Goal: Task Accomplishment & Management: Manage account settings

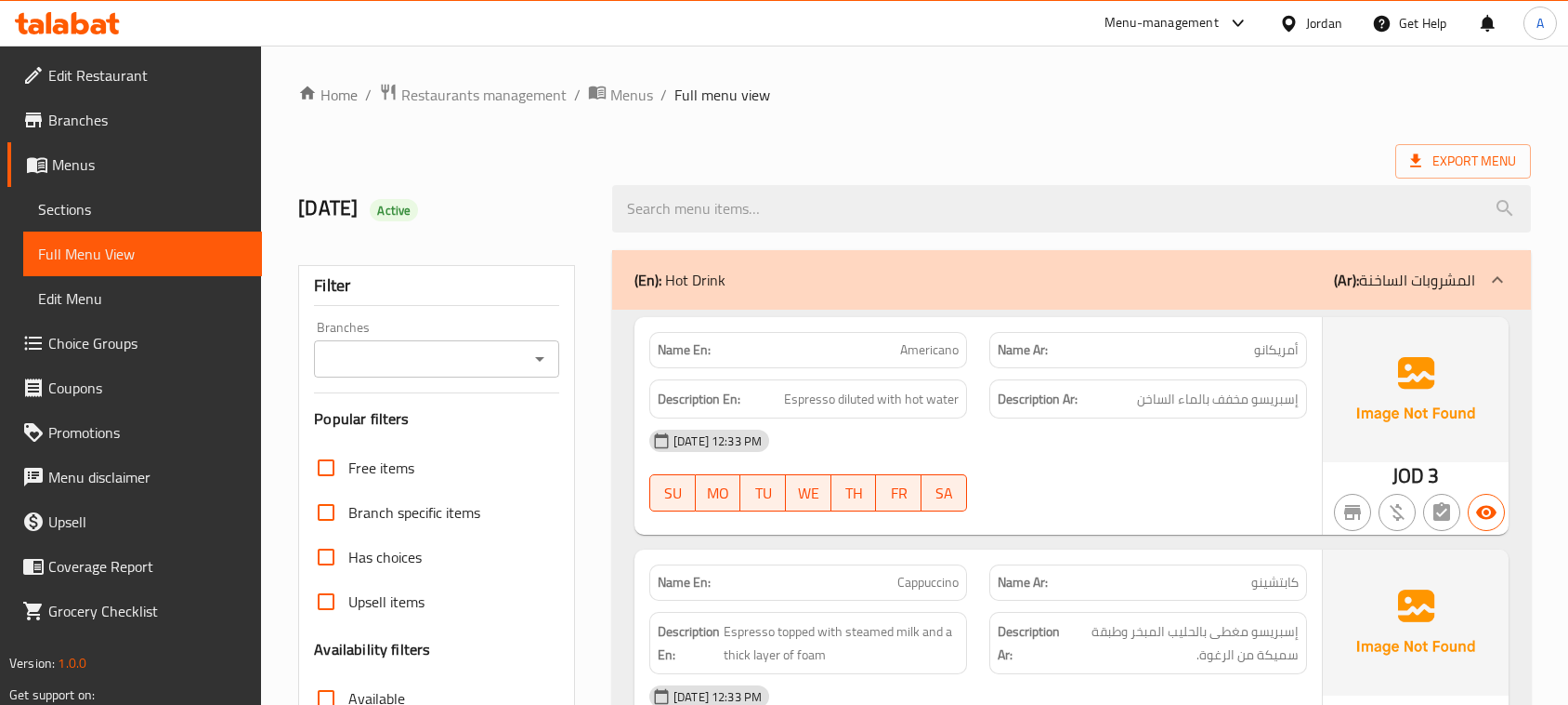
click at [1194, 317] on div "Name En: Frappe Name Ar: فرابيه Description En: blended drink made with coffee,…" at bounding box center [978, 426] width 687 height 218
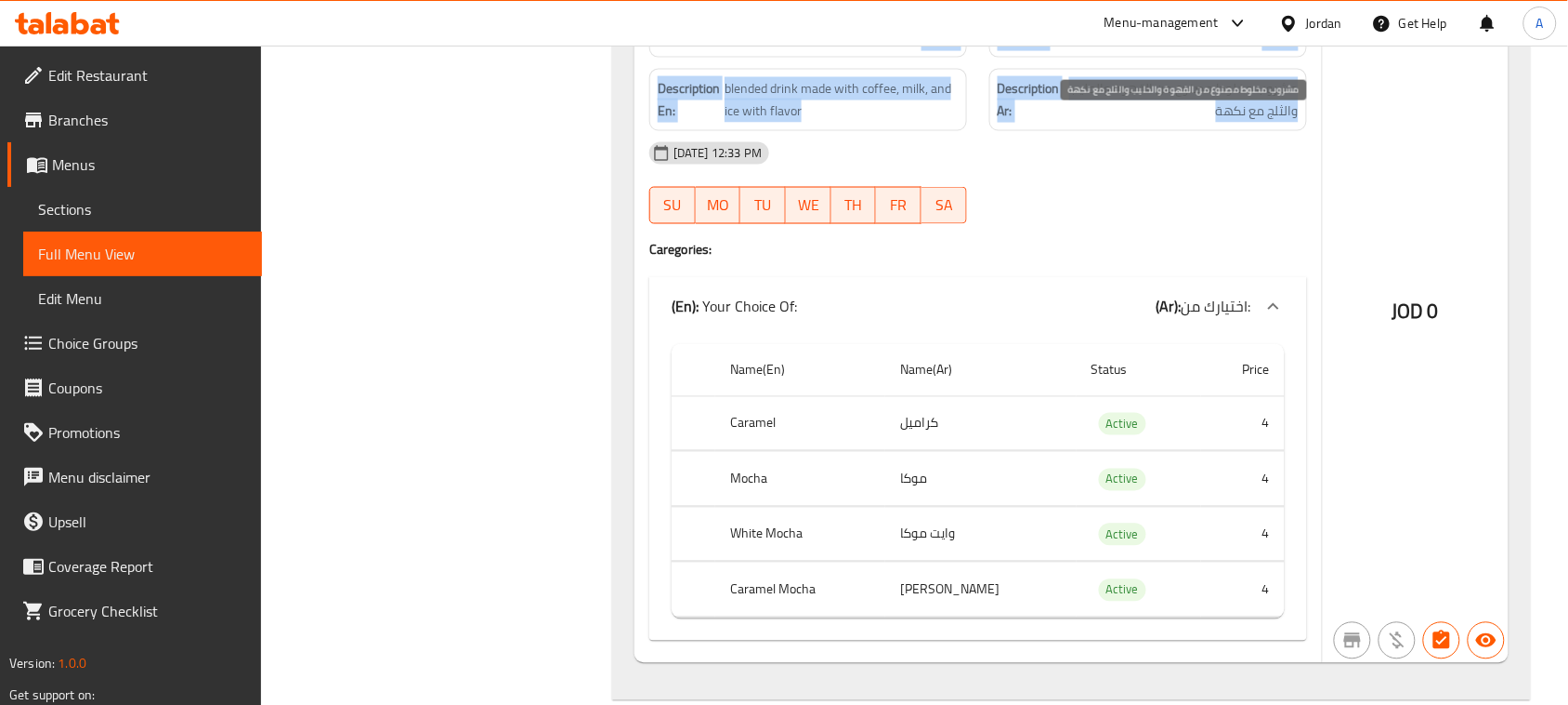
scroll to position [7093, 0]
click at [1270, 123] on span "مشروب مخلوط مصنوع من القهوة والحليب والثلج مع نكهة" at bounding box center [1180, 100] width 235 height 45
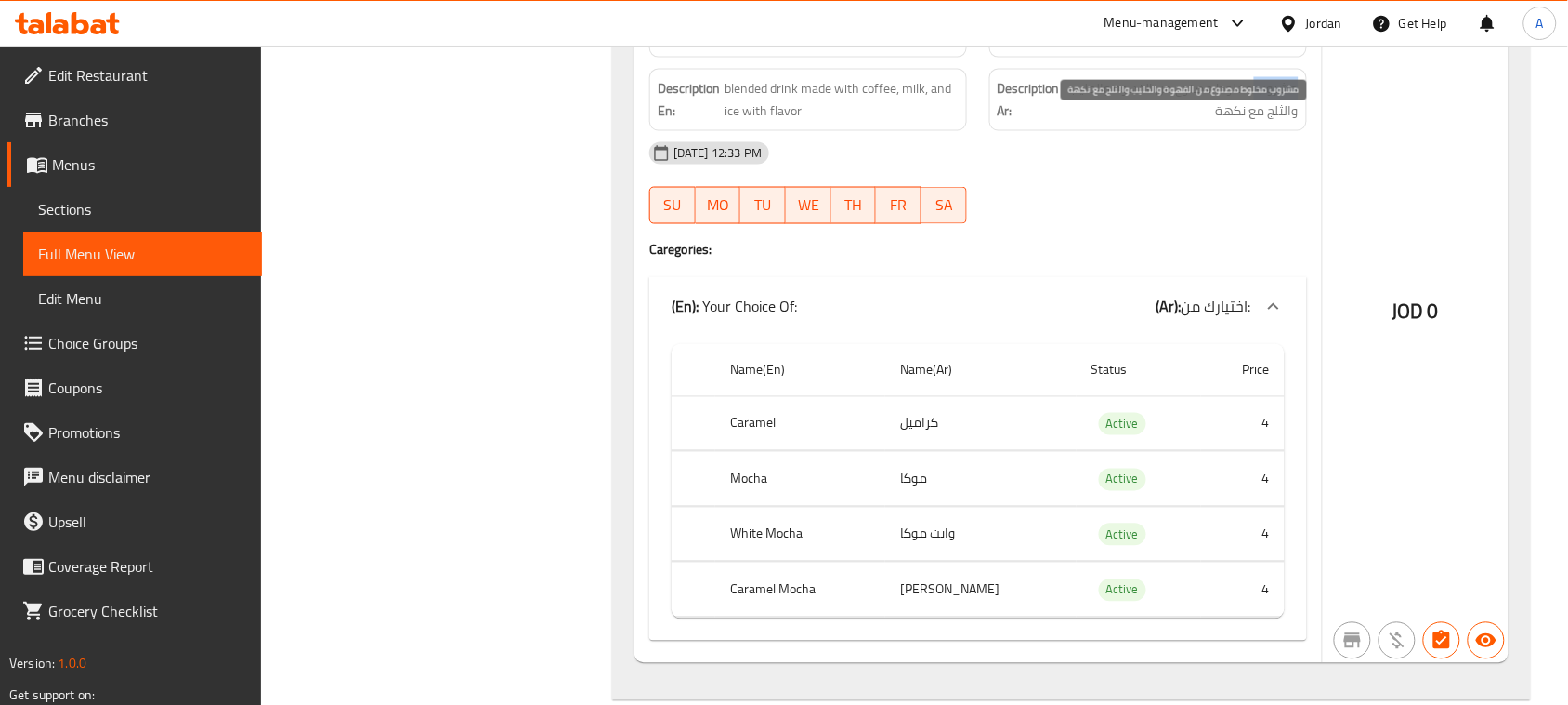
click at [1270, 123] on span "مشروب مخلوط مصنوع من القهوة والحليب والثلج مع نكهة" at bounding box center [1180, 100] width 235 height 45
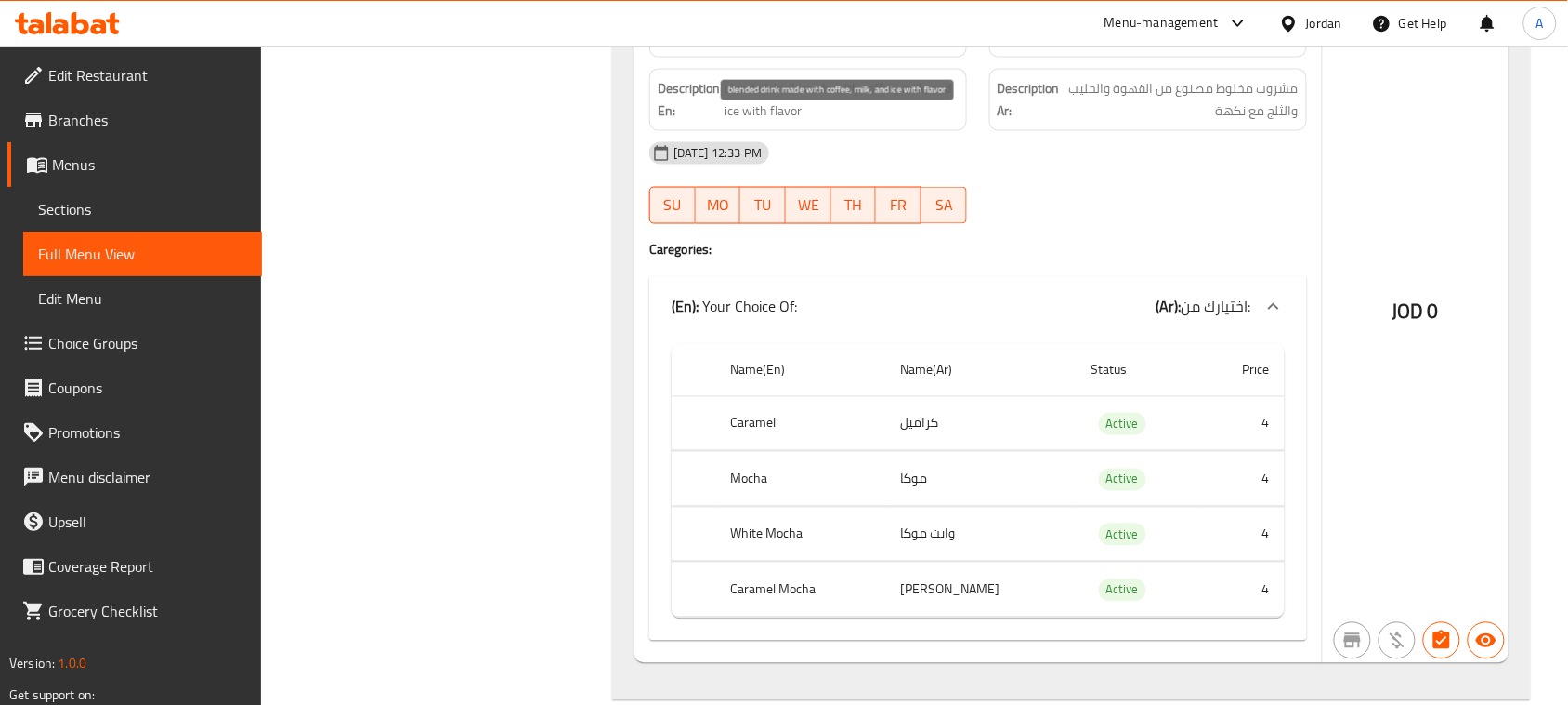
drag, startPoint x: 715, startPoint y: 107, endPoint x: 772, endPoint y: 145, distance: 68.5
click at [856, 123] on span "blended drink made with coffee, milk, and ice with flavor" at bounding box center [841, 100] width 235 height 45
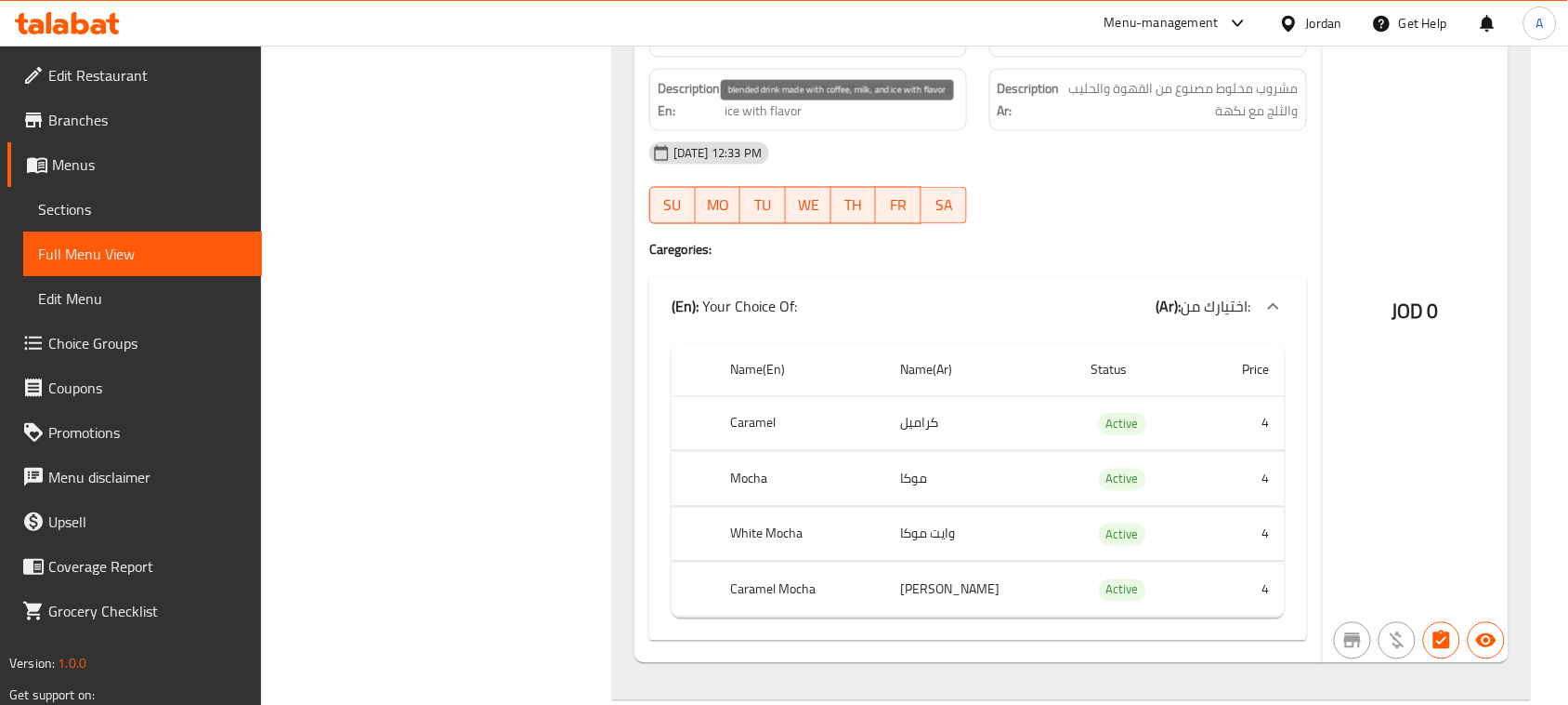
click at [787, 123] on span "blended drink made with coffee, milk, and ice with flavor" at bounding box center [841, 100] width 235 height 45
drag, startPoint x: 1142, startPoint y: 110, endPoint x: 1077, endPoint y: 141, distance: 72.0
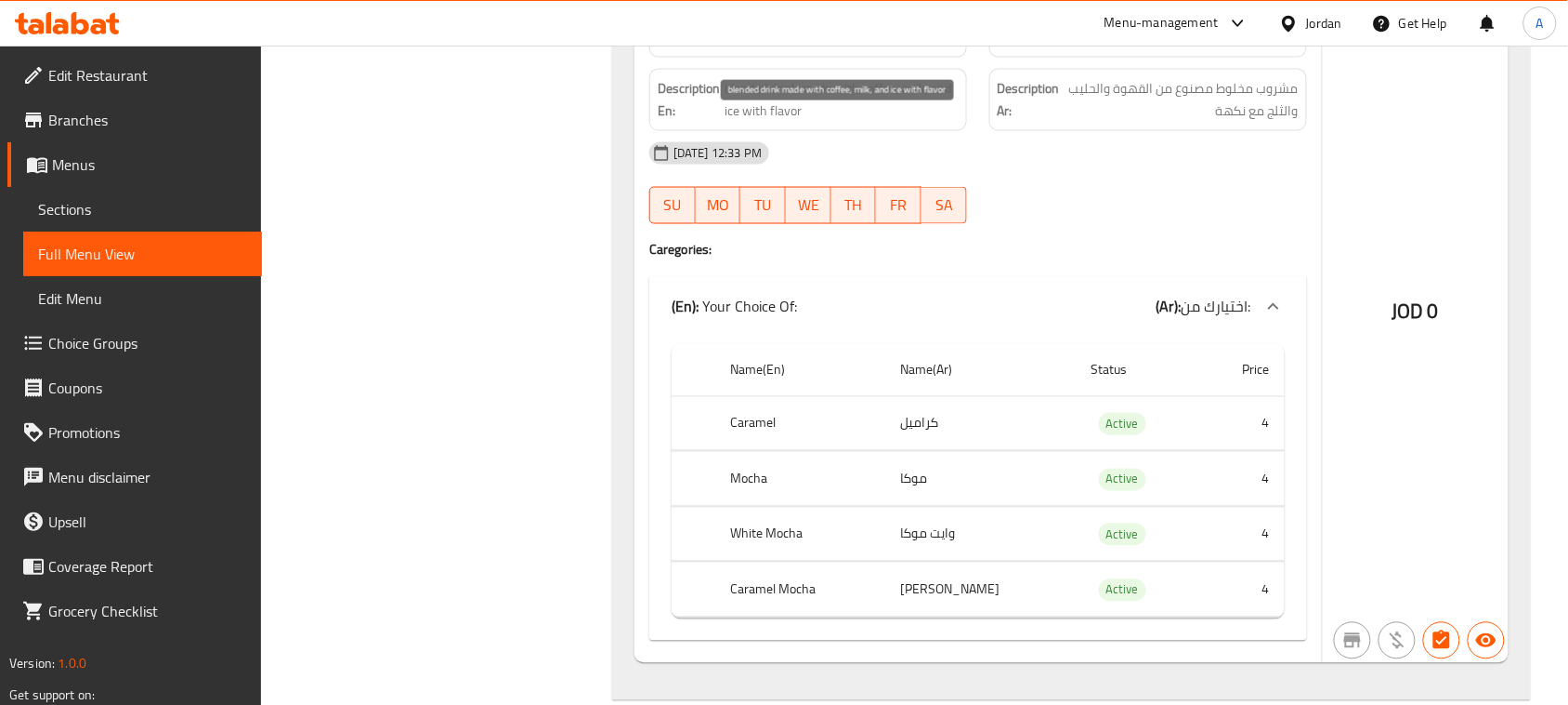
drag, startPoint x: 858, startPoint y: 118, endPoint x: 946, endPoint y: 165, distance: 99.8
click at [889, 123] on span "blended drink made with coffee, milk, and ice with flavor" at bounding box center [841, 100] width 235 height 45
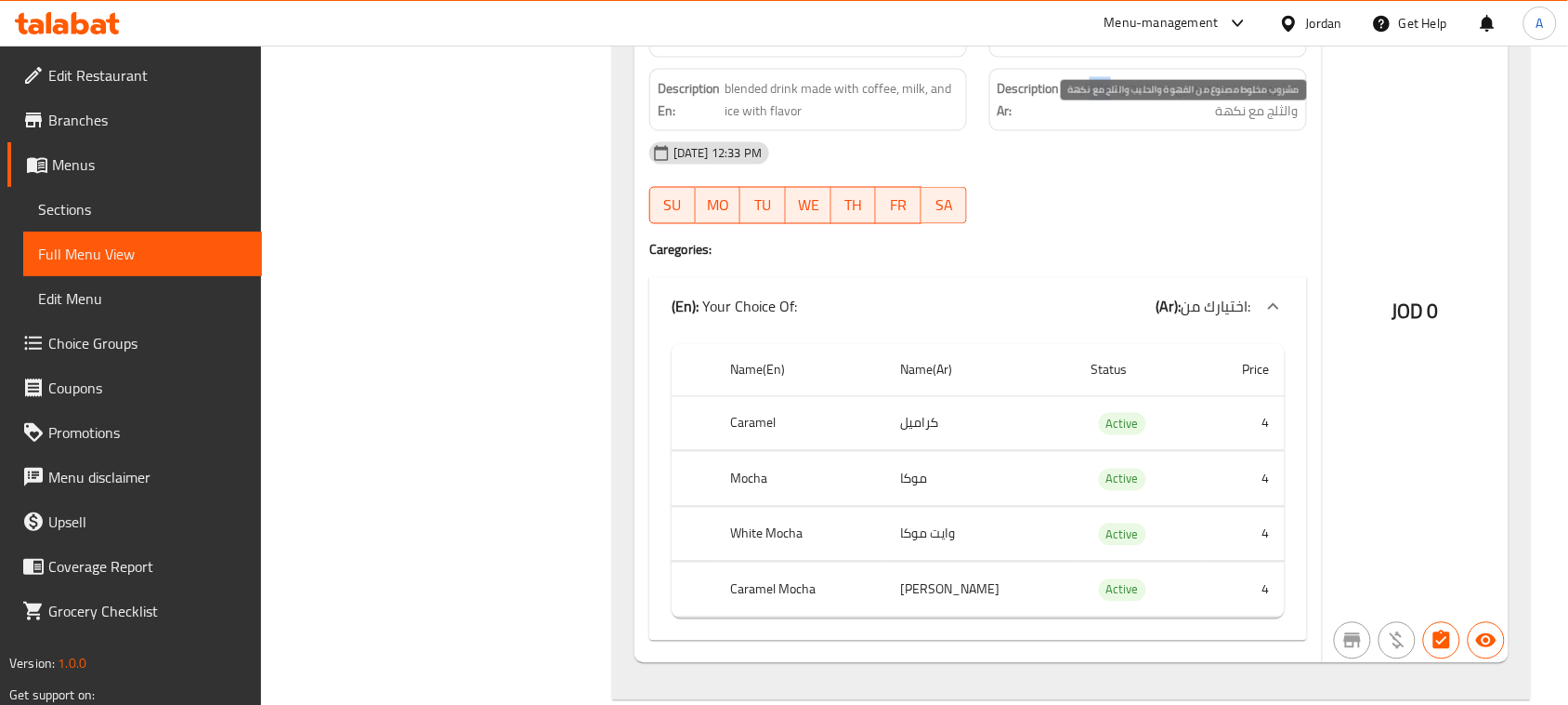
click at [1091, 113] on span "مشروب مخلوط مصنوع من القهوة والحليب والثلج مع نكهة" at bounding box center [1180, 100] width 235 height 45
drag, startPoint x: 1228, startPoint y: 142, endPoint x: 1240, endPoint y: 142, distance: 12.0
click at [1230, 123] on span "مشروب مخلوط مصنوع من القهوة والحليب والثلج مع نكهة" at bounding box center [1180, 100] width 235 height 45
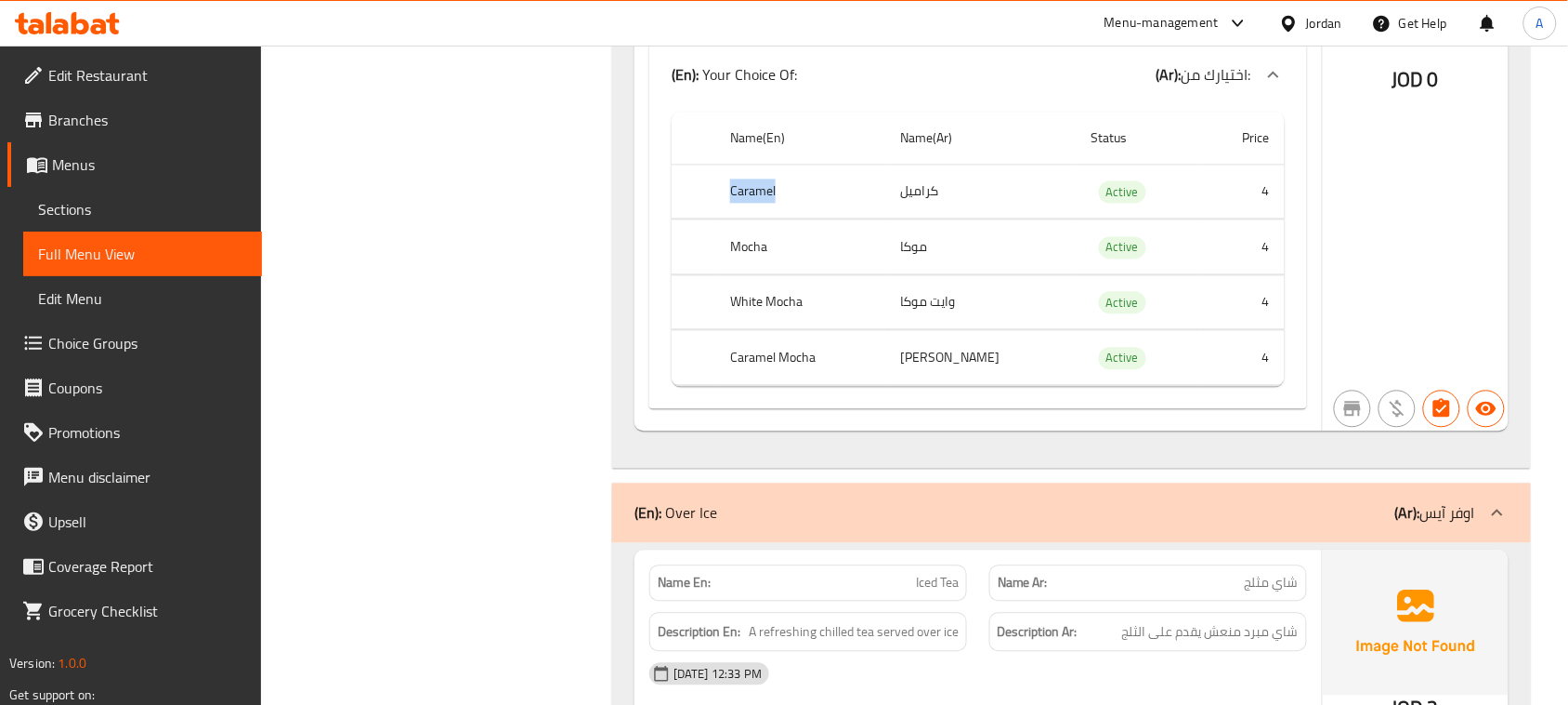
drag, startPoint x: 710, startPoint y: 212, endPoint x: 802, endPoint y: 238, distance: 95.6
drag, startPoint x: 739, startPoint y: 270, endPoint x: 818, endPoint y: 284, distance: 80.2
drag, startPoint x: 744, startPoint y: 326, endPoint x: 980, endPoint y: 333, distance: 236.1
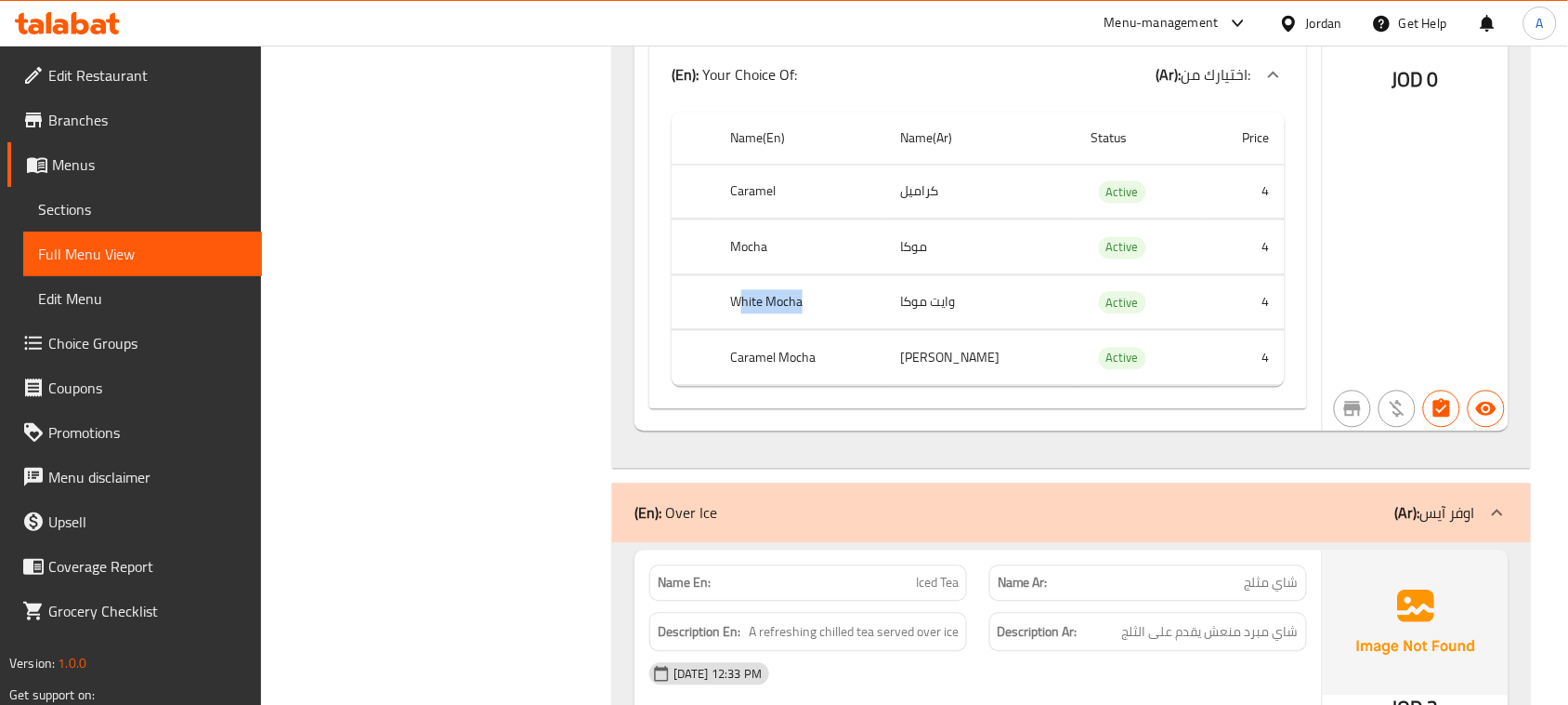
drag, startPoint x: 931, startPoint y: 384, endPoint x: 780, endPoint y: 384, distance: 151.0
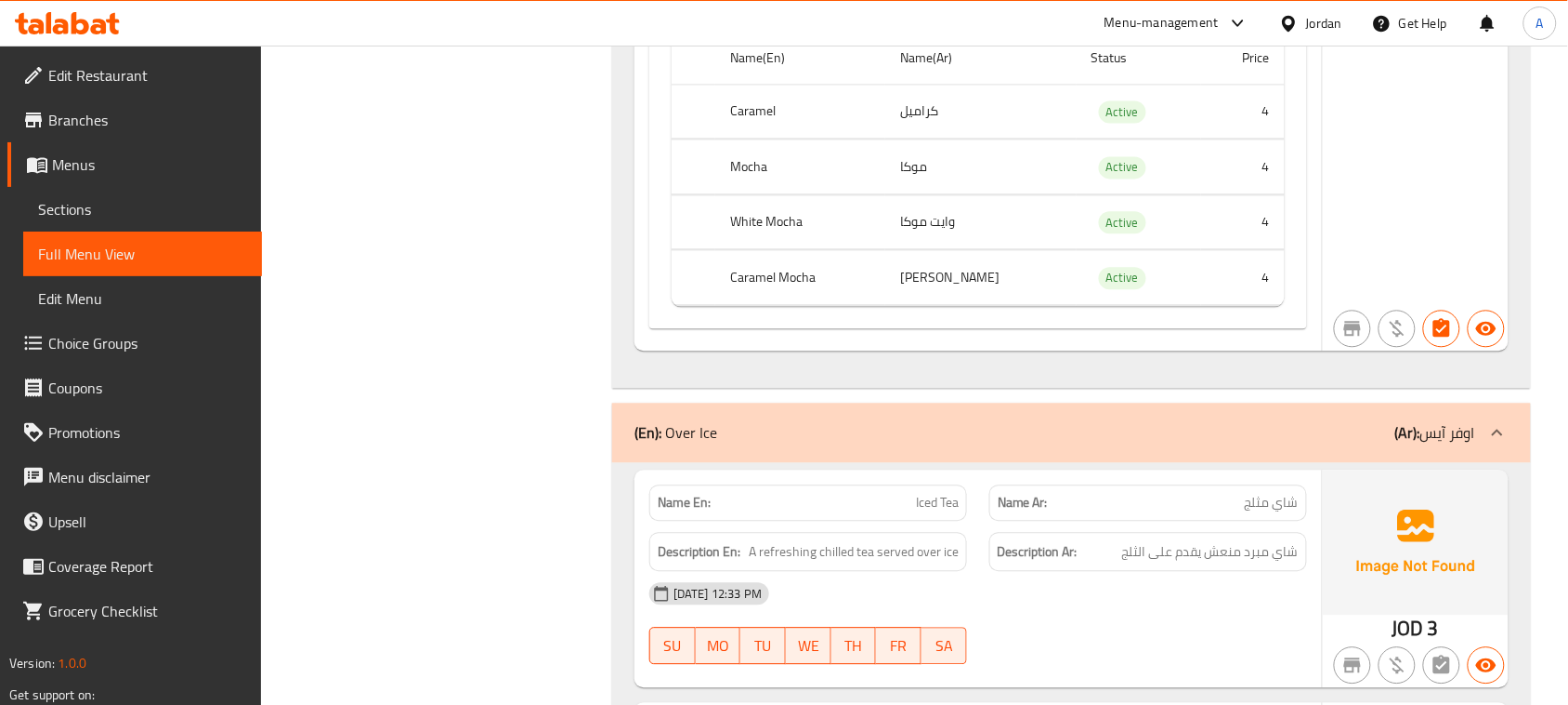
scroll to position [7674, 0]
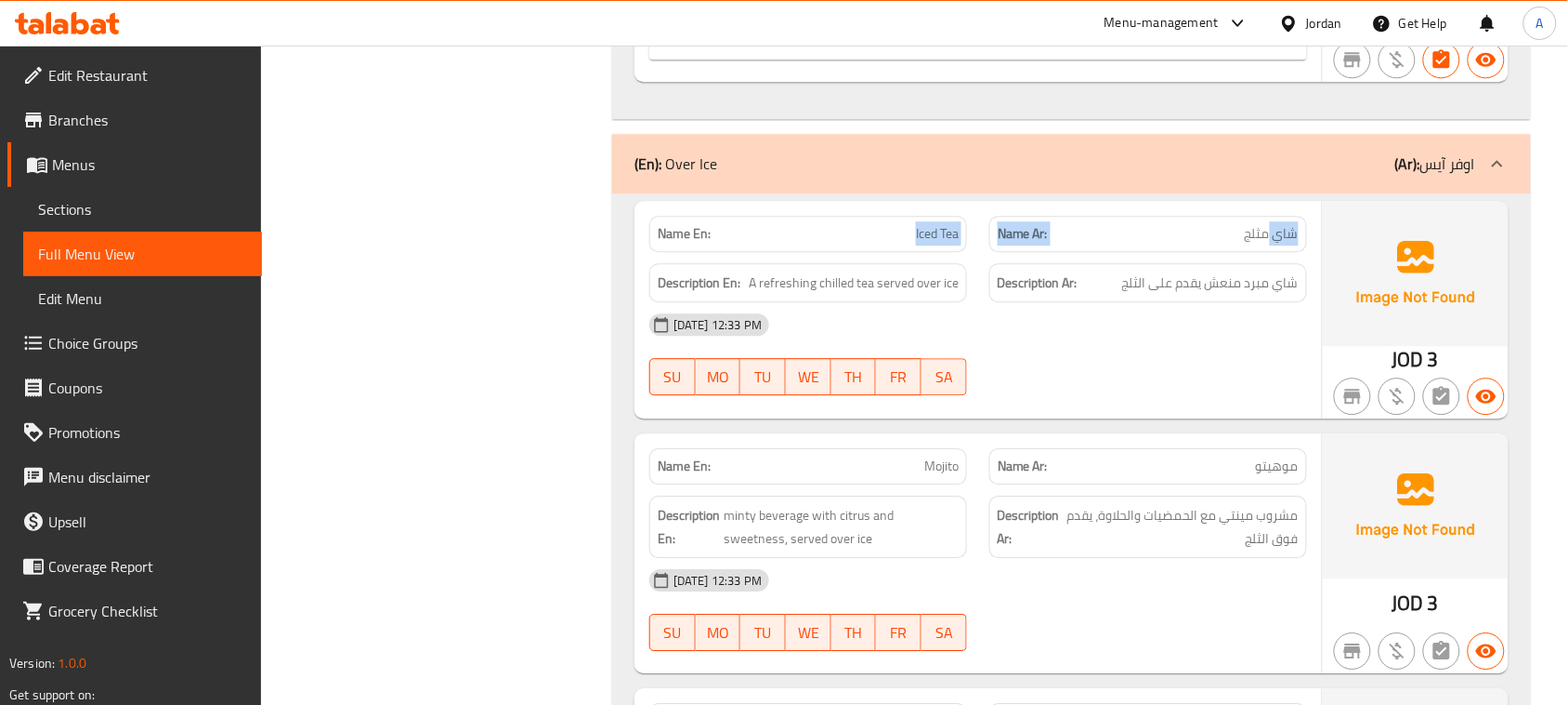
drag, startPoint x: 884, startPoint y: 261, endPoint x: 1268, endPoint y: 270, distance: 384.1
drag, startPoint x: 1265, startPoint y: 279, endPoint x: 829, endPoint y: 303, distance: 436.7
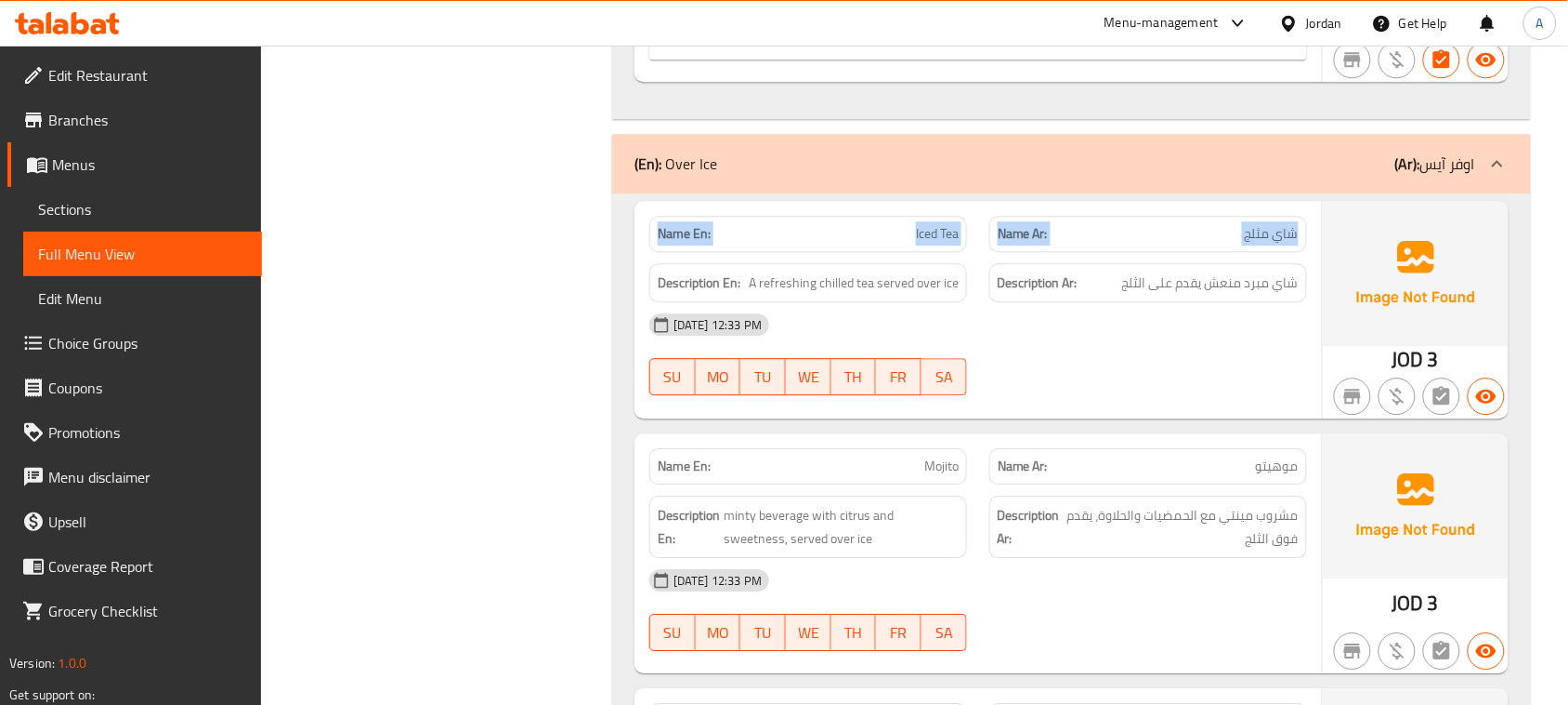
drag, startPoint x: 1223, startPoint y: 425, endPoint x: 1140, endPoint y: 462, distance: 90.9
click at [1294, 295] on span "شاي مبرد منعش يقدم على الثلج" at bounding box center [1210, 283] width 177 height 24
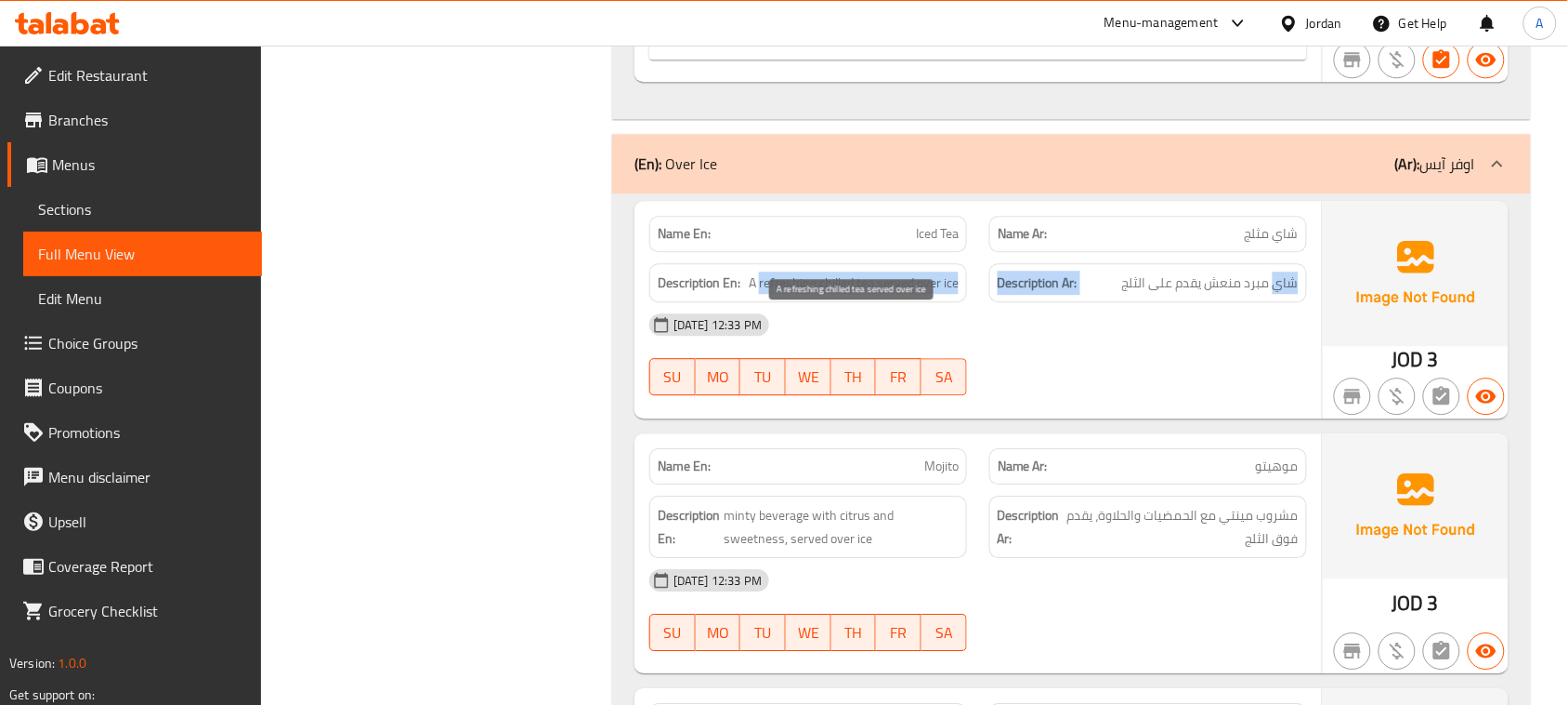
drag, startPoint x: 1294, startPoint y: 317, endPoint x: 767, endPoint y: 322, distance: 527.0
drag, startPoint x: 750, startPoint y: 311, endPoint x: 874, endPoint y: 325, distance: 124.8
click at [874, 295] on span "A refreshing chilled tea served over ice" at bounding box center [854, 283] width 210 height 24
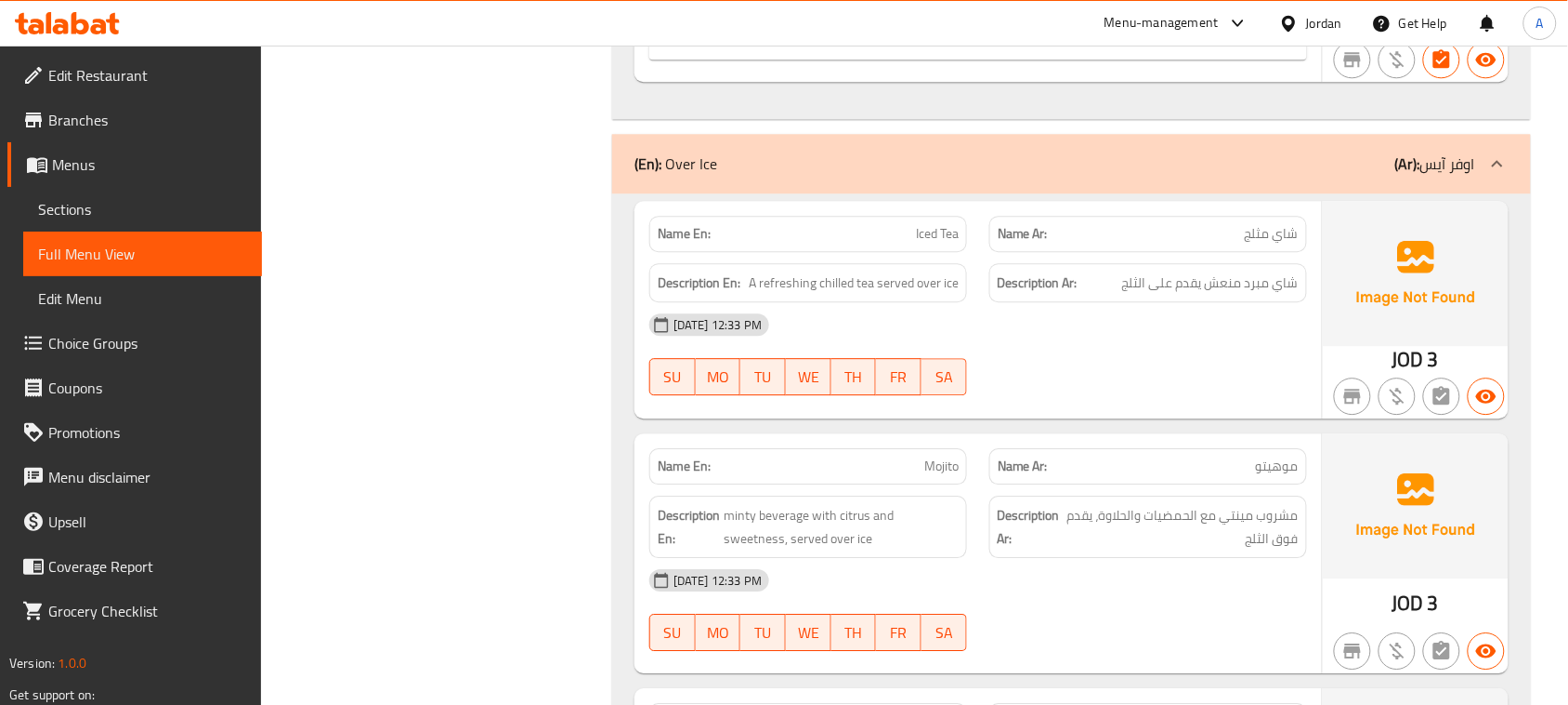
drag, startPoint x: 949, startPoint y: 354, endPoint x: 917, endPoint y: 338, distance: 35.8
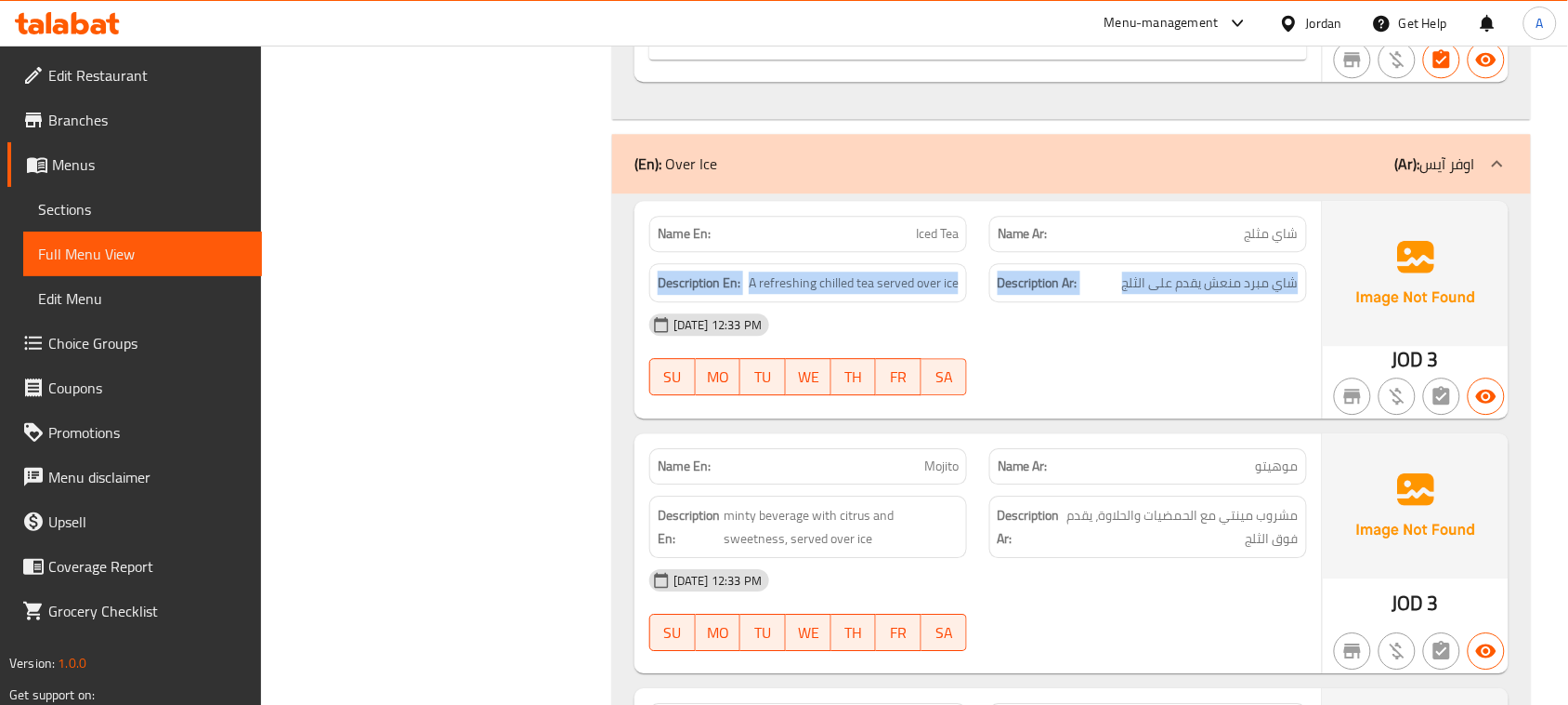
drag, startPoint x: 703, startPoint y: 318, endPoint x: 1176, endPoint y: 333, distance: 473.2
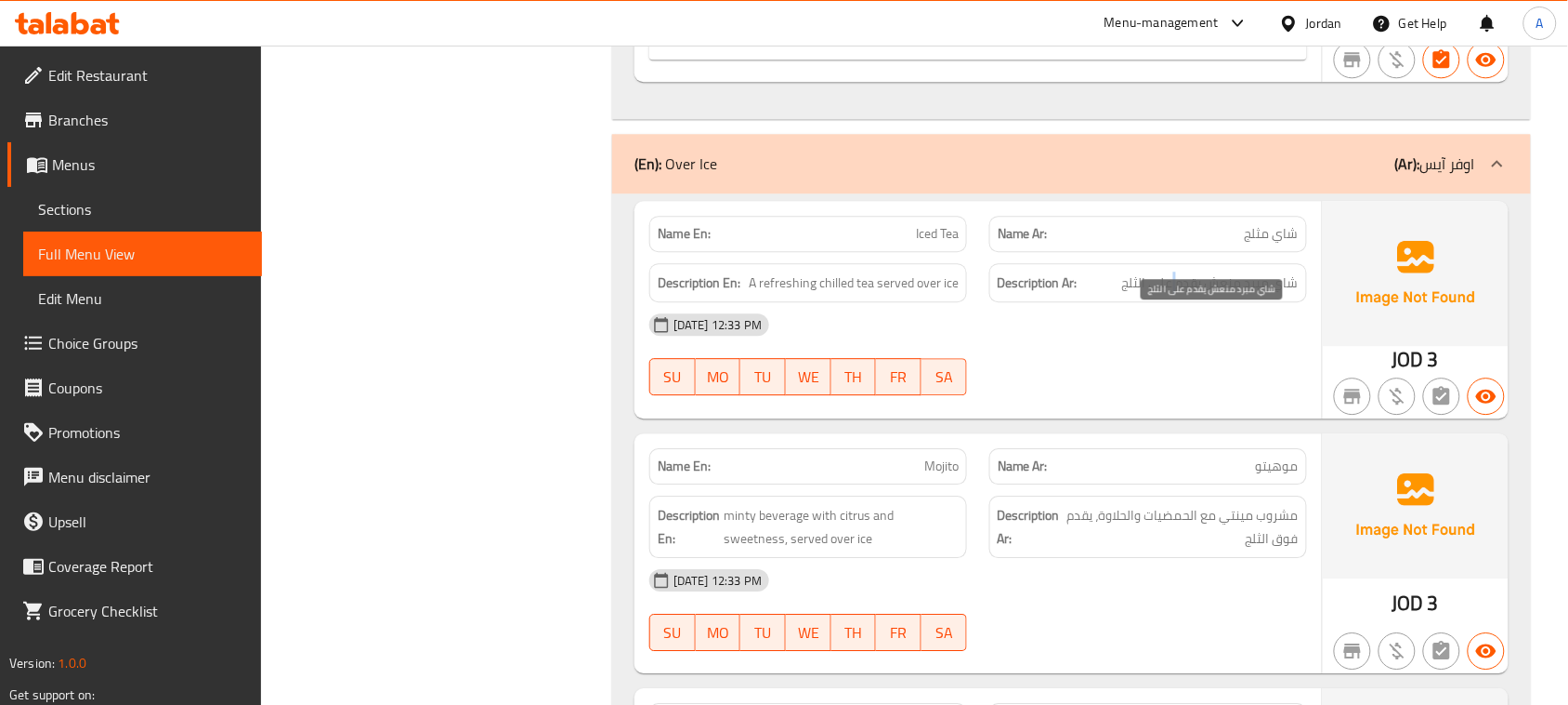
click at [1176, 295] on span "شاي مبرد منعش يقدم على الثلج" at bounding box center [1210, 283] width 177 height 24
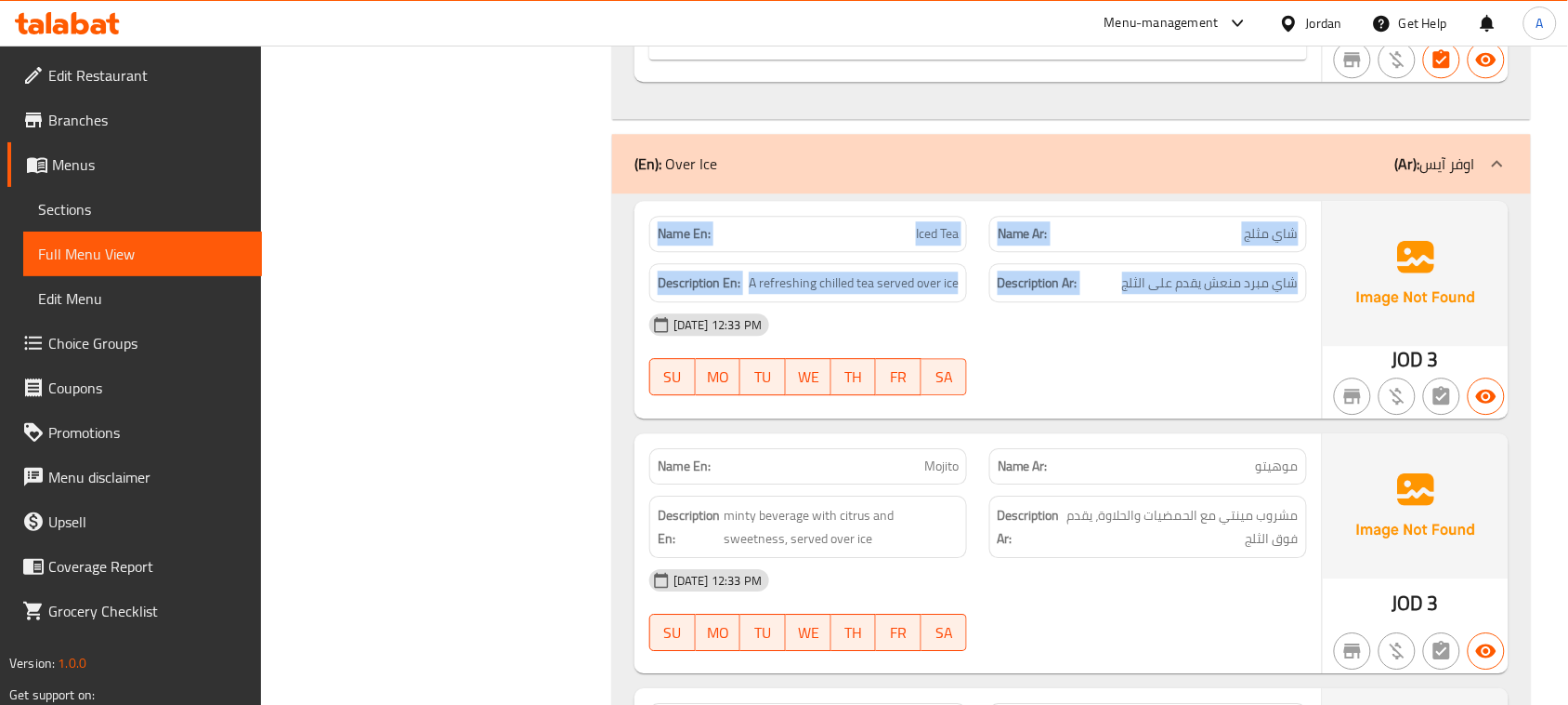
drag, startPoint x: 1176, startPoint y: 333, endPoint x: 720, endPoint y: 235, distance: 466.4
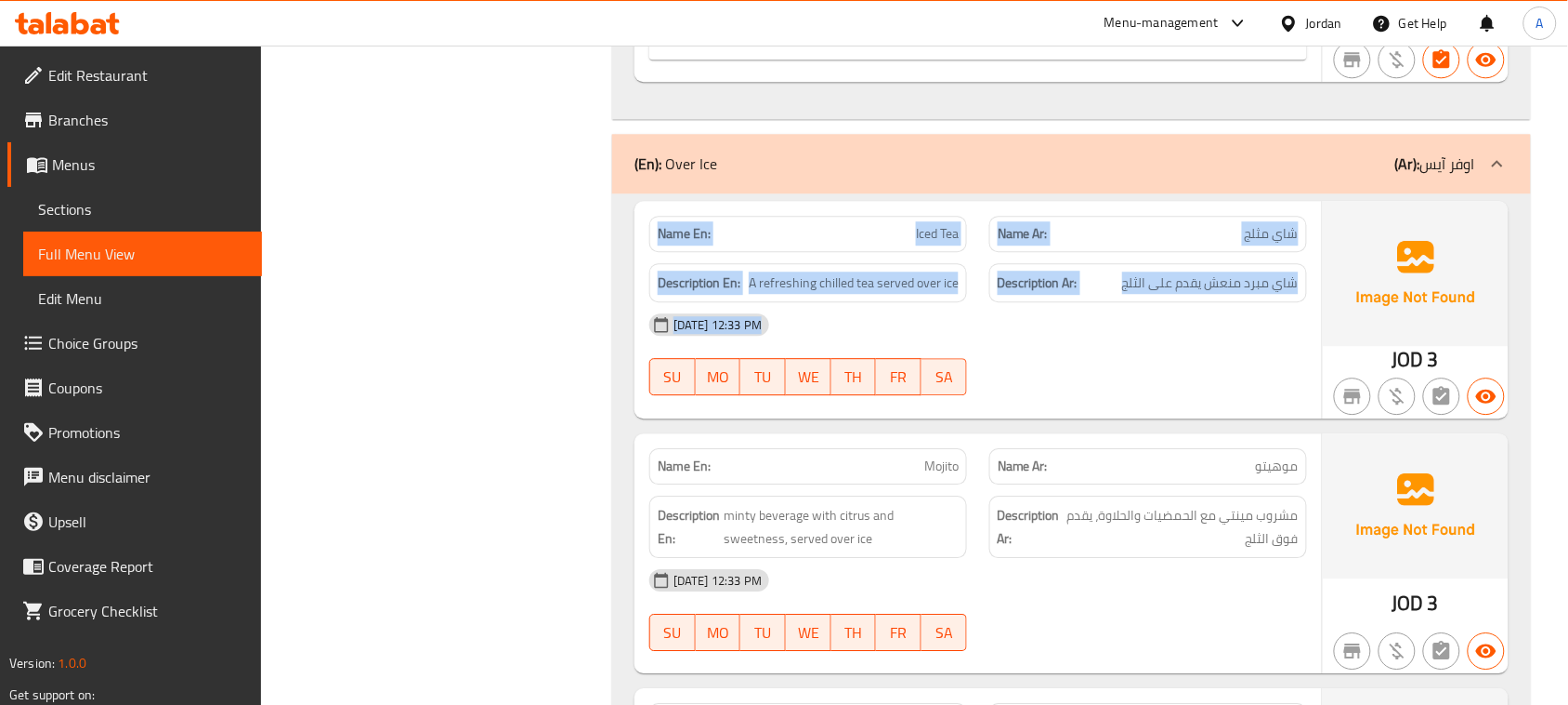
drag, startPoint x: 689, startPoint y: 261, endPoint x: 1347, endPoint y: 368, distance: 666.6
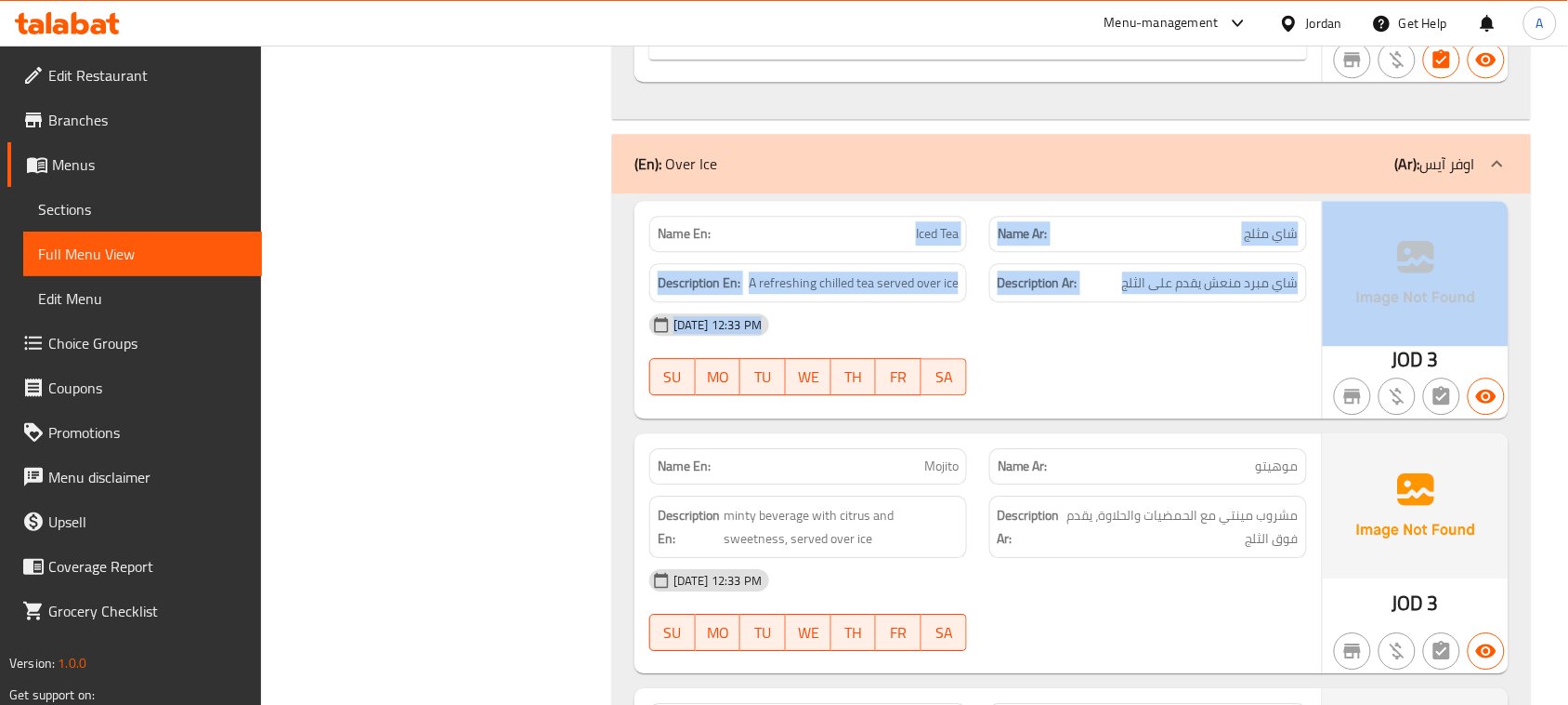
drag, startPoint x: 745, startPoint y: 260, endPoint x: 1396, endPoint y: 342, distance: 656.1
click at [1281, 295] on span "شاي مبرد منعش يقدم على الثلج" at bounding box center [1210, 283] width 177 height 24
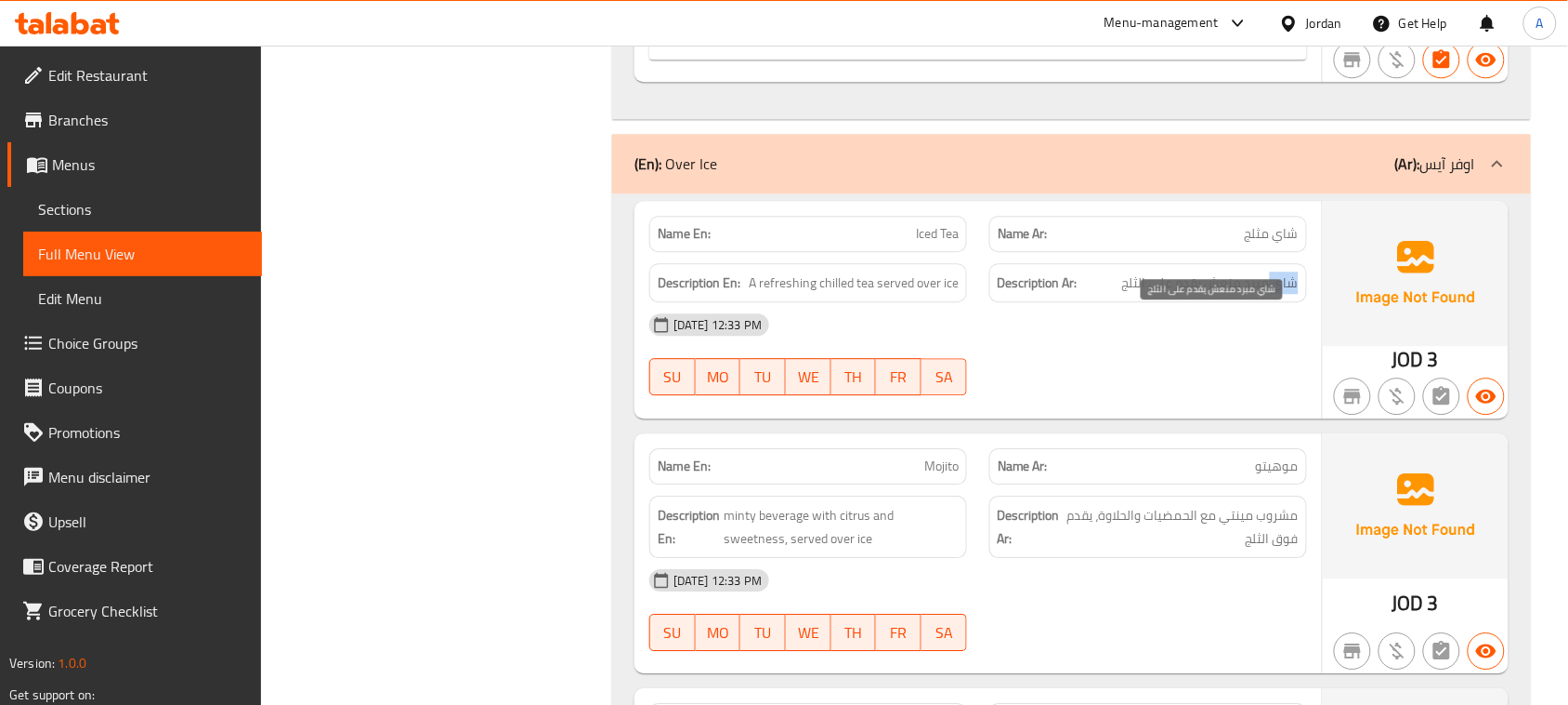
click at [1281, 295] on span "شاي مبرد منعش يقدم على الثلج" at bounding box center [1210, 283] width 177 height 24
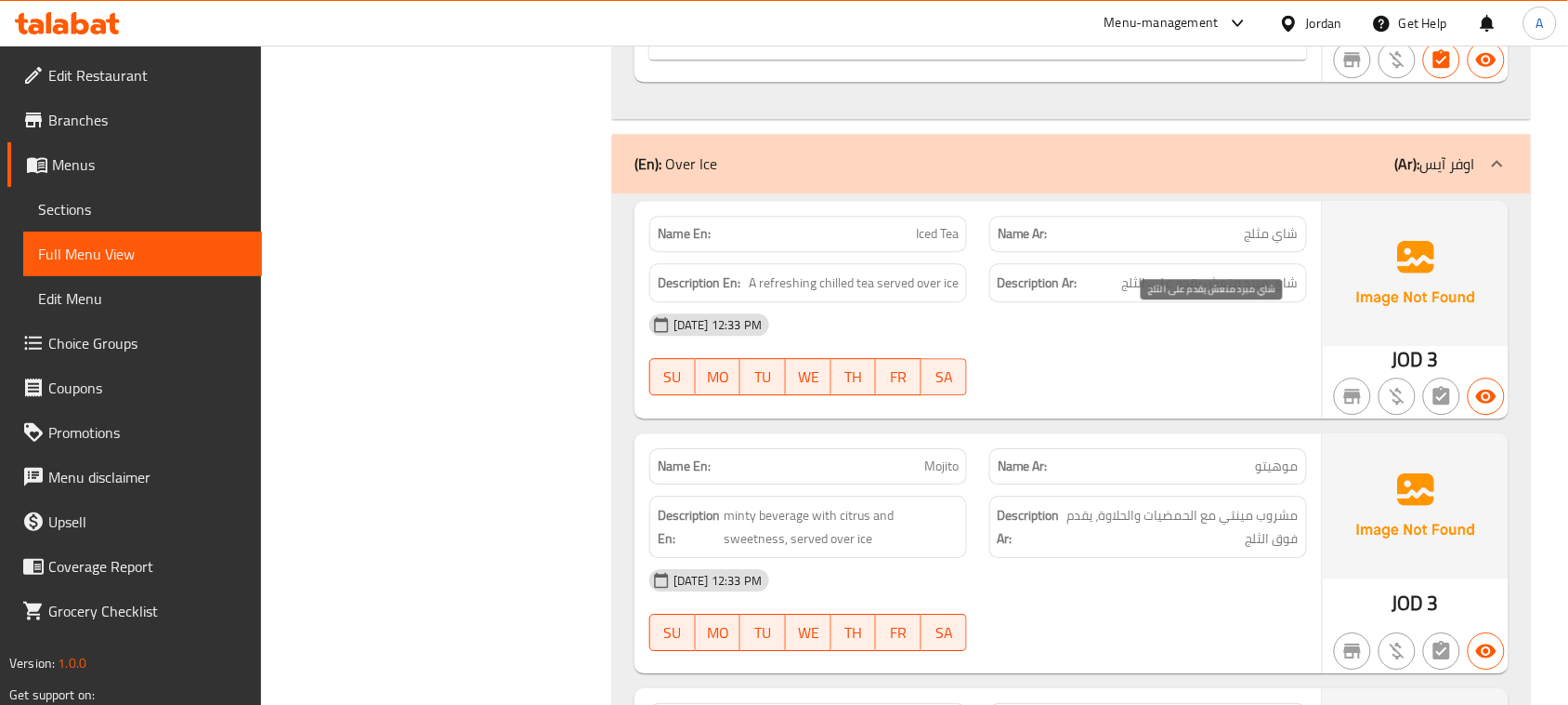
click at [1255, 295] on span "شاي مبرد منعش يقدم على الثلج" at bounding box center [1210, 283] width 177 height 24
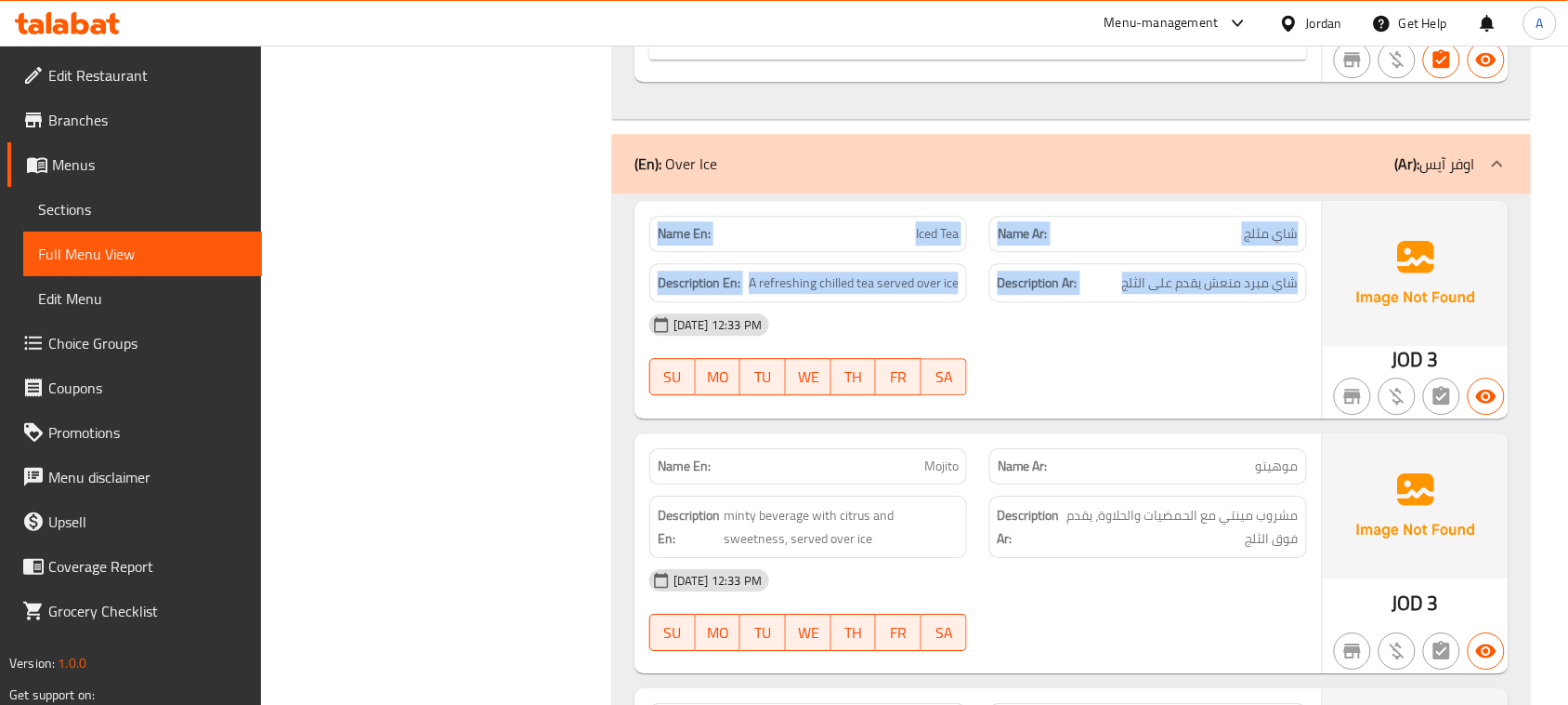
drag, startPoint x: 1255, startPoint y: 312, endPoint x: 801, endPoint y: 287, distance: 454.7
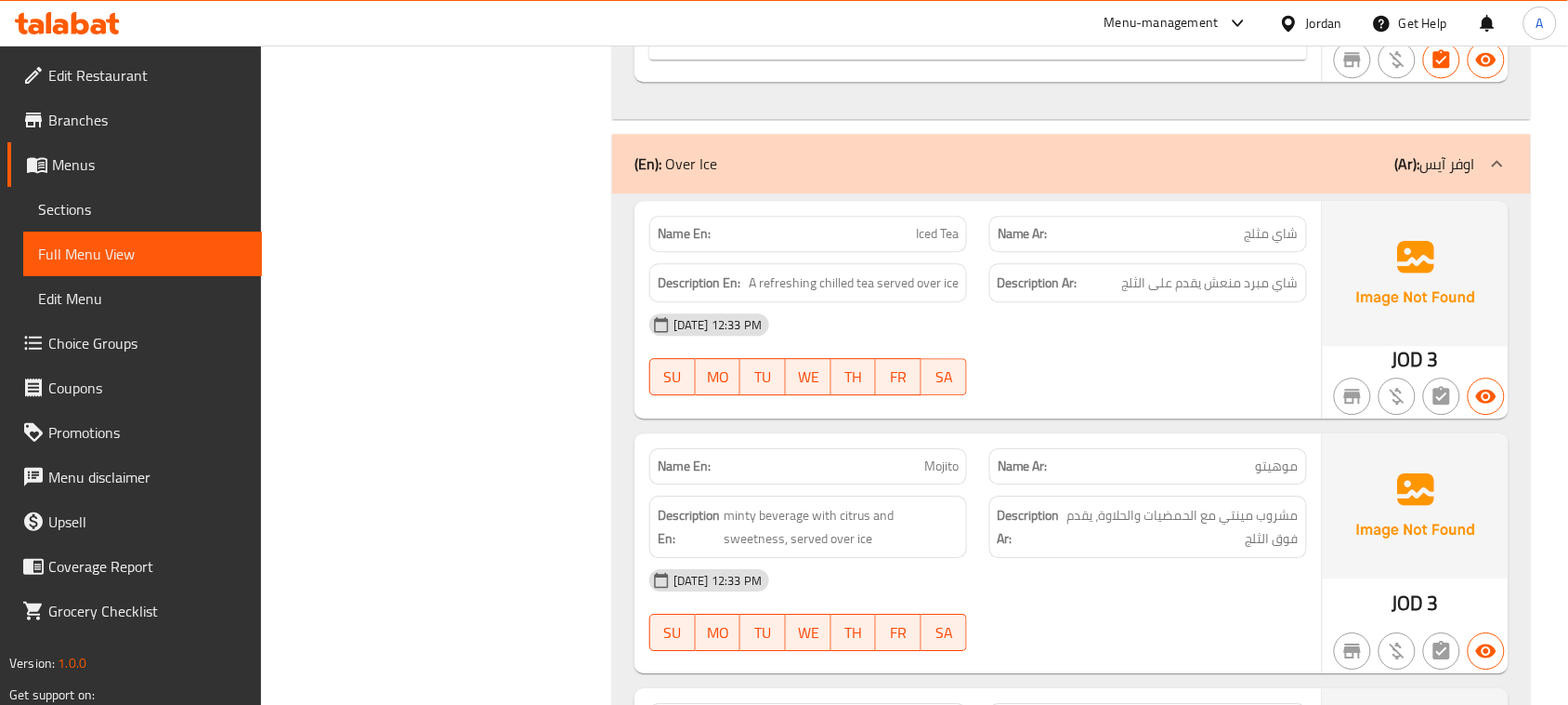
drag, startPoint x: 902, startPoint y: 275, endPoint x: 1209, endPoint y: 365, distance: 319.9
click at [1136, 295] on span "شاي مبرد منعش يقدم على الثلج" at bounding box center [1210, 283] width 177 height 24
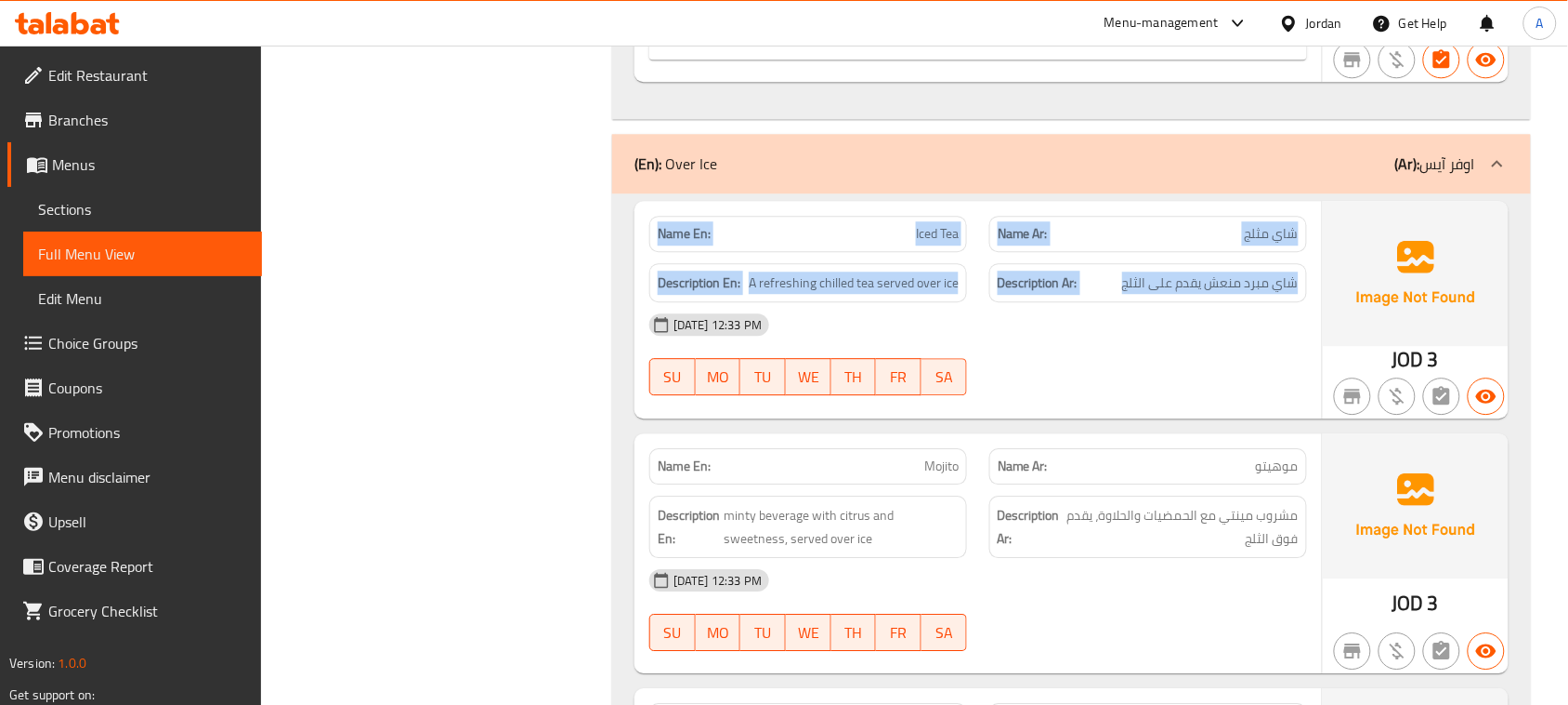
drag, startPoint x: 1136, startPoint y: 318, endPoint x: 616, endPoint y: 266, distance: 522.6
drag, startPoint x: 649, startPoint y: 275, endPoint x: 962, endPoint y: 364, distance: 325.4
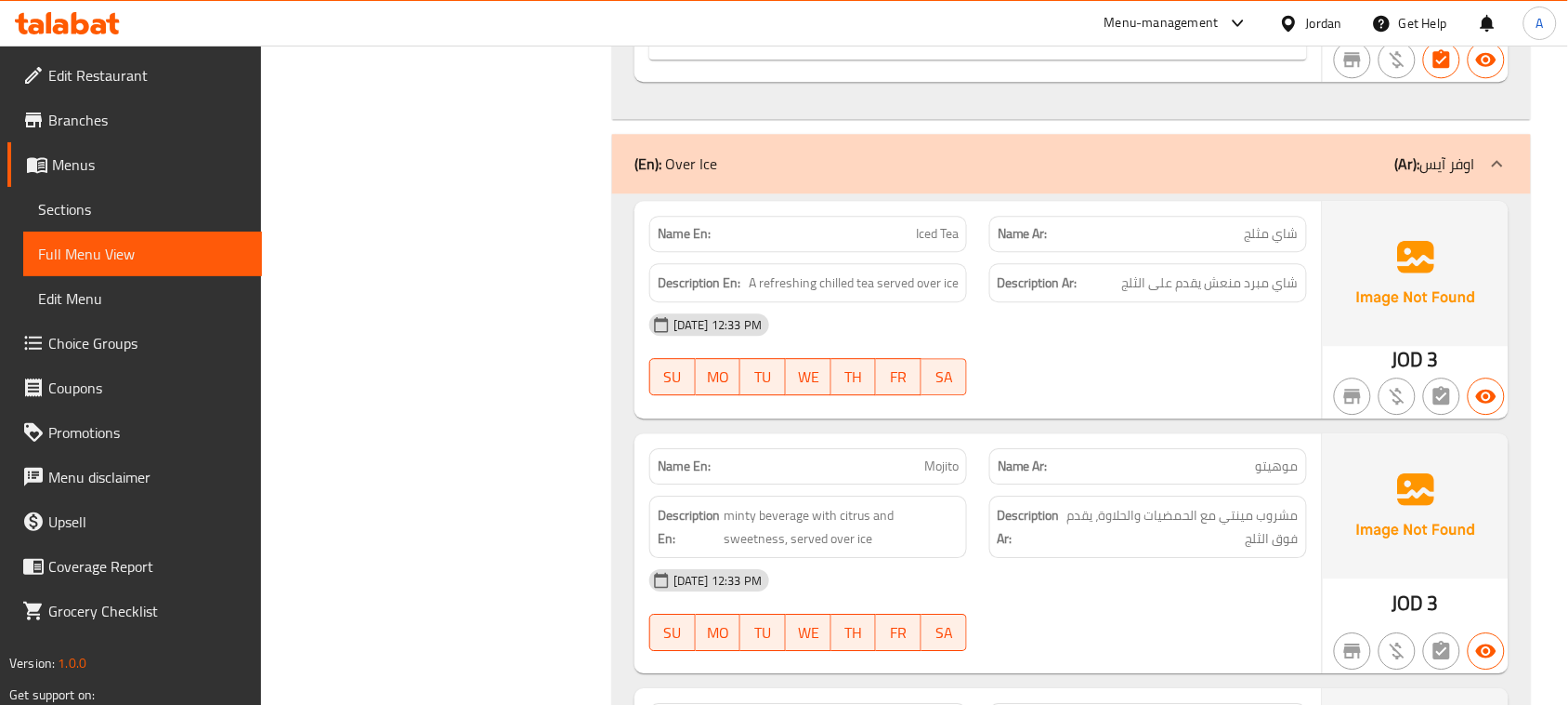
drag, startPoint x: 1259, startPoint y: 268, endPoint x: 916, endPoint y: 268, distance: 343.0
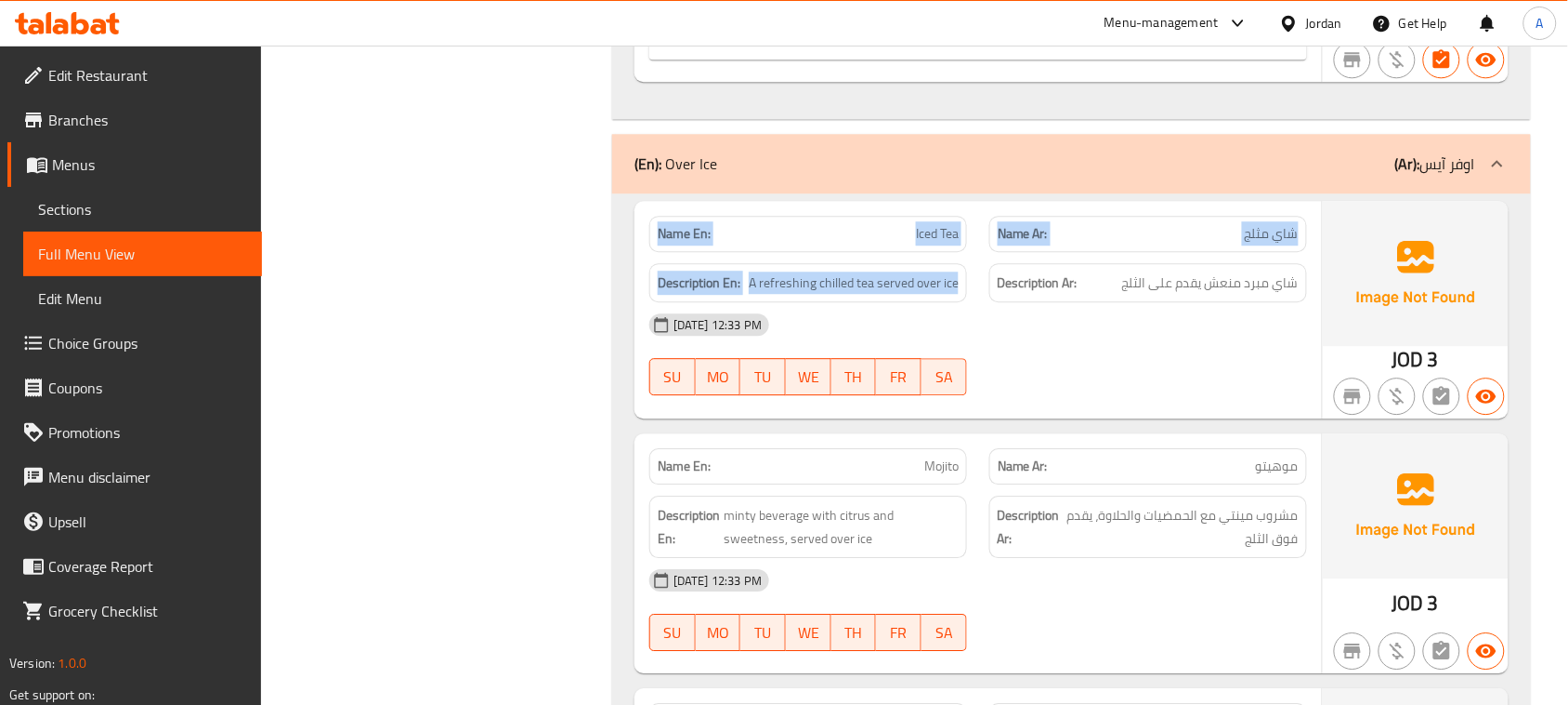
drag, startPoint x: 667, startPoint y: 270, endPoint x: 981, endPoint y: 360, distance: 326.6
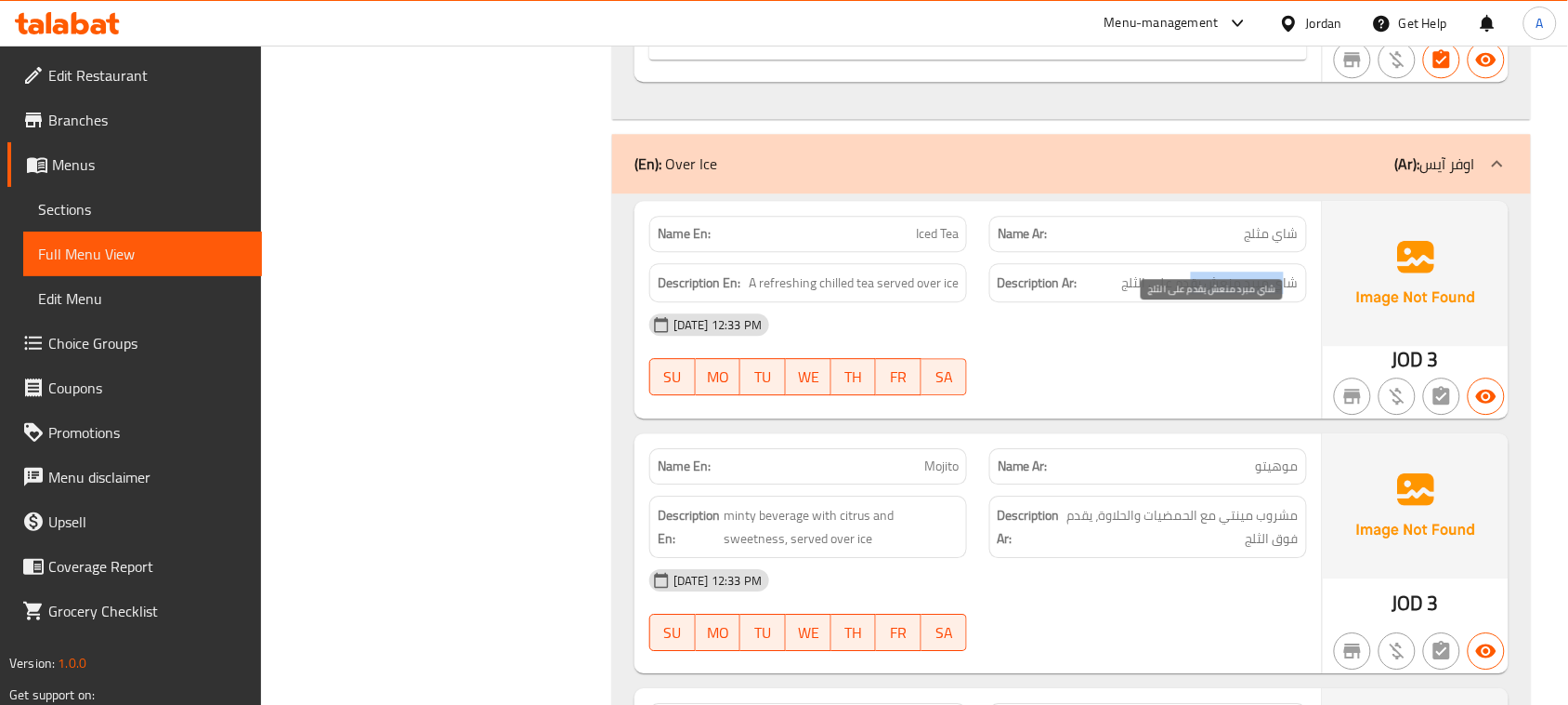
drag, startPoint x: 1283, startPoint y: 330, endPoint x: 1177, endPoint y: 316, distance: 106.9
click at [1191, 295] on span "شاي مبرد منعش يقدم على الثلج" at bounding box center [1210, 283] width 177 height 24
drag, startPoint x: 906, startPoint y: 508, endPoint x: 1080, endPoint y: 474, distance: 177.3
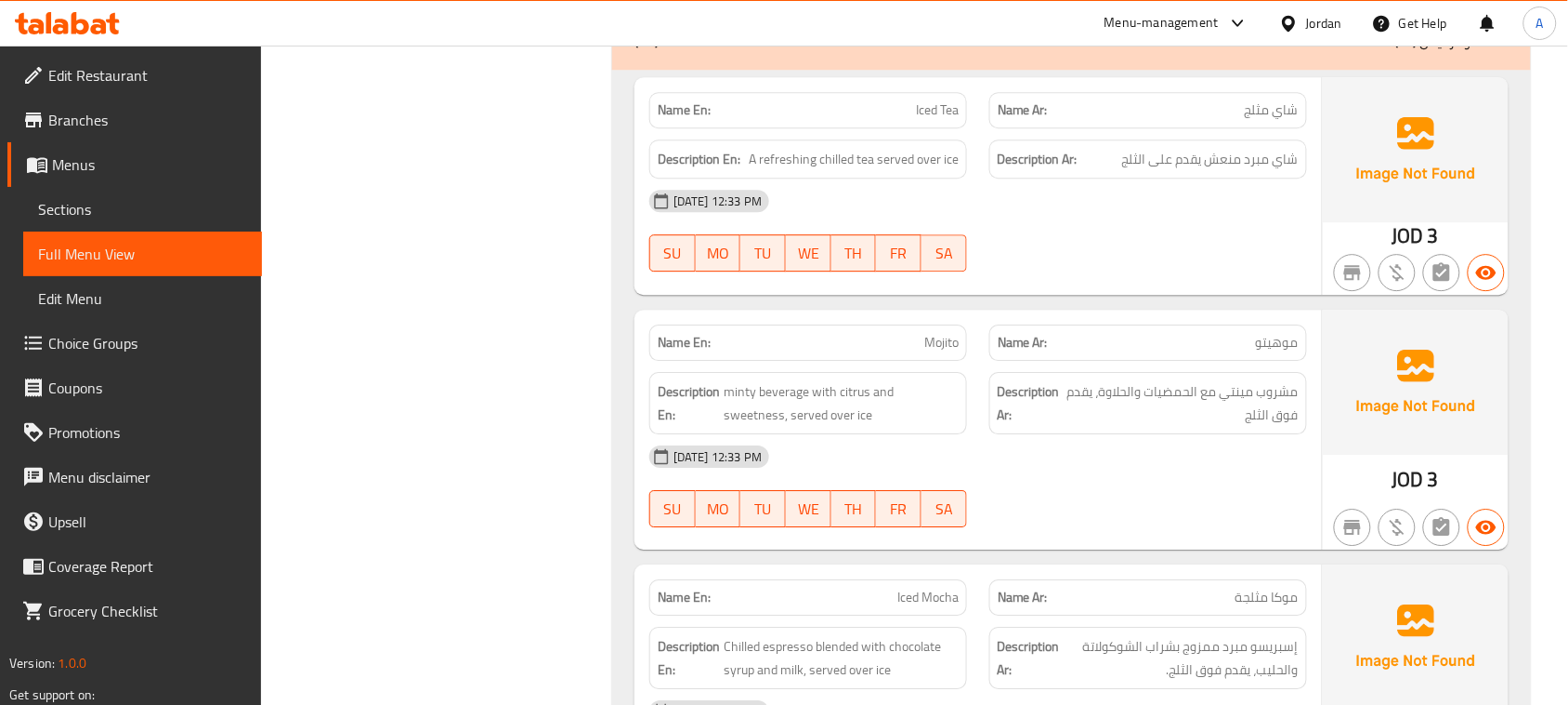
scroll to position [7907, 0]
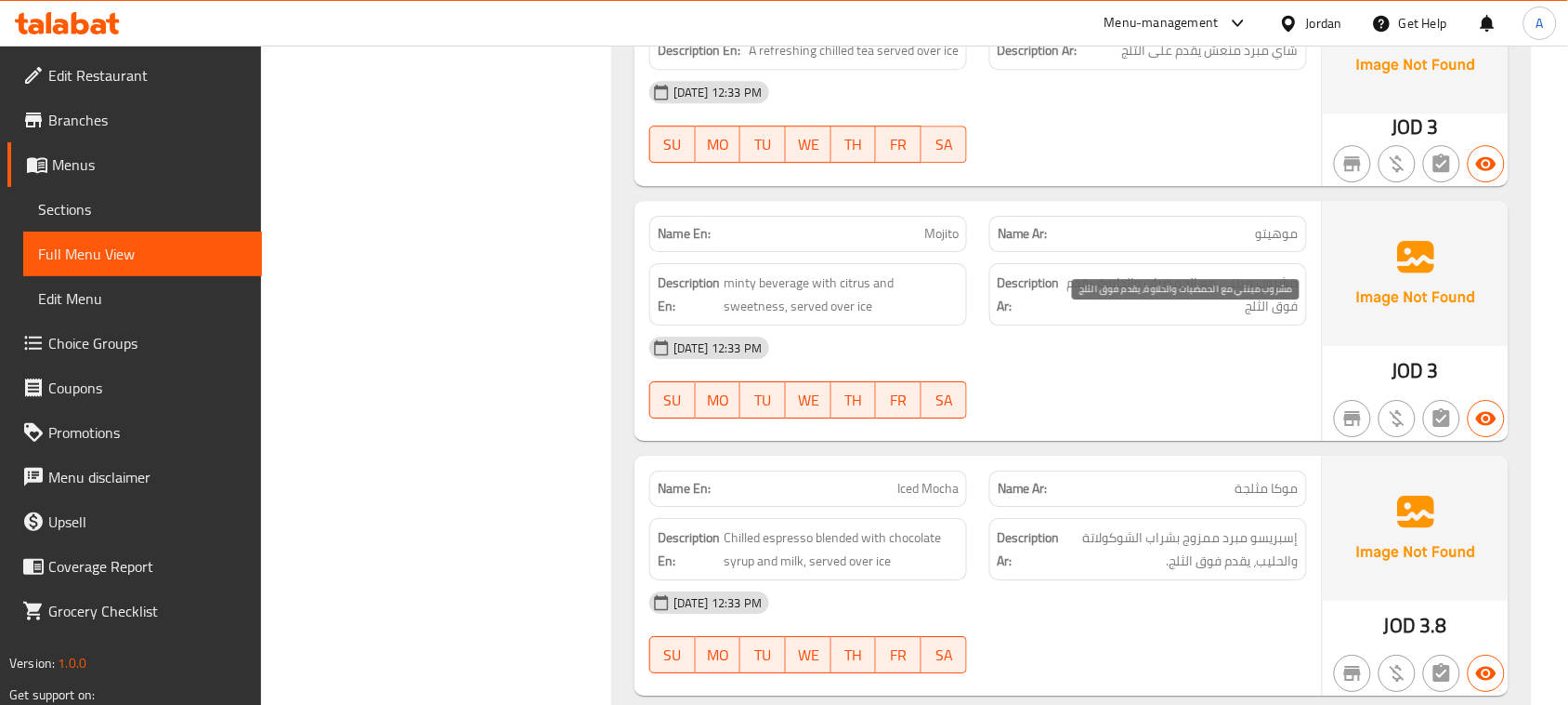
click at [1281, 317] on span "مشروب مينتي مع الحمضيات والحلاوة، يقدم فوق الثلج" at bounding box center [1182, 294] width 233 height 45
drag, startPoint x: 1281, startPoint y: 322, endPoint x: 1194, endPoint y: 355, distance: 93.0
click at [1210, 317] on span "مشروب مينتي مع الحمضيات والحلاوة، يقدم فوق الثلج" at bounding box center [1182, 294] width 233 height 45
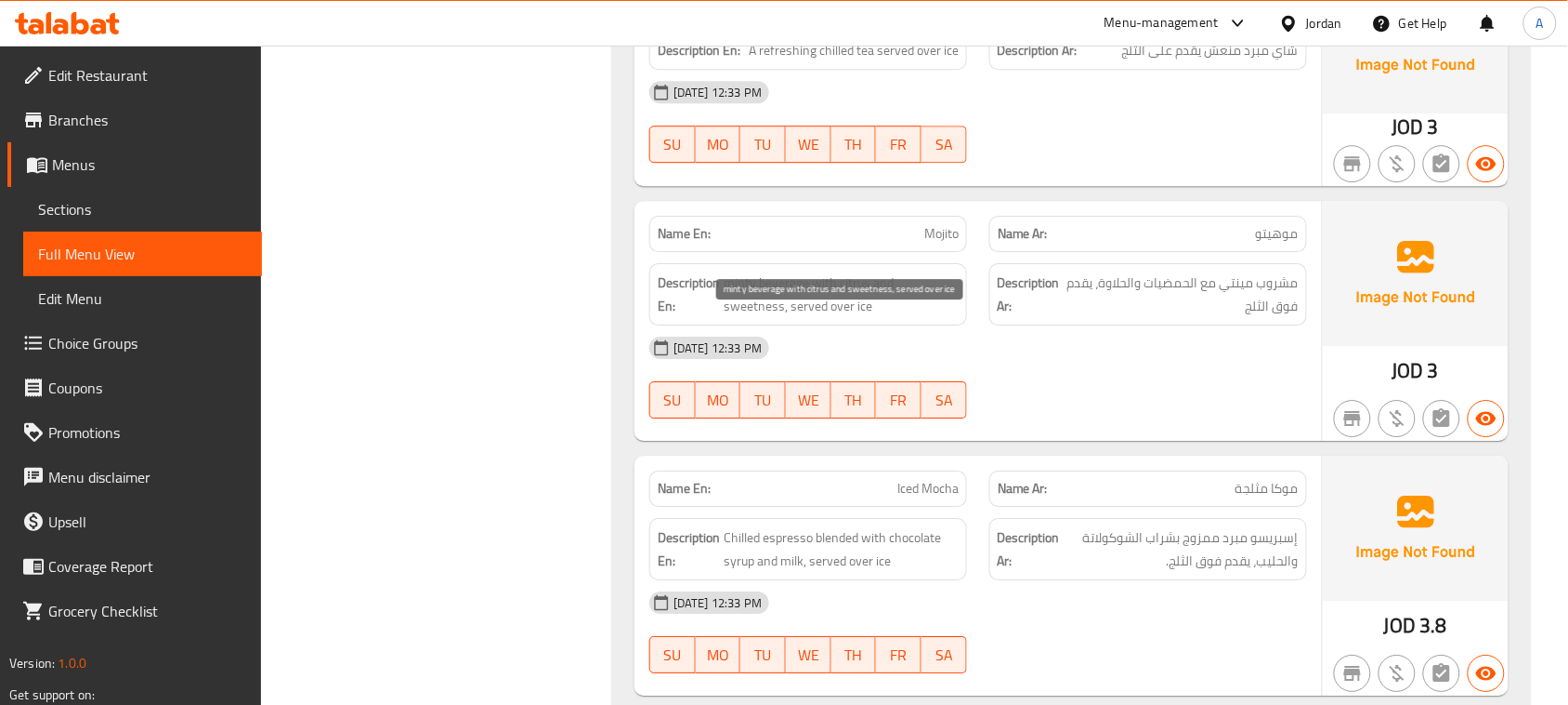
click at [749, 317] on span "minty beverage with citrus and sweetness, served over ice" at bounding box center [840, 294] width 235 height 45
drag, startPoint x: 749, startPoint y: 322, endPoint x: 817, endPoint y: 331, distance: 68.6
click at [817, 317] on span "minty beverage with citrus and sweetness, served over ice" at bounding box center [840, 294] width 235 height 45
click at [862, 317] on span "minty beverage with citrus and sweetness, served over ice" at bounding box center [840, 294] width 235 height 45
drag, startPoint x: 862, startPoint y: 331, endPoint x: 785, endPoint y: 331, distance: 77.0
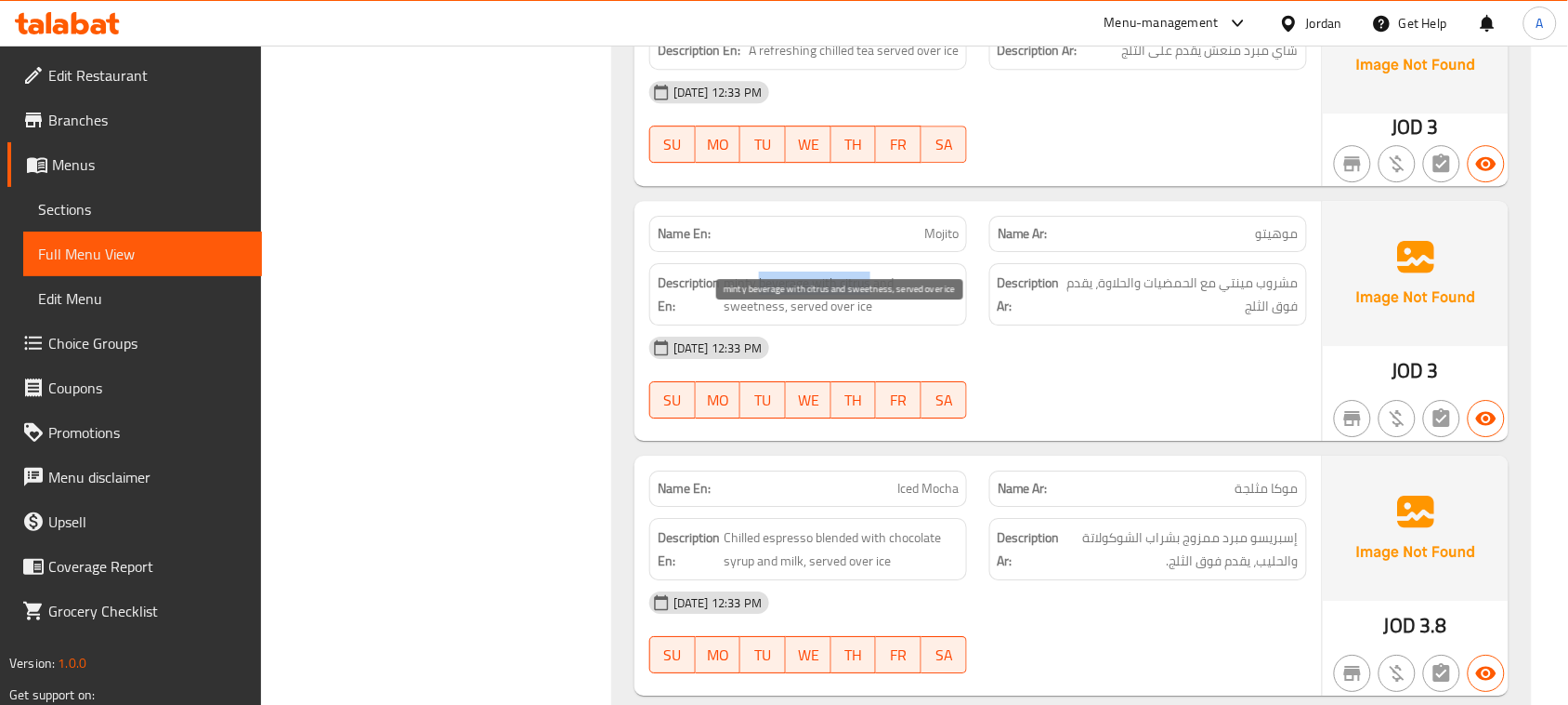
click at [785, 317] on span "minty beverage with citrus and sweetness, served over ice" at bounding box center [840, 294] width 235 height 45
drag, startPoint x: 785, startPoint y: 331, endPoint x: 740, endPoint y: 336, distance: 45.3
click at [740, 317] on span "minty beverage with citrus and sweetness, served over ice" at bounding box center [840, 294] width 235 height 45
click at [823, 317] on span "minty beverage with citrus and sweetness, served over ice" at bounding box center [840, 294] width 235 height 45
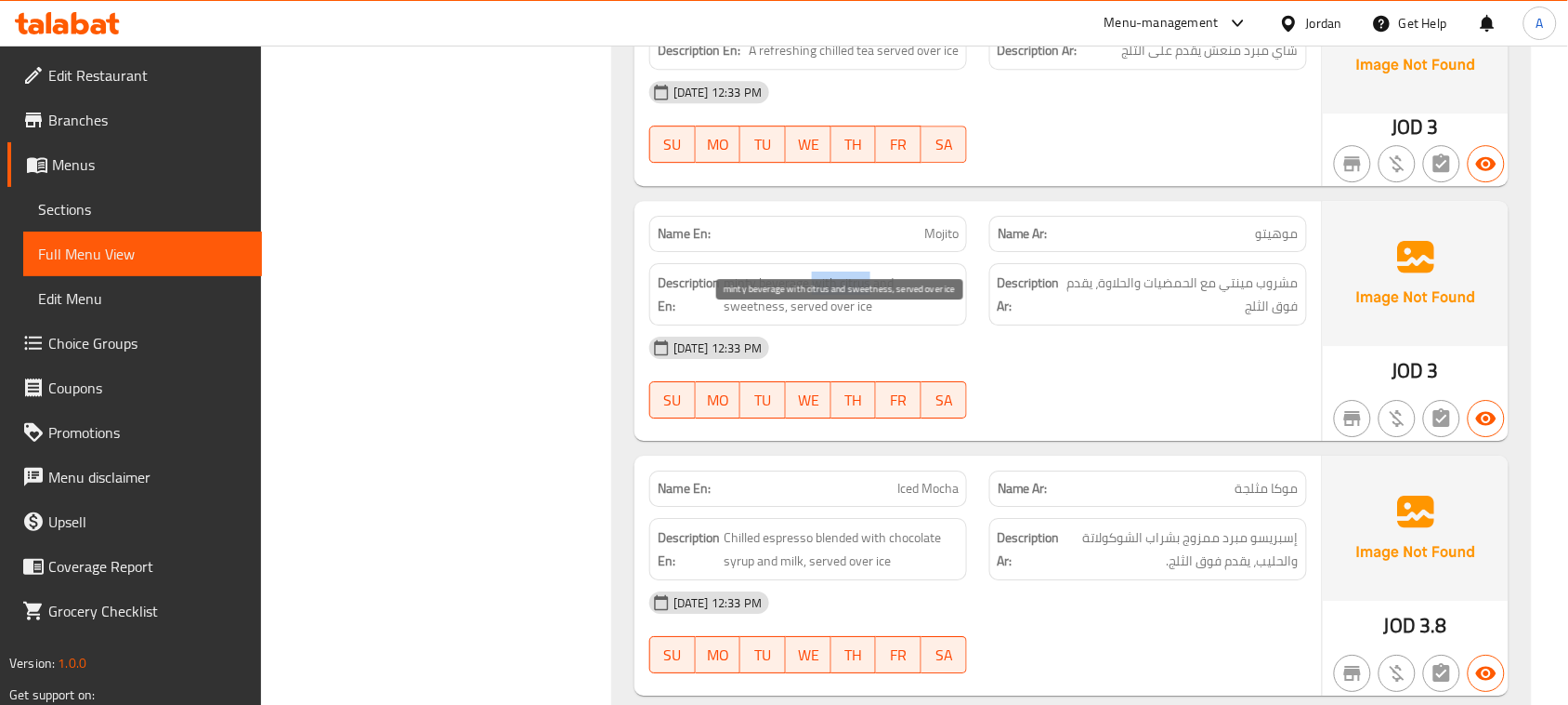
drag, startPoint x: 823, startPoint y: 331, endPoint x: 856, endPoint y: 330, distance: 33.0
click at [856, 317] on span "minty beverage with citrus and sweetness, served over ice" at bounding box center [840, 294] width 235 height 45
click at [868, 317] on span "minty beverage with citrus and sweetness, served over ice" at bounding box center [840, 294] width 235 height 45
drag, startPoint x: 868, startPoint y: 321, endPoint x: 915, endPoint y: 321, distance: 47.0
click at [915, 317] on span "minty beverage with citrus and sweetness, served over ice" at bounding box center [840, 294] width 235 height 45
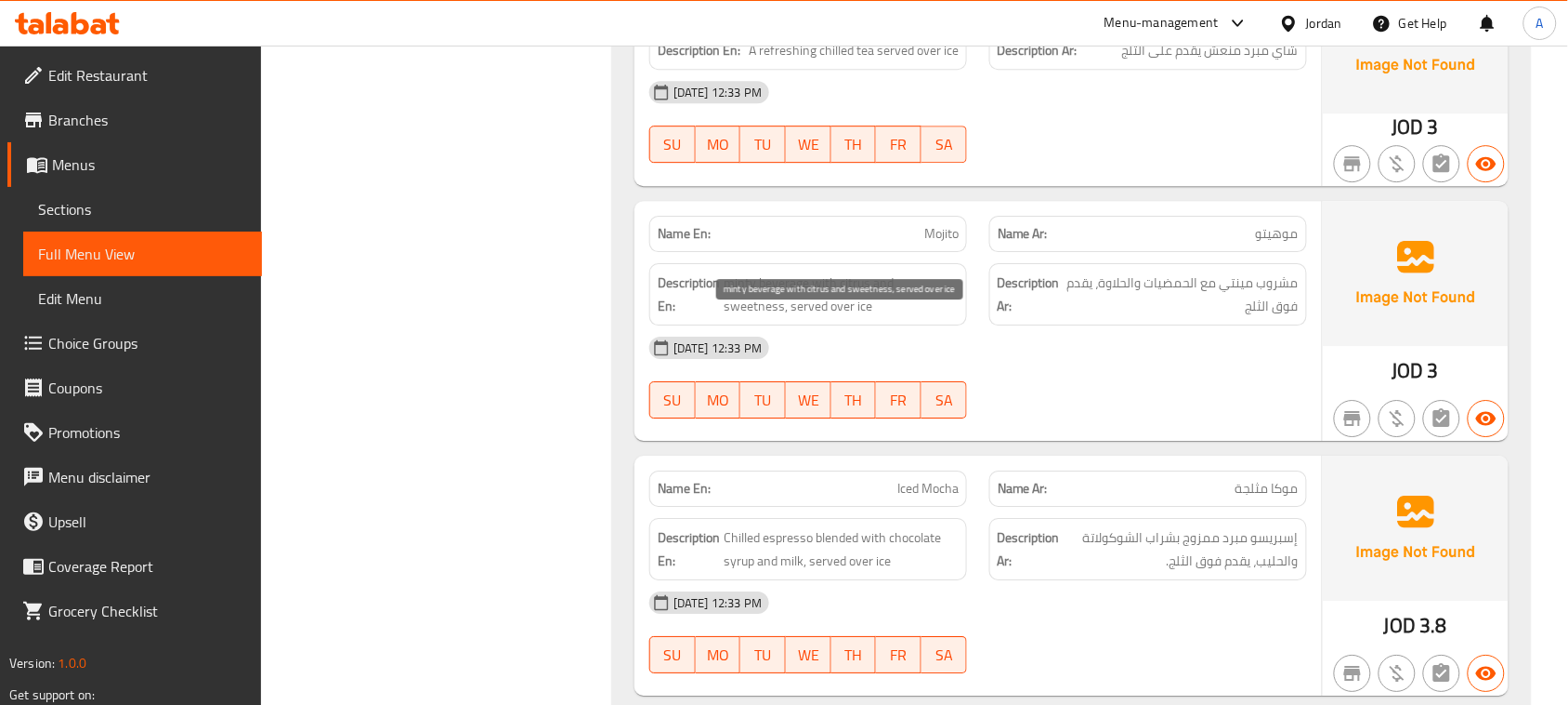
click at [754, 317] on span "minty beverage with citrus and sweetness, served over ice" at bounding box center [840, 294] width 235 height 45
drag, startPoint x: 754, startPoint y: 335, endPoint x: 940, endPoint y: 345, distance: 186.3
click at [892, 317] on span "minty beverage with citrus and sweetness, served over ice" at bounding box center [840, 294] width 235 height 45
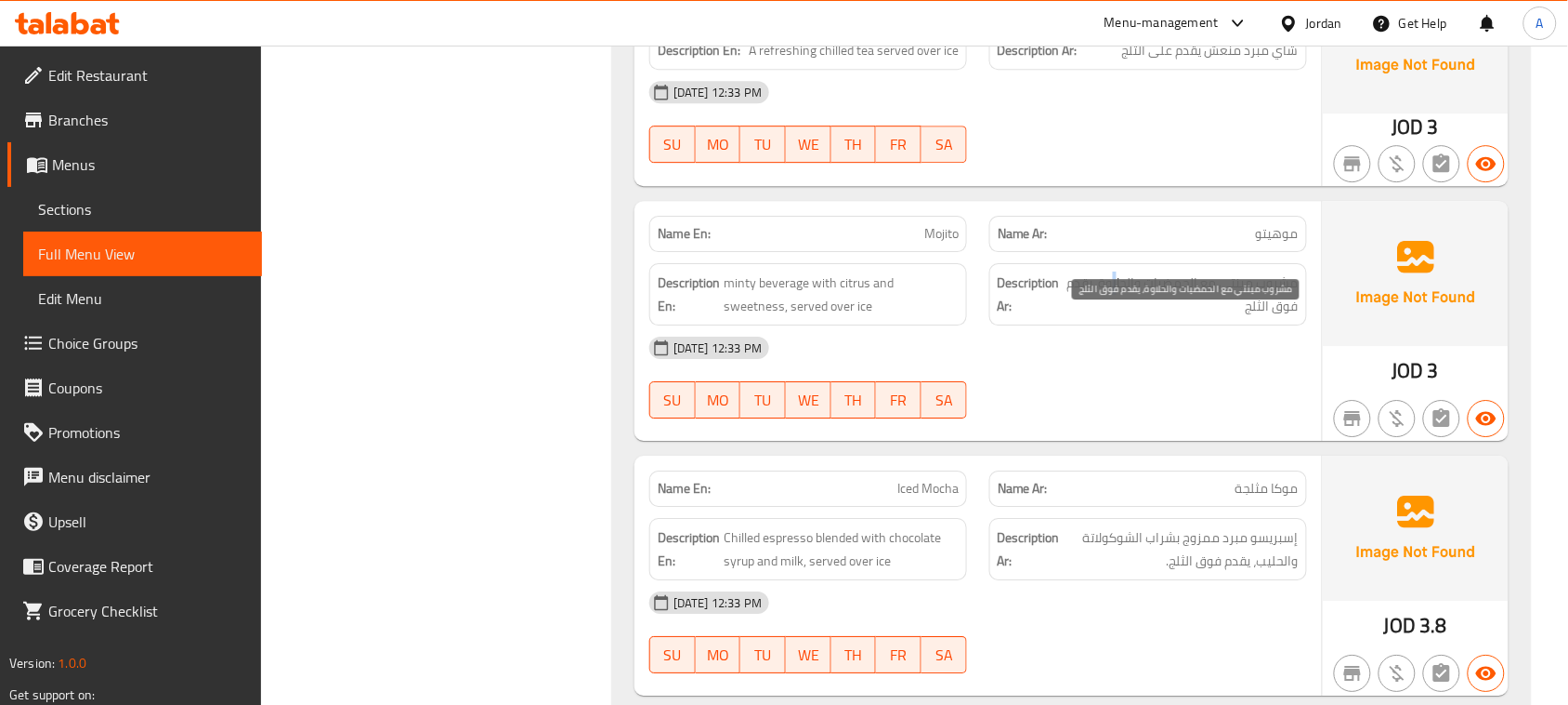
drag, startPoint x: 1117, startPoint y: 327, endPoint x: 1166, endPoint y: 328, distance: 49.0
click at [1115, 317] on span "مشروب مينتي مع الحمضيات والحلاوة، يقدم فوق الثلج" at bounding box center [1182, 294] width 233 height 45
drag, startPoint x: 1251, startPoint y: 332, endPoint x: 1305, endPoint y: 332, distance: 54.0
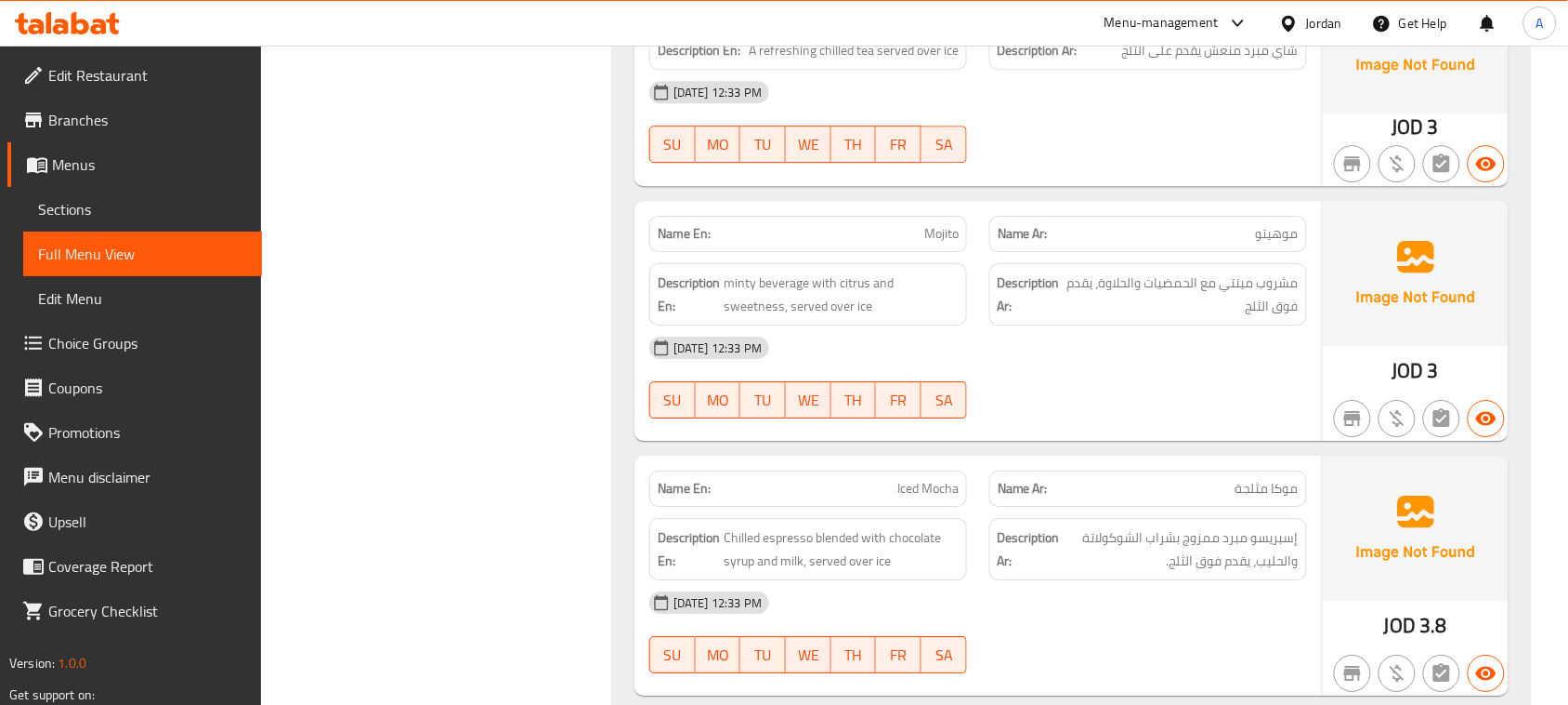
scroll to position [8256, 0]
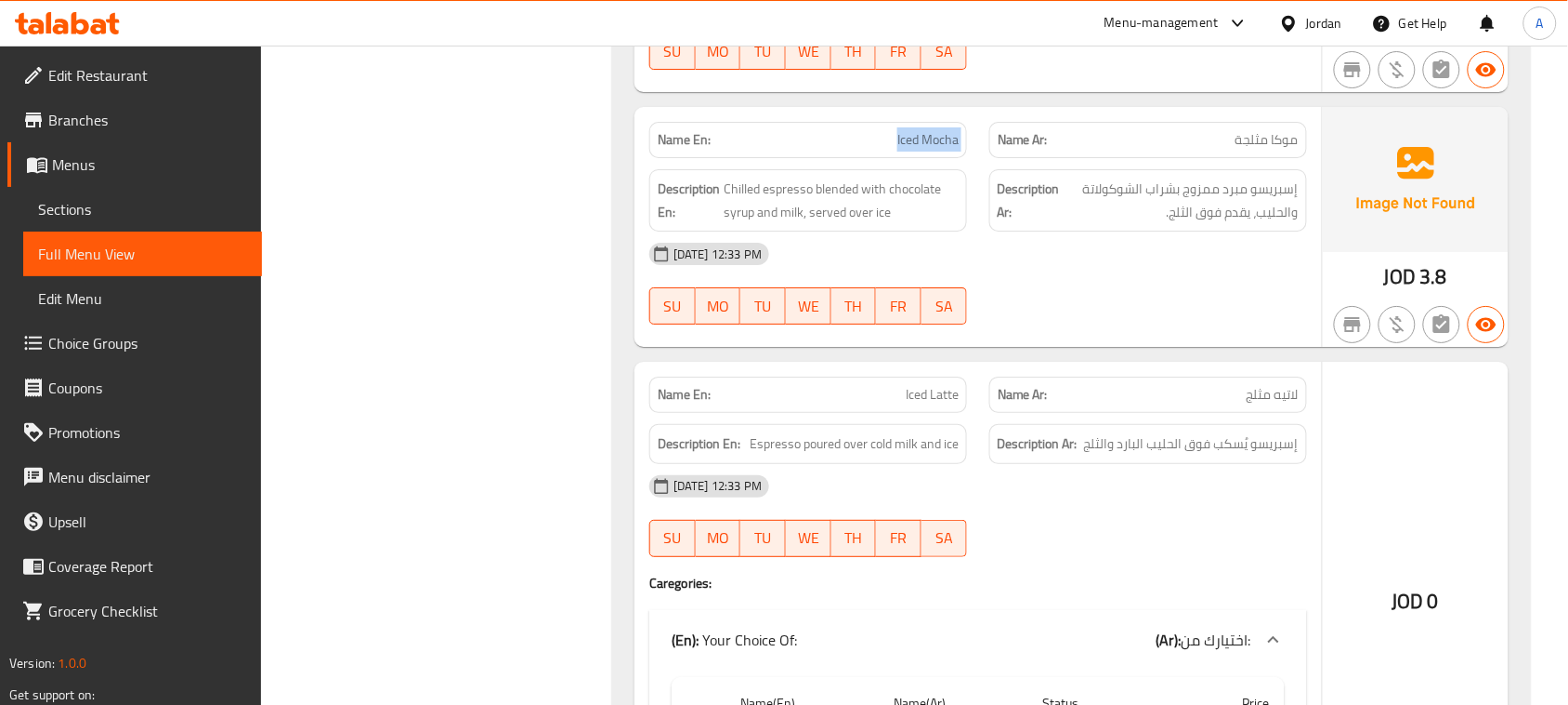
drag, startPoint x: 865, startPoint y: 177, endPoint x: 1066, endPoint y: 221, distance: 205.8
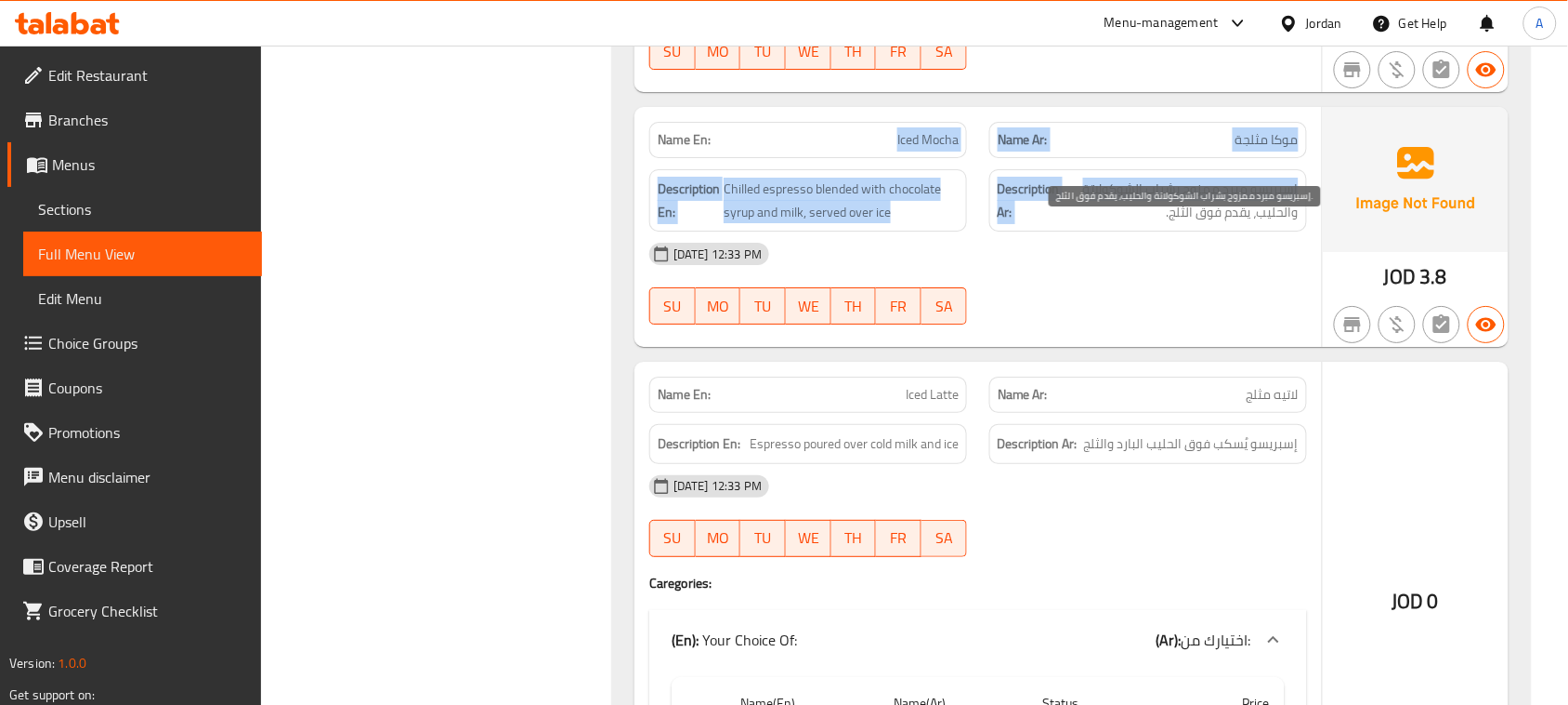
click at [1293, 223] on span "إسبريسو مبرد ممزوج بشراب الشوكولاتة والحليب، يقدم فوق الثلج." at bounding box center [1180, 200] width 235 height 45
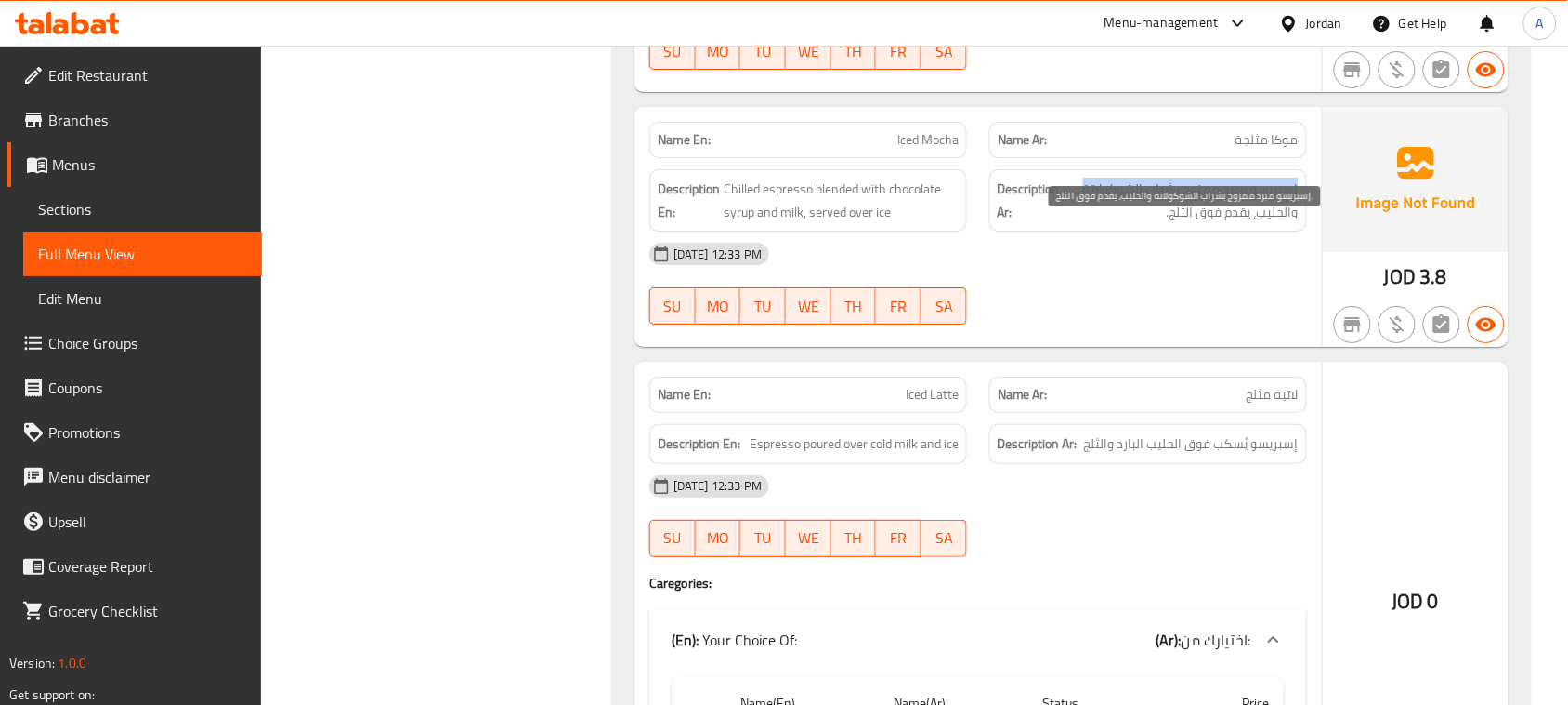
drag, startPoint x: 1293, startPoint y: 239, endPoint x: 1089, endPoint y: 239, distance: 204.0
click at [1089, 223] on span "إسبريسو مبرد ممزوج بشراب الشوكولاتة والحليب، يقدم فوق الثلج." at bounding box center [1180, 200] width 235 height 45
drag, startPoint x: 1213, startPoint y: 248, endPoint x: 1249, endPoint y: 248, distance: 36.0
click at [1249, 223] on span "إسبريسو مبرد ممزوج بشراب الشوكولاتة والحليب، يقدم فوق الثلج." at bounding box center [1180, 200] width 235 height 45
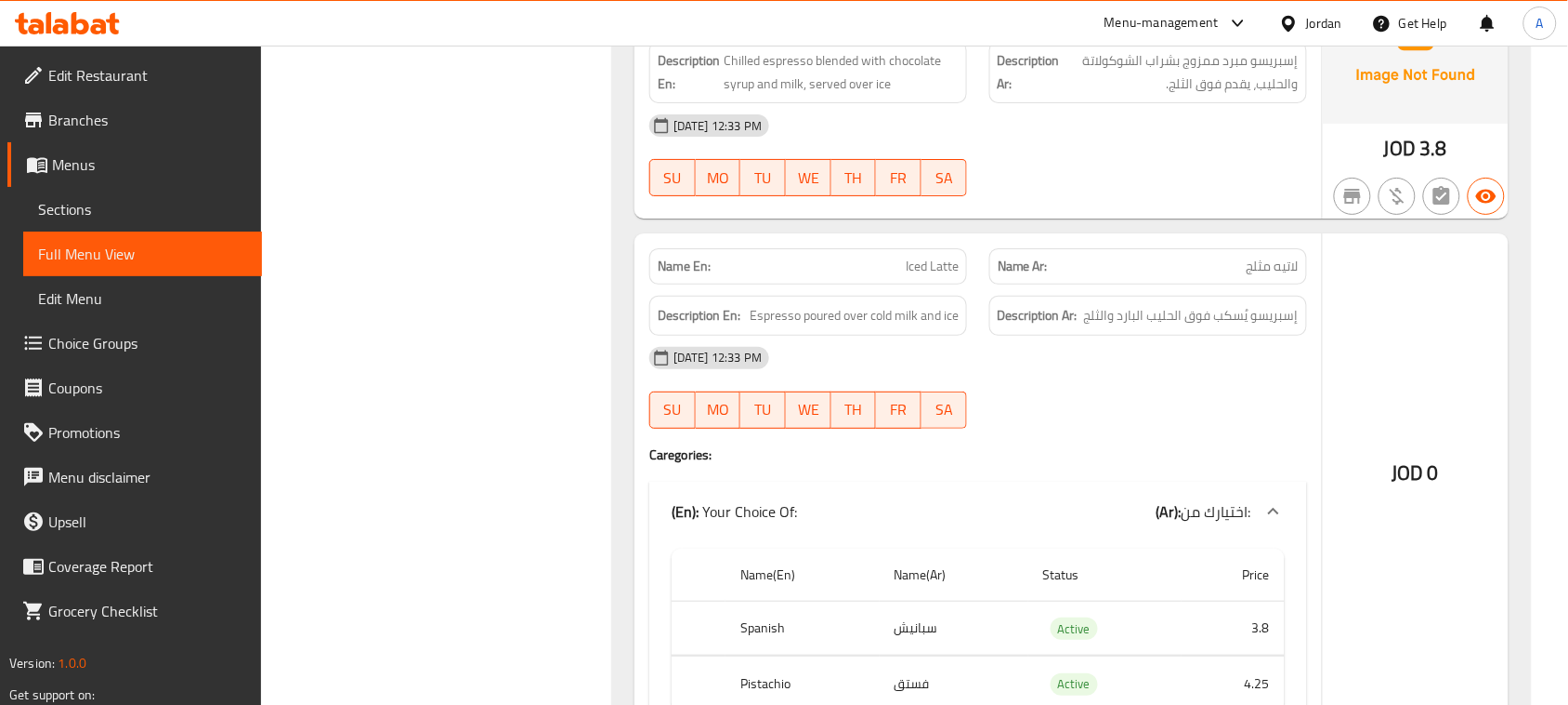
scroll to position [8487, 0]
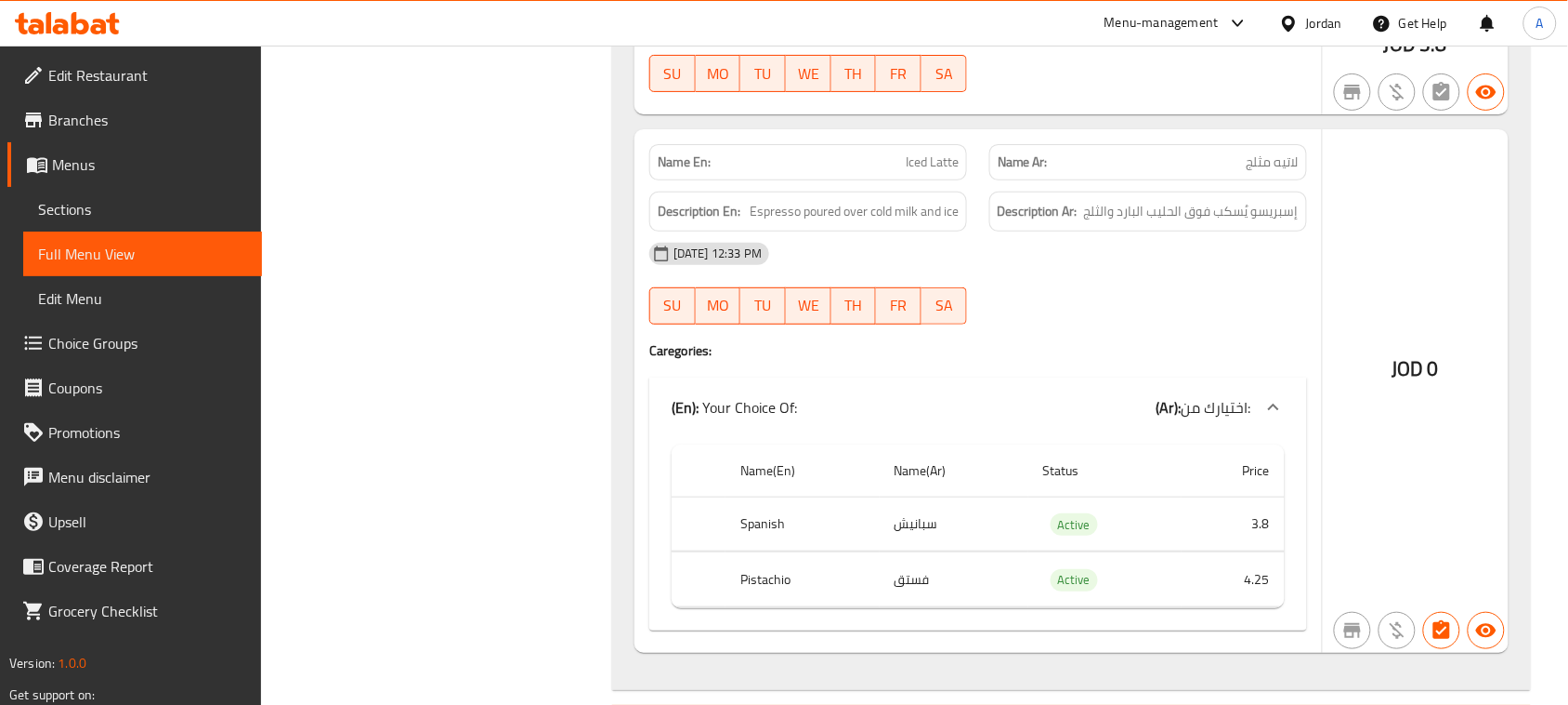
drag, startPoint x: 1061, startPoint y: 205, endPoint x: 1213, endPoint y: 251, distance: 158.8
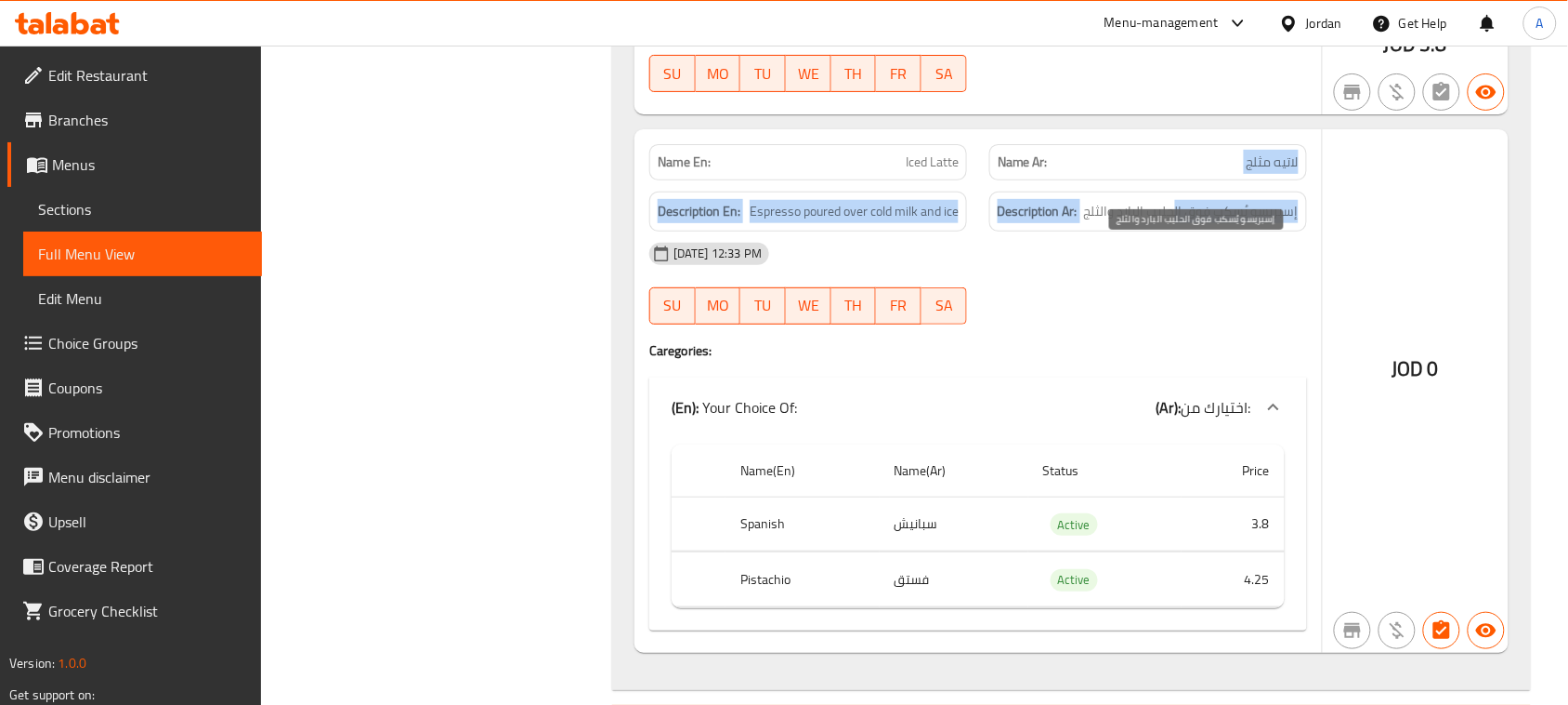
click at [1215, 223] on span "إسبريسو يُسكب فوق الحليب البارد والثلج" at bounding box center [1191, 212] width 215 height 24
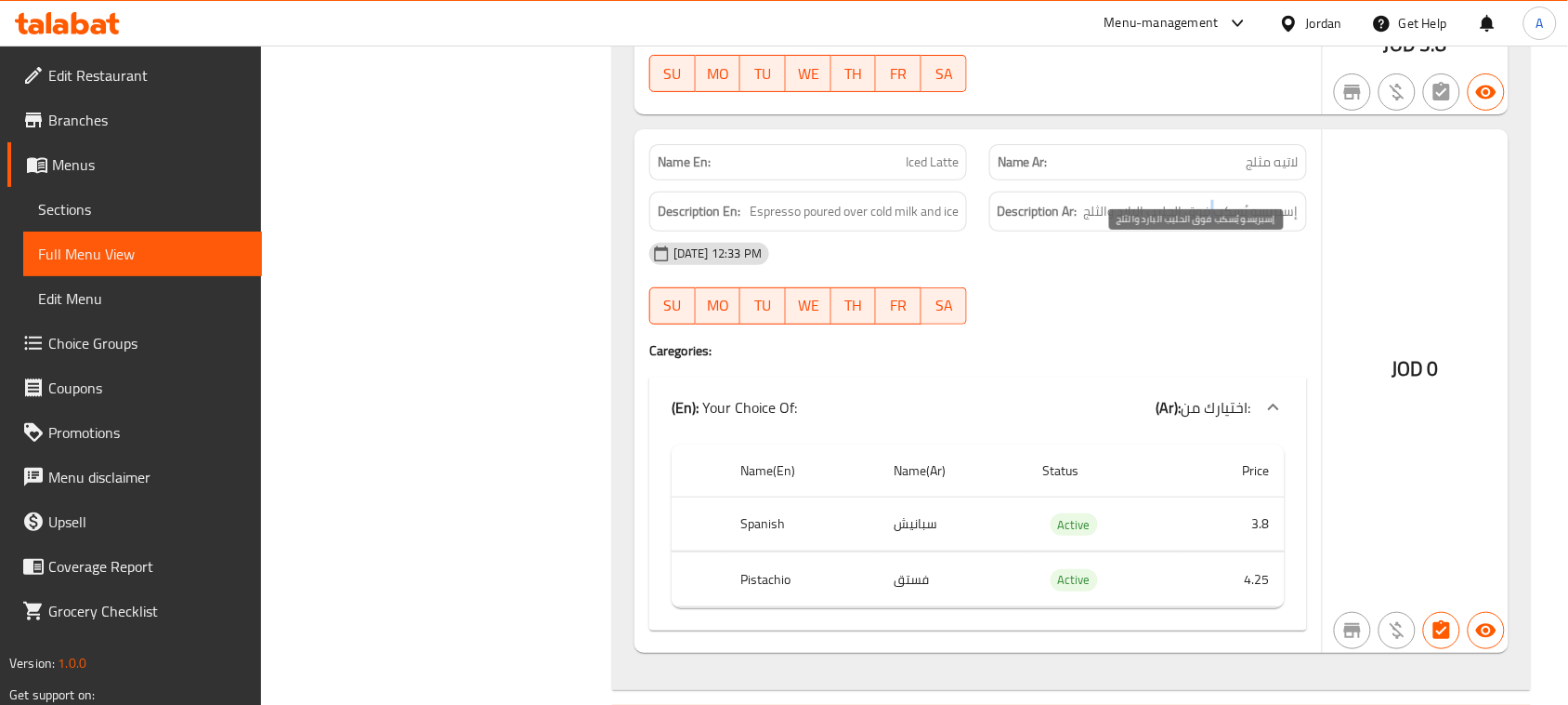
click at [1215, 223] on span "إسبريسو يُسكب فوق الحليب البارد والثلج" at bounding box center [1191, 212] width 215 height 24
drag, startPoint x: 1215, startPoint y: 261, endPoint x: 1116, endPoint y: 312, distance: 111.4
click at [1214, 223] on span "إسبريسو يُسكب فوق الحليب البارد والثلج" at bounding box center [1191, 212] width 215 height 24
drag, startPoint x: 1139, startPoint y: 257, endPoint x: 1111, endPoint y: 252, distance: 28.4
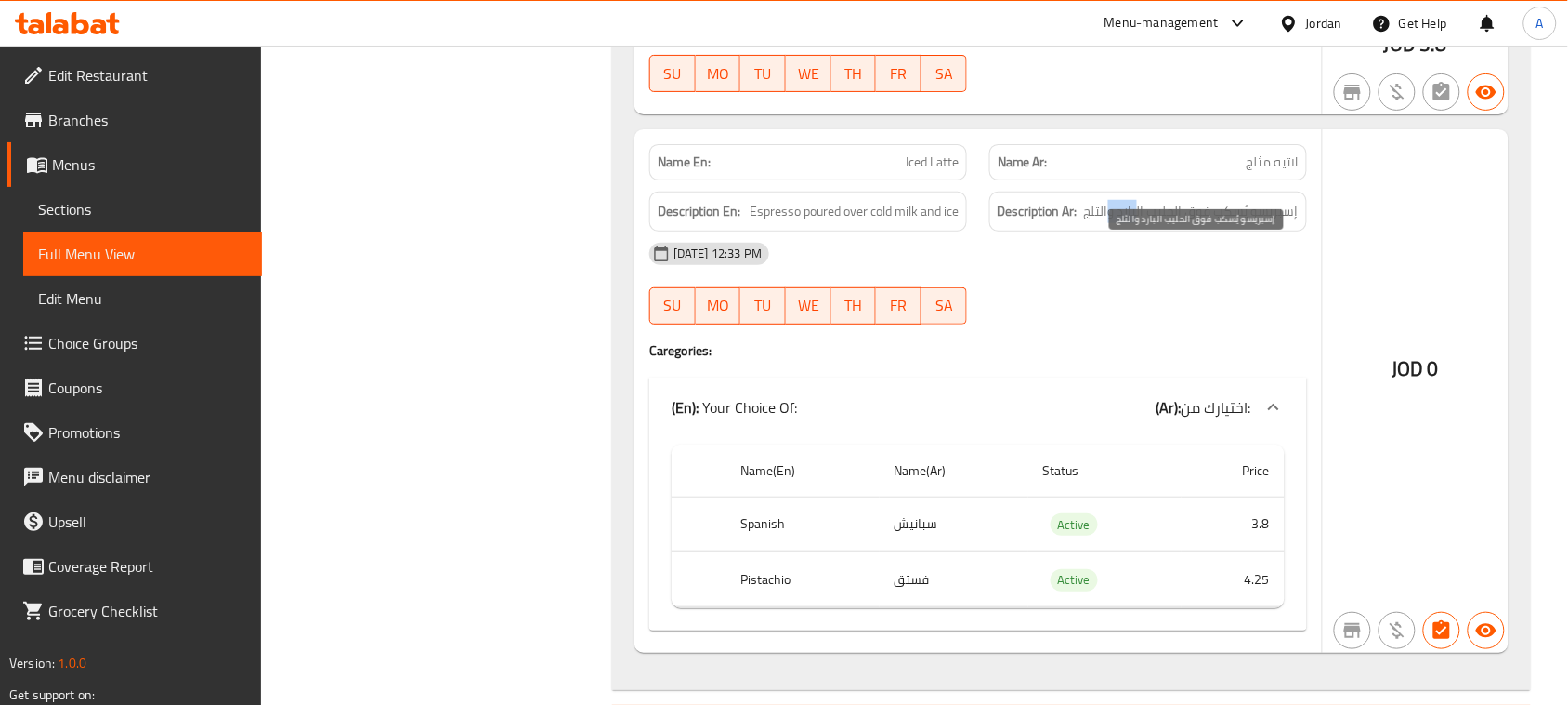
click at [1111, 223] on span "إسبريسو يُسكب فوق الحليب البارد والثلج" at bounding box center [1191, 212] width 215 height 24
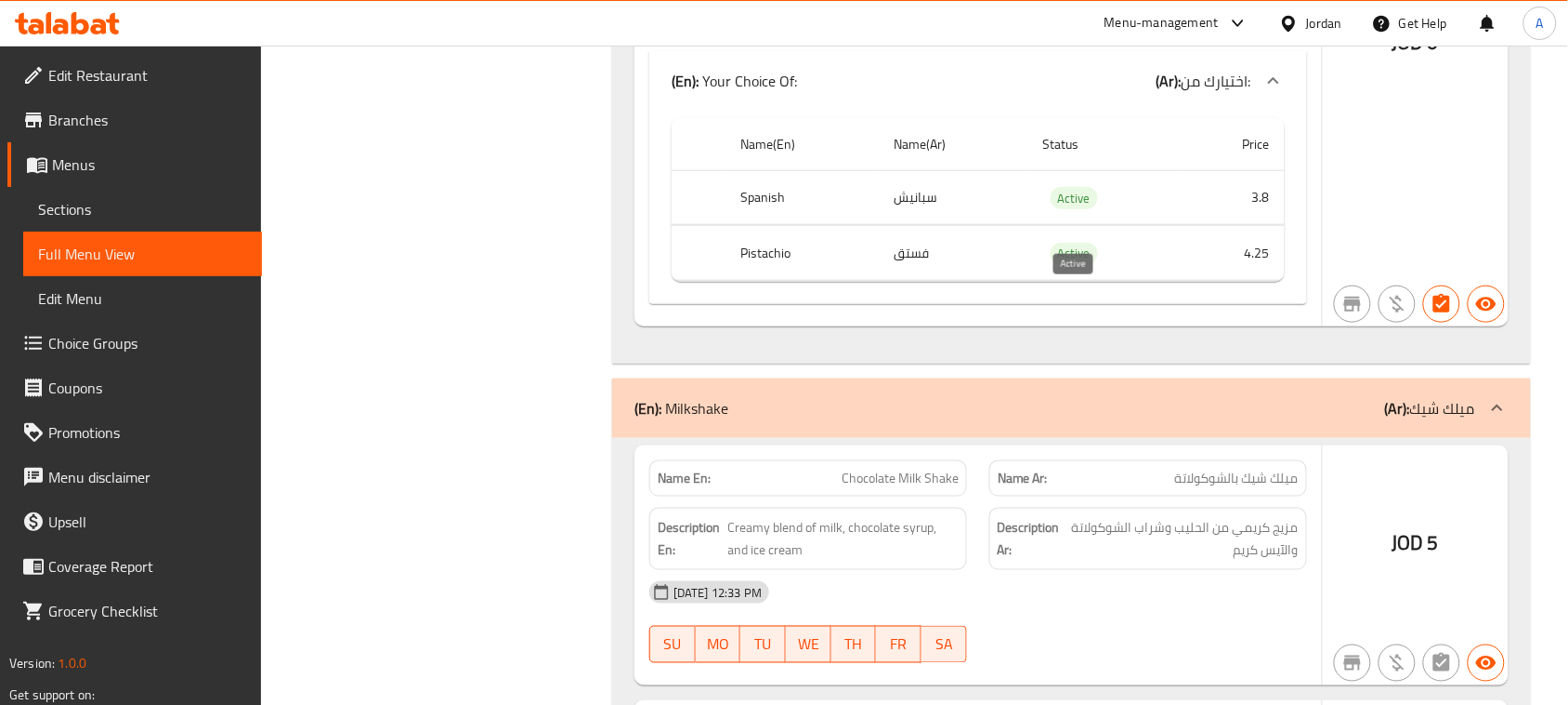
scroll to position [8836, 0]
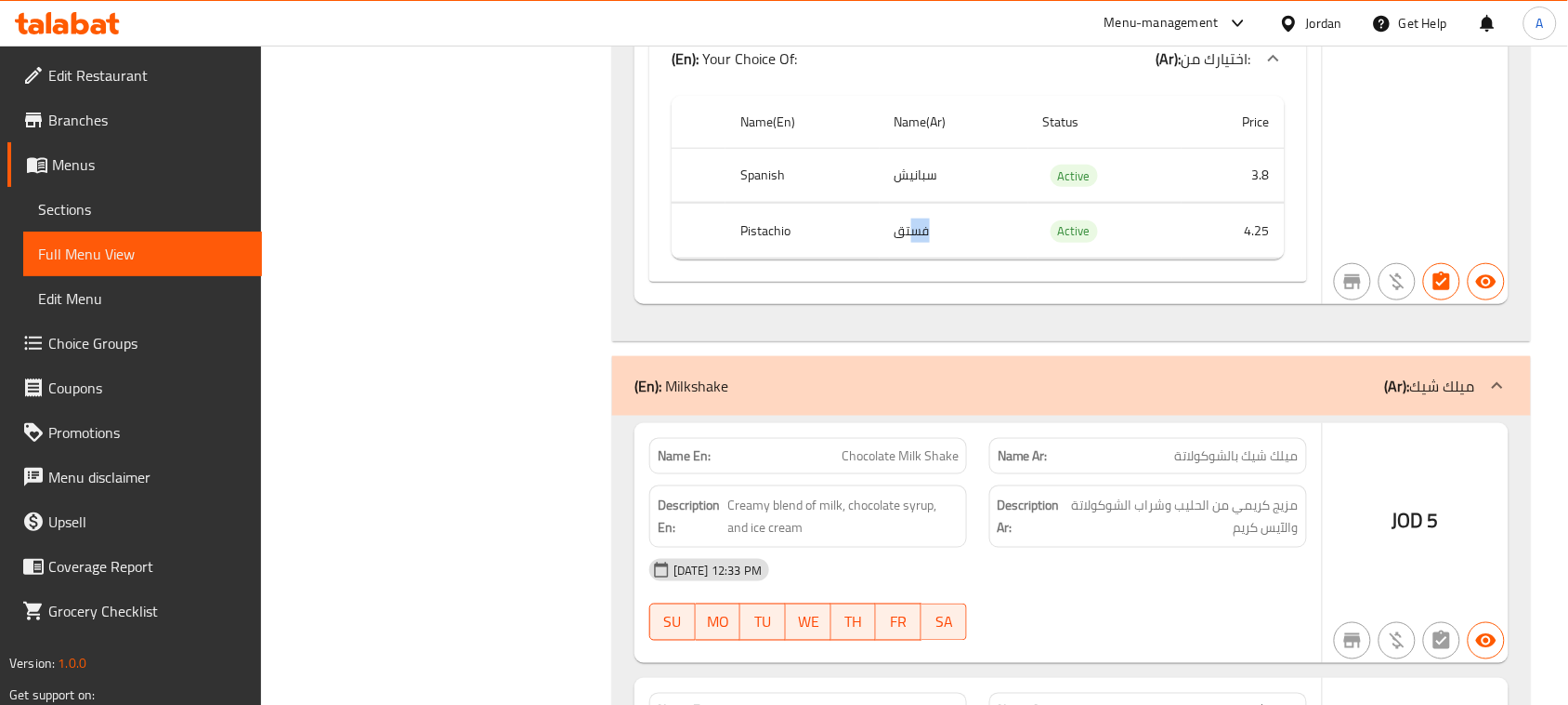
drag, startPoint x: 968, startPoint y: 274, endPoint x: 991, endPoint y: 284, distance: 25.1
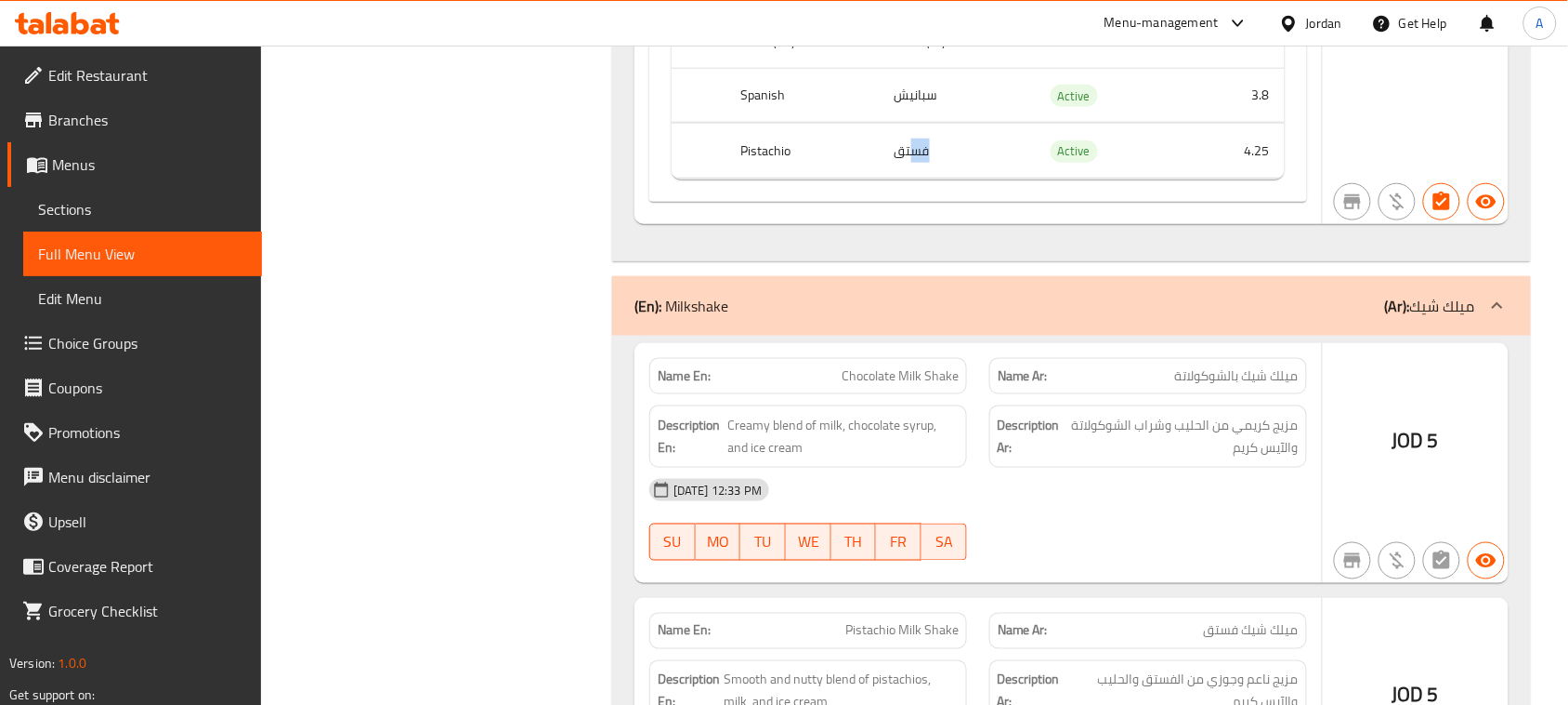
scroll to position [9069, 0]
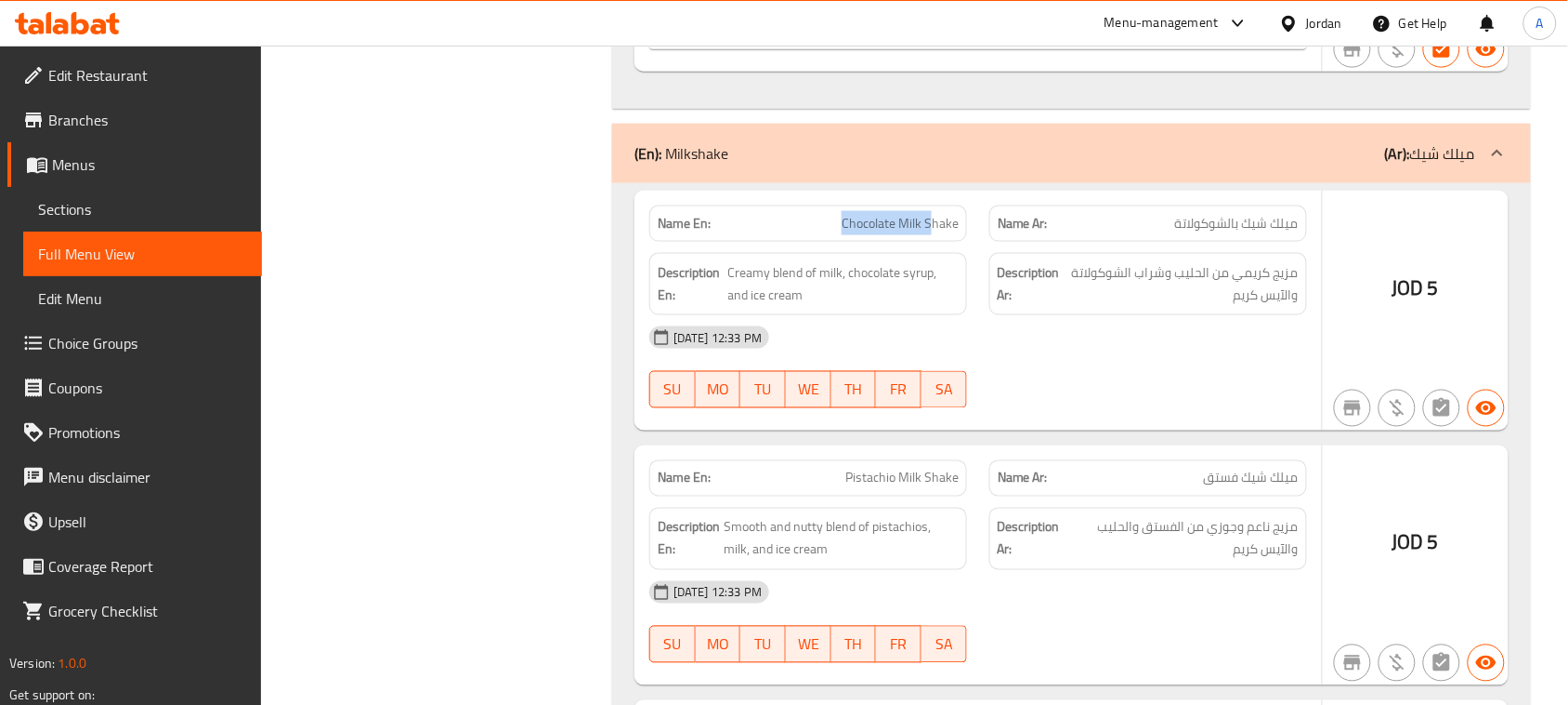
drag, startPoint x: 824, startPoint y: 244, endPoint x: 992, endPoint y: 287, distance: 173.4
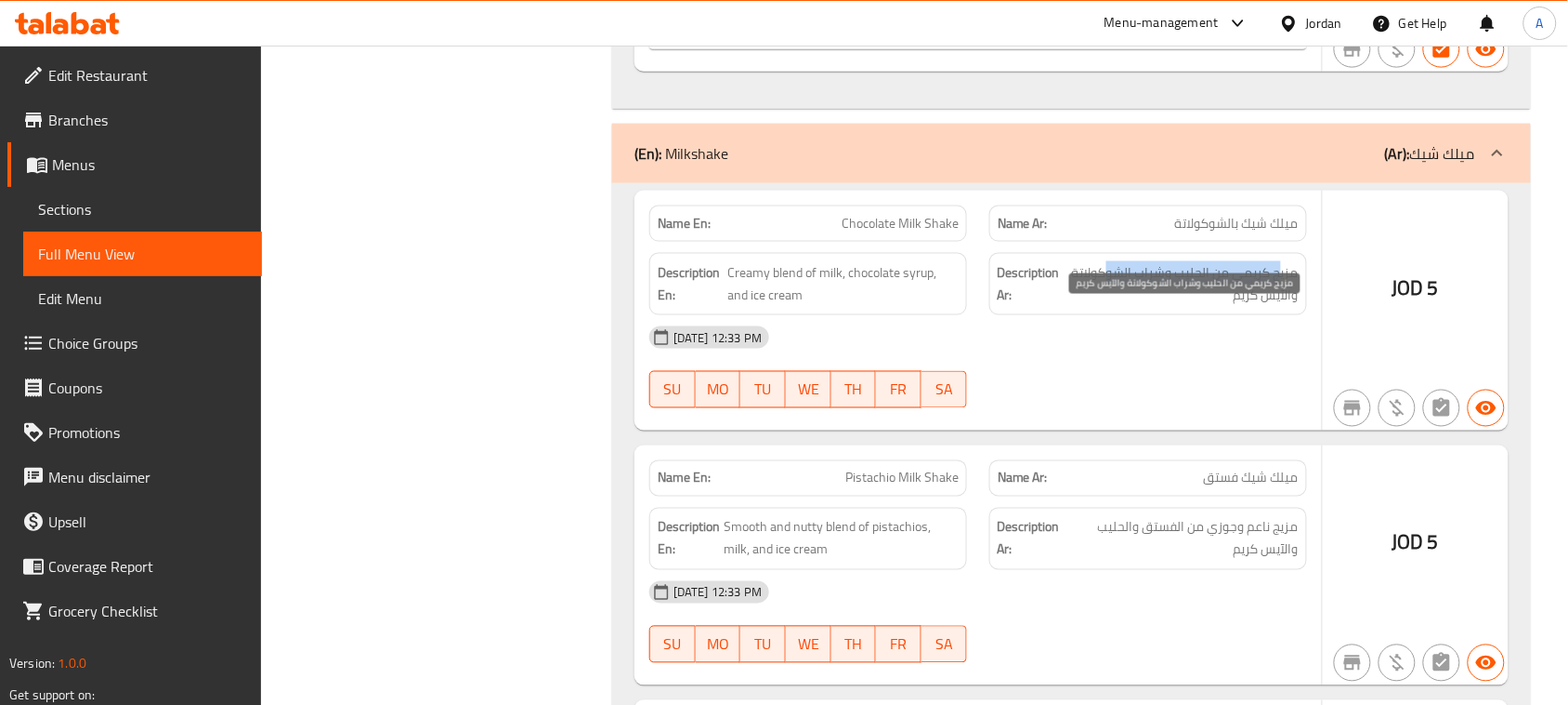
drag, startPoint x: 1282, startPoint y: 318, endPoint x: 1108, endPoint y: 322, distance: 174.0
click at [1108, 306] on span "مزيج كريمي من الحليب وشراب الشوكولاتة والآيس كريم" at bounding box center [1181, 284] width 235 height 45
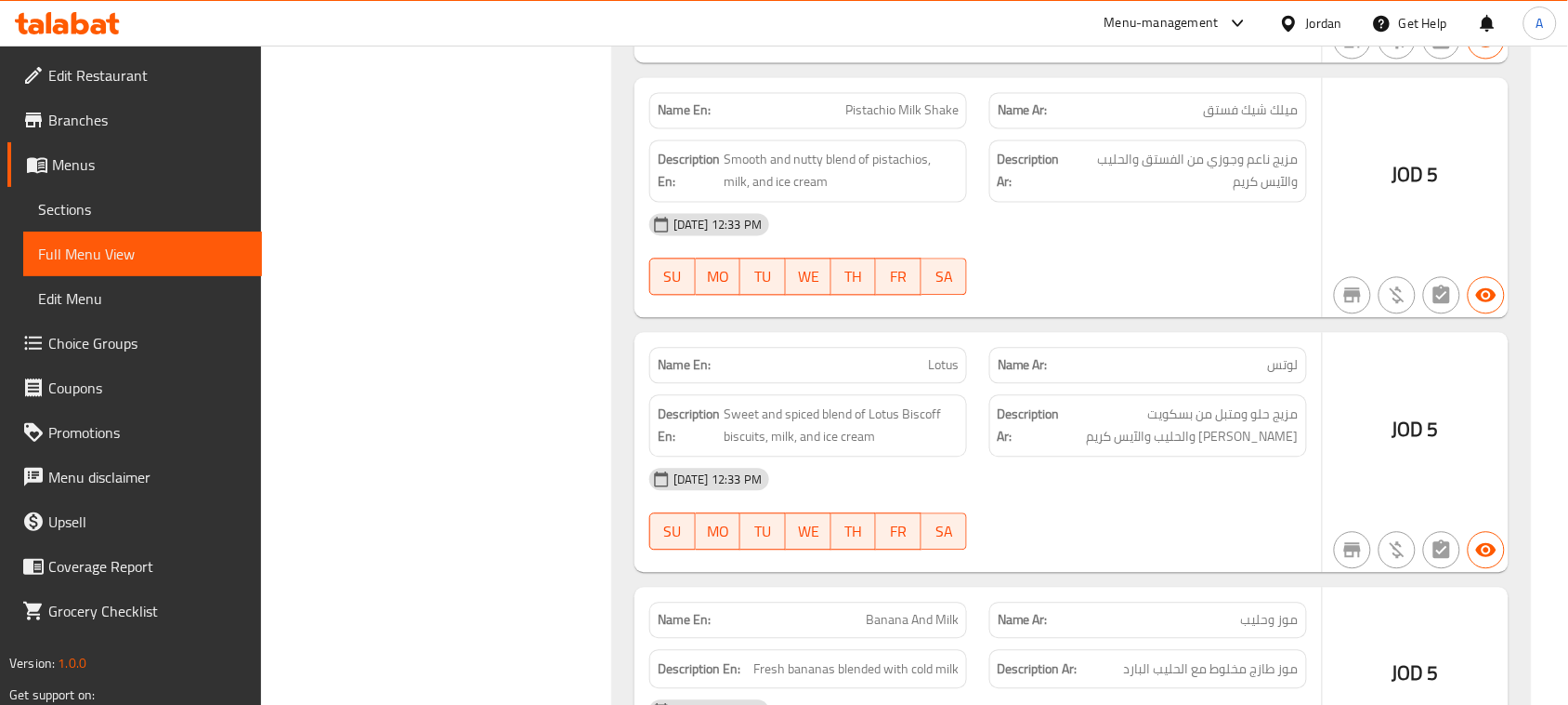
scroll to position [9417, 0]
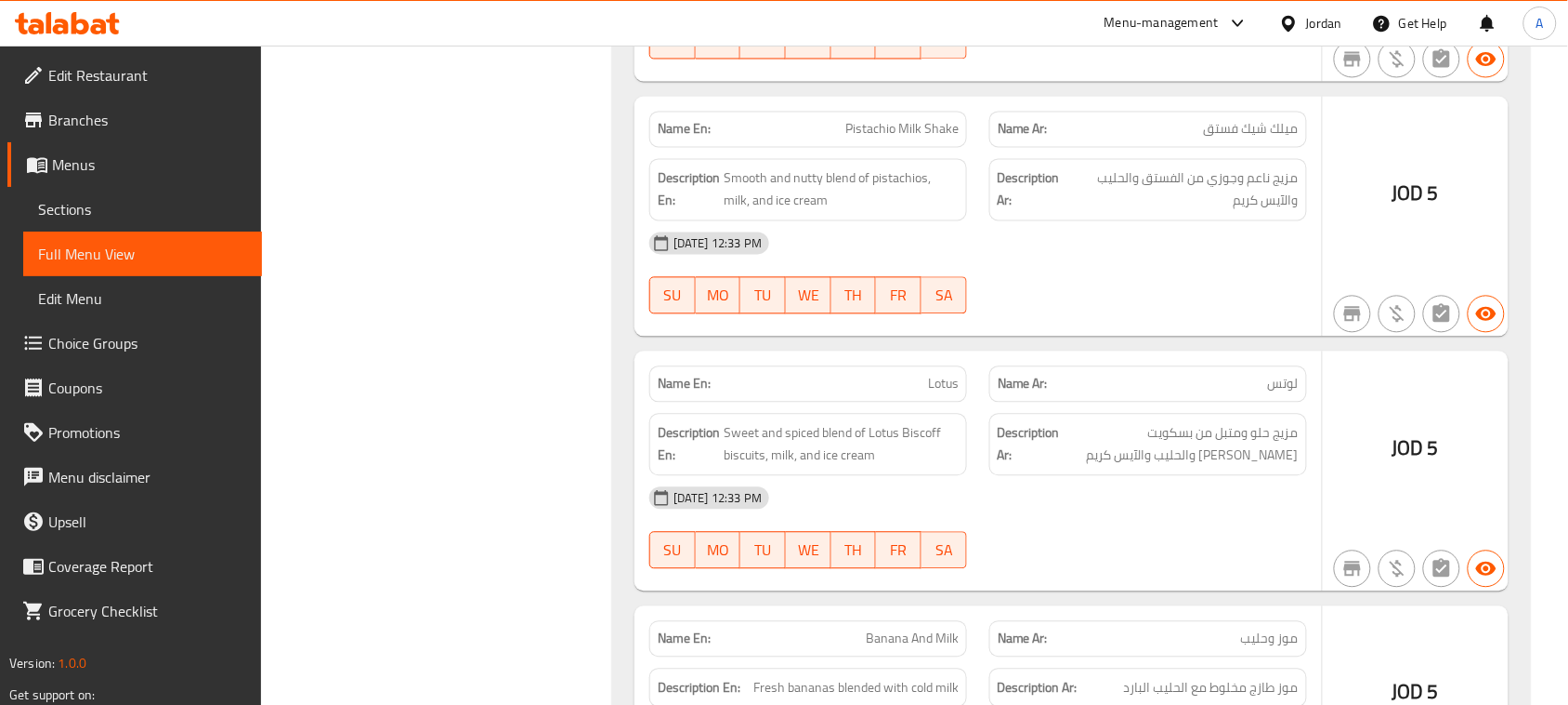
drag, startPoint x: 851, startPoint y: 164, endPoint x: 1177, endPoint y: 189, distance: 327.0
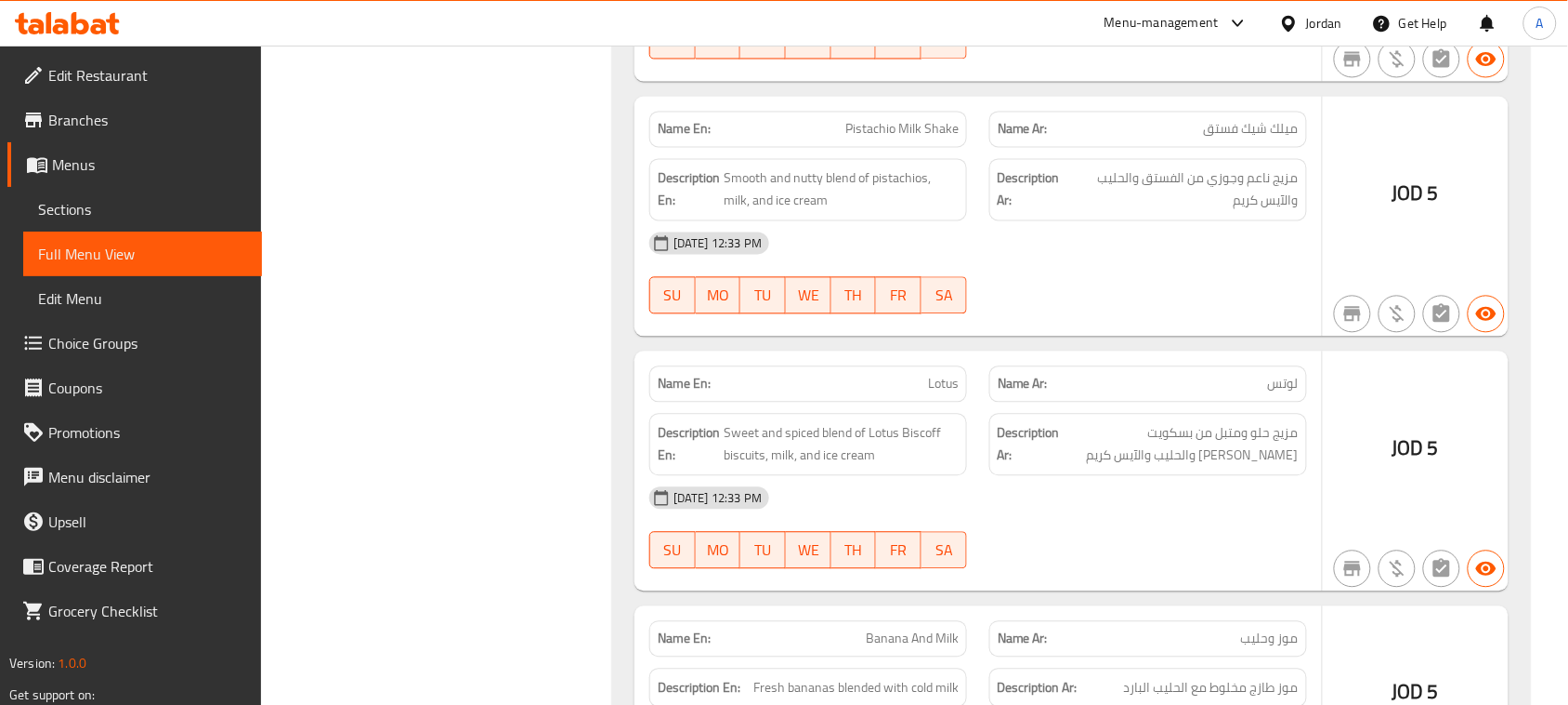
click at [1213, 213] on span "مزيج ناعم وجوزي من الفستق والحليب والآيس كريم" at bounding box center [1184, 190] width 230 height 45
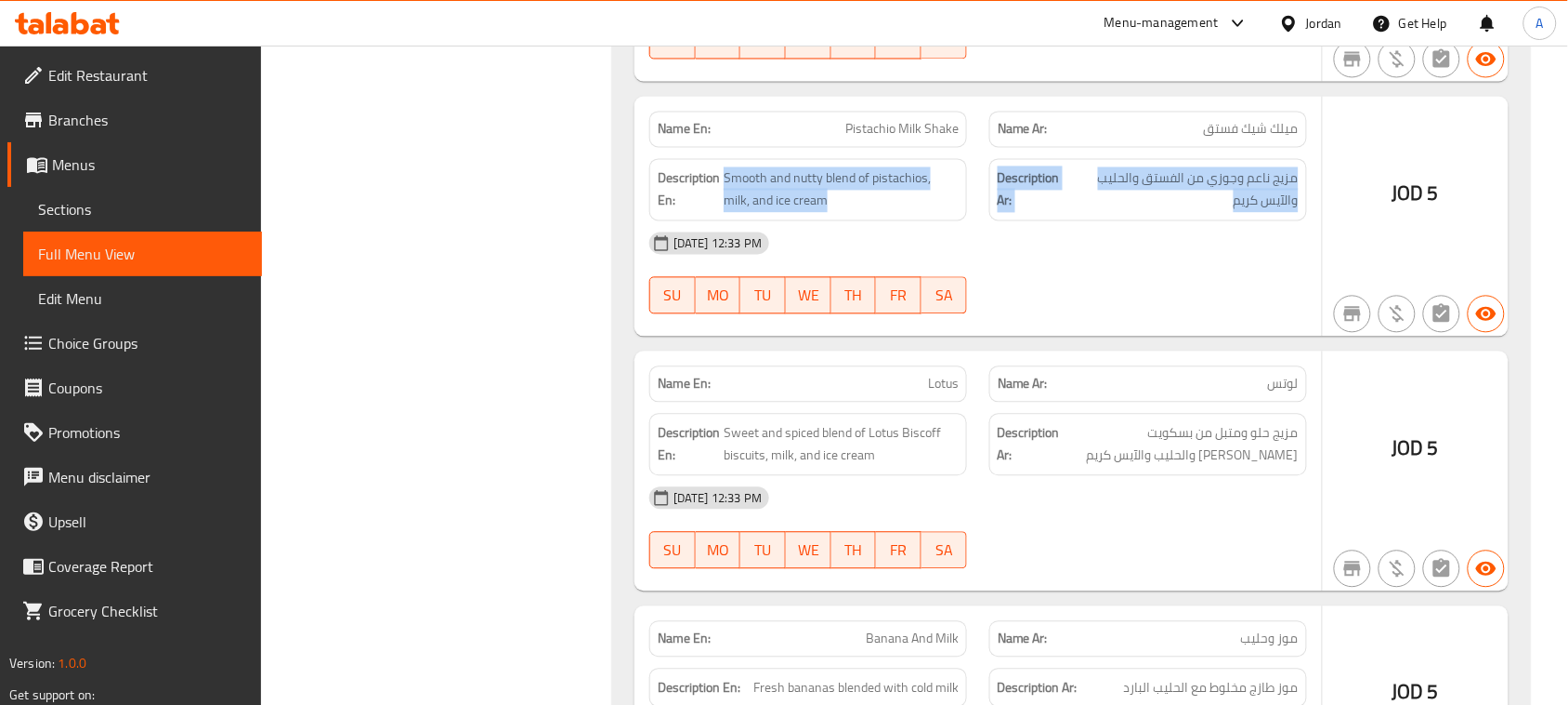
drag, startPoint x: 1213, startPoint y: 230, endPoint x: 828, endPoint y: 260, distance: 386.2
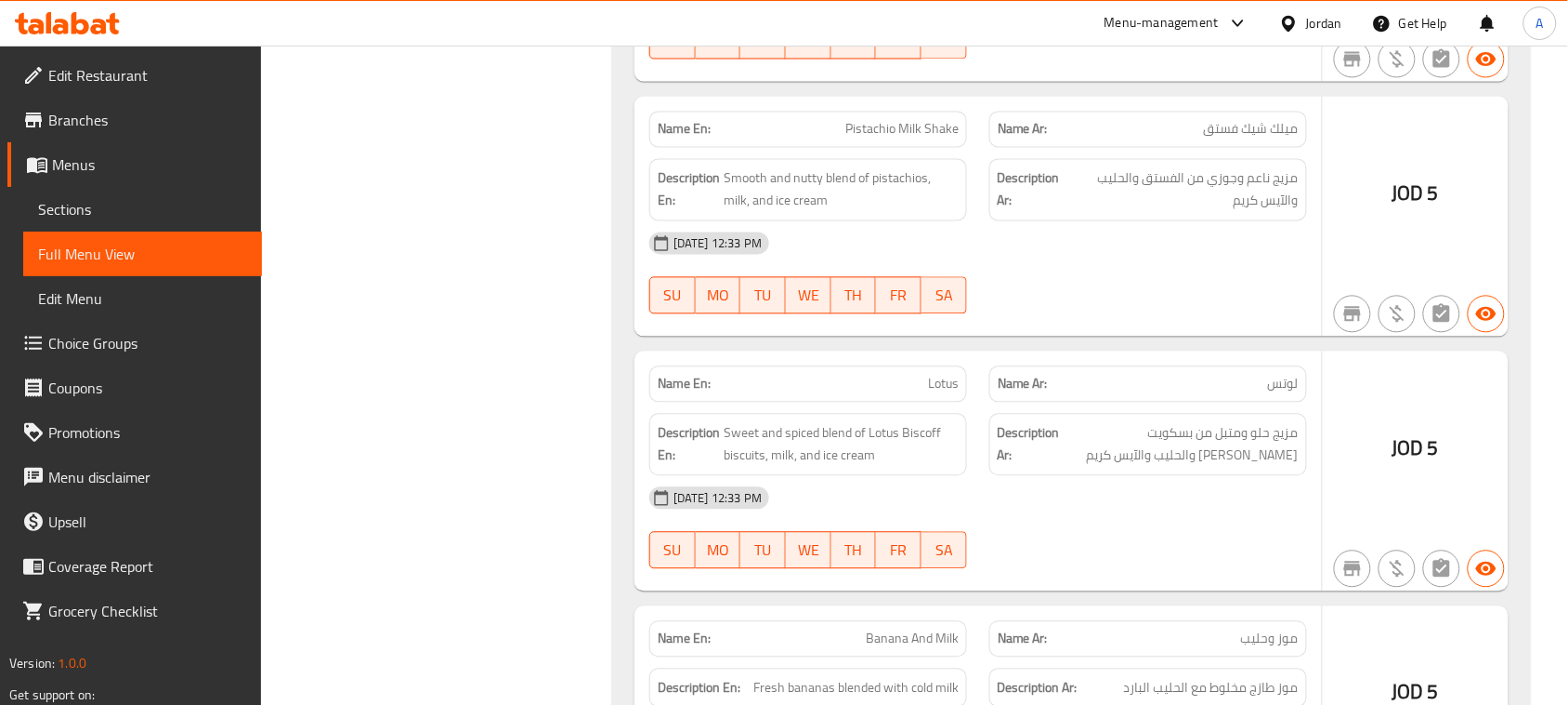
drag, startPoint x: 717, startPoint y: 225, endPoint x: 996, endPoint y: 257, distance: 280.8
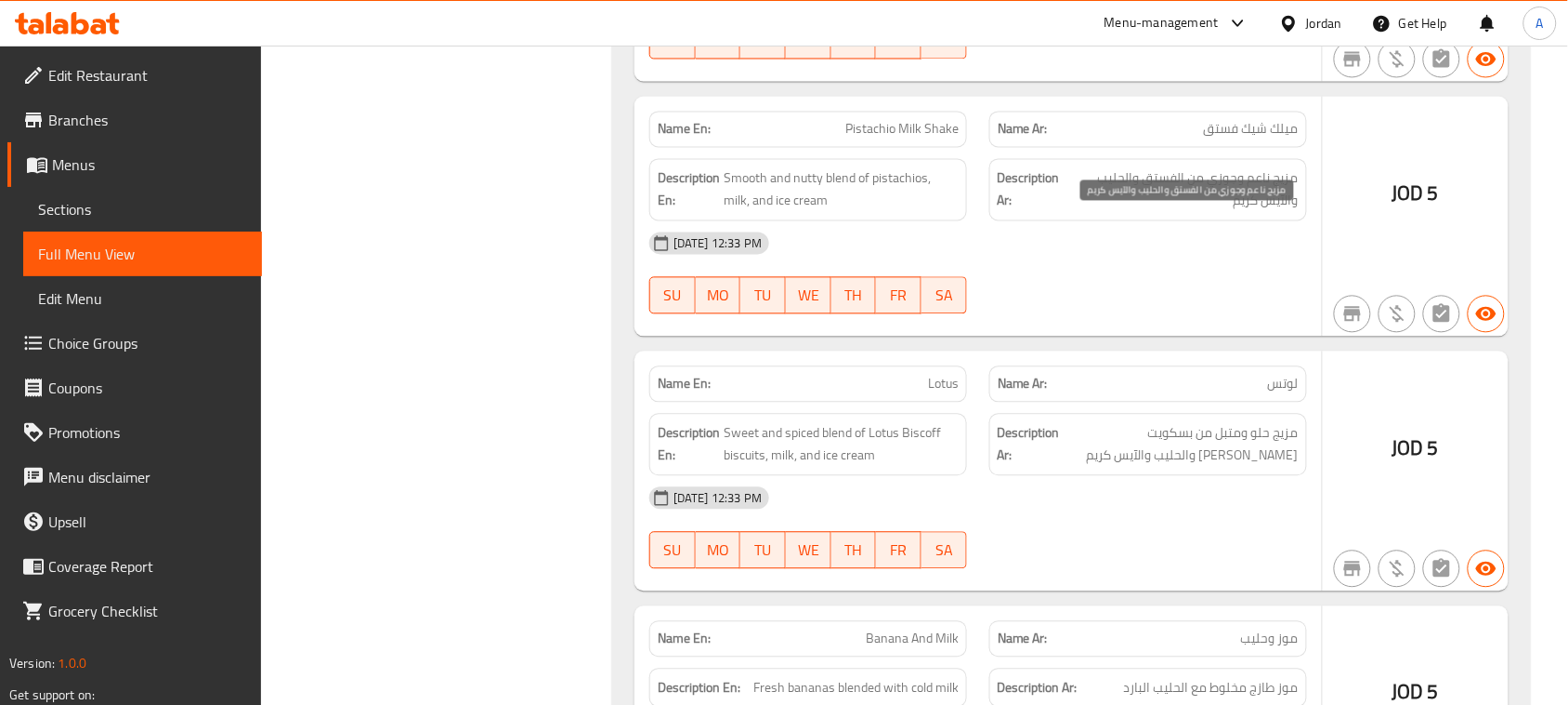
click at [1257, 213] on span "مزيج ناعم وجوزي من الفستق والحليب والآيس كريم" at bounding box center [1184, 190] width 230 height 45
drag, startPoint x: 1257, startPoint y: 234, endPoint x: 1166, endPoint y: 330, distance: 132.3
click at [1246, 213] on span "مزيج ناعم وجوزي من الفستق والحليب والآيس كريم" at bounding box center [1184, 190] width 230 height 45
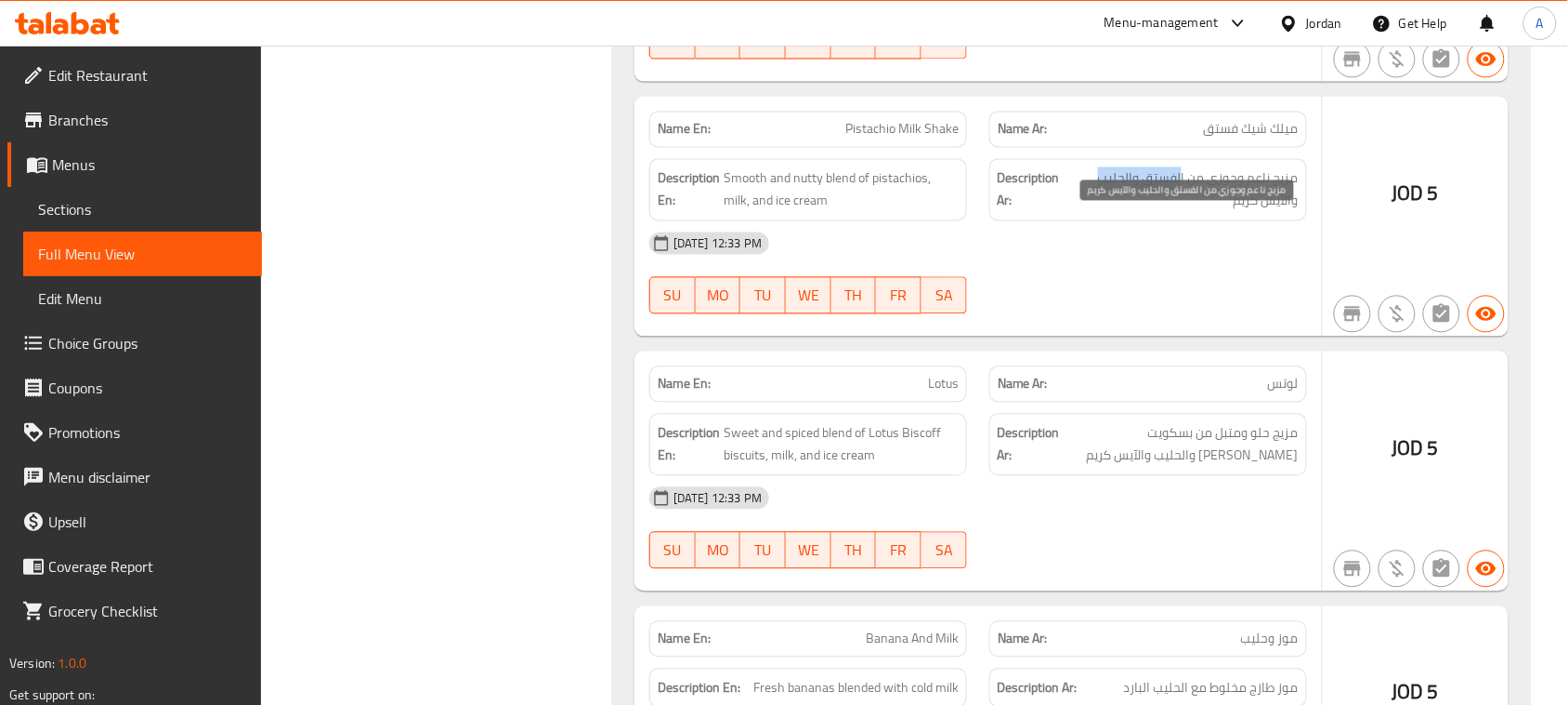
drag, startPoint x: 1176, startPoint y: 197, endPoint x: 1054, endPoint y: 217, distance: 123.6
drag, startPoint x: 1331, startPoint y: 243, endPoint x: 1250, endPoint y: 258, distance: 82.4
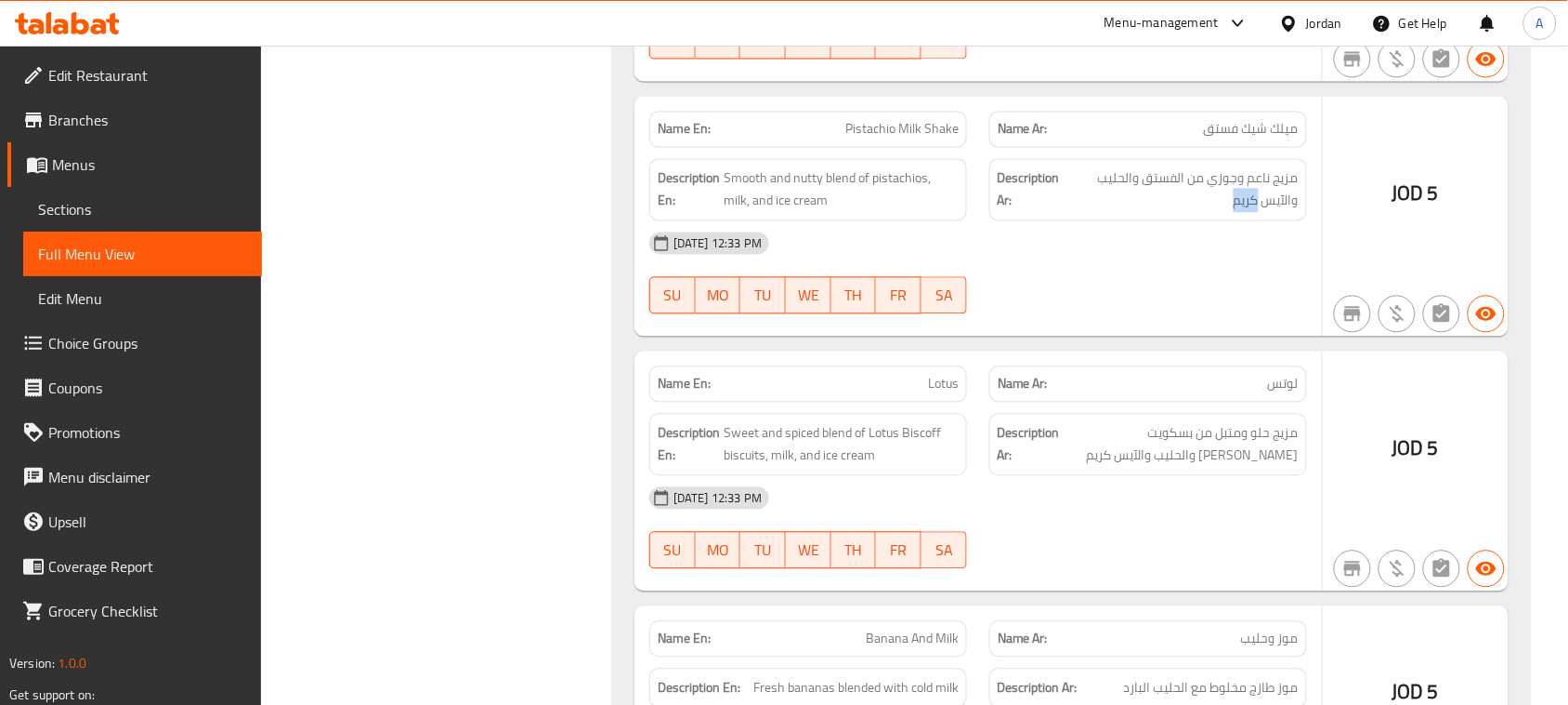
drag, startPoint x: 1171, startPoint y: 335, endPoint x: 1115, endPoint y: 342, distance: 56.4
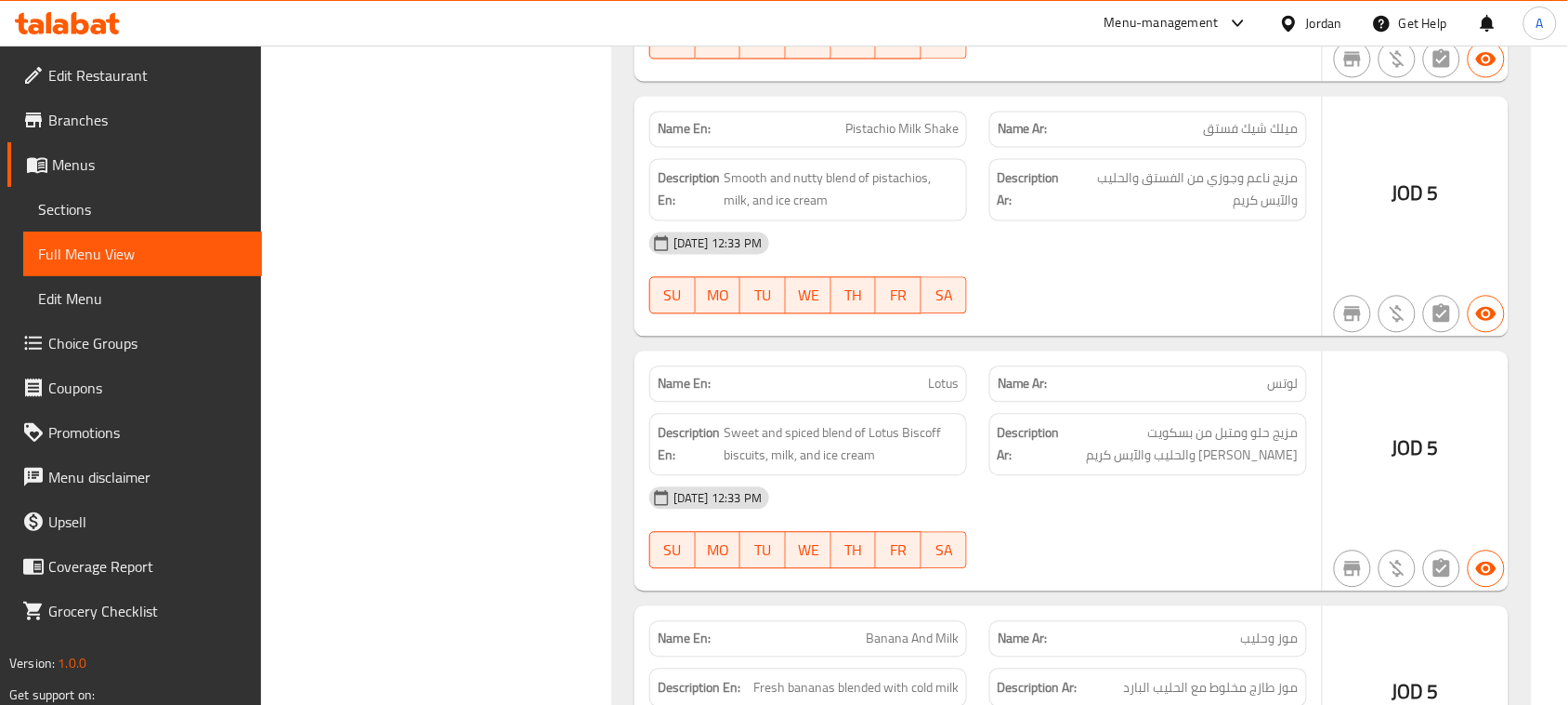
copy span "Lotus"
drag, startPoint x: 997, startPoint y: 428, endPoint x: 1037, endPoint y: 433, distance: 40.3
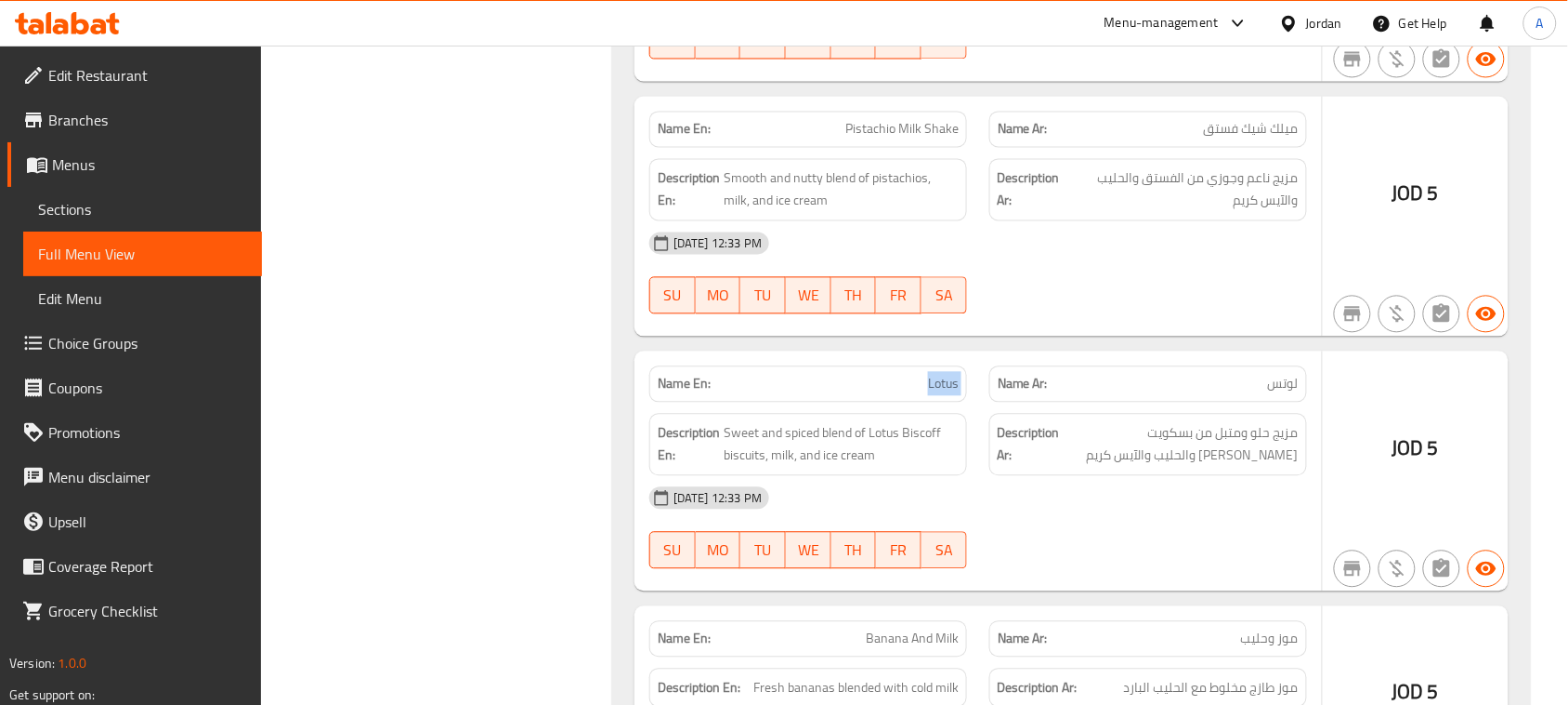
drag, startPoint x: 1310, startPoint y: 479, endPoint x: 1255, endPoint y: 479, distance: 55.0
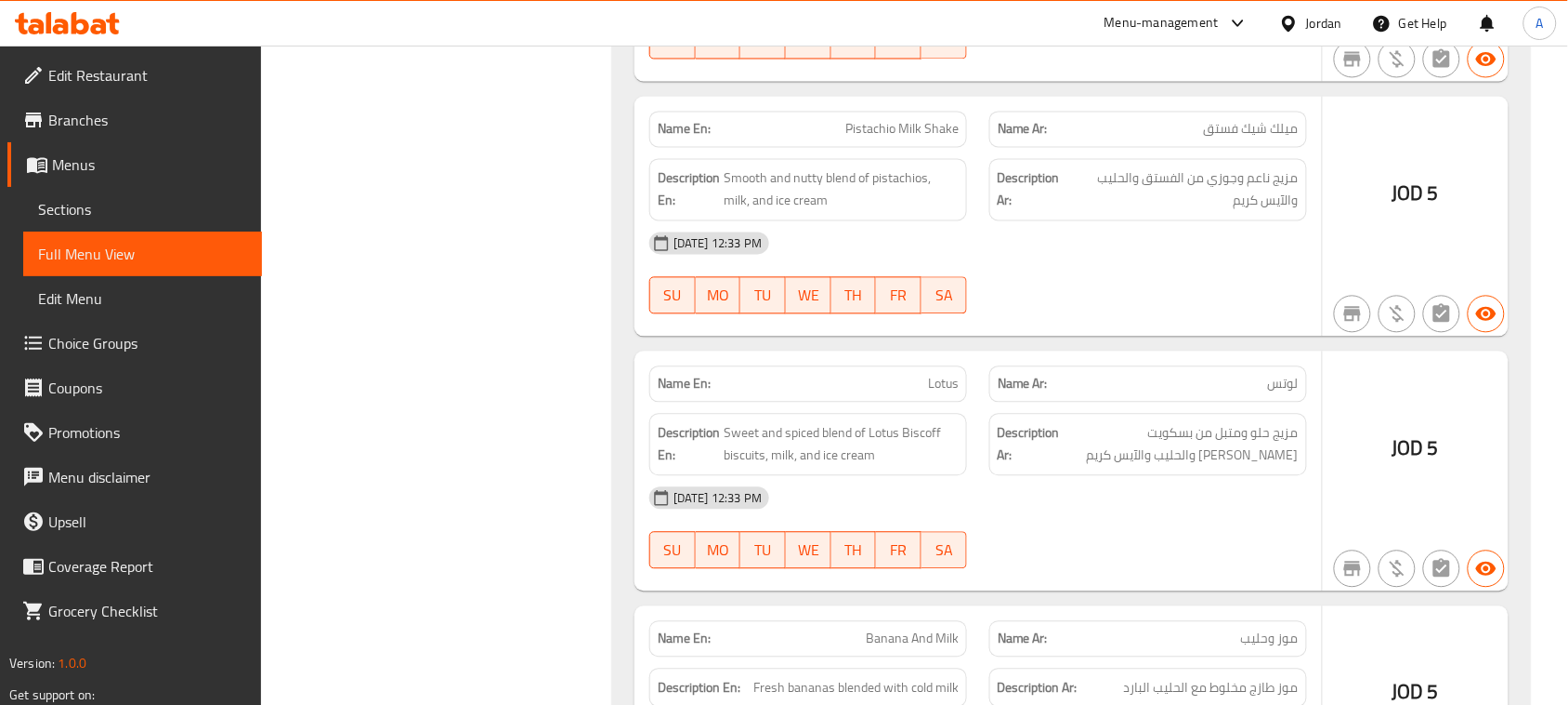
drag, startPoint x: 963, startPoint y: 345, endPoint x: 675, endPoint y: 284, distance: 294.4
drag, startPoint x: 825, startPoint y: 165, endPoint x: 1061, endPoint y: 173, distance: 236.1
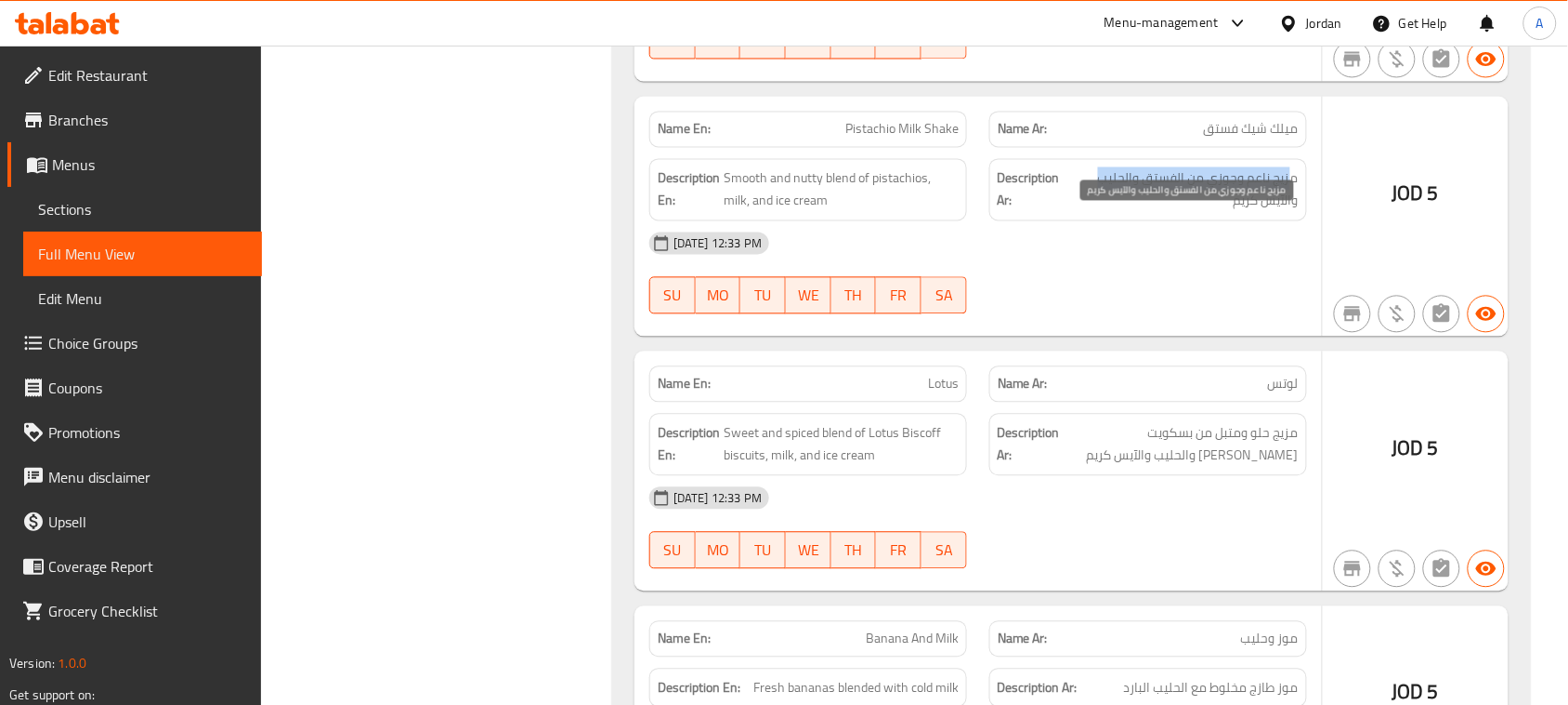
drag, startPoint x: 1291, startPoint y: 224, endPoint x: 1093, endPoint y: 225, distance: 198.0
click at [1093, 213] on span "مزيج ناعم وجوزي من الفستق والحليب والآيس كريم" at bounding box center [1184, 190] width 230 height 45
drag, startPoint x: 1247, startPoint y: 246, endPoint x: 1060, endPoint y: 276, distance: 189.4
click at [1214, 213] on span "مزيج ناعم وجوزي من الفستق والحليب والآيس كريم" at bounding box center [1184, 190] width 230 height 45
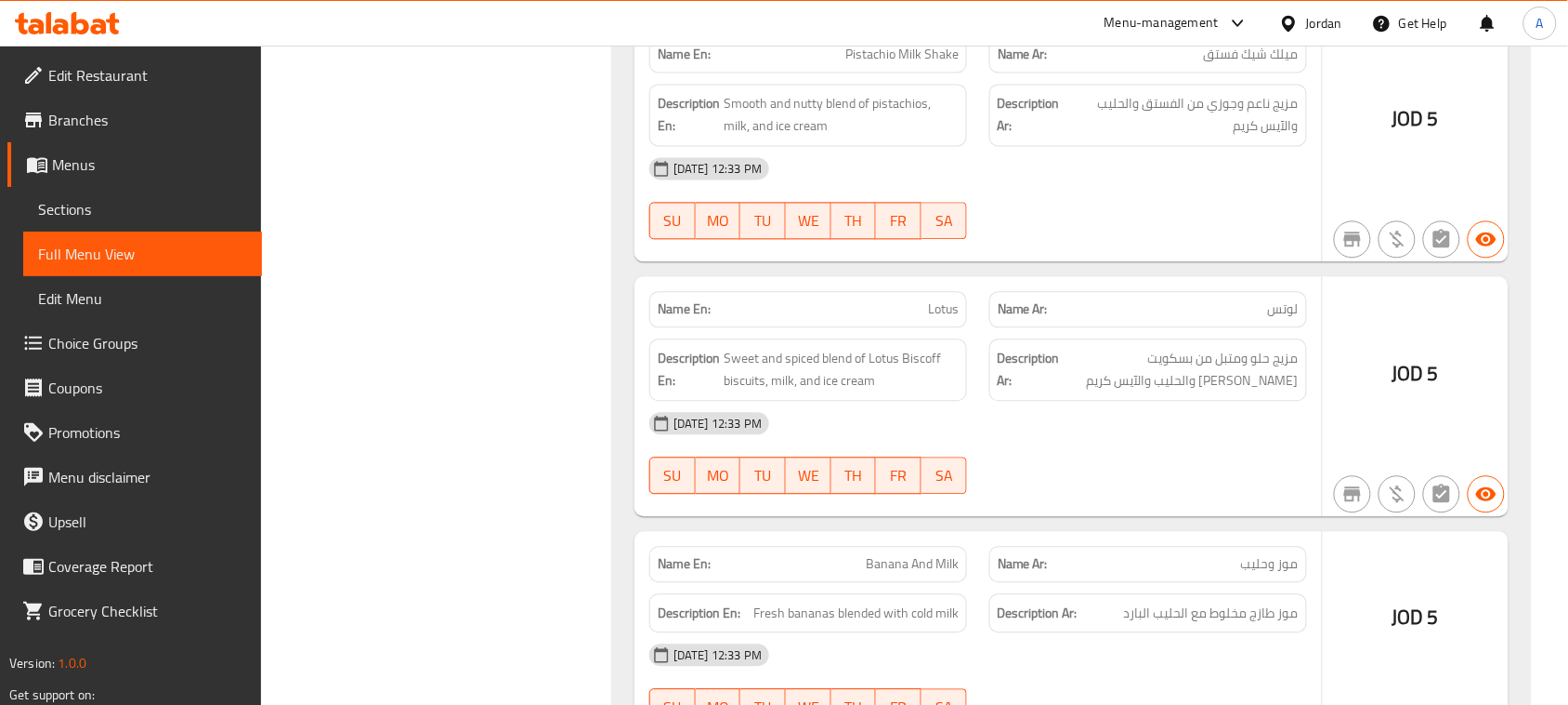
scroll to position [9533, 0]
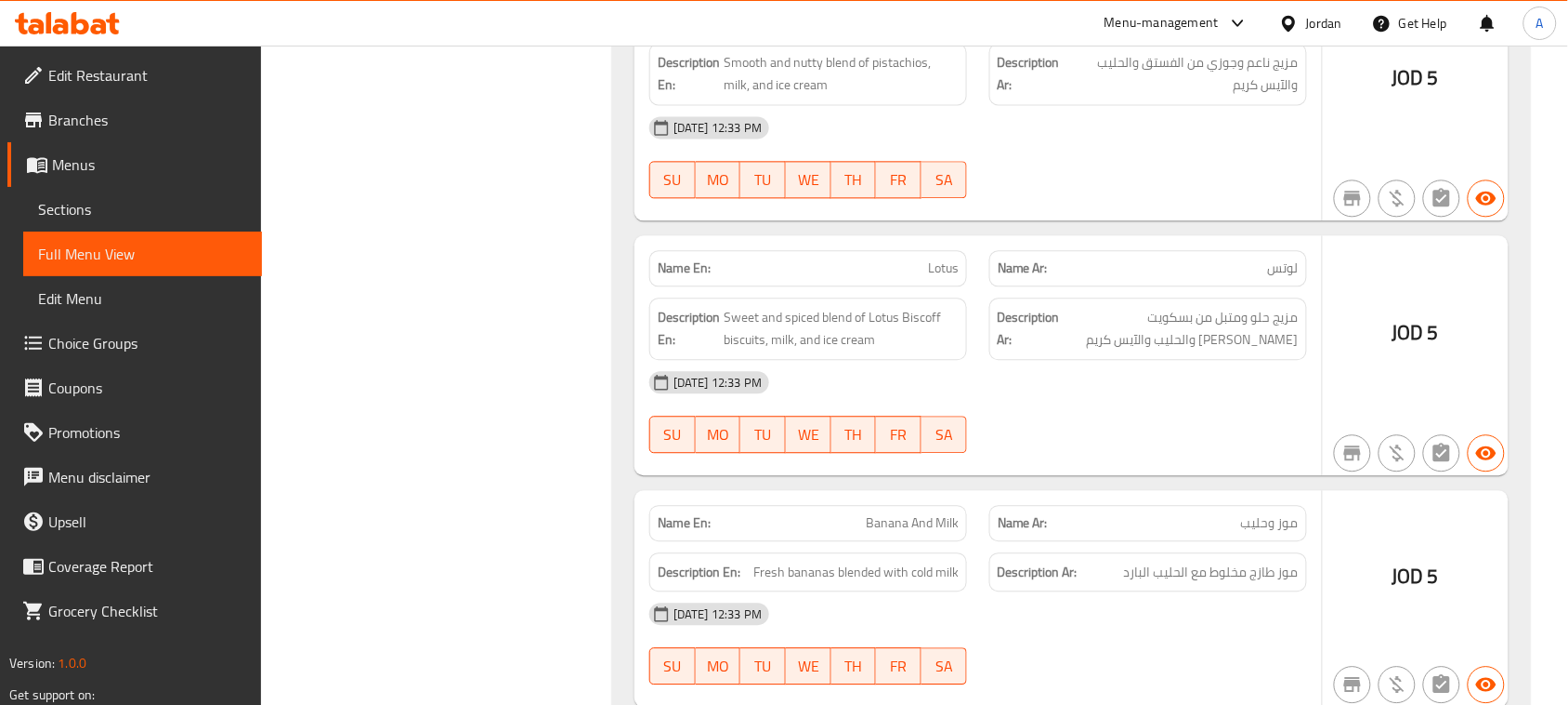
drag, startPoint x: 966, startPoint y: 323, endPoint x: 1064, endPoint y: 340, distance: 99.5
drag, startPoint x: 1264, startPoint y: 370, endPoint x: 1139, endPoint y: 457, distance: 152.3
click at [1187, 352] on span "مزيج حلو ومتبل من بسكويت لوتس بيسكوف والحليب والآيس كريم" at bounding box center [1180, 328] width 235 height 45
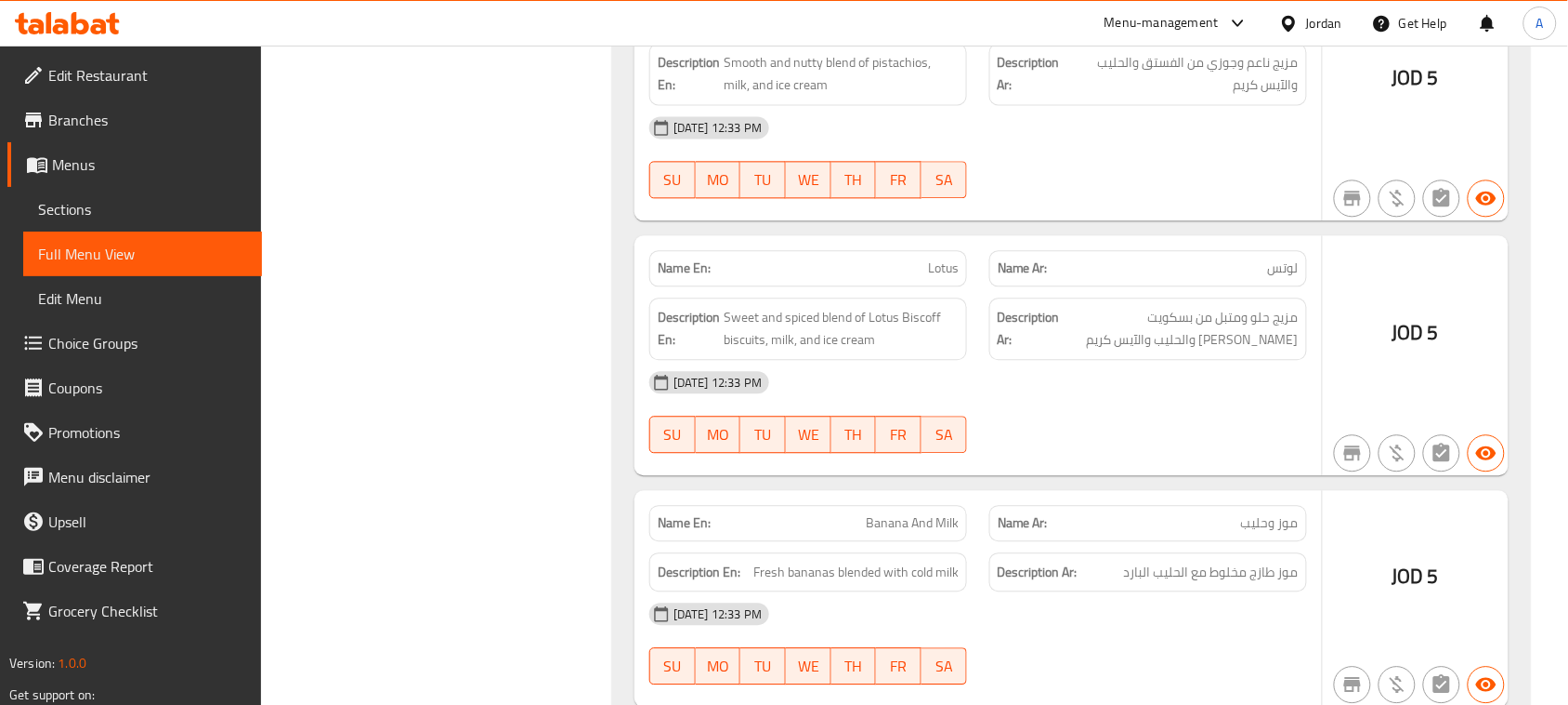
click at [746, 352] on span "Sweet and spiced blend of Lotus Biscoff biscuits, milk, and ice cream" at bounding box center [840, 328] width 235 height 45
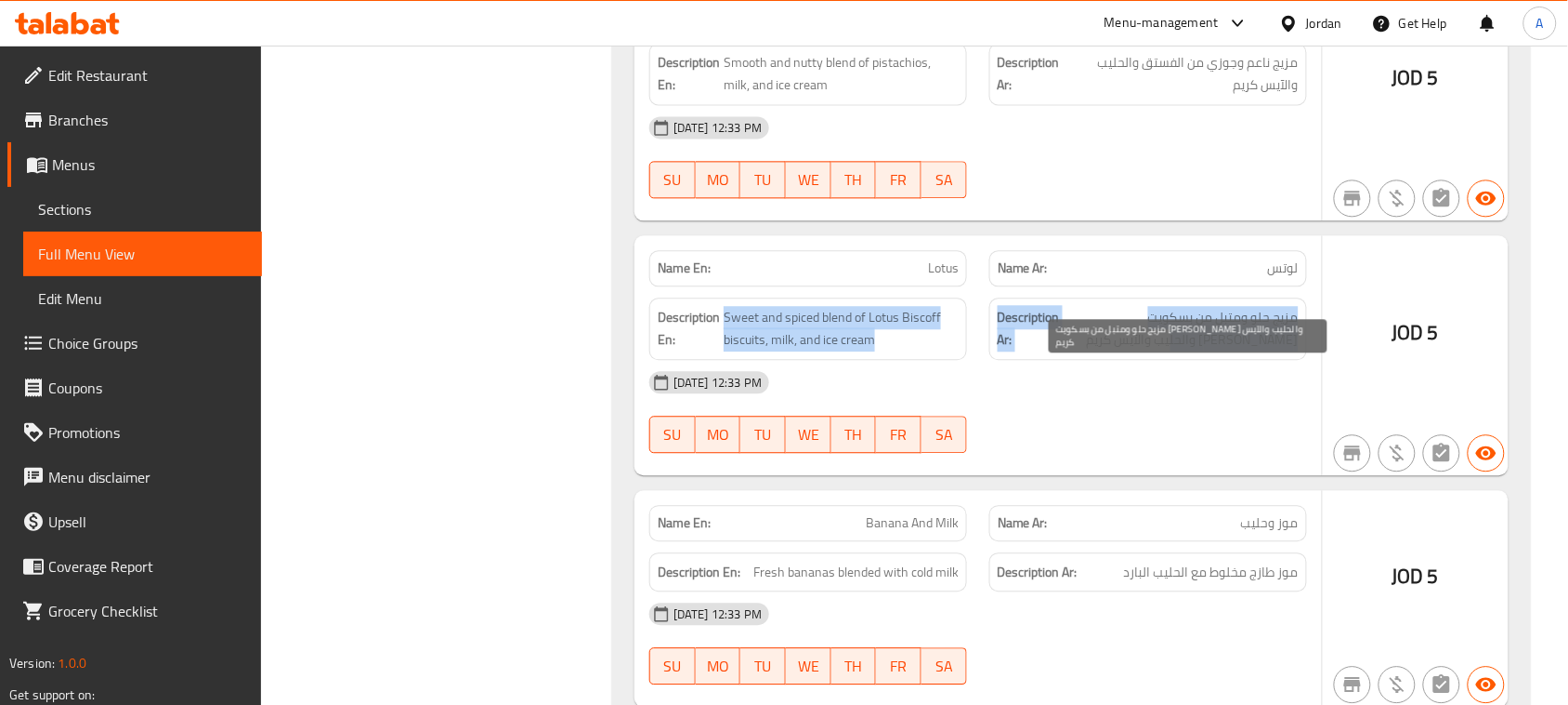
drag, startPoint x: 746, startPoint y: 362, endPoint x: 1219, endPoint y: 389, distance: 473.8
click at [1219, 352] on span "مزيج حلو ومتبل من بسكويت لوتس بيسكوف والحليب والآيس كريم" at bounding box center [1180, 328] width 235 height 45
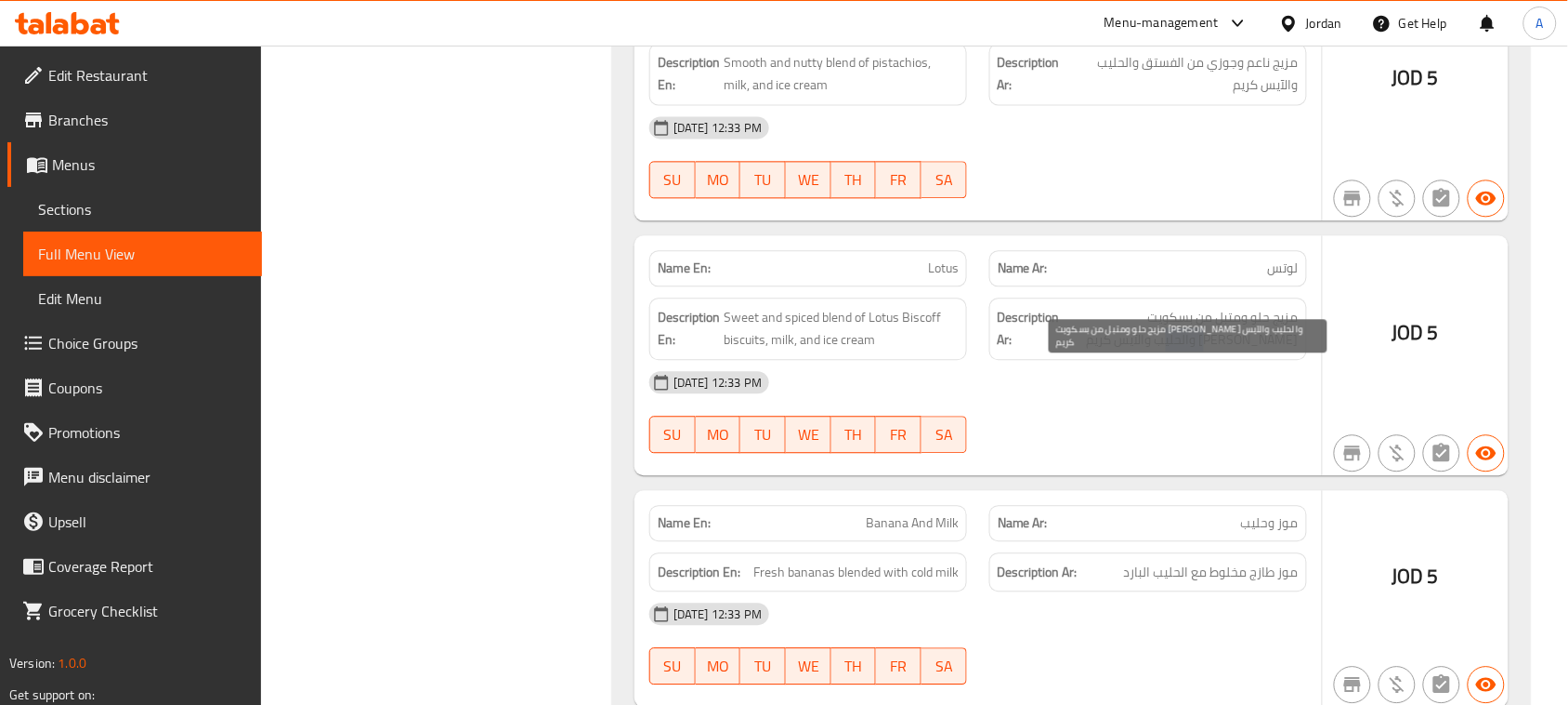
drag, startPoint x: 1219, startPoint y: 389, endPoint x: 1193, endPoint y: 395, distance: 26.7
click at [1193, 352] on span "مزيج حلو ومتبل من بسكويت لوتس بيسكوف والحليب والآيس كريم" at bounding box center [1180, 328] width 235 height 45
drag, startPoint x: 853, startPoint y: 548, endPoint x: 1067, endPoint y: 564, distance: 214.6
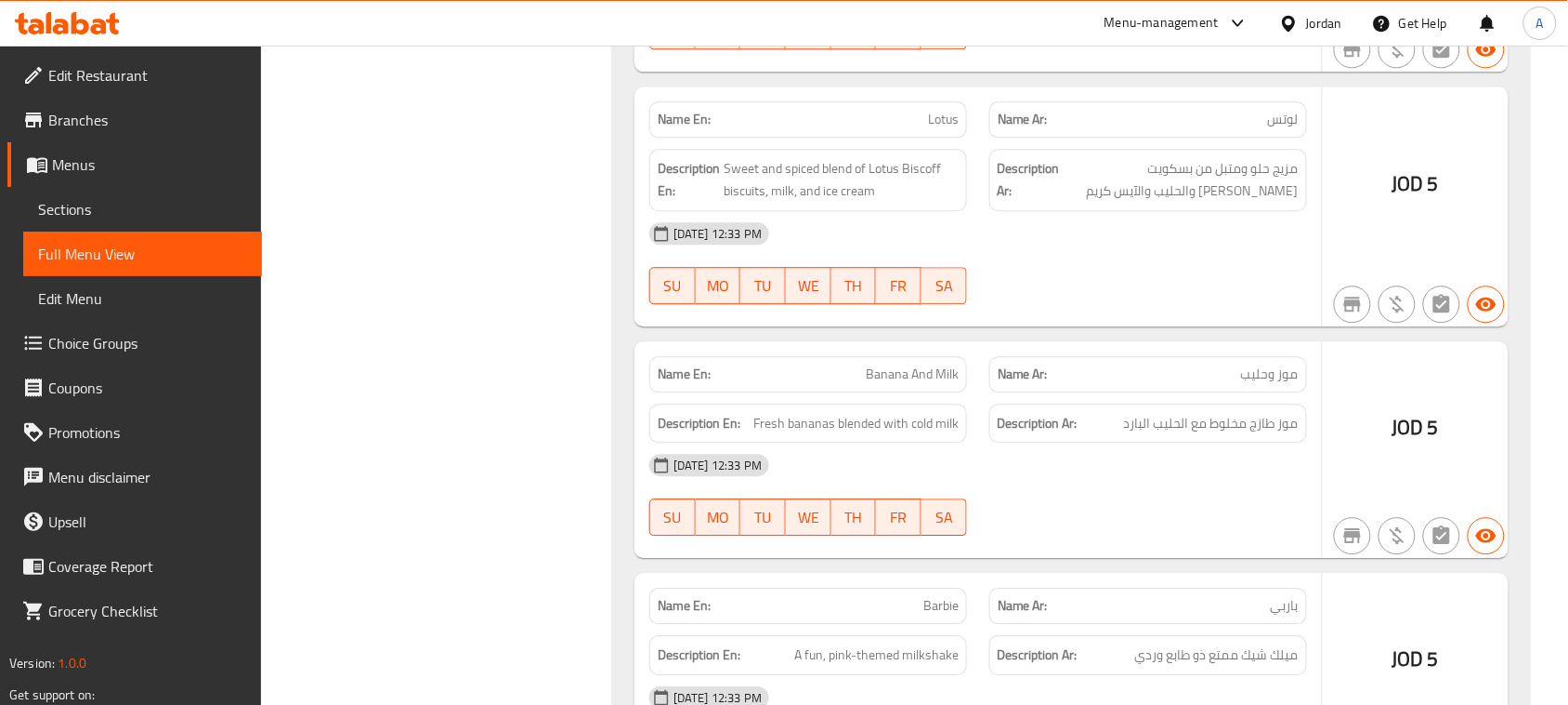
scroll to position [9766, 0]
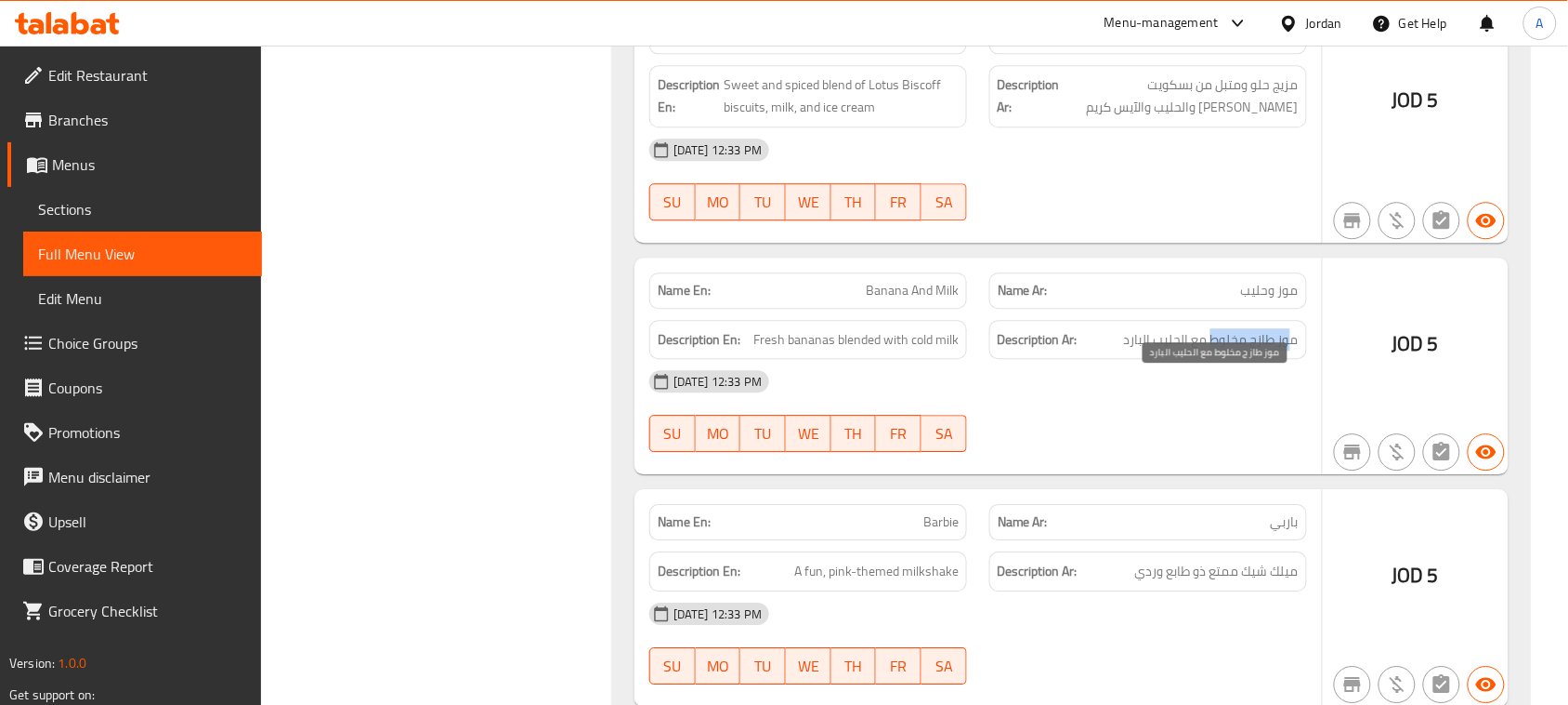
drag, startPoint x: 1293, startPoint y: 392, endPoint x: 1163, endPoint y: 392, distance: 130.0
click at [1163, 352] on span "موز طازج مخلوط مع الحليب البارد" at bounding box center [1211, 340] width 175 height 24
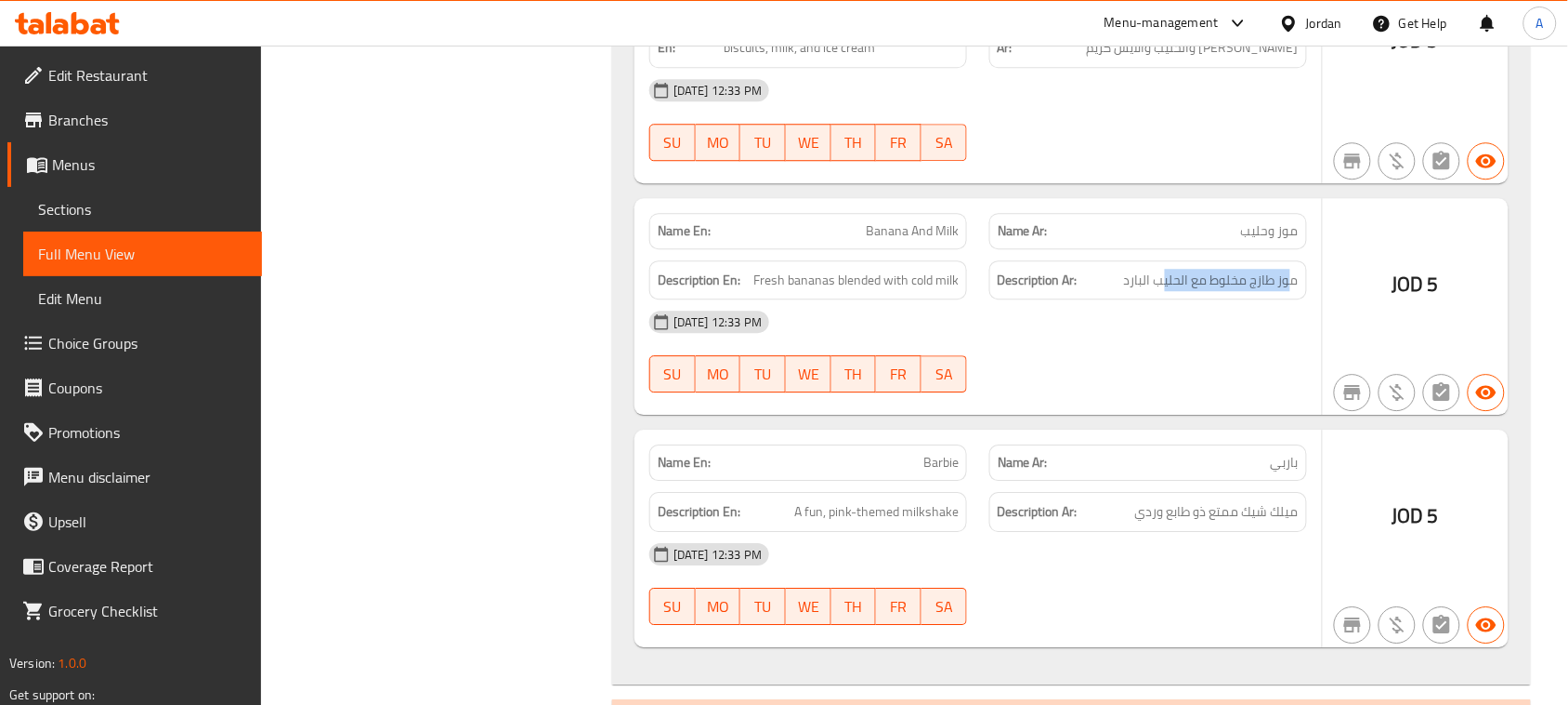
scroll to position [9882, 0]
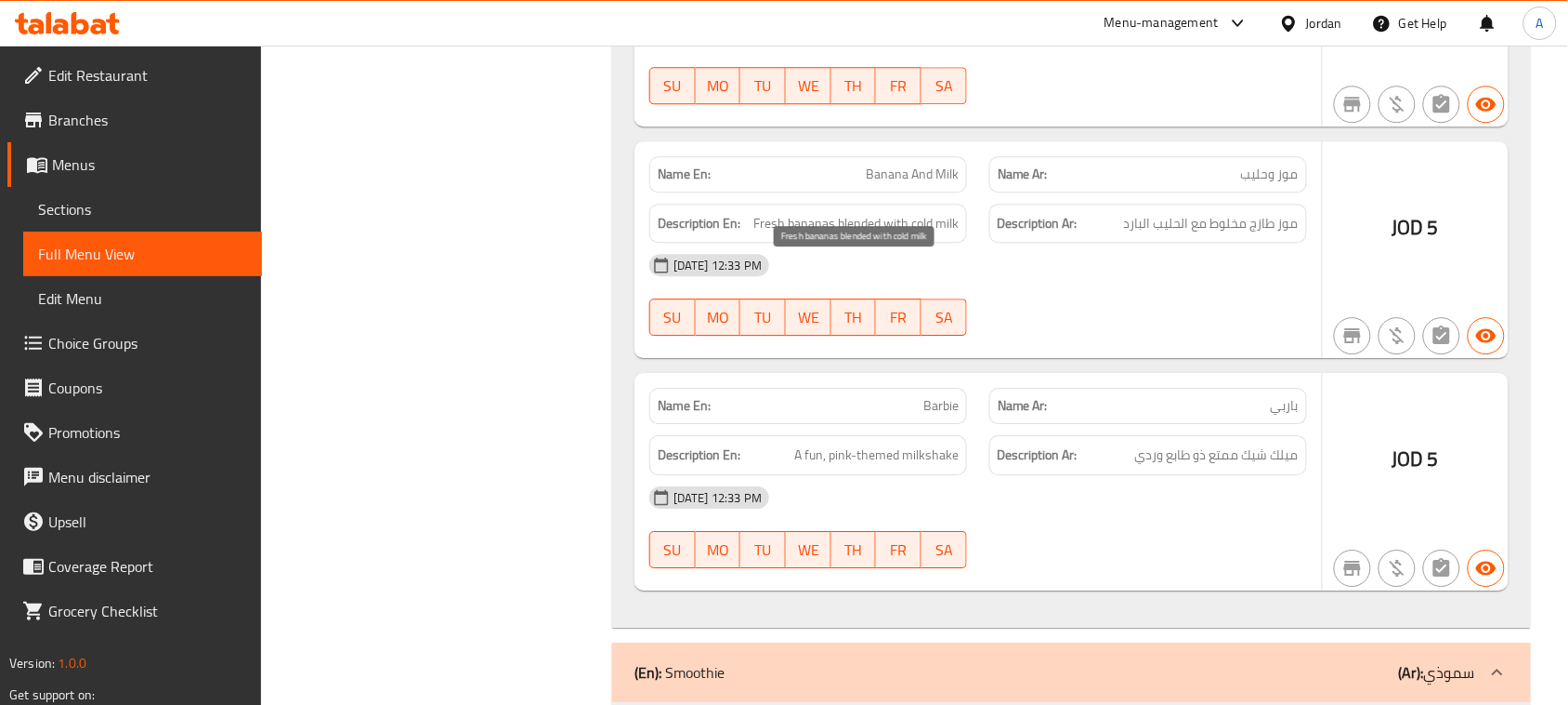
drag, startPoint x: 846, startPoint y: 281, endPoint x: 958, endPoint y: 281, distance: 112.0
click at [958, 235] on span "Fresh bananas blended with cold milk" at bounding box center [856, 224] width 205 height 24
drag, startPoint x: 879, startPoint y: 452, endPoint x: 1087, endPoint y: 392, distance: 216.5
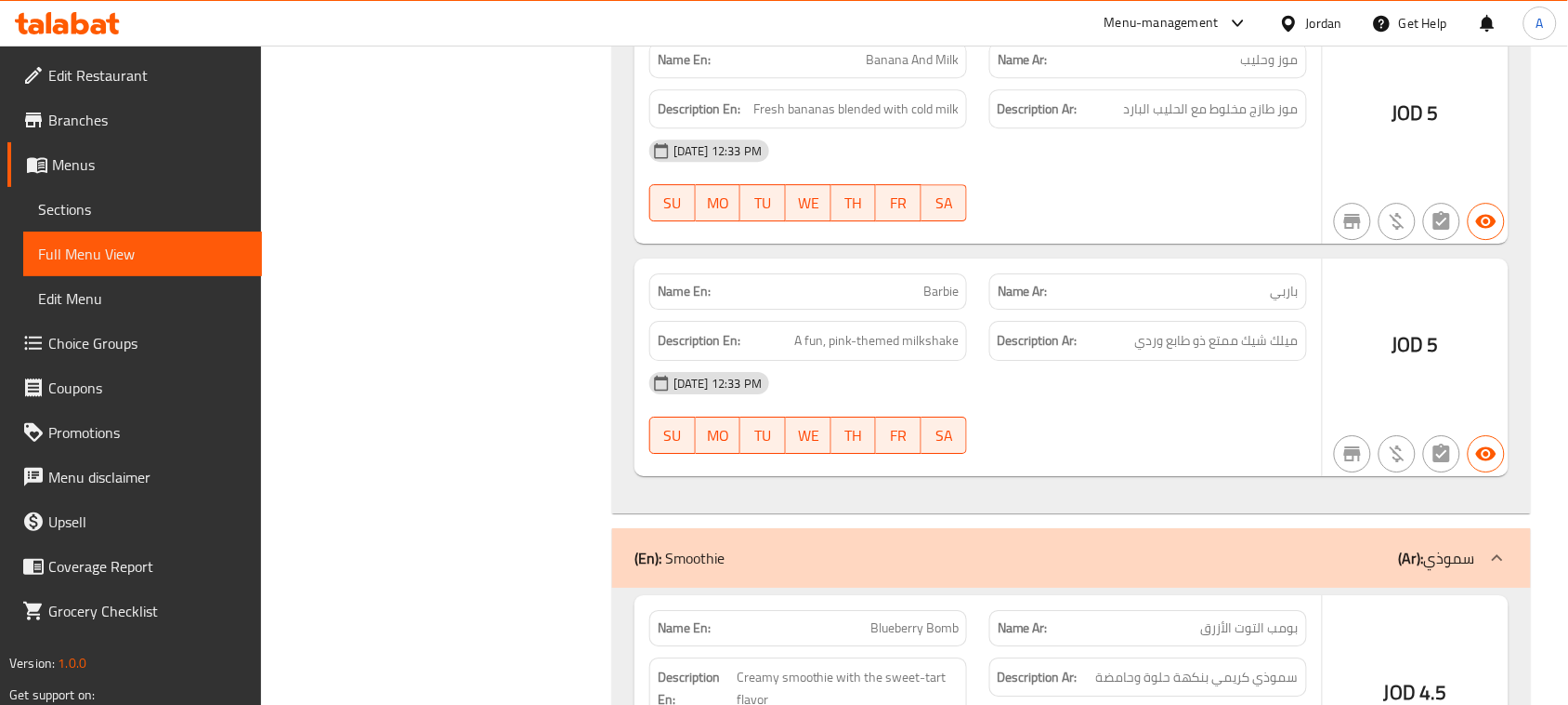
scroll to position [10114, 0]
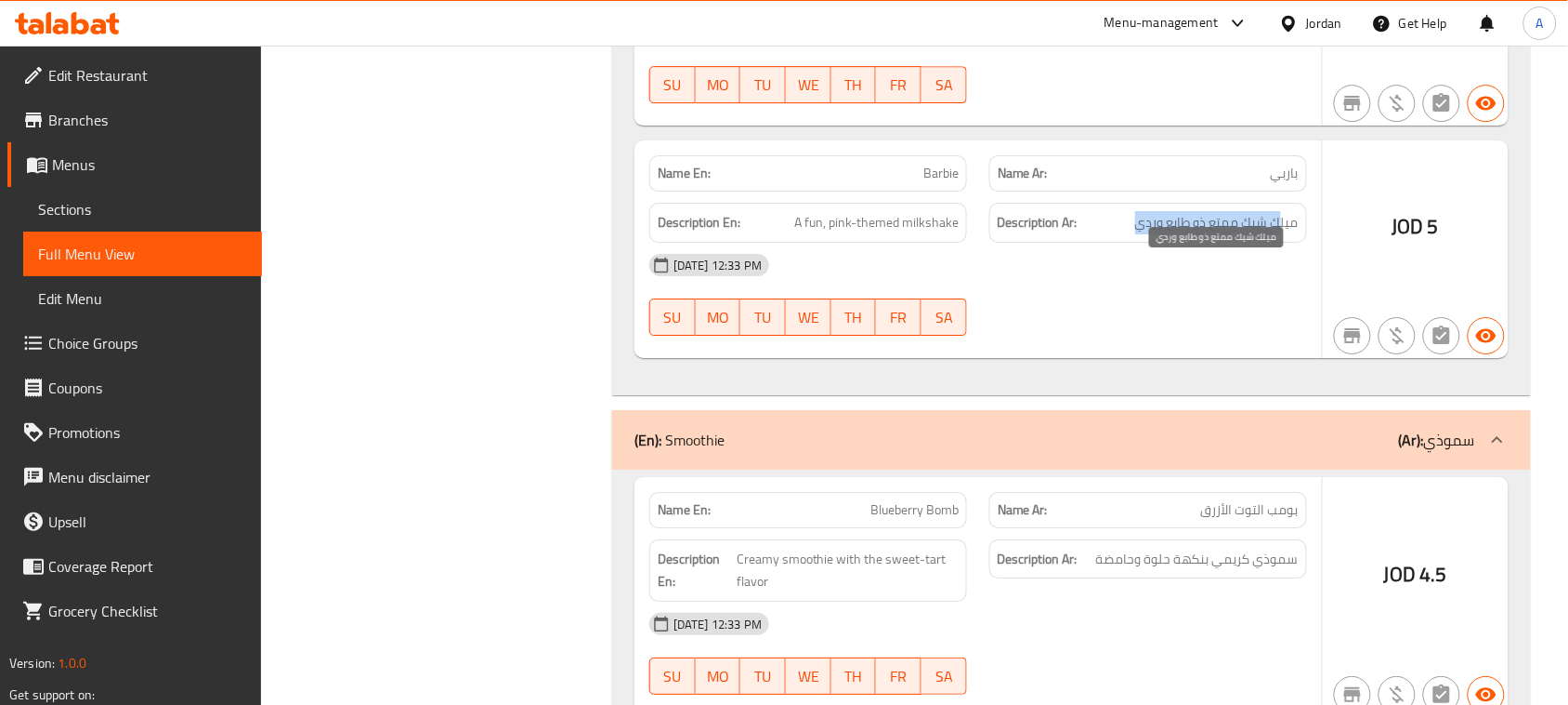
drag, startPoint x: 1279, startPoint y: 276, endPoint x: 1129, endPoint y: 280, distance: 150.1
click at [1173, 235] on span "ميلك شيك ممتع ذو طابع وردي" at bounding box center [1217, 223] width 164 height 24
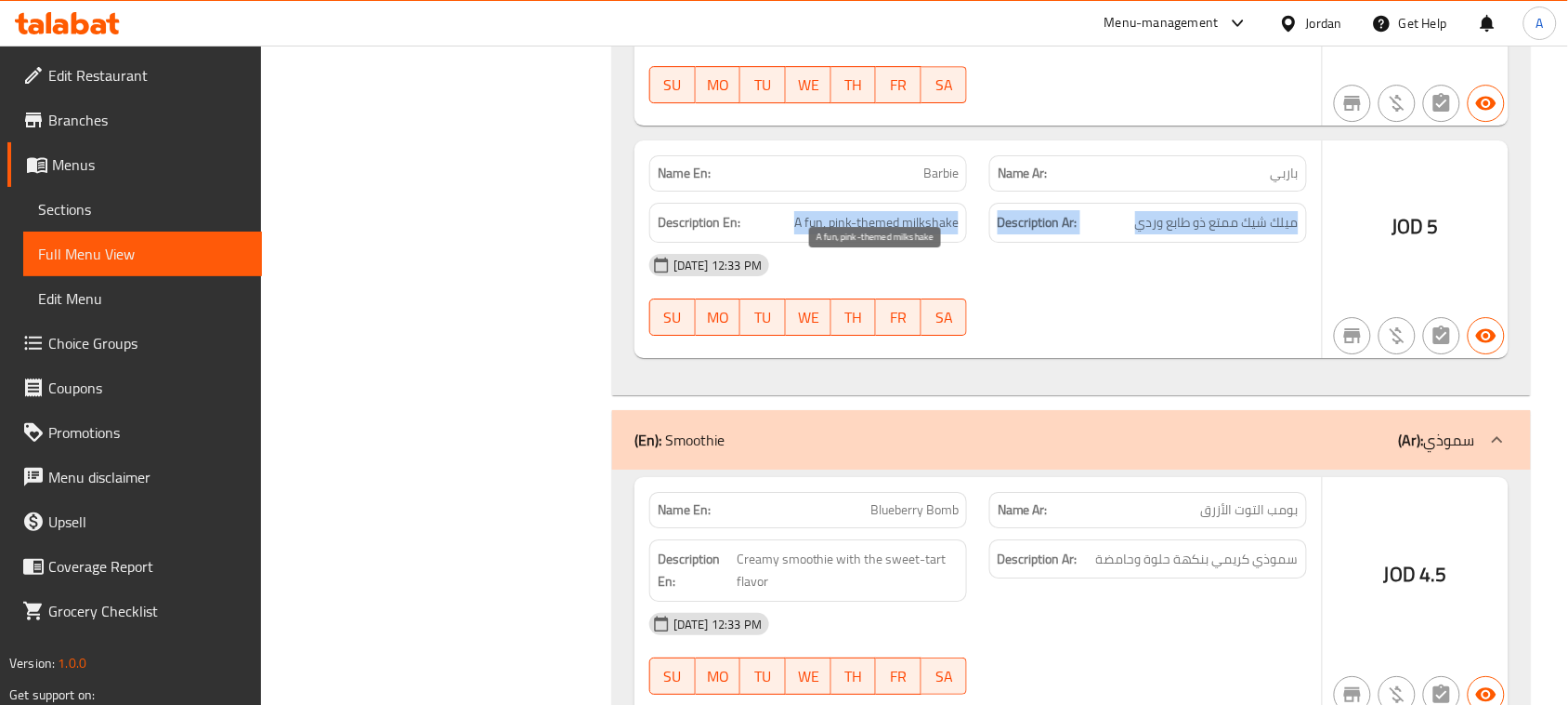
drag, startPoint x: 1173, startPoint y: 279, endPoint x: 850, endPoint y: 279, distance: 323.0
click at [850, 235] on span "A fun, pink-themed milkshake" at bounding box center [876, 223] width 165 height 24
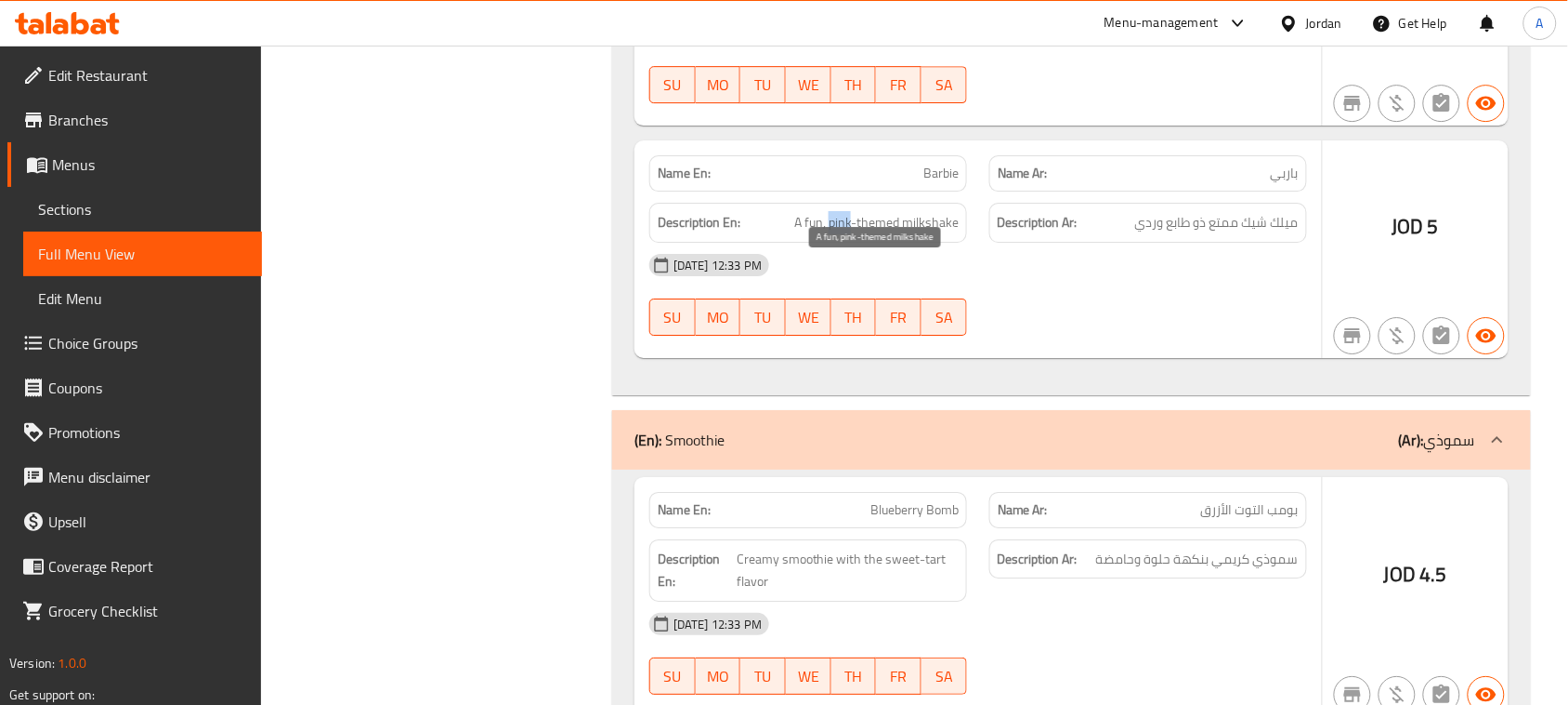
click at [850, 235] on span "A fun, pink-themed milkshake" at bounding box center [876, 223] width 165 height 24
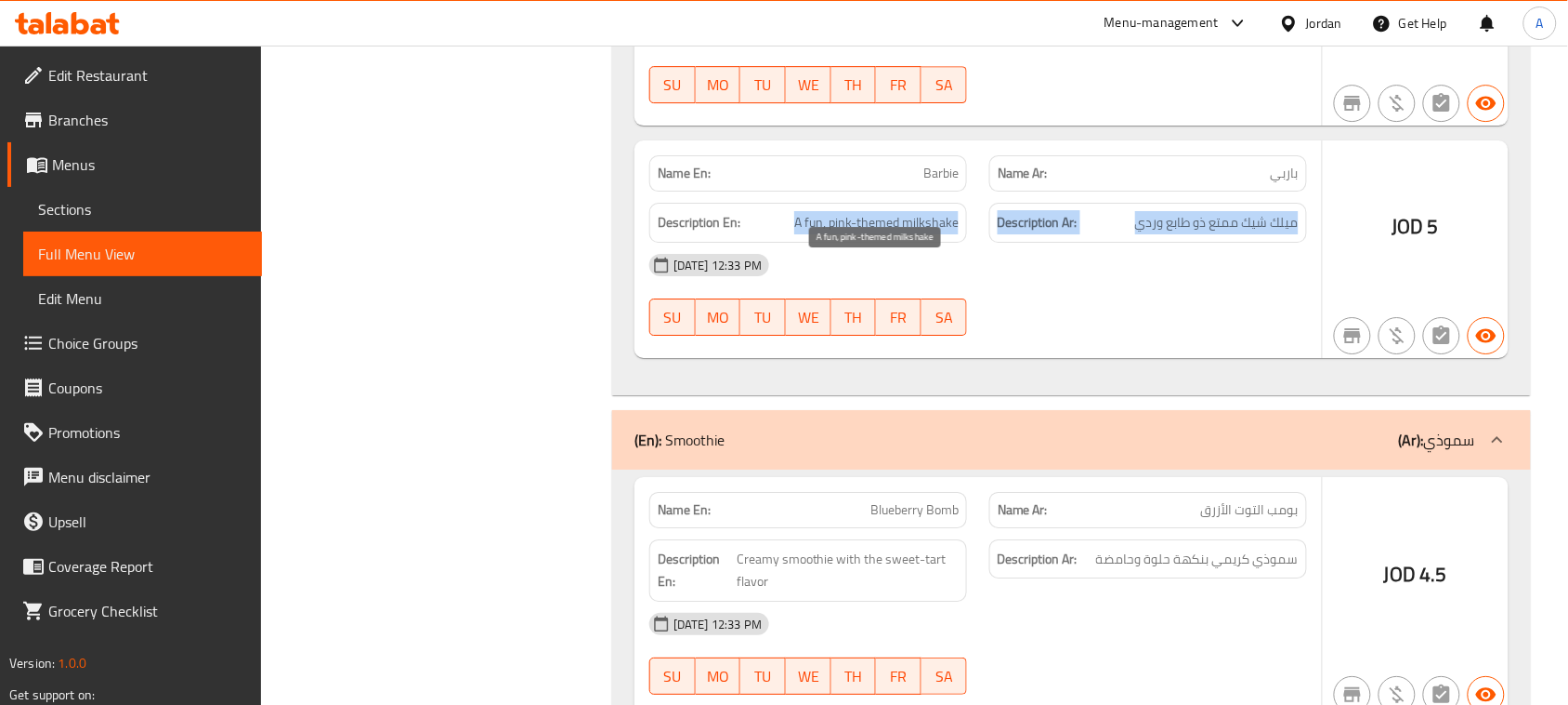
drag, startPoint x: 850, startPoint y: 279, endPoint x: 1176, endPoint y: 271, distance: 326.1
click at [1185, 235] on span "ميلك شيك ممتع ذو طابع وردي" at bounding box center [1217, 223] width 164 height 24
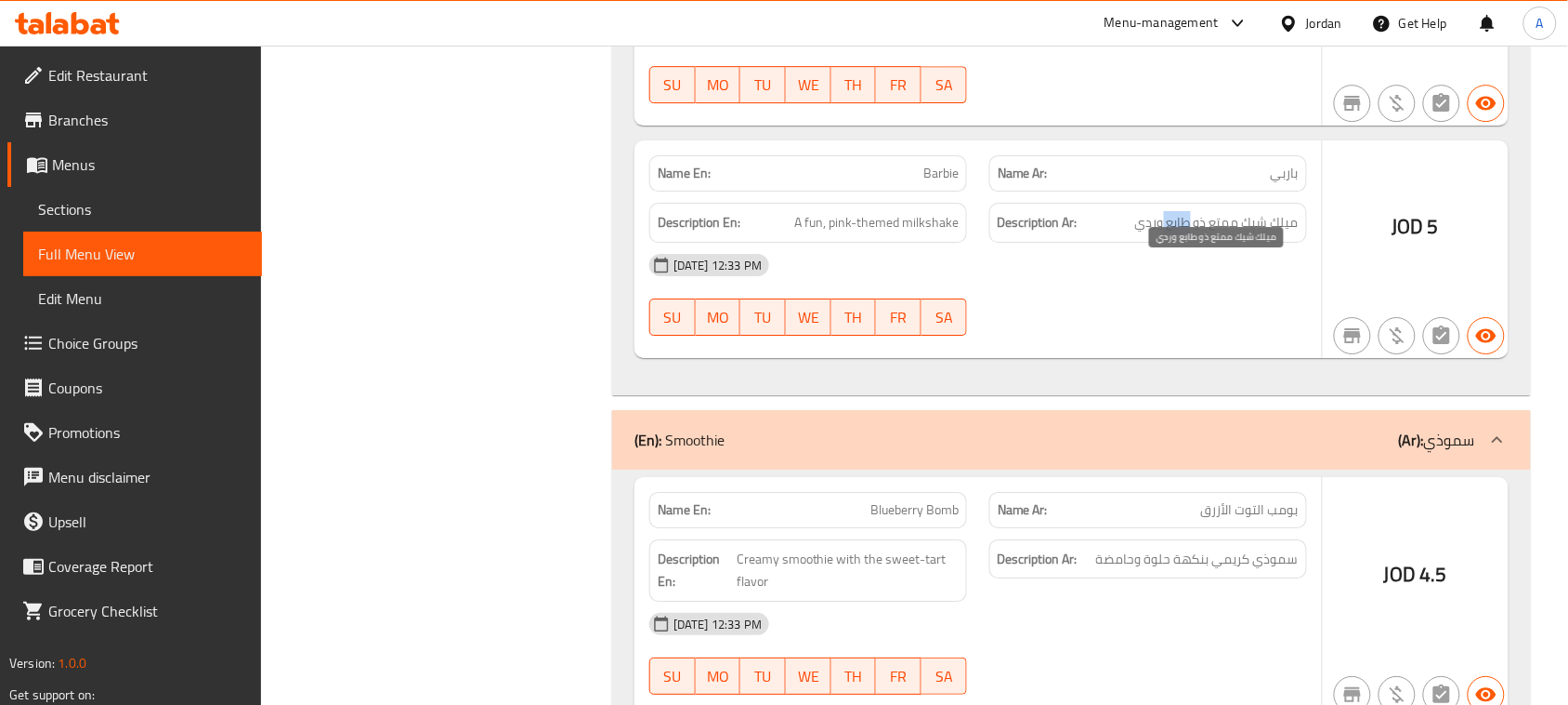
click at [1185, 235] on span "ميلك شيك ممتع ذو طابع وردي" at bounding box center [1217, 223] width 164 height 24
drag, startPoint x: 1185, startPoint y: 270, endPoint x: 827, endPoint y: 270, distance: 358.0
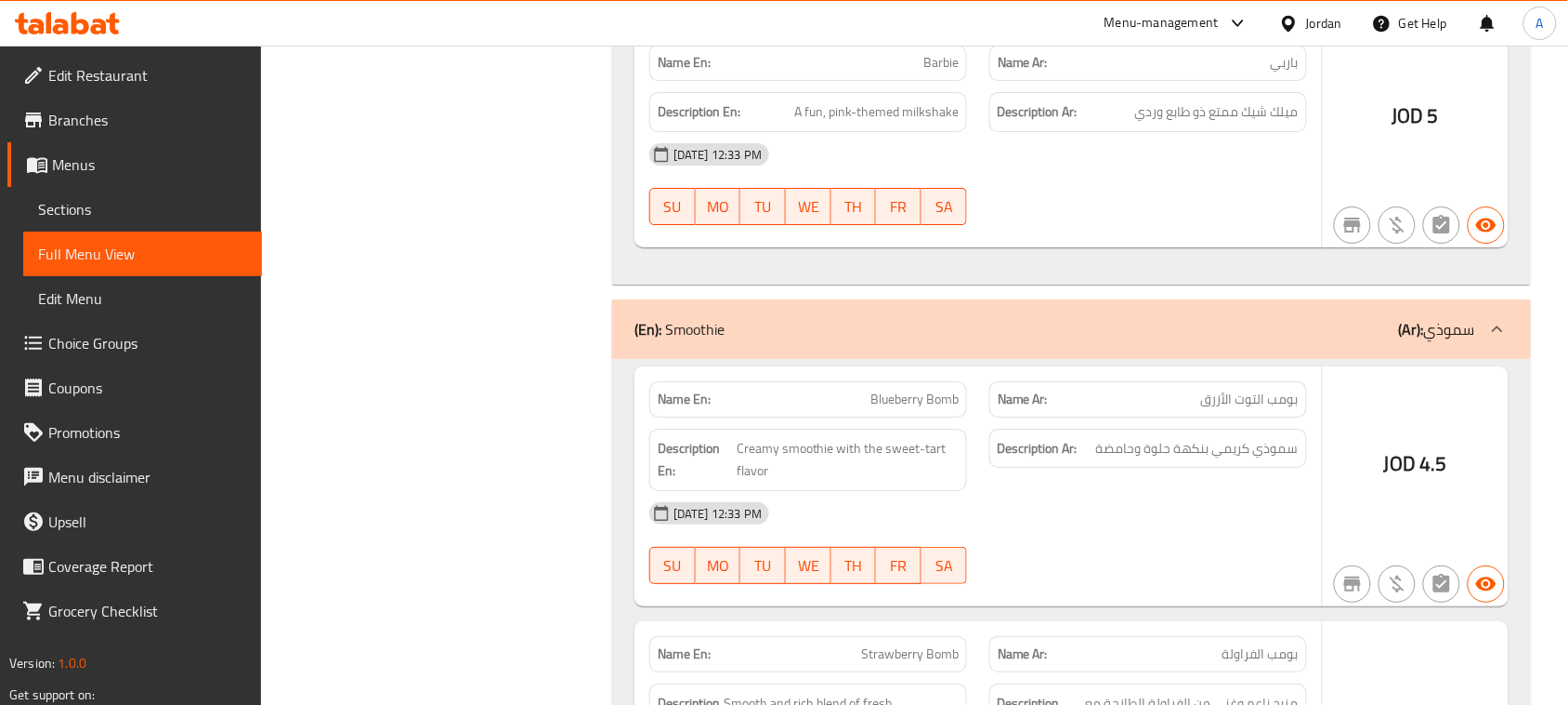
scroll to position [10346, 0]
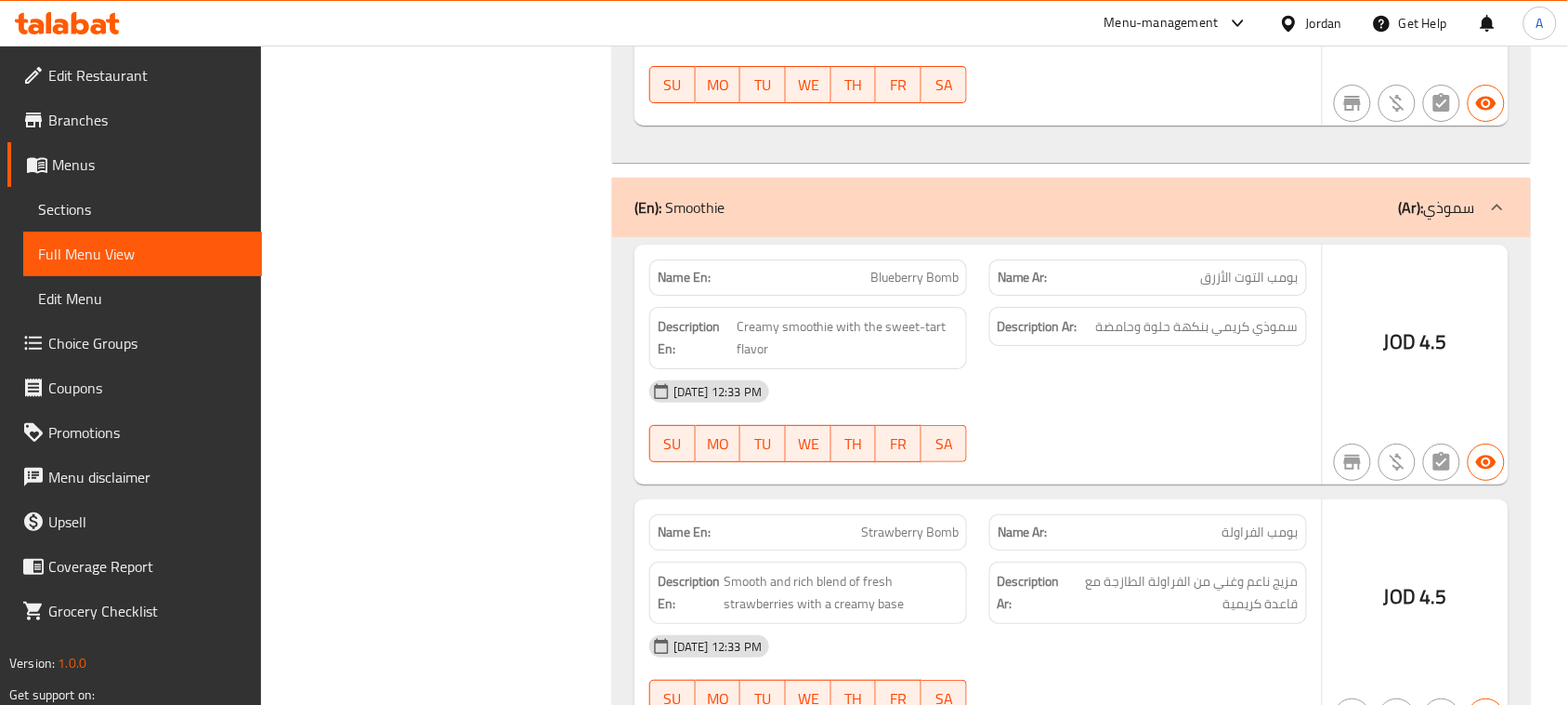
drag, startPoint x: 880, startPoint y: 323, endPoint x: 1130, endPoint y: 360, distance: 252.7
drag, startPoint x: 1282, startPoint y: 335, endPoint x: 806, endPoint y: 338, distance: 476.0
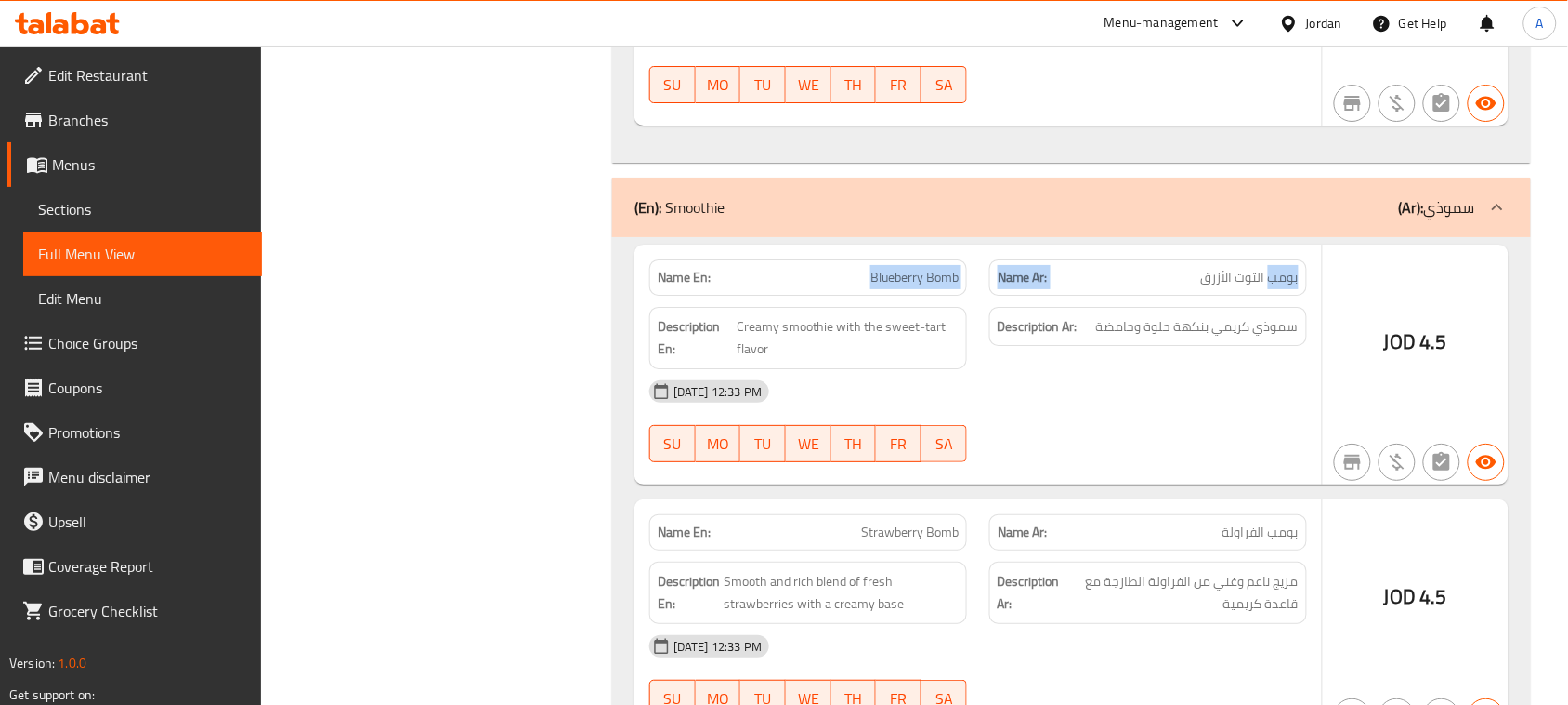
click at [1270, 339] on span "سموذي كريمي بنكهة حلوة وحامضة" at bounding box center [1197, 327] width 202 height 24
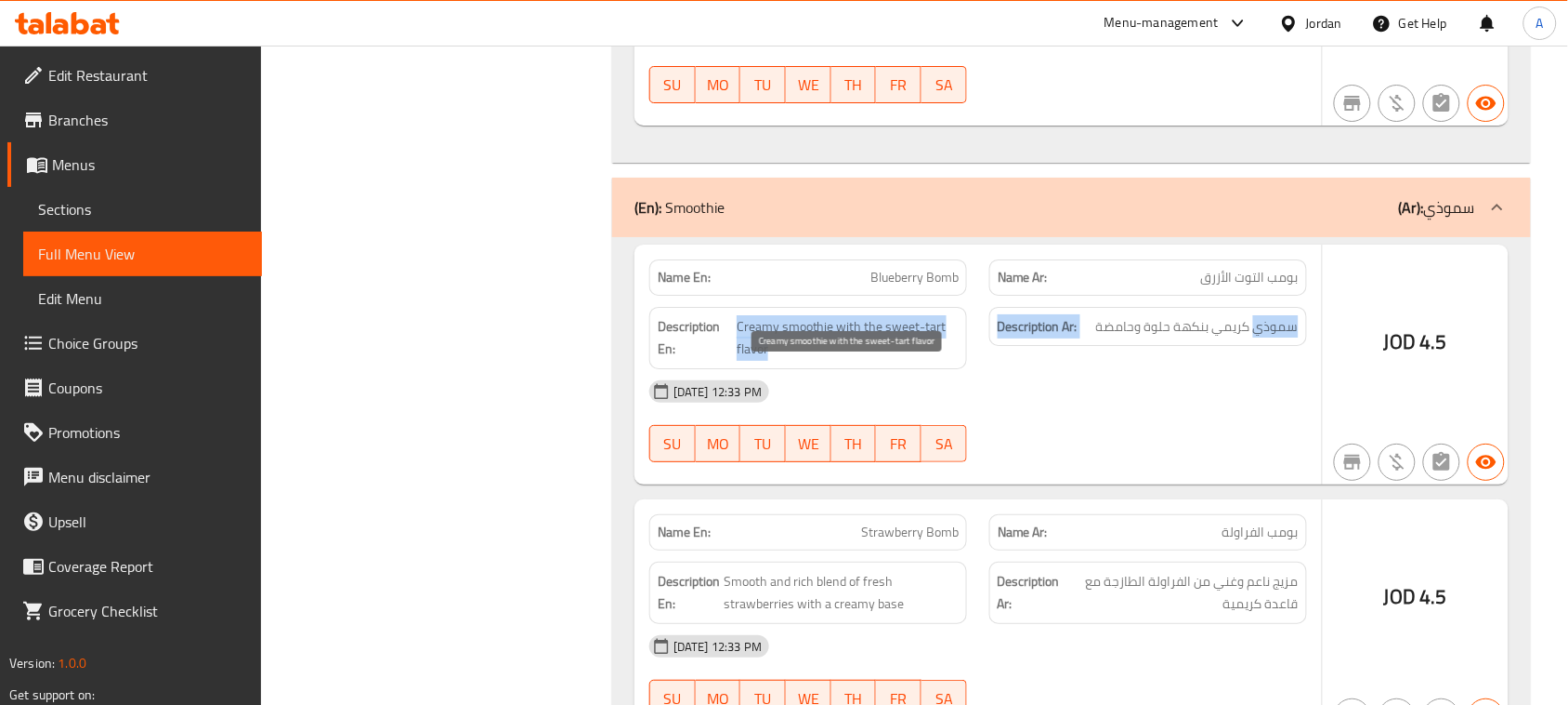
drag, startPoint x: 1270, startPoint y: 383, endPoint x: 741, endPoint y: 386, distance: 529.0
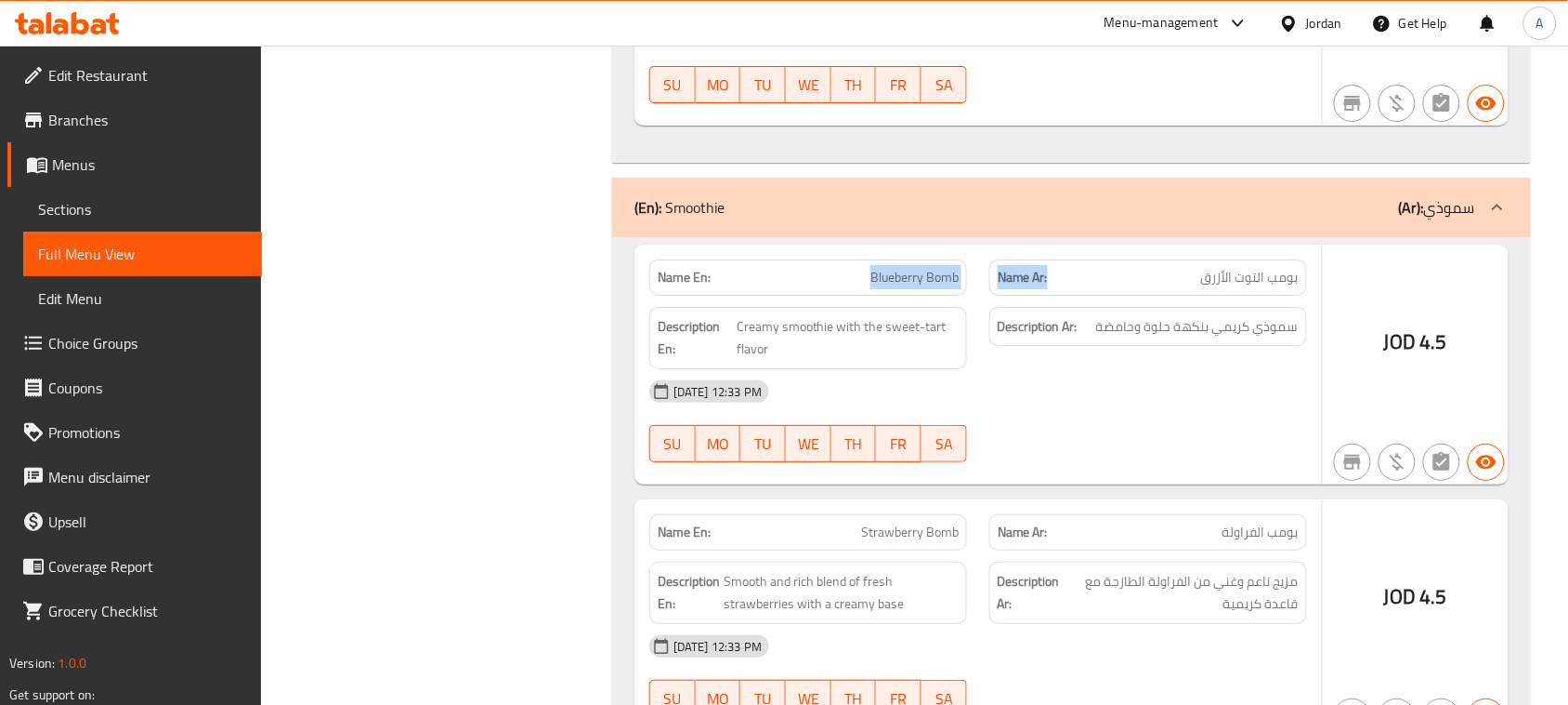
drag, startPoint x: 815, startPoint y: 316, endPoint x: 1092, endPoint y: 346, distance: 278.6
click at [1268, 339] on span "سموذي كريمي بنكهة حلوة وحامضة" at bounding box center [1197, 327] width 202 height 24
drag, startPoint x: 1268, startPoint y: 381, endPoint x: 1212, endPoint y: 410, distance: 63.1
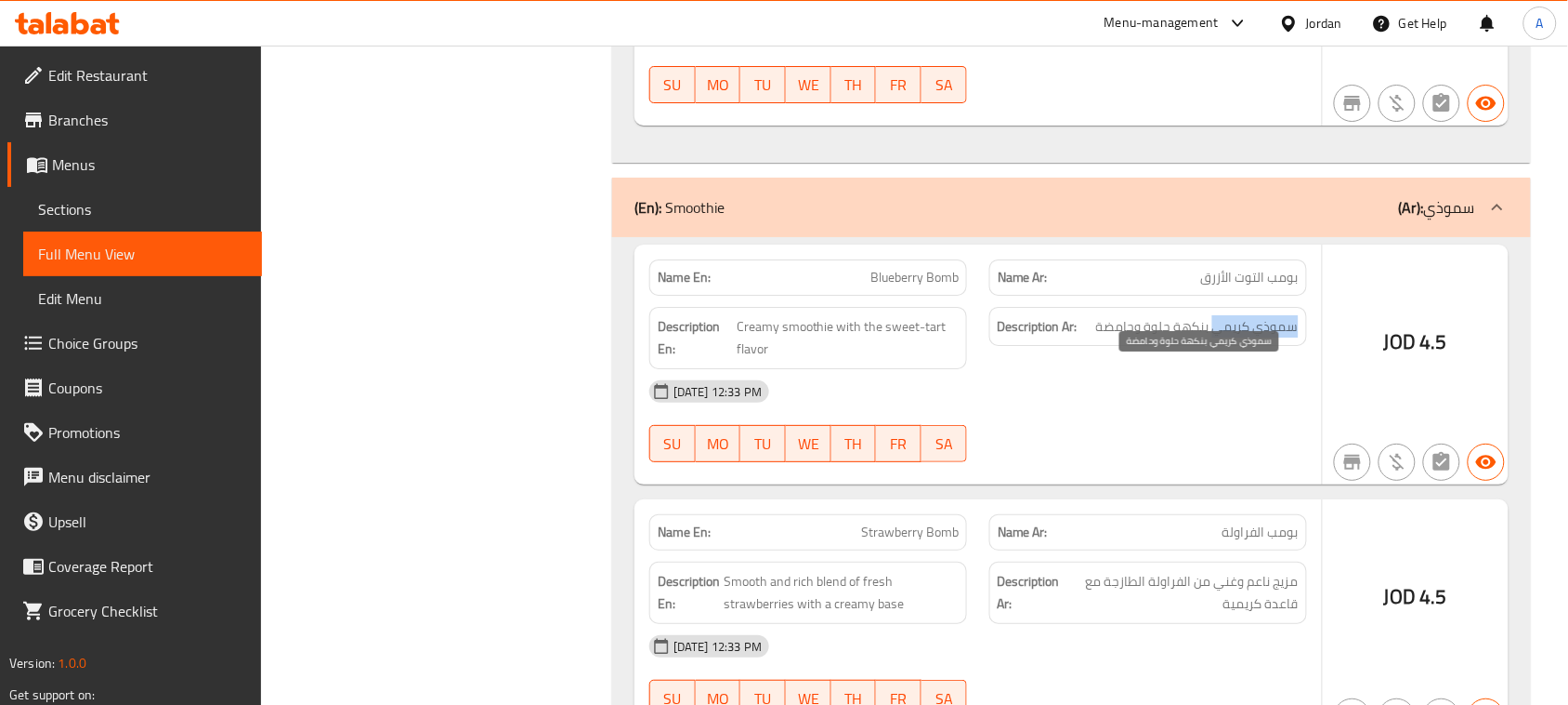
click at [1217, 339] on span "سموذي كريمي بنكهة حلوة وحامضة" at bounding box center [1197, 327] width 202 height 24
drag, startPoint x: 1158, startPoint y: 370, endPoint x: 1016, endPoint y: 386, distance: 142.9
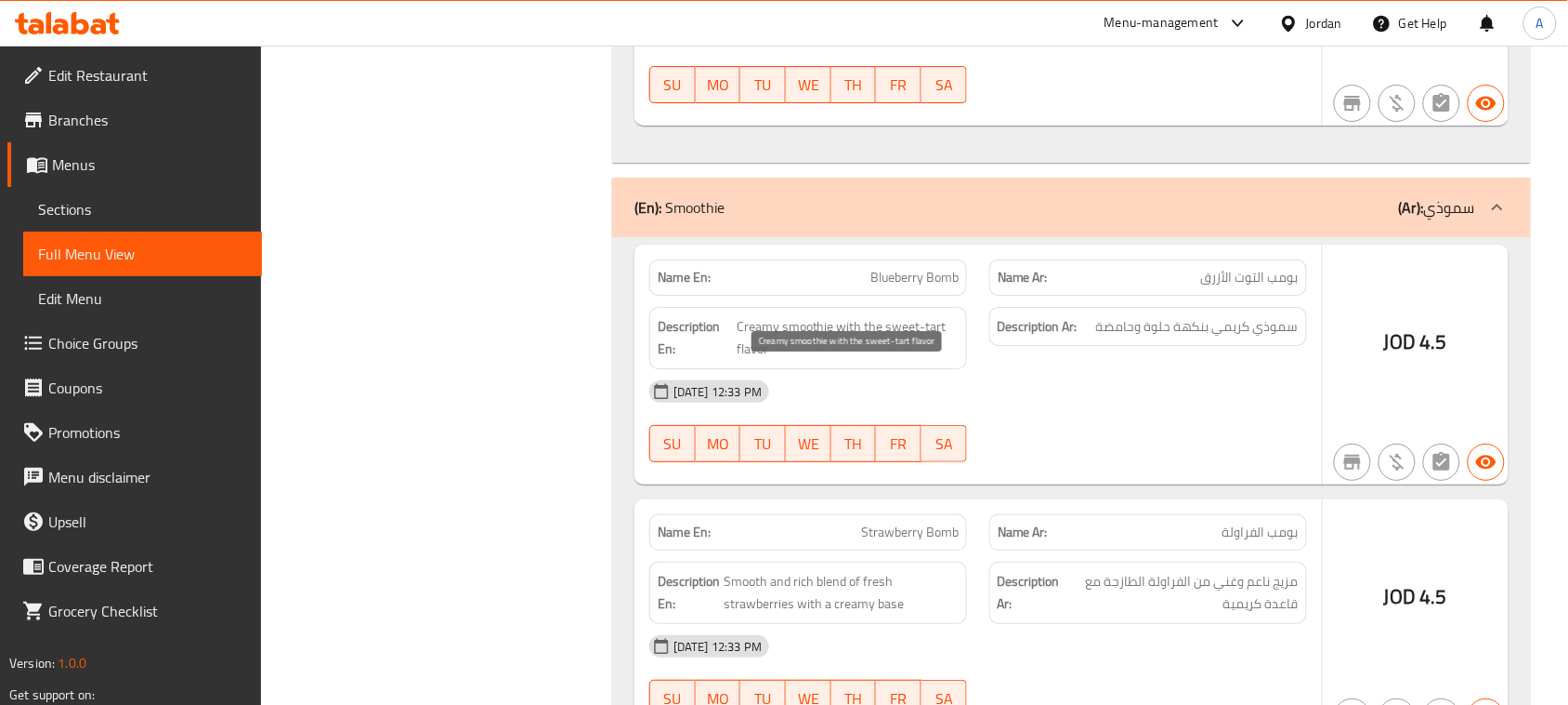
drag, startPoint x: 890, startPoint y: 386, endPoint x: 1150, endPoint y: 386, distance: 260.0
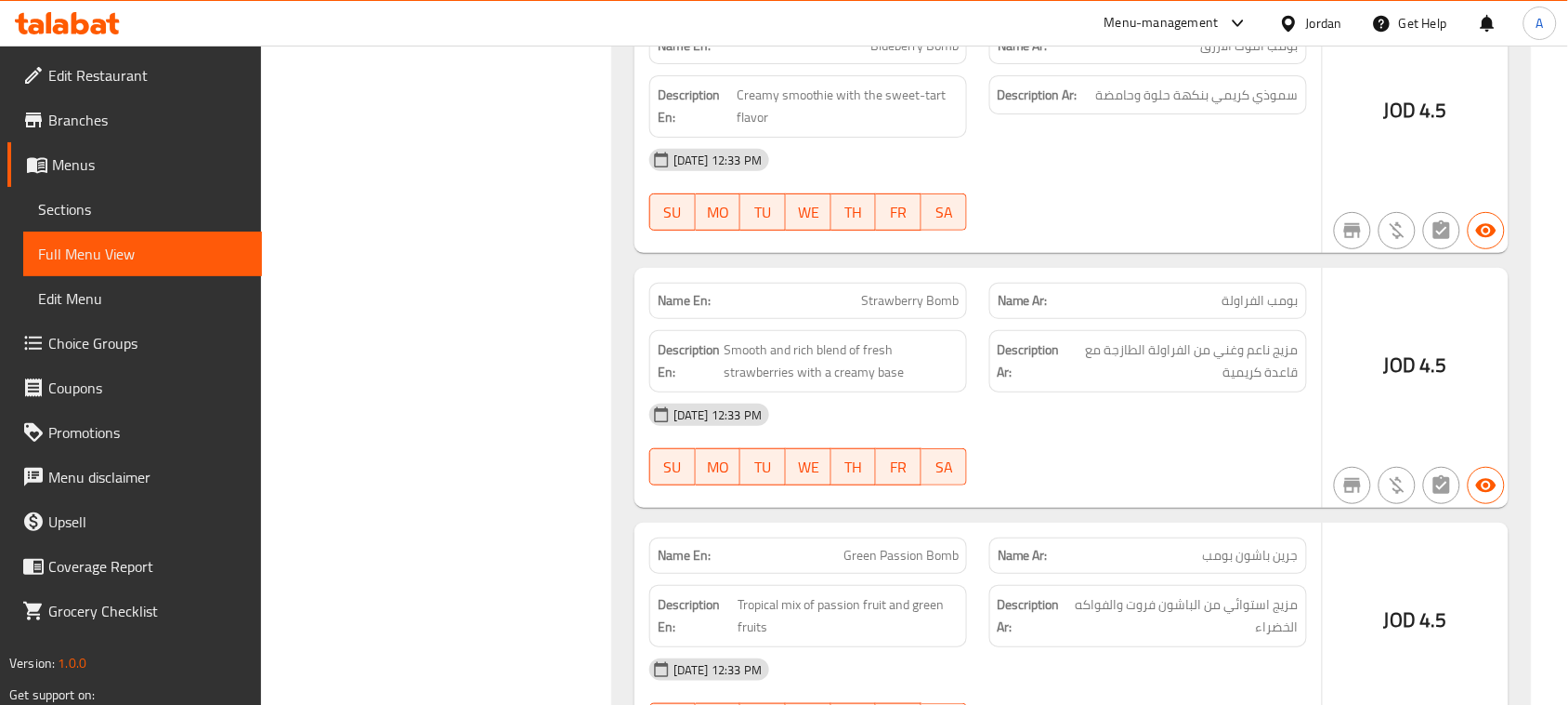
scroll to position [10579, 0]
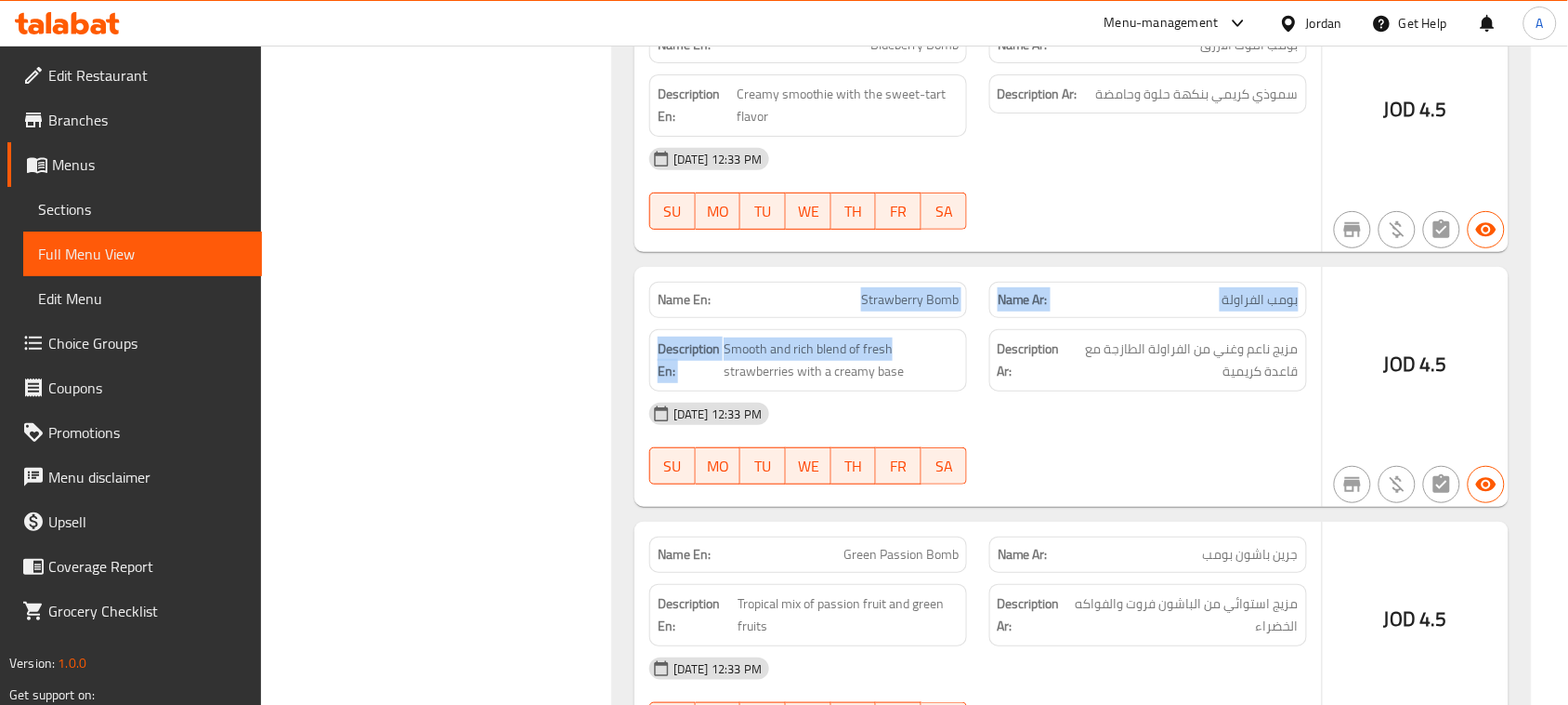
drag, startPoint x: 964, startPoint y: 367, endPoint x: 1071, endPoint y: 405, distance: 113.5
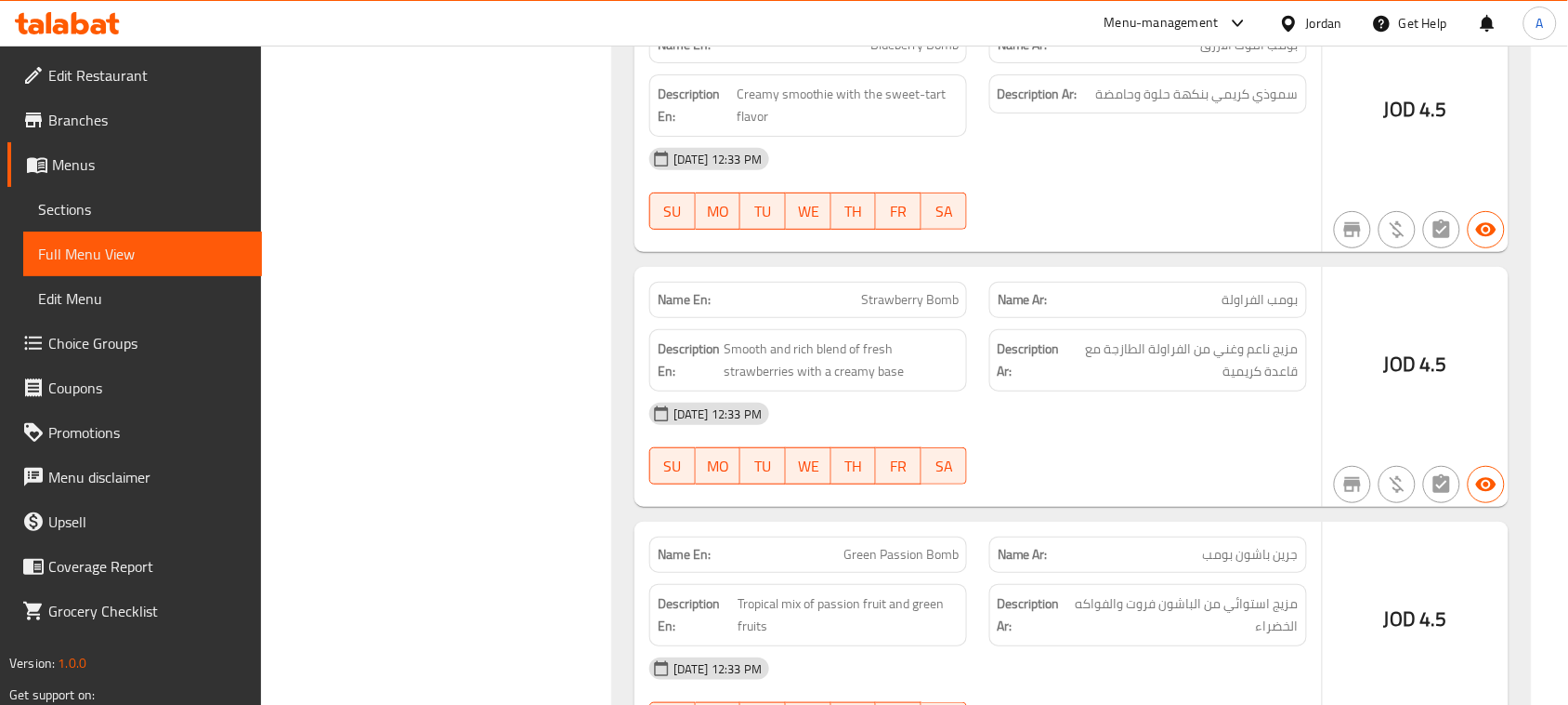
drag, startPoint x: 1292, startPoint y: 405, endPoint x: 1162, endPoint y: 403, distance: 130.0
click at [1162, 383] on span "مزيج ناعم وغني من الفراولة الطازجة مع قاعدة كريمية" at bounding box center [1182, 360] width 234 height 45
drag, startPoint x: 1171, startPoint y: 398, endPoint x: 1060, endPoint y: 387, distance: 111.5
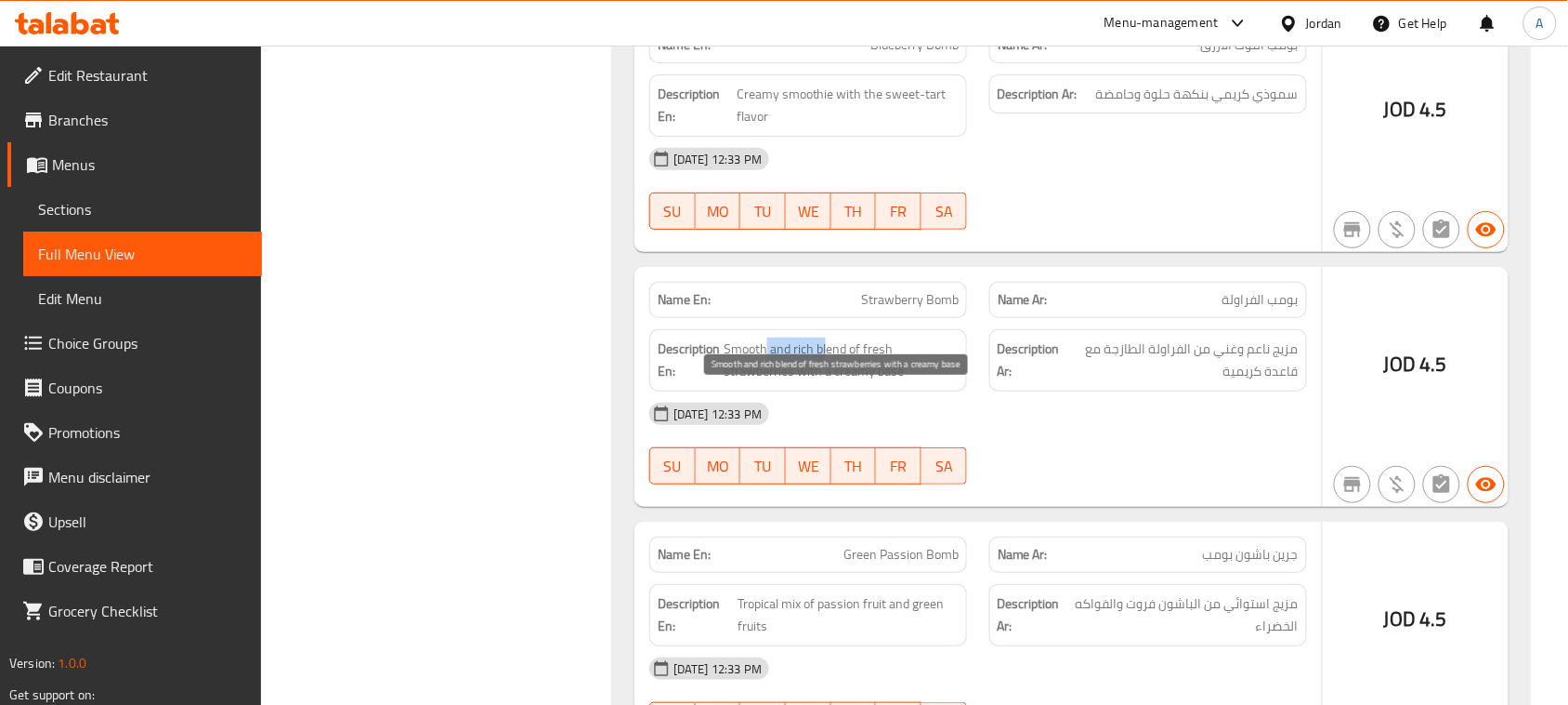
drag, startPoint x: 766, startPoint y: 405, endPoint x: 826, endPoint y: 406, distance: 60.0
click at [826, 383] on span "Smooth and rich blend of fresh strawberries with a creamy base" at bounding box center [840, 360] width 235 height 45
click at [769, 383] on span "Smooth and rich blend of fresh strawberries with a creamy base" at bounding box center [840, 360] width 235 height 45
drag, startPoint x: 769, startPoint y: 414, endPoint x: 957, endPoint y: 429, distance: 188.6
click at [957, 383] on span "Smooth and rich blend of fresh strawberries with a creamy base" at bounding box center [840, 360] width 235 height 45
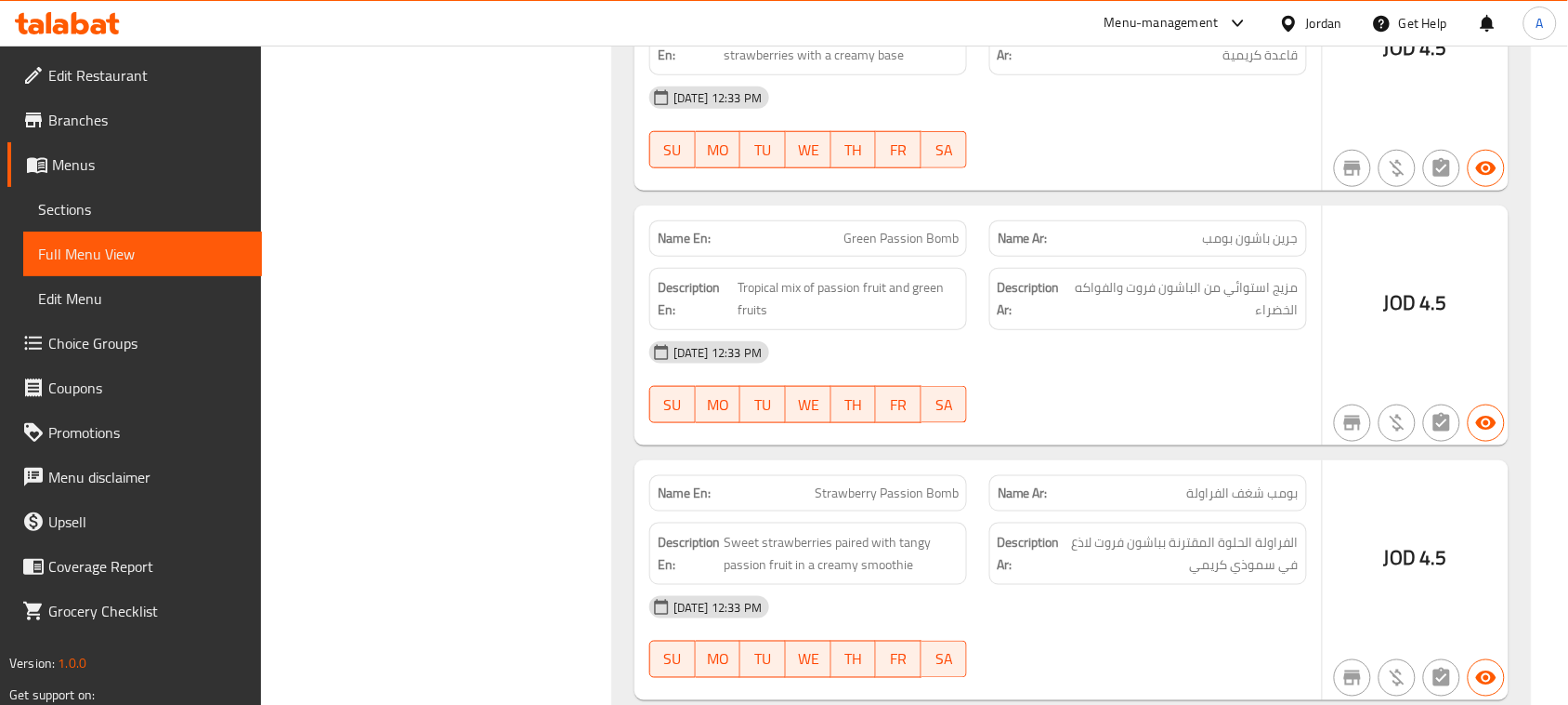
scroll to position [10928, 0]
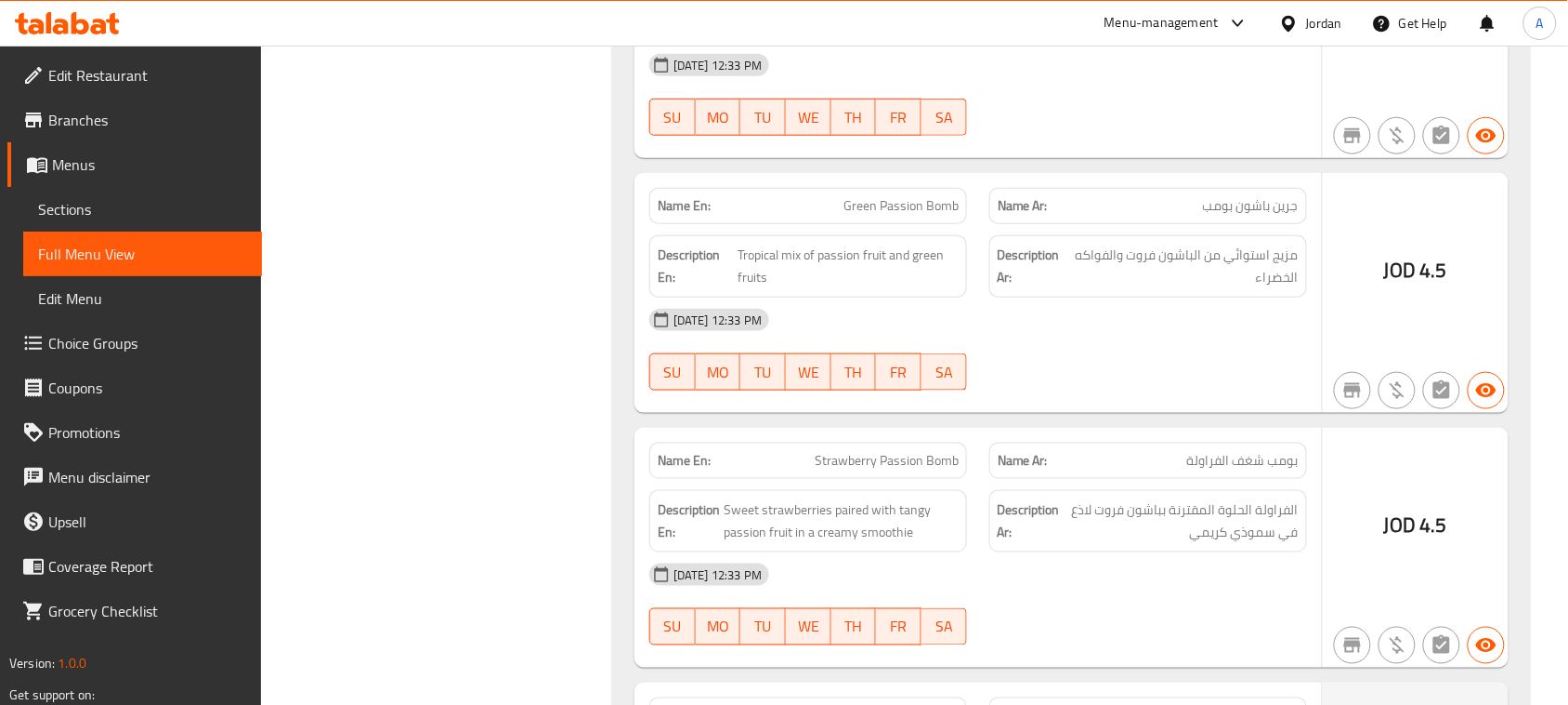
drag, startPoint x: 1292, startPoint y: 252, endPoint x: 1238, endPoint y: 257, distance: 54.2
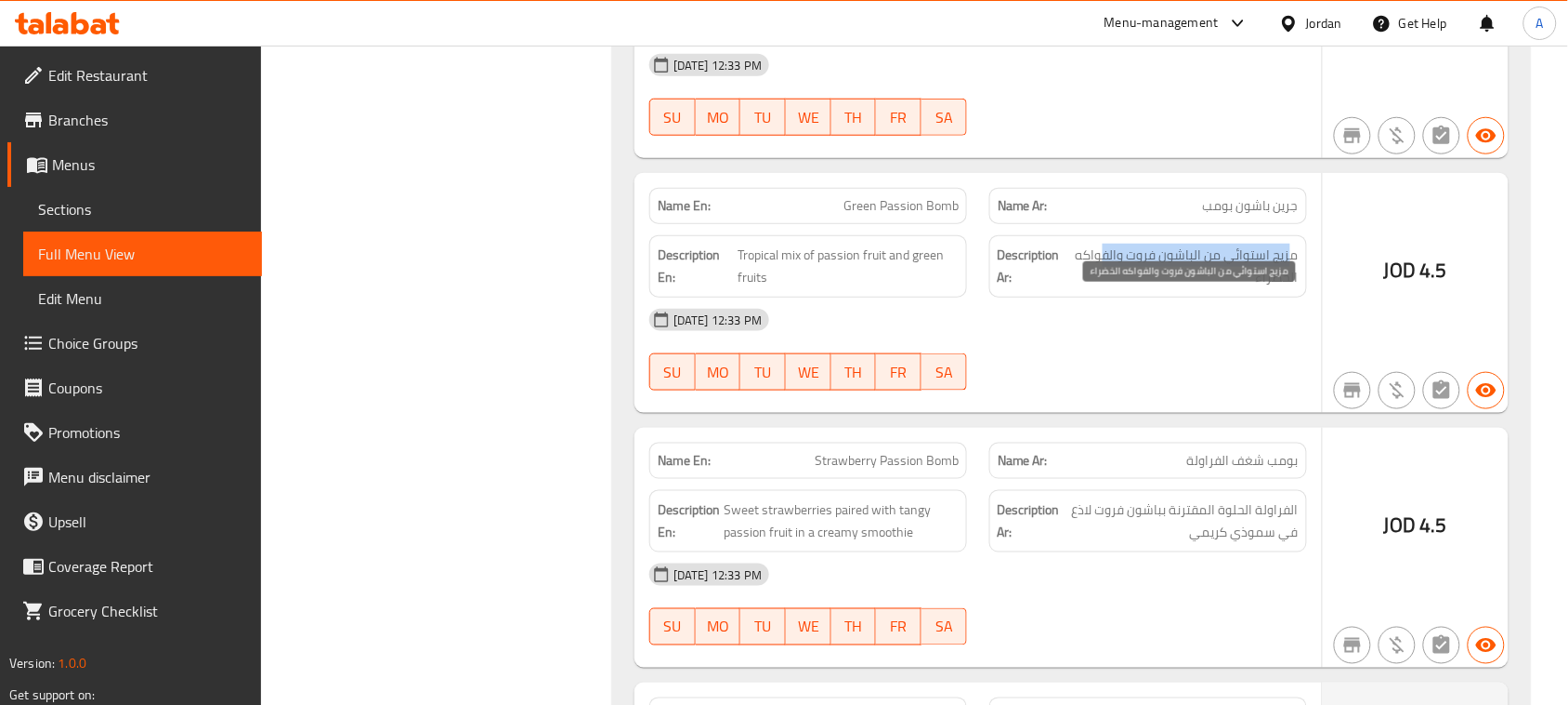
drag, startPoint x: 1291, startPoint y: 303, endPoint x: 1103, endPoint y: 311, distance: 188.2
click at [1103, 289] on span "مزيج استوائي من الباشون فروت والفواكه الخضراء" at bounding box center [1184, 266] width 230 height 45
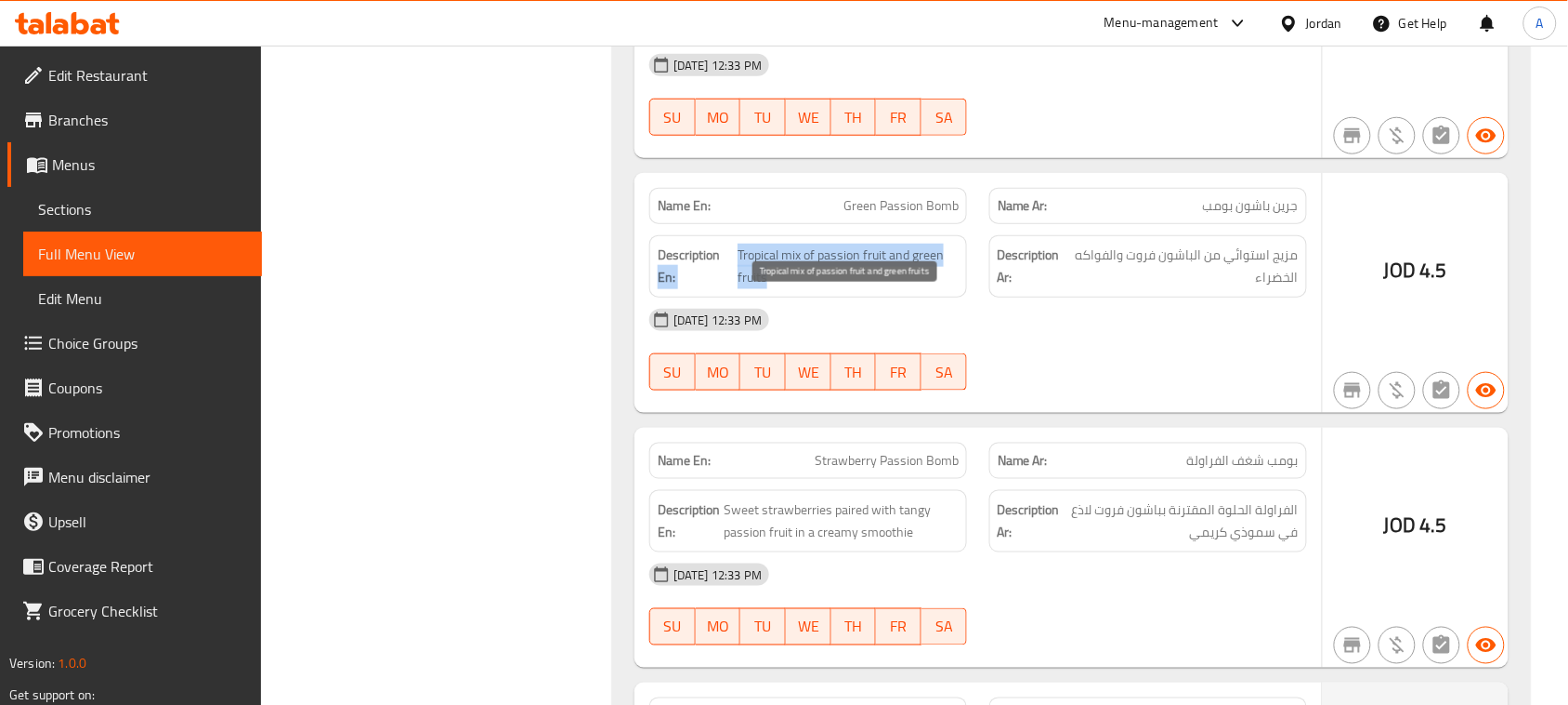
drag, startPoint x: 725, startPoint y: 302, endPoint x: 977, endPoint y: 323, distance: 252.9
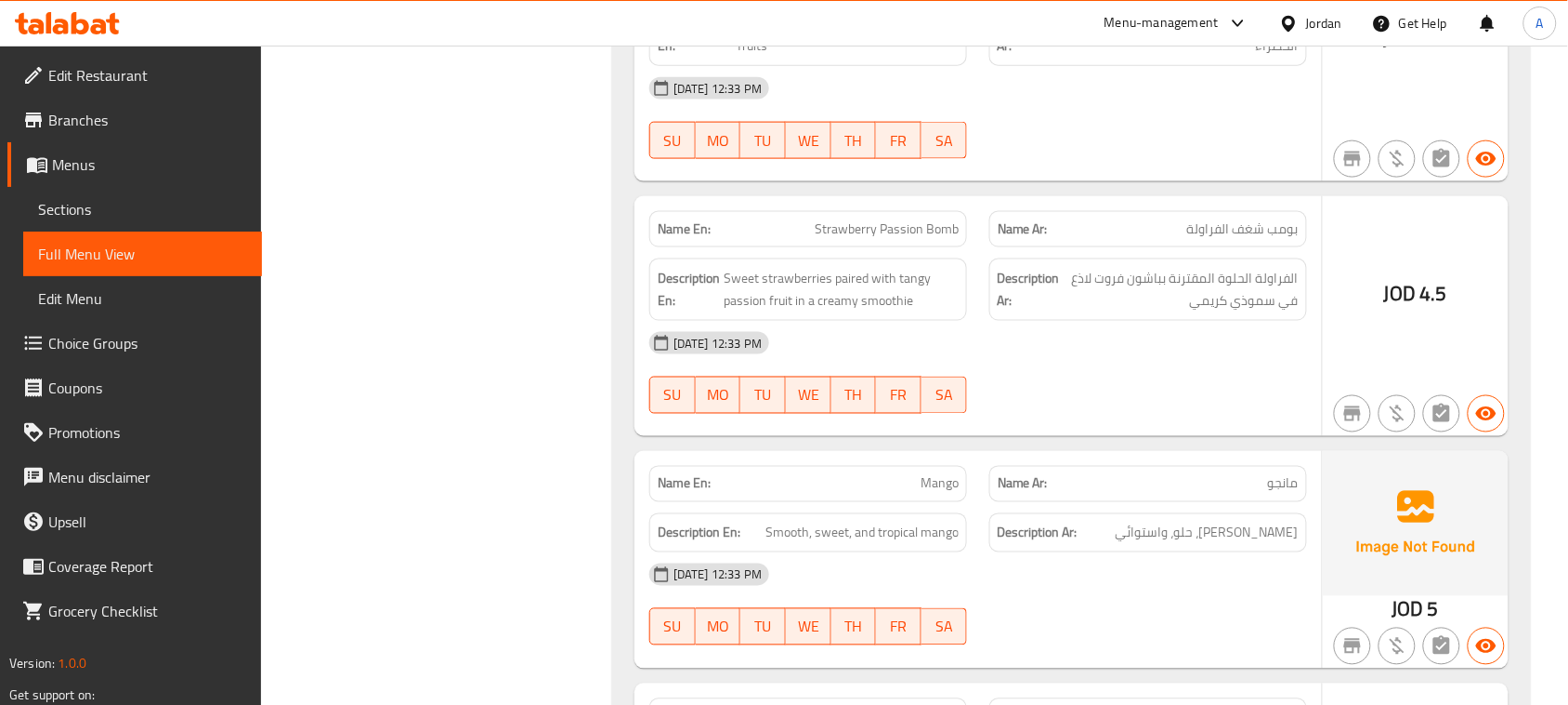
scroll to position [11160, 0]
drag, startPoint x: 792, startPoint y: 267, endPoint x: 1213, endPoint y: 272, distance: 421.0
drag, startPoint x: 1283, startPoint y: 325, endPoint x: 1067, endPoint y: 333, distance: 216.1
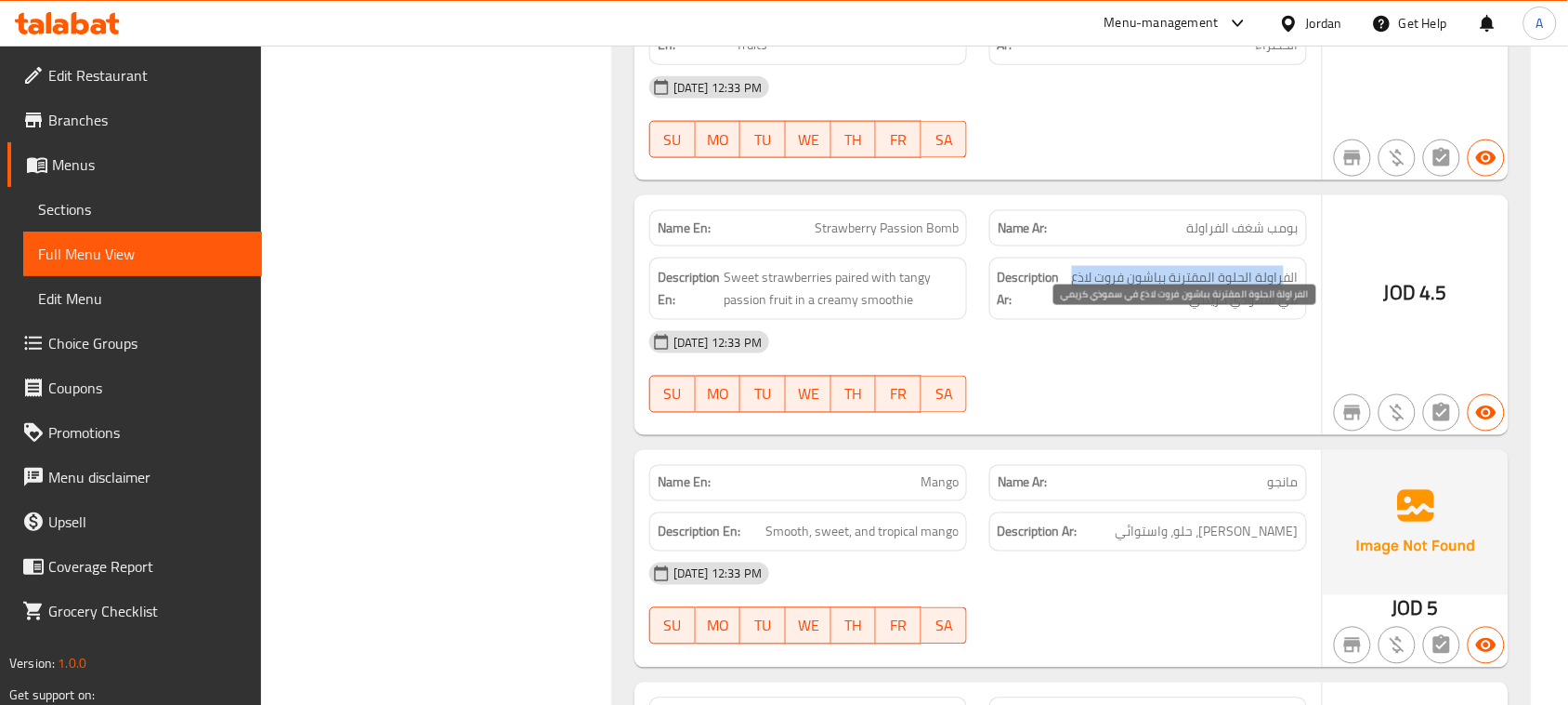
click at [1067, 311] on span "الفراولة الحلوة المقترنة بباشون فروت لاذع في سموذي كريمي" at bounding box center [1180, 289] width 235 height 45
click at [1274, 311] on span "الفراولة الحلوة المقترنة بباشون فروت لاذع في سموذي كريمي" at bounding box center [1180, 289] width 235 height 45
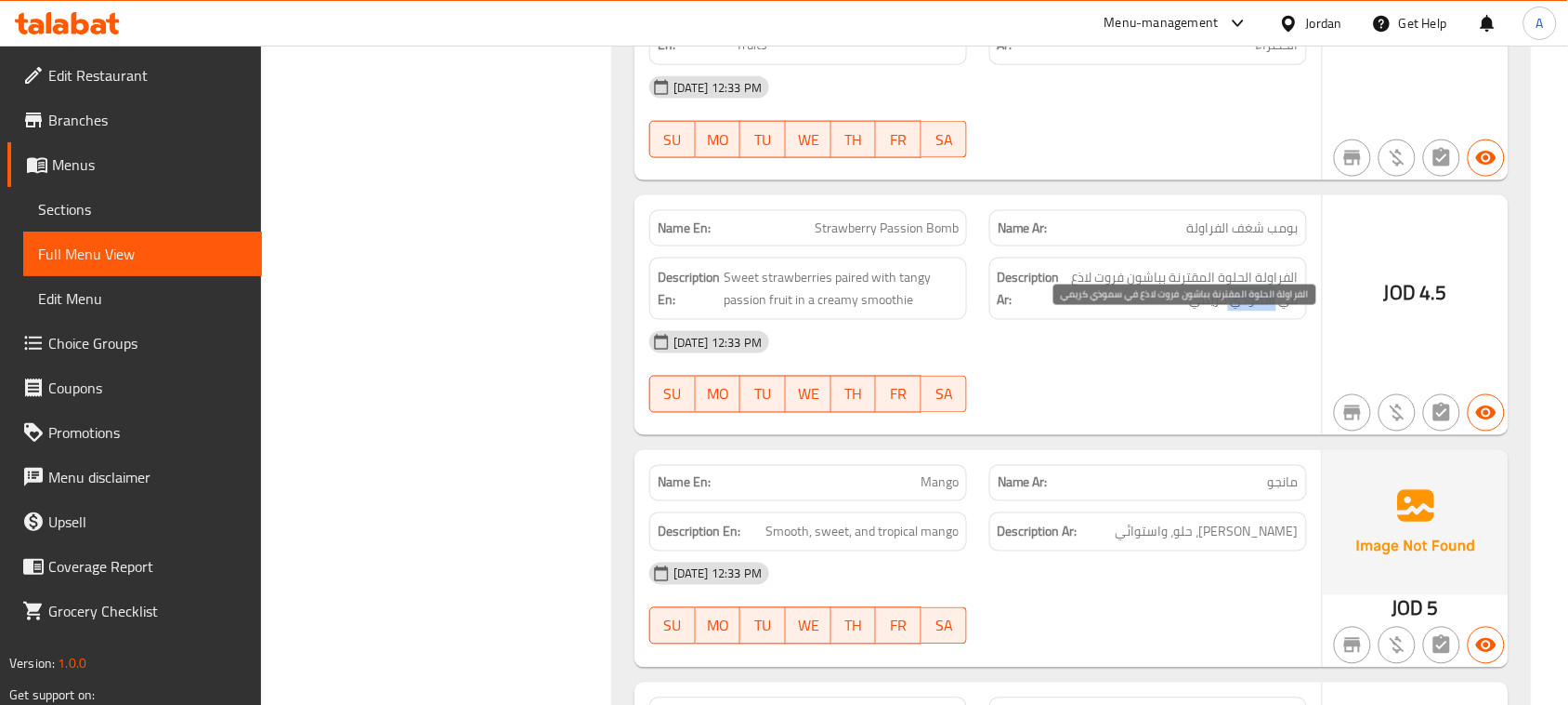
click at [1274, 311] on span "الفراولة الحلوة المقترنة بباشون فروت لاذع في سموذي كريمي" at bounding box center [1180, 289] width 235 height 45
drag, startPoint x: 825, startPoint y: 271, endPoint x: 929, endPoint y: 271, distance: 104.0
copy span "Strawberry Passion Bomb"
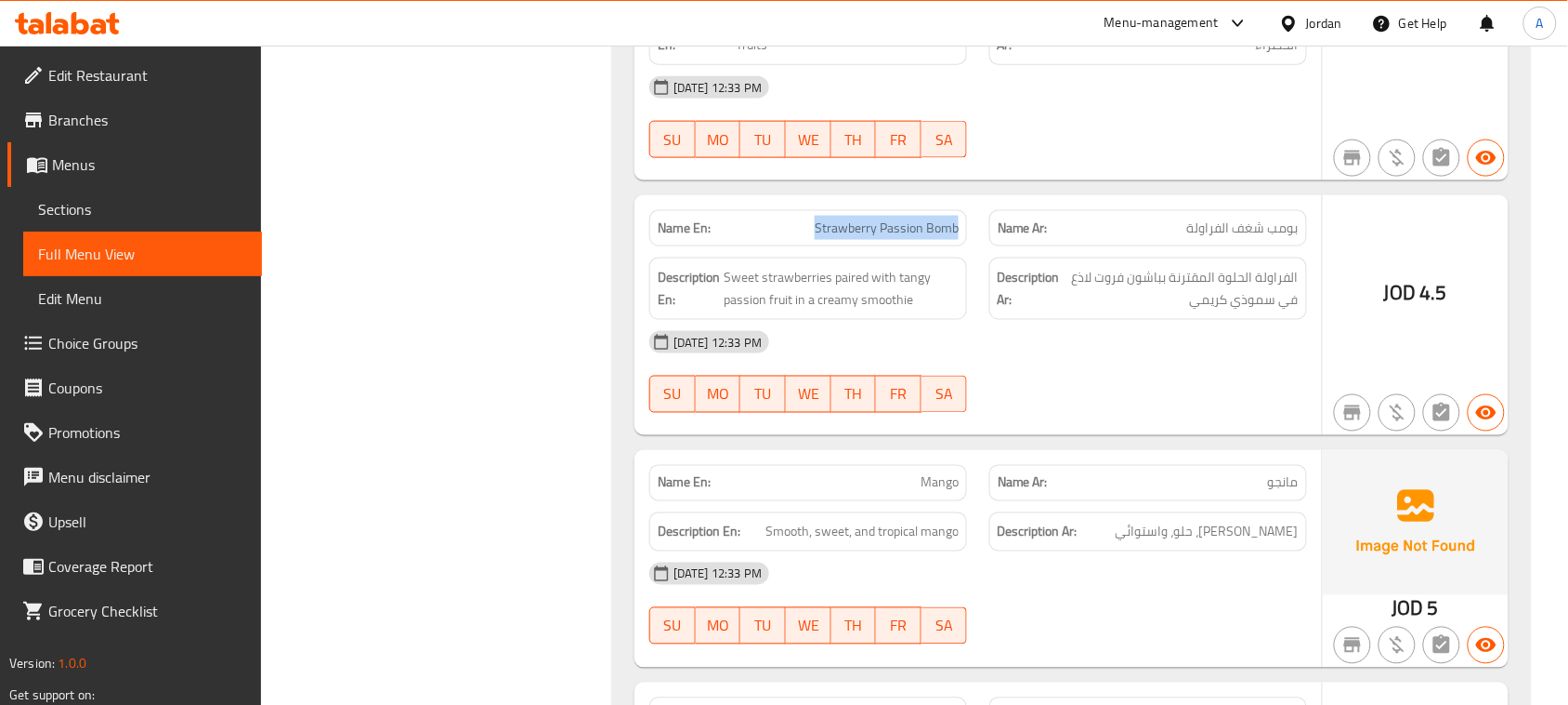
click at [183, 211] on span "Sections" at bounding box center [142, 209] width 209 height 23
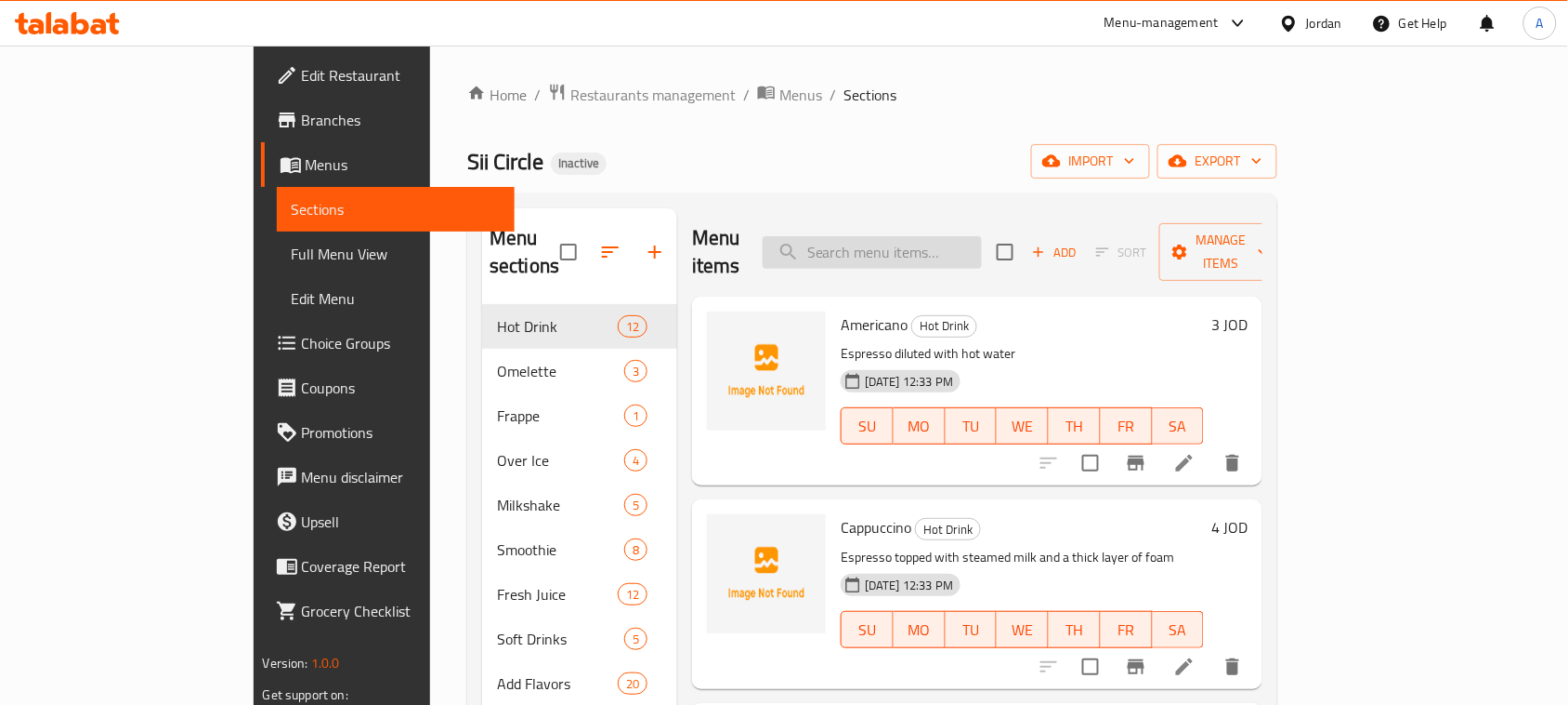
click at [919, 249] on input "search" at bounding box center [871, 251] width 219 height 32
paste input "Strawberry Passion Bomb"
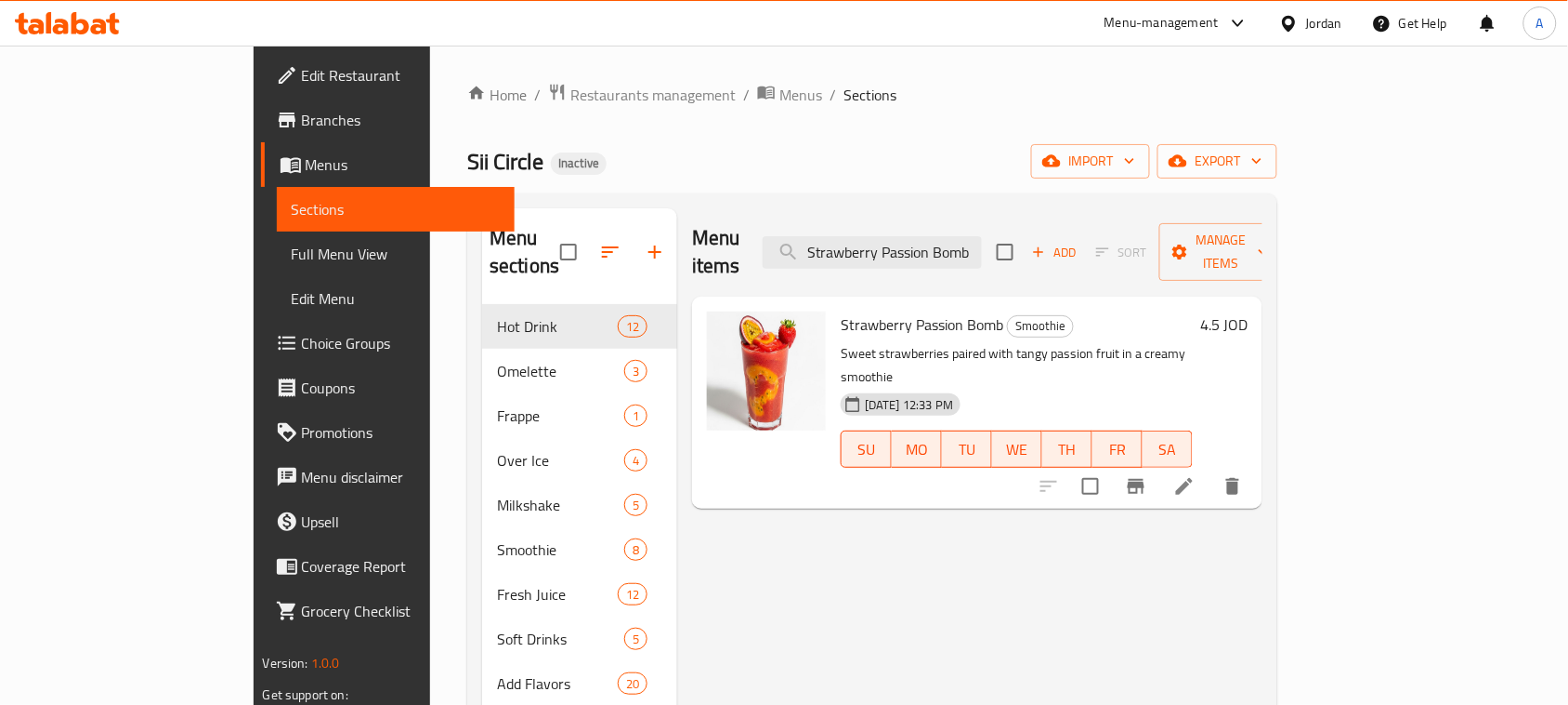
type input "Strawberry Passion Bomb"
click at [1210, 469] on li at bounding box center [1183, 486] width 52 height 33
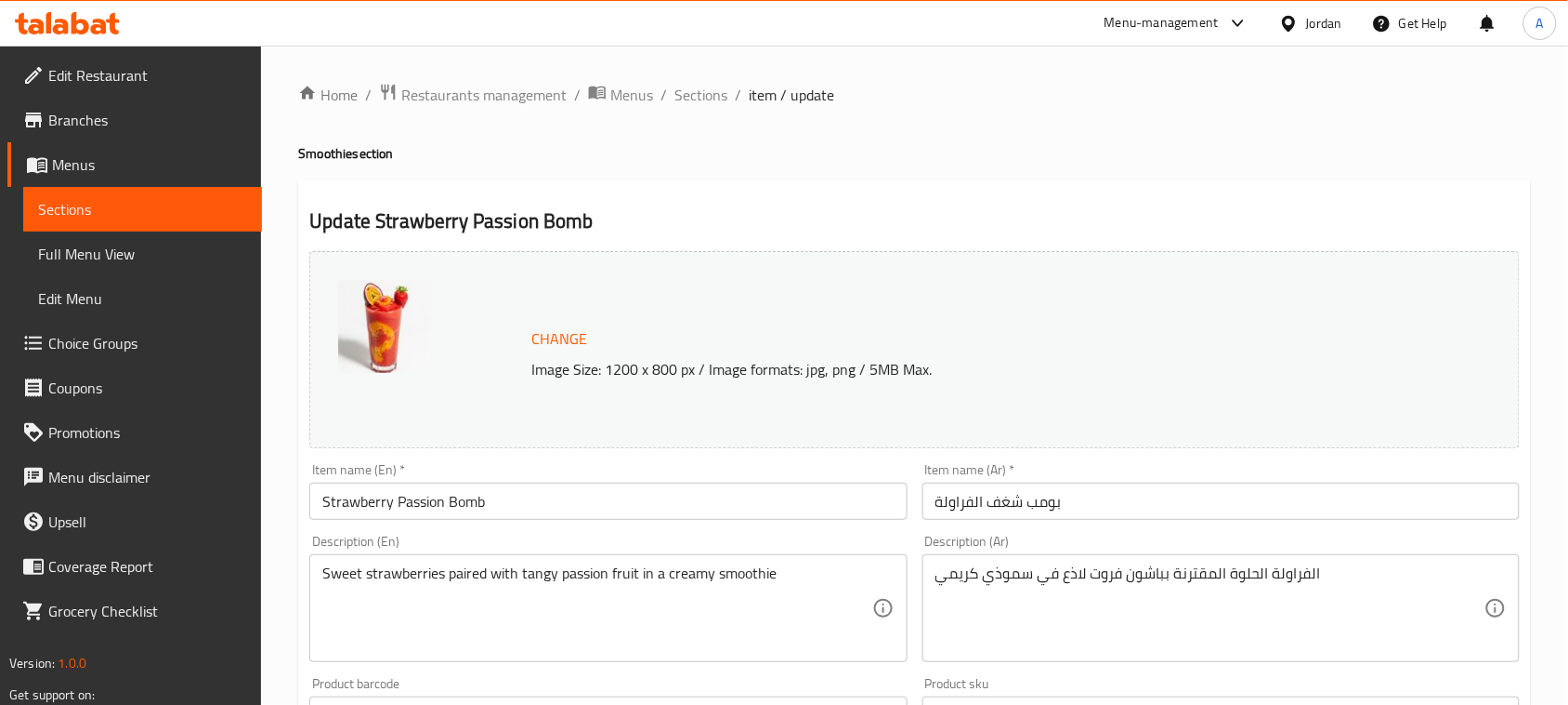
click at [996, 499] on input "بومب شغف الفراولة" at bounding box center [1221, 501] width 598 height 37
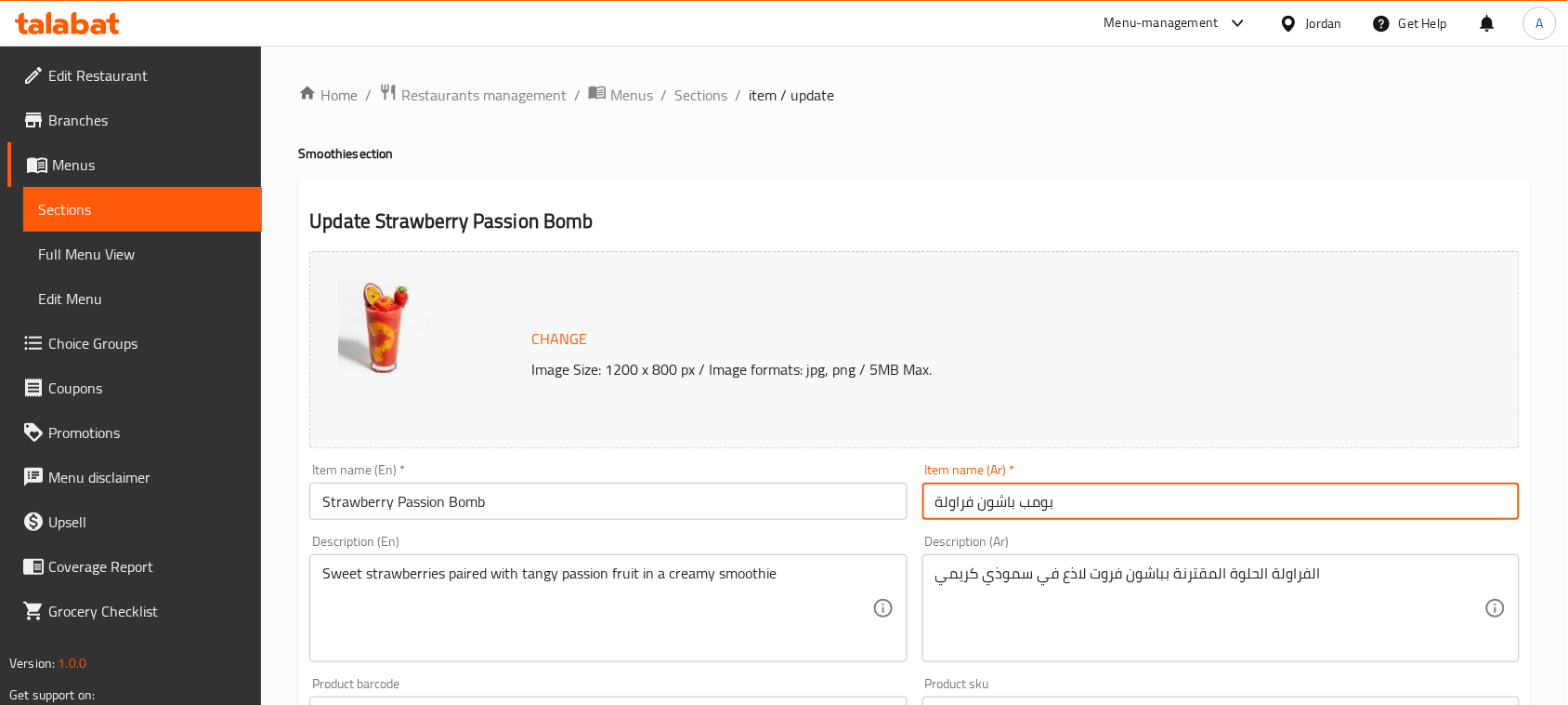
type input "بومب باشون فراولة"
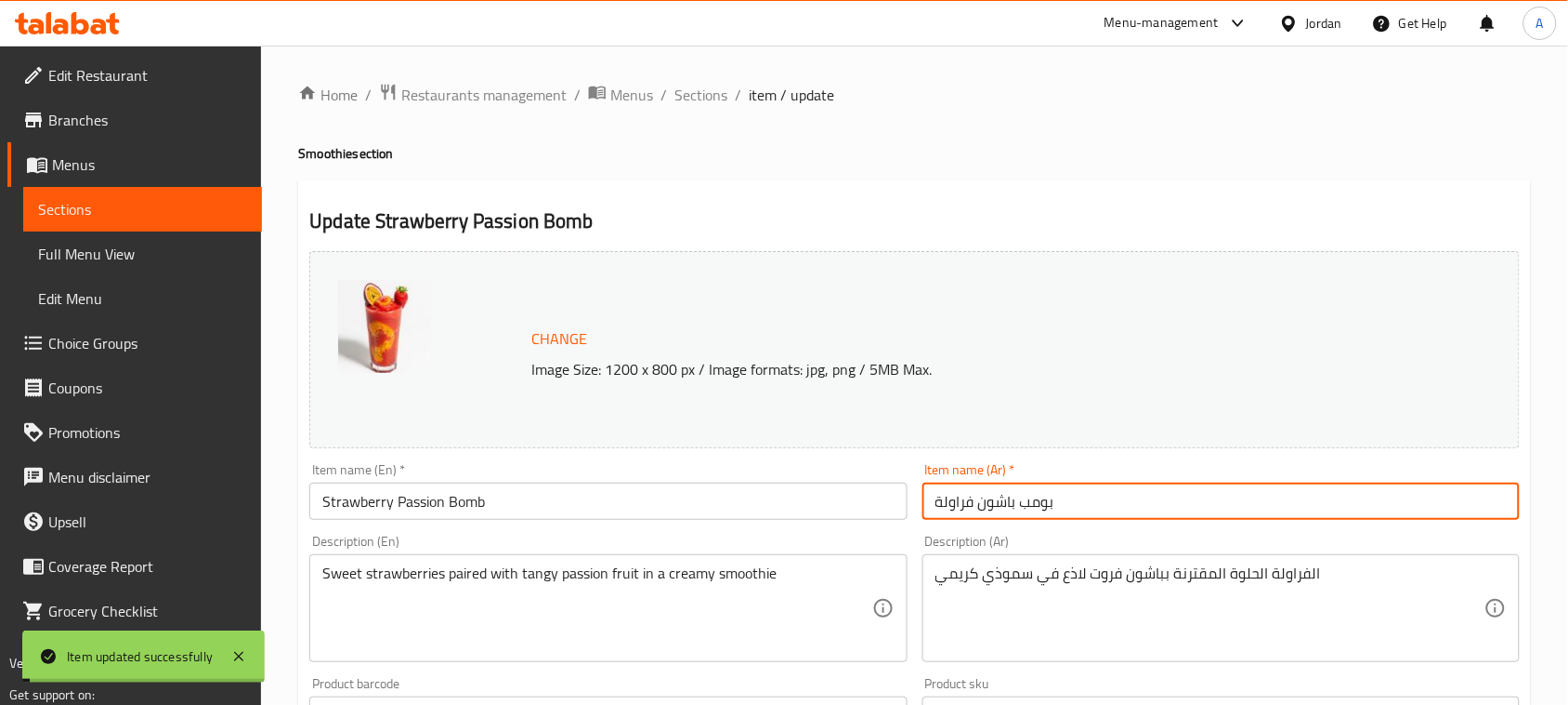
click at [139, 248] on span "Full Menu View" at bounding box center [142, 253] width 209 height 23
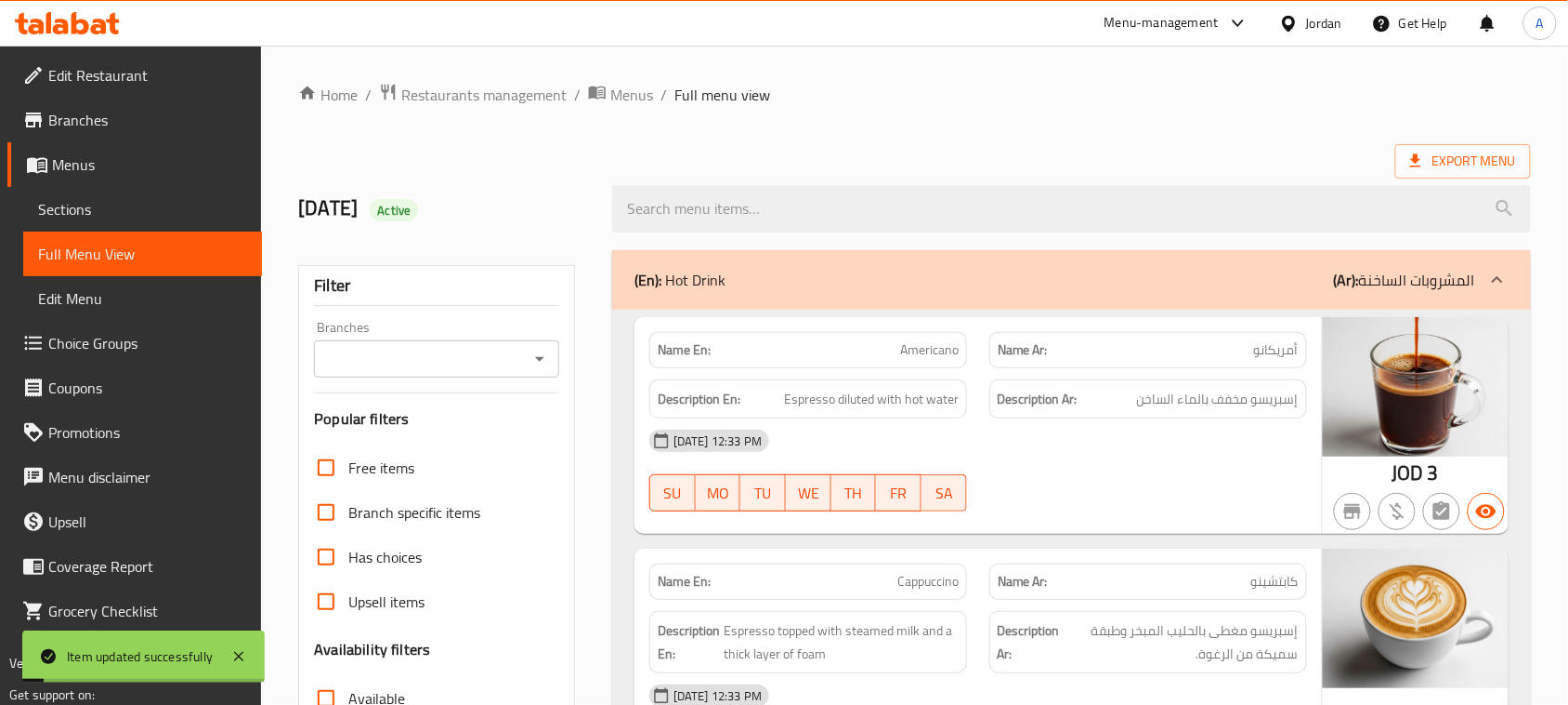
click at [1038, 90] on ol "Home / Restaurants management / Menus / Full menu view" at bounding box center [915, 94] width 1232 height 25
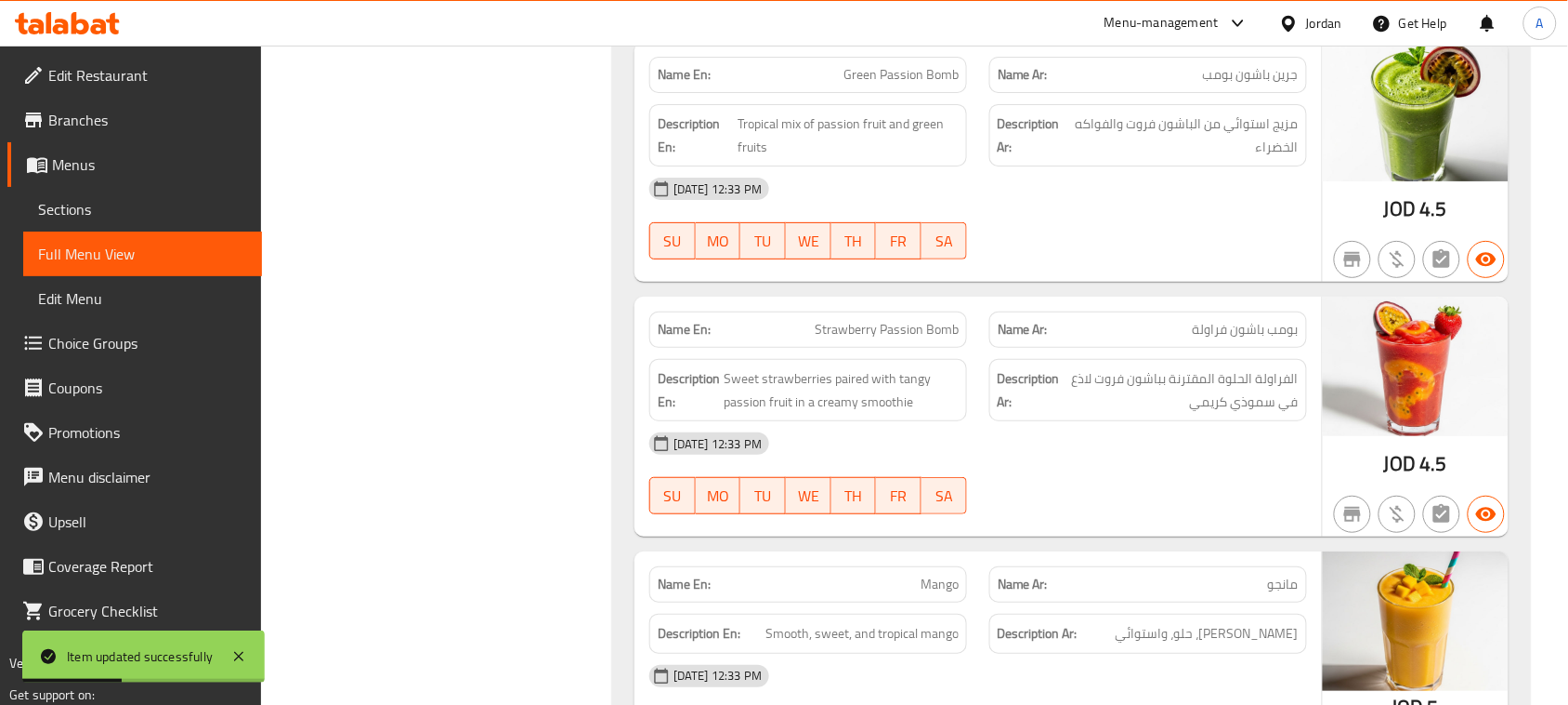
drag, startPoint x: 1204, startPoint y: 406, endPoint x: 1103, endPoint y: 400, distance: 101.2
click at [1103, 400] on span "الفراولة الحلوة المقترنة بباشون فروت لاذع في سموذي كريمي" at bounding box center [1180, 390] width 235 height 45
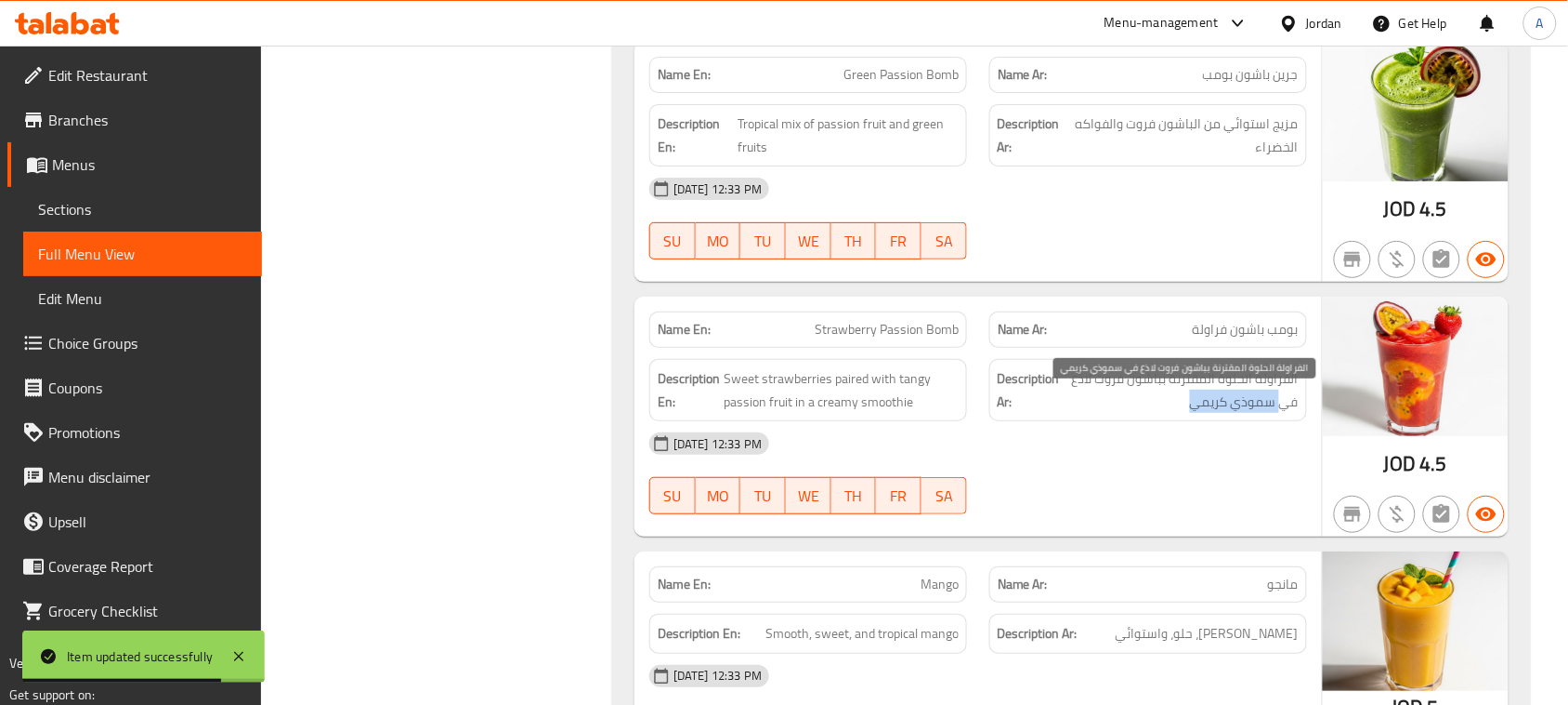
click at [1181, 412] on span "الفراولة الحلوة المقترنة بباشون فروت لاذع في سموذي كريمي" at bounding box center [1180, 390] width 235 height 45
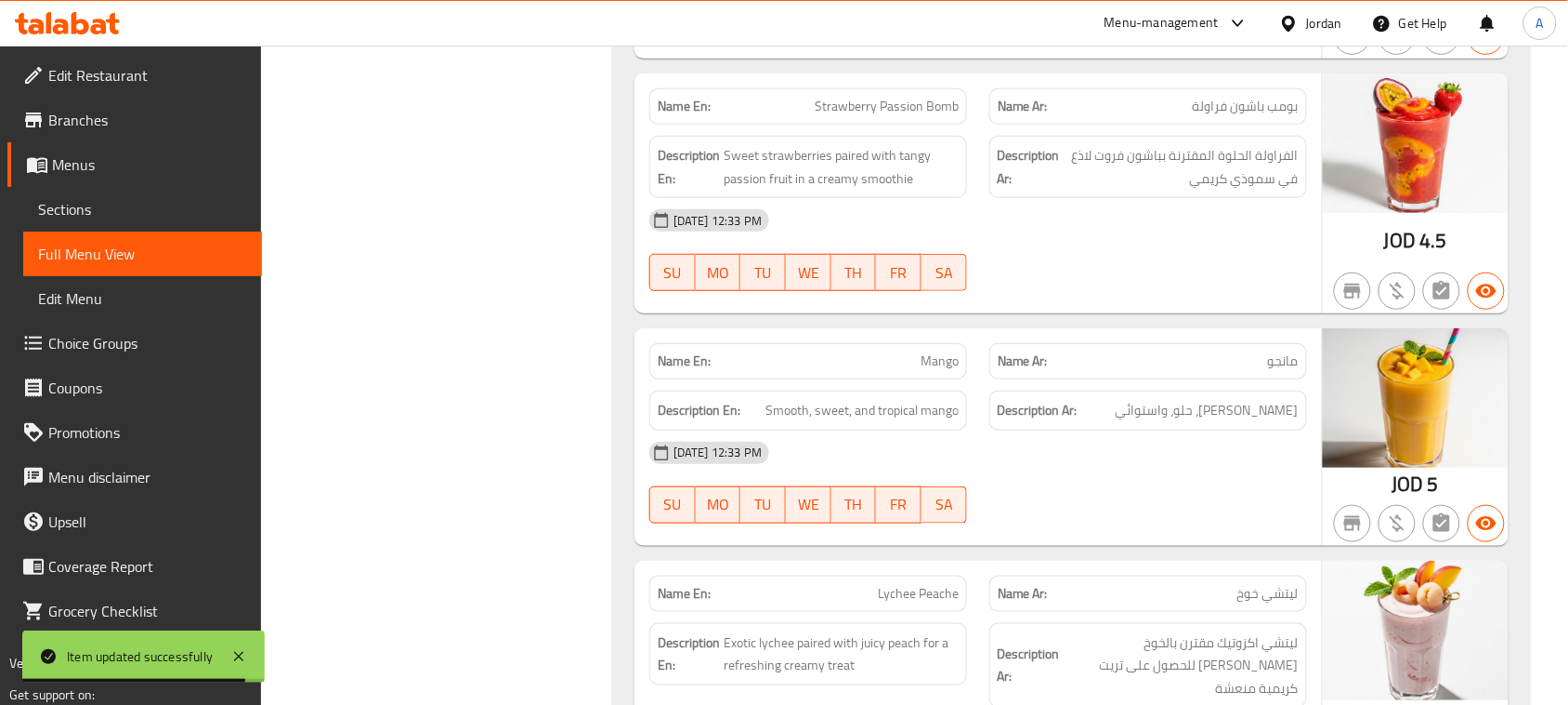
scroll to position [8654, 0]
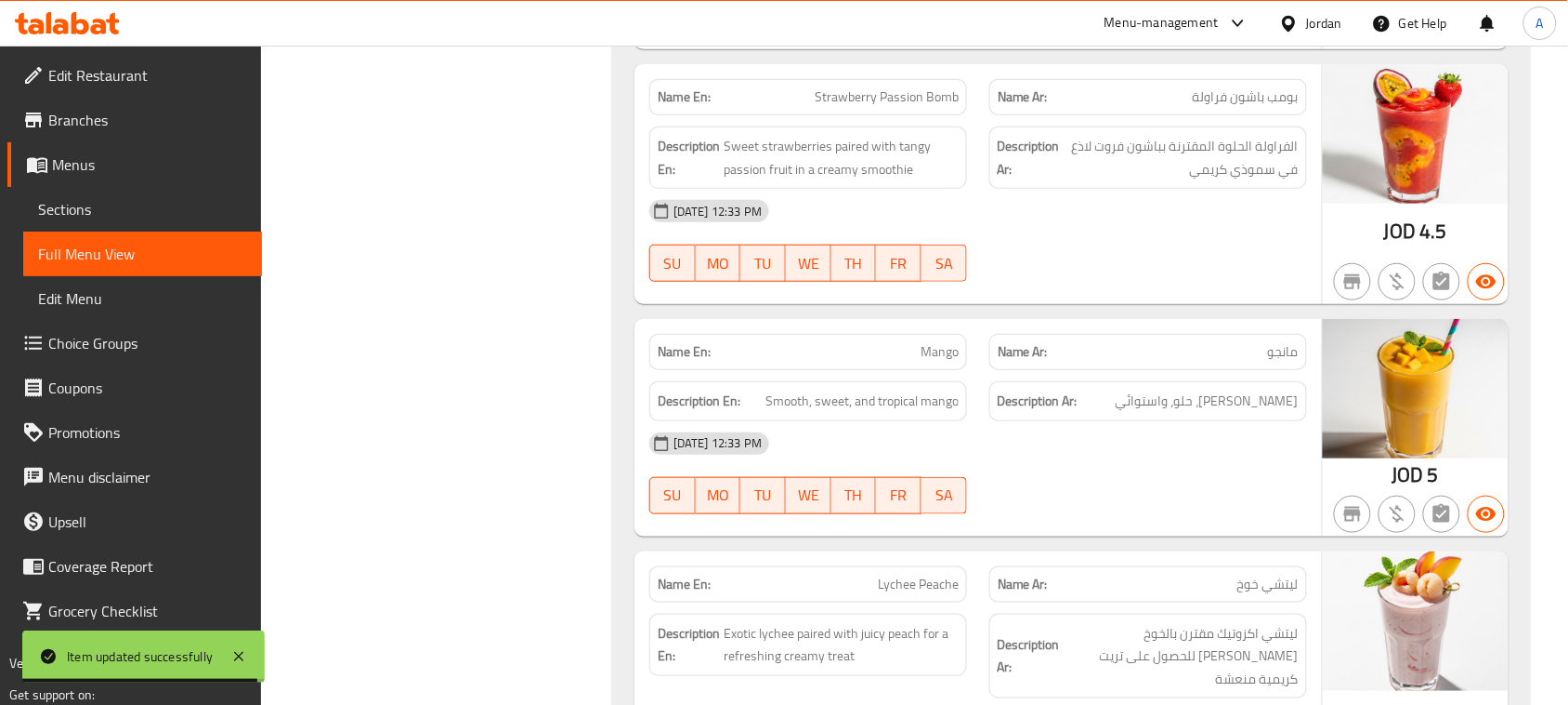
drag, startPoint x: 987, startPoint y: 373, endPoint x: 1103, endPoint y: 465, distance: 148.1
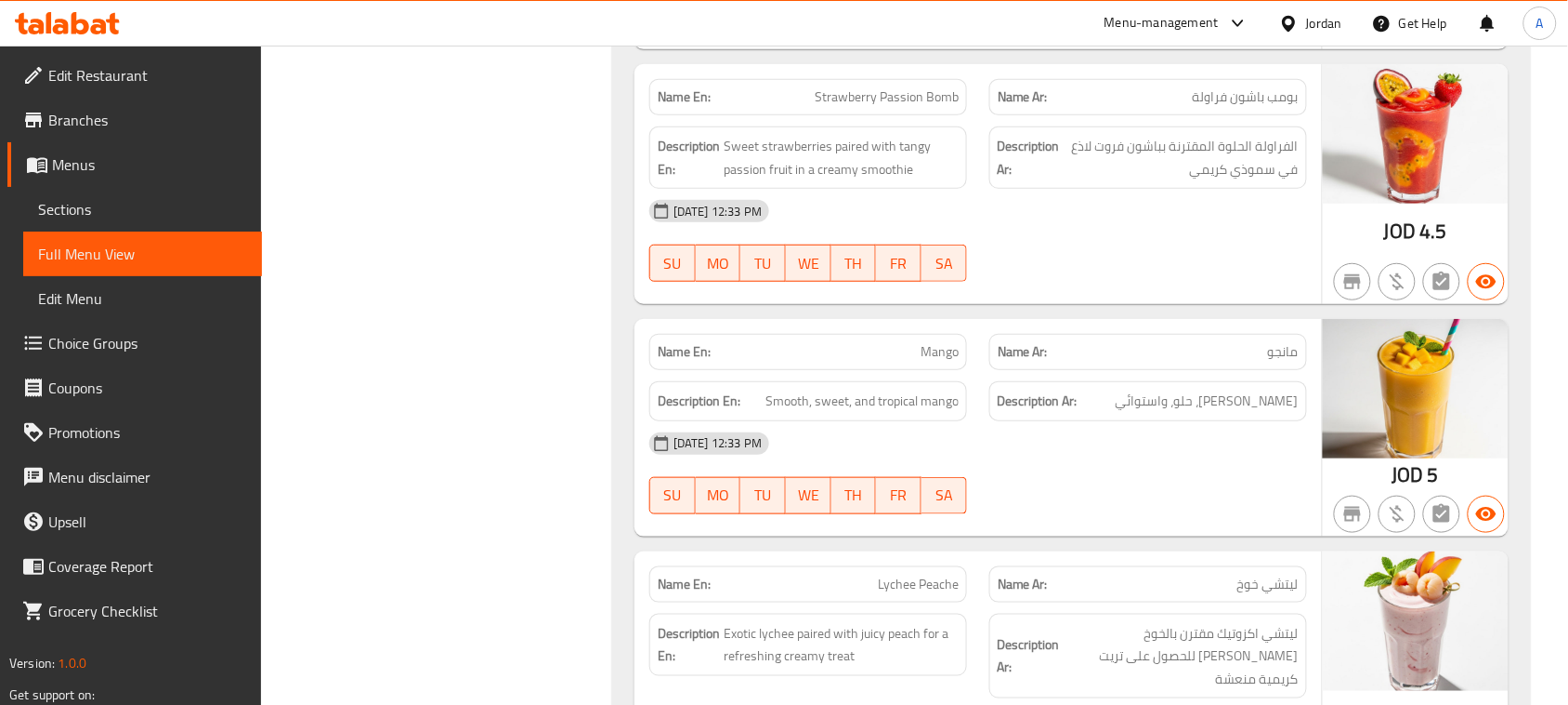
drag, startPoint x: 1097, startPoint y: 200, endPoint x: 1153, endPoint y: 215, distance: 58.0
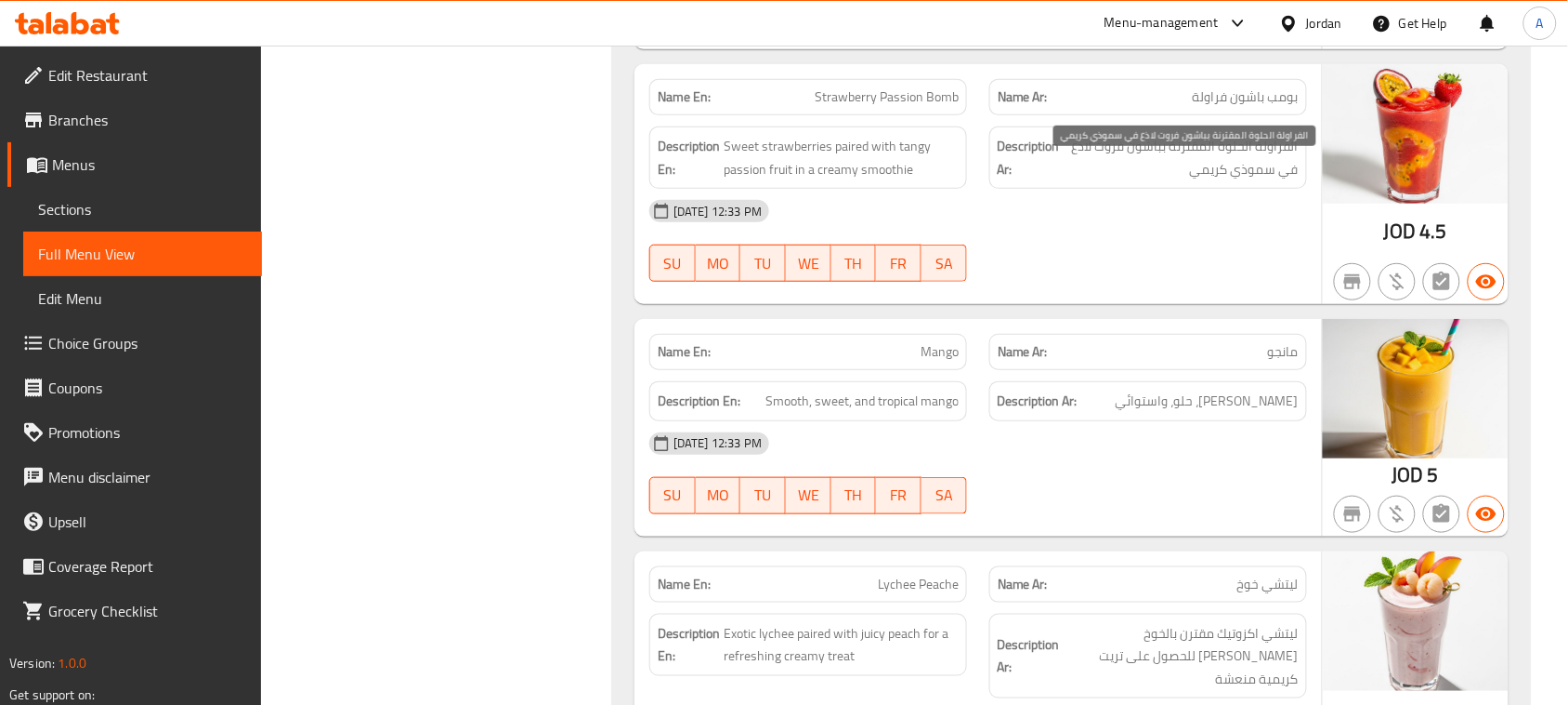
click at [1191, 181] on span "الفراولة الحلوة المقترنة بباشون فروت لاذع في سموذي كريمي" at bounding box center [1180, 157] width 235 height 45
drag, startPoint x: 796, startPoint y: 123, endPoint x: 1089, endPoint y: 156, distance: 294.9
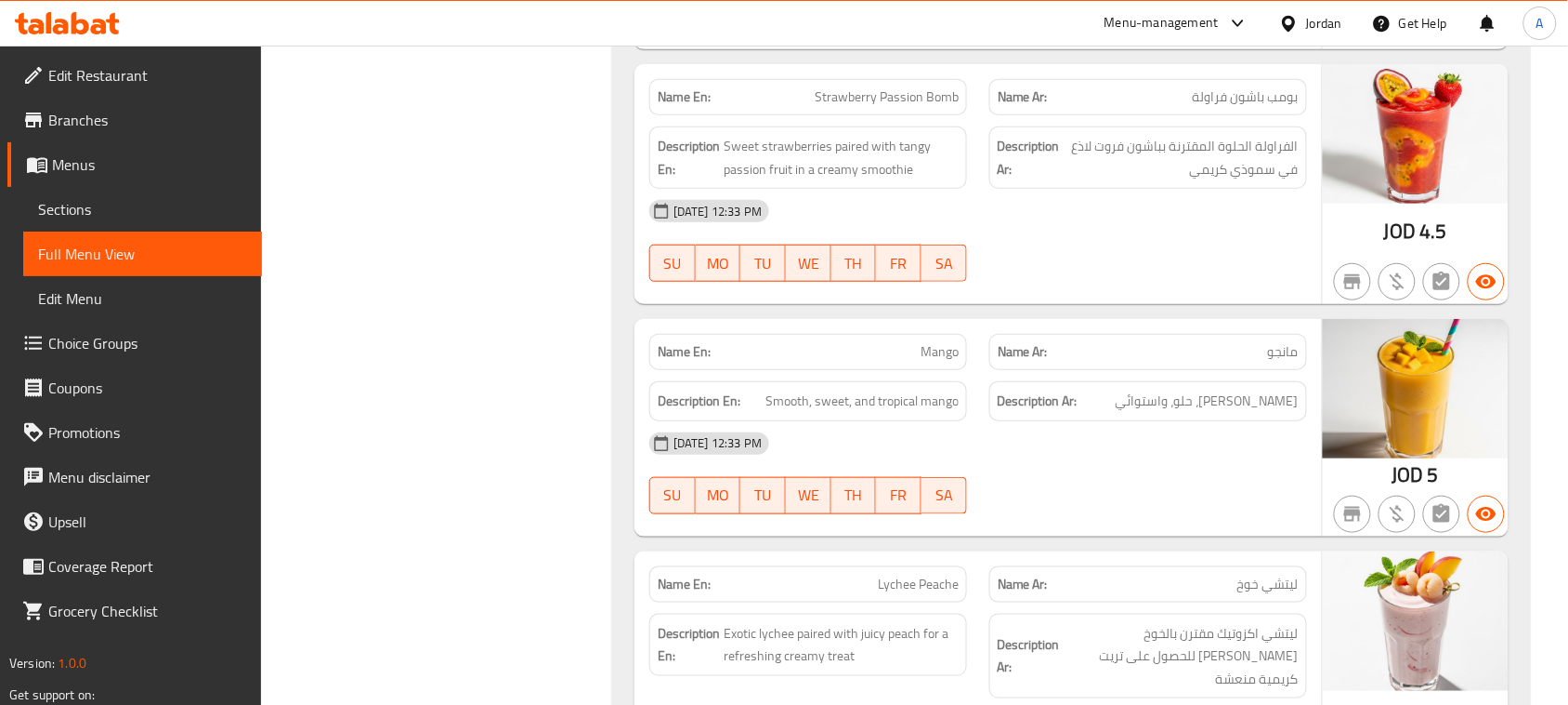
drag, startPoint x: 1037, startPoint y: 384, endPoint x: 1150, endPoint y: 276, distance: 156.3
drag, startPoint x: 1287, startPoint y: 429, endPoint x: 1161, endPoint y: 424, distance: 126.1
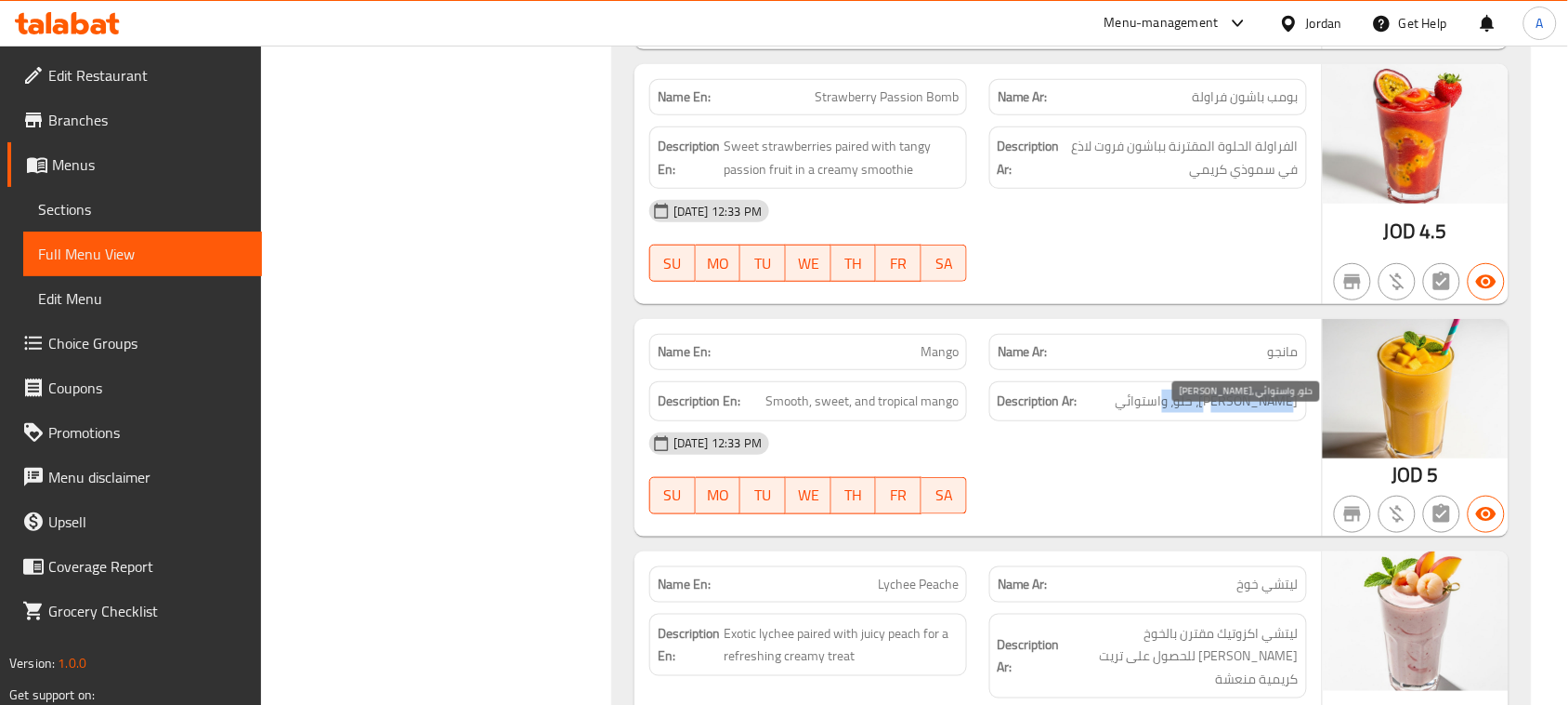
click at [1161, 412] on span "مانجو ناعم، حلو، واستوائي" at bounding box center [1207, 402] width 183 height 24
drag, startPoint x: 1060, startPoint y: 392, endPoint x: 1156, endPoint y: 462, distance: 118.8
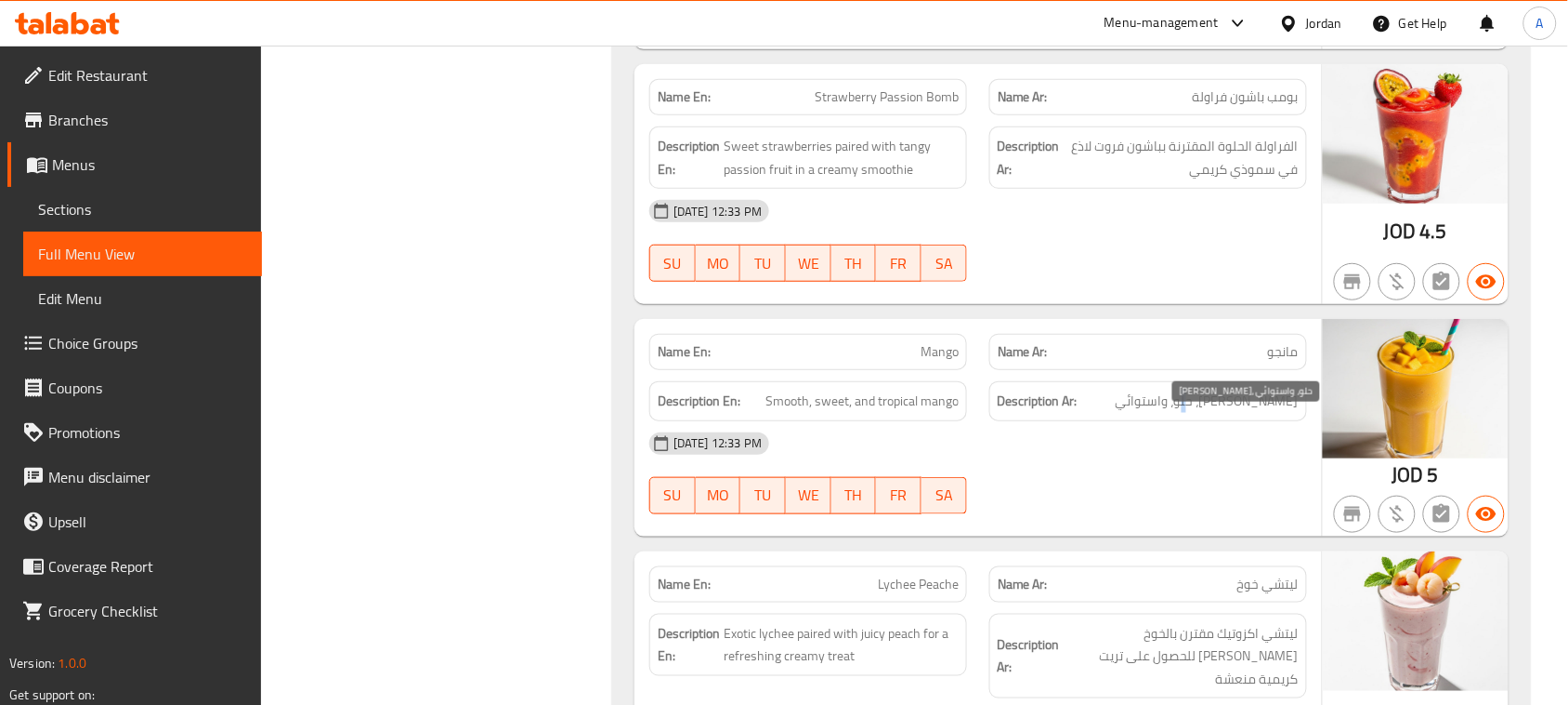
click at [1214, 412] on span "مانجو ناعم، حلو، واستوائي" at bounding box center [1207, 402] width 183 height 24
drag, startPoint x: 1214, startPoint y: 432, endPoint x: 657, endPoint y: 430, distance: 557.0
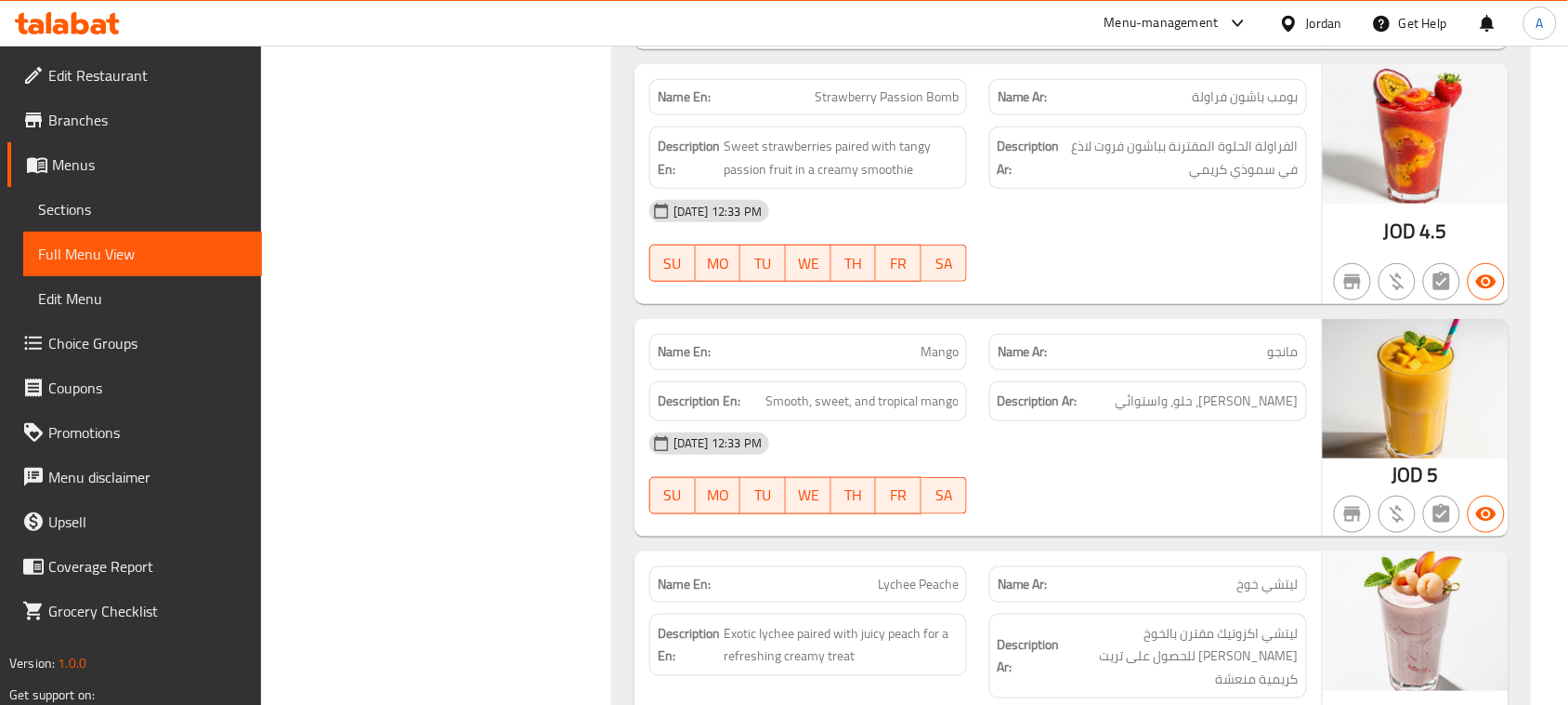
drag, startPoint x: 736, startPoint y: 423, endPoint x: 908, endPoint y: 444, distance: 173.3
click at [1191, 412] on span "مانجو ناعم، حلو، واستوائي" at bounding box center [1207, 402] width 183 height 24
drag, startPoint x: 1005, startPoint y: 424, endPoint x: 1107, endPoint y: 452, distance: 105.8
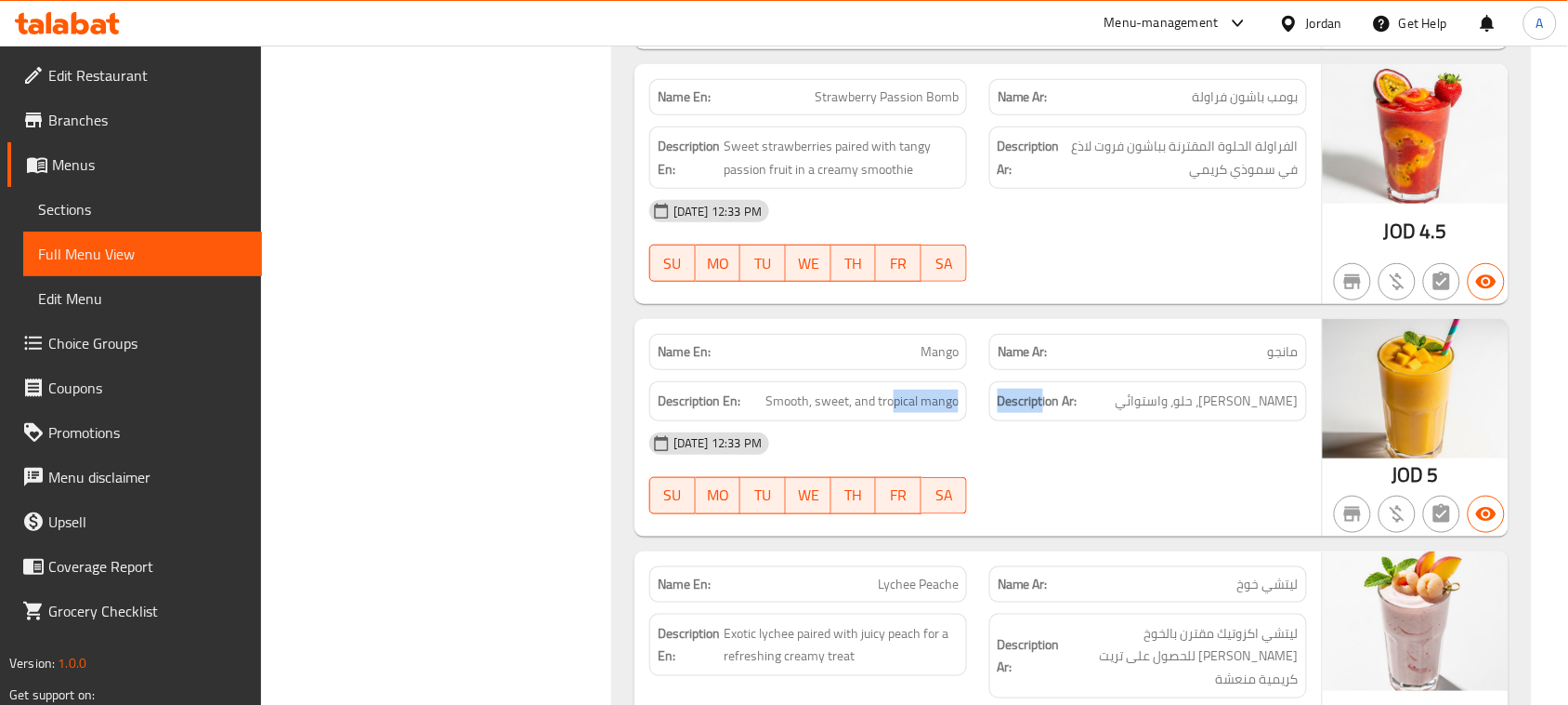
drag, startPoint x: 1121, startPoint y: 466, endPoint x: 1085, endPoint y: 480, distance: 38.6
drag, startPoint x: 841, startPoint y: 382, endPoint x: 1155, endPoint y: 459, distance: 323.3
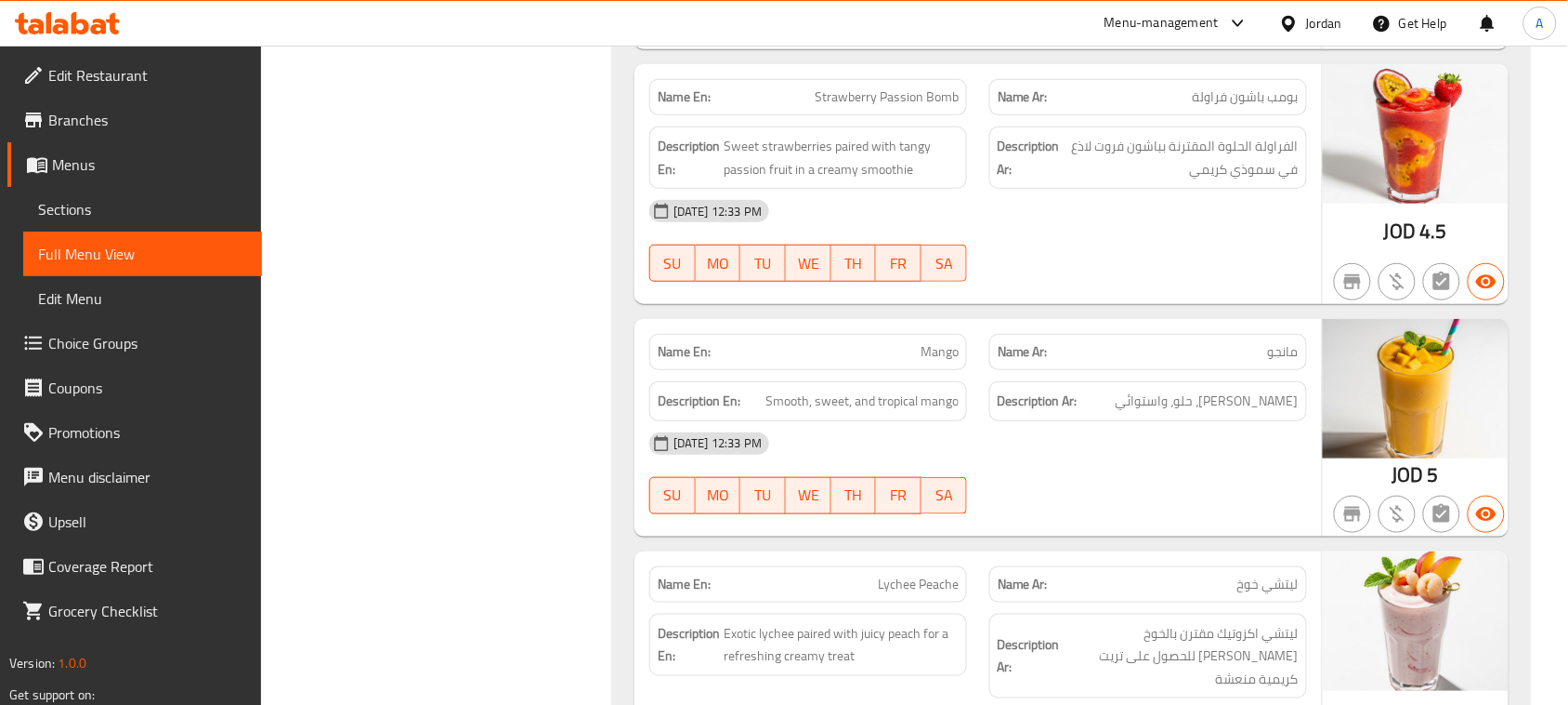
drag, startPoint x: 1107, startPoint y: 521, endPoint x: 1046, endPoint y: 530, distance: 61.7
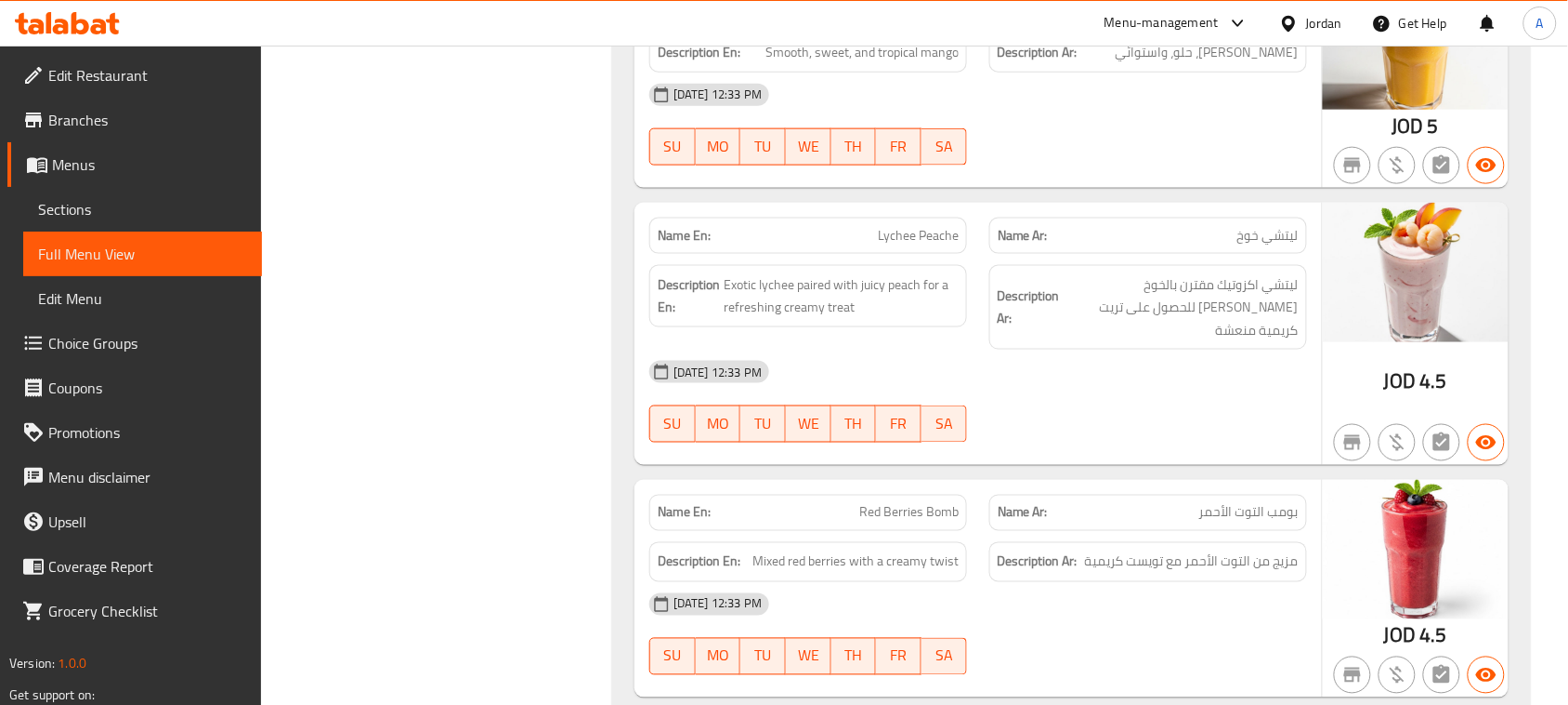
drag, startPoint x: 799, startPoint y: 219, endPoint x: 1204, endPoint y: 408, distance: 446.9
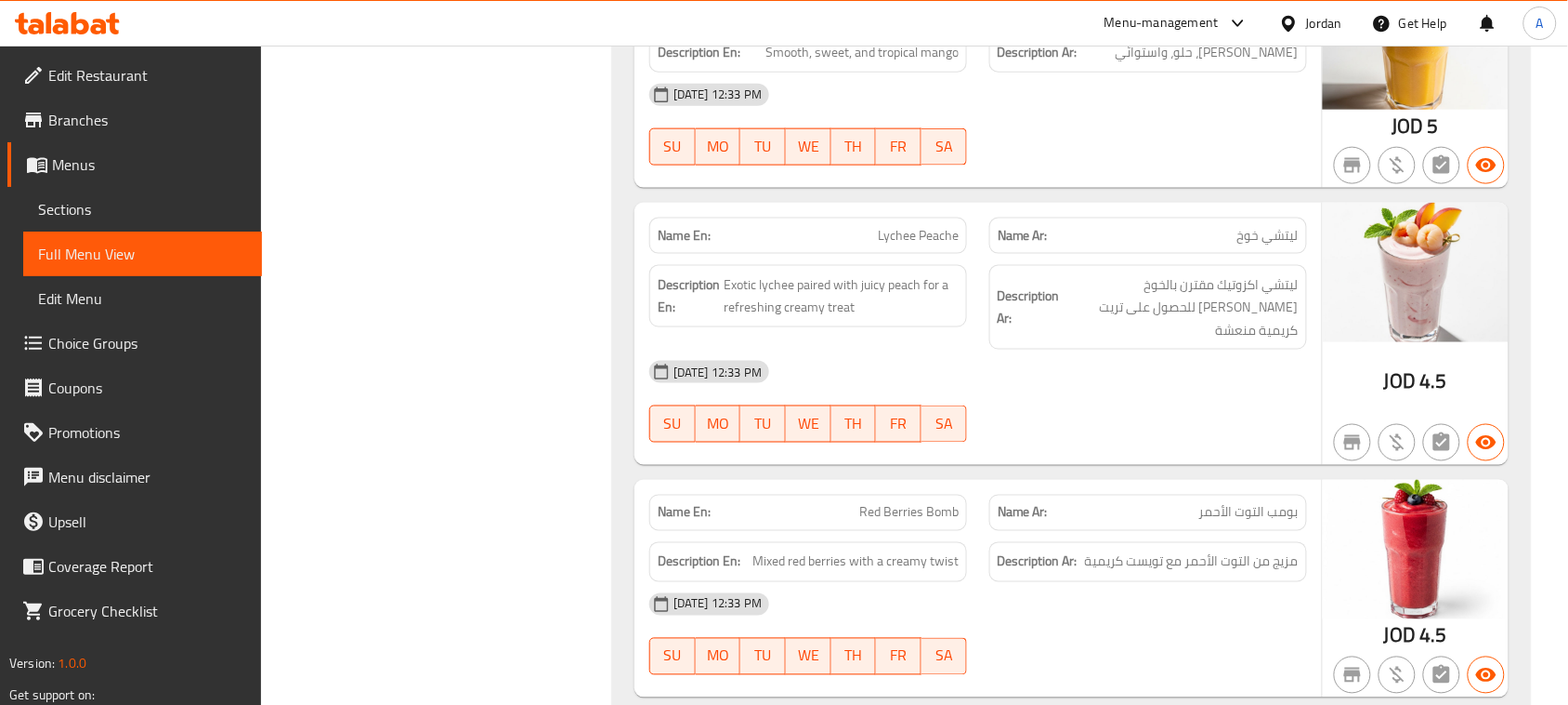
drag, startPoint x: 1029, startPoint y: 485, endPoint x: 982, endPoint y: 486, distance: 47.0
drag, startPoint x: 1255, startPoint y: 308, endPoint x: 1194, endPoint y: 323, distance: 62.8
click at [1199, 309] on span "ليتشي اكزوتيك مقترن بالخوخ الجوسي للحصول على تريت كريمية منعشة" at bounding box center [1180, 307] width 235 height 69
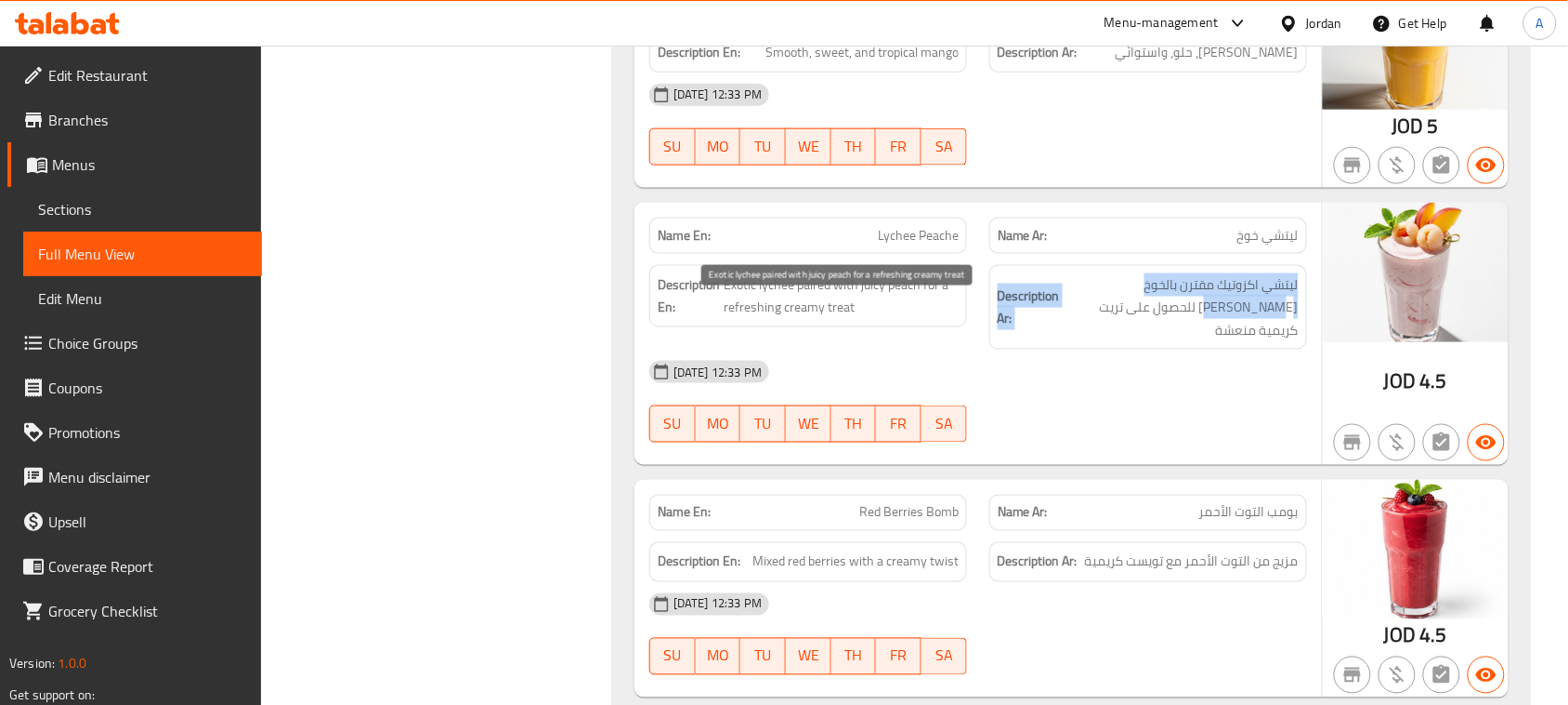
drag, startPoint x: 1276, startPoint y: 331, endPoint x: 851, endPoint y: 331, distance: 425.0
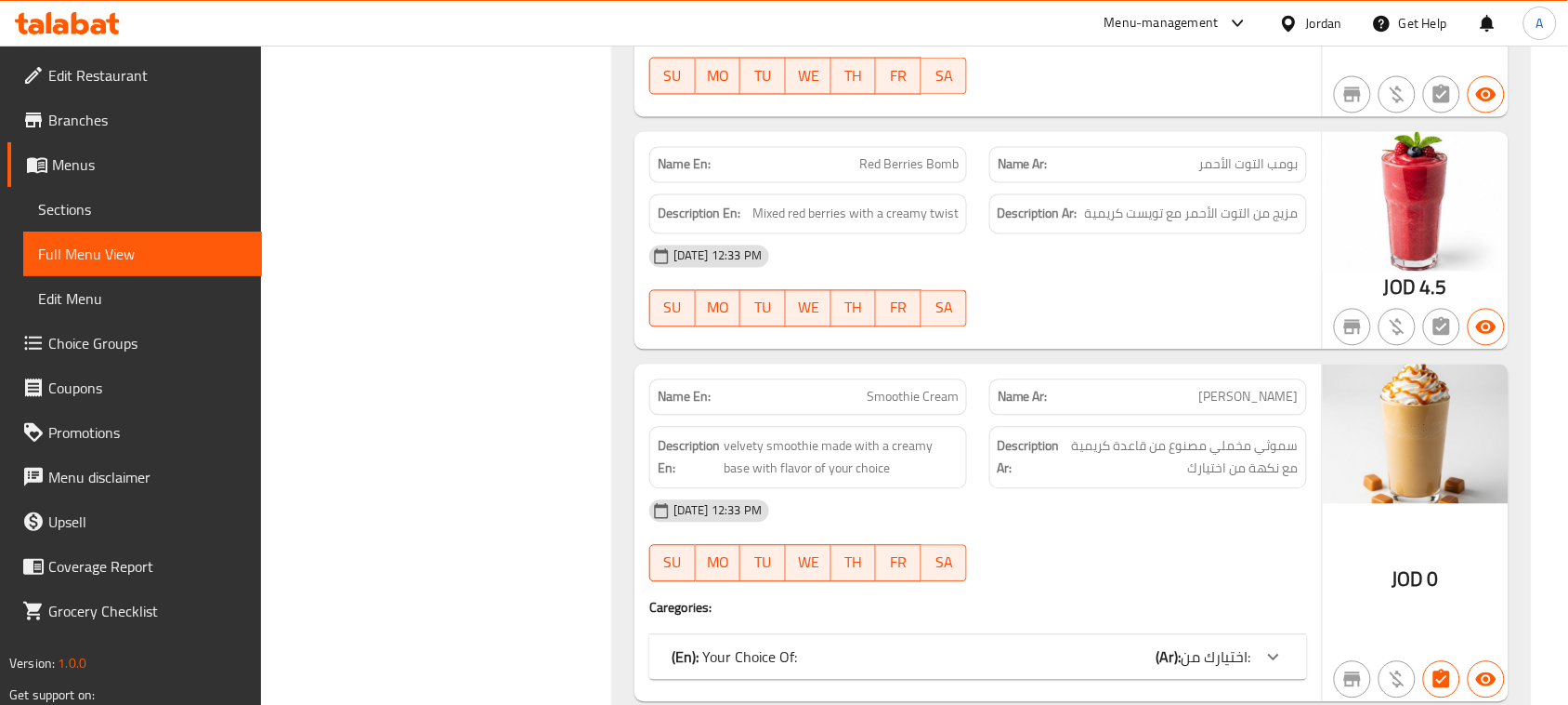
scroll to position [9352, 0]
drag, startPoint x: 809, startPoint y: 370, endPoint x: 1057, endPoint y: 344, distance: 249.4
drag, startPoint x: 1259, startPoint y: 217, endPoint x: 1054, endPoint y: 265, distance: 210.5
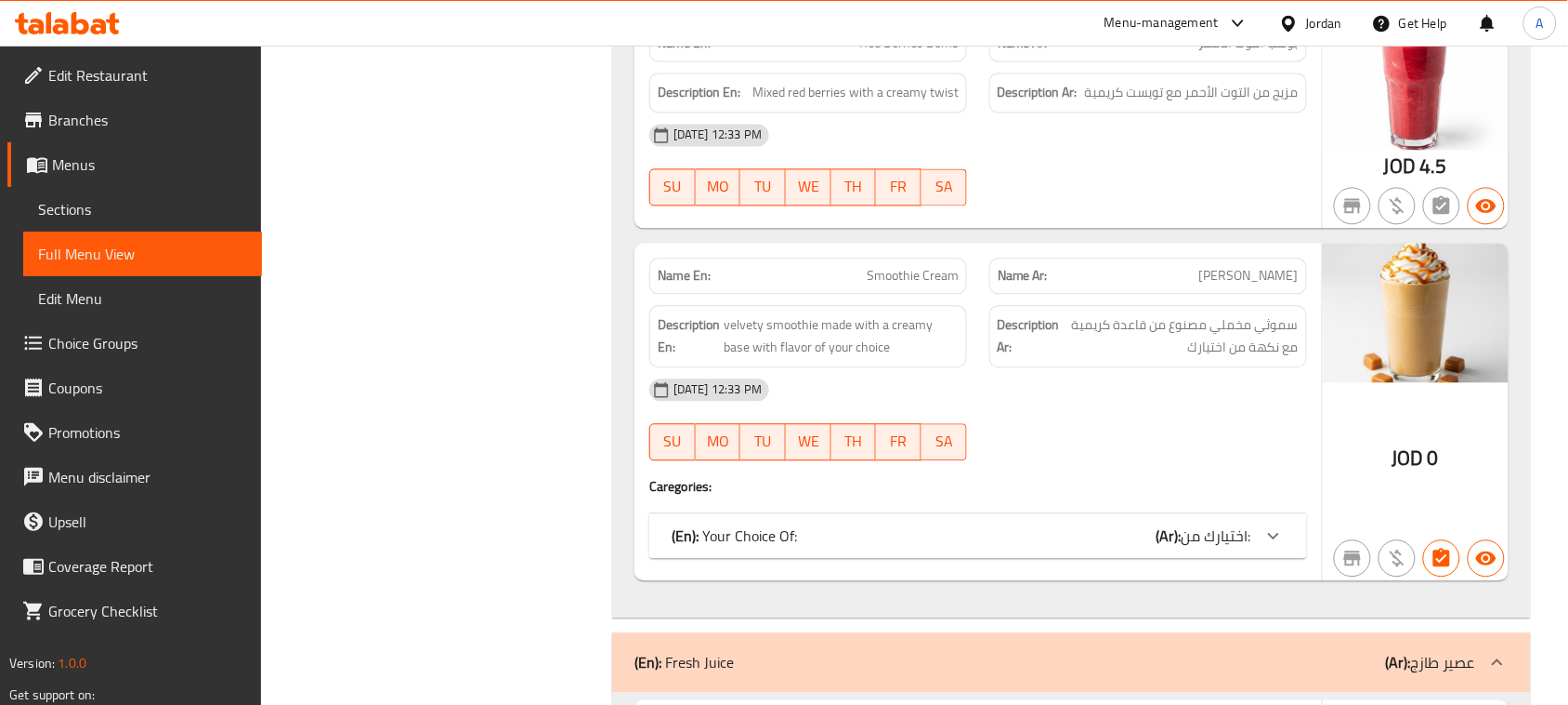
scroll to position [9583, 0]
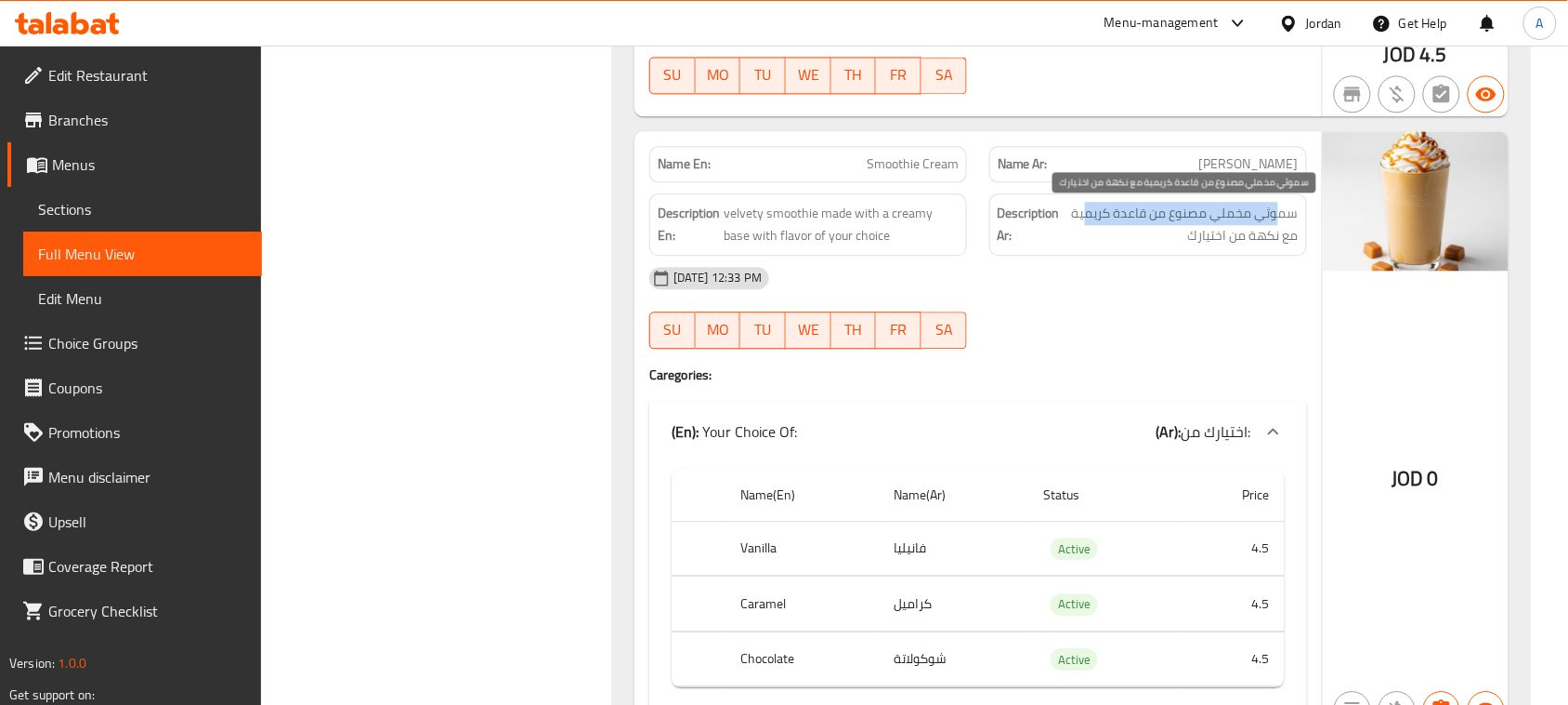
drag, startPoint x: 1278, startPoint y: 220, endPoint x: 1087, endPoint y: 218, distance: 191.0
click at [1087, 218] on span "سموثي مخملي مصنوع من قاعدة كريمية مع نكهة من اختيارك" at bounding box center [1180, 224] width 235 height 45
drag, startPoint x: 1284, startPoint y: 231, endPoint x: 1208, endPoint y: 230, distance: 76.0
click at [1208, 230] on span "سموثي مخملي مصنوع من قاعدة كريمية مع نكهة من اختيارك" at bounding box center [1180, 224] width 235 height 45
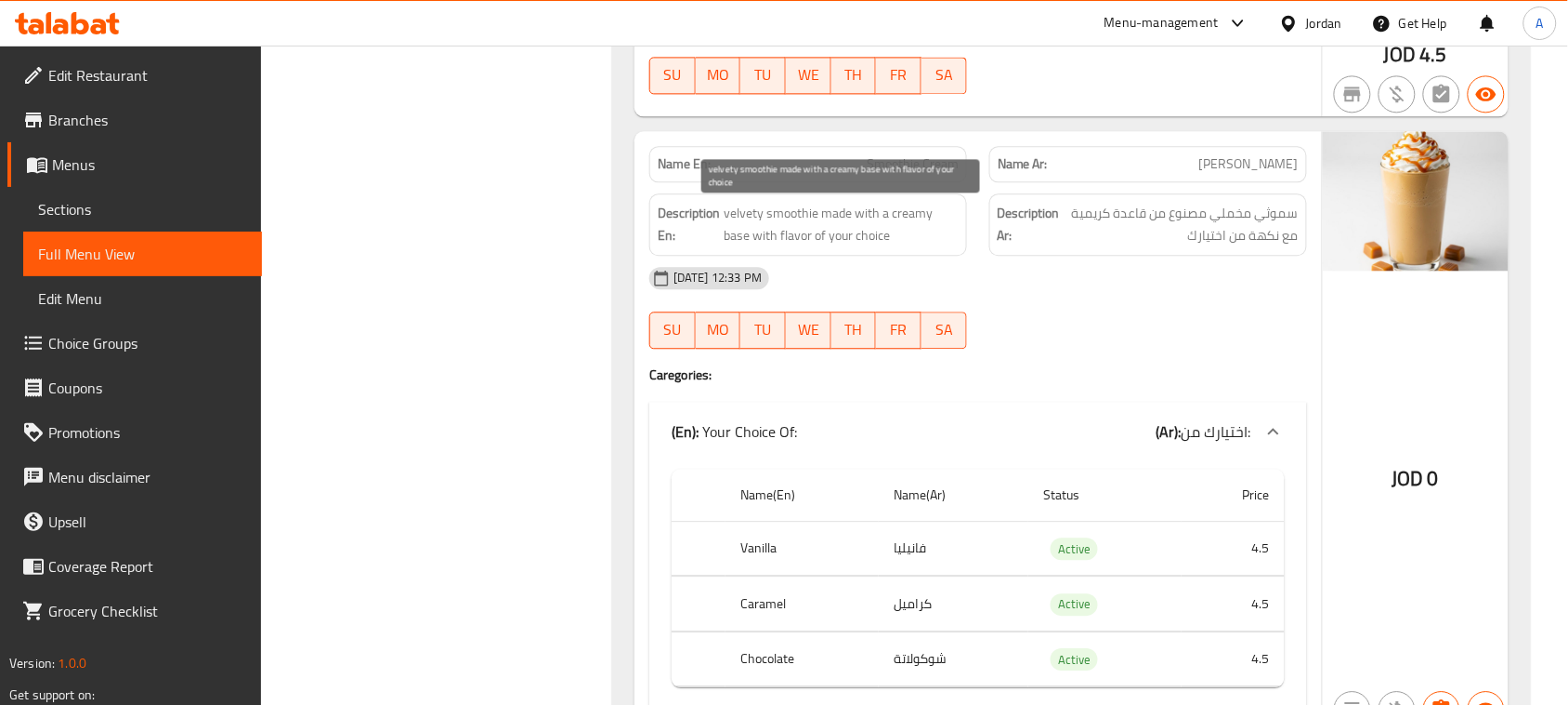
drag, startPoint x: 786, startPoint y: 234, endPoint x: 1072, endPoint y: 285, distance: 290.5
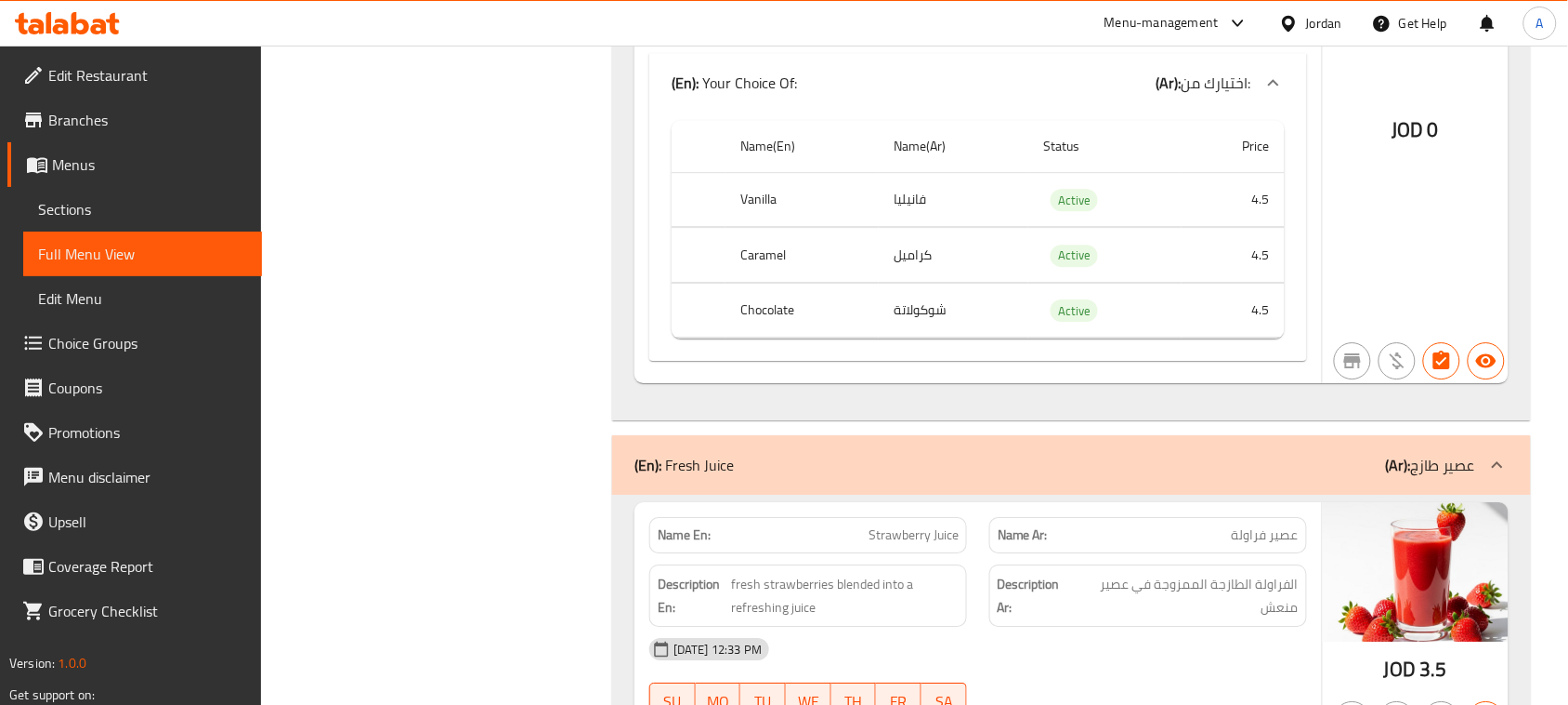
scroll to position [10280, 0]
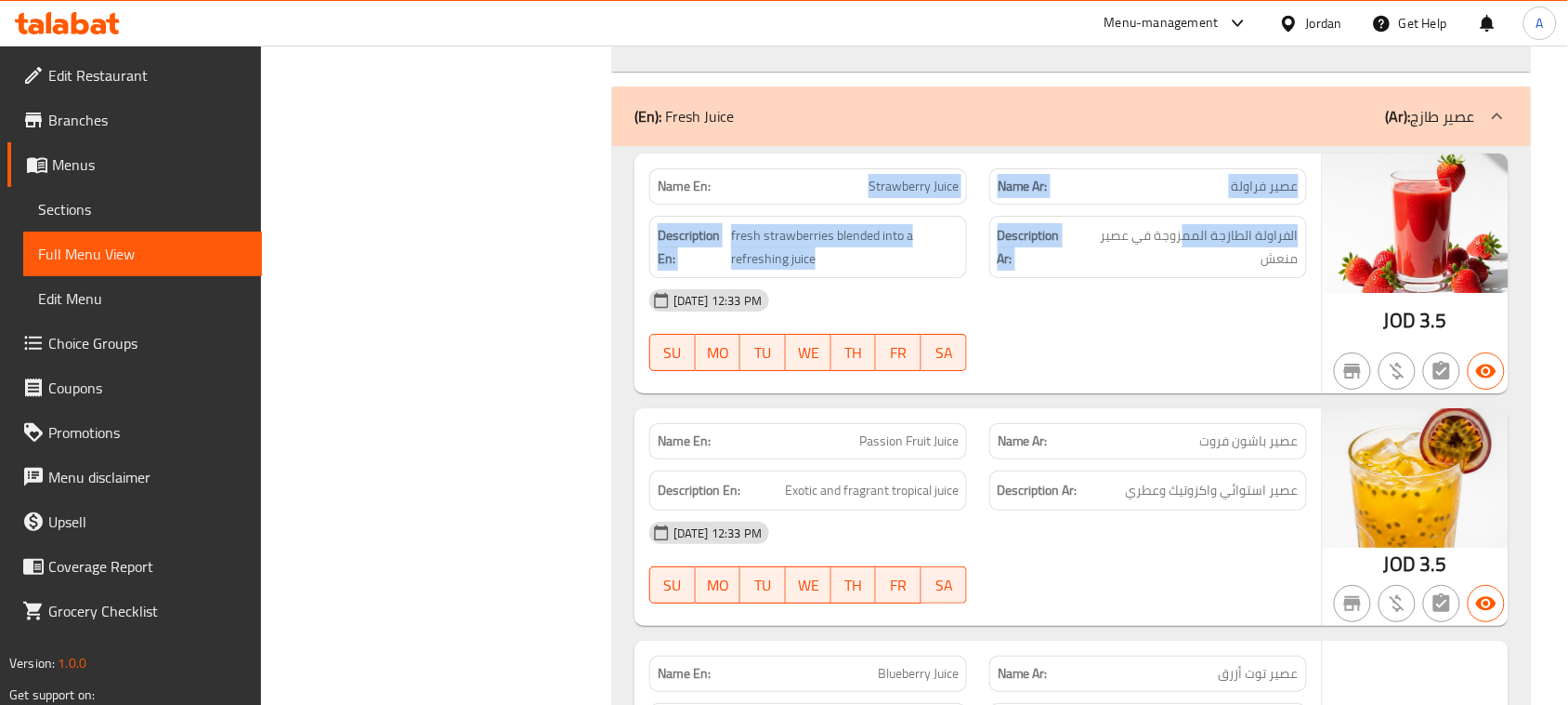
drag, startPoint x: 1001, startPoint y: 193, endPoint x: 1208, endPoint y: 285, distance: 226.5
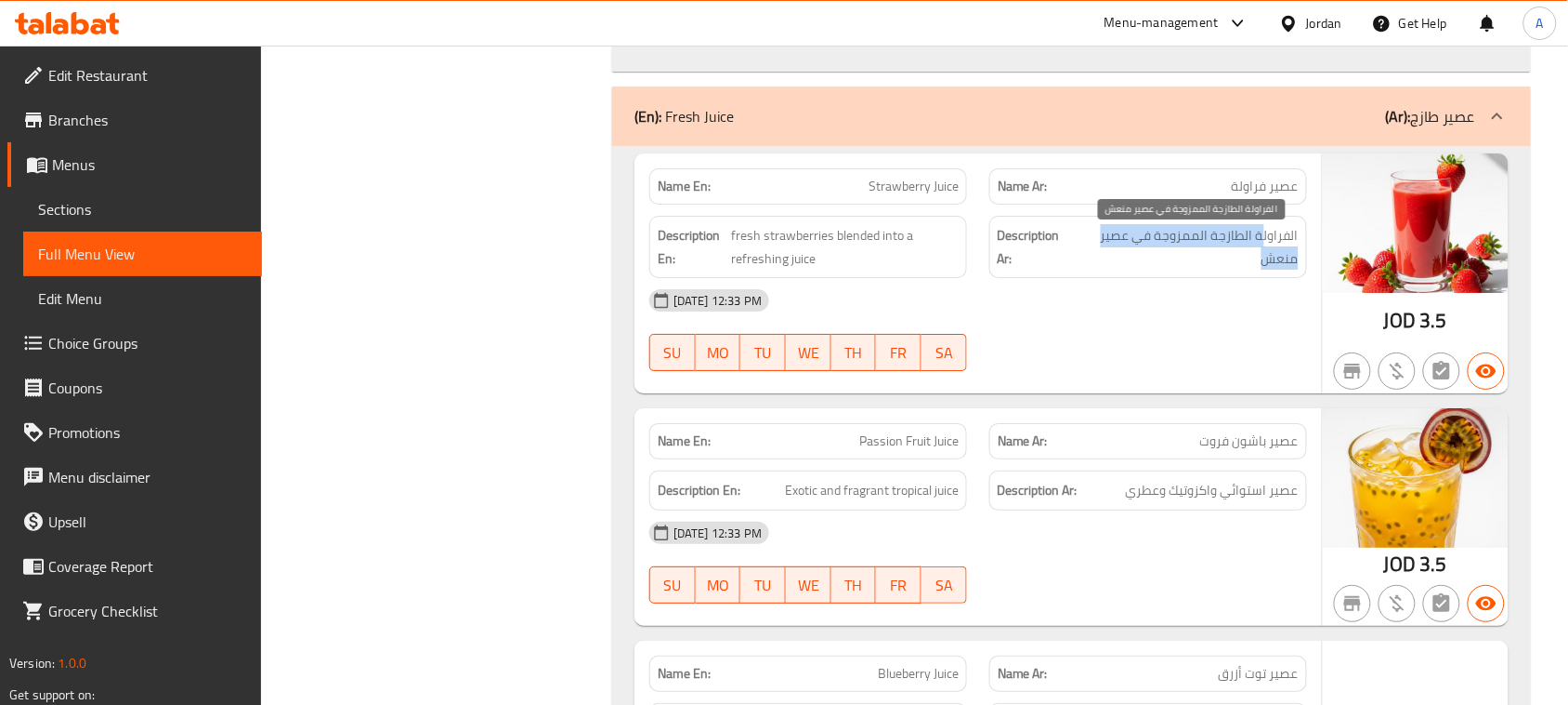
drag, startPoint x: 1266, startPoint y: 235, endPoint x: 1091, endPoint y: 261, distance: 176.9
click at [1091, 261] on span "الفراولة الطازجة الممزوجة في عصير منعش" at bounding box center [1186, 246] width 223 height 45
click at [1284, 263] on span "الفراولة الطازجة الممزوجة في عصير منعش" at bounding box center [1186, 246] width 223 height 45
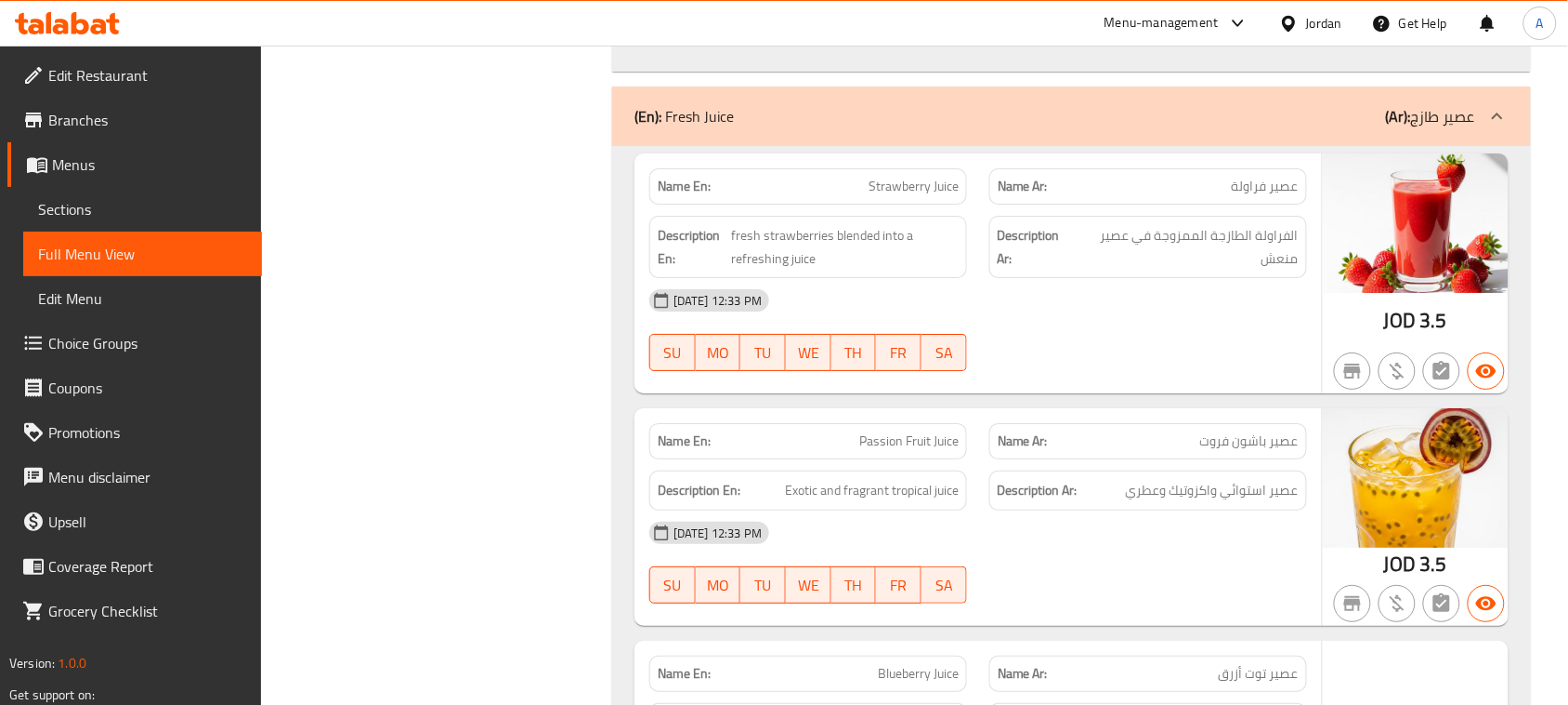
drag, startPoint x: 1208, startPoint y: 331, endPoint x: 1185, endPoint y: 335, distance: 23.3
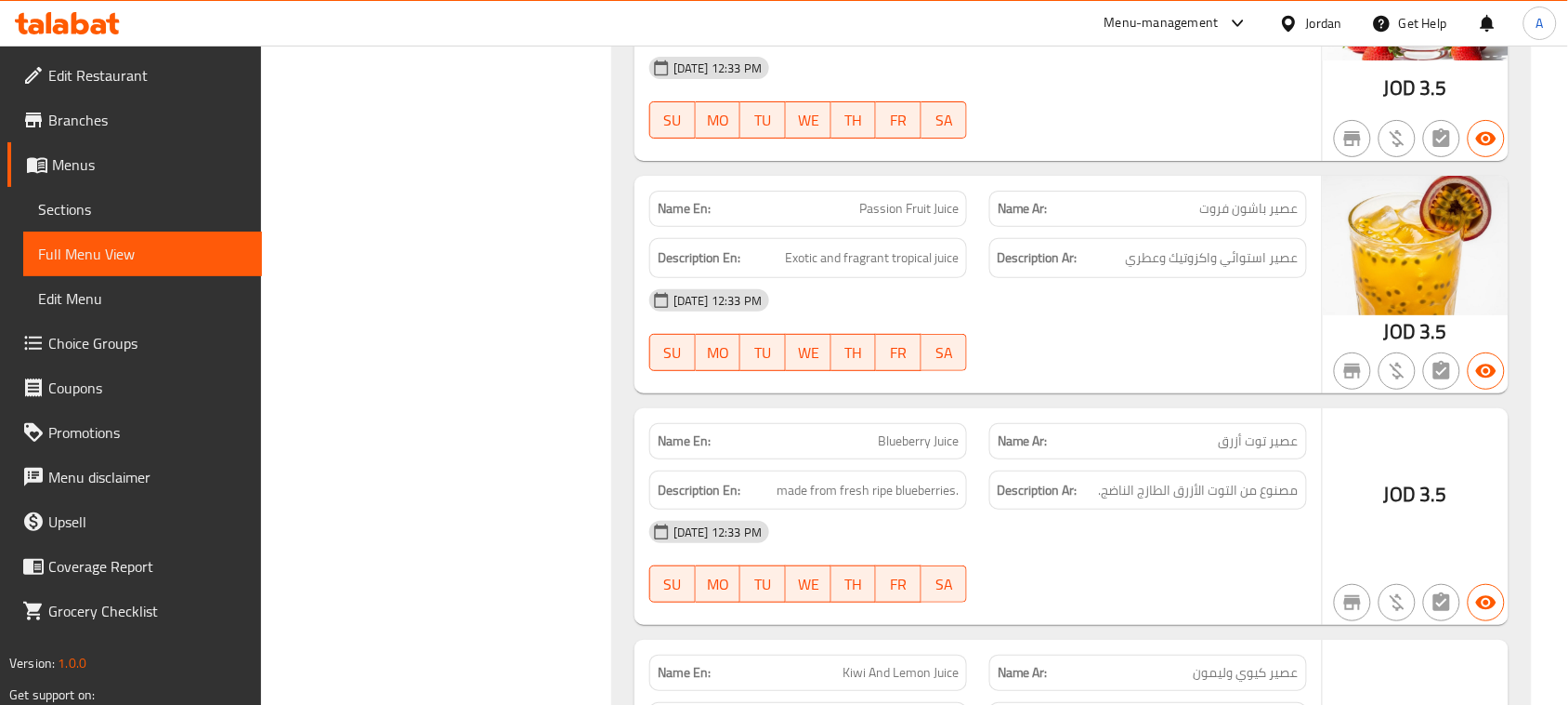
drag, startPoint x: 761, startPoint y: 209, endPoint x: 1028, endPoint y: 266, distance: 273.0
drag, startPoint x: 1251, startPoint y: 262, endPoint x: 1107, endPoint y: 263, distance: 144.0
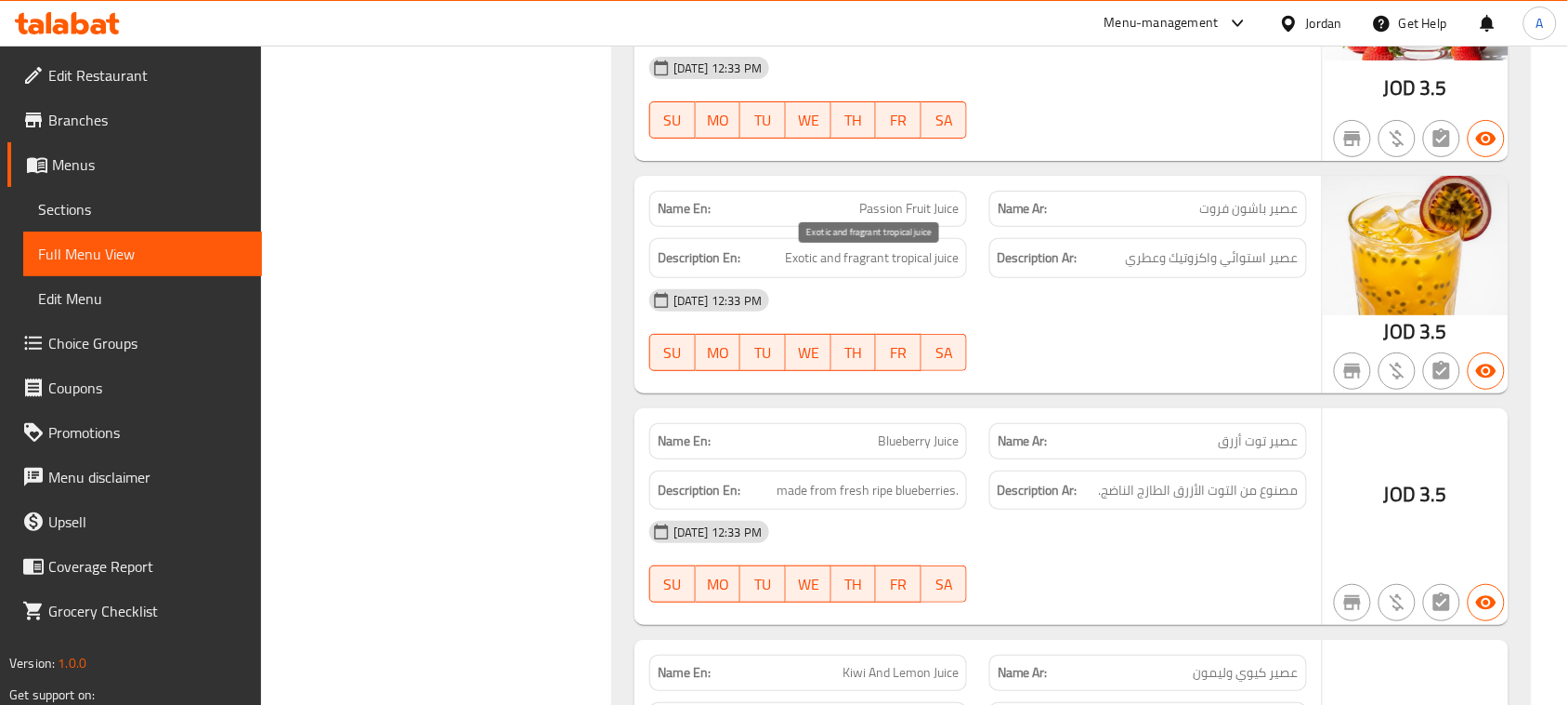
drag, startPoint x: 852, startPoint y: 263, endPoint x: 1087, endPoint y: 332, distance: 244.9
drag, startPoint x: 776, startPoint y: 416, endPoint x: 1088, endPoint y: 415, distance: 312.0
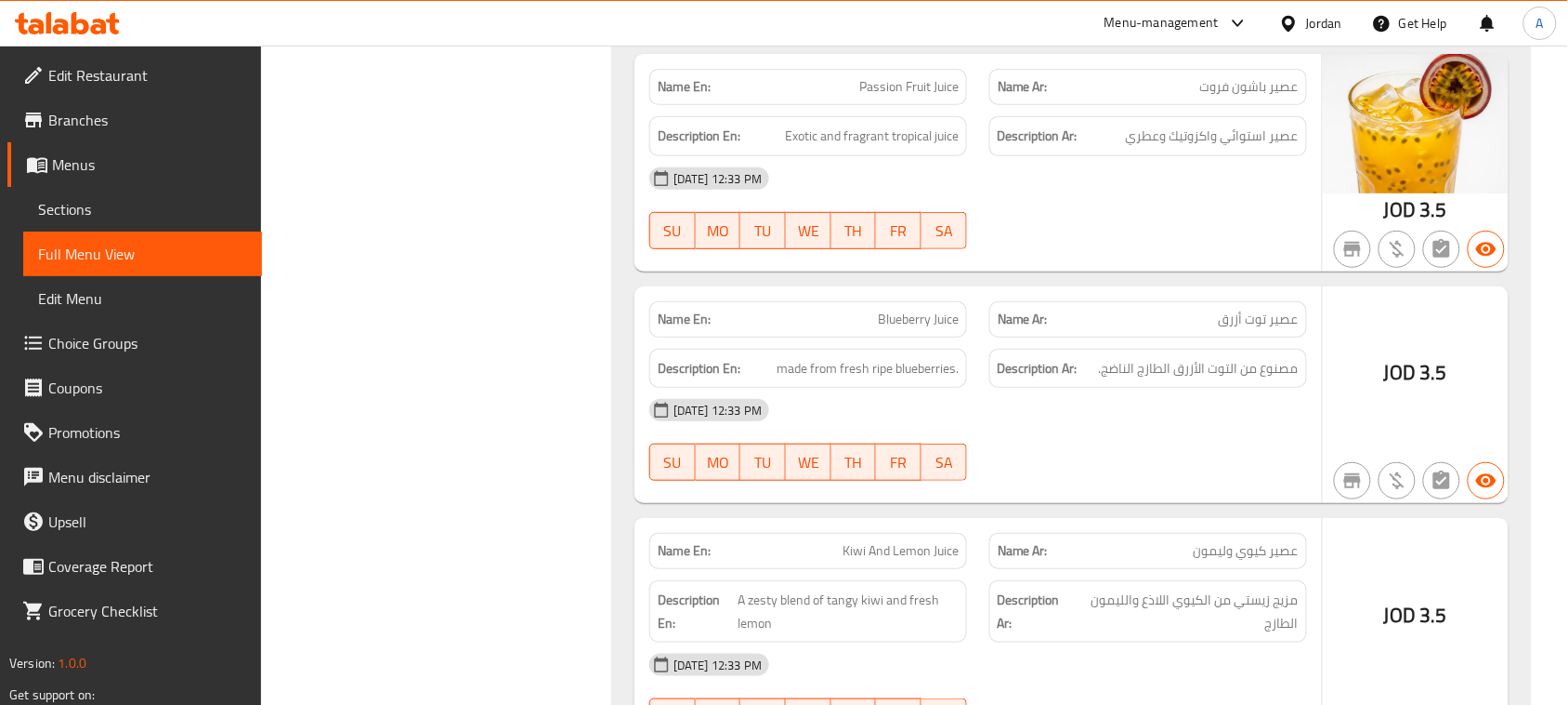
scroll to position [10745, 0]
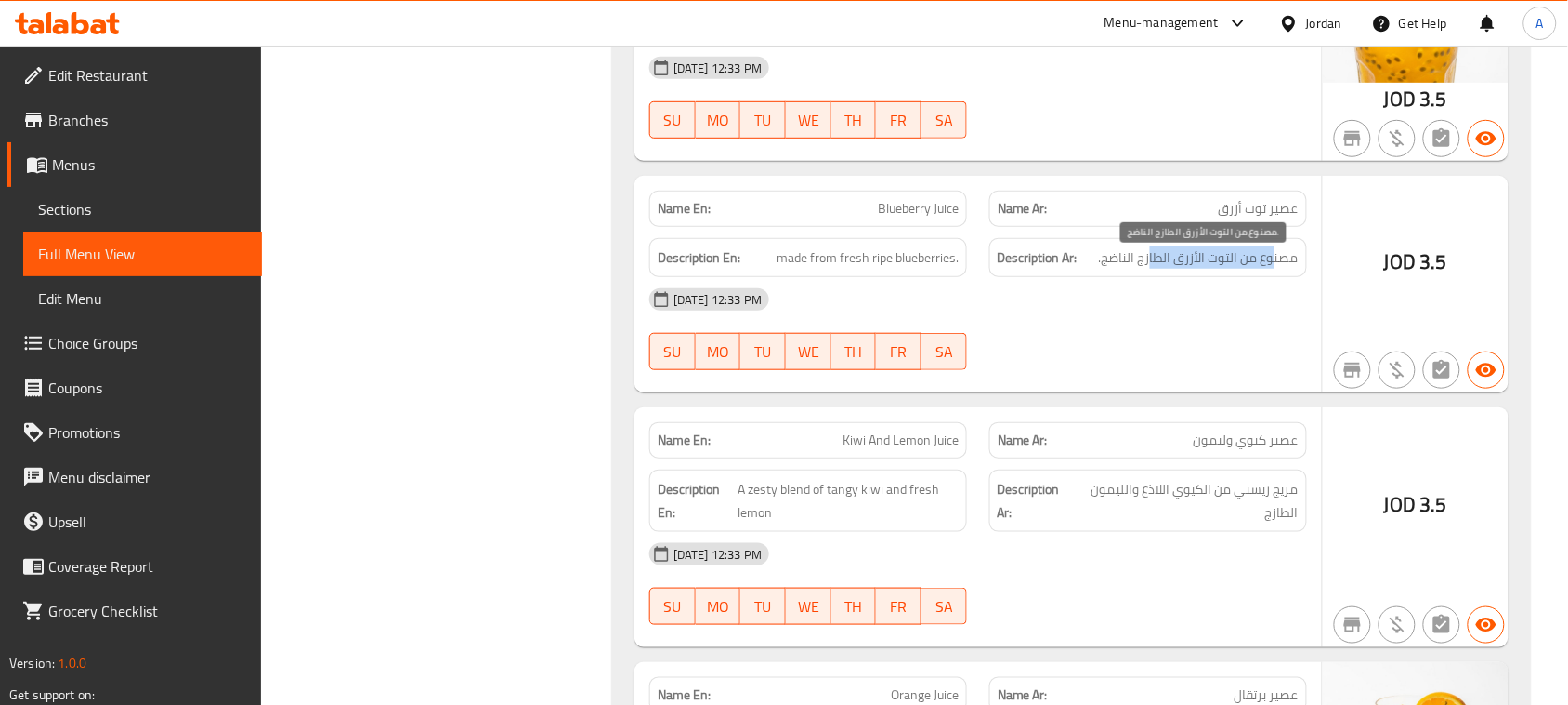
drag, startPoint x: 1271, startPoint y: 270, endPoint x: 1152, endPoint y: 268, distance: 119.0
click at [1152, 268] on span "مصنوع من التوت الأزرق الطازج الناضج." at bounding box center [1199, 258] width 200 height 24
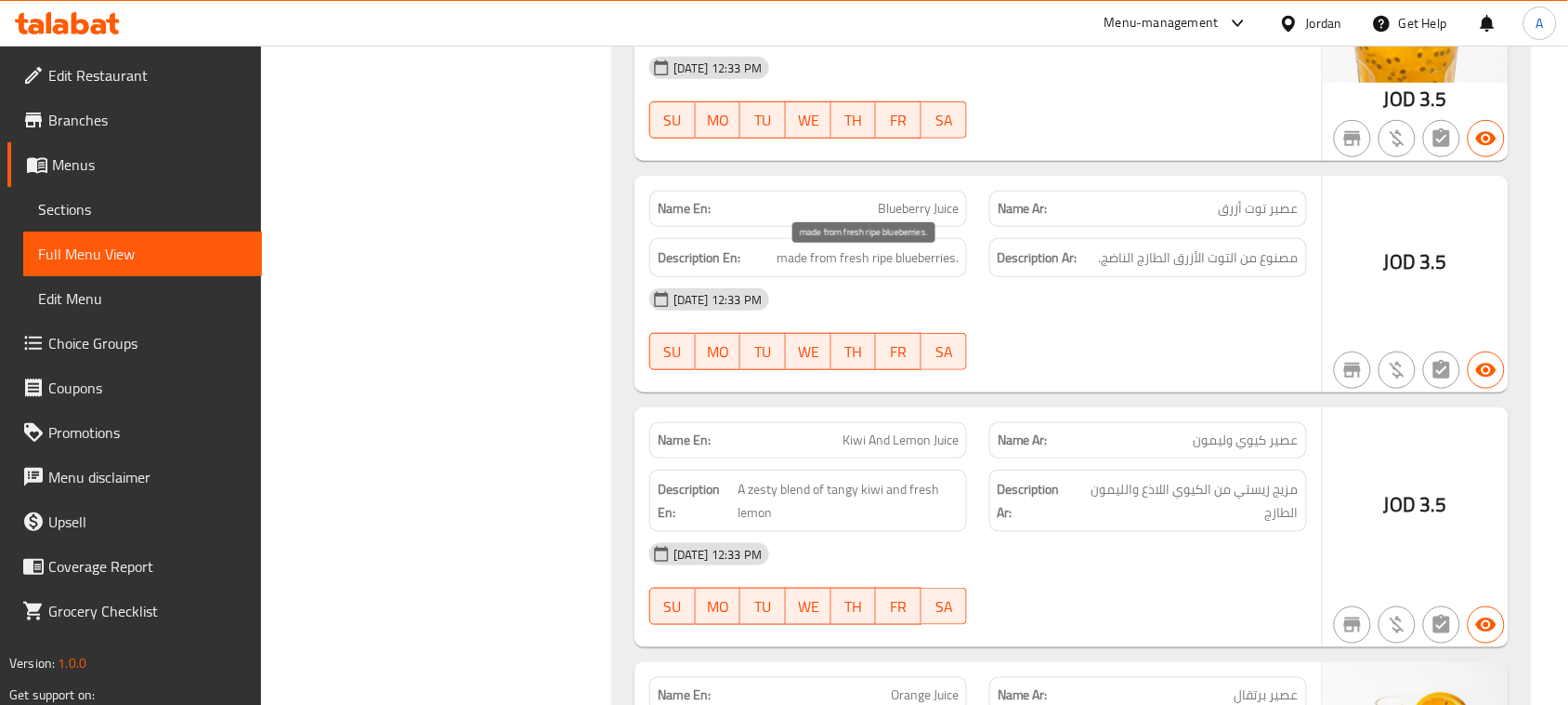
drag, startPoint x: 842, startPoint y: 268, endPoint x: 1113, endPoint y: 319, distance: 275.8
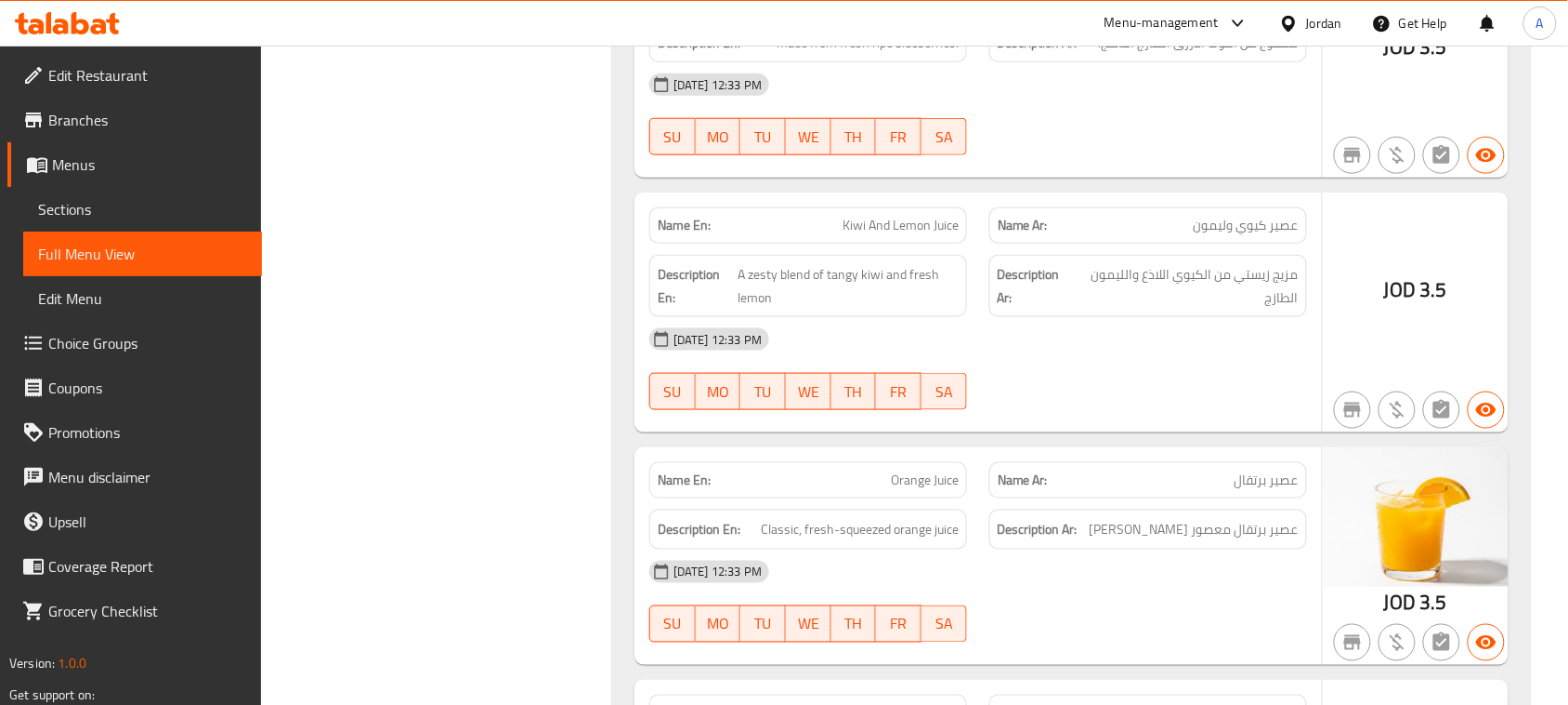
scroll to position [10978, 0]
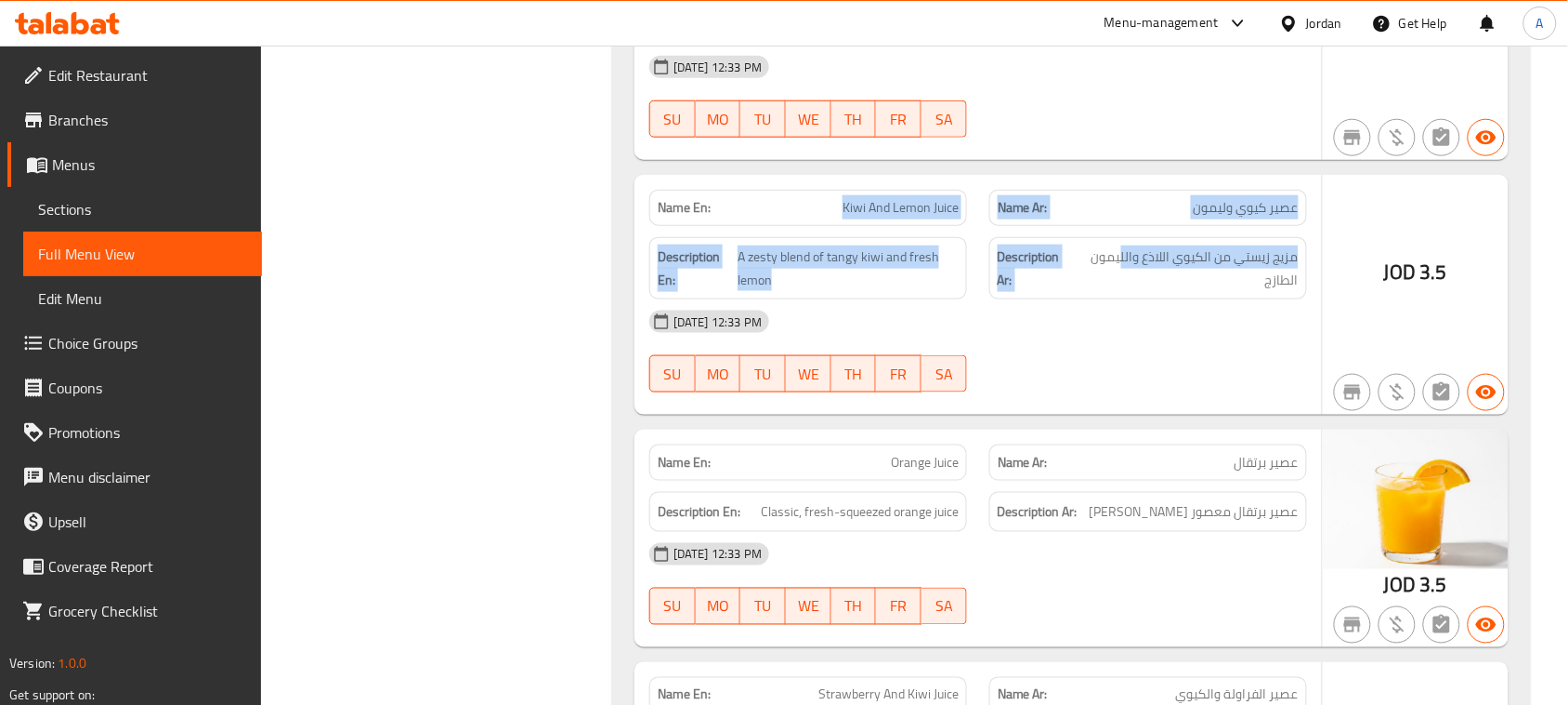
drag, startPoint x: 1098, startPoint y: 268, endPoint x: 1064, endPoint y: 340, distance: 79.6
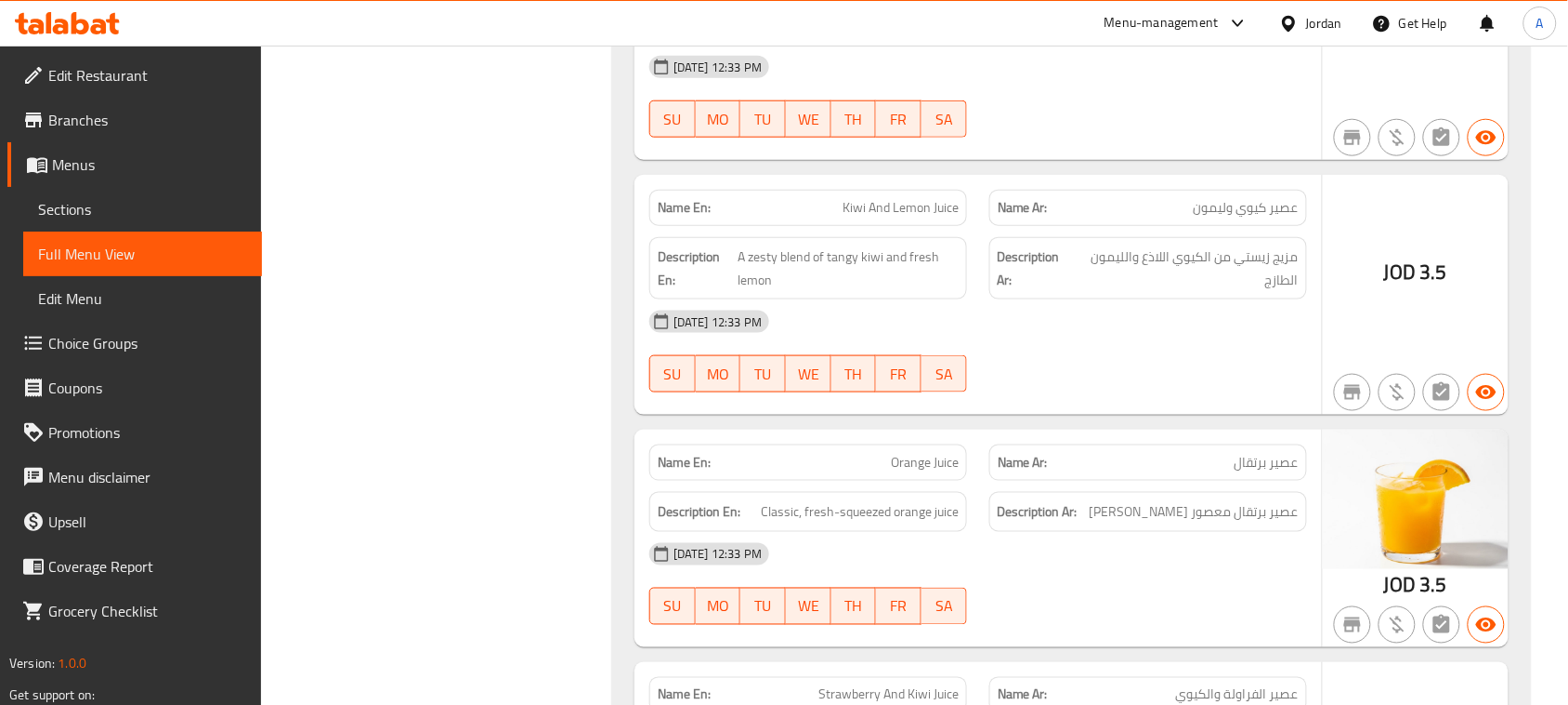
drag, startPoint x: 1300, startPoint y: 270, endPoint x: 1143, endPoint y: 270, distance: 157.0
click at [1124, 270] on span "مزيج زيستي من الكيوي اللاذع والليمون الطازج" at bounding box center [1186, 268] width 224 height 45
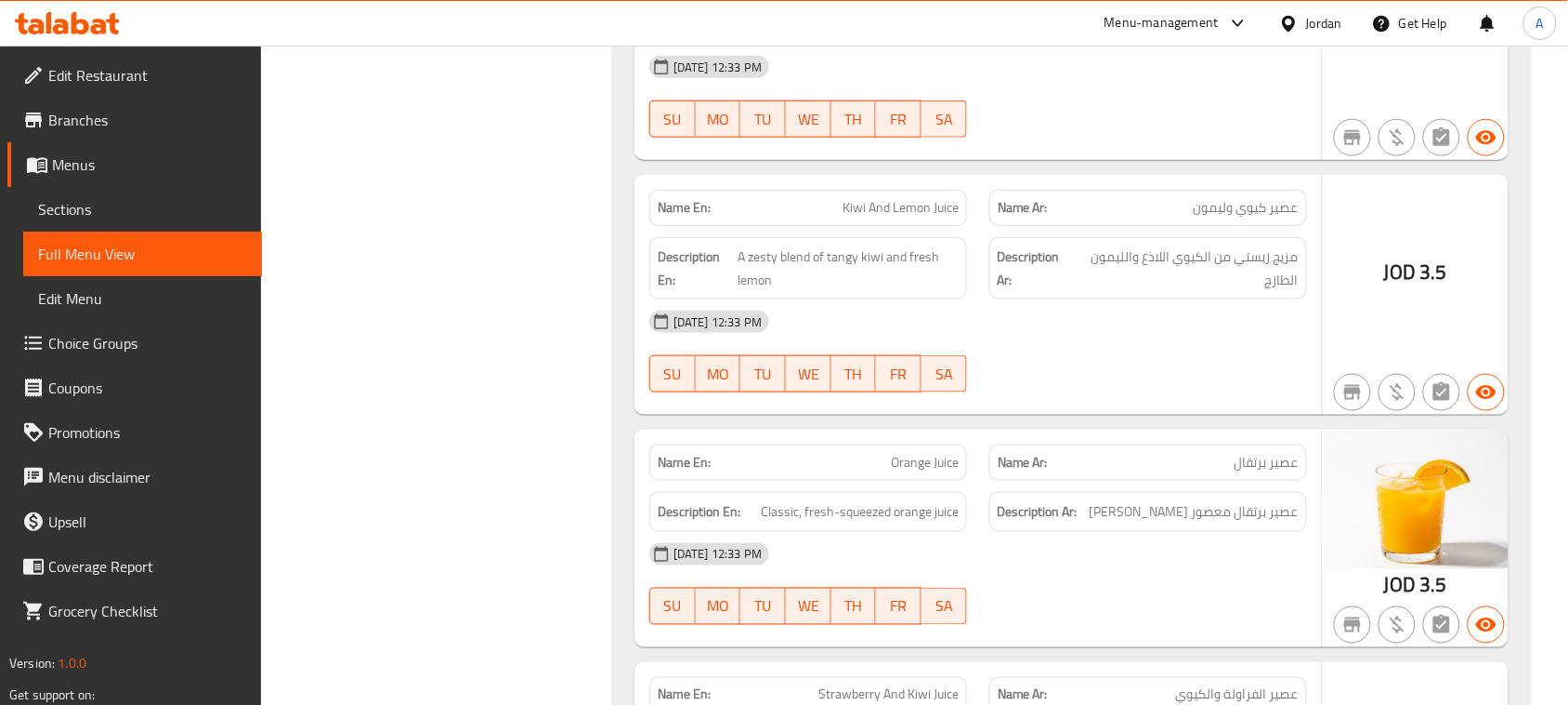
drag, startPoint x: 790, startPoint y: 270, endPoint x: 1080, endPoint y: 350, distance: 300.8
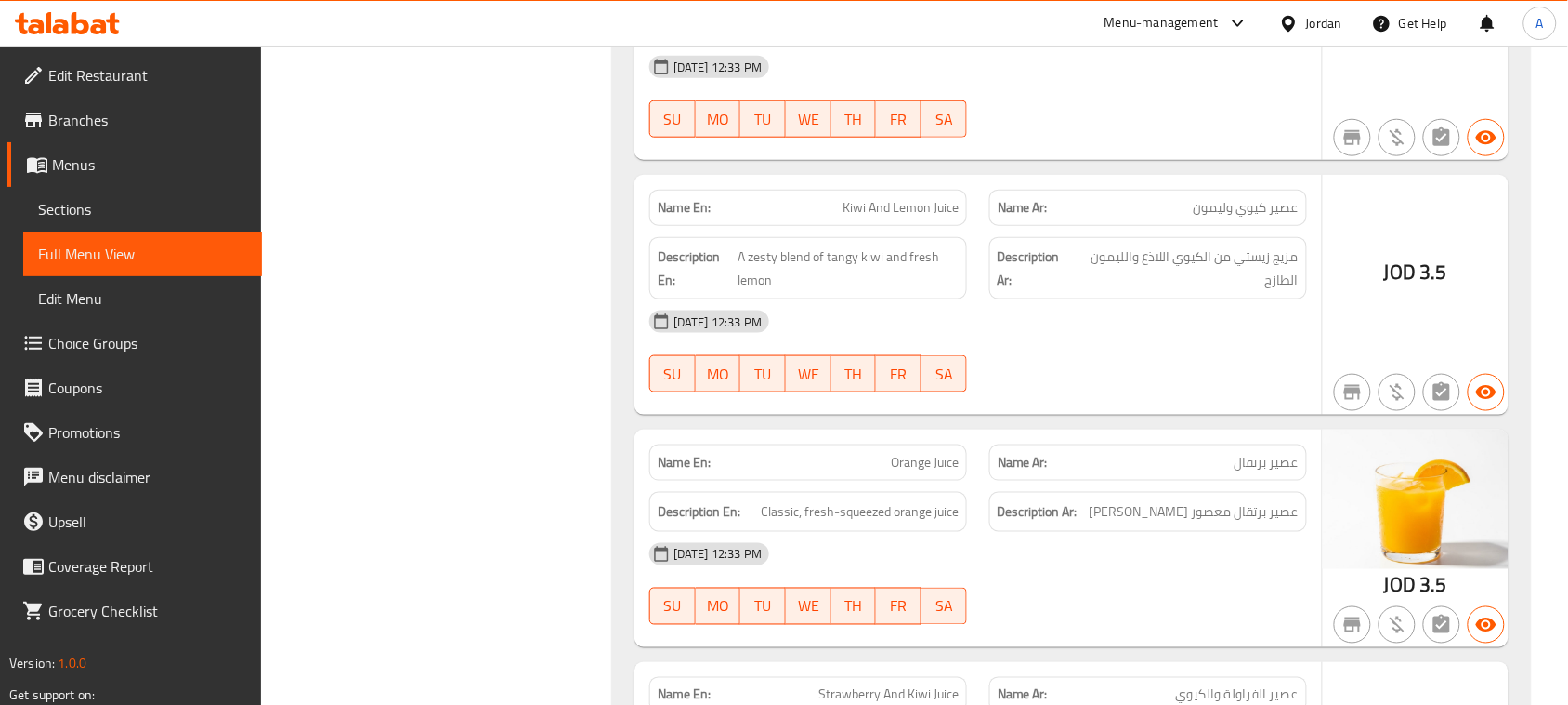
drag, startPoint x: 1288, startPoint y: 527, endPoint x: 1225, endPoint y: 526, distance: 63.0
click at [1225, 523] on span "عصير برتقال معصور طازجا كلاسيكي" at bounding box center [1193, 512] width 209 height 24
drag, startPoint x: 1182, startPoint y: 531, endPoint x: 1052, endPoint y: 526, distance: 130.1
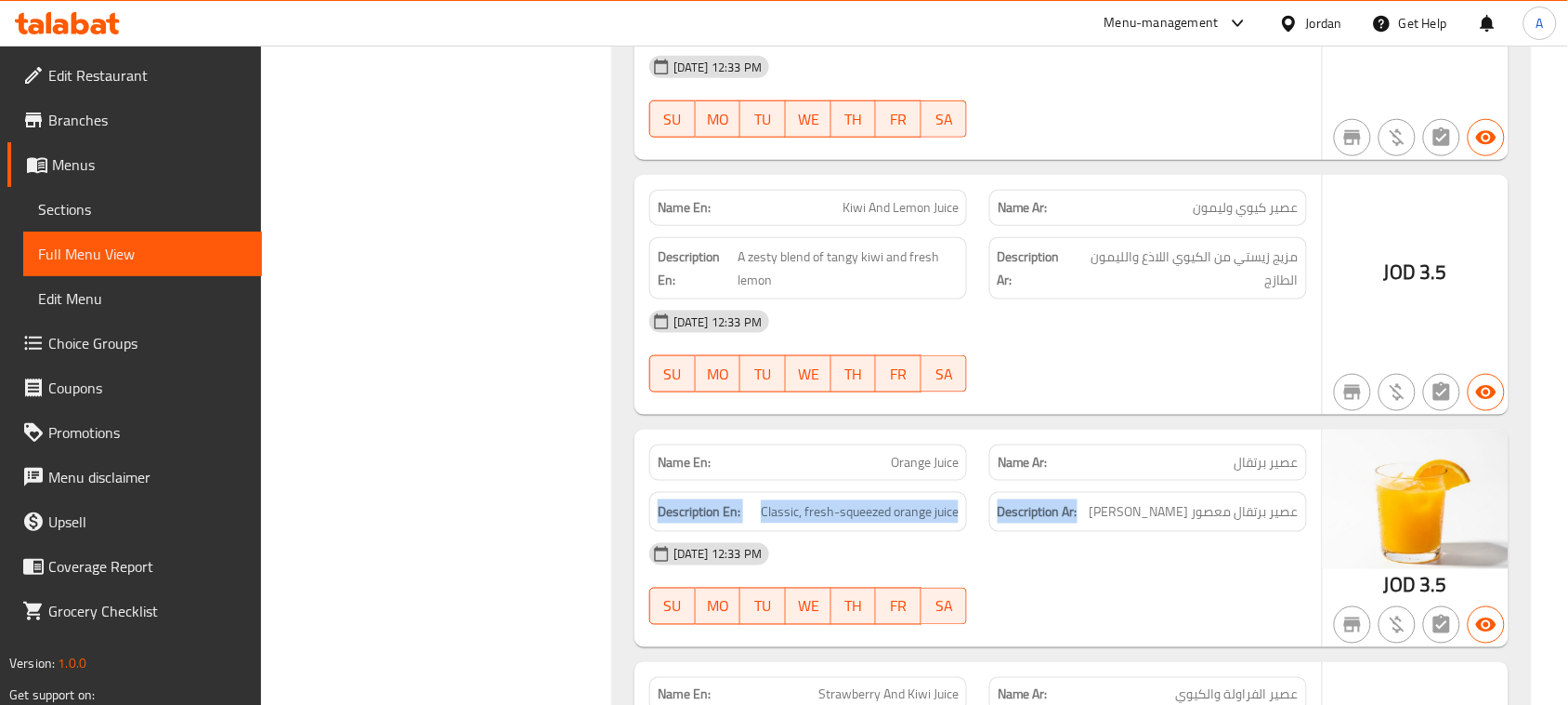
drag, startPoint x: 722, startPoint y: 515, endPoint x: 1174, endPoint y: 595, distance: 459.0
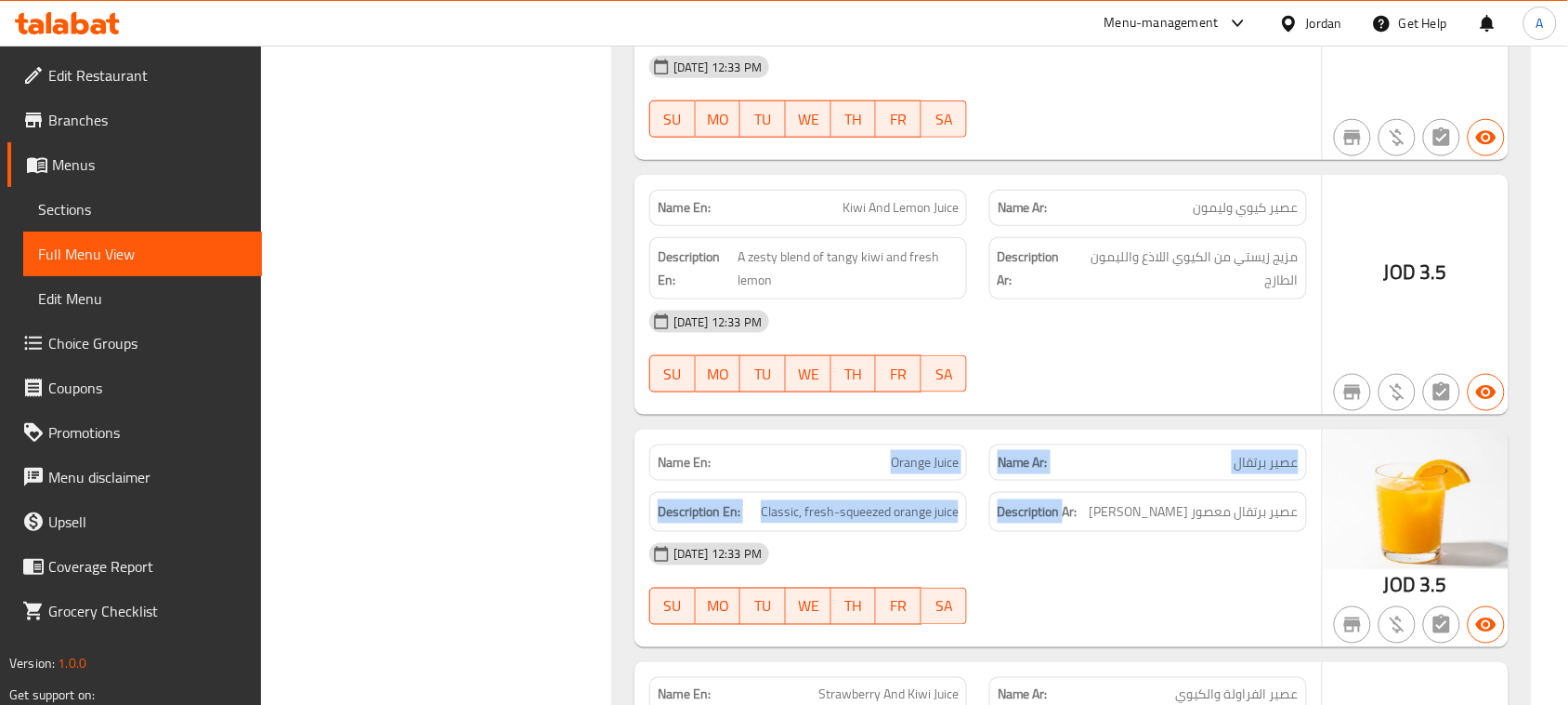
scroll to position [11326, 0]
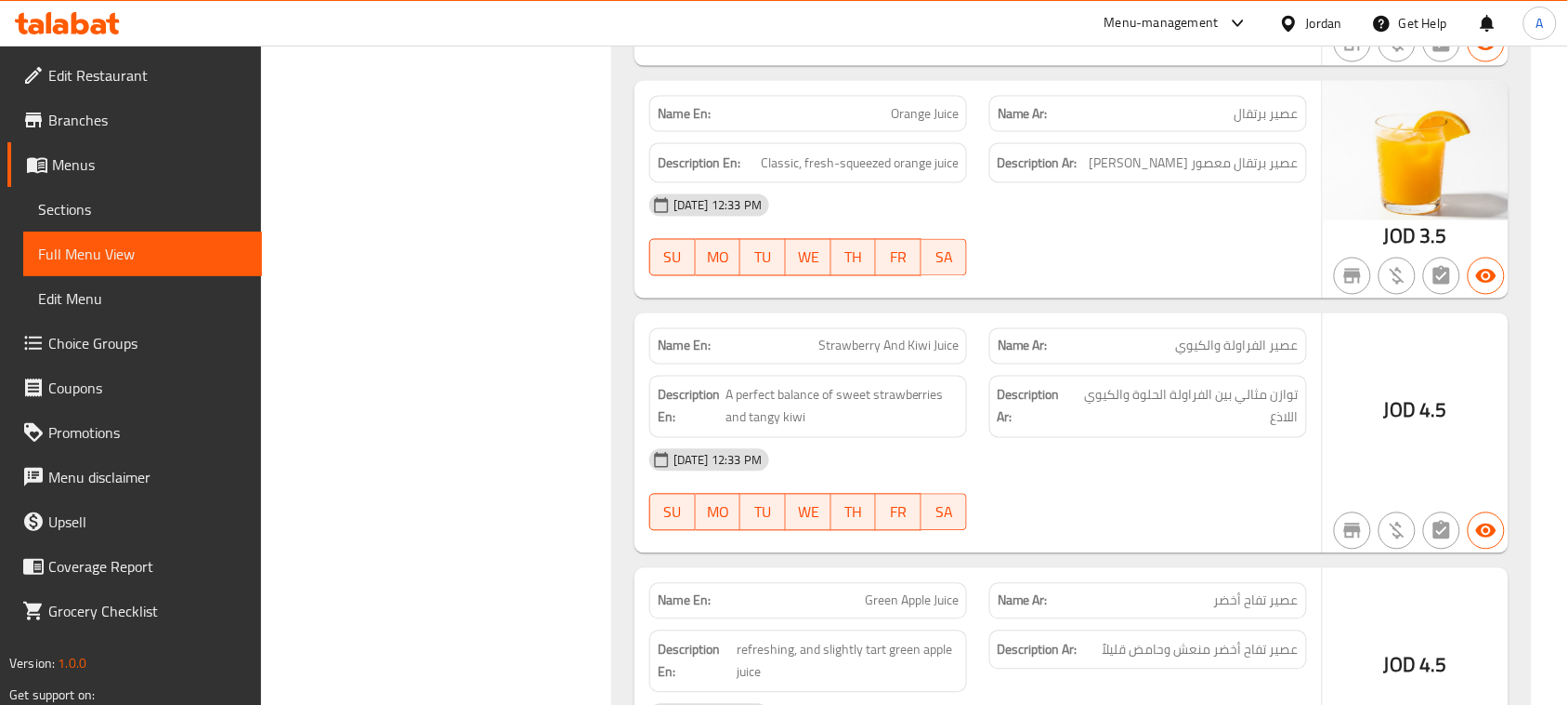
drag, startPoint x: 828, startPoint y: 340, endPoint x: 1219, endPoint y: 346, distance: 391.0
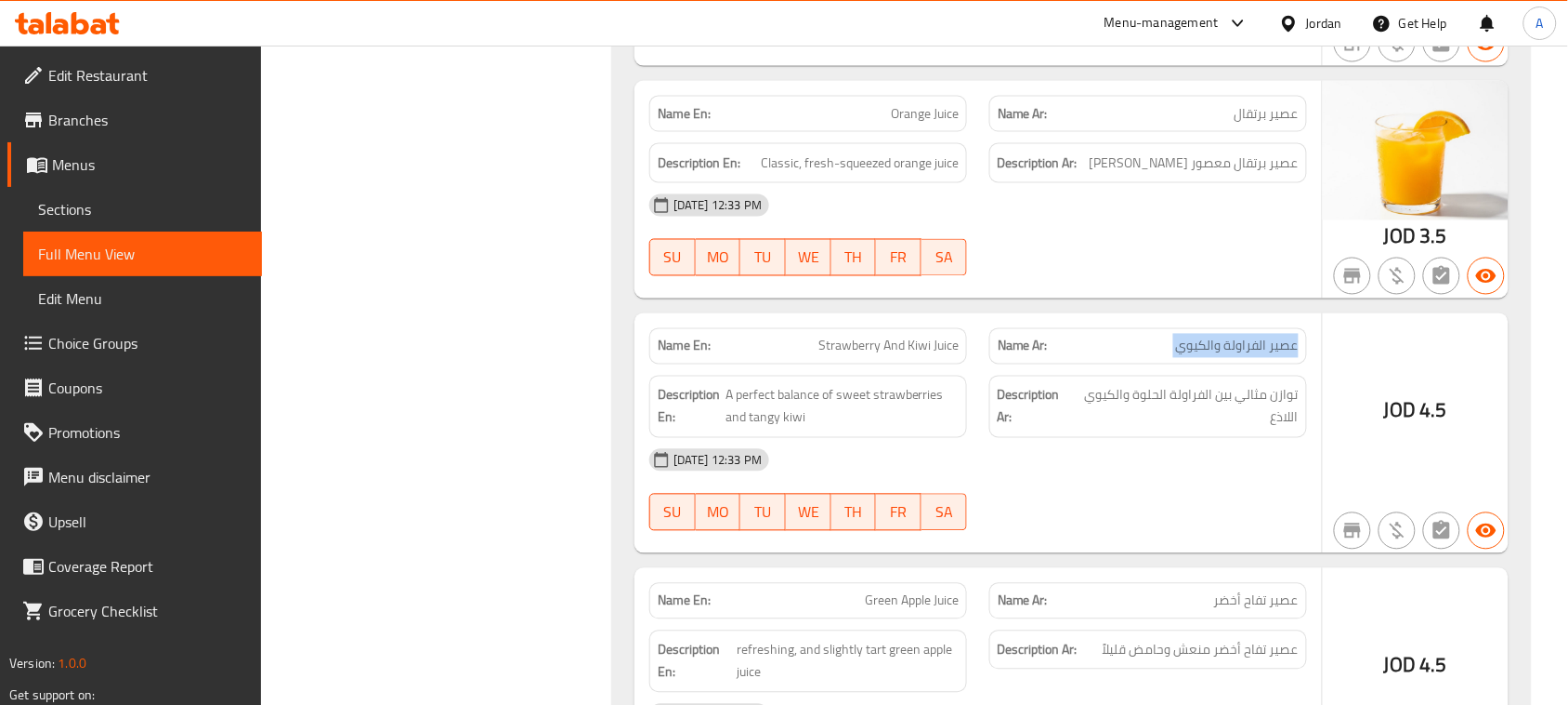
drag, startPoint x: 712, startPoint y: 369, endPoint x: 965, endPoint y: 392, distance: 254.0
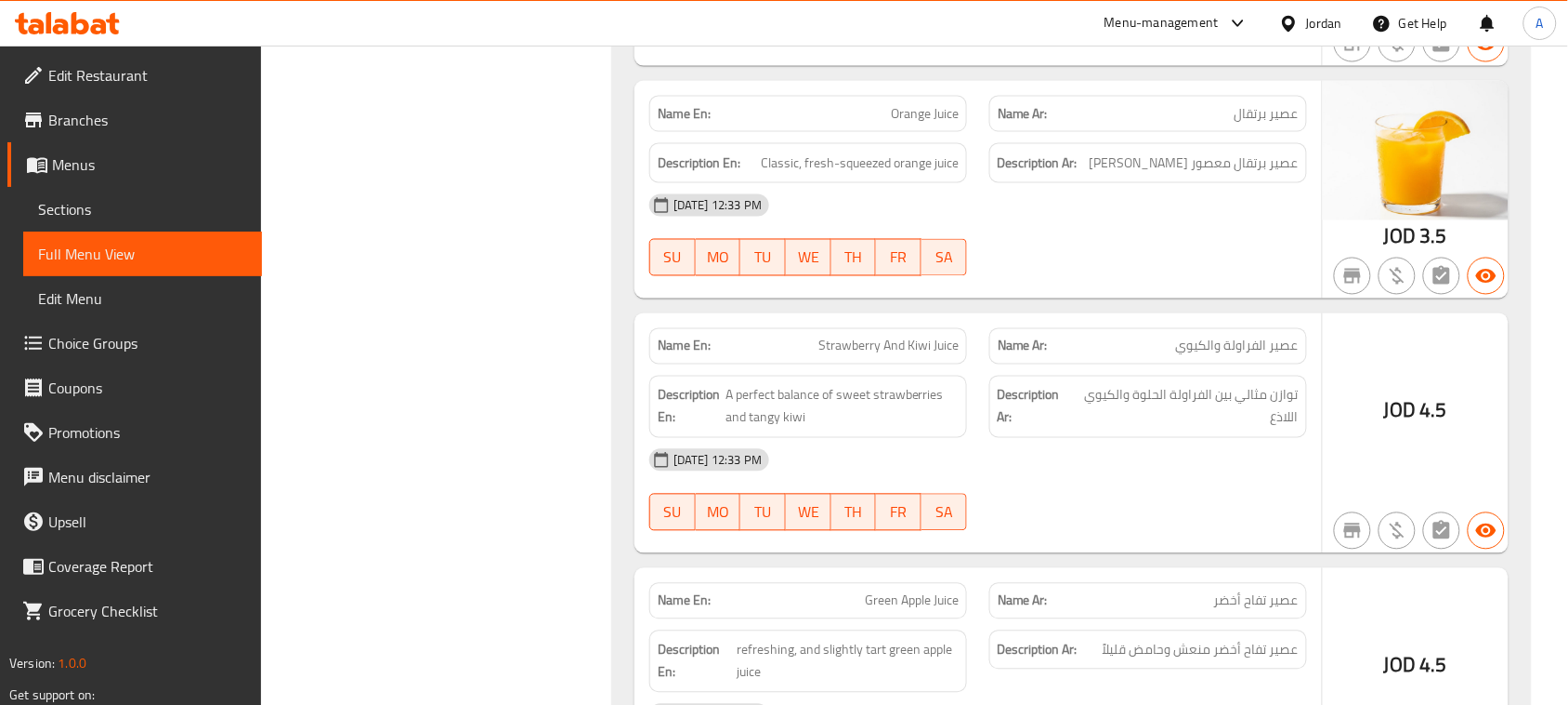
drag, startPoint x: 1256, startPoint y: 359, endPoint x: 1198, endPoint y: 357, distance: 58.0
click at [1283, 409] on span "توازن مثالي بين الفراولة الحلوة والكيوي اللاذع" at bounding box center [1186, 407] width 224 height 45
drag, startPoint x: 1283, startPoint y: 409, endPoint x: 687, endPoint y: 426, distance: 596.2
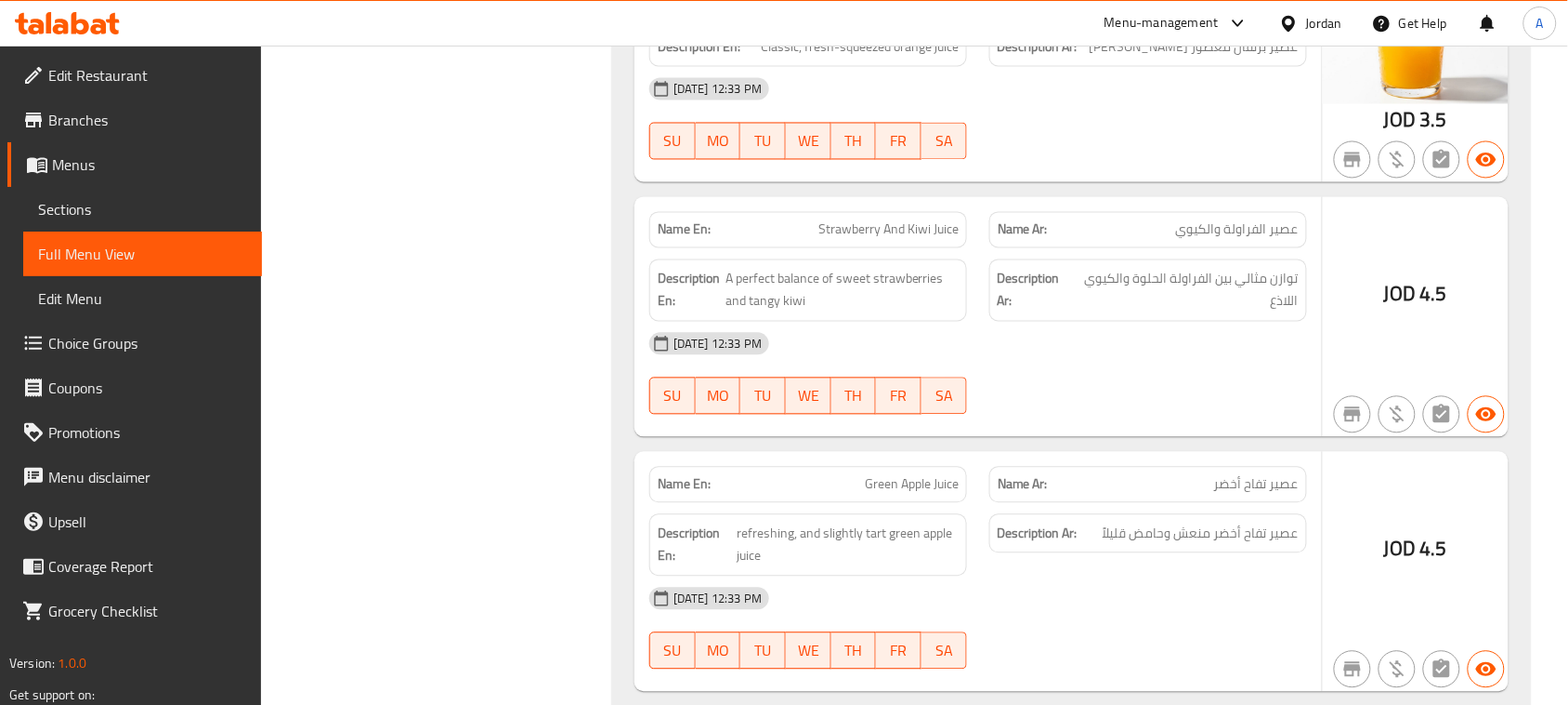
scroll to position [11675, 0]
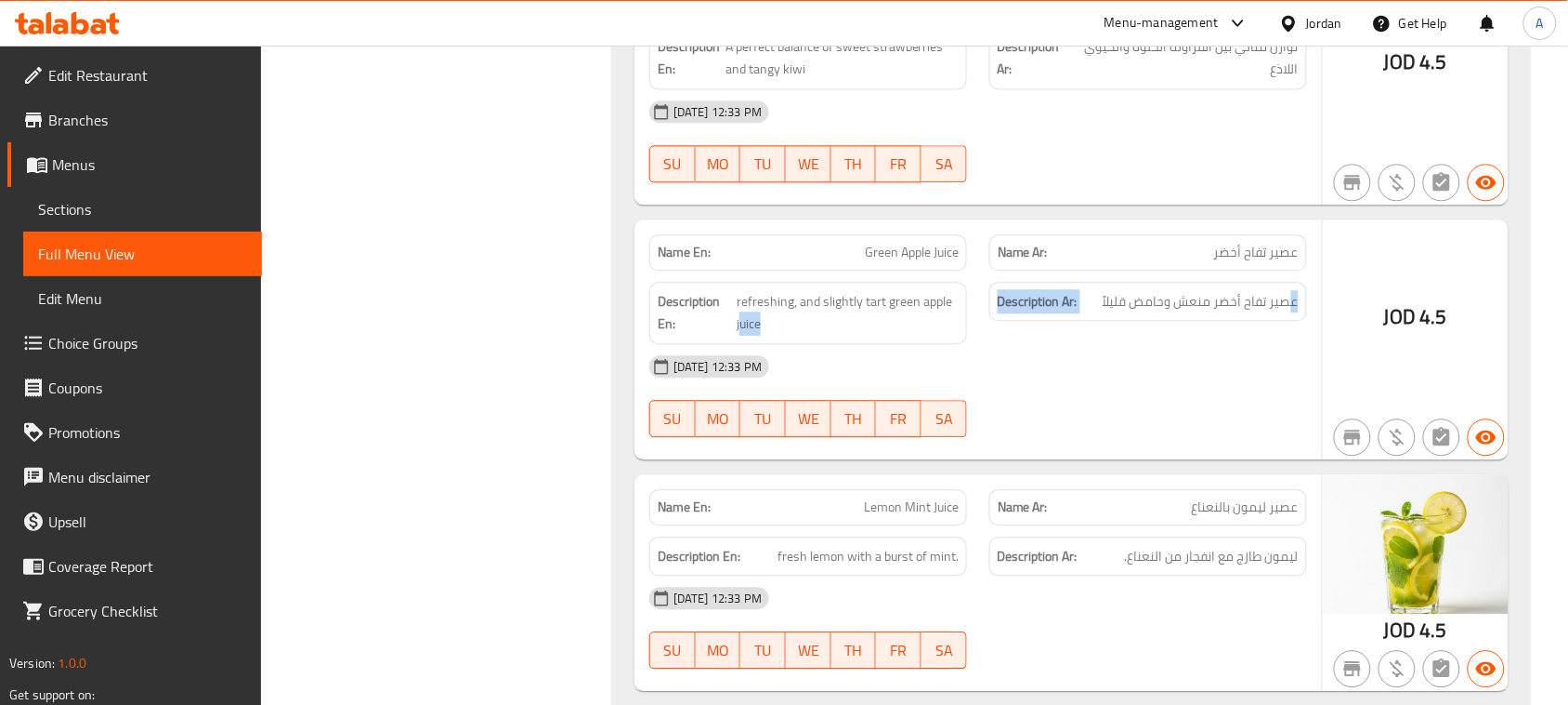
drag, startPoint x: 1293, startPoint y: 313, endPoint x: 756, endPoint y: 349, distance: 538.2
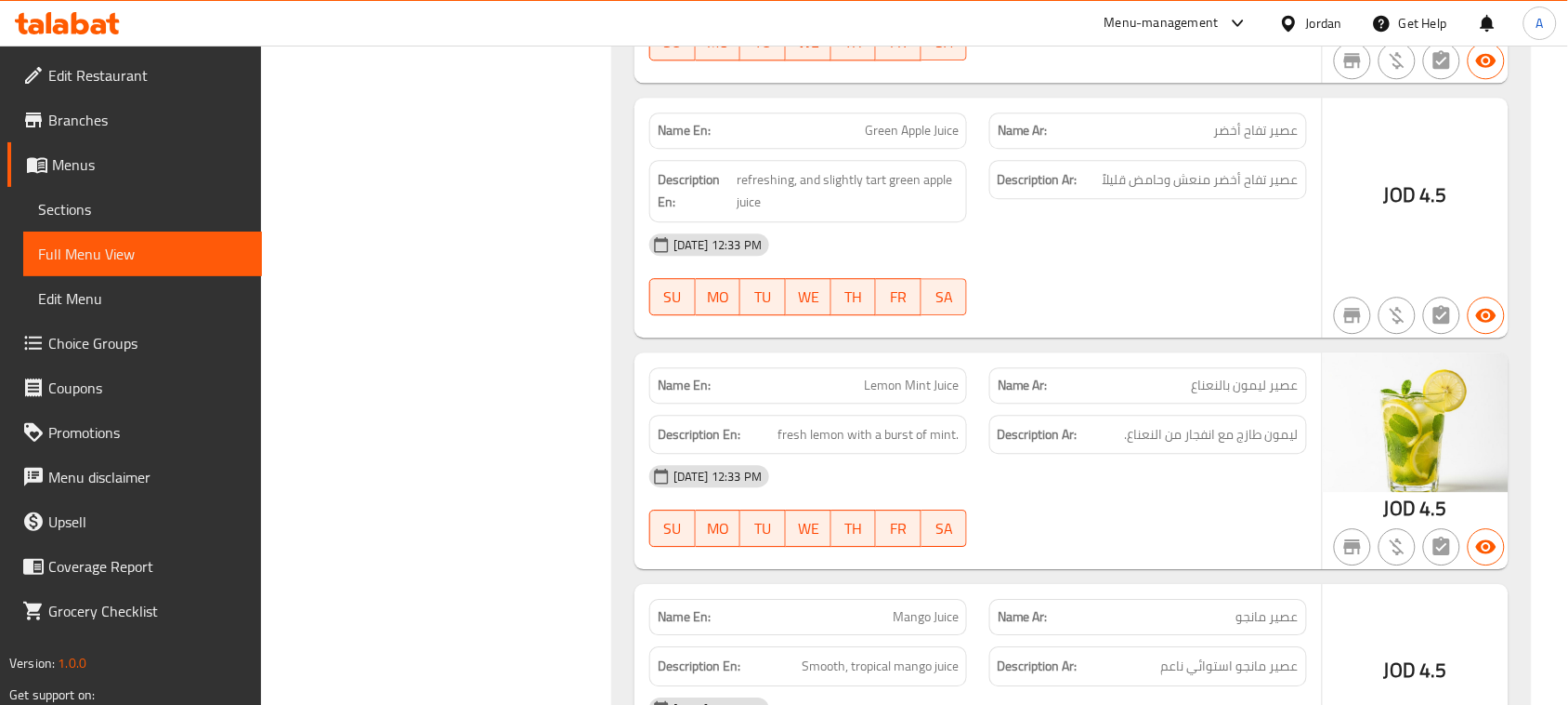
scroll to position [12023, 0]
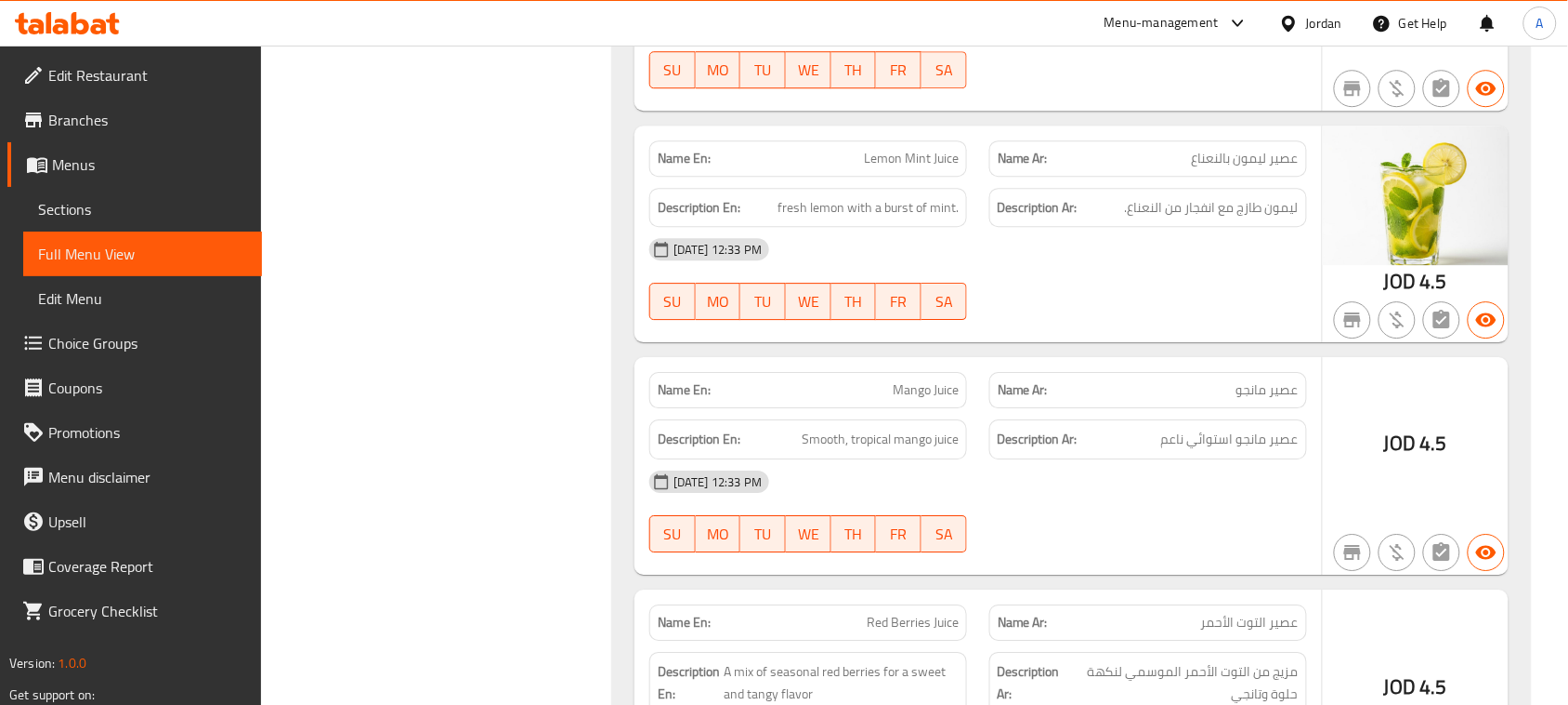
drag, startPoint x: 837, startPoint y: 175, endPoint x: 1098, endPoint y: 251, distance: 271.8
drag, startPoint x: 746, startPoint y: 403, endPoint x: 930, endPoint y: 414, distance: 184.3
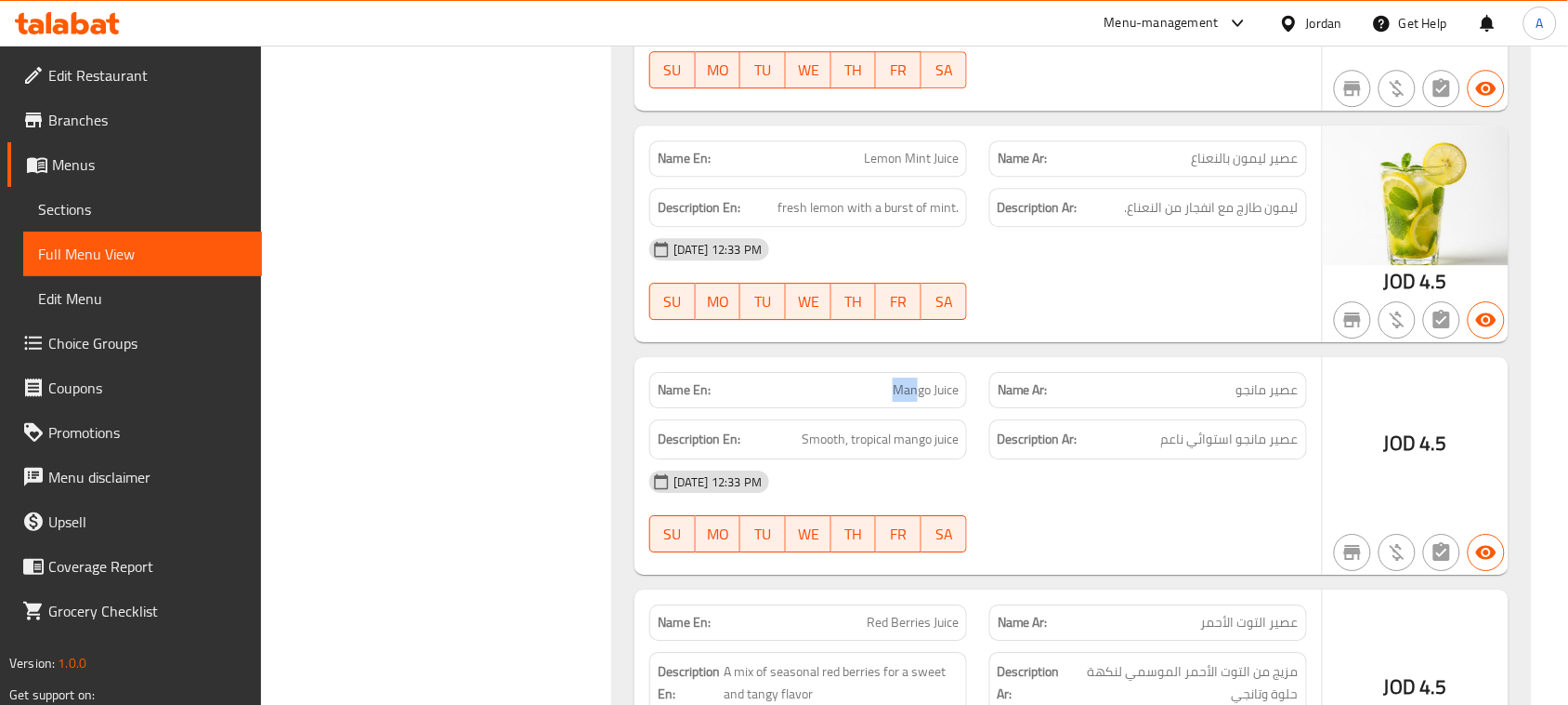
drag, startPoint x: 912, startPoint y: 407, endPoint x: 945, endPoint y: 402, distance: 33.4
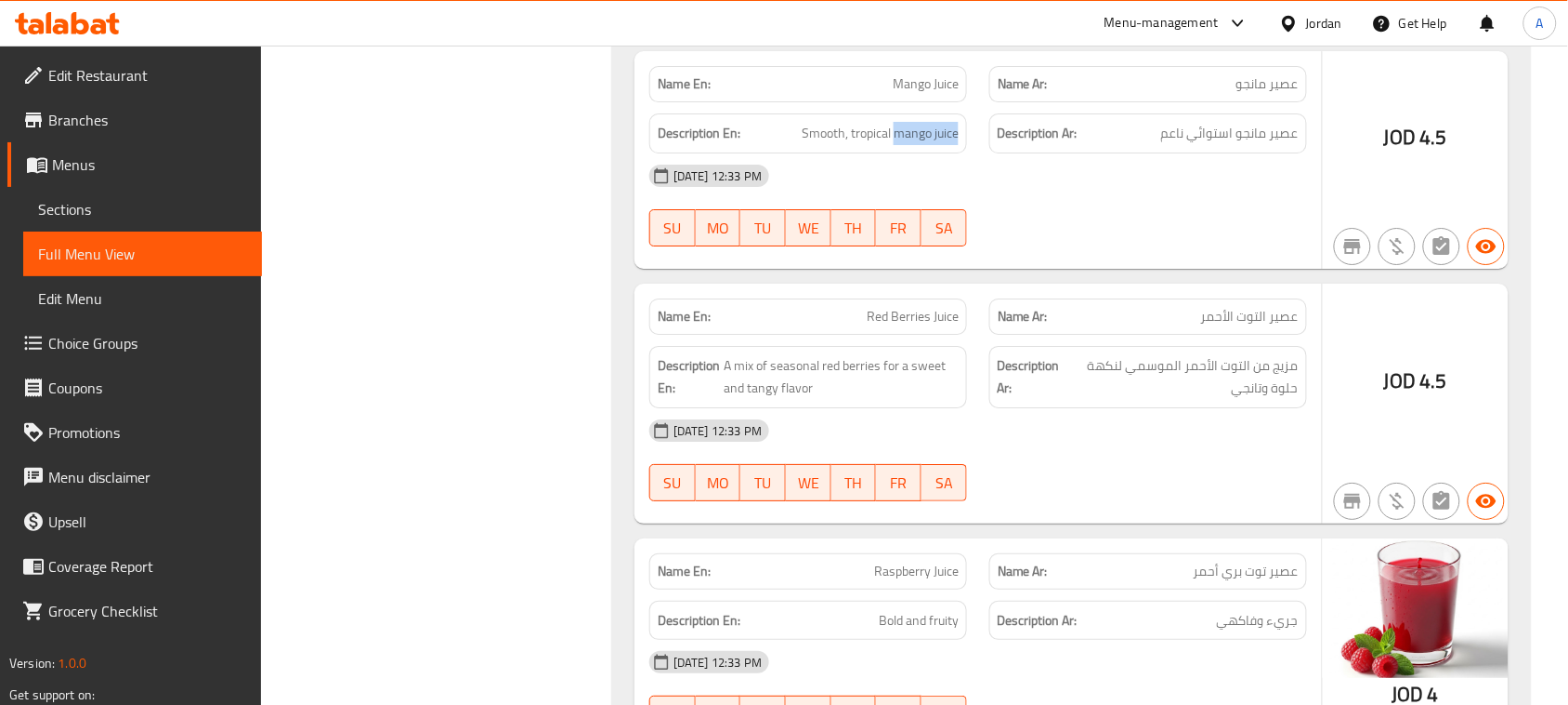
scroll to position [12372, 0]
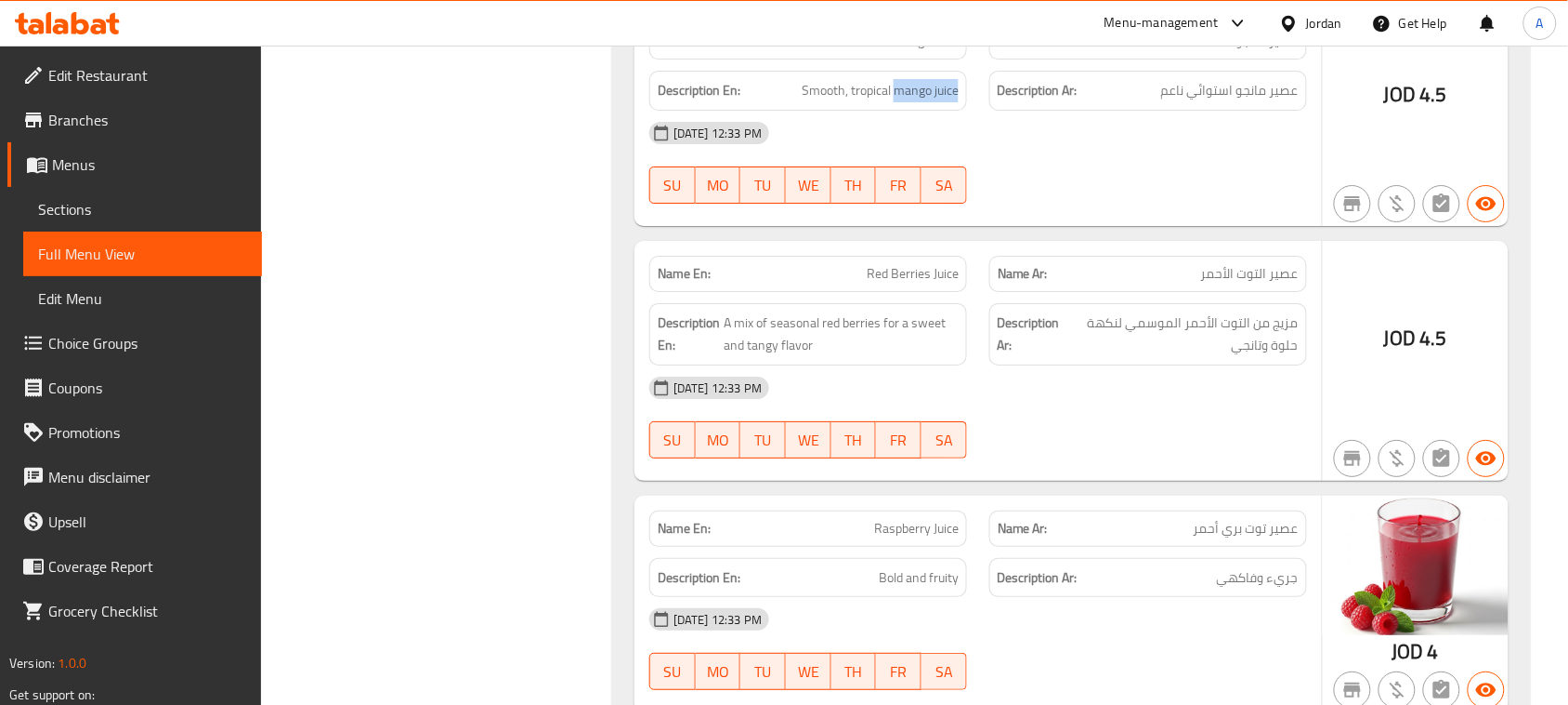
drag, startPoint x: 852, startPoint y: 265, endPoint x: 1006, endPoint y: 326, distance: 165.6
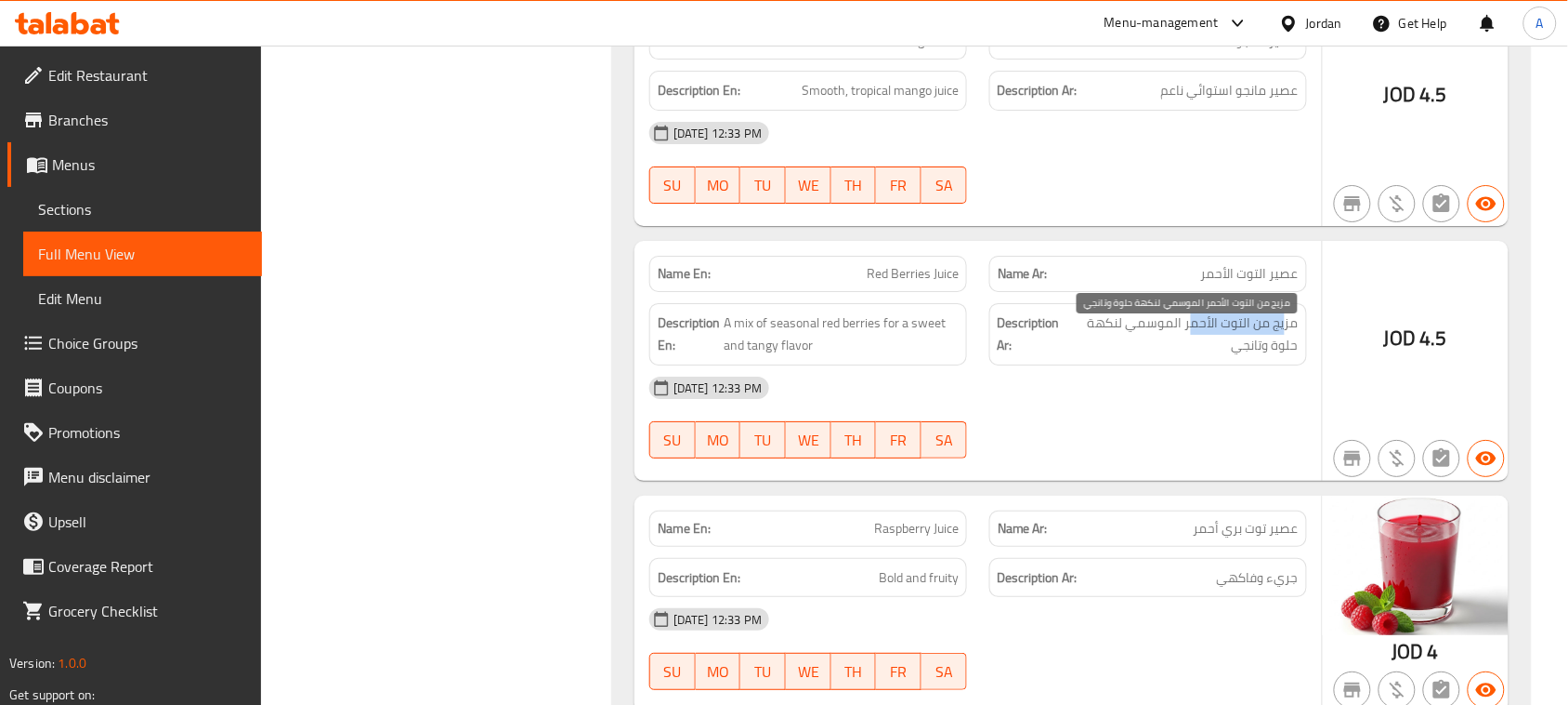
drag, startPoint x: 1284, startPoint y: 337, endPoint x: 1193, endPoint y: 336, distance: 91.0
click at [1193, 336] on span "مزيج من التوت الأحمر الموسمي لنكهة حلوة وتانجي" at bounding box center [1183, 334] width 232 height 45
drag, startPoint x: 1158, startPoint y: 337, endPoint x: 1097, endPoint y: 337, distance: 61.0
click at [1097, 337] on span "مزيج من التوت الأحمر الموسمي لنكهة حلوة وتانجي" at bounding box center [1183, 334] width 232 height 45
click at [1261, 356] on span "مزيج من التوت الأحمر الموسمي لنكهة حلوة وتانجي" at bounding box center [1183, 334] width 232 height 45
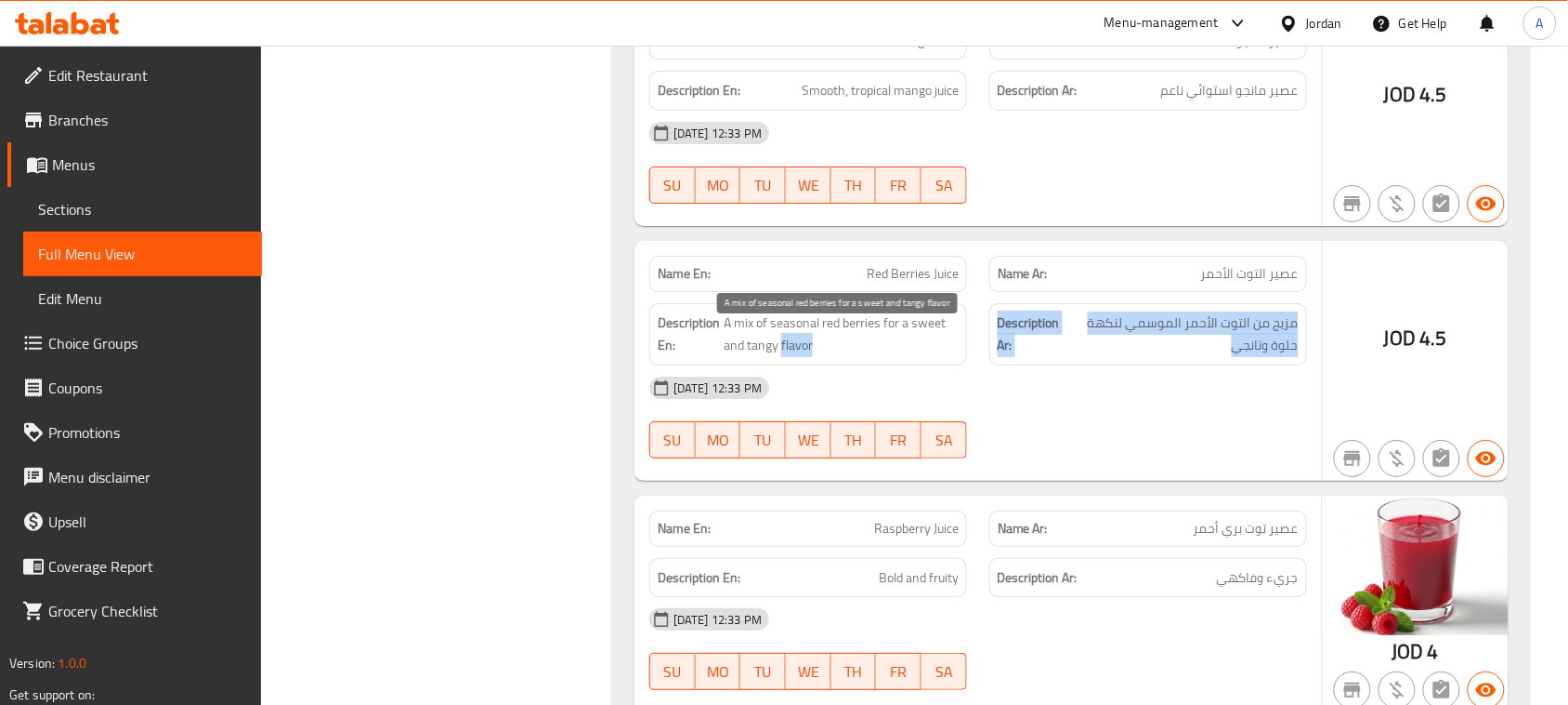
drag, startPoint x: 1261, startPoint y: 358, endPoint x: 790, endPoint y: 351, distance: 471.1
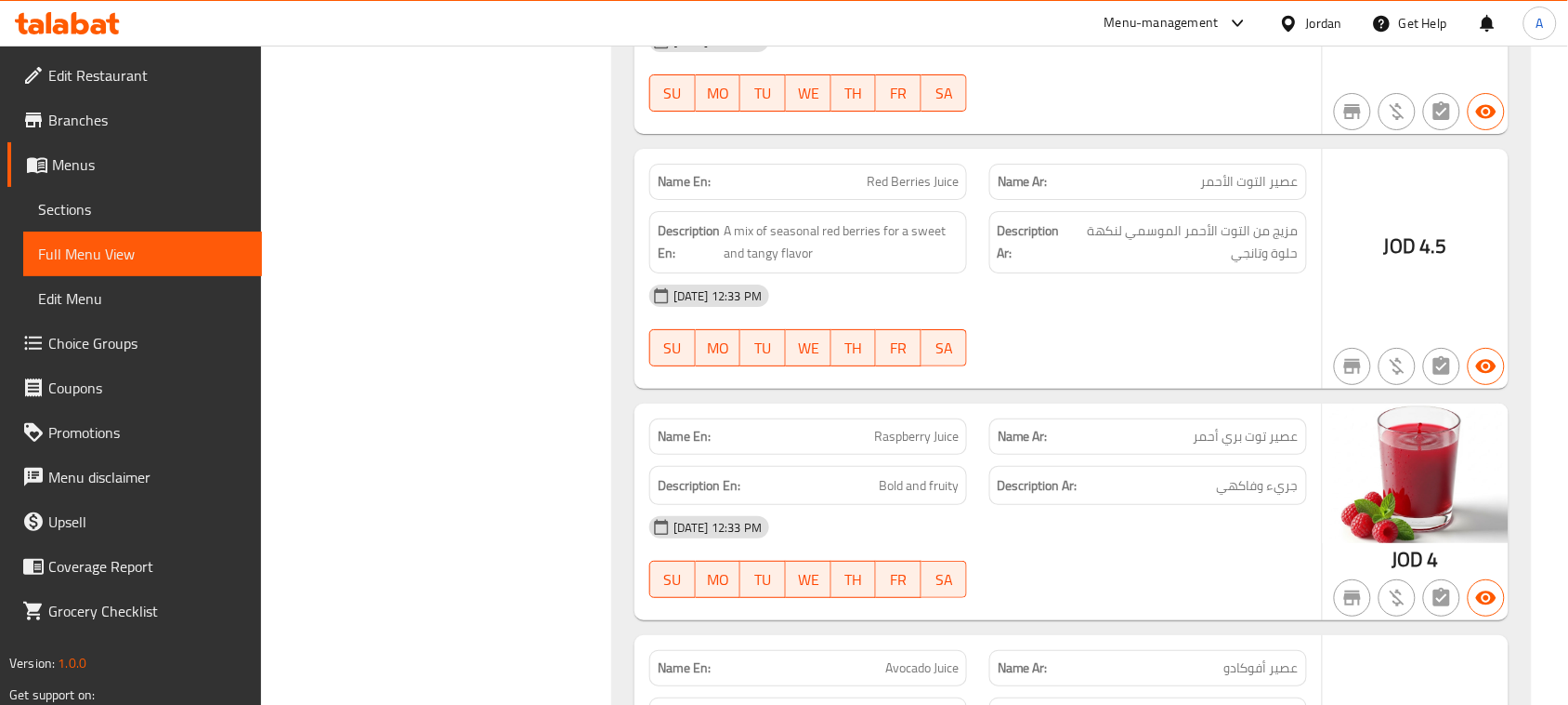
scroll to position [12605, 0]
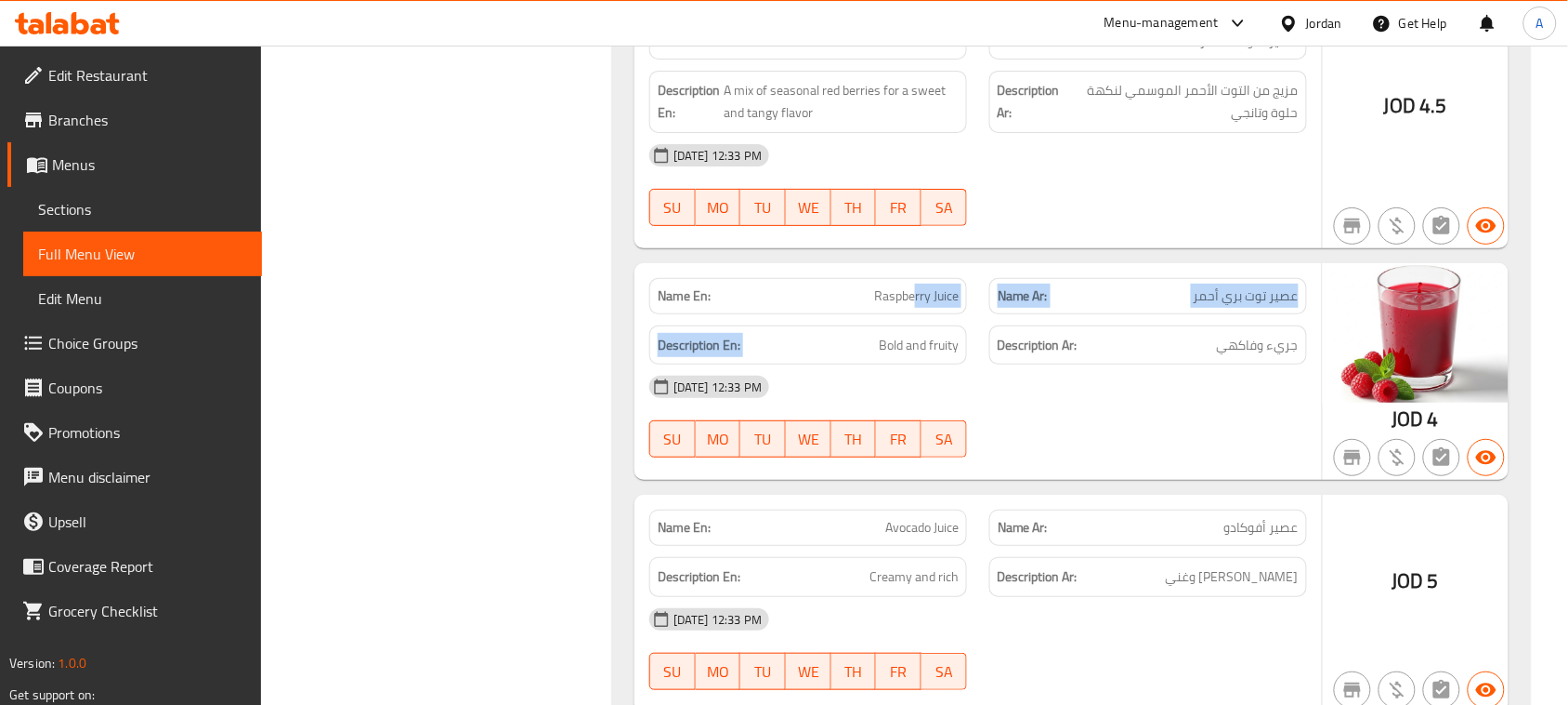
drag, startPoint x: 915, startPoint y: 322, endPoint x: 1121, endPoint y: 393, distance: 217.9
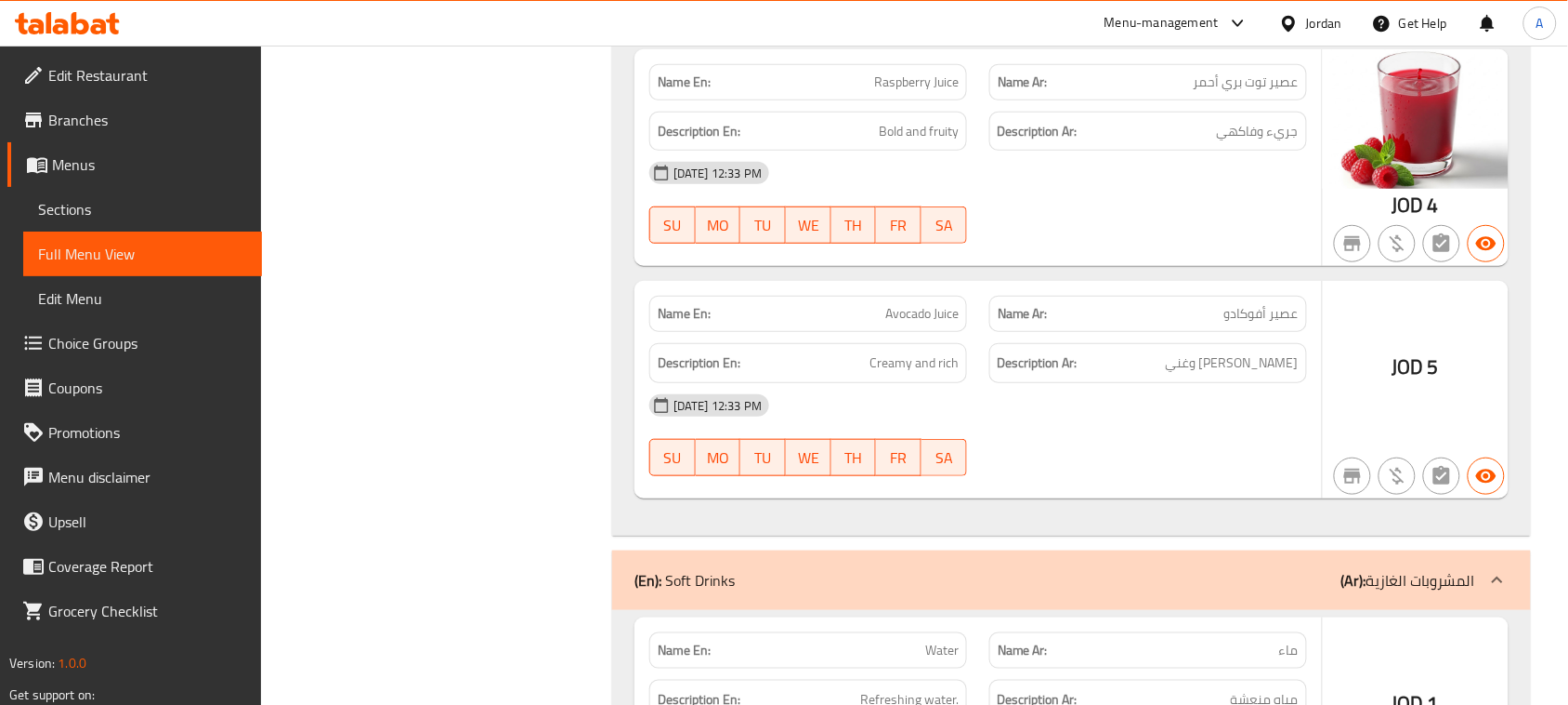
scroll to position [12836, 0]
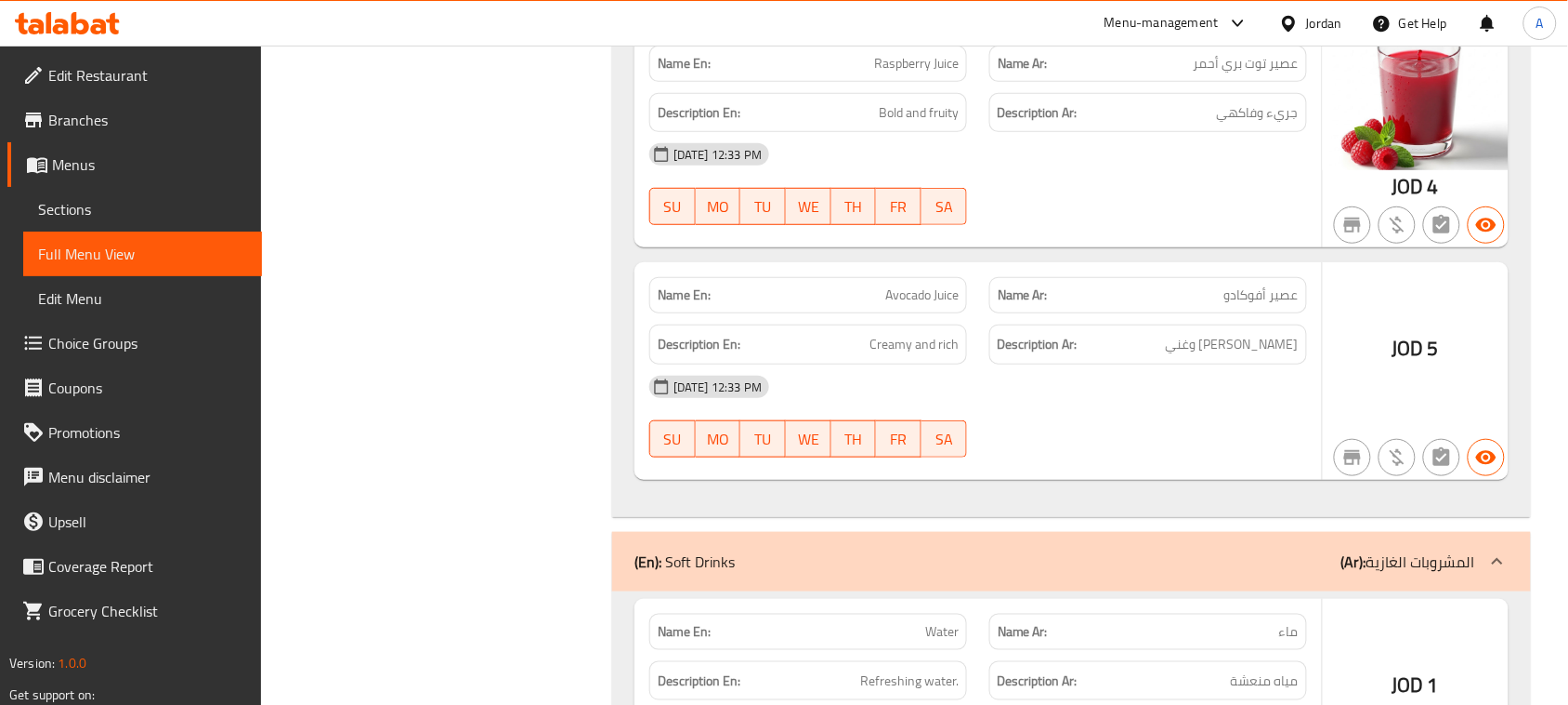
drag, startPoint x: 869, startPoint y: 351, endPoint x: 962, endPoint y: 327, distance: 96.0
drag, startPoint x: 869, startPoint y: 131, endPoint x: 966, endPoint y: 135, distance: 97.1
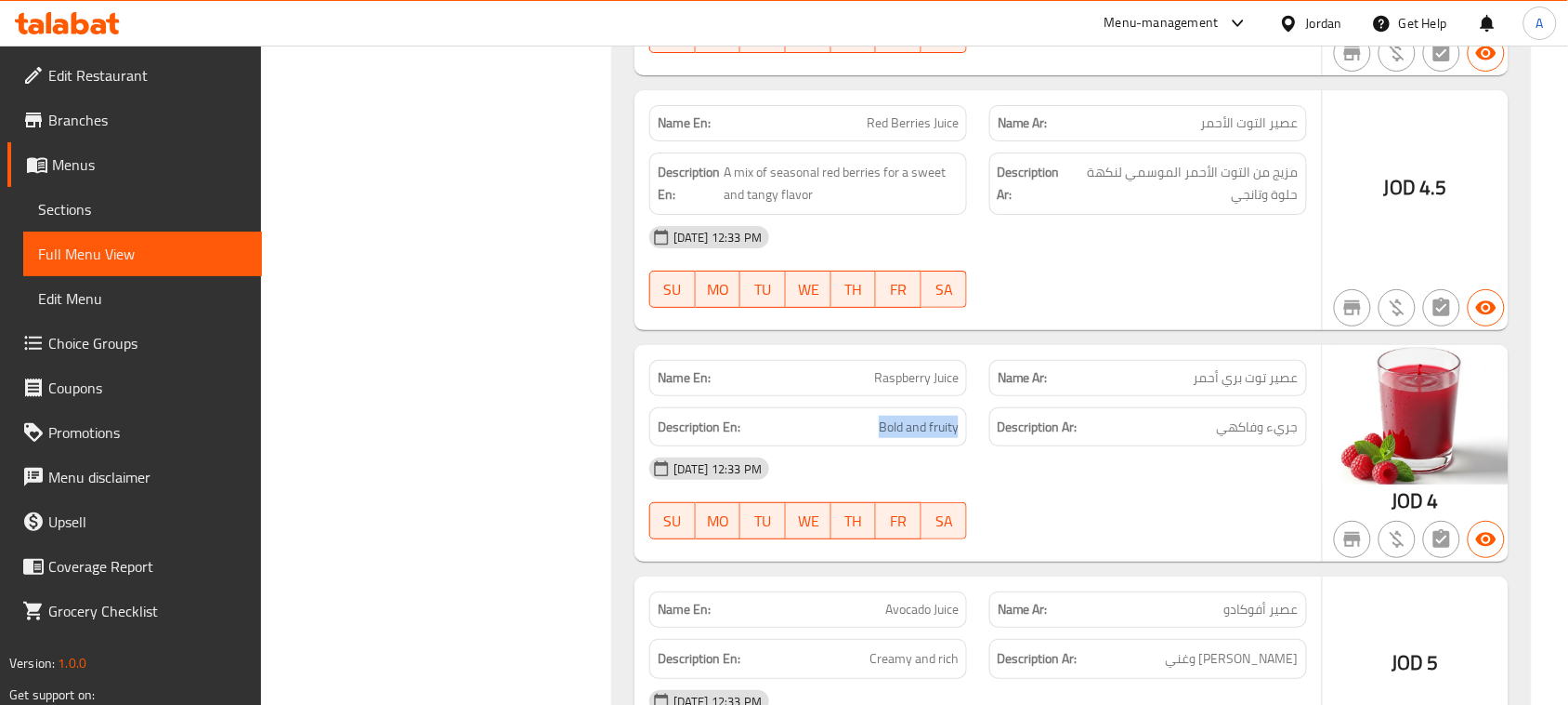
scroll to position [12488, 0]
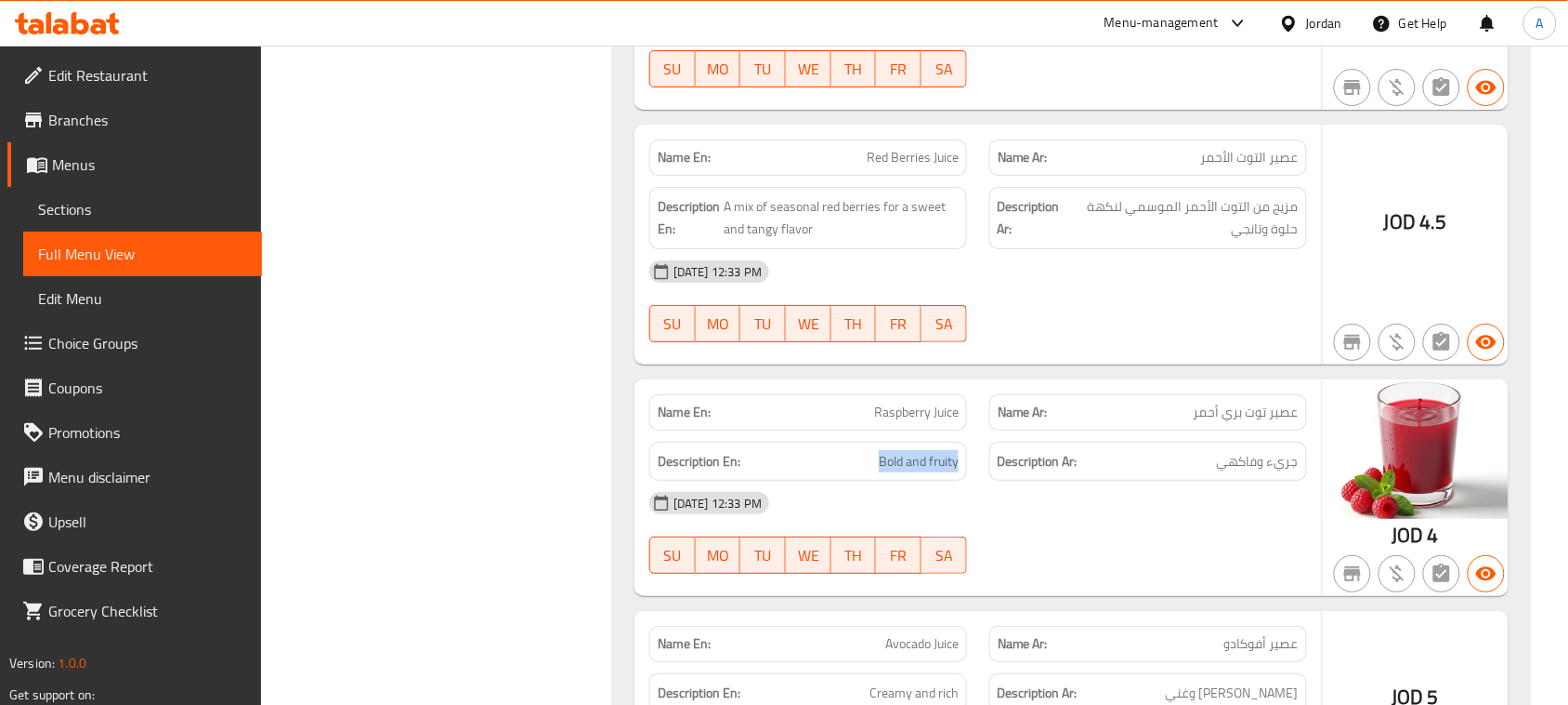
drag, startPoint x: 857, startPoint y: 219, endPoint x: 1064, endPoint y: 302, distance: 223.0
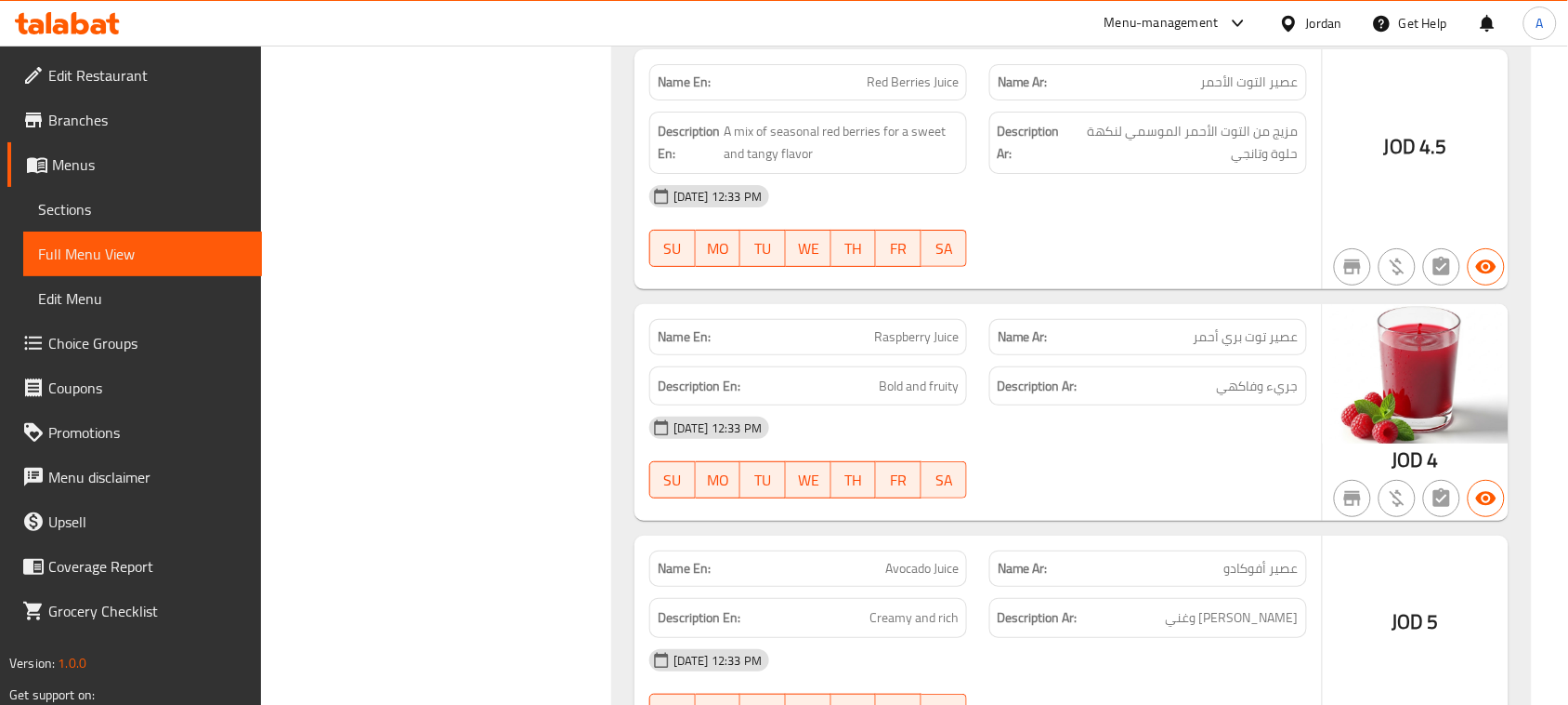
scroll to position [12605, 0]
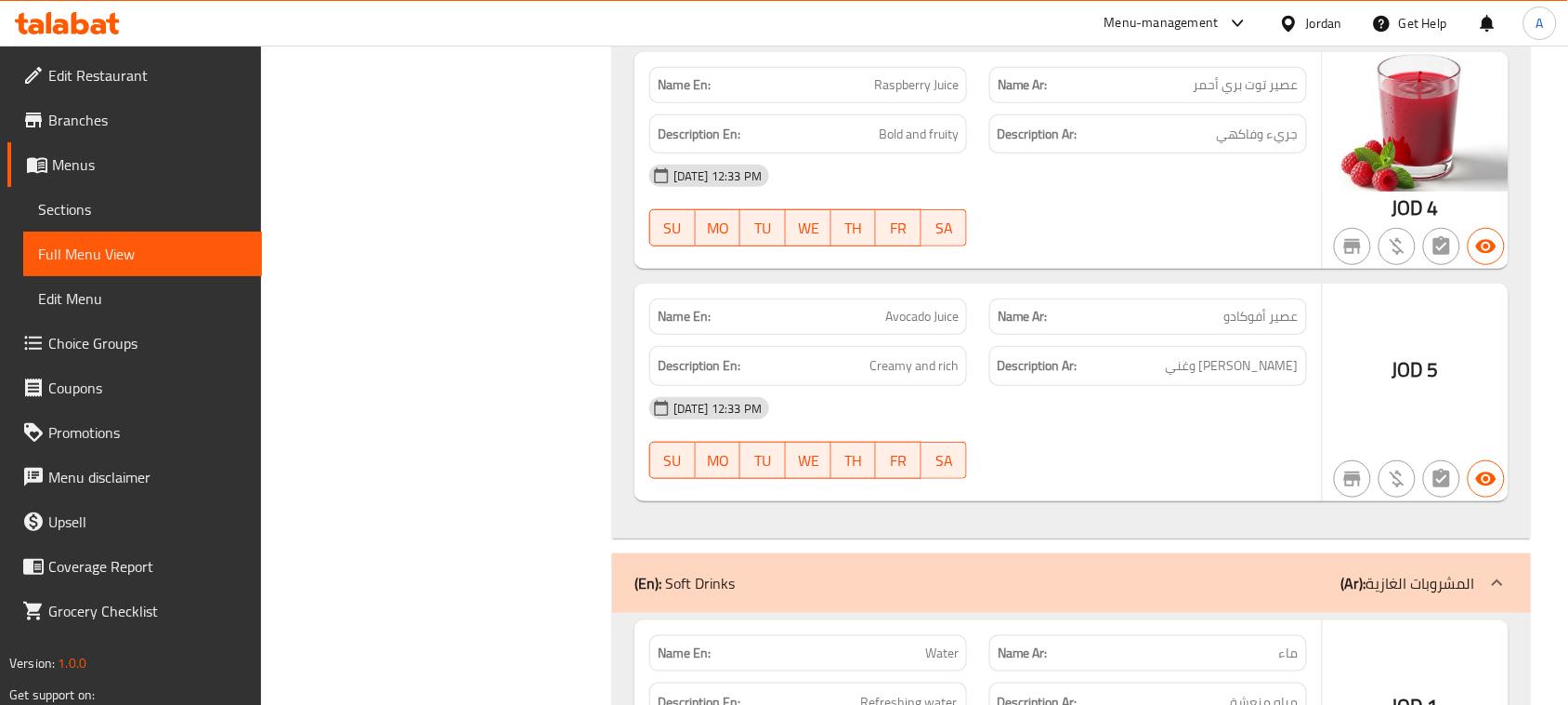
scroll to position [12836, 0]
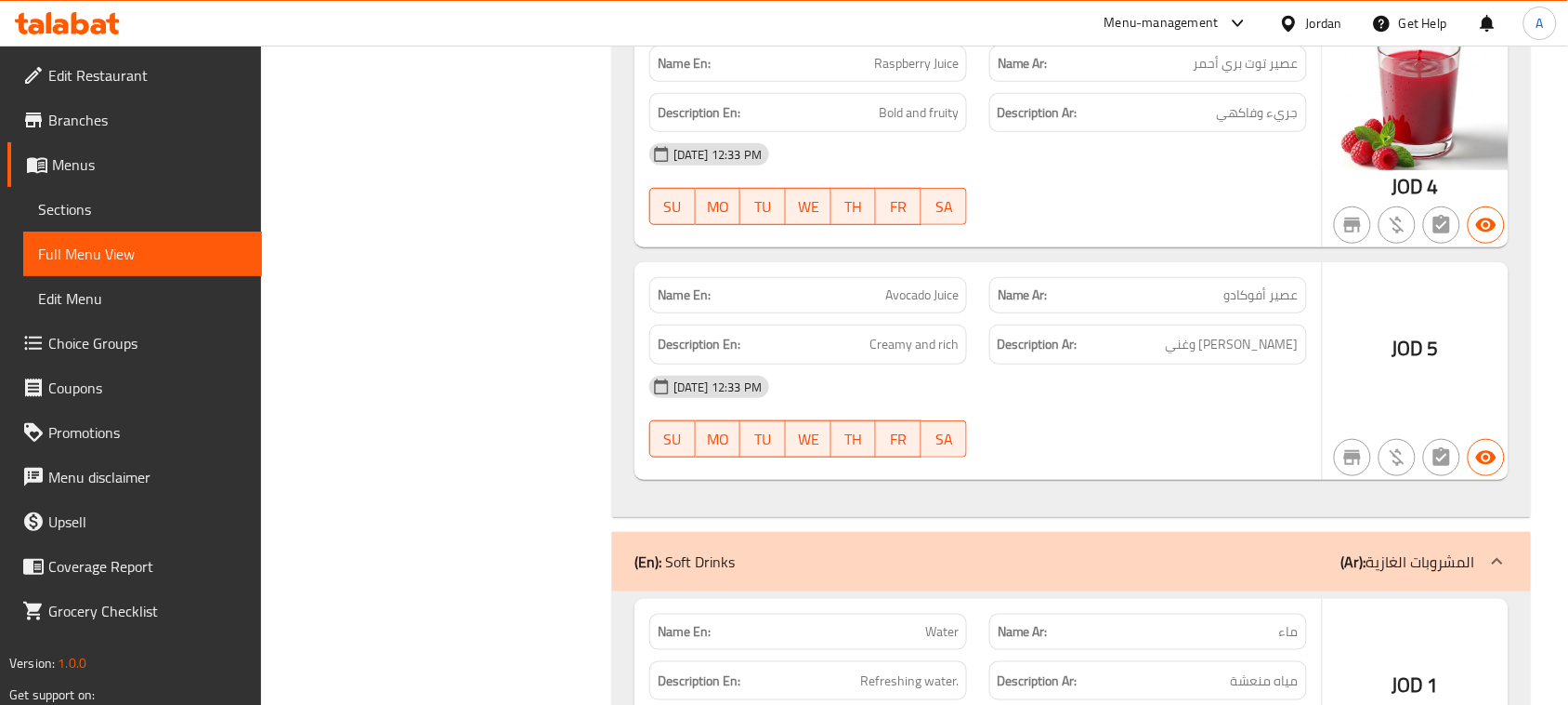
drag, startPoint x: 853, startPoint y: 374, endPoint x: 1054, endPoint y: 374, distance: 201.0
drag, startPoint x: 1242, startPoint y: 365, endPoint x: 1153, endPoint y: 438, distance: 115.1
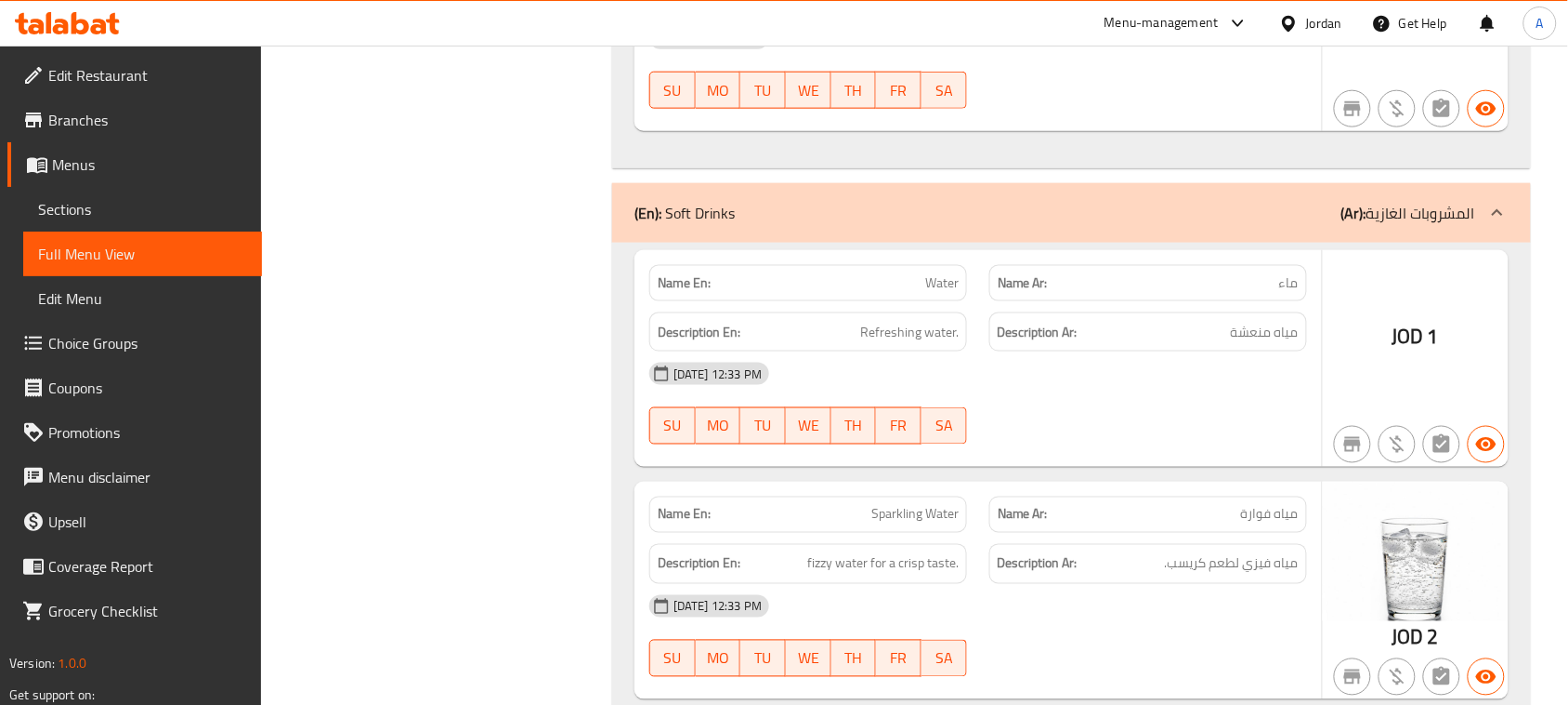
scroll to position [13302, 0]
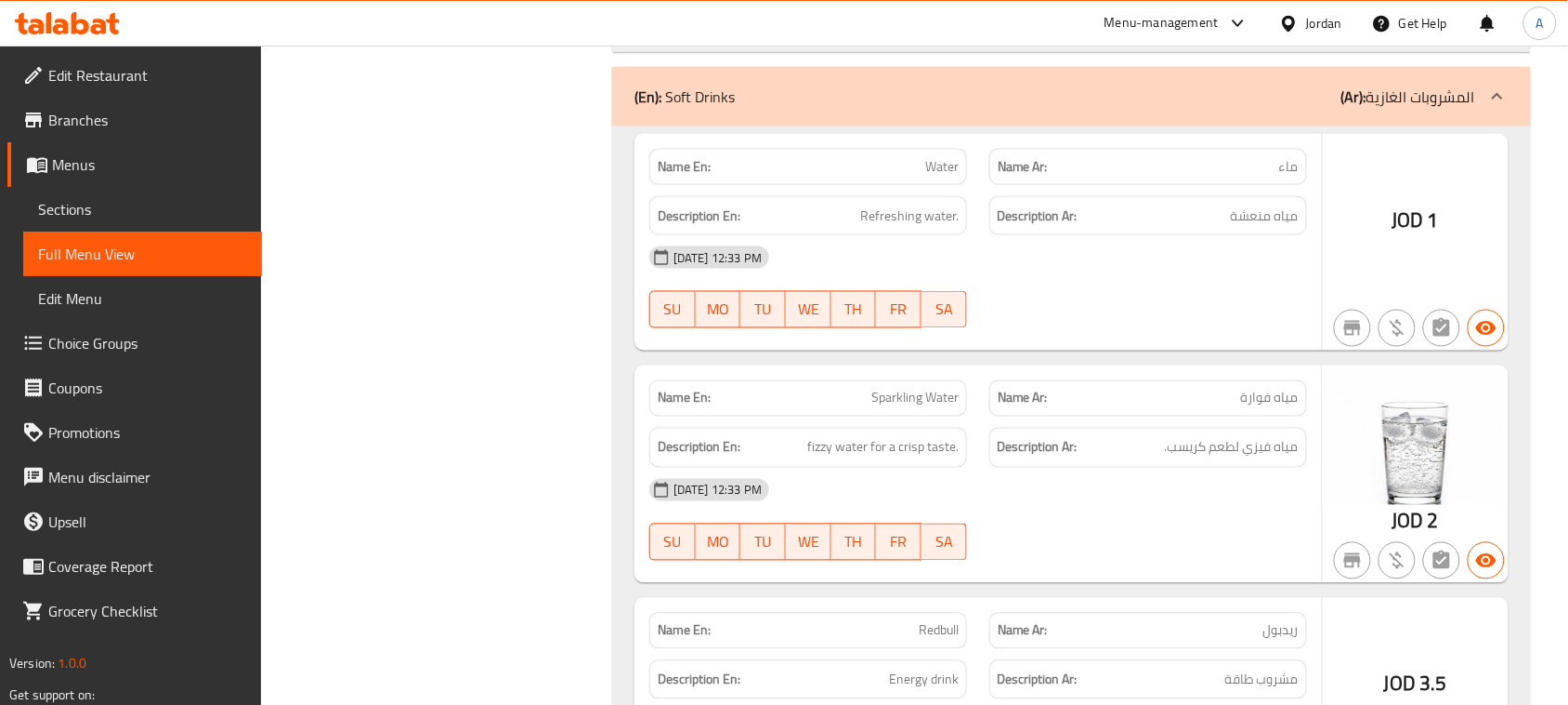
drag, startPoint x: 895, startPoint y: 175, endPoint x: 1054, endPoint y: 265, distance: 182.7
drag, startPoint x: 878, startPoint y: 173, endPoint x: 1213, endPoint y: 262, distance: 346.6
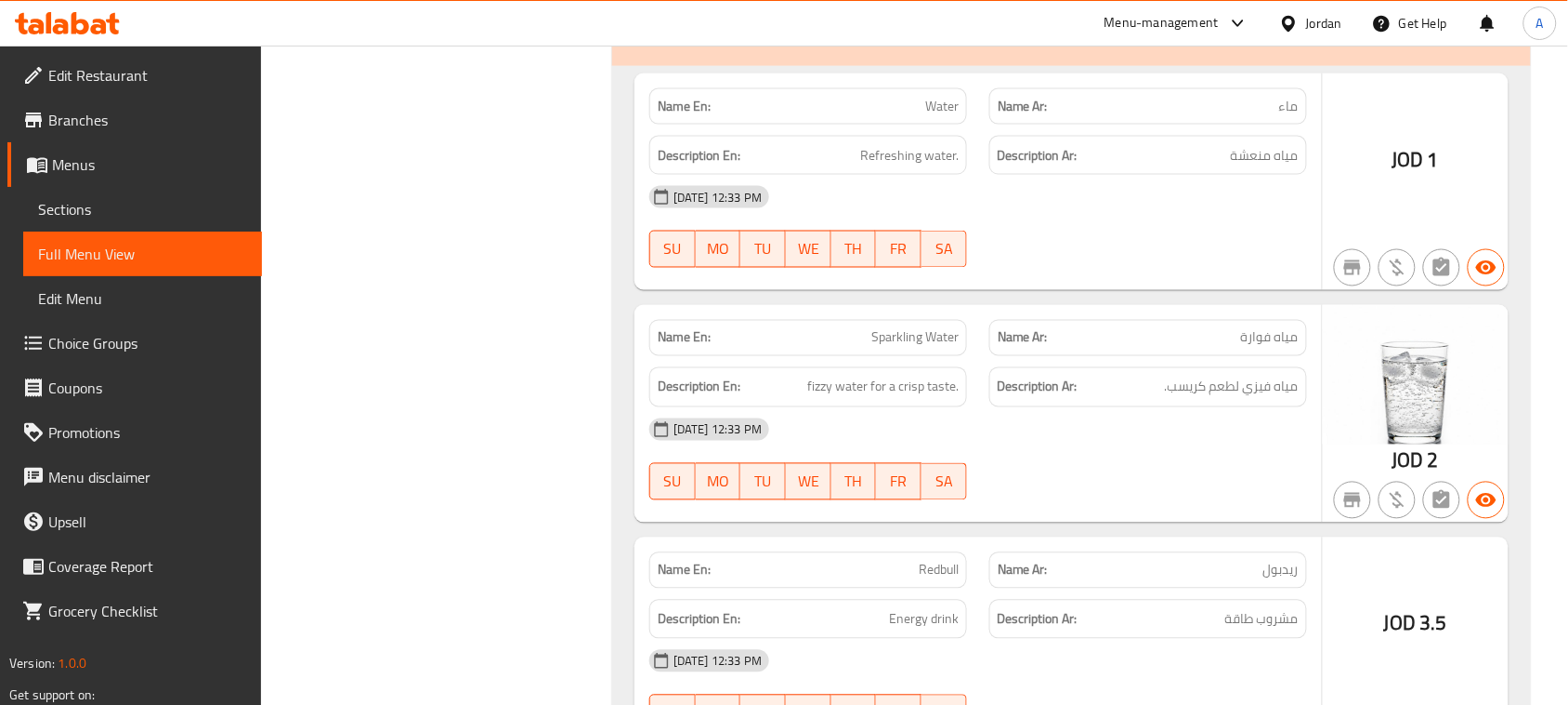
scroll to position [13418, 0]
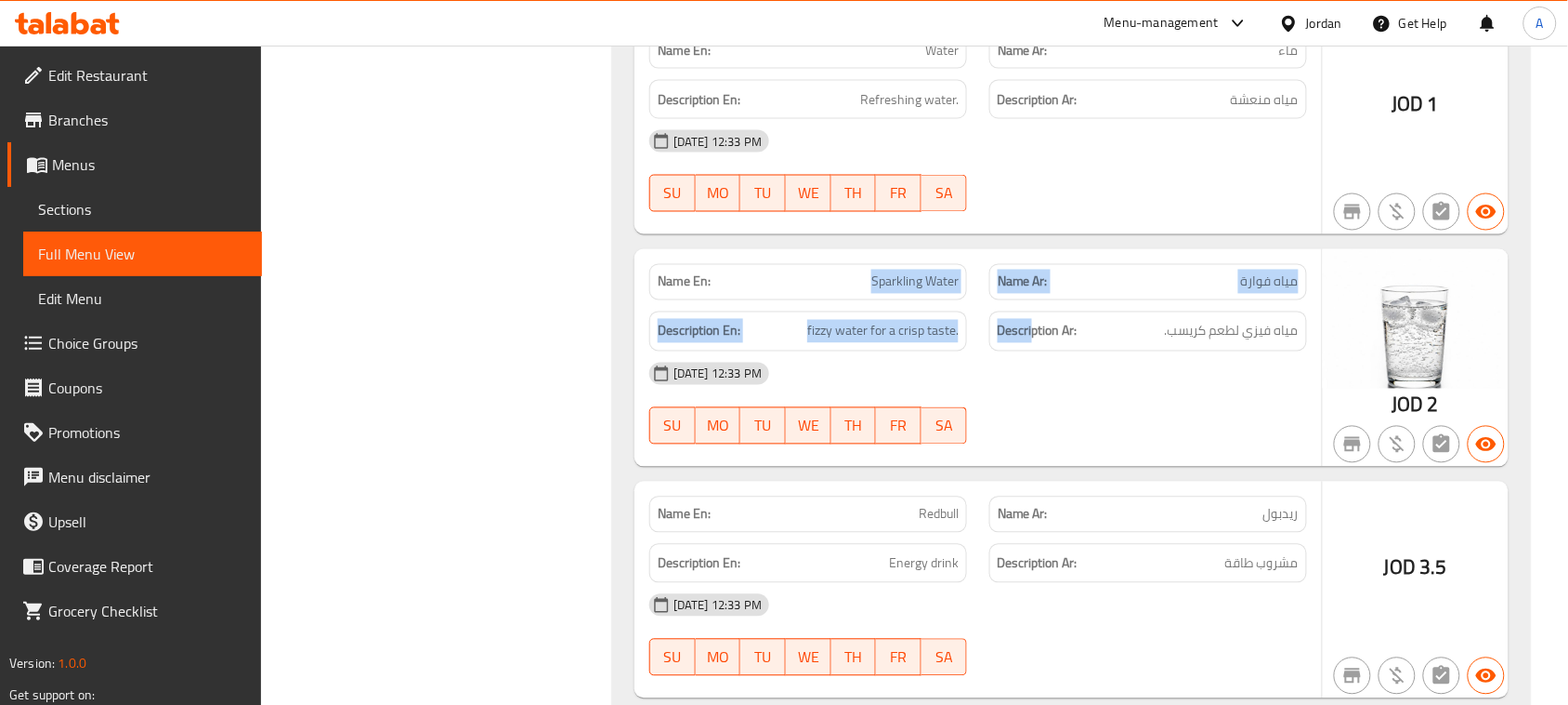
drag, startPoint x: 741, startPoint y: 284, endPoint x: 1115, endPoint y: 405, distance: 393.1
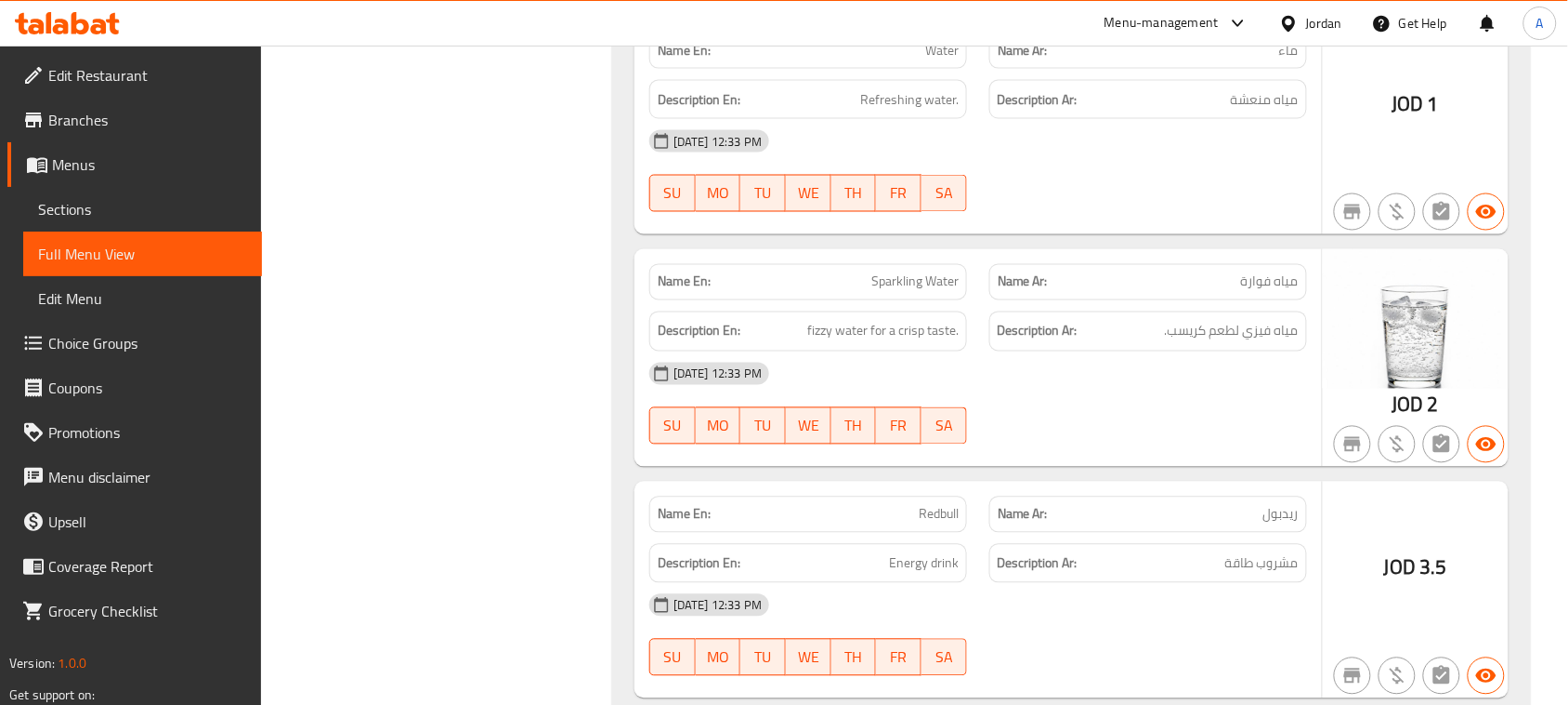
drag, startPoint x: 1293, startPoint y: 296, endPoint x: 832, endPoint y: 296, distance: 461.0
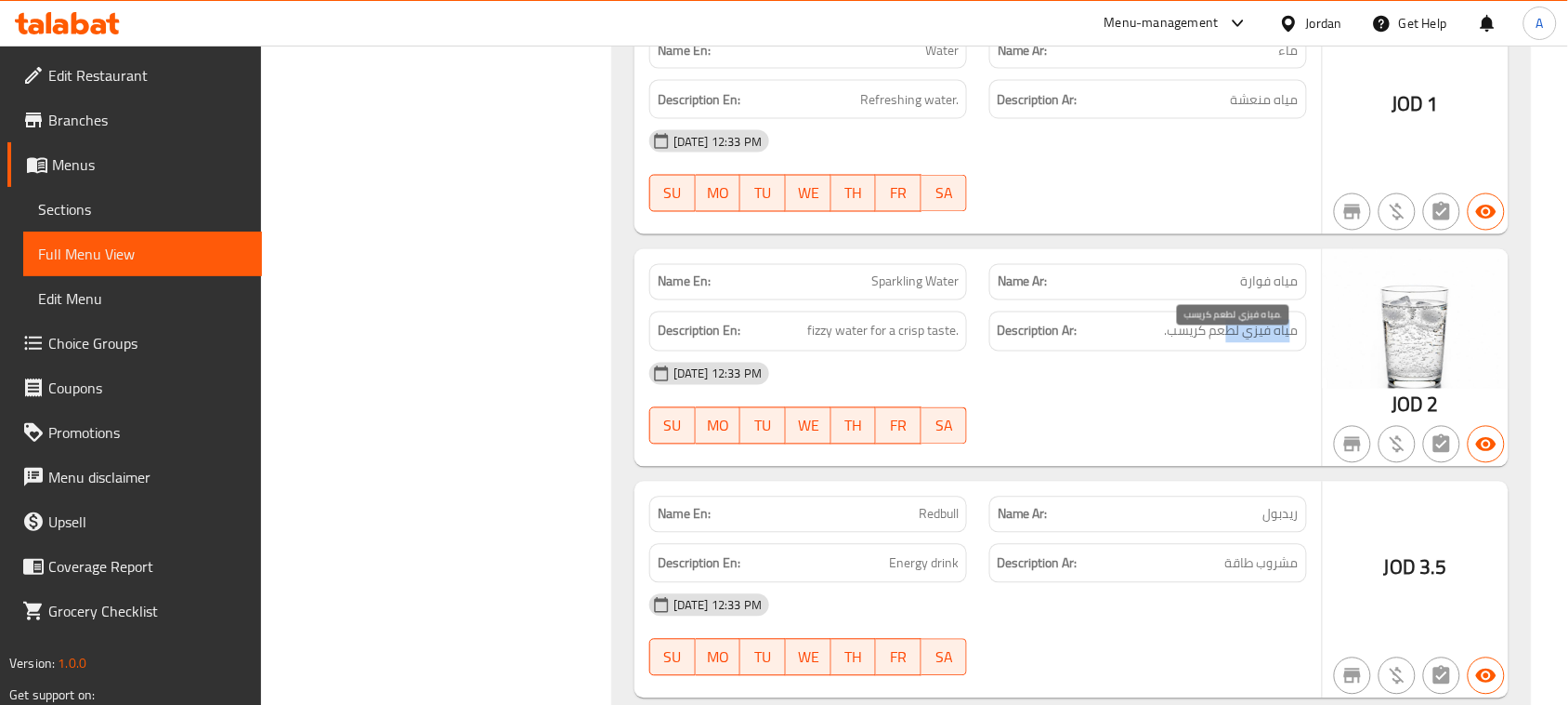
drag, startPoint x: 1291, startPoint y: 344, endPoint x: 1217, endPoint y: 352, distance: 74.4
click at [1223, 343] on span "مياه فيزي لطعم كريسب." at bounding box center [1231, 332] width 133 height 24
drag, startPoint x: 810, startPoint y: 354, endPoint x: 989, endPoint y: 391, distance: 182.8
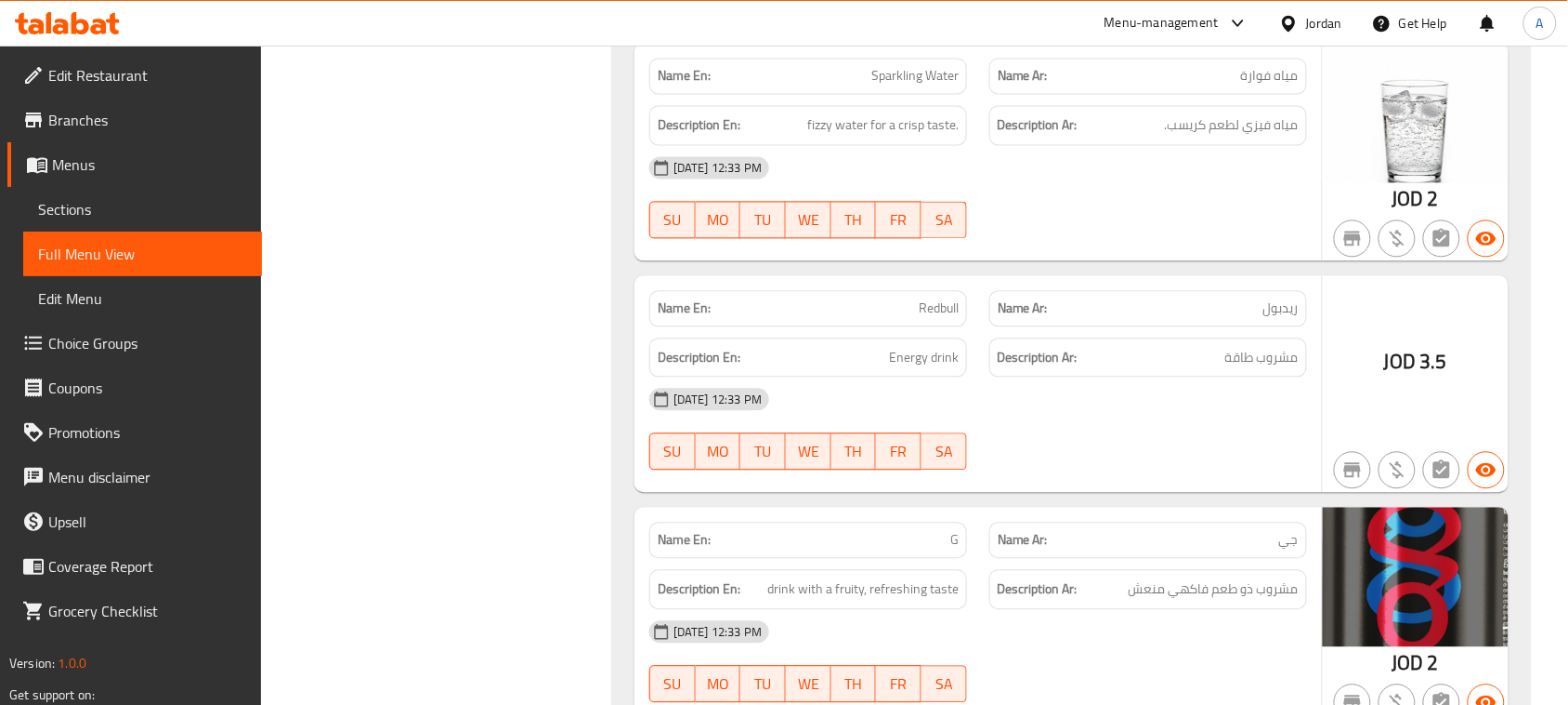
scroll to position [13650, 0]
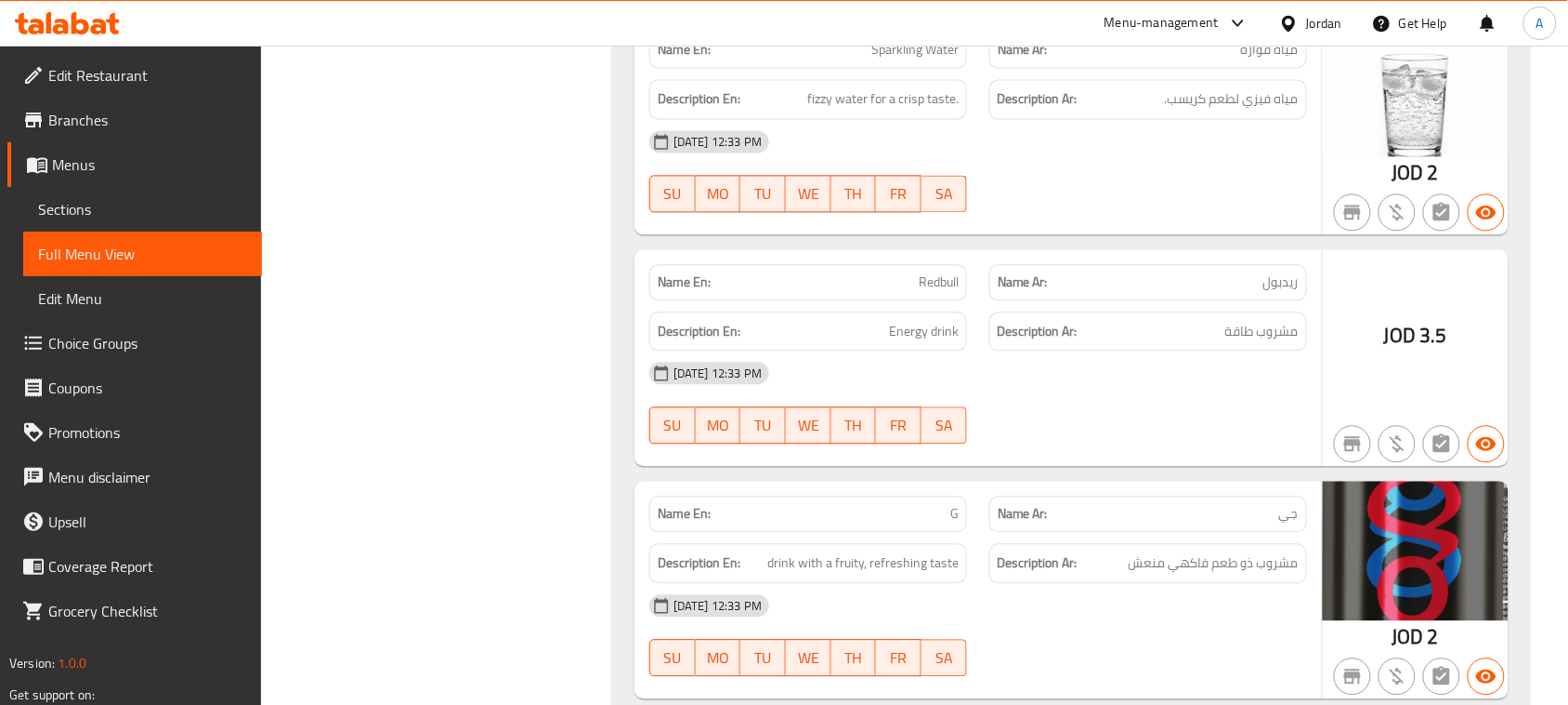
drag, startPoint x: 890, startPoint y: 303, endPoint x: 1196, endPoint y: 393, distance: 319.0
click at [1292, 343] on span "مشروب طاقة" at bounding box center [1262, 332] width 74 height 24
drag, startPoint x: 1292, startPoint y: 350, endPoint x: 865, endPoint y: 349, distance: 427.0
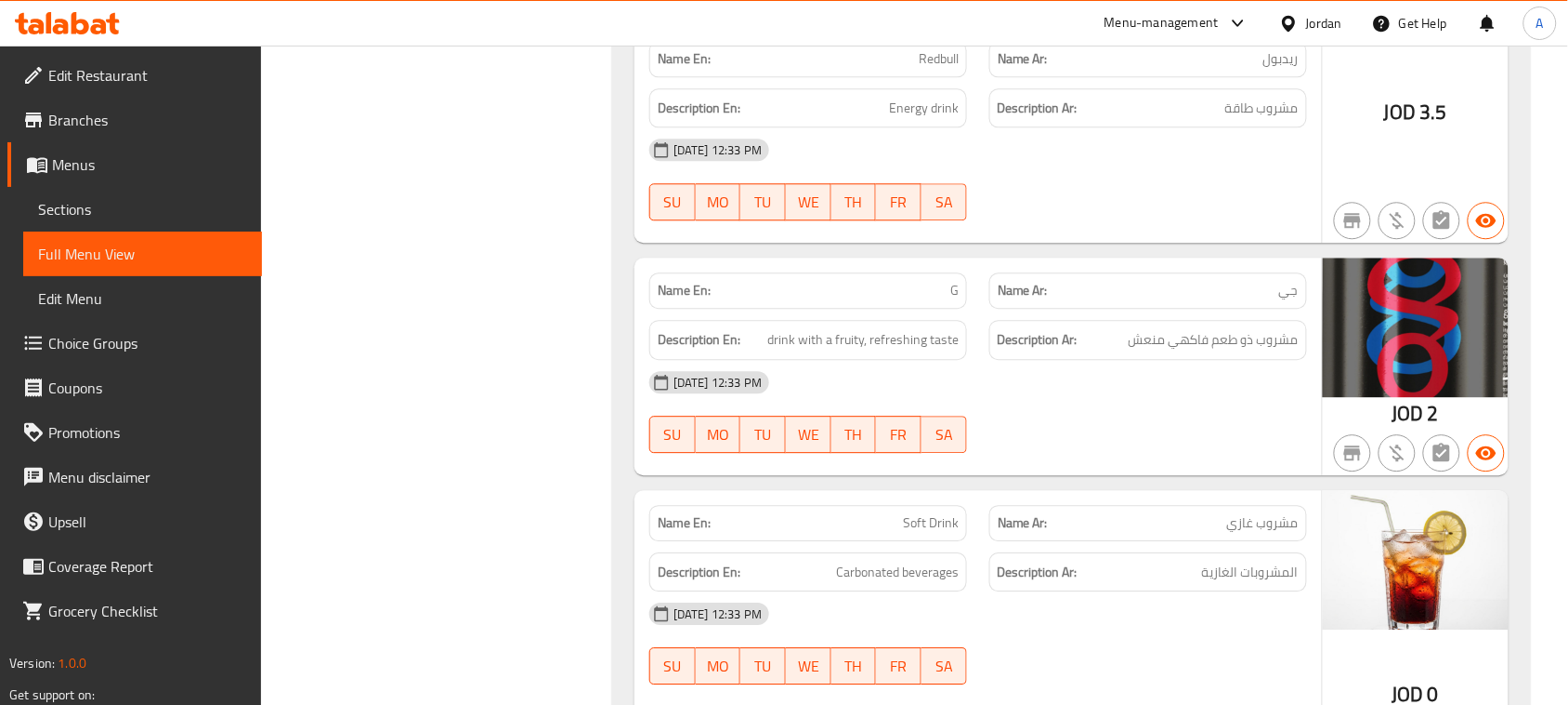
scroll to position [13882, 0]
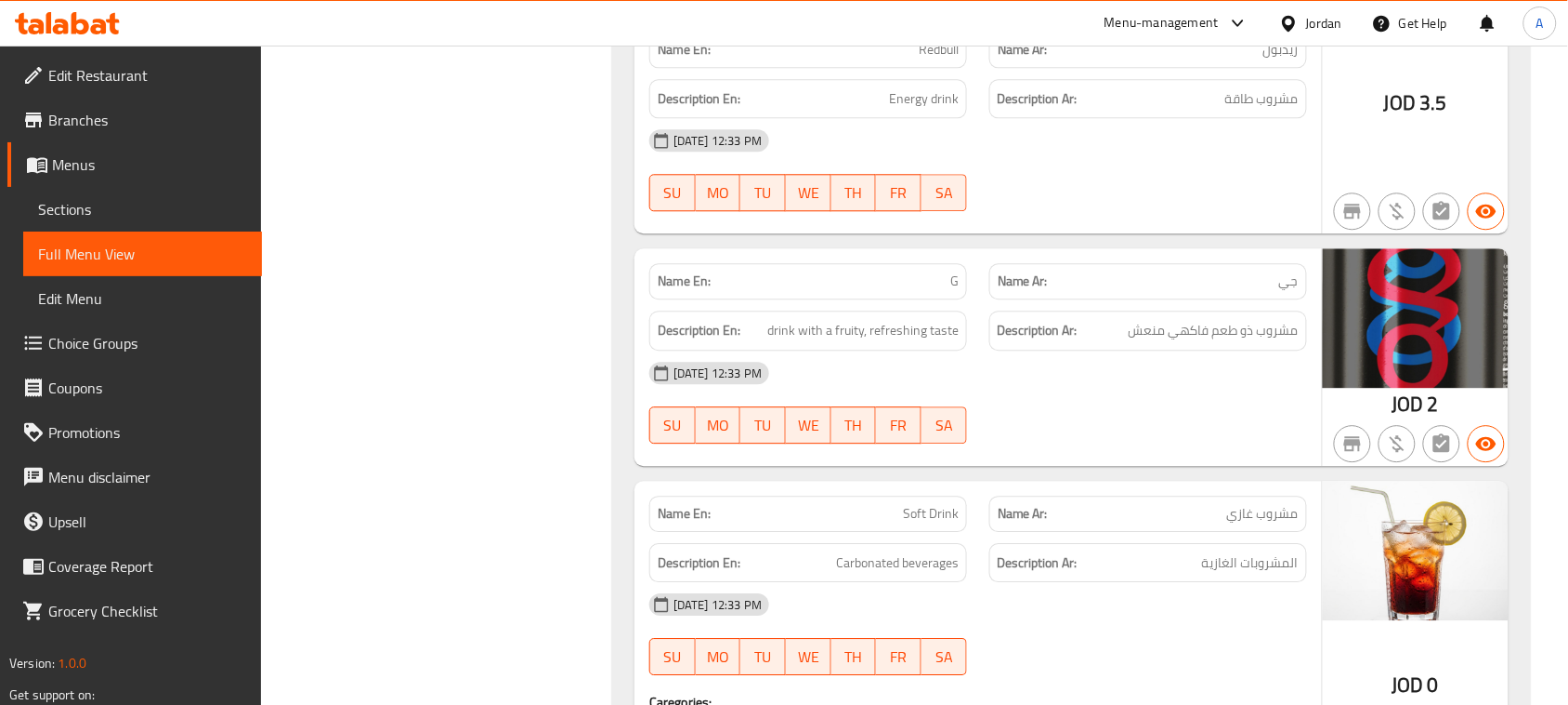
click at [1279, 342] on span "مشروب ذو طعم فاكهي منعش" at bounding box center [1213, 331] width 170 height 24
drag, startPoint x: 1279, startPoint y: 353, endPoint x: 1098, endPoint y: 434, distance: 198.3
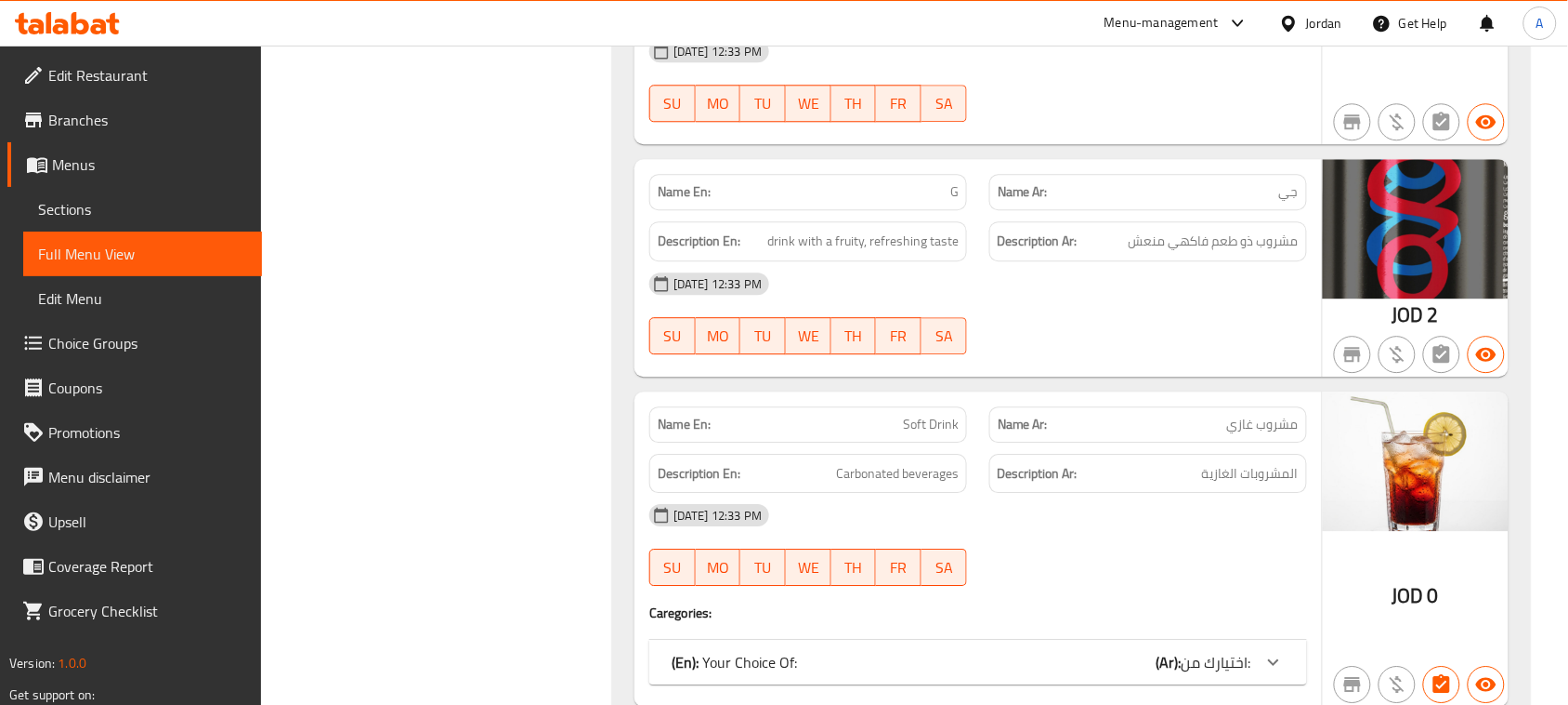
scroll to position [14115, 0]
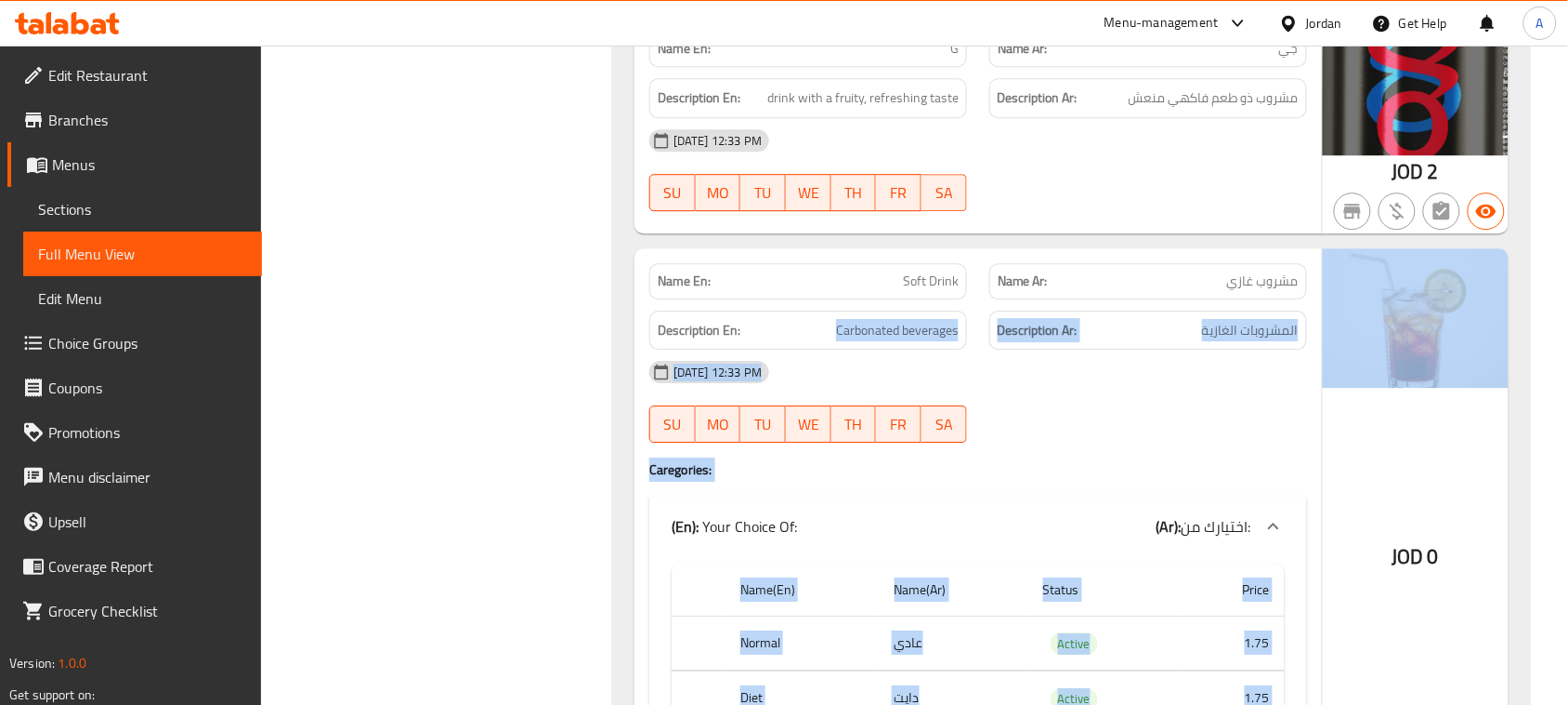
drag, startPoint x: 805, startPoint y: 354, endPoint x: 1349, endPoint y: 347, distance: 544.0
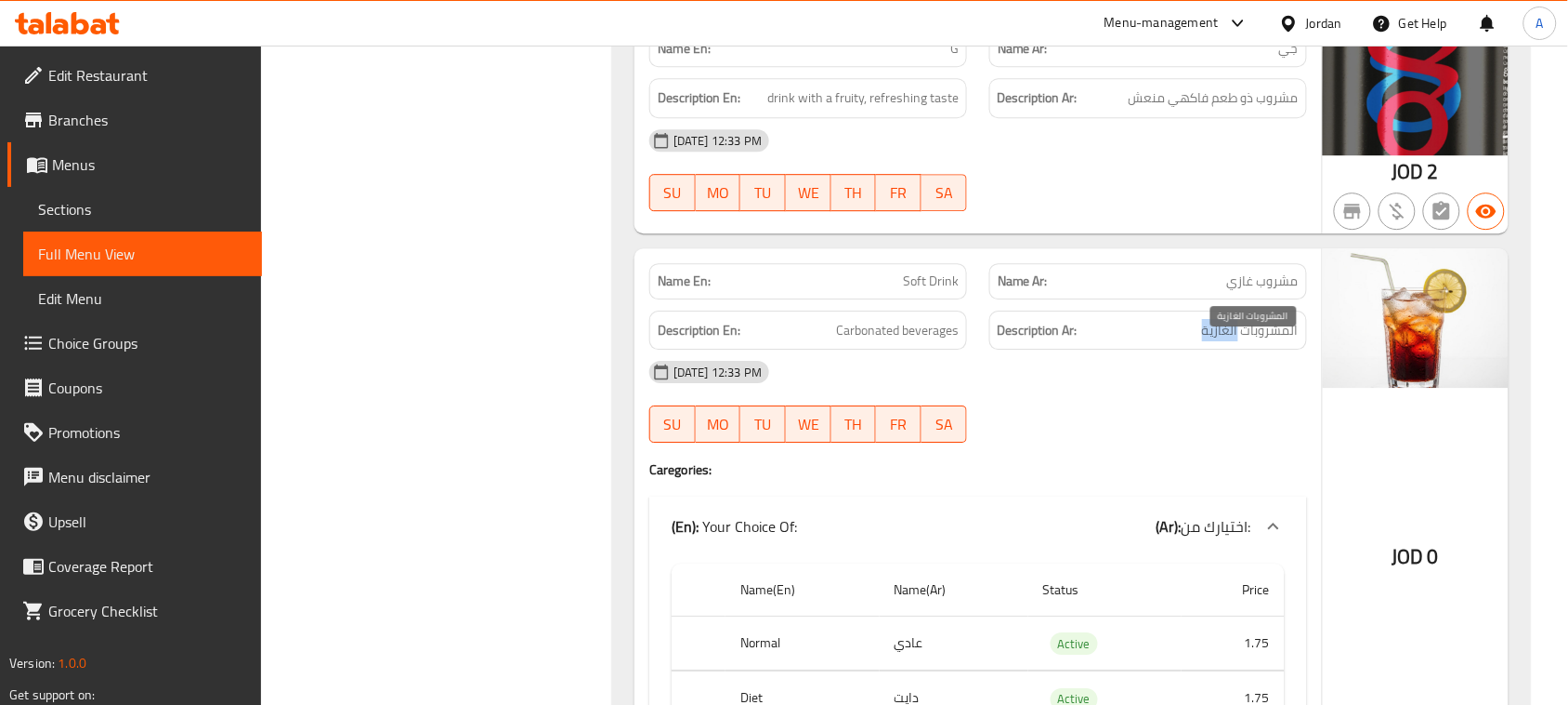
click at [1232, 342] on span "المشروبات الغازية" at bounding box center [1250, 331] width 96 height 24
drag, startPoint x: 1232, startPoint y: 344, endPoint x: 926, endPoint y: 341, distance: 306.0
drag, startPoint x: 825, startPoint y: 337, endPoint x: 1159, endPoint y: 402, distance: 340.3
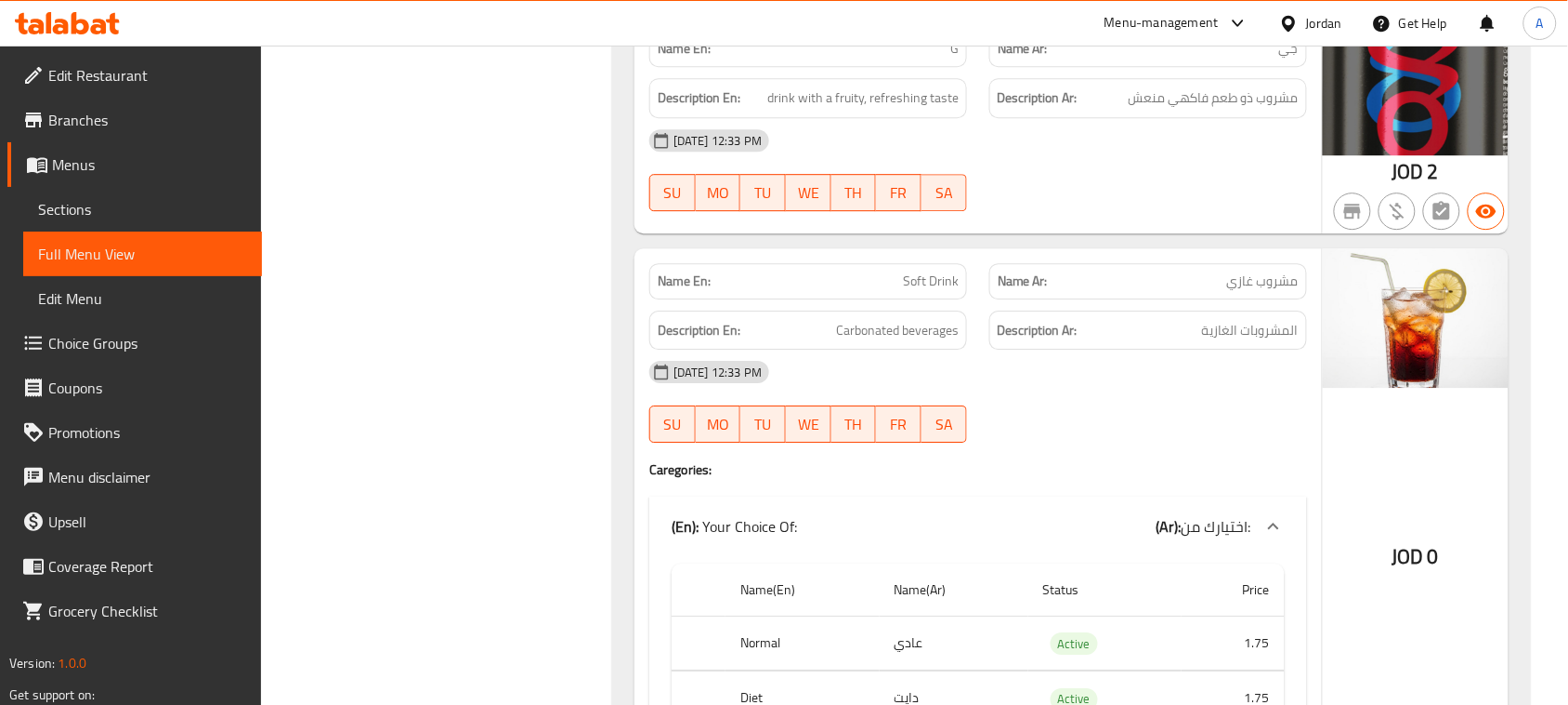
click at [1273, 342] on span "المشروبات الغازية" at bounding box center [1250, 331] width 96 height 24
drag, startPoint x: 1273, startPoint y: 351, endPoint x: 899, endPoint y: 350, distance: 374.0
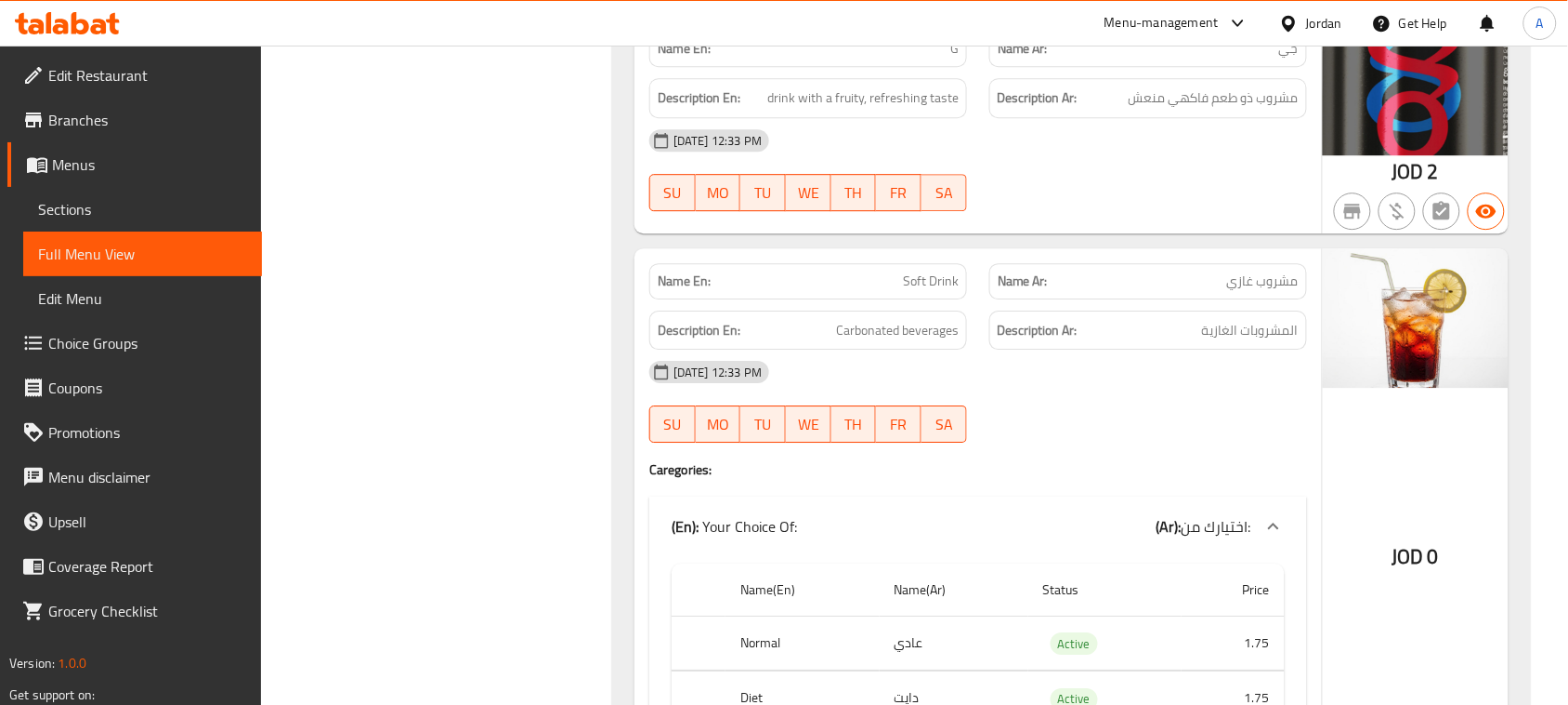
drag, startPoint x: 913, startPoint y: 302, endPoint x: 943, endPoint y: 302, distance: 30.0
copy span "Soft Drink"
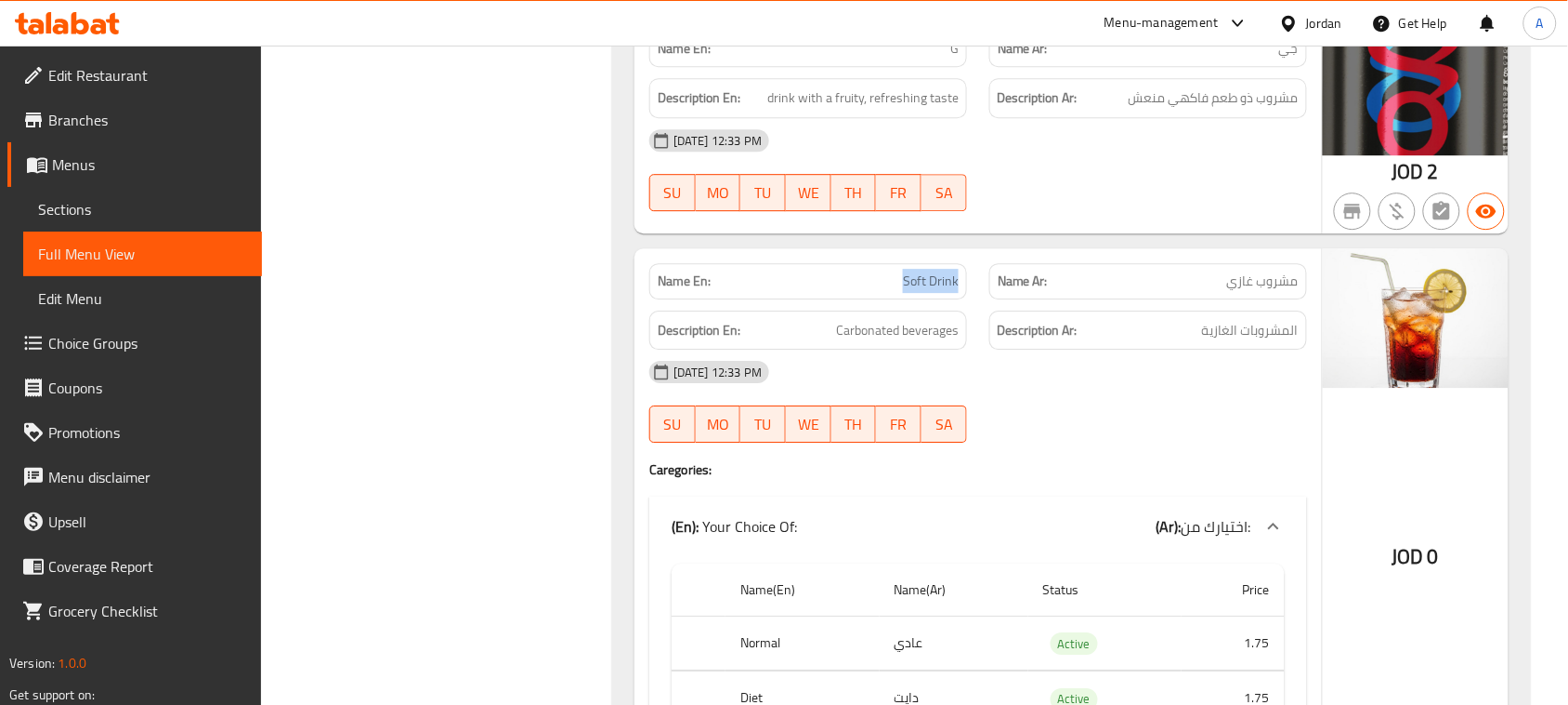
click at [78, 209] on span "Sections" at bounding box center [142, 209] width 209 height 23
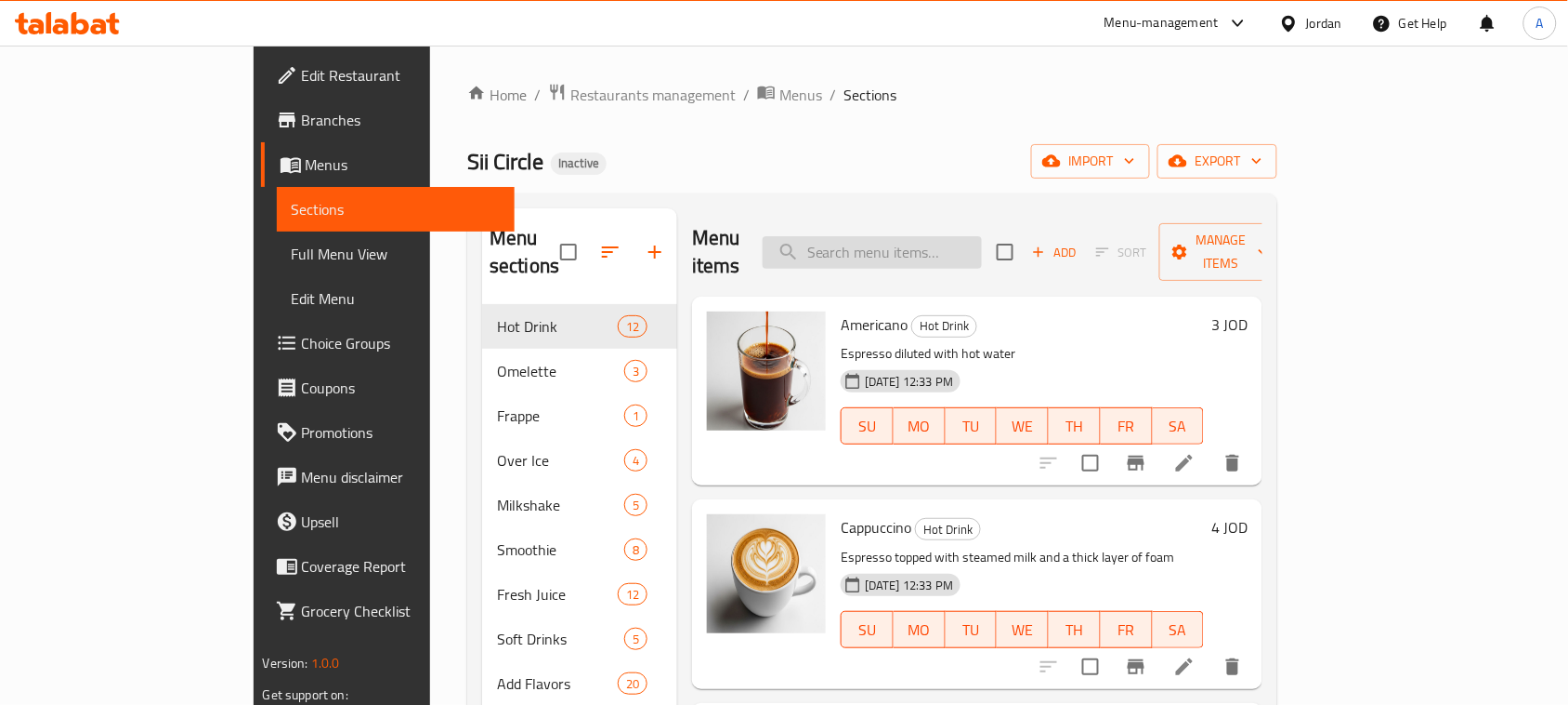
click at [952, 236] on input "search" at bounding box center [871, 251] width 219 height 32
paste input "Soft Drink"
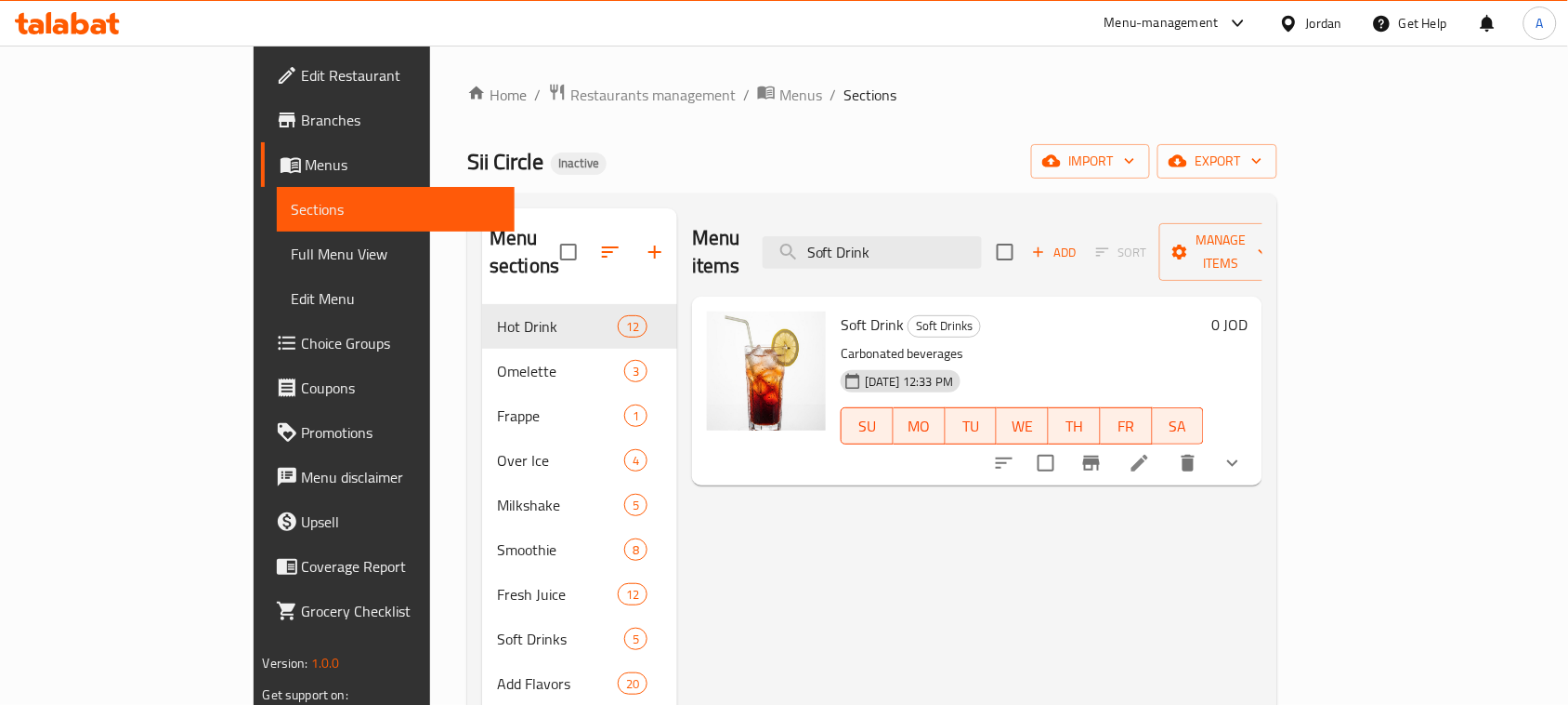
type input "Soft Drink"
click at [1166, 449] on li at bounding box center [1139, 462] width 52 height 33
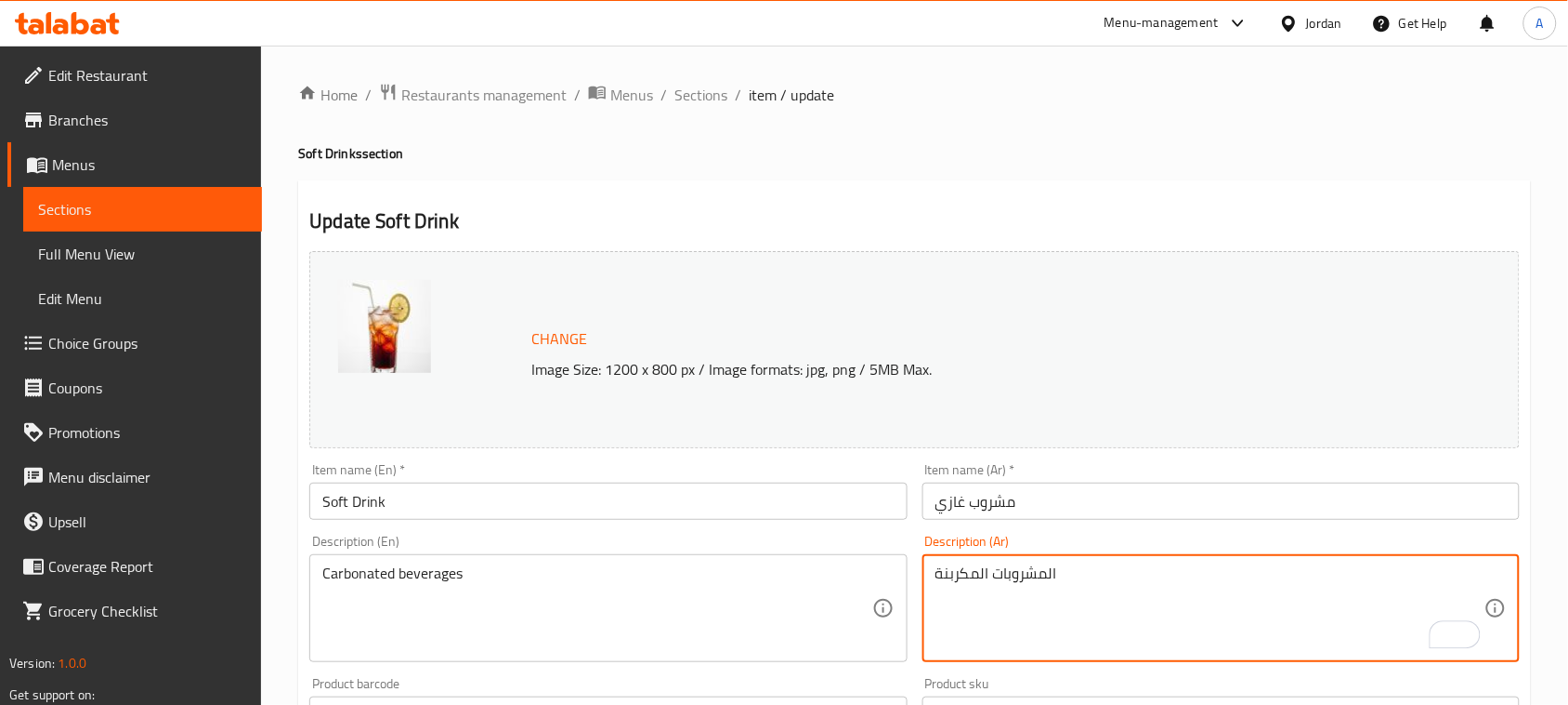
type textarea "المشروبات المكربنة"
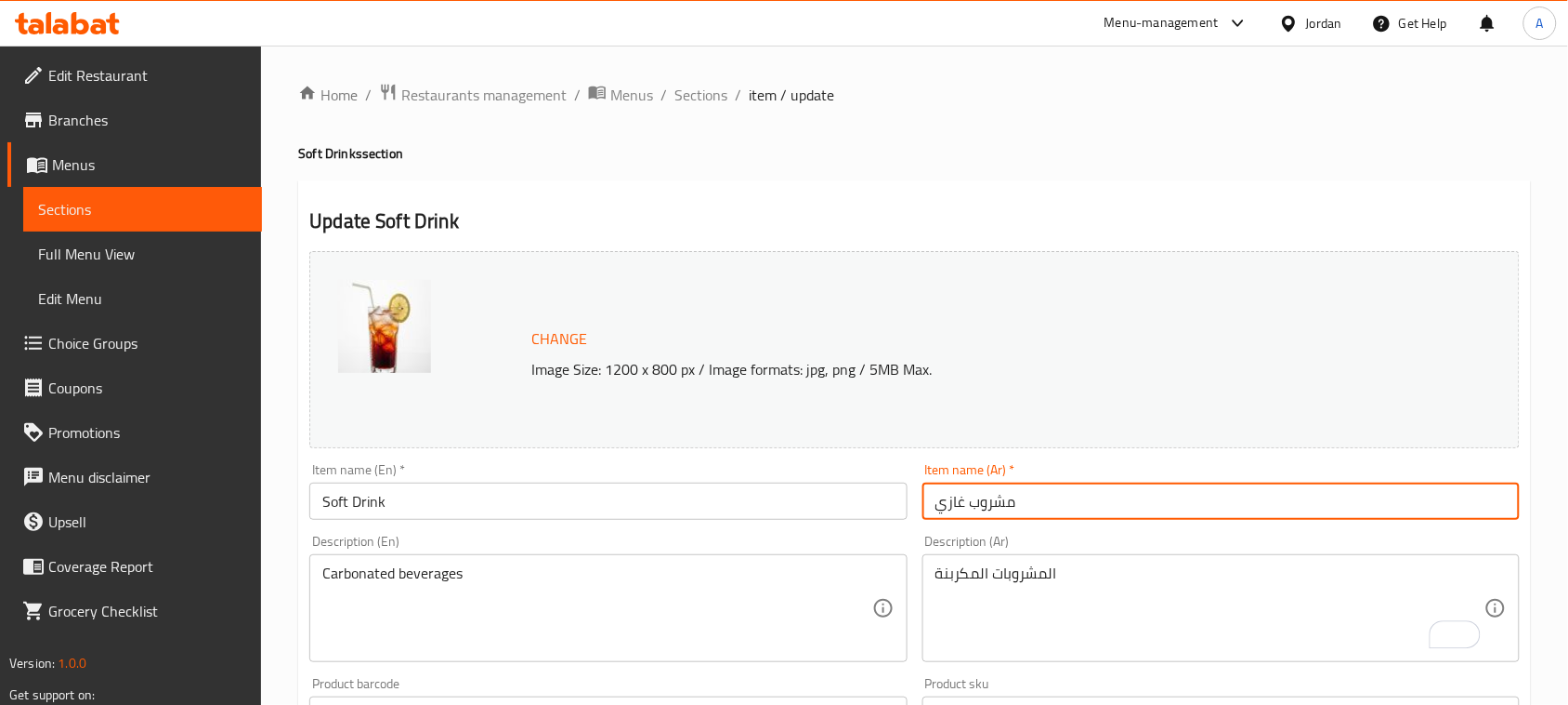
click at [1066, 502] on input "مشروب غازي" at bounding box center [1221, 501] width 598 height 37
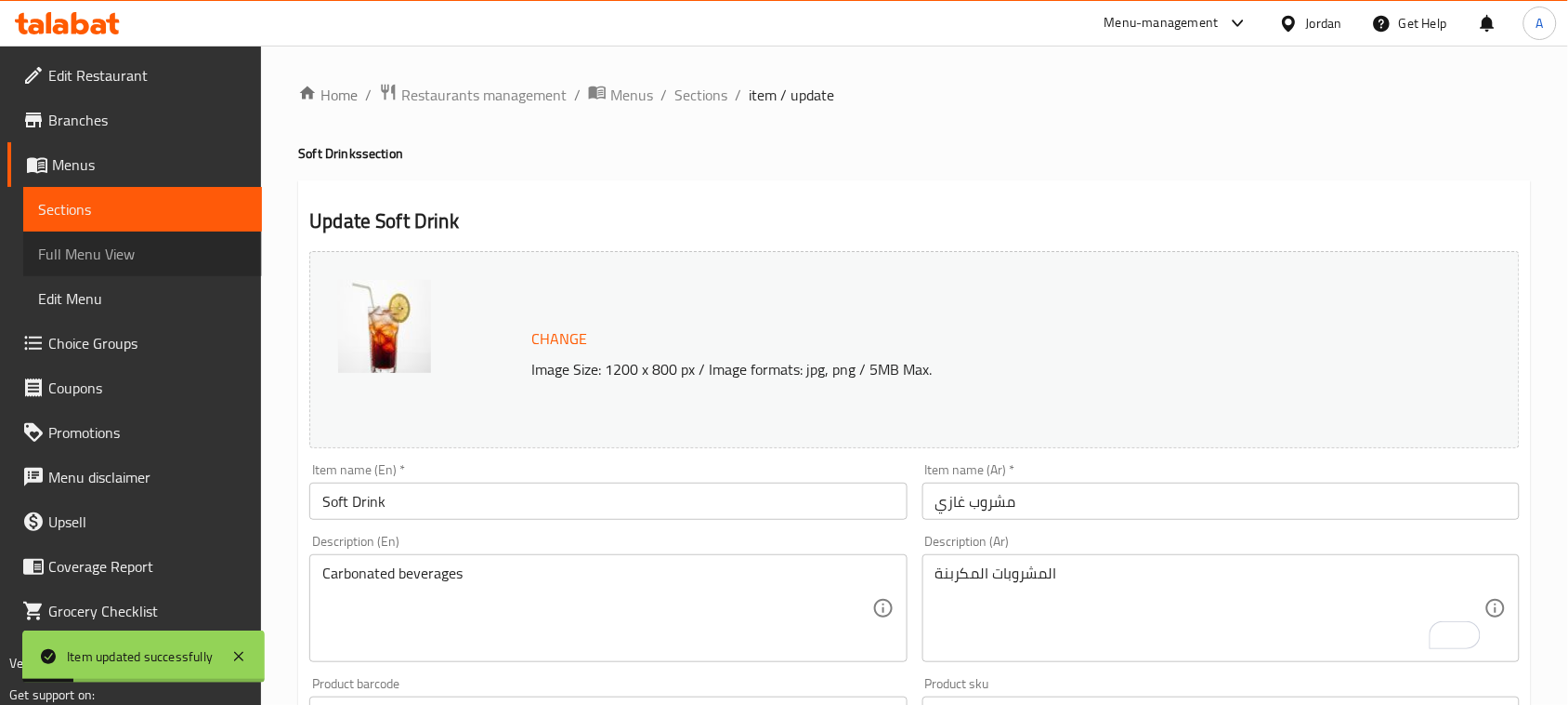
click at [78, 243] on span "Full Menu View" at bounding box center [142, 253] width 209 height 23
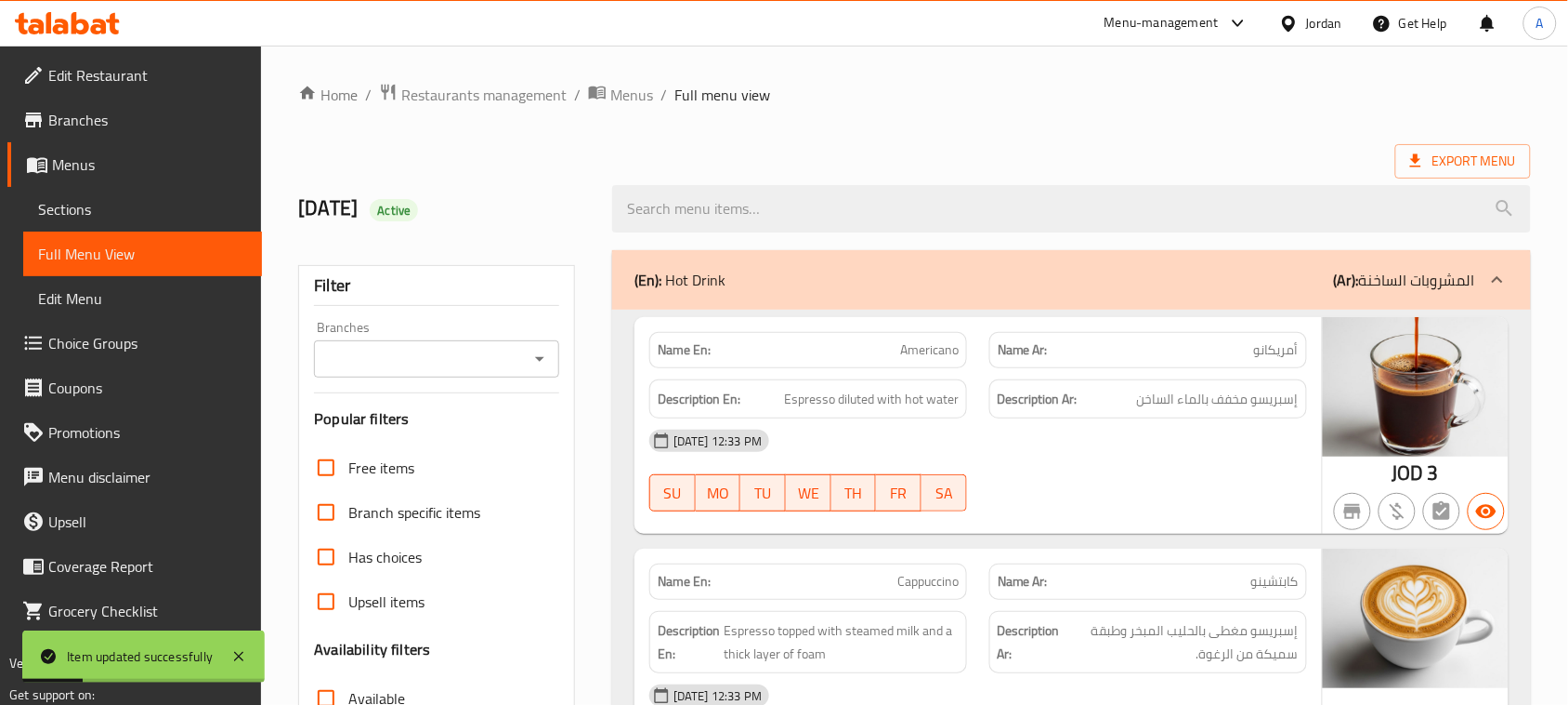
scroll to position [349, 0]
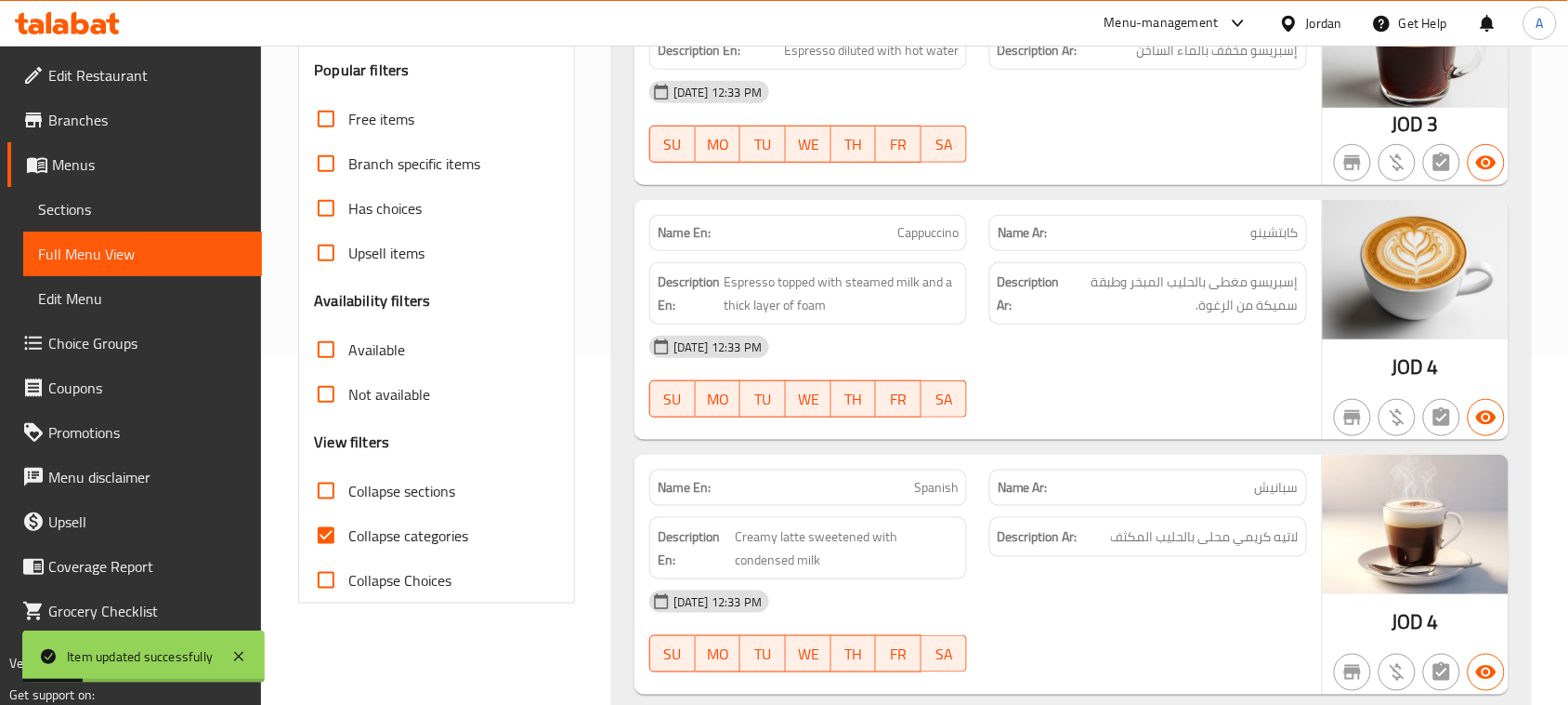
click at [338, 535] on input "Collapse categories" at bounding box center [326, 535] width 44 height 44
checkbox input "false"
click at [1055, 381] on div "18-08-2025 12:33 PM SU MO TU WE TH FR SA" at bounding box center [977, 376] width 680 height 104
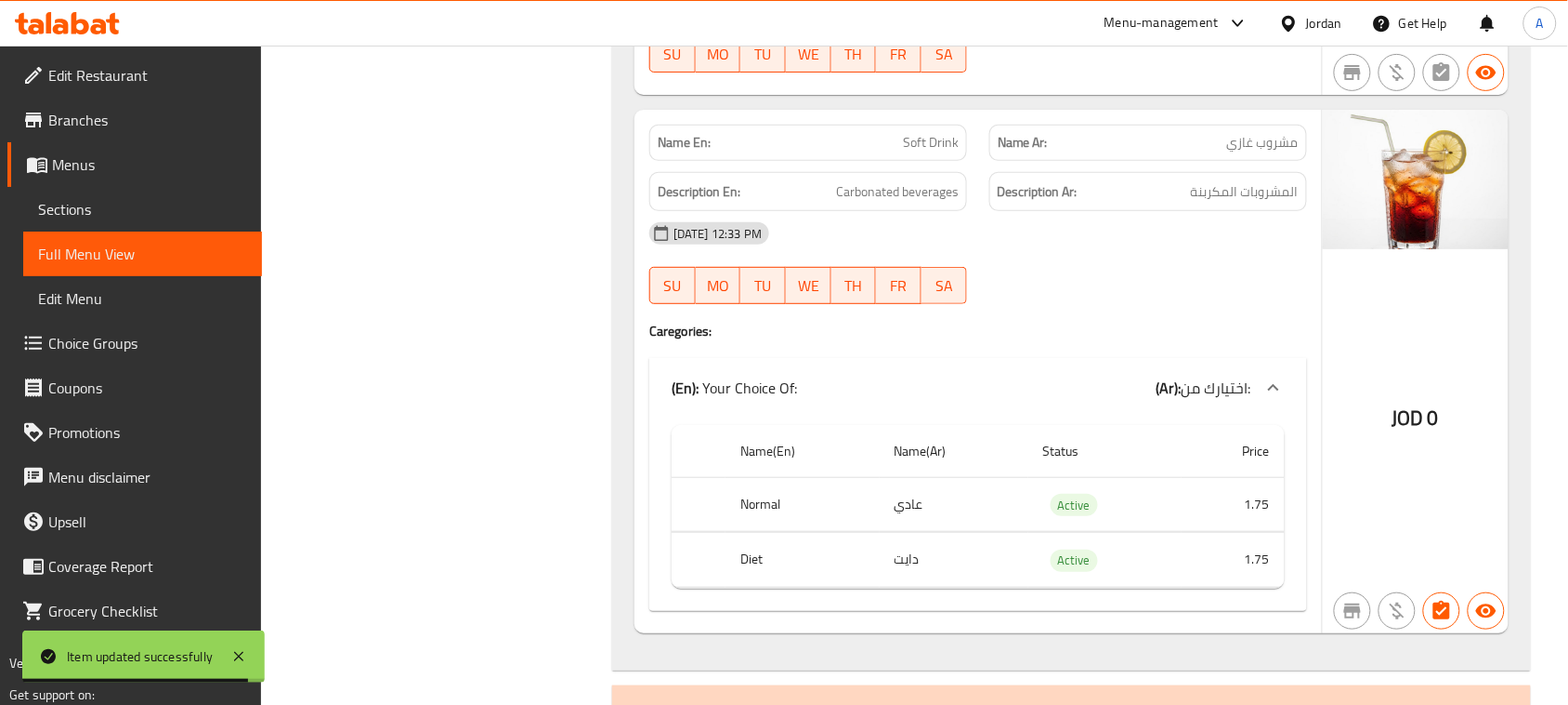
scroll to position [17236, 0]
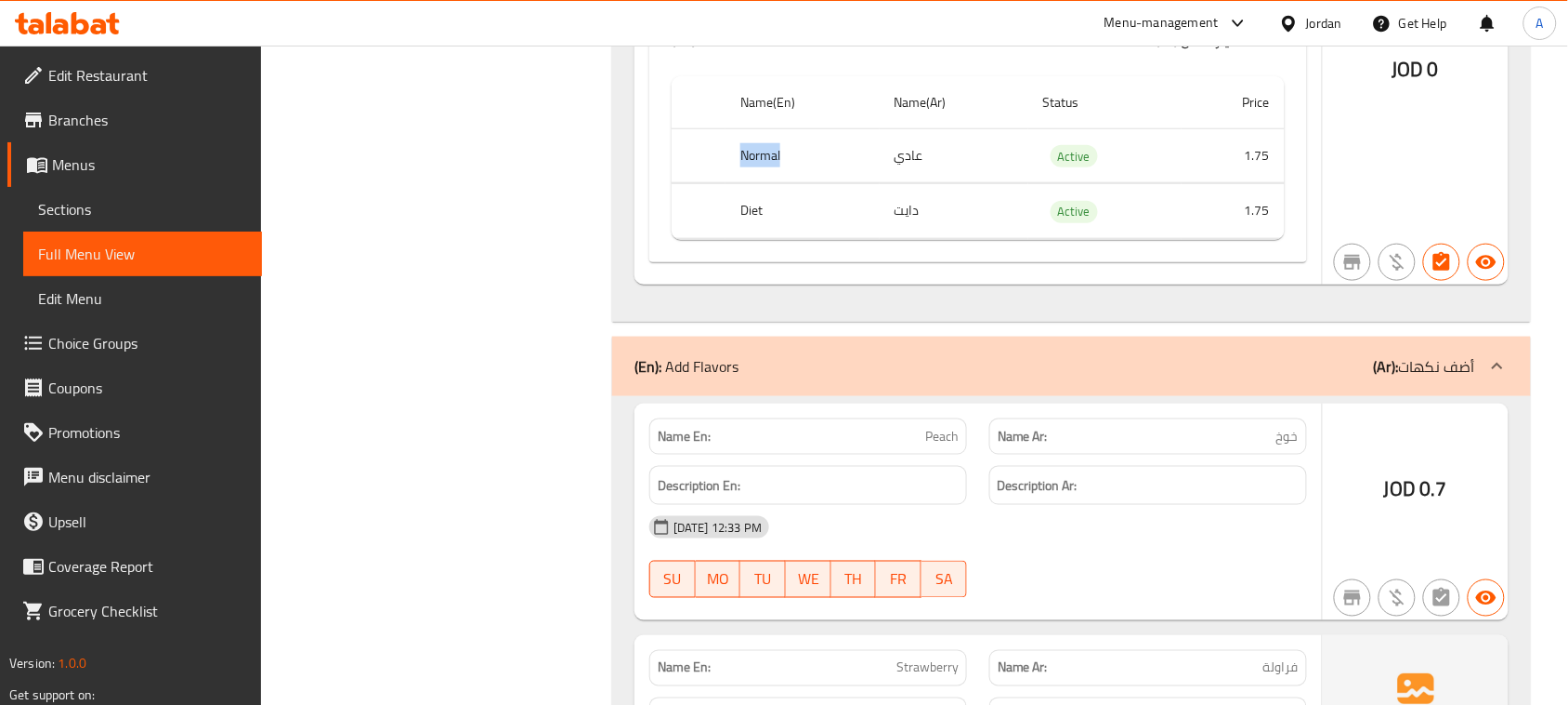
drag, startPoint x: 790, startPoint y: 196, endPoint x: 759, endPoint y: 255, distance: 66.6
drag, startPoint x: 731, startPoint y: 266, endPoint x: 912, endPoint y: 286, distance: 182.1
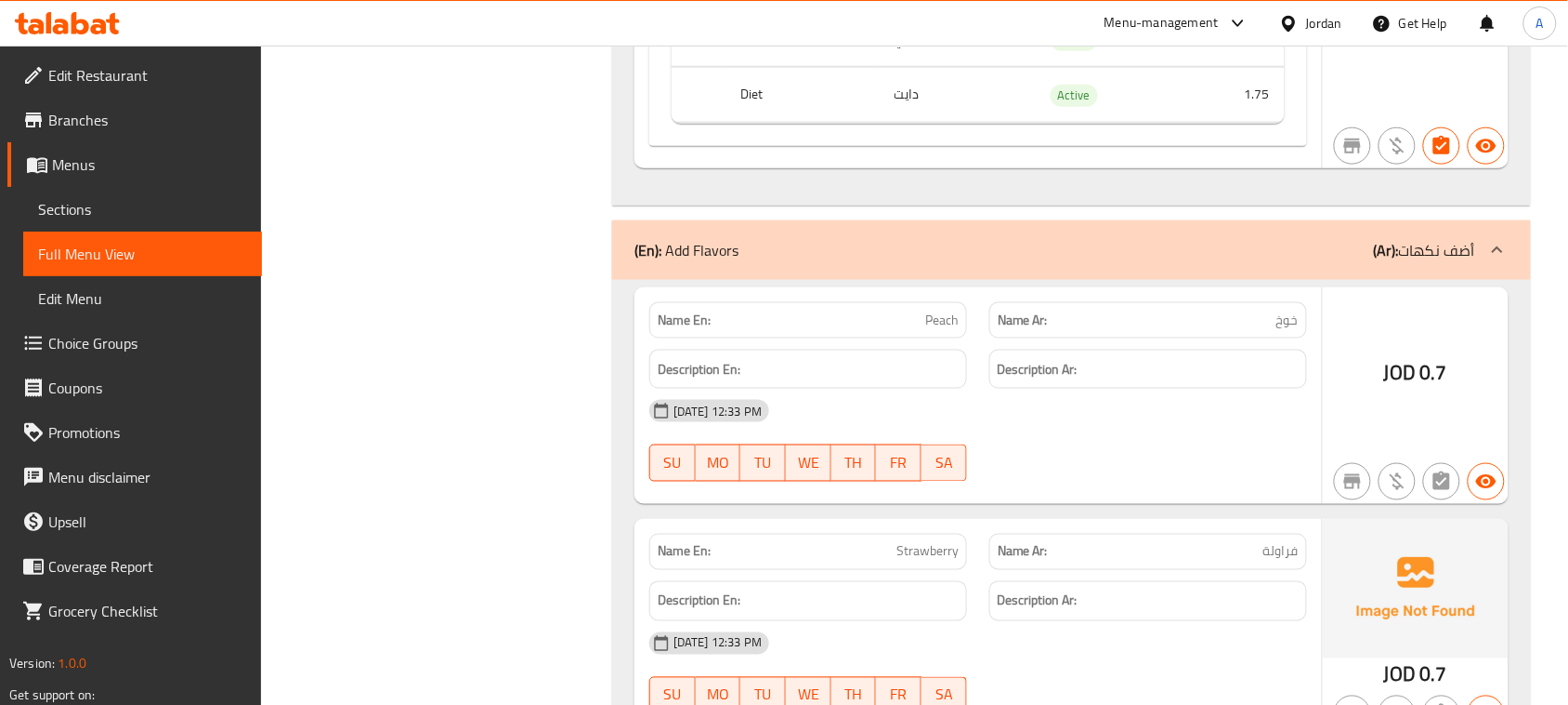
drag, startPoint x: 896, startPoint y: 369, endPoint x: 1046, endPoint y: 456, distance: 173.4
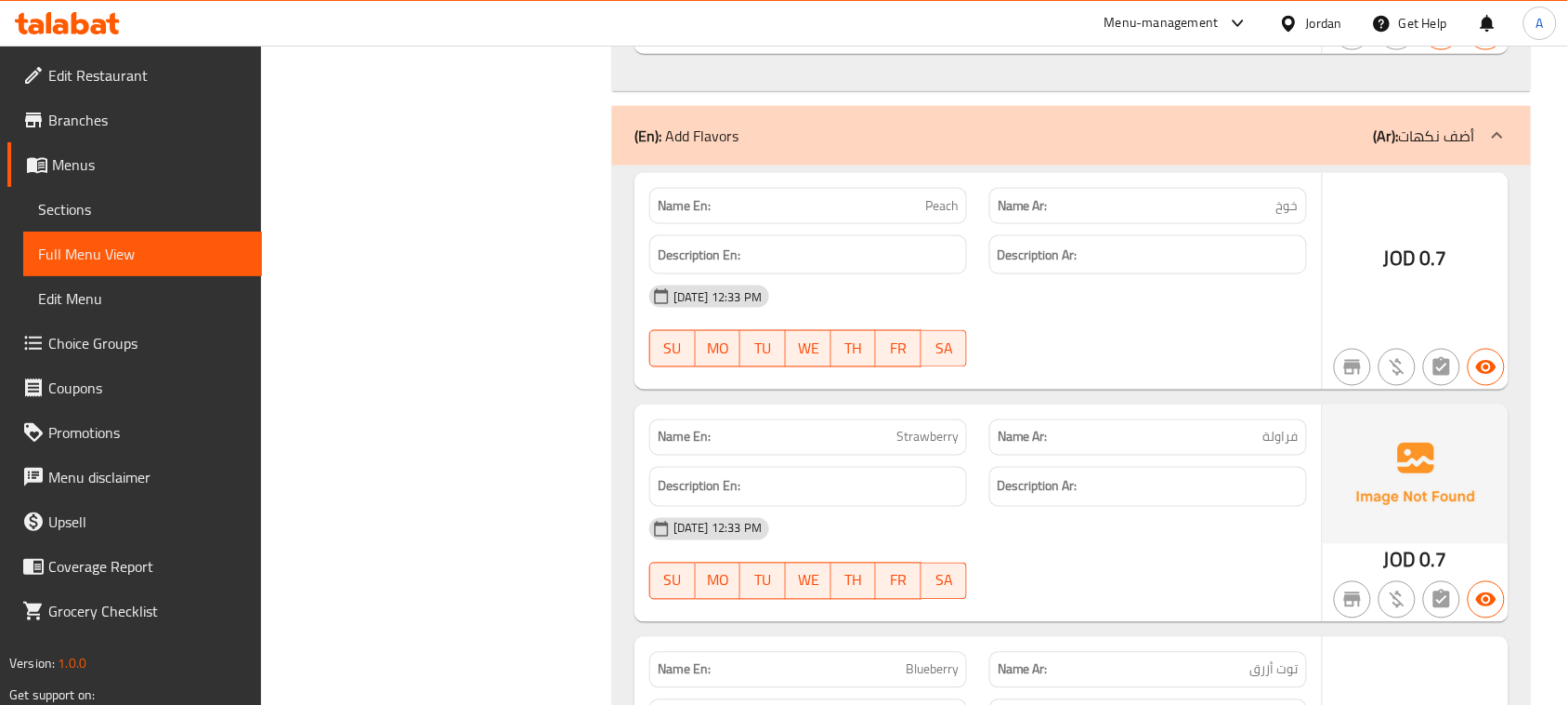
scroll to position [17702, 0]
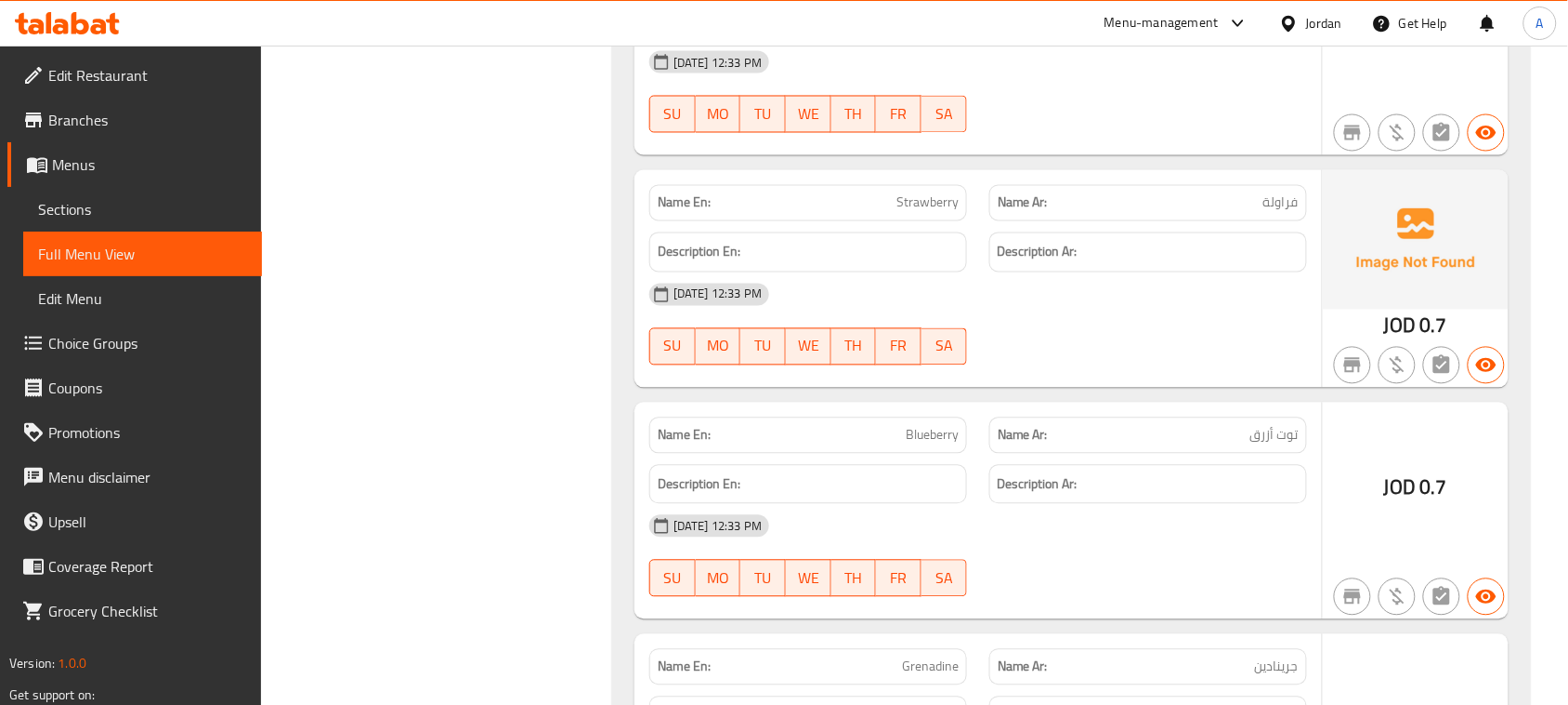
drag, startPoint x: 904, startPoint y: 225, endPoint x: 1083, endPoint y: 340, distance: 212.8
drag, startPoint x: 1083, startPoint y: 340, endPoint x: 935, endPoint y: 453, distance: 186.2
drag, startPoint x: 915, startPoint y: 459, endPoint x: 1140, endPoint y: 453, distance: 225.1
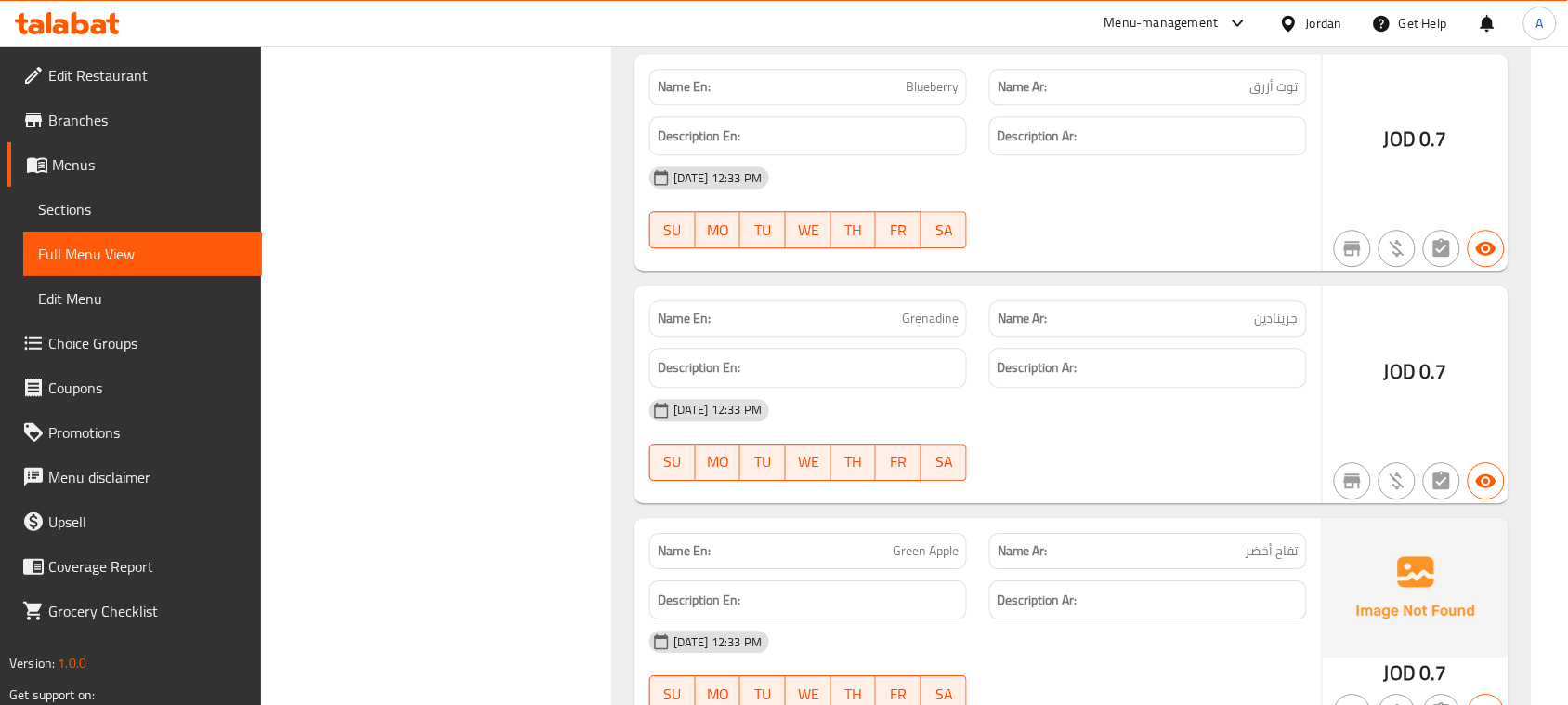
drag, startPoint x: 870, startPoint y: 372, endPoint x: 1082, endPoint y: 490, distance: 242.6
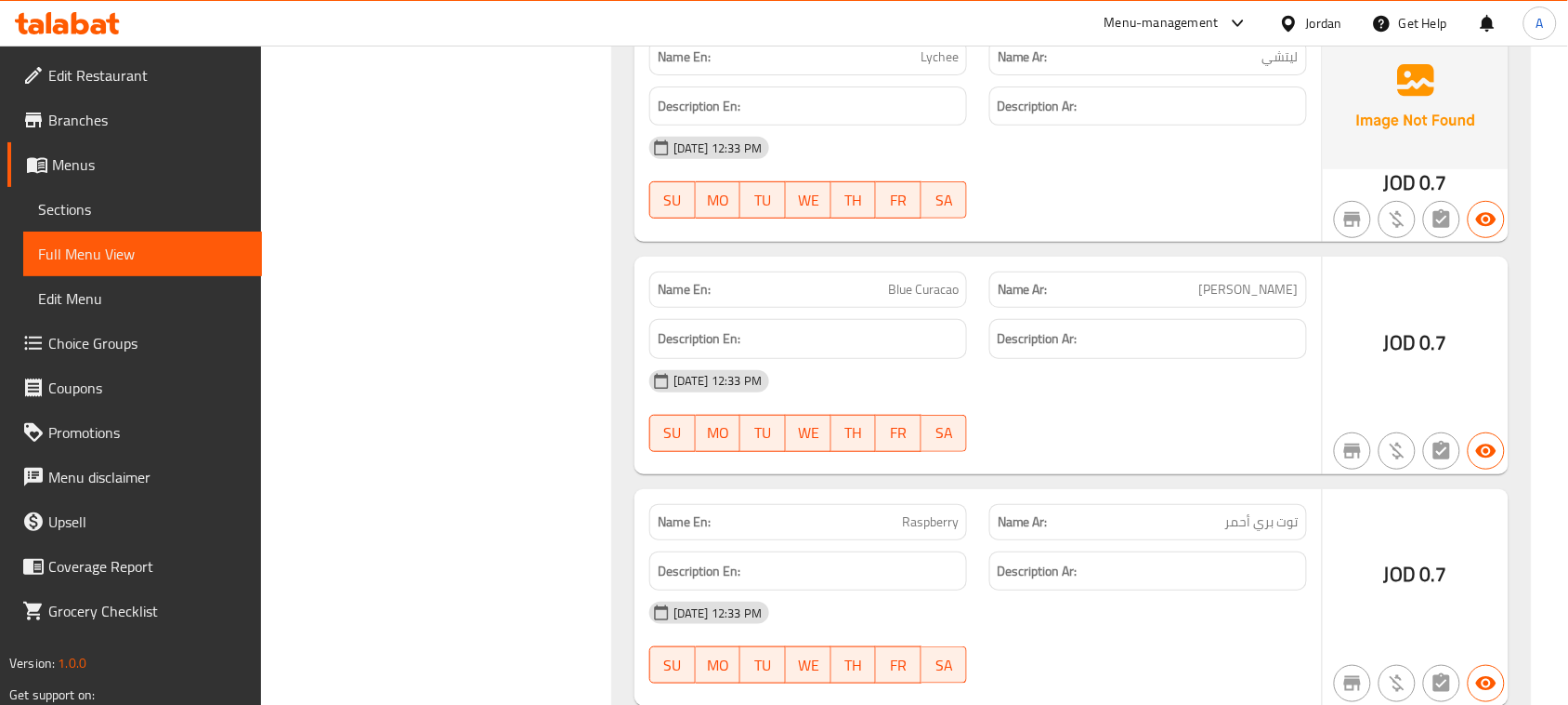
scroll to position [19096, 0]
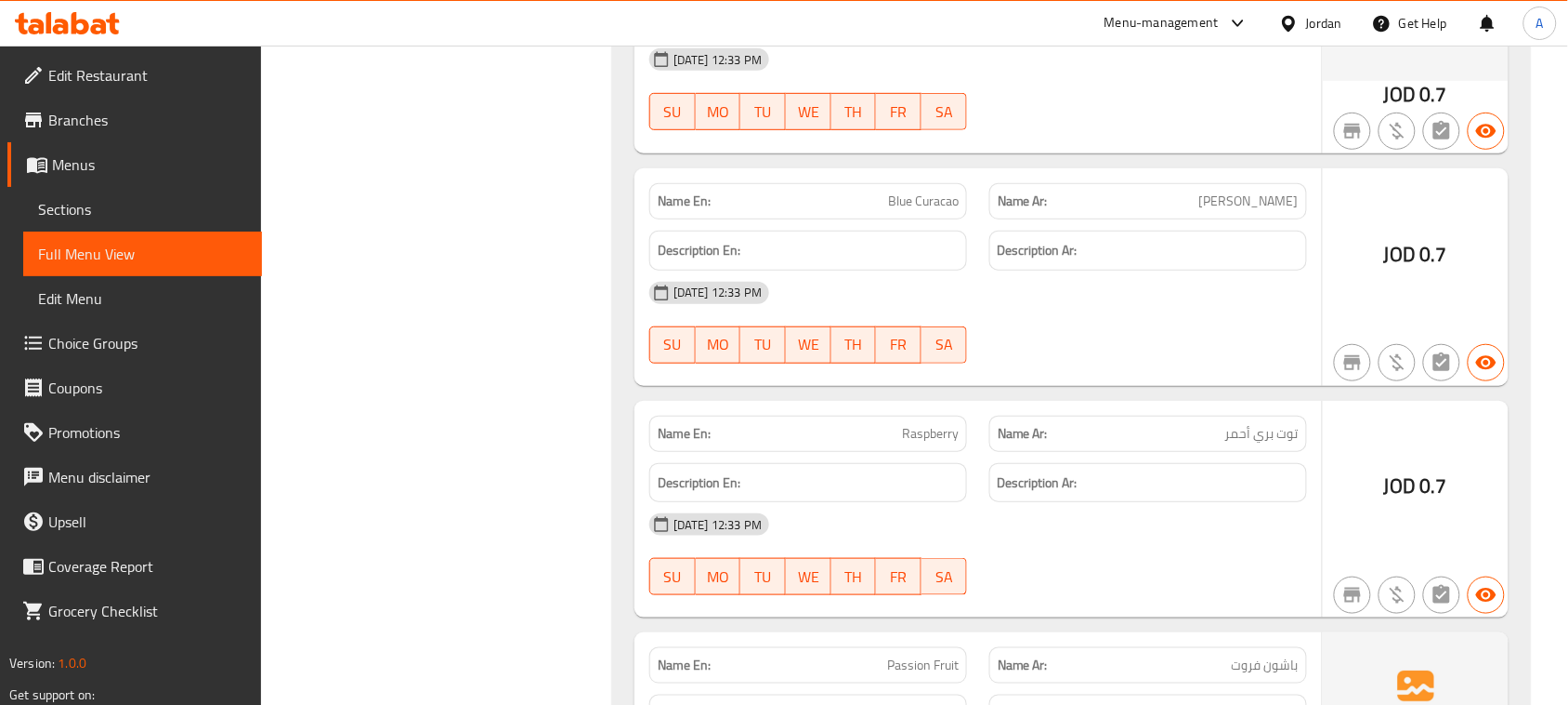
drag, startPoint x: 895, startPoint y: 256, endPoint x: 931, endPoint y: 256, distance: 36.0
copy span "Blue Curacao"
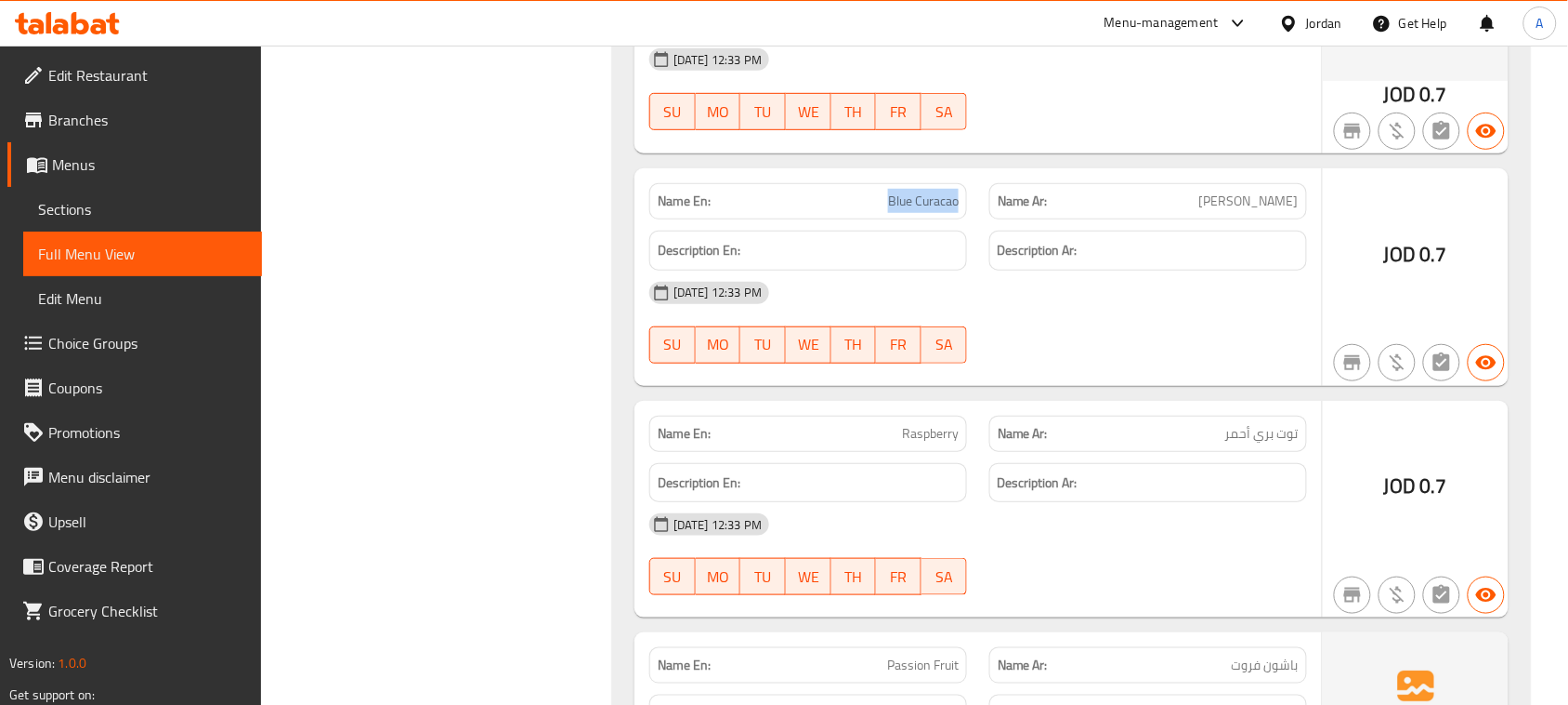
drag, startPoint x: 903, startPoint y: 255, endPoint x: 921, endPoint y: 252, distance: 18.2
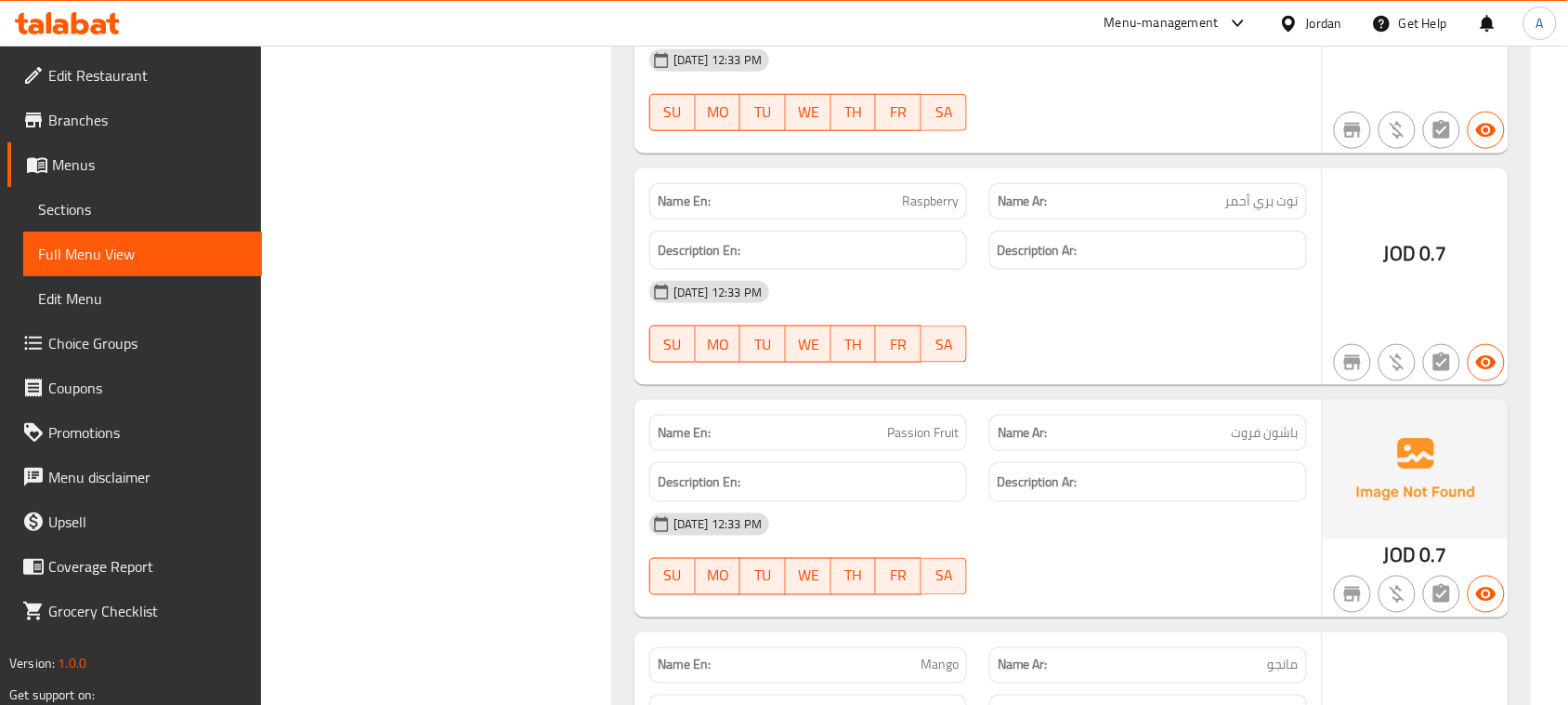
drag, startPoint x: 856, startPoint y: 253, endPoint x: 1027, endPoint y: 336, distance: 190.1
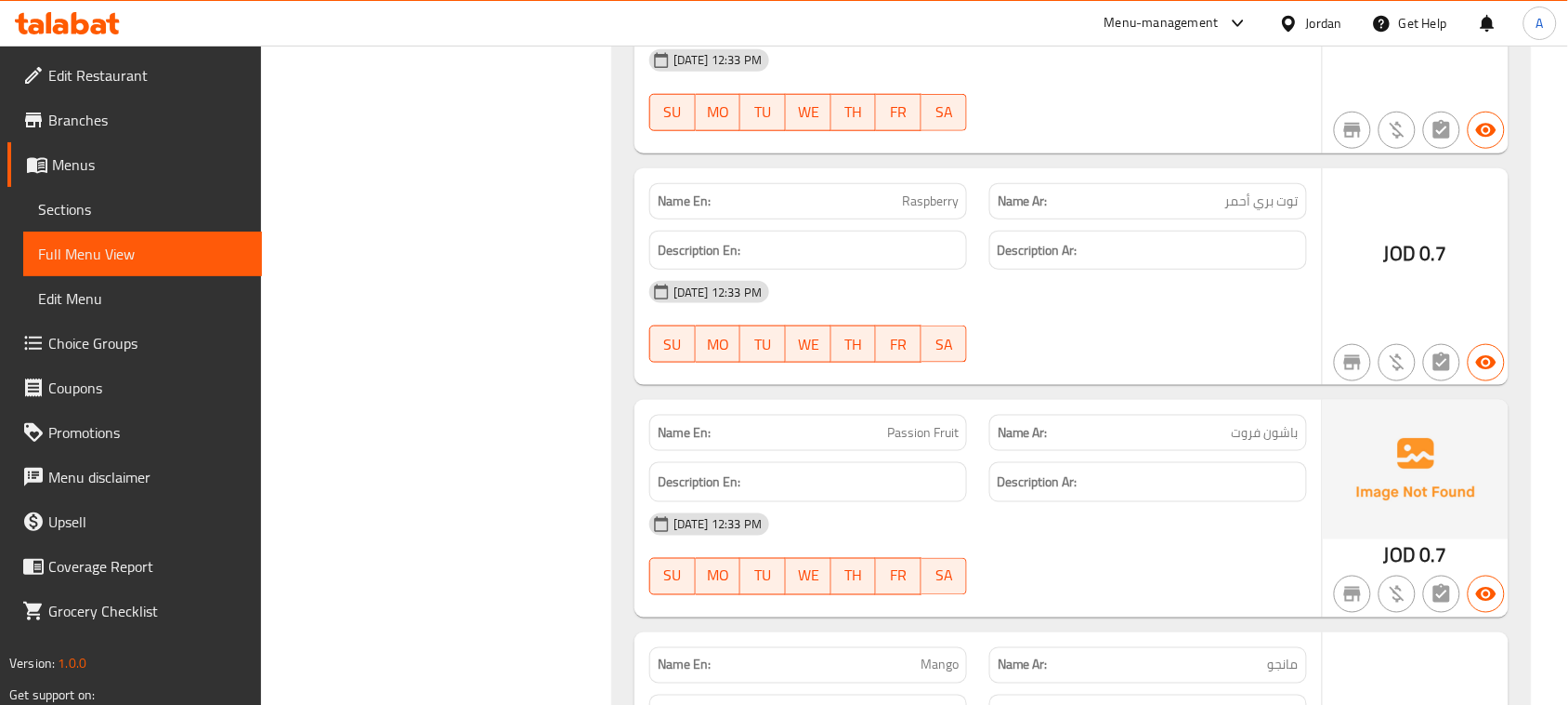
scroll to position [19444, 0]
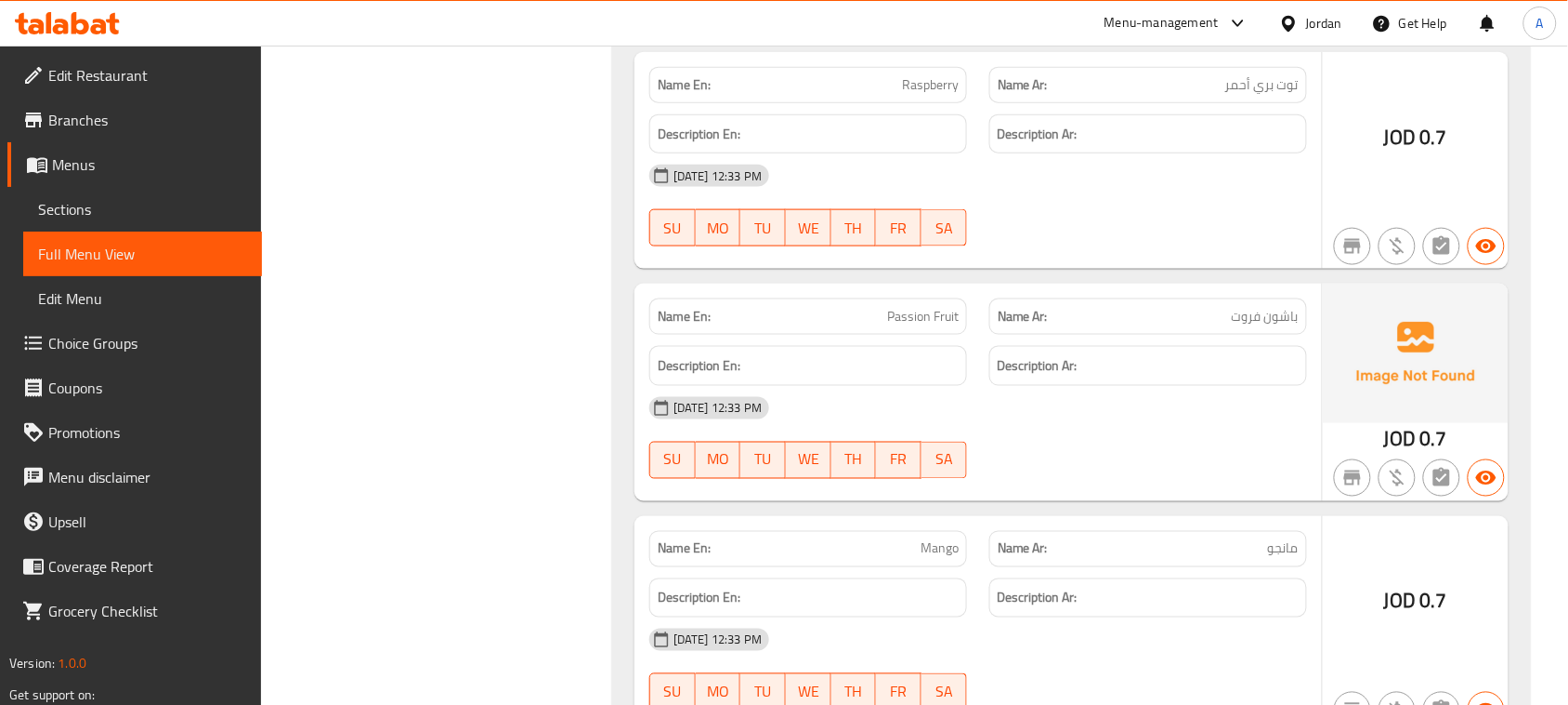
drag, startPoint x: 887, startPoint y: 360, endPoint x: 1155, endPoint y: 509, distance: 306.6
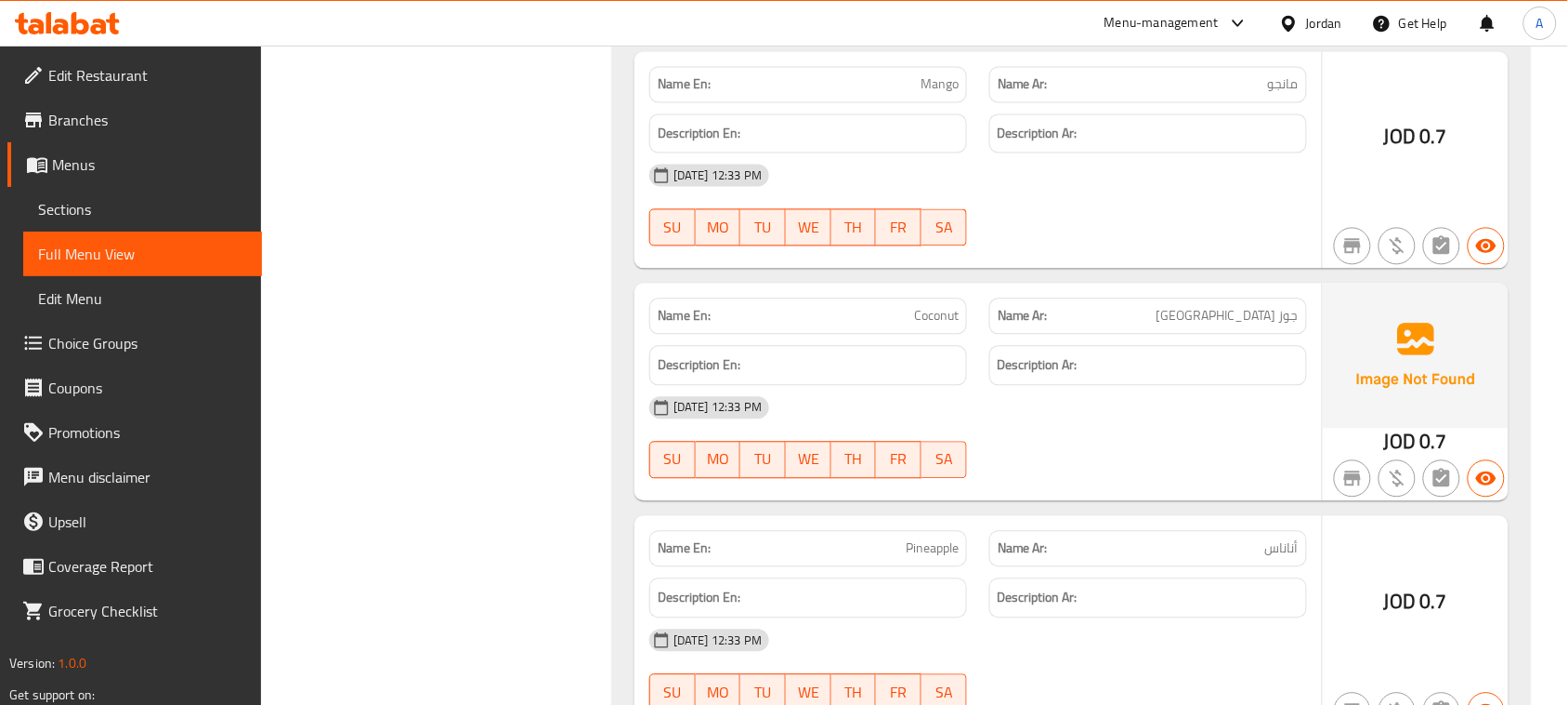
drag, startPoint x: 896, startPoint y: 365, endPoint x: 1104, endPoint y: 512, distance: 254.7
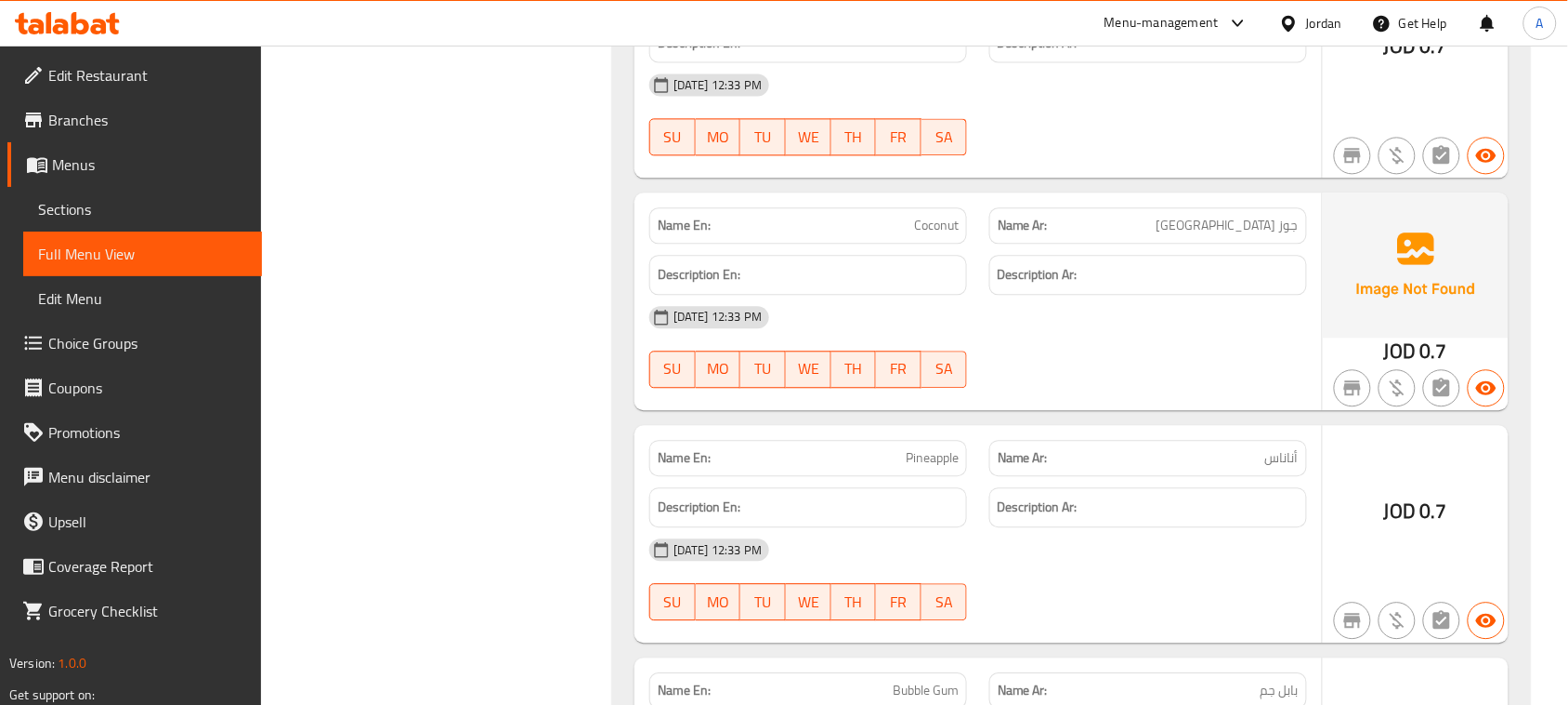
scroll to position [20025, 0]
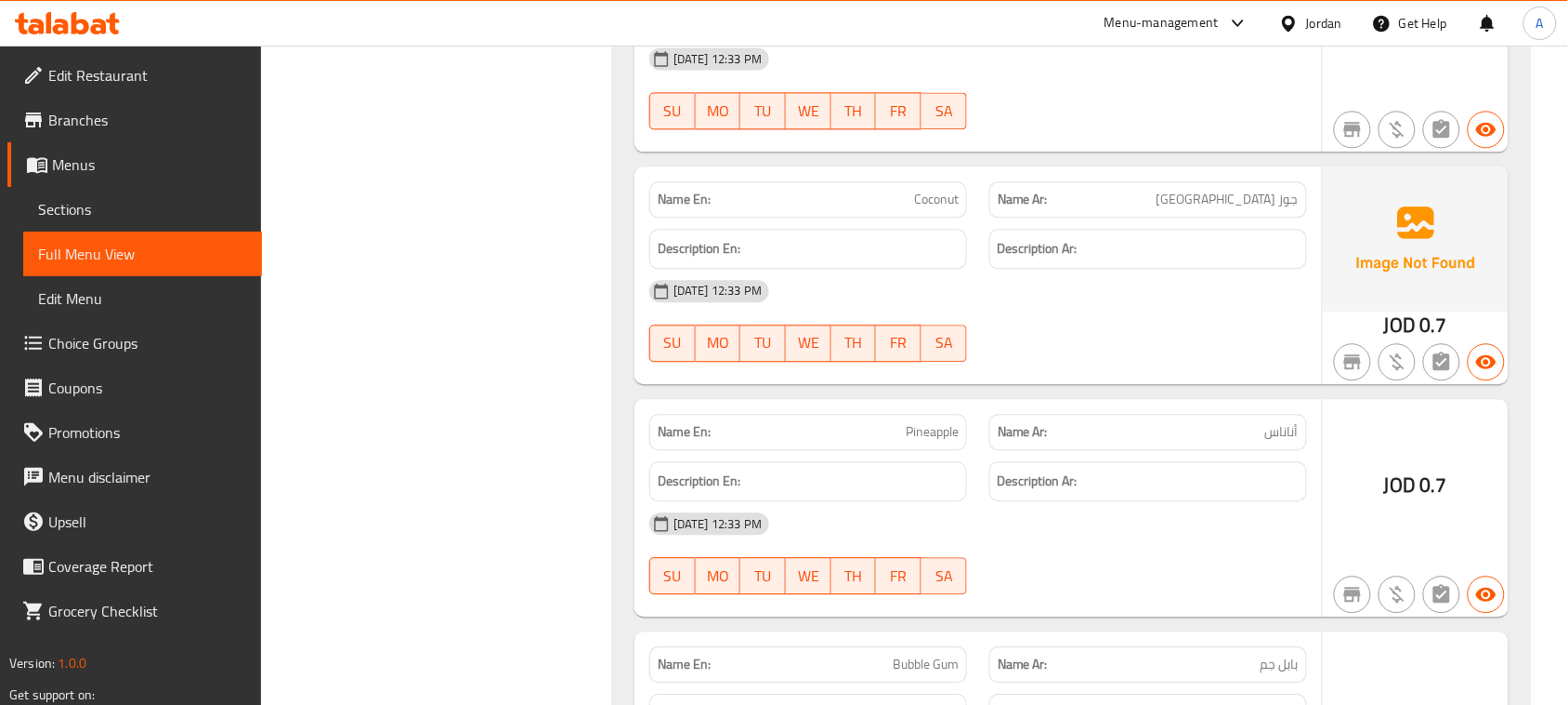
drag, startPoint x: 856, startPoint y: 514, endPoint x: 1167, endPoint y: 601, distance: 322.9
click at [1080, 513] on div "Description En: Description Ar:" at bounding box center [977, 480] width 680 height 62
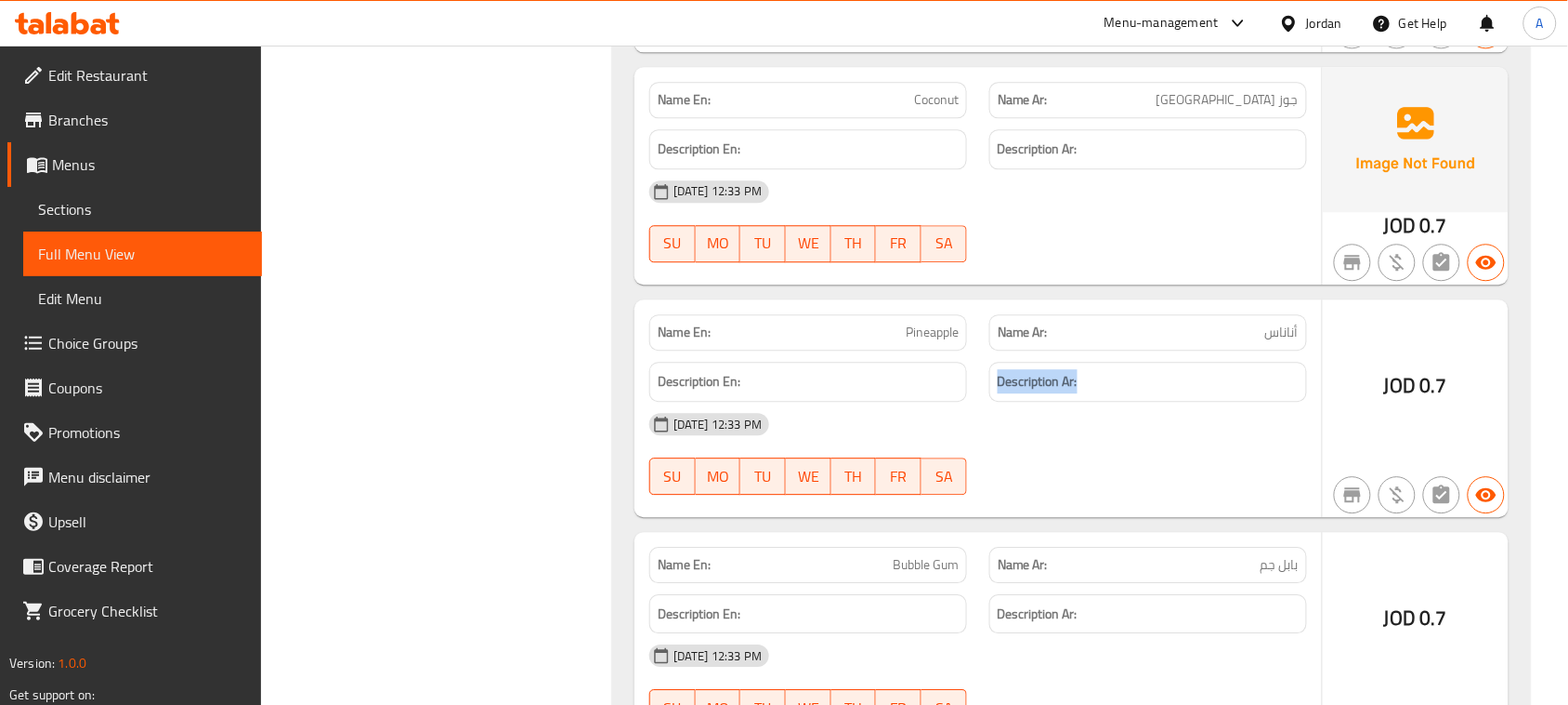
scroll to position [20257, 0]
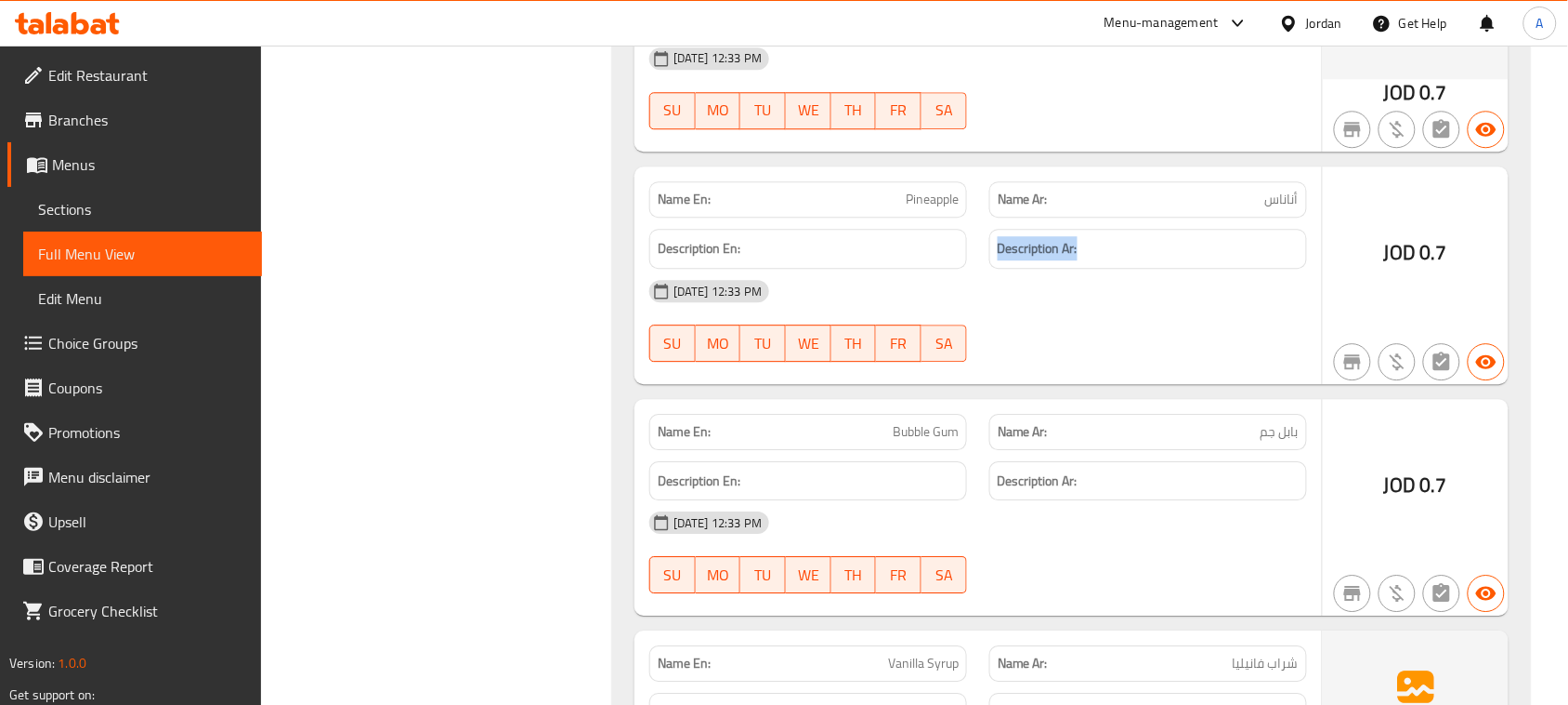
drag, startPoint x: 813, startPoint y: 486, endPoint x: 1088, endPoint y: 433, distance: 280.1
click at [1048, 461] on div "Name En: Bubble Gum Name Ar: بابل جم" at bounding box center [977, 432] width 680 height 59
click at [1108, 373] on div "18-08-2025 12:33 PM SU MO TU WE TH FR SA" at bounding box center [977, 321] width 680 height 104
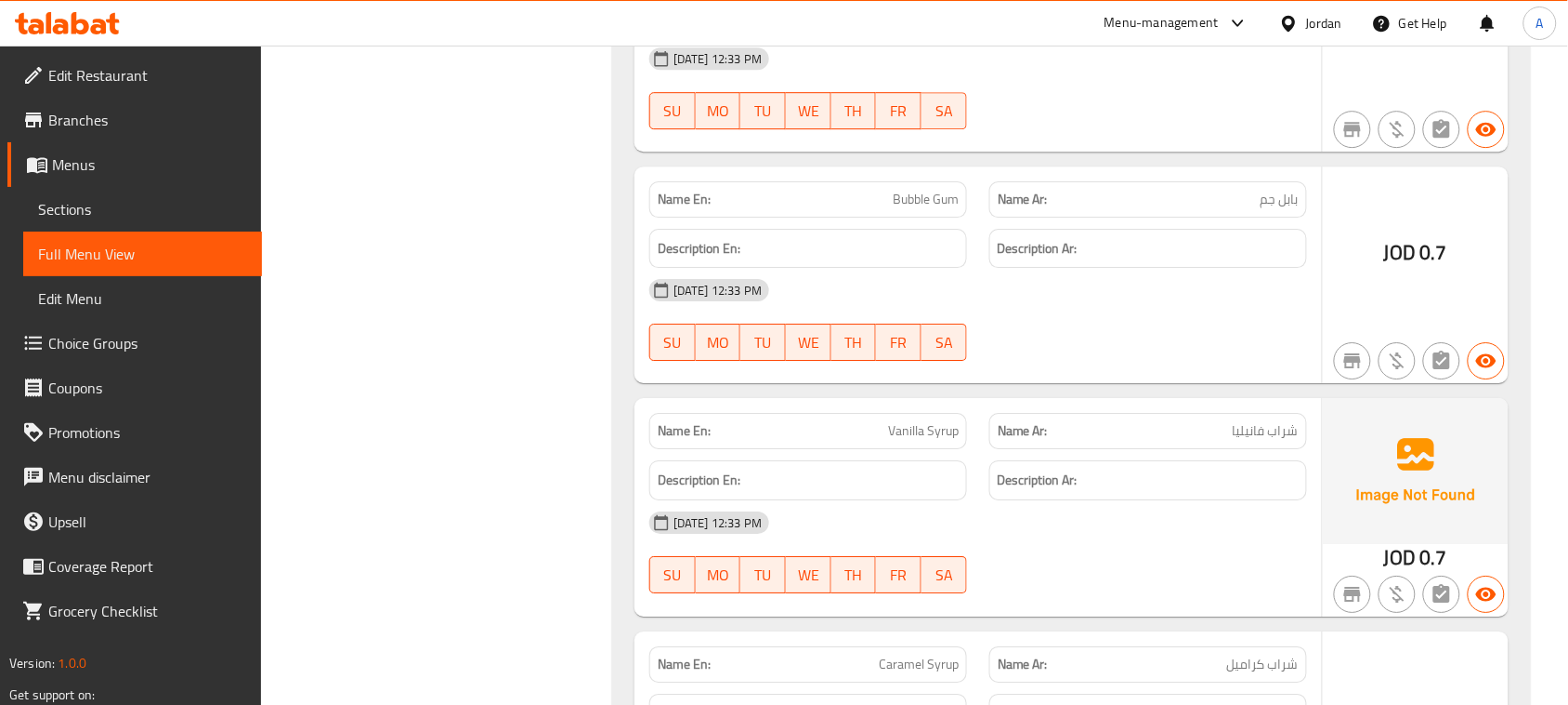
click at [1024, 461] on div "Name En: Vanilla Syrup Name Ar: شراب فانيليا" at bounding box center [977, 431] width 680 height 59
click at [1094, 384] on div "Name En: Bubble Gum Name Ar: بابل جم Description En: Description Ar: 18-08-2025…" at bounding box center [978, 275] width 687 height 218
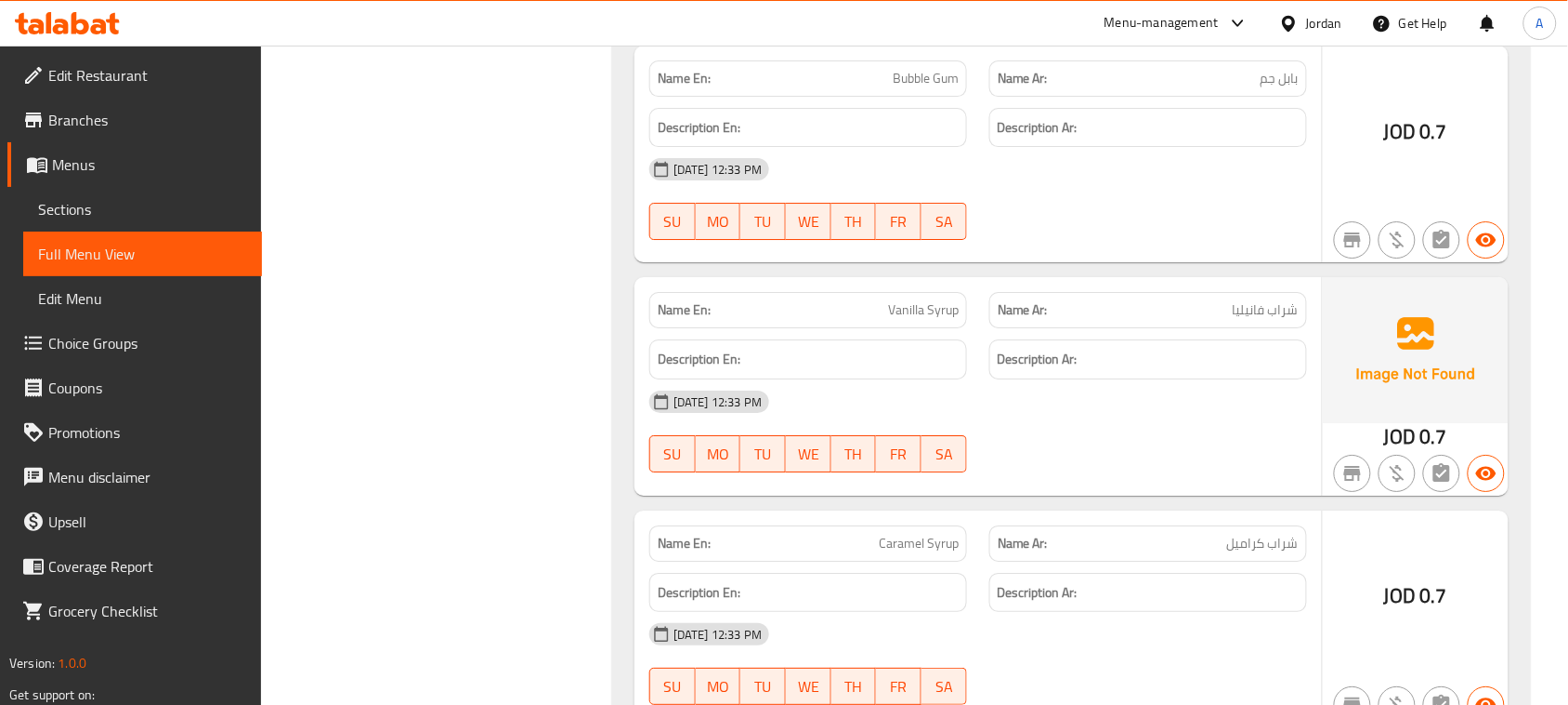
scroll to position [20722, 0]
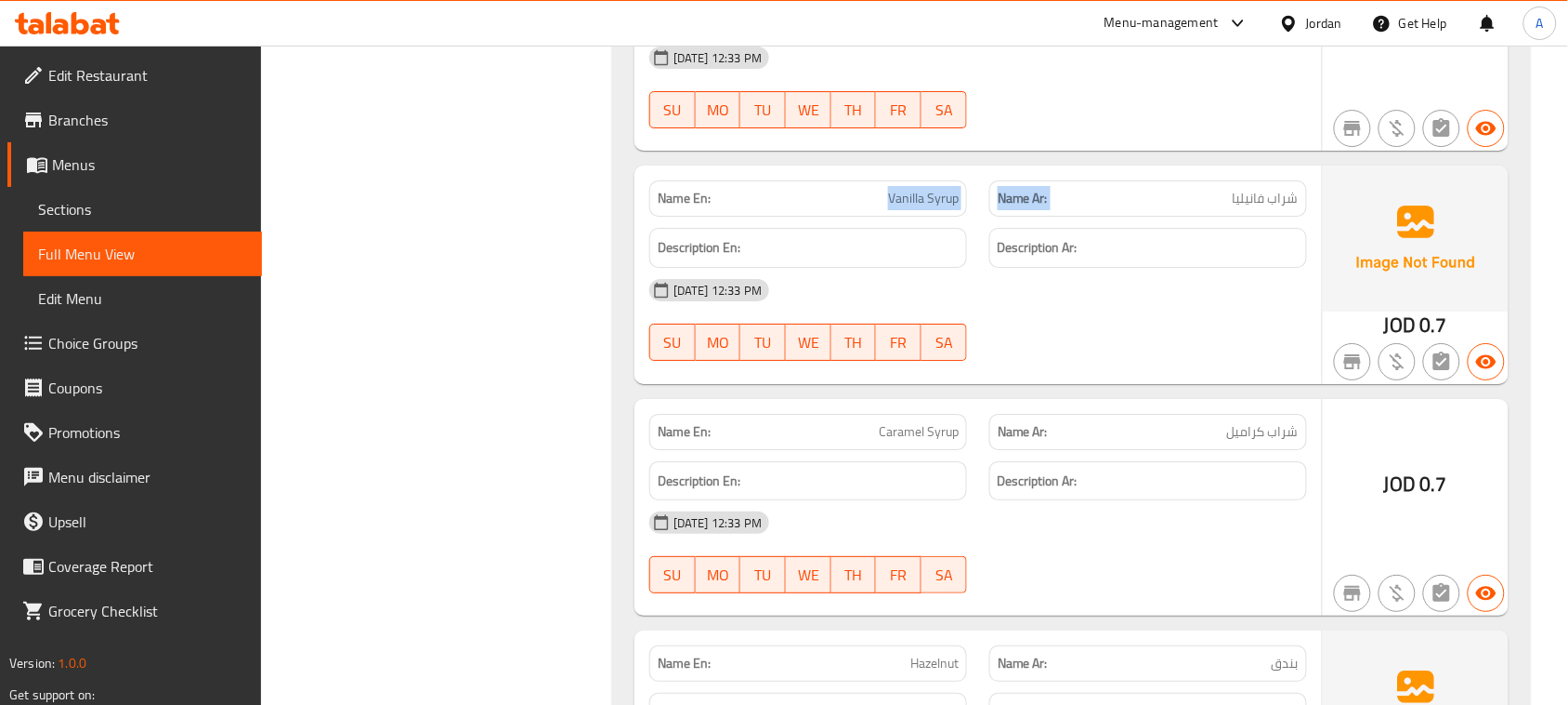
drag, startPoint x: 1301, startPoint y: 255, endPoint x: 773, endPoint y: 255, distance: 528.0
click at [773, 228] on div "Name En: Vanilla Syrup Name Ar: شراب فانيليا" at bounding box center [977, 198] width 680 height 59
click at [1157, 372] on div "18-08-2025 12:33 PM SU MO TU WE TH FR SA" at bounding box center [977, 320] width 680 height 104
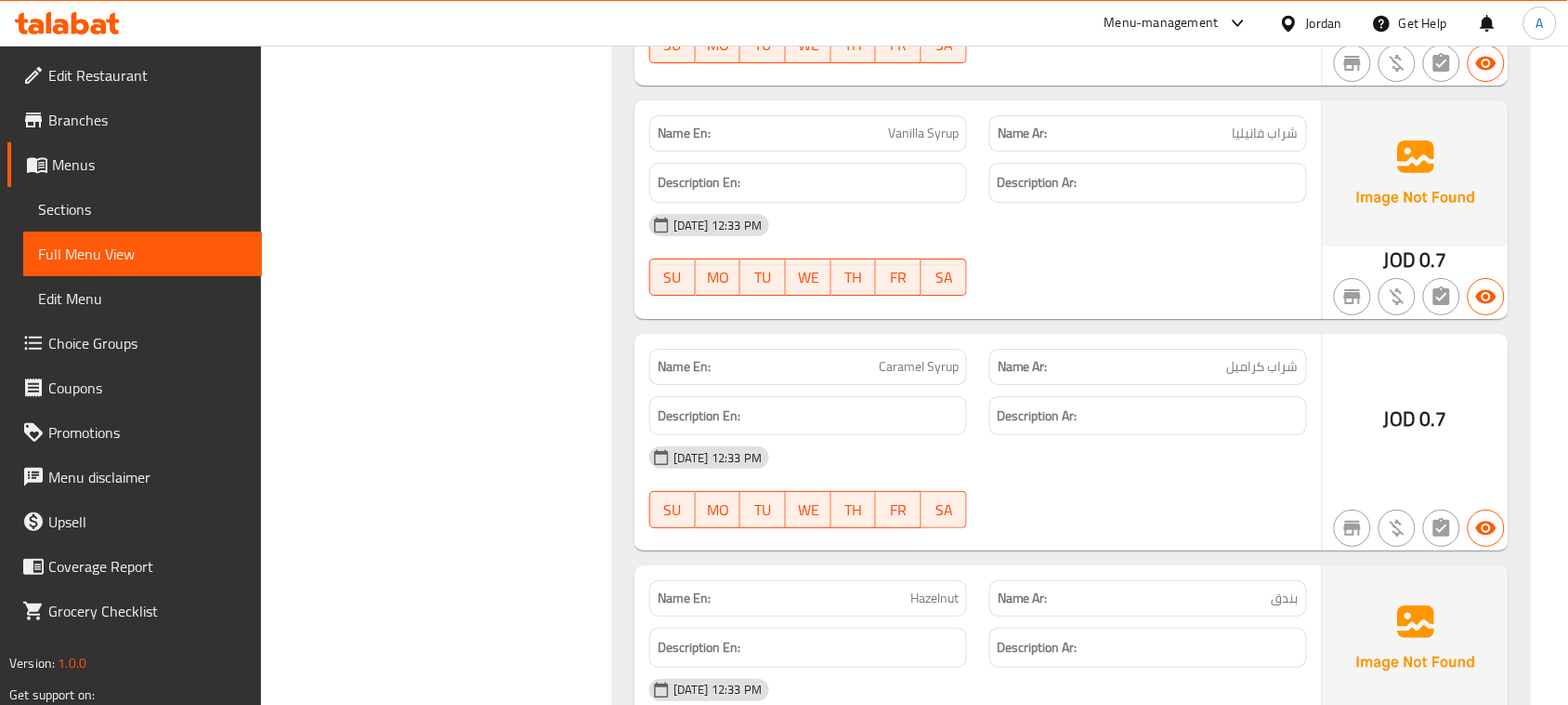
scroll to position [20838, 0]
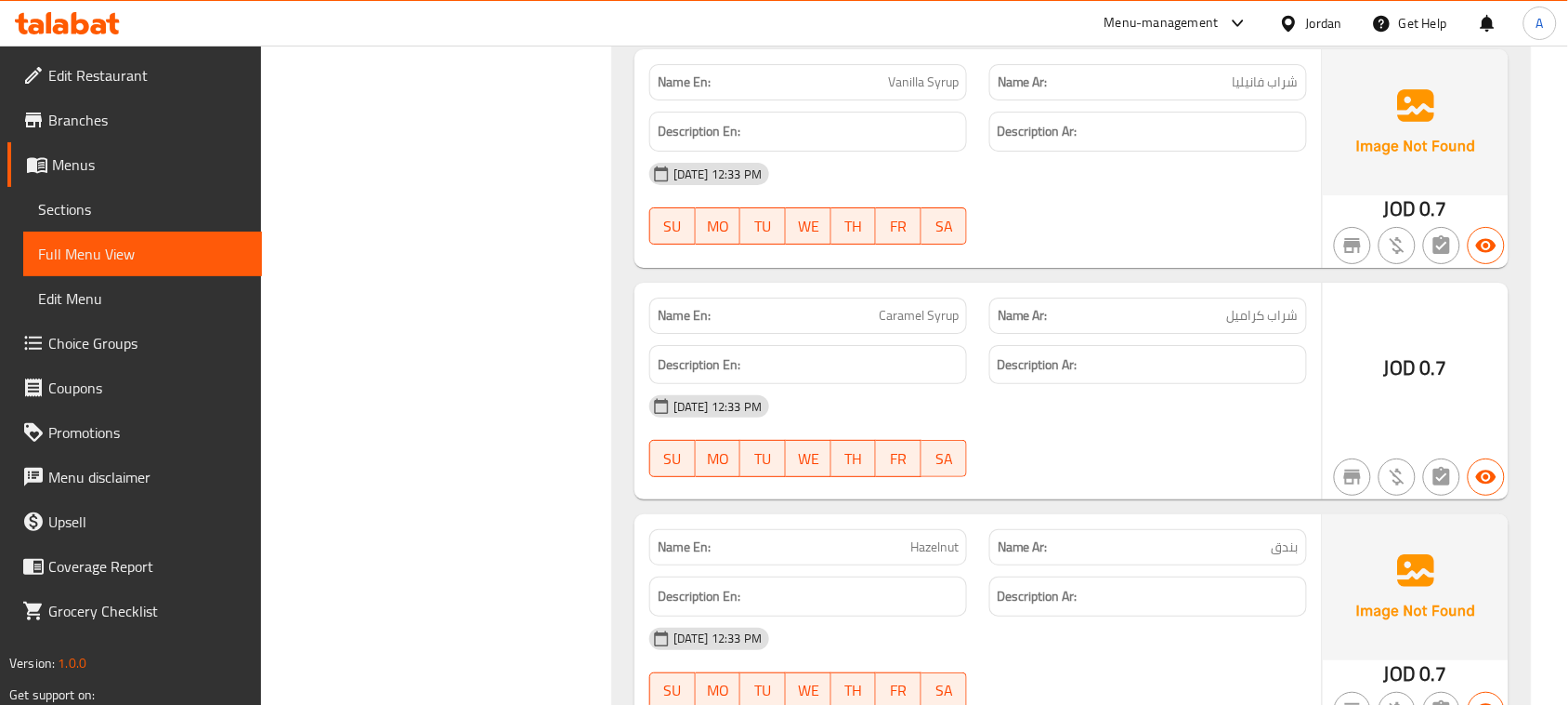
click at [1102, 345] on div "Name En: Caramel Syrup Name Ar: شراب كراميل" at bounding box center [977, 316] width 680 height 59
click at [1150, 488] on div "18-08-2025 12:33 PM SU MO TU WE TH FR SA" at bounding box center [977, 436] width 680 height 104
drag, startPoint x: 1271, startPoint y: 382, endPoint x: 906, endPoint y: 448, distance: 370.9
click at [801, 345] on div "Name En: Caramel Syrup Name Ar: شراب كراميل" at bounding box center [977, 316] width 680 height 59
click at [1121, 488] on div "18-08-2025 12:33 PM SU MO TU WE TH FR SA" at bounding box center [977, 436] width 680 height 104
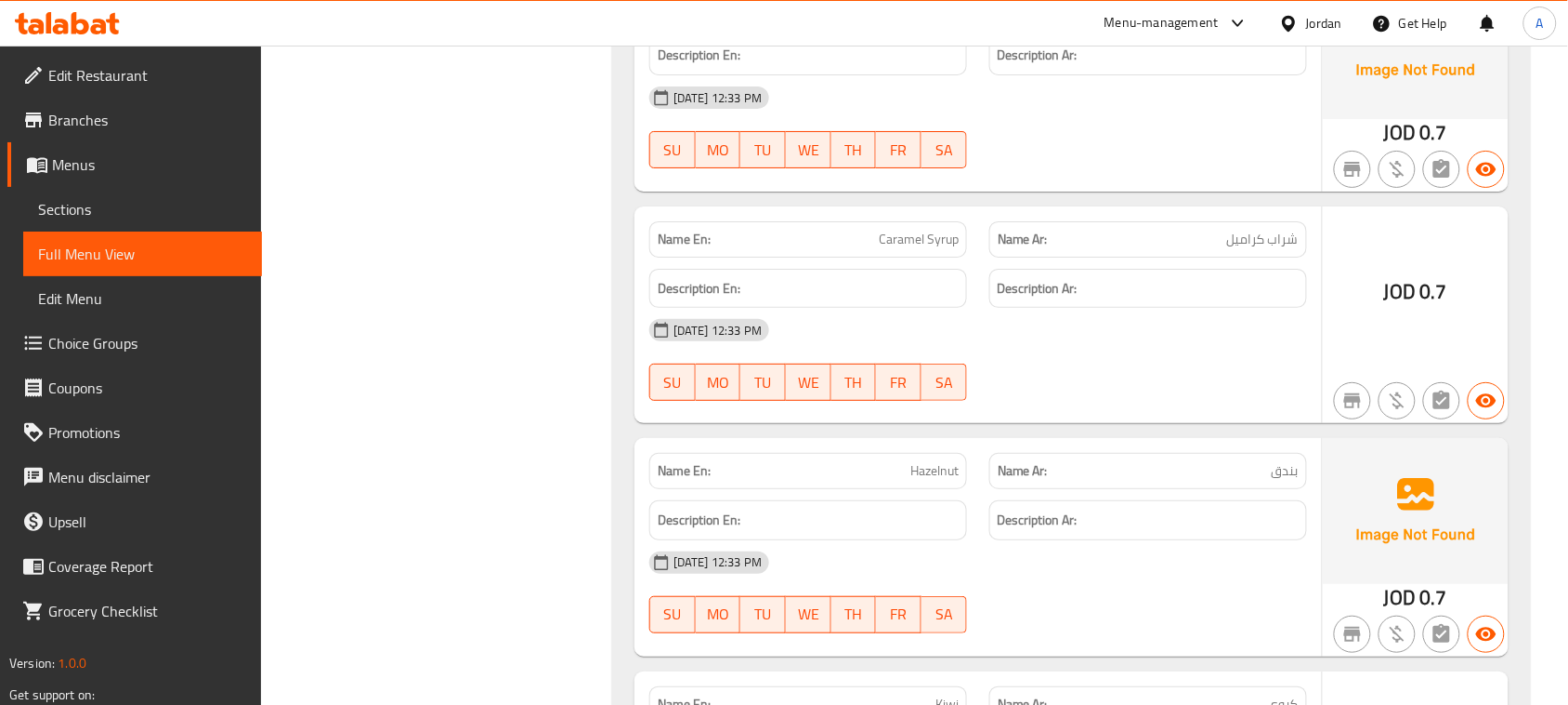
scroll to position [20955, 0]
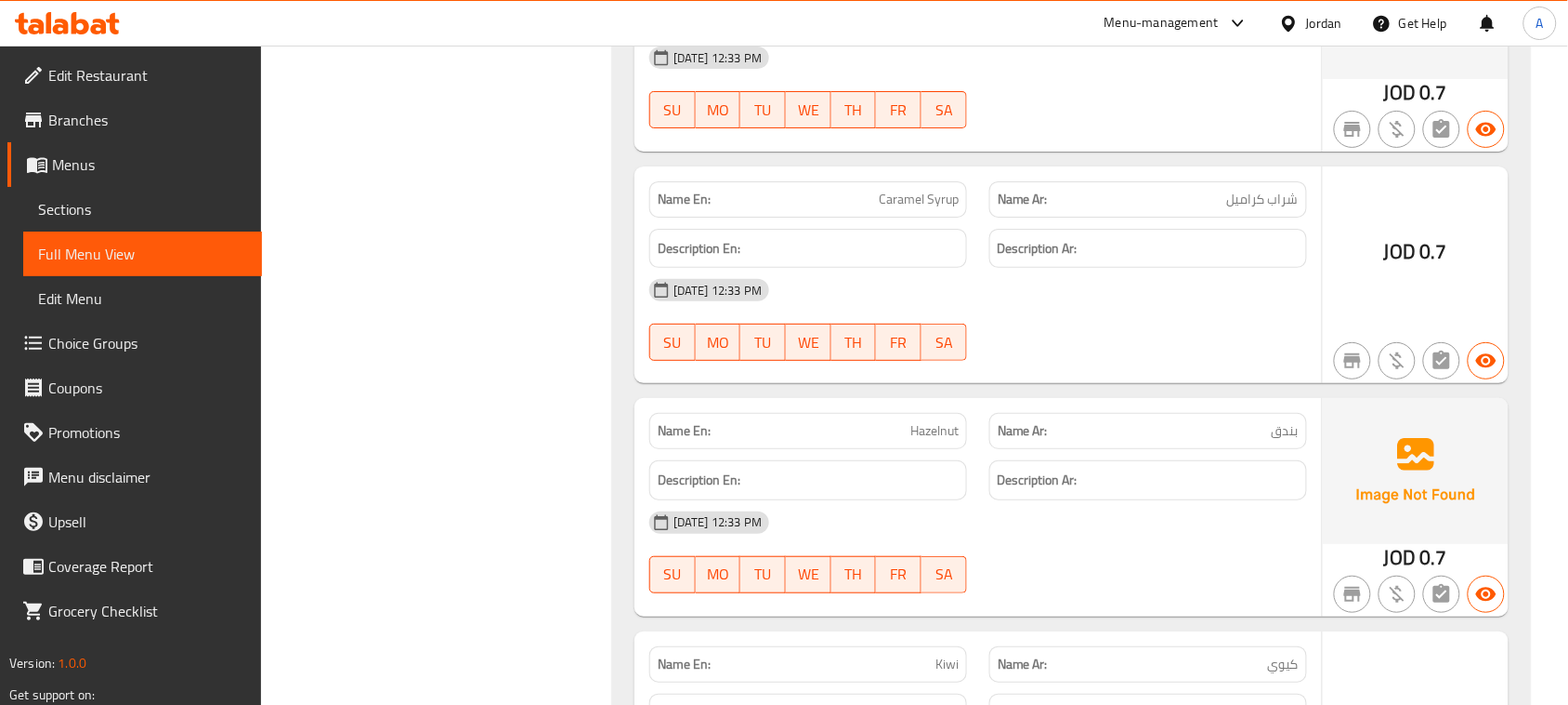
click at [1152, 461] on div "Name En: Hazelnut Name Ar: بندق" at bounding box center [977, 431] width 680 height 59
click at [1185, 372] on div "18-08-2025 12:33 PM SU MO TU WE TH FR SA" at bounding box center [977, 320] width 680 height 104
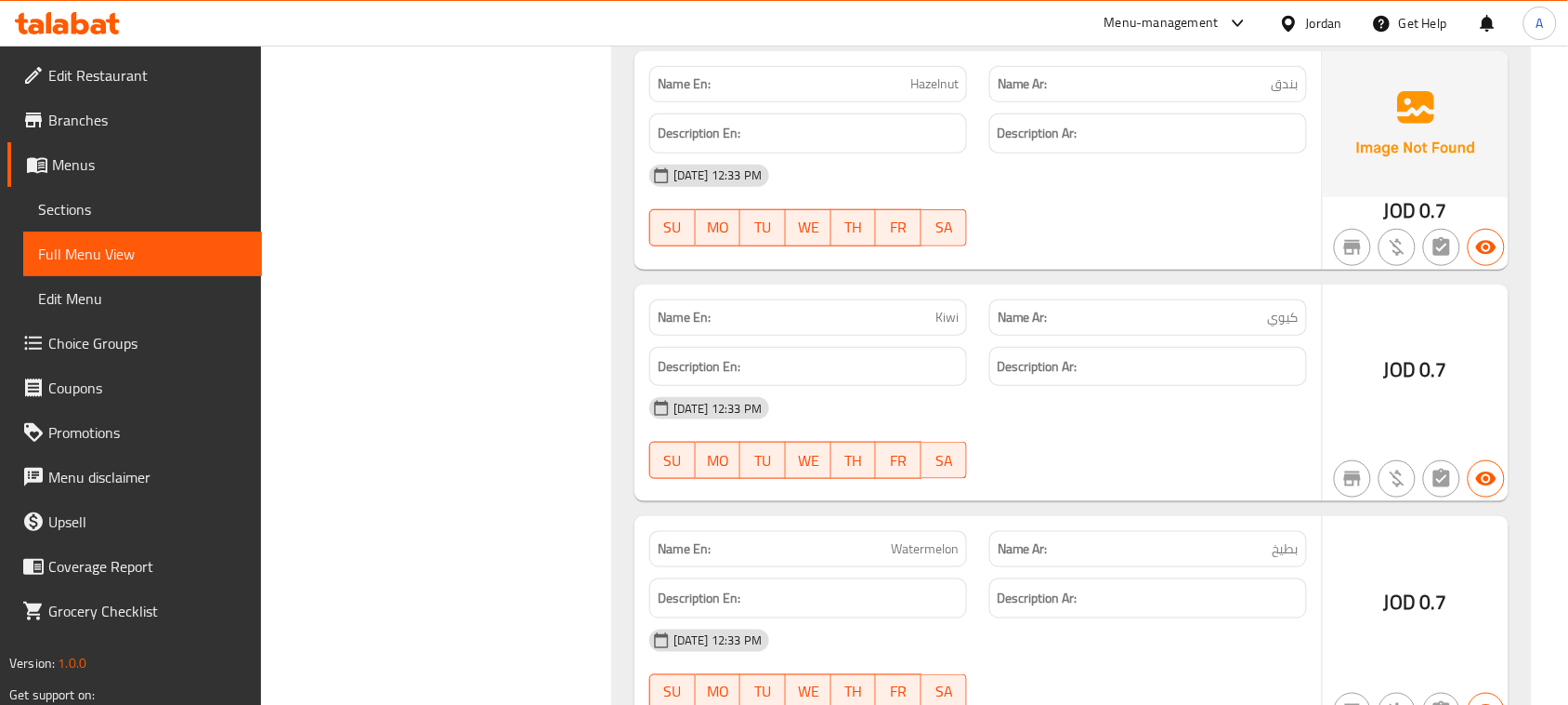
scroll to position [21303, 0]
drag, startPoint x: 878, startPoint y: 387, endPoint x: 1163, endPoint y: 432, distance: 288.5
click at [1139, 407] on div "Name En: Kiwi Name Ar: كيوي Description En: Description Ar: 18-08-2025 12:33 PM…" at bounding box center [978, 392] width 687 height 218
click at [1159, 428] on div "[DATE] 12:33 PM" at bounding box center [977, 406] width 680 height 44
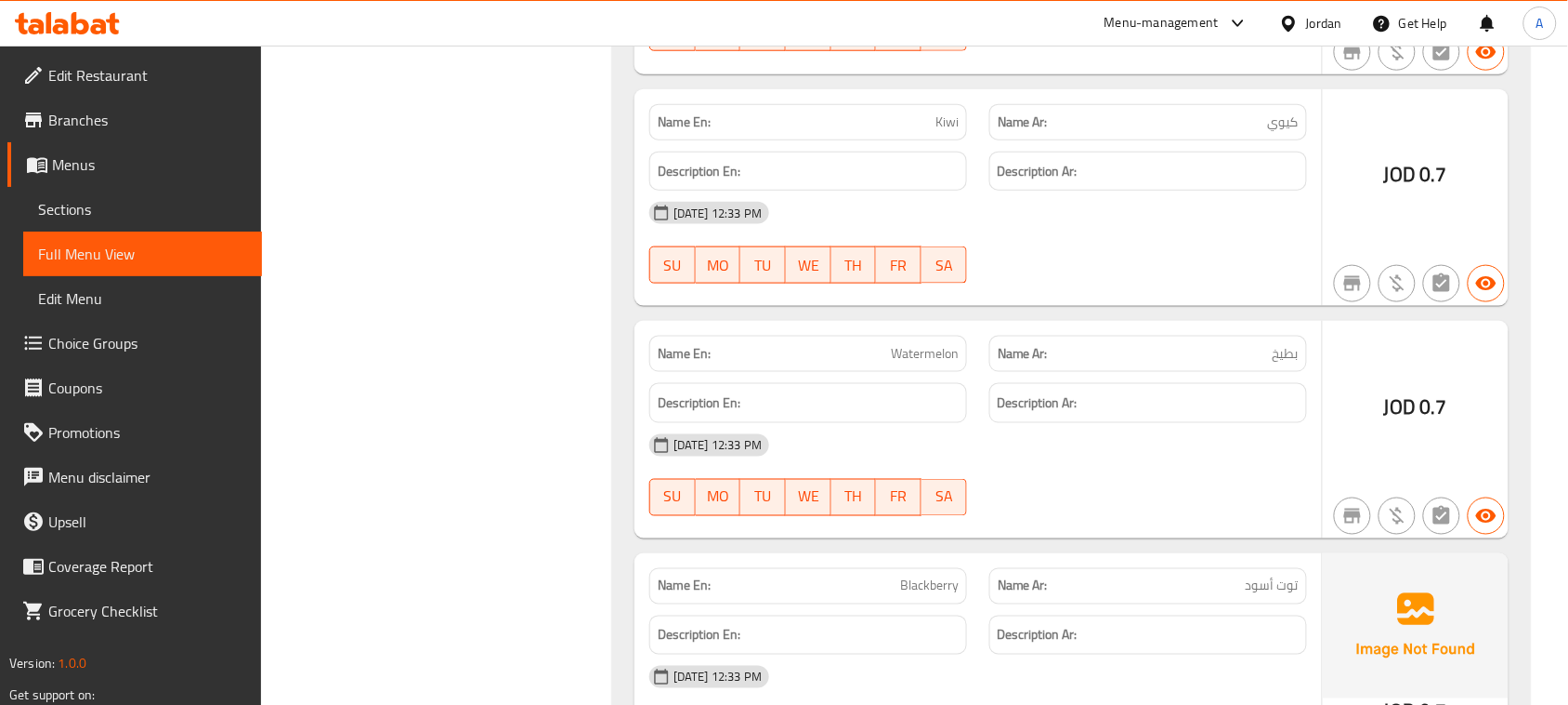
scroll to position [21535, 0]
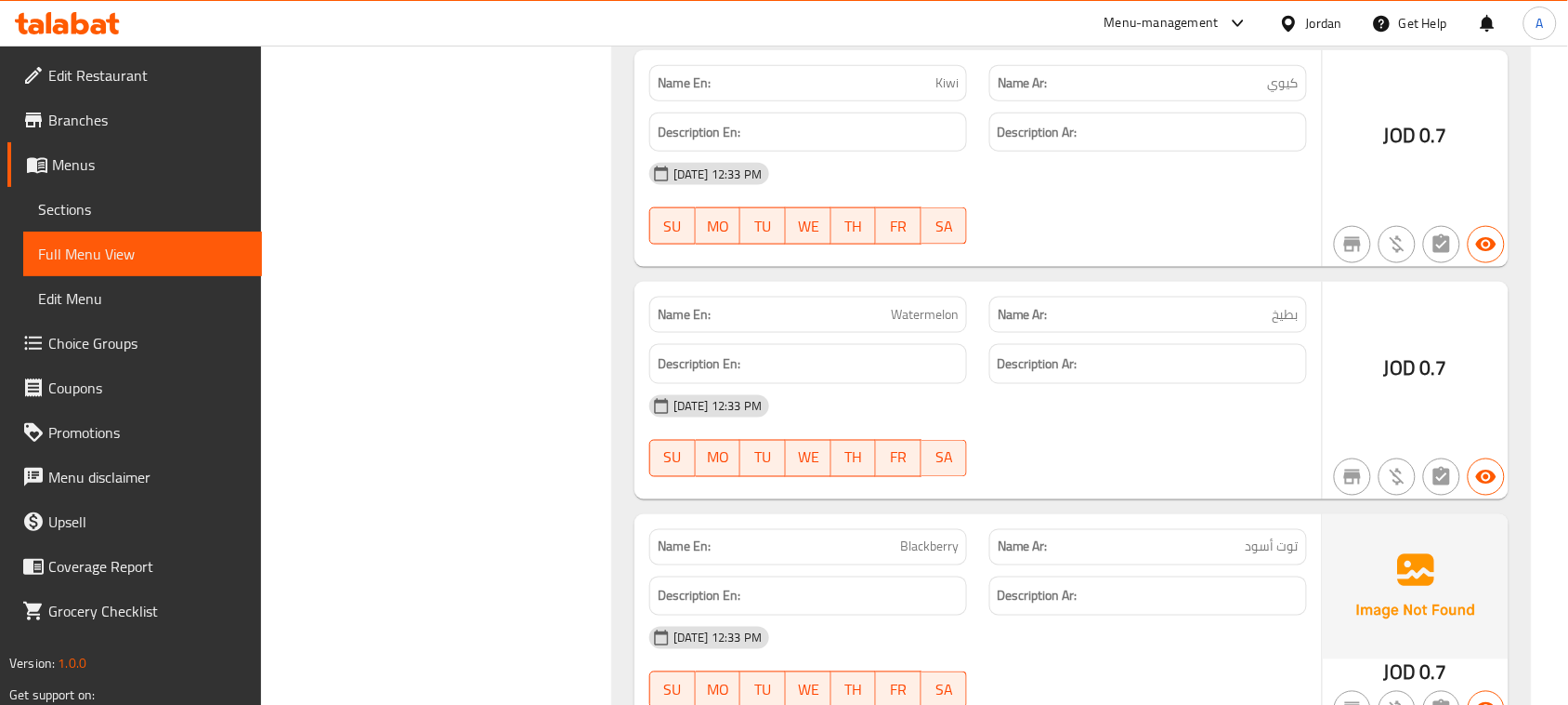
click at [1124, 413] on div "Name En: Watermelon Name Ar: بطيخ Description En: Description Ar: 18-08-2025 12…" at bounding box center [978, 391] width 687 height 218
click at [1203, 488] on div "18-08-2025 12:33 PM SU MO TU WE TH FR SA" at bounding box center [977, 436] width 680 height 104
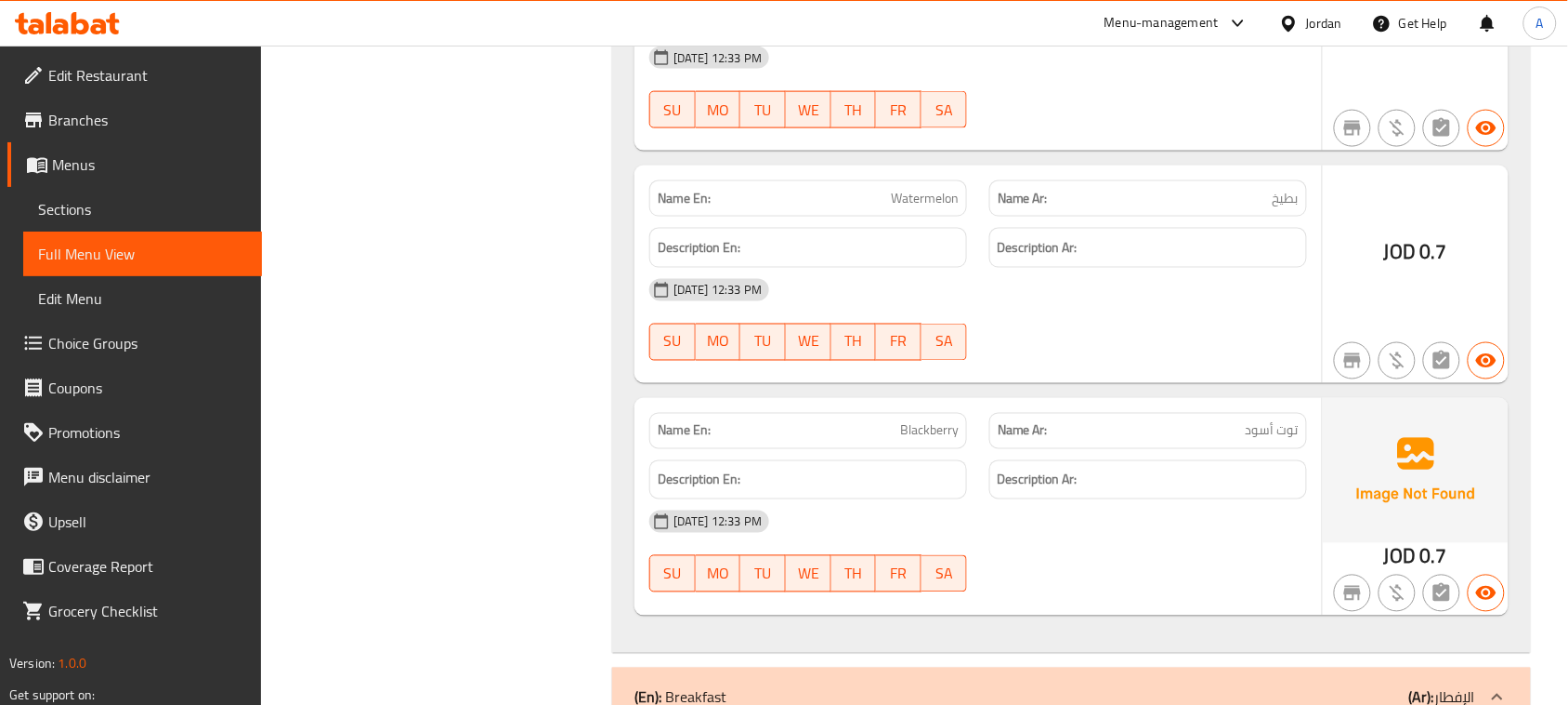
scroll to position [21768, 0]
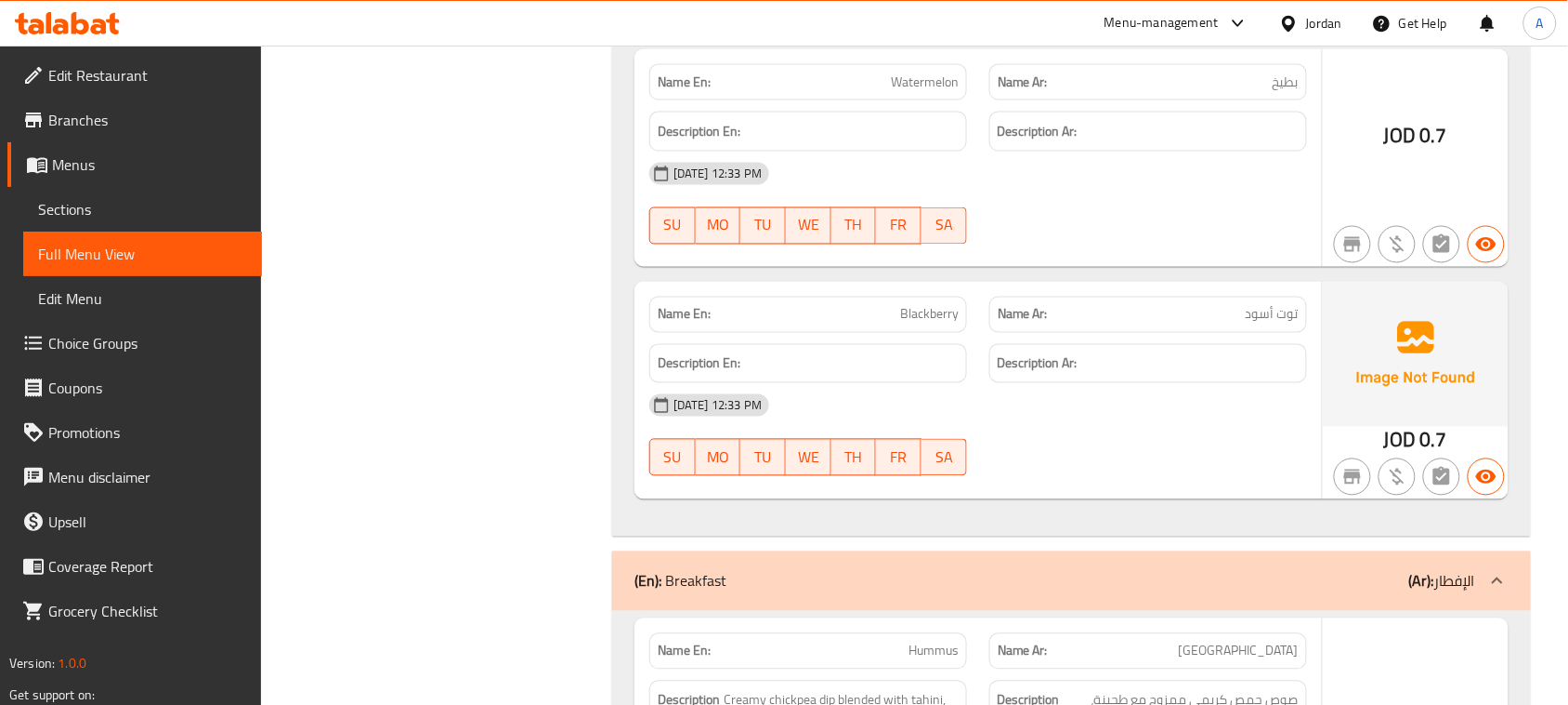
drag, startPoint x: 875, startPoint y: 349, endPoint x: 1161, endPoint y: 407, distance: 291.8
click at [1149, 393] on div "Name En: Blackberry Name Ar: توت أسود Description En: Description Ar: 18-08-202…" at bounding box center [978, 391] width 687 height 218
click at [1175, 487] on div "18-08-2025 12:33 PM SU MO TU WE TH FR SA" at bounding box center [977, 435] width 680 height 104
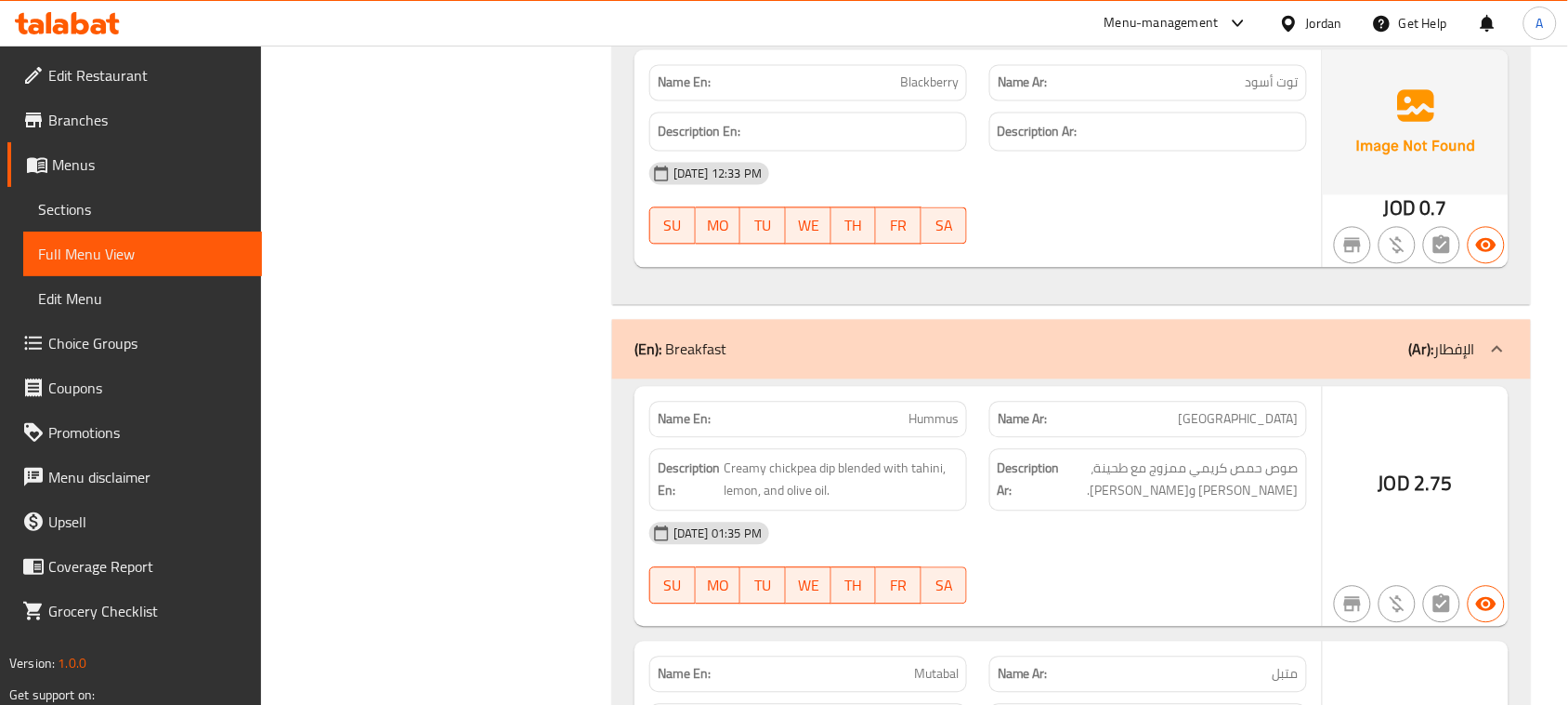
scroll to position [22232, 0]
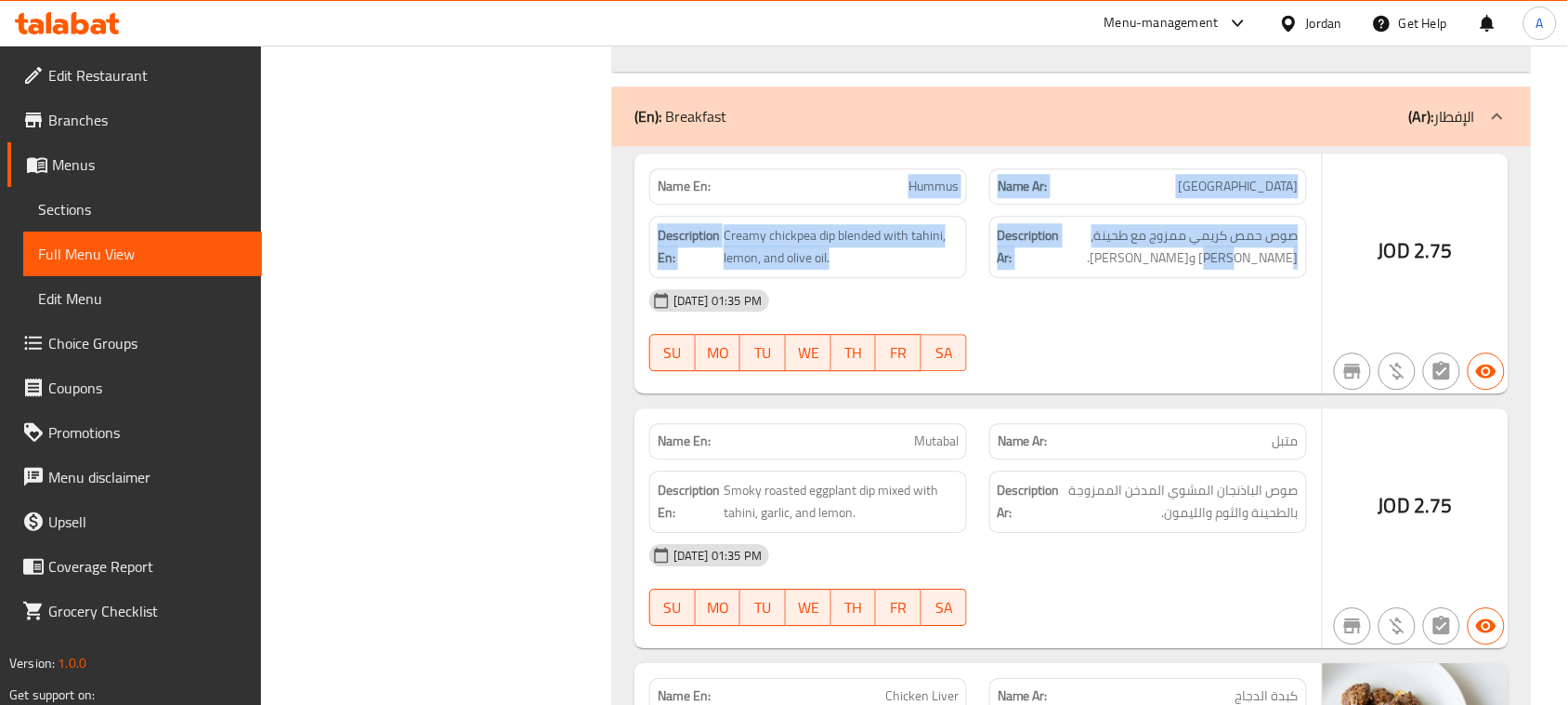
drag, startPoint x: 878, startPoint y: 233, endPoint x: 1287, endPoint y: 342, distance: 423.3
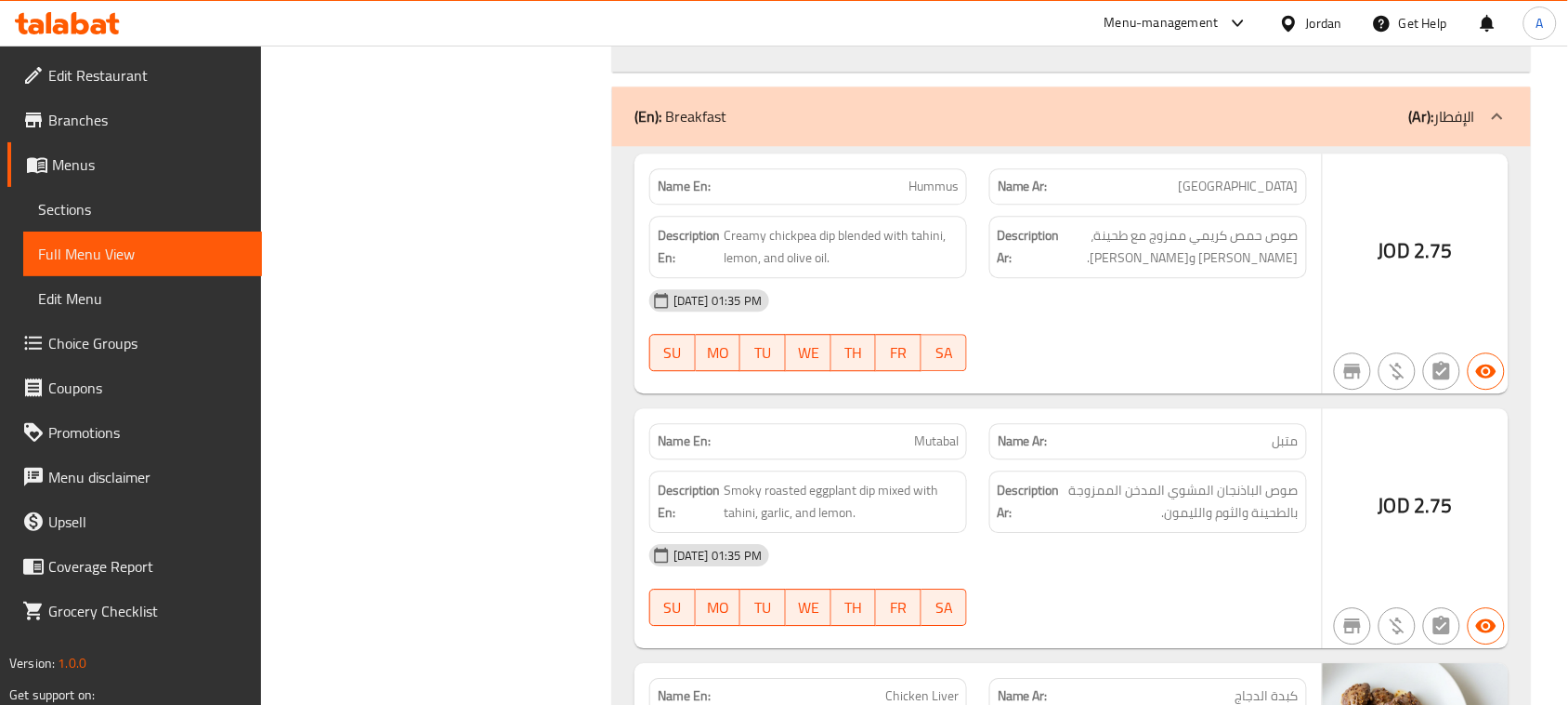
drag, startPoint x: 1283, startPoint y: 248, endPoint x: 634, endPoint y: 246, distance: 649.0
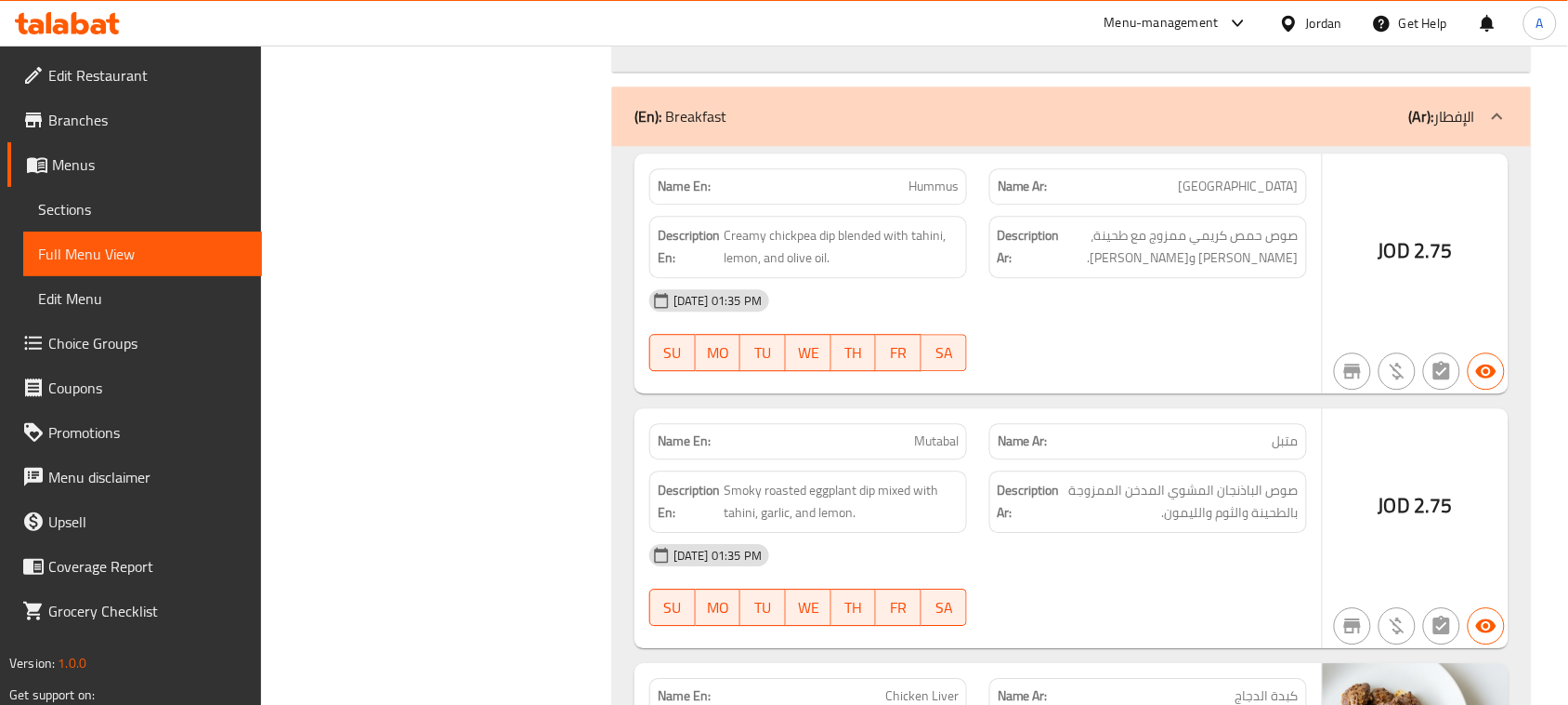
drag, startPoint x: 655, startPoint y: 252, endPoint x: 1198, endPoint y: 427, distance: 570.5
drag, startPoint x: 813, startPoint y: 235, endPoint x: 1061, endPoint y: 396, distance: 295.7
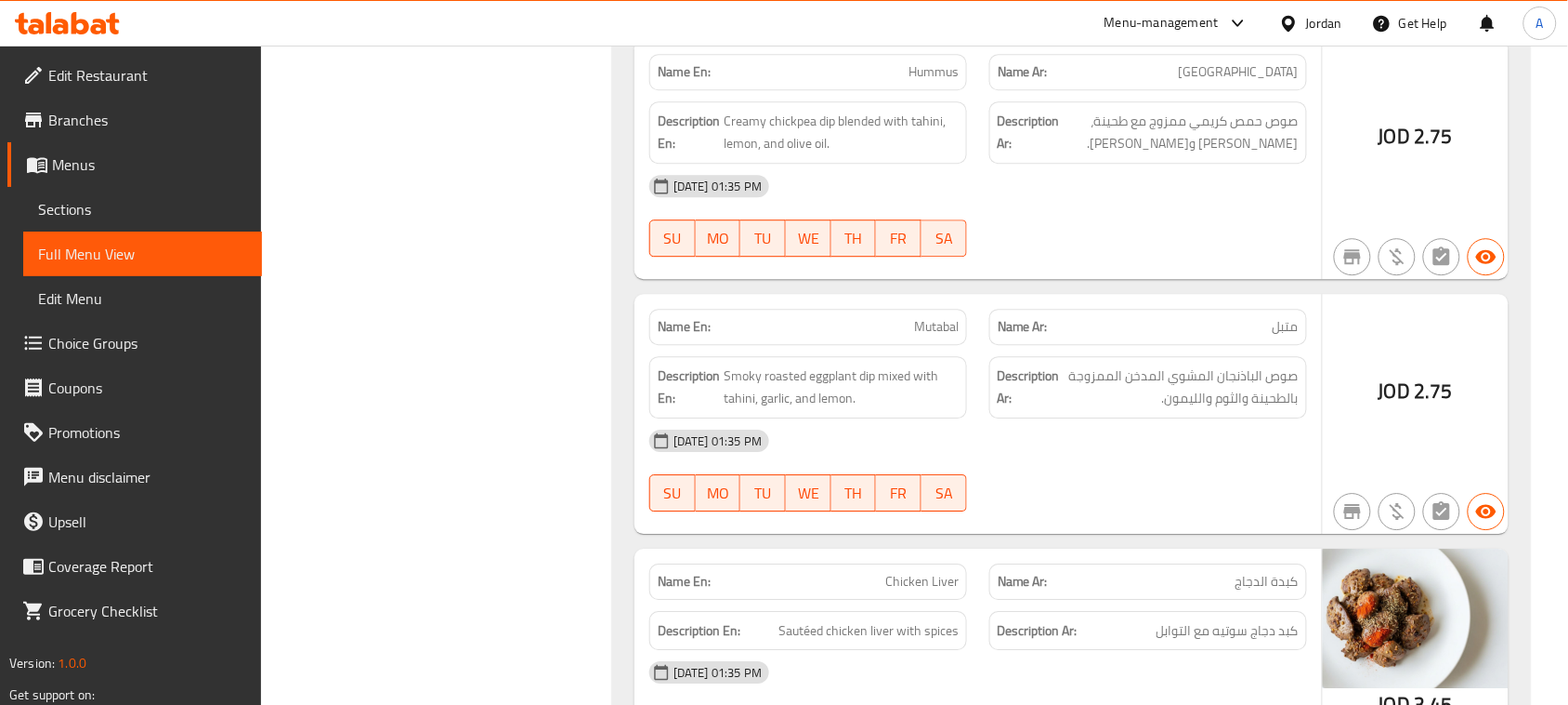
scroll to position [22349, 0]
drag, startPoint x: 903, startPoint y: 145, endPoint x: 1131, endPoint y: 187, distance: 231.8
drag, startPoint x: 814, startPoint y: 139, endPoint x: 1070, endPoint y: 192, distance: 261.4
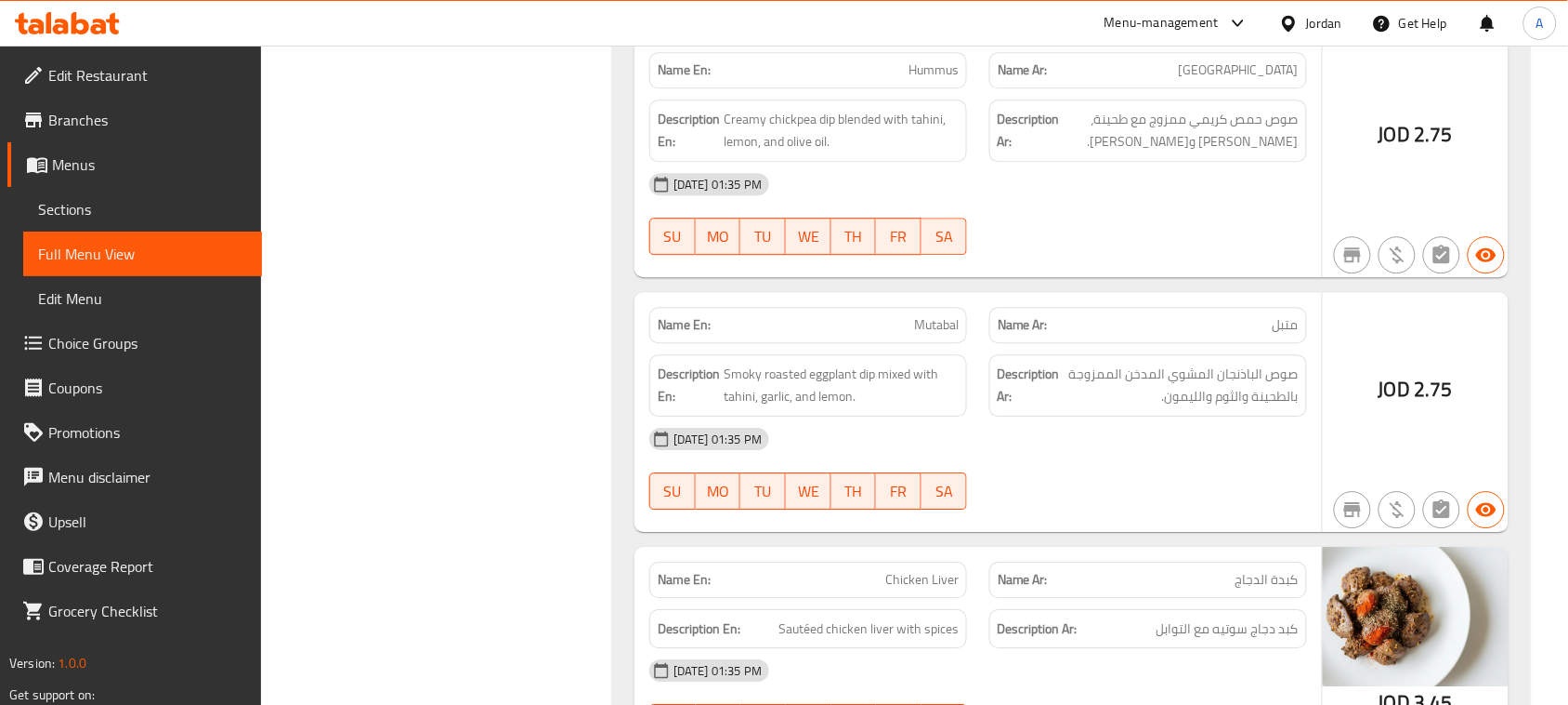
click at [1279, 153] on span "صوص حمص كريمي ممزوج مع طحينة، ليمون وزيت زيتون." at bounding box center [1180, 131] width 235 height 45
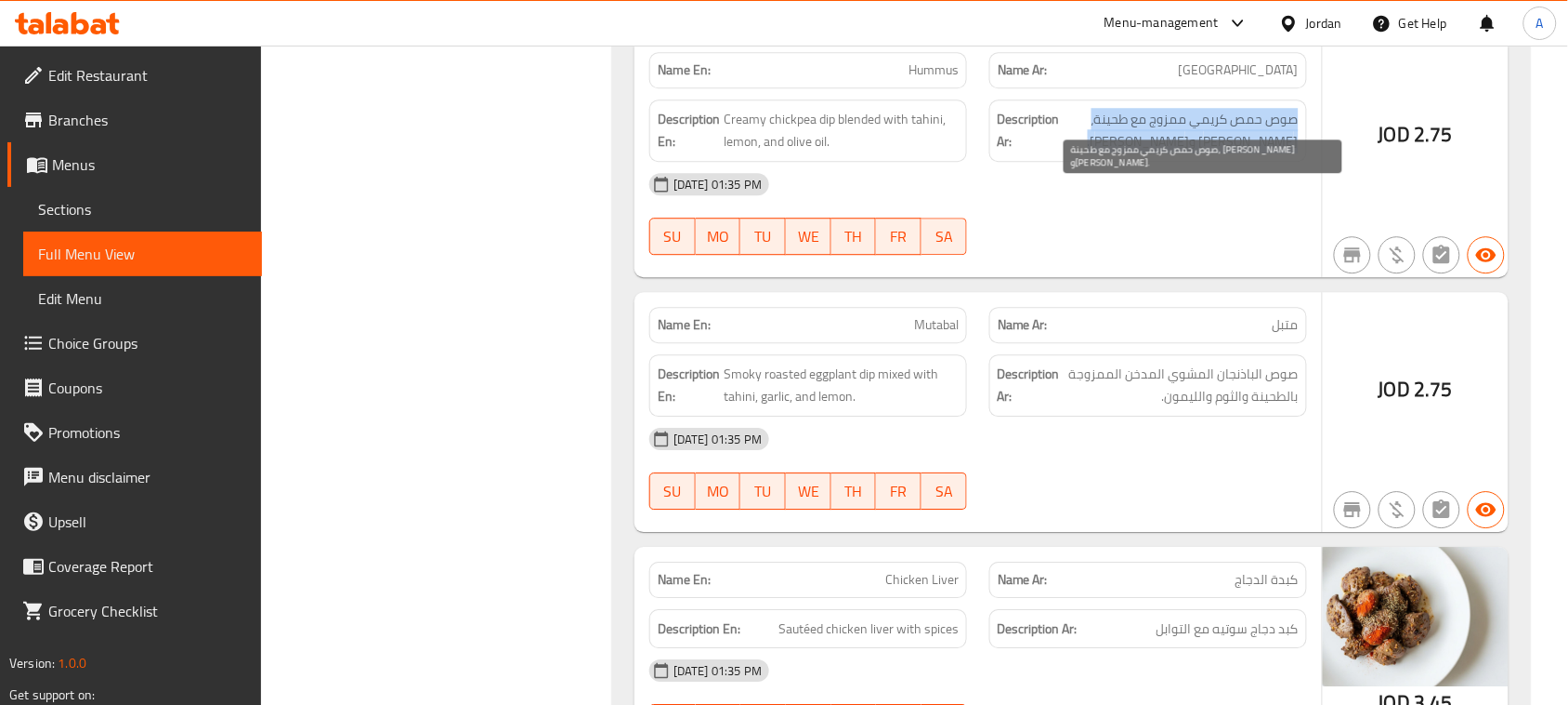
drag, startPoint x: 1279, startPoint y: 187, endPoint x: 1116, endPoint y: 196, distance: 163.2
click at [1116, 153] on span "صوص حمص كريمي ممزوج مع طحينة، ليمون وزيت زيتون." at bounding box center [1180, 131] width 235 height 45
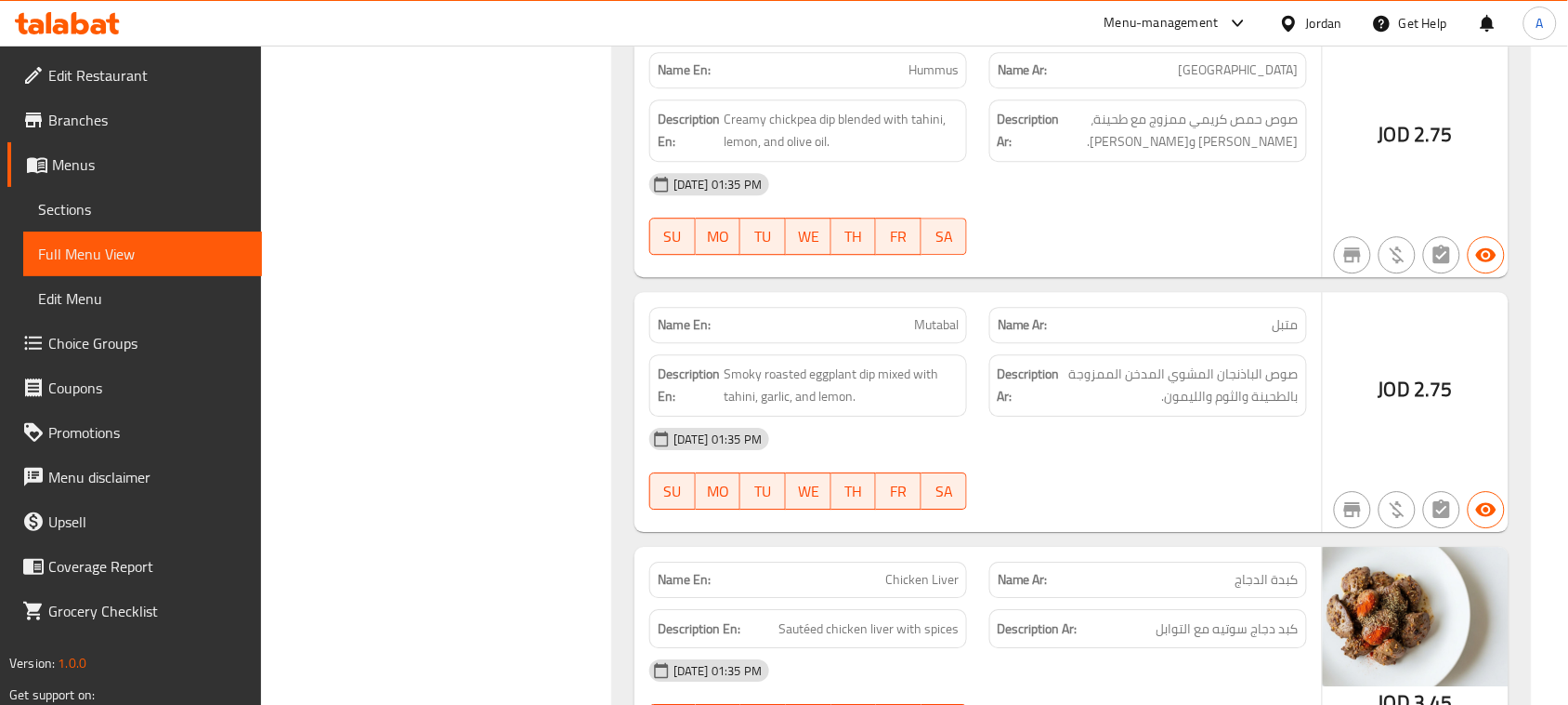
type button "0"
drag, startPoint x: 995, startPoint y: 172, endPoint x: 1085, endPoint y: 277, distance: 138.3
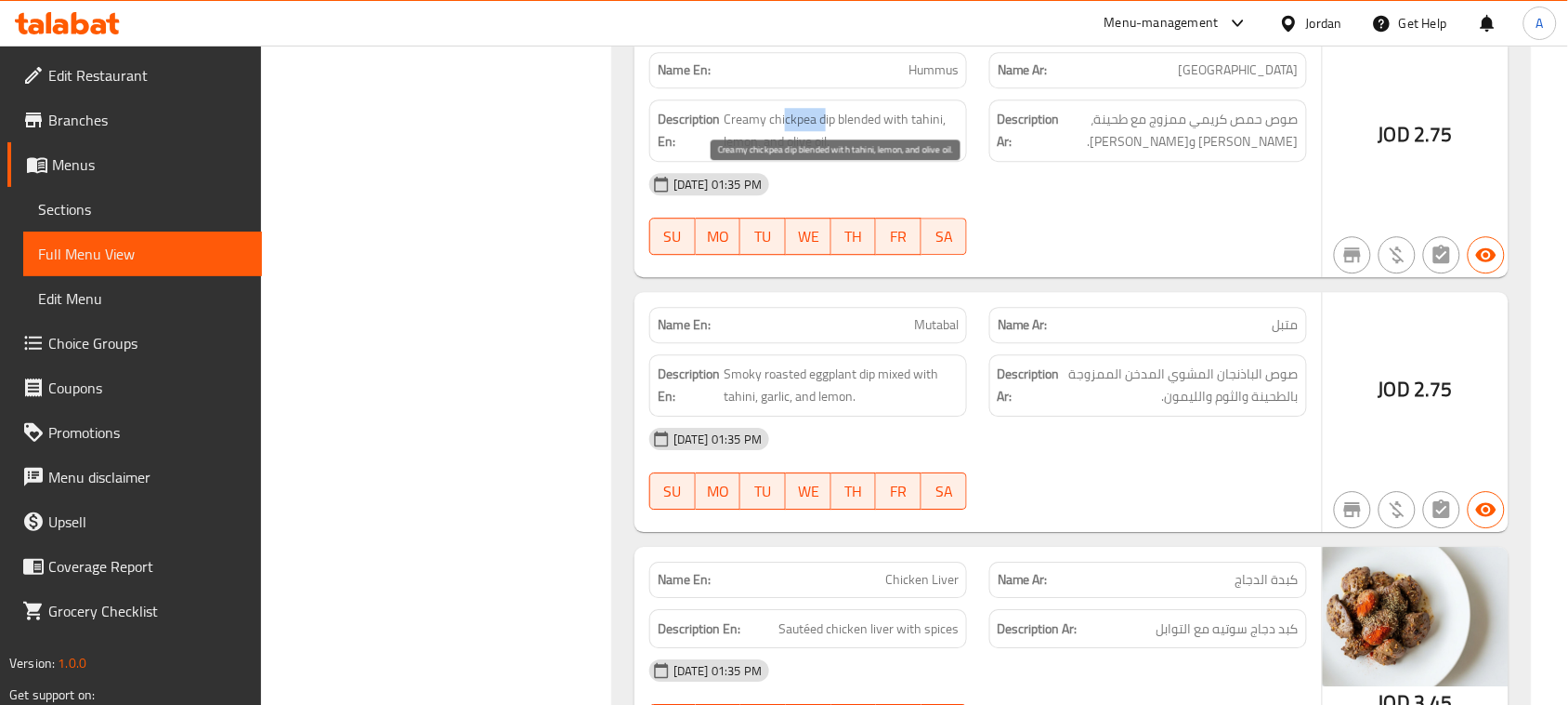
drag, startPoint x: 824, startPoint y: 187, endPoint x: 1051, endPoint y: 295, distance: 251.4
click at [785, 153] on span "Creamy chickpea dip blended with tahini, lemon, and olive oil." at bounding box center [840, 131] width 235 height 45
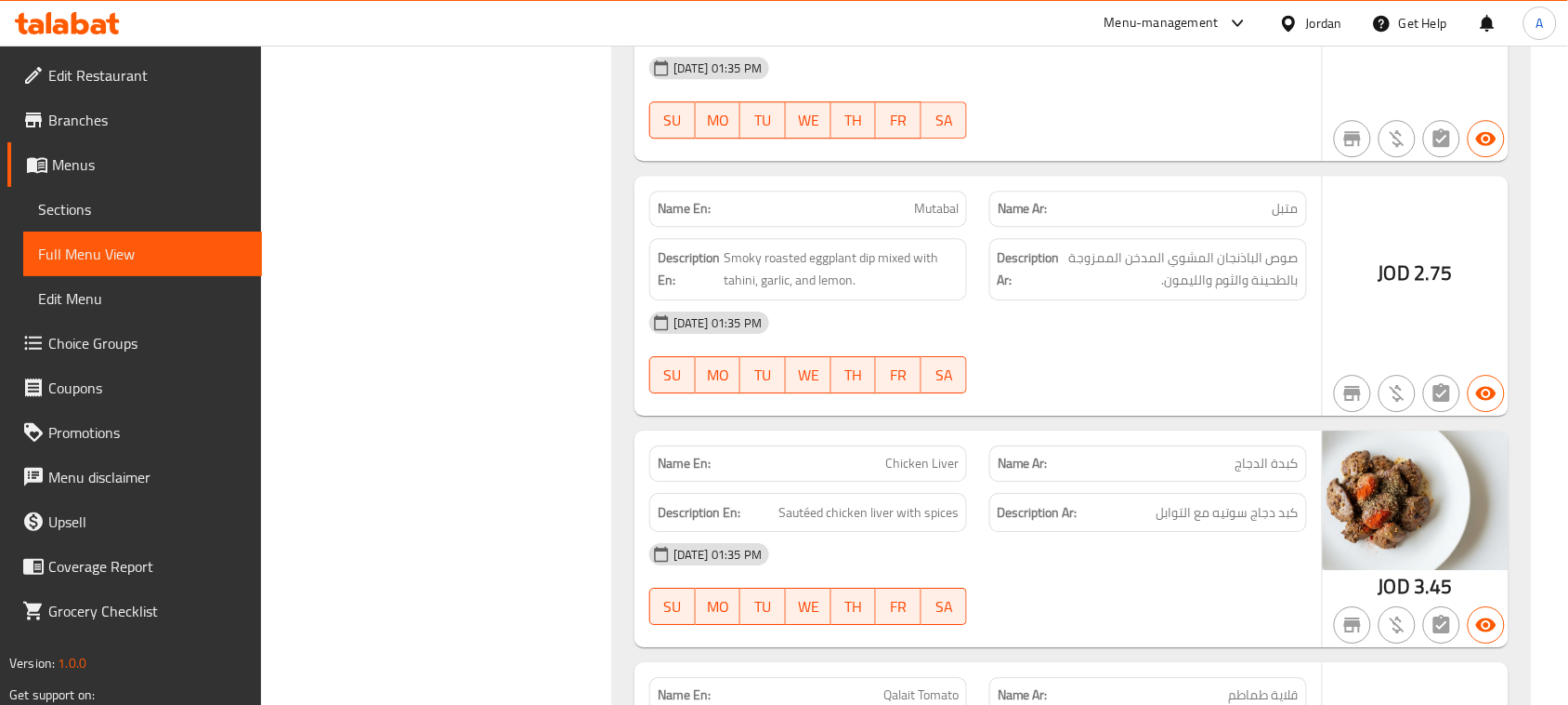
drag, startPoint x: 864, startPoint y: 281, endPoint x: 1013, endPoint y: 355, distance: 166.4
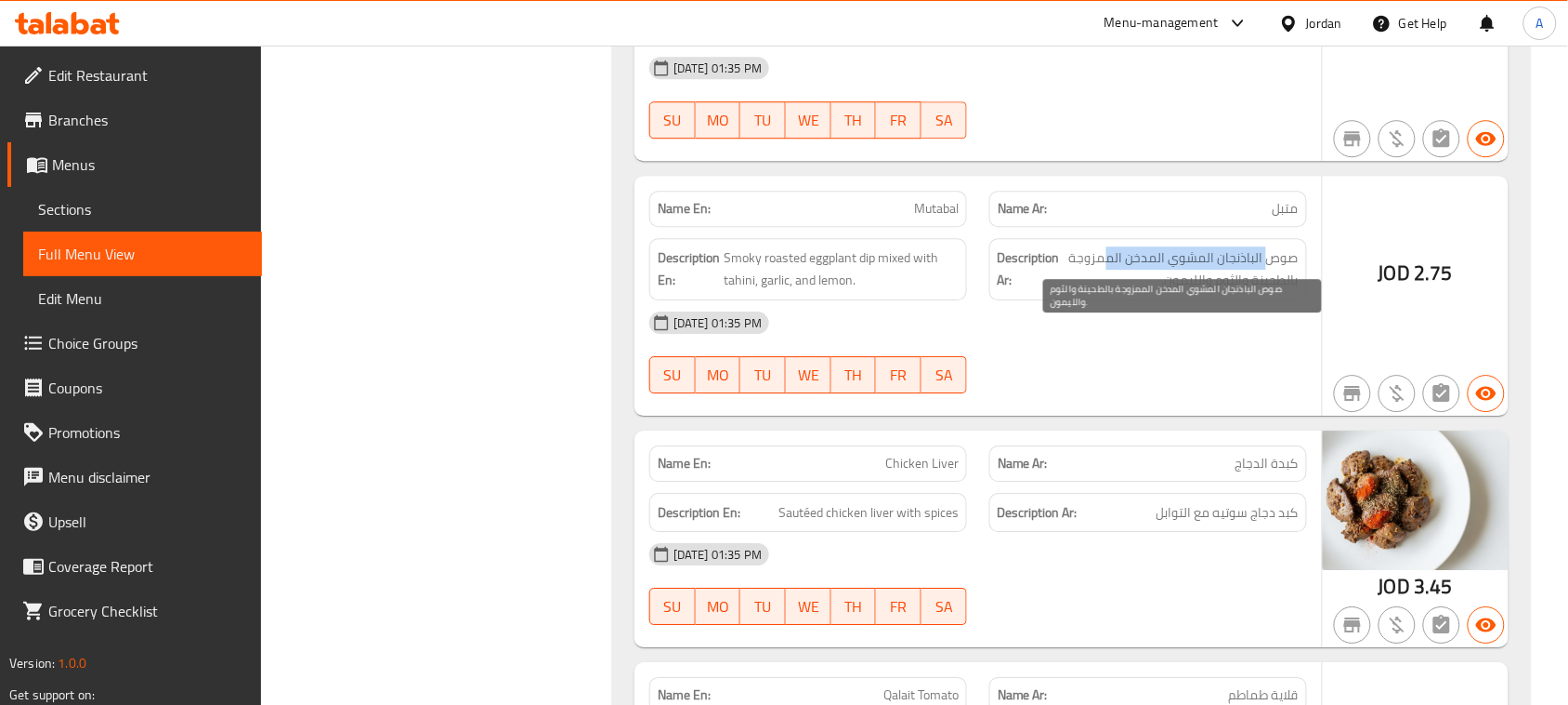
drag, startPoint x: 1270, startPoint y: 323, endPoint x: 790, endPoint y: 342, distance: 480.4
click at [1099, 292] on span "صوص الباذنجان المشوي المدخن الممزوجة بالطحينة والثوم والليمون." at bounding box center [1180, 269] width 235 height 45
click at [1181, 292] on span "صوص الباذنجان المشوي المدخن الممزوجة بالطحينة والثوم والليمون." at bounding box center [1180, 269] width 235 height 45
drag, startPoint x: 790, startPoint y: 342, endPoint x: 1082, endPoint y: 452, distance: 312.0
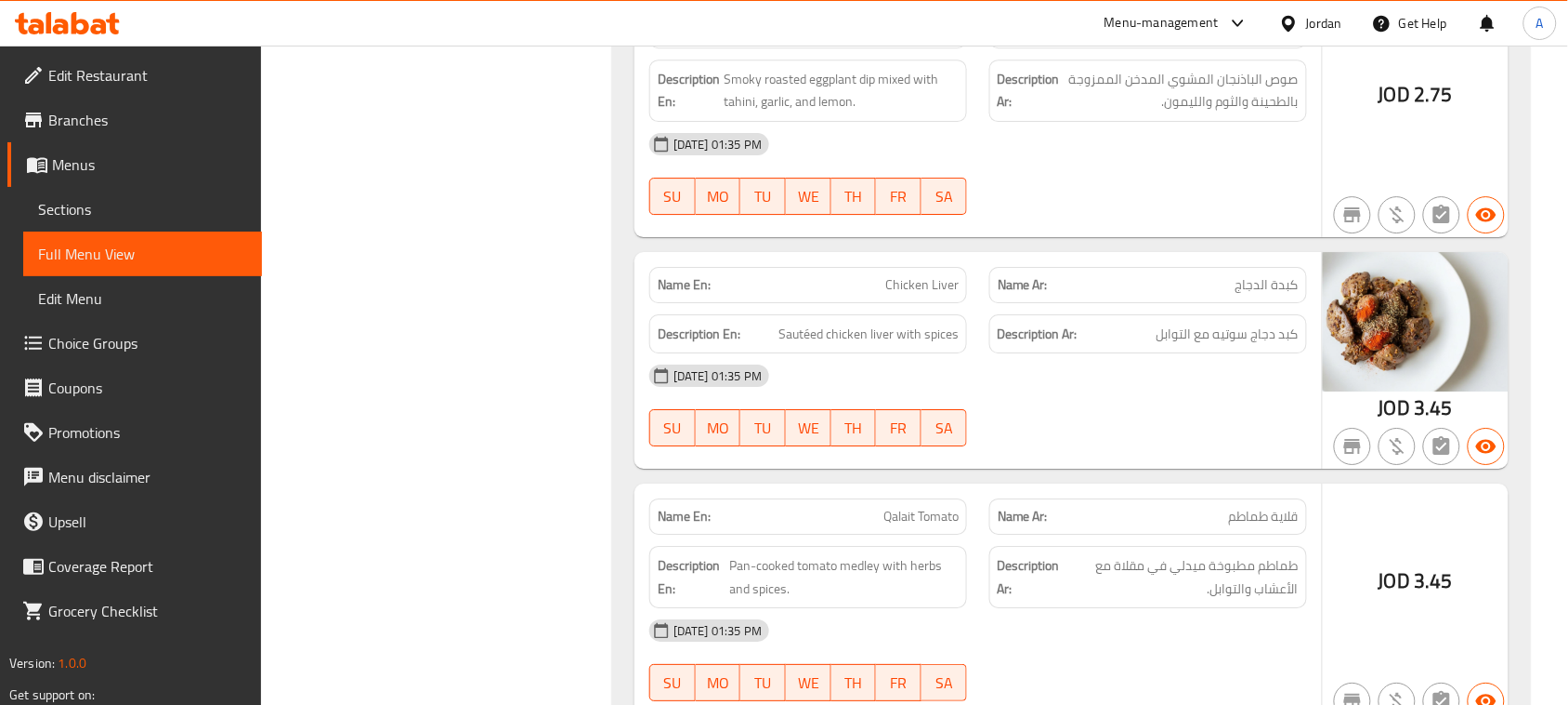
scroll to position [22697, 0]
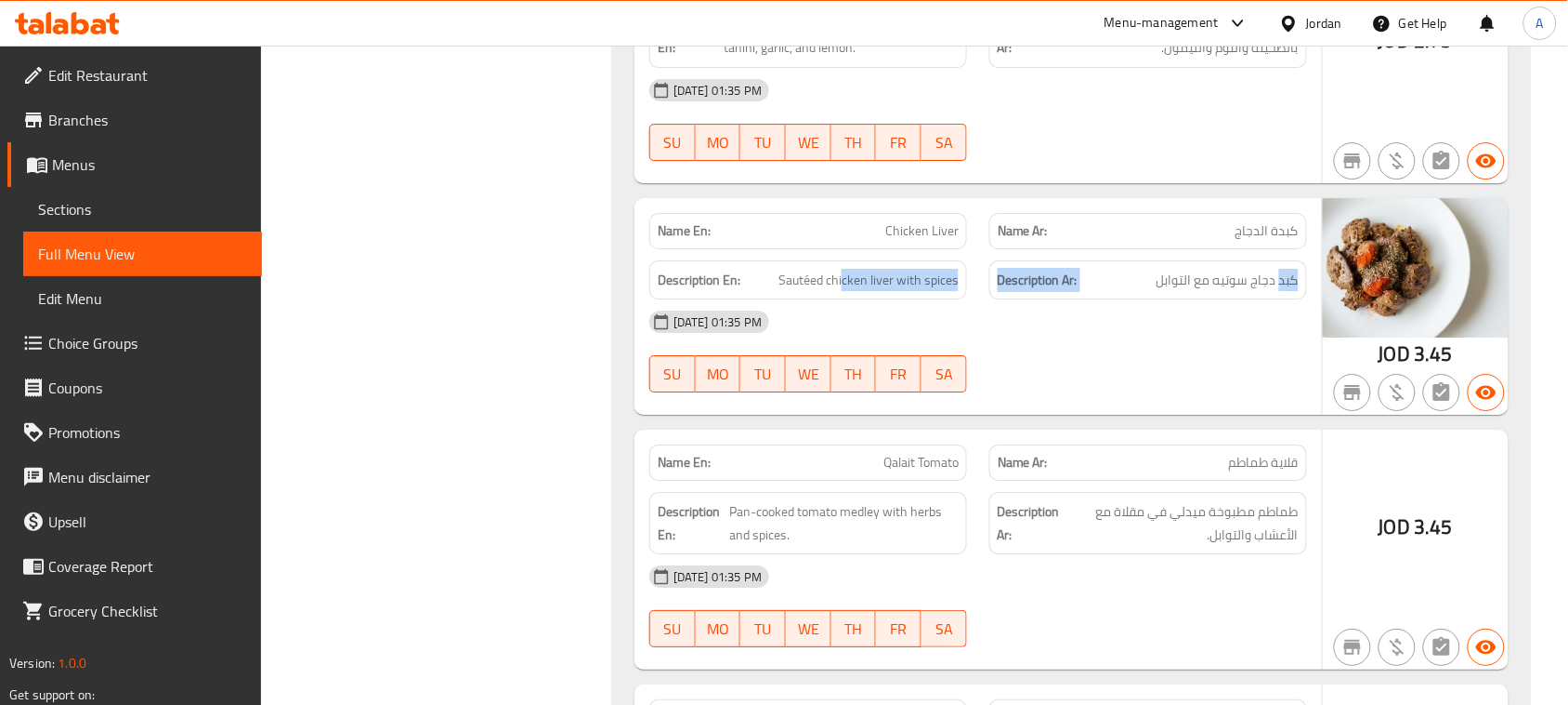
drag, startPoint x: 1282, startPoint y: 346, endPoint x: 827, endPoint y: 346, distance: 455.0
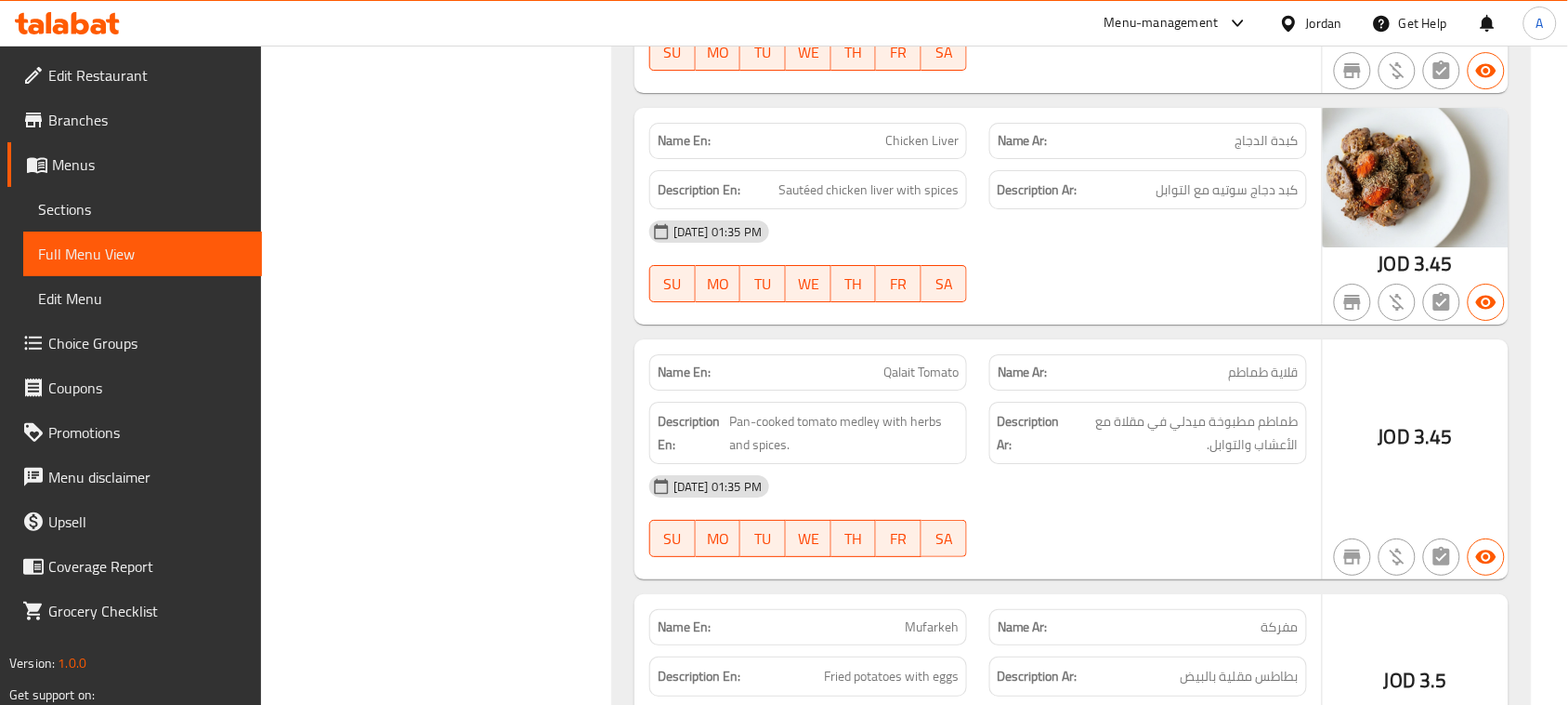
scroll to position [22929, 0]
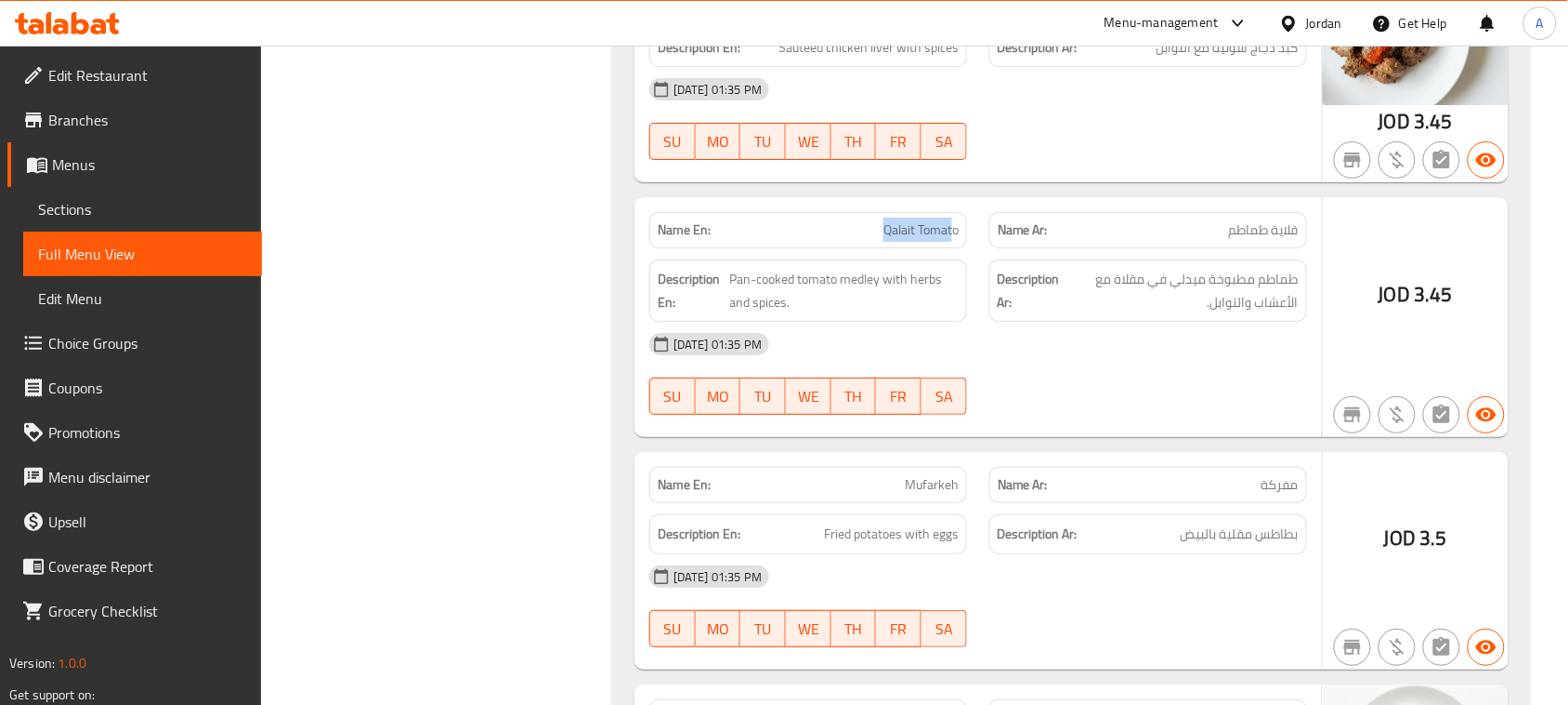
drag, startPoint x: 876, startPoint y: 294, endPoint x: 991, endPoint y: 309, distance: 116.0
click at [1279, 313] on span "طماطم مطبوخة ميدلي في مقلاة مع الأعشاب والتوابل." at bounding box center [1181, 291] width 235 height 45
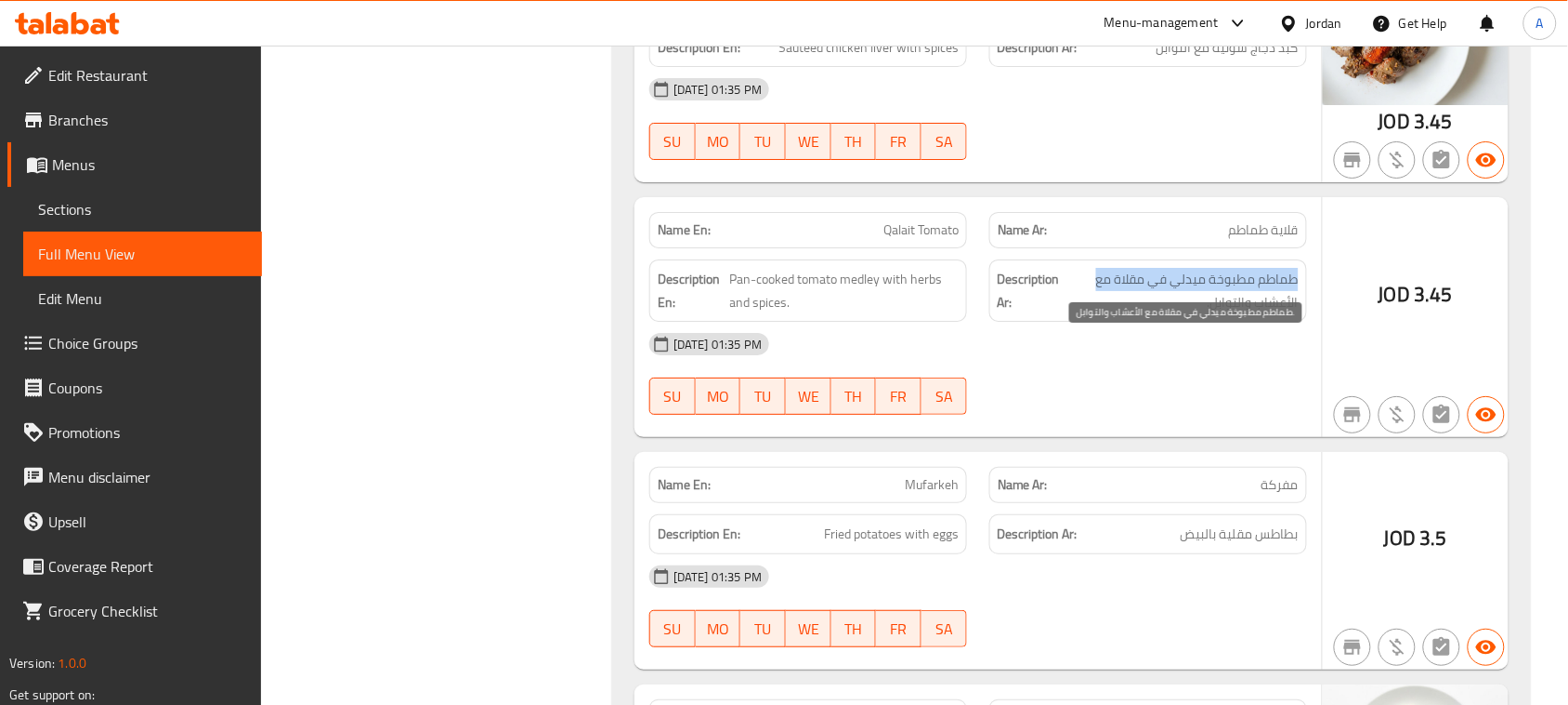
drag, startPoint x: 1279, startPoint y: 347, endPoint x: 1108, endPoint y: 346, distance: 171.0
click at [1108, 313] on span "طماطم مطبوخة ميدلي في مقلاة مع الأعشاب والتوابل." at bounding box center [1181, 291] width 235 height 45
drag, startPoint x: 1278, startPoint y: 364, endPoint x: 1215, endPoint y: 376, distance: 64.1
click at [1220, 313] on span "طماطم مطبوخة ميدلي في مقلاة مع الأعشاب والتوابل." at bounding box center [1181, 291] width 235 height 45
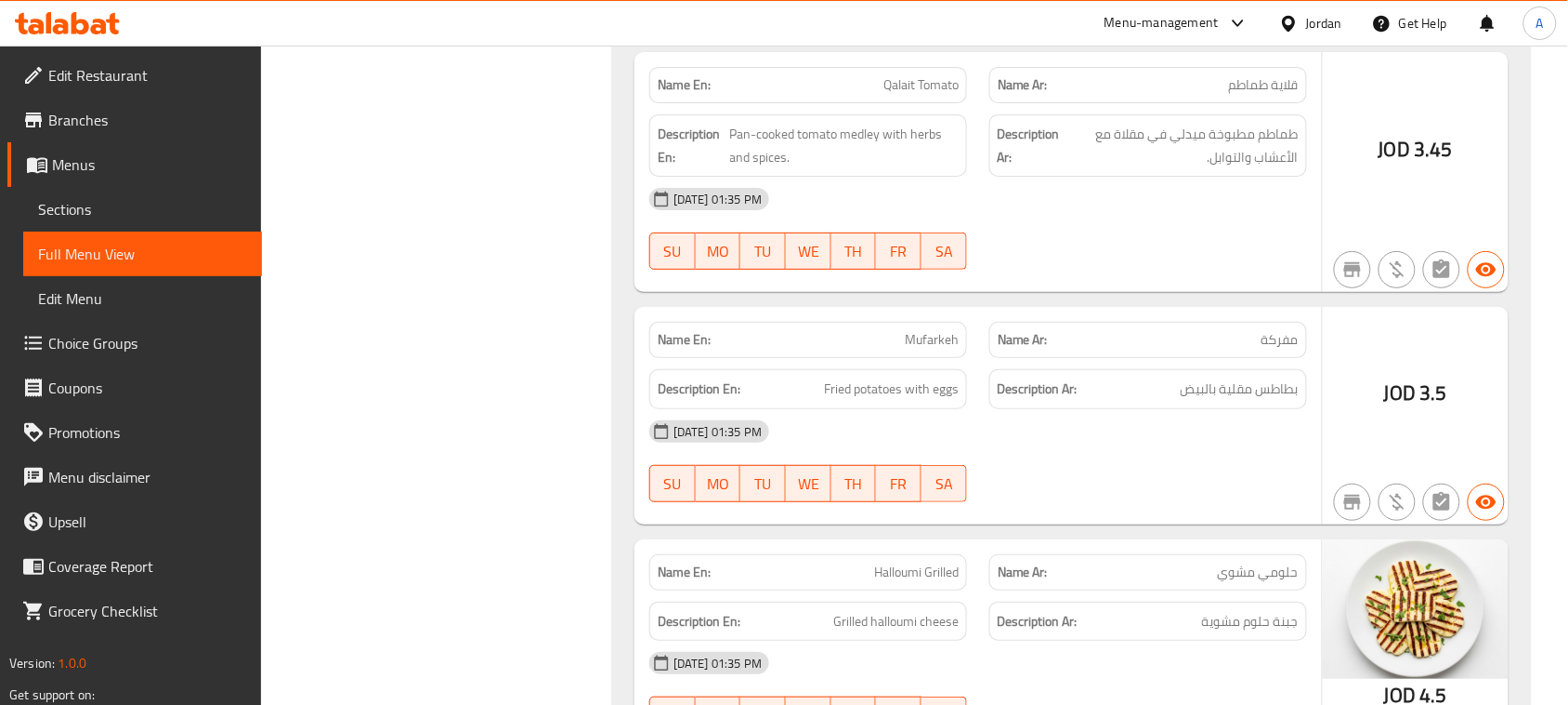
scroll to position [23162, 0]
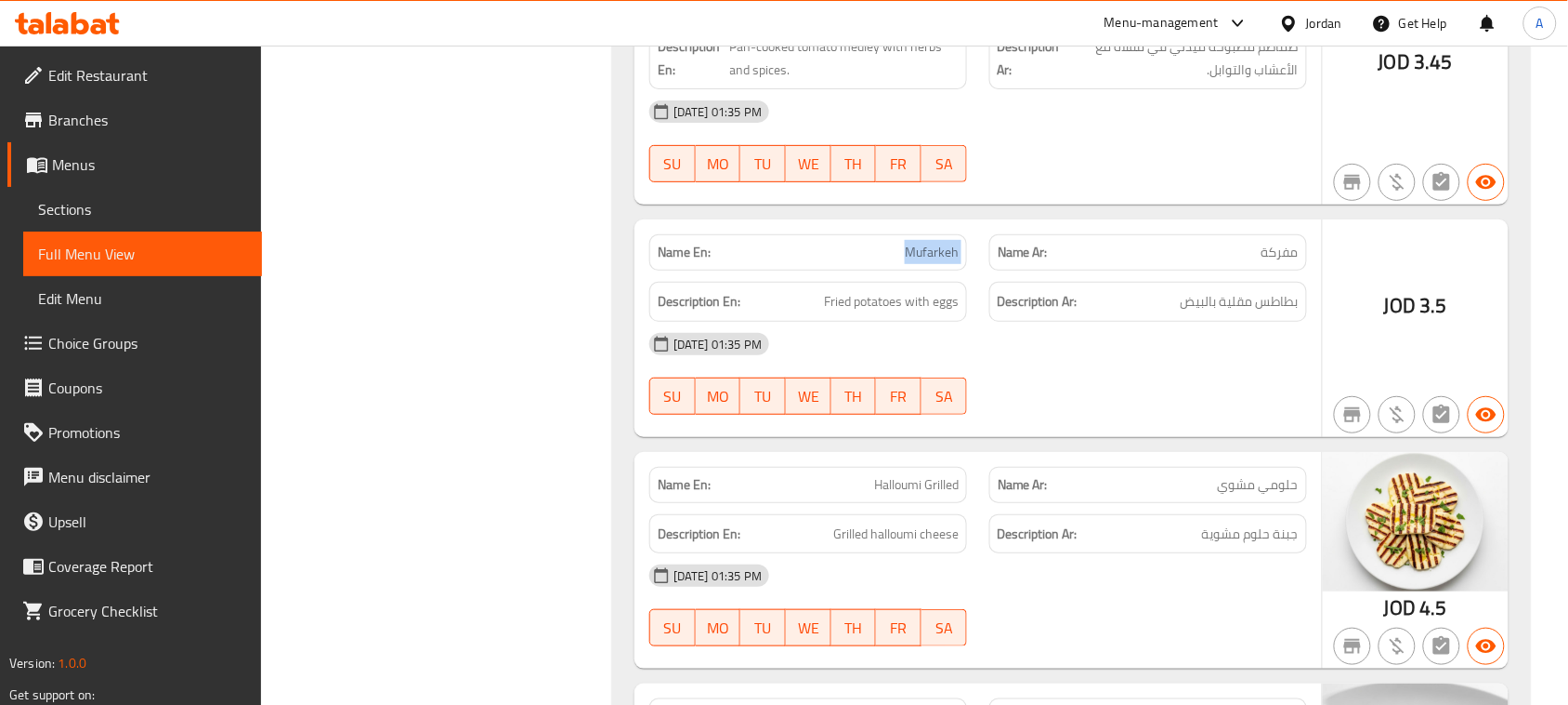
drag, startPoint x: 851, startPoint y: 309, endPoint x: 1083, endPoint y: 415, distance: 255.1
drag, startPoint x: 1271, startPoint y: 362, endPoint x: 1150, endPoint y: 369, distance: 121.2
click at [1185, 313] on span "بطاطس مقلية بالبيض" at bounding box center [1239, 301] width 118 height 24
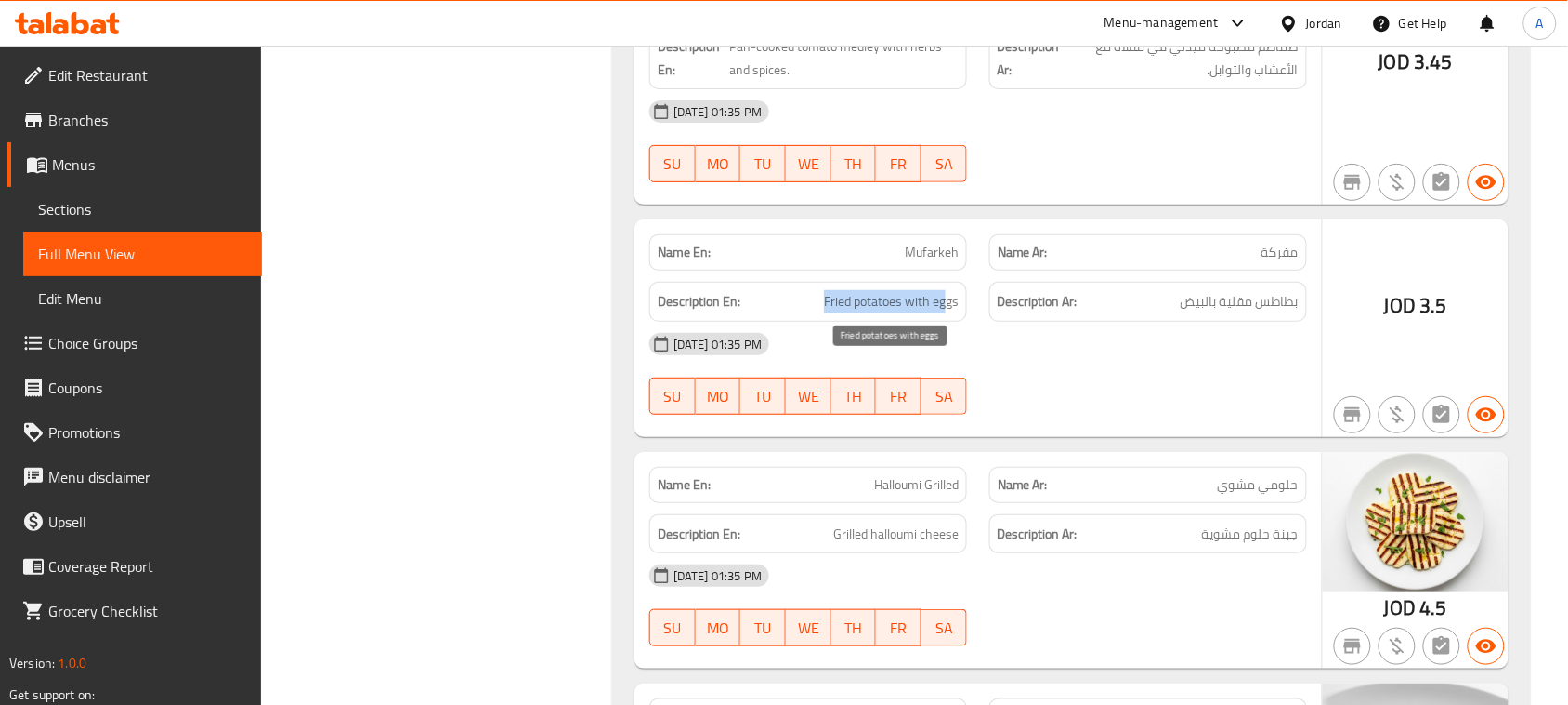
drag, startPoint x: 772, startPoint y: 373, endPoint x: 1060, endPoint y: 447, distance: 297.4
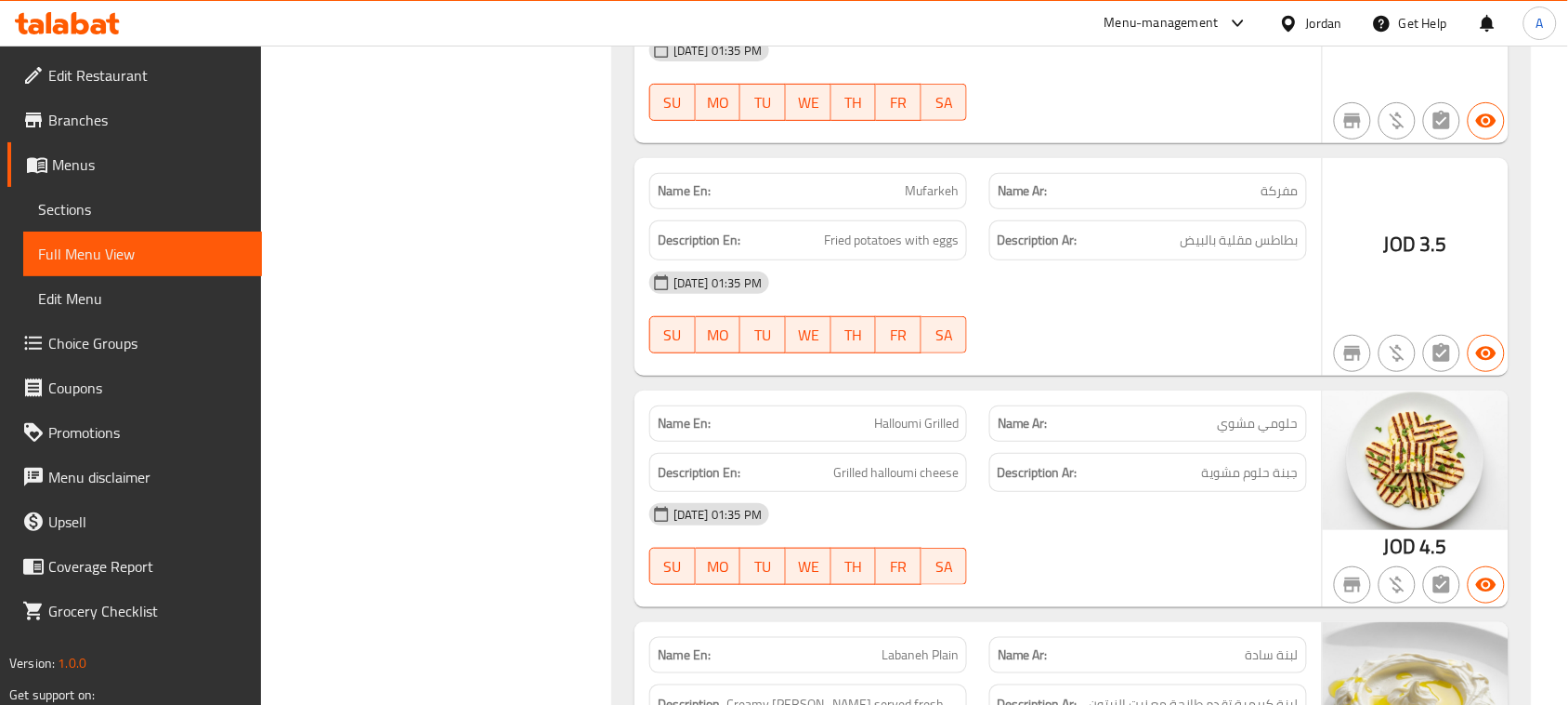
scroll to position [23278, 0]
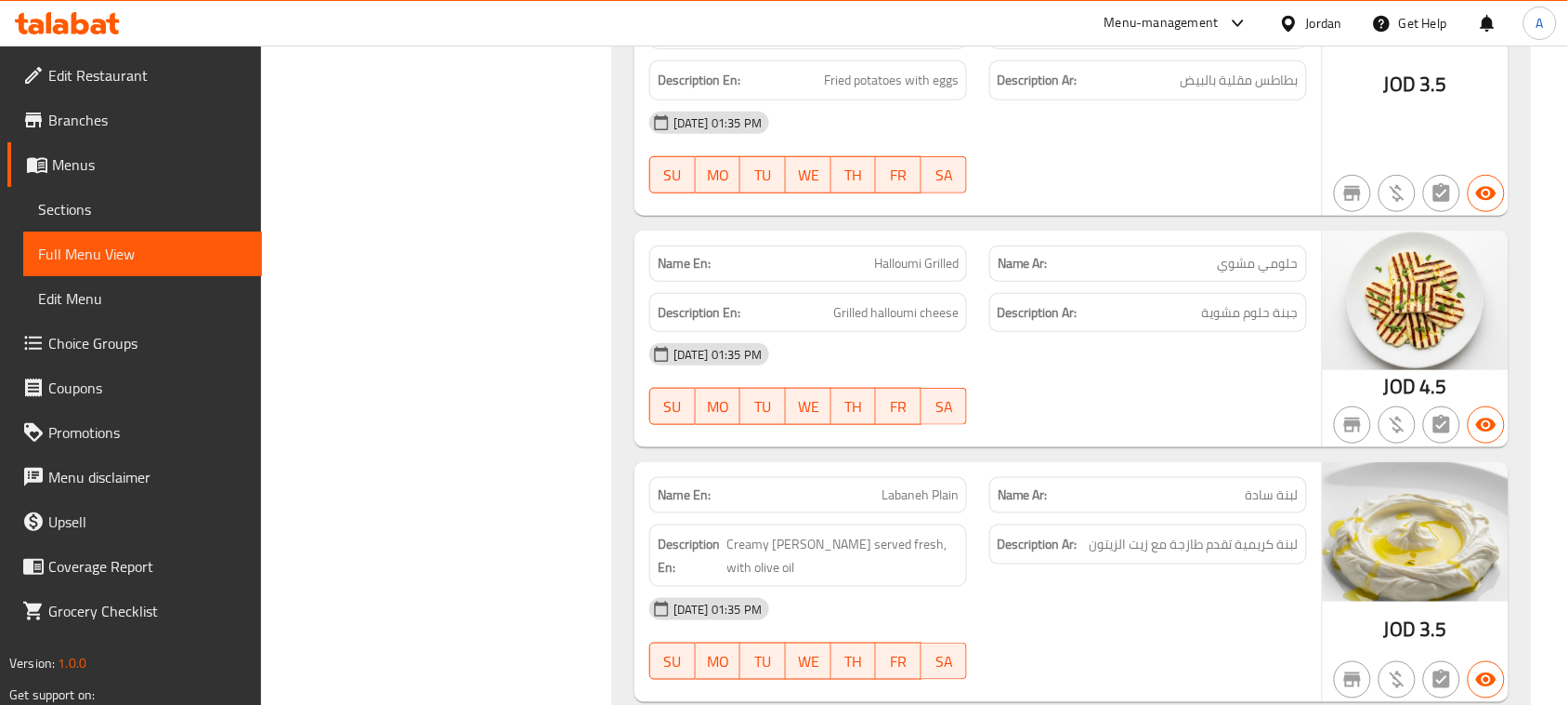
scroll to position [23510, 0]
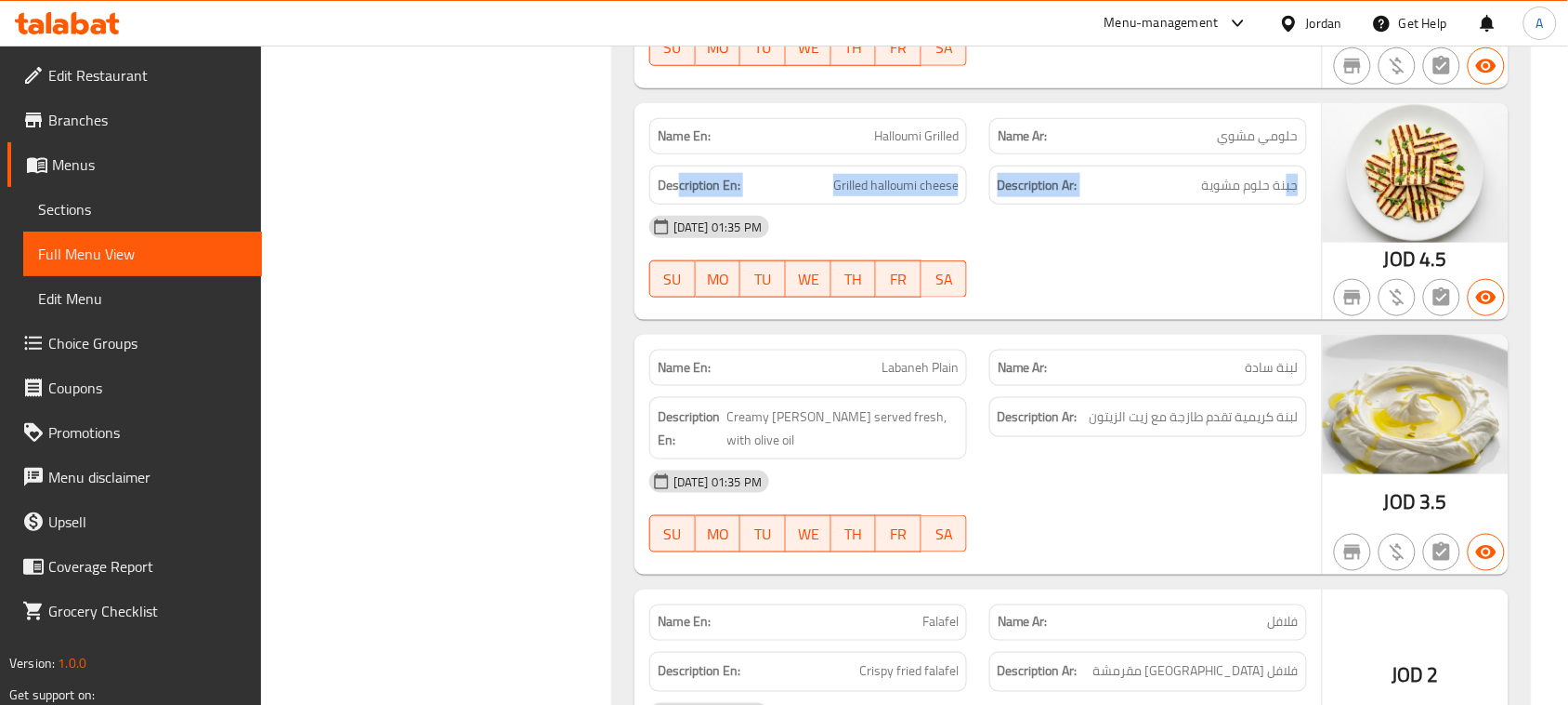
drag, startPoint x: 1287, startPoint y: 253, endPoint x: 681, endPoint y: 252, distance: 606.0
drag, startPoint x: 827, startPoint y: 253, endPoint x: 971, endPoint y: 253, distance: 144.0
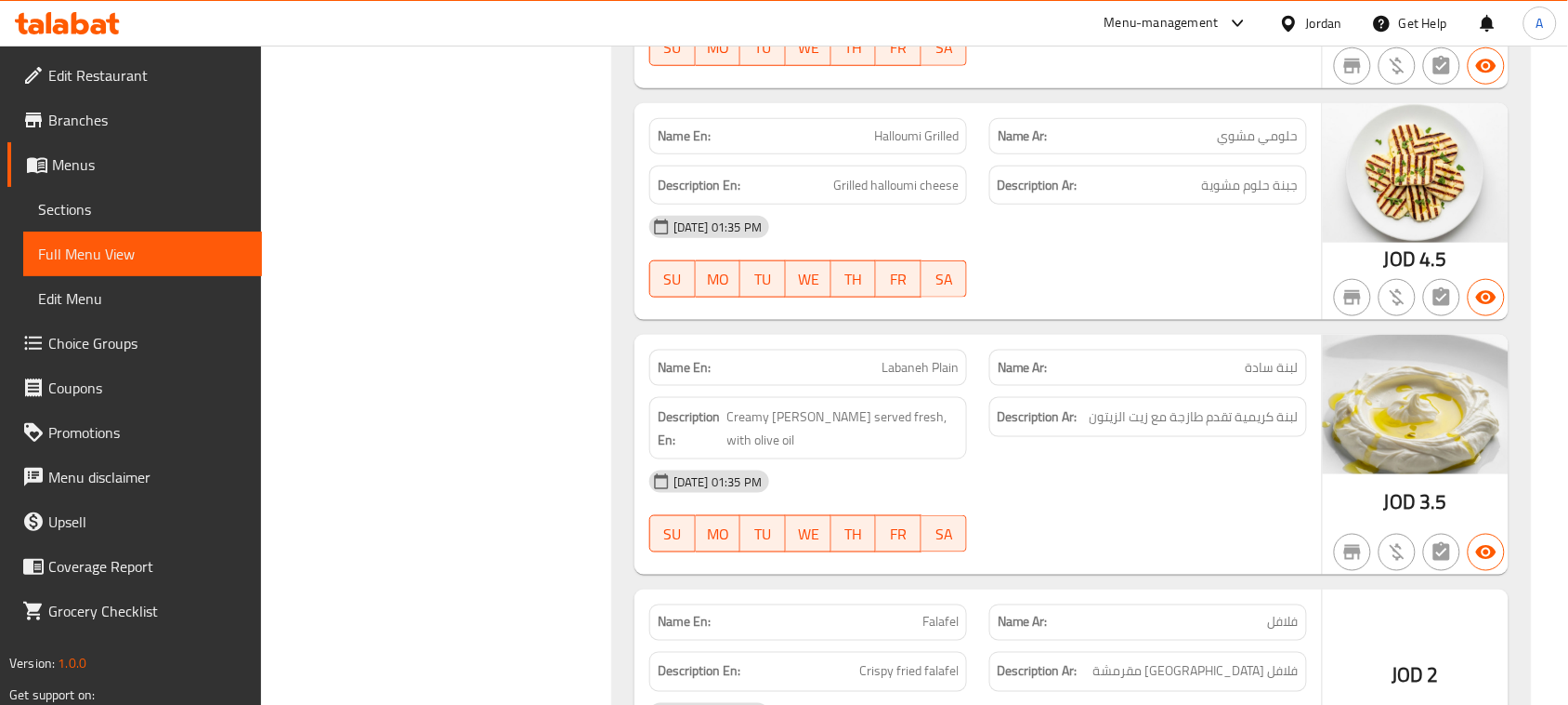
drag, startPoint x: 818, startPoint y: 252, endPoint x: 1042, endPoint y: 249, distance: 224.0
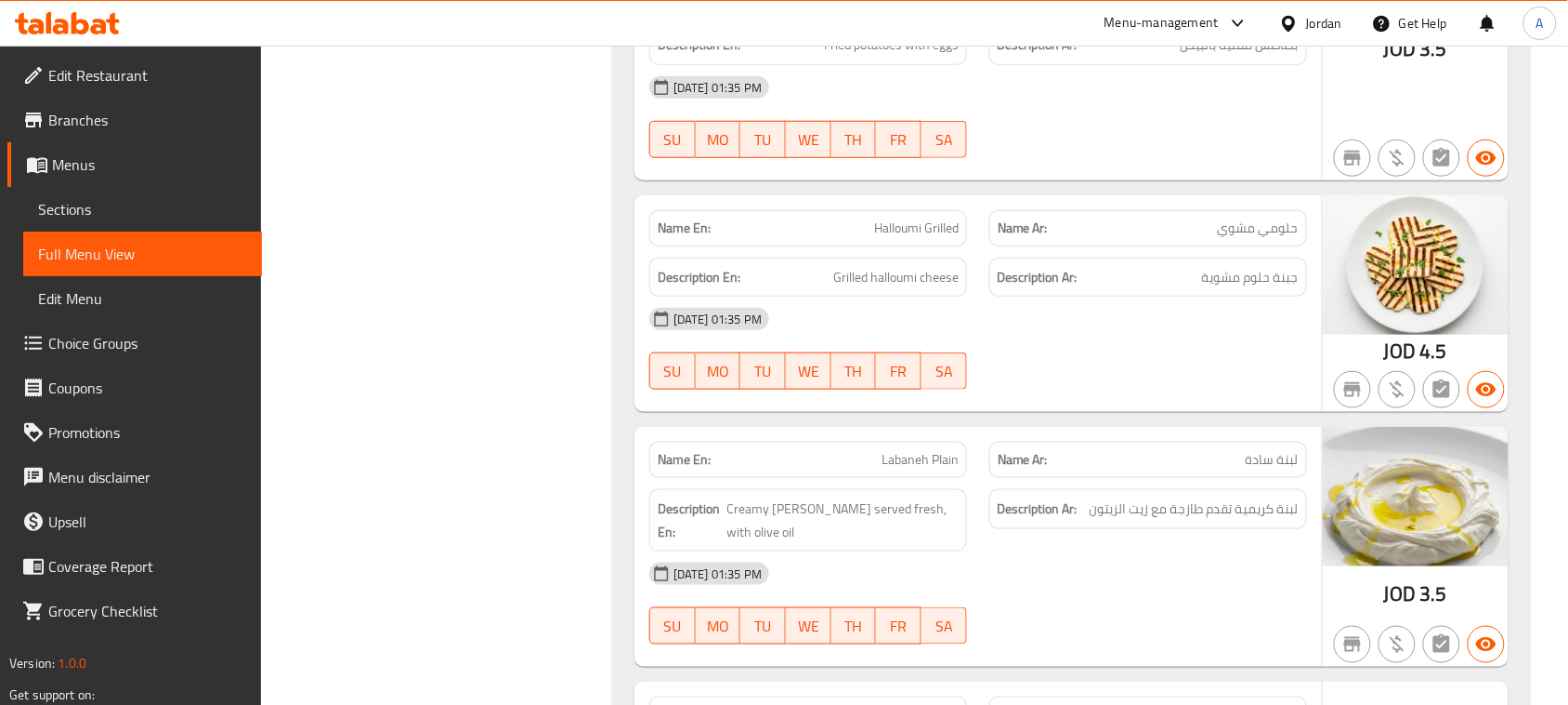
scroll to position [23278, 0]
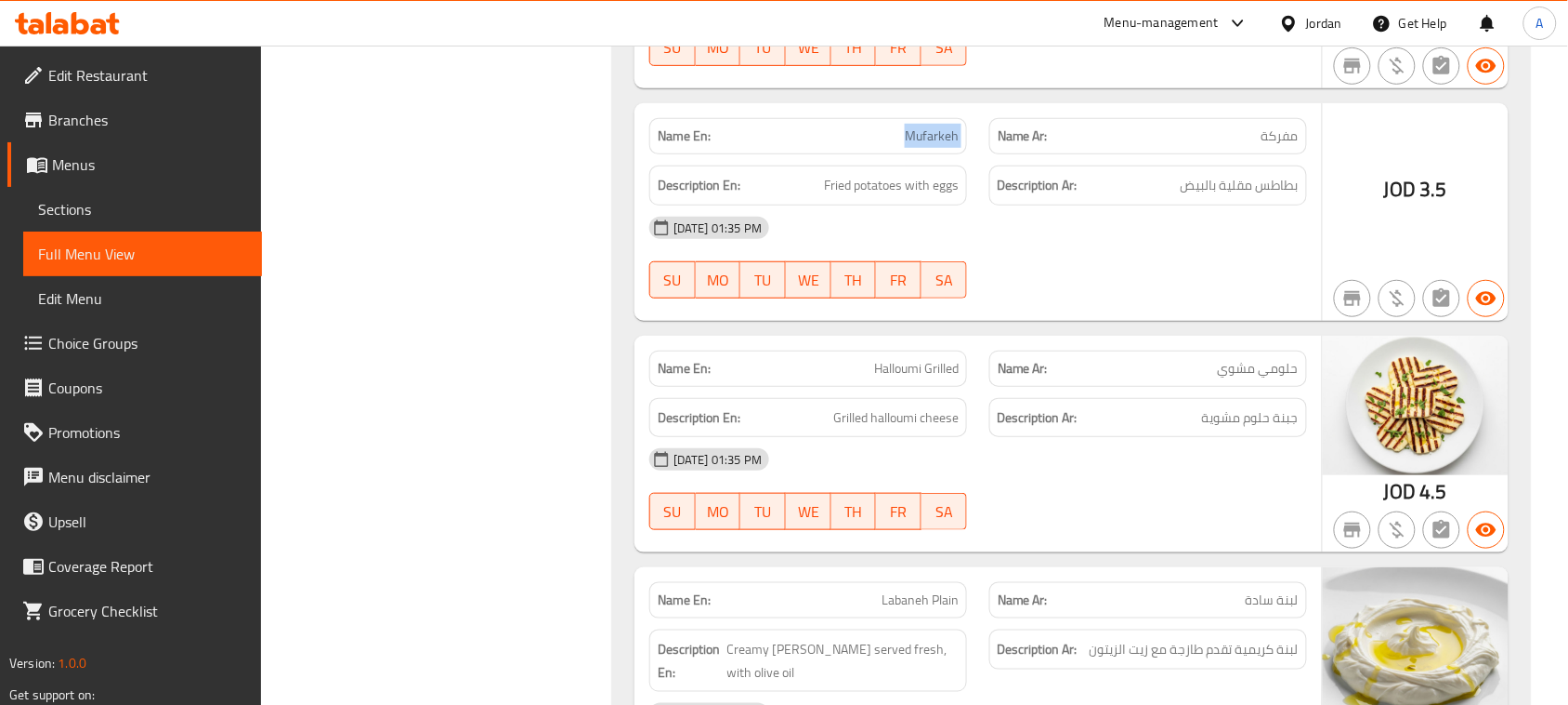
drag, startPoint x: 890, startPoint y: 210, endPoint x: 1004, endPoint y: 214, distance: 114.1
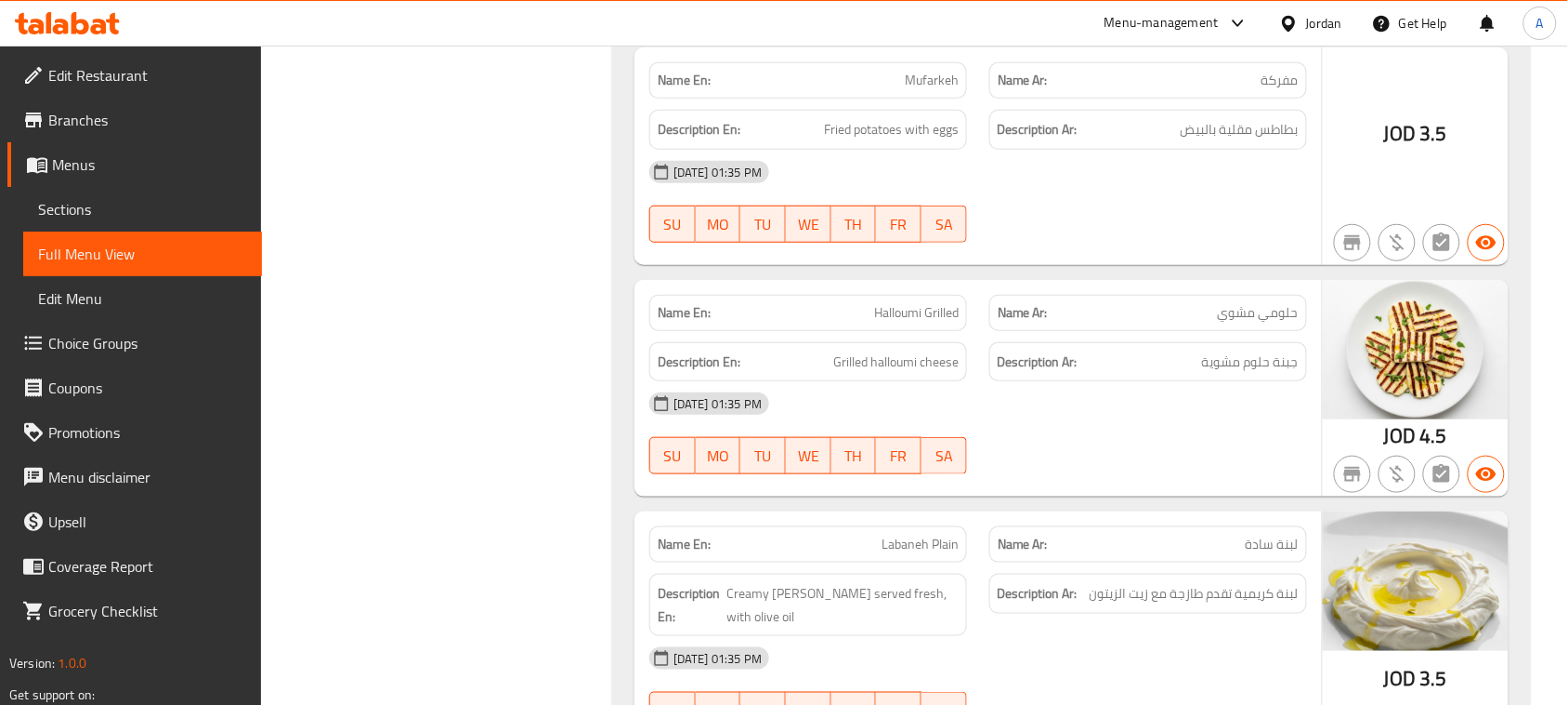
scroll to position [23395, 0]
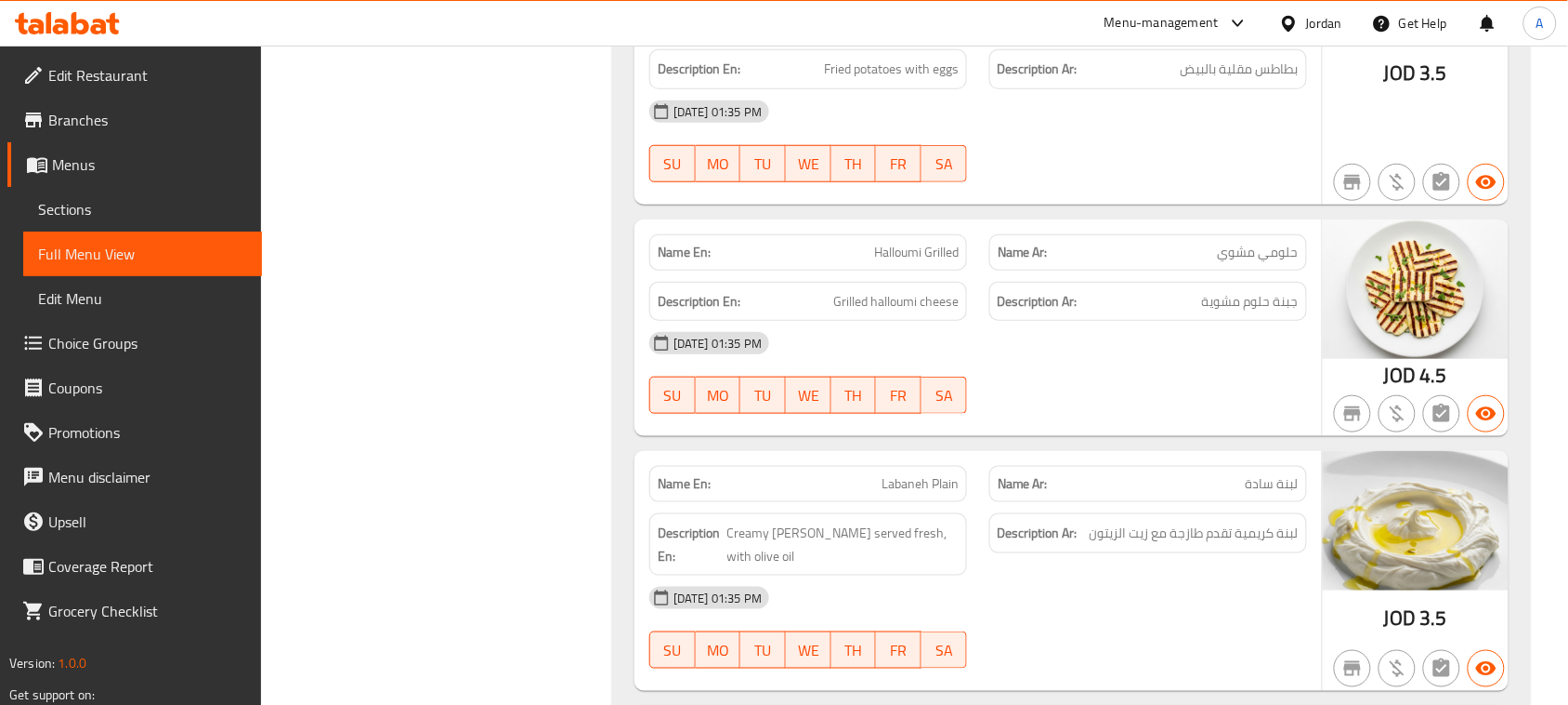
drag, startPoint x: 907, startPoint y: 317, endPoint x: 966, endPoint y: 317, distance: 59.0
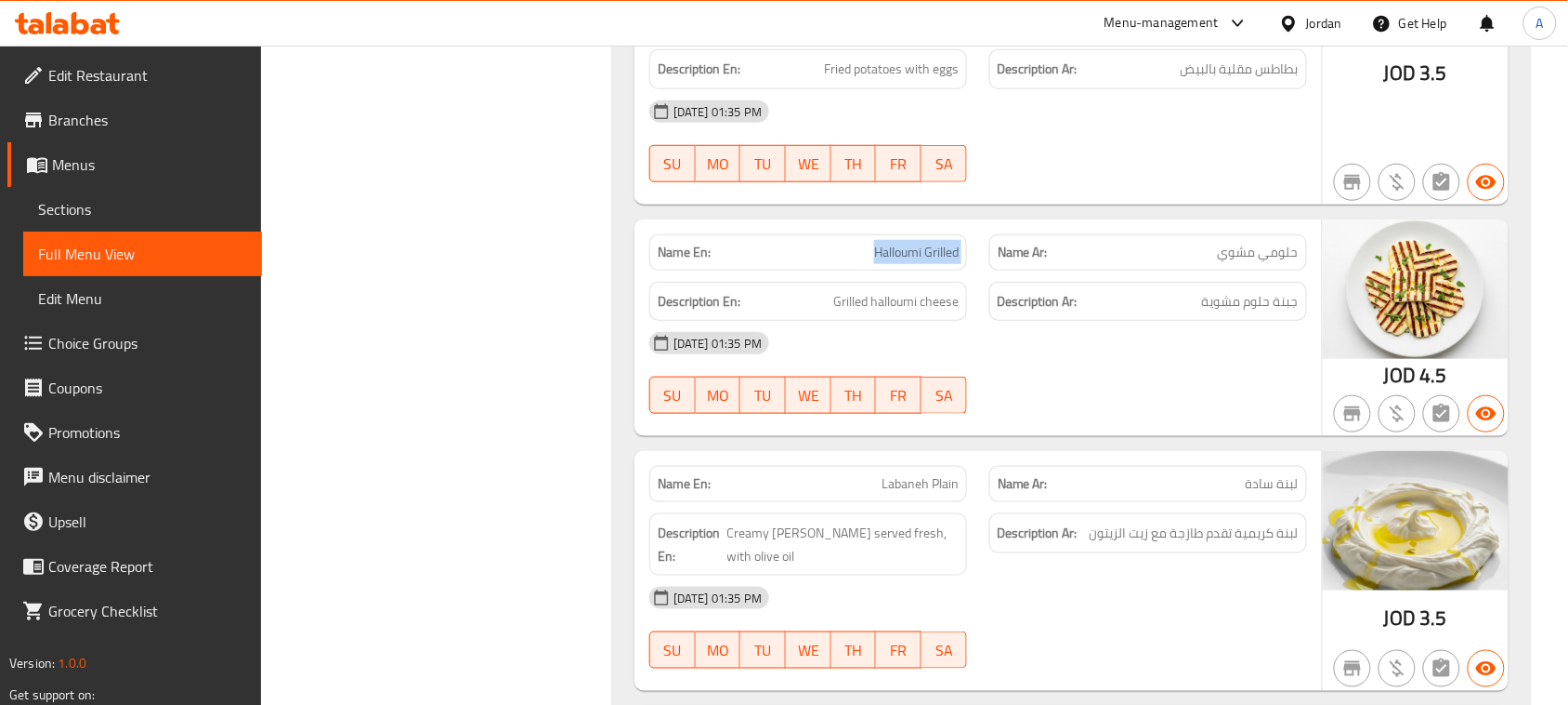
drag, startPoint x: 911, startPoint y: 323, endPoint x: 958, endPoint y: 318, distance: 47.3
copy span "Halloumi Grilled"
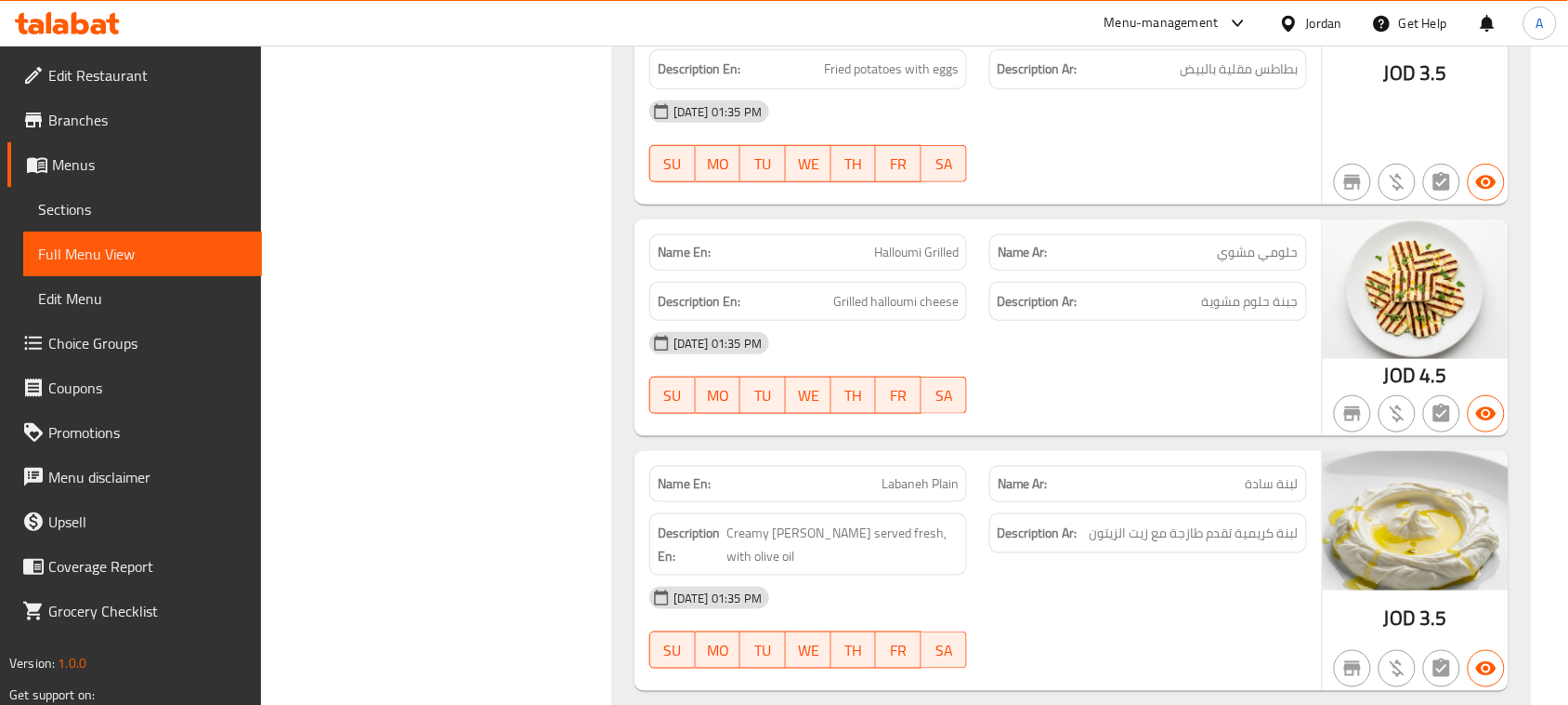
drag, startPoint x: 884, startPoint y: 322, endPoint x: 744, endPoint y: 317, distance: 140.1
copy span "Halloumi Grilled"
click at [1260, 313] on span "جبنة حلوم مشوية" at bounding box center [1250, 301] width 96 height 24
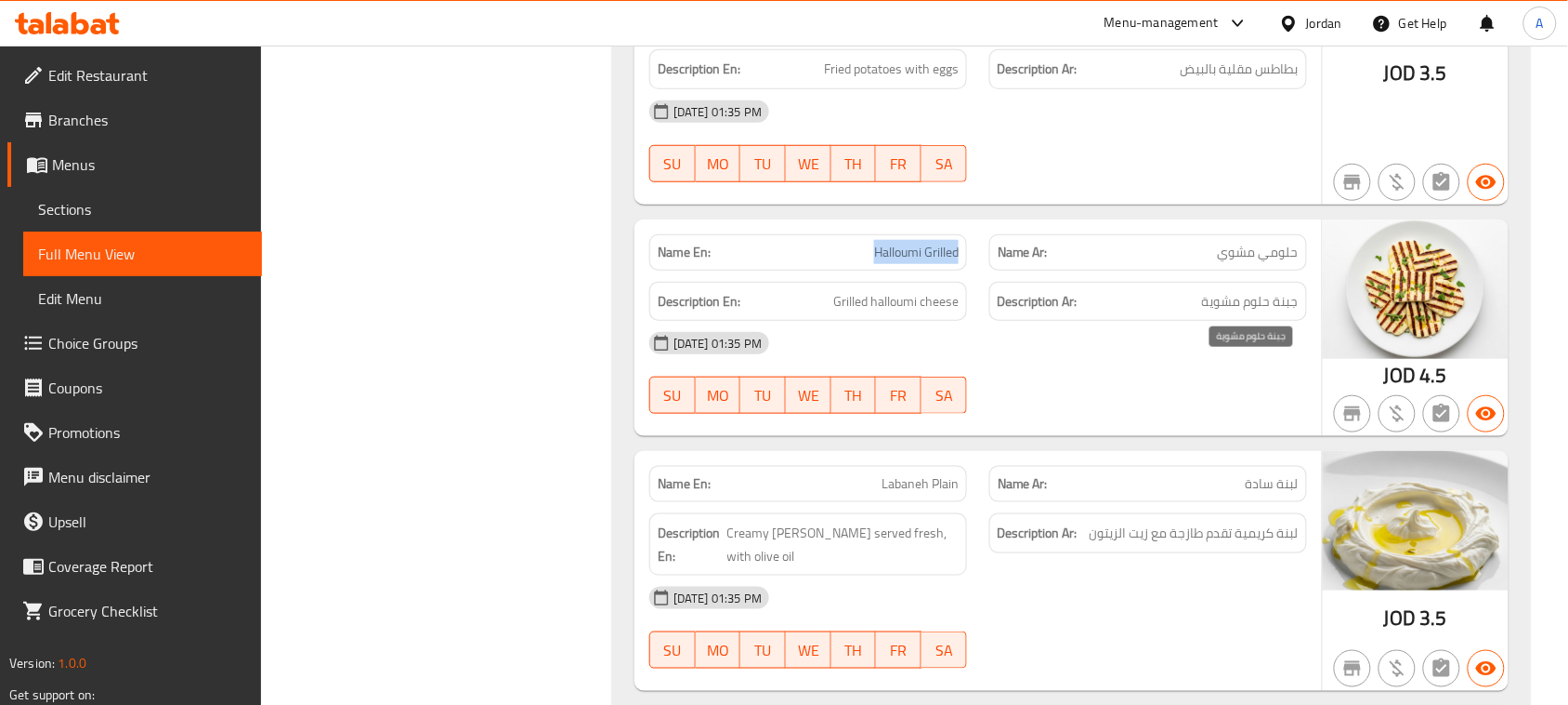
click at [1260, 313] on span "جبنة حلوم مشوية" at bounding box center [1250, 301] width 96 height 24
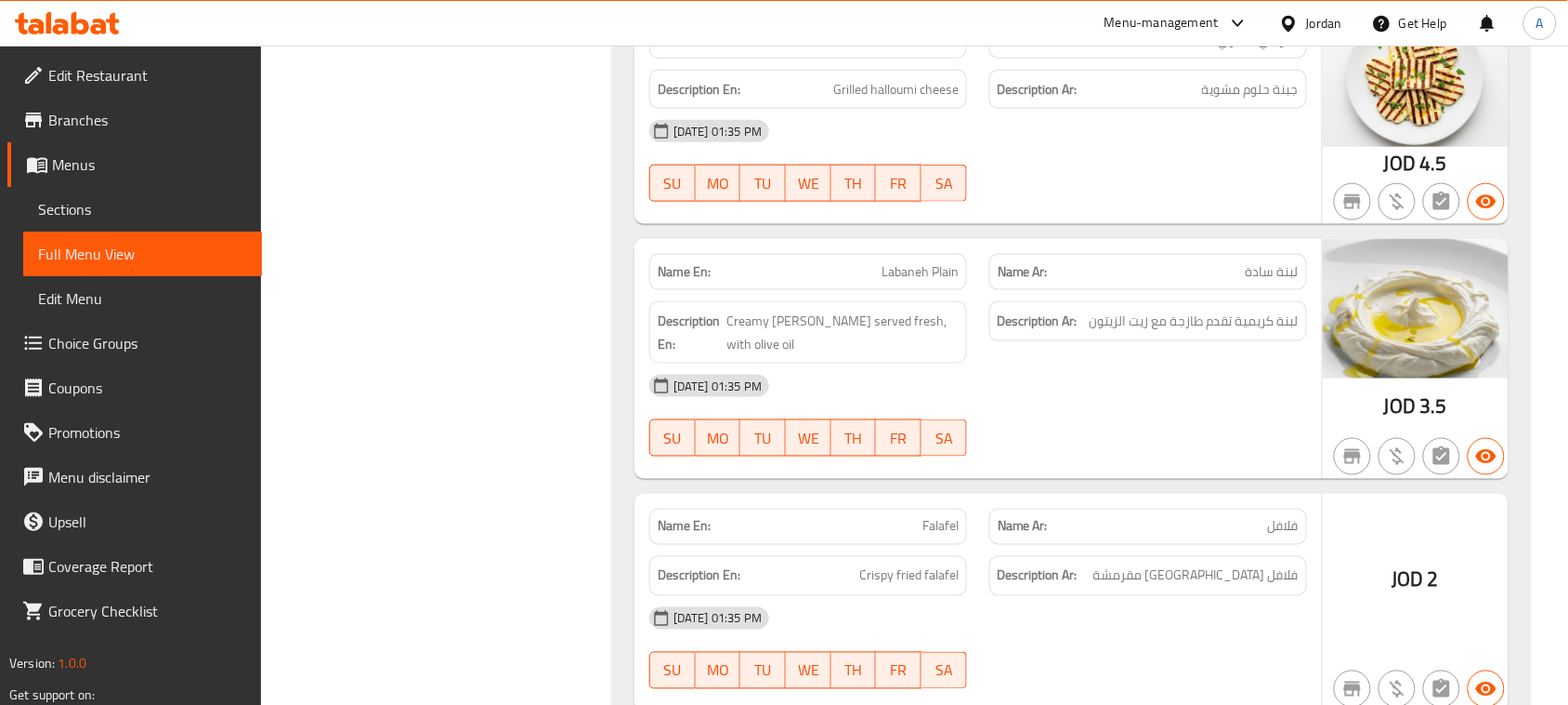
scroll to position [23626, 0]
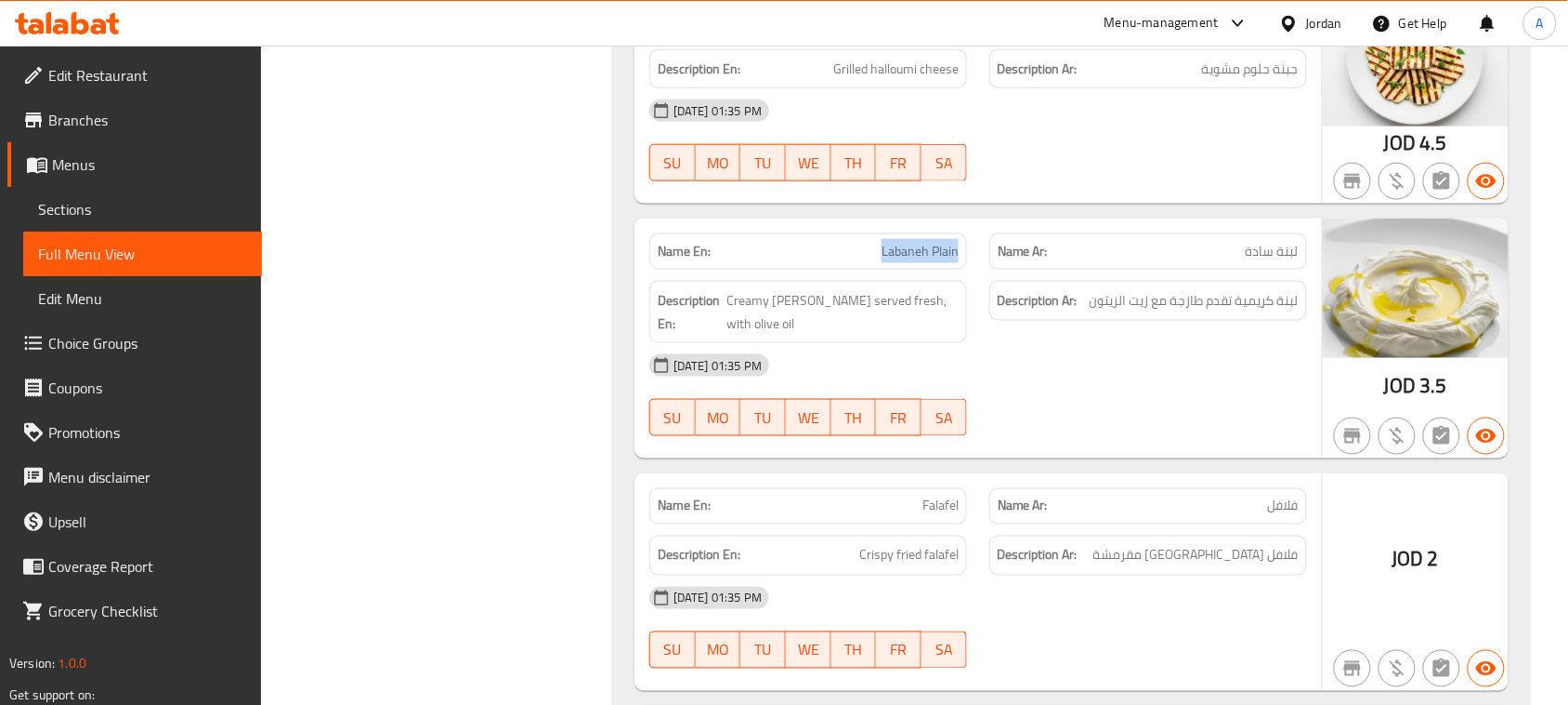
drag, startPoint x: 860, startPoint y: 321, endPoint x: 1036, endPoint y: 392, distance: 189.8
drag, startPoint x: 1107, startPoint y: 454, endPoint x: 1070, endPoint y: 474, distance: 42.1
drag, startPoint x: 1279, startPoint y: 376, endPoint x: 1177, endPoint y: 377, distance: 102.0
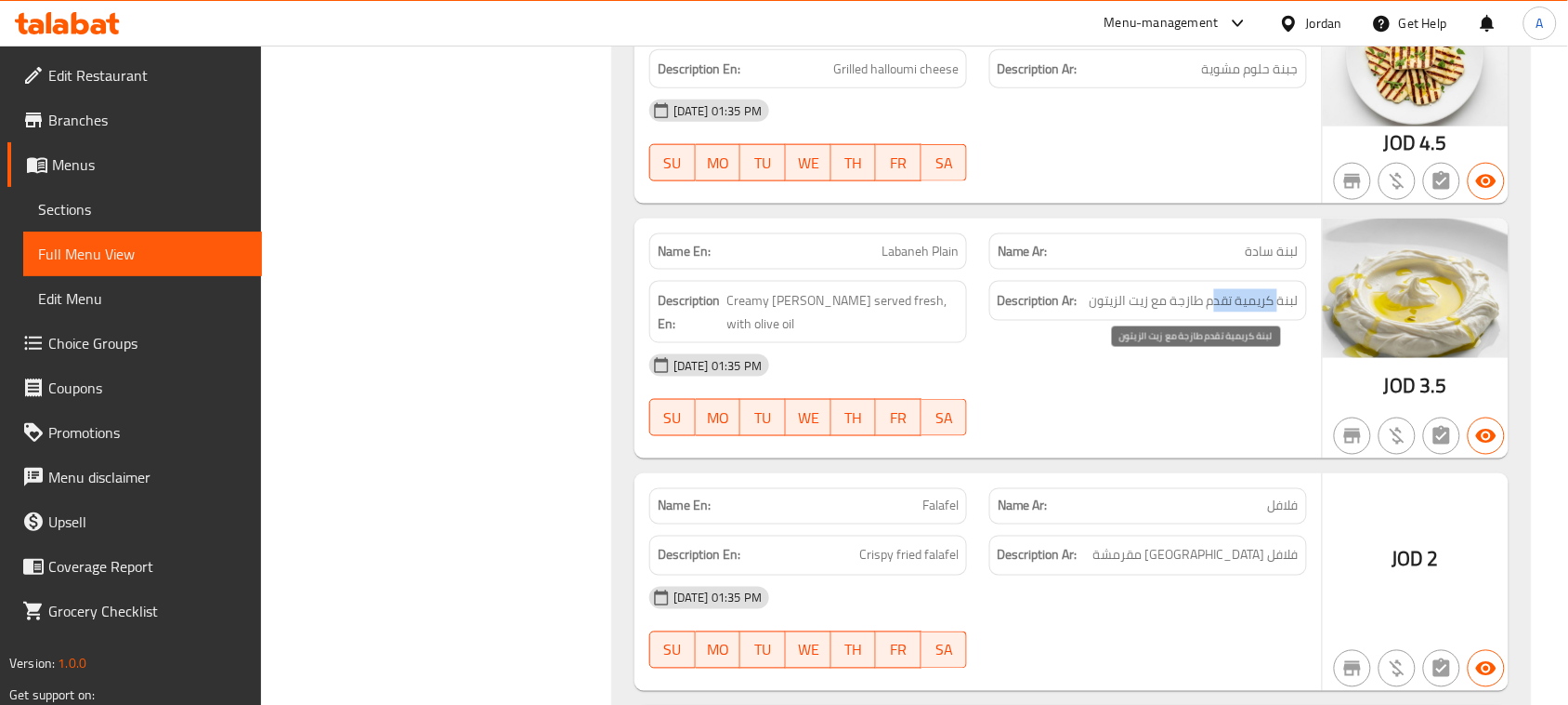
click at [1205, 312] on span "لبنة كريمية تقدم طازجة مع زيت الزيتون" at bounding box center [1193, 300] width 209 height 24
click at [1176, 312] on span "لبنة كريمية تقدم طازجة مع زيت الزيتون" at bounding box center [1193, 300] width 209 height 24
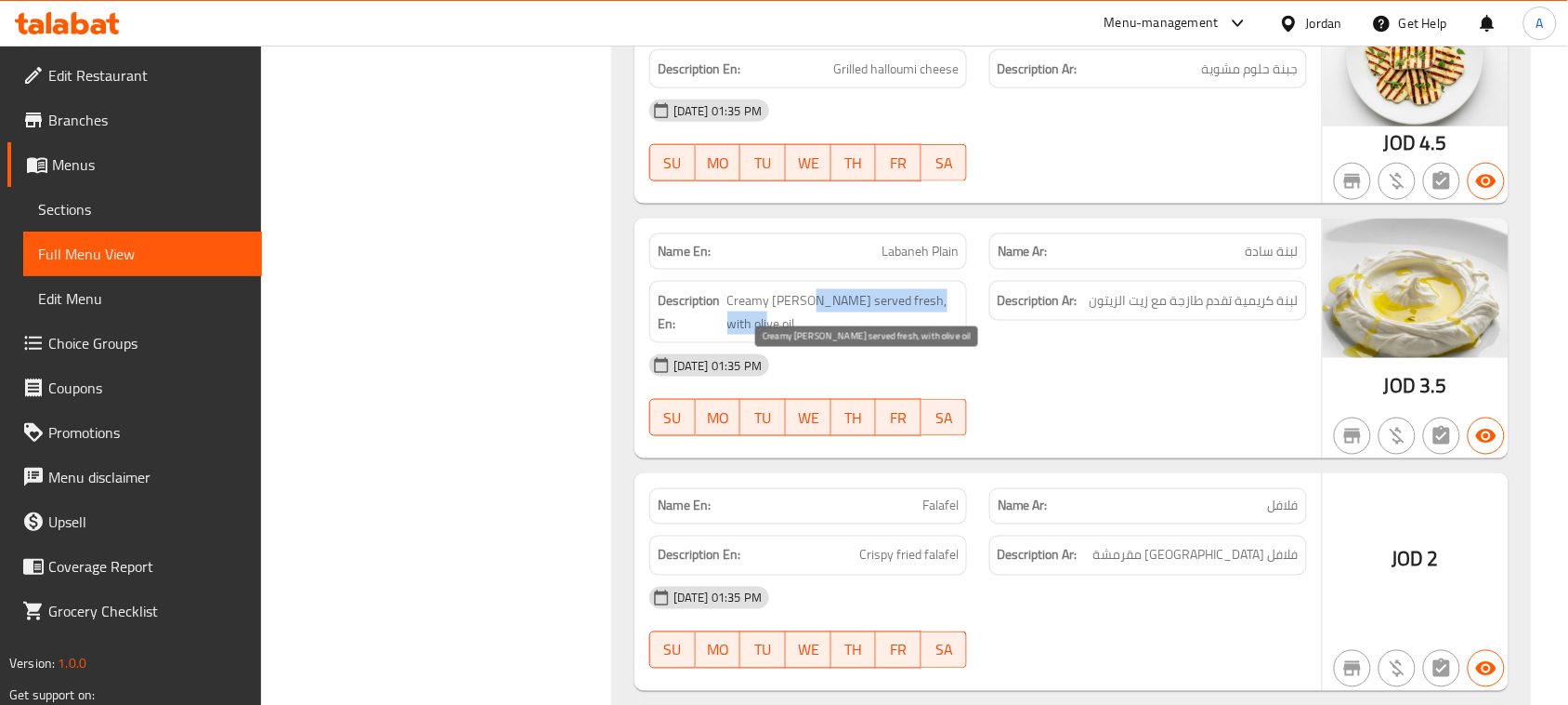
drag, startPoint x: 823, startPoint y: 377, endPoint x: 1019, endPoint y: 418, distance: 200.2
click at [958, 335] on span "Creamy labaneh served fresh, with olive oil" at bounding box center [843, 311] width 232 height 45
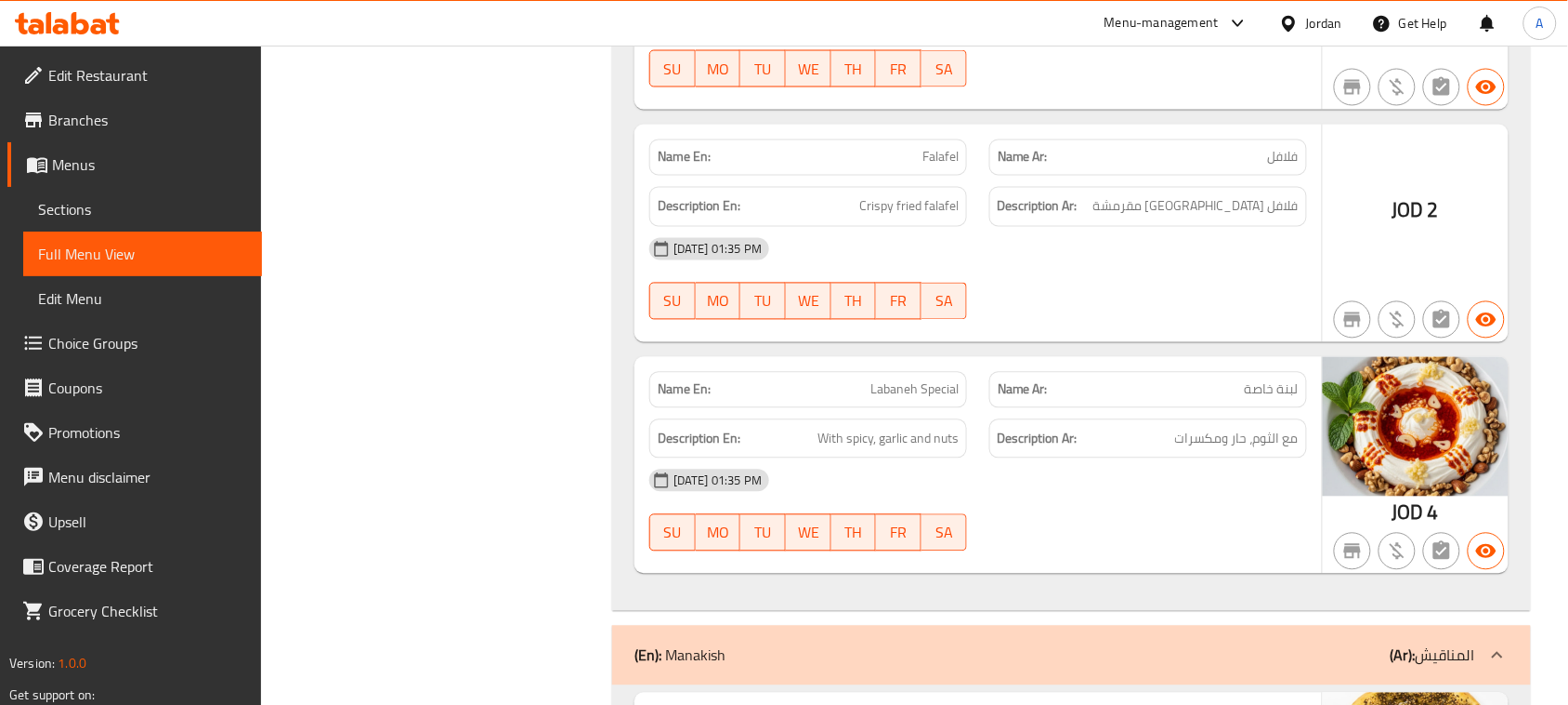
drag, startPoint x: 1279, startPoint y: 282, endPoint x: 1219, endPoint y: 282, distance: 60.0
click at [1223, 218] on span "فلافل مقلية مقرمشة" at bounding box center [1195, 207] width 205 height 24
drag, startPoint x: 898, startPoint y: 288, endPoint x: 997, endPoint y: 314, distance: 102.4
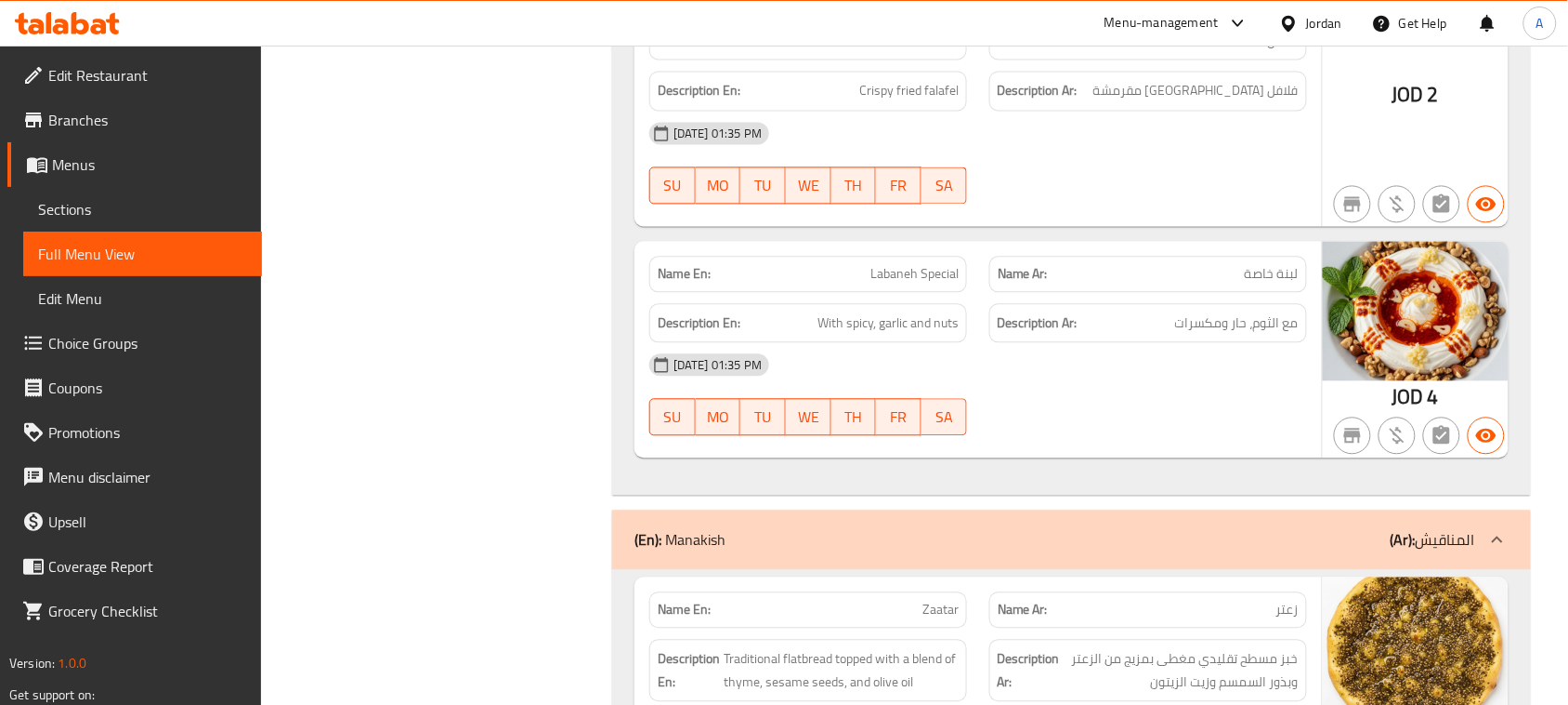
scroll to position [24208, 0]
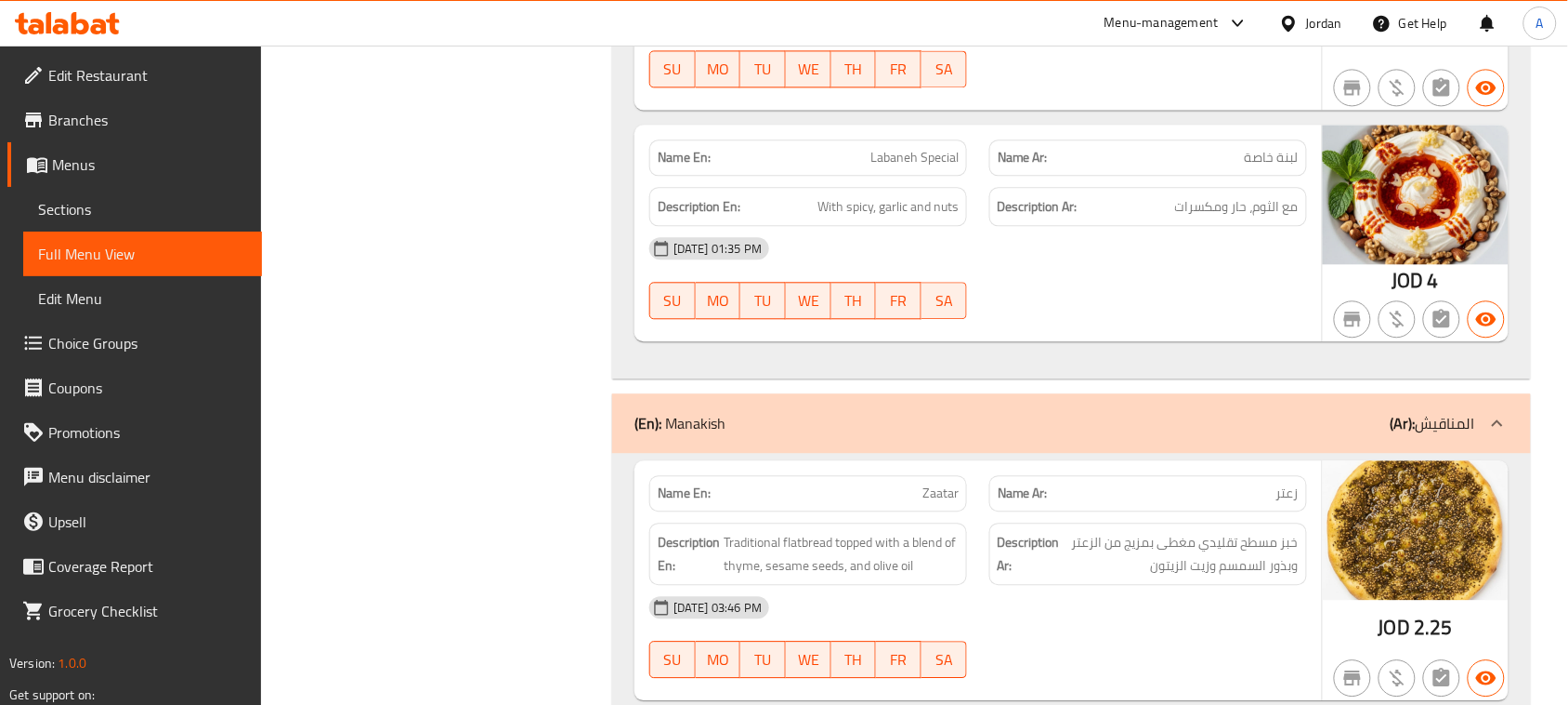
drag, startPoint x: 861, startPoint y: 229, endPoint x: 1104, endPoint y: 296, distance: 252.1
drag, startPoint x: 1291, startPoint y: 276, endPoint x: 1179, endPoint y: 309, distance: 116.8
click at [1191, 218] on span "مع الثوم، حار ومكسرات" at bounding box center [1236, 207] width 124 height 24
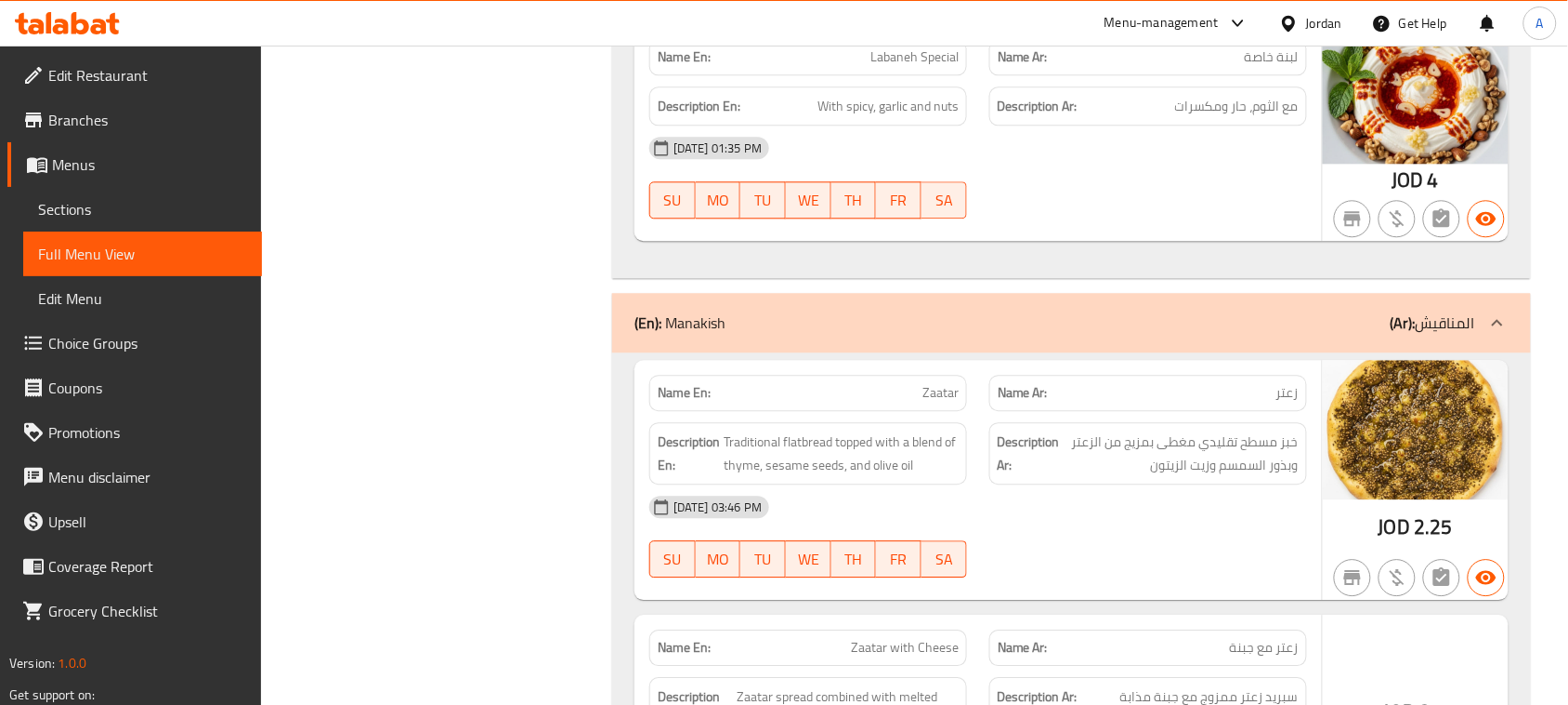
scroll to position [24556, 0]
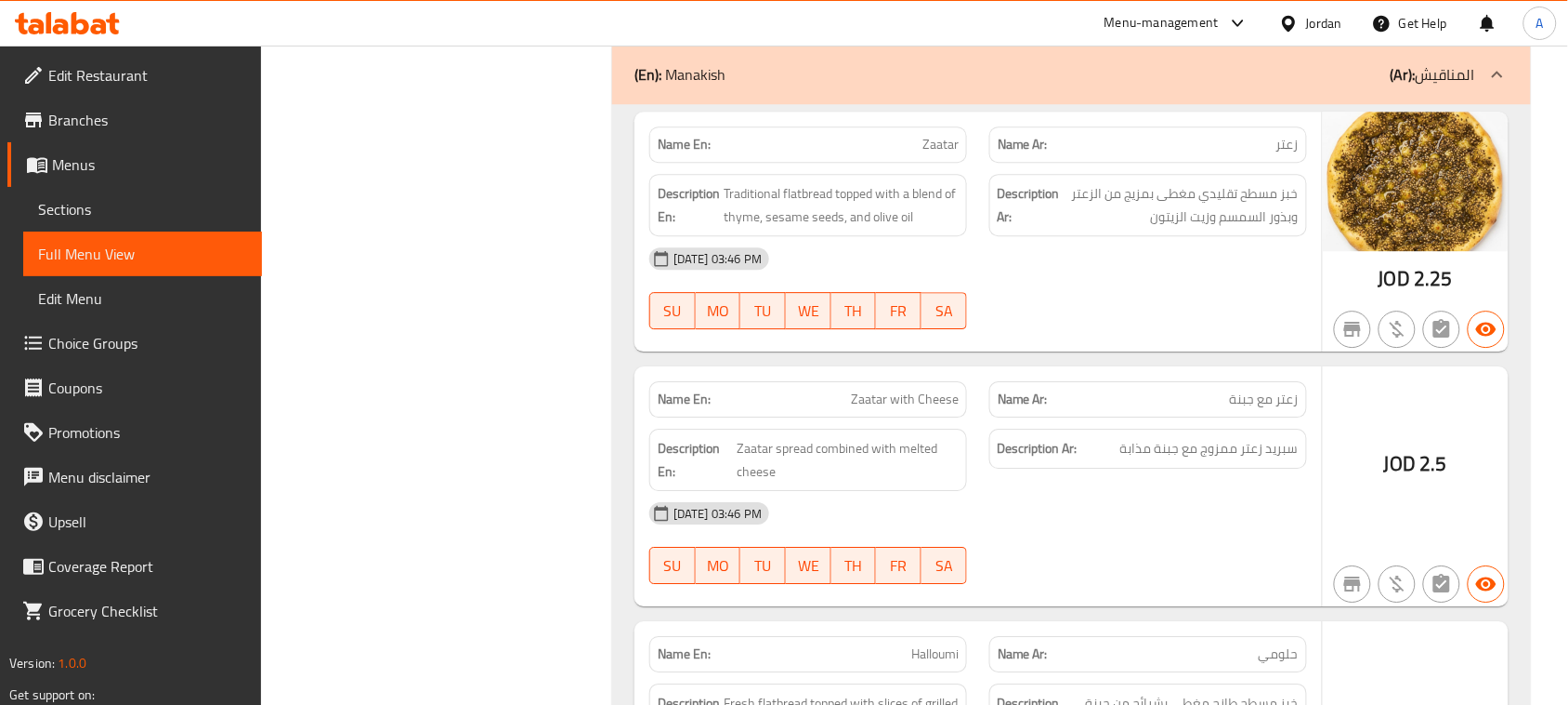
drag, startPoint x: 902, startPoint y: 207, endPoint x: 1062, endPoint y: 249, distance: 165.4
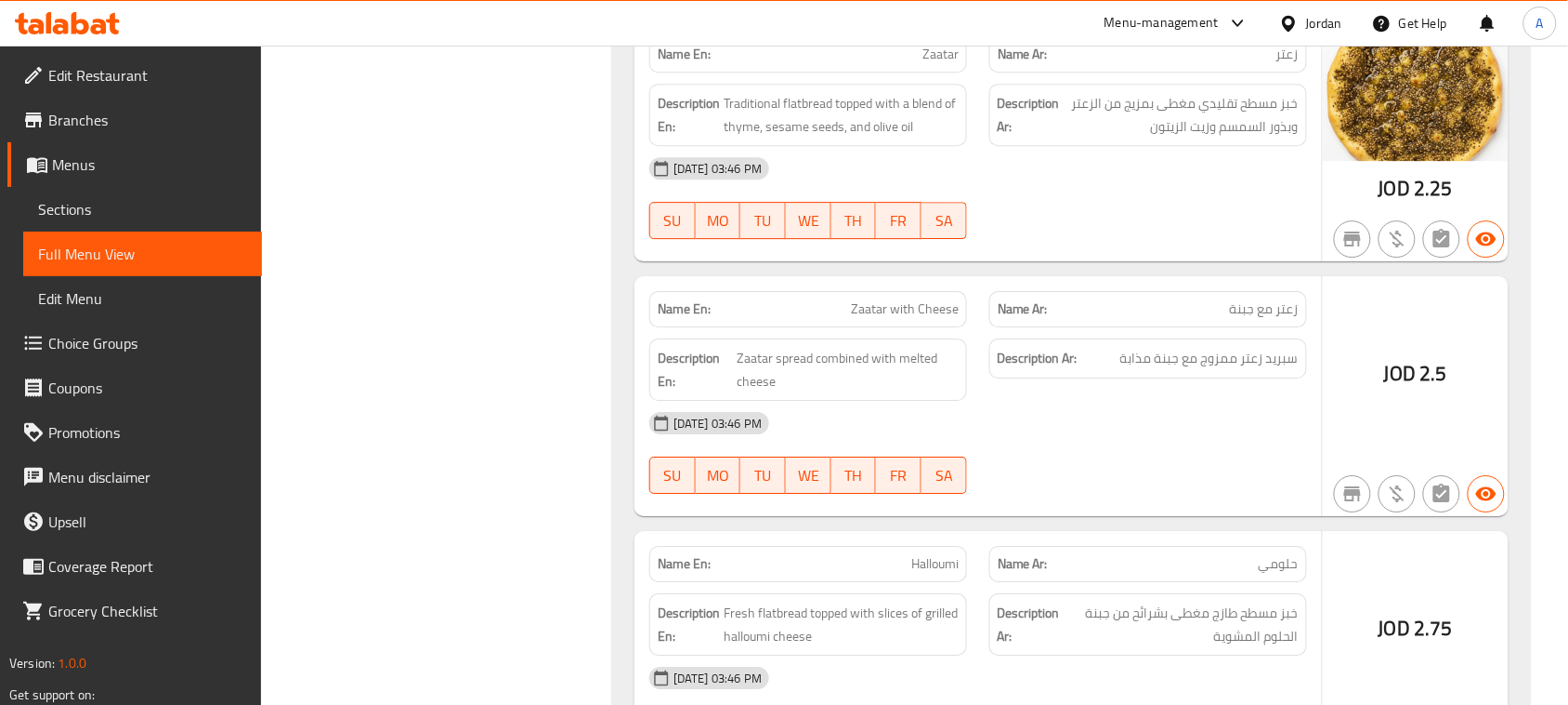
scroll to position [24672, 0]
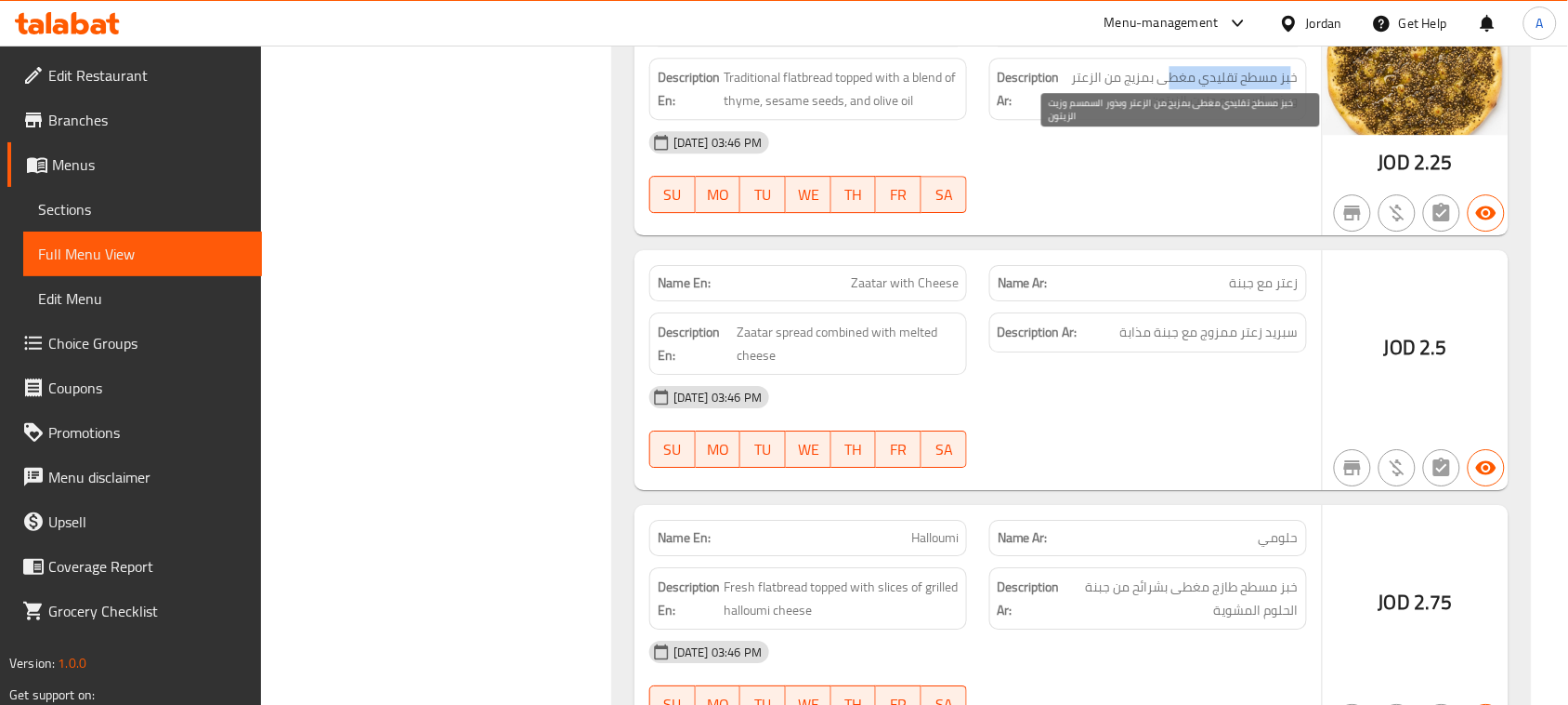
drag, startPoint x: 1292, startPoint y: 153, endPoint x: 1168, endPoint y: 153, distance: 124.0
click at [1168, 112] on span "خبز مسطح تقليدي مغطى بمزيج من الزعتر وبذور السمسم وزيت الزيتون" at bounding box center [1180, 88] width 235 height 45
drag, startPoint x: 1139, startPoint y: 153, endPoint x: 1102, endPoint y: 159, distance: 37.5
click at [1102, 112] on span "خبز مسطح تقليدي مغطى بمزيج من الزعتر وبذور السمسم وزيت الزيتون" at bounding box center [1180, 88] width 235 height 45
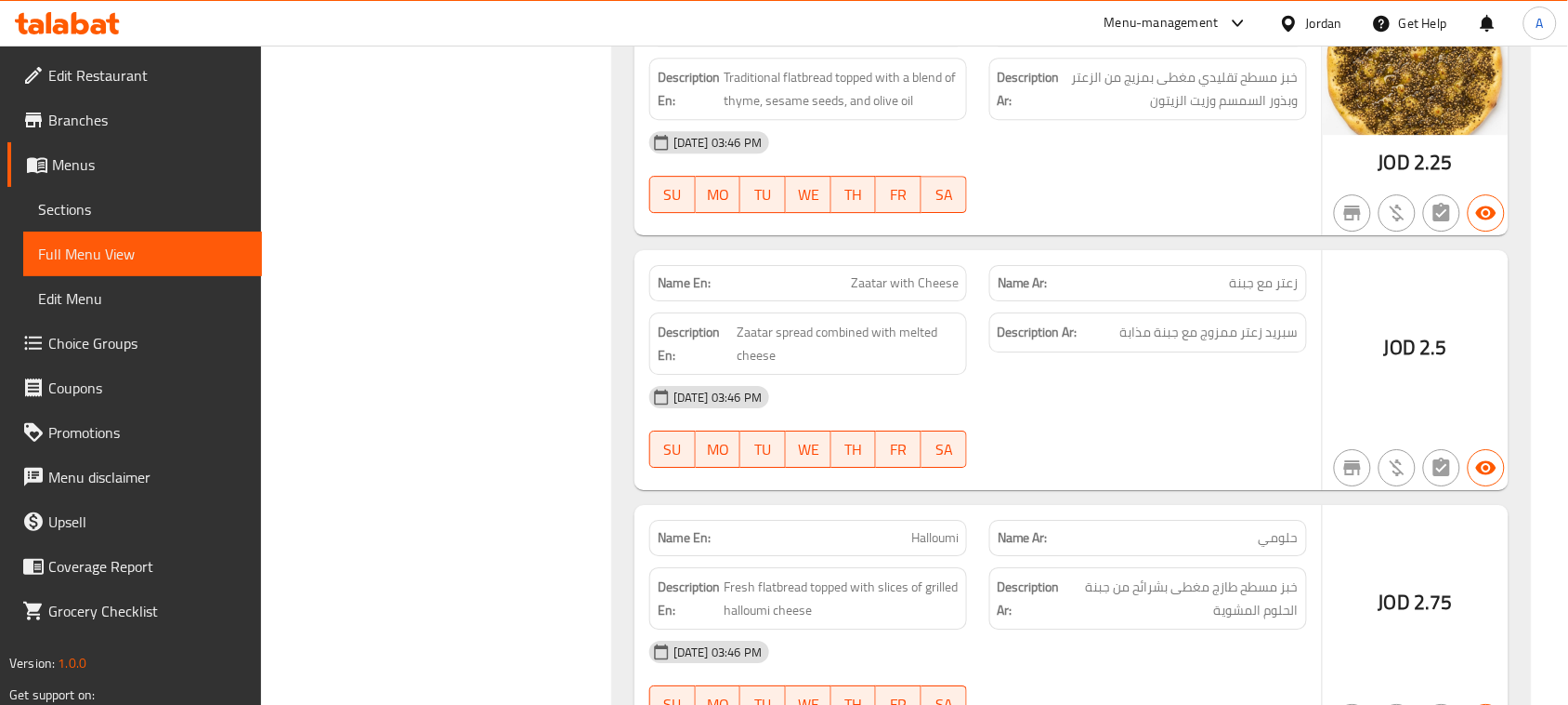
drag, startPoint x: 1215, startPoint y: 168, endPoint x: 1159, endPoint y: 201, distance: 65.0
click at [1172, 112] on span "خبز مسطح تقليدي مغطى بمزيج من الزعتر وبذور السمسم وزيت الزيتون" at bounding box center [1180, 88] width 235 height 45
drag, startPoint x: 1152, startPoint y: 279, endPoint x: 946, endPoint y: 266, distance: 206.4
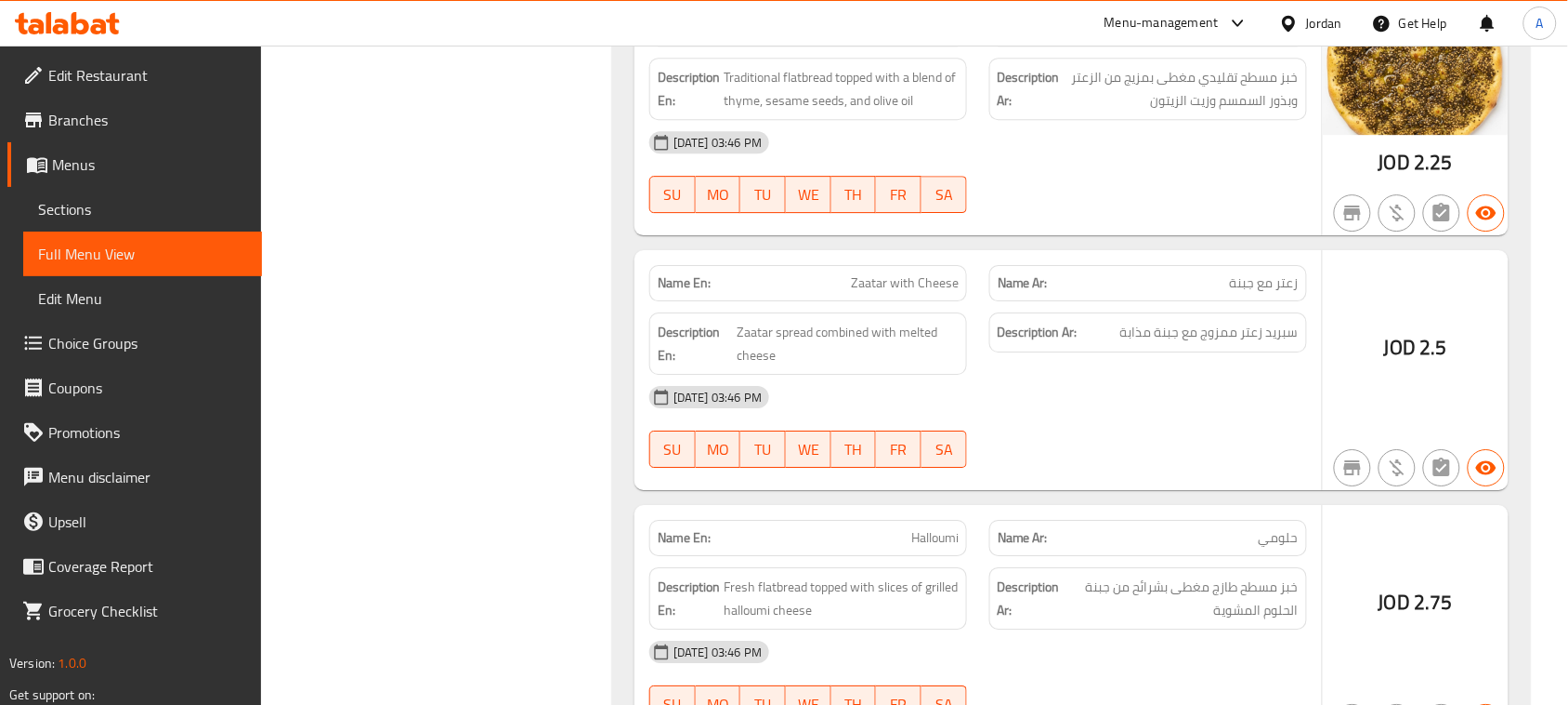
scroll to position [24788, 0]
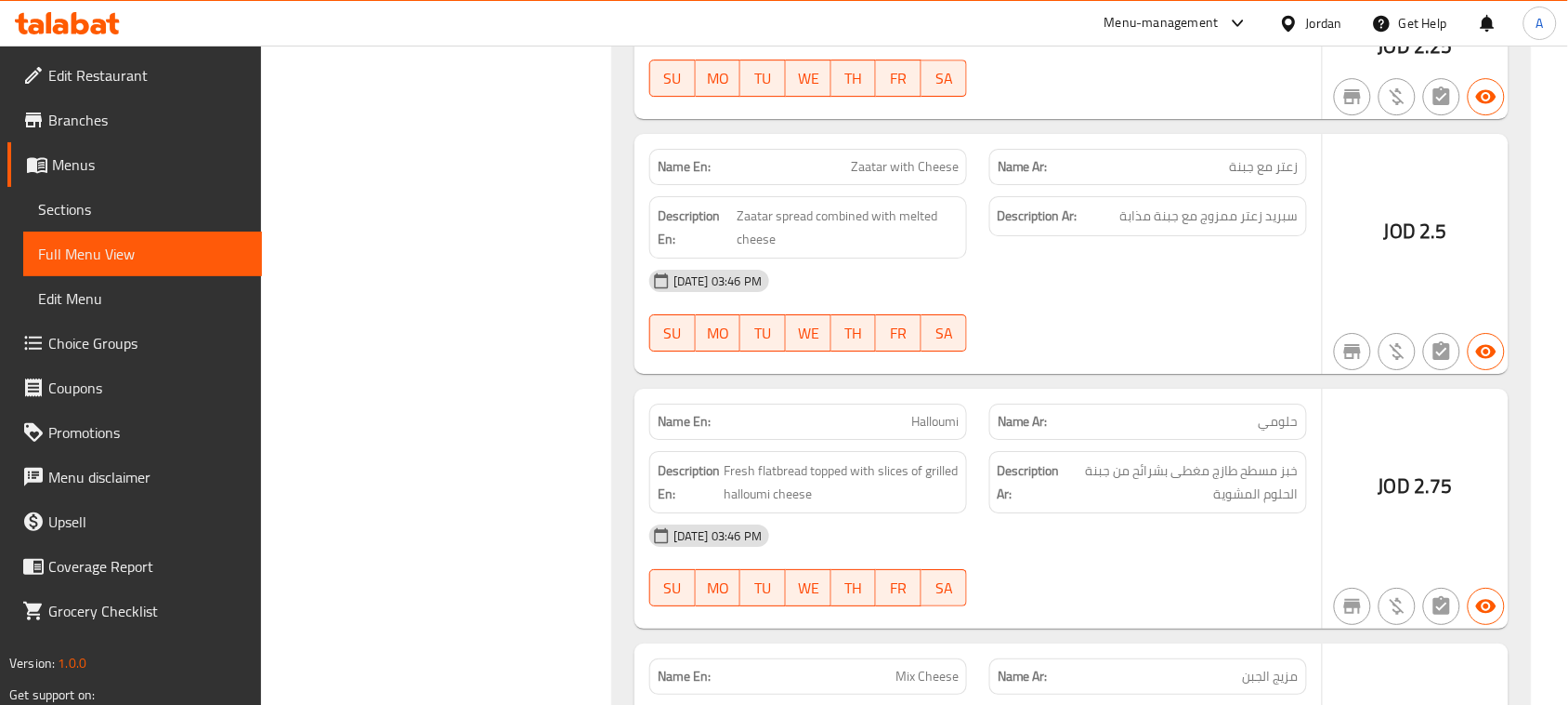
drag, startPoint x: 847, startPoint y: 251, endPoint x: 1175, endPoint y: 362, distance: 346.3
drag, startPoint x: 1280, startPoint y: 285, endPoint x: 1150, endPoint y: 294, distance: 130.3
click at [1150, 228] on span "سبريد زعتر ممزوج مع جبنة مذابة" at bounding box center [1210, 216] width 179 height 24
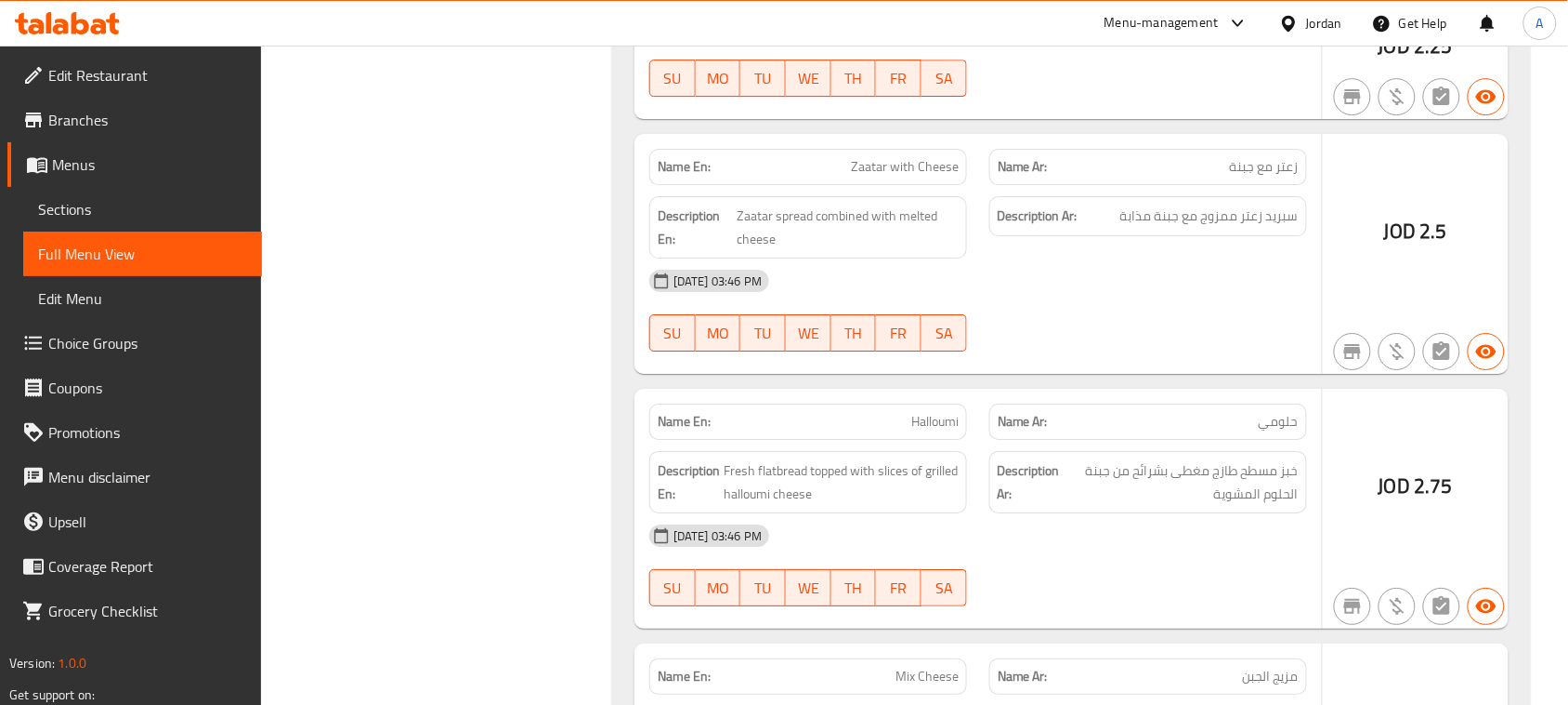
drag, startPoint x: 806, startPoint y: 270, endPoint x: 1014, endPoint y: 352, distance: 223.6
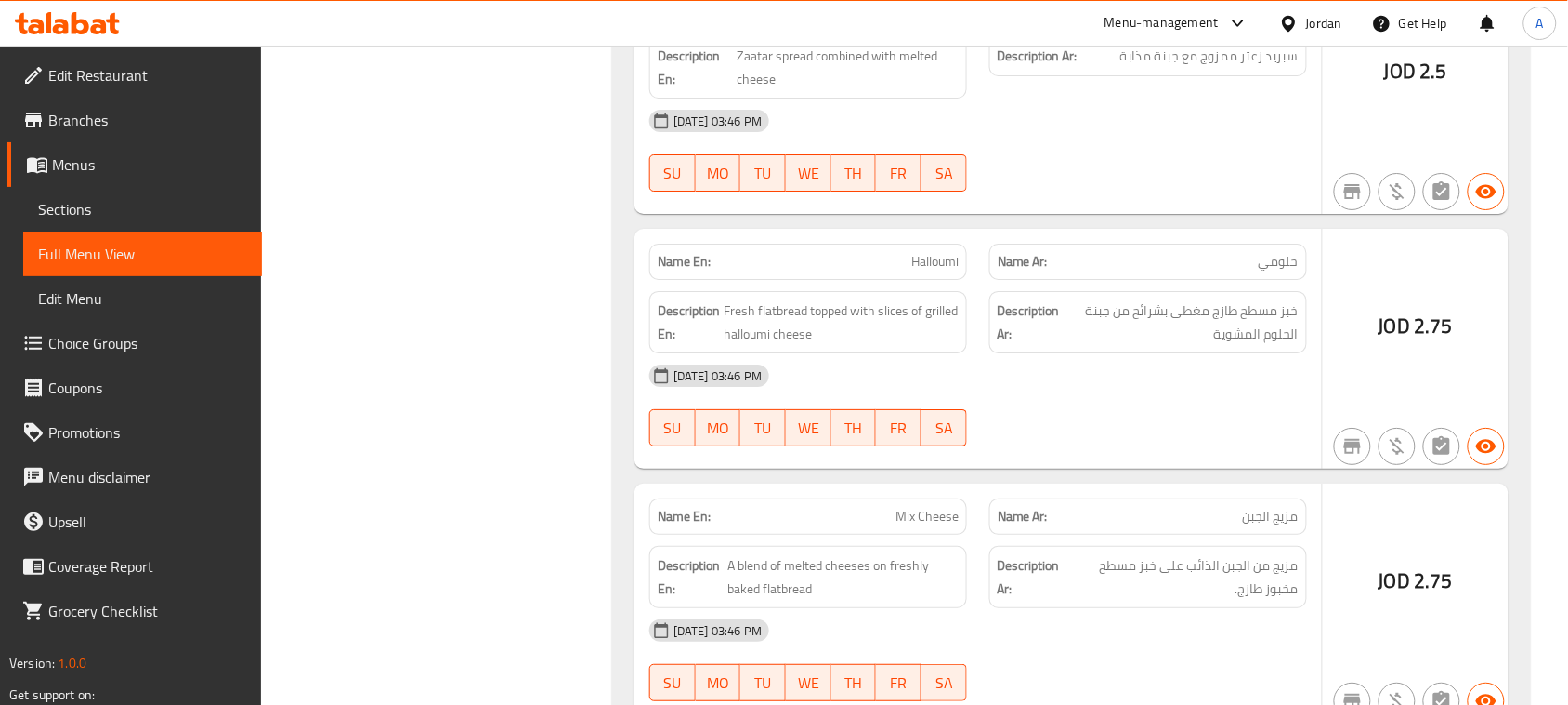
scroll to position [25021, 0]
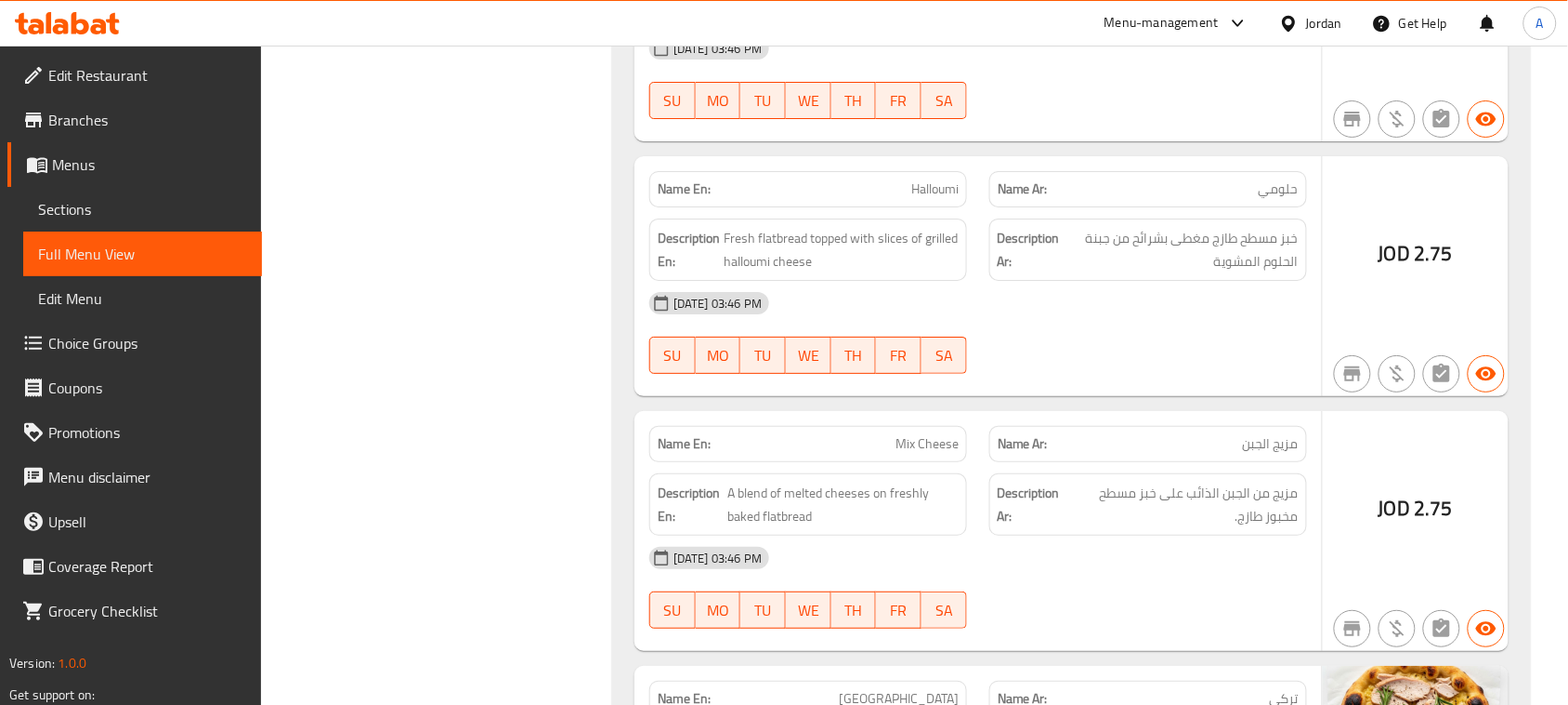
drag, startPoint x: 896, startPoint y: 266, endPoint x: 1104, endPoint y: 311, distance: 212.8
drag, startPoint x: 1249, startPoint y: 316, endPoint x: 1125, endPoint y: 316, distance: 124.0
click at [1125, 272] on span "خبز مسطح طازج مغطى بشرائح من جبنة الحلوم المشوية" at bounding box center [1180, 249] width 235 height 45
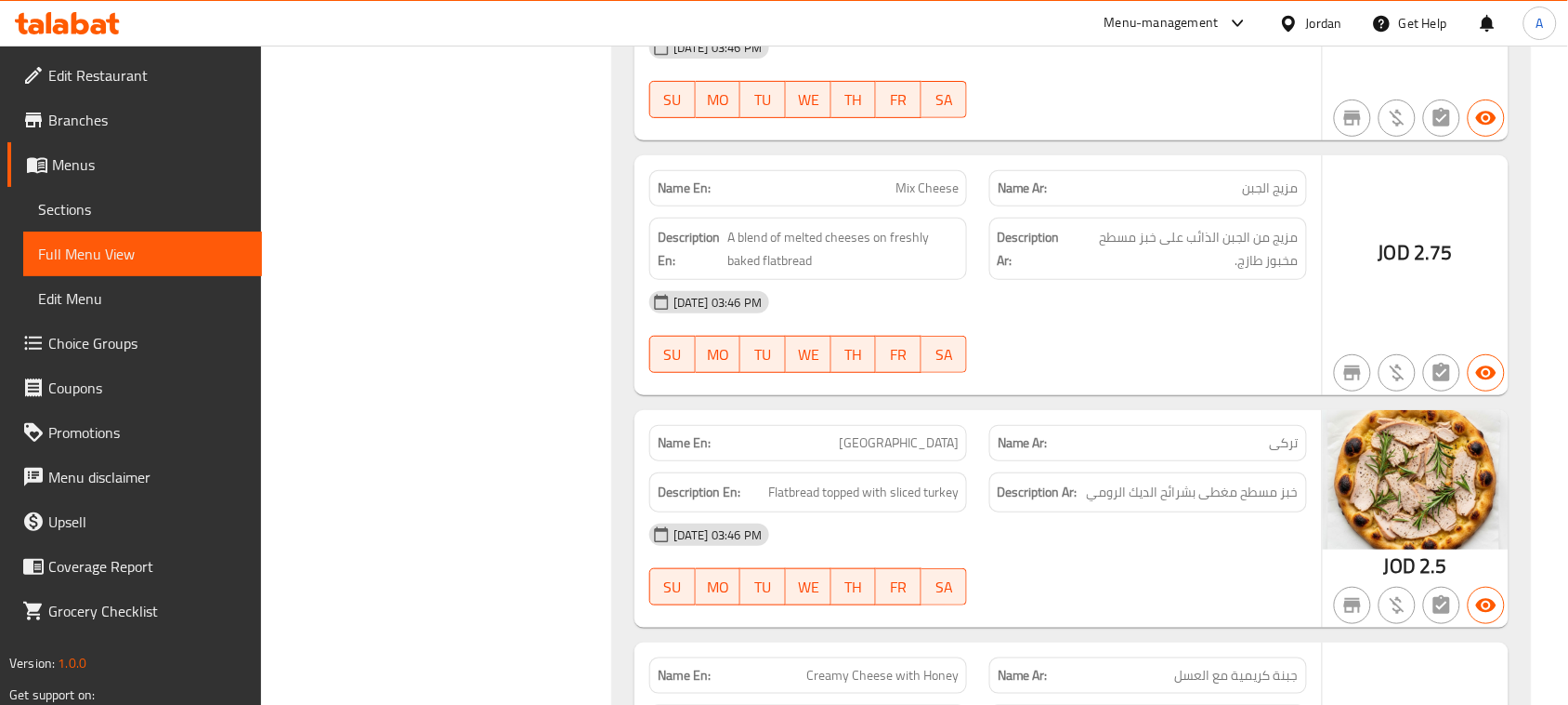
scroll to position [25253, 0]
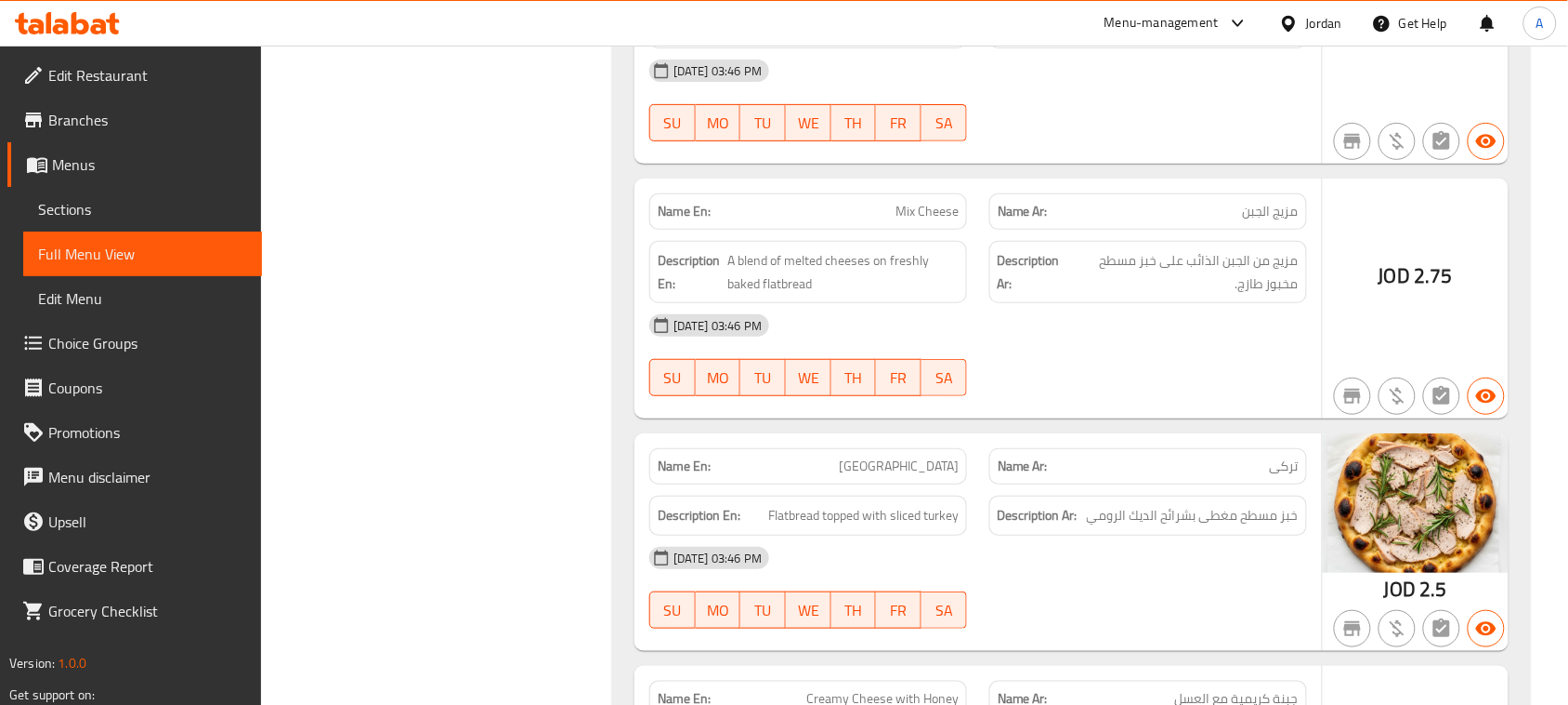
drag, startPoint x: 885, startPoint y: 281, endPoint x: 1220, endPoint y: 357, distance: 343.5
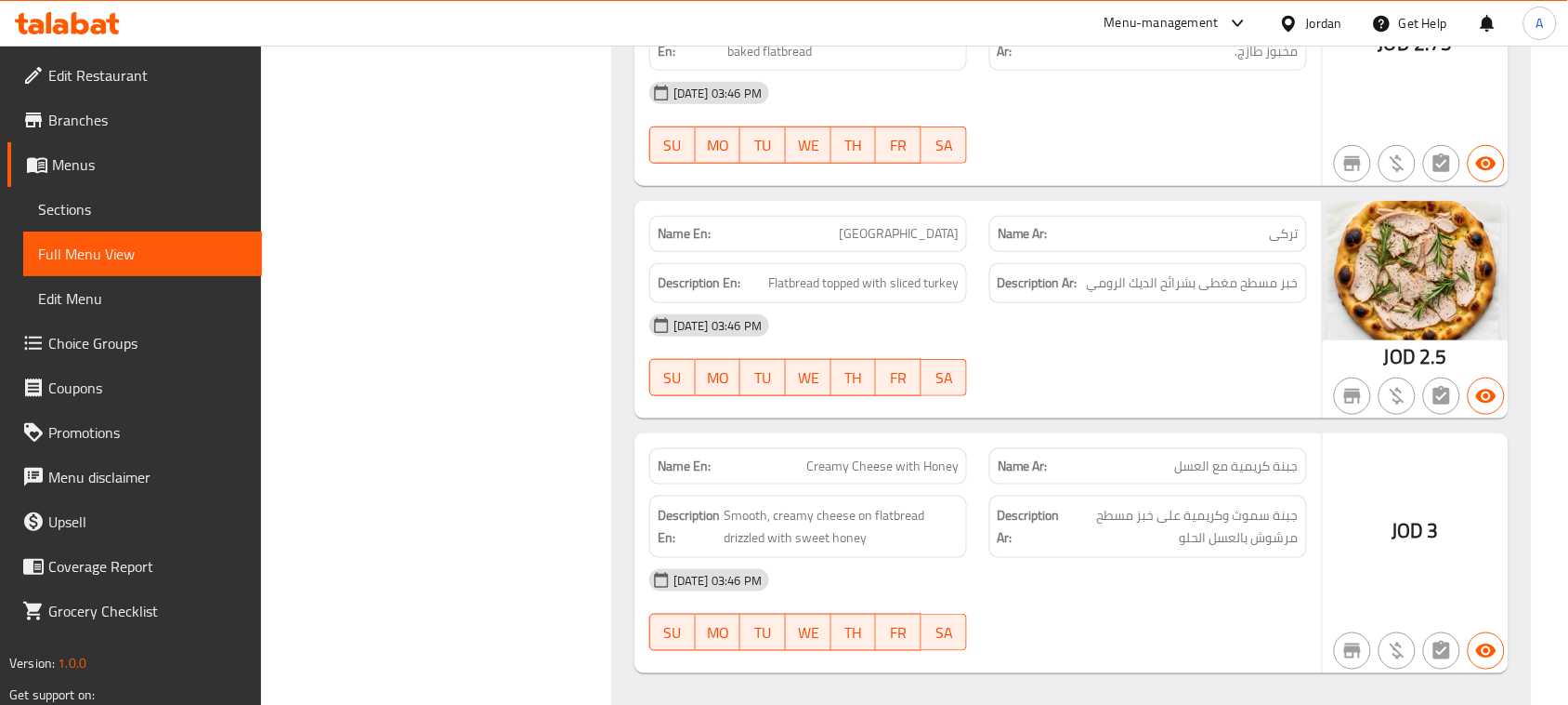
drag, startPoint x: 913, startPoint y: 331, endPoint x: 1111, endPoint y: 286, distance: 203.0
drag, startPoint x: 1238, startPoint y: 360, endPoint x: 1097, endPoint y: 363, distance: 141.0
click at [1097, 295] on span "خبز مسطح مغطى بشرائح الديك الرومي" at bounding box center [1193, 283] width 212 height 24
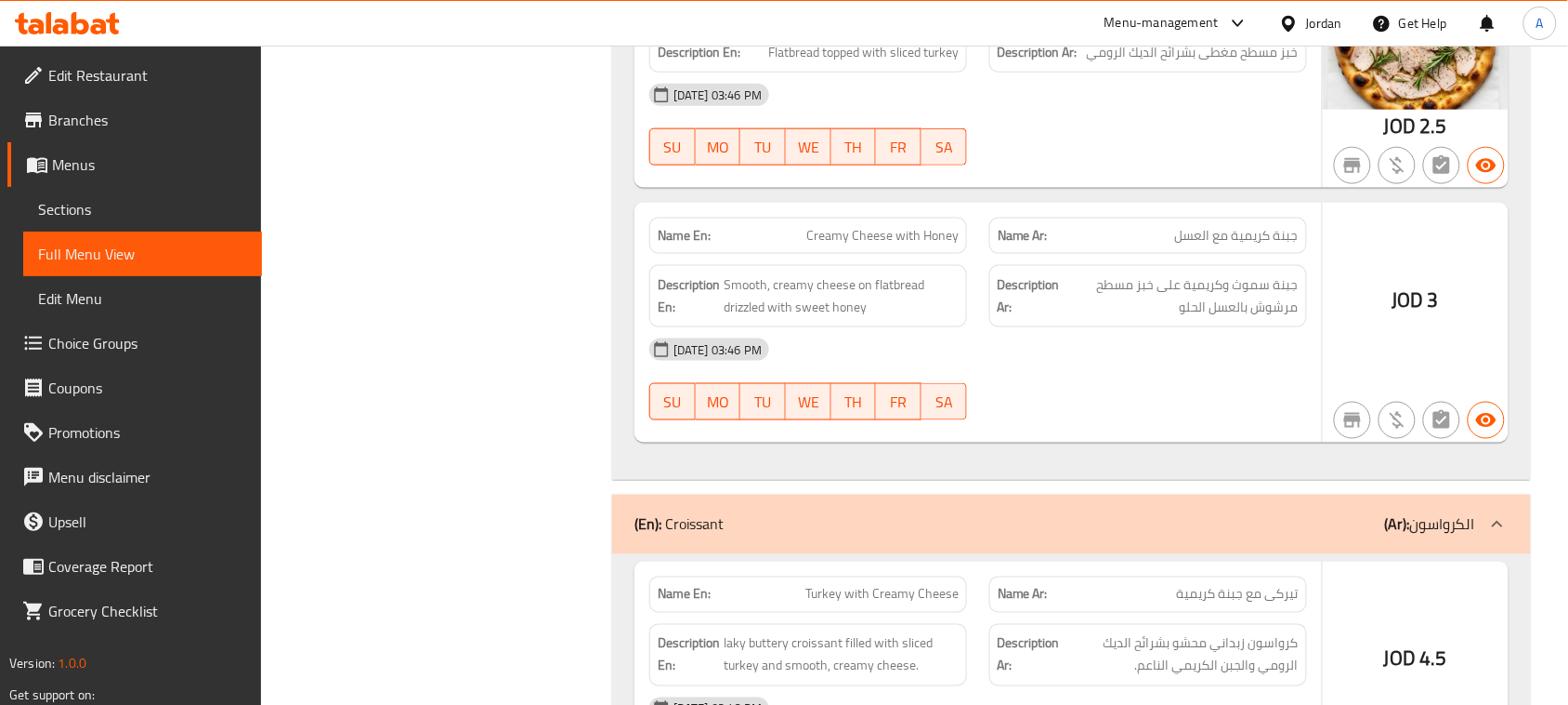
scroll to position [25718, 0]
drag, startPoint x: 786, startPoint y: 307, endPoint x: 940, endPoint y: 321, distance: 154.6
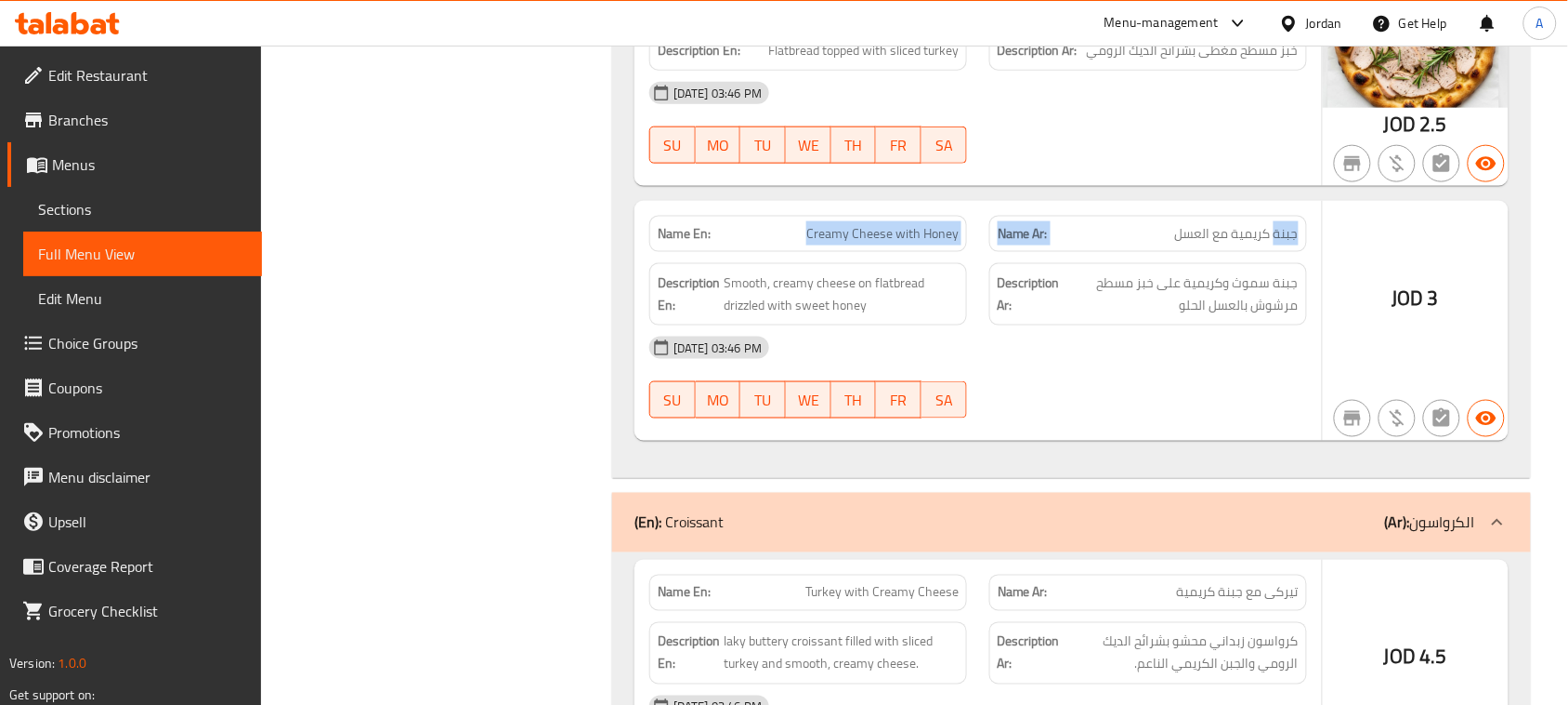
drag, startPoint x: 1289, startPoint y: 307, endPoint x: 785, endPoint y: 287, distance: 504.4
drag, startPoint x: 801, startPoint y: 308, endPoint x: 1077, endPoint y: 319, distance: 276.2
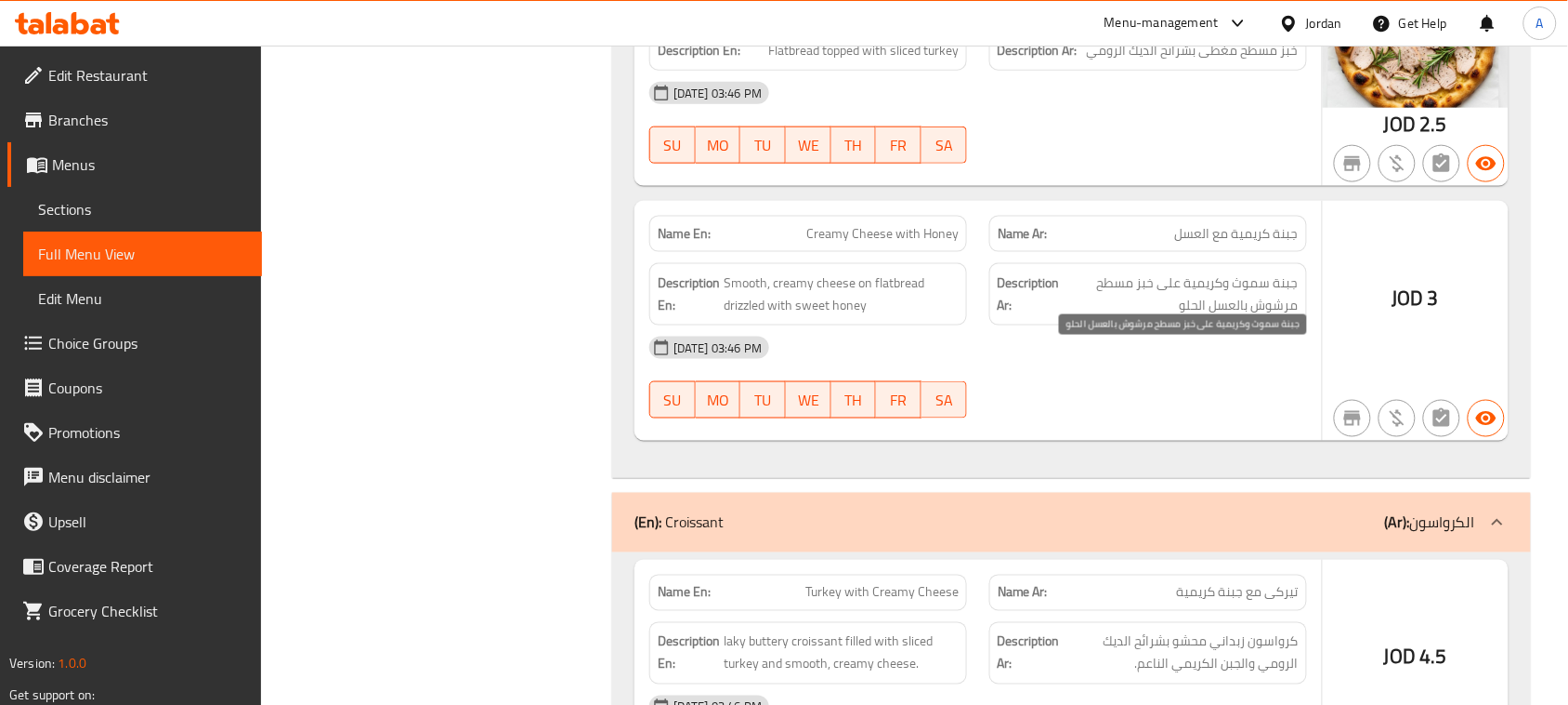
click at [1287, 317] on span "جبنة سموث وكريمية على خبز مسطح مرشوش بالعسل الحلو" at bounding box center [1180, 294] width 235 height 45
drag, startPoint x: 1287, startPoint y: 364, endPoint x: 1136, endPoint y: 364, distance: 151.0
click at [1136, 317] on span "جبنة سموث وكريمية على خبز مسطح مرشوش بالعسل الحلو" at bounding box center [1180, 294] width 235 height 45
drag, startPoint x: 1278, startPoint y: 384, endPoint x: 1187, endPoint y: 395, distance: 91.7
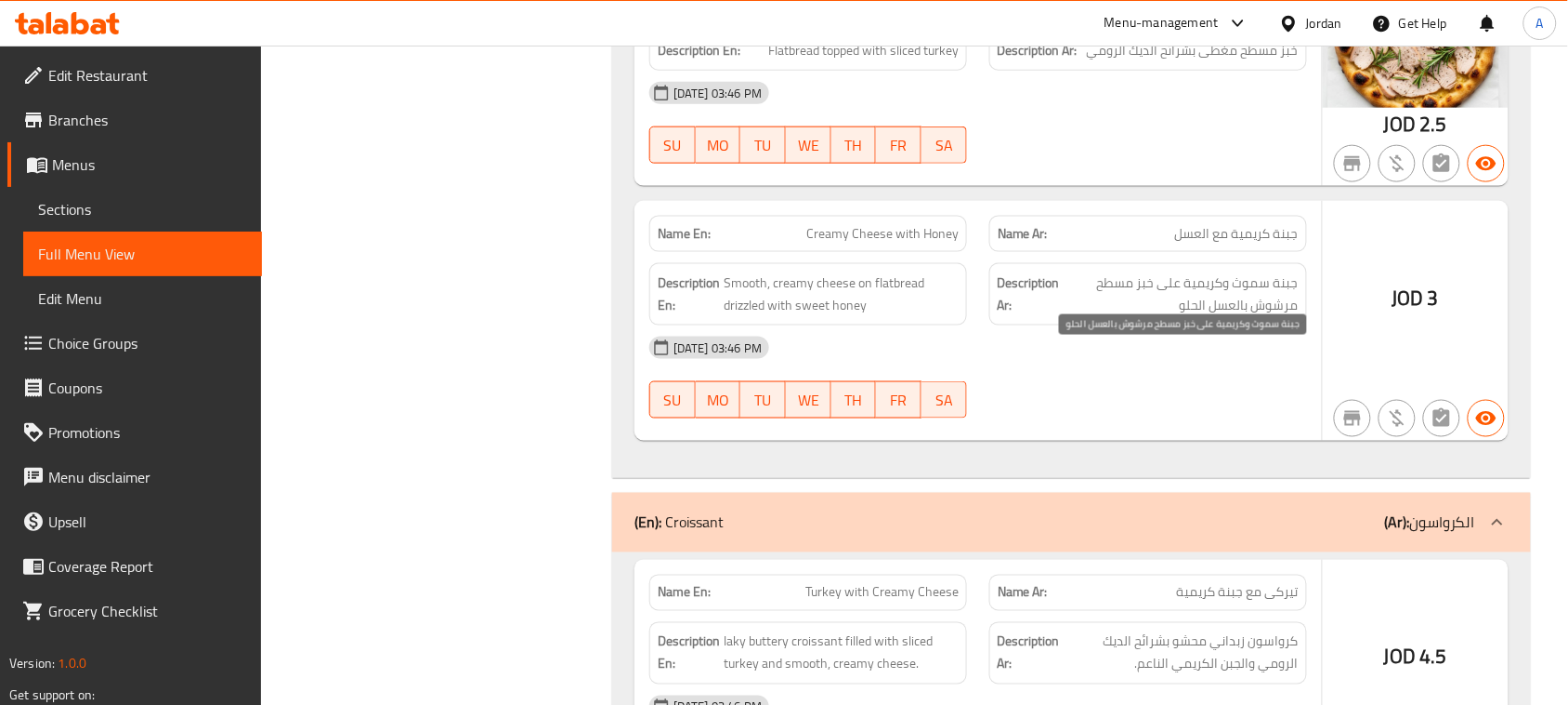
click at [1246, 317] on span "جبنة سموث وكريمية على خبز مسطح مرشوش بالعسل الحلو" at bounding box center [1180, 294] width 235 height 45
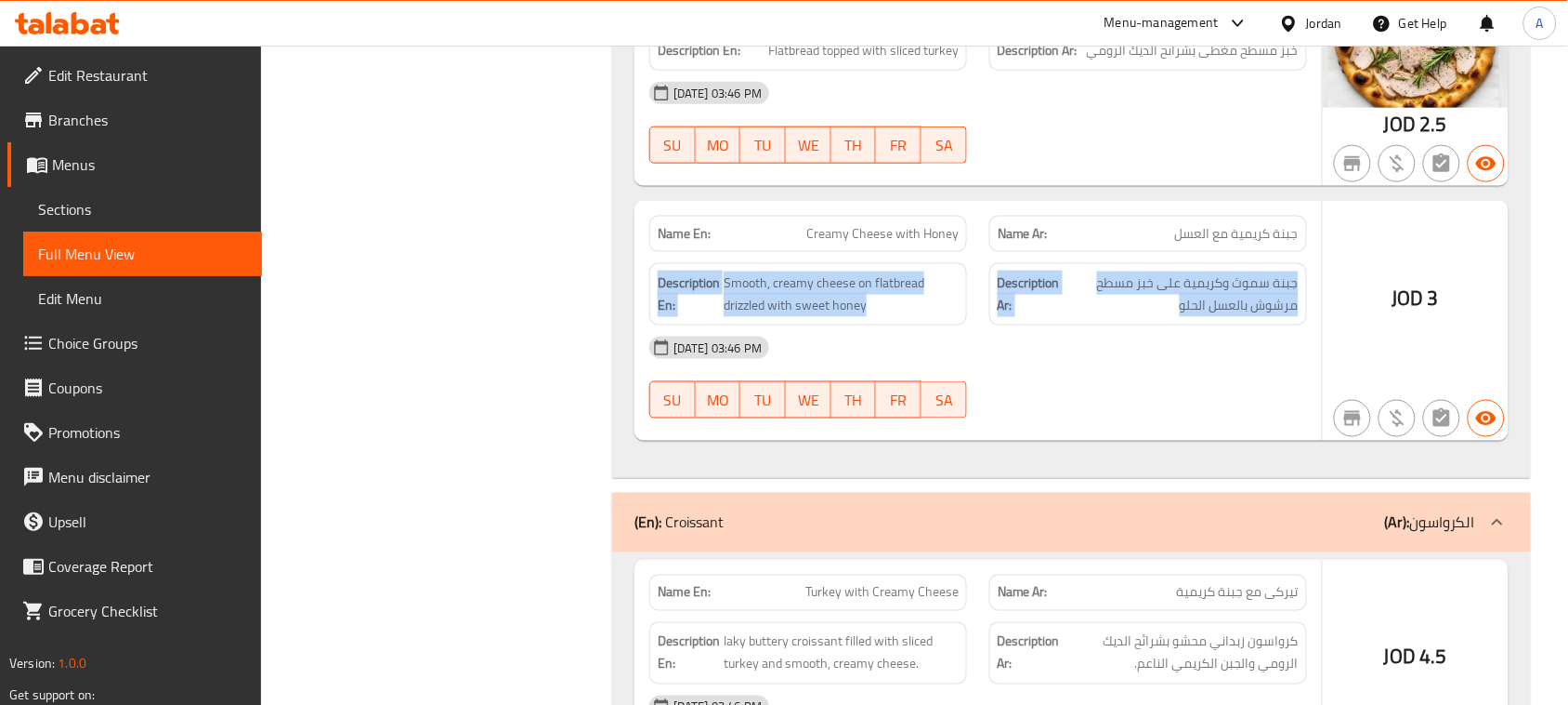
drag, startPoint x: 1246, startPoint y: 392, endPoint x: 689, endPoint y: 392, distance: 557.0
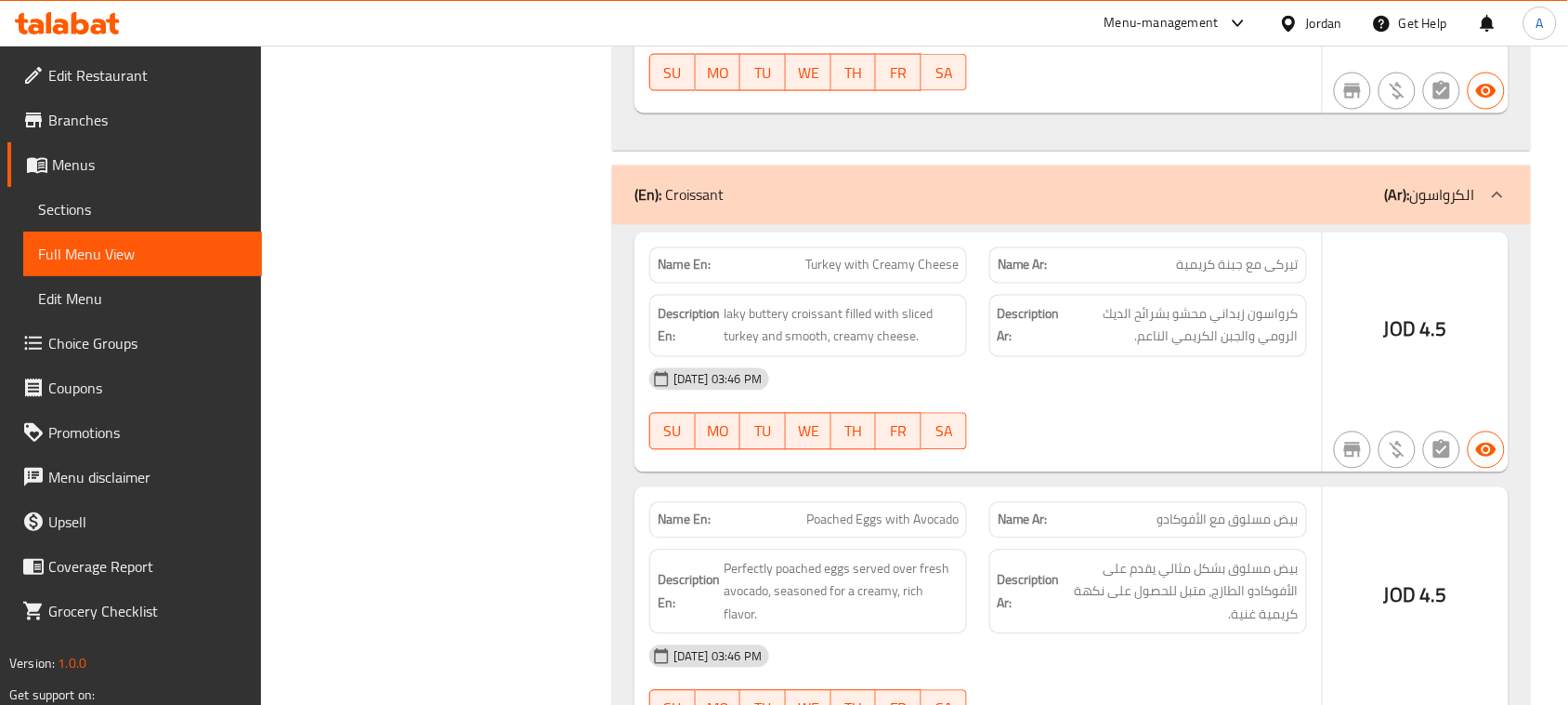
scroll to position [26066, 0]
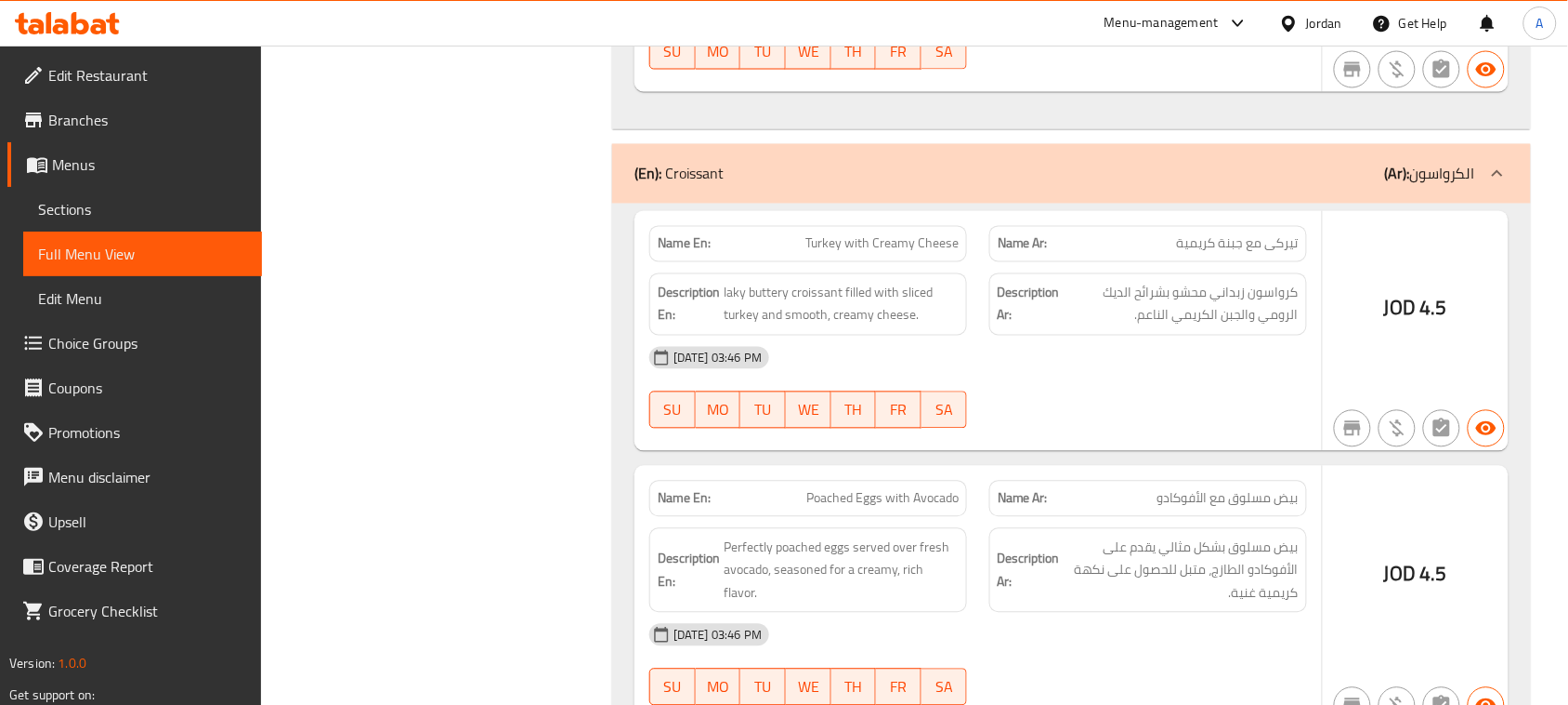
drag, startPoint x: 768, startPoint y: 313, endPoint x: 1008, endPoint y: 347, distance: 242.4
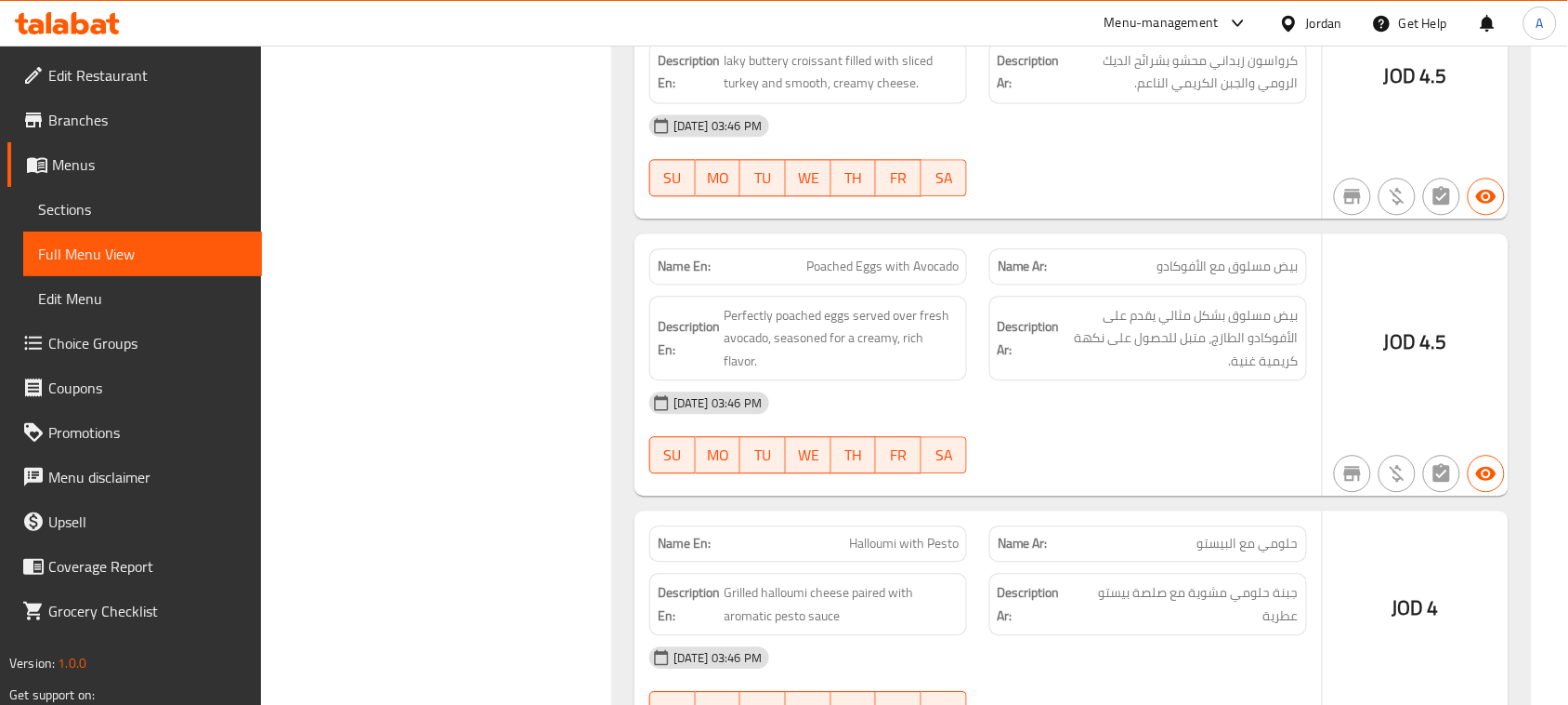
scroll to position [26182, 0]
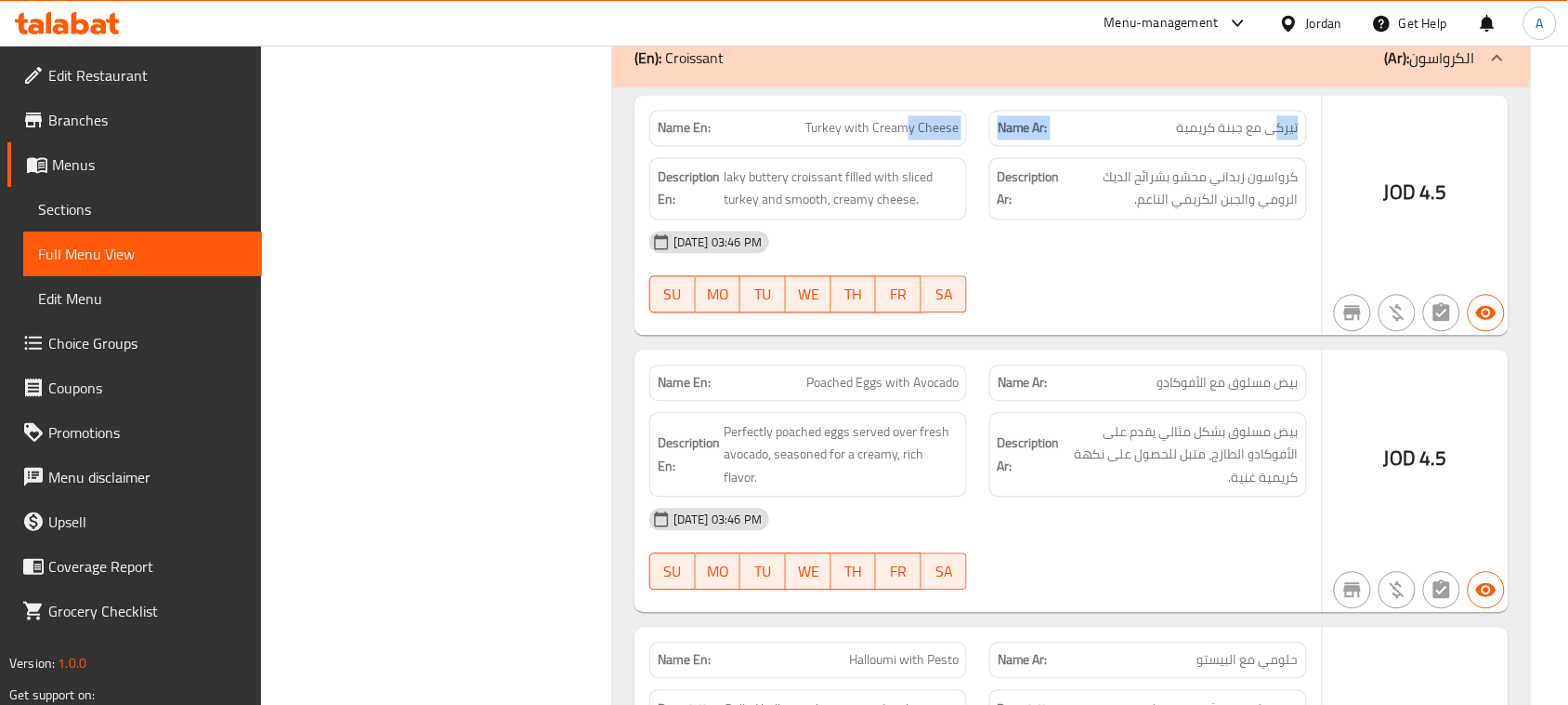
drag, startPoint x: 1105, startPoint y: 205, endPoint x: 885, endPoint y: 223, distance: 220.7
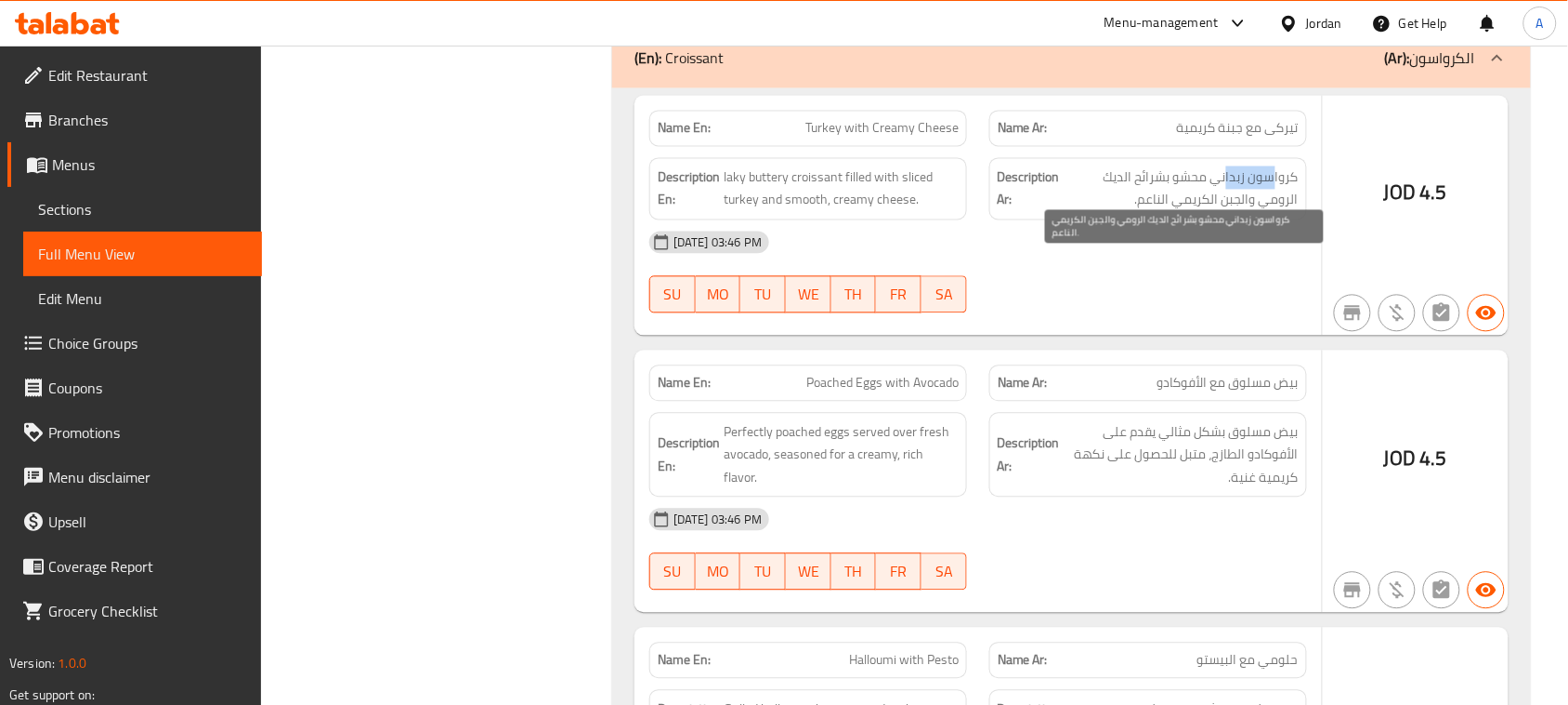
drag, startPoint x: 1273, startPoint y: 251, endPoint x: 1228, endPoint y: 252, distance: 45.0
click at [1228, 211] on span "كرواسون زبداني محشو بشرائح الديك الرومي والجبن الكريمي الناعم." at bounding box center [1180, 188] width 235 height 45
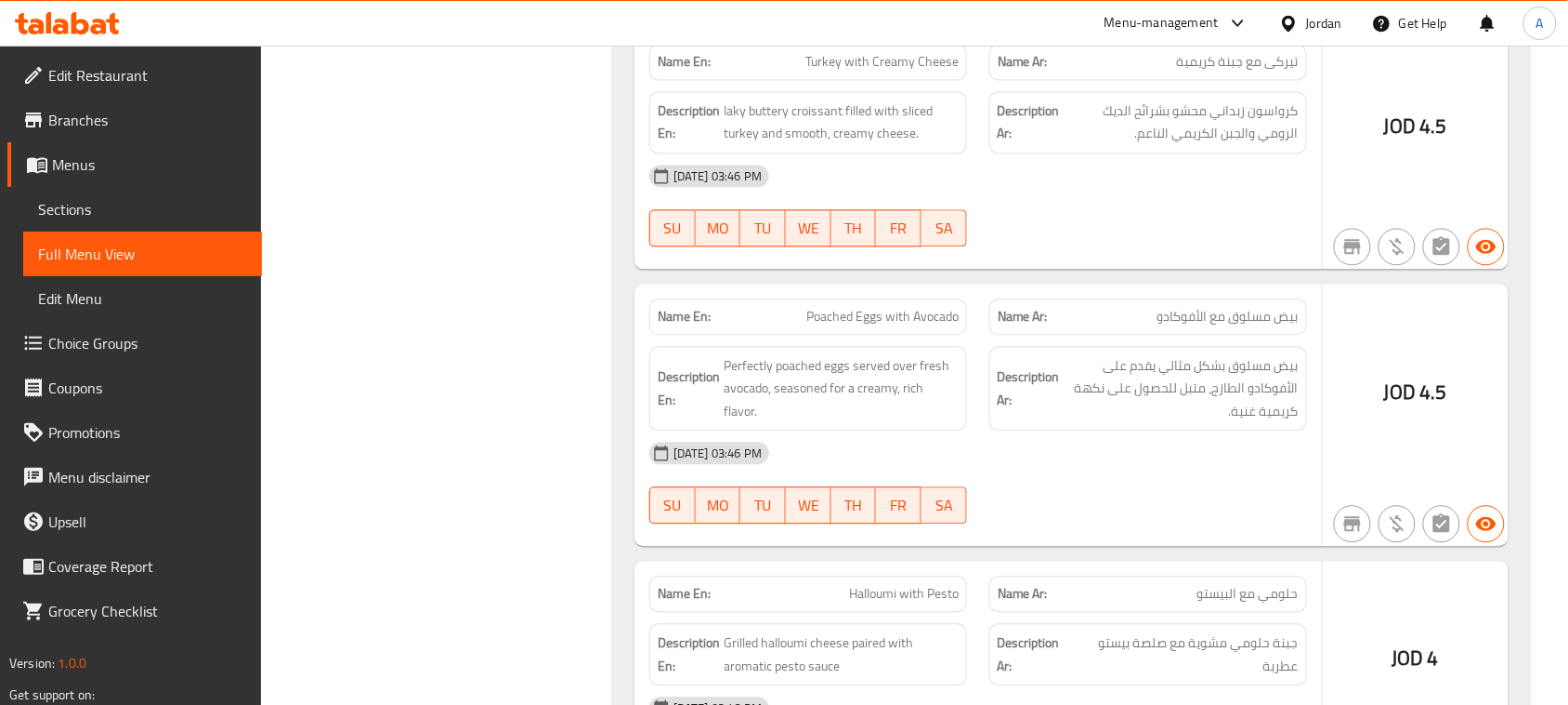
scroll to position [26299, 0]
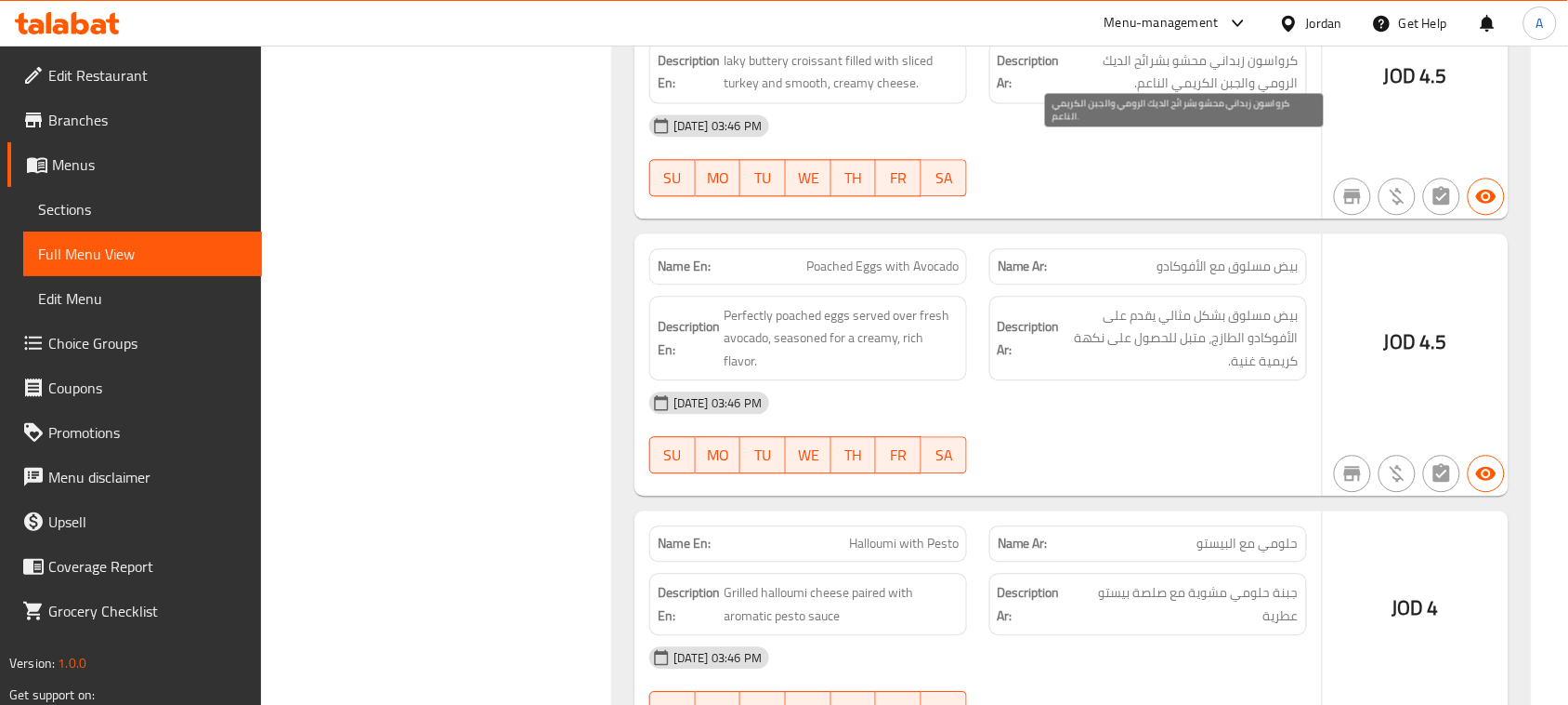
drag, startPoint x: 1283, startPoint y: 131, endPoint x: 1142, endPoint y: 202, distance: 157.9
click at [1143, 95] on span "كرواسون زبداني محشو بشرائح الديك الرومي والجبن الكريمي الناعم." at bounding box center [1180, 72] width 235 height 45
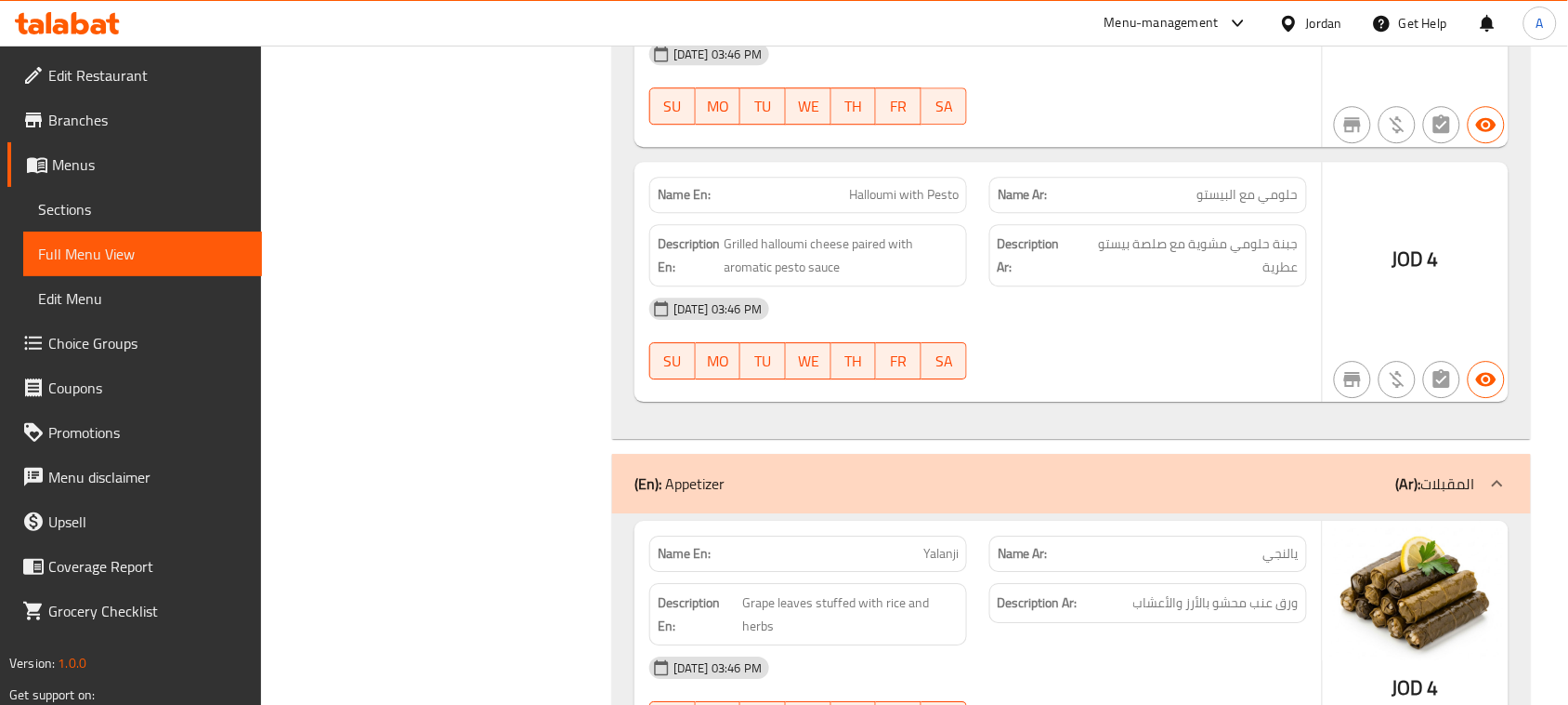
scroll to position [26182, 0]
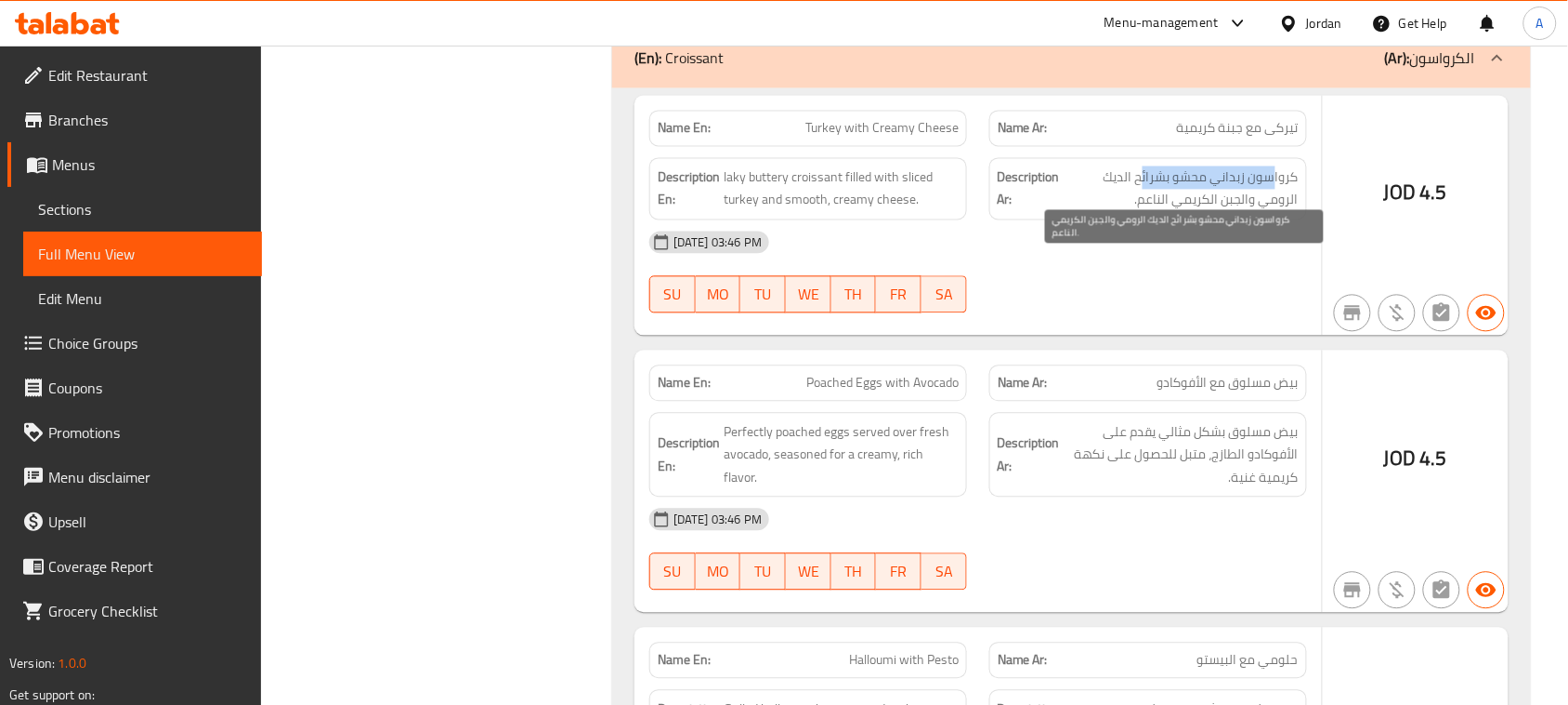
drag, startPoint x: 1212, startPoint y: 257, endPoint x: 1144, endPoint y: 275, distance: 70.3
click at [1142, 211] on span "كرواسون زبداني محشو بشرائح الديك الرومي والجبن الكريمي الناعم." at bounding box center [1180, 188] width 235 height 45
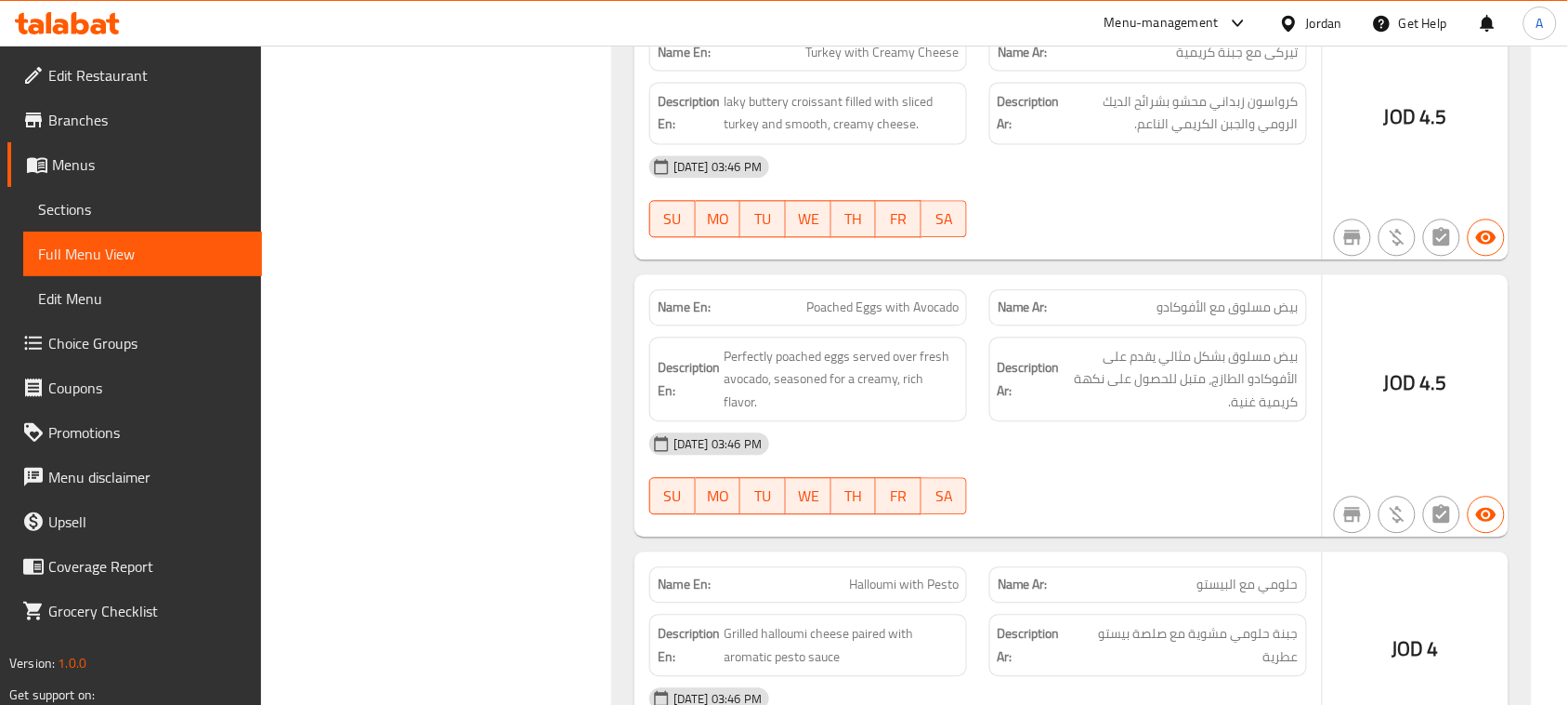
scroll to position [26299, 0]
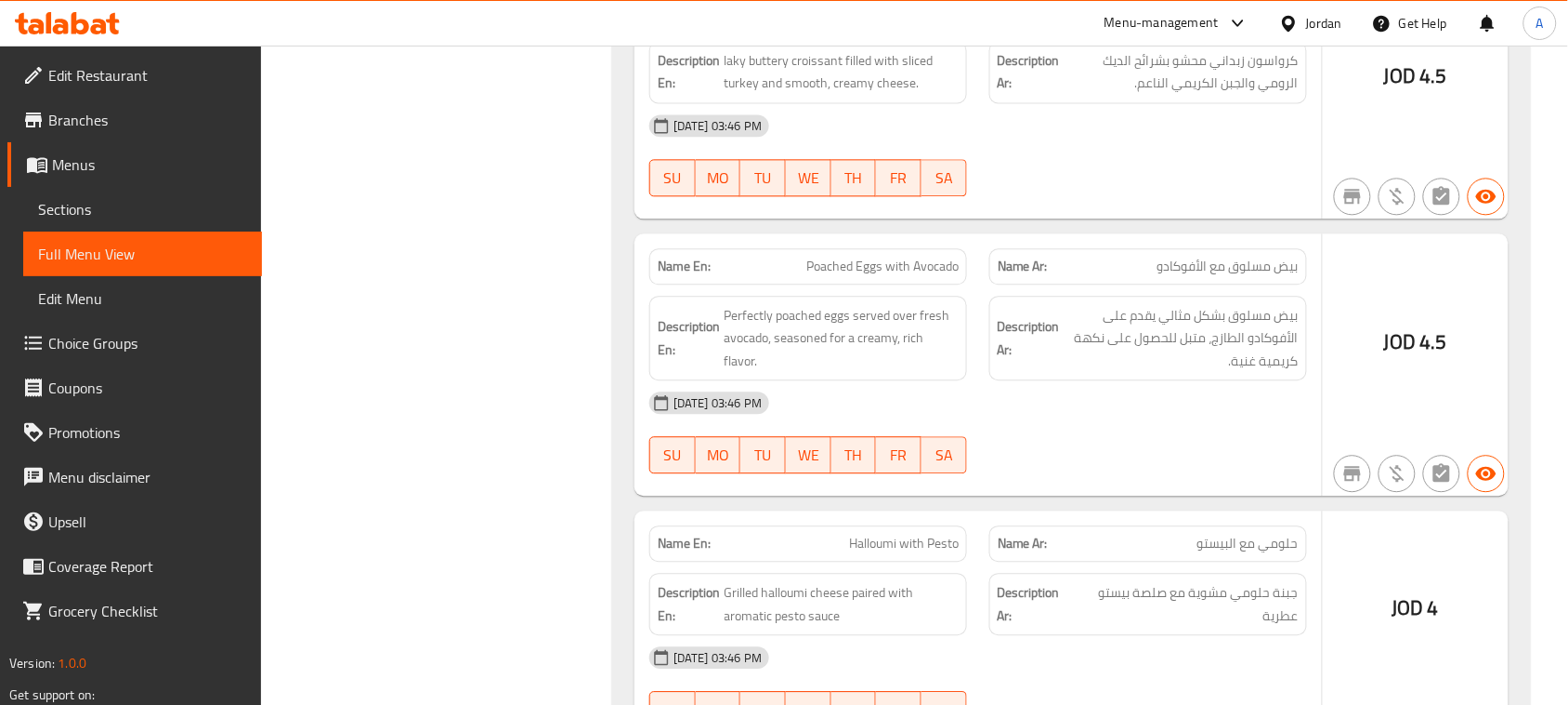
drag, startPoint x: 791, startPoint y: 363, endPoint x: 962, endPoint y: 391, distance: 173.3
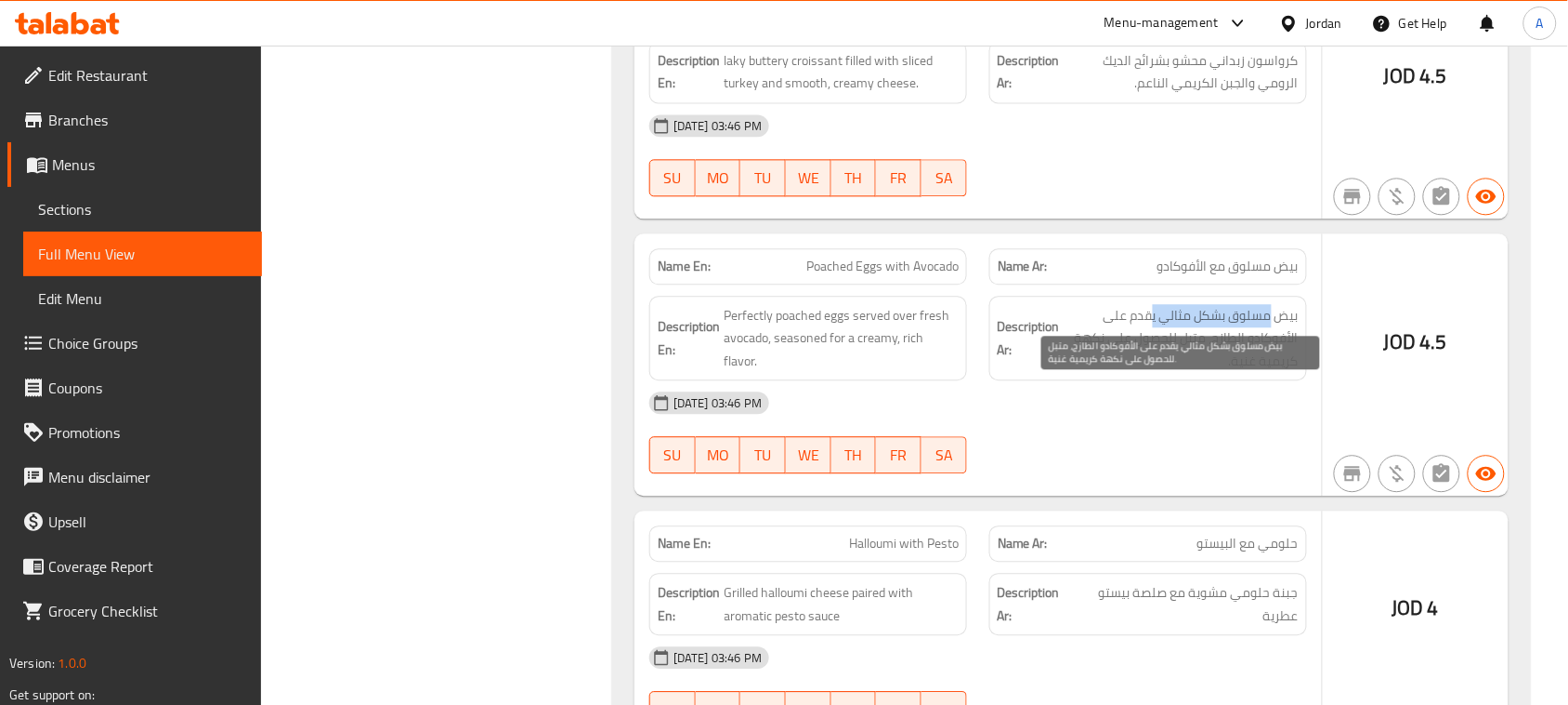
drag, startPoint x: 1270, startPoint y: 391, endPoint x: 1152, endPoint y: 397, distance: 118.2
click at [1152, 373] on span "بيض مسلوق بشكل مثالي يقدم على الأفوكادو الطازج، متبل للحصول على نكهة كريمية غني…" at bounding box center [1180, 339] width 235 height 69
click at [1136, 373] on span "بيض مسلوق بشكل مثالي يقدم على الأفوكادو الطازج، متبل للحصول على نكهة كريمية غني…" at bounding box center [1180, 339] width 235 height 69
drag, startPoint x: 1205, startPoint y: 411, endPoint x: 1191, endPoint y: 411, distance: 14.0
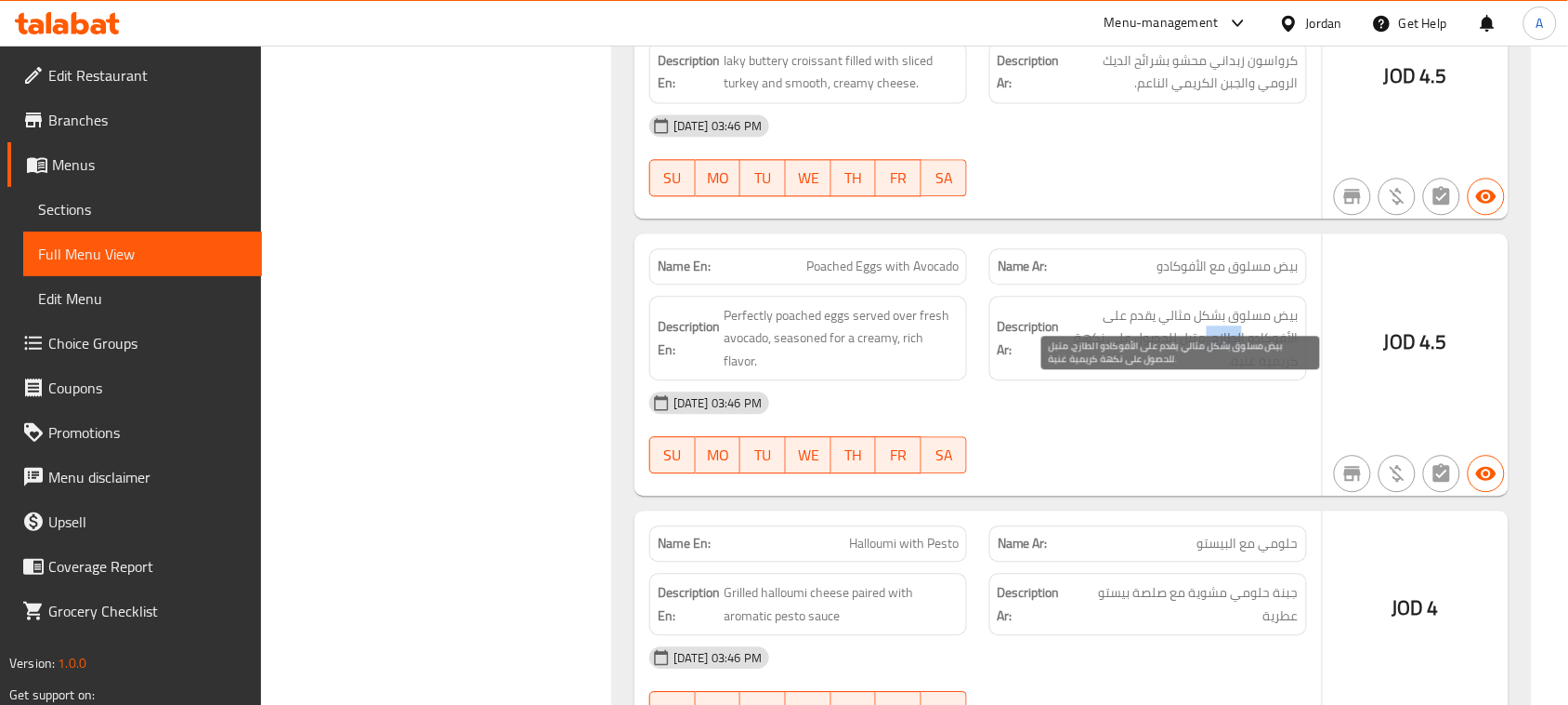
click at [1191, 373] on span "بيض مسلوق بشكل مثالي يقدم على الأفوكادو الطازج، متبل للحصول على نكهة كريمية غني…" at bounding box center [1180, 339] width 235 height 69
drag, startPoint x: 1274, startPoint y: 440, endPoint x: 1193, endPoint y: 453, distance: 82.0
click at [1200, 373] on span "بيض مسلوق بشكل مثالي يقدم على الأفوكادو الطازج، متبل للحصول على نكهة كريمية غني…" at bounding box center [1180, 339] width 235 height 69
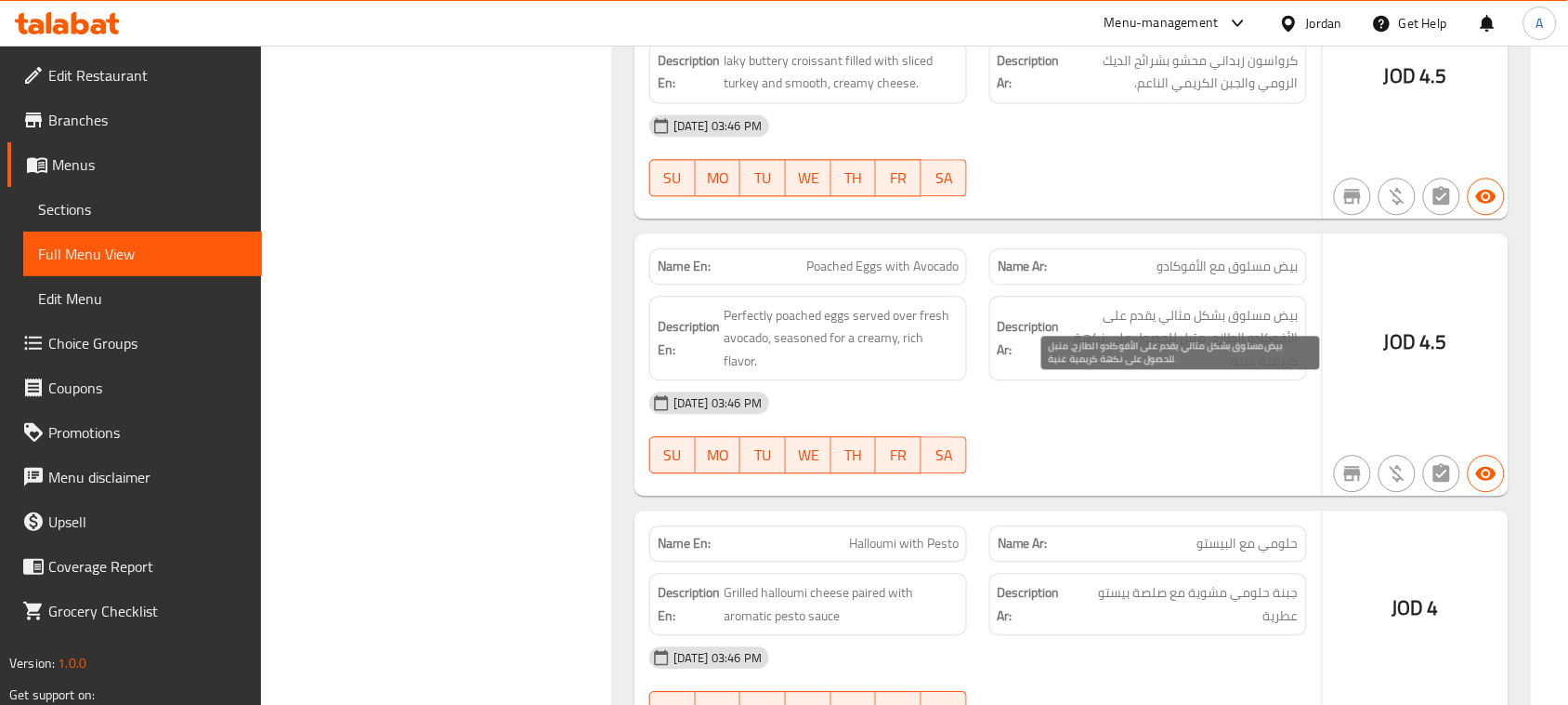
scroll to position [26531, 0]
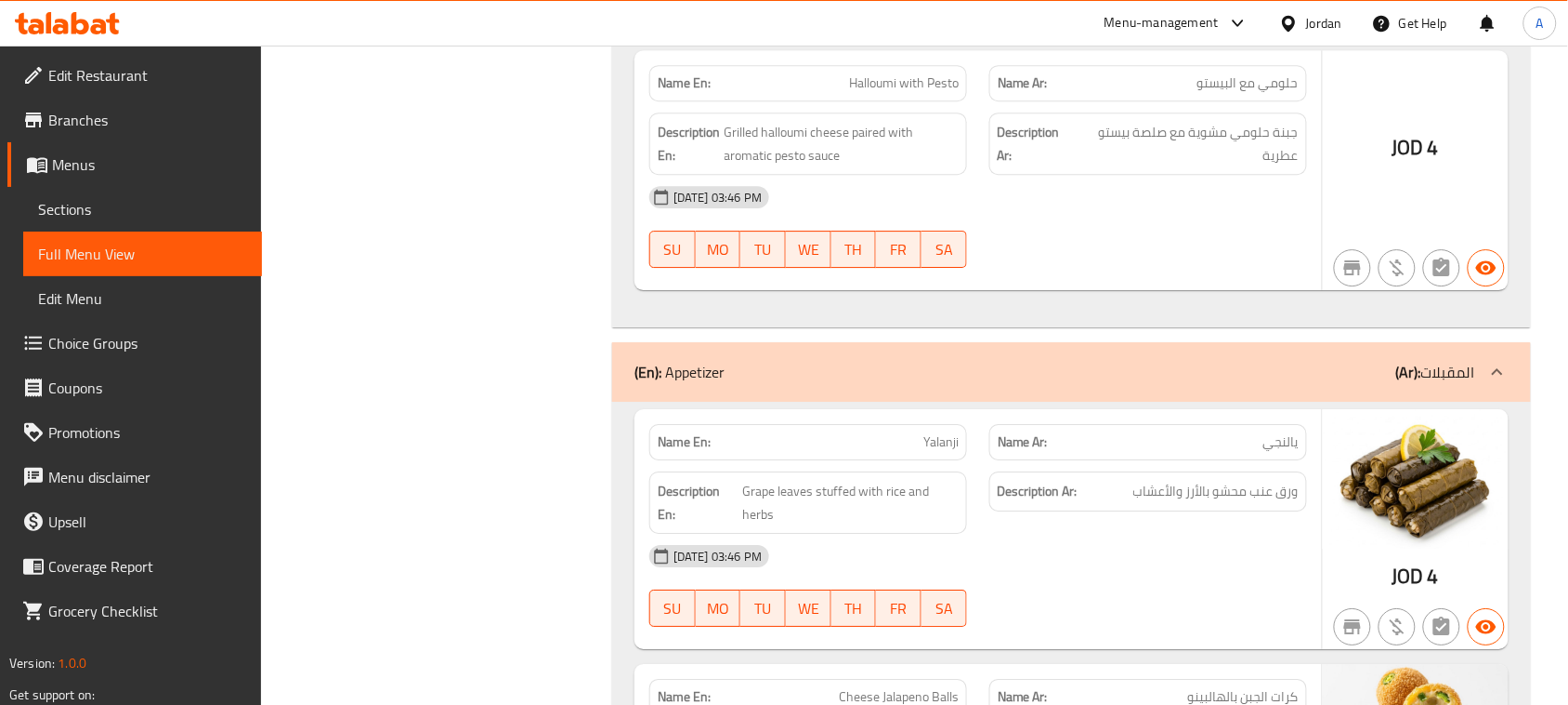
scroll to position [26763, 0]
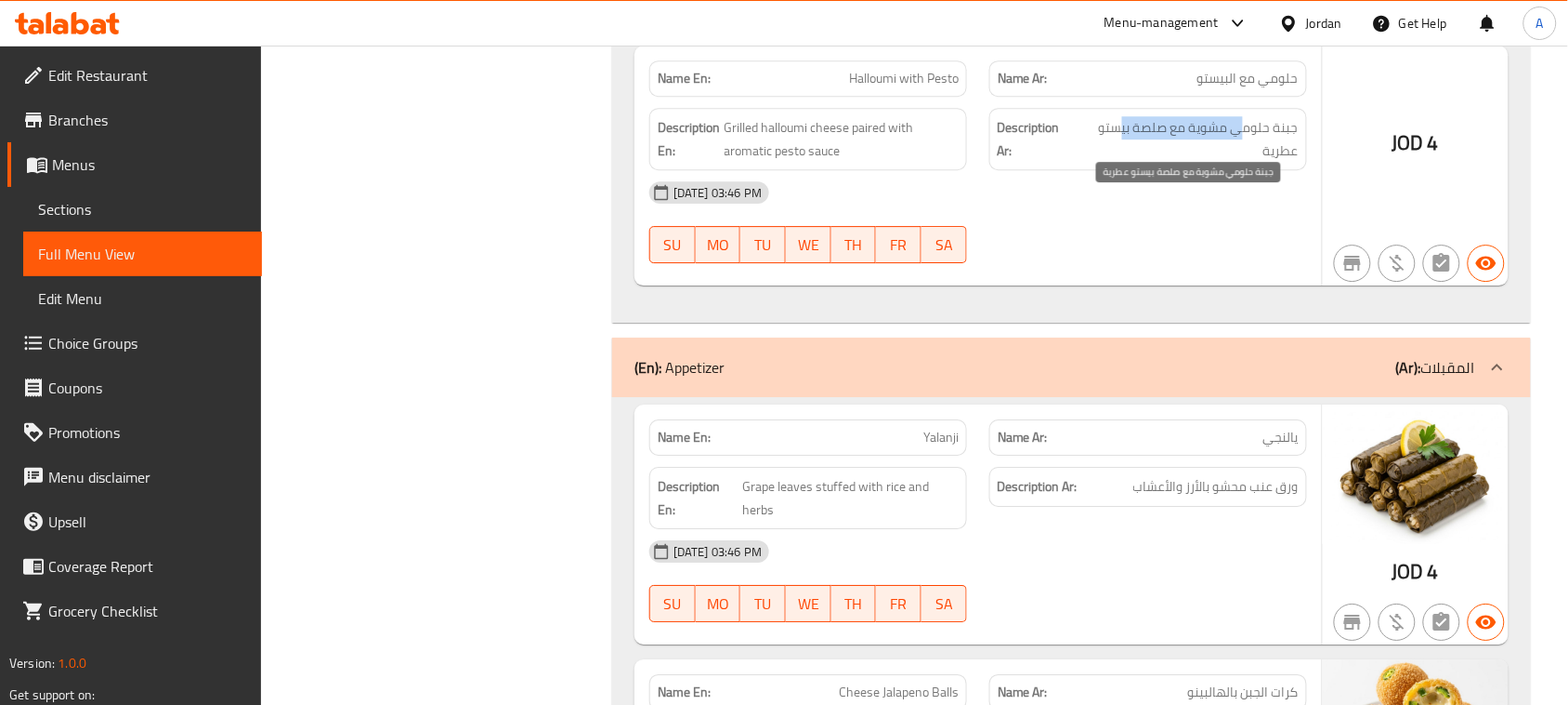
drag, startPoint x: 1122, startPoint y: 205, endPoint x: 1139, endPoint y: 321, distance: 117.2
click at [1113, 162] on span "جبنة حلومي مشوية مع صلصة بيستو عطرية" at bounding box center [1186, 138] width 223 height 45
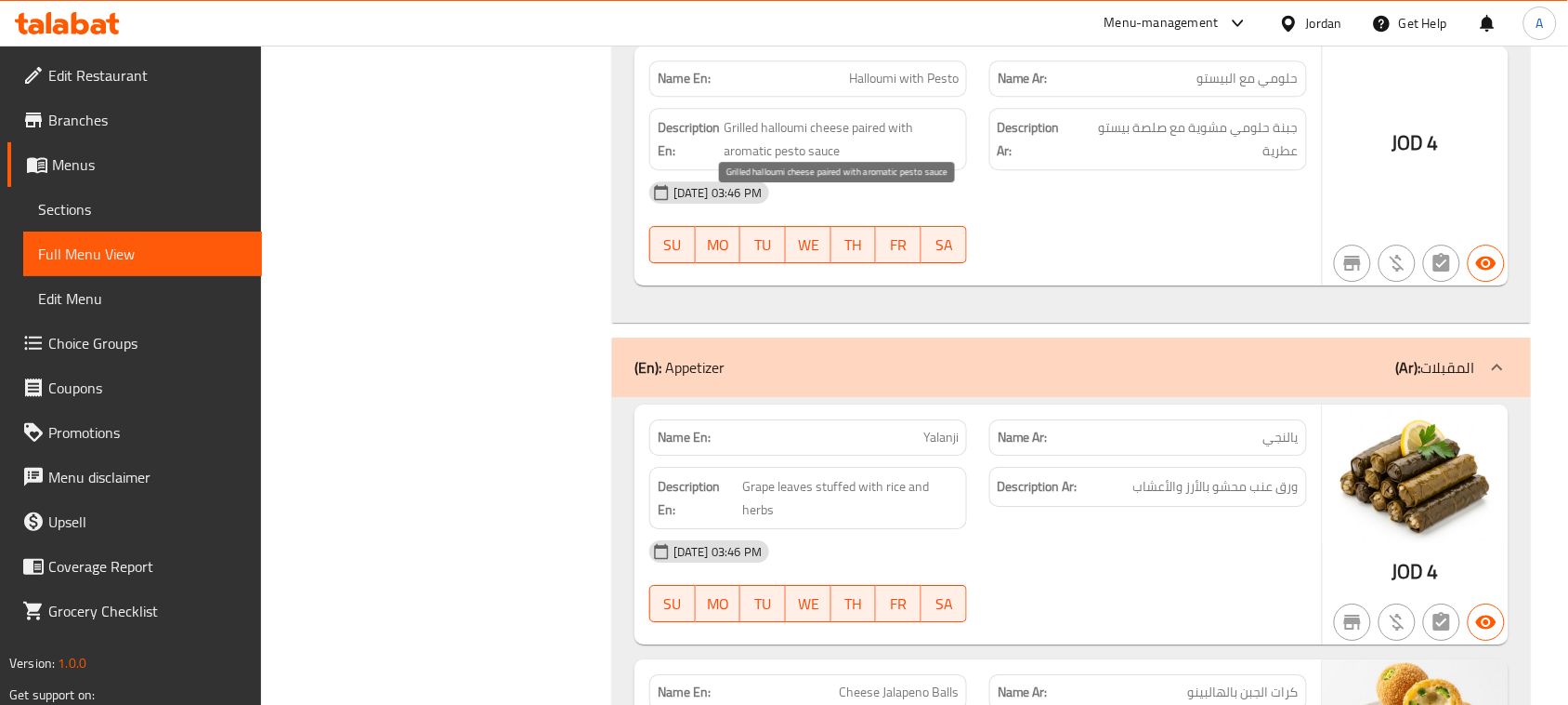
drag, startPoint x: 745, startPoint y: 218, endPoint x: 807, endPoint y: 216, distance: 62.0
click at [806, 162] on span "Grilled halloumi cheese paired with aromatic pesto sauce" at bounding box center [841, 138] width 235 height 45
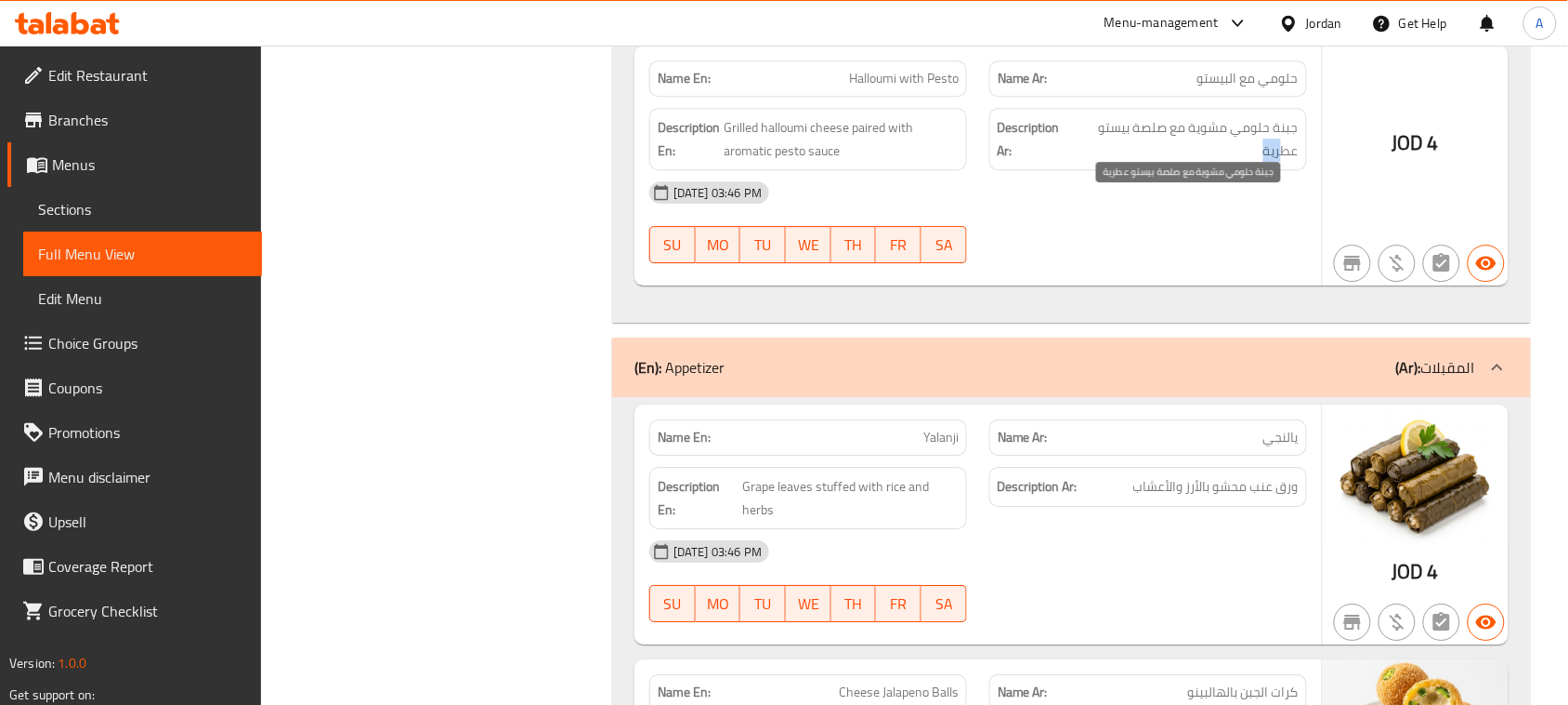
click at [1251, 162] on span "جبنة حلومي مشوية مع صلصة بيستو عطرية" at bounding box center [1186, 138] width 223 height 45
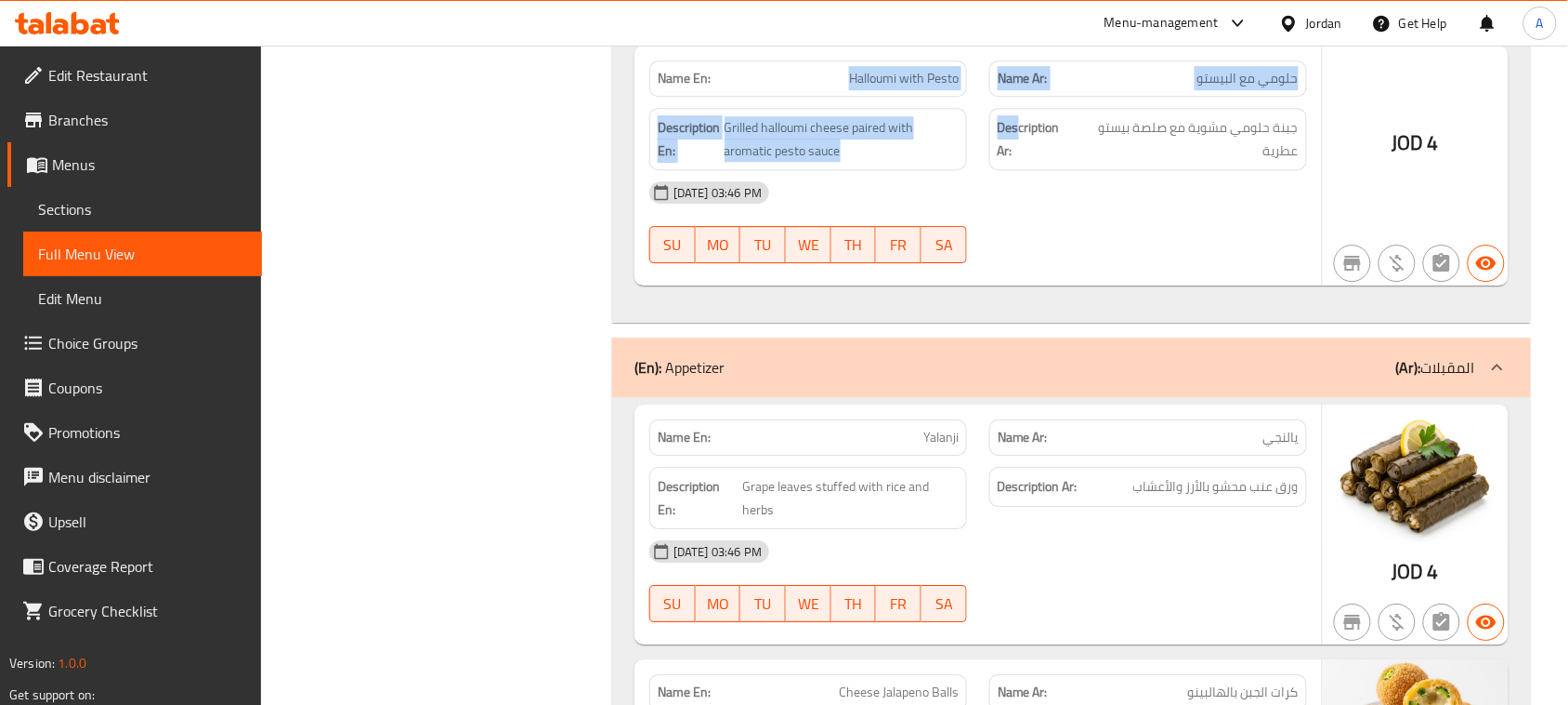
drag, startPoint x: 824, startPoint y: 161, endPoint x: 1064, endPoint y: 217, distance: 246.4
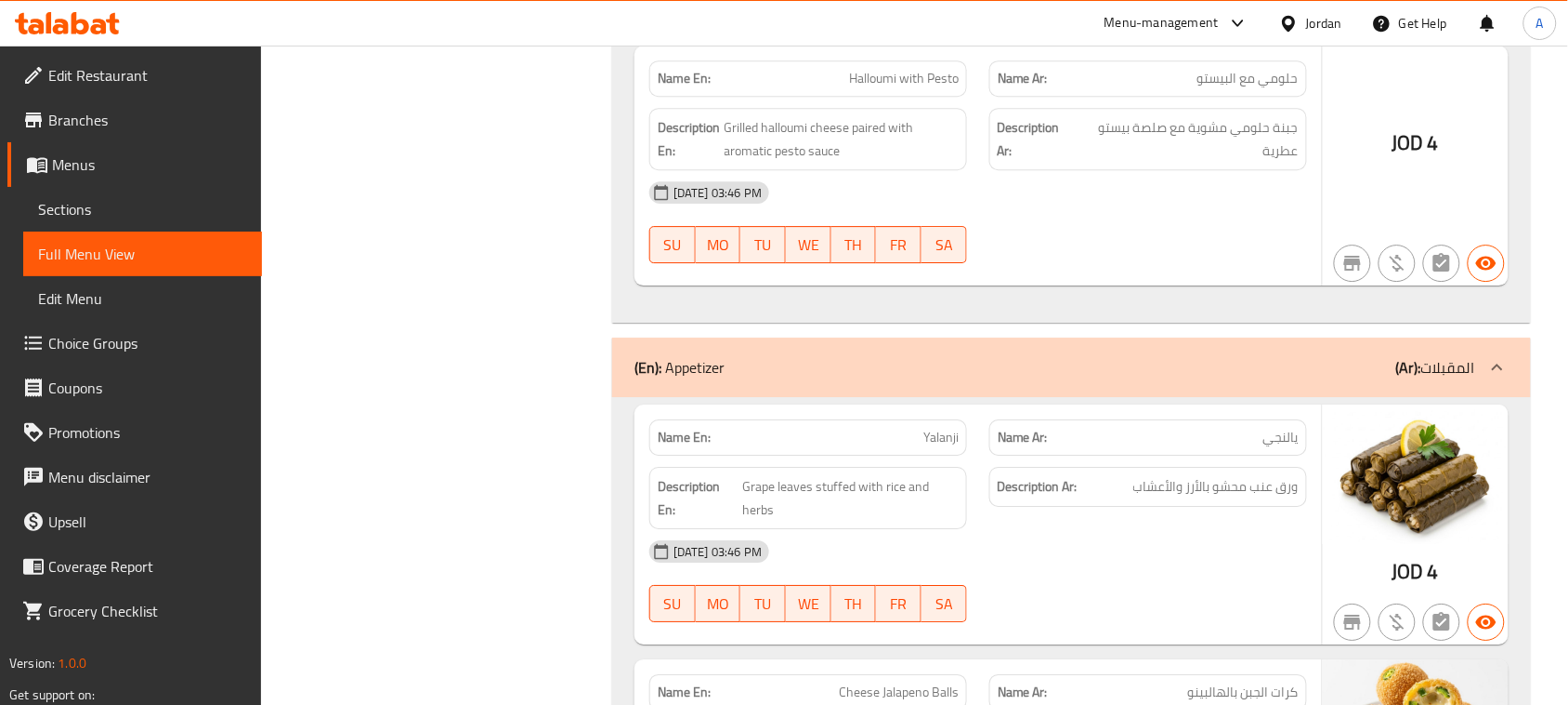
drag, startPoint x: 1286, startPoint y: 147, endPoint x: 706, endPoint y: 148, distance: 580.0
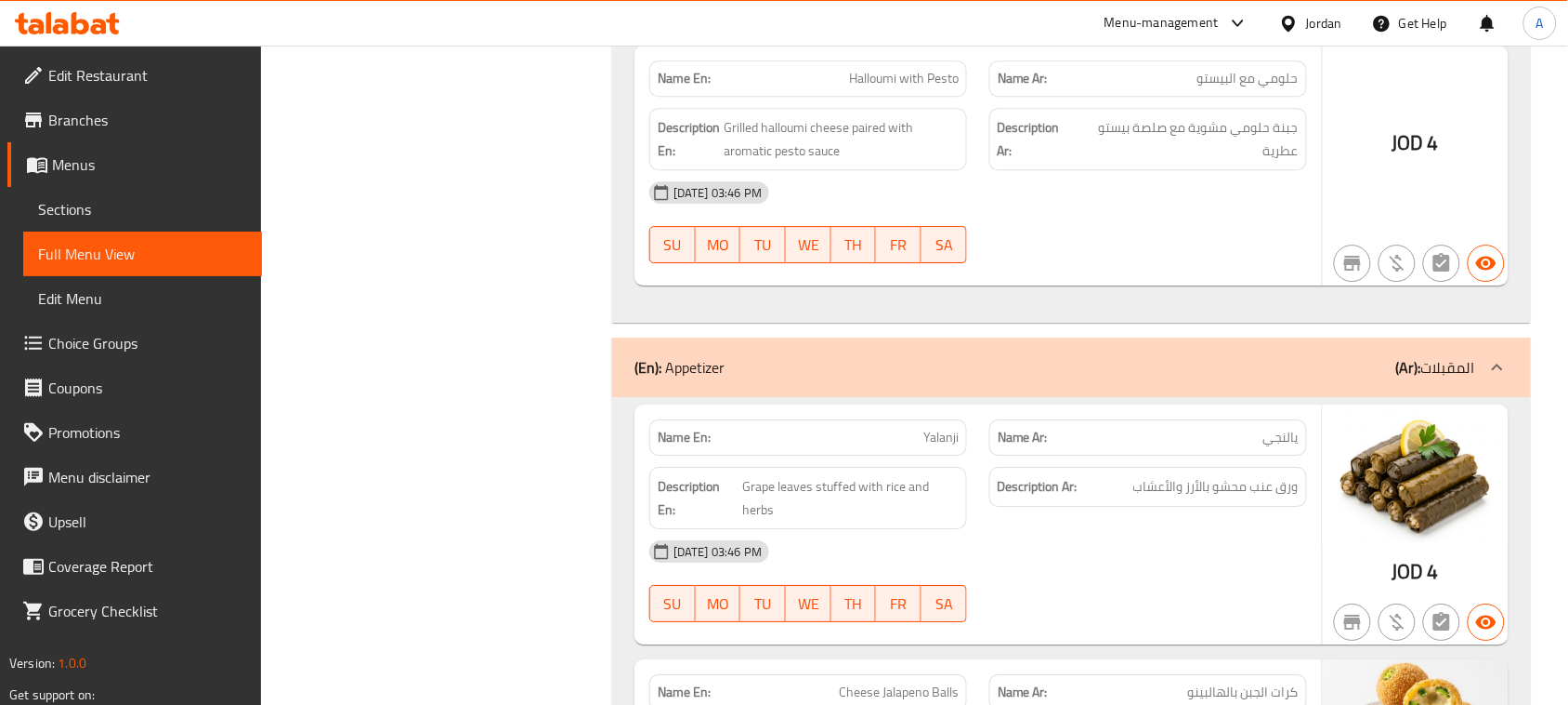
drag, startPoint x: 836, startPoint y: 148, endPoint x: 1156, endPoint y: 253, distance: 336.8
drag, startPoint x: 1279, startPoint y: 212, endPoint x: 1168, endPoint y: 216, distance: 111.1
click at [1168, 162] on span "جبنة حلومي مشوية مع صلصة بيستو عطرية" at bounding box center [1186, 138] width 223 height 45
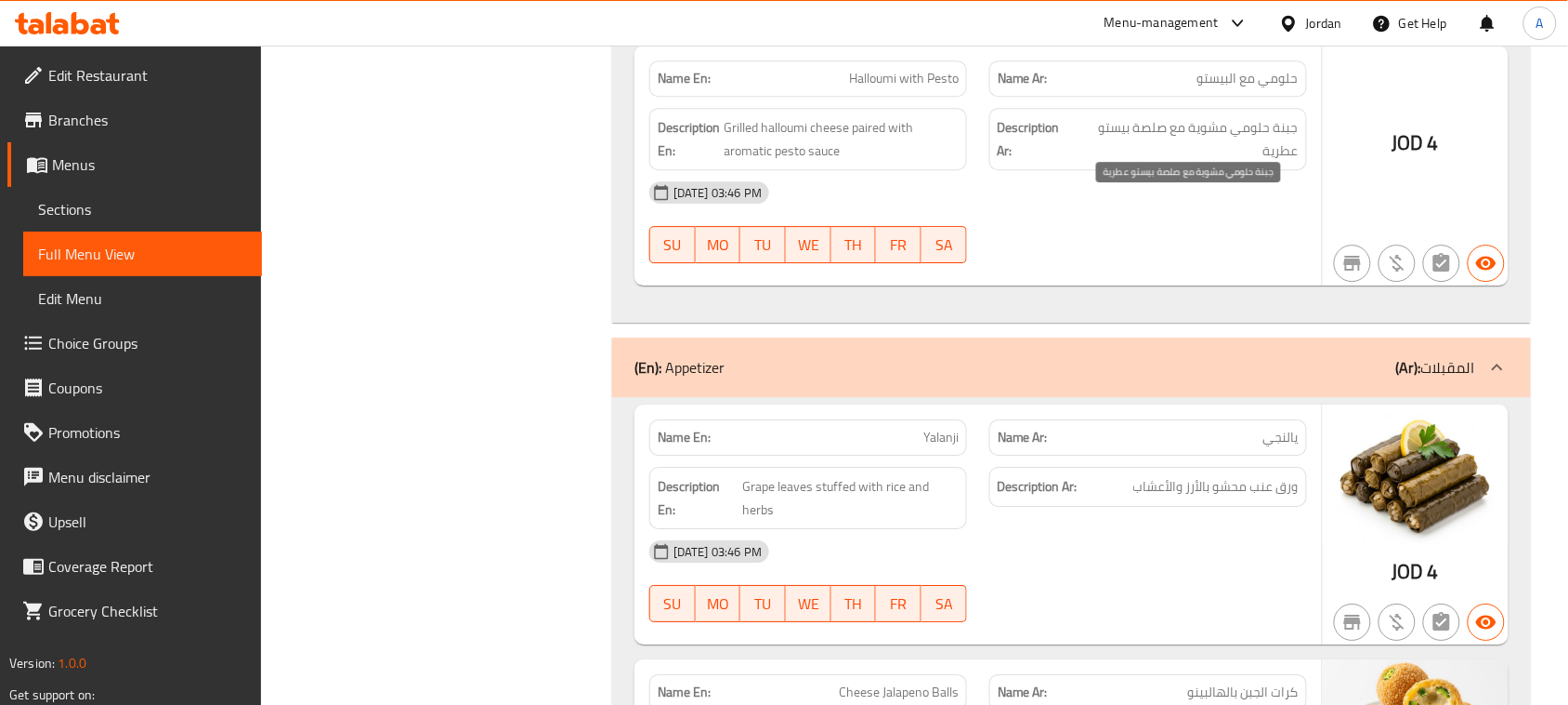
click at [1155, 162] on span "جبنة حلومي مشوية مع صلصة بيستو عطرية" at bounding box center [1186, 138] width 223 height 45
drag, startPoint x: 1155, startPoint y: 198, endPoint x: 1084, endPoint y: 212, distance: 72.4
click at [1084, 162] on span "جبنة حلومي مشوية مع صلصة بيستو عطرية" at bounding box center [1186, 138] width 223 height 45
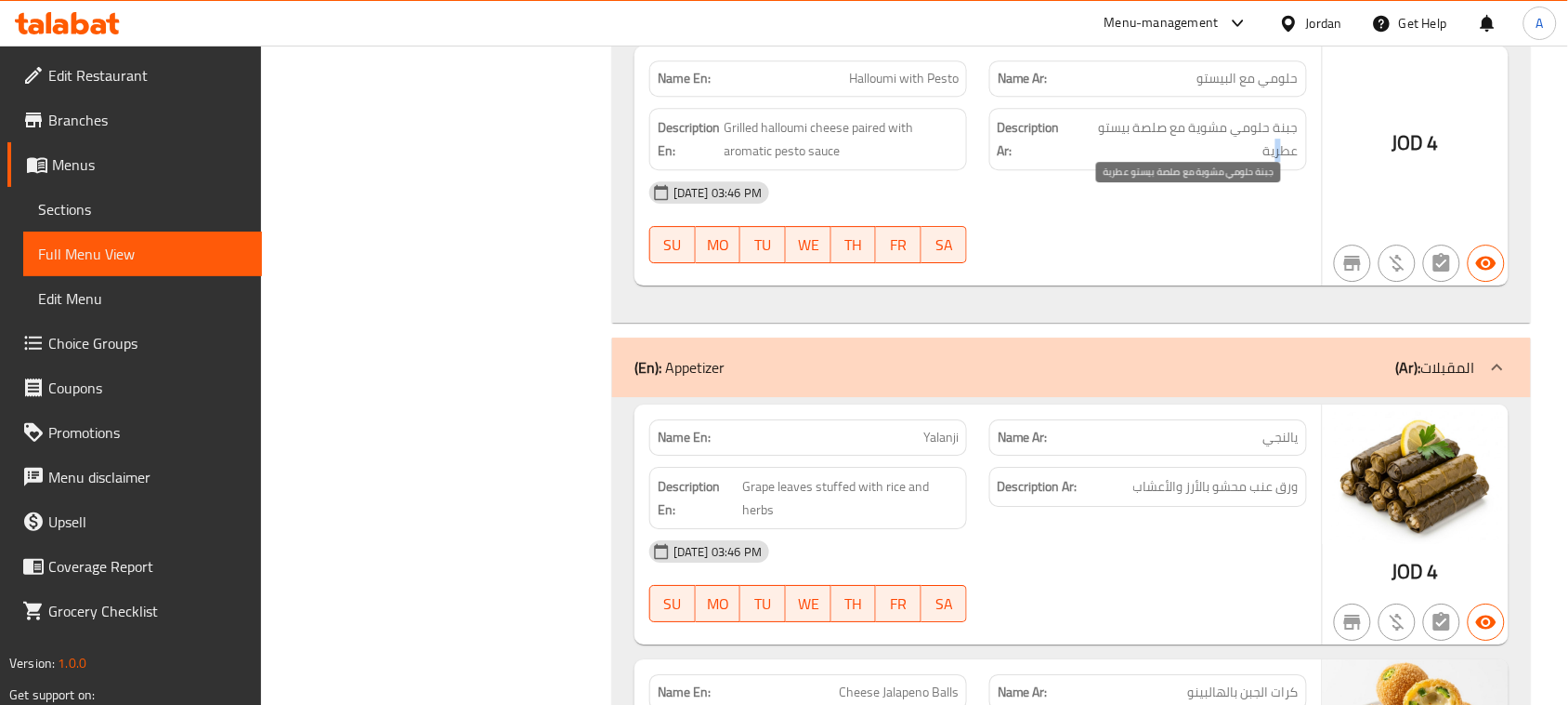
drag, startPoint x: 1276, startPoint y: 223, endPoint x: 1236, endPoint y: 255, distance: 51.2
click at [1252, 162] on span "جبنة حلومي مشوية مع صلصة بيستو عطرية" at bounding box center [1186, 138] width 223 height 45
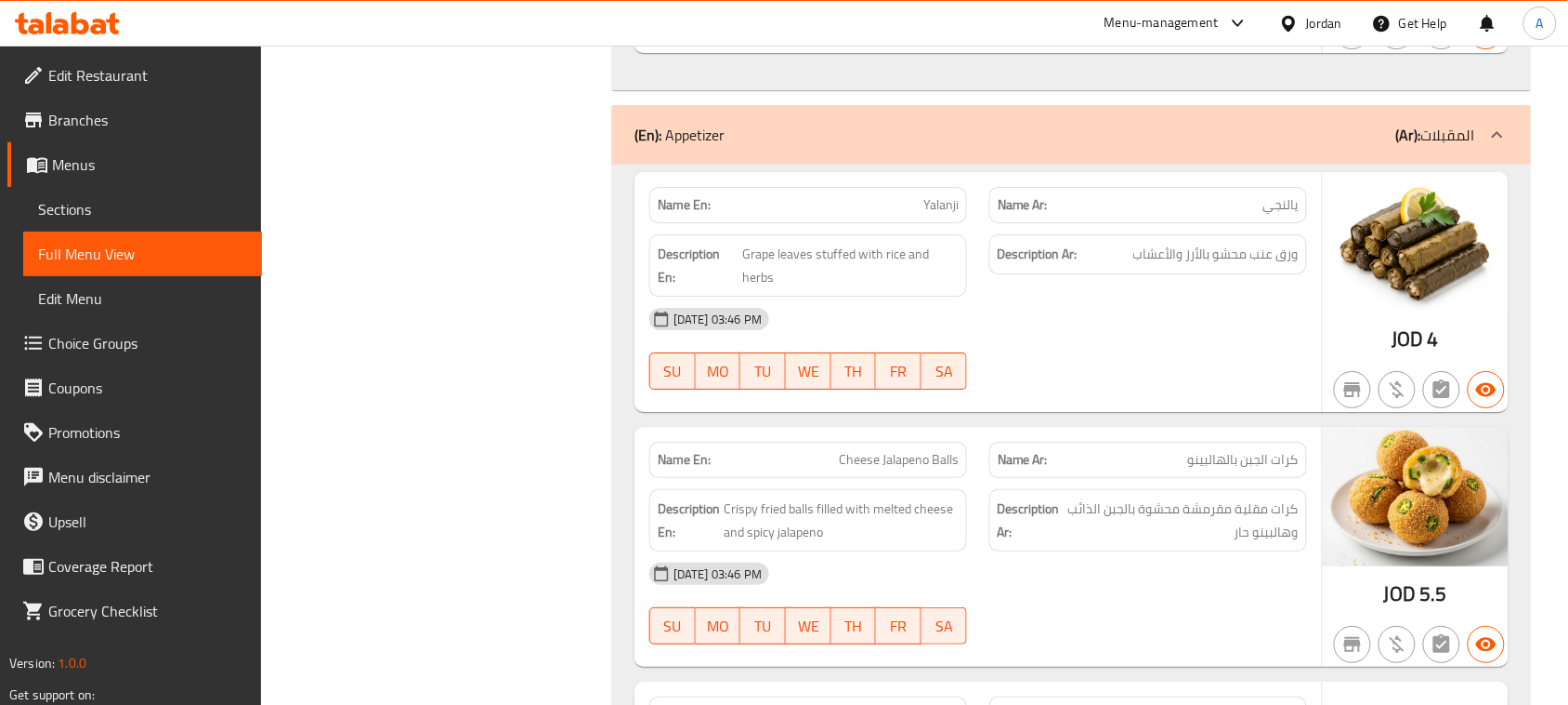
scroll to position [27112, 0]
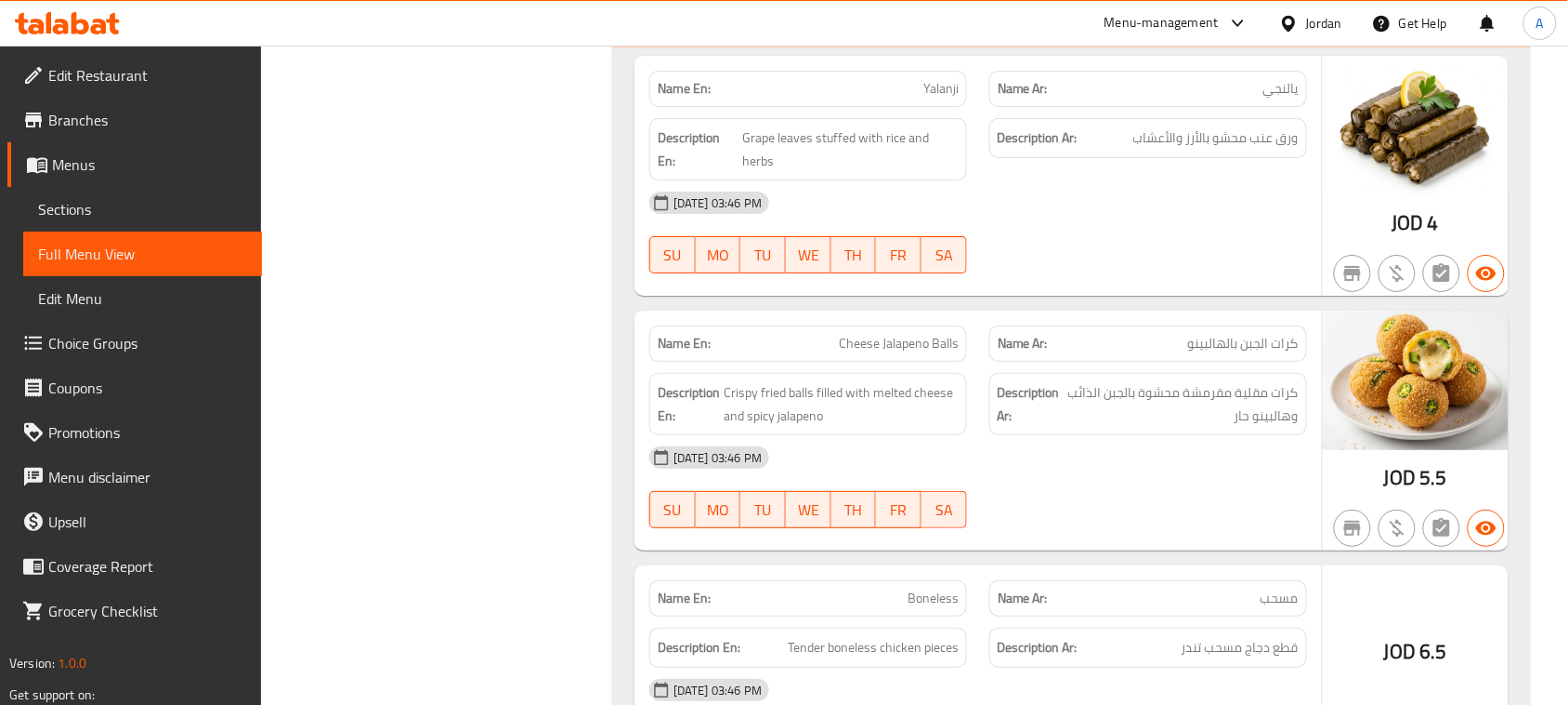
drag, startPoint x: 912, startPoint y: 165, endPoint x: 1072, endPoint y: 298, distance: 208.1
drag, startPoint x: 777, startPoint y: 153, endPoint x: 1163, endPoint y: 287, distance: 408.6
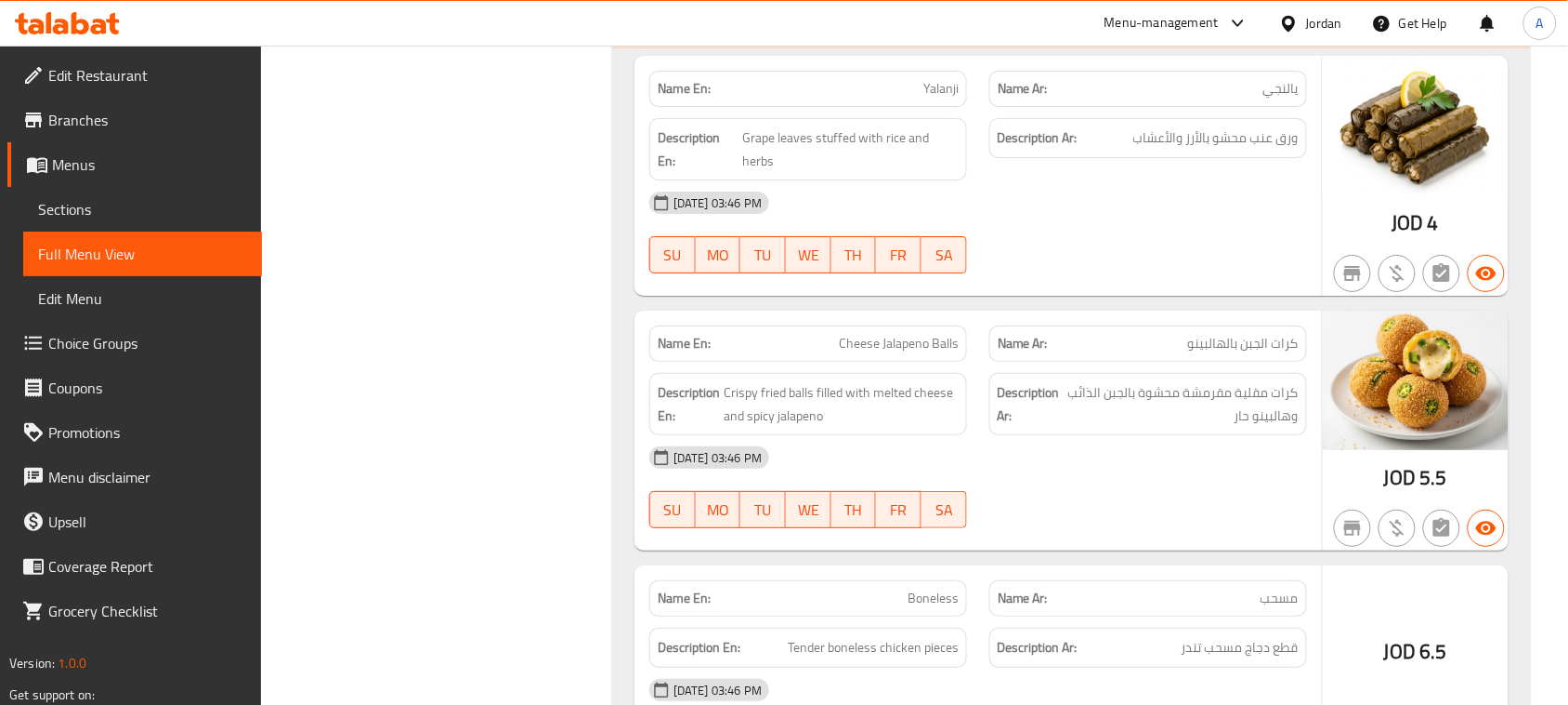
drag, startPoint x: 909, startPoint y: 168, endPoint x: 1129, endPoint y: 312, distance: 262.9
drag, startPoint x: 1129, startPoint y: 312, endPoint x: 1121, endPoint y: 331, distance: 20.6
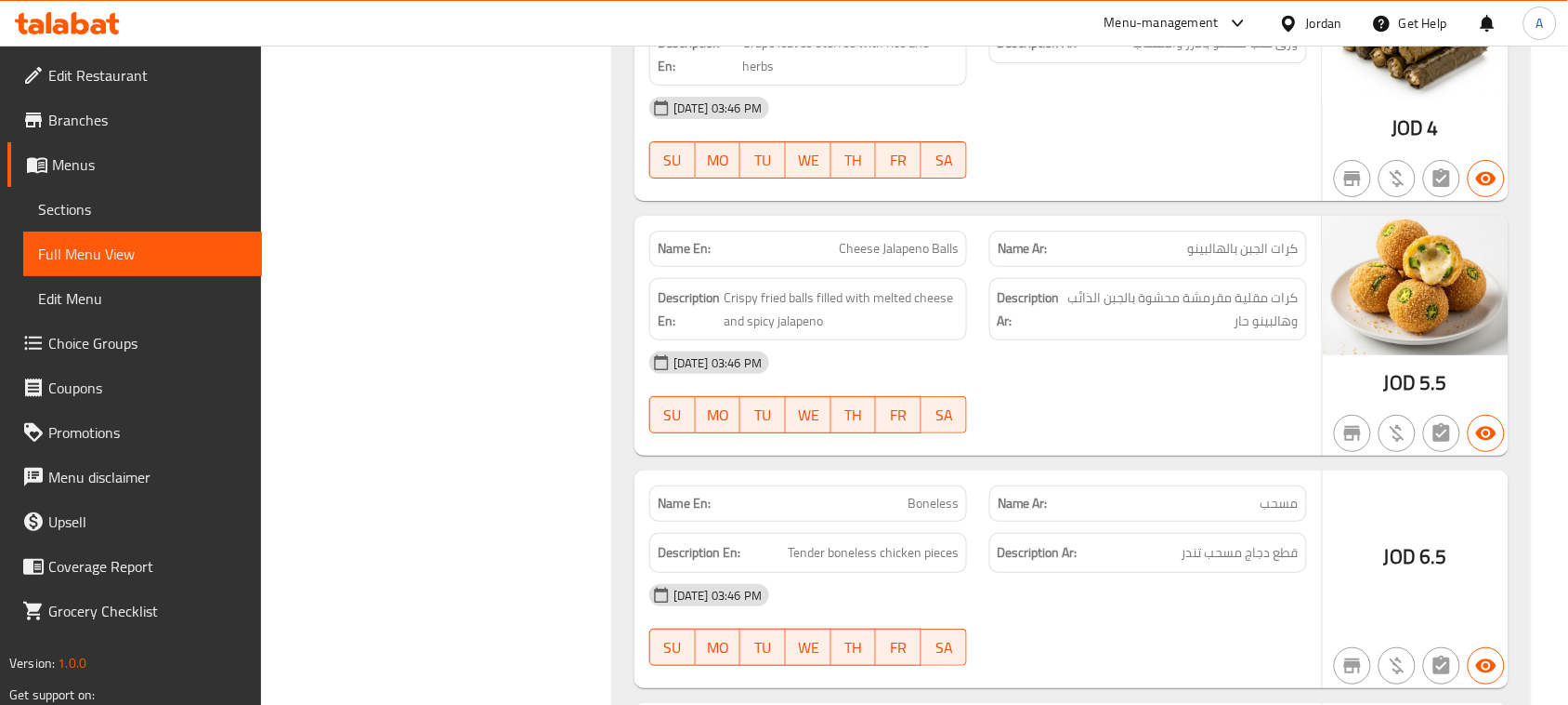
scroll to position [27345, 0]
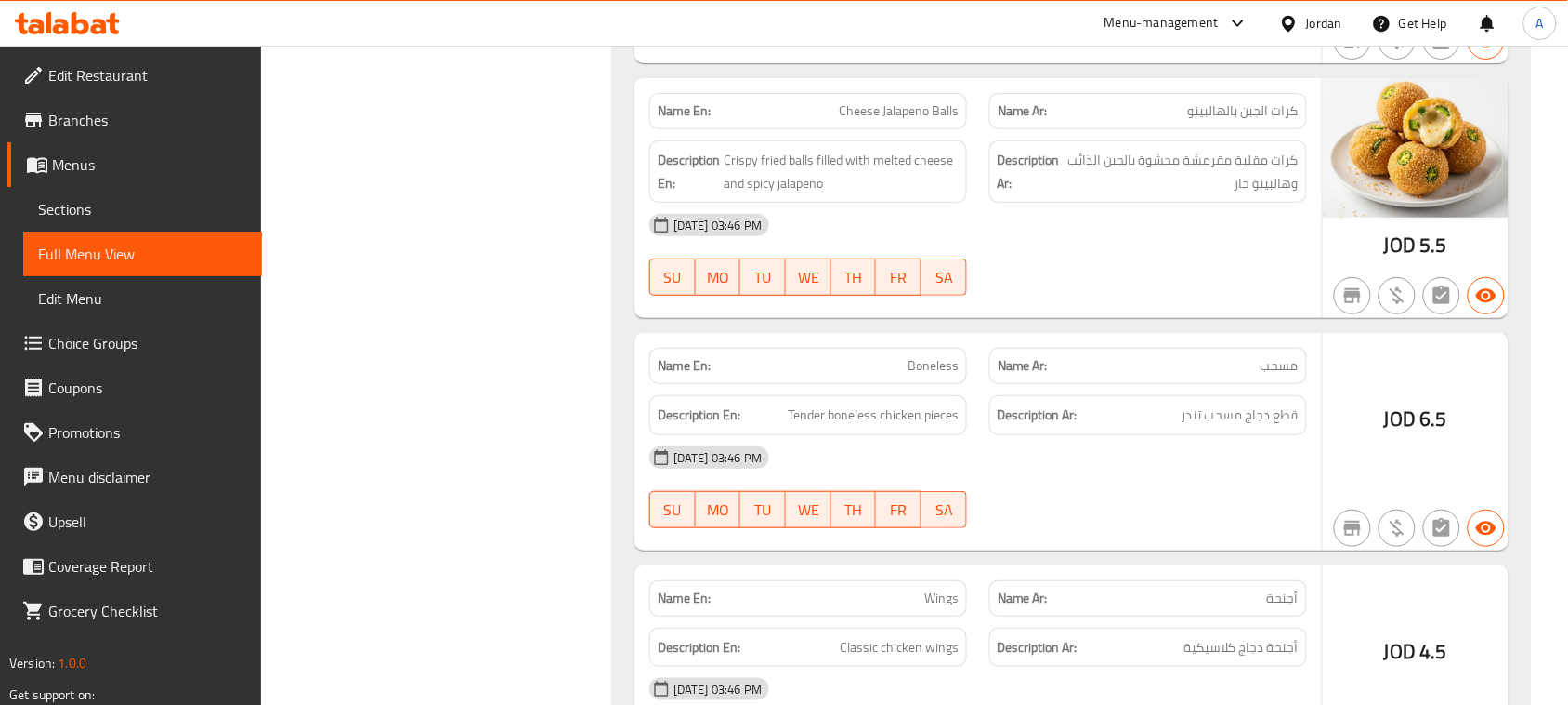
drag, startPoint x: 795, startPoint y: 189, endPoint x: 1144, endPoint y: 235, distance: 352.0
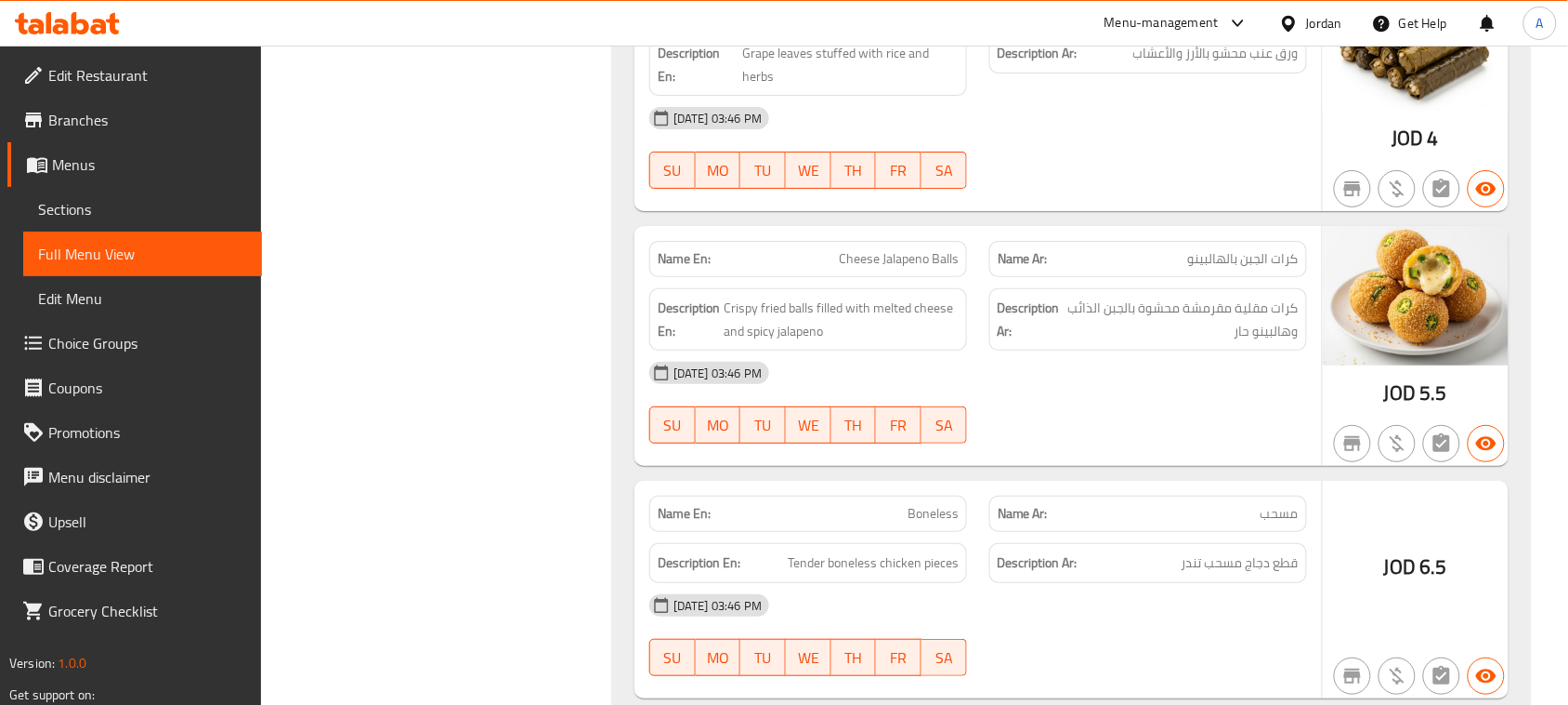
scroll to position [26996, 0]
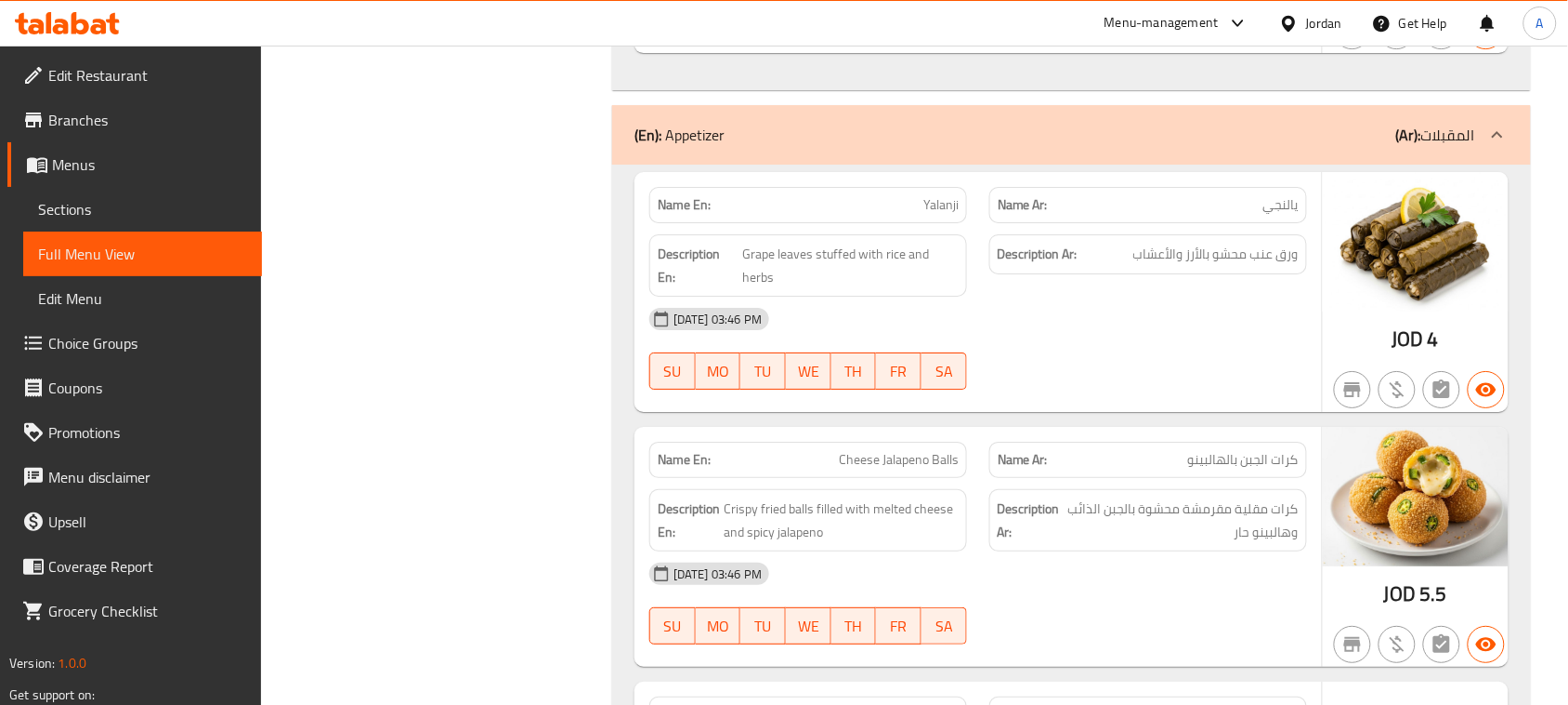
drag, startPoint x: 915, startPoint y: 272, endPoint x: 1088, endPoint y: 388, distance: 208.3
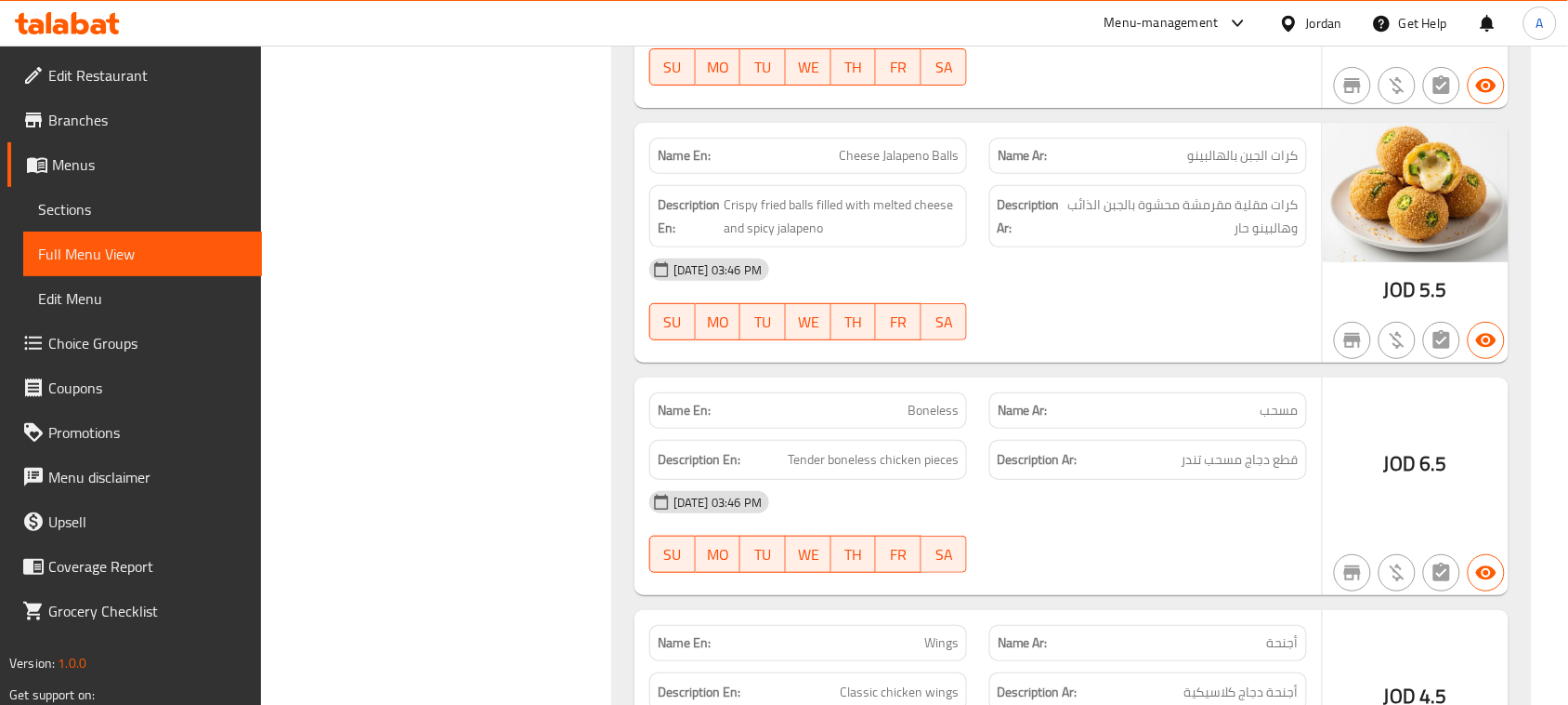
scroll to position [27345, 0]
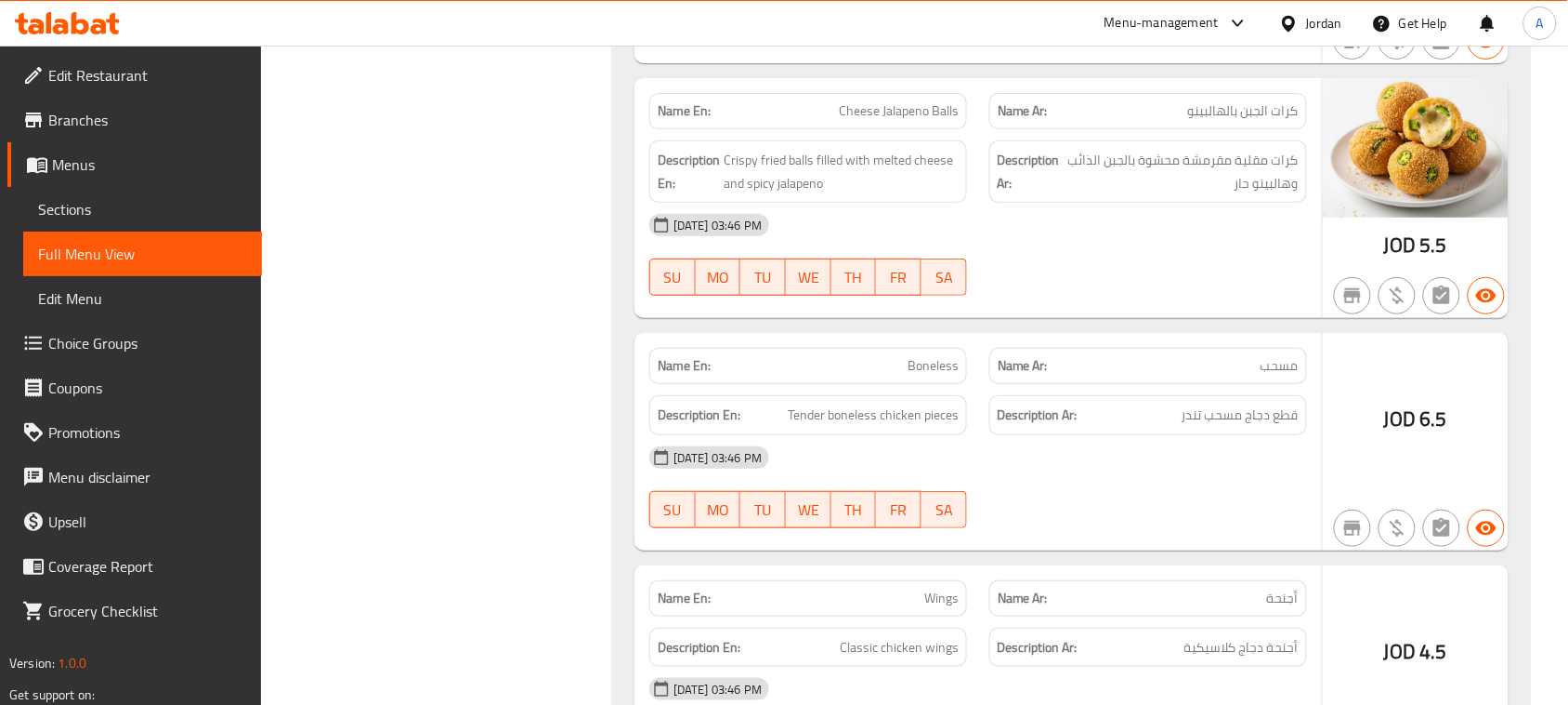
drag, startPoint x: 1287, startPoint y: 184, endPoint x: 860, endPoint y: 198, distance: 427.2
drag, startPoint x: 823, startPoint y: 178, endPoint x: 1080, endPoint y: 235, distance: 263.2
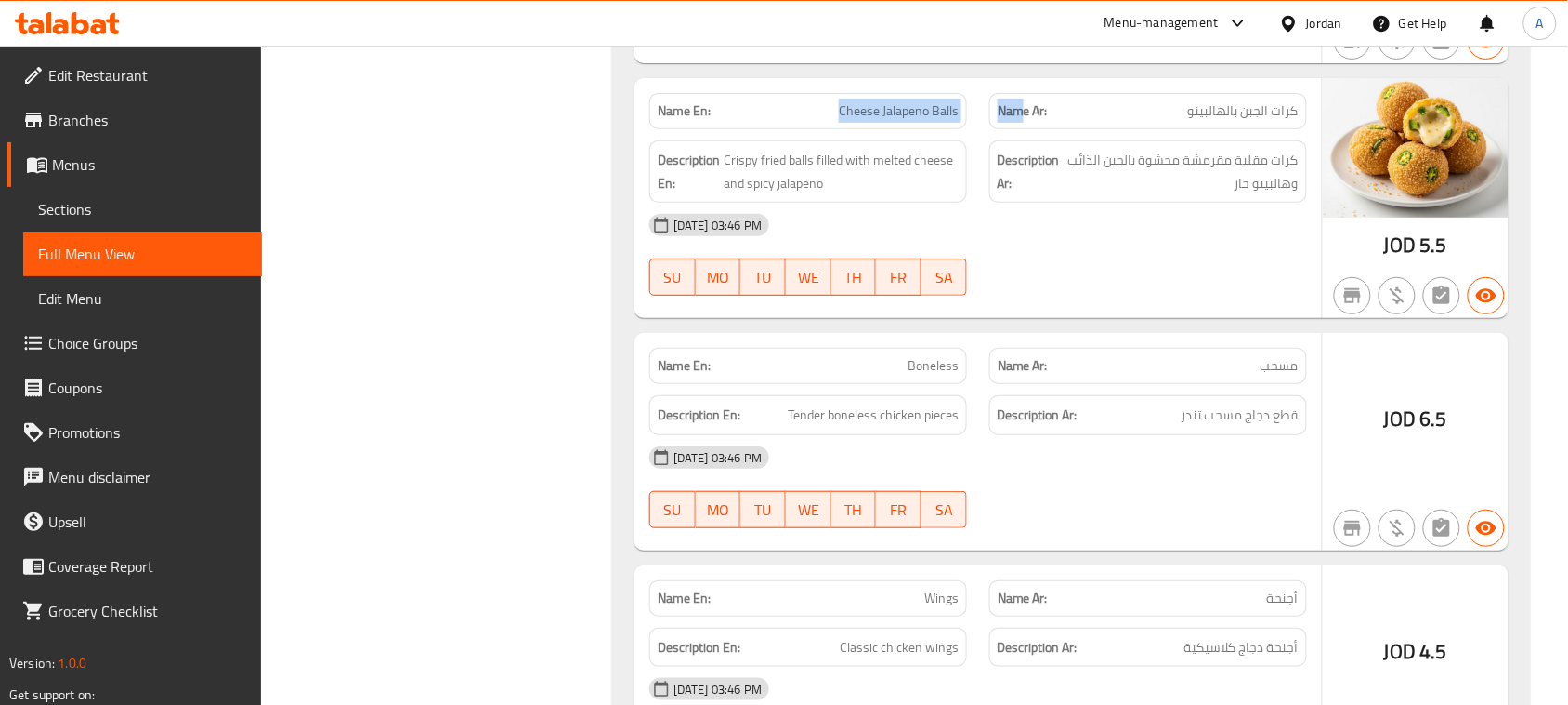
drag, startPoint x: 953, startPoint y: 189, endPoint x: 851, endPoint y: 182, distance: 102.2
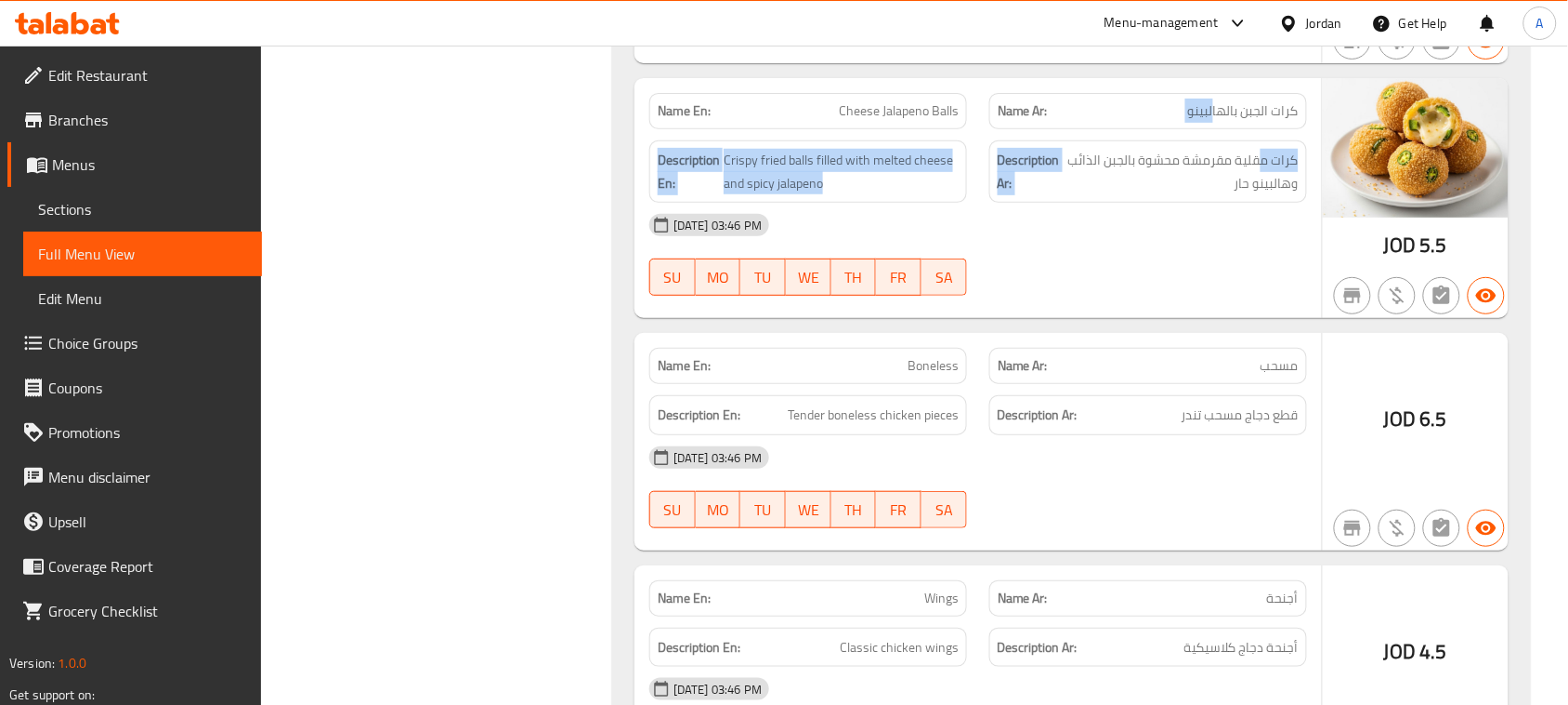
drag, startPoint x: 1231, startPoint y: 198, endPoint x: 1212, endPoint y: 210, distance: 22.5
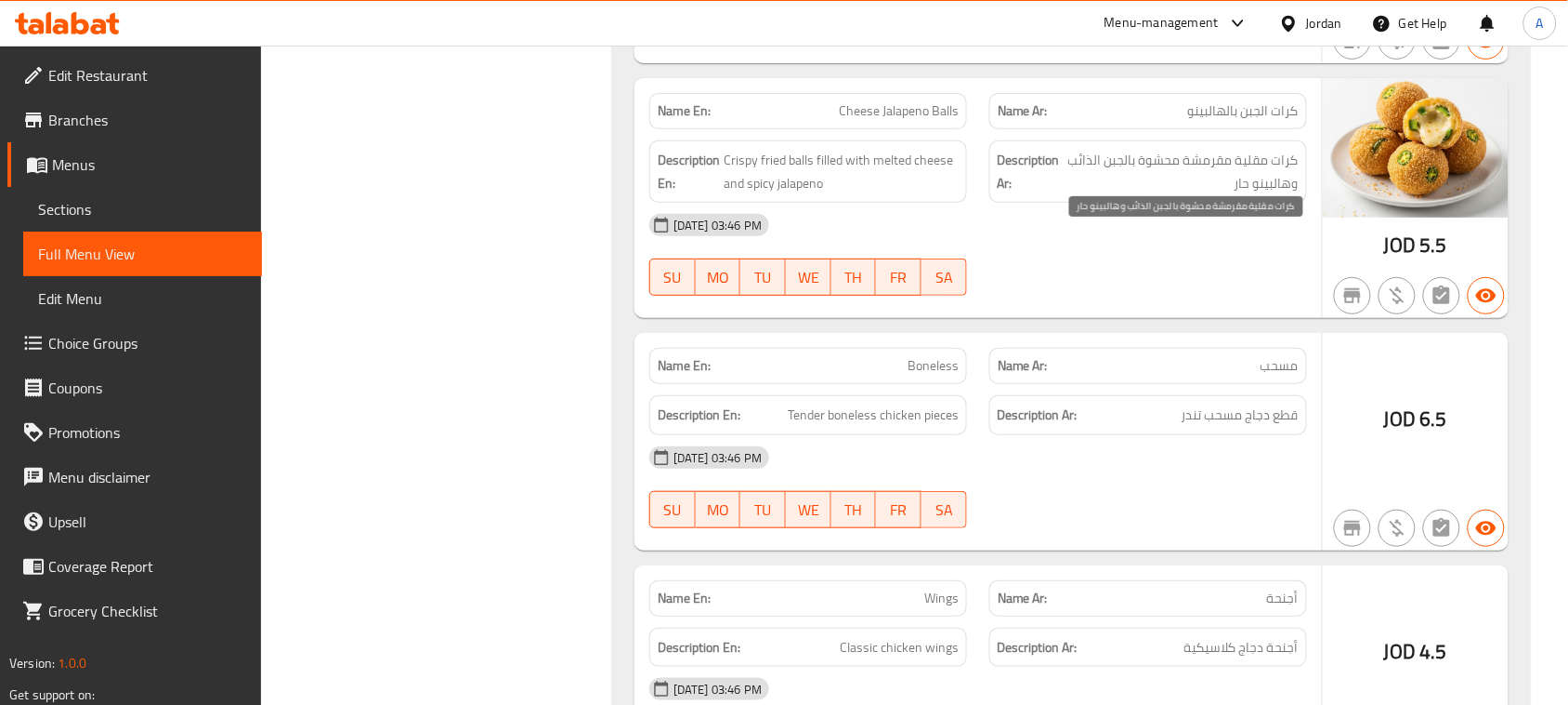
click at [1270, 194] on span "كرات مقلية مقرمشة محشوة بالجبن الذائب وهالبينو حار" at bounding box center [1181, 171] width 235 height 45
click at [1284, 194] on span "كرات مقلية مقرمشة محشوة بالجبن الذائب وهالبينو حار" at bounding box center [1181, 171] width 235 height 45
drag, startPoint x: 1284, startPoint y: 246, endPoint x: 1225, endPoint y: 244, distance: 59.0
click at [1225, 194] on span "كرات مقلية مقرمشة محشوة بالجبن الذائب وهالبينو حار" at bounding box center [1181, 171] width 235 height 45
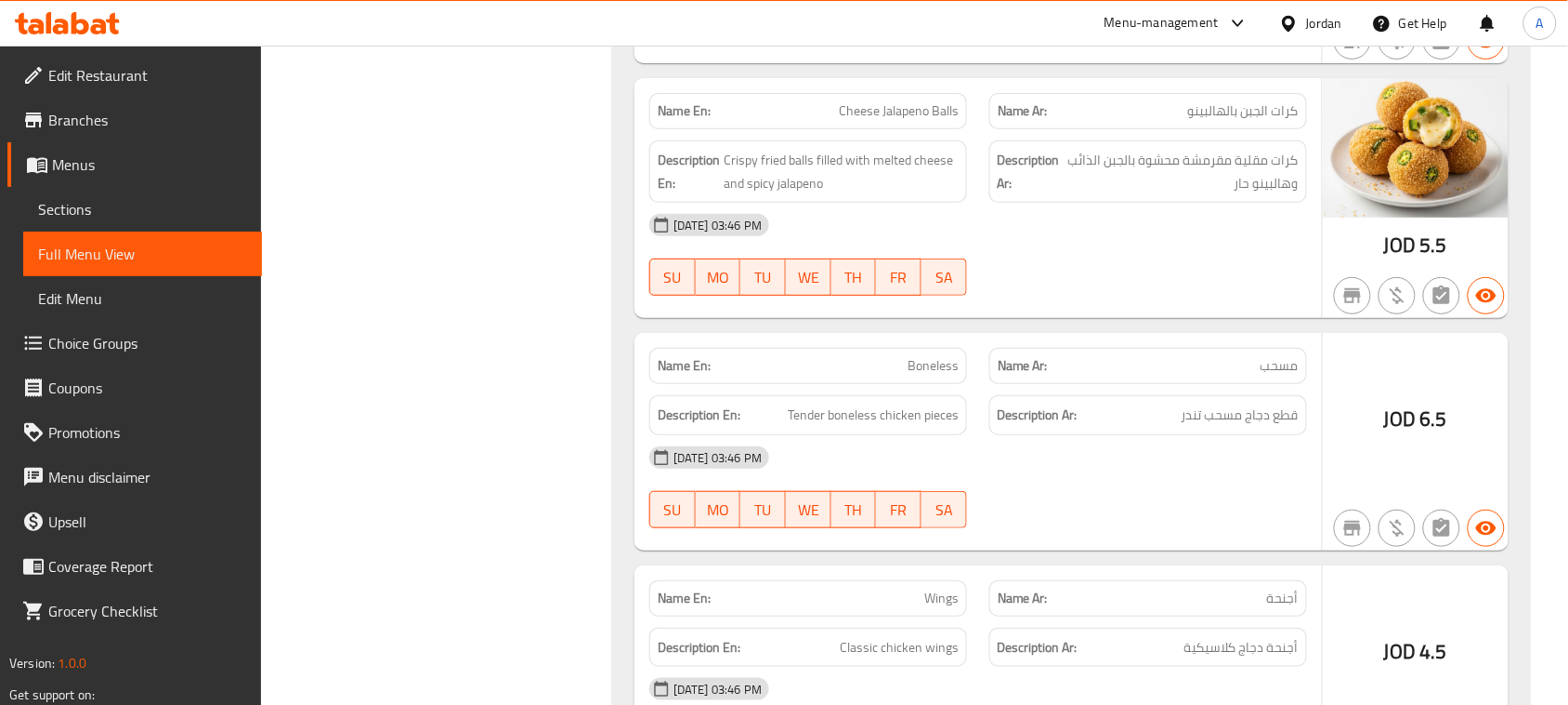
scroll to position [27576, 0]
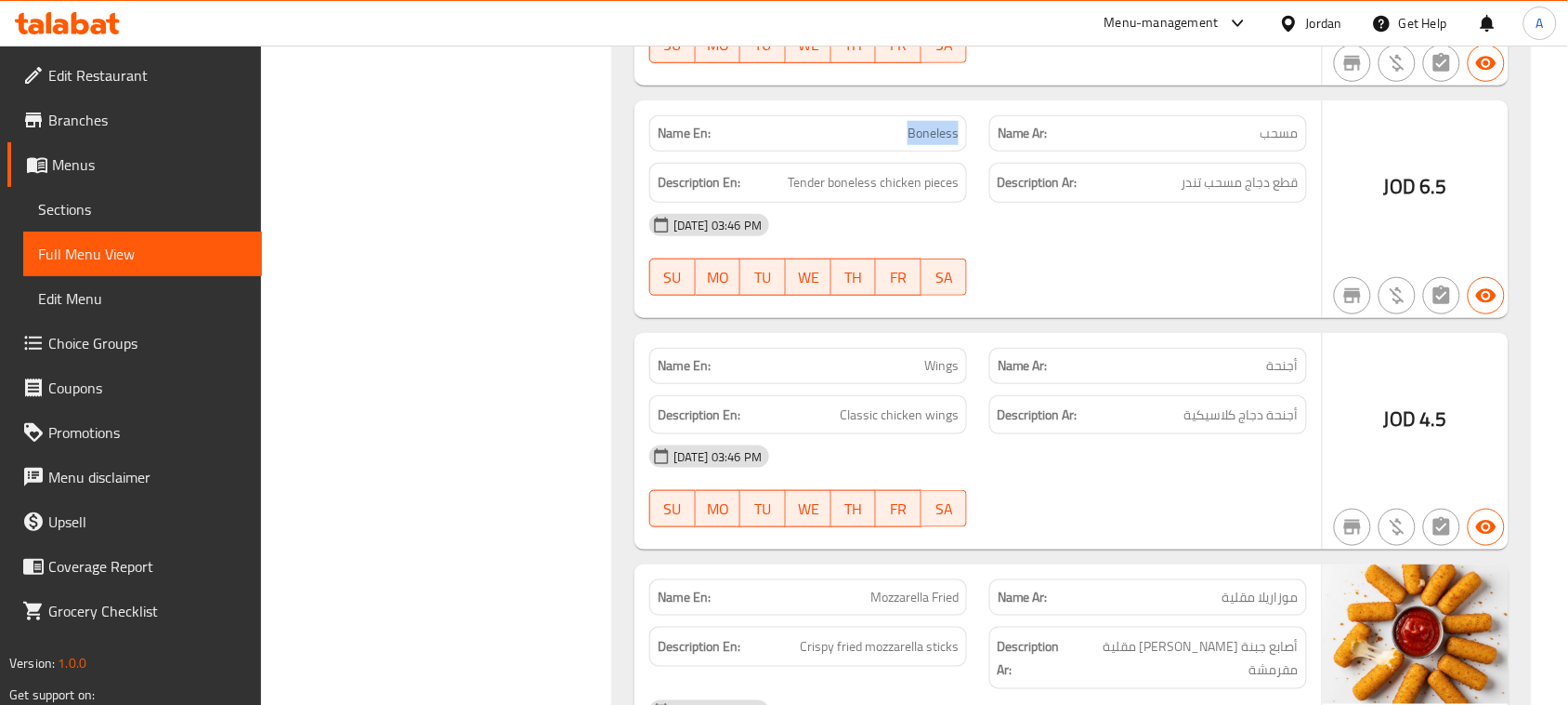
drag, startPoint x: 883, startPoint y: 219, endPoint x: 1014, endPoint y: 238, distance: 132.4
drag, startPoint x: 1274, startPoint y: 271, endPoint x: 829, endPoint y: 270, distance: 445.0
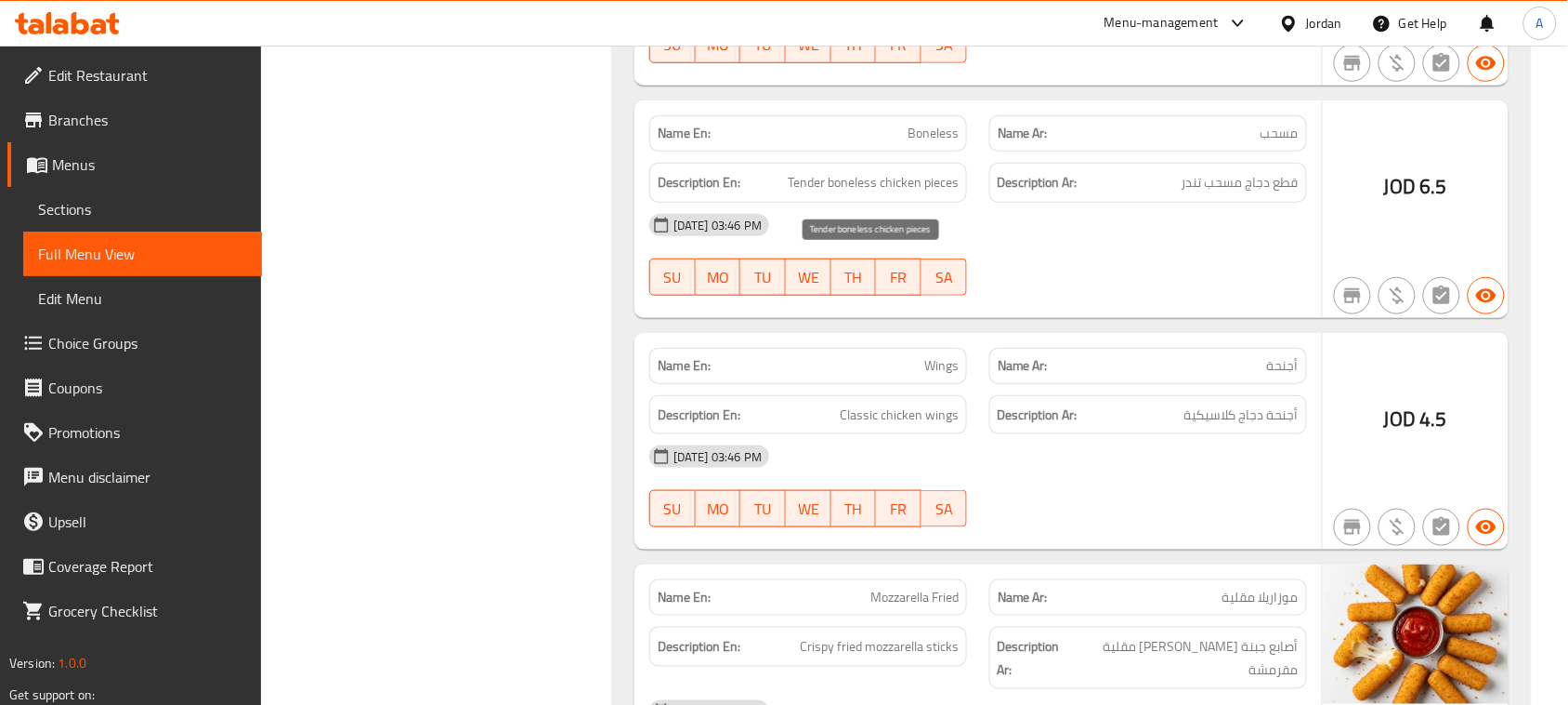
click at [934, 194] on span "Tender boneless chicken pieces" at bounding box center [873, 183] width 171 height 24
drag, startPoint x: 934, startPoint y: 267, endPoint x: 913, endPoint y: 267, distance: 21.0
click at [913, 194] on span "Tender boneless chicken pieces" at bounding box center [873, 183] width 171 height 24
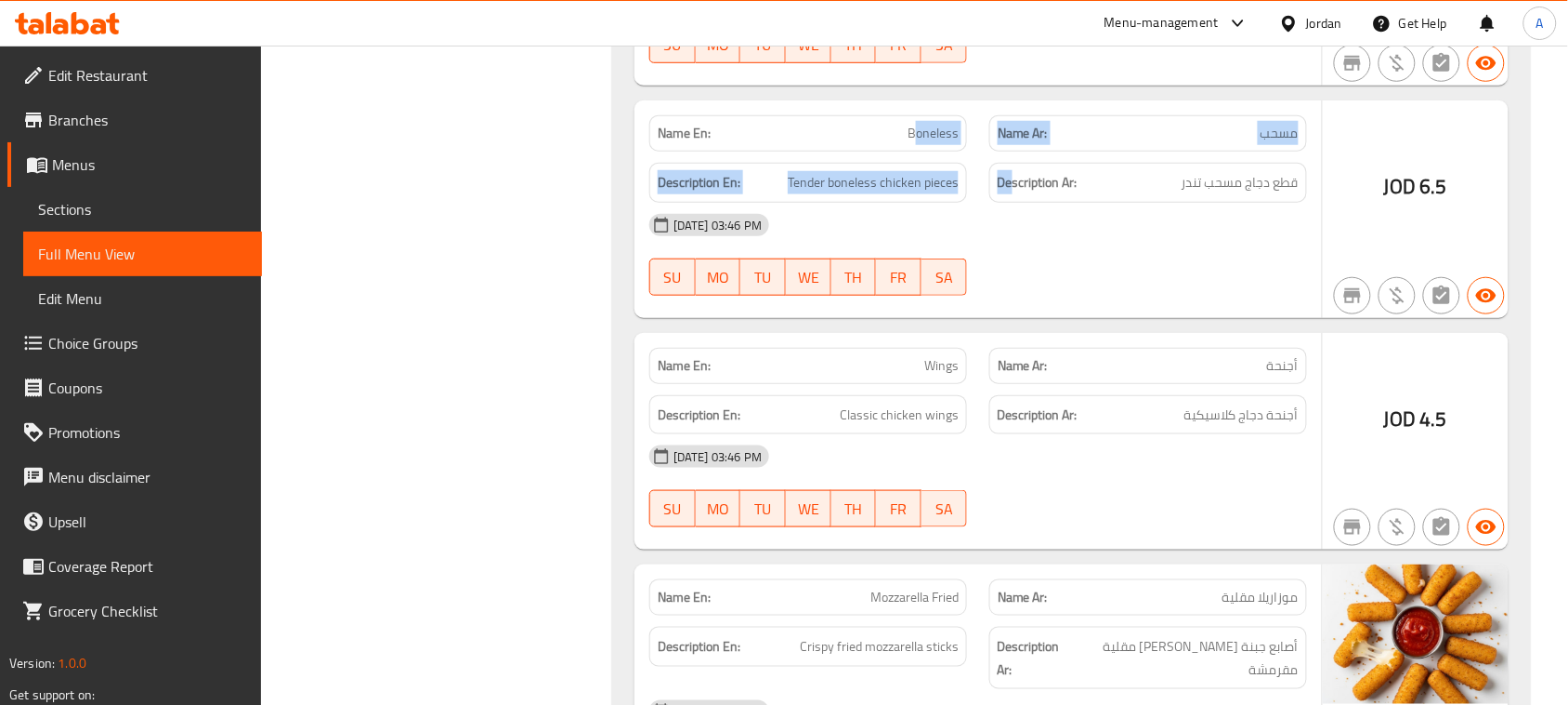
drag, startPoint x: 915, startPoint y: 217, endPoint x: 1059, endPoint y: 279, distance: 156.8
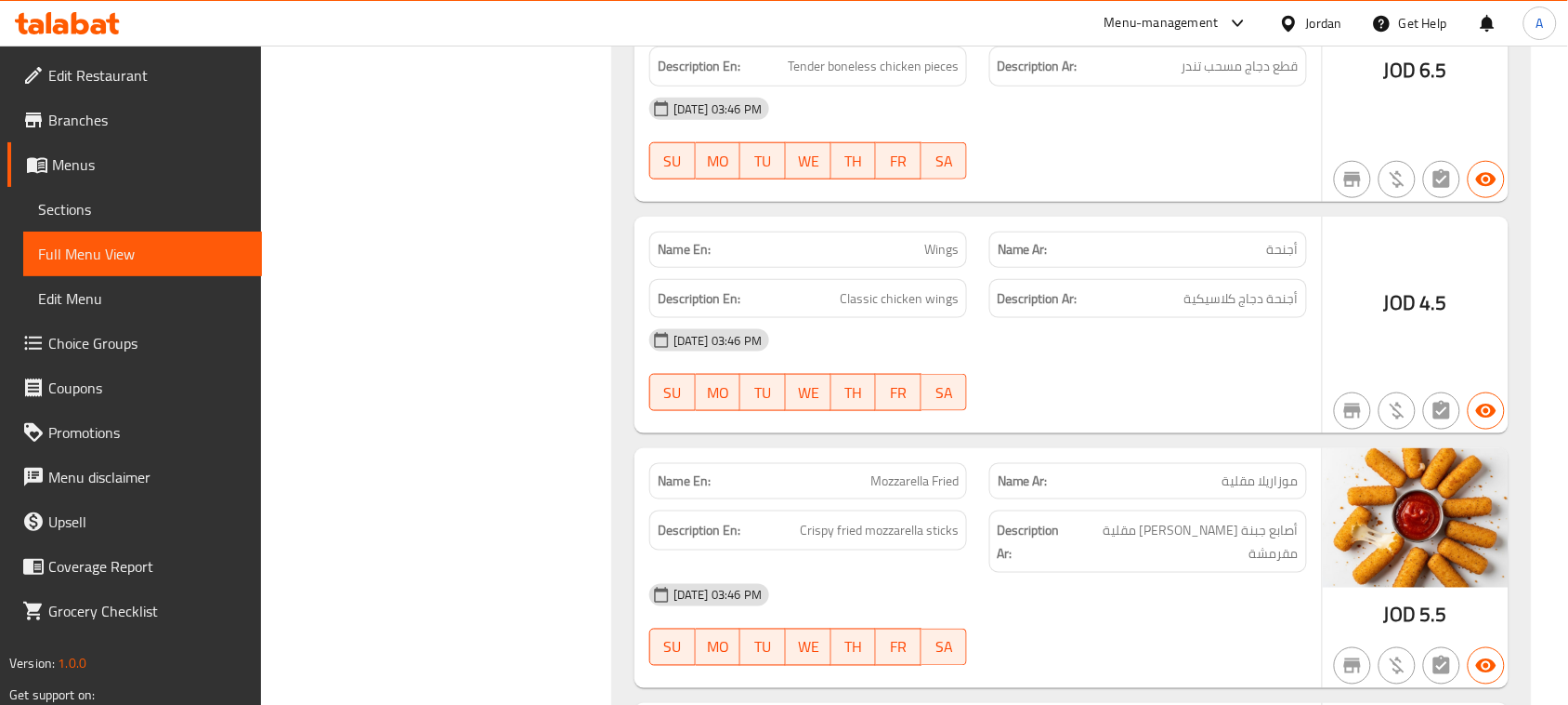
drag, startPoint x: 892, startPoint y: 317, endPoint x: 1065, endPoint y: 386, distance: 186.3
click at [1289, 310] on span "أجنحة دجاج كلاسيكية" at bounding box center [1241, 298] width 114 height 24
drag, startPoint x: 1289, startPoint y: 389, endPoint x: 837, endPoint y: 389, distance: 452.0
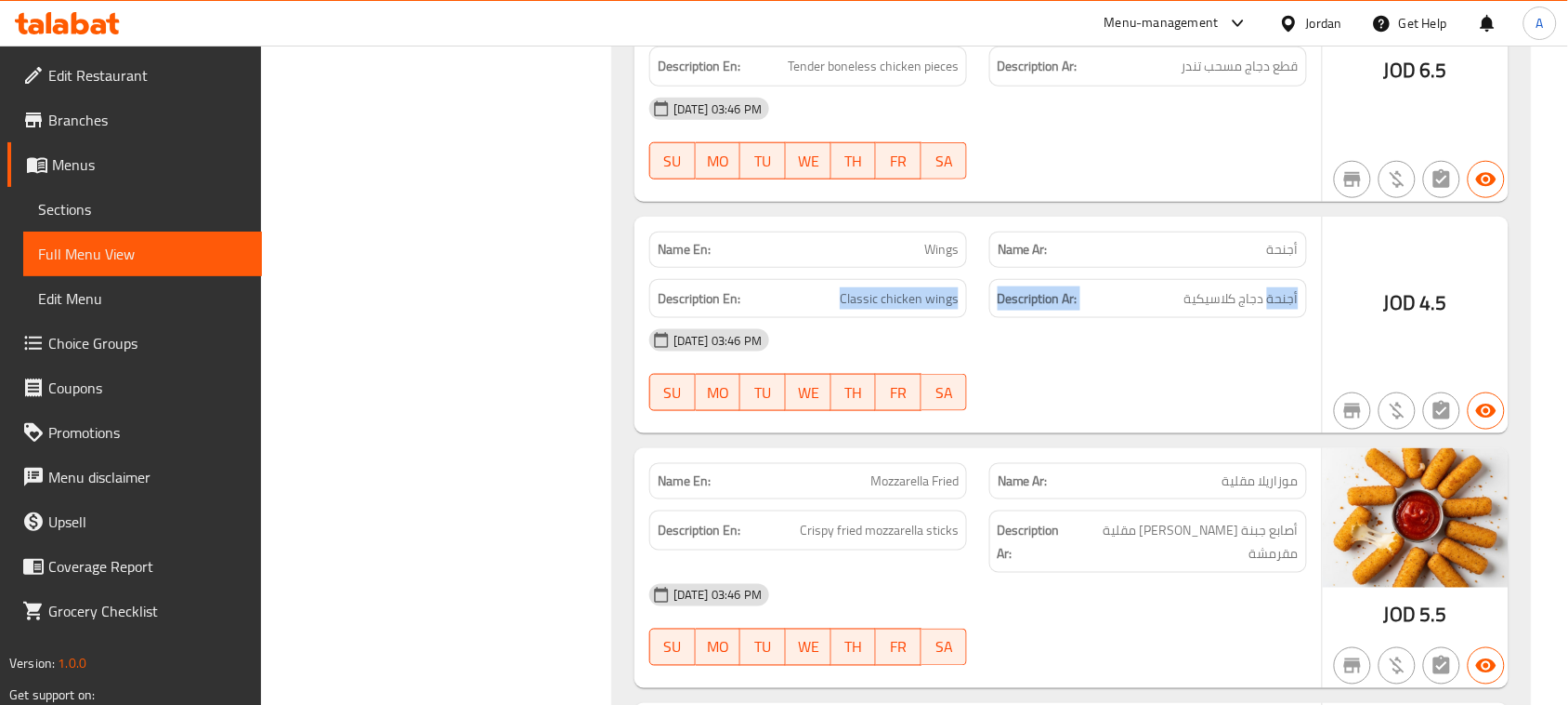
drag, startPoint x: 783, startPoint y: 372, endPoint x: 1226, endPoint y: 381, distance: 443.1
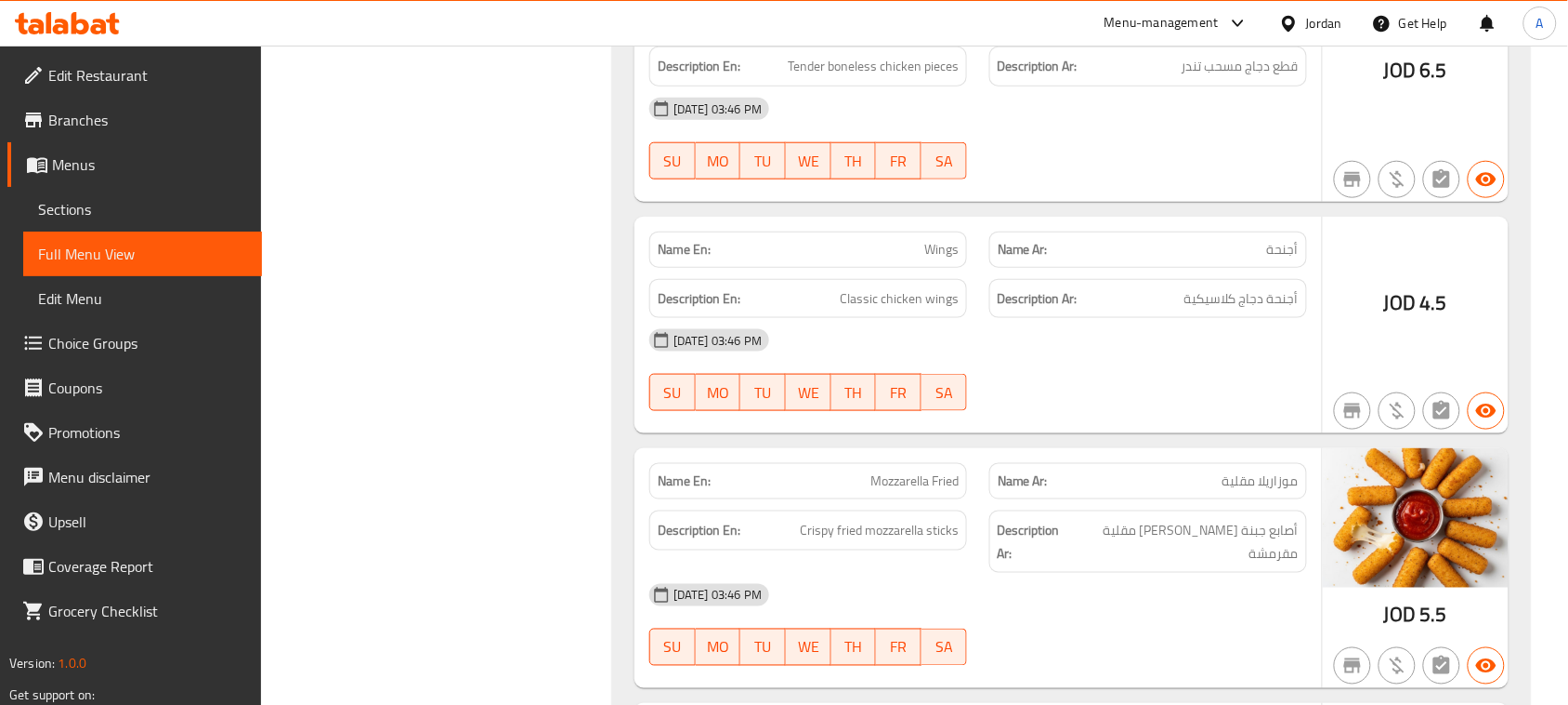
drag, startPoint x: 873, startPoint y: 330, endPoint x: 1144, endPoint y: 428, distance: 288.2
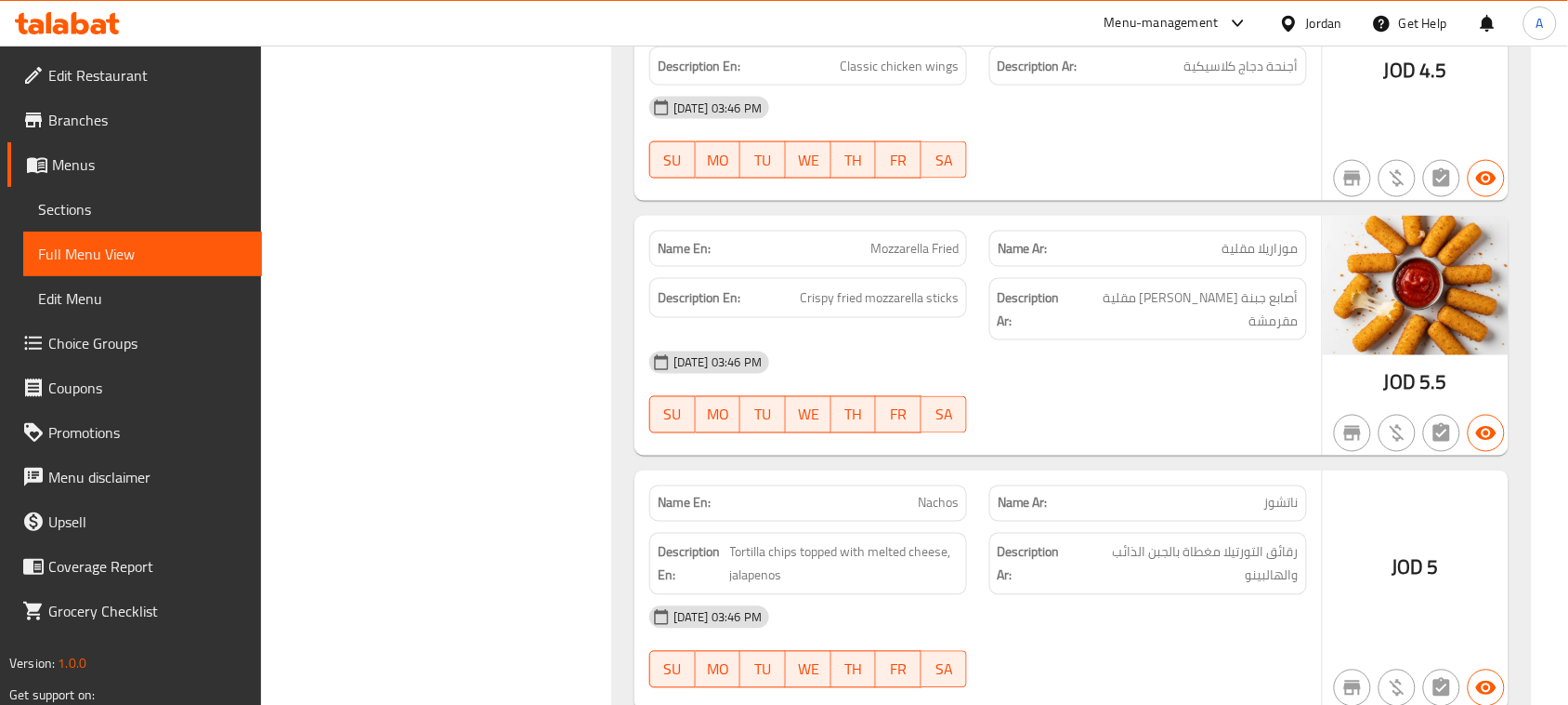
drag, startPoint x: 805, startPoint y: 307, endPoint x: 1224, endPoint y: 479, distance: 452.9
drag, startPoint x: 1278, startPoint y: 336, endPoint x: 814, endPoint y: 340, distance: 464.0
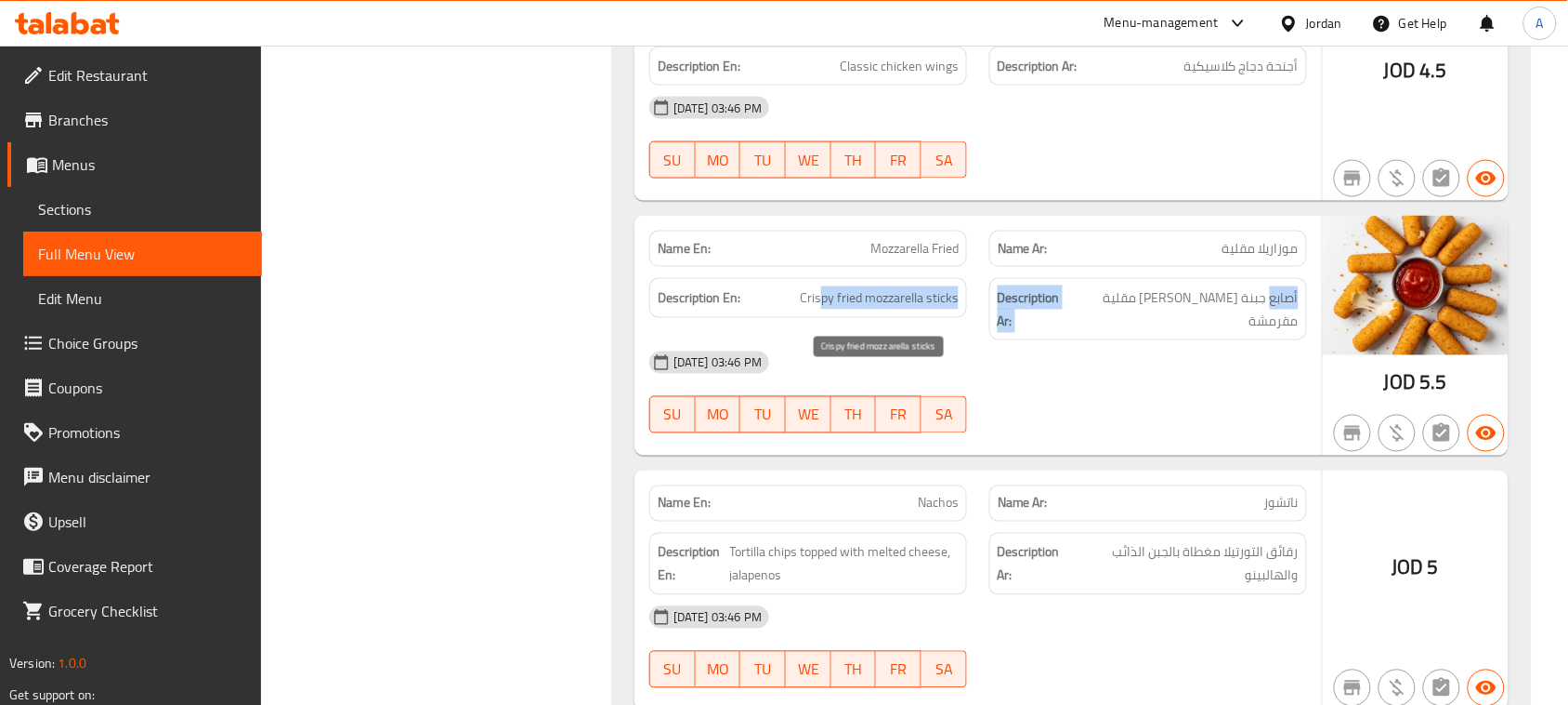
drag, startPoint x: 1271, startPoint y: 384, endPoint x: 810, endPoint y: 377, distance: 461.1
drag, startPoint x: 865, startPoint y: 373, endPoint x: 1194, endPoint y: 426, distance: 333.2
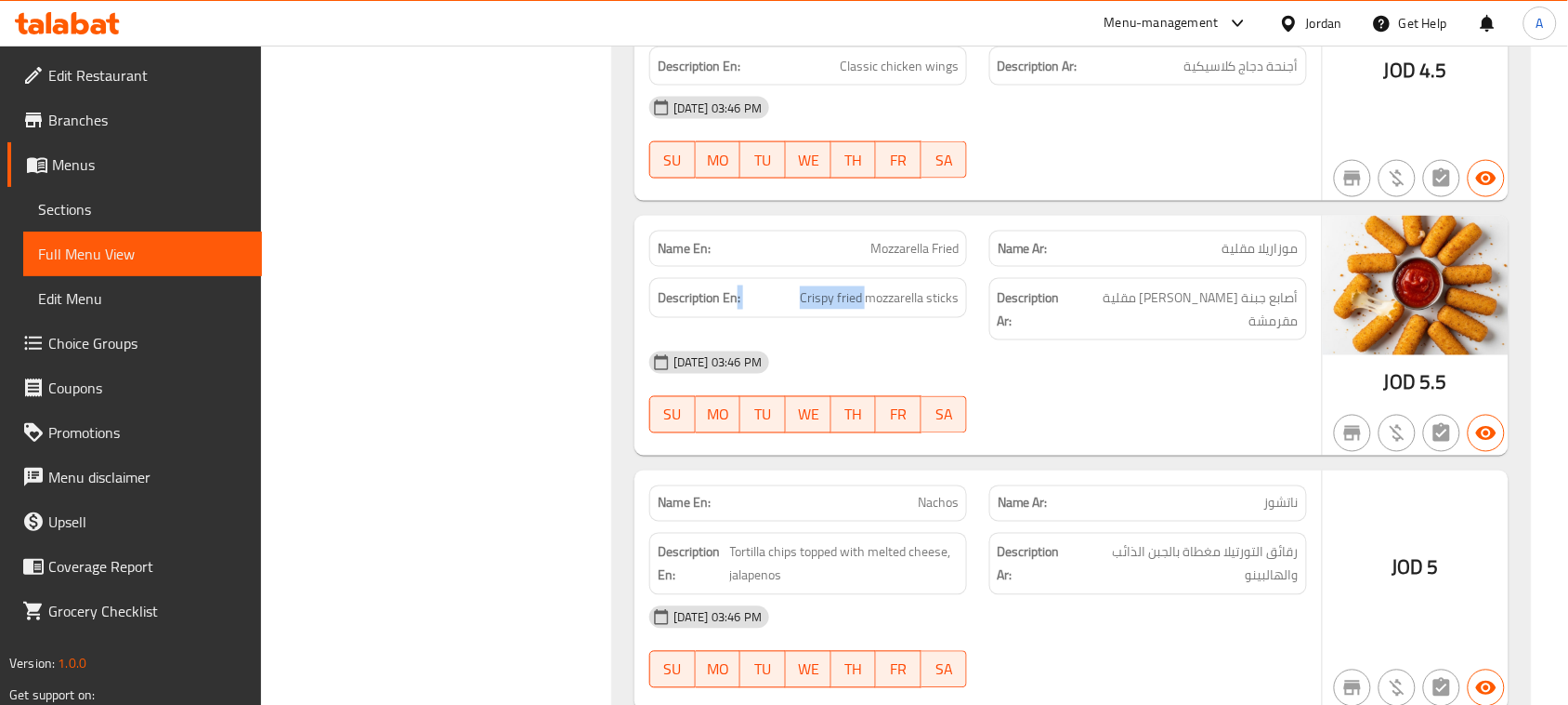
drag, startPoint x: 763, startPoint y: 346, endPoint x: 1120, endPoint y: 461, distance: 375.1
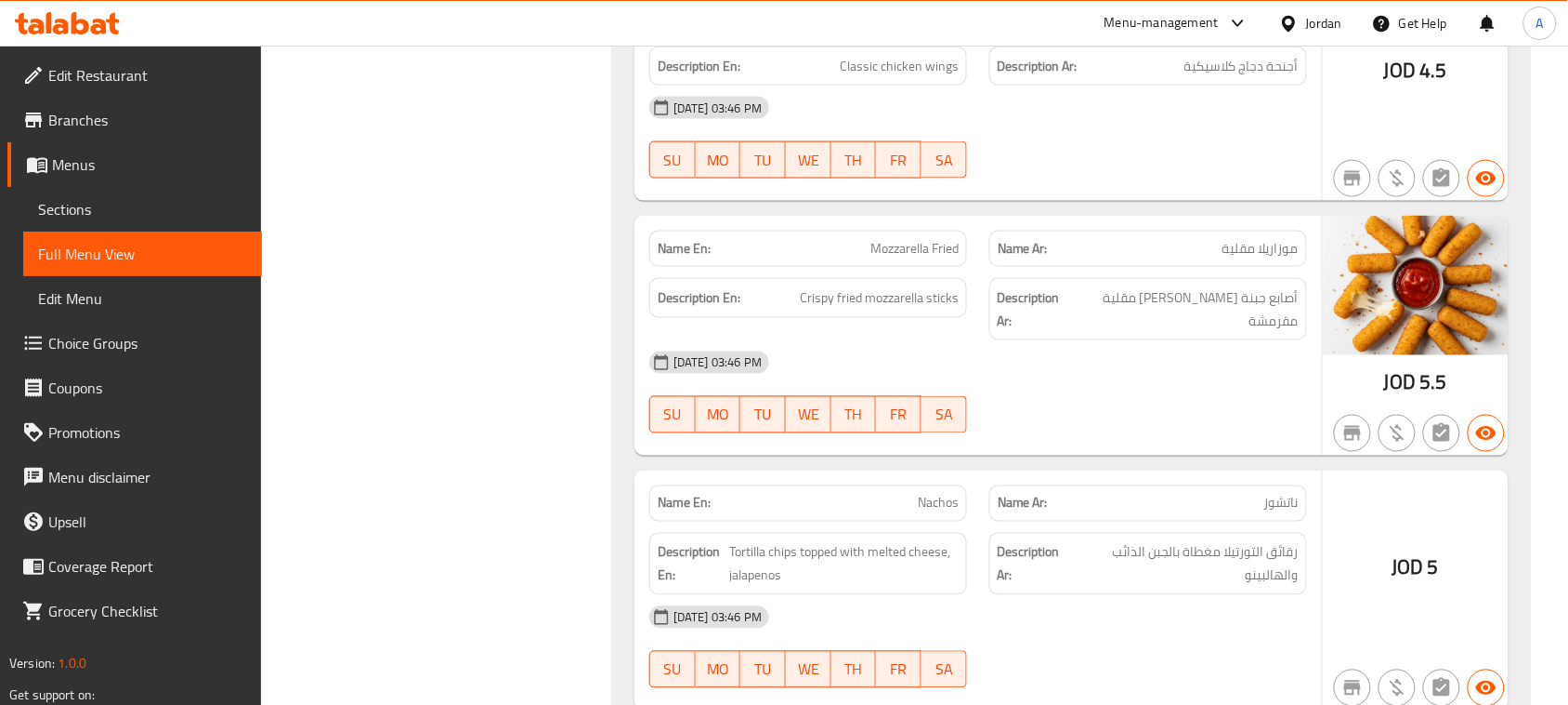
drag, startPoint x: 1215, startPoint y: 414, endPoint x: 633, endPoint y: 289, distance: 595.3
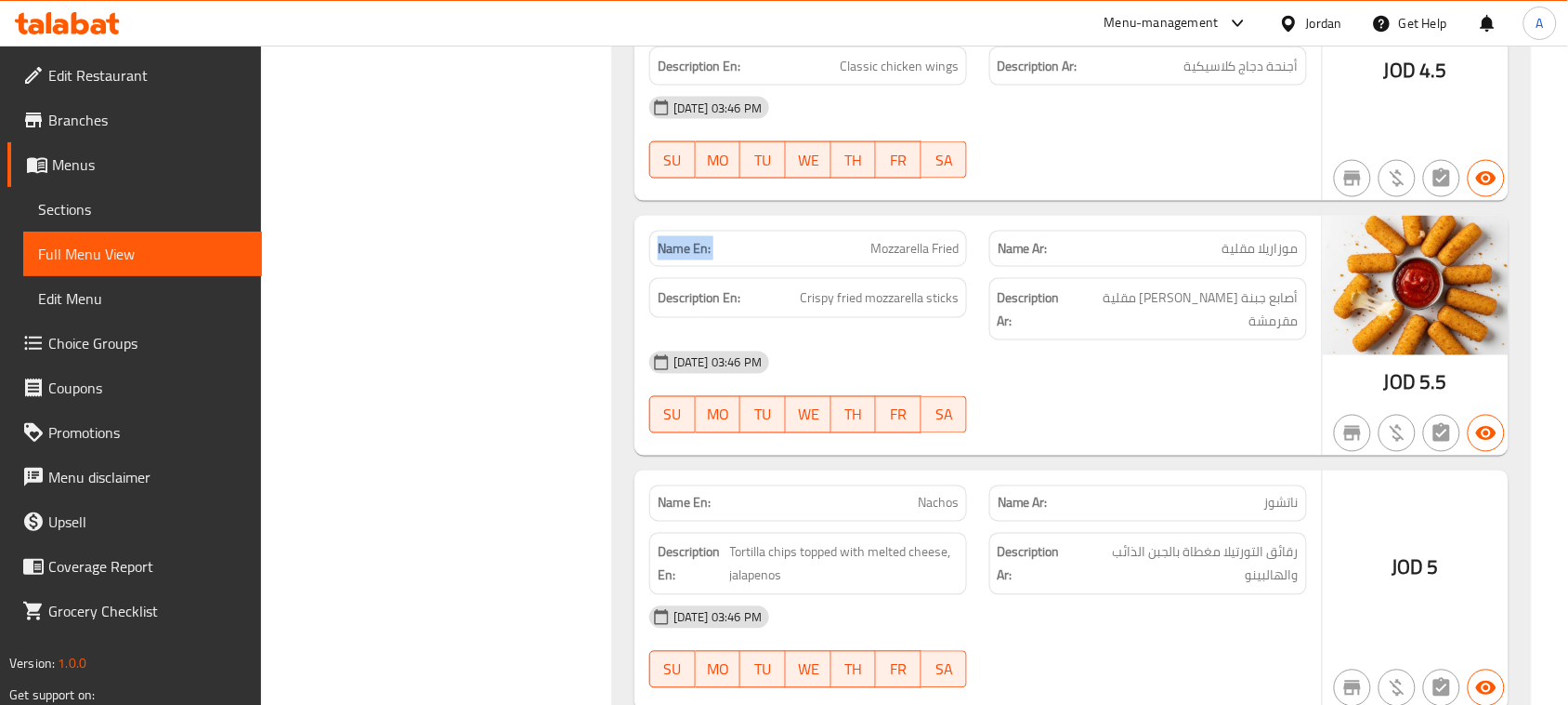
drag, startPoint x: 699, startPoint y: 330, endPoint x: 1143, endPoint y: 481, distance: 469.0
drag, startPoint x: 1237, startPoint y: 421, endPoint x: 604, endPoint y: 322, distance: 640.7
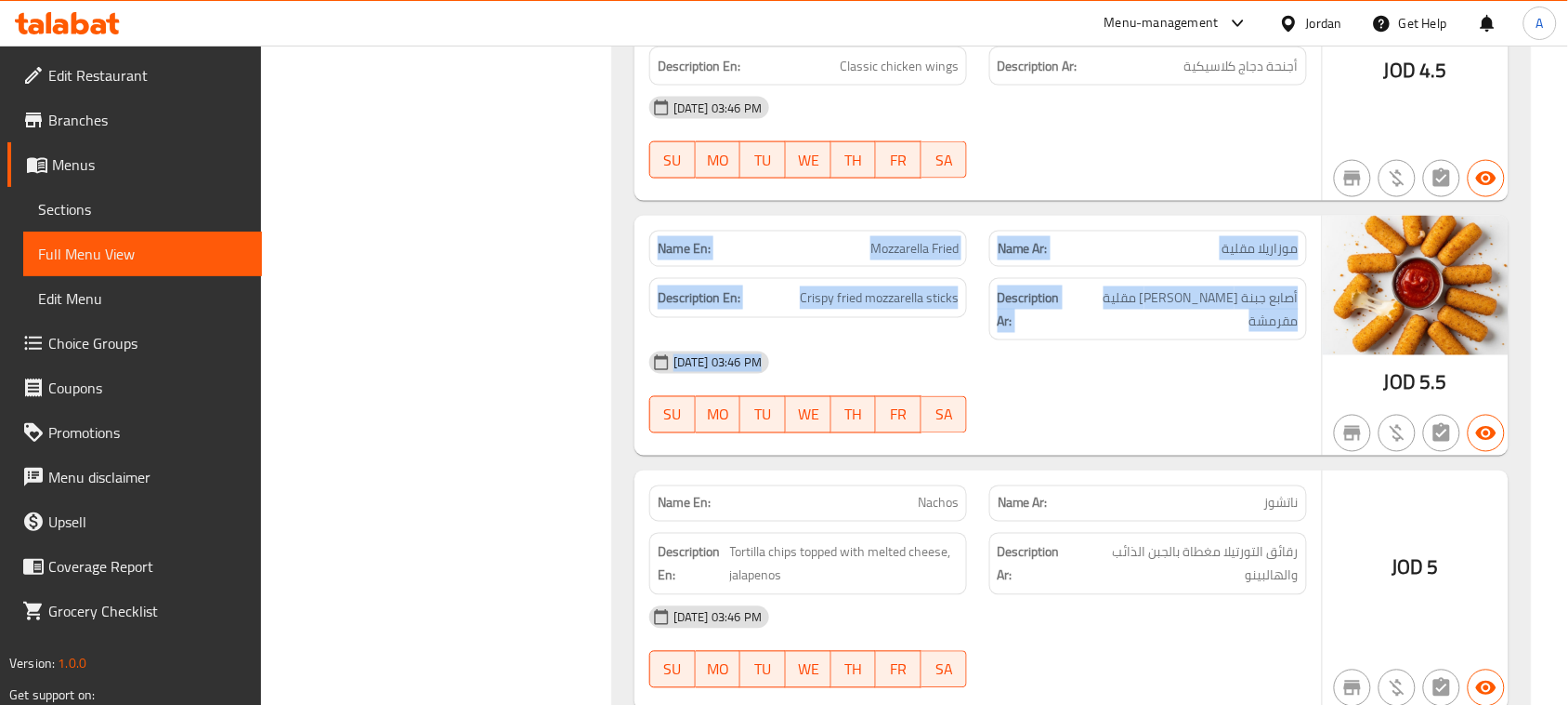
drag, startPoint x: 674, startPoint y: 342, endPoint x: 1120, endPoint y: 466, distance: 462.9
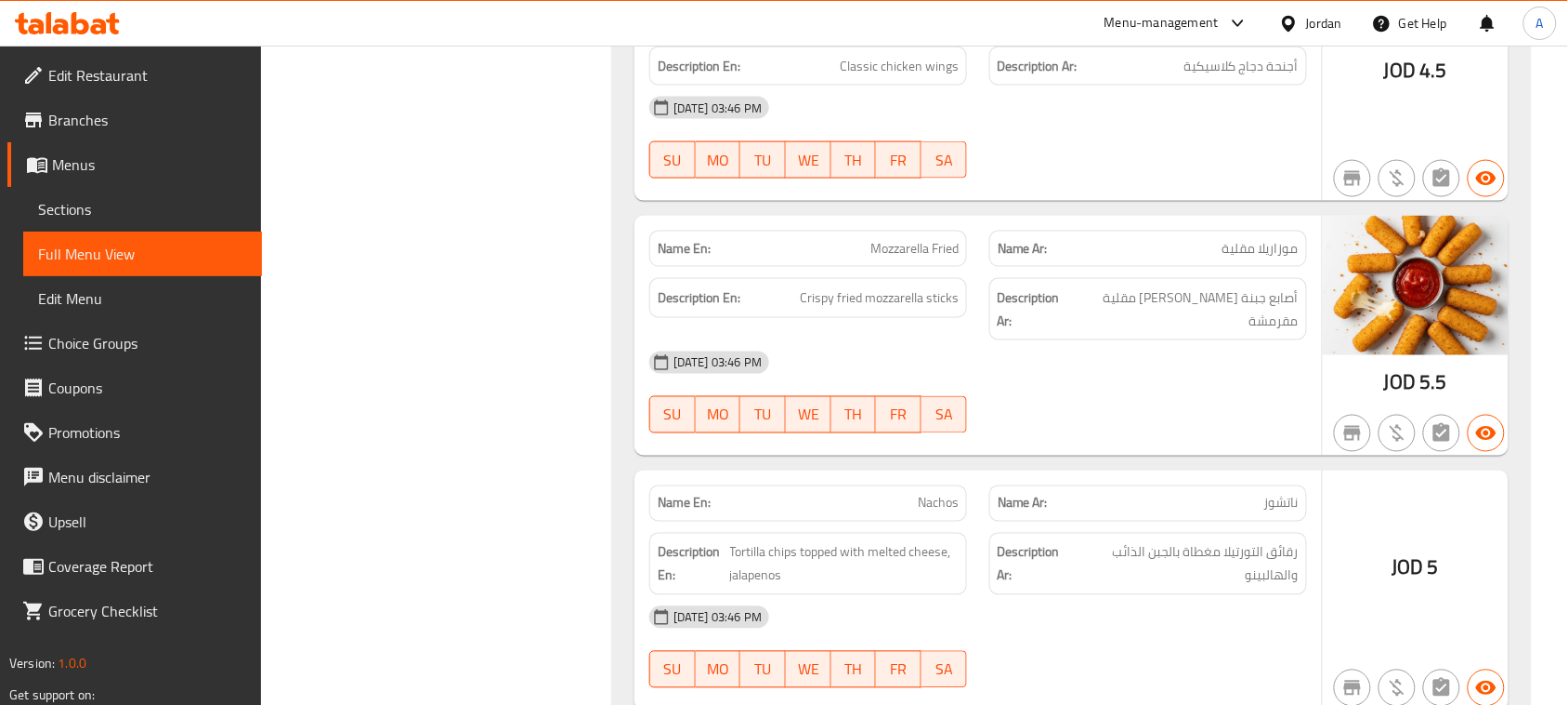
drag, startPoint x: 1294, startPoint y: 416, endPoint x: 688, endPoint y: 322, distance: 613.2
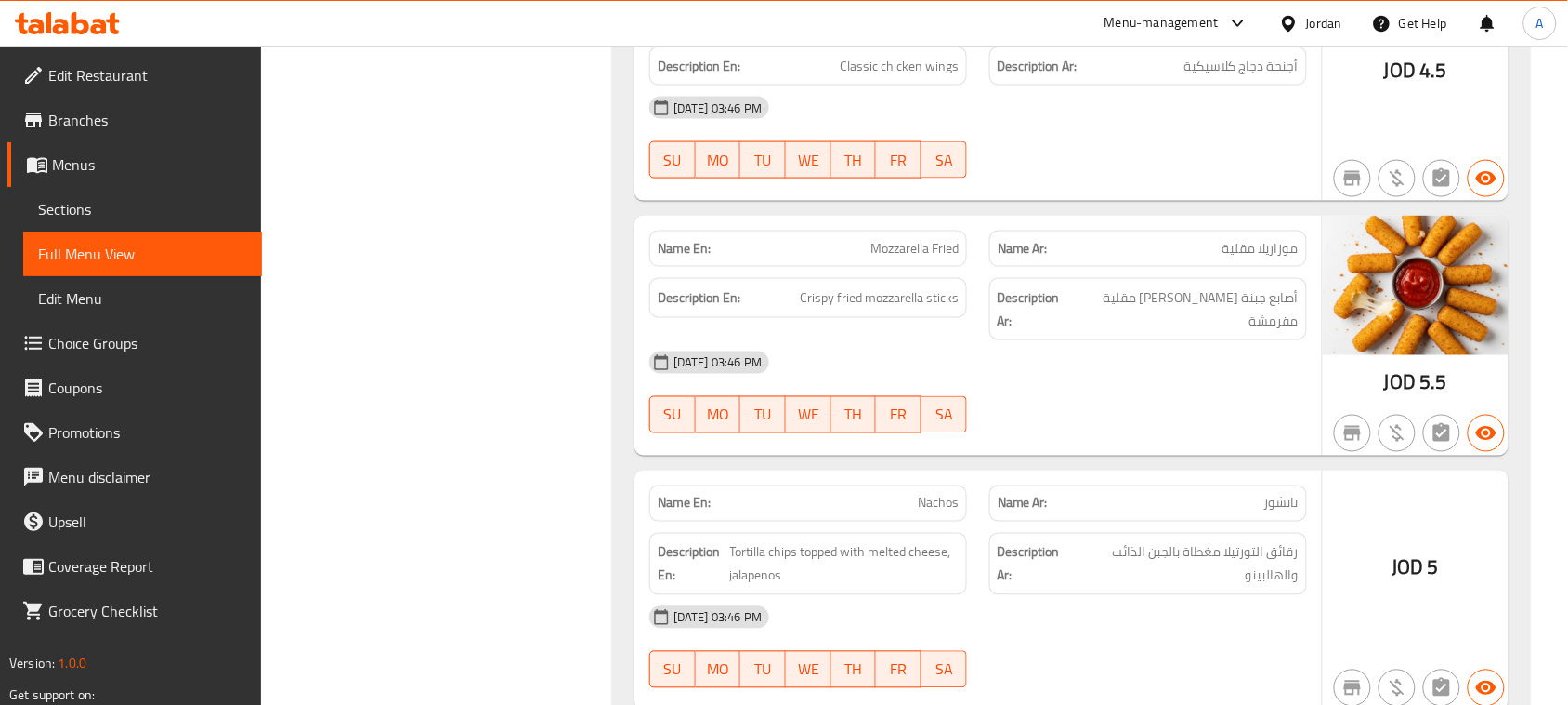
drag, startPoint x: 662, startPoint y: 337, endPoint x: 1236, endPoint y: 478, distance: 591.1
drag, startPoint x: 1273, startPoint y: 454, endPoint x: 617, endPoint y: 333, distance: 667.1
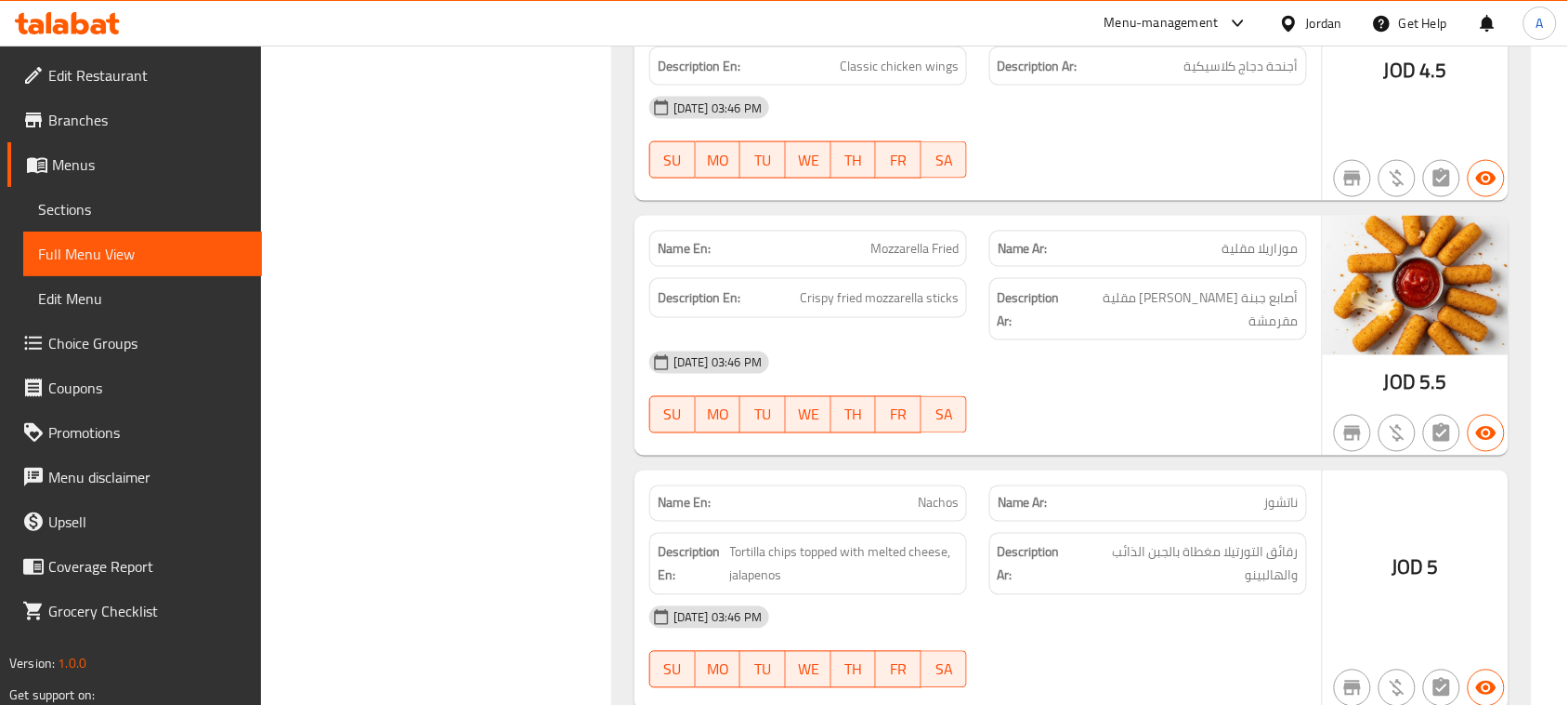
drag, startPoint x: 675, startPoint y: 333, endPoint x: 1264, endPoint y: 462, distance: 603.0
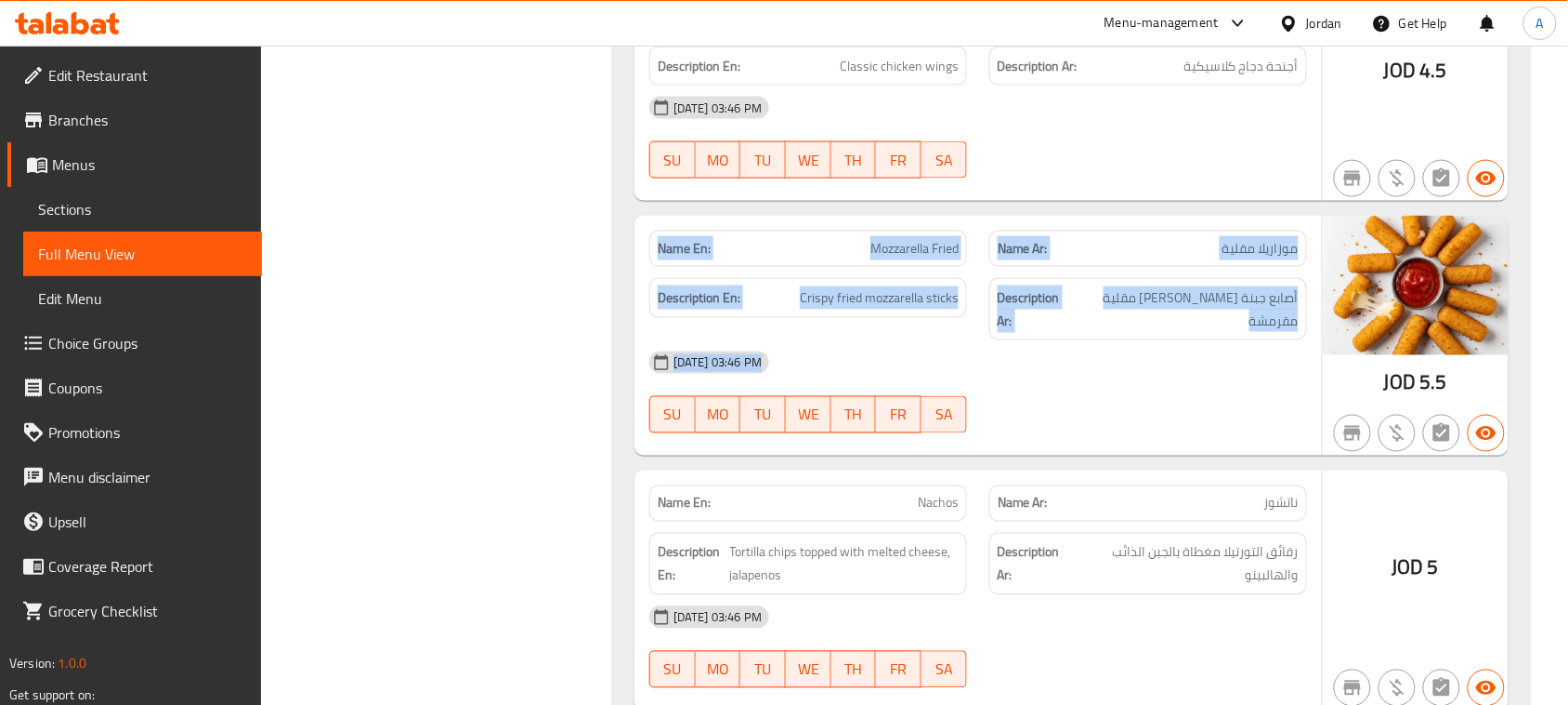
drag, startPoint x: 868, startPoint y: 325, endPoint x: 1139, endPoint y: 392, distance: 279.2
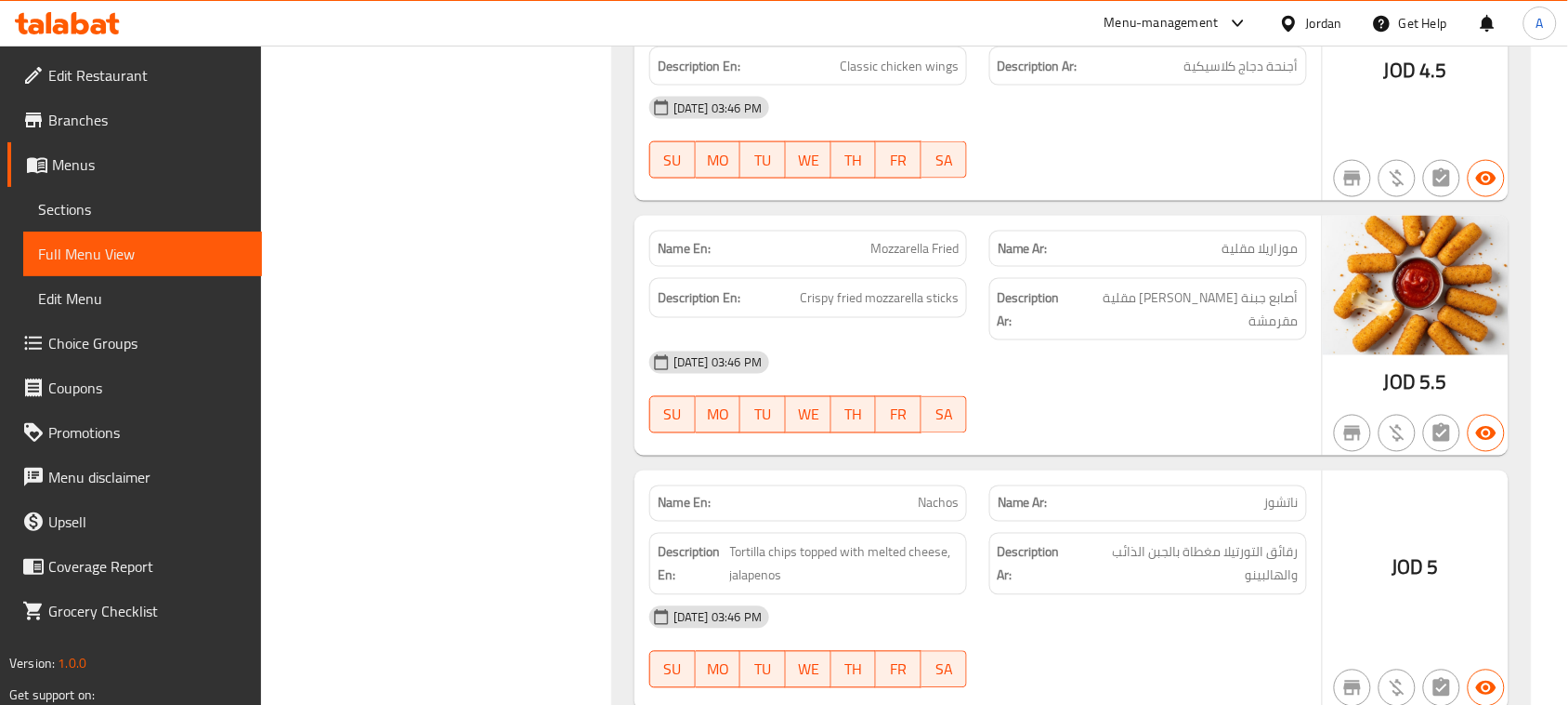
drag, startPoint x: 1238, startPoint y: 421, endPoint x: 618, endPoint y: 311, distance: 629.7
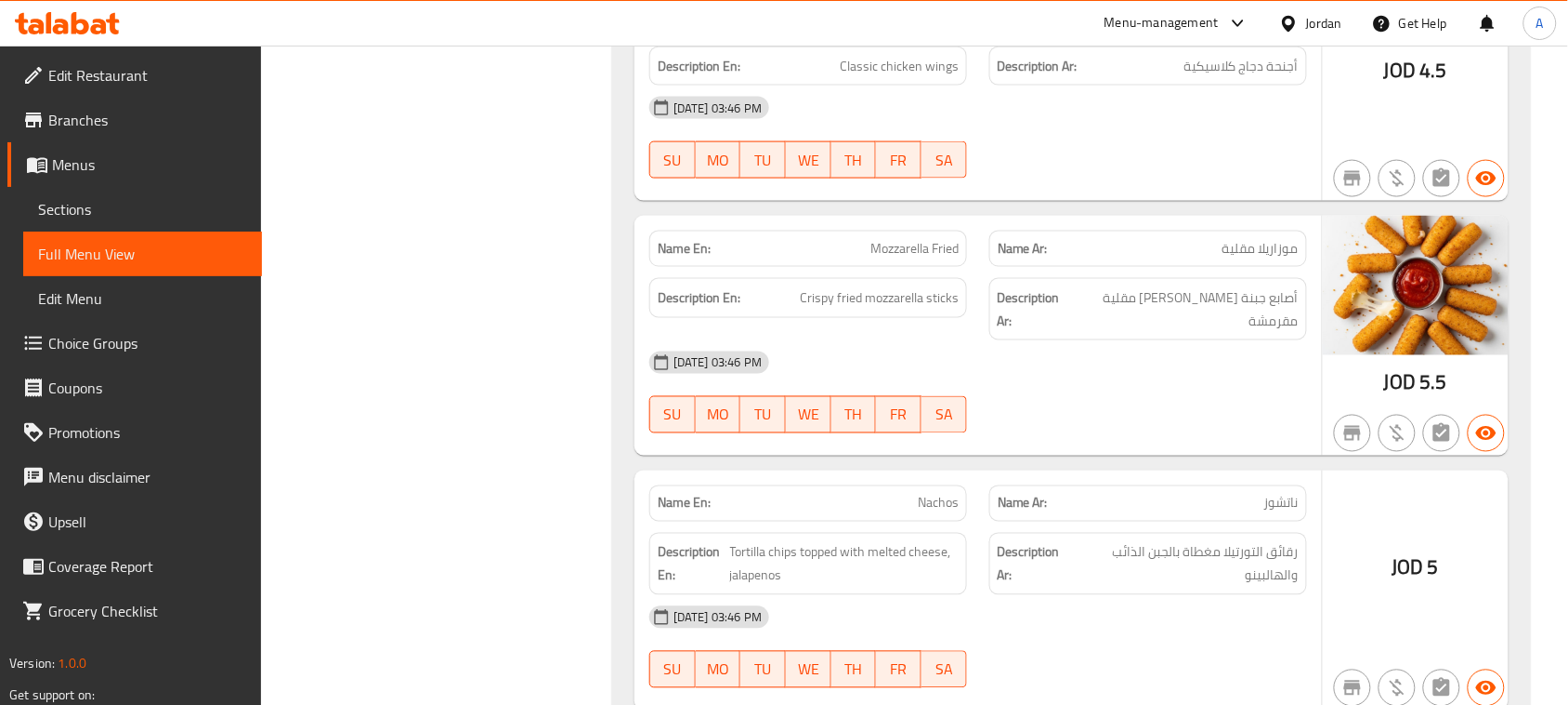
drag, startPoint x: 680, startPoint y: 336, endPoint x: 1174, endPoint y: 483, distance: 515.4
drag, startPoint x: 1241, startPoint y: 454, endPoint x: 637, endPoint y: 351, distance: 612.7
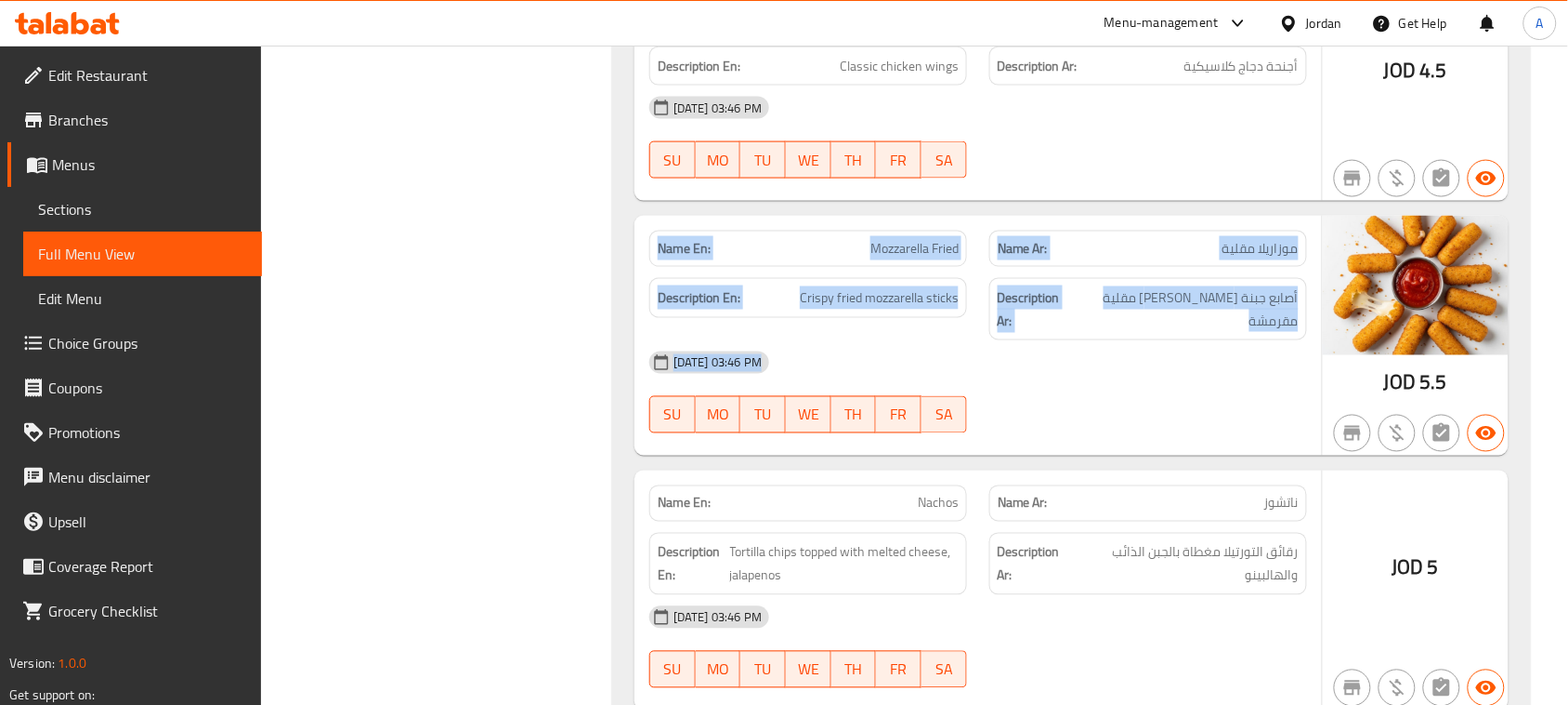
drag, startPoint x: 667, startPoint y: 336, endPoint x: 1084, endPoint y: 453, distance: 433.1
drag, startPoint x: 845, startPoint y: 388, endPoint x: 642, endPoint y: 331, distance: 210.9
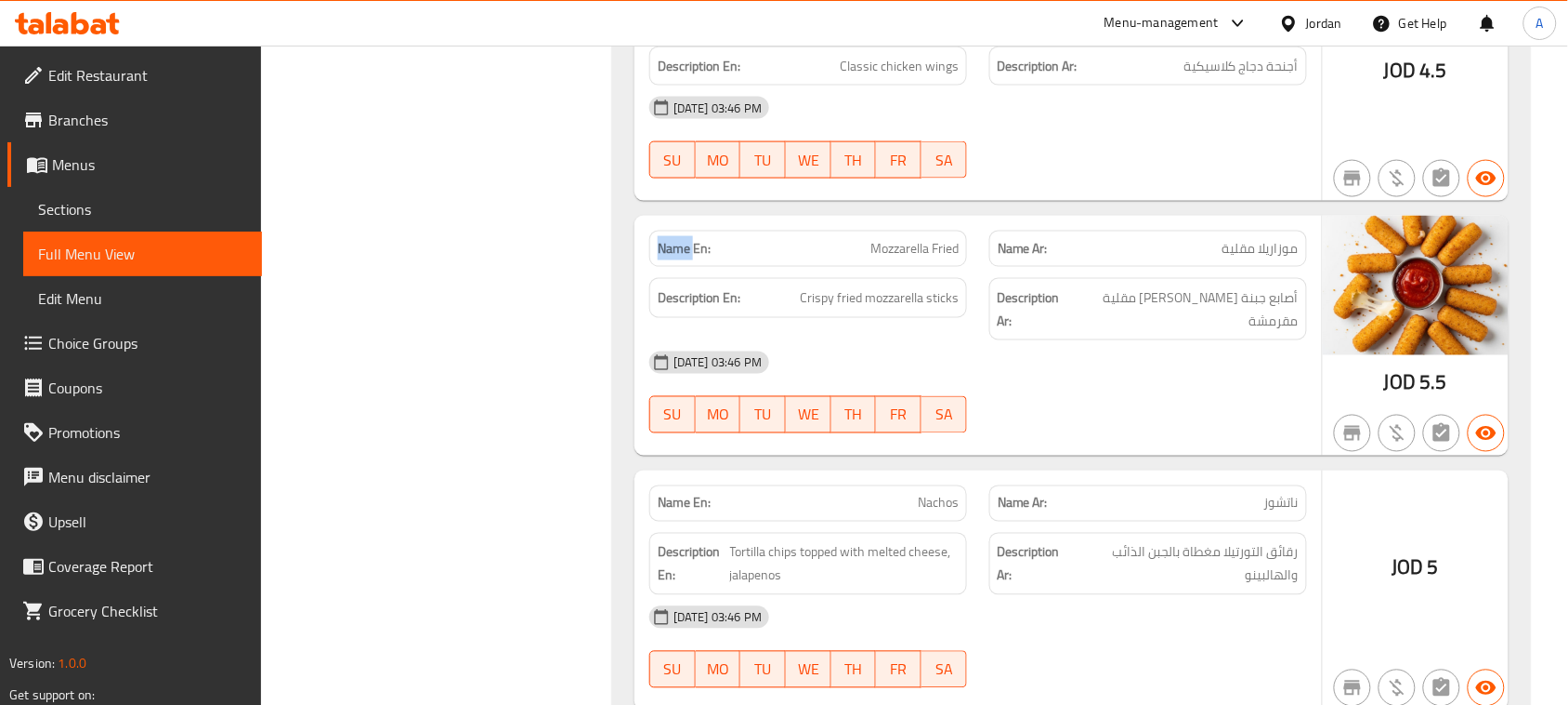
drag, startPoint x: 656, startPoint y: 333, endPoint x: 1225, endPoint y: 484, distance: 588.7
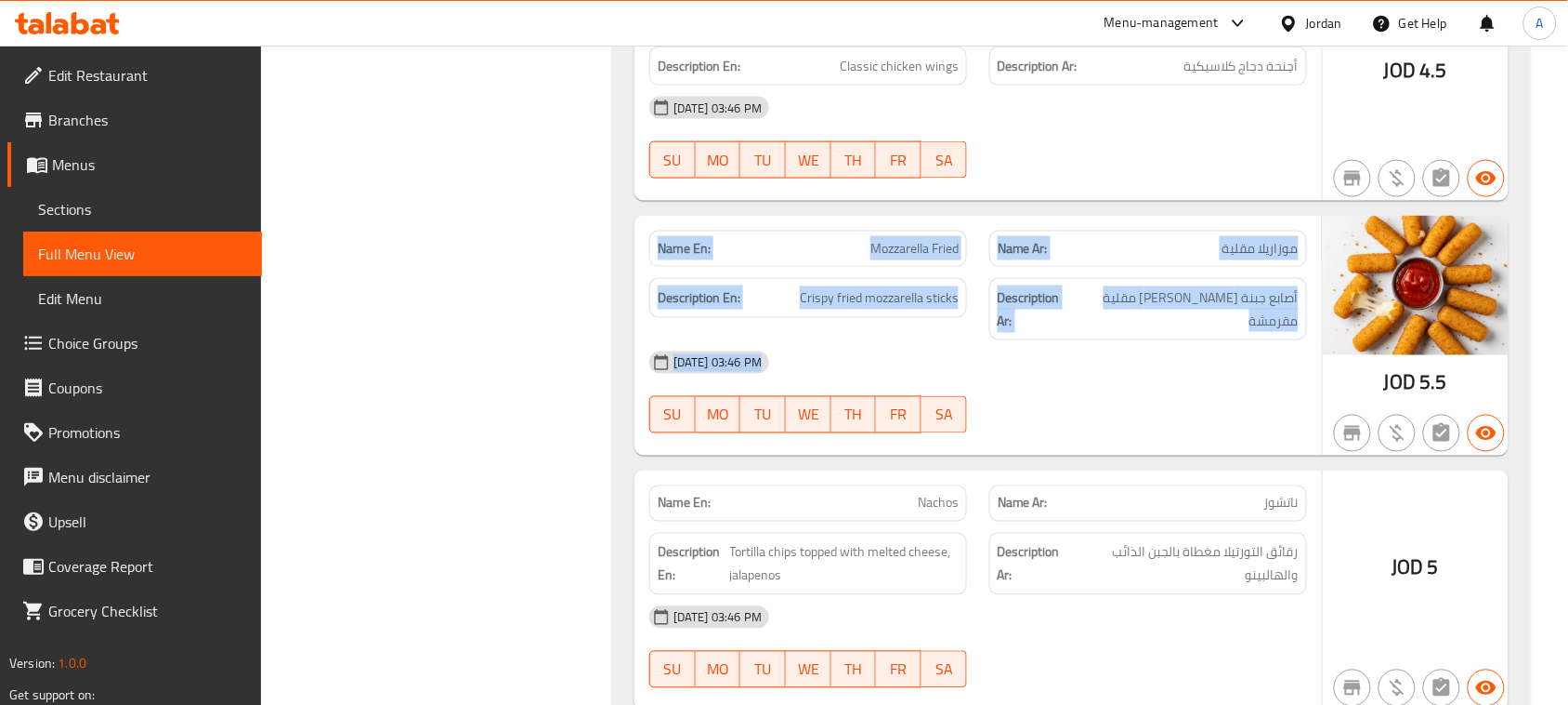
drag, startPoint x: 1084, startPoint y: 419, endPoint x: 628, endPoint y: 304, distance: 470.3
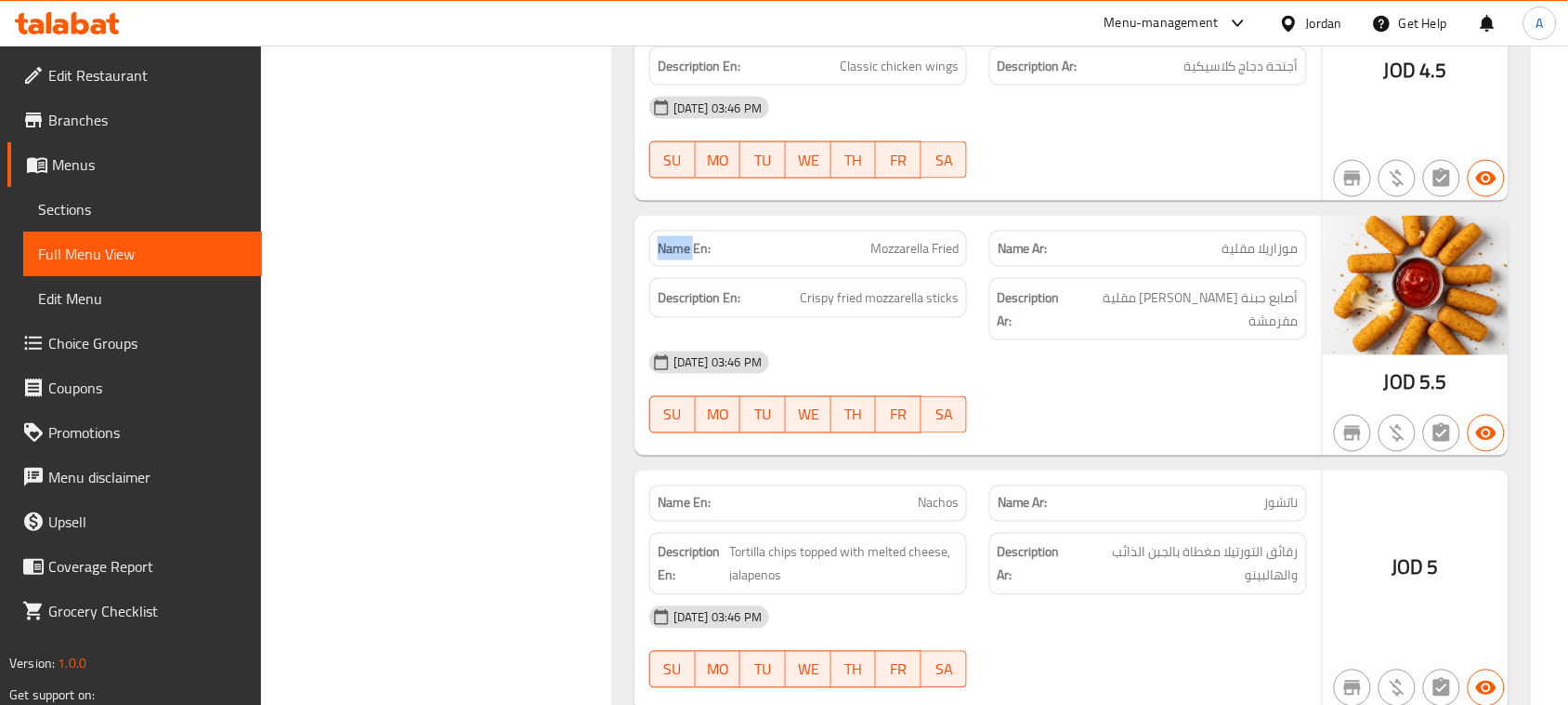
drag, startPoint x: 676, startPoint y: 335, endPoint x: 1050, endPoint y: 443, distance: 389.3
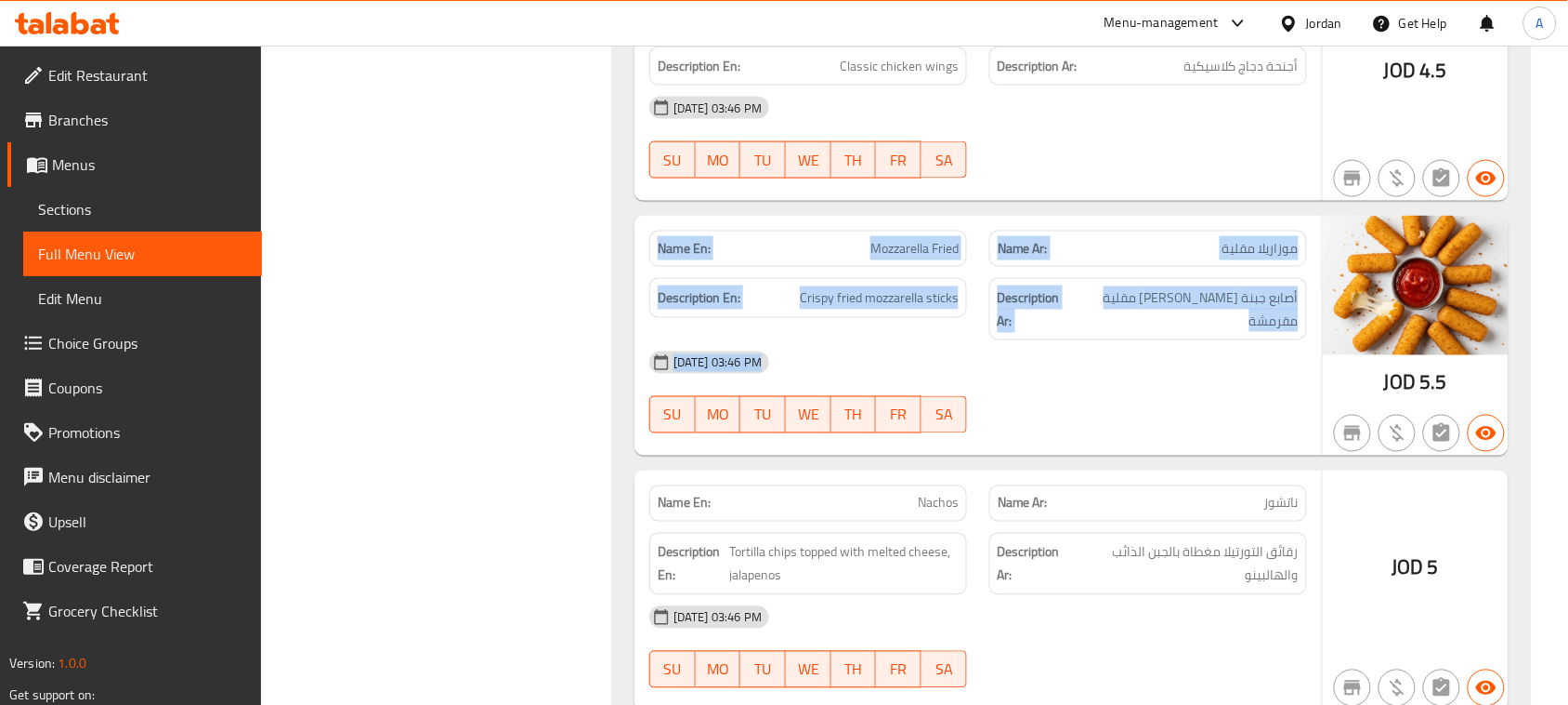
drag, startPoint x: 1292, startPoint y: 415, endPoint x: 638, endPoint y: 340, distance: 658.3
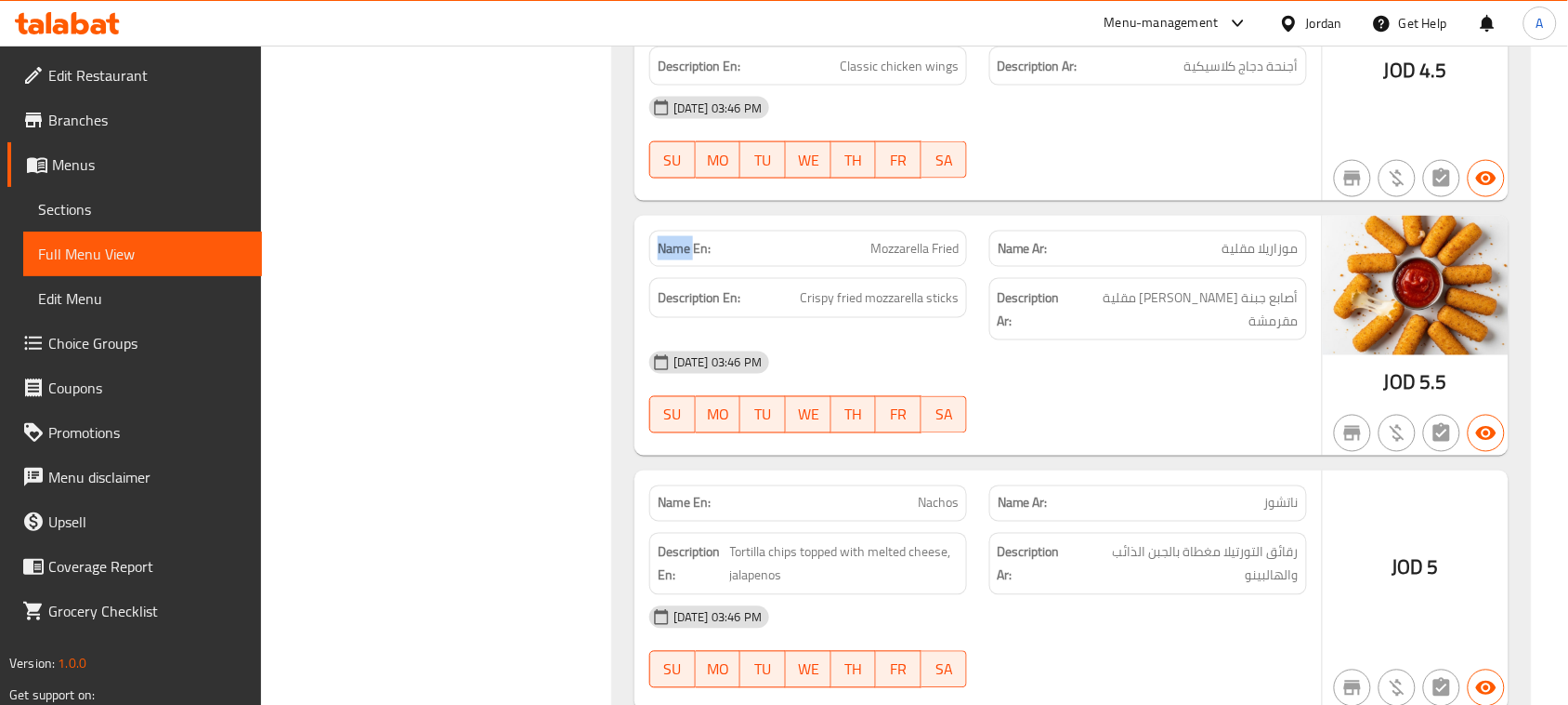
drag, startPoint x: 660, startPoint y: 340, endPoint x: 1220, endPoint y: 440, distance: 568.9
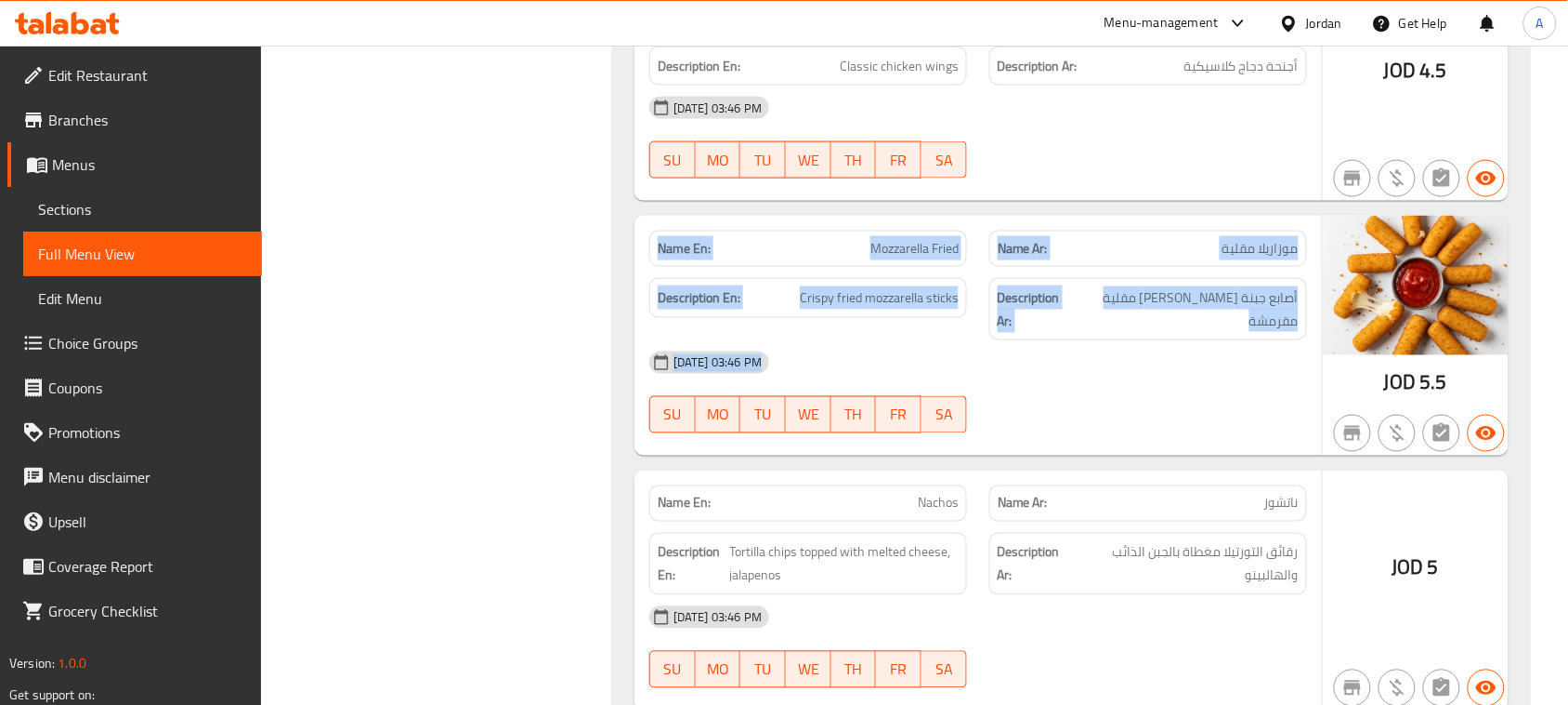
drag, startPoint x: 1255, startPoint y: 430, endPoint x: 662, endPoint y: 336, distance: 600.4
drag, startPoint x: 662, startPoint y: 336, endPoint x: 954, endPoint y: 442, distance: 310.6
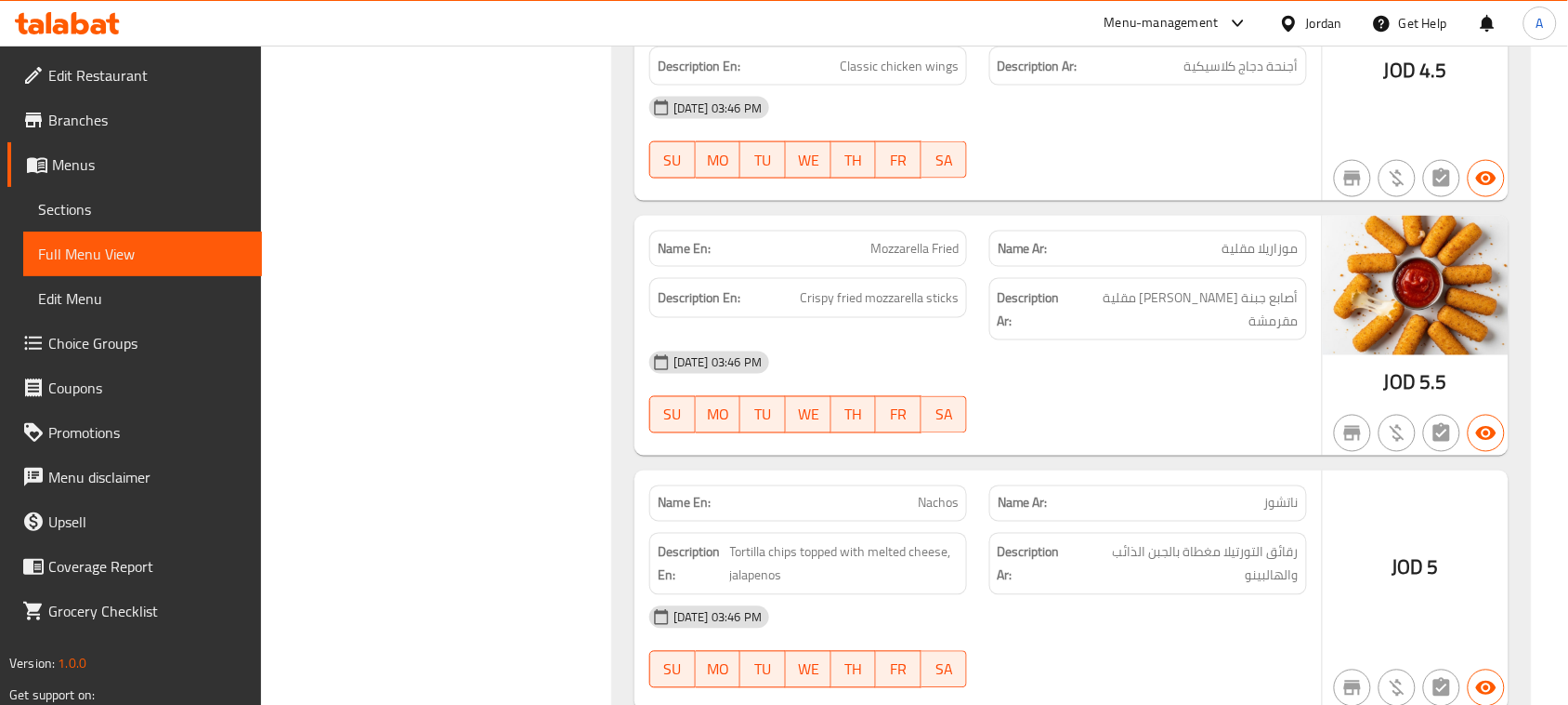
drag, startPoint x: 864, startPoint y: 328, endPoint x: 982, endPoint y: 393, distance: 134.7
drag, startPoint x: 1084, startPoint y: 464, endPoint x: 1013, endPoint y: 481, distance: 73.0
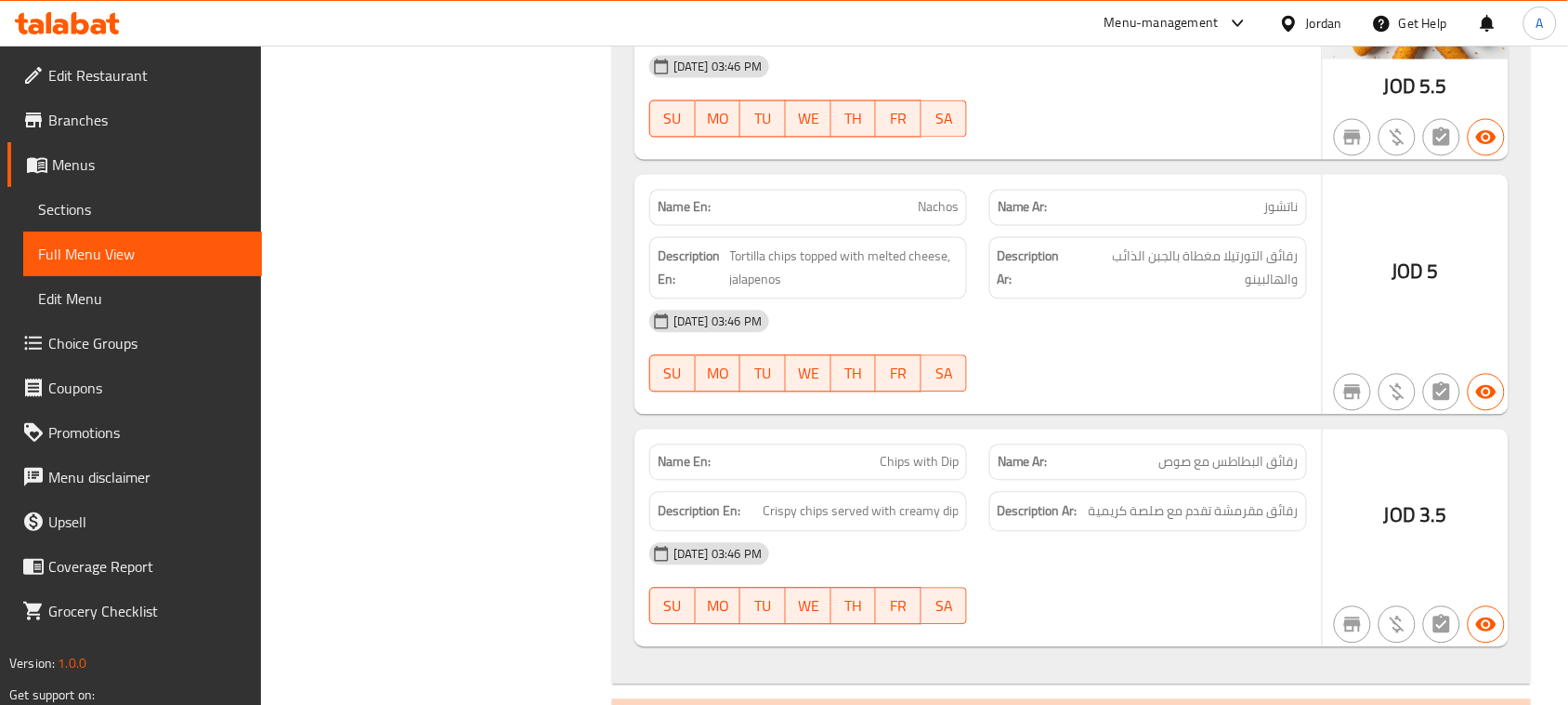
scroll to position [28274, 0]
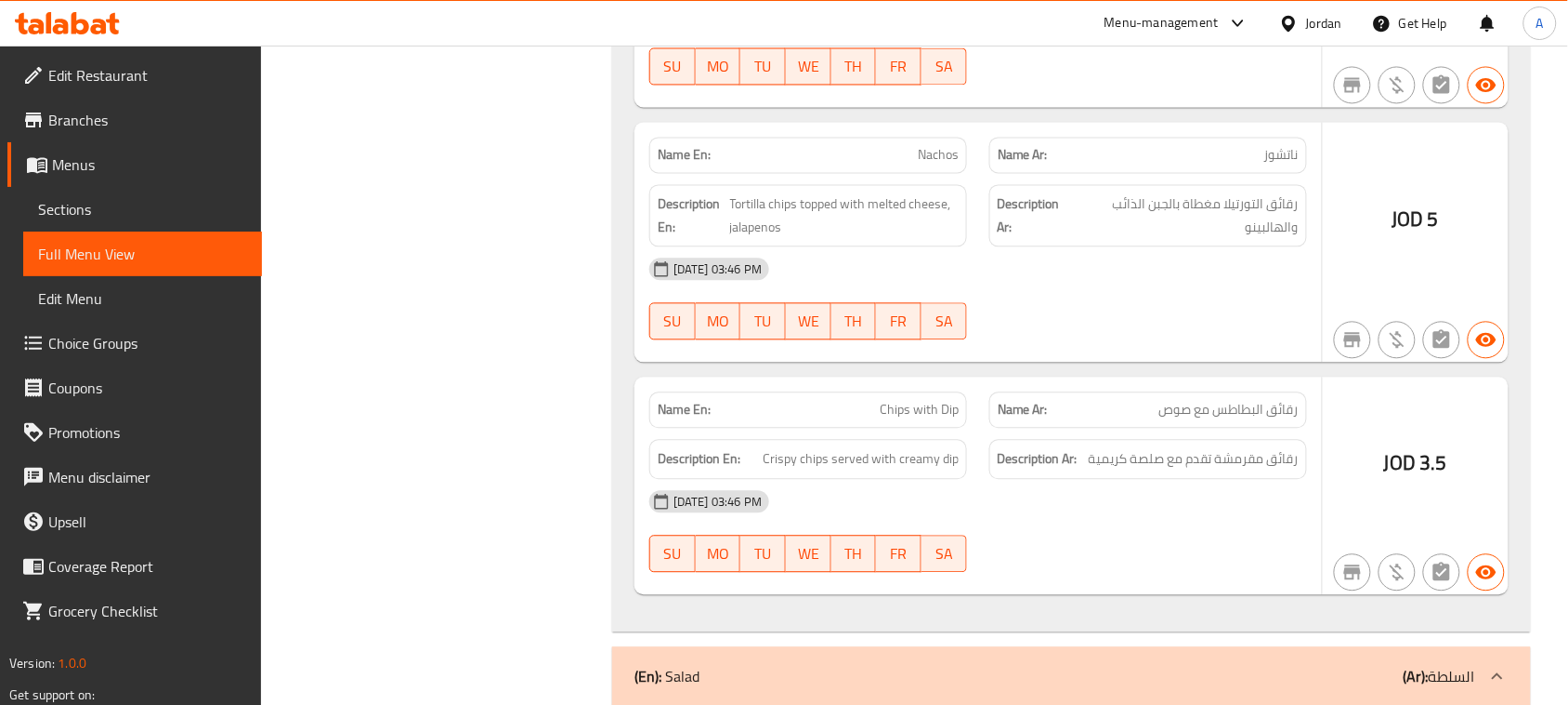
drag, startPoint x: 824, startPoint y: 206, endPoint x: 1005, endPoint y: 226, distance: 182.1
drag, startPoint x: 1288, startPoint y: 211, endPoint x: 801, endPoint y: 211, distance: 487.0
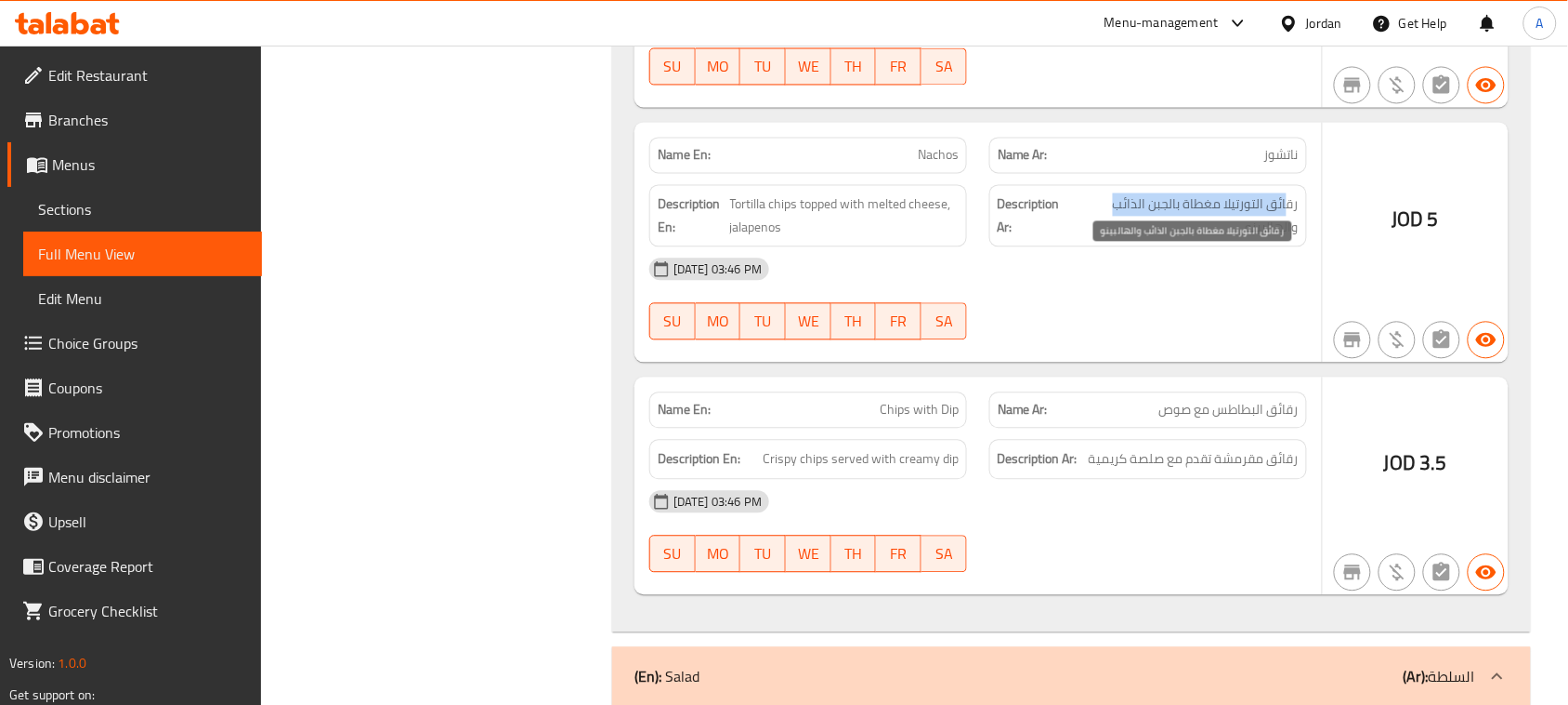
drag, startPoint x: 1284, startPoint y: 262, endPoint x: 1113, endPoint y: 261, distance: 171.0
click at [1113, 238] on span "رقائق التورتيلا مغطاة بالجبن الذائب والهالبينو" at bounding box center [1186, 215] width 223 height 45
drag, startPoint x: 898, startPoint y: 215, endPoint x: 1138, endPoint y: 299, distance: 254.3
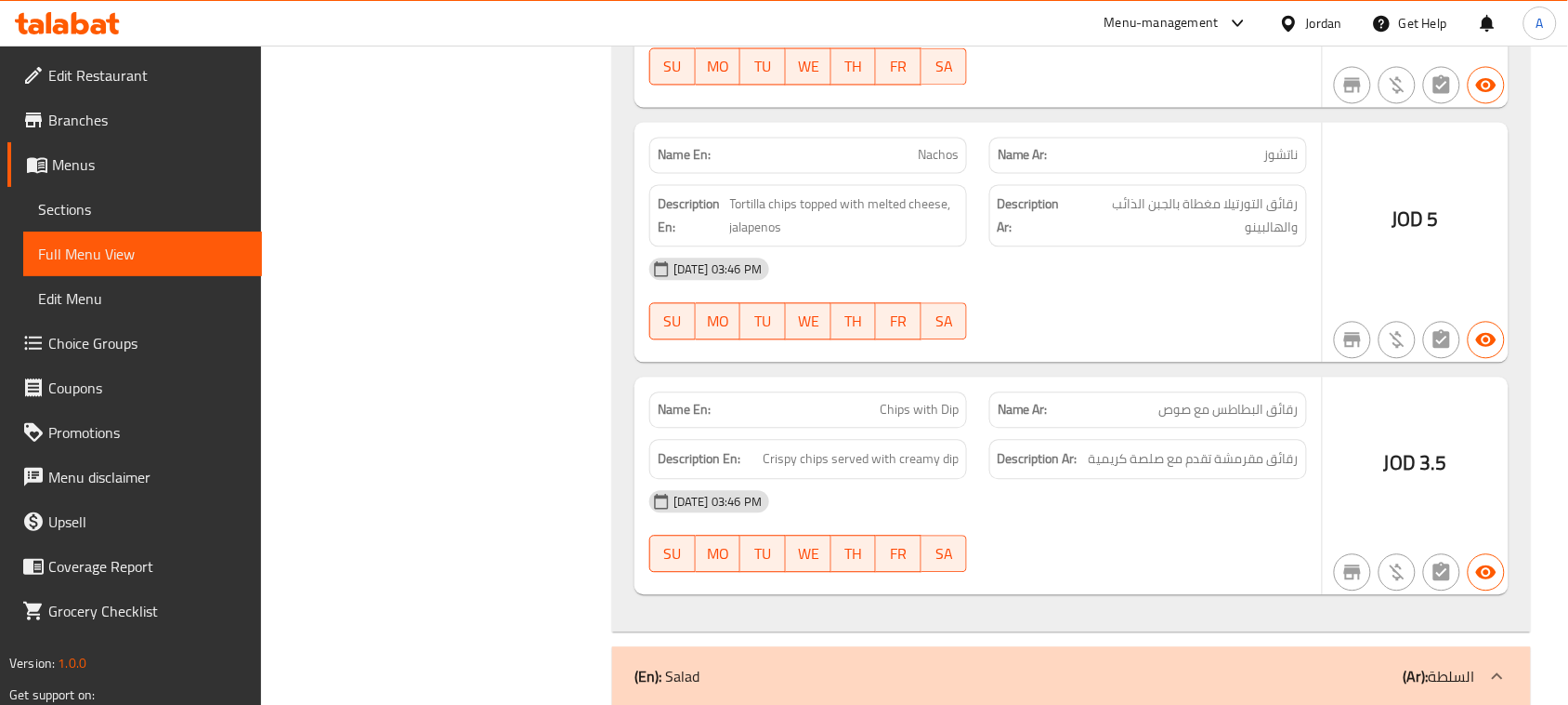
click at [739, 238] on span "Tortilla chips topped with melted cheese, jalapenos" at bounding box center [844, 215] width 229 height 45
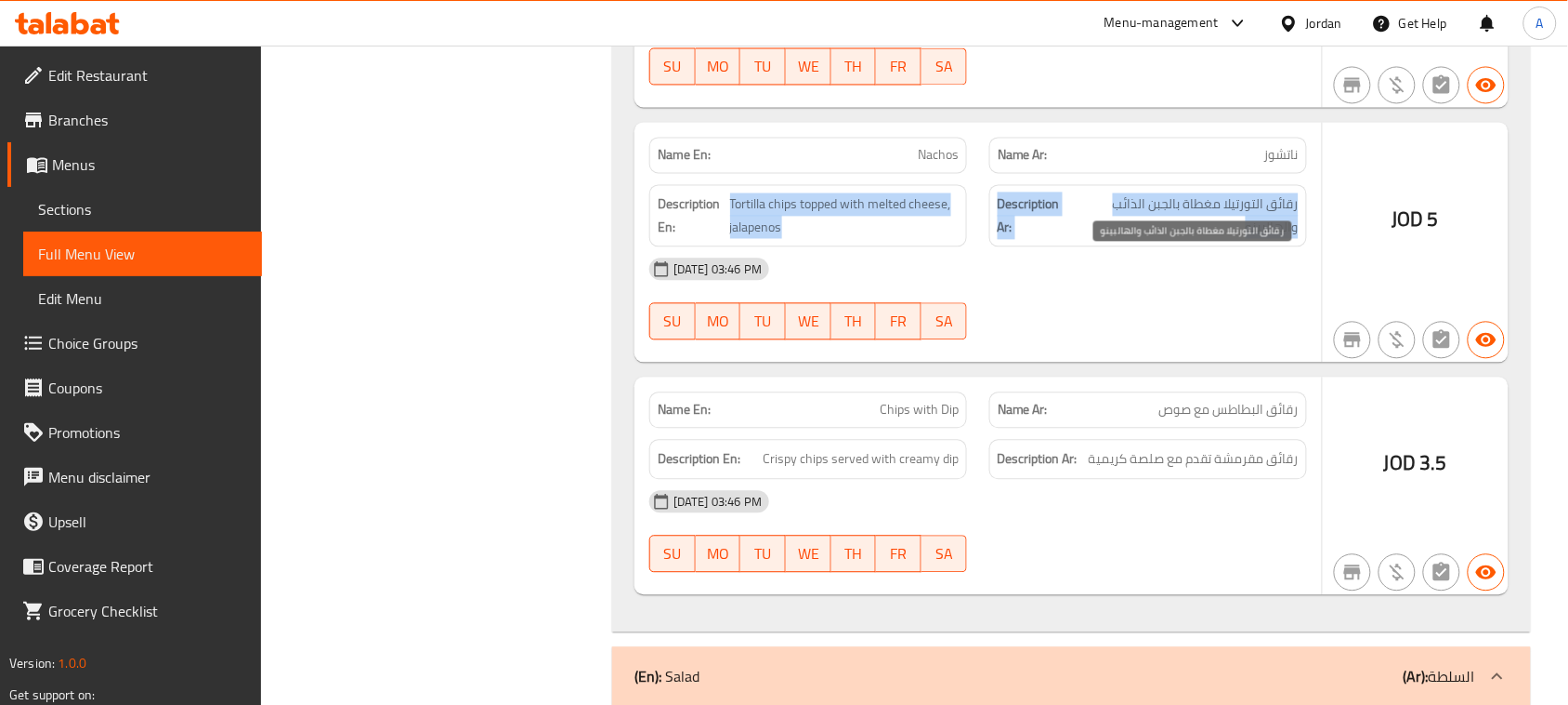
drag, startPoint x: 739, startPoint y: 266, endPoint x: 1150, endPoint y: 288, distance: 411.6
drag, startPoint x: 1186, startPoint y: 247, endPoint x: 843, endPoint y: 252, distance: 343.0
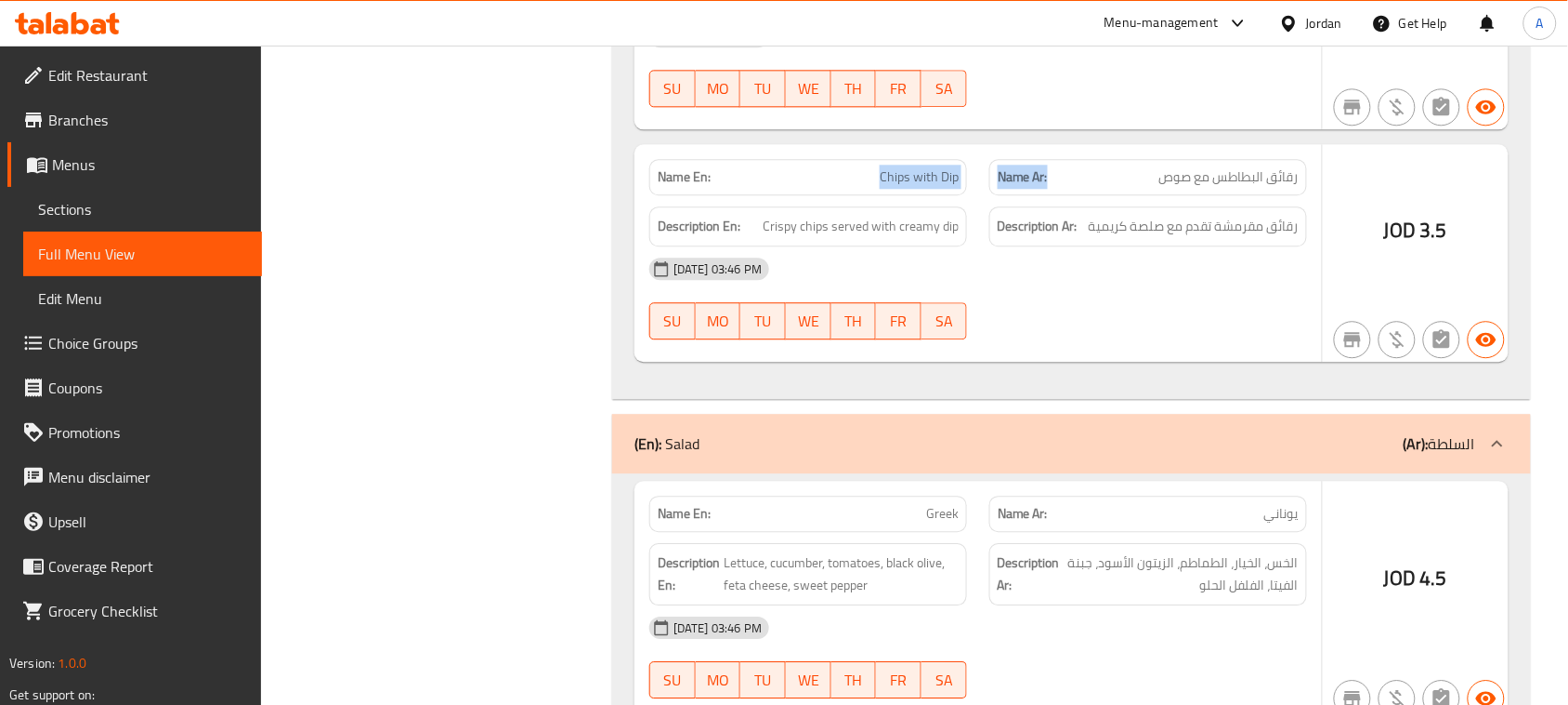
drag, startPoint x: 1036, startPoint y: 238, endPoint x: 1101, endPoint y: 247, distance: 65.6
drag, startPoint x: 1279, startPoint y: 246, endPoint x: 1168, endPoint y: 247, distance: 111.0
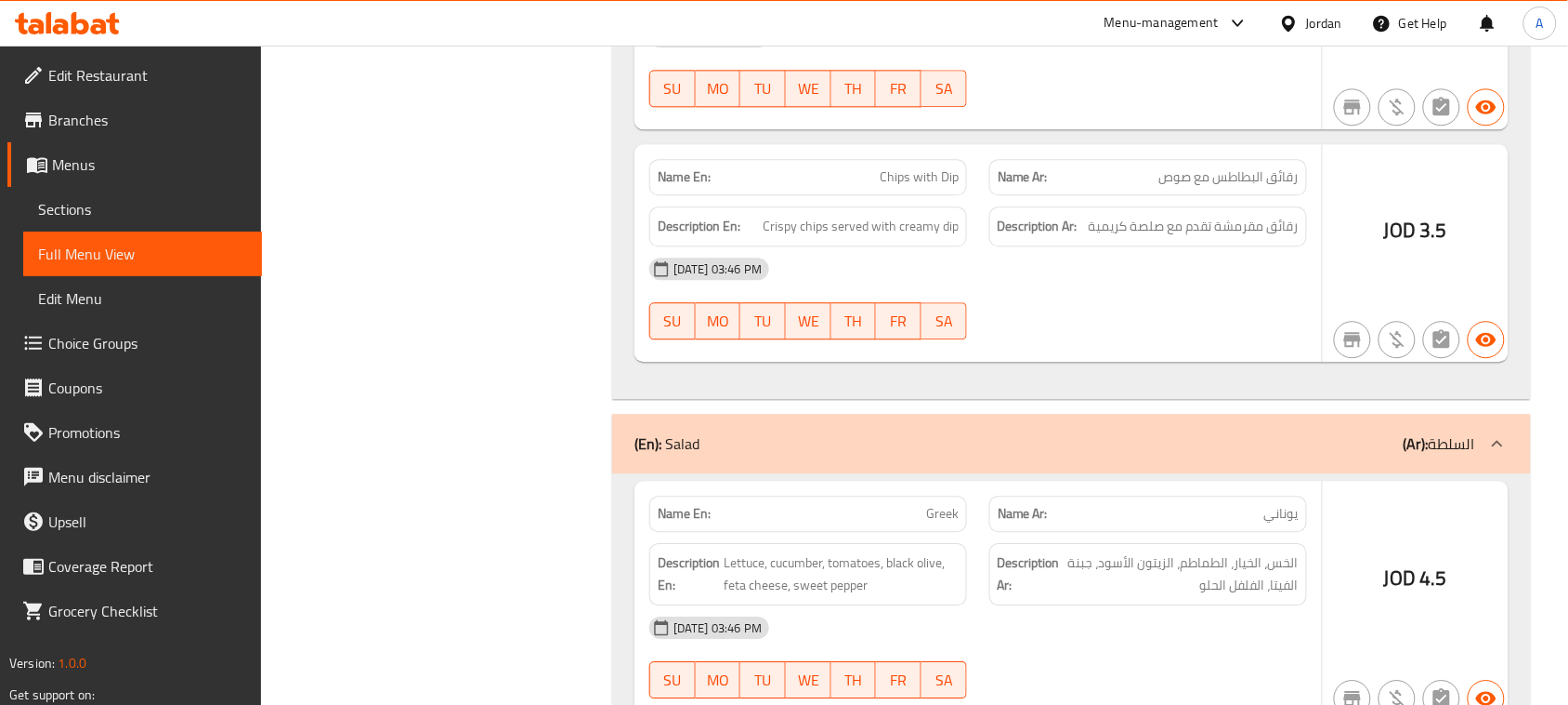
drag, startPoint x: 1284, startPoint y: 288, endPoint x: 1091, endPoint y: 288, distance: 193.0
click at [1091, 238] on span "رقائق مقرمشة تقدم مع صلصة كريمية" at bounding box center [1193, 227] width 210 height 24
drag, startPoint x: 924, startPoint y: 302, endPoint x: 1061, endPoint y: 353, distance: 146.2
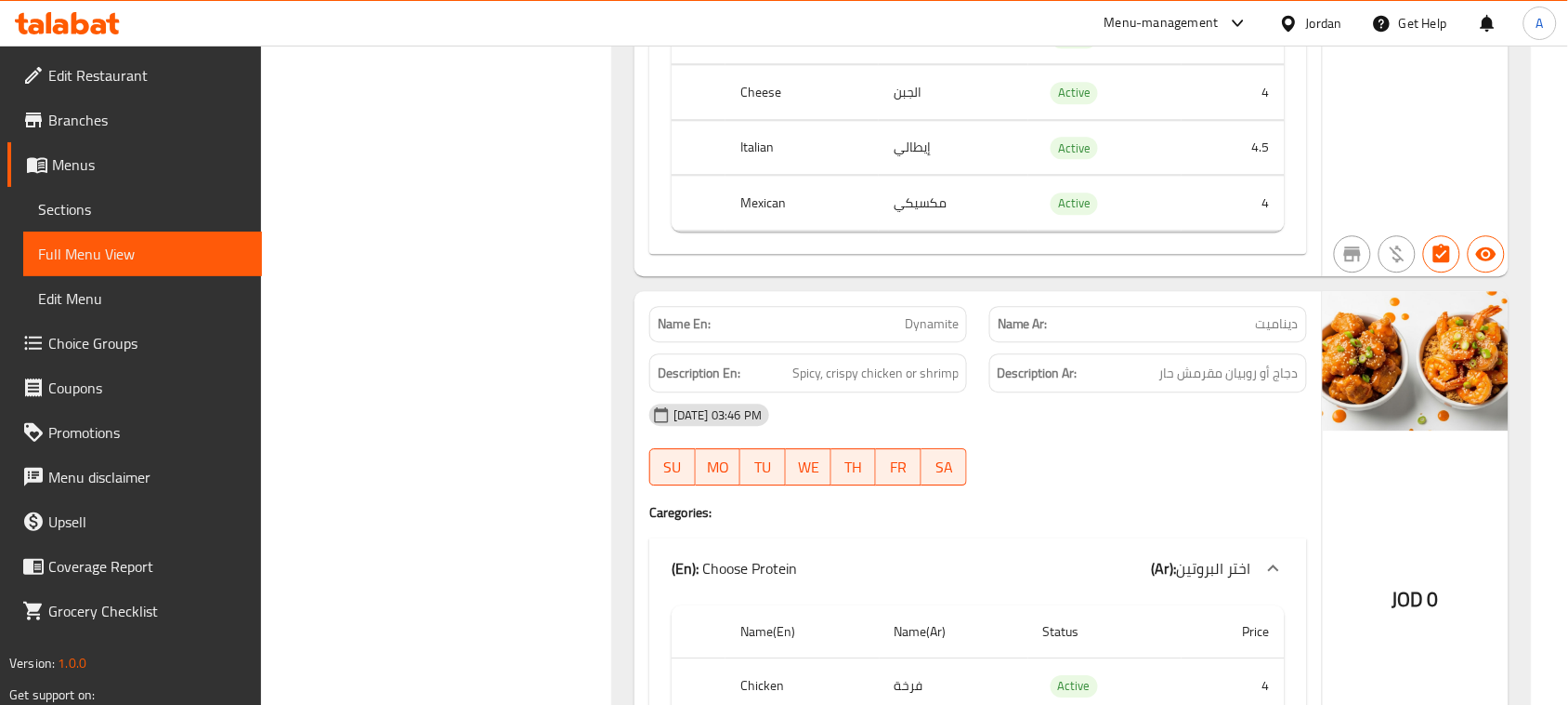
scroll to position [5689, 0]
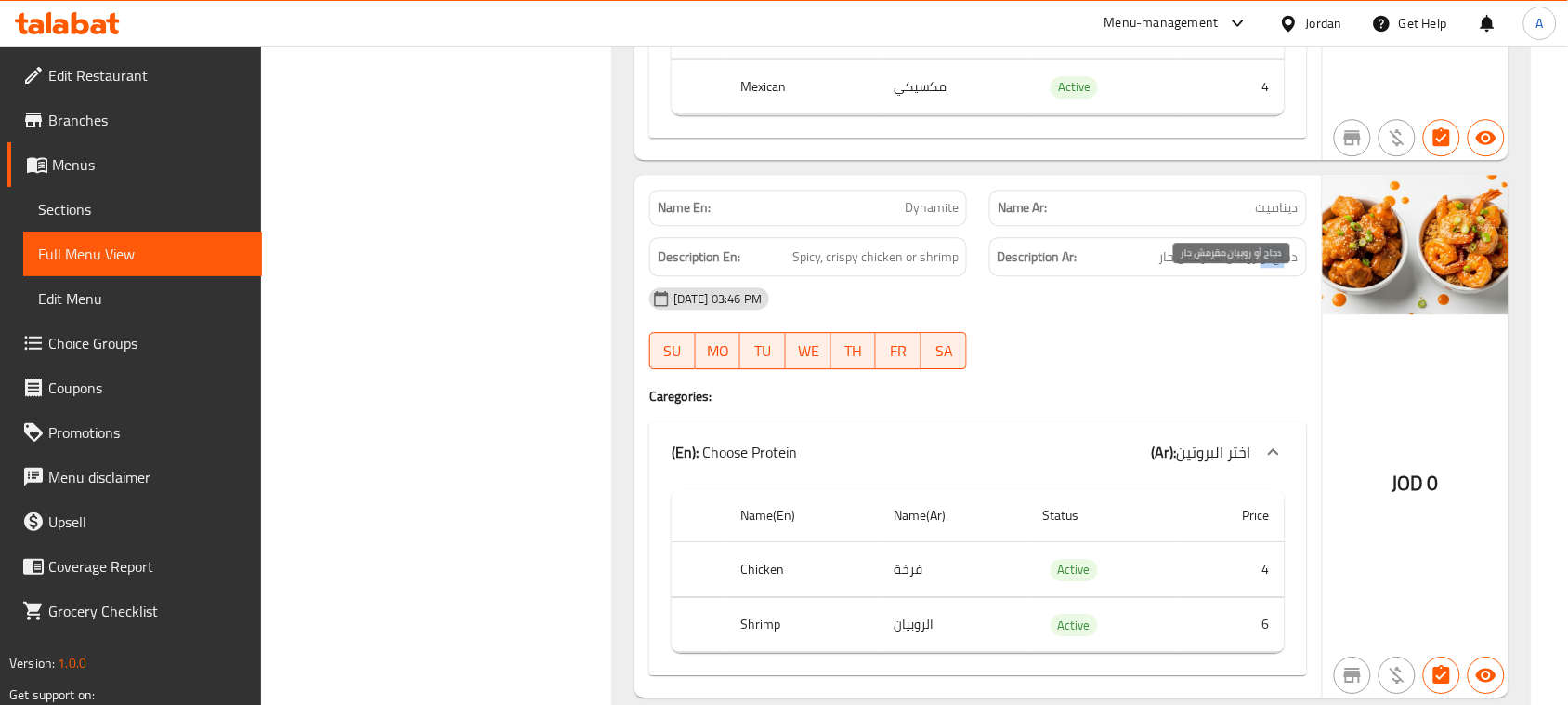
drag, startPoint x: 1288, startPoint y: 285, endPoint x: 1232, endPoint y: 284, distance: 56.0
click at [1232, 269] on span "دجاج أو روبيان مقرمش حار" at bounding box center [1228, 257] width 139 height 24
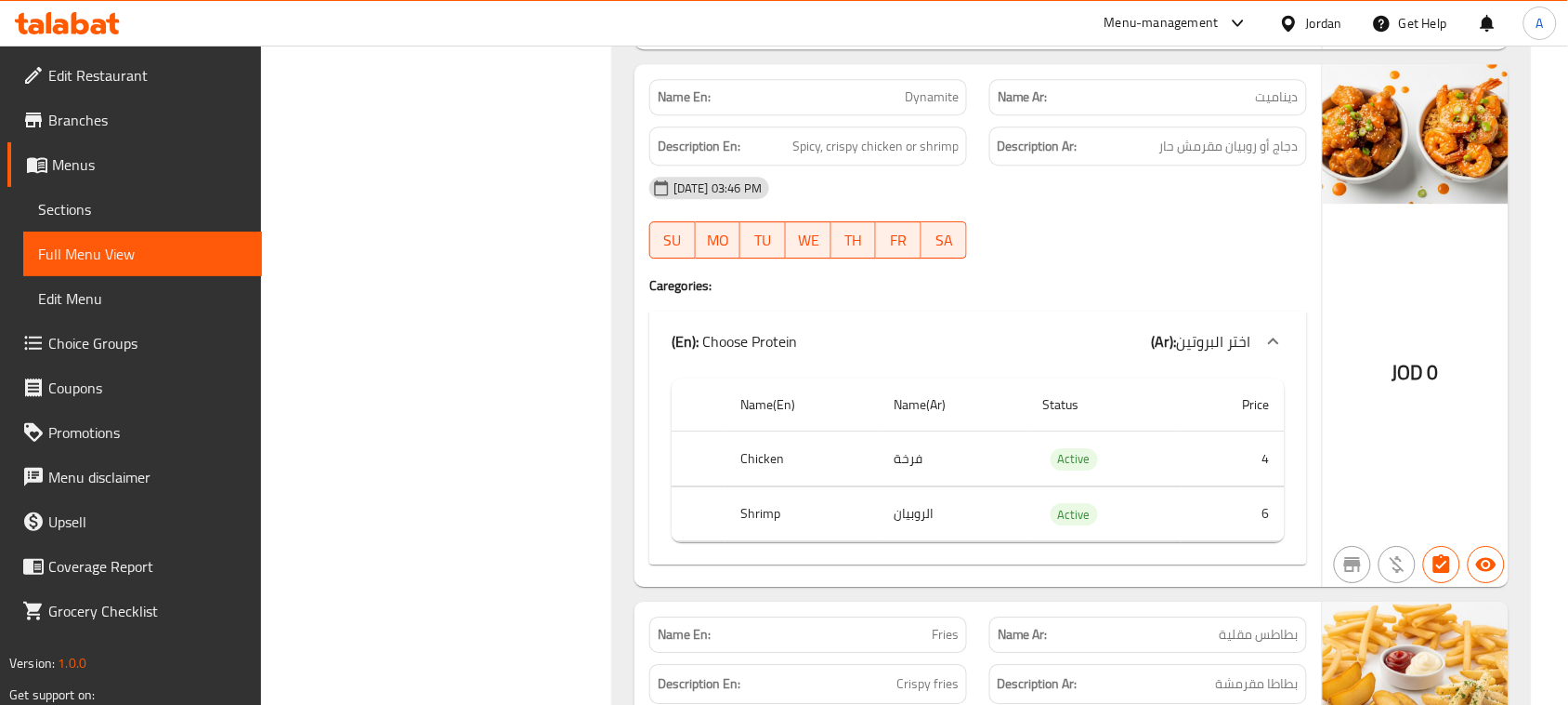
scroll to position [5805, 0]
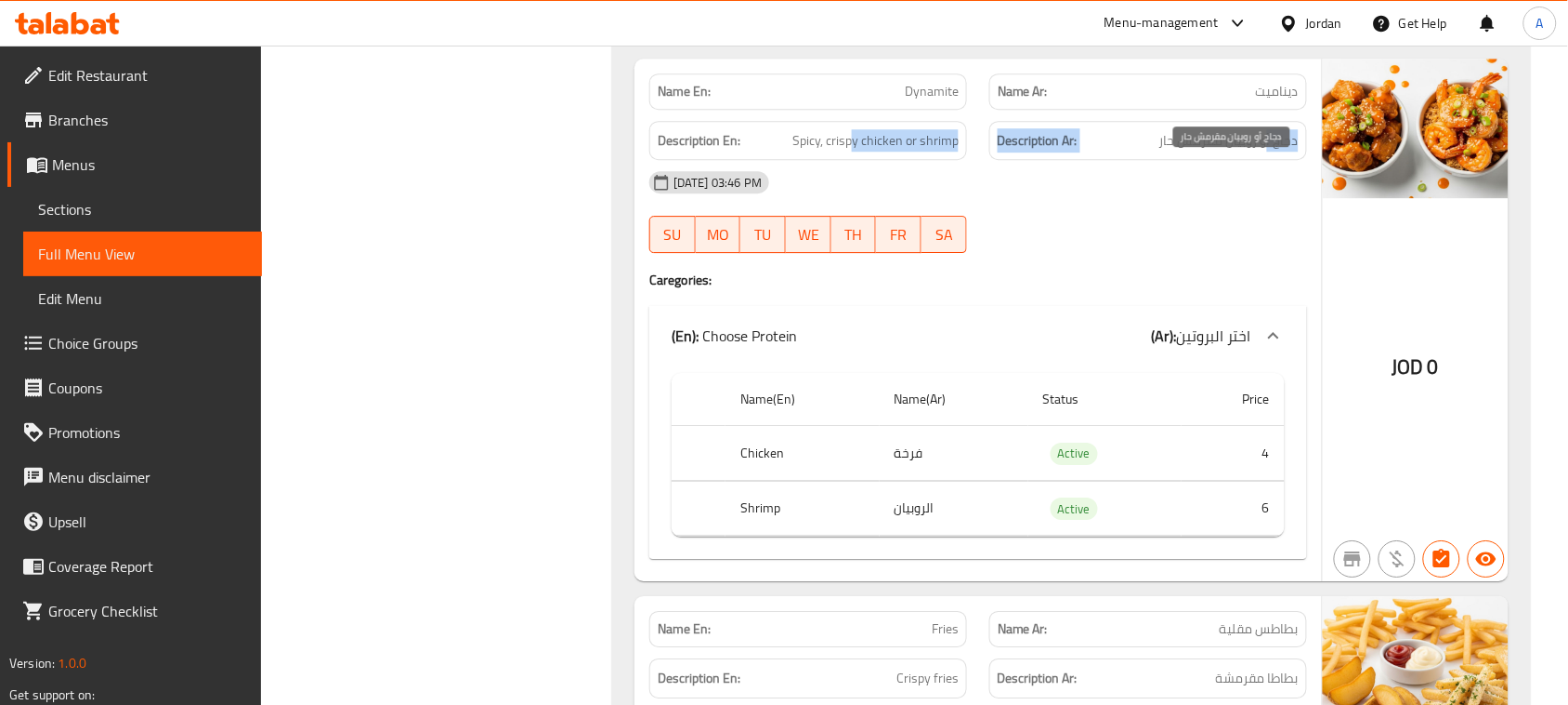
drag, startPoint x: 1269, startPoint y: 167, endPoint x: 852, endPoint y: 160, distance: 417.1
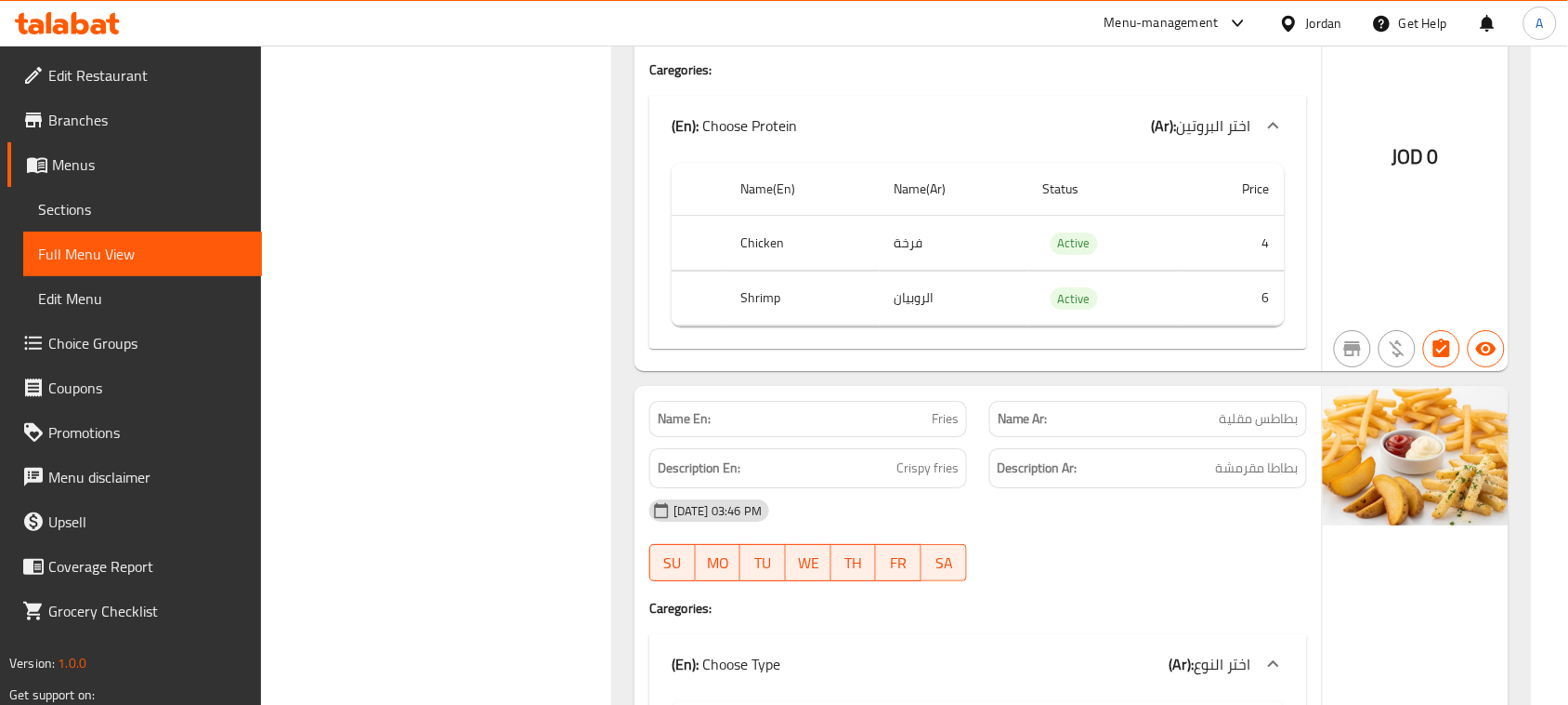
scroll to position [6270, 0]
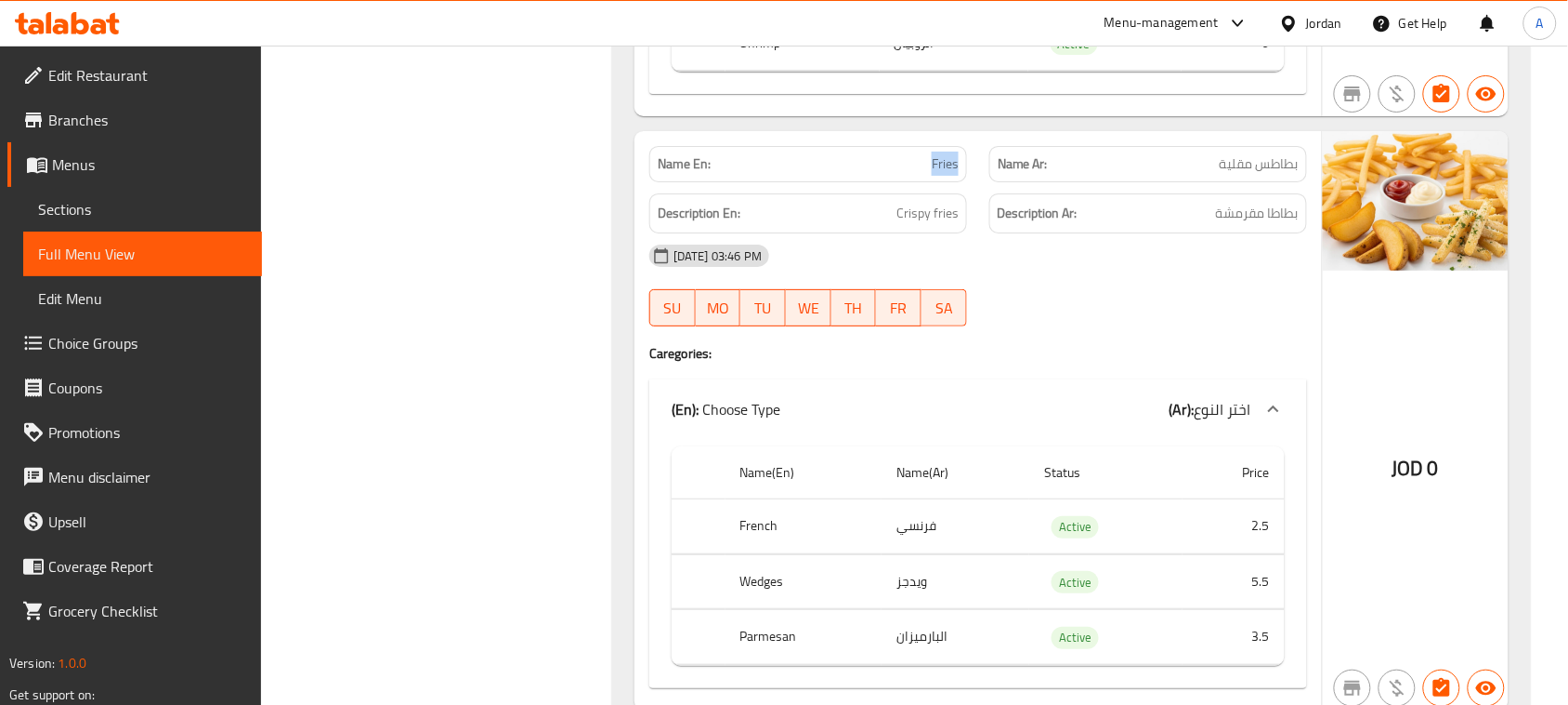
drag, startPoint x: 912, startPoint y: 198, endPoint x: 982, endPoint y: 198, distance: 70.0
drag, startPoint x: 1270, startPoint y: 197, endPoint x: 1021, endPoint y: 196, distance: 249.0
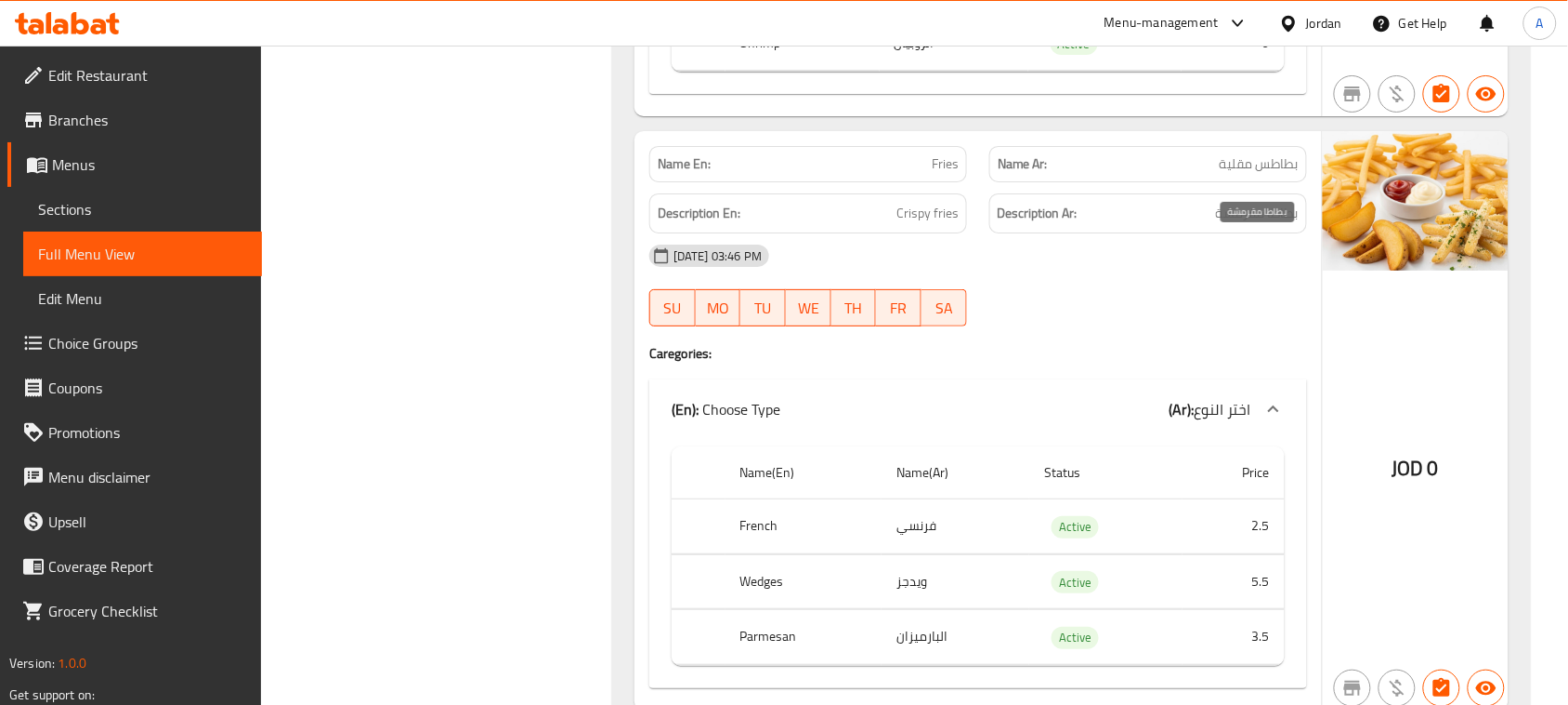
click at [1284, 225] on span "بطاطا مقرمشة" at bounding box center [1257, 213] width 82 height 24
drag, startPoint x: 1284, startPoint y: 244, endPoint x: 907, endPoint y: 226, distance: 377.4
drag, startPoint x: 990, startPoint y: 244, endPoint x: 1157, endPoint y: 302, distance: 176.8
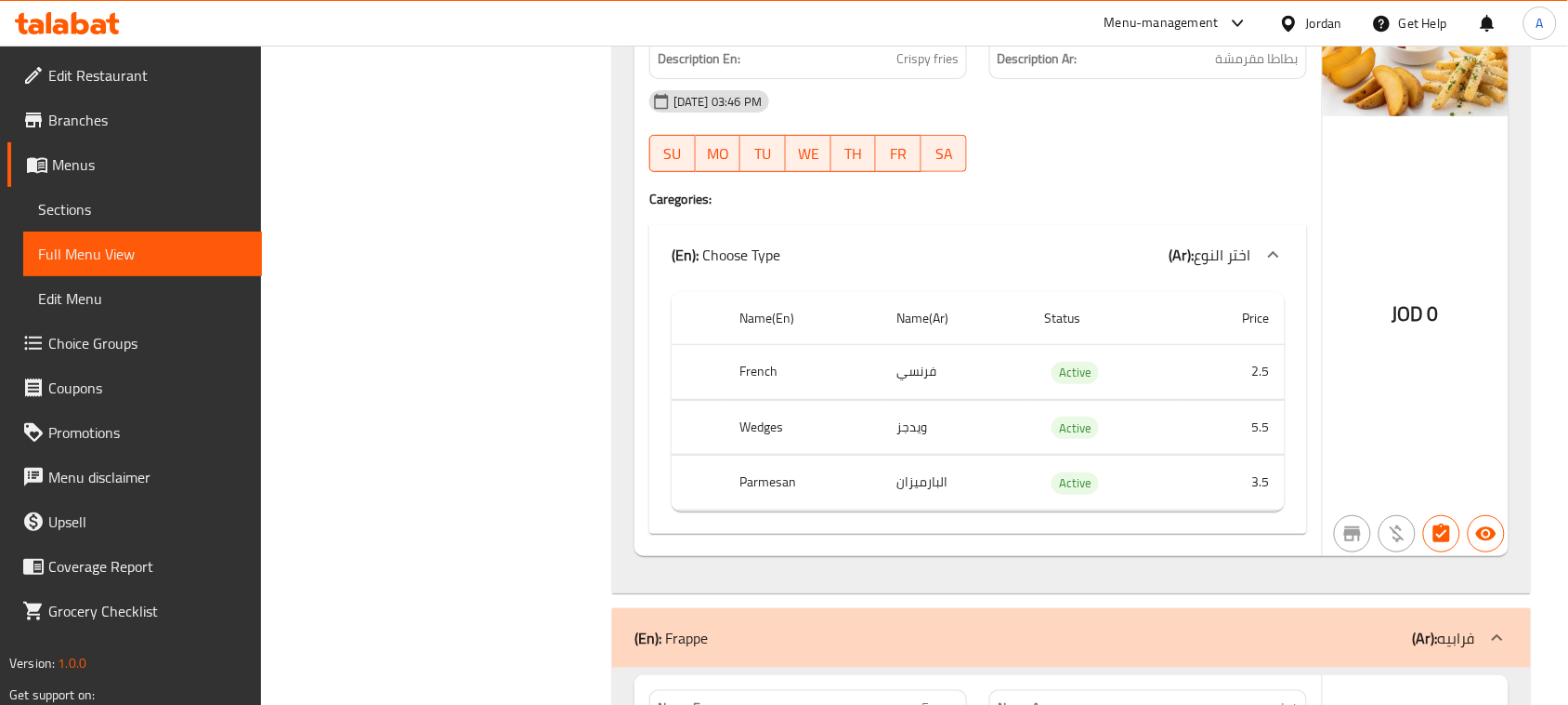
scroll to position [6502, 0]
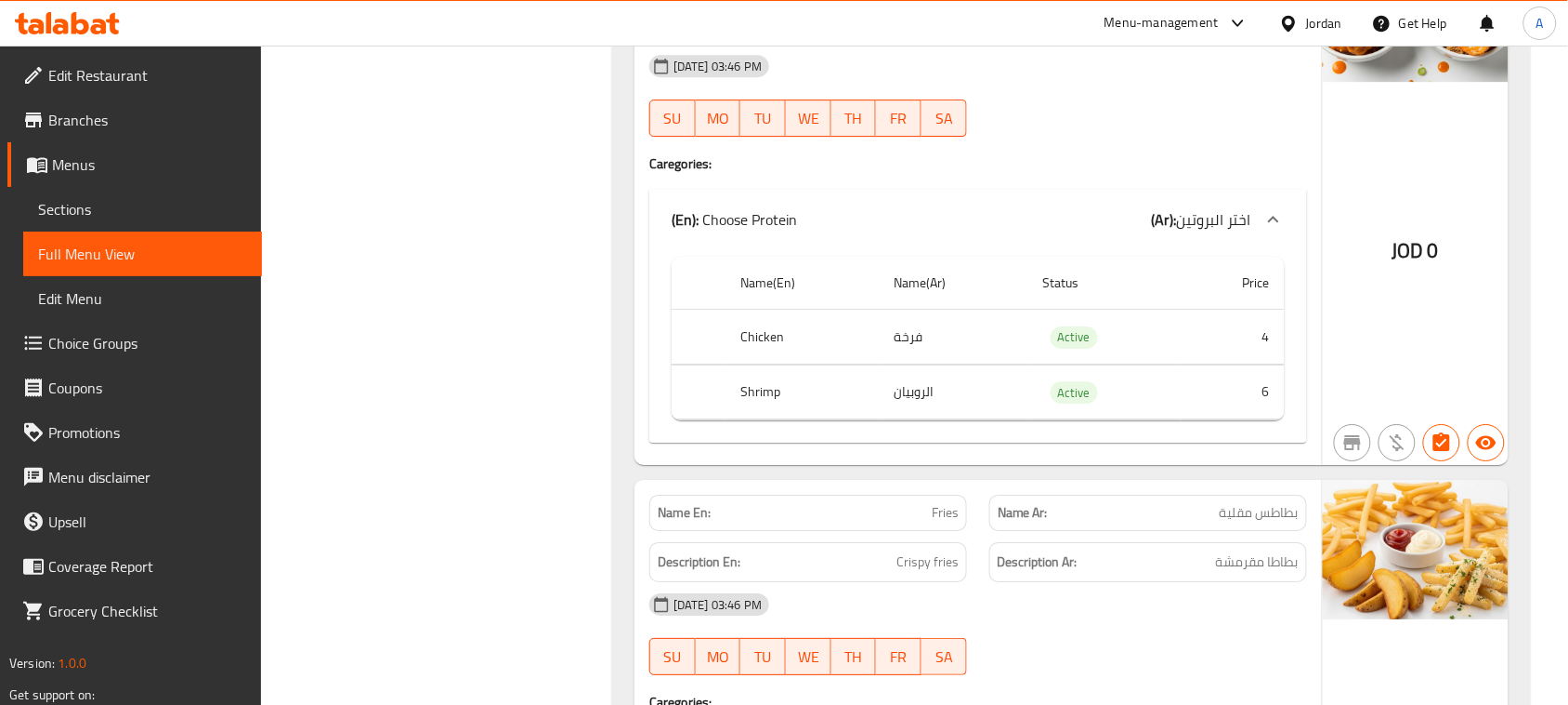
scroll to position [5573, 0]
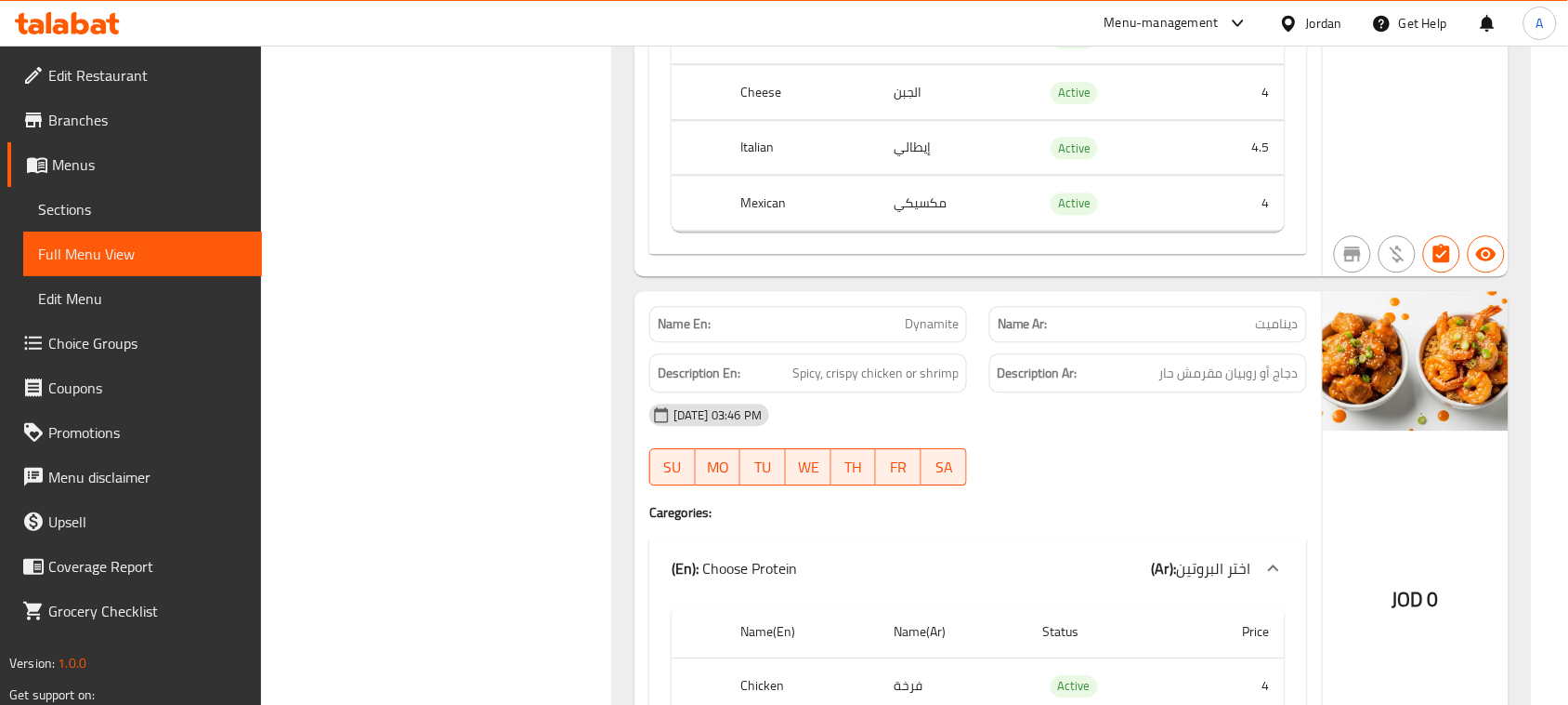
copy span "Dynamite"
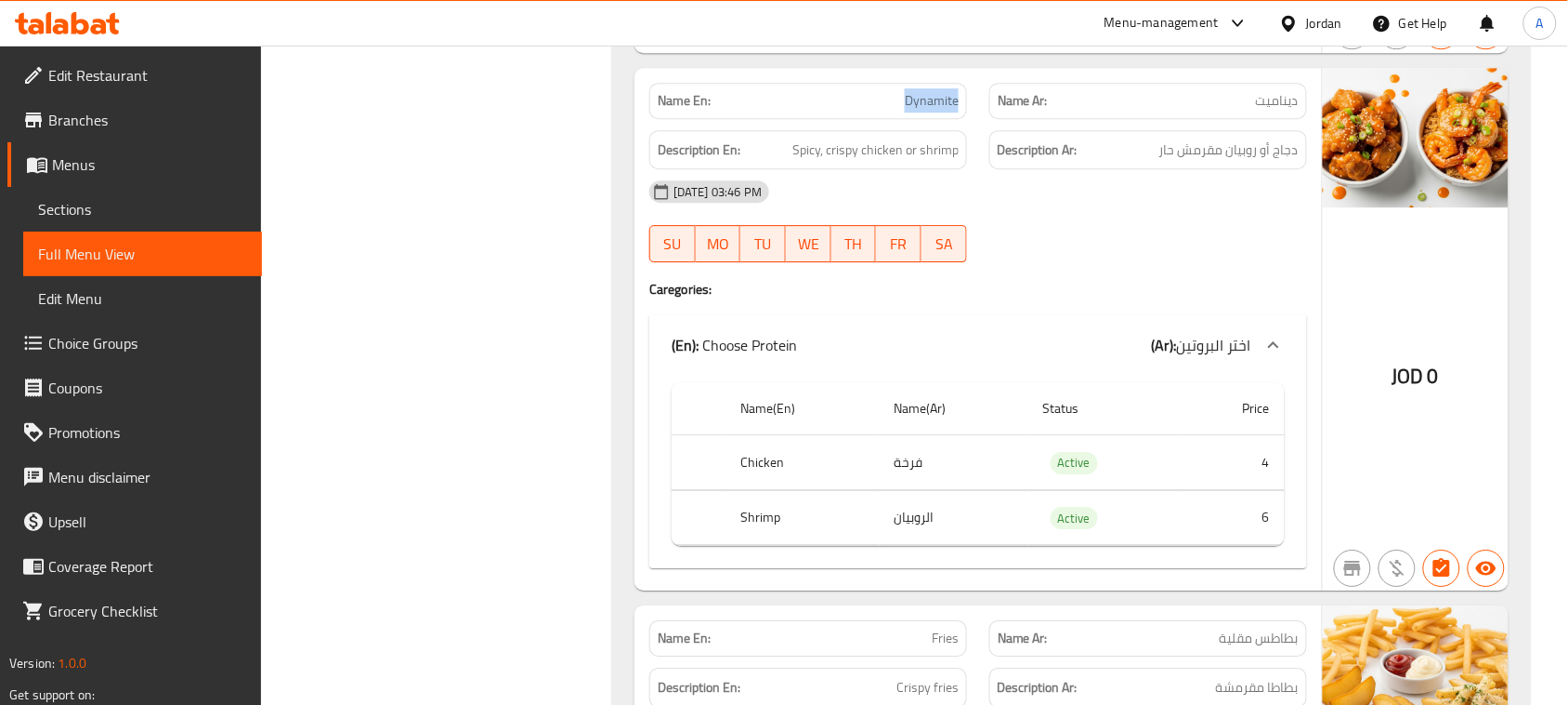
scroll to position [6038, 0]
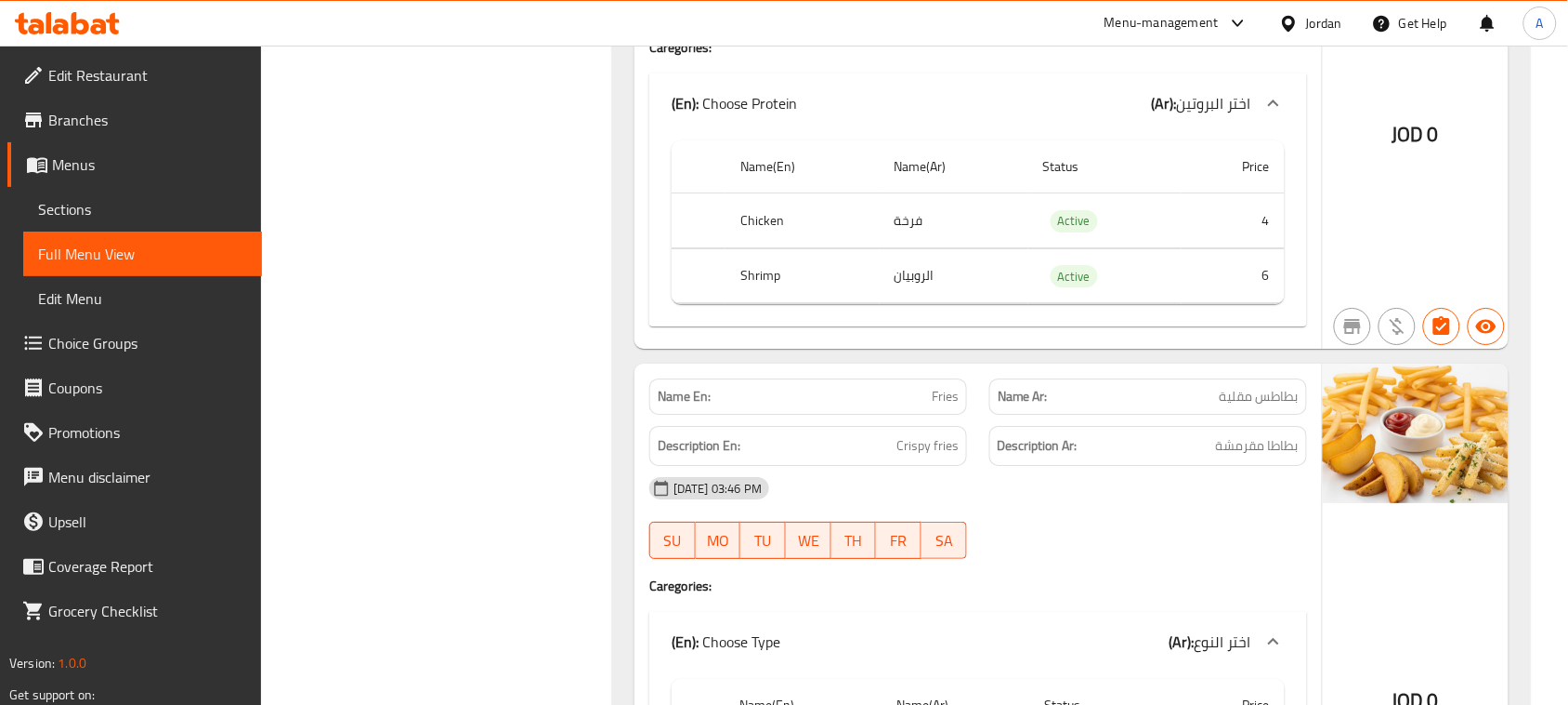
copy span "Fries"
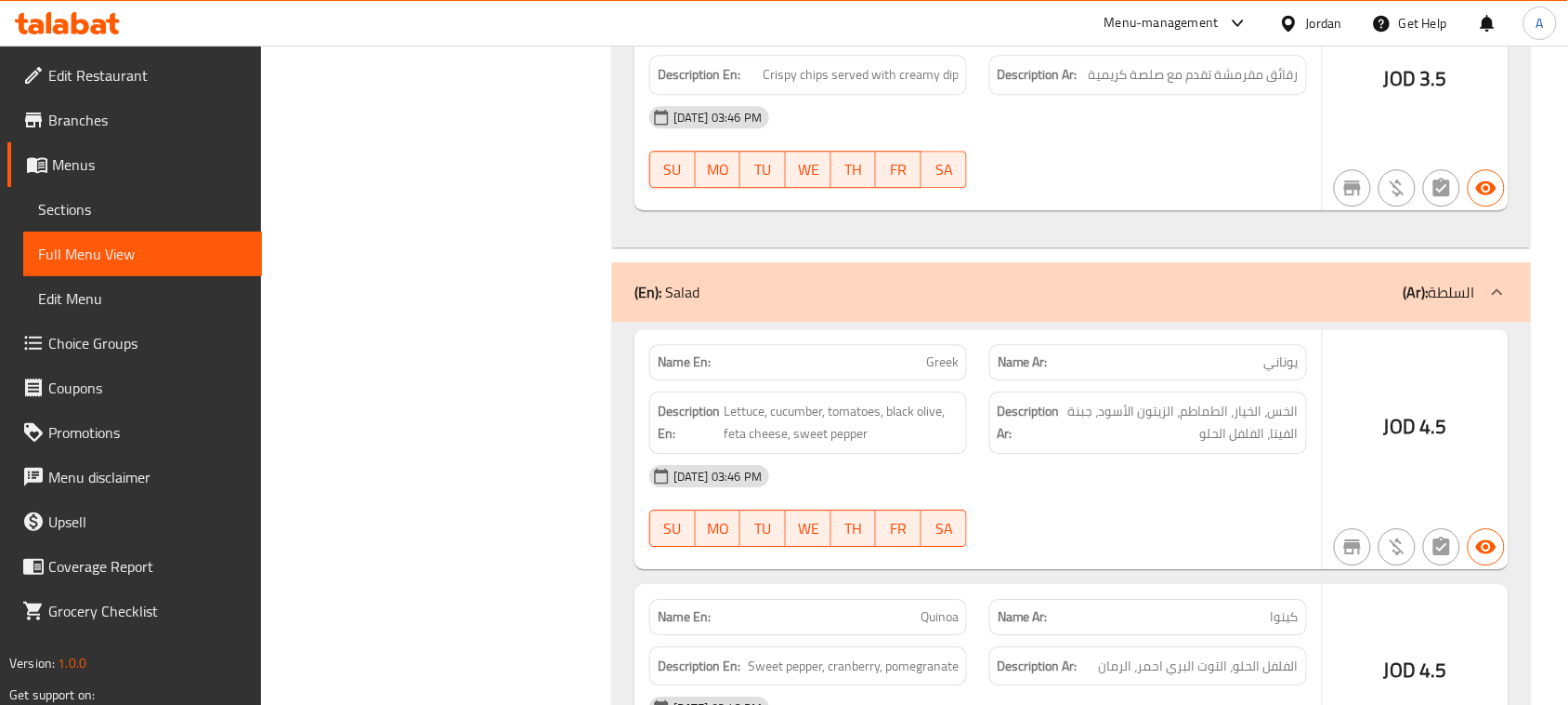
scroll to position [28890, 0]
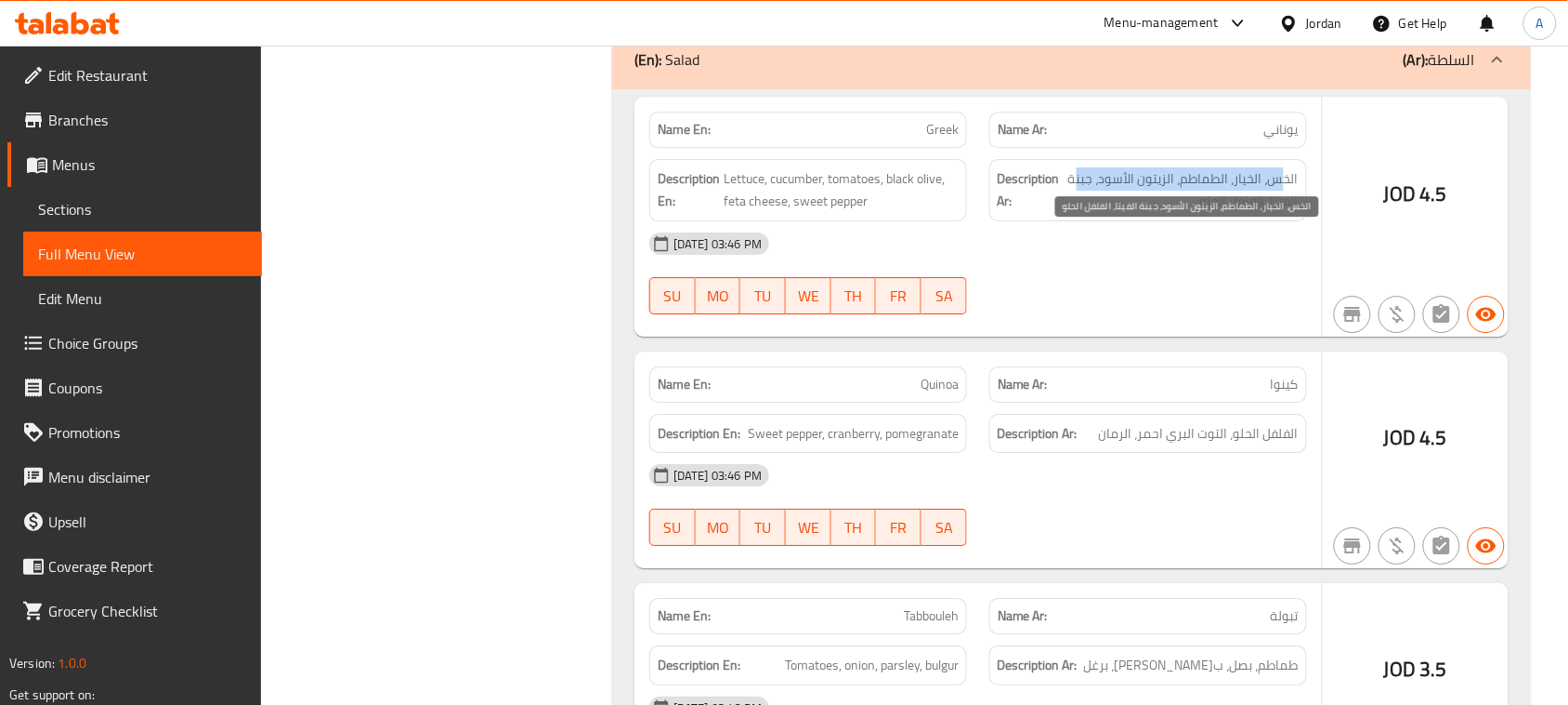
drag, startPoint x: 1280, startPoint y: 246, endPoint x: 1079, endPoint y: 235, distance: 201.3
click at [1079, 213] on span "الخس، الخيار، الطماطم، الزيتون الأسود، جبنة الفيتا، الفلفل الحلو" at bounding box center [1180, 190] width 235 height 45
drag, startPoint x: 1271, startPoint y: 262, endPoint x: 1149, endPoint y: 284, distance: 124.0
click at [1154, 213] on span "الخس، الخيار، الطماطم، الزيتون الأسود، جبنة الفيتا، الفلفل الحلو" at bounding box center [1180, 190] width 235 height 45
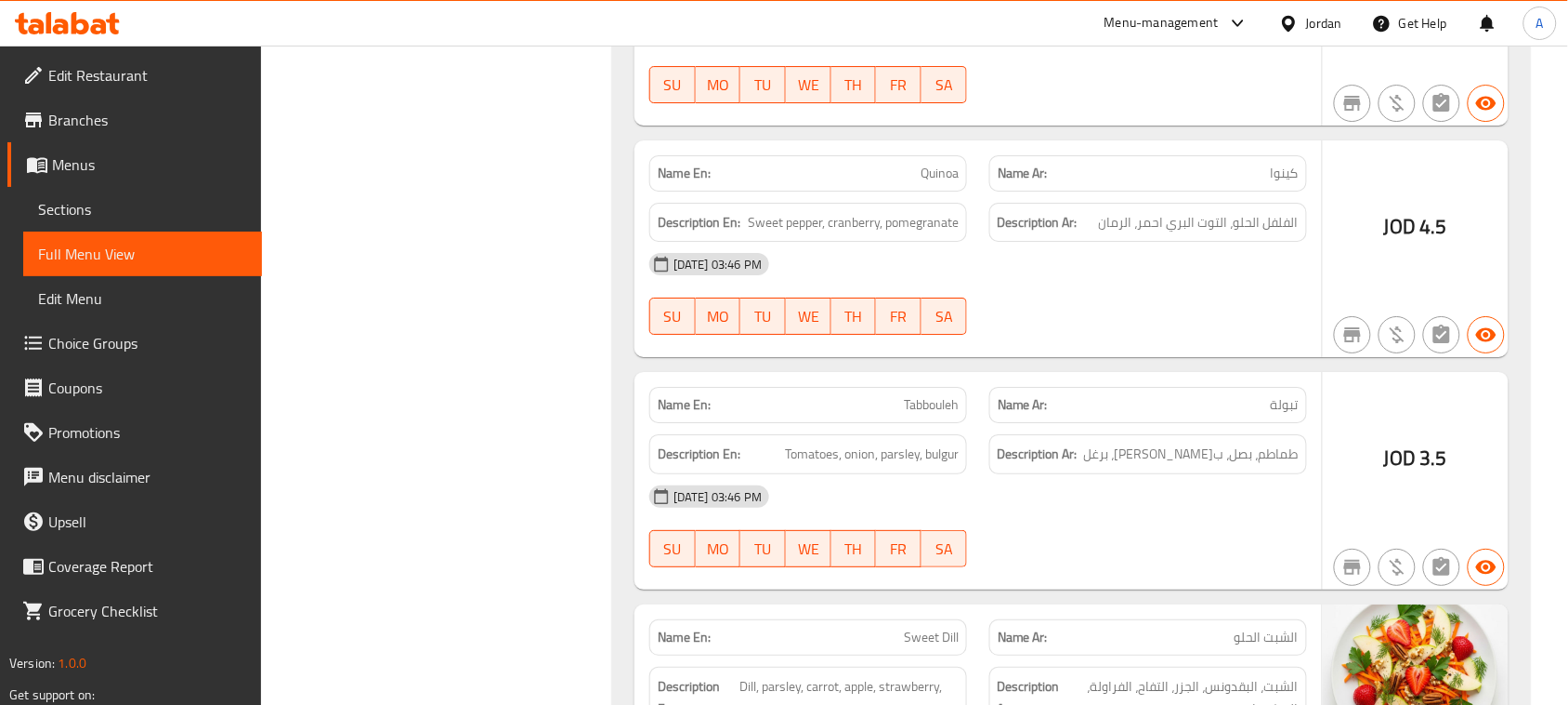
scroll to position [29122, 0]
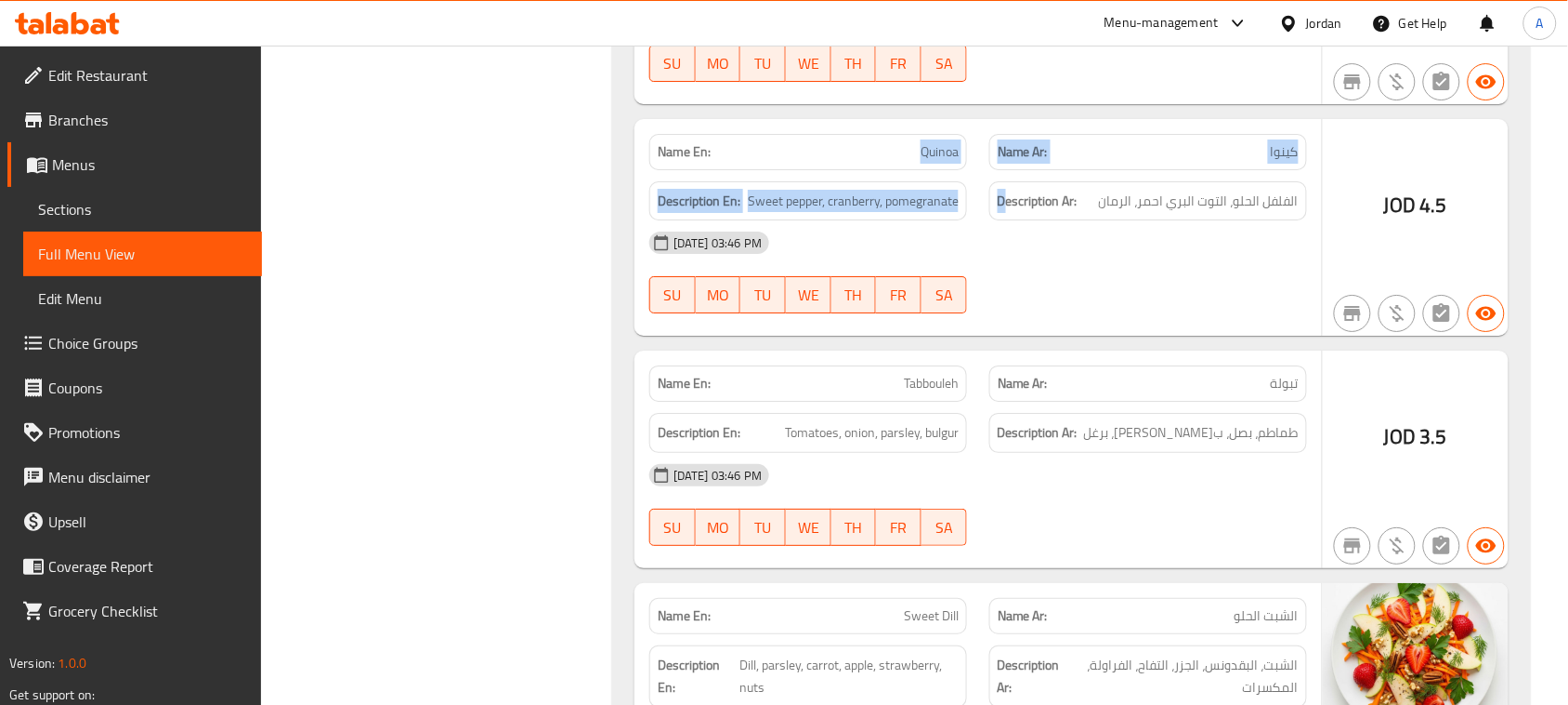
drag, startPoint x: 853, startPoint y: 205, endPoint x: 1069, endPoint y: 304, distance: 237.6
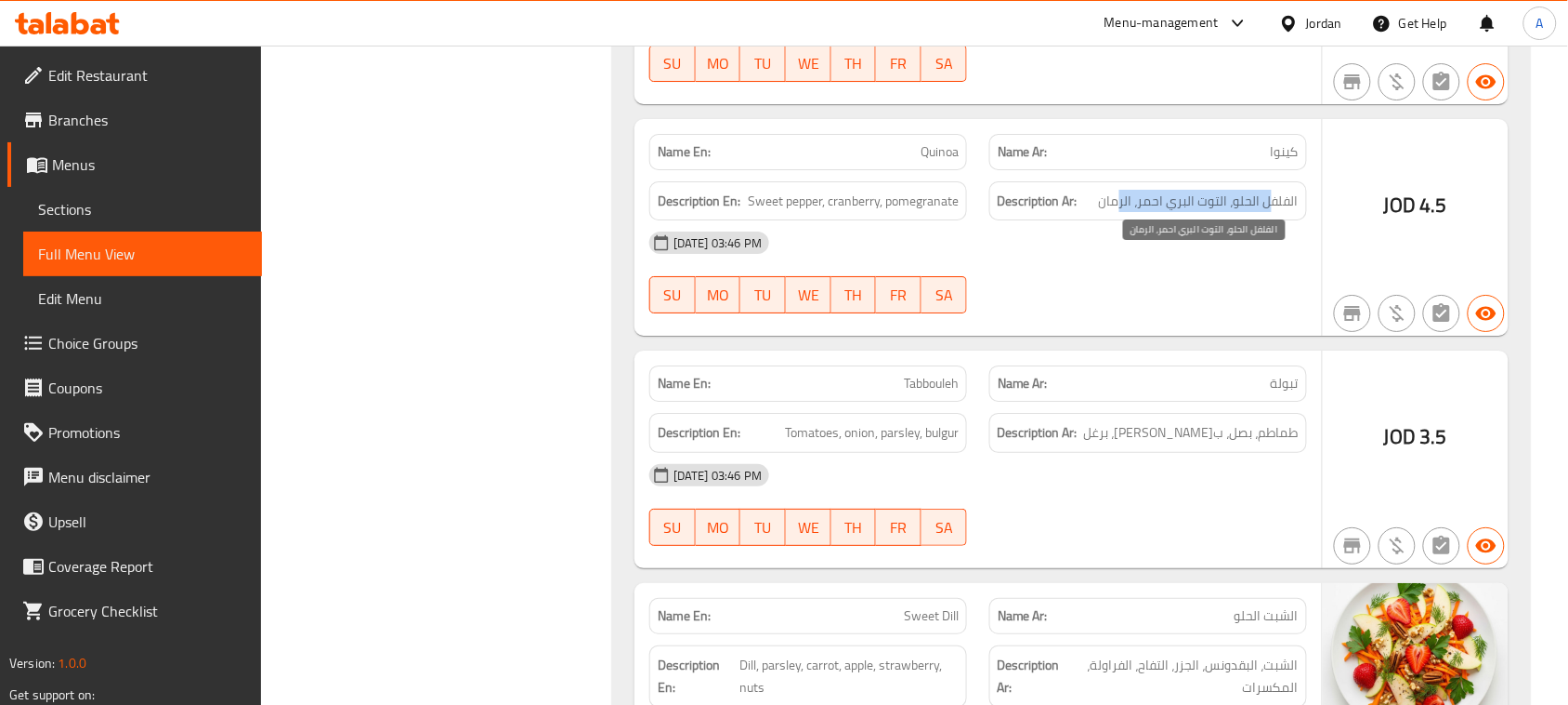
drag, startPoint x: 1270, startPoint y: 263, endPoint x: 1124, endPoint y: 263, distance: 146.0
click at [1124, 213] on span "الفلفل الحلو، التوت البري احمر، الرمان" at bounding box center [1199, 201] width 200 height 24
drag, startPoint x: 879, startPoint y: 447, endPoint x: 1139, endPoint y: 369, distance: 271.4
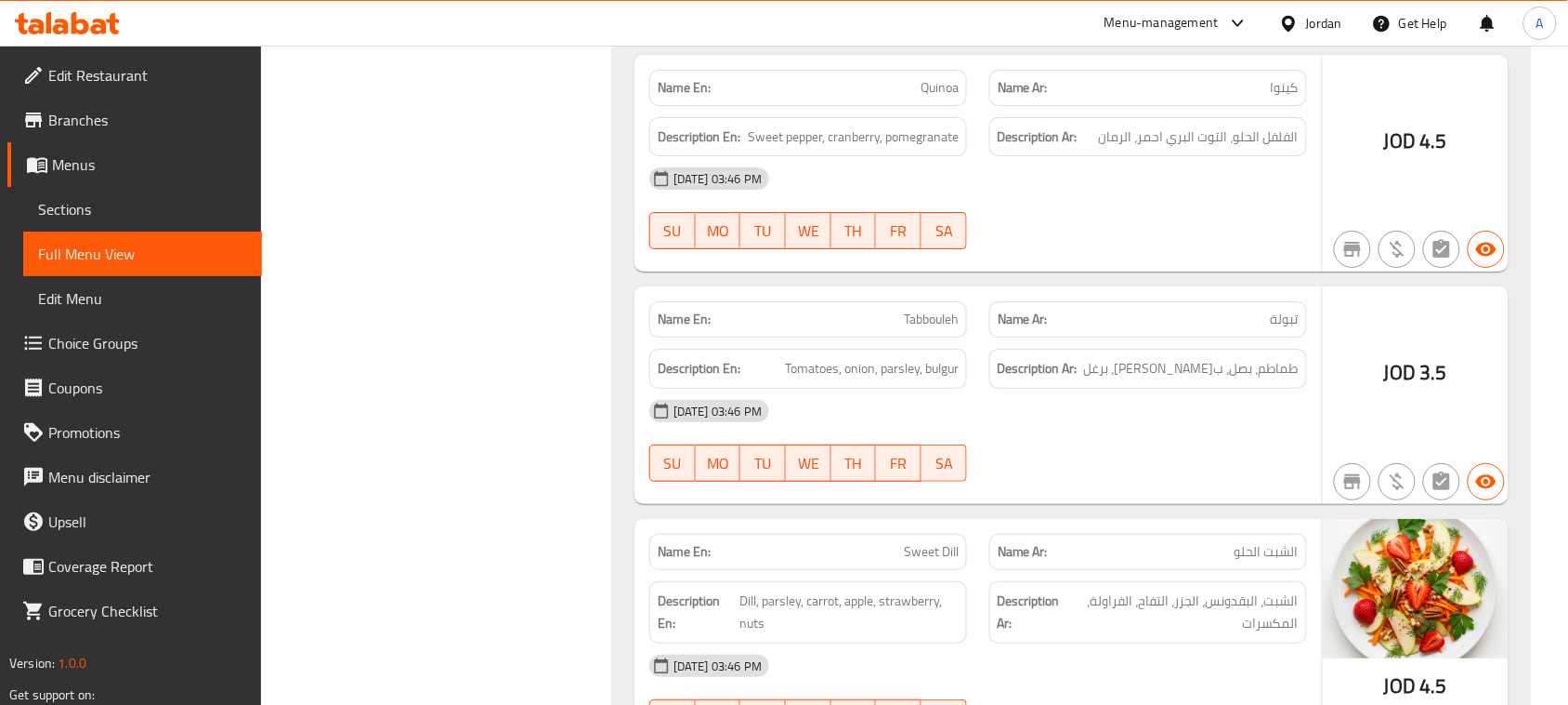
scroll to position [29239, 0]
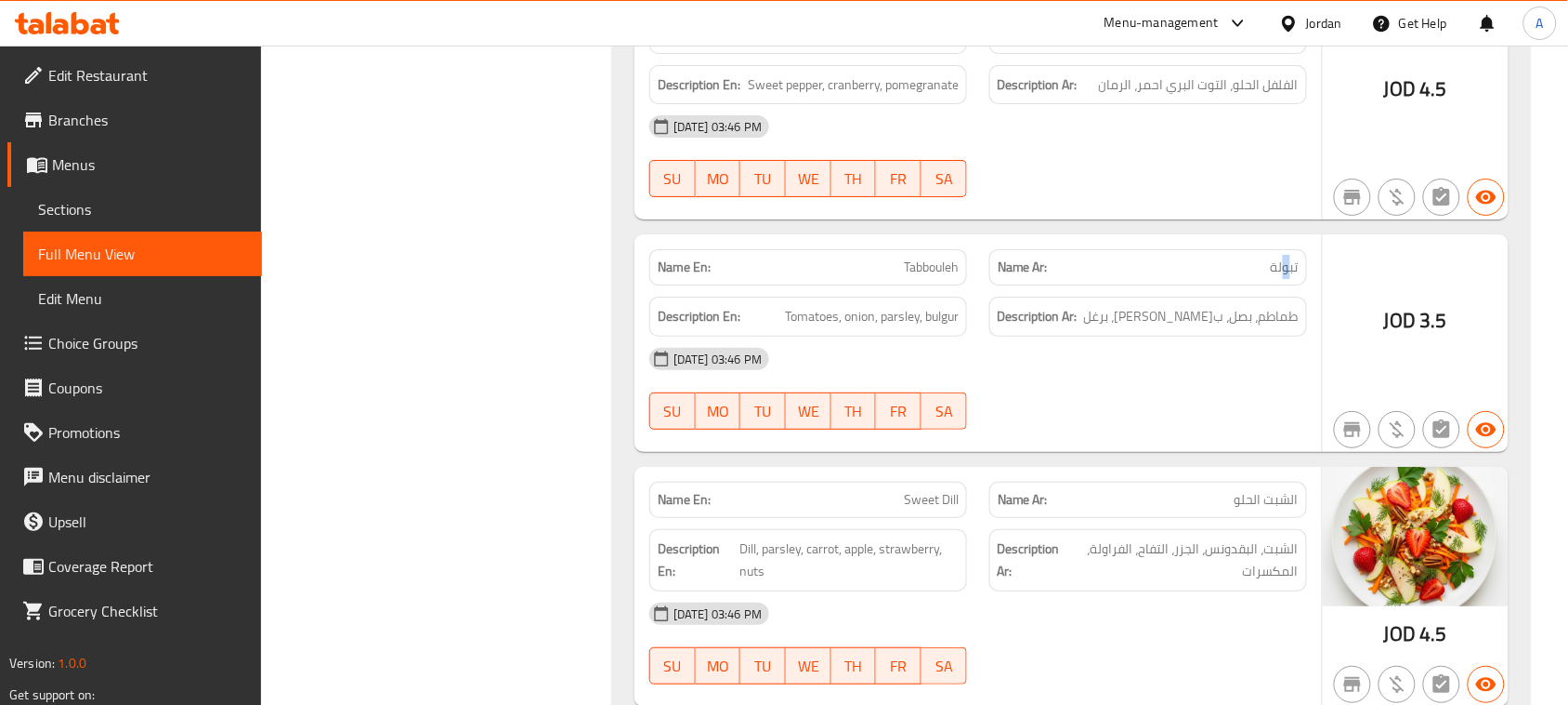
drag, startPoint x: 1286, startPoint y: 386, endPoint x: 1167, endPoint y: 384, distance: 119.0
click at [1167, 328] on span "طماطم، بصل، بقدونس، برغل" at bounding box center [1191, 316] width 215 height 24
drag, startPoint x: 799, startPoint y: 389, endPoint x: 1407, endPoint y: 466, distance: 612.9
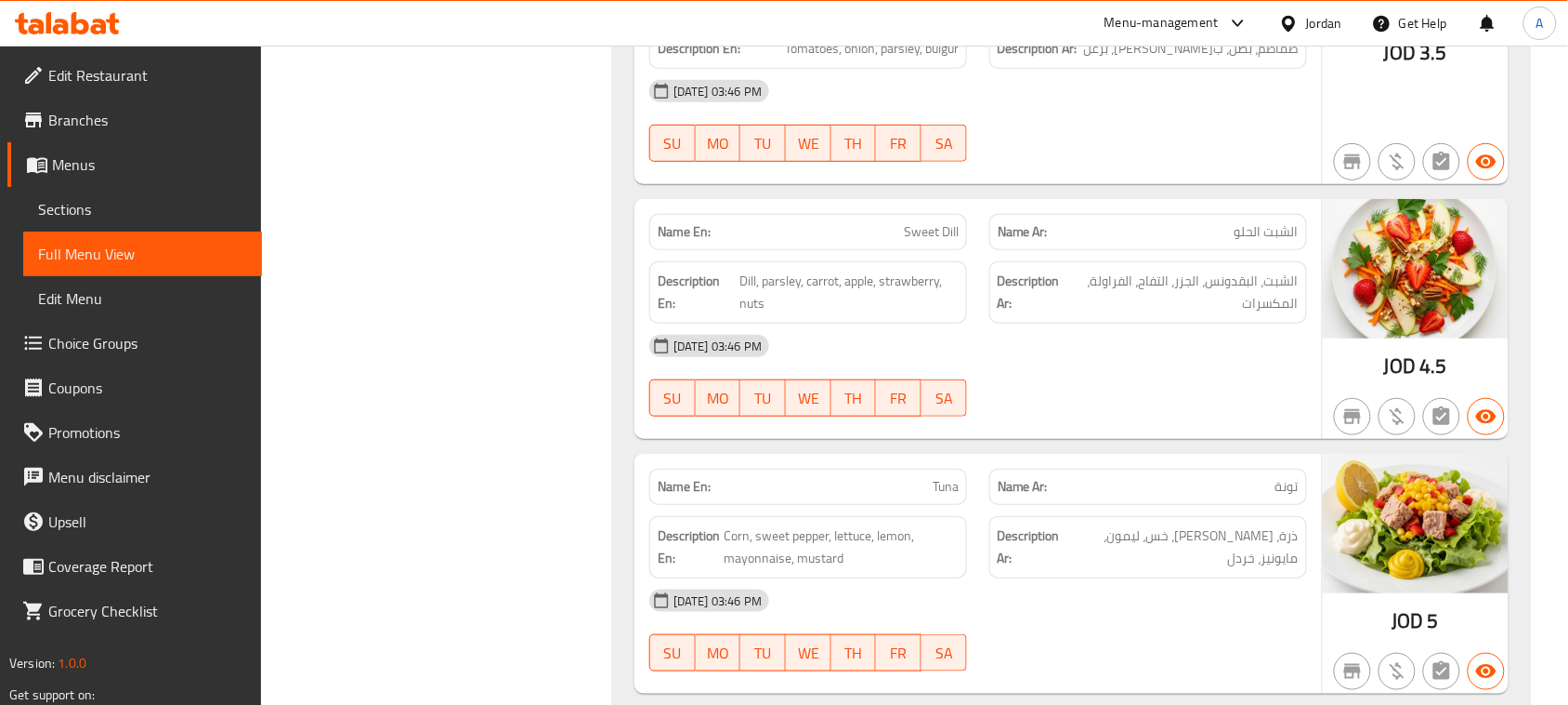
scroll to position [29587, 0]
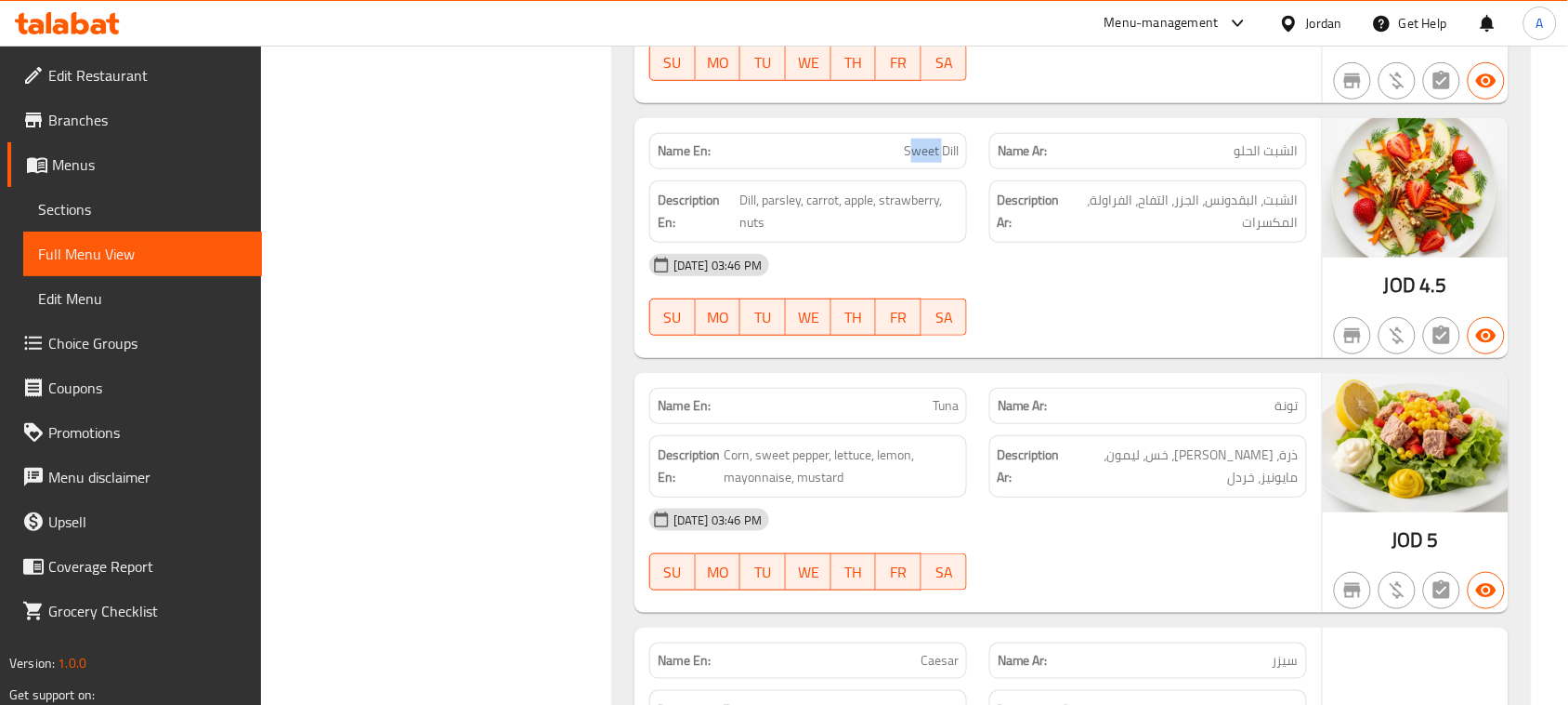
drag, startPoint x: 920, startPoint y: 200, endPoint x: 1214, endPoint y: 319, distance: 317.2
drag, startPoint x: 1282, startPoint y: 258, endPoint x: 1231, endPoint y: 270, distance: 52.4
click at [1231, 235] on span "الشبت، البقدونس، الجزر، التفاح، الفراولة، المكسرات" at bounding box center [1184, 211] width 230 height 45
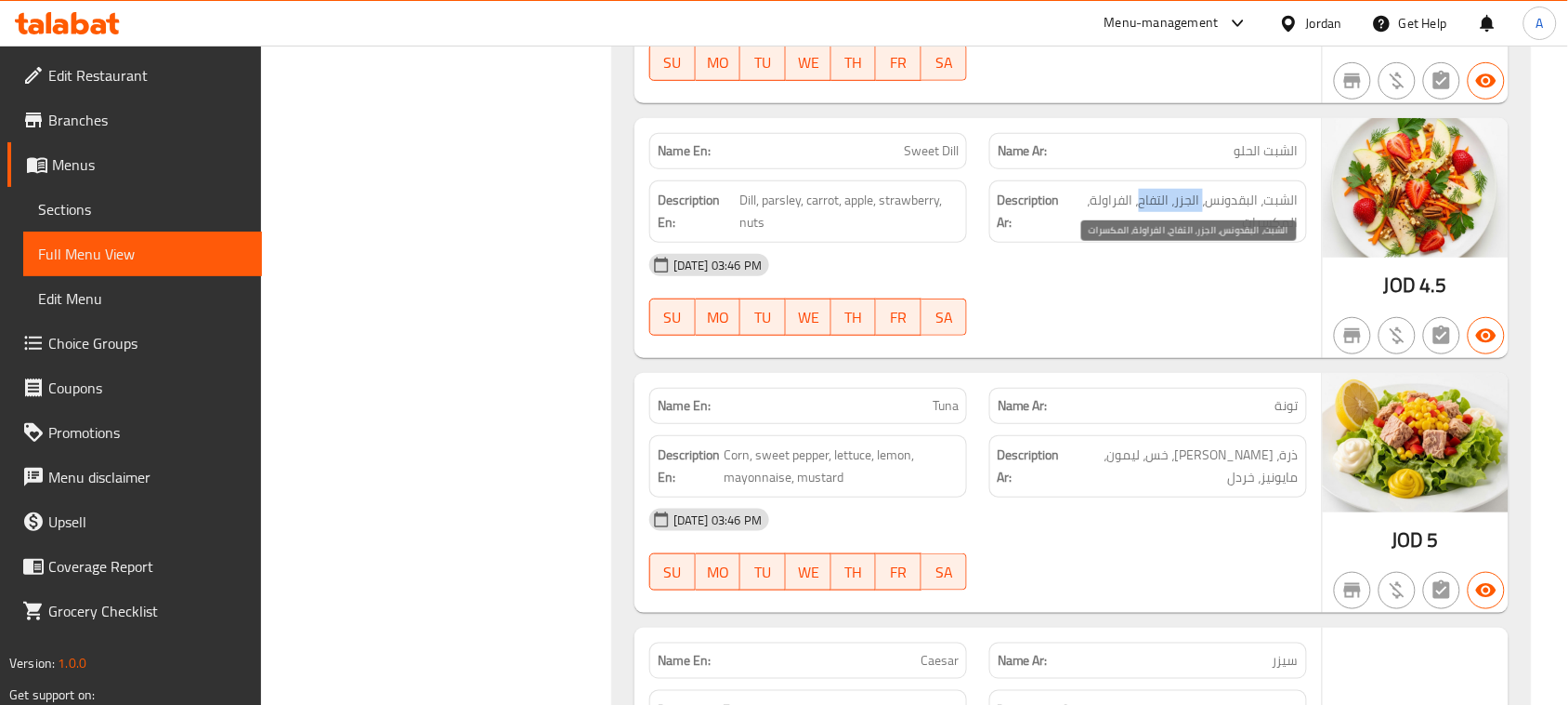
drag, startPoint x: 1203, startPoint y: 275, endPoint x: 1140, endPoint y: 275, distance: 63.0
click at [1140, 235] on span "الشبت، البقدونس، الجزر، التفاح، الفراولة، المكسرات" at bounding box center [1184, 211] width 230 height 45
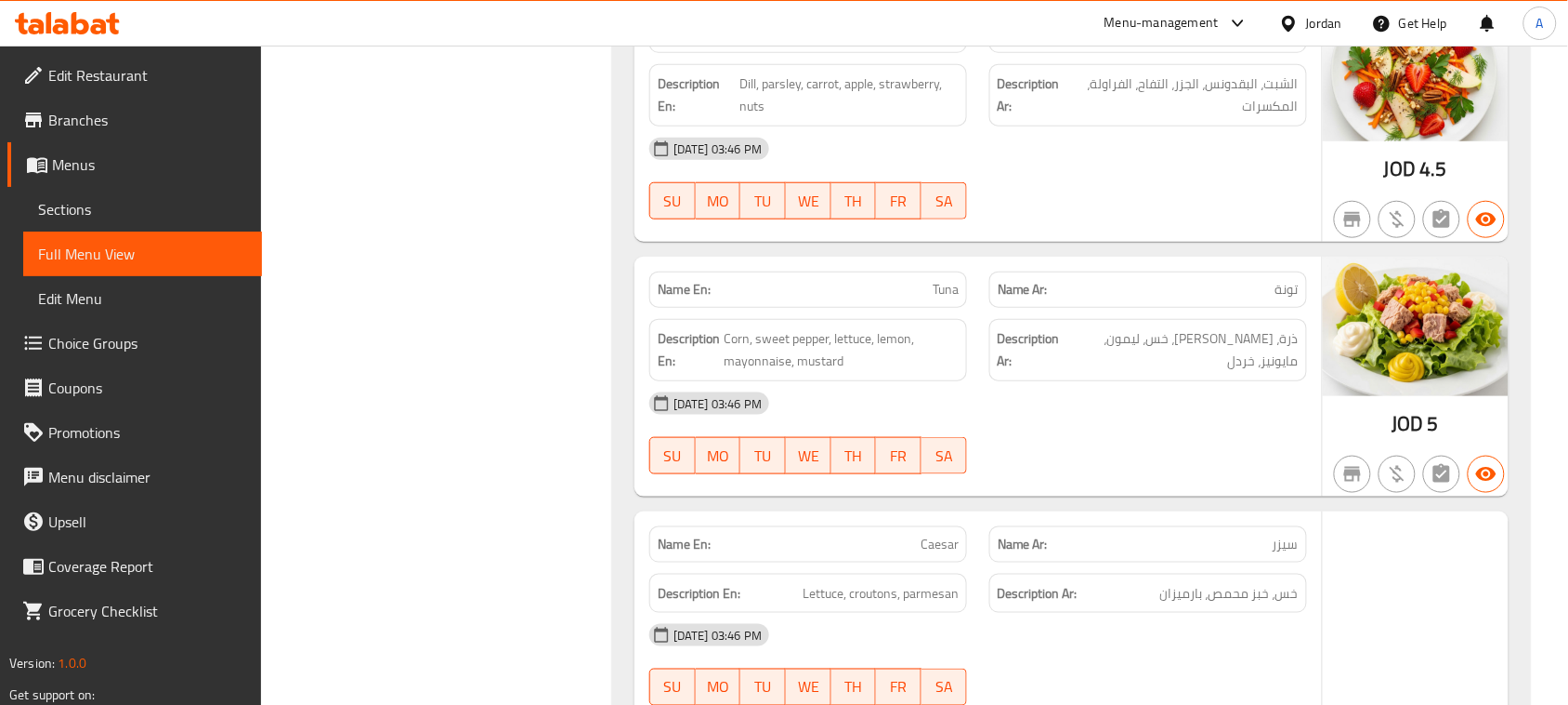
drag, startPoint x: 894, startPoint y: 328, endPoint x: 1118, endPoint y: 470, distance: 265.2
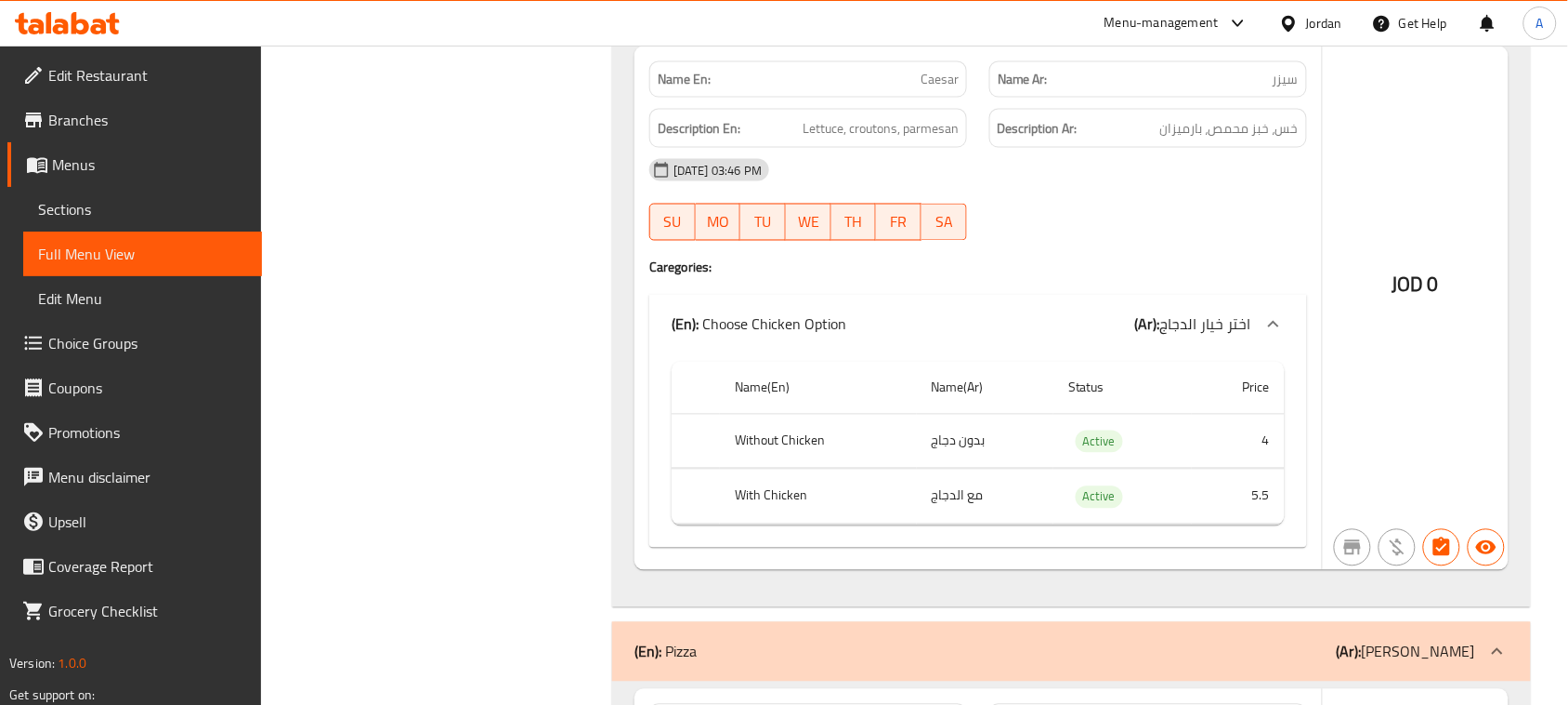
scroll to position [30285, 0]
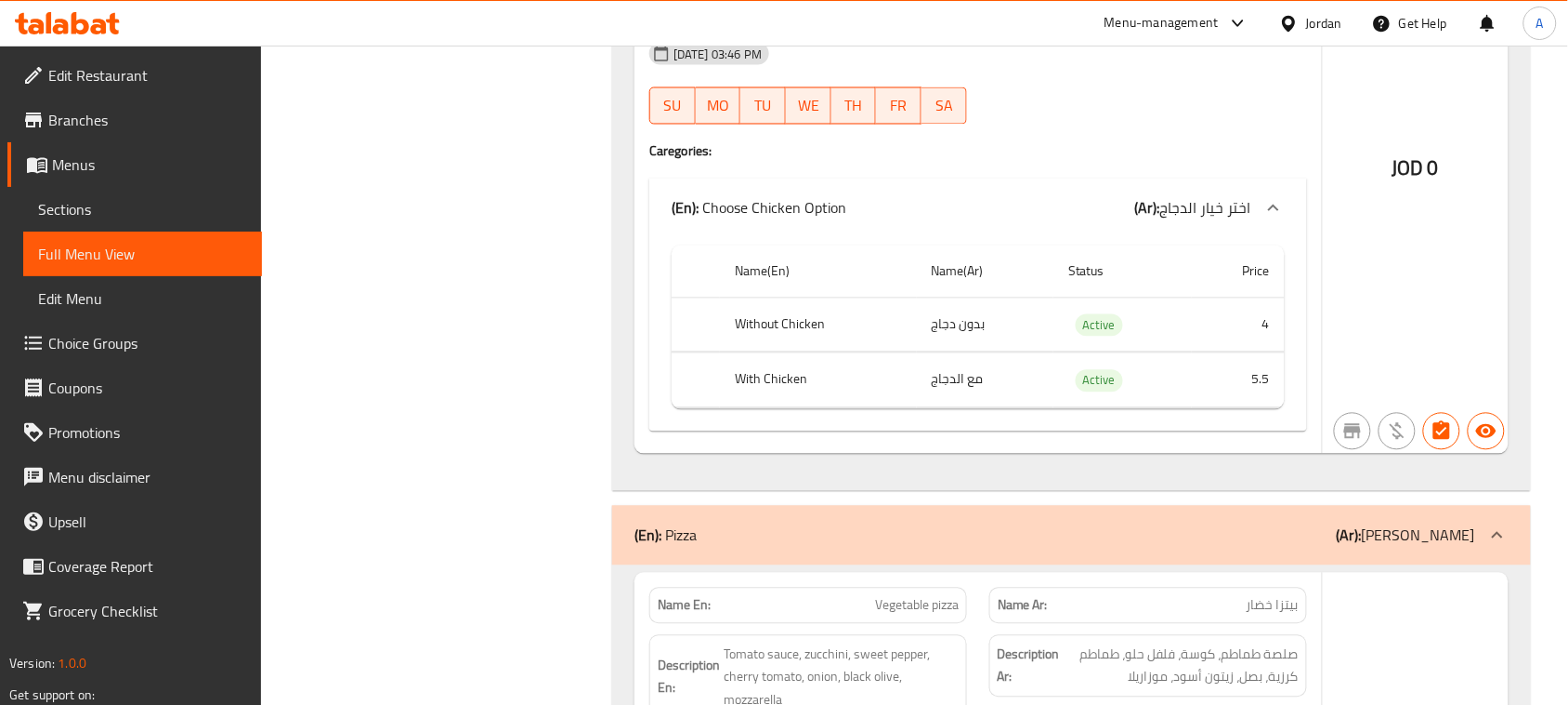
drag, startPoint x: 769, startPoint y: 395, endPoint x: 813, endPoint y: 389, distance: 44.4
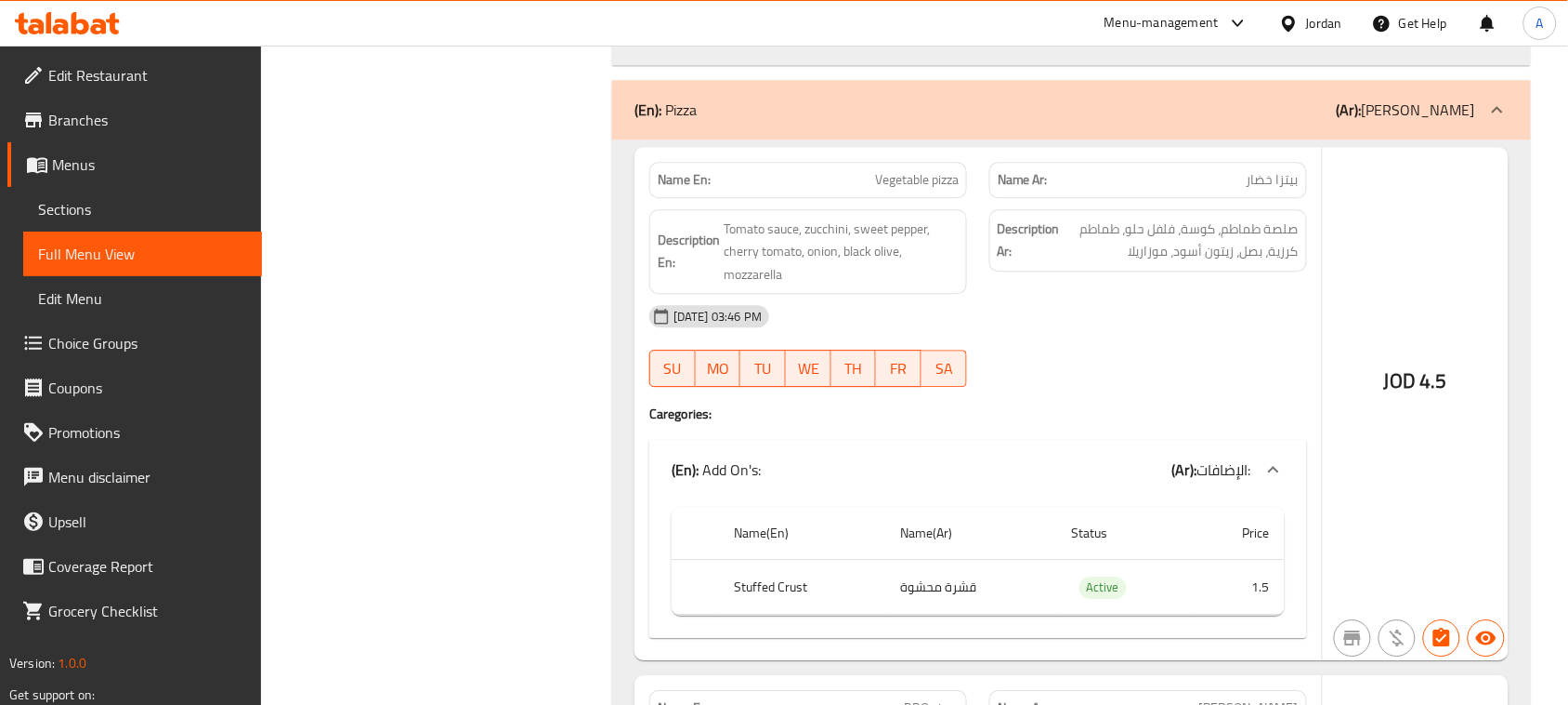
scroll to position [30749, 0]
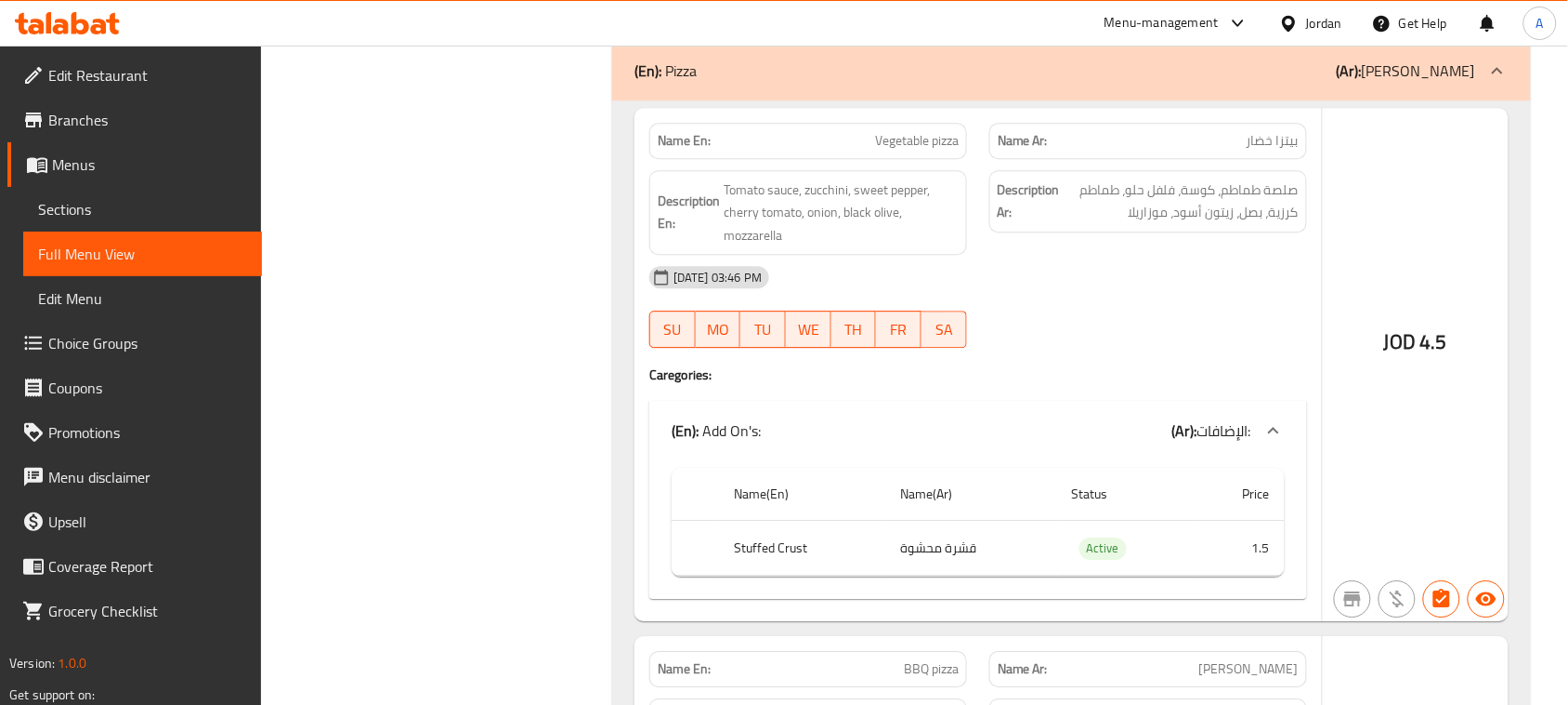
drag, startPoint x: 847, startPoint y: 215, endPoint x: 1005, endPoint y: 263, distance: 165.1
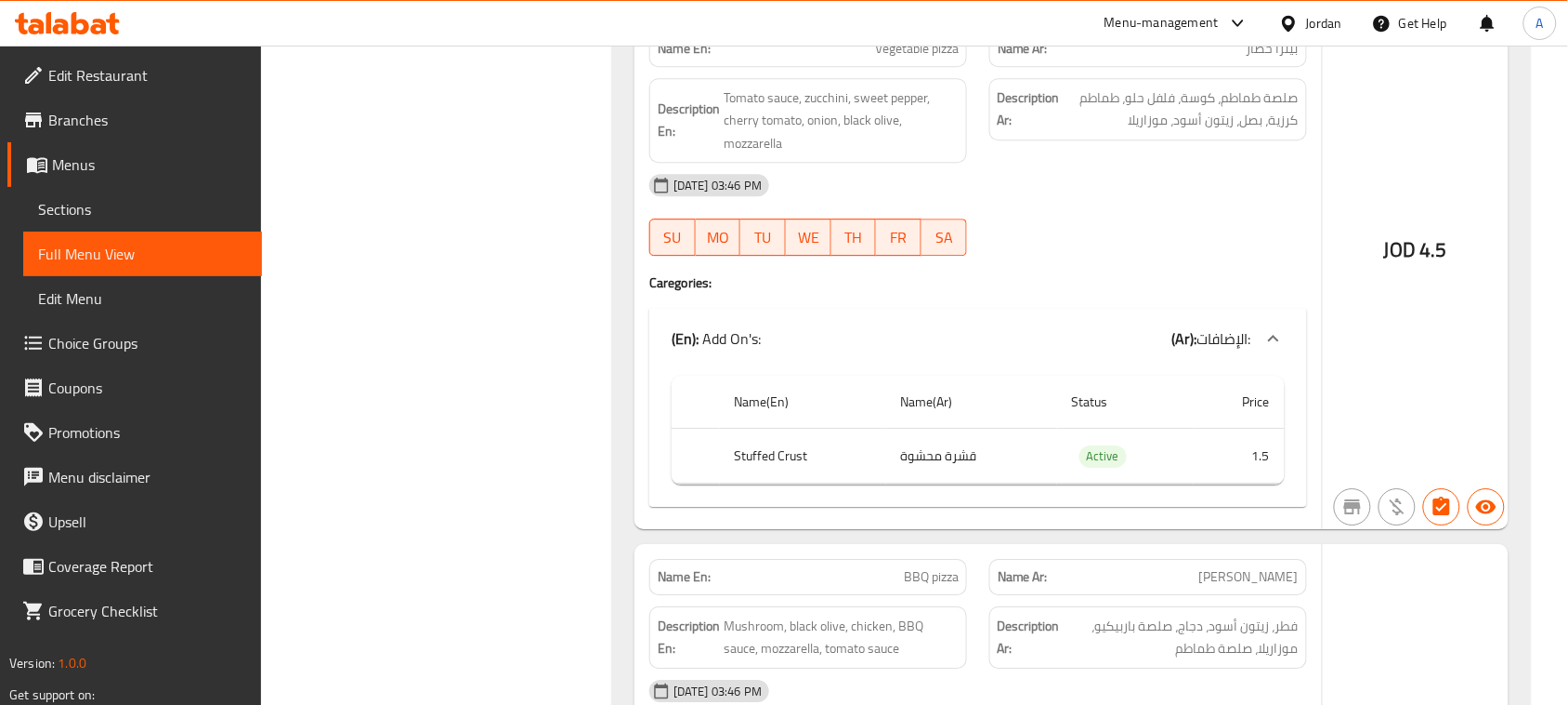
scroll to position [30865, 0]
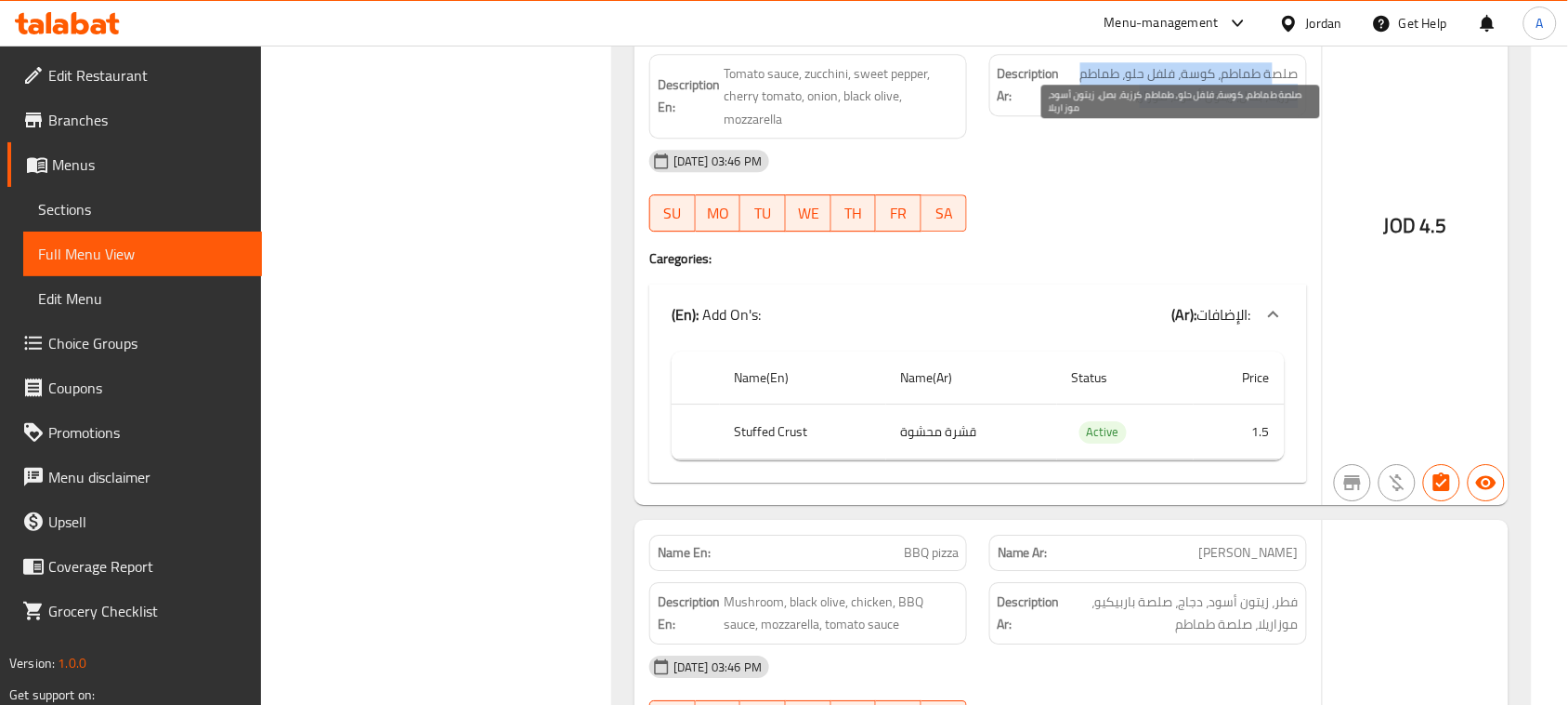
drag, startPoint x: 1270, startPoint y: 136, endPoint x: 1139, endPoint y: 158, distance: 132.8
click at [1139, 108] on span "صلصة طماطم، كوسة، فلفل حلو، طماطم كرزية، بصل، زيتون أسود، موزاريلا" at bounding box center [1180, 84] width 235 height 45
click at [1260, 108] on span "صلصة طماطم، كوسة، فلفل حلو، طماطم كرزية، بصل، زيتون أسود، موزاريلا" at bounding box center [1180, 84] width 235 height 45
drag, startPoint x: 1260, startPoint y: 158, endPoint x: 1149, endPoint y: 234, distance: 134.5
click at [1185, 108] on span "صلصة طماطم، كوسة، فلفل حلو، طماطم كرزية، بصل، زيتون أسود، موزاريلا" at bounding box center [1180, 84] width 235 height 45
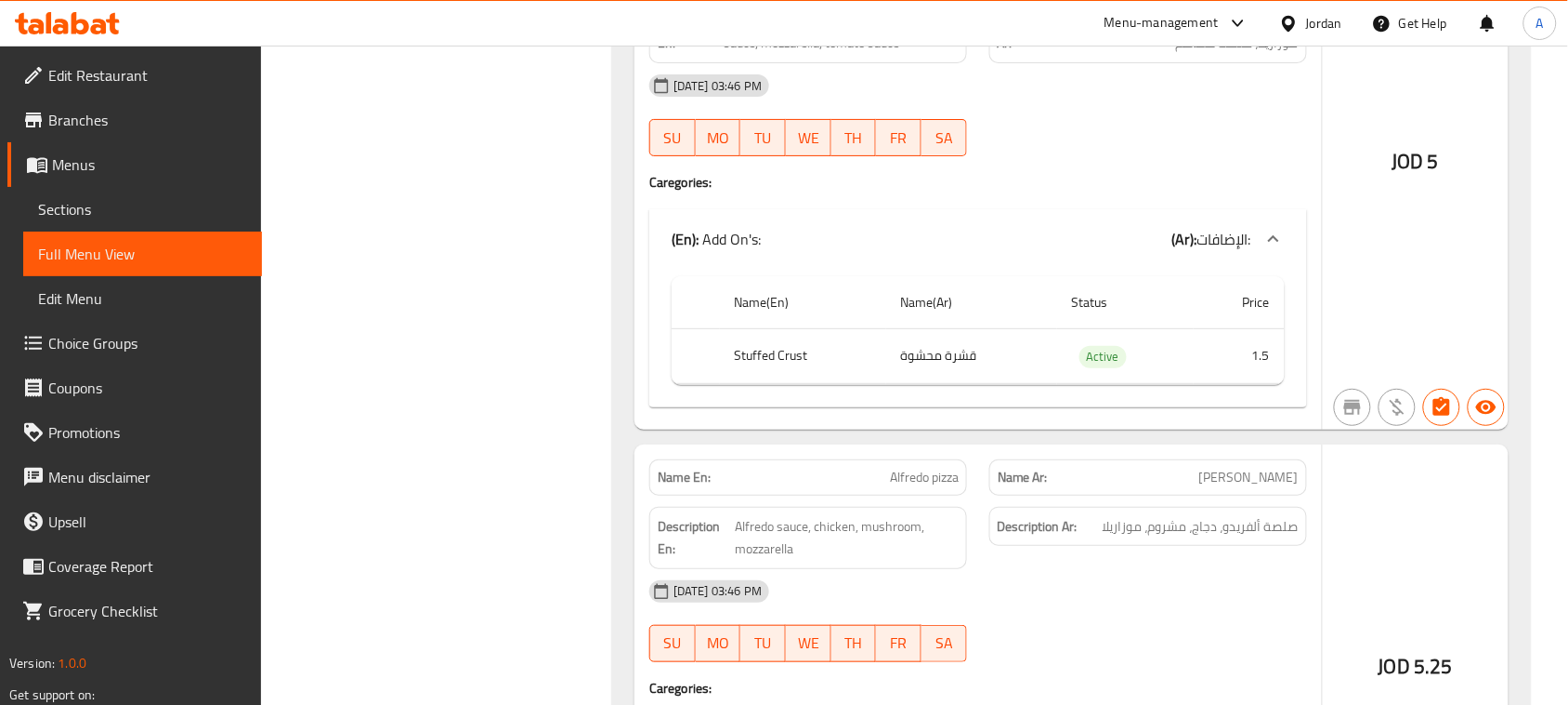
scroll to position [31329, 0]
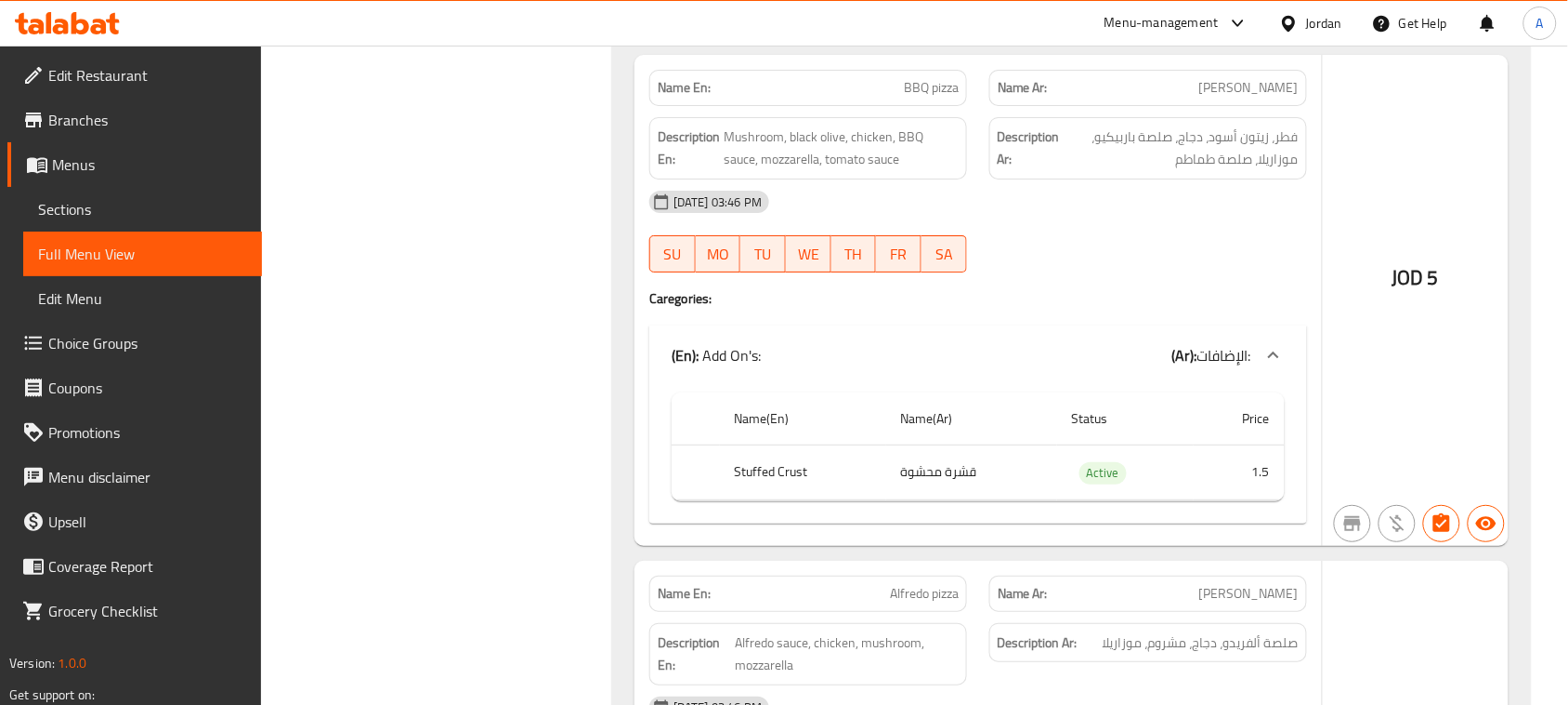
drag, startPoint x: 1279, startPoint y: 204, endPoint x: 1134, endPoint y: 265, distance: 157.3
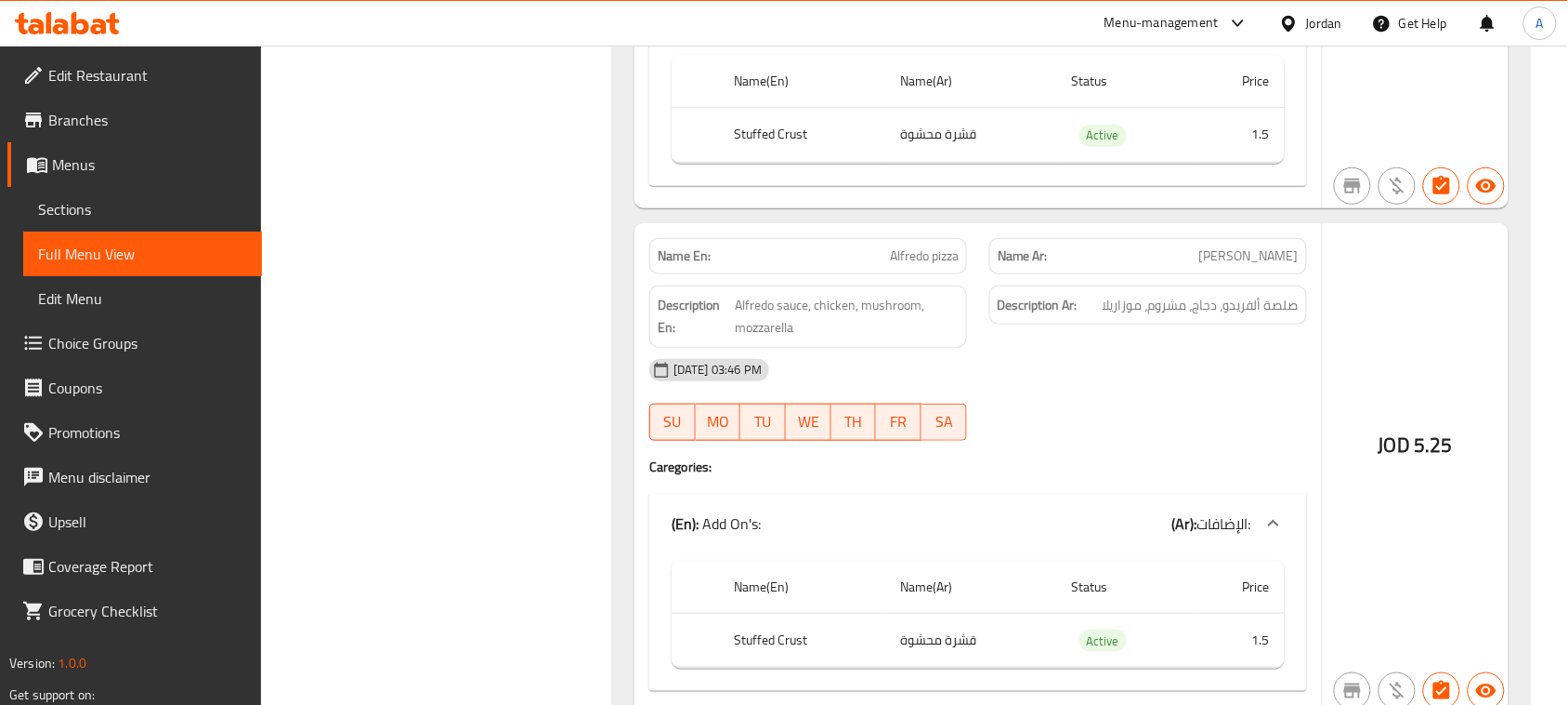
scroll to position [31795, 0]
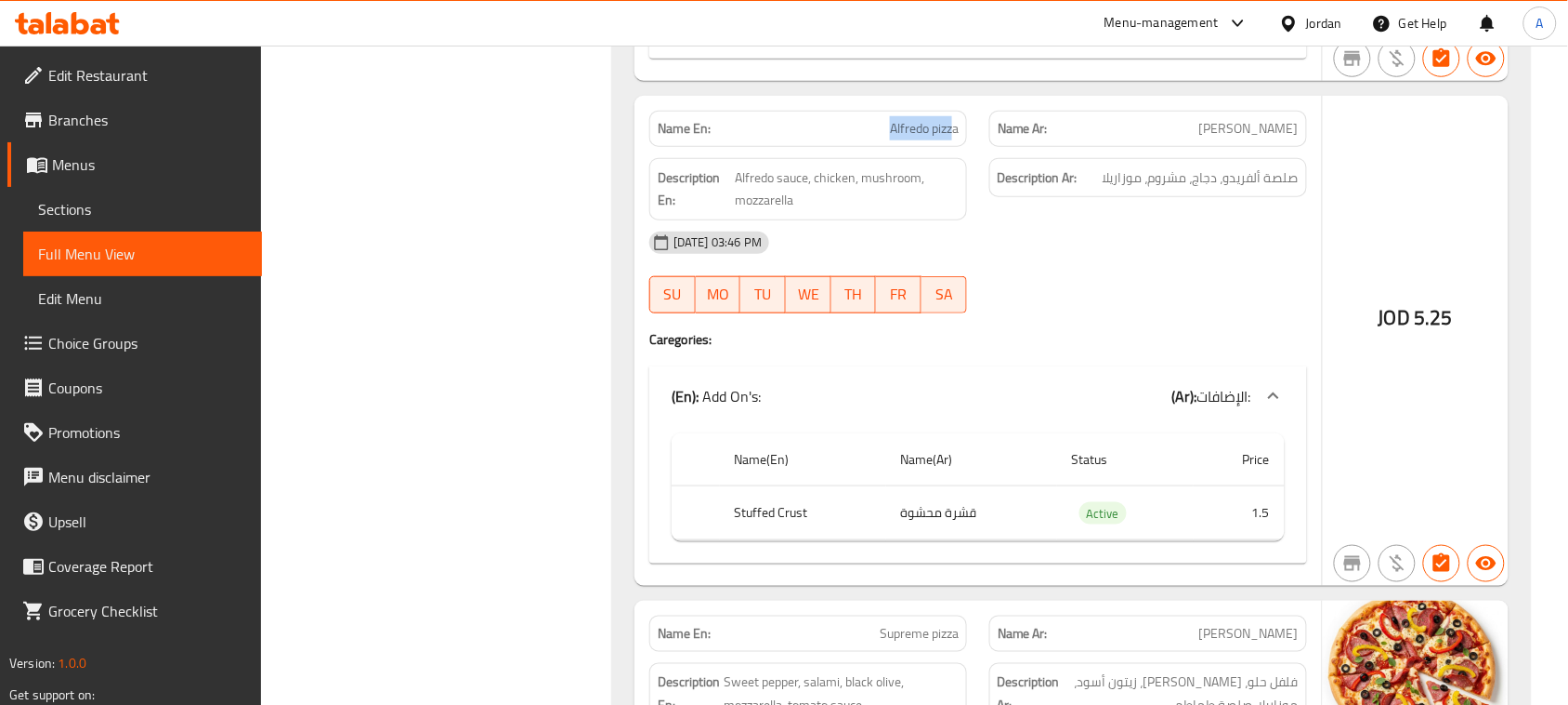
drag, startPoint x: 864, startPoint y: 214, endPoint x: 1047, endPoint y: 210, distance: 183.0
drag, startPoint x: 1283, startPoint y: 198, endPoint x: 764, endPoint y: 197, distance: 519.0
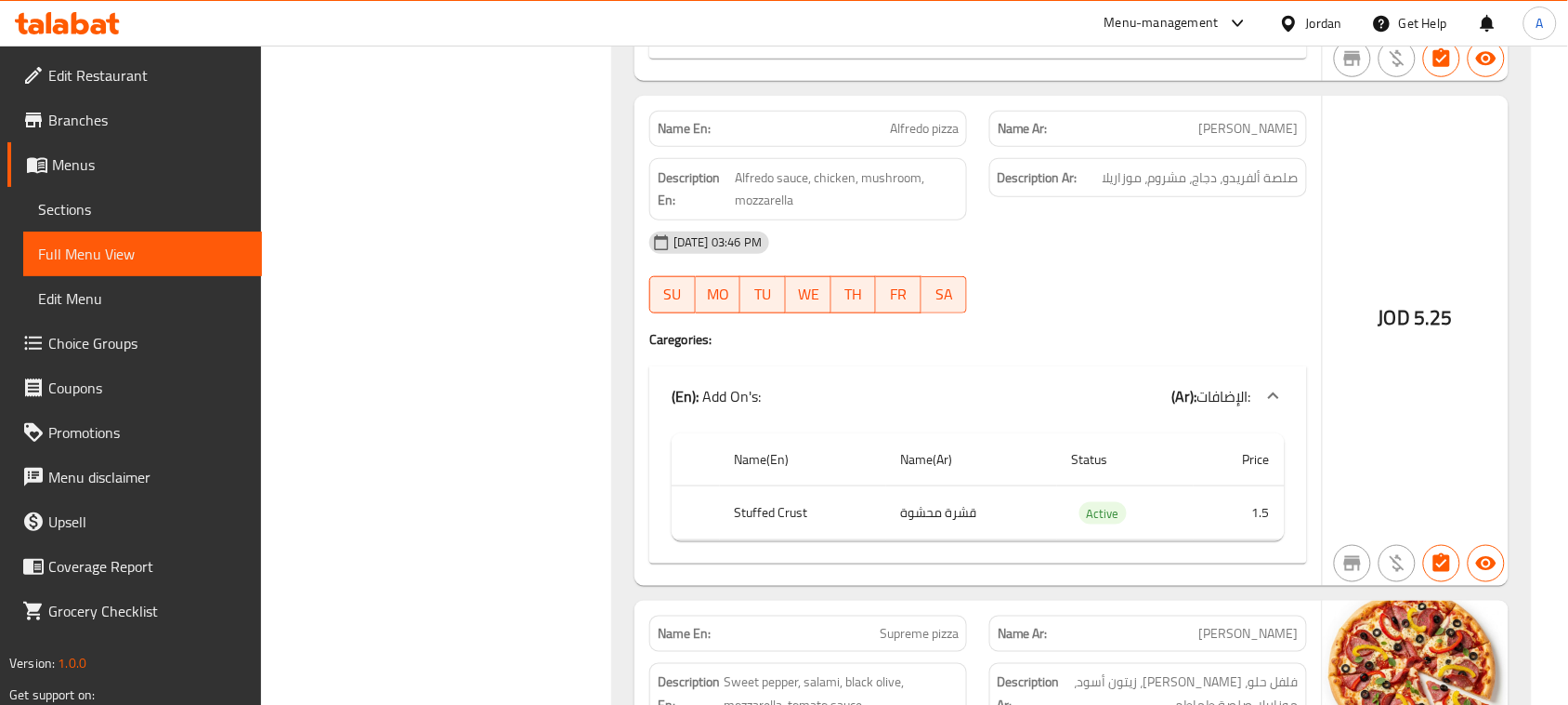
drag, startPoint x: 1279, startPoint y: 247, endPoint x: 1129, endPoint y: 248, distance: 150.0
click at [1129, 190] on span "صلصة ألفريدو، دجاج، مشروم، موزاريلا" at bounding box center [1201, 178] width 196 height 24
drag, startPoint x: 878, startPoint y: 252, endPoint x: 1097, endPoint y: 317, distance: 228.4
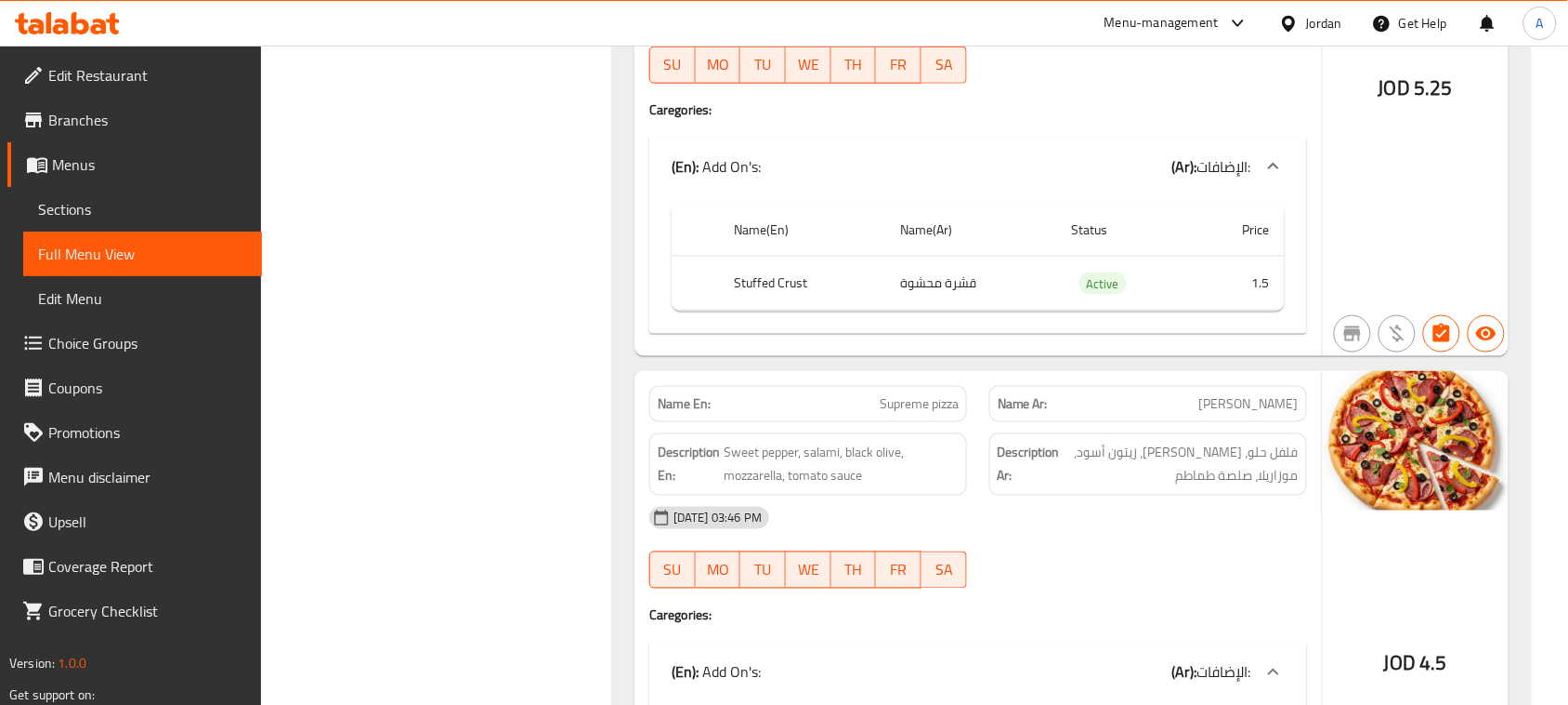
scroll to position [32026, 0]
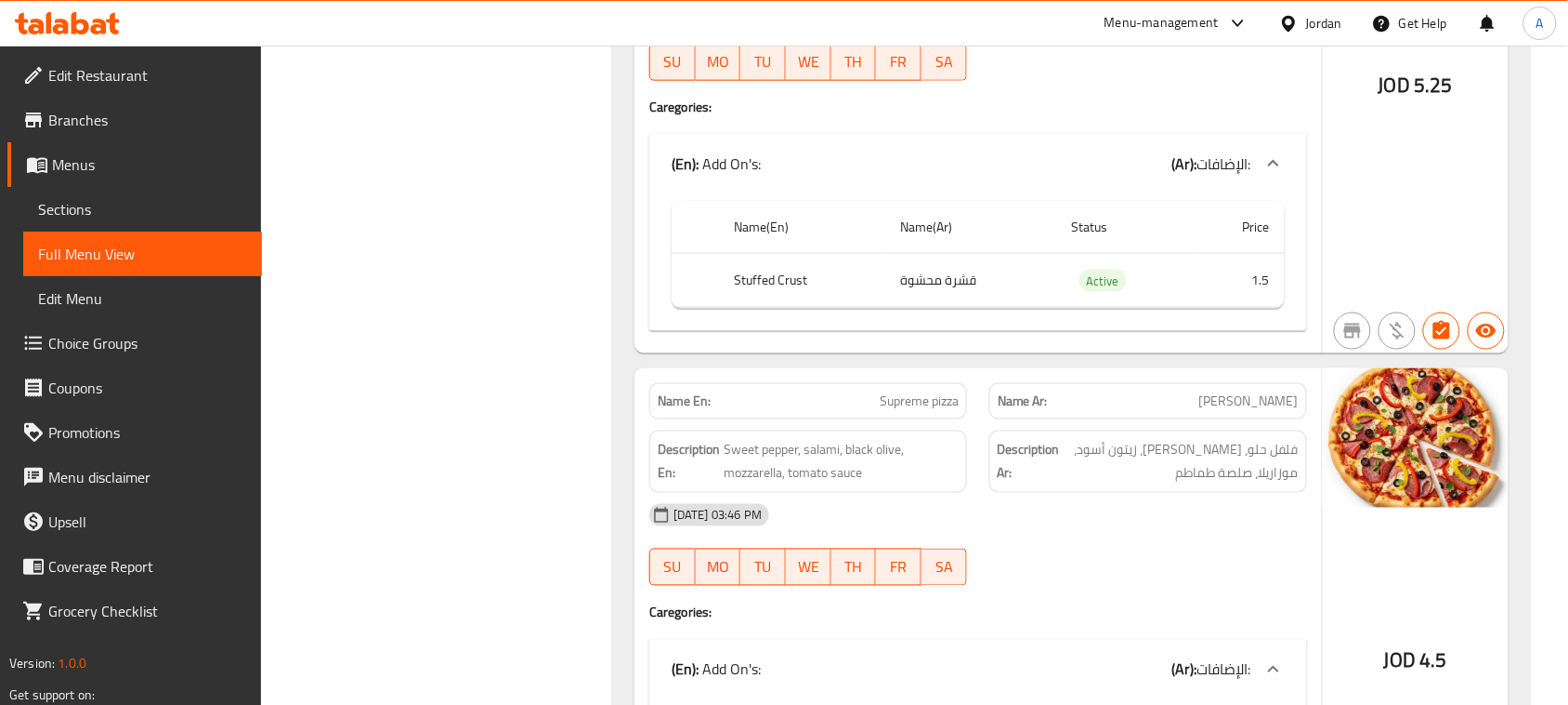
drag, startPoint x: 853, startPoint y: 461, endPoint x: 1112, endPoint y: 413, distance: 263.4
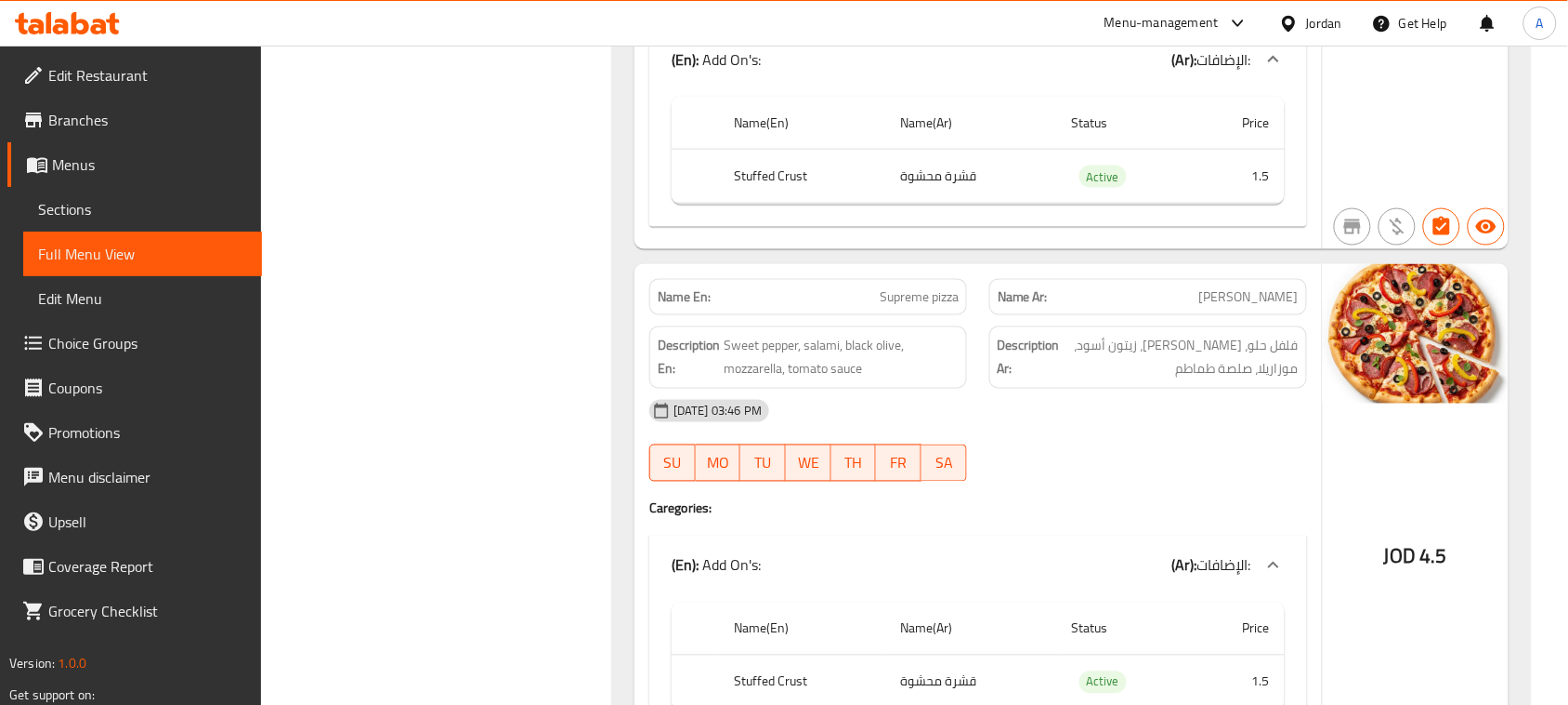
scroll to position [32259, 0]
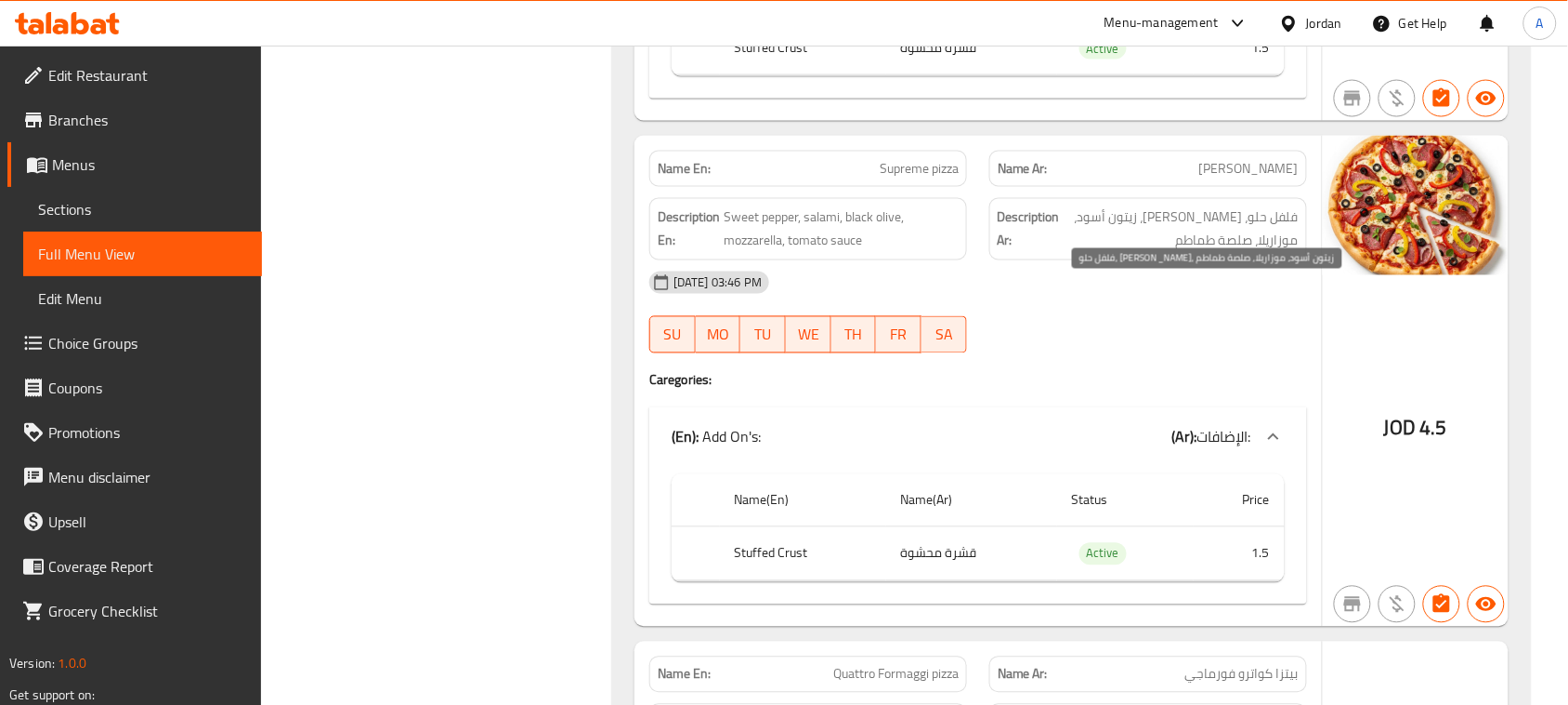
click at [1278, 252] on span "فلفل حلو، سلامي، زيتون أسود، موزاريلا، صلصة طماطم" at bounding box center [1180, 229] width 235 height 45
drag, startPoint x: 1278, startPoint y: 291, endPoint x: 1111, endPoint y: 293, distance: 167.0
click at [1111, 252] on span "فلفل حلو، سلامي، زيتون أسود، موزاريلا، صلصة طماطم" at bounding box center [1180, 229] width 235 height 45
drag, startPoint x: 1275, startPoint y: 314, endPoint x: 1213, endPoint y: 328, distance: 63.6
click at [1217, 252] on span "فلفل حلو، سلامي، زيتون أسود، موزاريلا، صلصة طماطم" at bounding box center [1180, 229] width 235 height 45
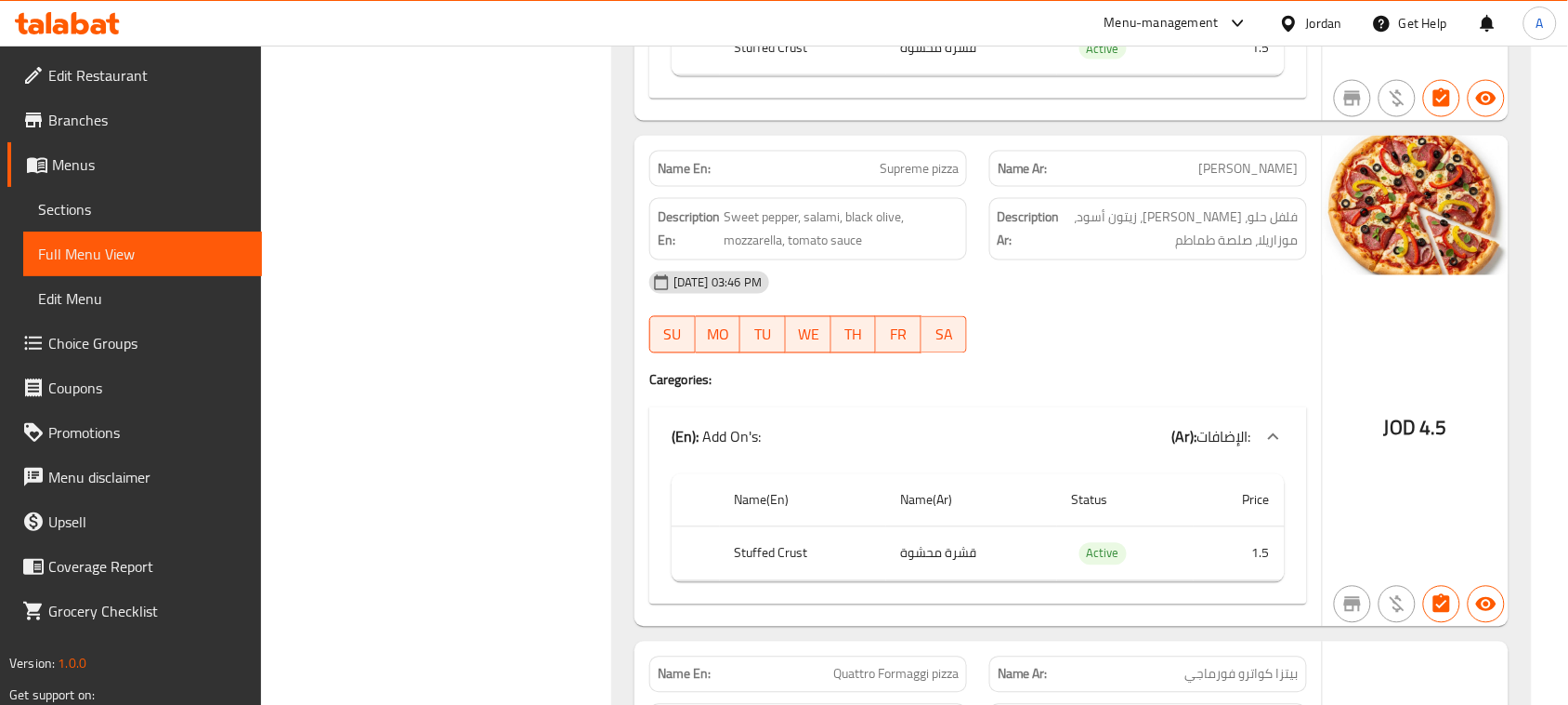
drag, startPoint x: 1195, startPoint y: 351, endPoint x: 1000, endPoint y: 386, distance: 198.1
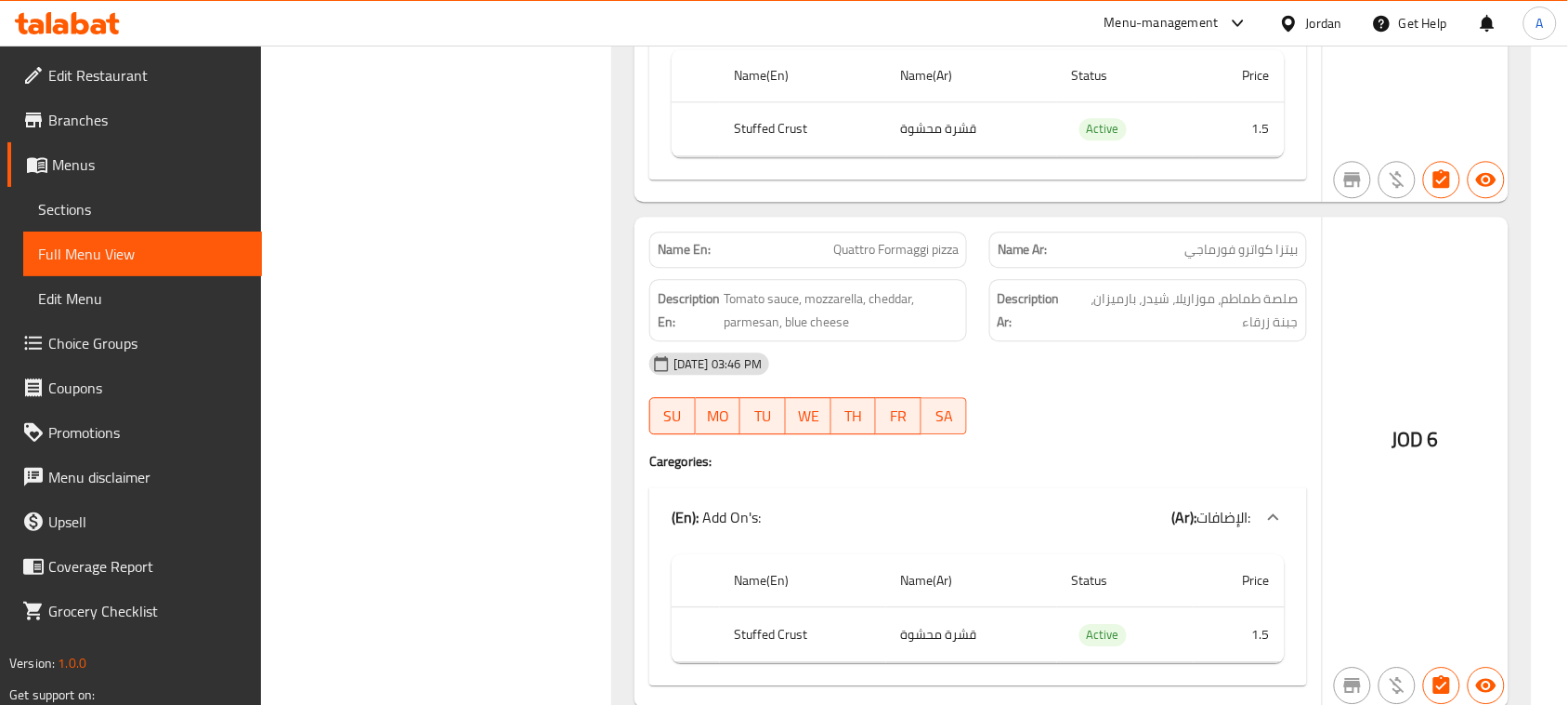
scroll to position [32724, 0]
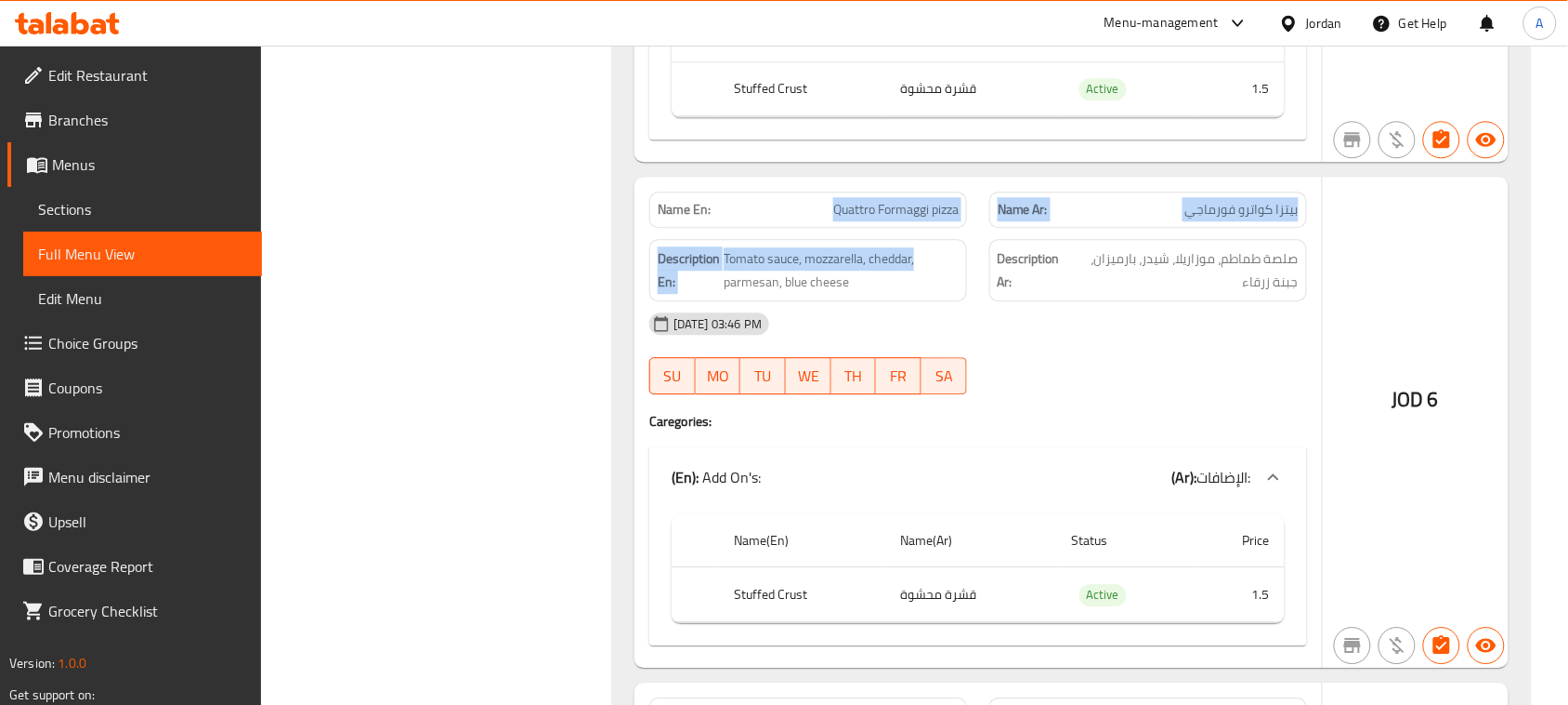
drag, startPoint x: 796, startPoint y: 284, endPoint x: 978, endPoint y: 311, distance: 184.0
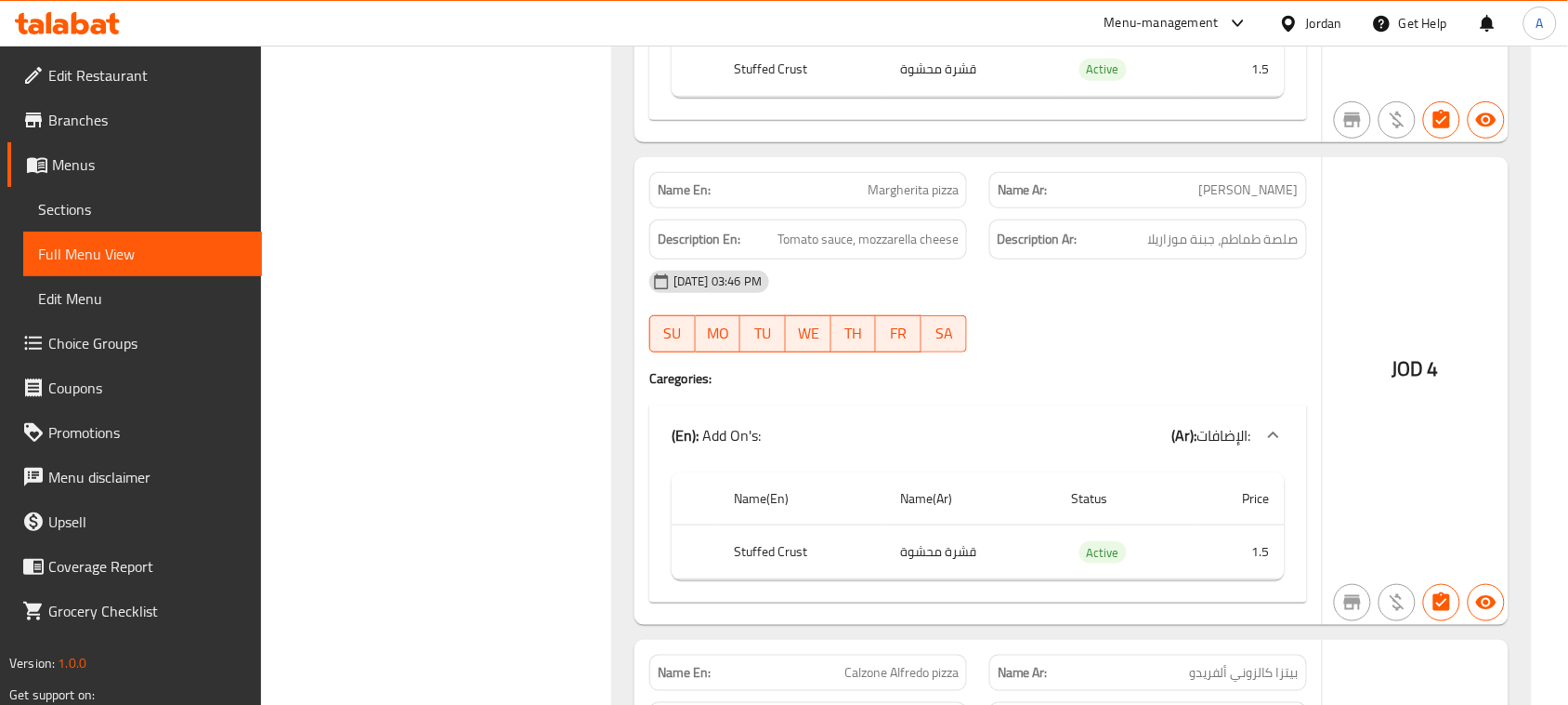
scroll to position [33769, 0]
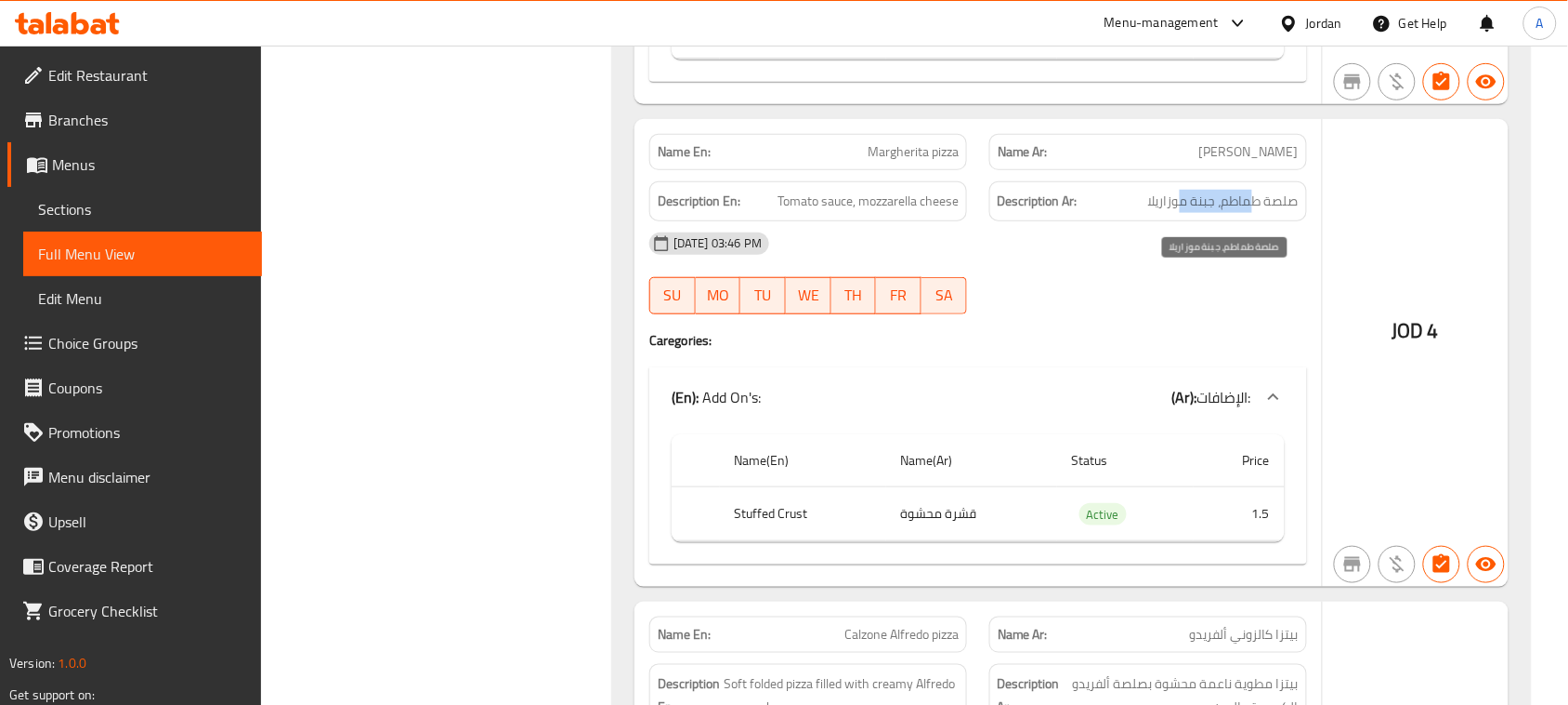
drag, startPoint x: 1194, startPoint y: 285, endPoint x: 1122, endPoint y: 367, distance: 109.1
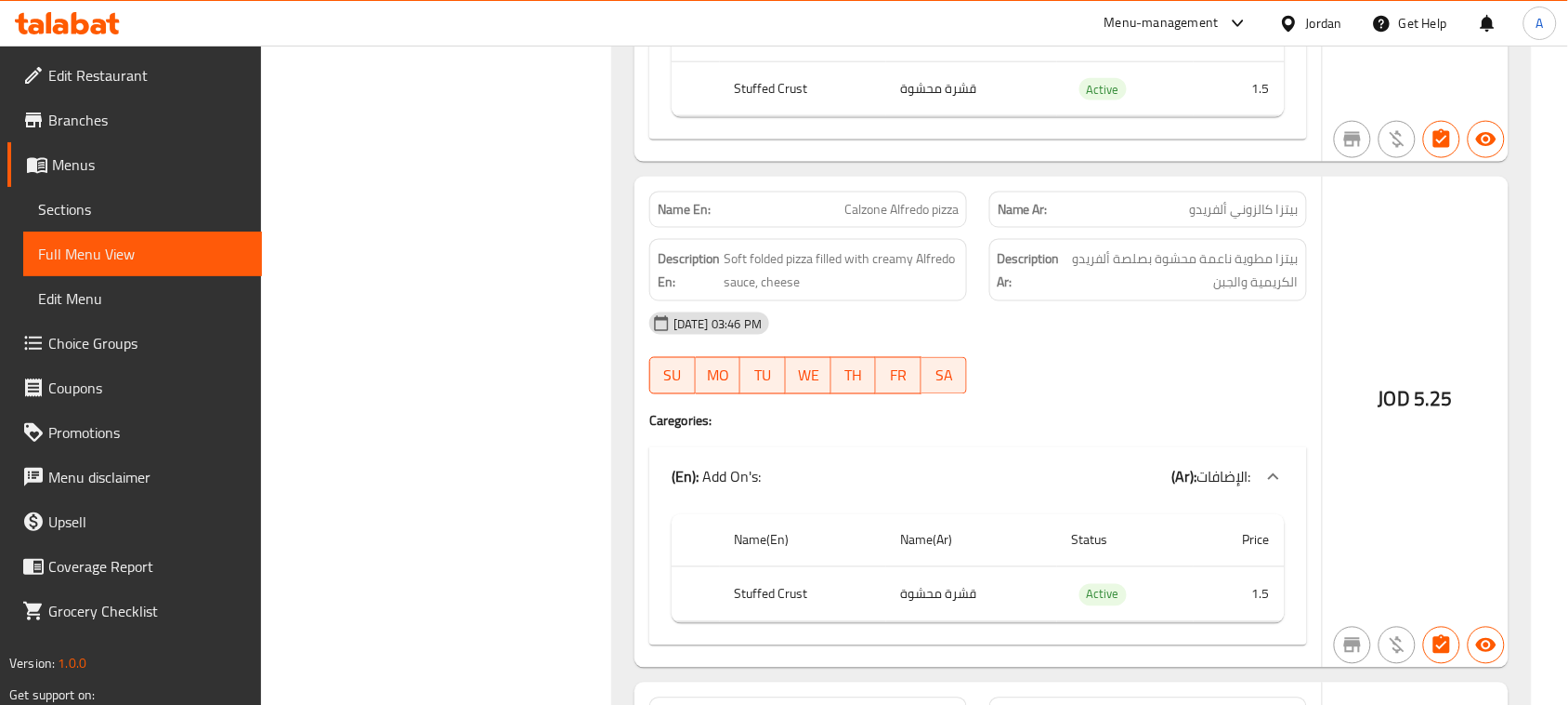
scroll to position [34235, 0]
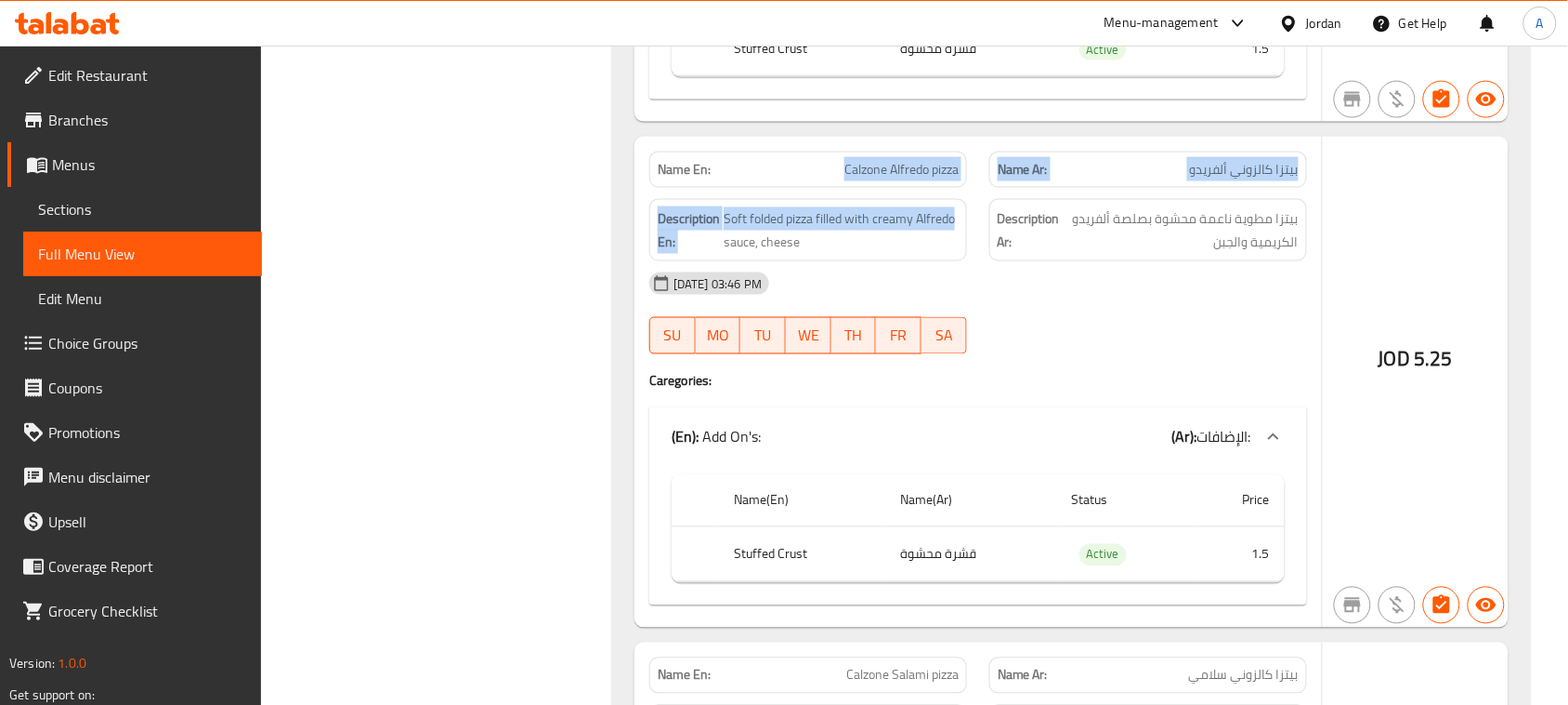
drag, startPoint x: 831, startPoint y: 261, endPoint x: 1088, endPoint y: 311, distance: 261.8
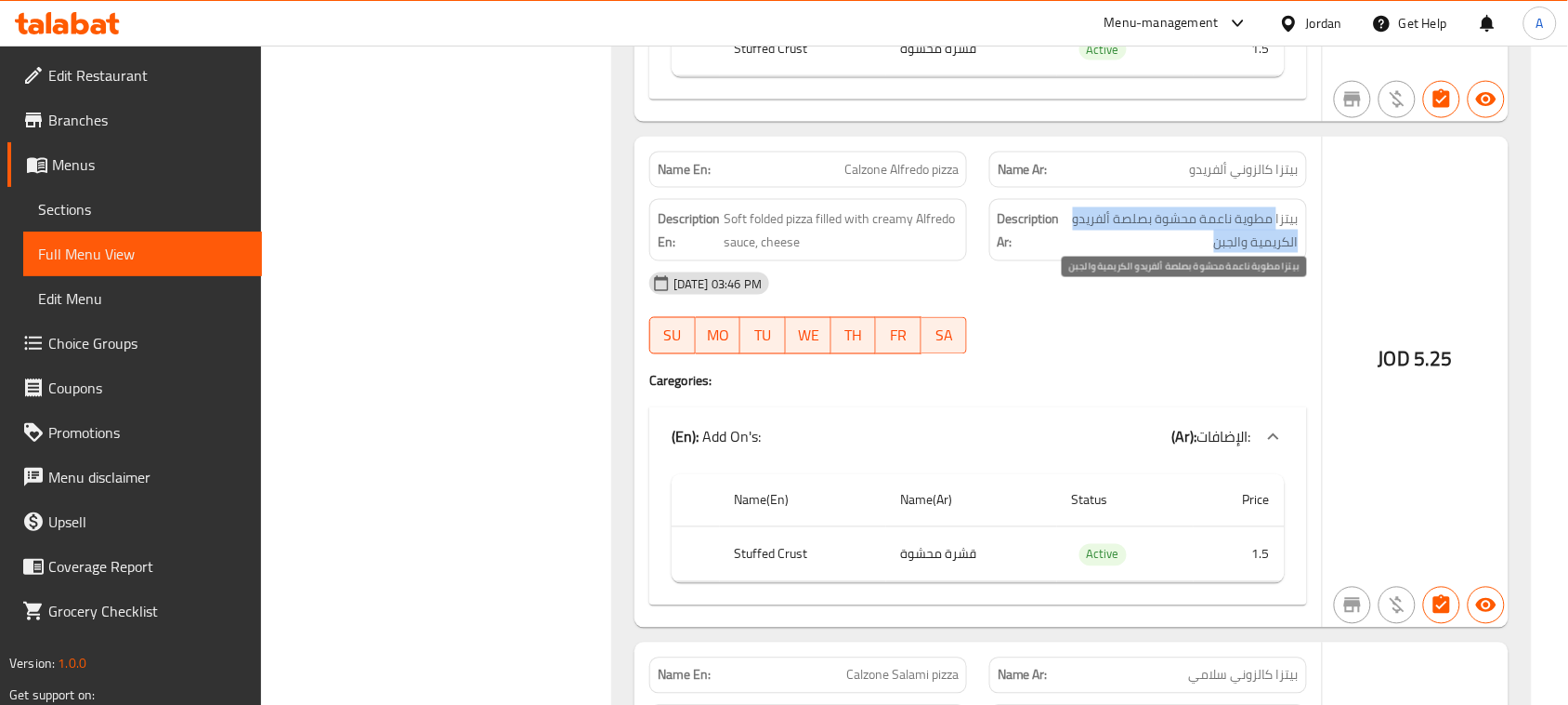
drag, startPoint x: 1278, startPoint y: 298, endPoint x: 1091, endPoint y: 312, distance: 187.5
click at [1091, 252] on span "بيتزا مطوية ناعمة محشوة بصلصة ألفريدو الكريمية والجبن" at bounding box center [1180, 230] width 235 height 45
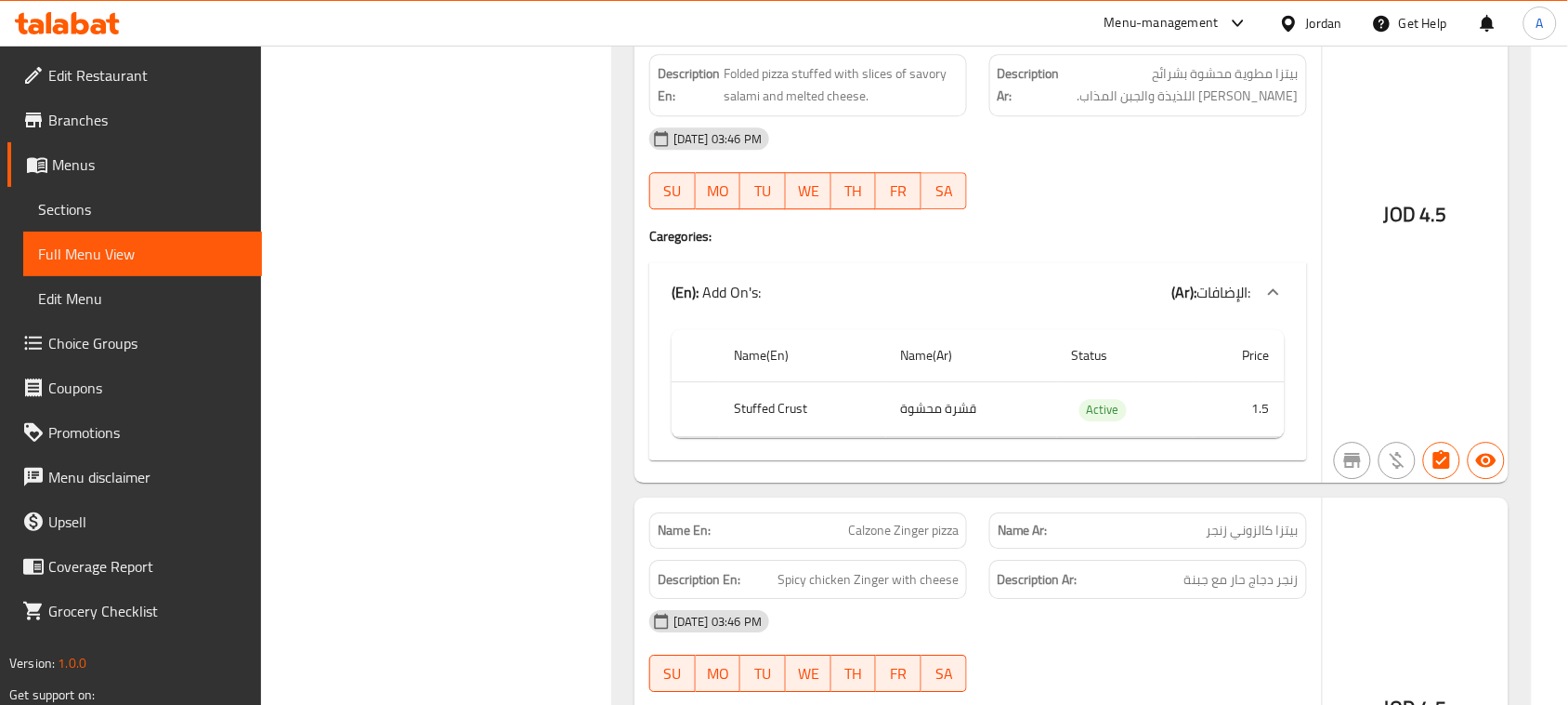
scroll to position [34815, 0]
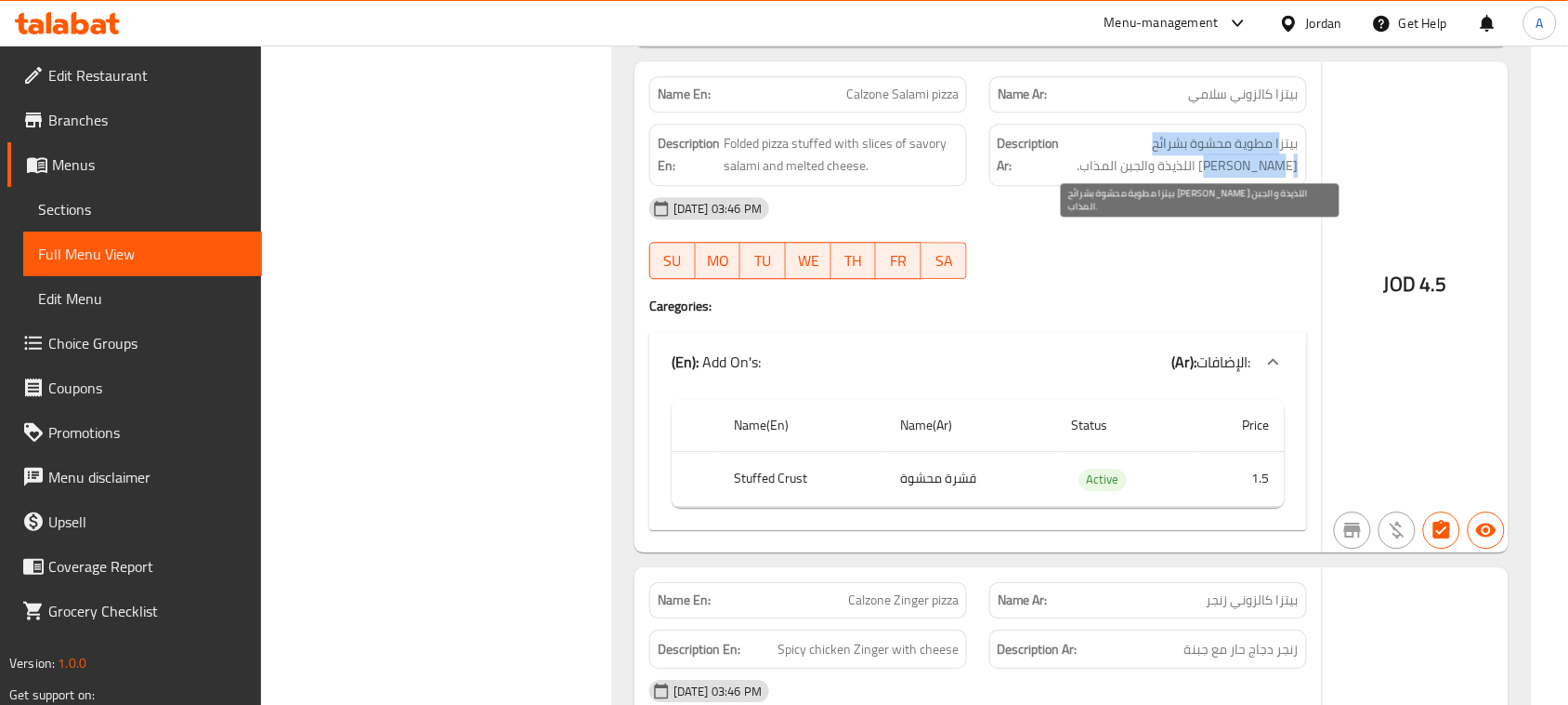
drag, startPoint x: 1281, startPoint y: 229, endPoint x: 1089, endPoint y: 235, distance: 192.1
click at [1087, 178] on span "بيتزا مطوية محشوة بشرائح السلامي اللذيذة والجبن المذاب." at bounding box center [1180, 154] width 235 height 45
drag, startPoint x: 1247, startPoint y: 256, endPoint x: 1228, endPoint y: 322, distance: 68.7
click at [1270, 178] on span "بيتزا مطوية محشوة بشرائح السلامي اللذيذة والجبن المذاب." at bounding box center [1180, 154] width 235 height 45
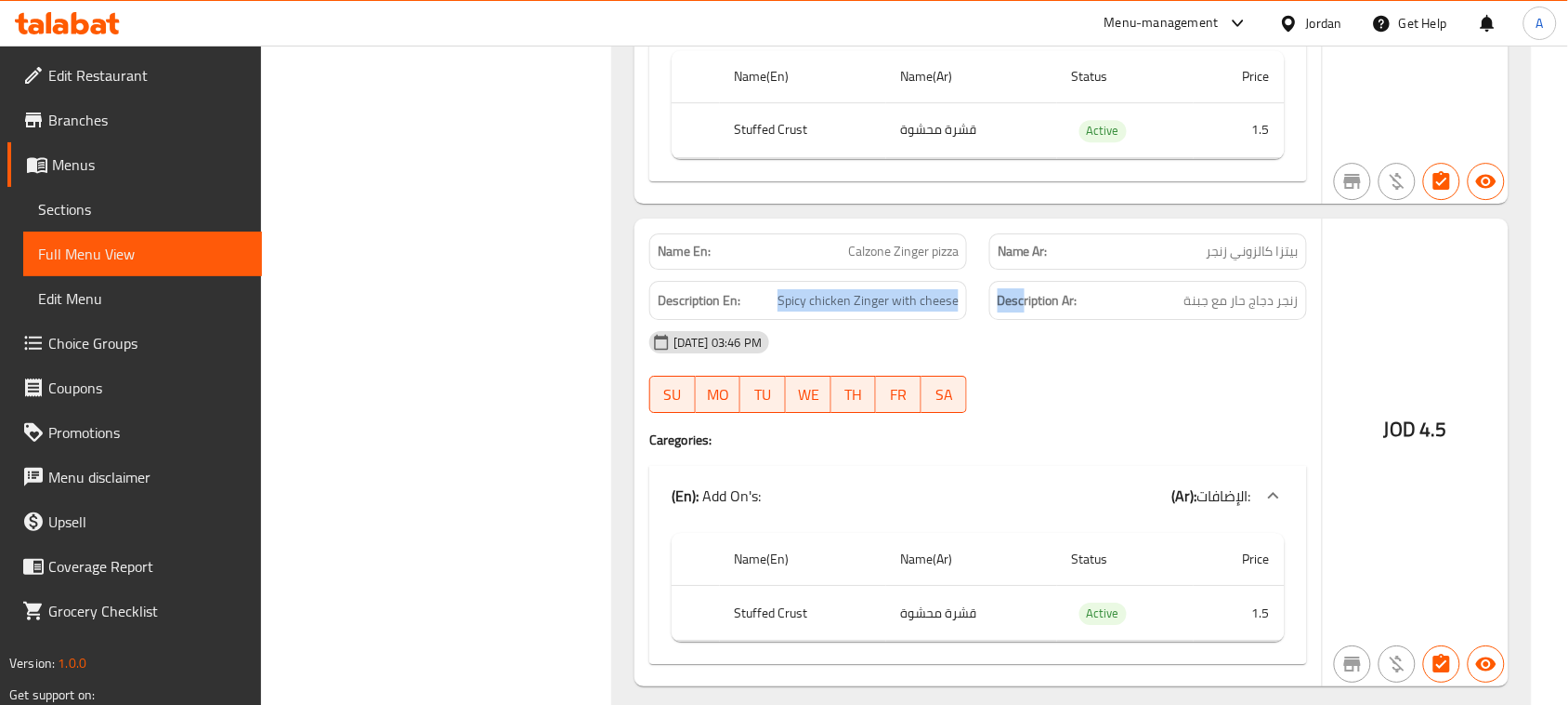
drag, startPoint x: 799, startPoint y: 362, endPoint x: 1060, endPoint y: 362, distance: 261.0
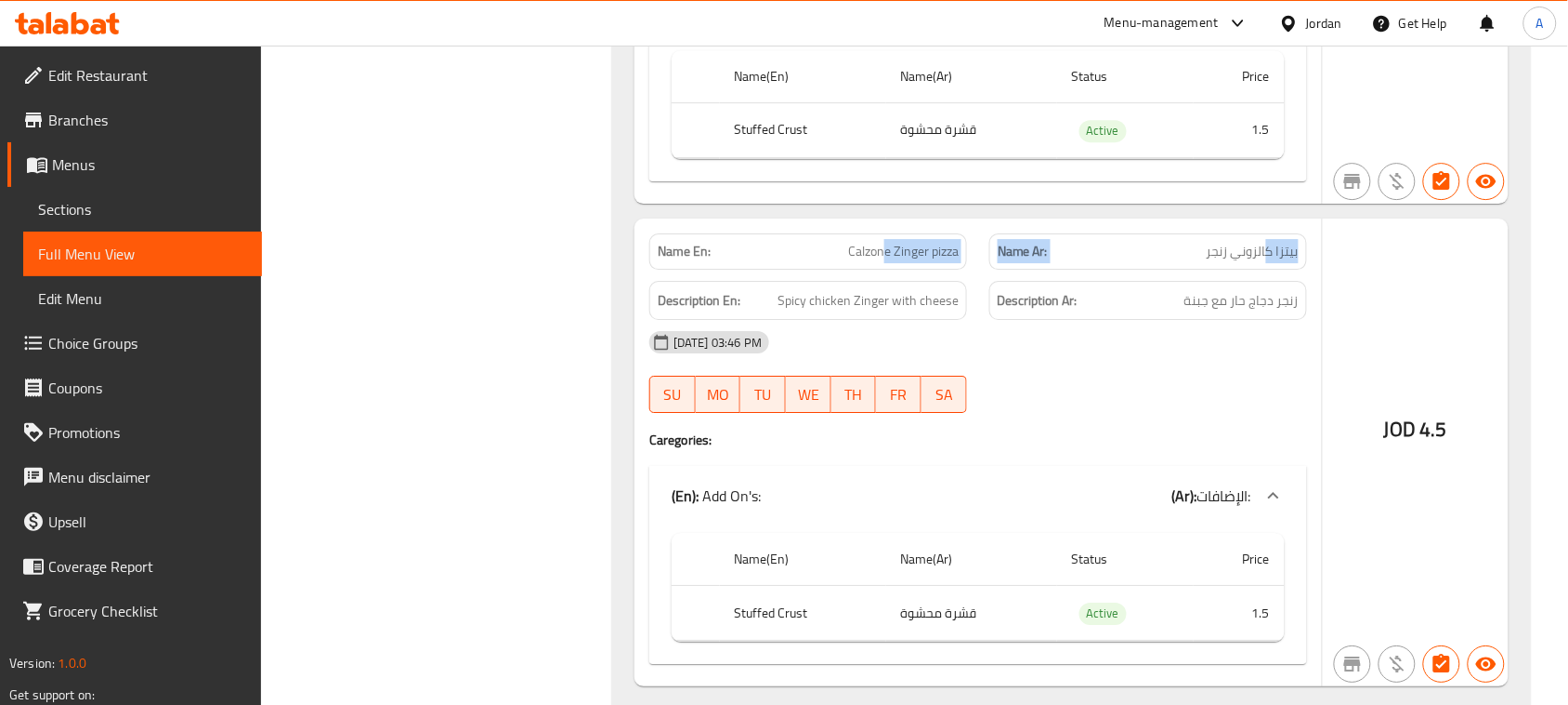
drag, startPoint x: 1266, startPoint y: 333, endPoint x: 880, endPoint y: 336, distance: 386.0
click at [1294, 312] on span "زنجر دجاج حار مع جبنة" at bounding box center [1241, 300] width 114 height 24
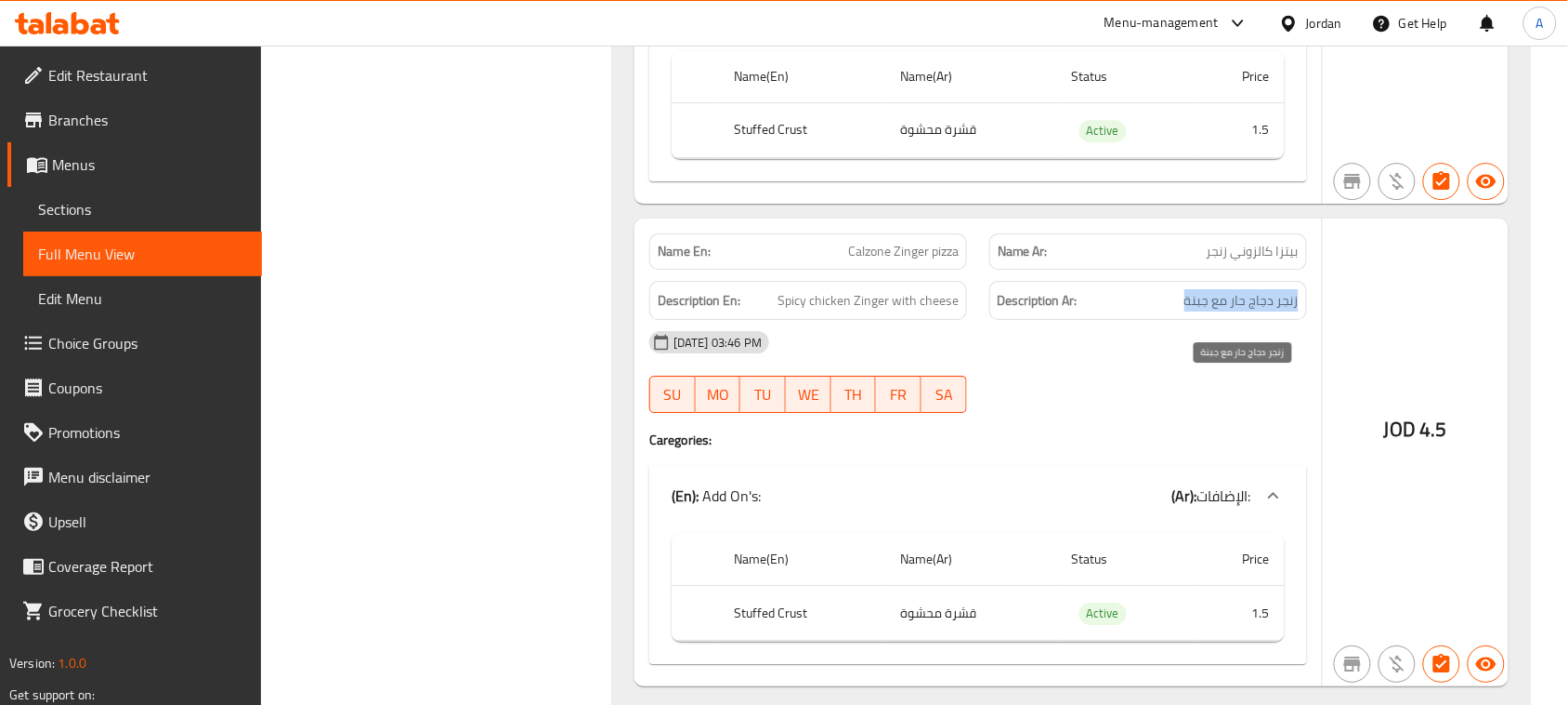
drag, startPoint x: 1294, startPoint y: 391, endPoint x: 1191, endPoint y: 395, distance: 103.1
click at [1191, 312] on span "زنجر دجاج حار مع جبنة" at bounding box center [1241, 300] width 114 height 24
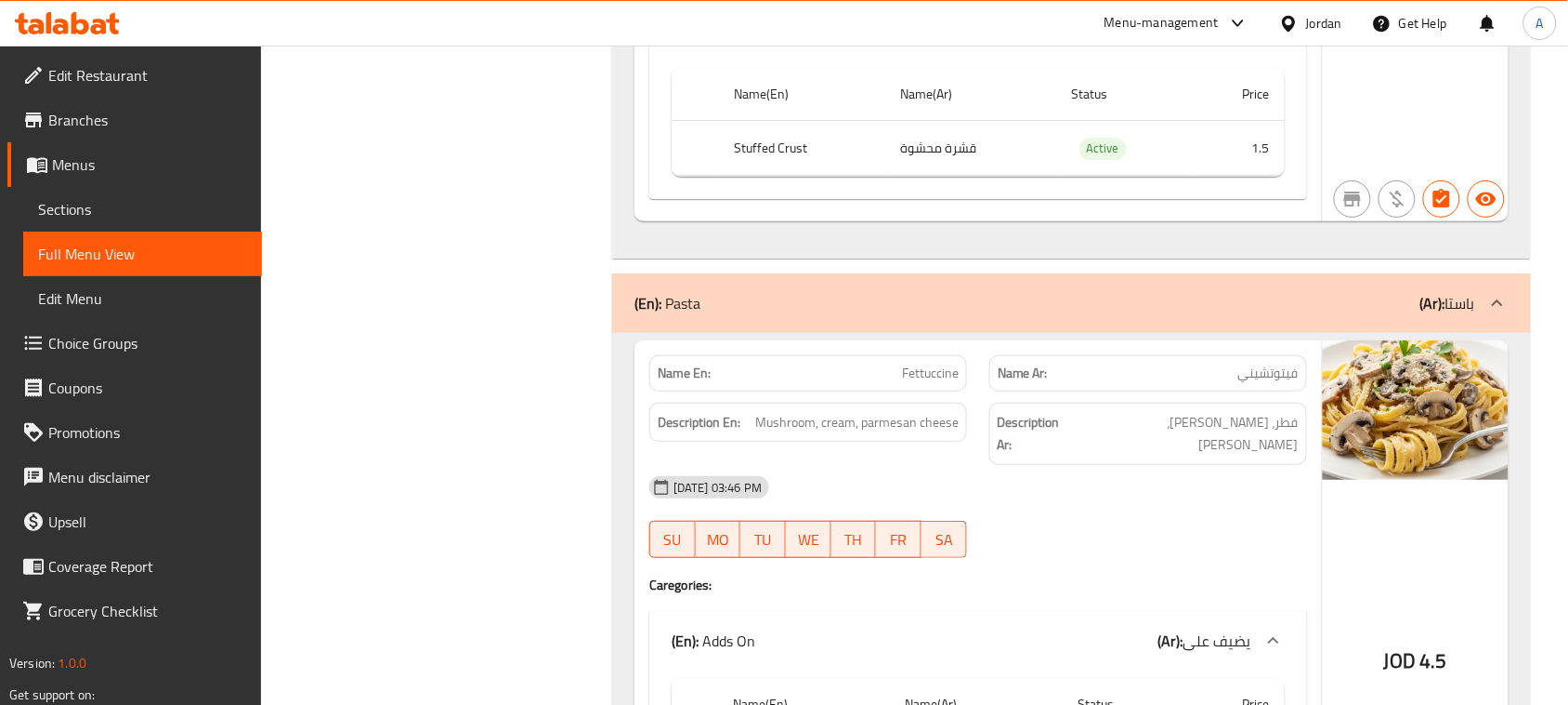
scroll to position [35861, 0]
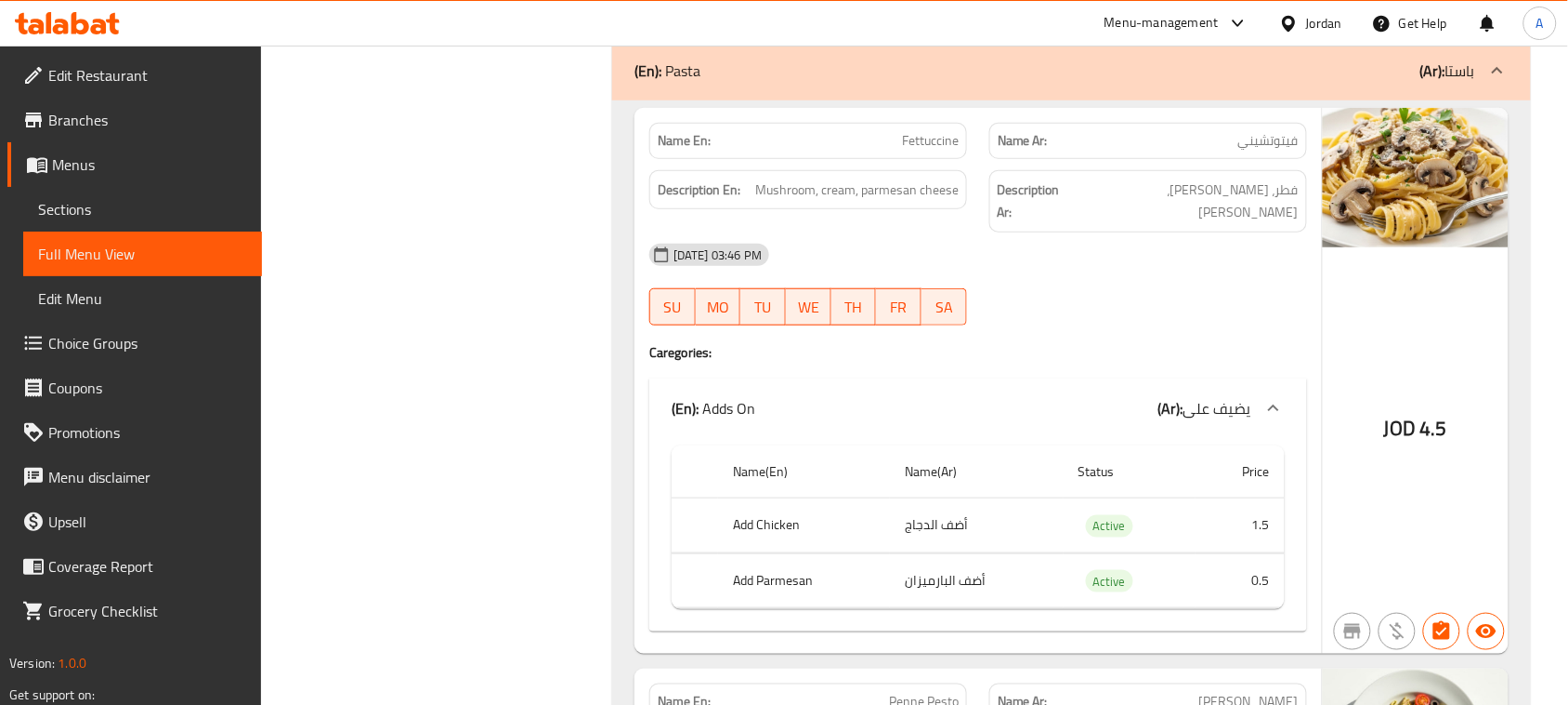
drag, startPoint x: 845, startPoint y: 234, endPoint x: 1019, endPoint y: 281, distance: 180.2
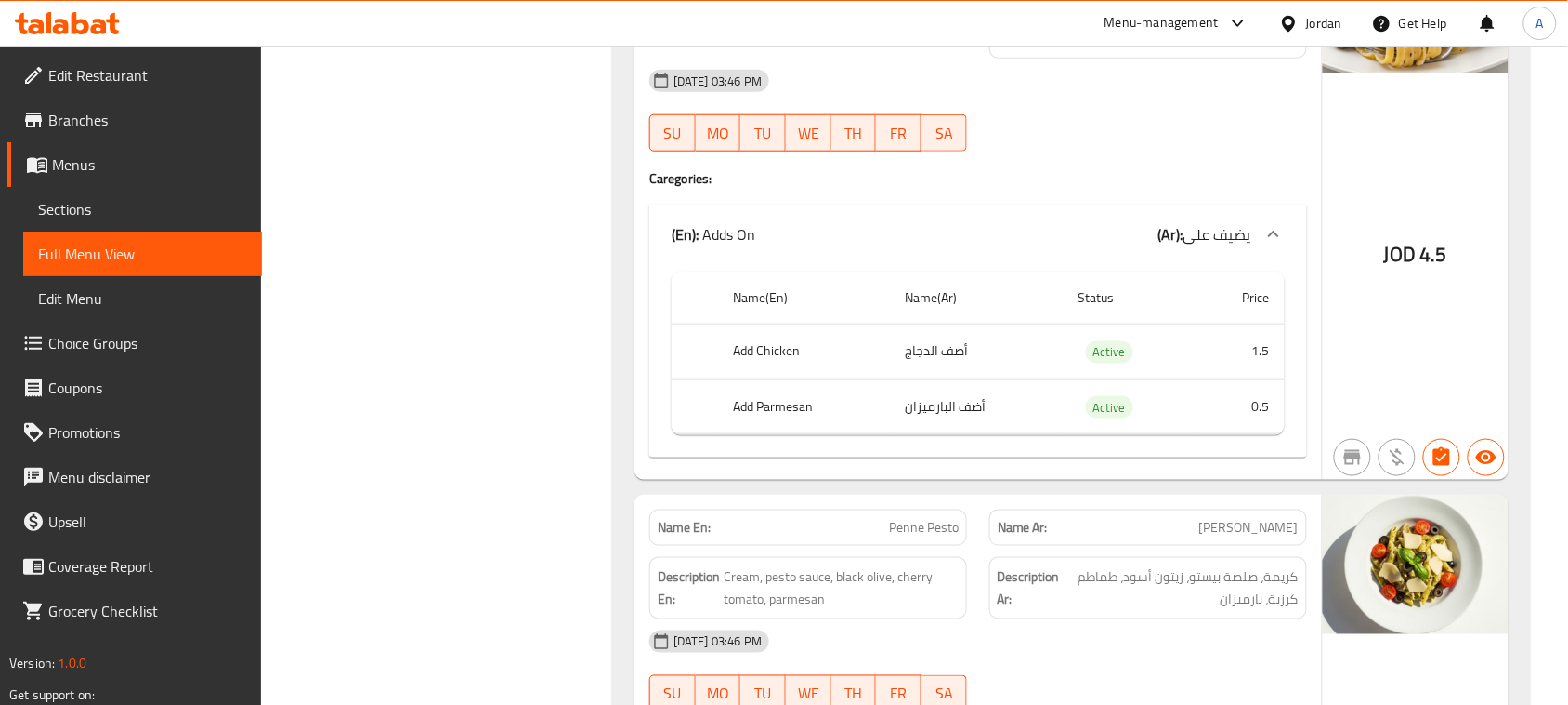
scroll to position [35977, 0]
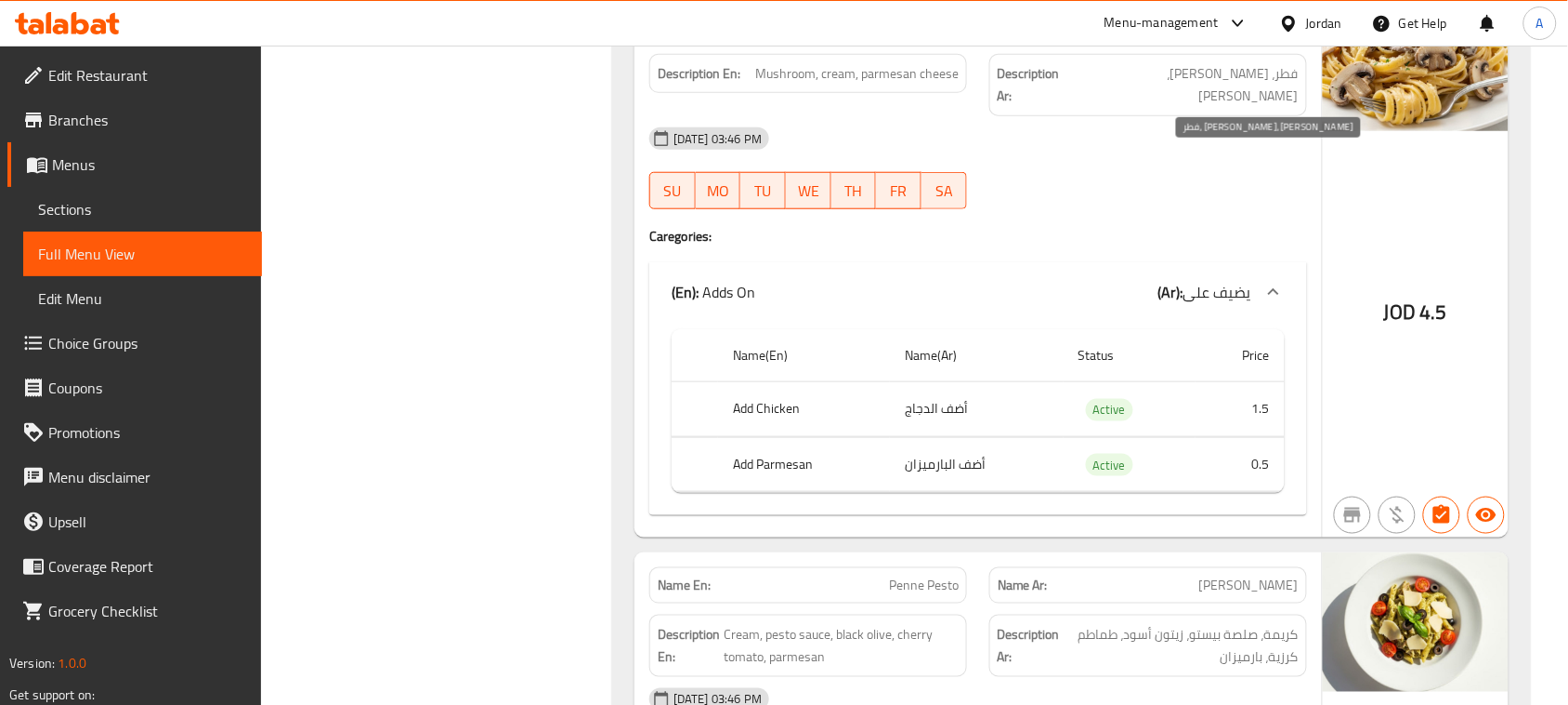
click at [1297, 108] on span "فطر، كريمة، جبن بارميزان" at bounding box center [1187, 84] width 221 height 45
drag, startPoint x: 1297, startPoint y: 167, endPoint x: 1252, endPoint y: 169, distance: 45.0
click at [1252, 108] on span "فطر، كريمة، جبن بارميزان" at bounding box center [1187, 84] width 221 height 45
drag, startPoint x: 943, startPoint y: 465, endPoint x: 963, endPoint y: 530, distance: 68.0
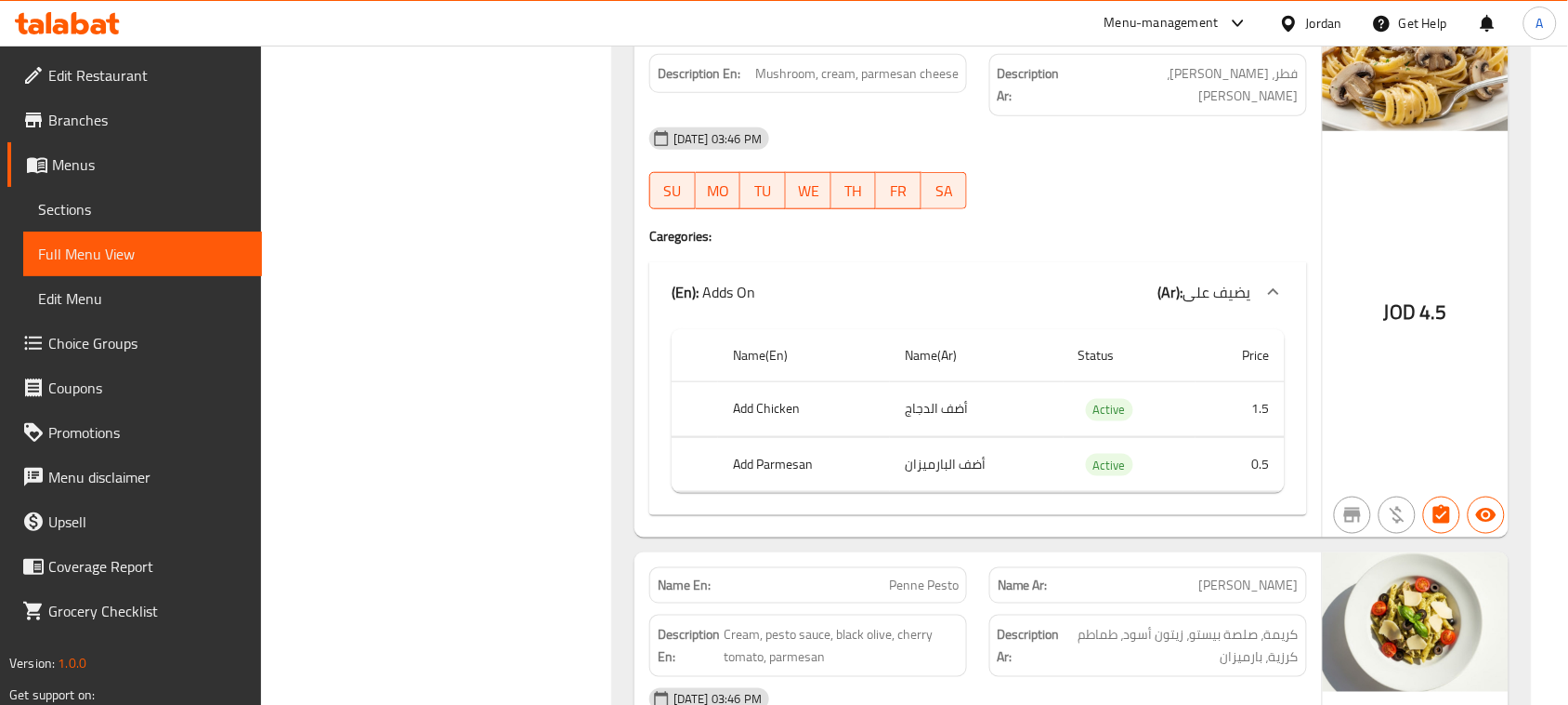
drag, startPoint x: 952, startPoint y: 531, endPoint x: 977, endPoint y: 531, distance: 25.0
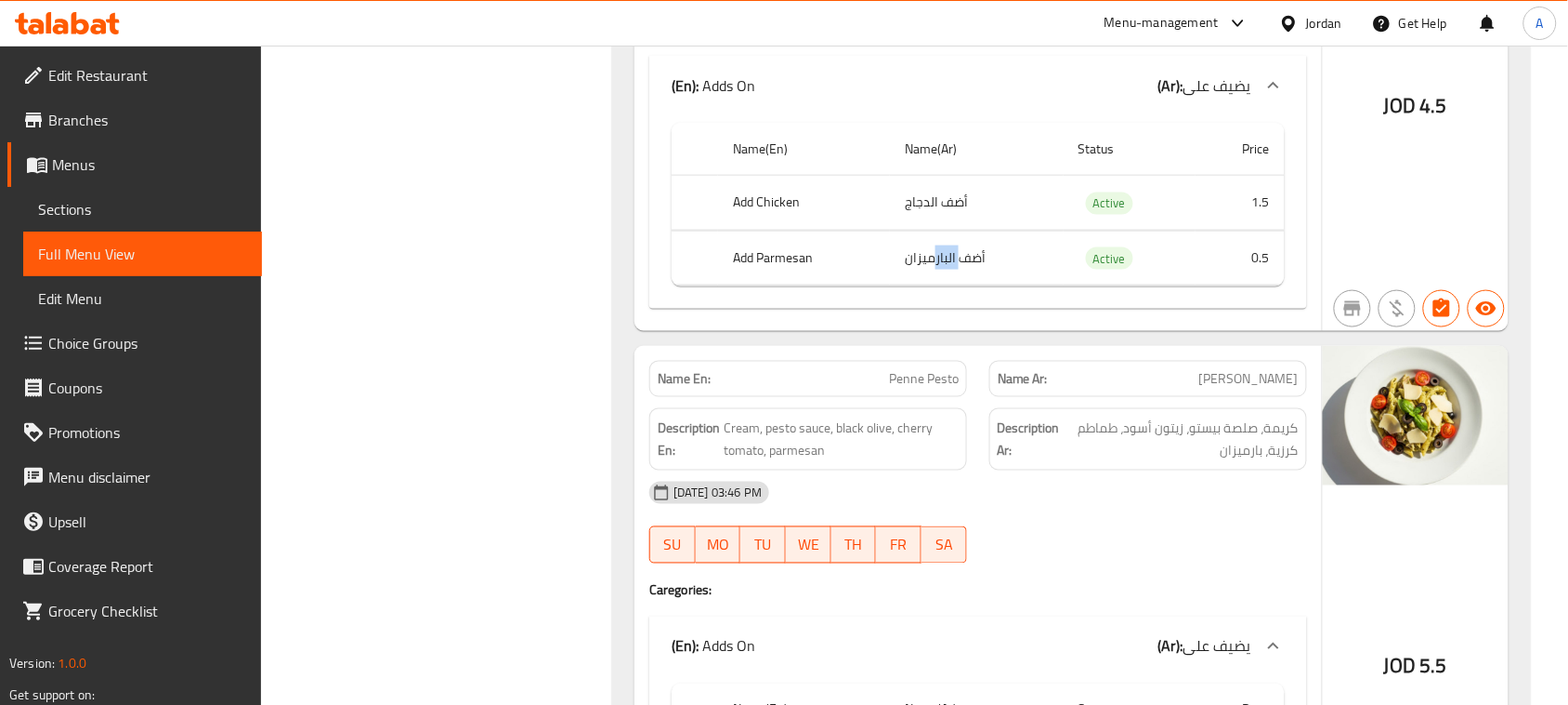
scroll to position [36325, 0]
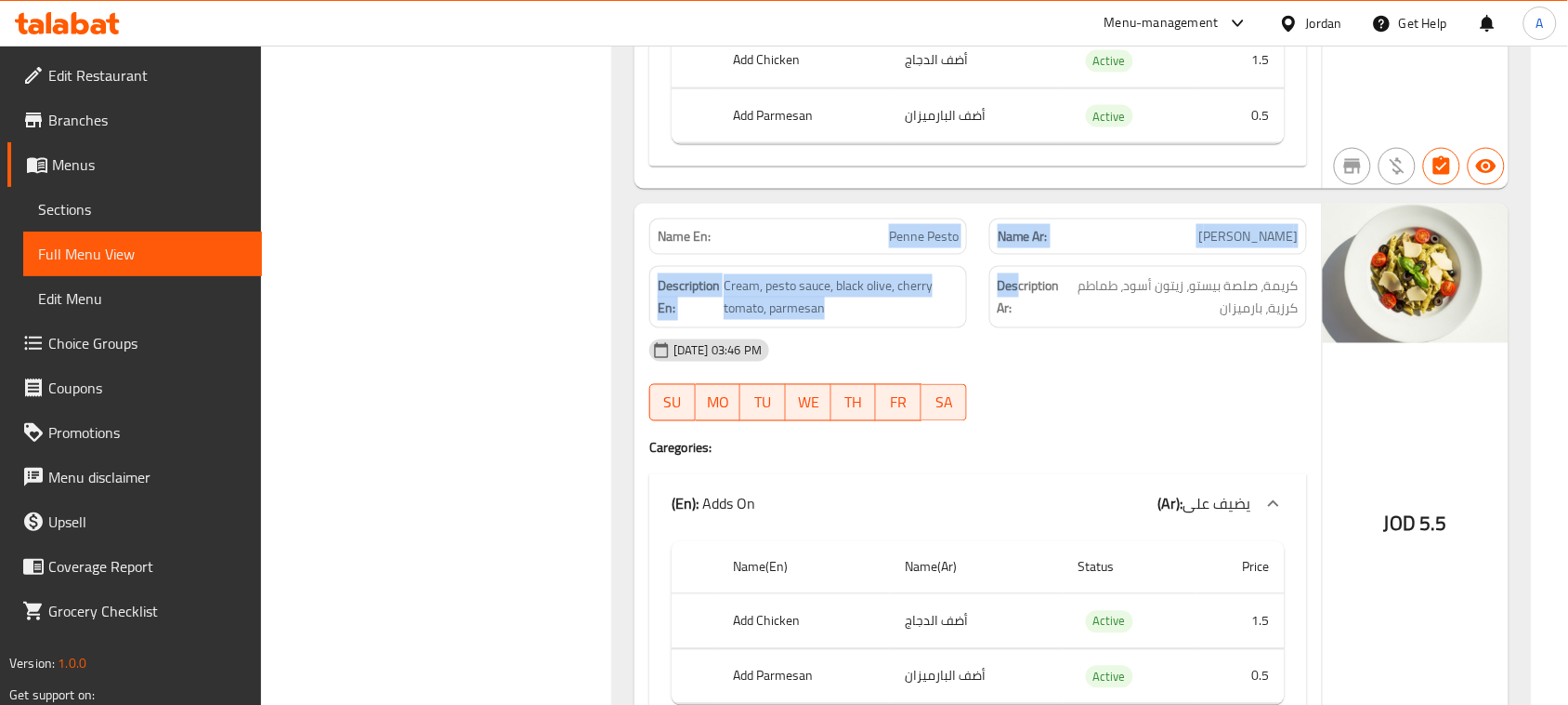
drag, startPoint x: 862, startPoint y: 298, endPoint x: 1089, endPoint y: 374, distance: 239.4
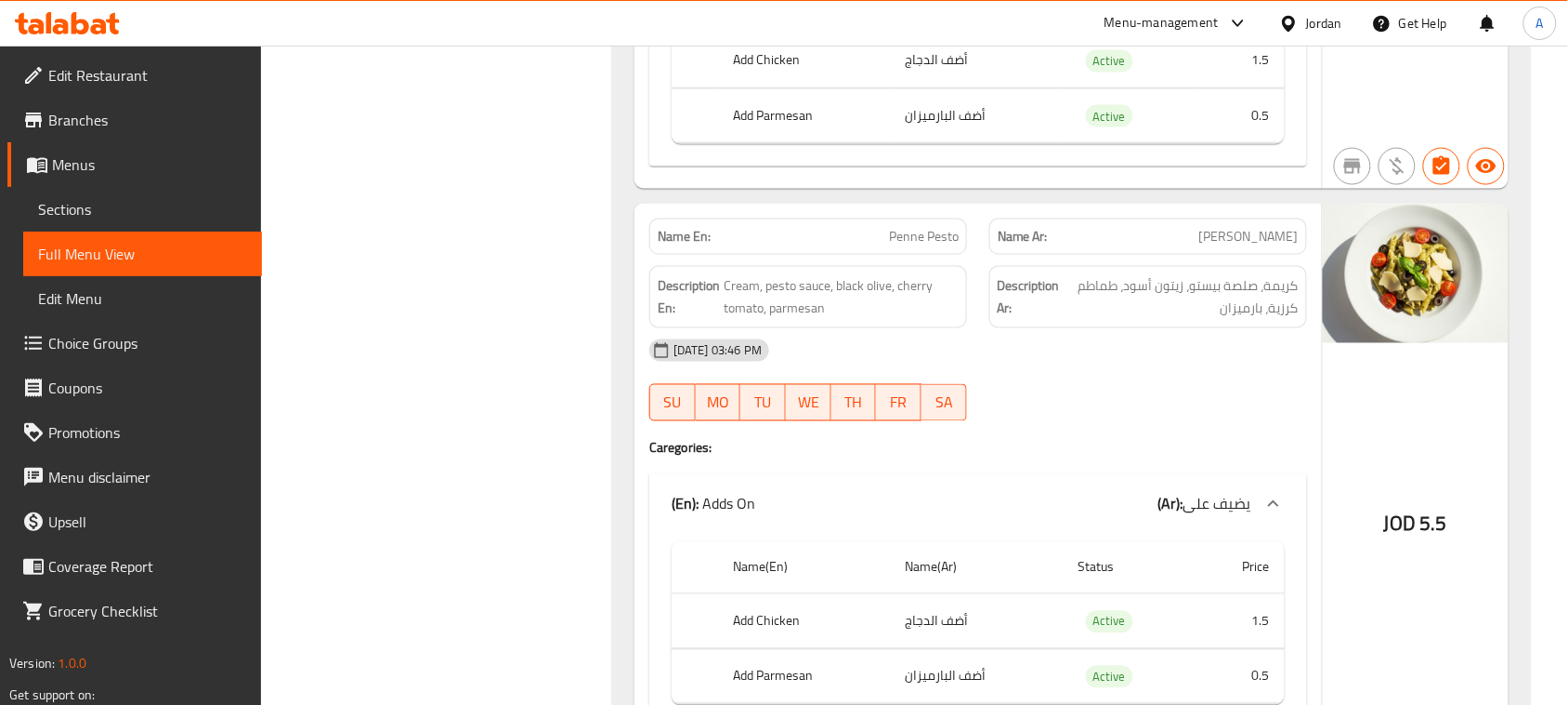
drag, startPoint x: 1099, startPoint y: 437, endPoint x: 1080, endPoint y: 446, distance: 21.0
click at [1280, 320] on span "كريمة، صلصة بيستو، زيتون أسود، طماطم كرزية، بارميزان" at bounding box center [1180, 297] width 235 height 45
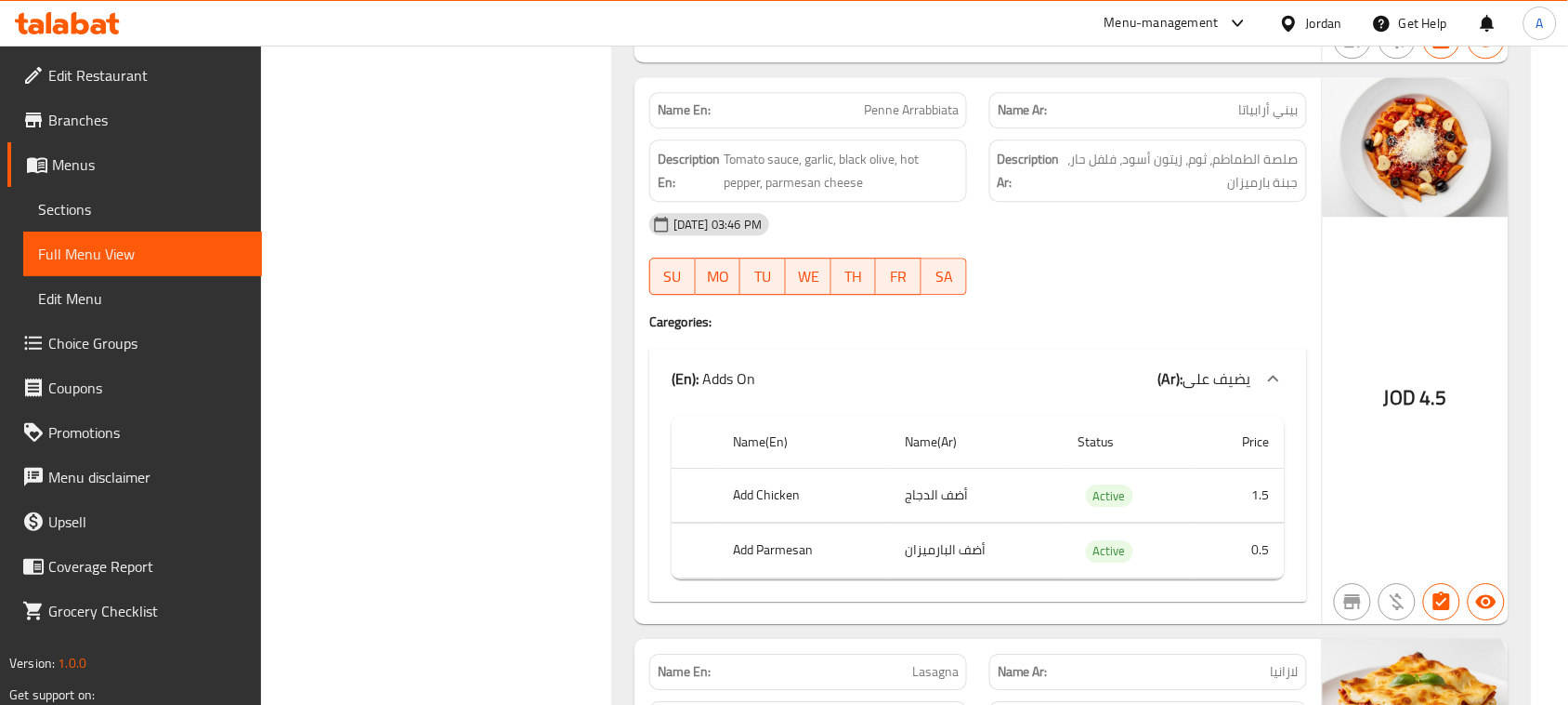
scroll to position [37022, 0]
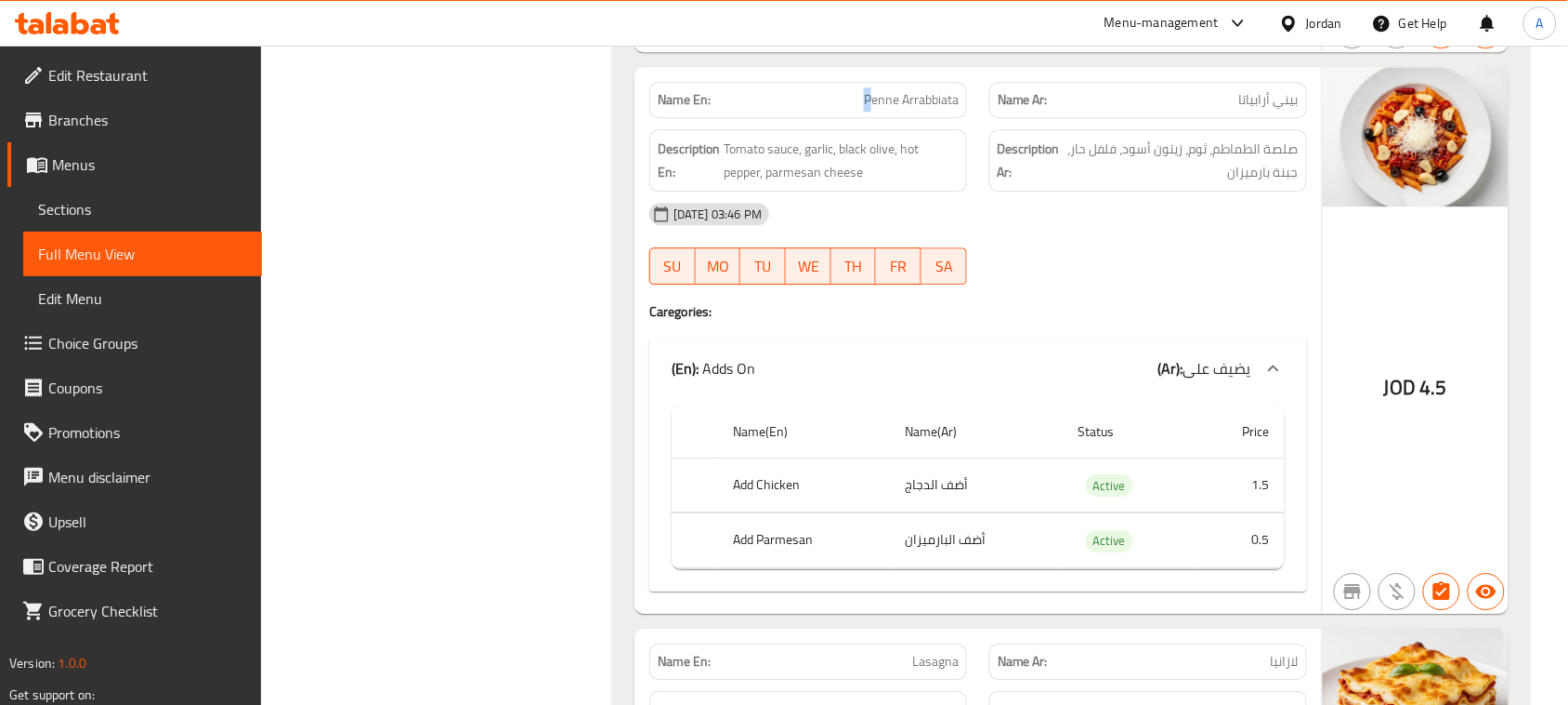
drag, startPoint x: 825, startPoint y: 168, endPoint x: 1073, endPoint y: 211, distance: 251.7
drag, startPoint x: 1291, startPoint y: 221, endPoint x: 1228, endPoint y: 344, distance: 138.2
click at [1233, 183] on span "صلصة الطماطم، ثوم، زيتون أسود، فلفل حار، جبنة بارميزان" at bounding box center [1180, 160] width 235 height 45
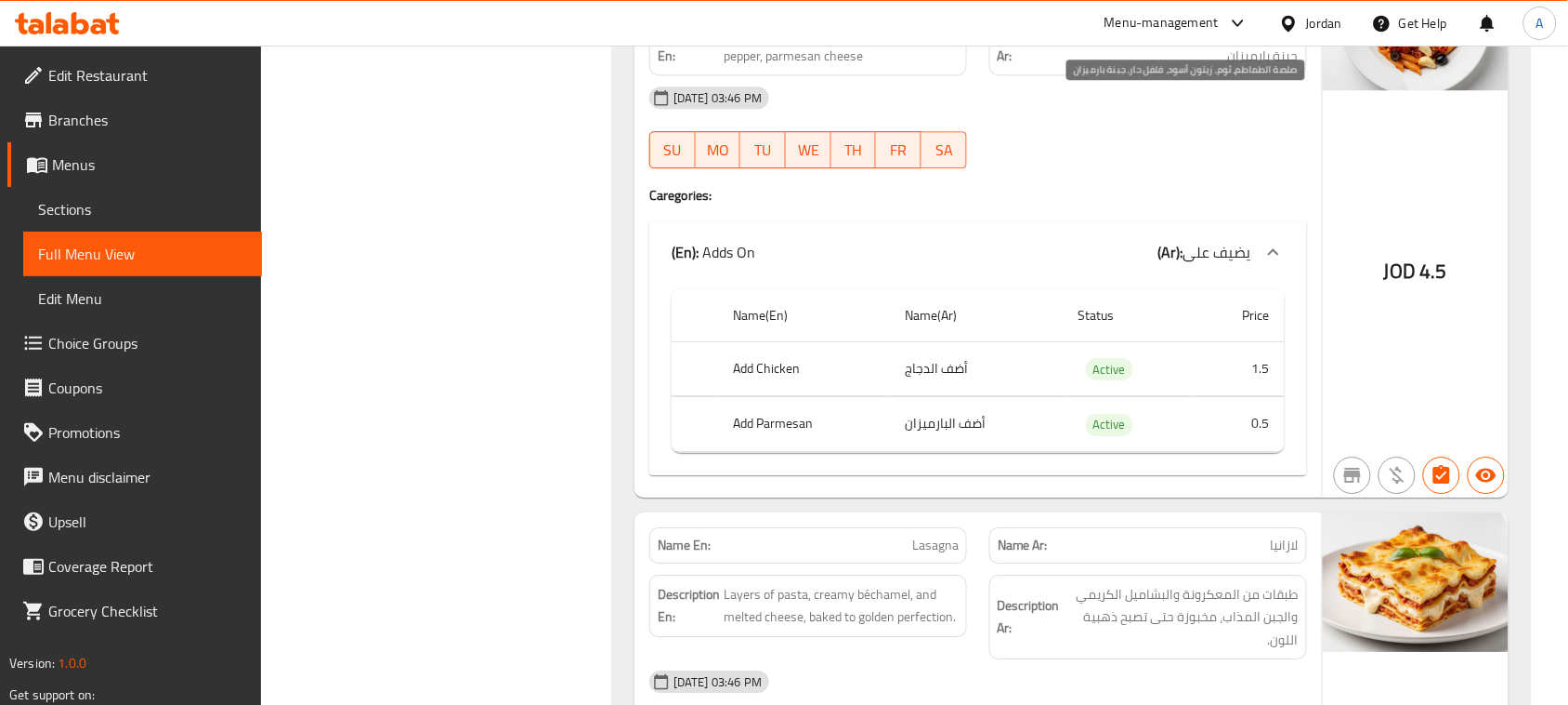
drag, startPoint x: 1072, startPoint y: 91, endPoint x: 1079, endPoint y: 196, distance: 105.2
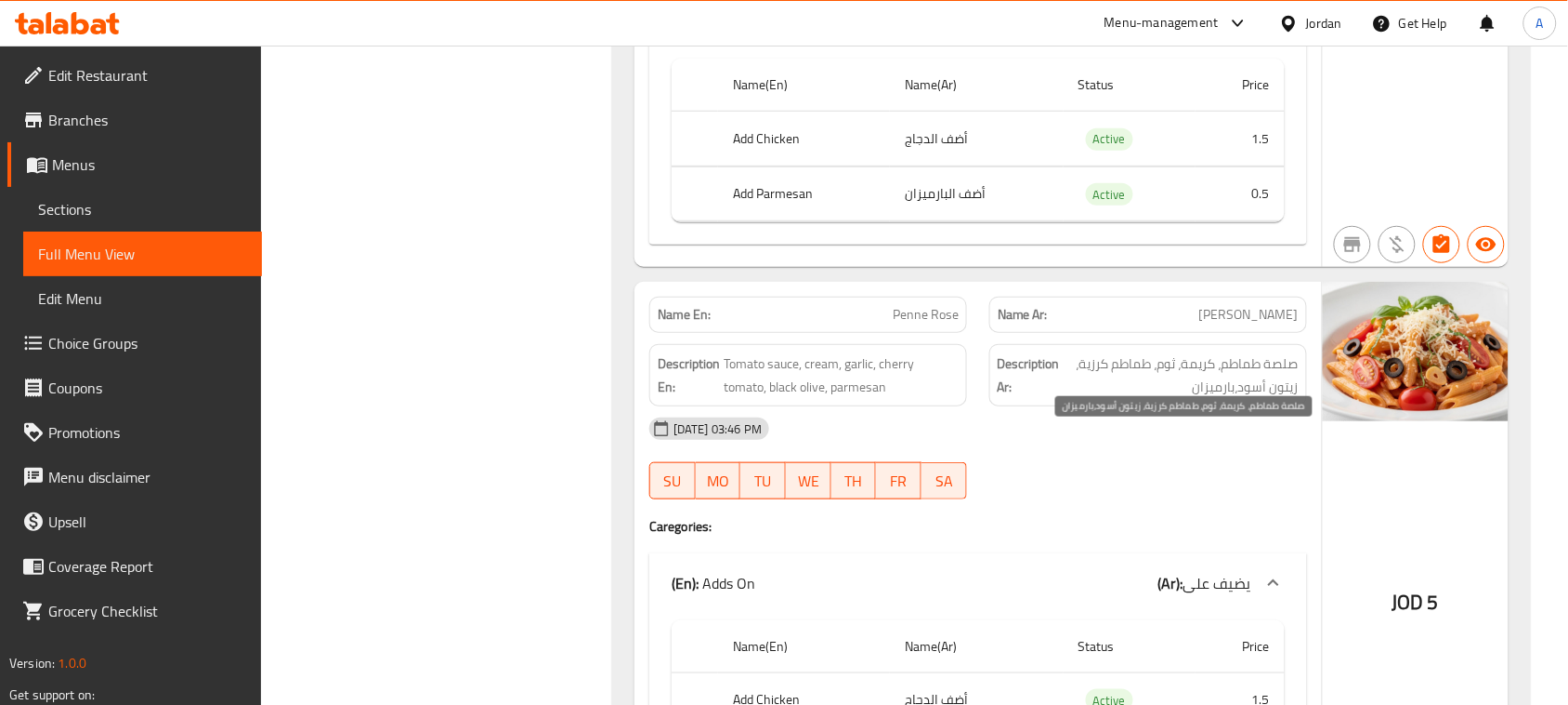
scroll to position [38185, 0]
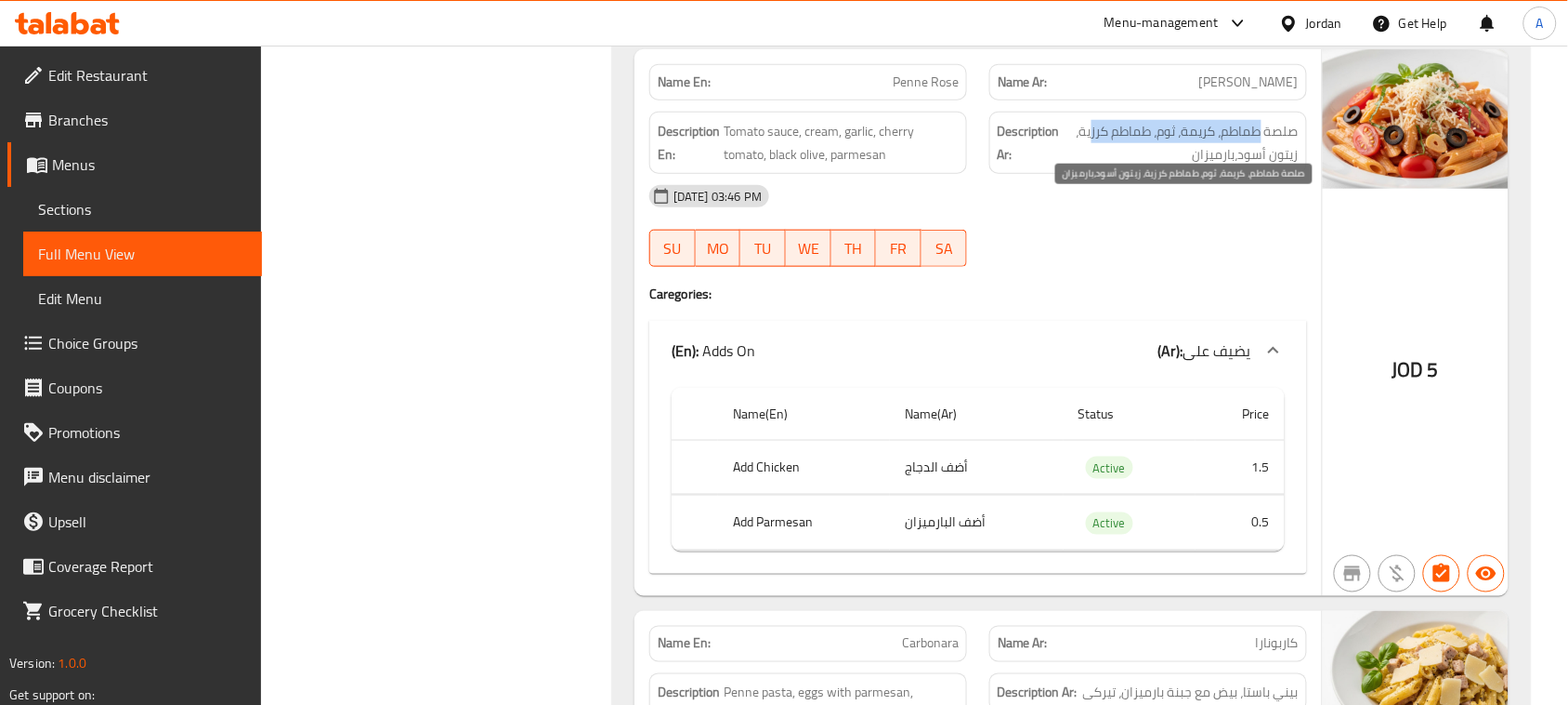
drag, startPoint x: 1251, startPoint y: 212, endPoint x: 1089, endPoint y: 214, distance: 162.0
click at [1089, 165] on span "صلصة طماطم، كريمة، ثوم، طماطم كرزية، زيتون أسود،بارميزان" at bounding box center [1180, 142] width 235 height 45
drag, startPoint x: 1279, startPoint y: 235, endPoint x: 1179, endPoint y: 246, distance: 100.6
click at [1193, 165] on span "صلصة طماطم، كريمة، ثوم، طماطم كرزية، زيتون أسود،بارميزان" at bounding box center [1180, 142] width 235 height 45
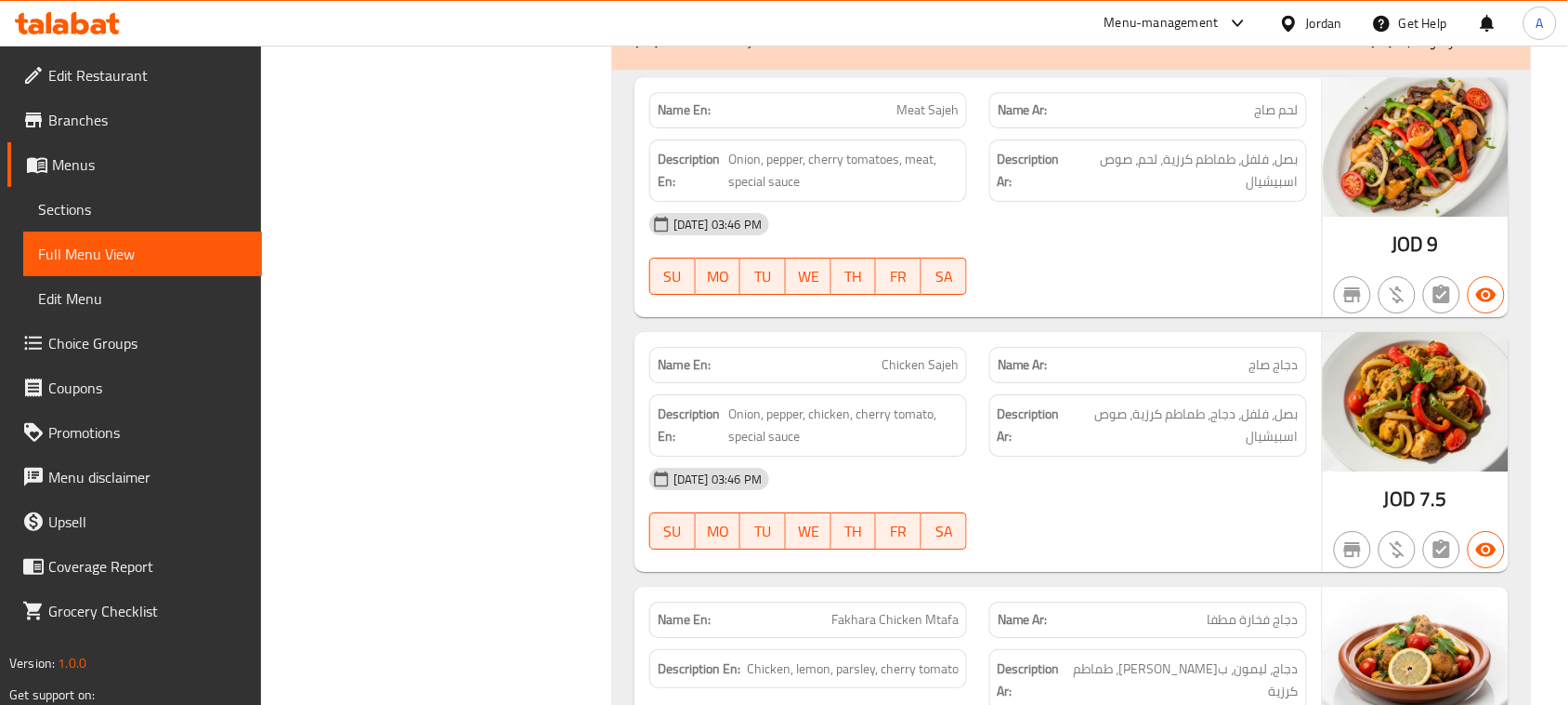
scroll to position [39346, 0]
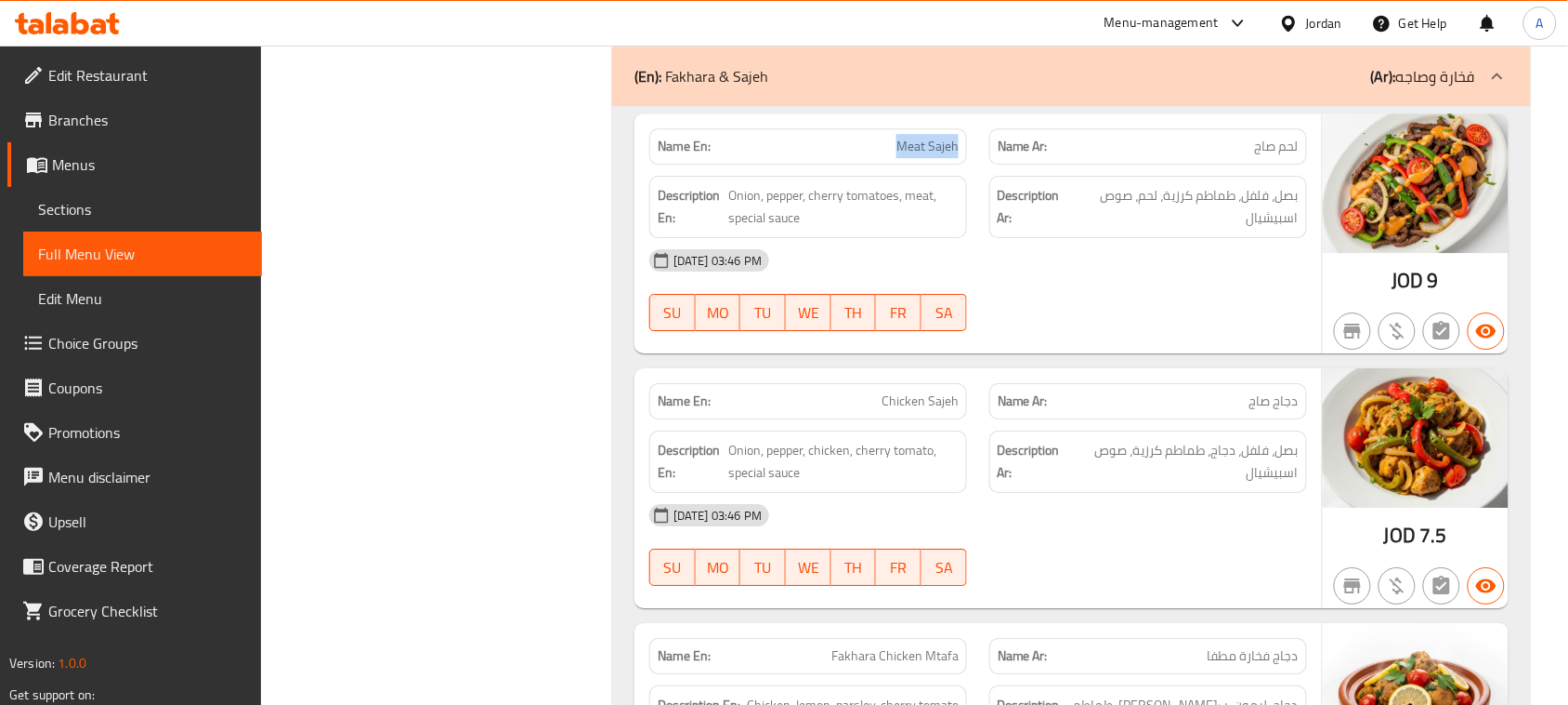
drag, startPoint x: 871, startPoint y: 223, endPoint x: 1045, endPoint y: 285, distance: 184.7
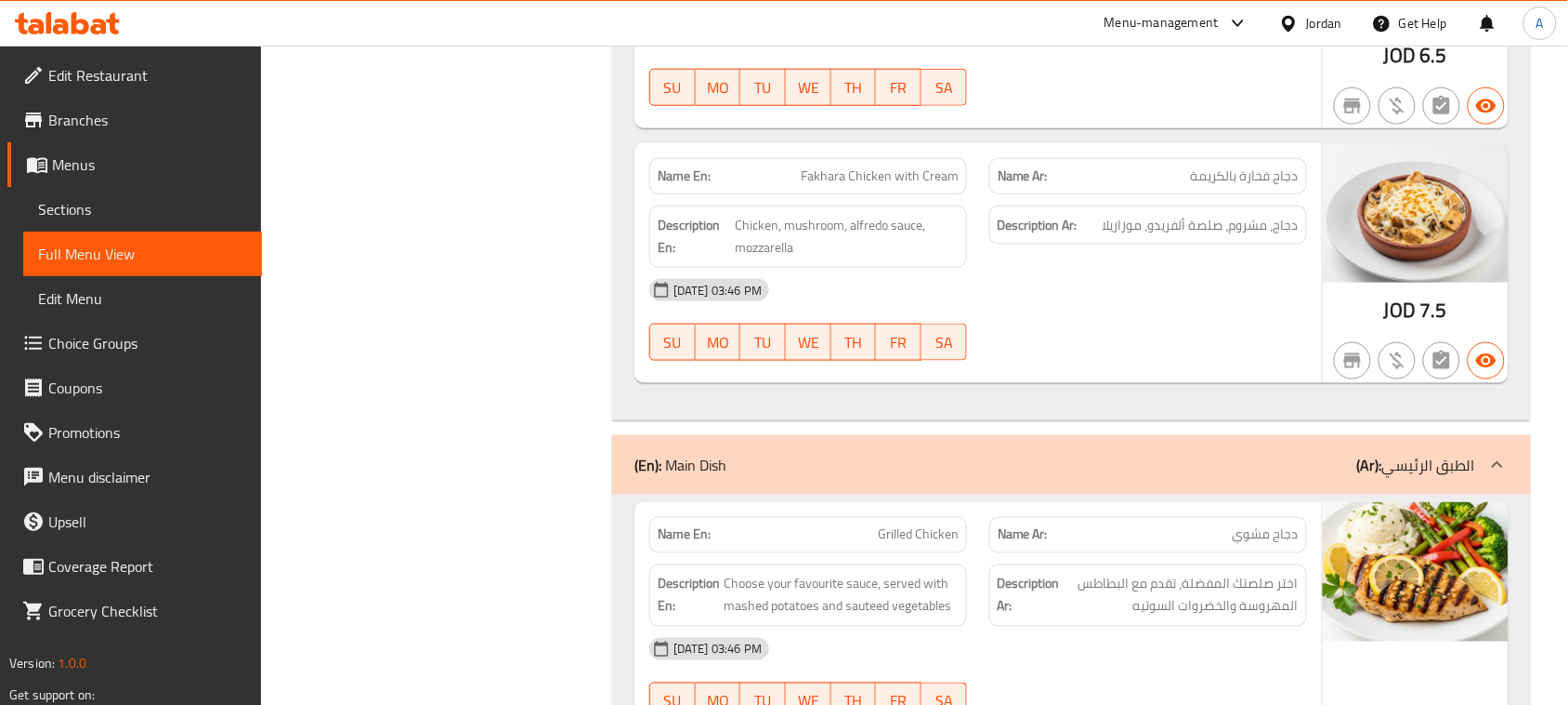
scroll to position [40392, 0]
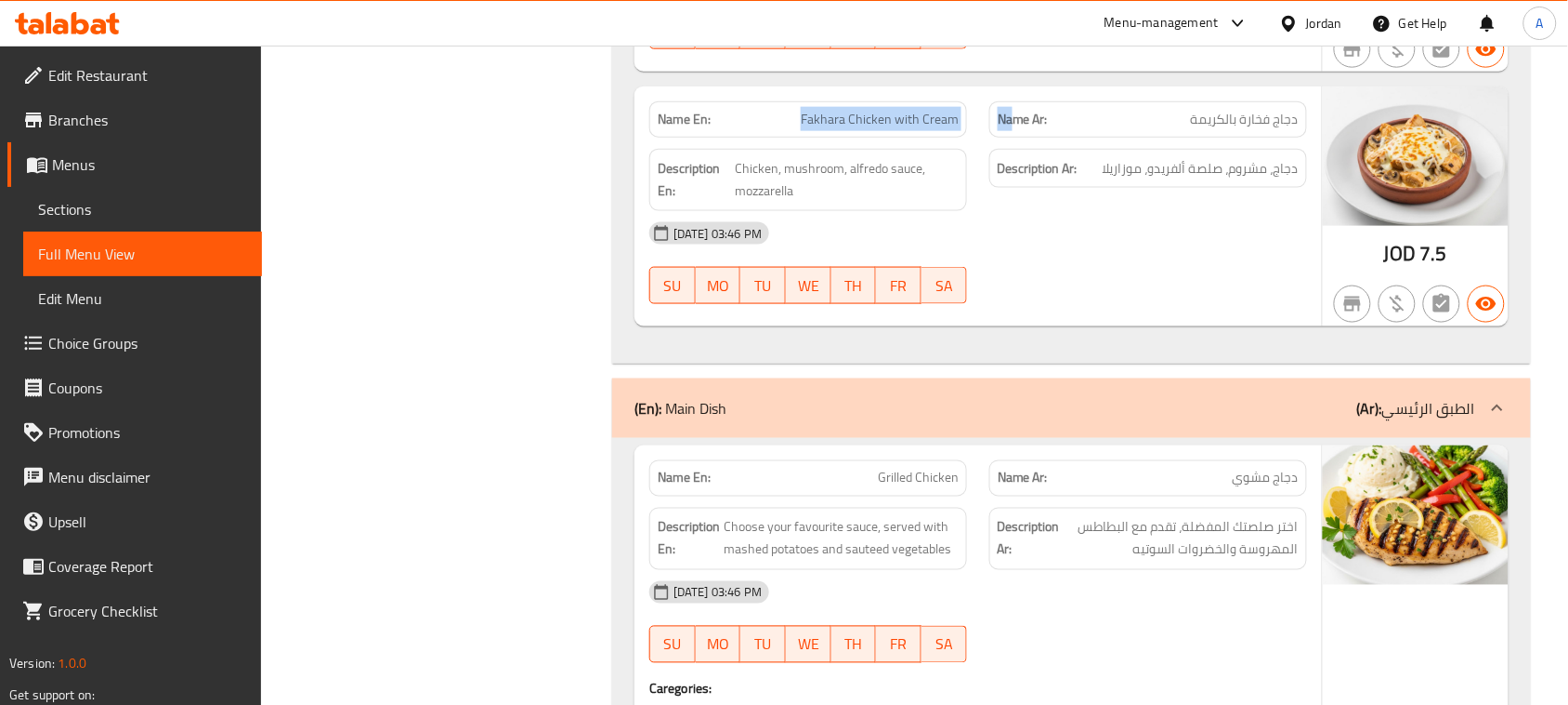
drag, startPoint x: 756, startPoint y: 173, endPoint x: 1018, endPoint y: 174, distance: 262.0
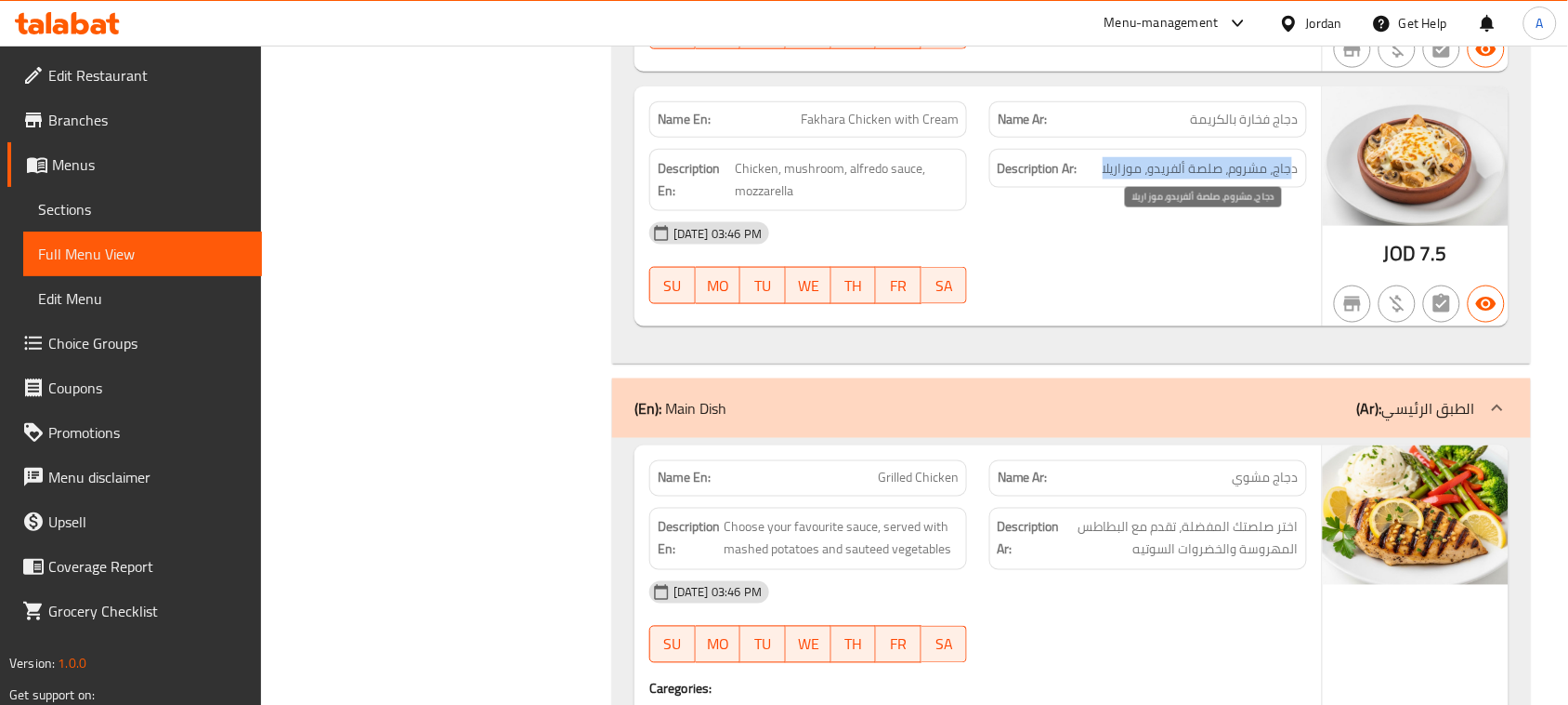
drag, startPoint x: 1289, startPoint y: 235, endPoint x: 1097, endPoint y: 252, distance: 192.8
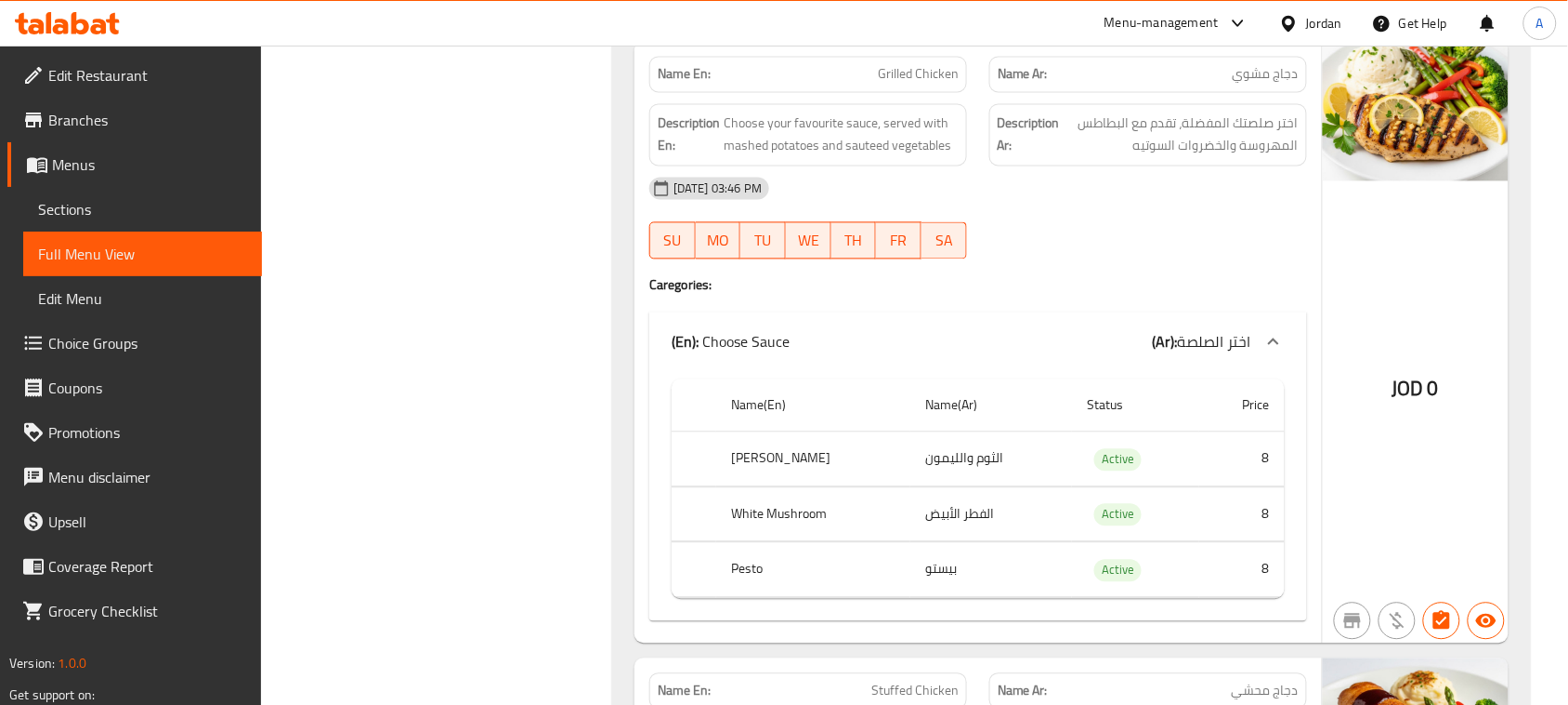
scroll to position [40741, 0]
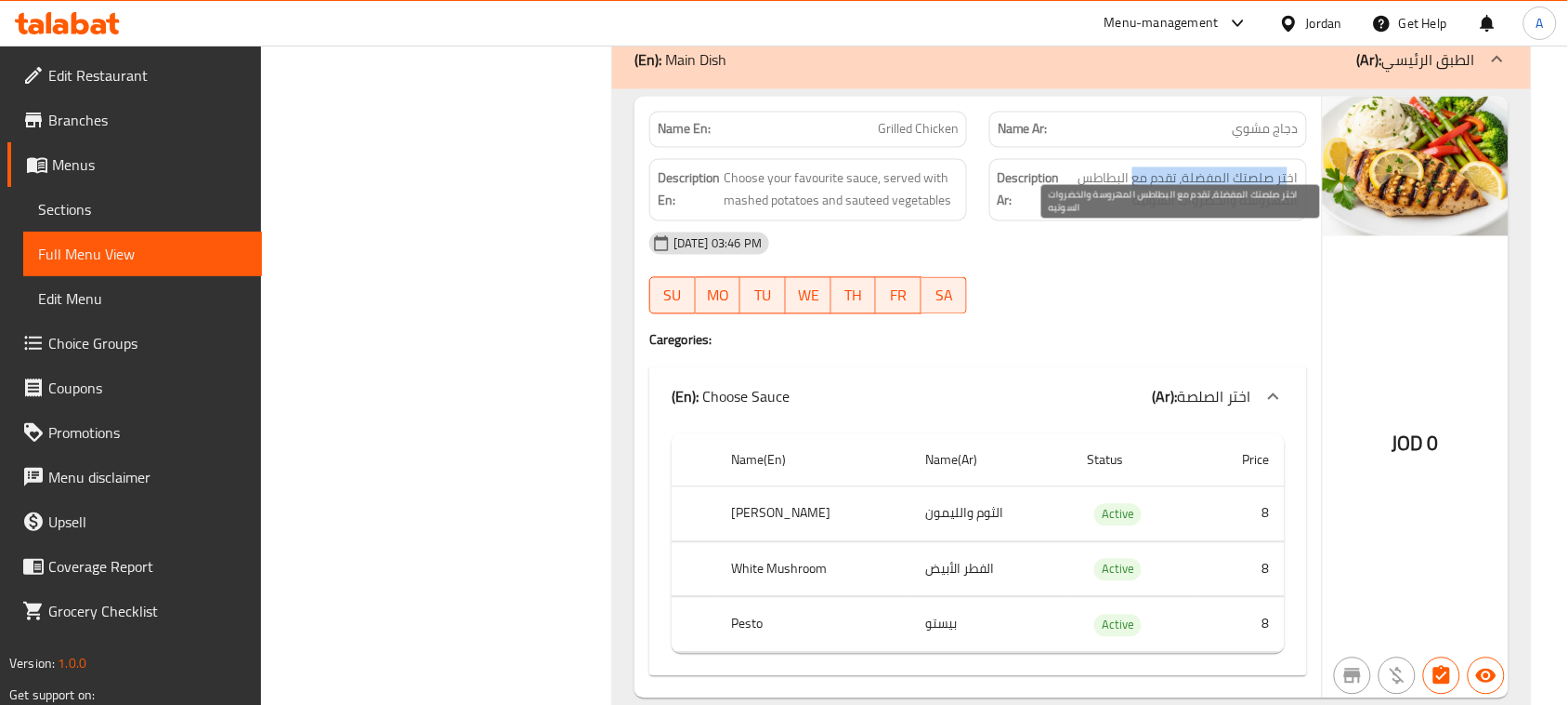
drag, startPoint x: 1287, startPoint y: 240, endPoint x: 1133, endPoint y: 242, distance: 154.0
click at [1133, 213] on span "اختر صلصتك المفضلة، تقدم مع البطاطس المهروسة والخضروات السوتيه" at bounding box center [1180, 190] width 235 height 45
drag, startPoint x: 1218, startPoint y: 267, endPoint x: 1135, endPoint y: 280, distance: 84.0
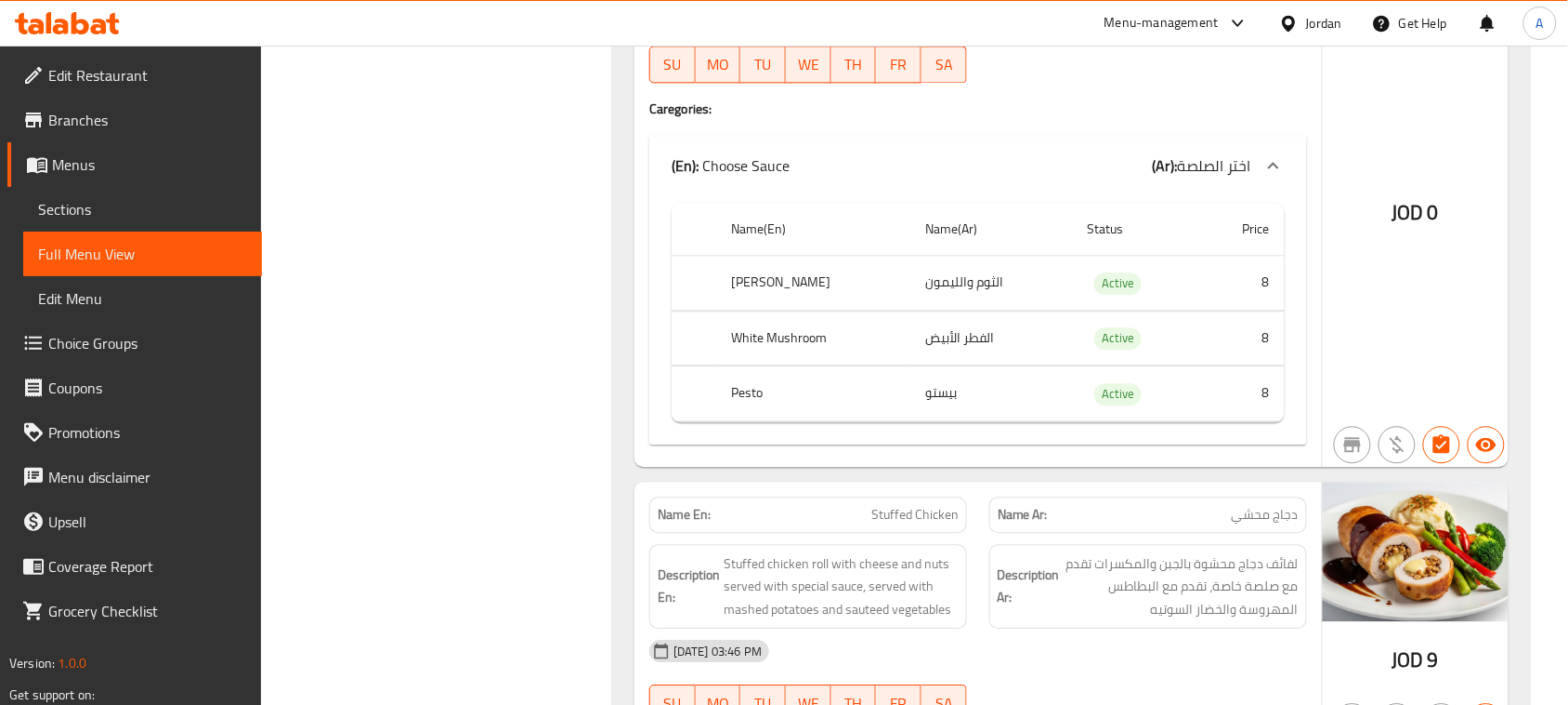
scroll to position [40972, 0]
drag, startPoint x: 994, startPoint y: 337, endPoint x: 917, endPoint y: 356, distance: 79.3
drag, startPoint x: 976, startPoint y: 405, endPoint x: 925, endPoint y: 471, distance: 83.4
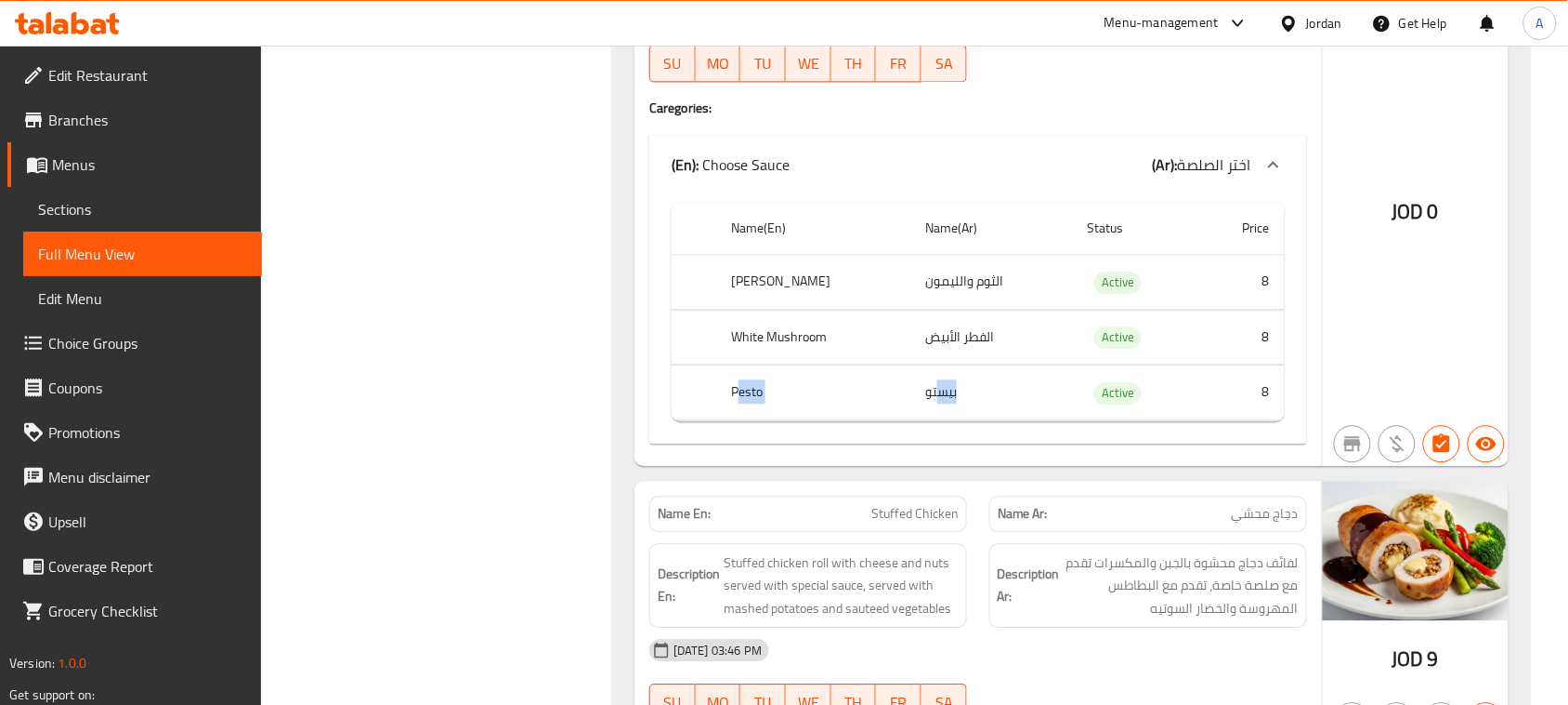
drag, startPoint x: 938, startPoint y: 459, endPoint x: 739, endPoint y: 459, distance: 199.0
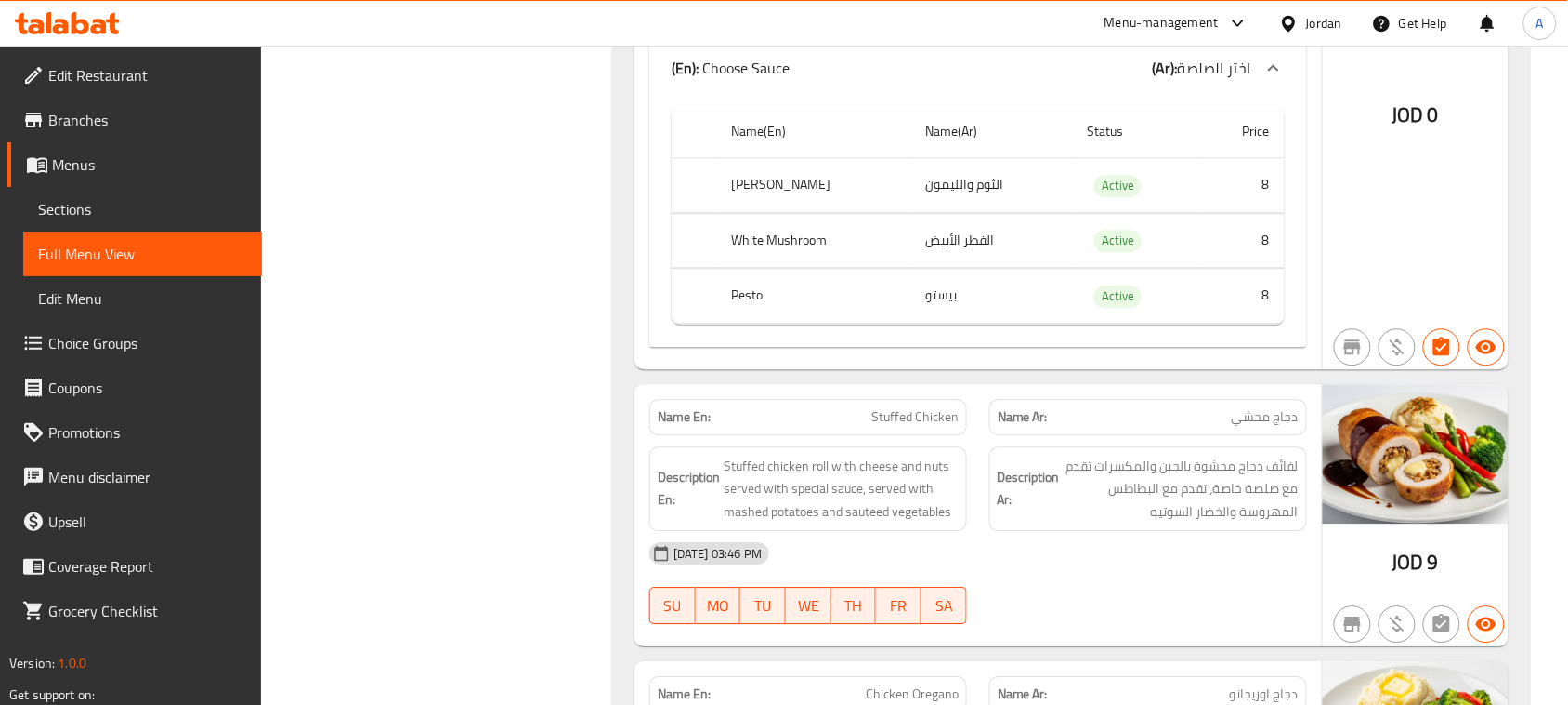
scroll to position [41205, 0]
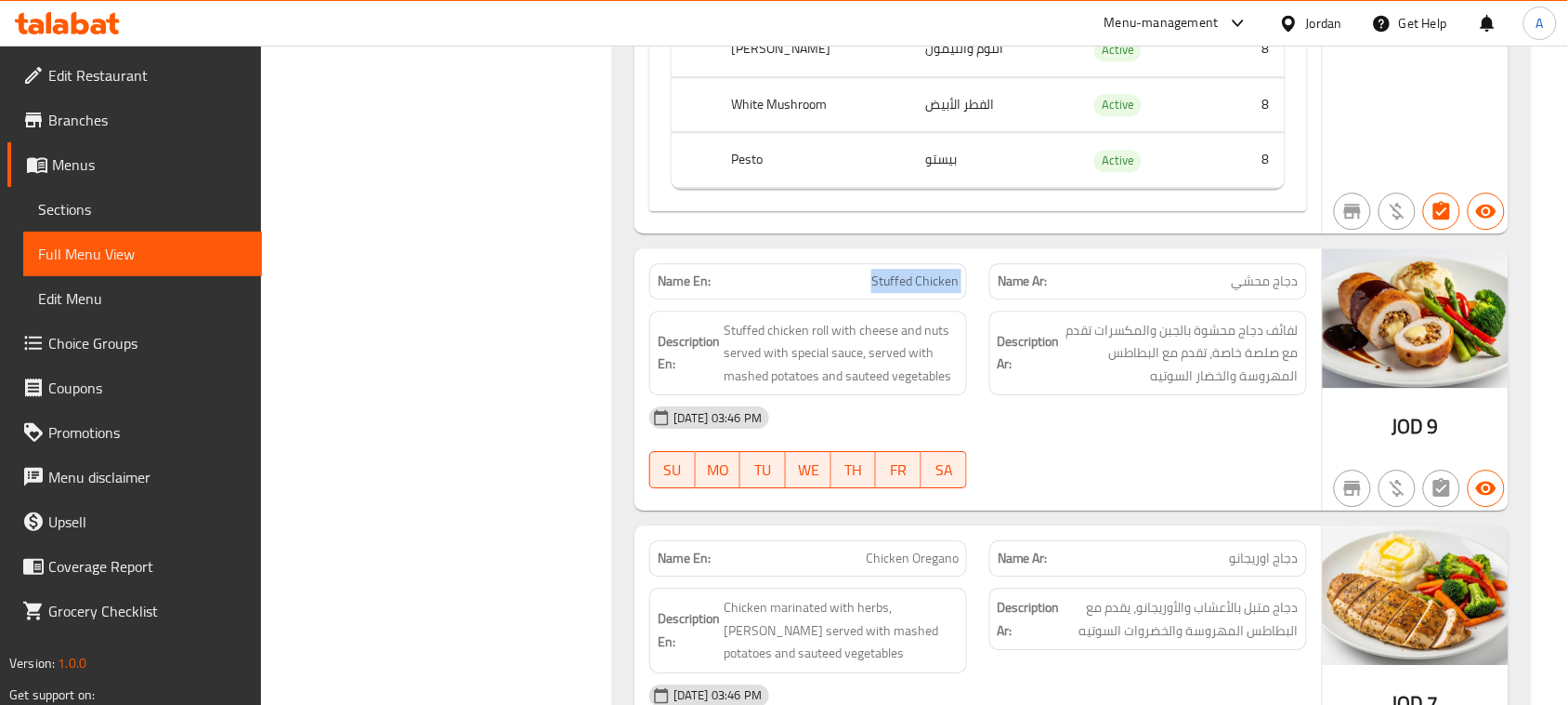
drag, startPoint x: 843, startPoint y: 353, endPoint x: 1057, endPoint y: 452, distance: 235.8
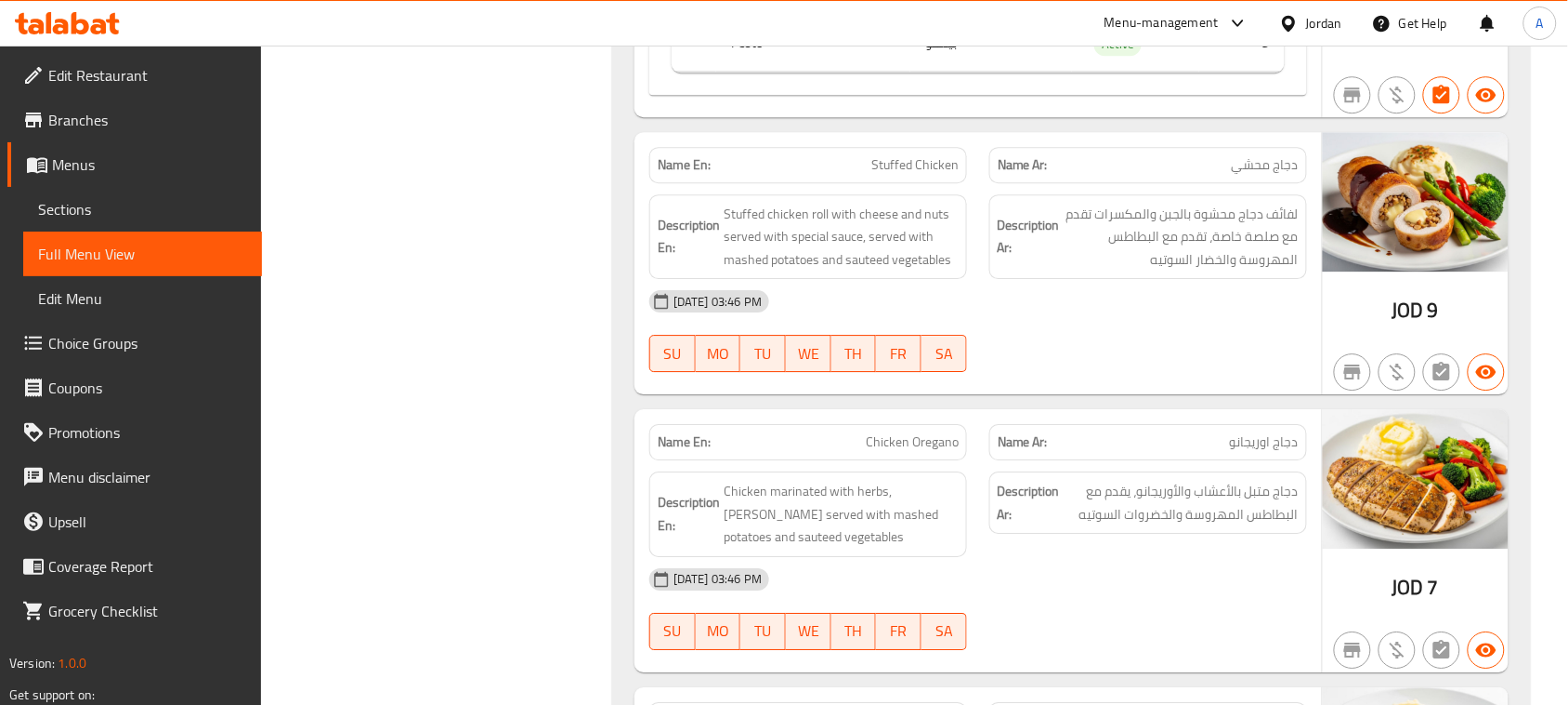
scroll to position [41438, 0]
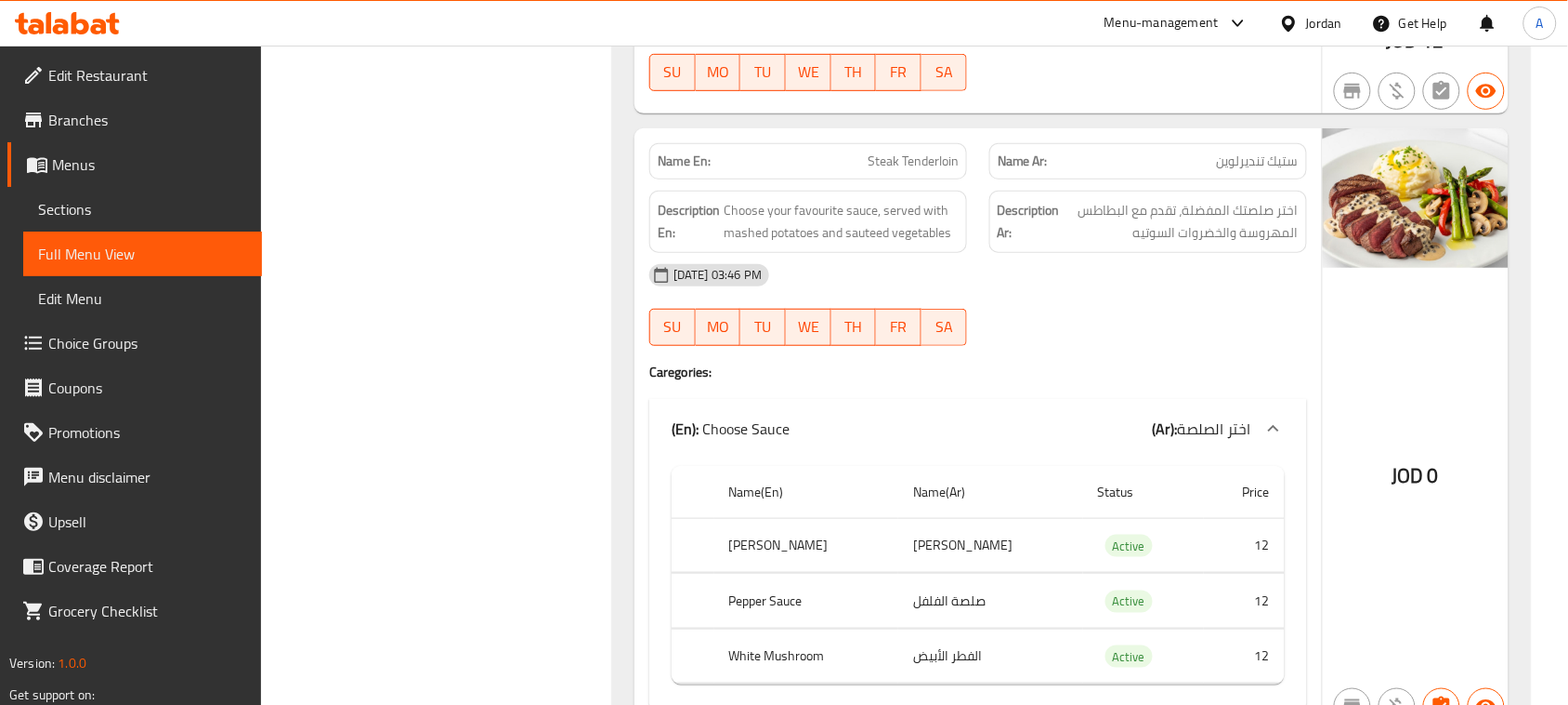
scroll to position [42251, 0]
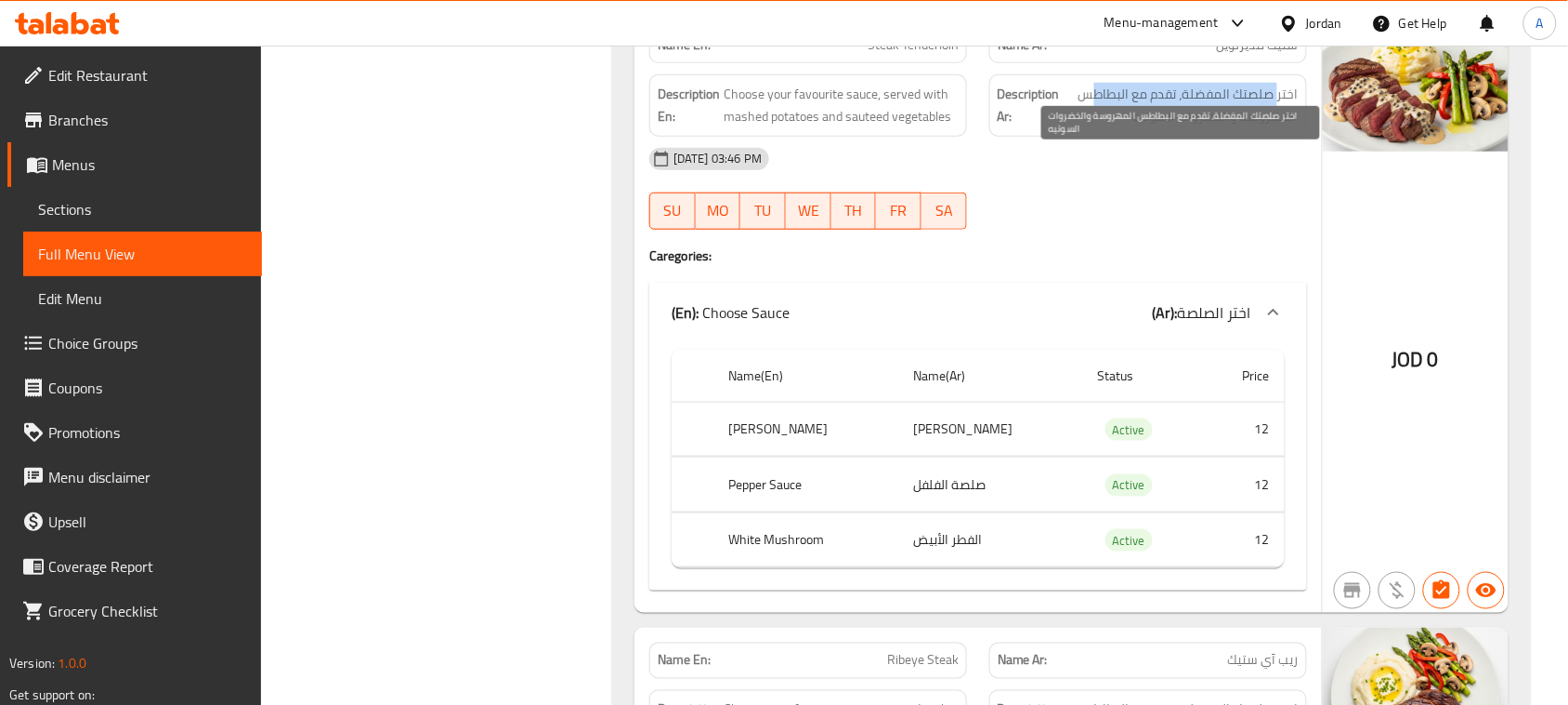
drag, startPoint x: 1279, startPoint y: 167, endPoint x: 1096, endPoint y: 165, distance: 183.0
click at [1096, 129] on span "اختر صلصتك المفضلة، تقدم مع البطاطس المهروسة والخضروات السوتيه" at bounding box center [1180, 105] width 235 height 45
click at [1249, 129] on span "اختر صلصتك المفضلة، تقدم مع البطاطس المهروسة والخضروات السوتيه" at bounding box center [1180, 105] width 235 height 45
drag, startPoint x: 1249, startPoint y: 192, endPoint x: 1136, endPoint y: 190, distance: 113.0
click at [1136, 129] on span "اختر صلصتك المفضلة، تقدم مع البطاطس المهروسة والخضروات السوتيه" at bounding box center [1180, 105] width 235 height 45
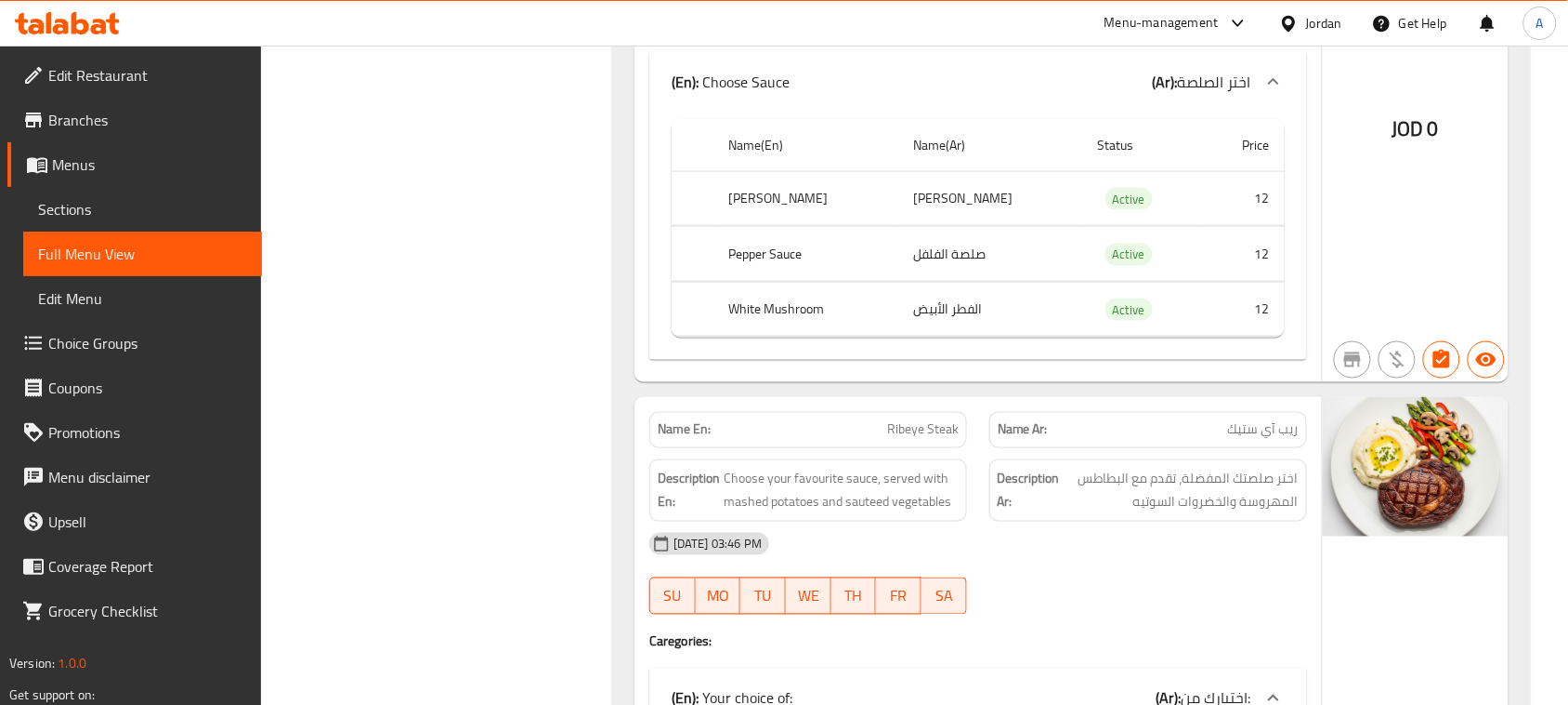
scroll to position [42483, 0]
drag, startPoint x: 1003, startPoint y: 323, endPoint x: 890, endPoint y: 382, distance: 127.5
drag, startPoint x: 1003, startPoint y: 378, endPoint x: 892, endPoint y: 382, distance: 111.1
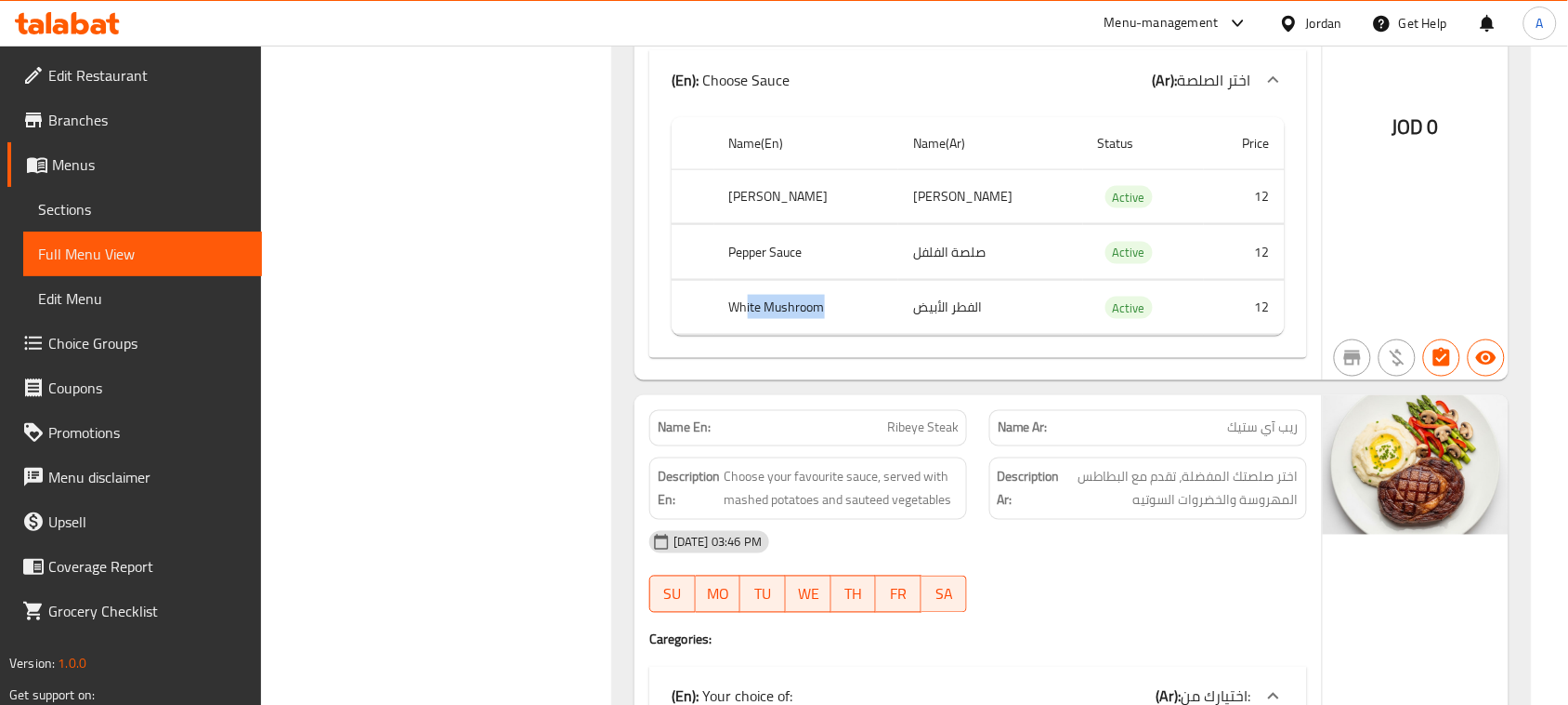
drag, startPoint x: 749, startPoint y: 383, endPoint x: 838, endPoint y: 383, distance: 89.0
drag, startPoint x: 1080, startPoint y: 498, endPoint x: 1198, endPoint y: 520, distance: 120.0
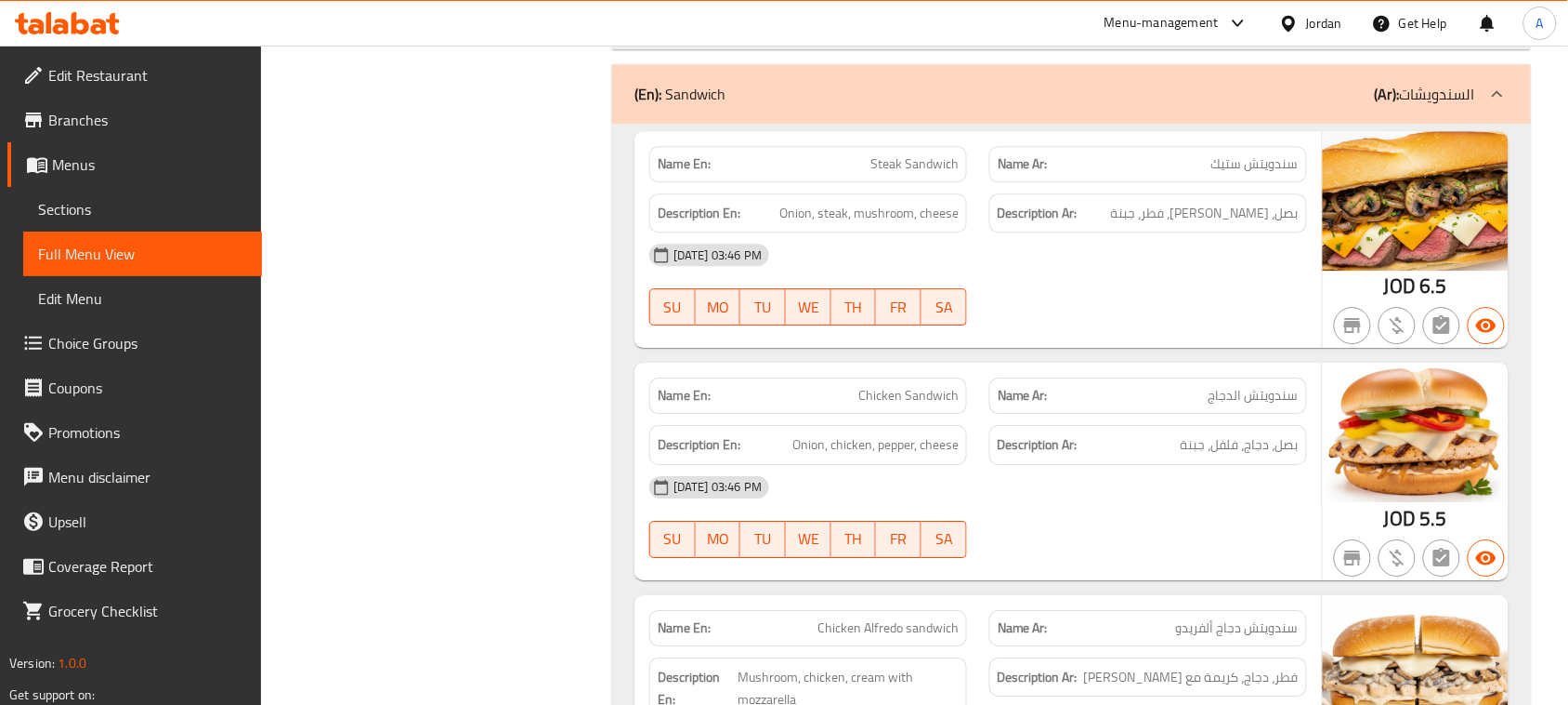
scroll to position [43528, 0]
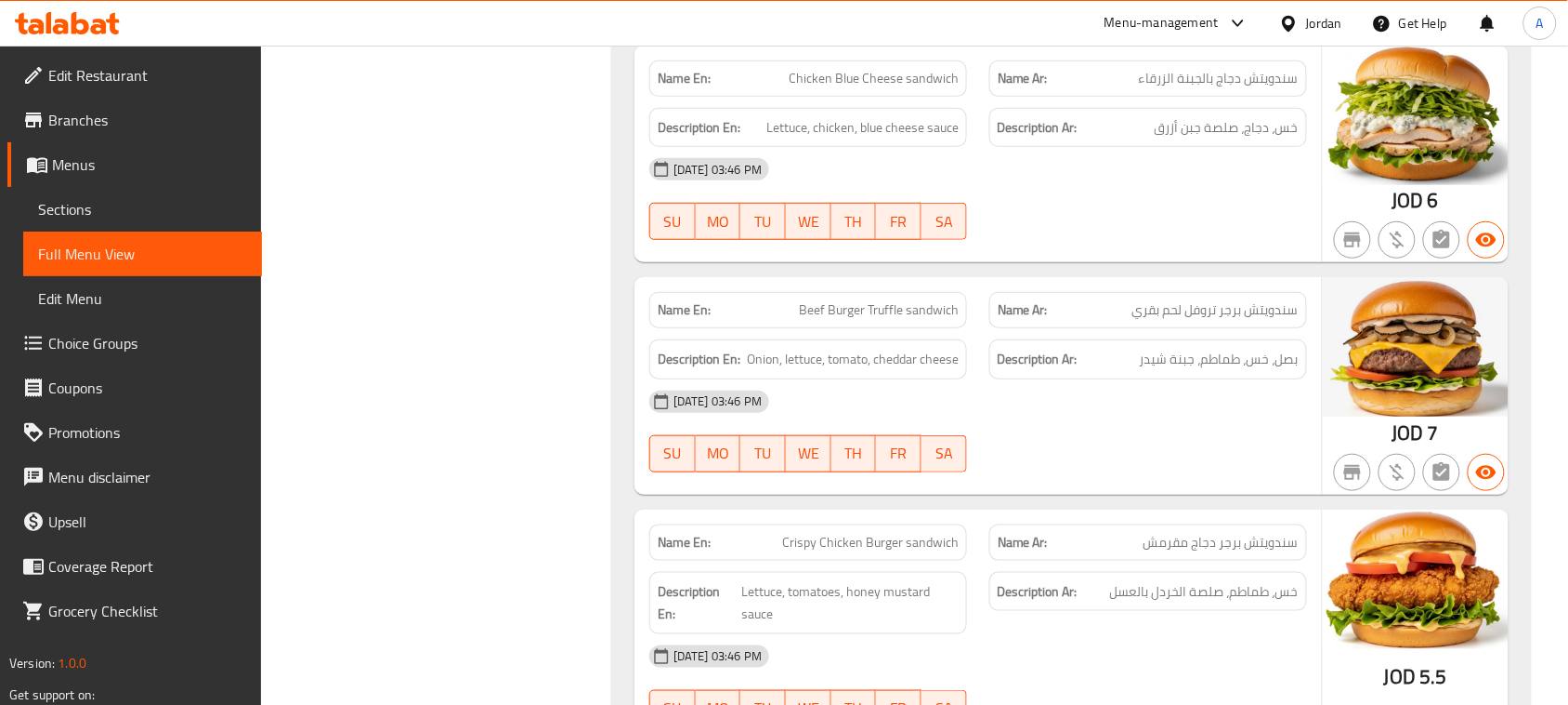
scroll to position [44225, 0]
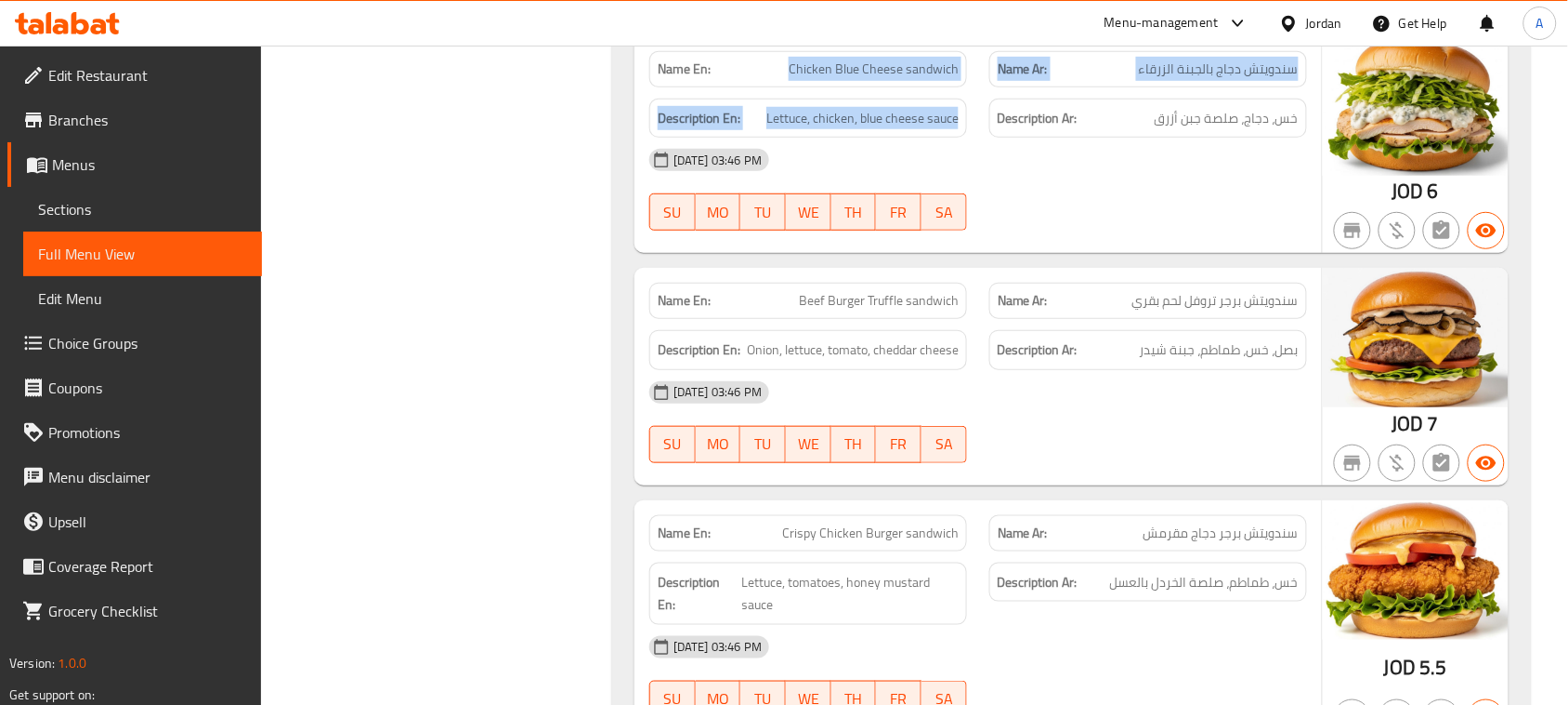
drag, startPoint x: 787, startPoint y: 140, endPoint x: 990, endPoint y: 187, distance: 208.4
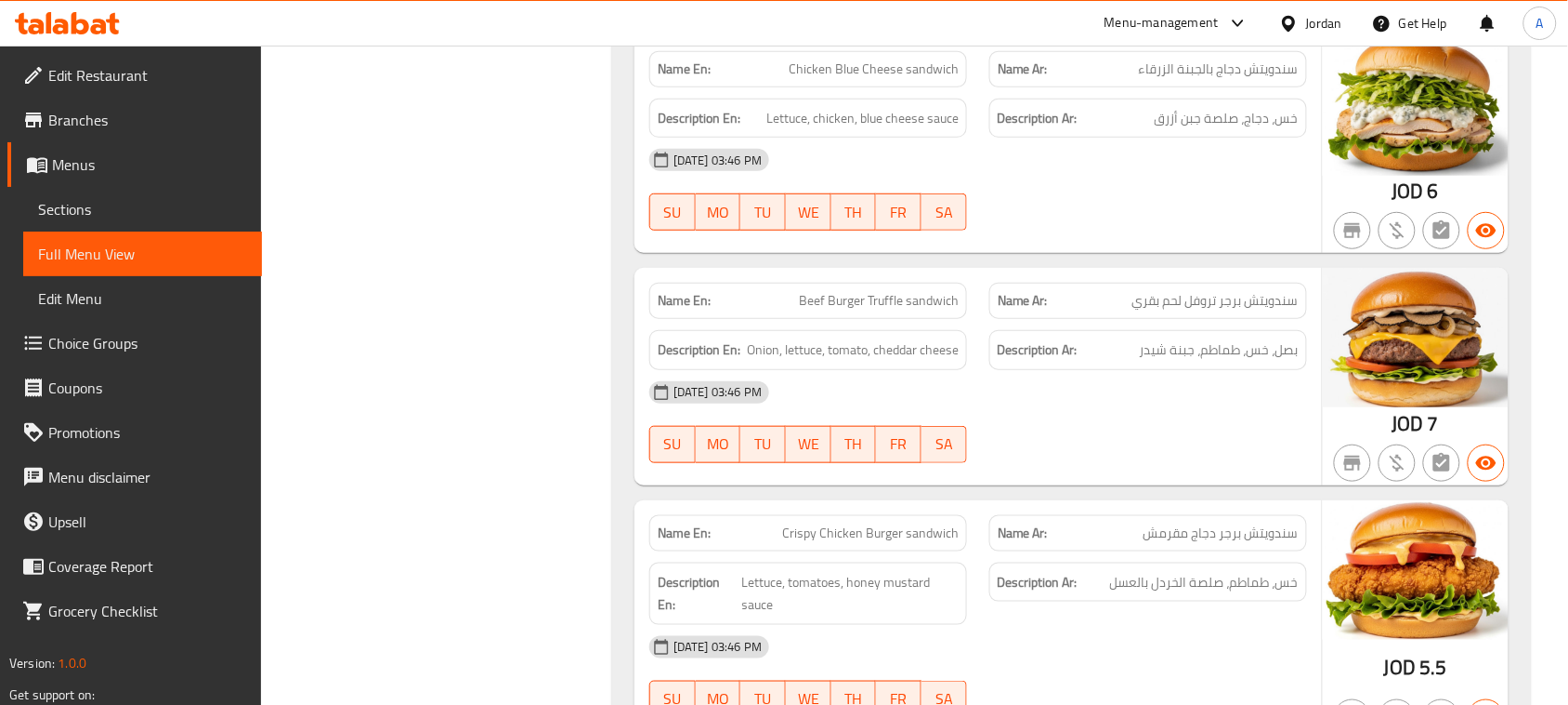
drag, startPoint x: 1287, startPoint y: 189, endPoint x: 1240, endPoint y: 189, distance: 47.0
click at [1240, 131] on span "خس، دجاج، صلصة جبن أزرق" at bounding box center [1227, 119] width 144 height 24
click at [1195, 131] on span "خس، دجاج، صلصة جبن أزرق" at bounding box center [1227, 119] width 144 height 24
drag, startPoint x: 1222, startPoint y: 192, endPoint x: 1173, endPoint y: 200, distance: 49.6
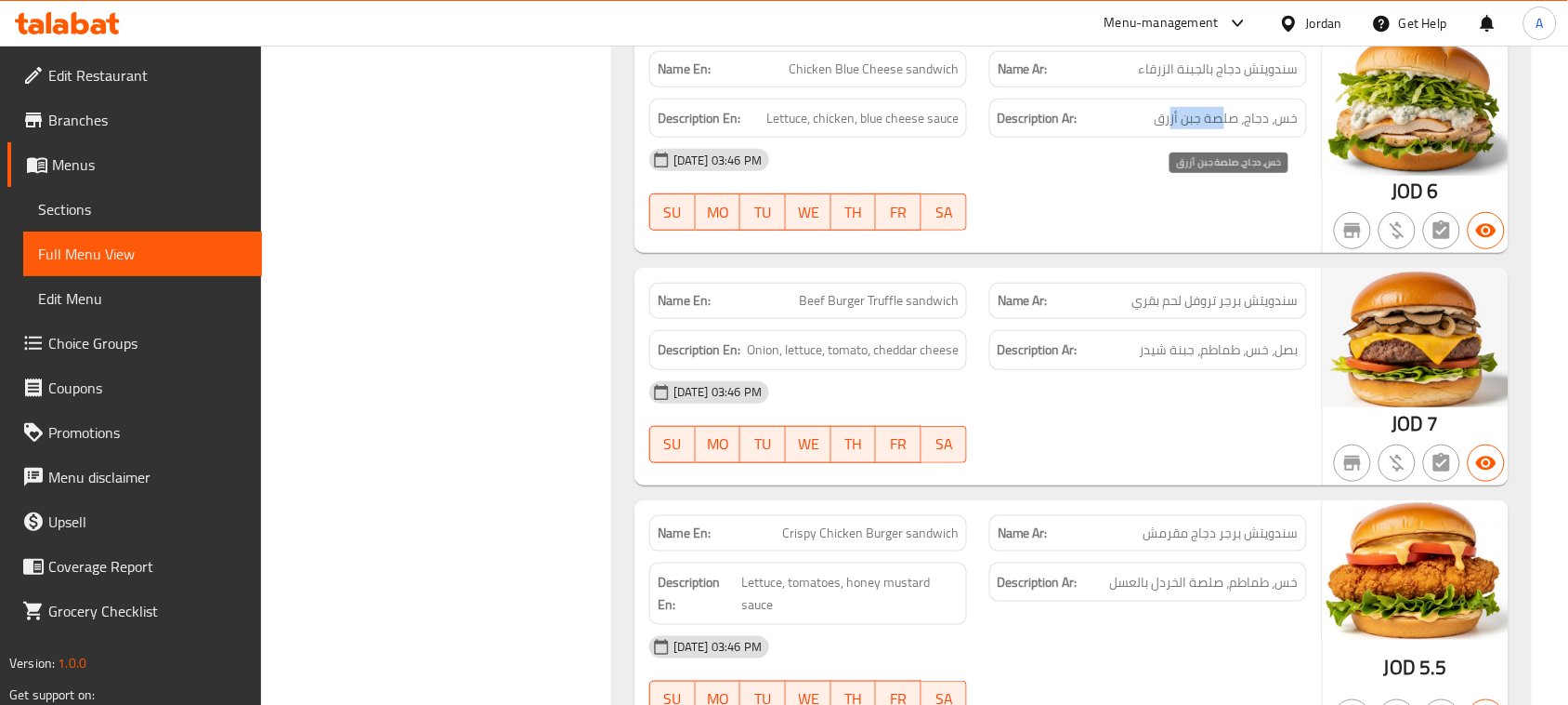
click at [1173, 131] on span "خس، دجاج، صلصة جبن أزرق" at bounding box center [1227, 119] width 144 height 24
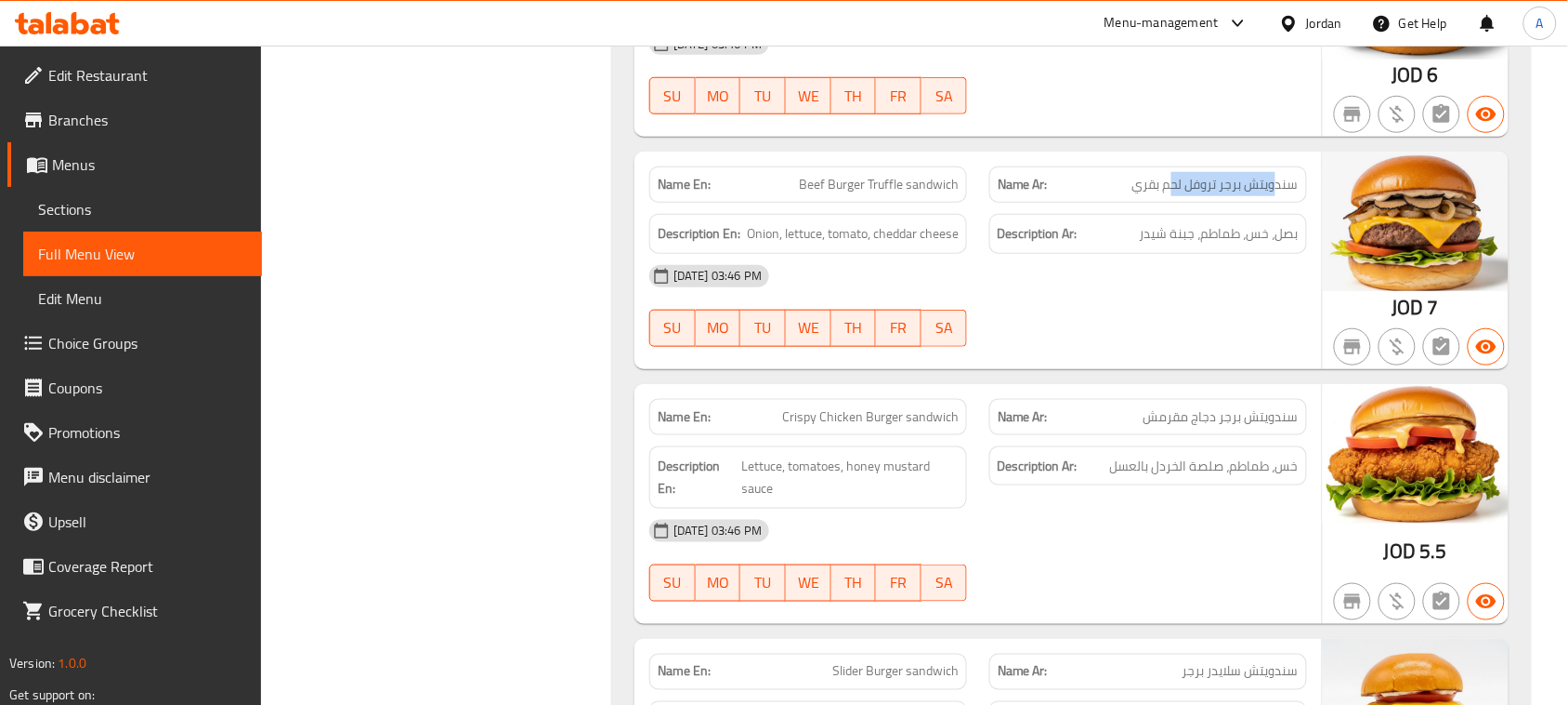
drag, startPoint x: 1279, startPoint y: 261, endPoint x: 782, endPoint y: 287, distance: 497.7
drag, startPoint x: 930, startPoint y: 266, endPoint x: 857, endPoint y: 267, distance: 73.0
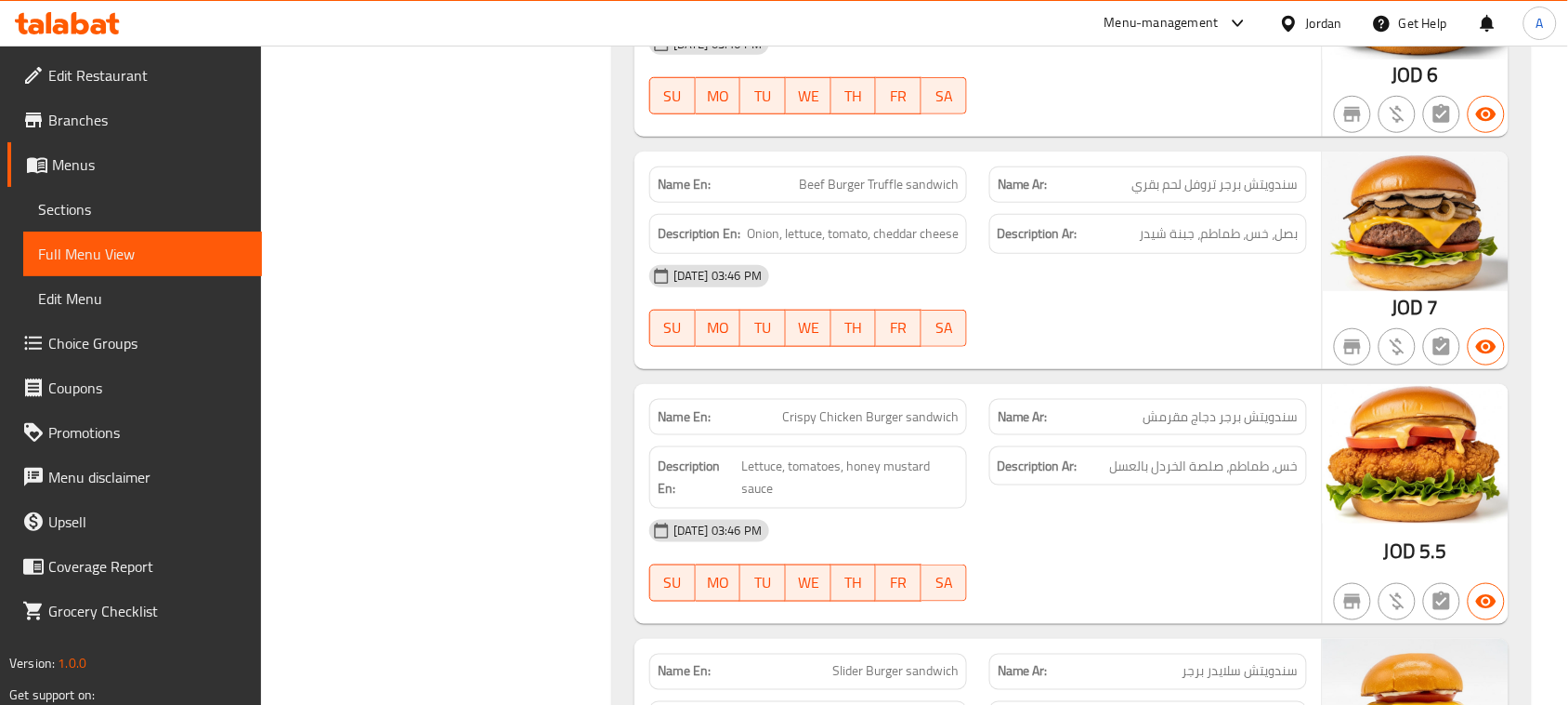
drag, startPoint x: 1284, startPoint y: 307, endPoint x: 1184, endPoint y: 322, distance: 101.1
click at [1184, 245] on span "بصل، خس، طماطم، جبنة شيدر" at bounding box center [1219, 234] width 159 height 24
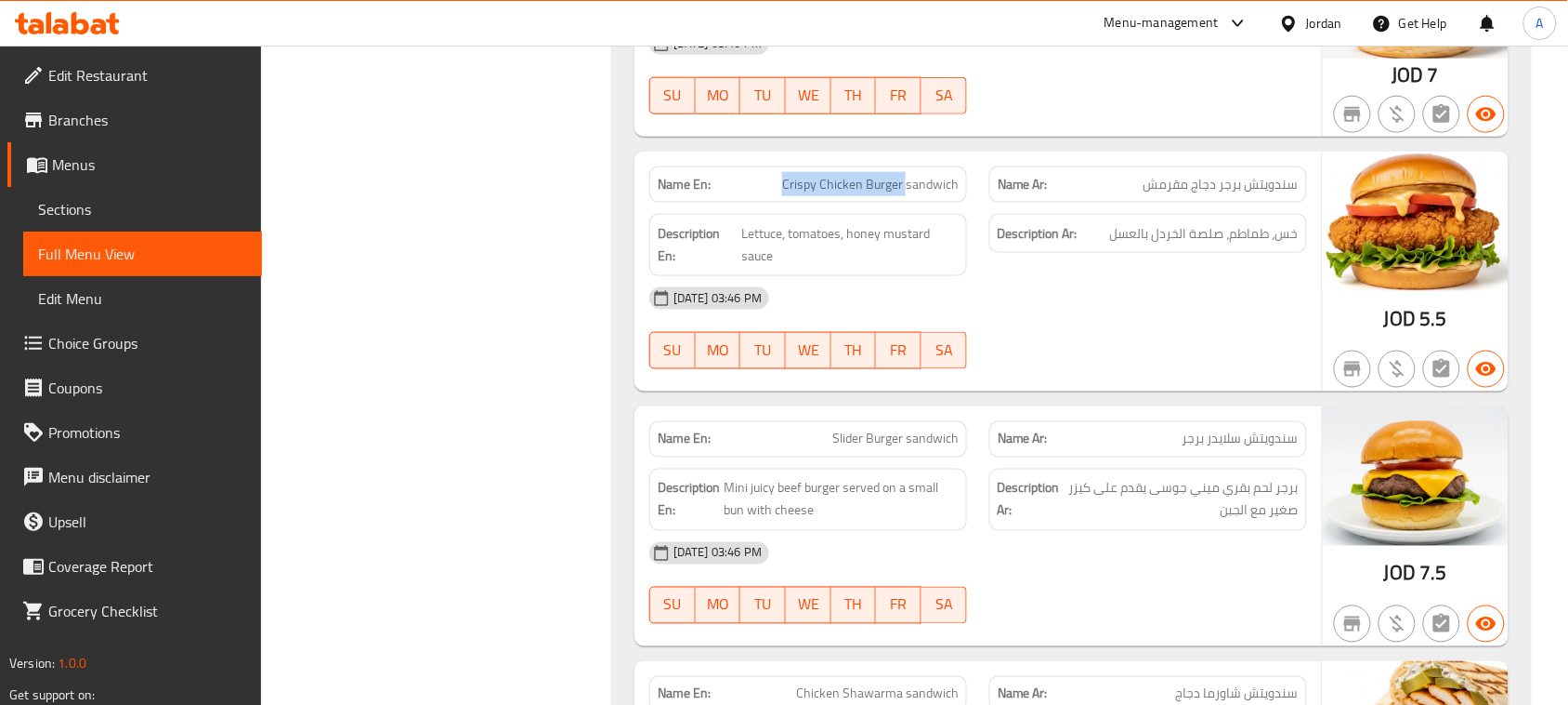
drag, startPoint x: 783, startPoint y: 270, endPoint x: 1006, endPoint y: 316, distance: 227.7
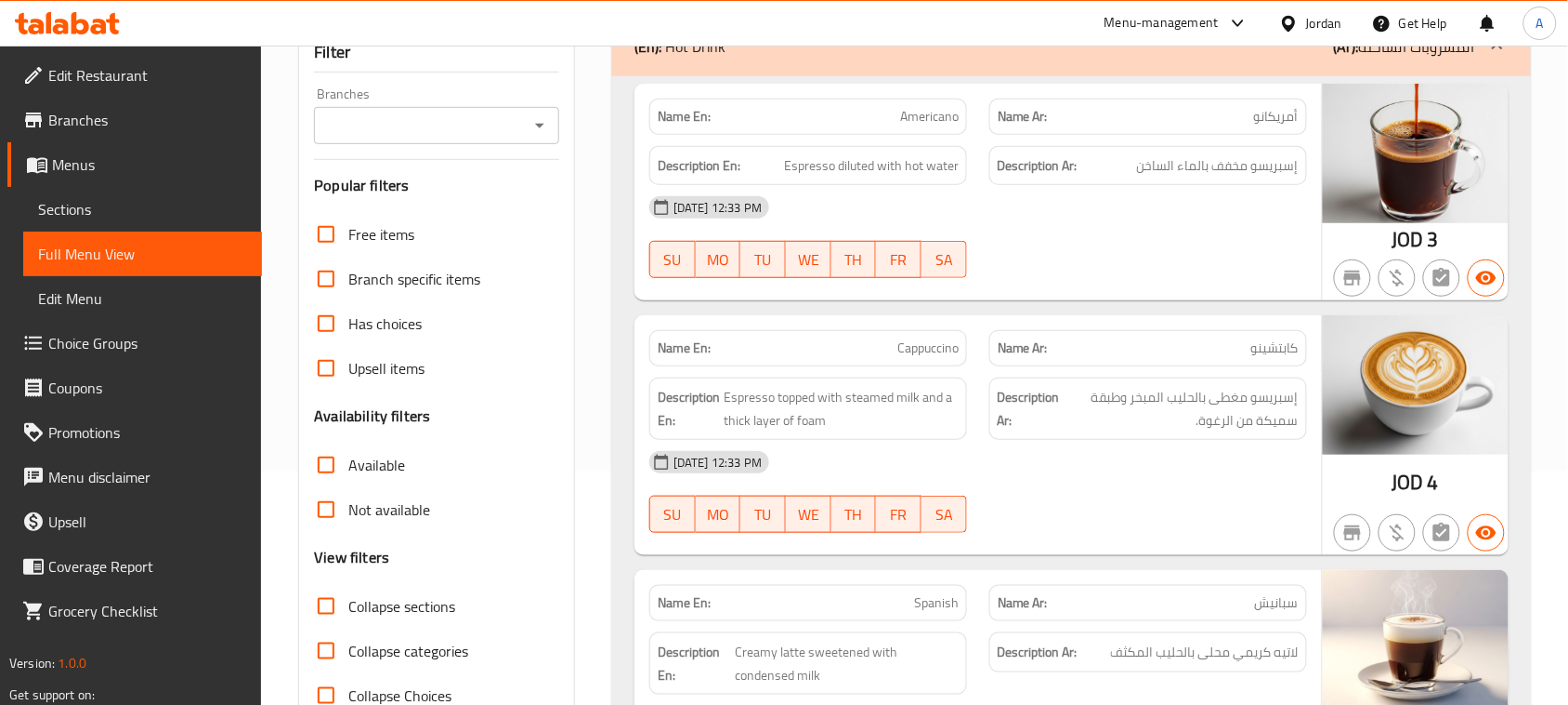
scroll to position [0, 0]
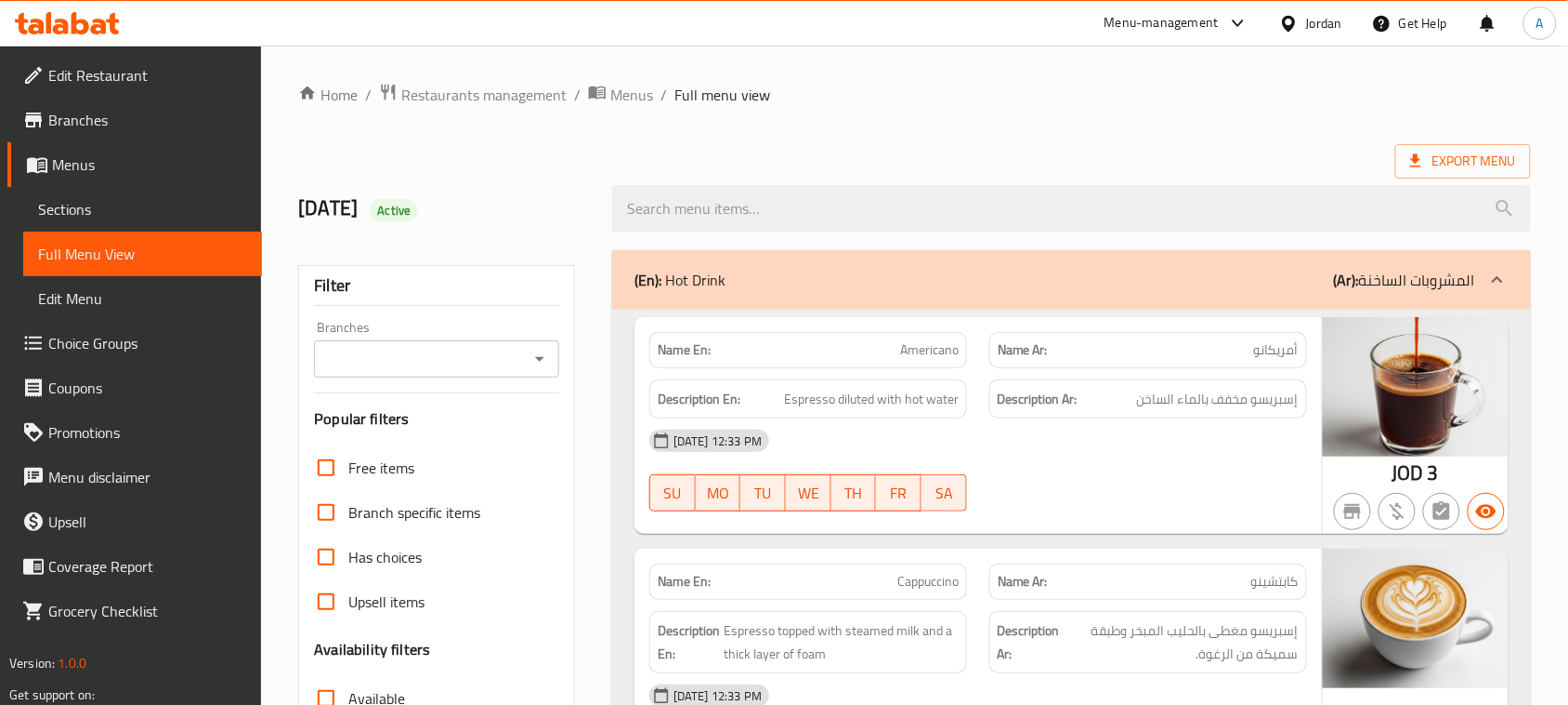
click at [343, 205] on h2 "18/8/2025 Active" at bounding box center [444, 208] width 291 height 27
drag, startPoint x: 343, startPoint y: 205, endPoint x: 579, endPoint y: 187, distance: 236.7
click at [528, 190] on div "18/8/2025 Active" at bounding box center [444, 208] width 314 height 82
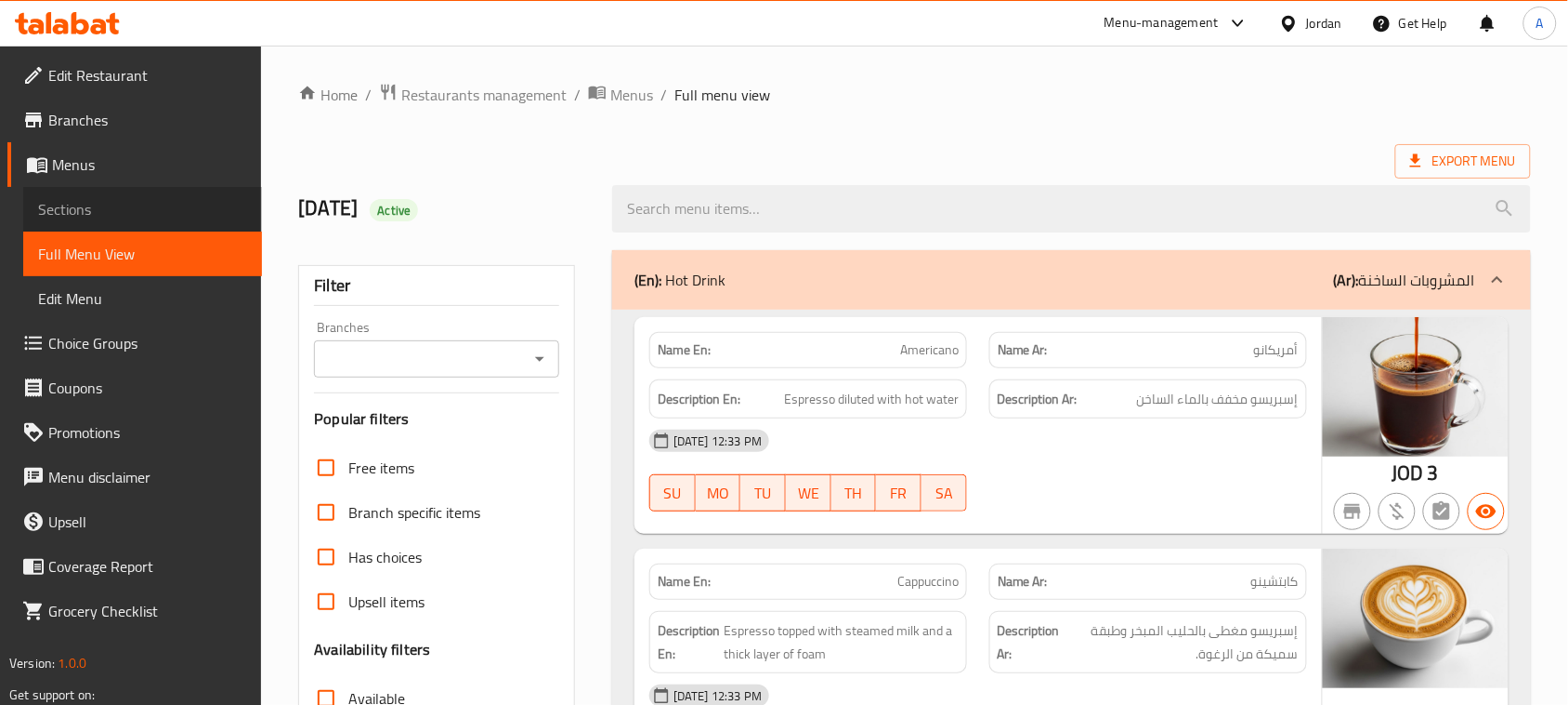
click at [113, 204] on span "Sections" at bounding box center [142, 209] width 209 height 23
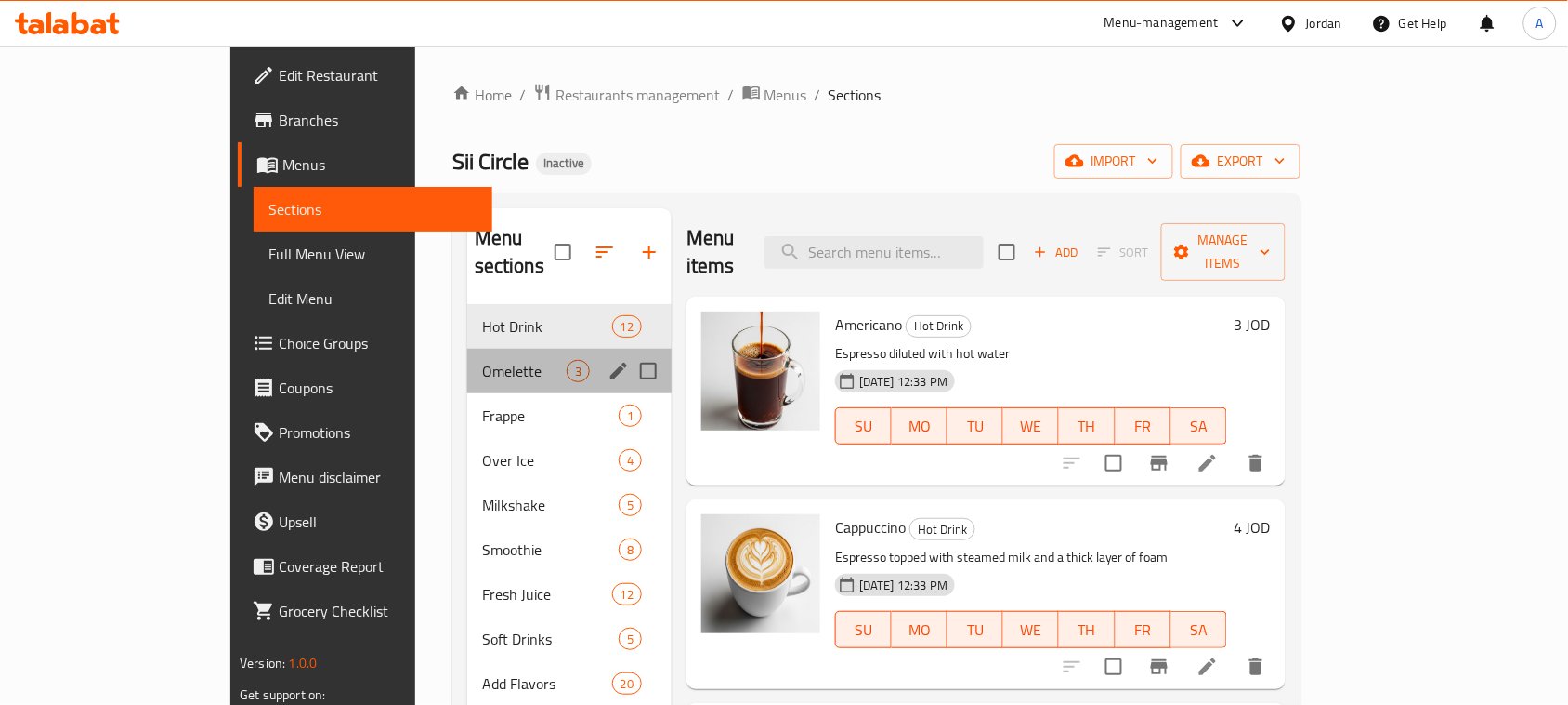
click at [482, 359] on span "Omelette" at bounding box center [524, 370] width 84 height 23
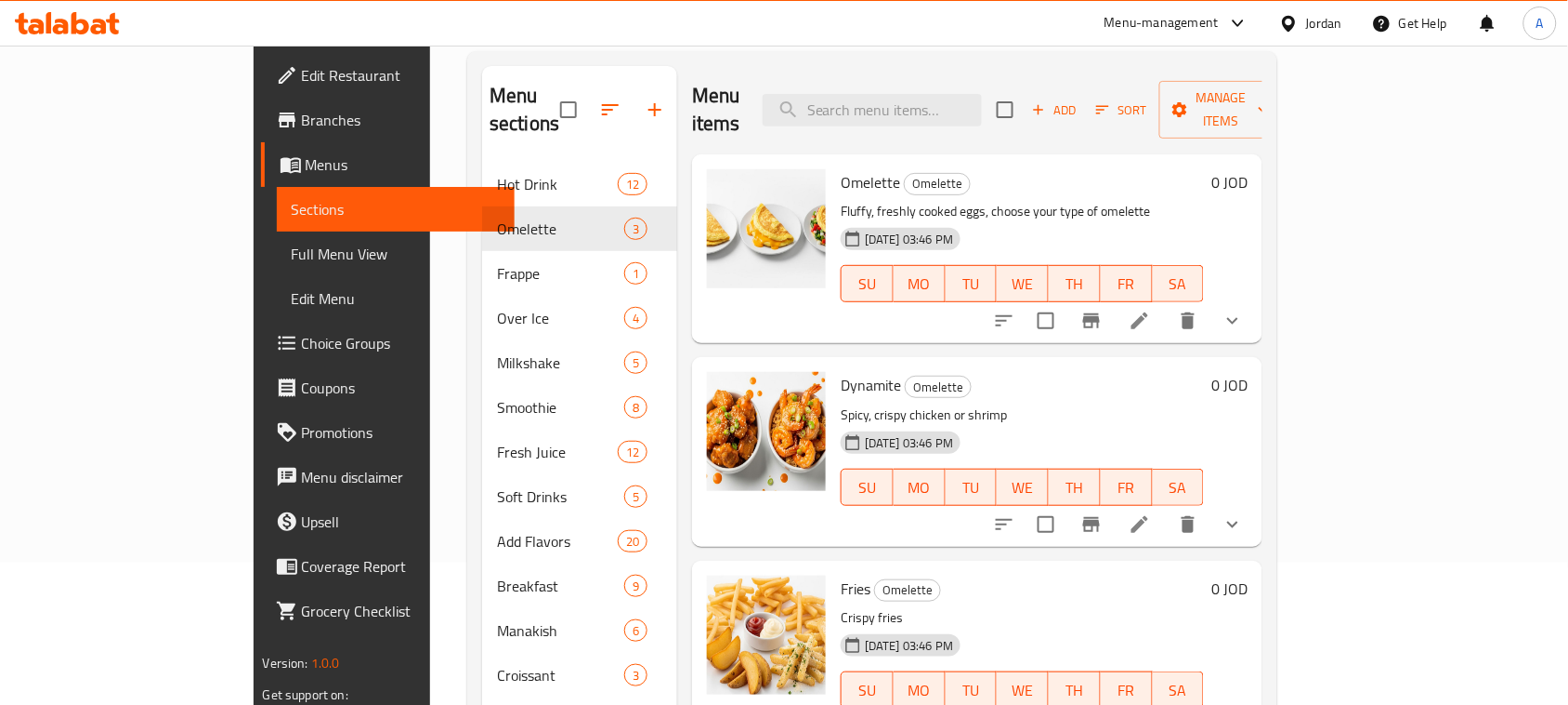
scroll to position [233, 0]
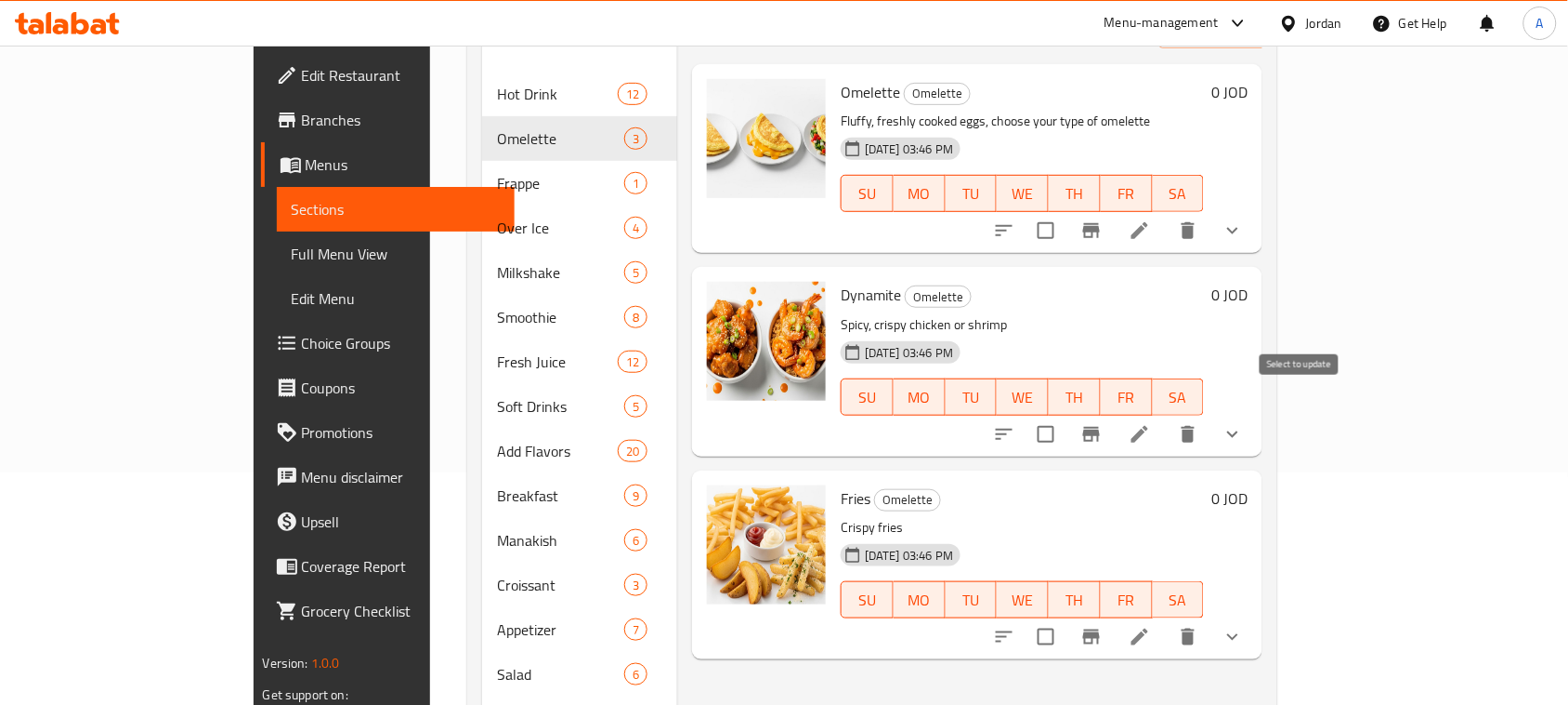
click at [1066, 414] on input "checkbox" at bounding box center [1046, 434] width 39 height 39
checkbox input "true"
click at [1066, 618] on input "checkbox" at bounding box center [1046, 637] width 39 height 39
checkbox input "true"
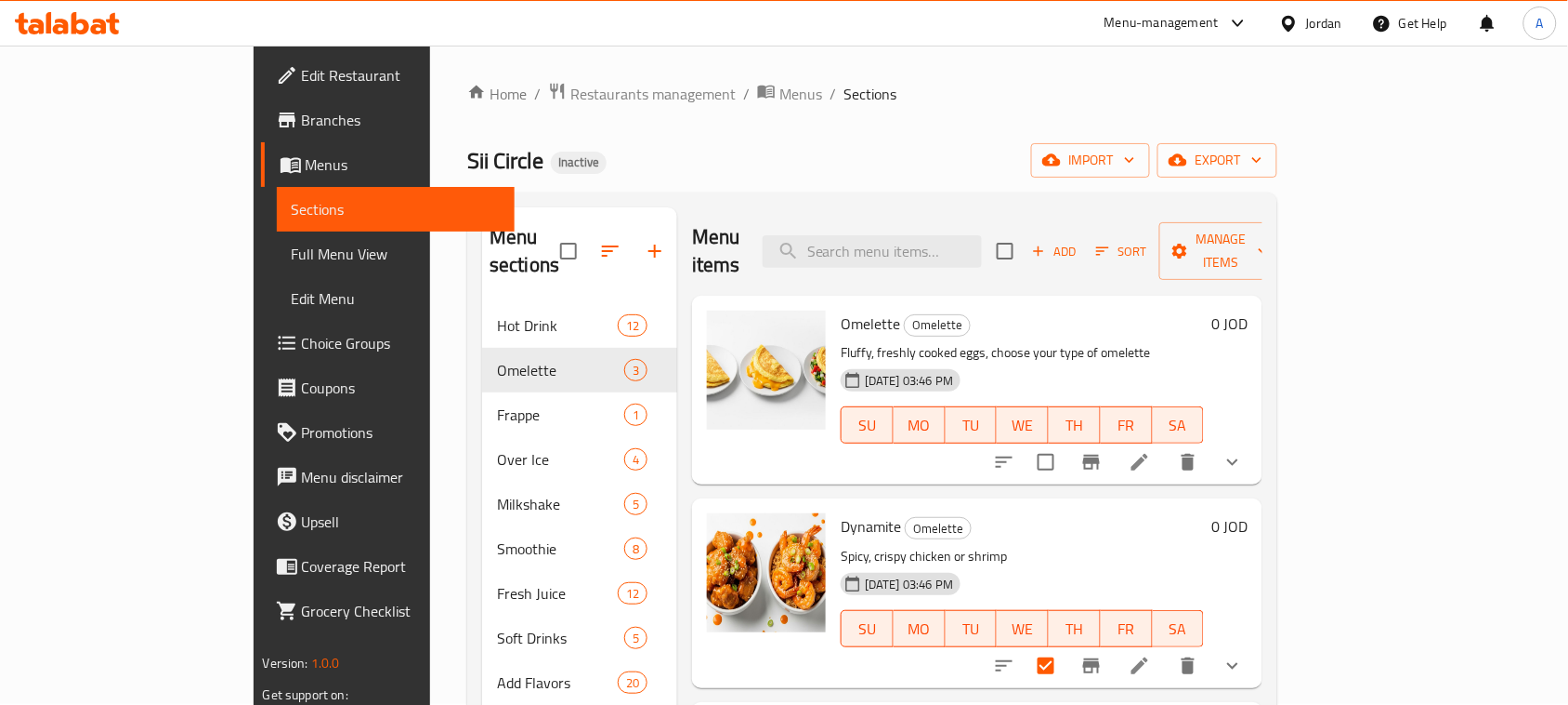
scroll to position [0, 0]
click at [1283, 223] on button "Manage items" at bounding box center [1221, 251] width 125 height 58
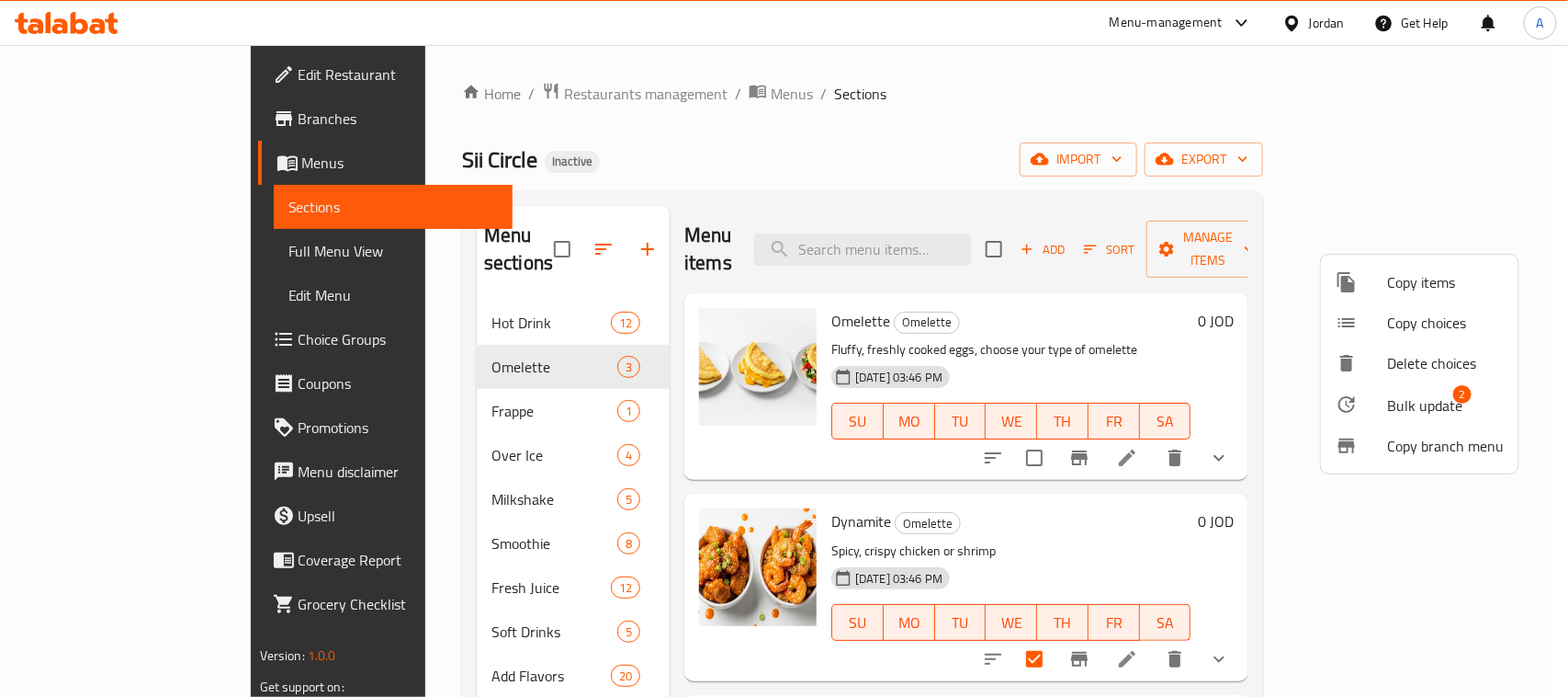
click at [1405, 411] on span "Bulk update" at bounding box center [1424, 405] width 76 height 22
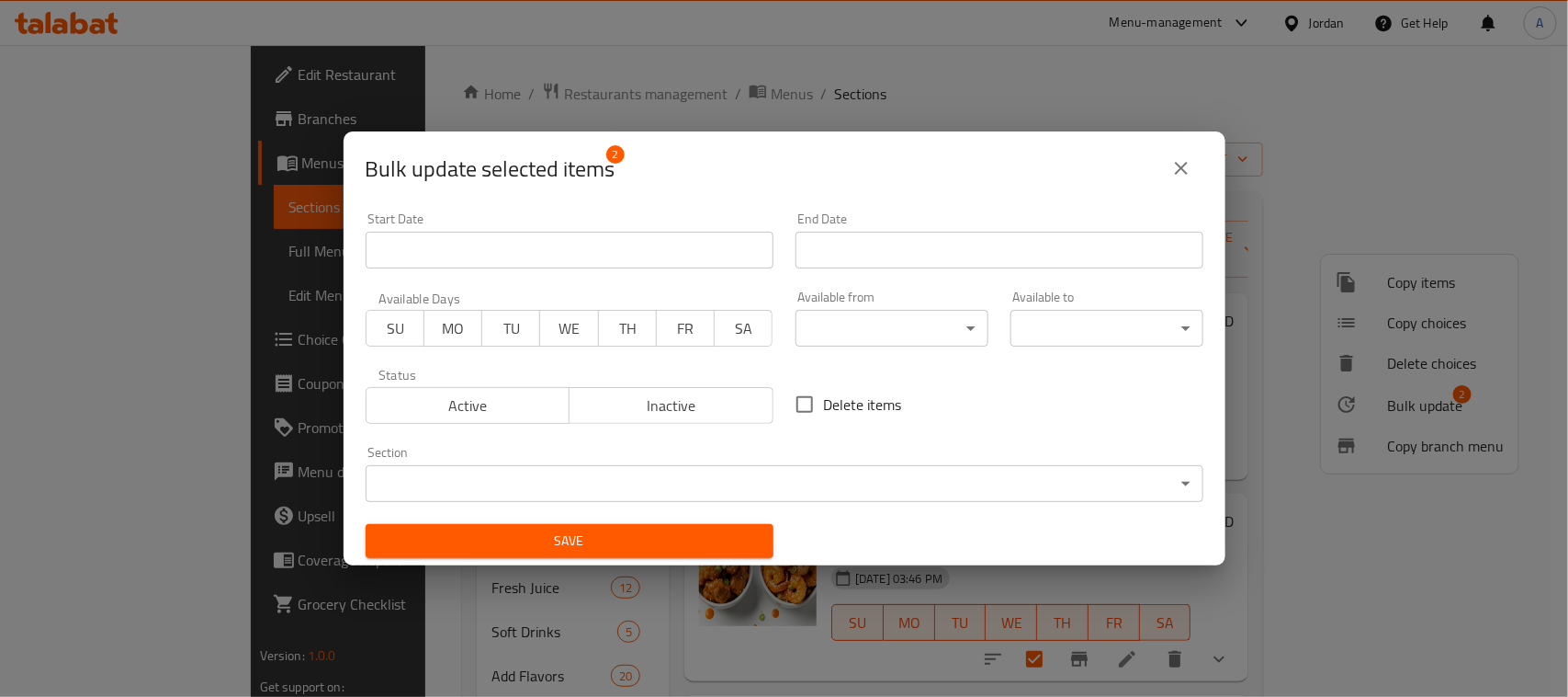
click at [498, 387] on button "Active" at bounding box center [468, 406] width 205 height 37
click at [604, 483] on body "​ Menu-management Jordan Get Help A Edit Restaurant Branches Menus Sections Ful…" at bounding box center [784, 370] width 1568 height 651
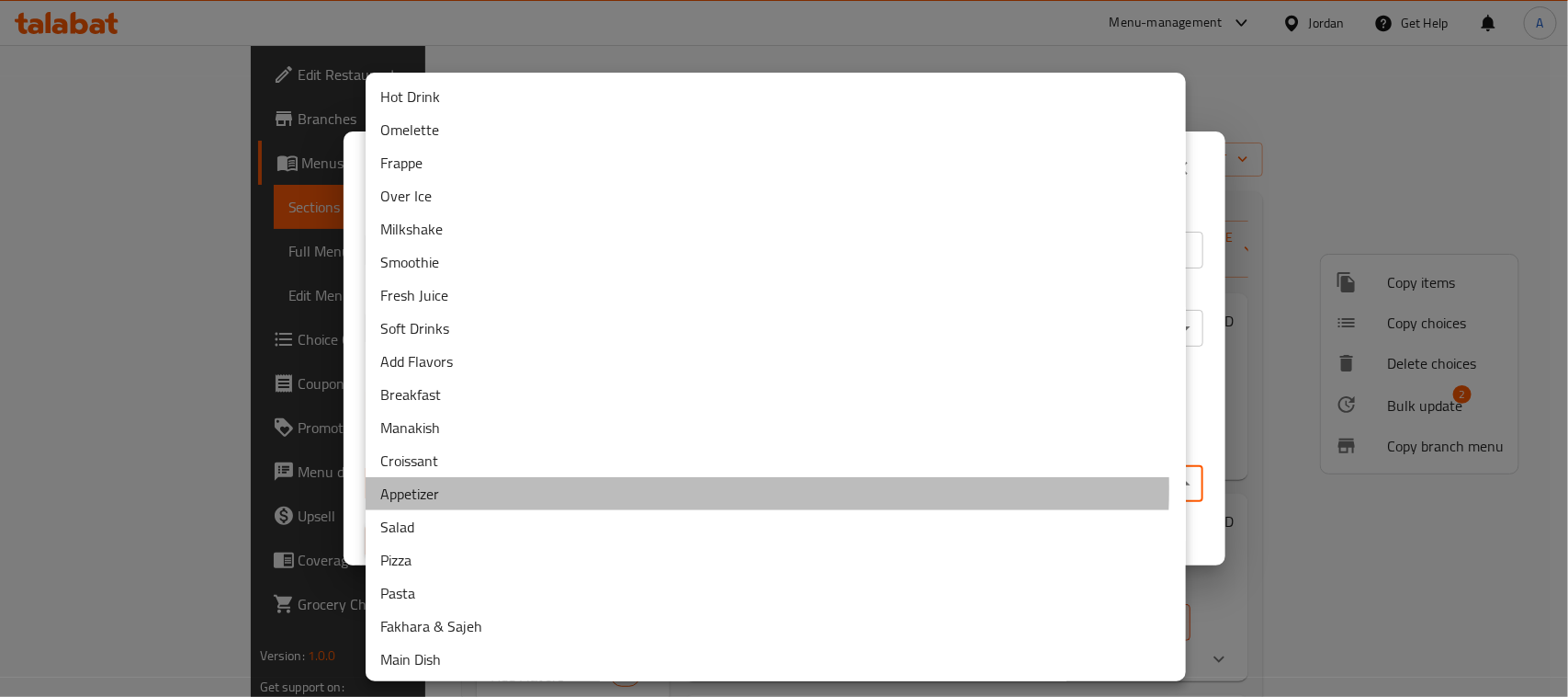
click at [572, 488] on li "Appetizer" at bounding box center [775, 493] width 820 height 33
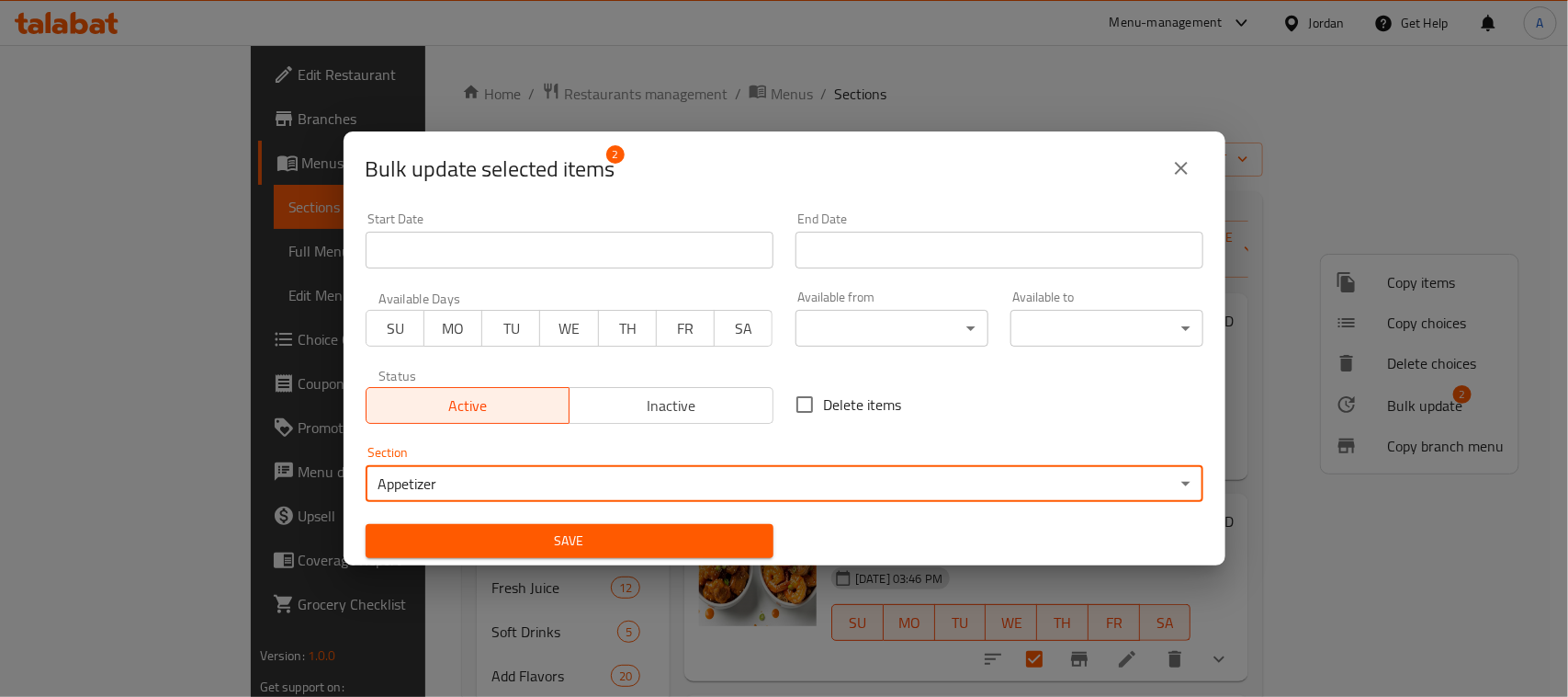
click at [638, 544] on span "Save" at bounding box center [570, 541] width 378 height 23
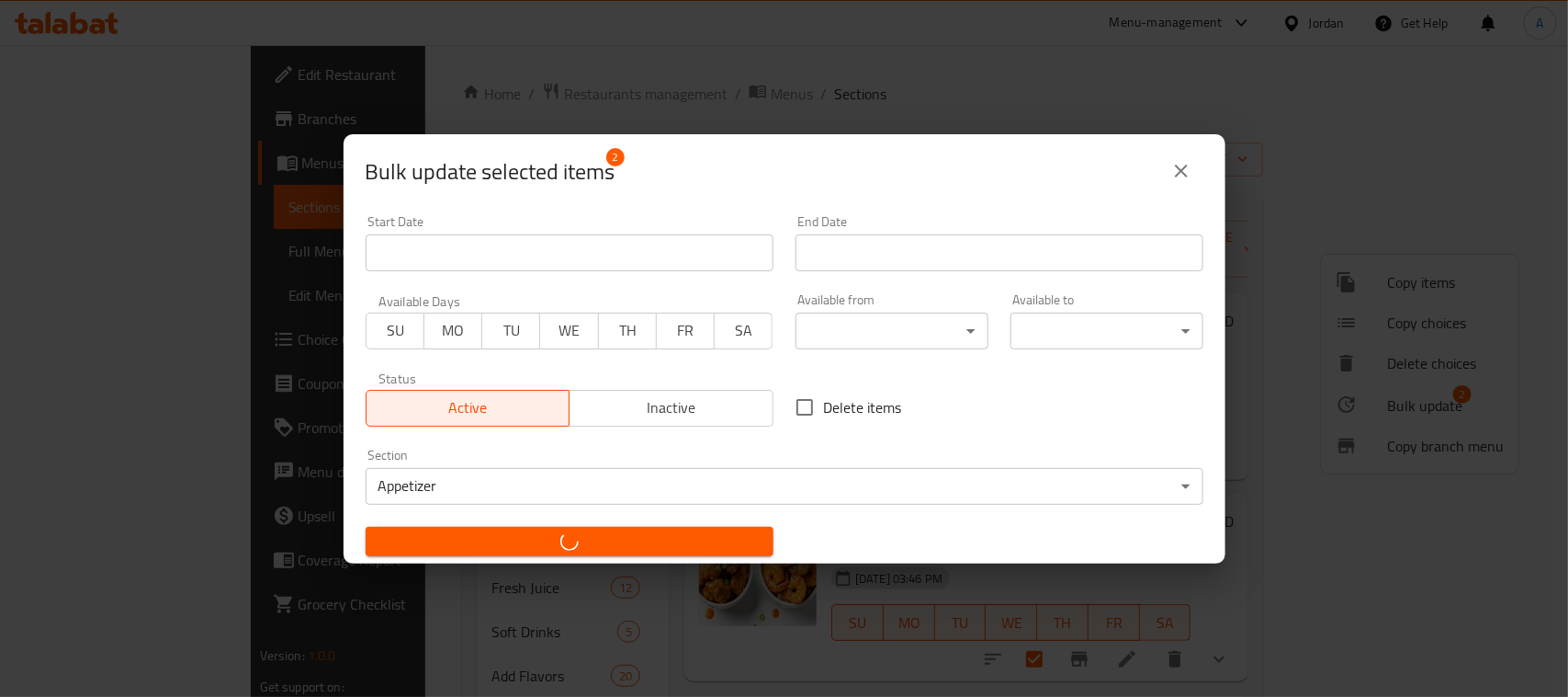
checkbox input "false"
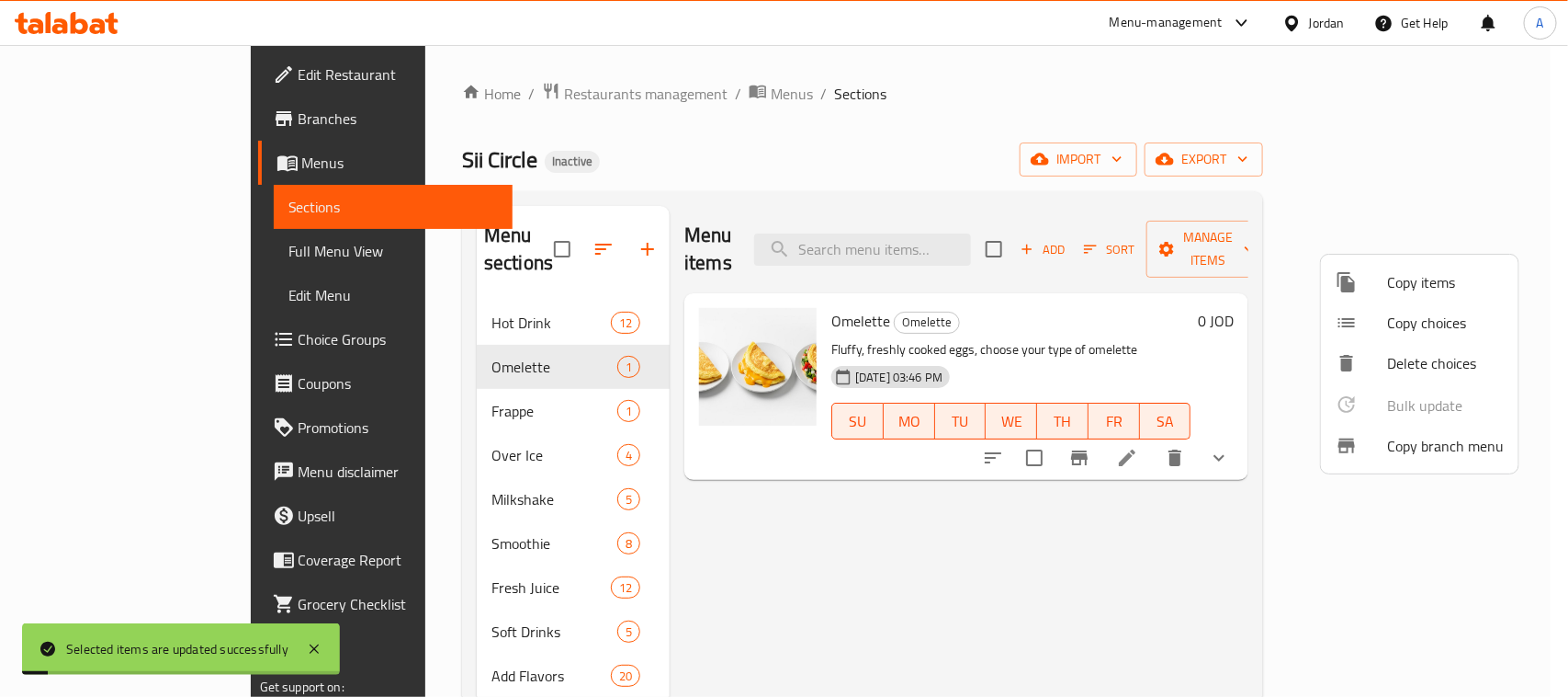
click at [851, 156] on div at bounding box center [784, 348] width 1568 height 697
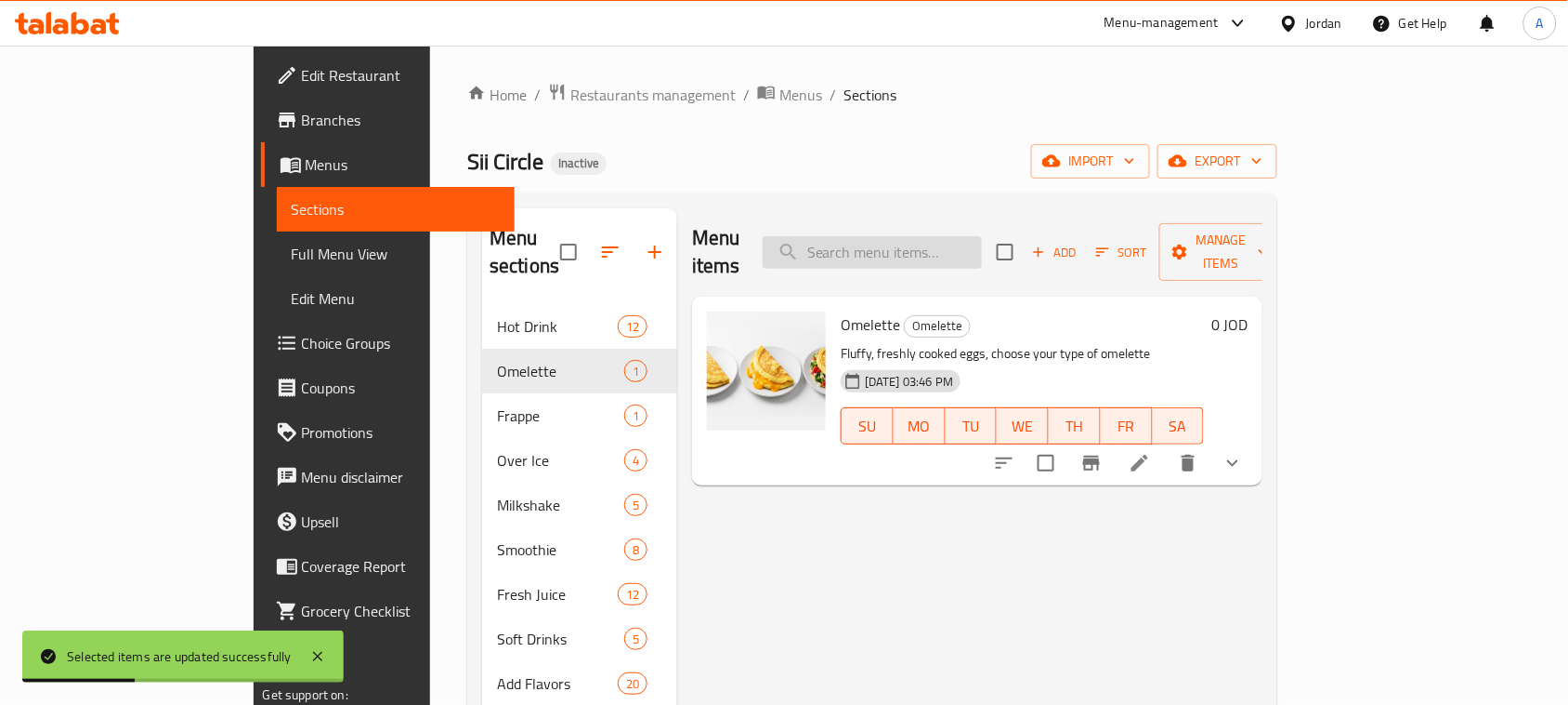
click at [953, 252] on input "search" at bounding box center [871, 251] width 219 height 32
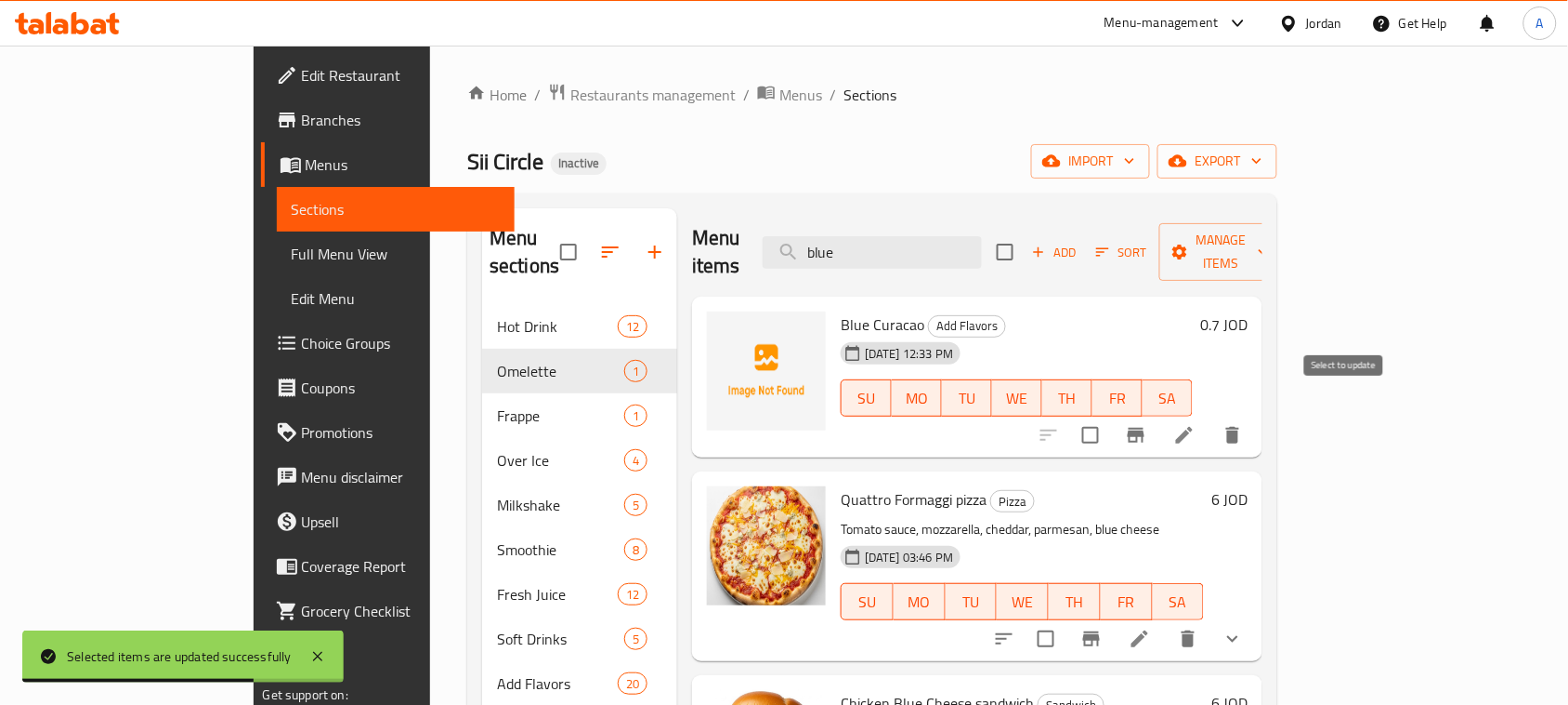
type input "blue"
click at [1110, 415] on input "checkbox" at bounding box center [1090, 435] width 39 height 39
click at [1262, 409] on div "Blue Curacao Add Flavors 18-08-2025 12:33 PM SU MO TU WE TH FR SA 0.7 JOD" at bounding box center [976, 377] width 570 height 162
click at [841, 310] on span "Blue Curacao" at bounding box center [882, 324] width 83 height 27
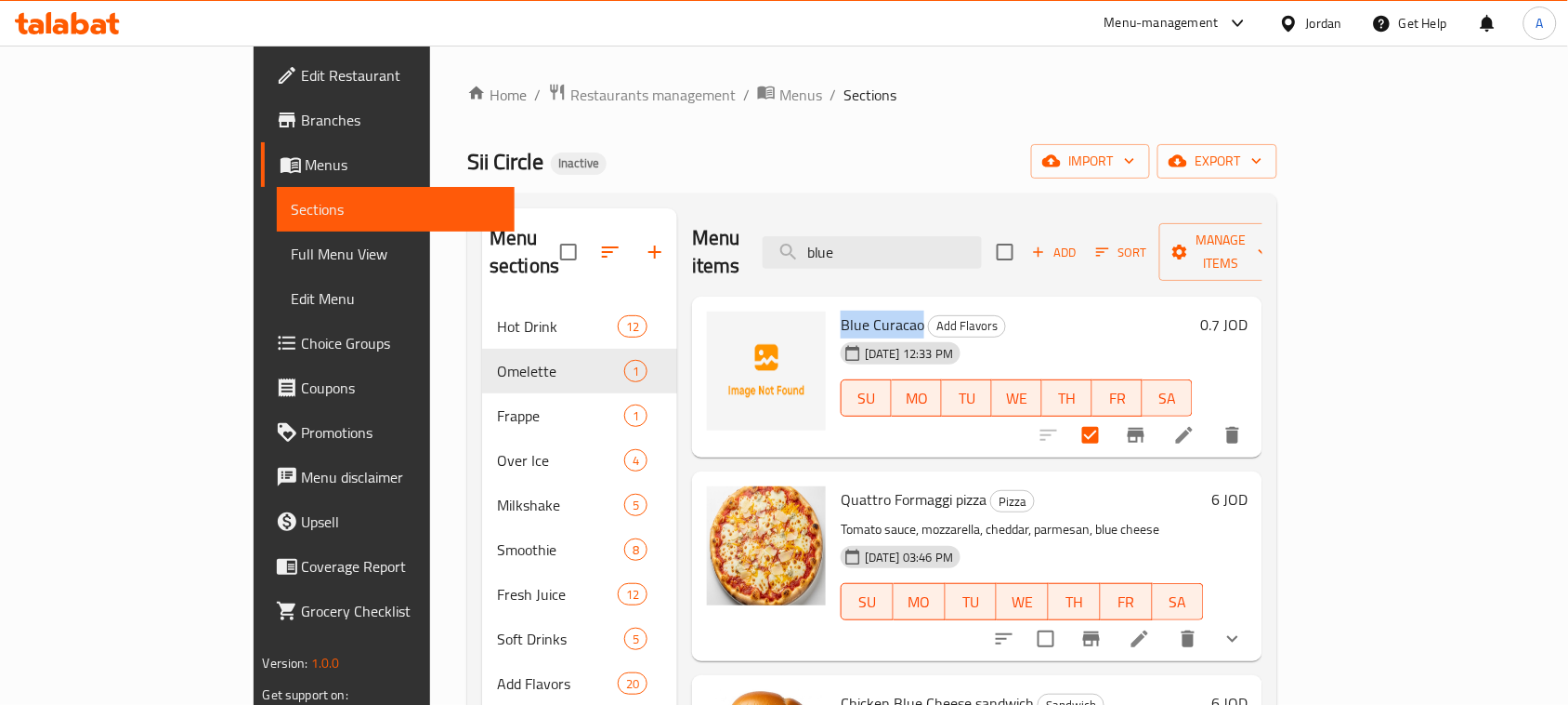
drag, startPoint x: 792, startPoint y: 298, endPoint x: 819, endPoint y: 298, distance: 27.0
click at [841, 310] on span "Blue Curacao" at bounding box center [882, 324] width 83 height 27
drag, startPoint x: 797, startPoint y: 300, endPoint x: 827, endPoint y: 294, distance: 30.6
click at [841, 310] on span "Blue Curacao" at bounding box center [882, 324] width 83 height 27
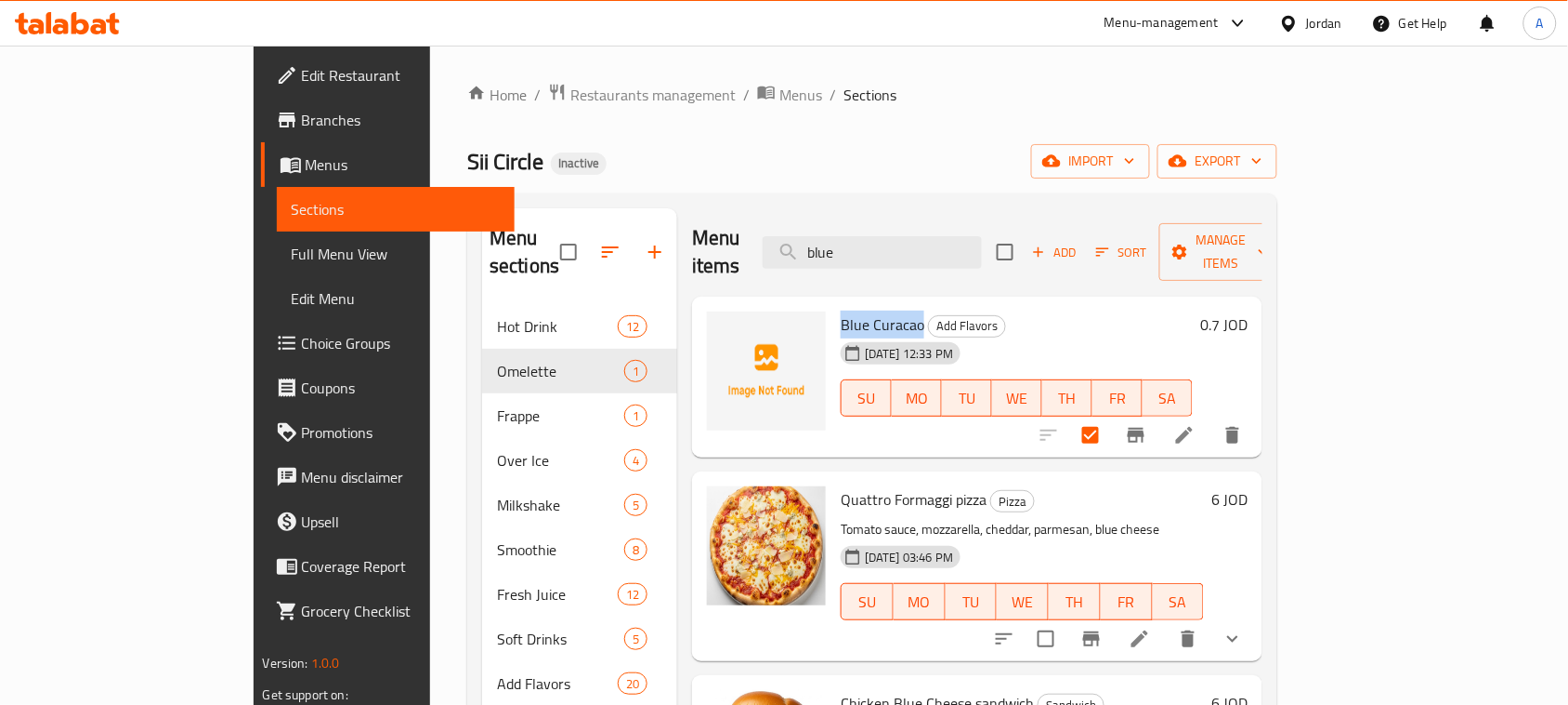
copy span "Blue Curacao"
click at [892, 167] on div "Sii Circle Inactive import export" at bounding box center [871, 161] width 810 height 34
click at [1110, 415] on input "checkbox" at bounding box center [1090, 435] width 39 height 39
checkbox input "false"
click at [1047, 119] on div "Home / Restaurants management / Menus / Sections Sii Circle Inactive import exp…" at bounding box center [871, 627] width 810 height 1091
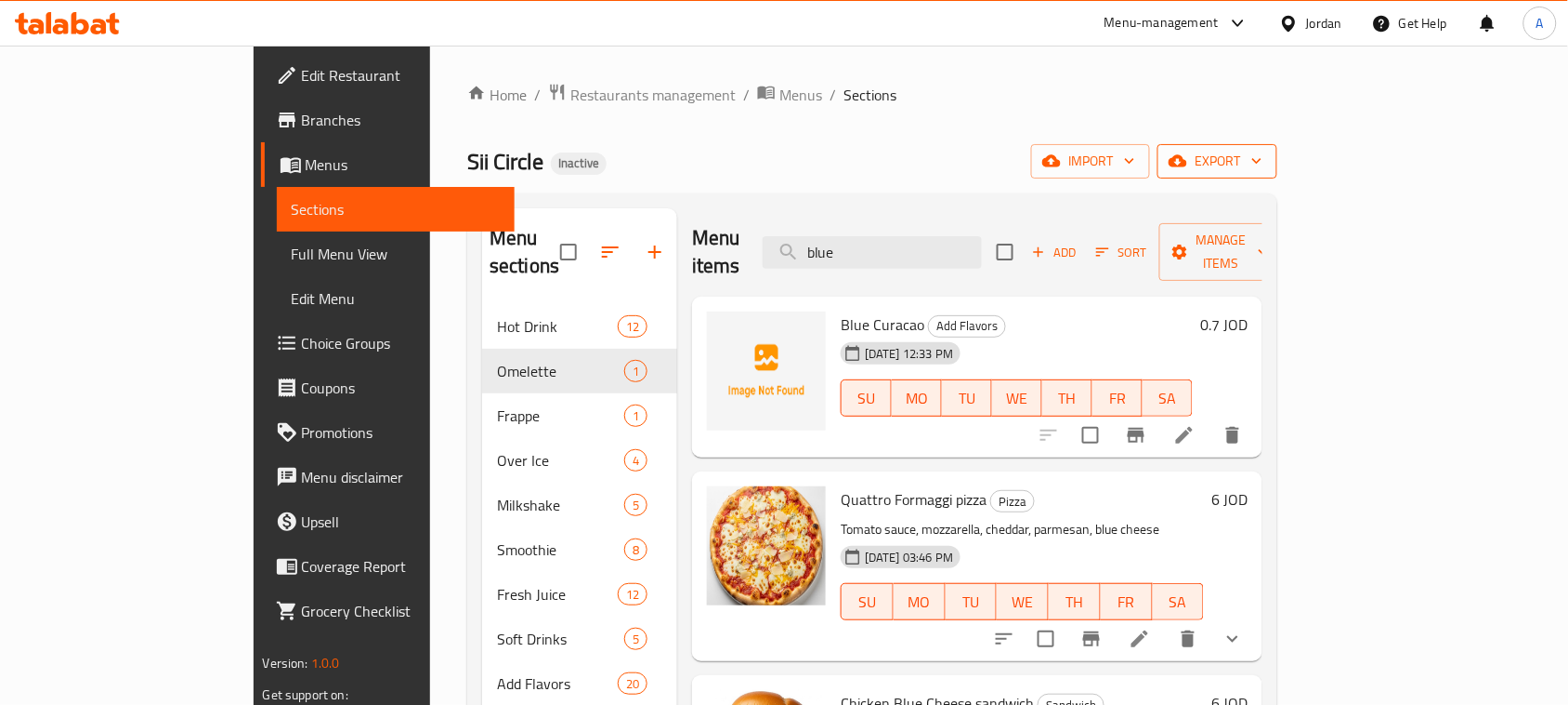
click at [1262, 151] on span "export" at bounding box center [1218, 161] width 90 height 24
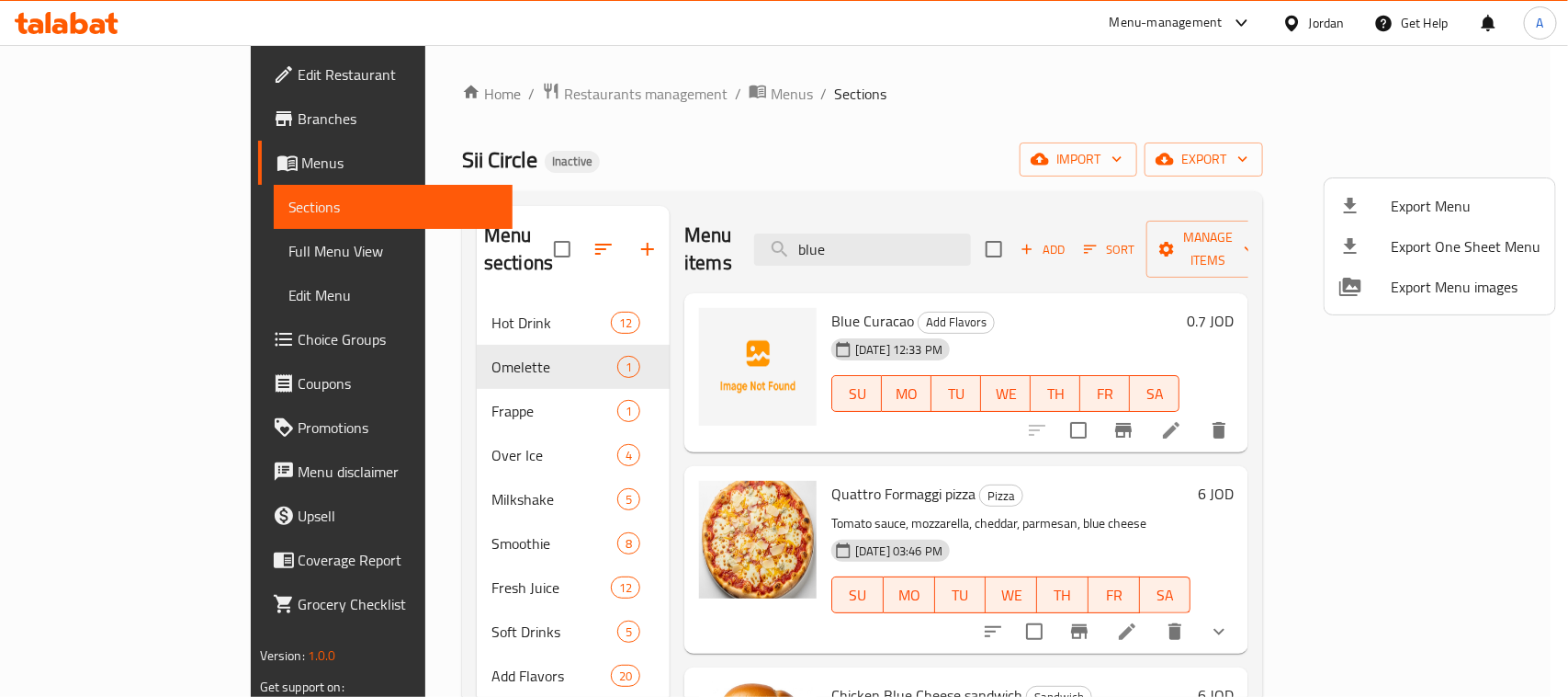
click at [1015, 154] on div at bounding box center [784, 348] width 1568 height 697
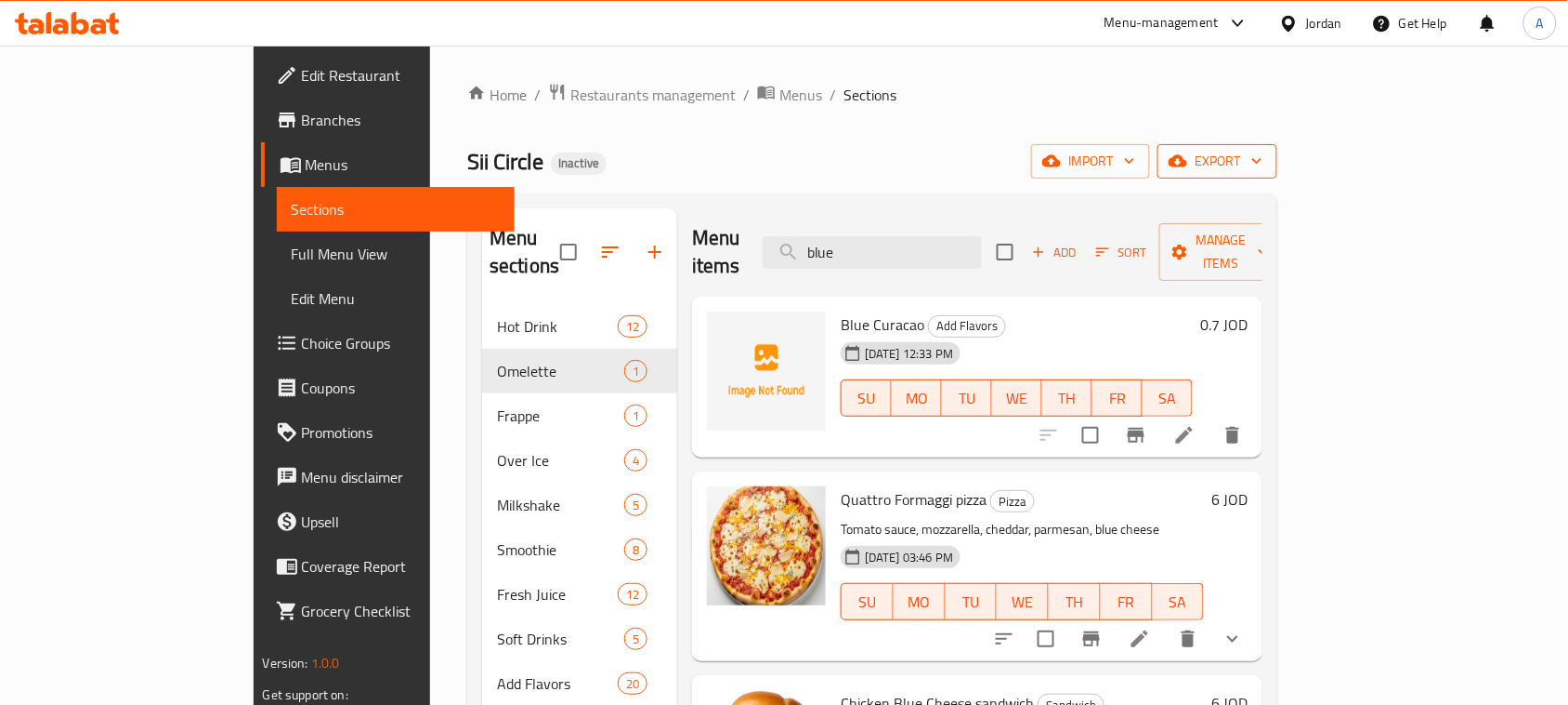
click at [1262, 165] on span "export" at bounding box center [1218, 161] width 90 height 24
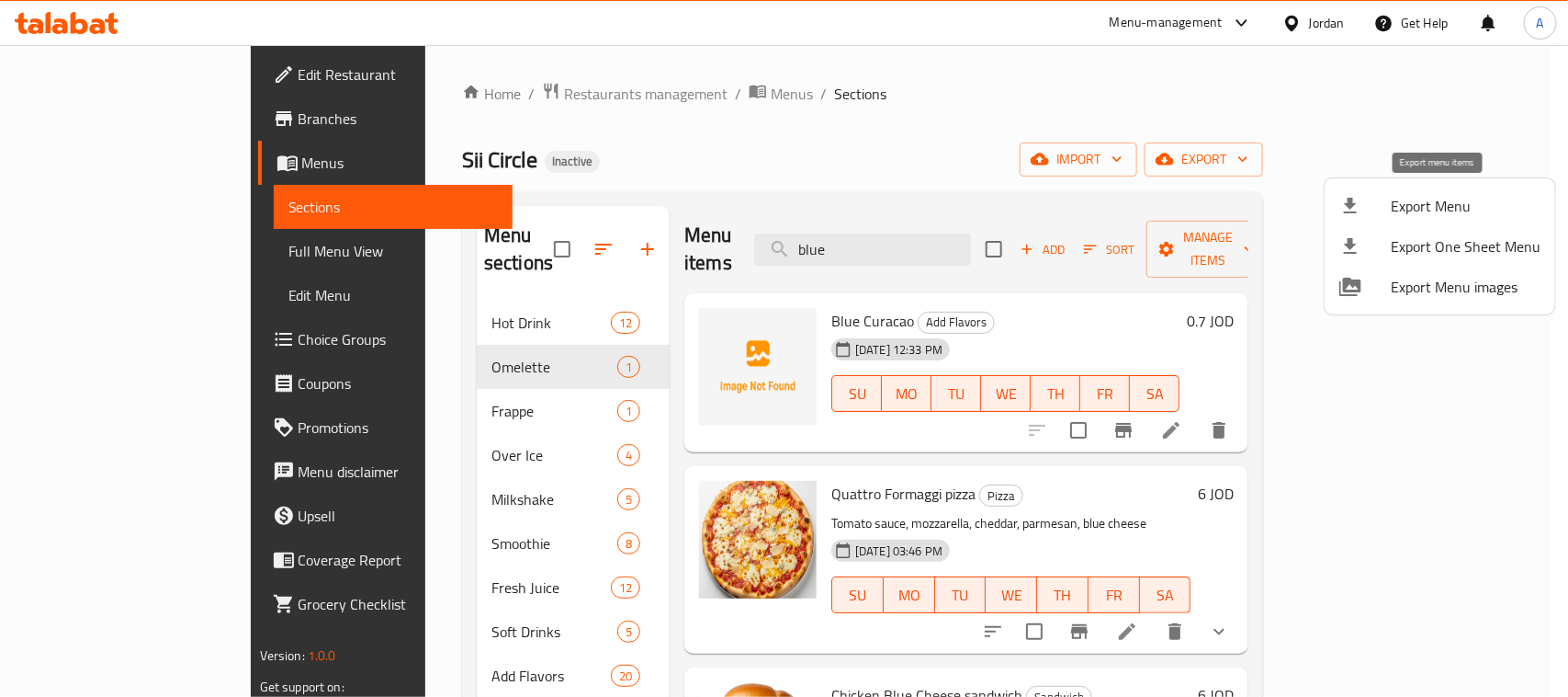
click at [1407, 205] on span "Export Menu" at bounding box center [1465, 206] width 149 height 22
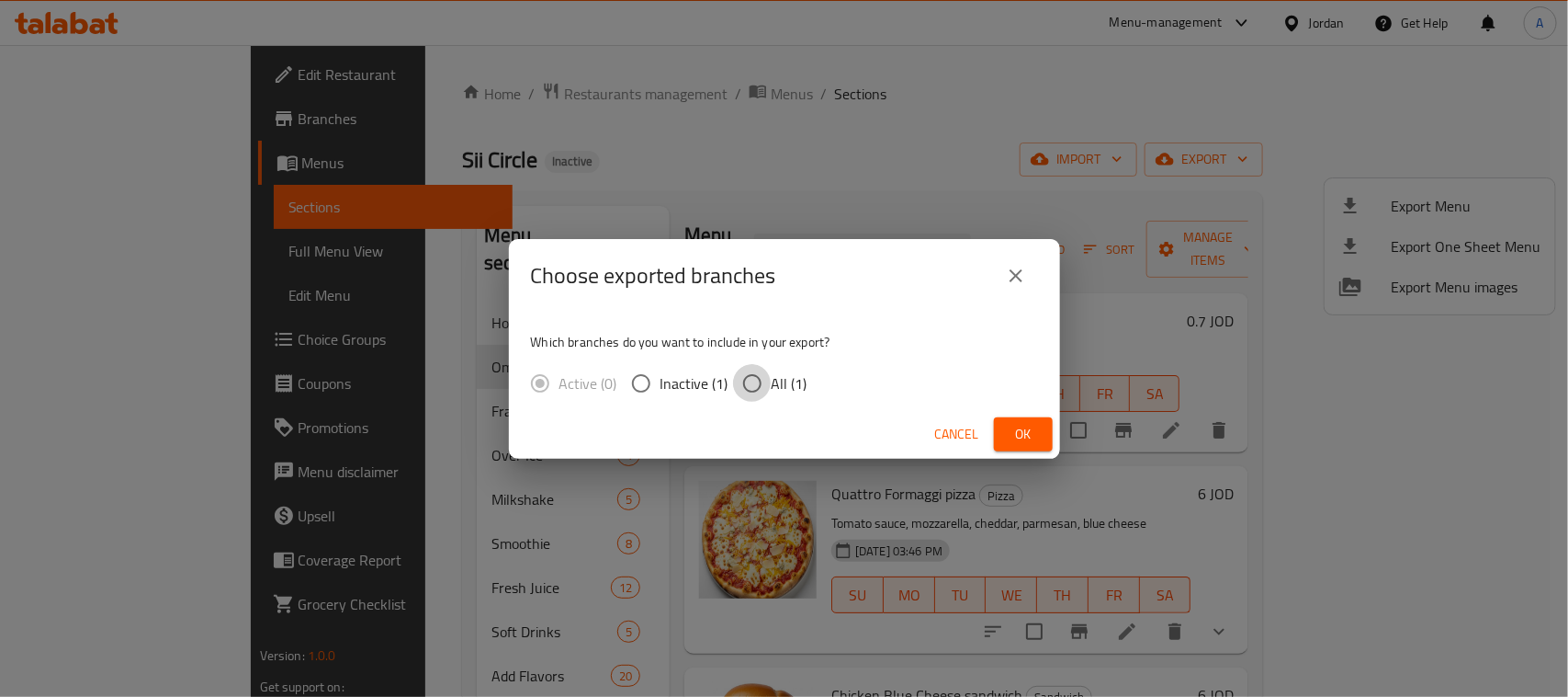
click at [740, 383] on input "All (1)" at bounding box center [752, 383] width 39 height 39
radio input "true"
click at [1025, 434] on span "Ok" at bounding box center [1023, 434] width 29 height 23
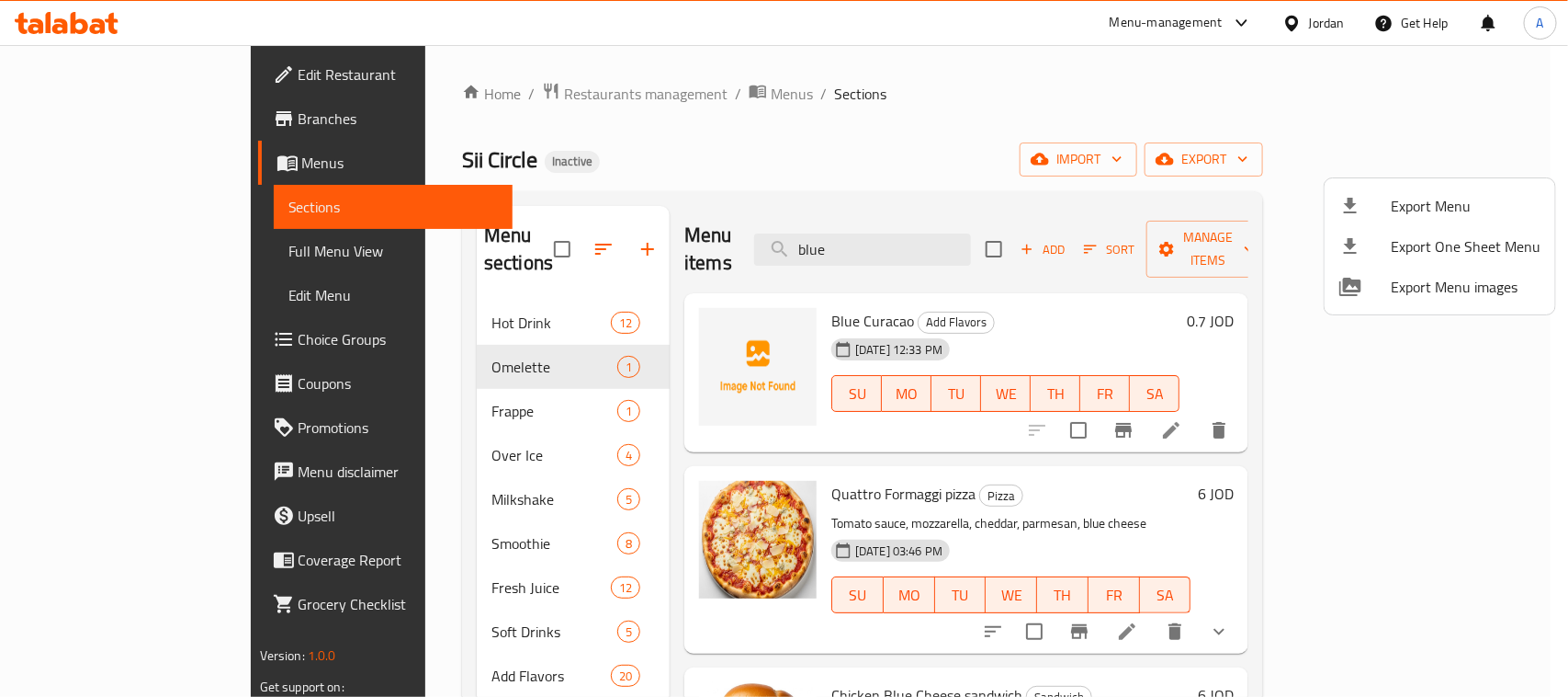
click at [106, 66] on div at bounding box center [784, 348] width 1568 height 697
click at [299, 66] on span "Edit Restaurant" at bounding box center [398, 74] width 199 height 22
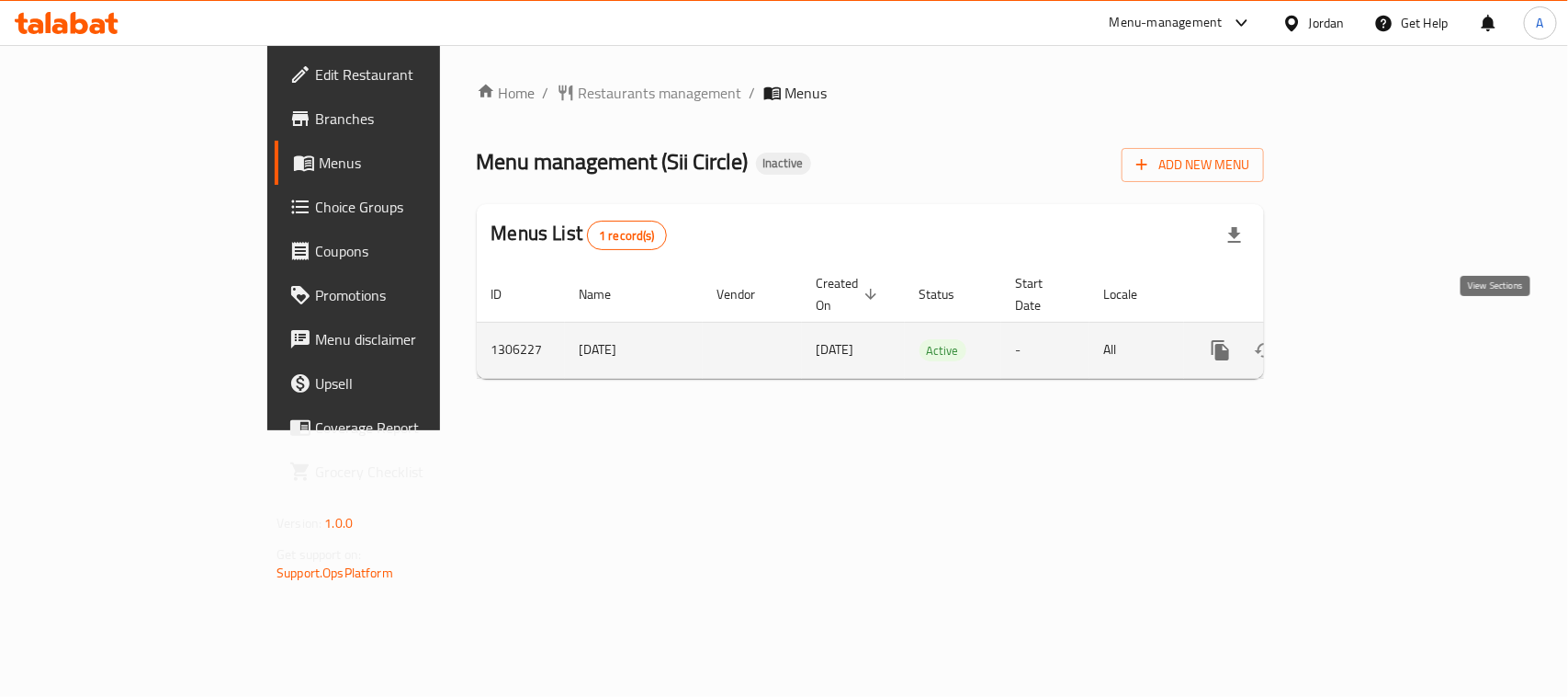
click at [1364, 339] on icon "enhanced table" at bounding box center [1353, 349] width 22 height 22
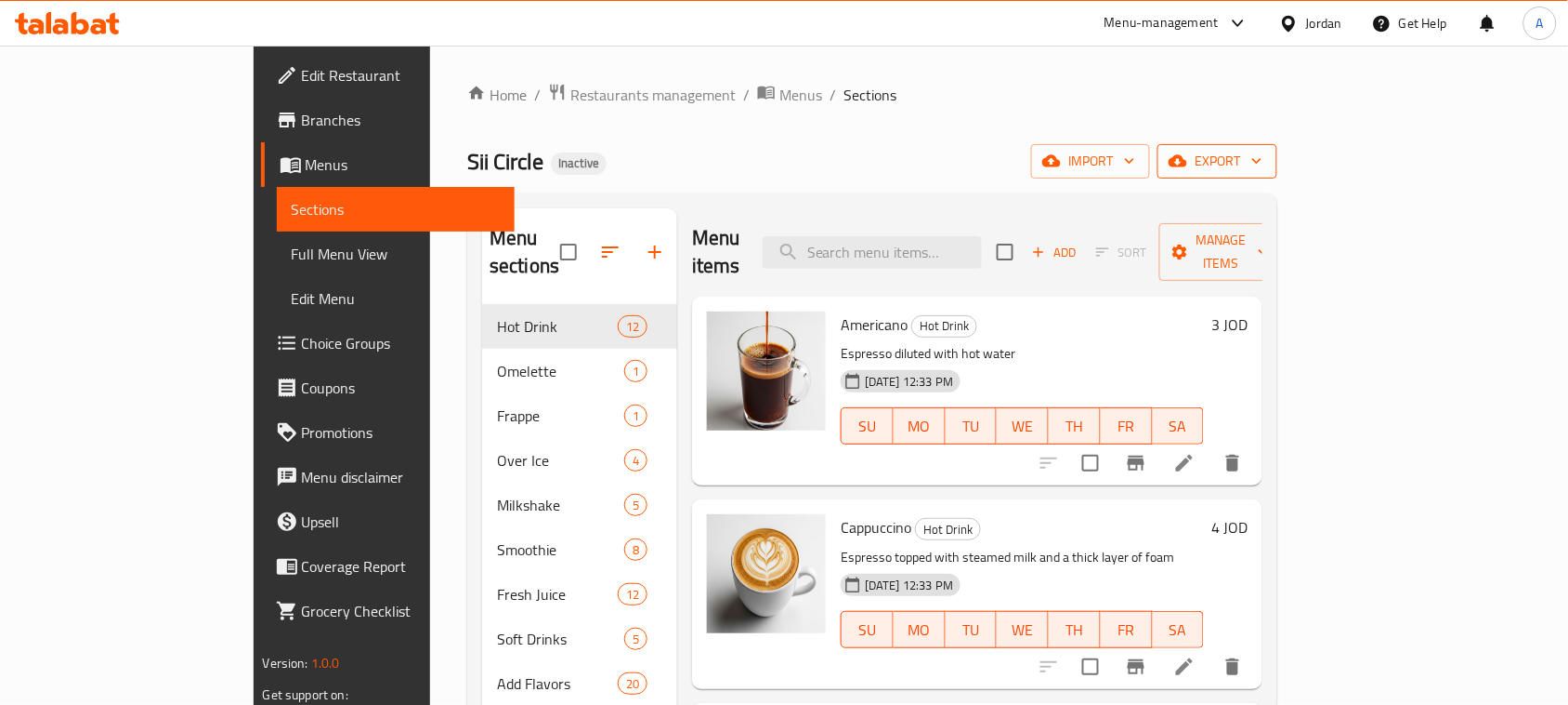
click at [1262, 163] on span "export" at bounding box center [1218, 161] width 90 height 24
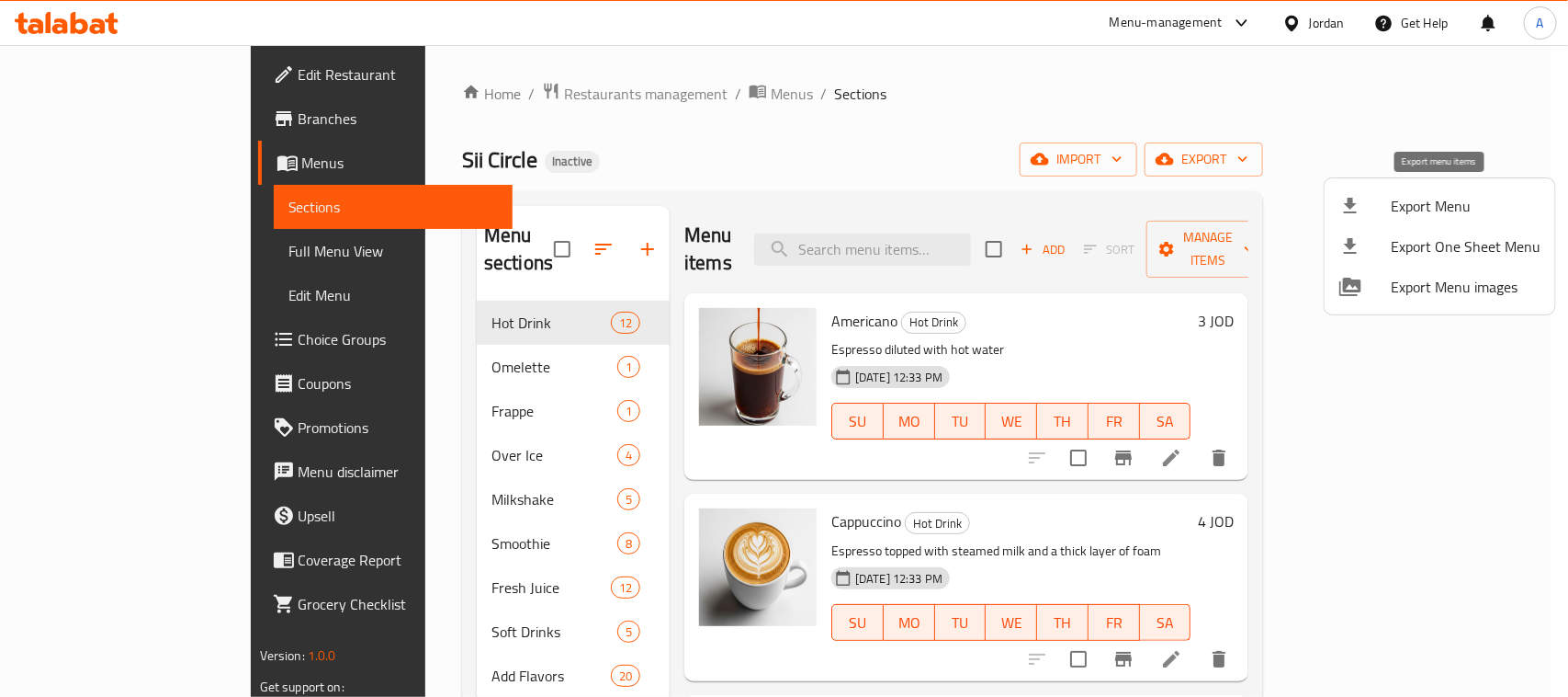
click at [1428, 214] on span "Export Menu" at bounding box center [1465, 206] width 149 height 22
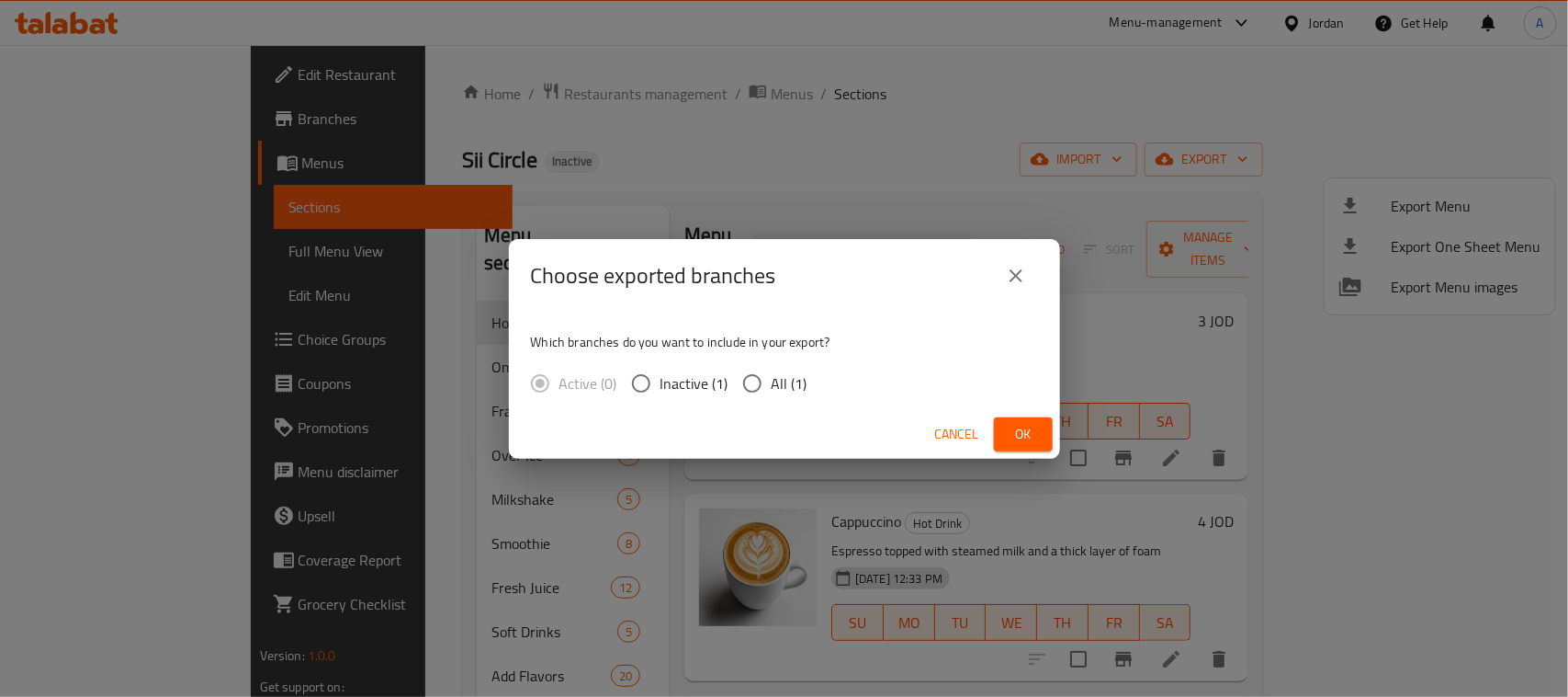
click at [800, 387] on span "All (1)" at bounding box center [789, 382] width 36 height 22
click at [771, 387] on input "All (1)" at bounding box center [752, 383] width 39 height 39
radio input "true"
click at [1040, 437] on button "Ok" at bounding box center [1023, 434] width 59 height 34
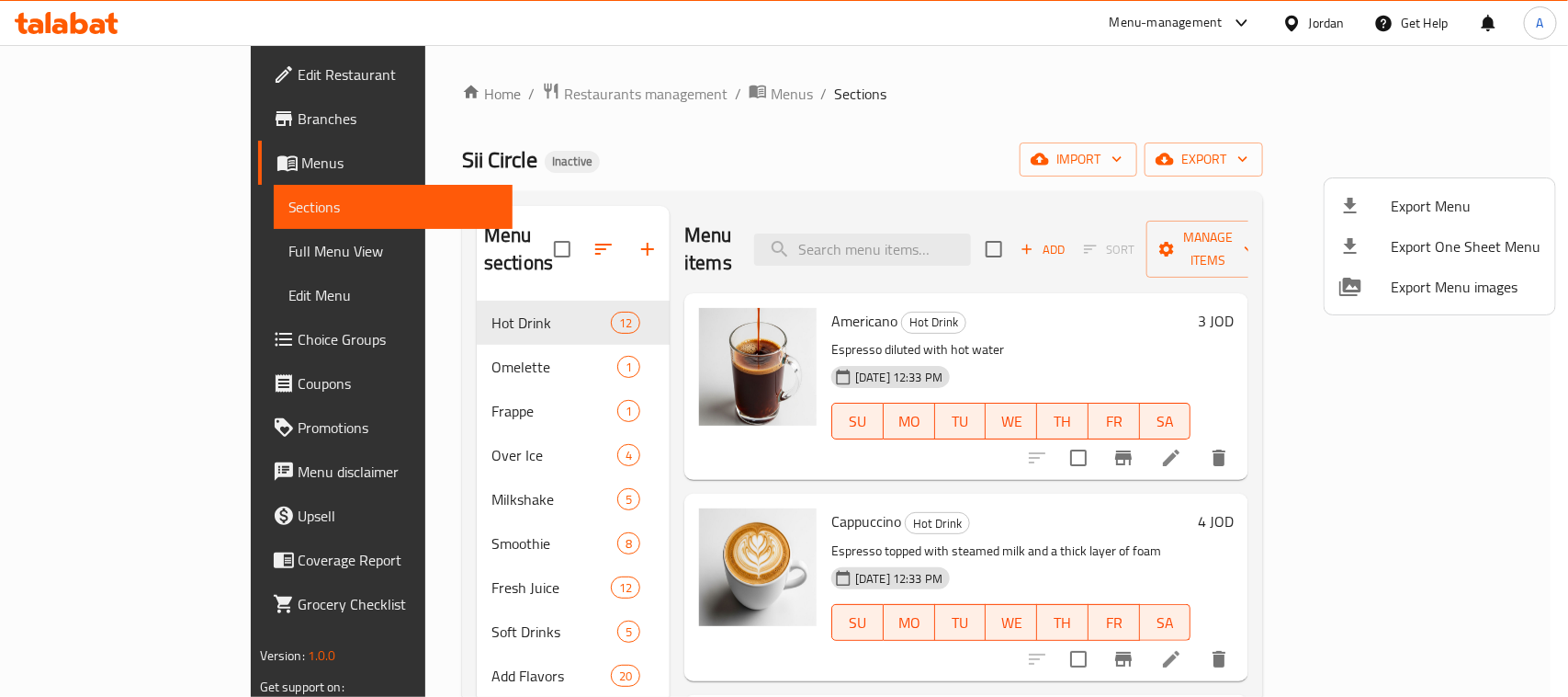
click at [1072, 120] on div at bounding box center [784, 348] width 1568 height 697
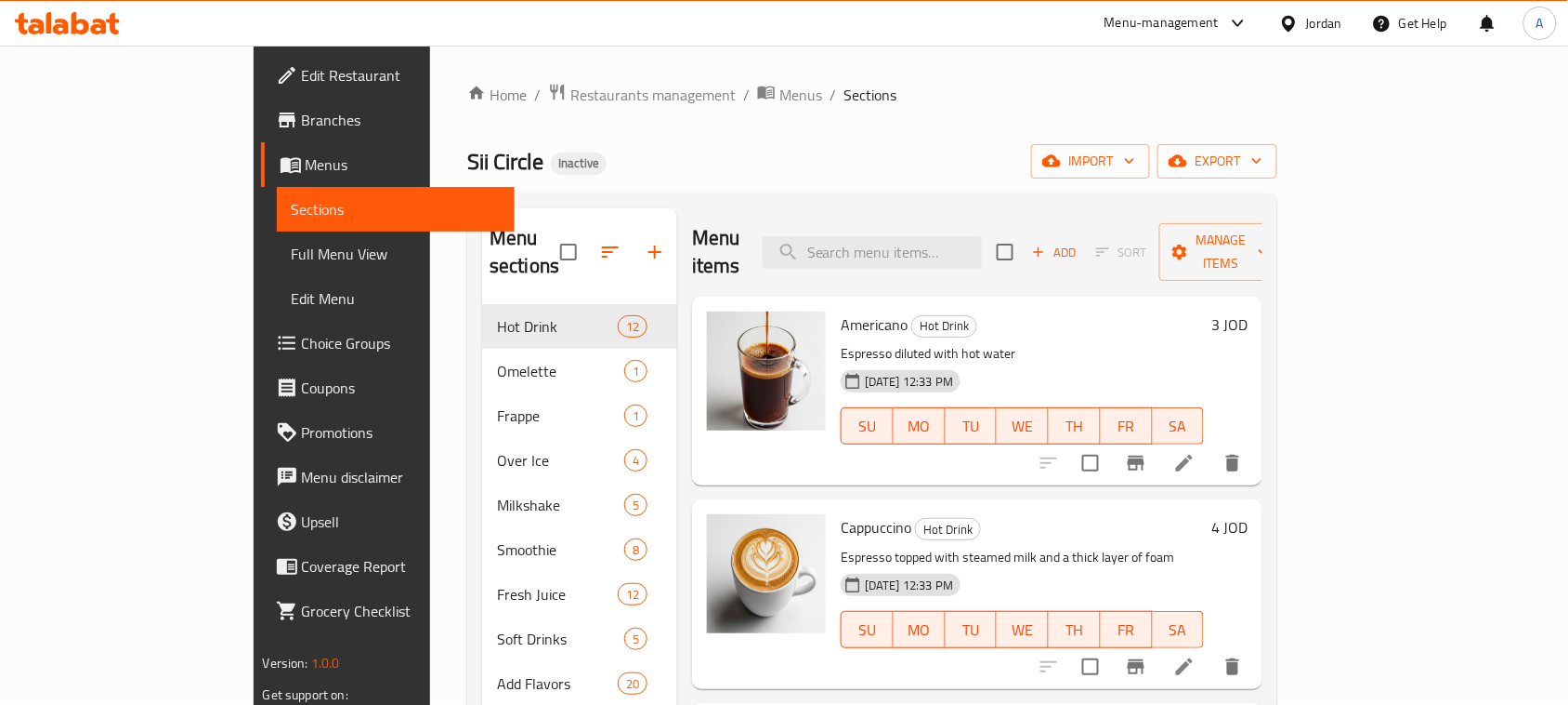
click at [1307, 30] on div "Jordan" at bounding box center [1324, 23] width 36 height 21
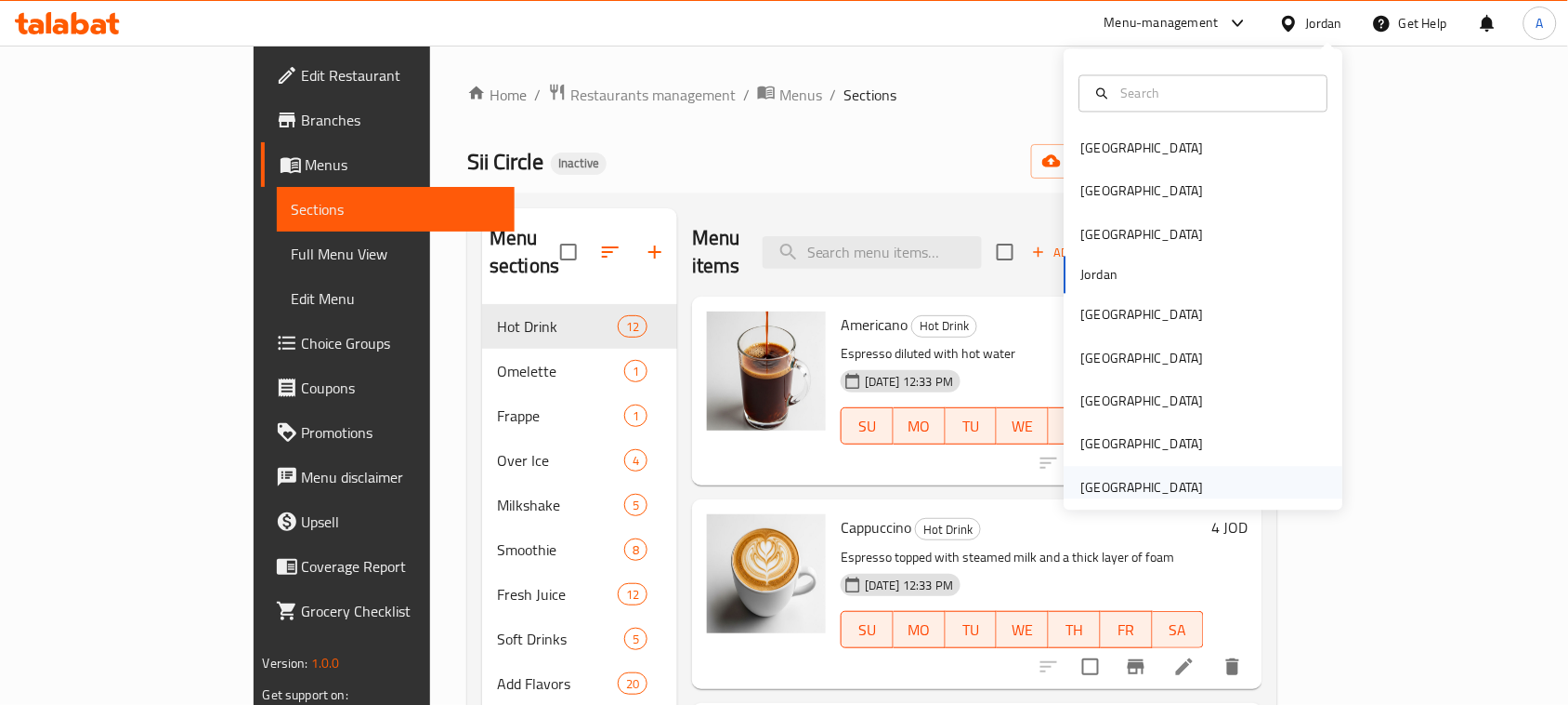
click at [1130, 483] on div "[GEOGRAPHIC_DATA]" at bounding box center [1142, 487] width 123 height 21
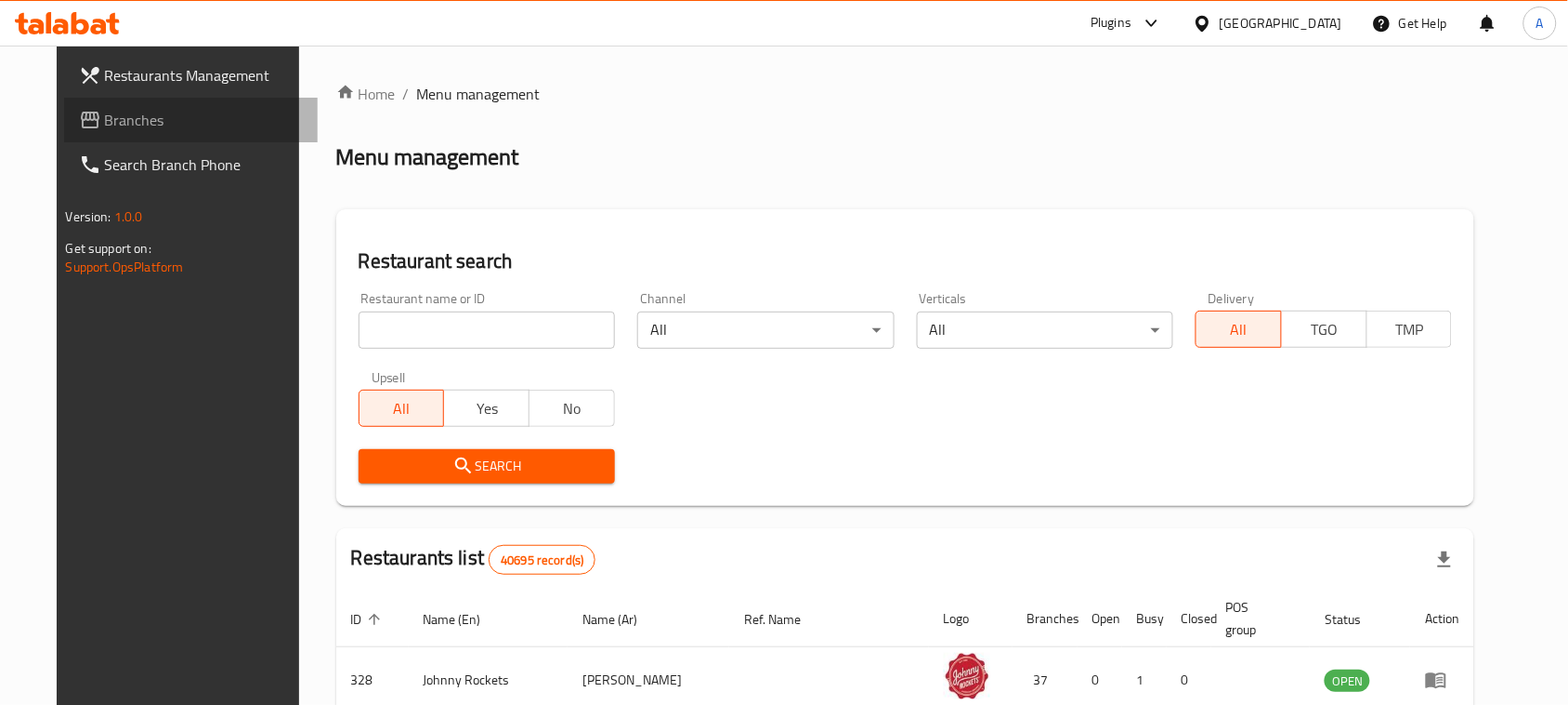
click at [127, 116] on span "Branches" at bounding box center [204, 120] width 199 height 23
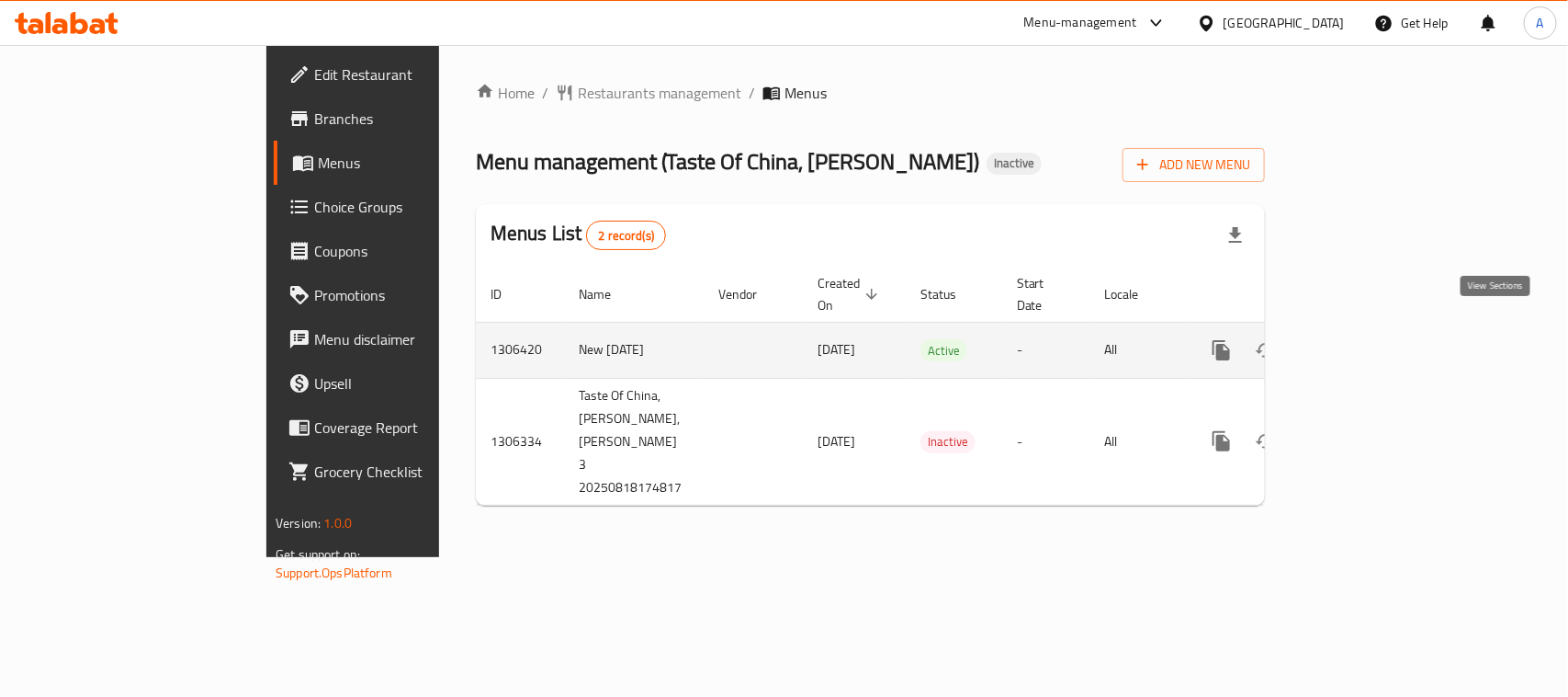
click at [1362, 342] on icon "enhanced table" at bounding box center [1354, 349] width 16 height 17
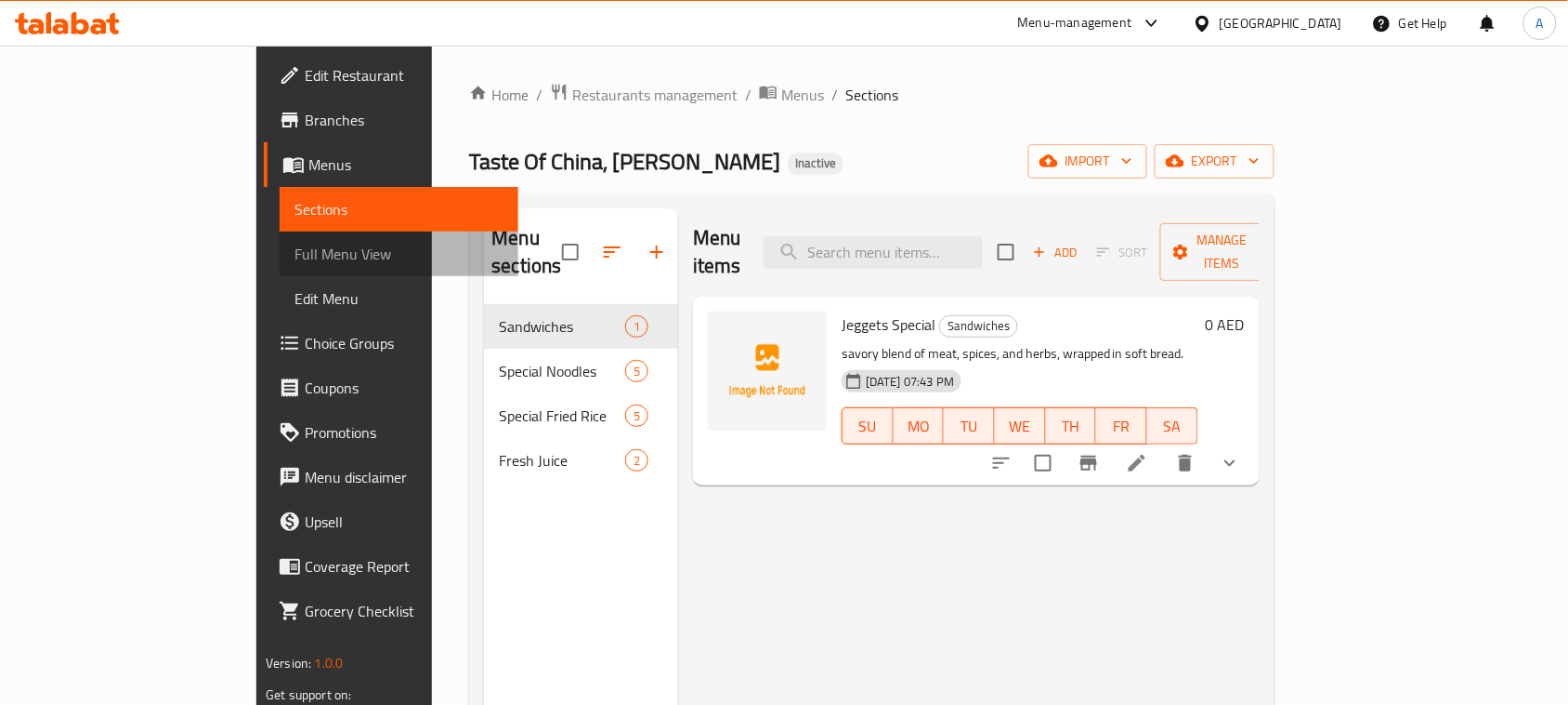
click at [294, 251] on span "Full Menu View" at bounding box center [398, 253] width 209 height 23
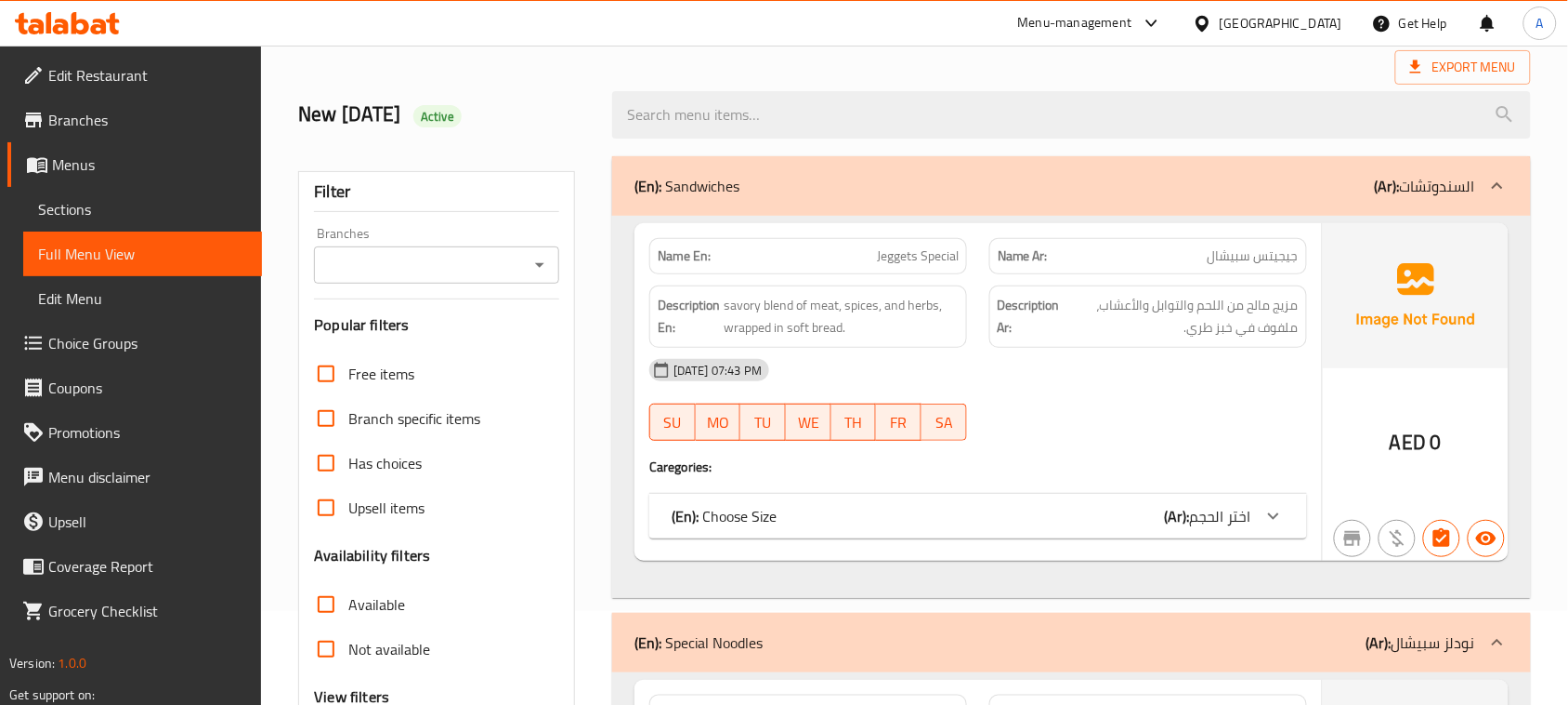
scroll to position [349, 0]
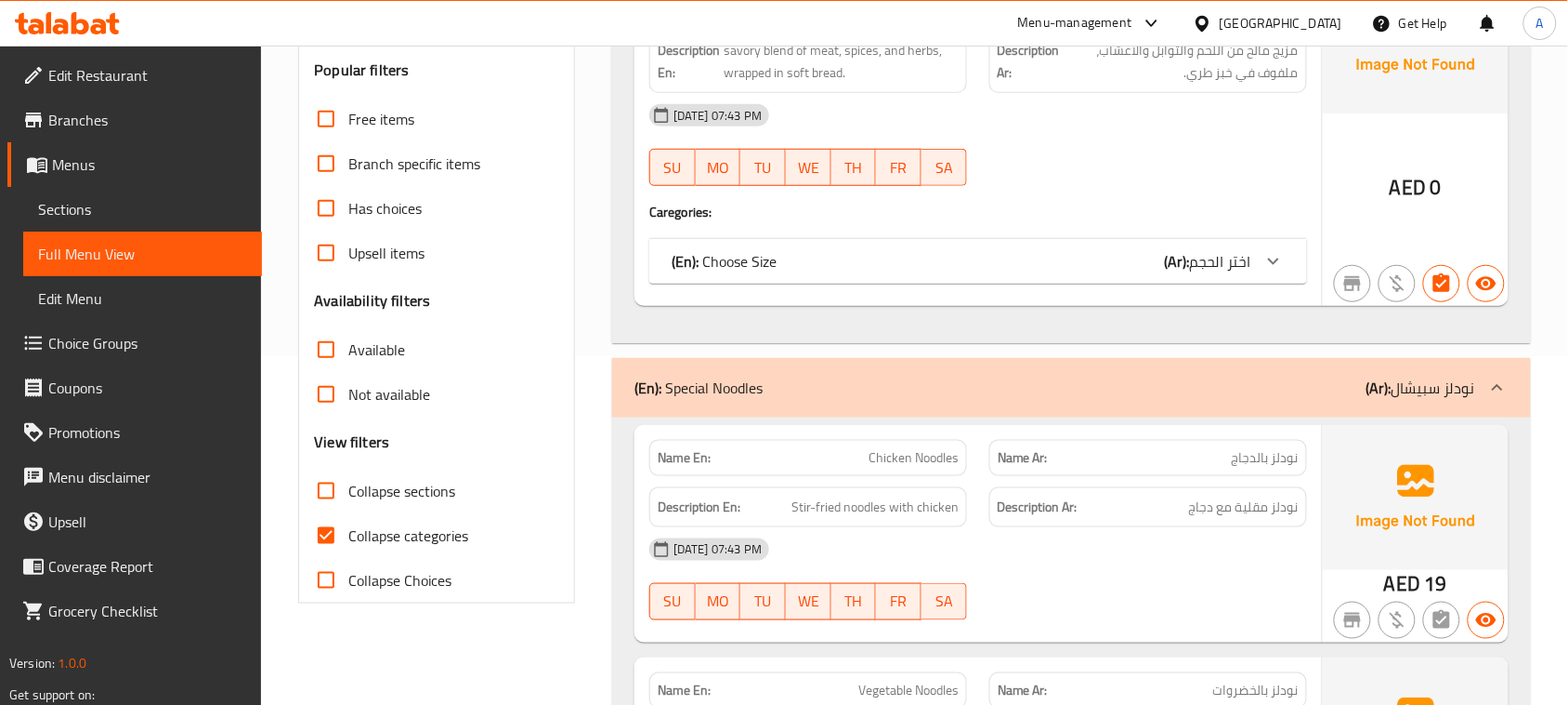
click at [322, 531] on input "Collapse categories" at bounding box center [326, 535] width 44 height 44
checkbox input "false"
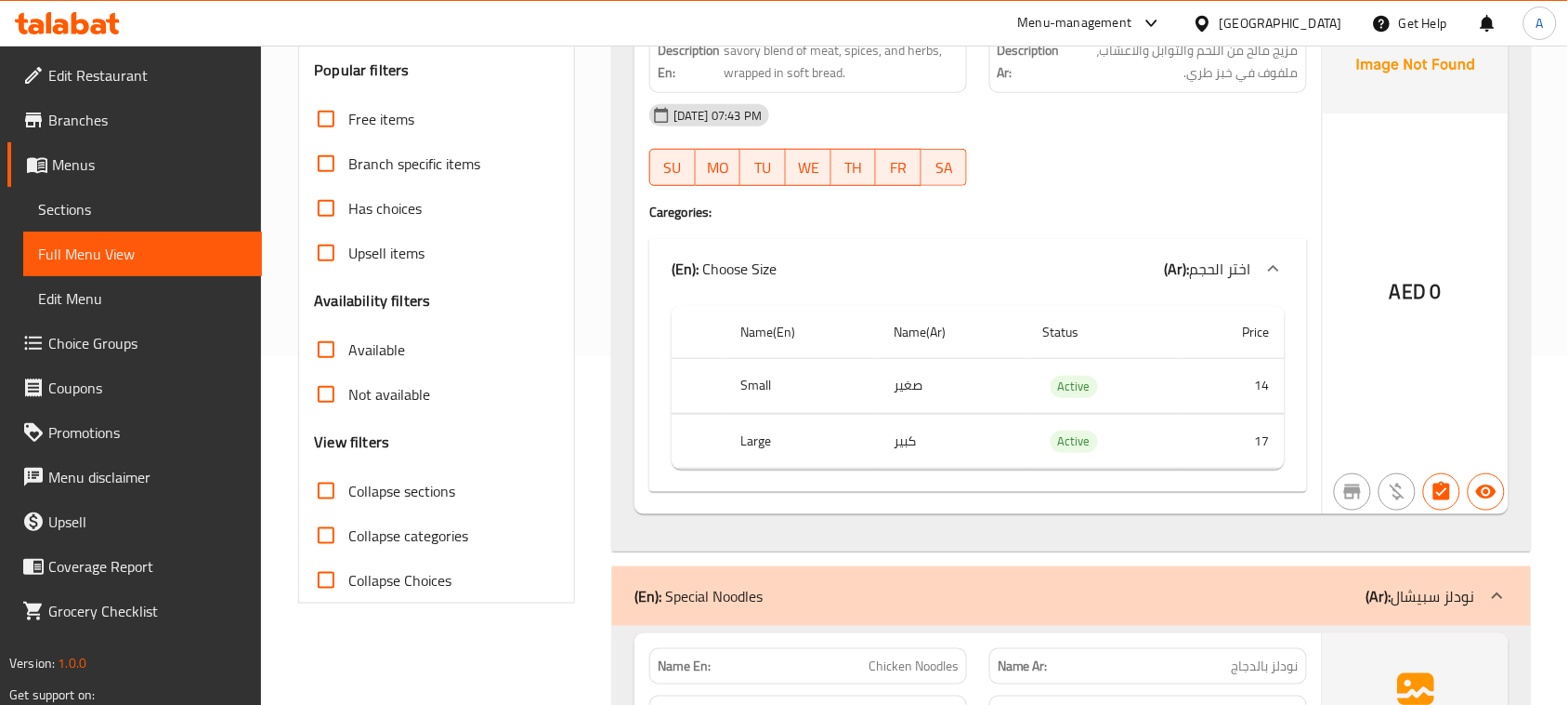
scroll to position [0, 0]
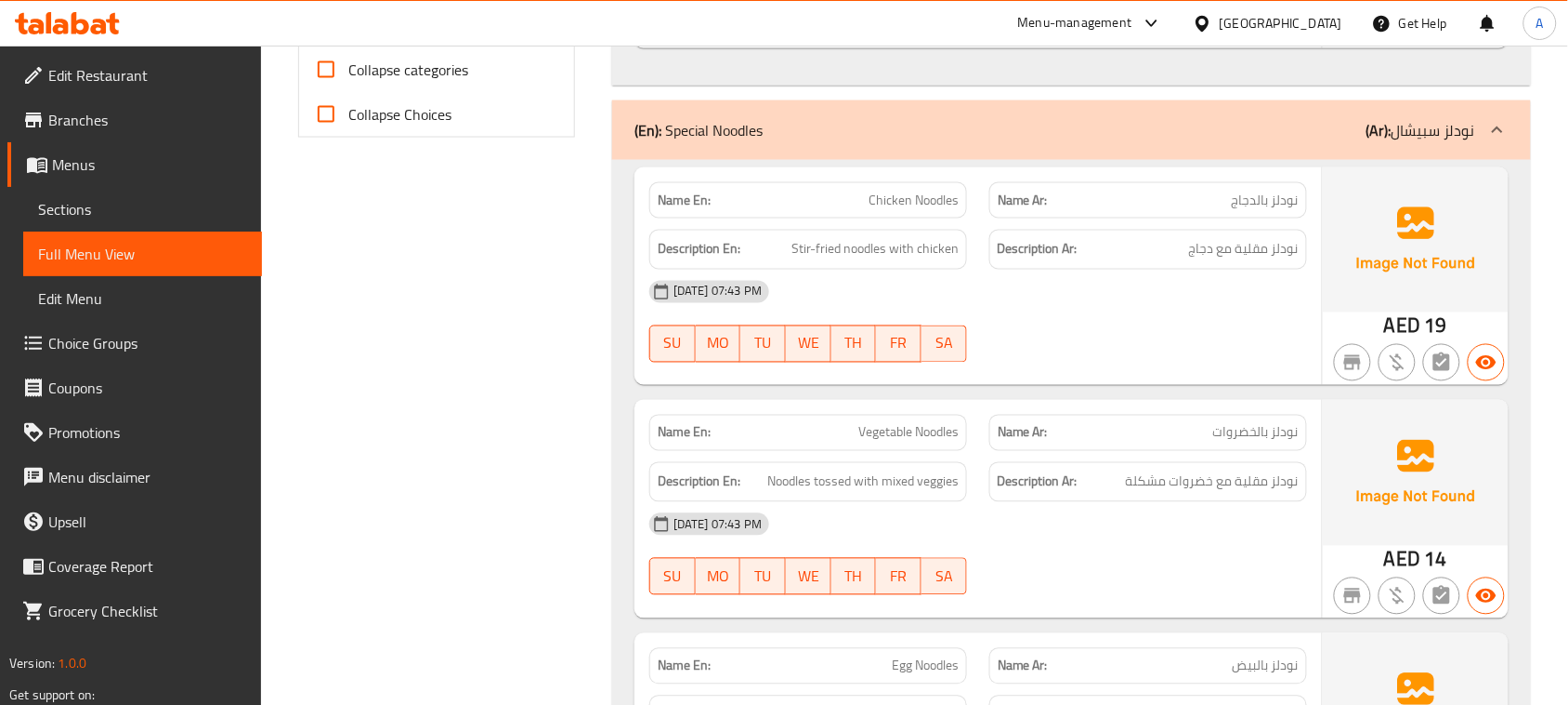
scroll to position [813, 0]
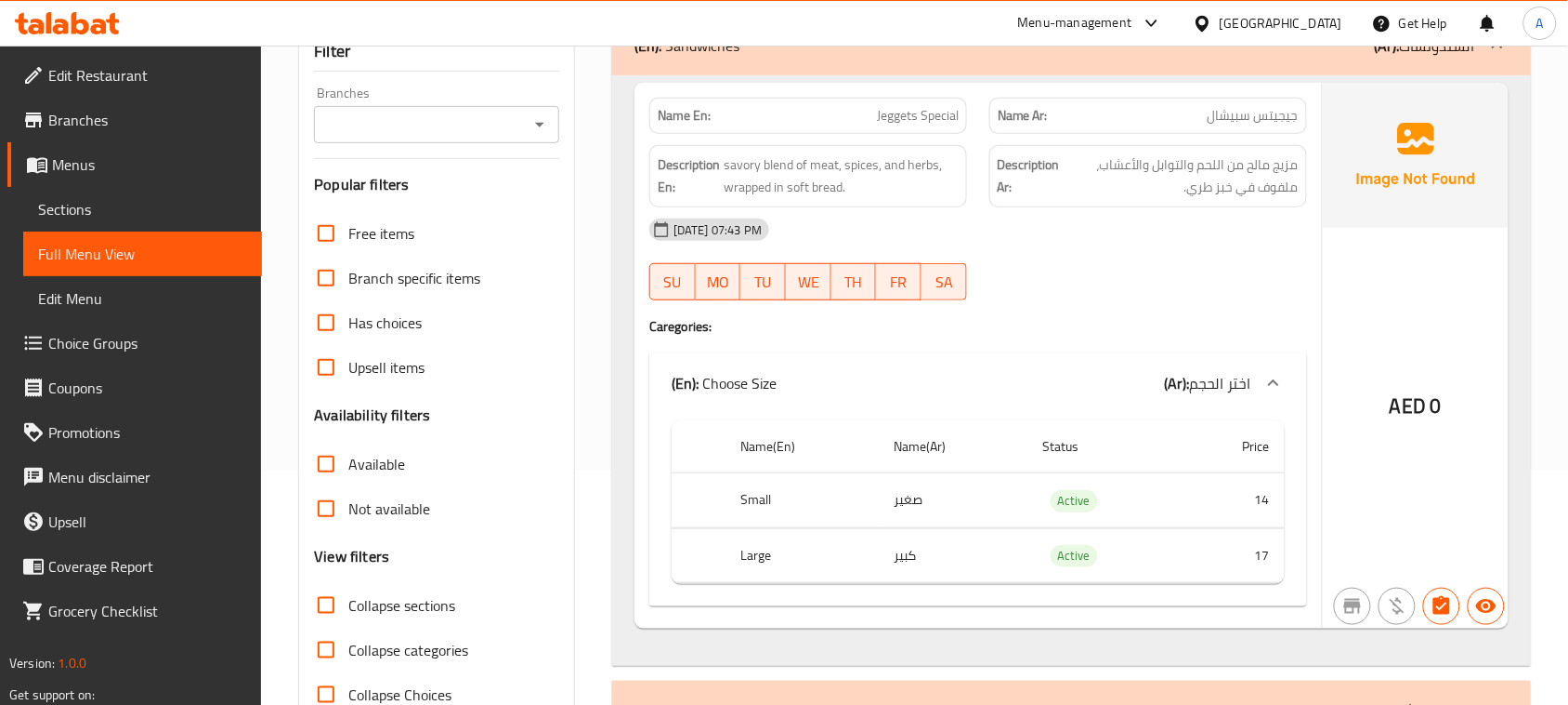
scroll to position [233, 0]
drag, startPoint x: 866, startPoint y: 119, endPoint x: 1064, endPoint y: 178, distance: 206.6
click at [1014, 142] on div "Name En: Jeggets Special Name Ar: جيجيتس سبيشال Description En: savory blend of…" at bounding box center [978, 357] width 687 height 546
drag, startPoint x: 1154, startPoint y: 281, endPoint x: 1167, endPoint y: 286, distance: 13.9
click at [1155, 281] on div "18-08-2025 07:43 PM SU MO TU WE TH FR SA" at bounding box center [977, 261] width 680 height 104
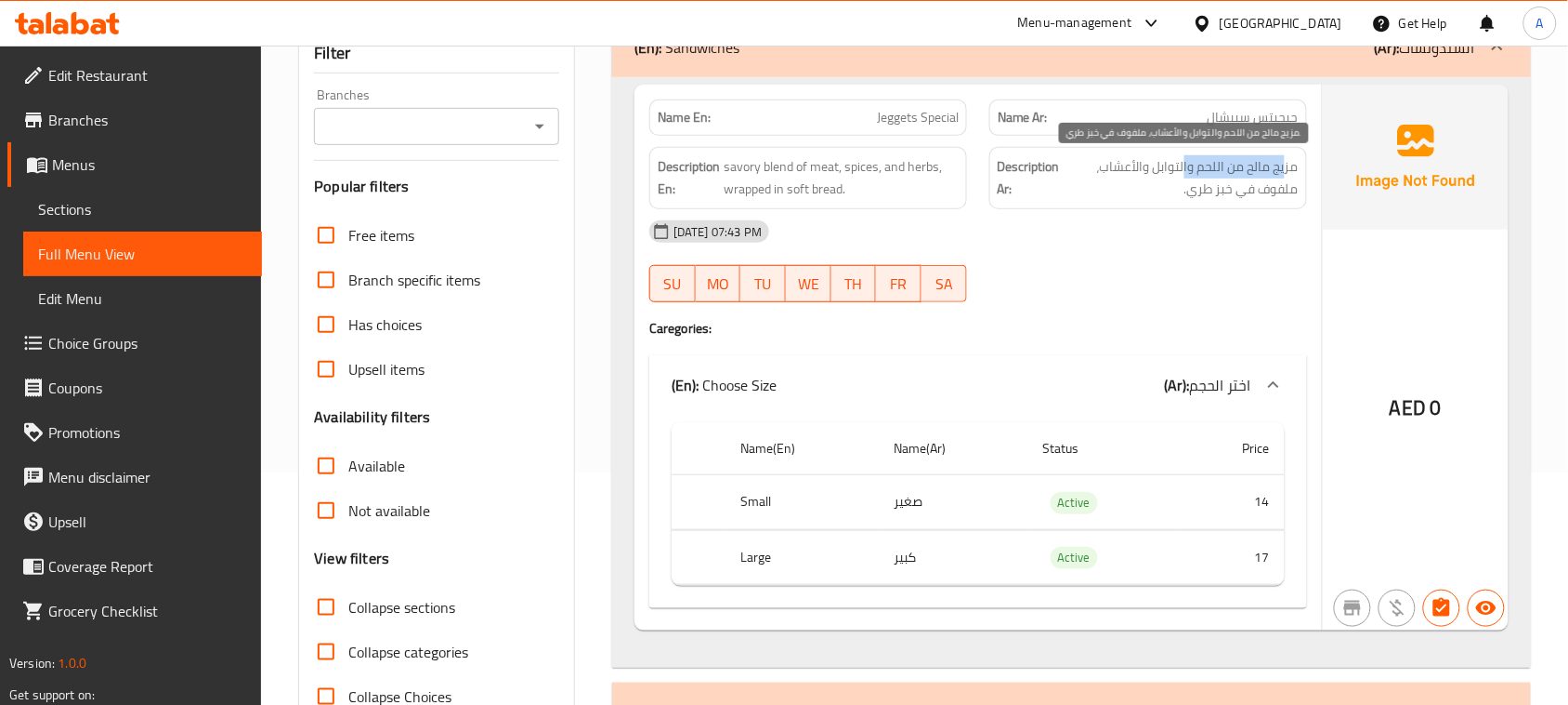
drag, startPoint x: 1283, startPoint y: 165, endPoint x: 1182, endPoint y: 177, distance: 101.7
click at [1182, 177] on span "مزيج مالح من اللحم والتوابل والأعشاب، ملفوف في خبز طري." at bounding box center [1180, 178] width 235 height 45
click at [1158, 246] on div "18-08-2025 07:43 PM" at bounding box center [977, 231] width 680 height 44
drag, startPoint x: 1266, startPoint y: 187, endPoint x: 843, endPoint y: 192, distance: 423.0
click at [845, 191] on div "Description En: savory blend of meat, spices, and herbs, wrapped in soft bread.…" at bounding box center [977, 178] width 680 height 84
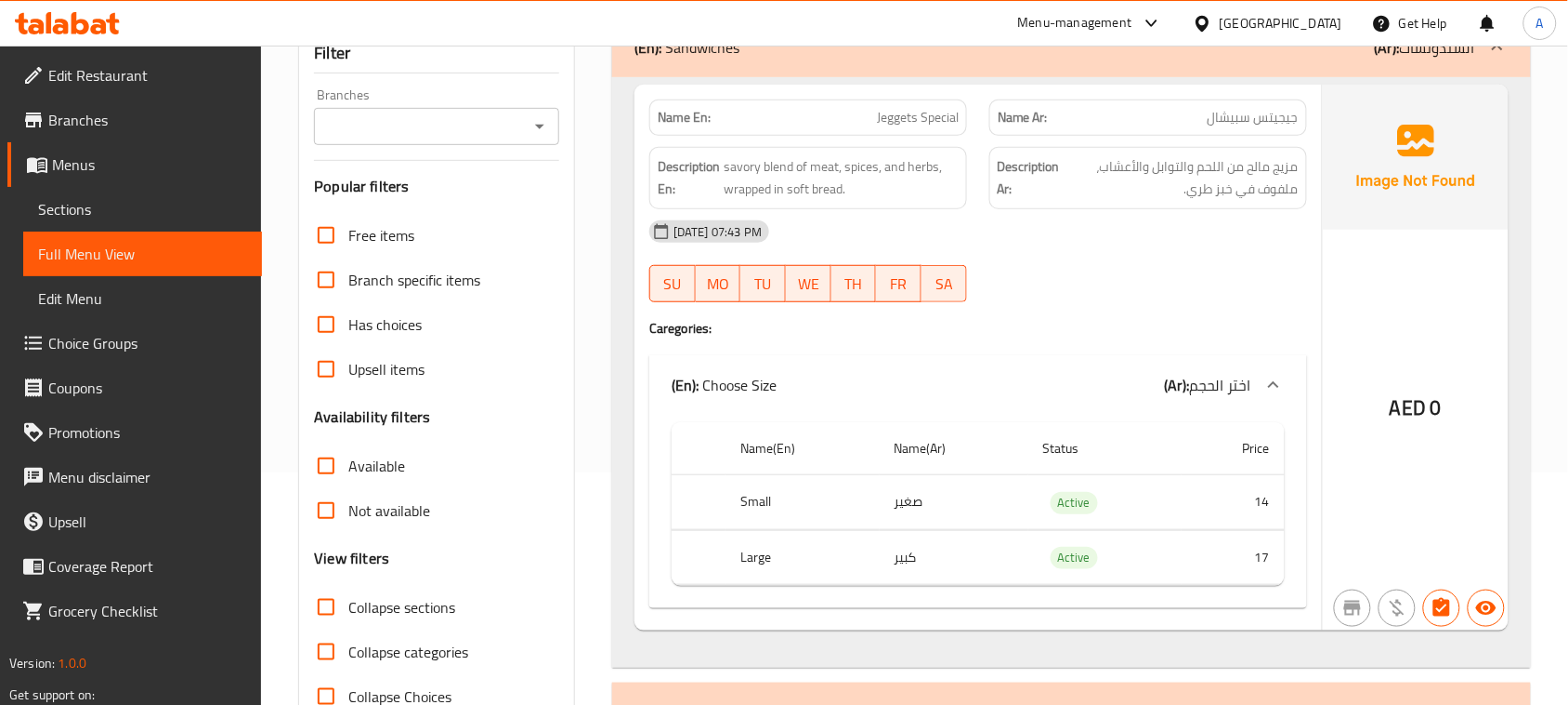
click at [1128, 260] on div "18-08-2025 07:43 PM SU MO TU WE TH FR SA" at bounding box center [977, 261] width 680 height 104
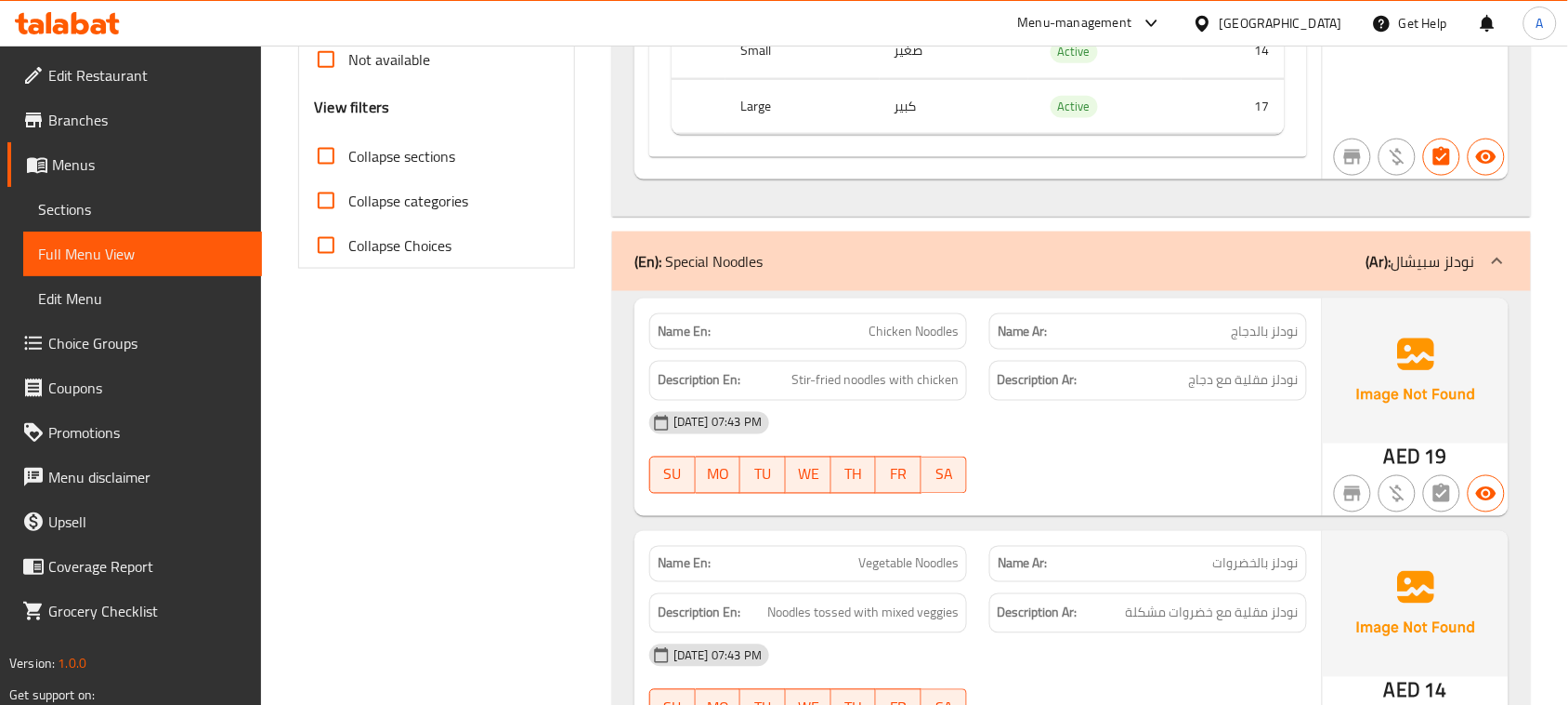
scroll to position [697, 0]
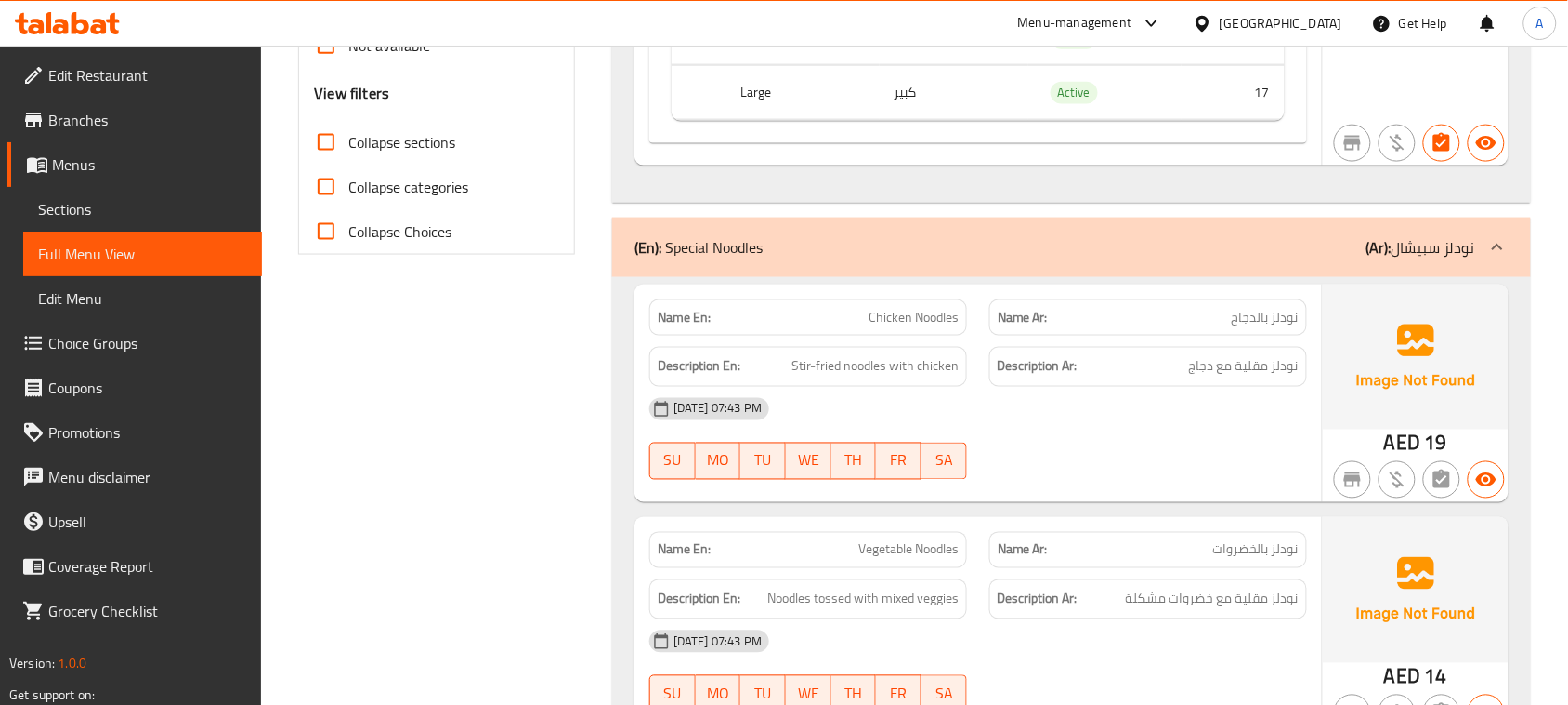
drag, startPoint x: 1261, startPoint y: 362, endPoint x: 882, endPoint y: 410, distance: 382.0
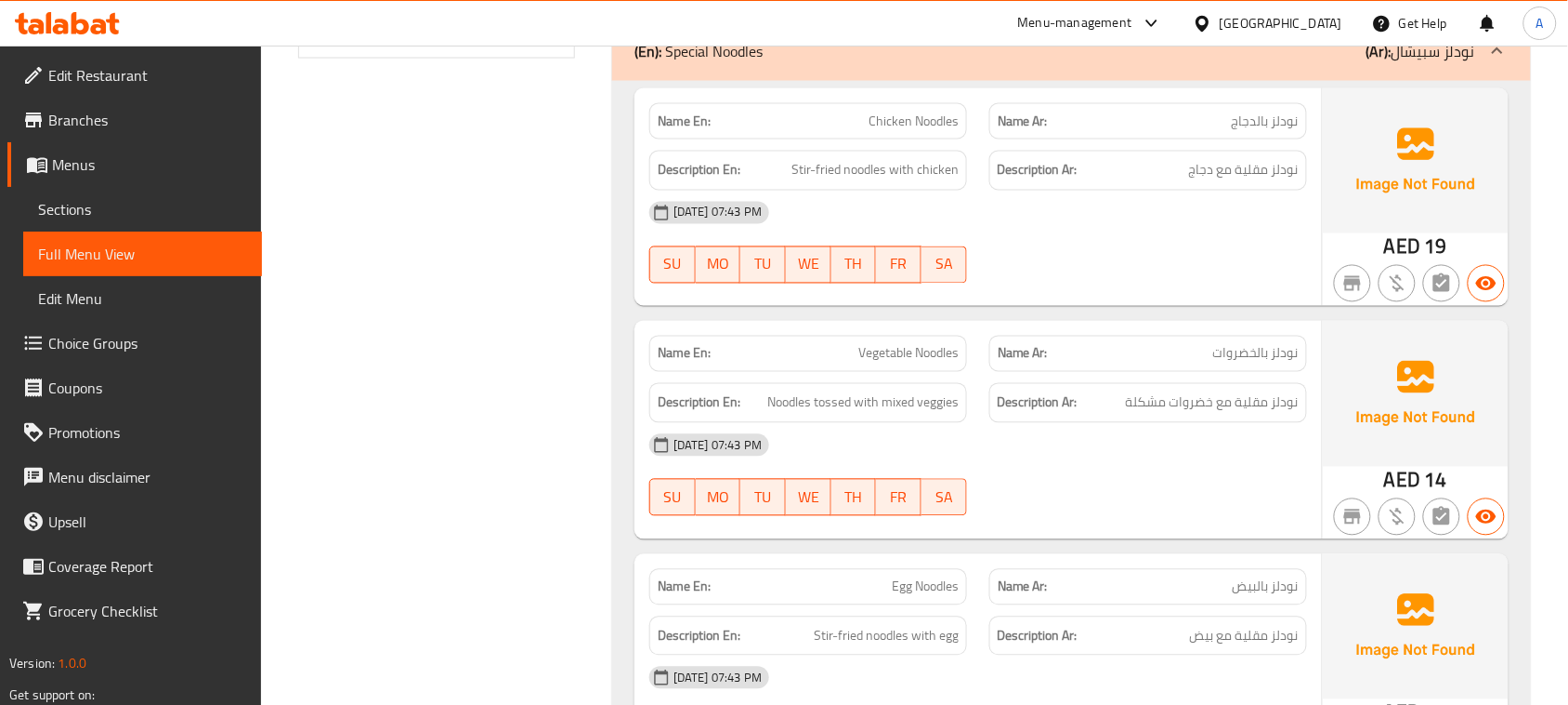
scroll to position [930, 0]
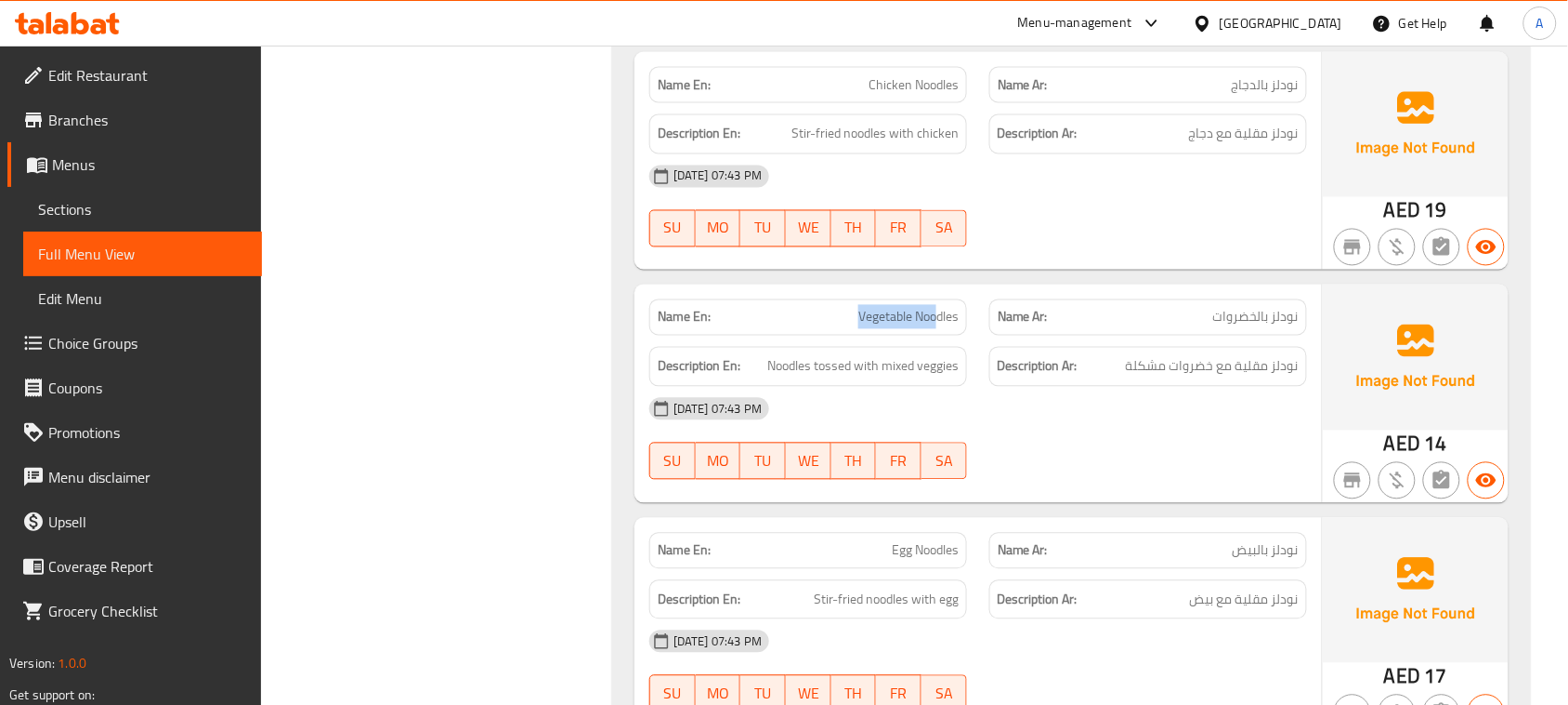
drag, startPoint x: 921, startPoint y: 321, endPoint x: 1026, endPoint y: 355, distance: 110.4
click at [973, 338] on div "Name En: Vegetable Noodles" at bounding box center [808, 317] width 340 height 59
click at [1112, 405] on div "18-08-2025 07:43 PM" at bounding box center [977, 408] width 680 height 44
drag, startPoint x: 788, startPoint y: 368, endPoint x: 1031, endPoint y: 410, distance: 246.6
click at [922, 368] on span "Noodles tossed with mixed veggies" at bounding box center [862, 367] width 191 height 24
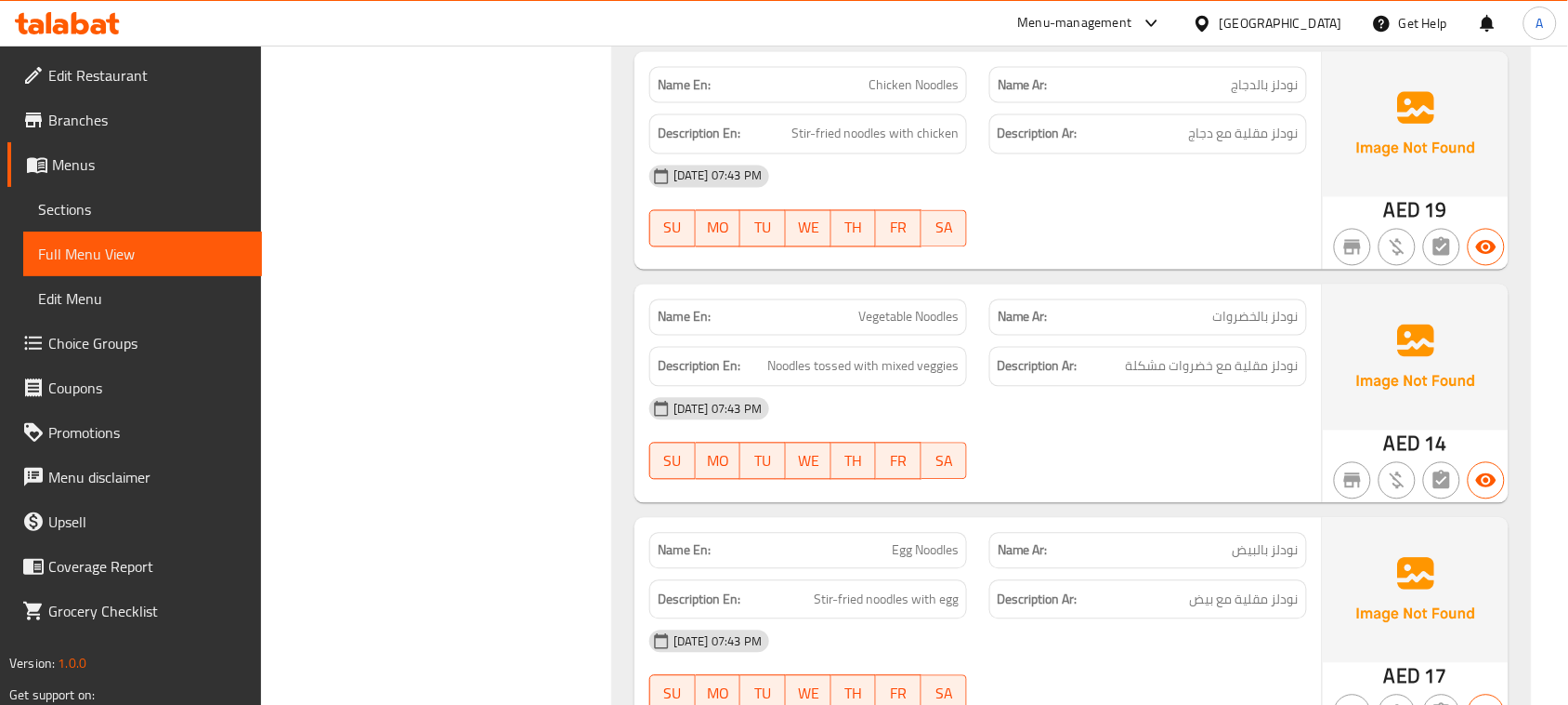
click at [1043, 421] on div "18-08-2025 07:43 PM" at bounding box center [977, 408] width 680 height 44
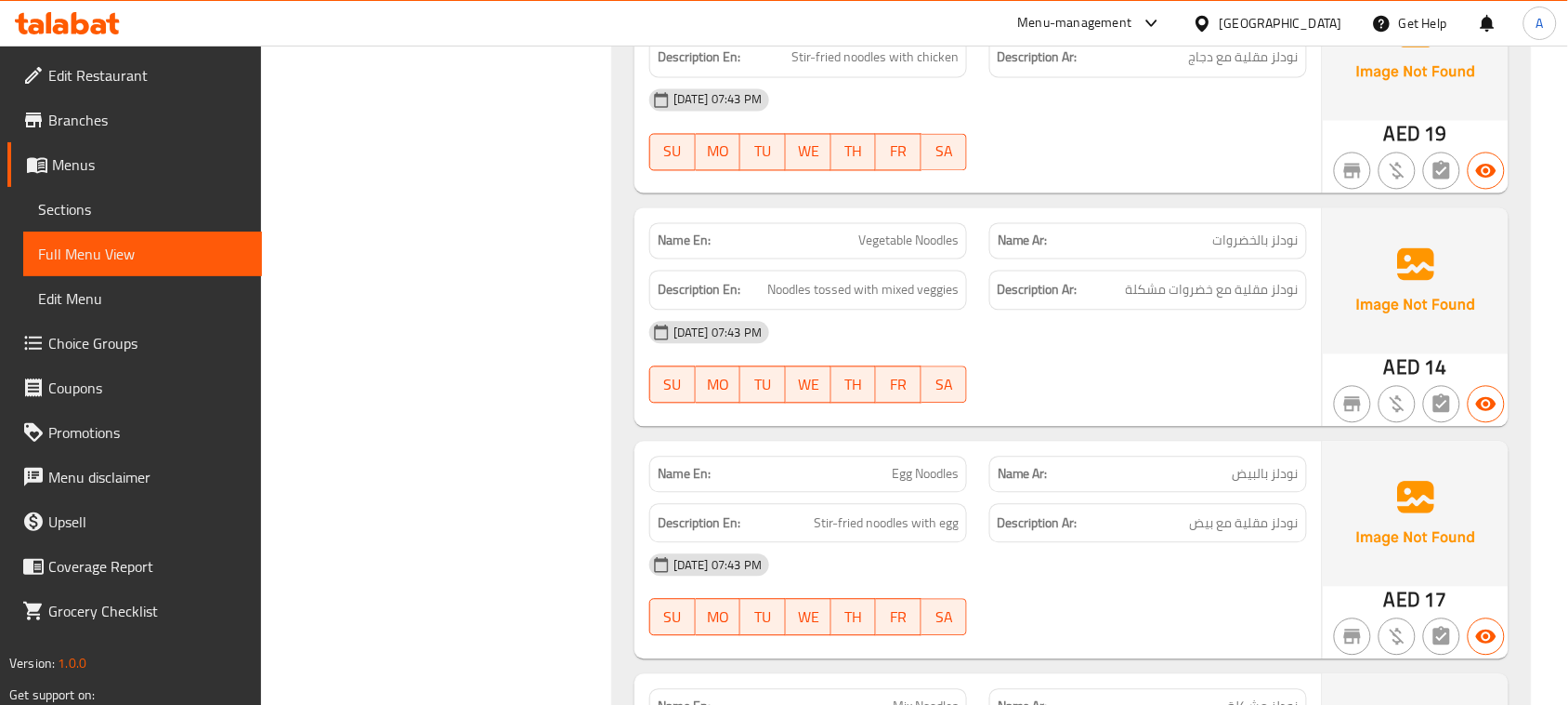
scroll to position [1046, 0]
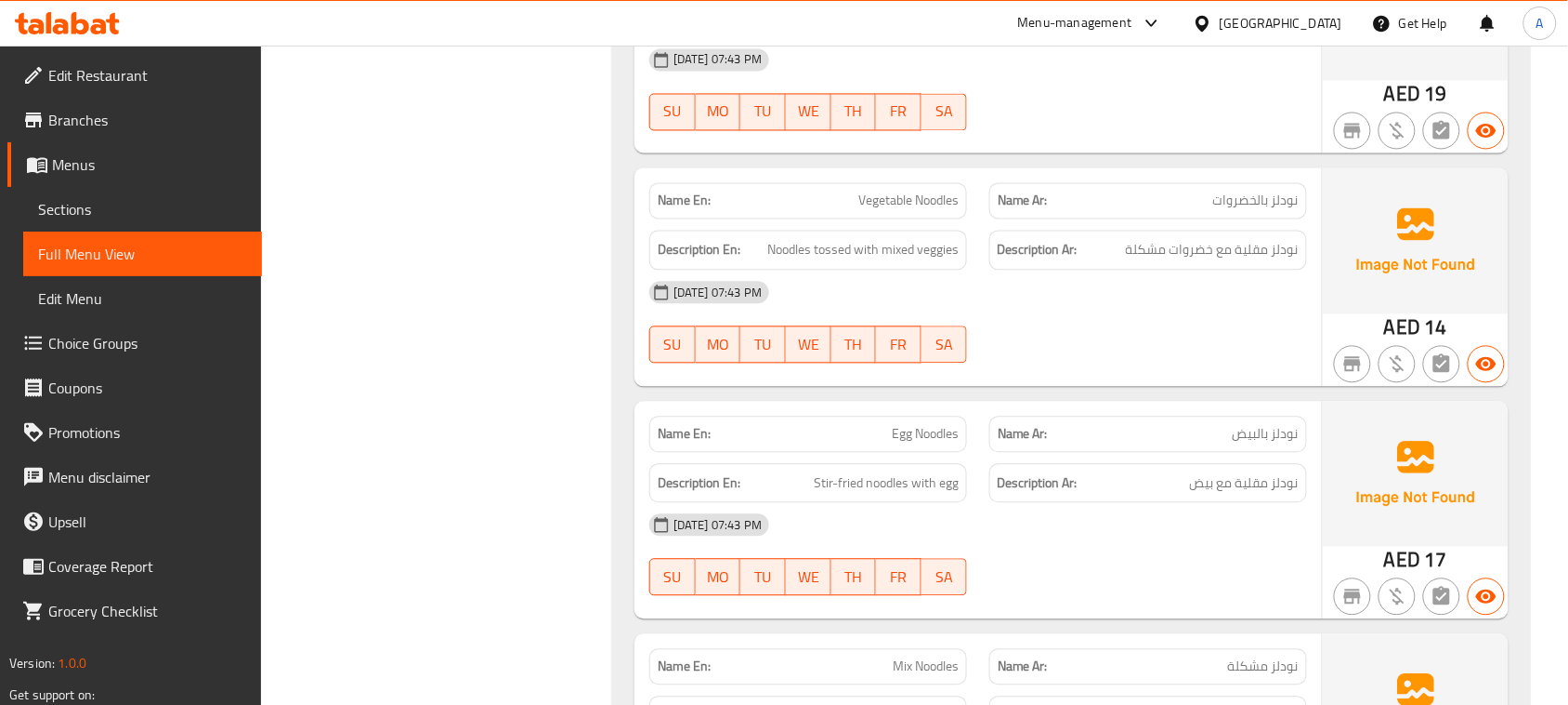
drag, startPoint x: 868, startPoint y: 444, endPoint x: 1009, endPoint y: 420, distance: 143.0
click at [980, 439] on div "Name En: Egg Noodles Name Ar: نودلز بالبيض" at bounding box center [977, 435] width 680 height 59
click at [1050, 365] on div at bounding box center [1148, 363] width 340 height 23
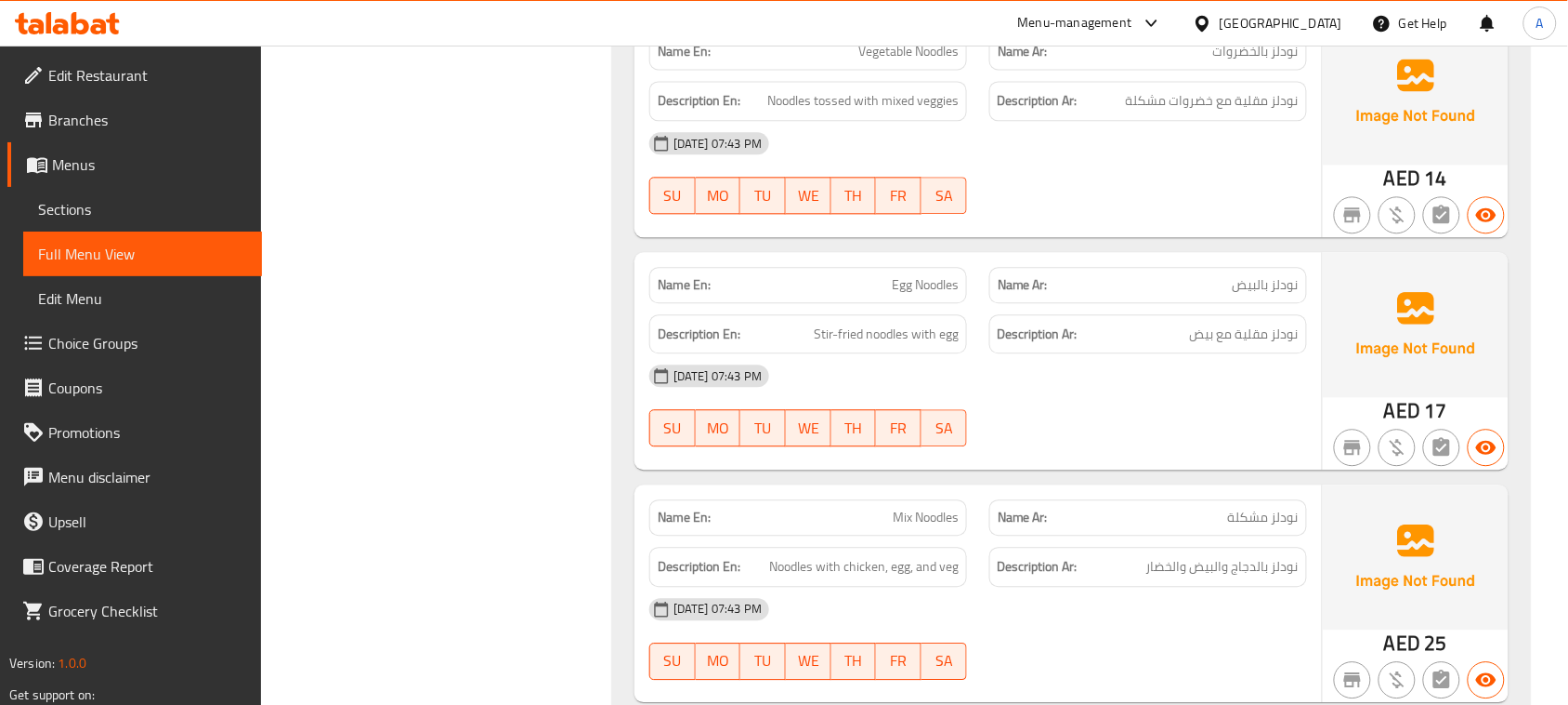
scroll to position [1278, 0]
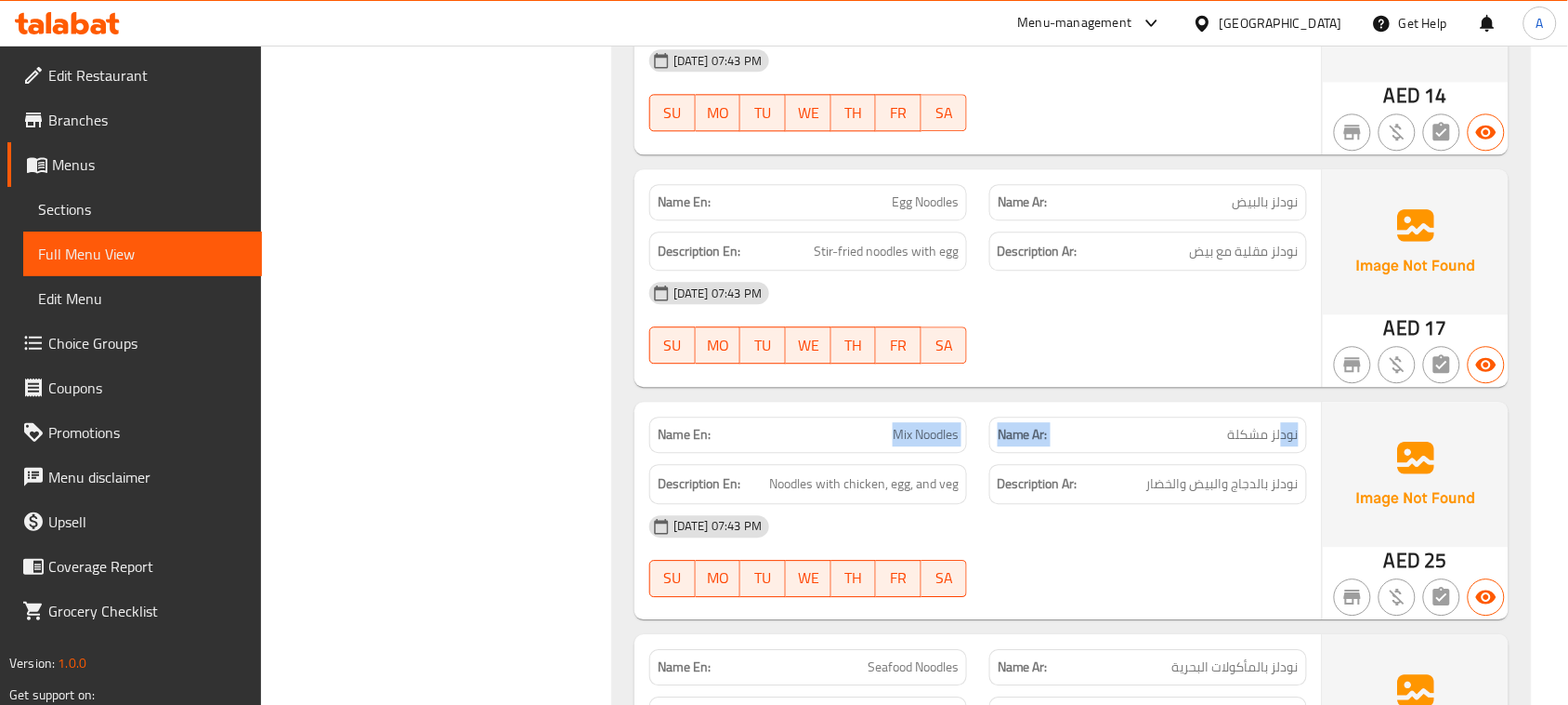
drag, startPoint x: 1176, startPoint y: 443, endPoint x: 862, endPoint y: 443, distance: 314.0
click at [862, 443] on div "Name En: Mix Noodles Name Ar: نودلز مشكلة" at bounding box center [977, 435] width 680 height 59
click at [1124, 353] on div "18-08-2025 07:43 PM SU MO TU WE TH FR SA" at bounding box center [977, 322] width 680 height 104
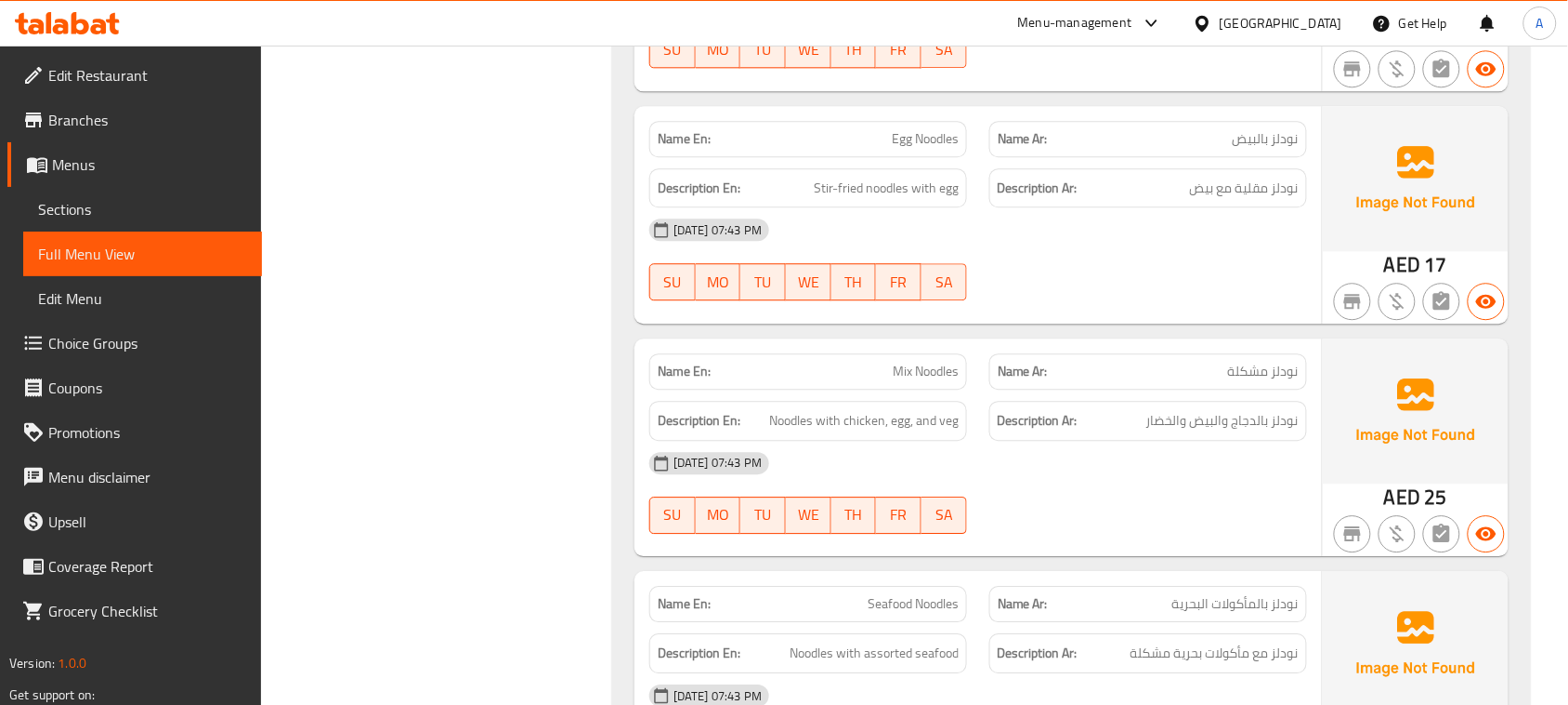
scroll to position [1394, 0]
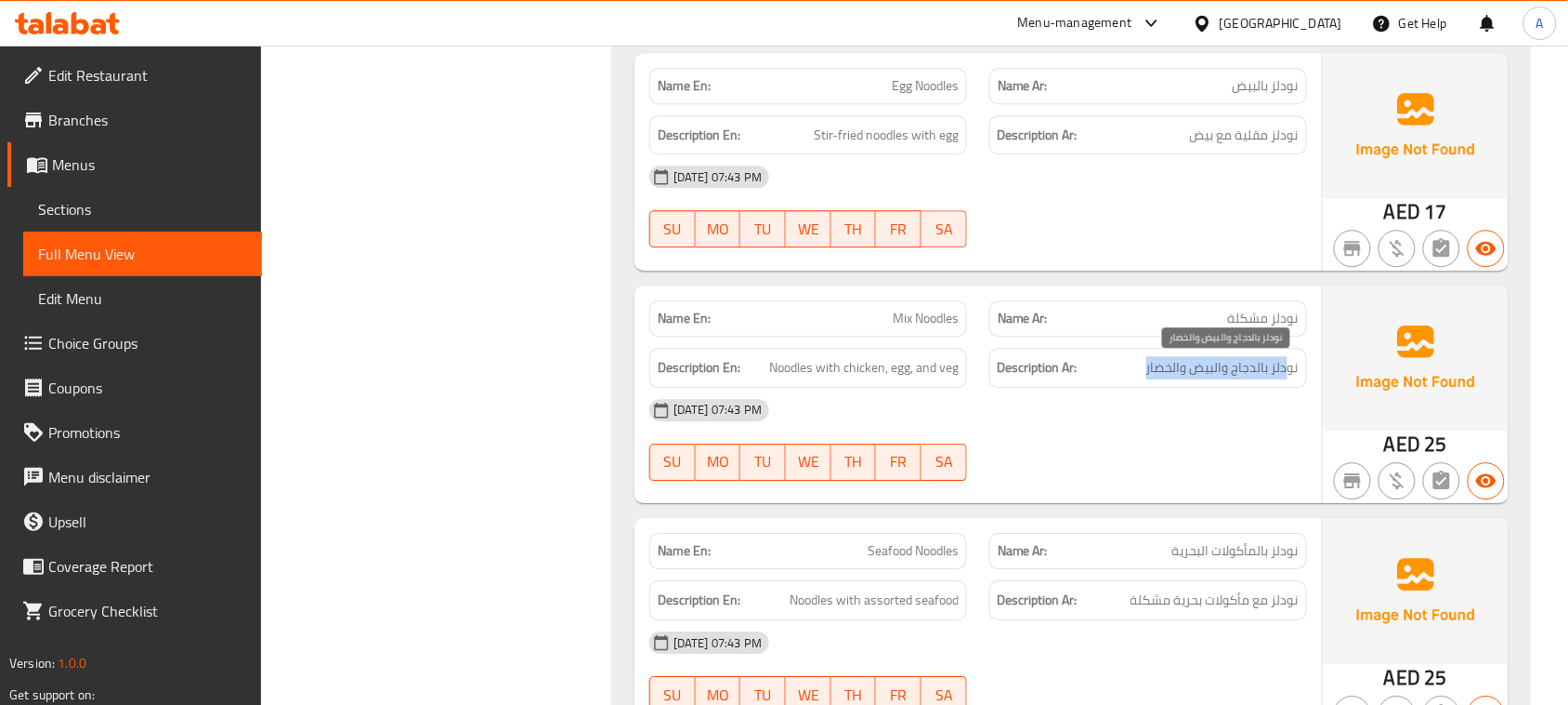
drag, startPoint x: 1286, startPoint y: 379, endPoint x: 1135, endPoint y: 374, distance: 151.1
click at [1144, 374] on h6 "Description Ar: نودلز بالدجاج والبيض والخضار" at bounding box center [1148, 368] width 301 height 24
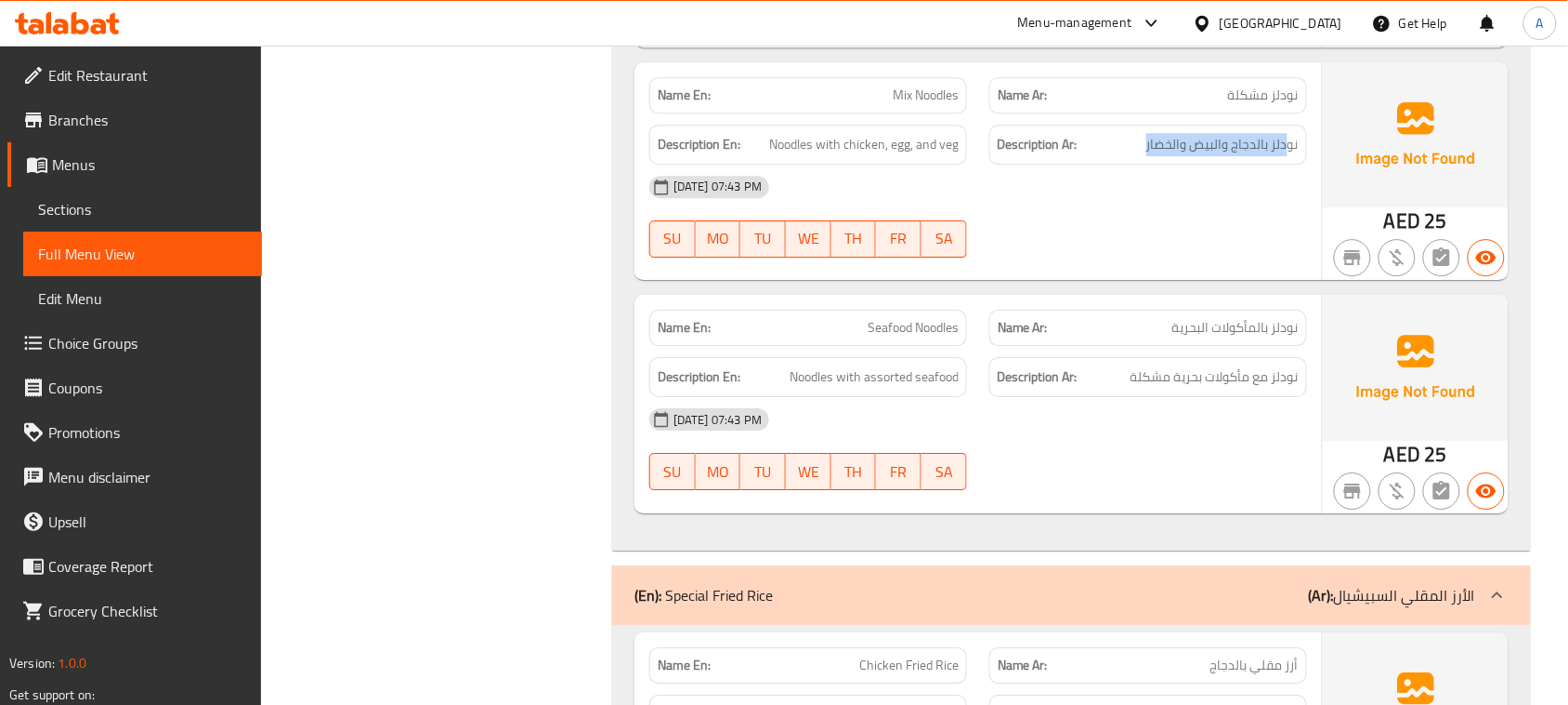
scroll to position [1627, 0]
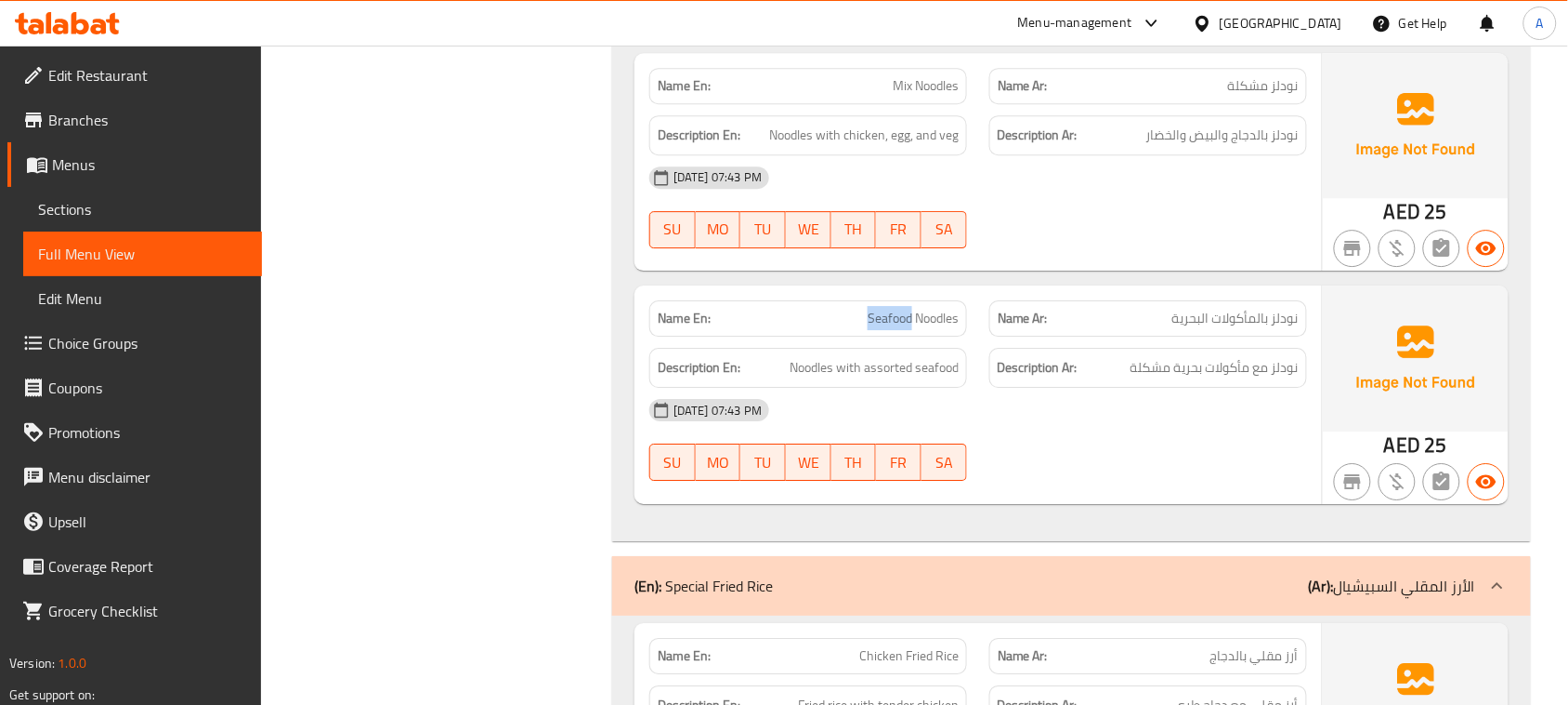
drag, startPoint x: 852, startPoint y: 318, endPoint x: 1083, endPoint y: 373, distance: 237.5
click at [1005, 340] on div "Name En: Seafood Noodles Name Ar: نودلز بالمأكولات البحرية" at bounding box center [977, 318] width 680 height 59
drag, startPoint x: 1143, startPoint y: 434, endPoint x: 1104, endPoint y: 447, distance: 41.1
click at [1143, 432] on div "18-08-2025 07:43 PM" at bounding box center [977, 409] width 680 height 44
drag, startPoint x: 1282, startPoint y: 374, endPoint x: 1021, endPoint y: 374, distance: 261.0
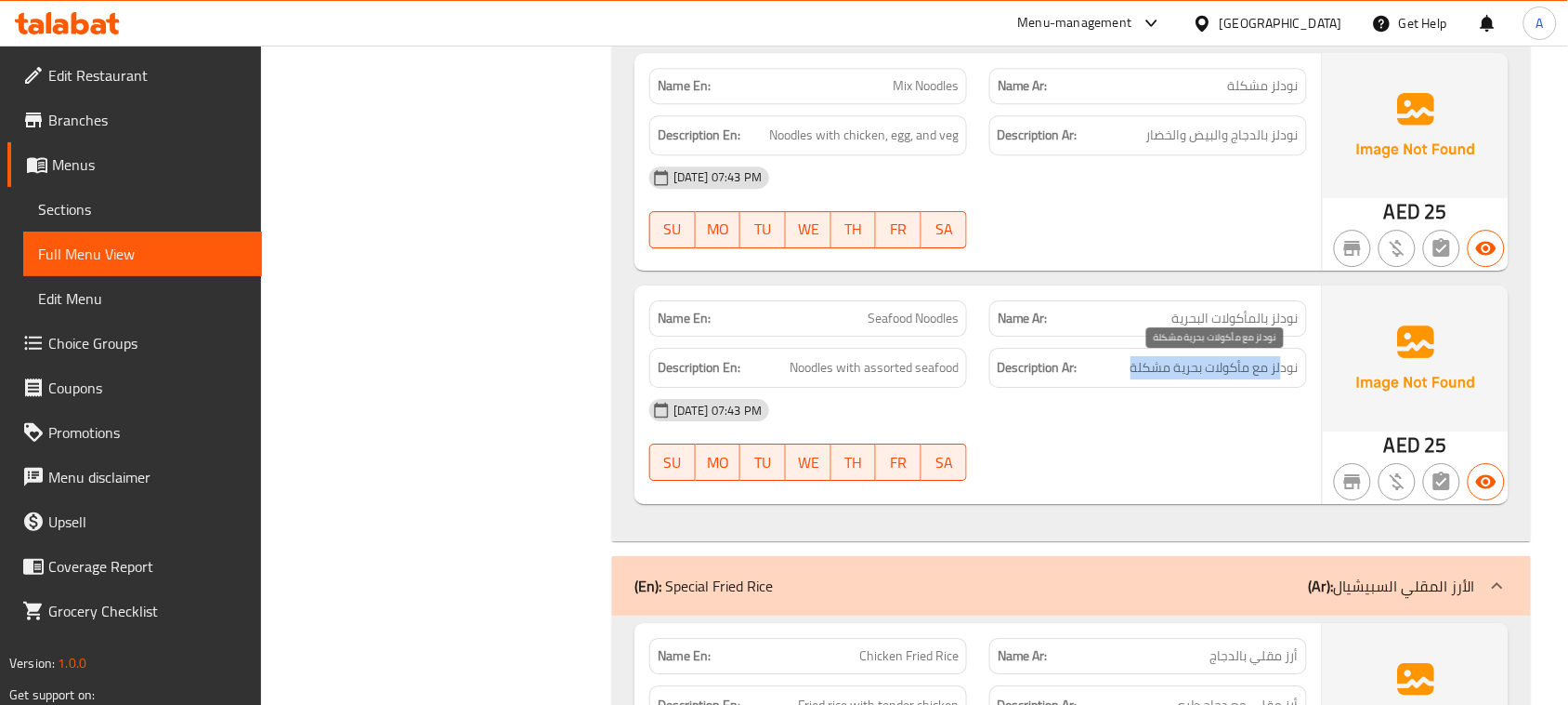
click at [1103, 374] on h6 "Description Ar: نودلز مع مأكولات بحرية مشكلة" at bounding box center [1148, 368] width 301 height 24
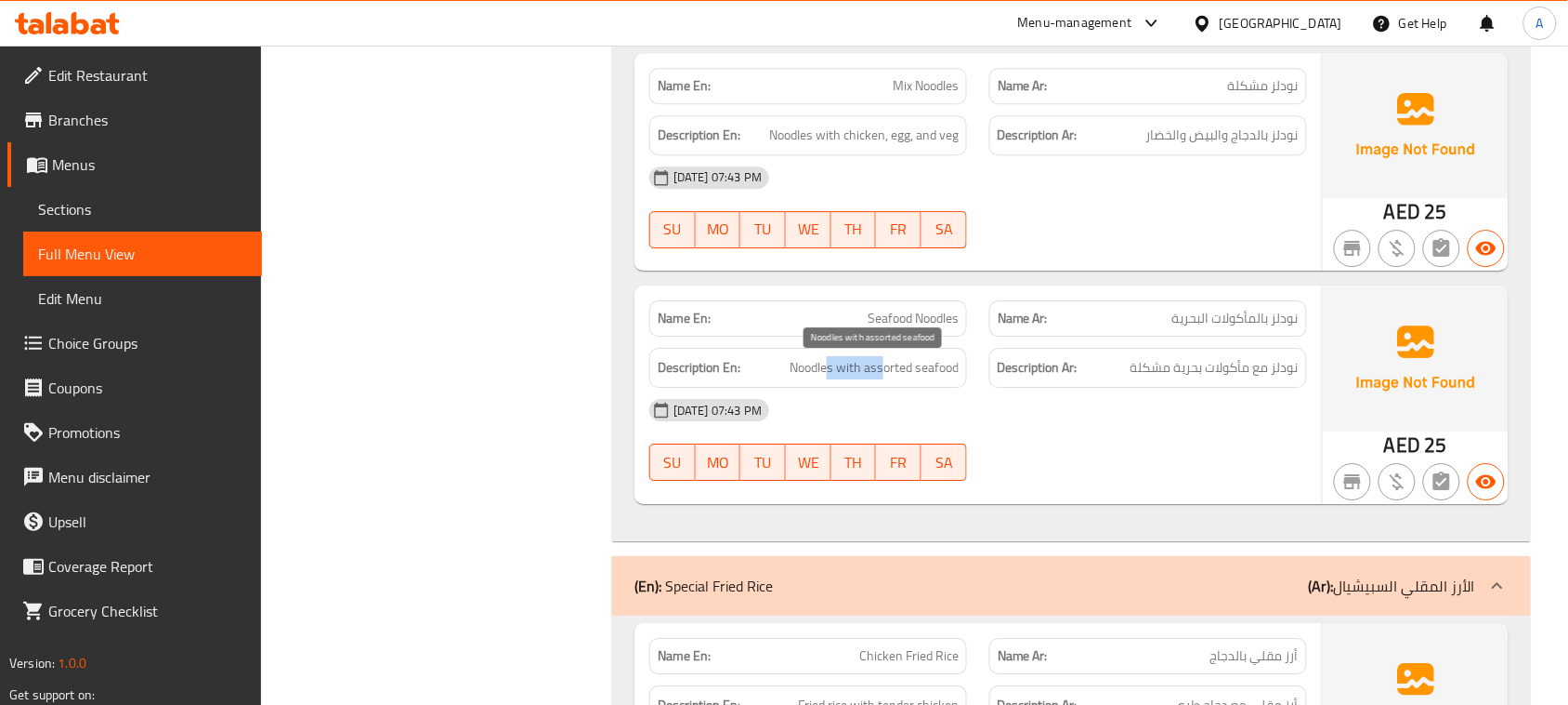
drag, startPoint x: 828, startPoint y: 374, endPoint x: 1032, endPoint y: 403, distance: 206.1
click at [940, 379] on span "Noodles with assorted seafood" at bounding box center [874, 368] width 169 height 24
click at [1057, 418] on div "18-08-2025 07:43 PM" at bounding box center [977, 409] width 680 height 44
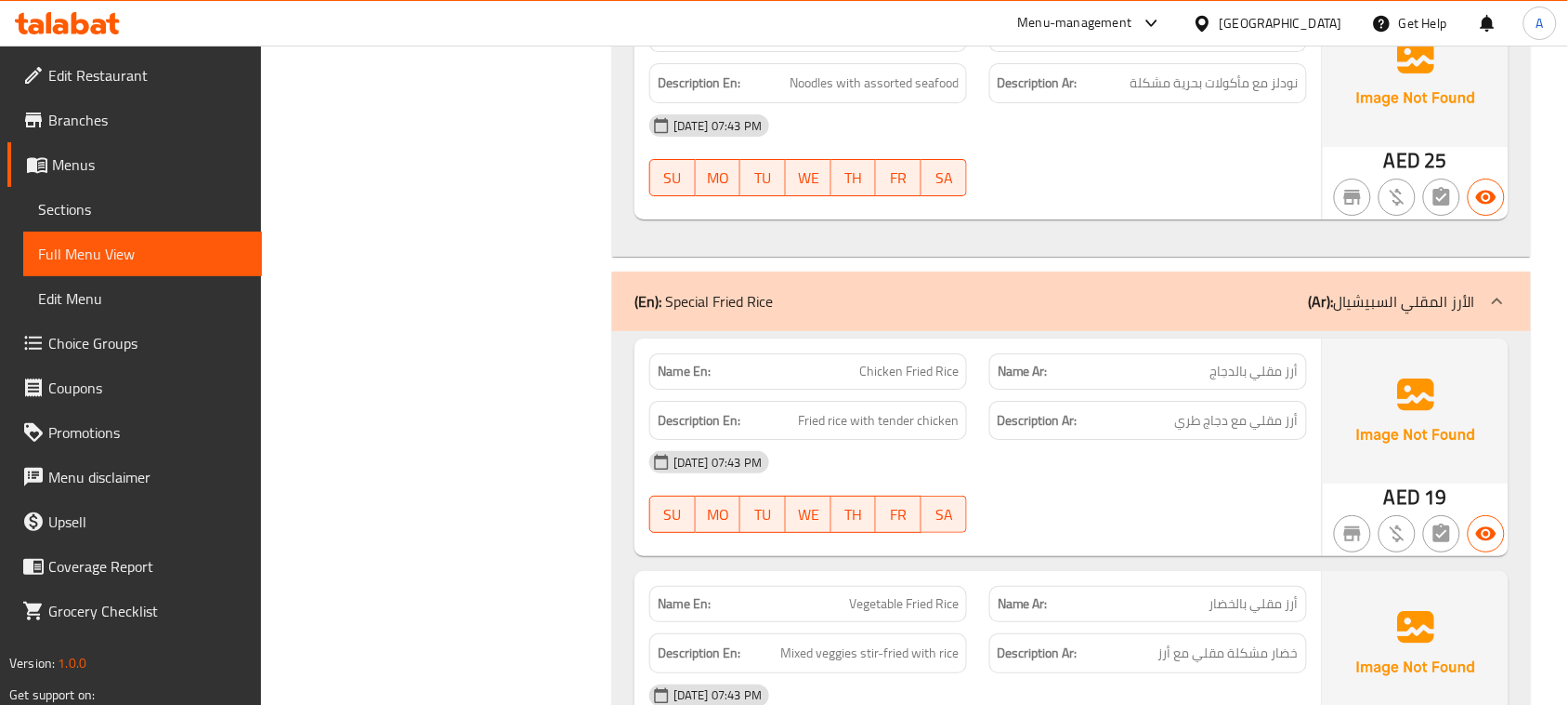
scroll to position [2091, 0]
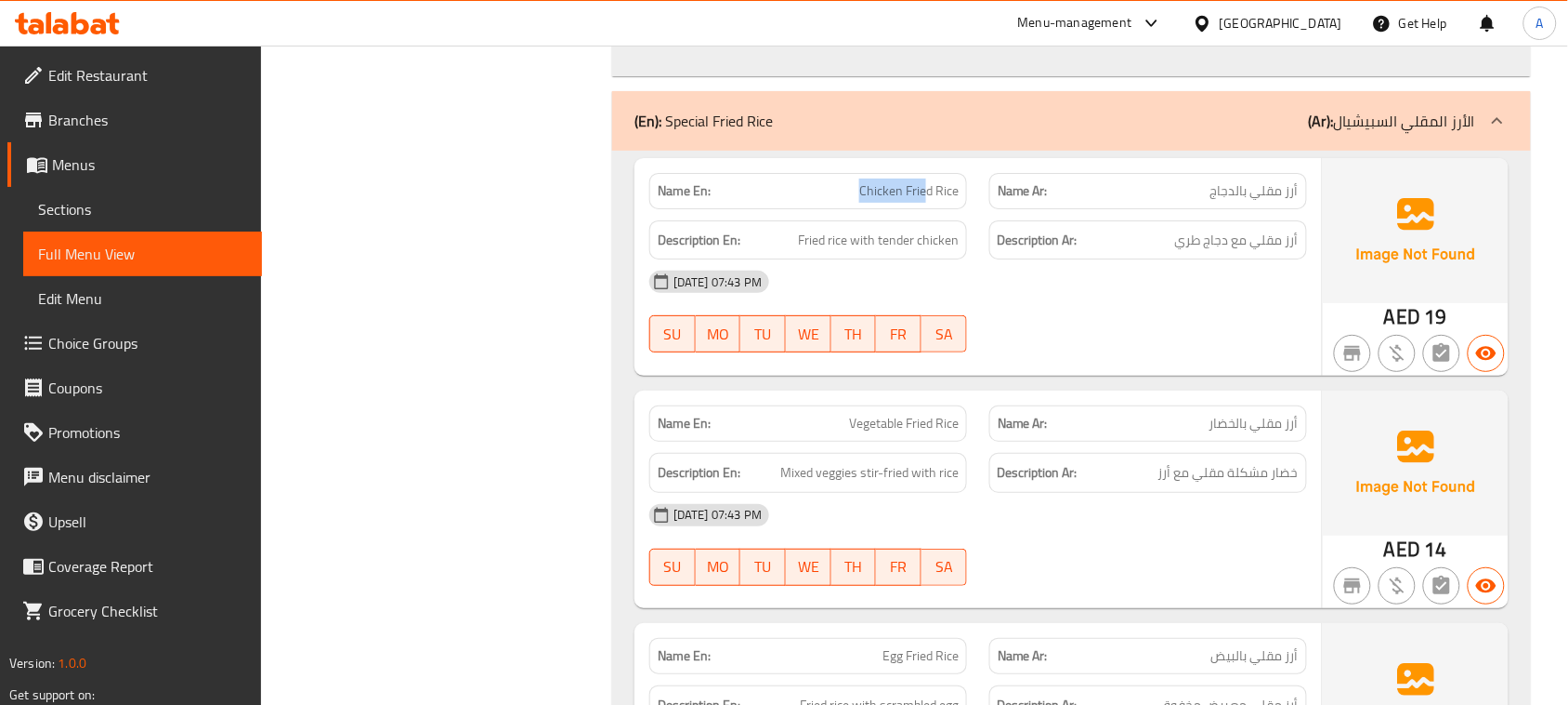
drag, startPoint x: 871, startPoint y: 191, endPoint x: 1099, endPoint y: 303, distance: 254.0
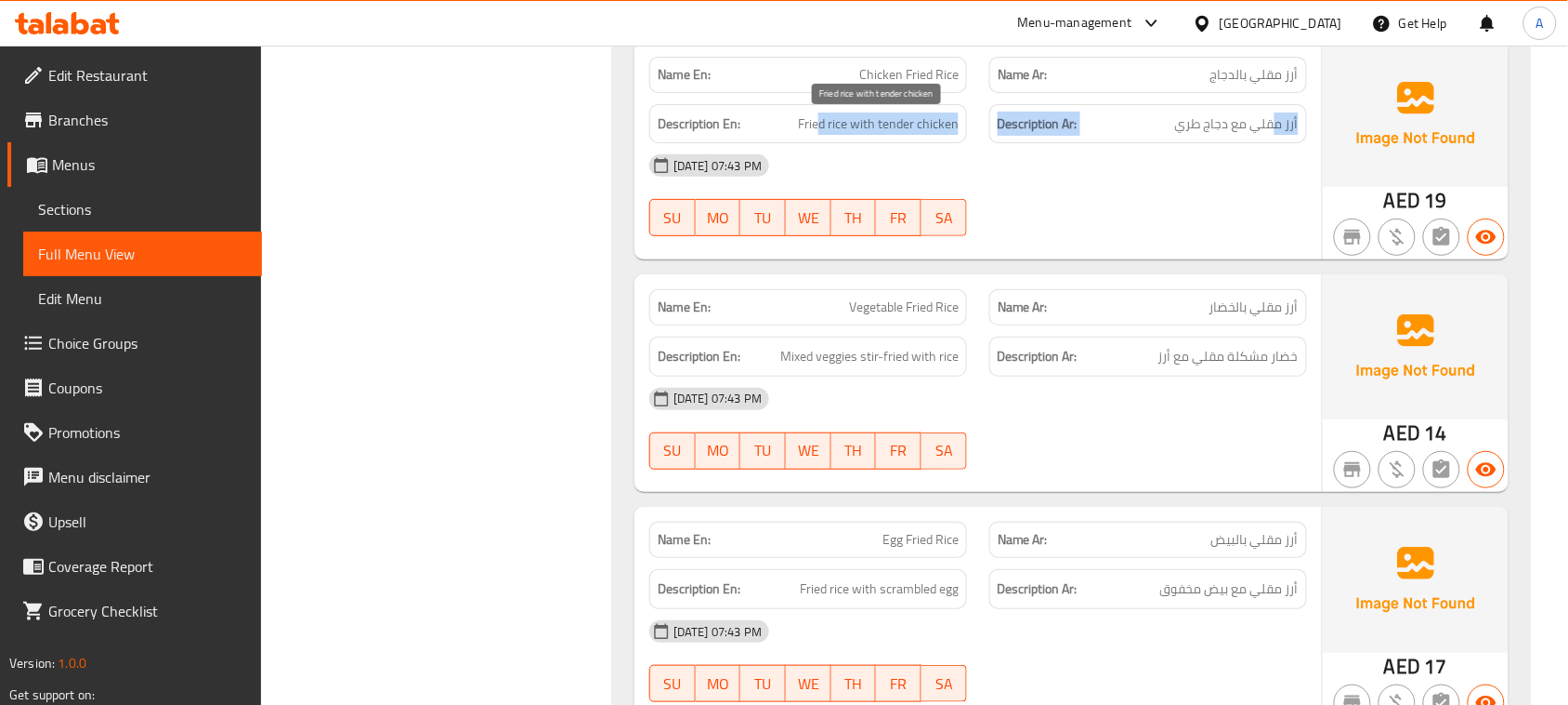
drag, startPoint x: 1273, startPoint y: 133, endPoint x: 960, endPoint y: 196, distance: 319.3
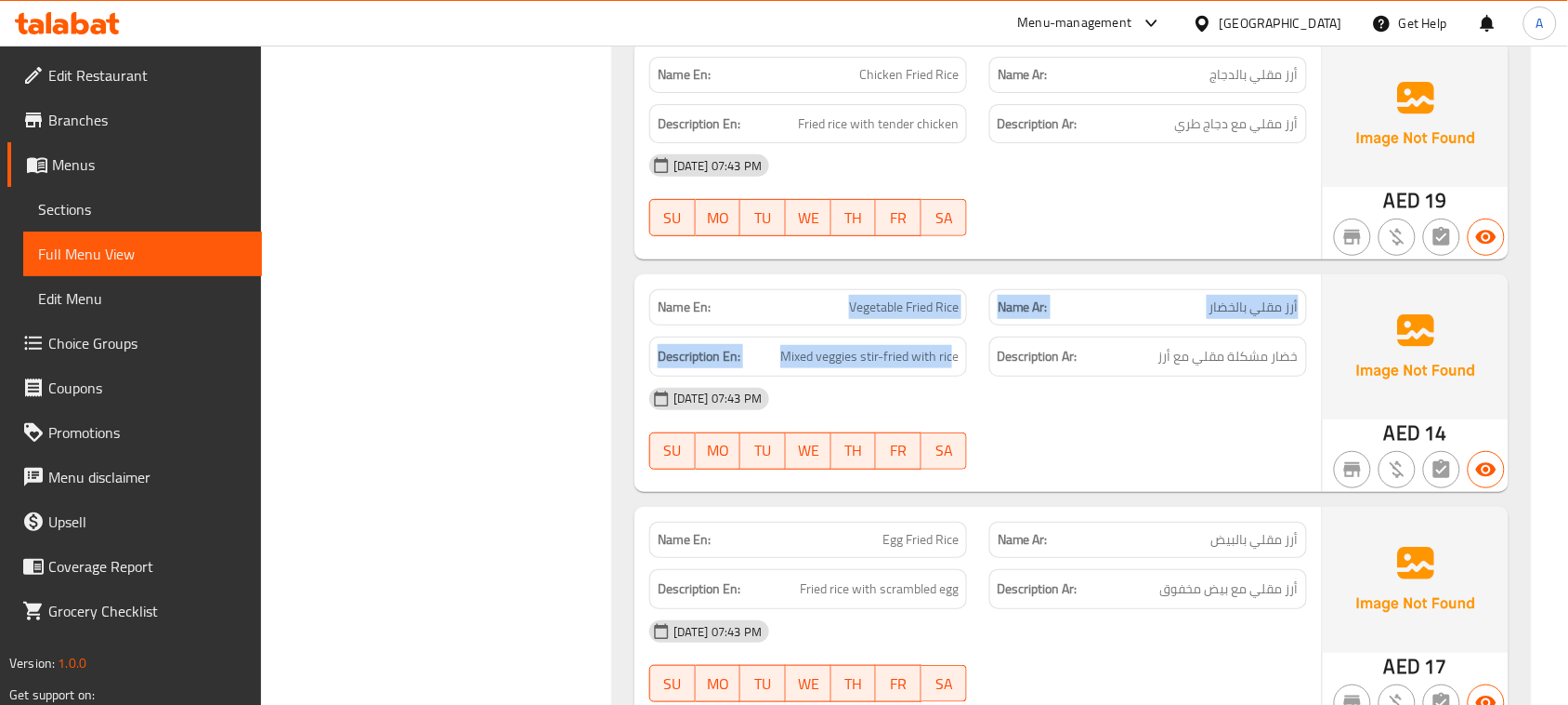
drag, startPoint x: 810, startPoint y: 298, endPoint x: 1077, endPoint y: 395, distance: 284.1
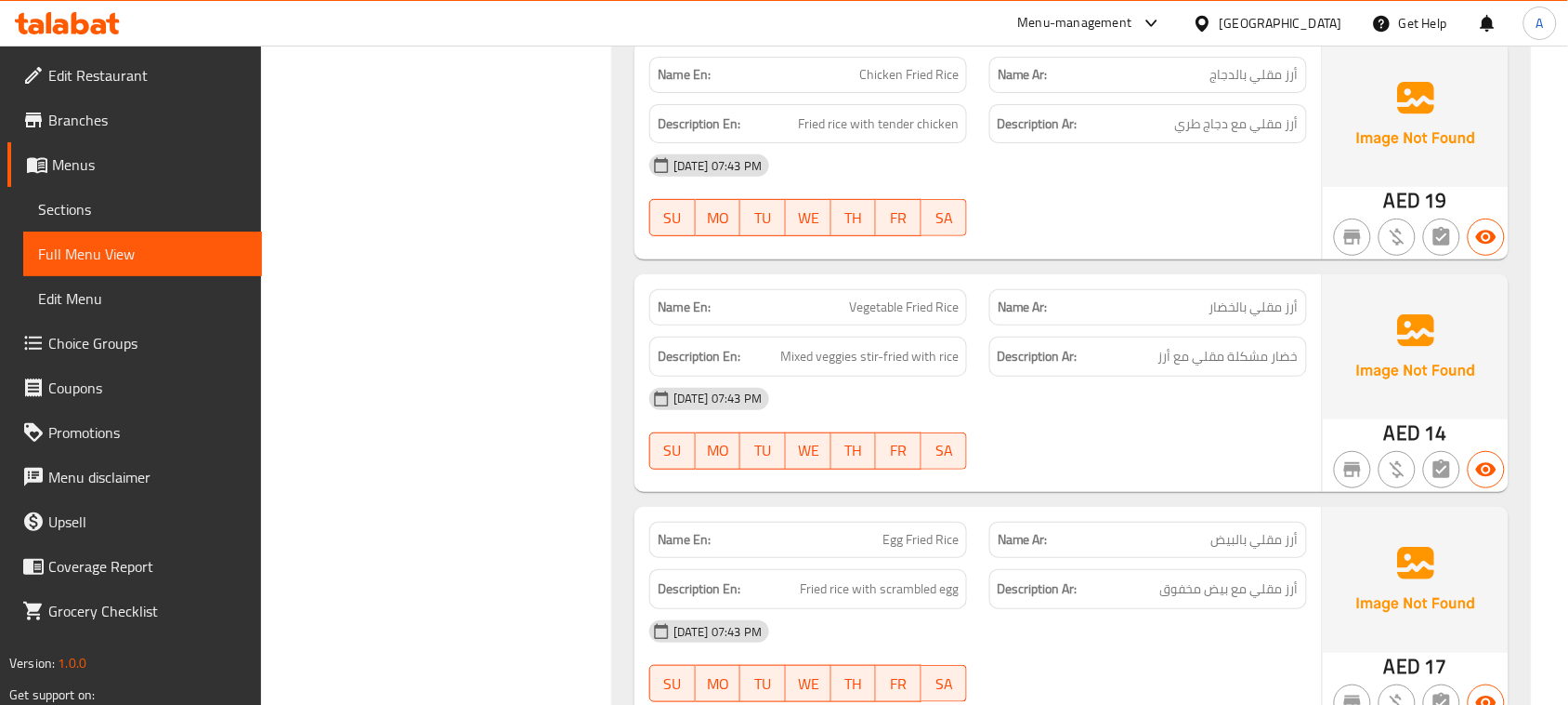
drag, startPoint x: 1281, startPoint y: 362, endPoint x: 842, endPoint y: 362, distance: 439.0
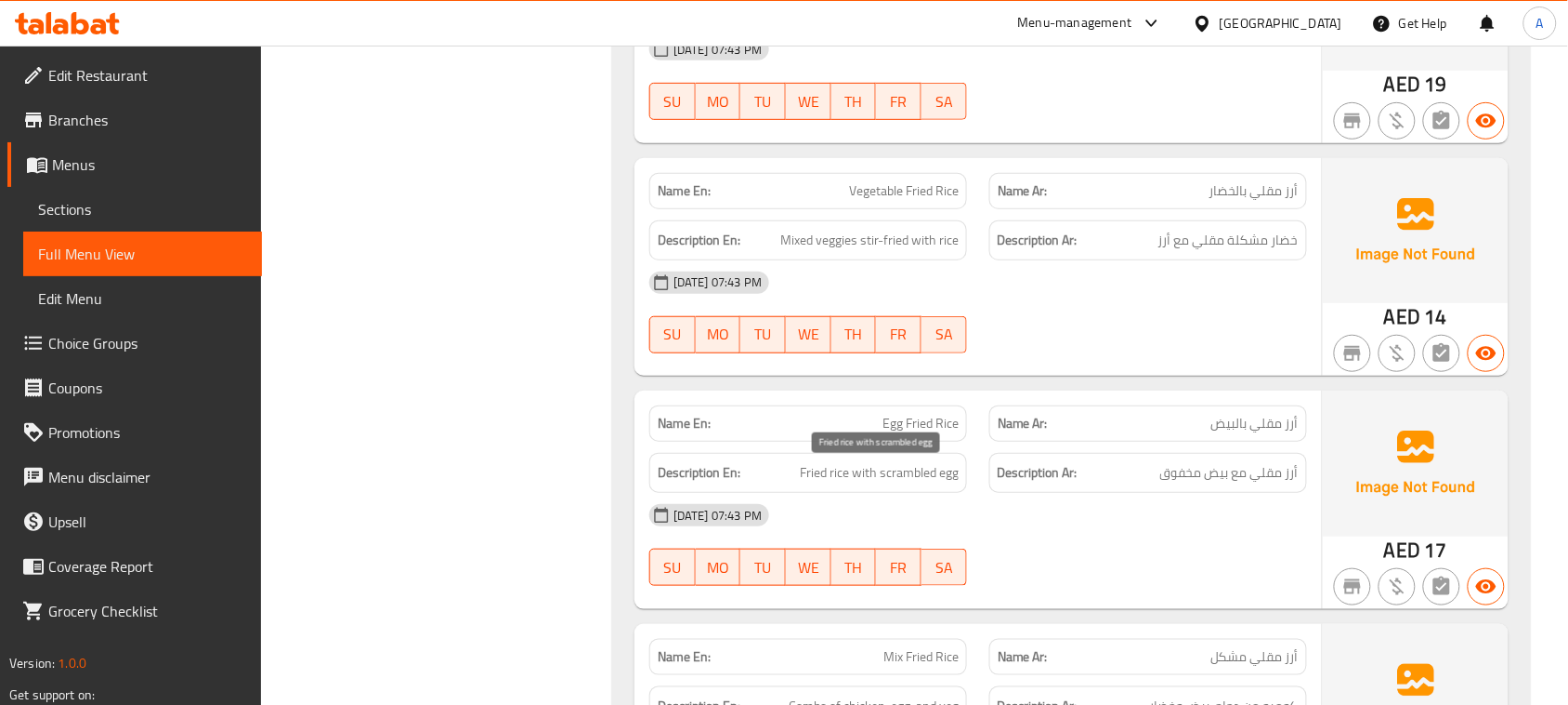
drag, startPoint x: 815, startPoint y: 437, endPoint x: 981, endPoint y: 491, distance: 174.6
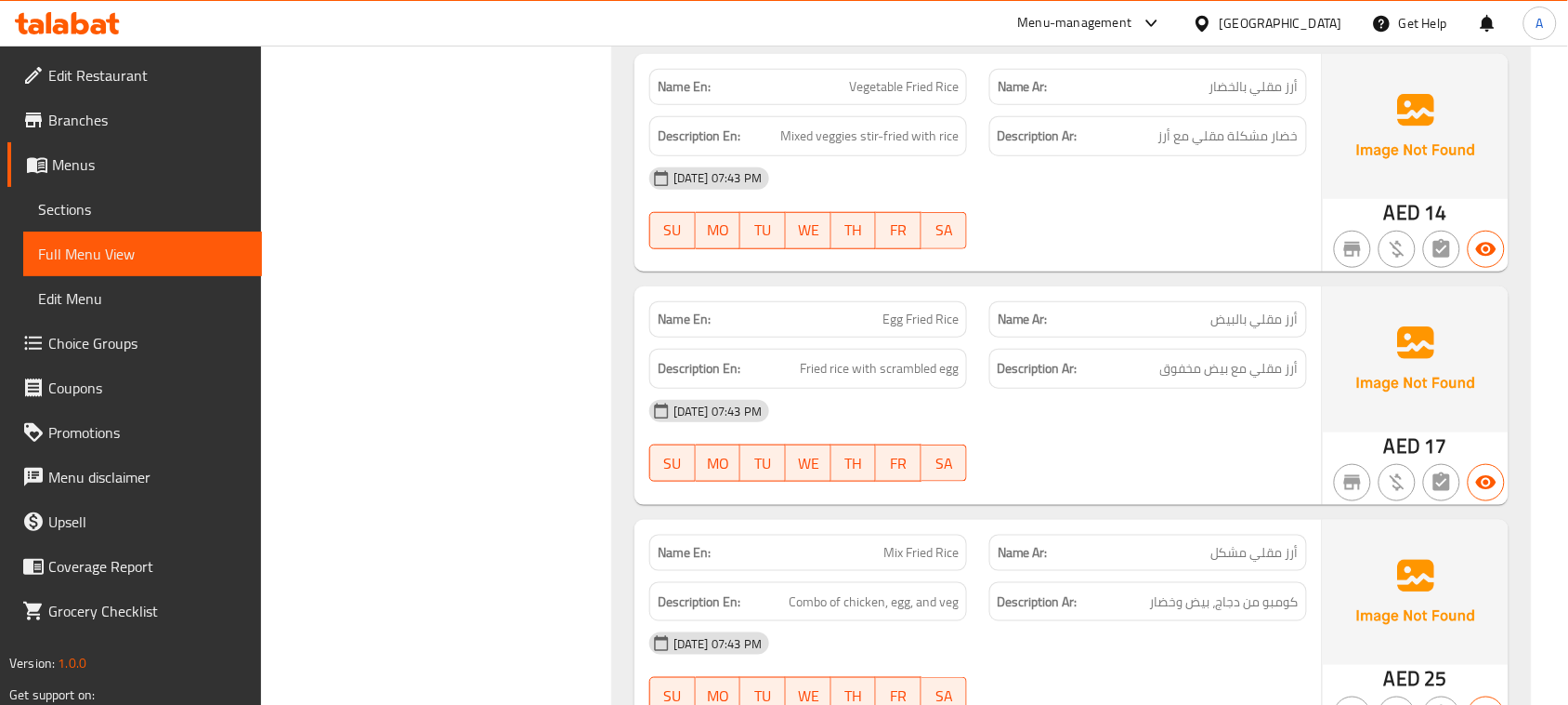
scroll to position [2556, 0]
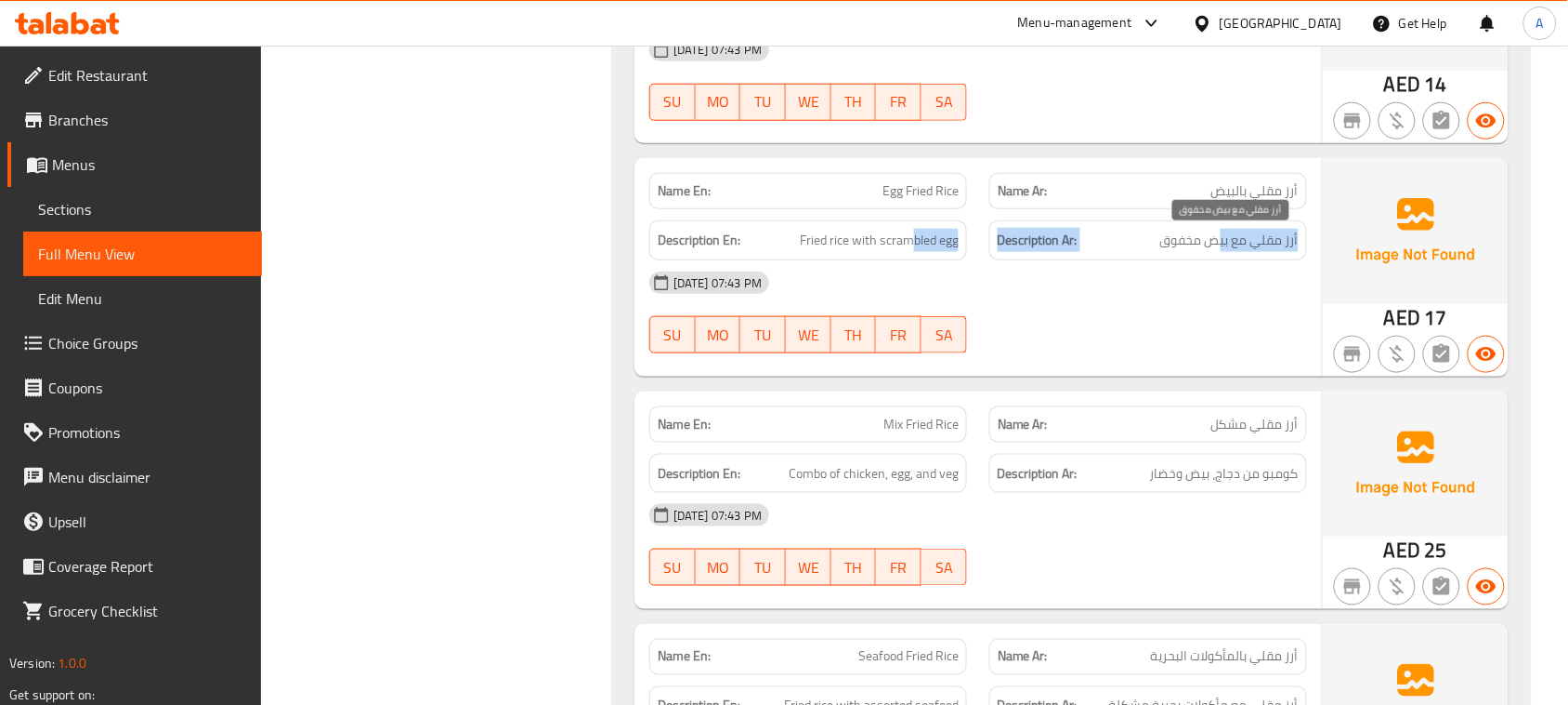
drag, startPoint x: 1208, startPoint y: 242, endPoint x: 907, endPoint y: 271, distance: 302.4
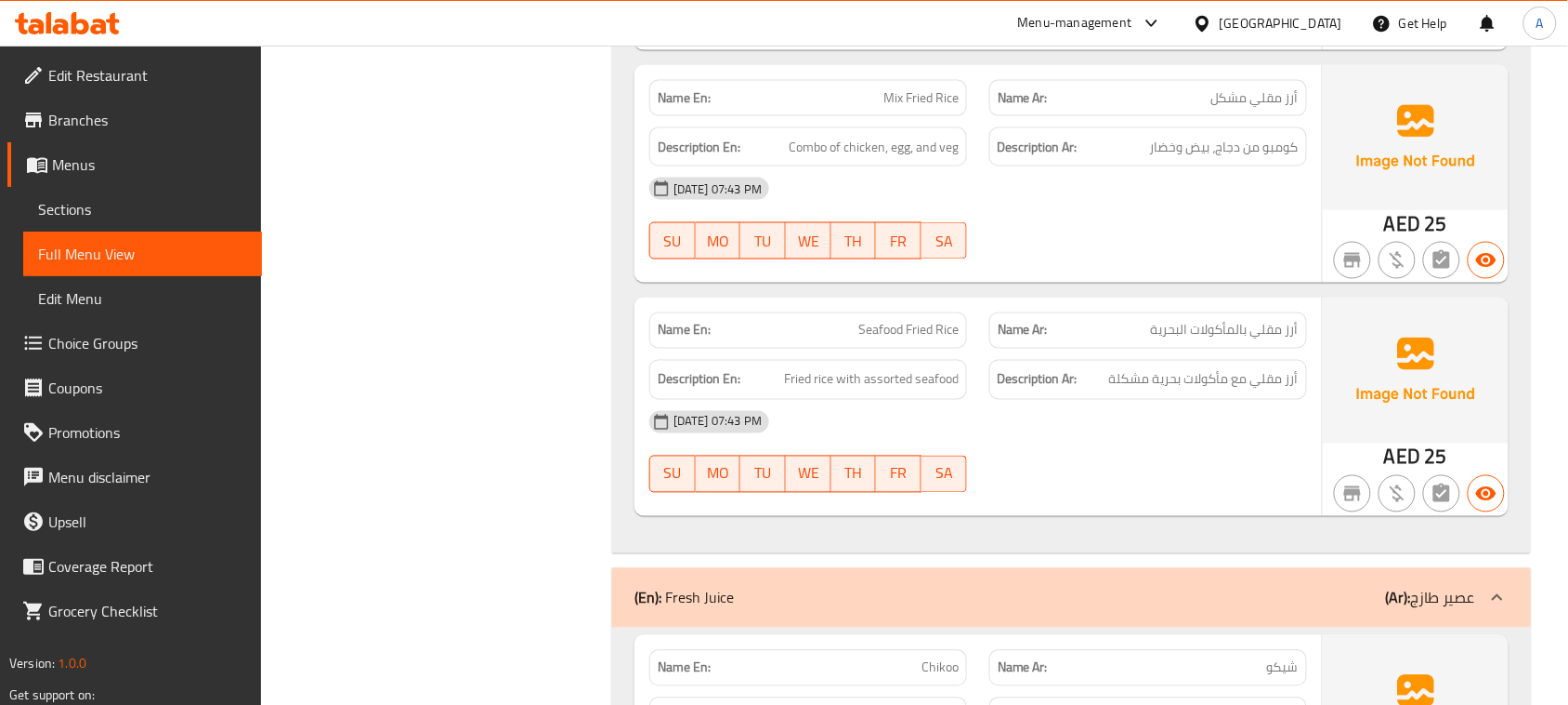
scroll to position [2904, 0]
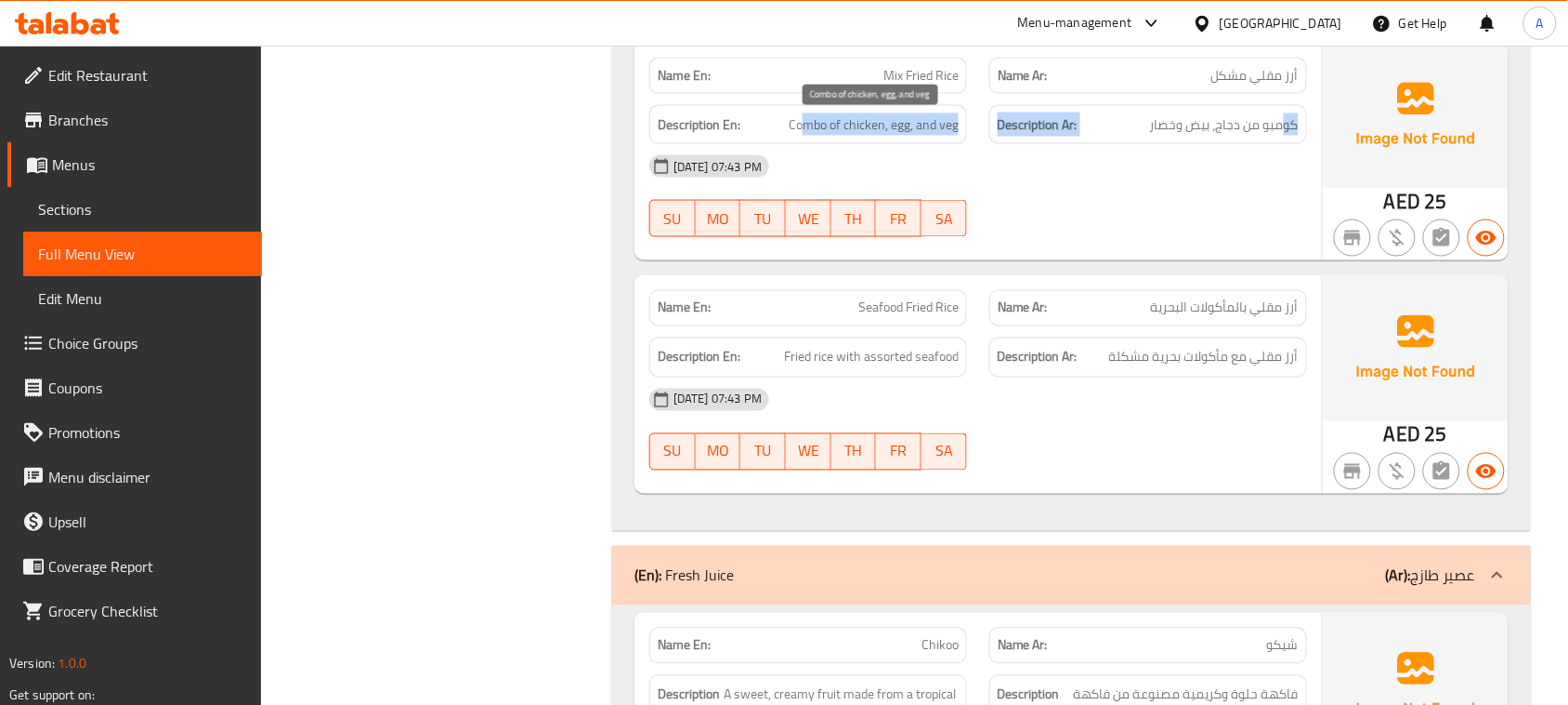
drag, startPoint x: 1283, startPoint y: 129, endPoint x: 805, endPoint y: 139, distance: 478.1
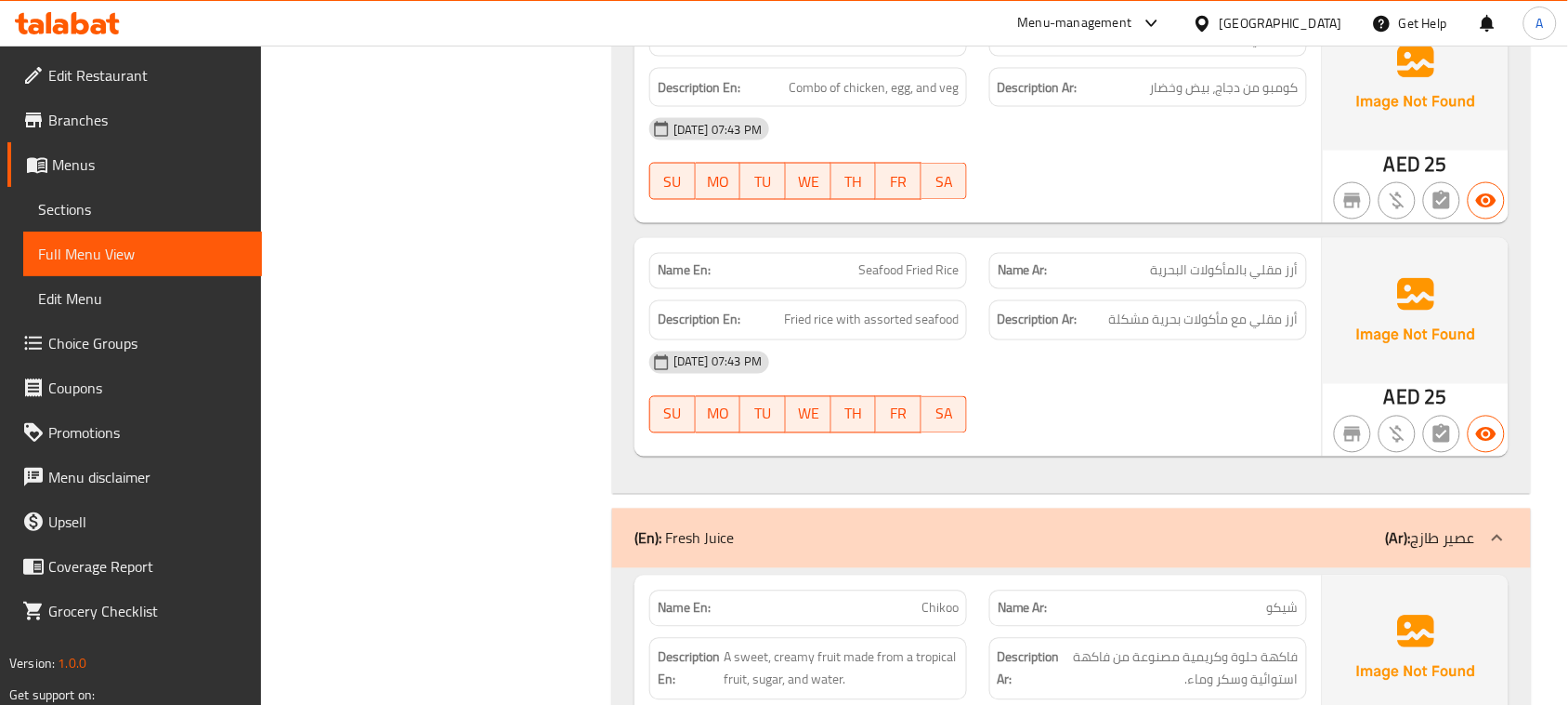
scroll to position [2914, 0]
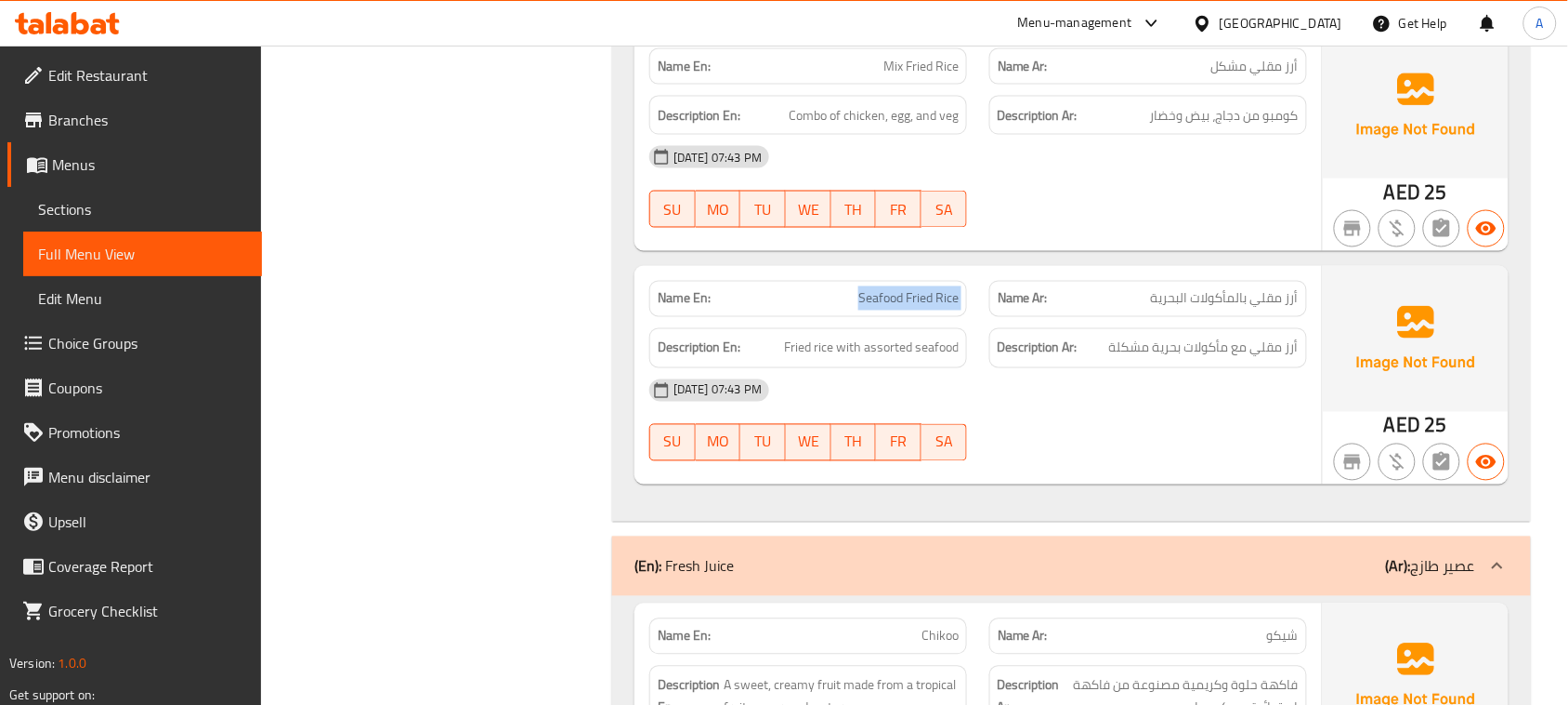
drag, startPoint x: 934, startPoint y: 303, endPoint x: 1152, endPoint y: 233, distance: 229.0
drag, startPoint x: 791, startPoint y: 340, endPoint x: 1187, endPoint y: 397, distance: 400.1
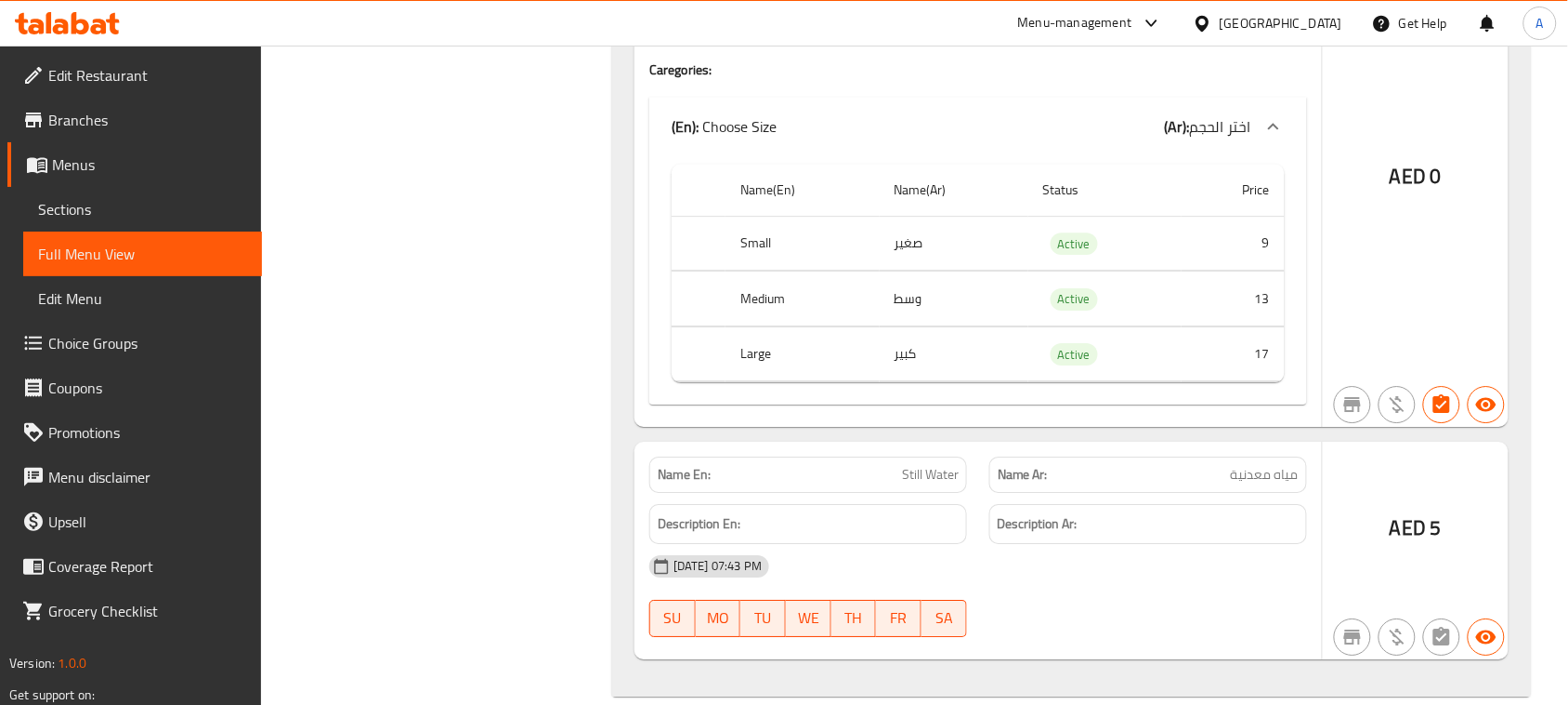
scroll to position [3727, 0]
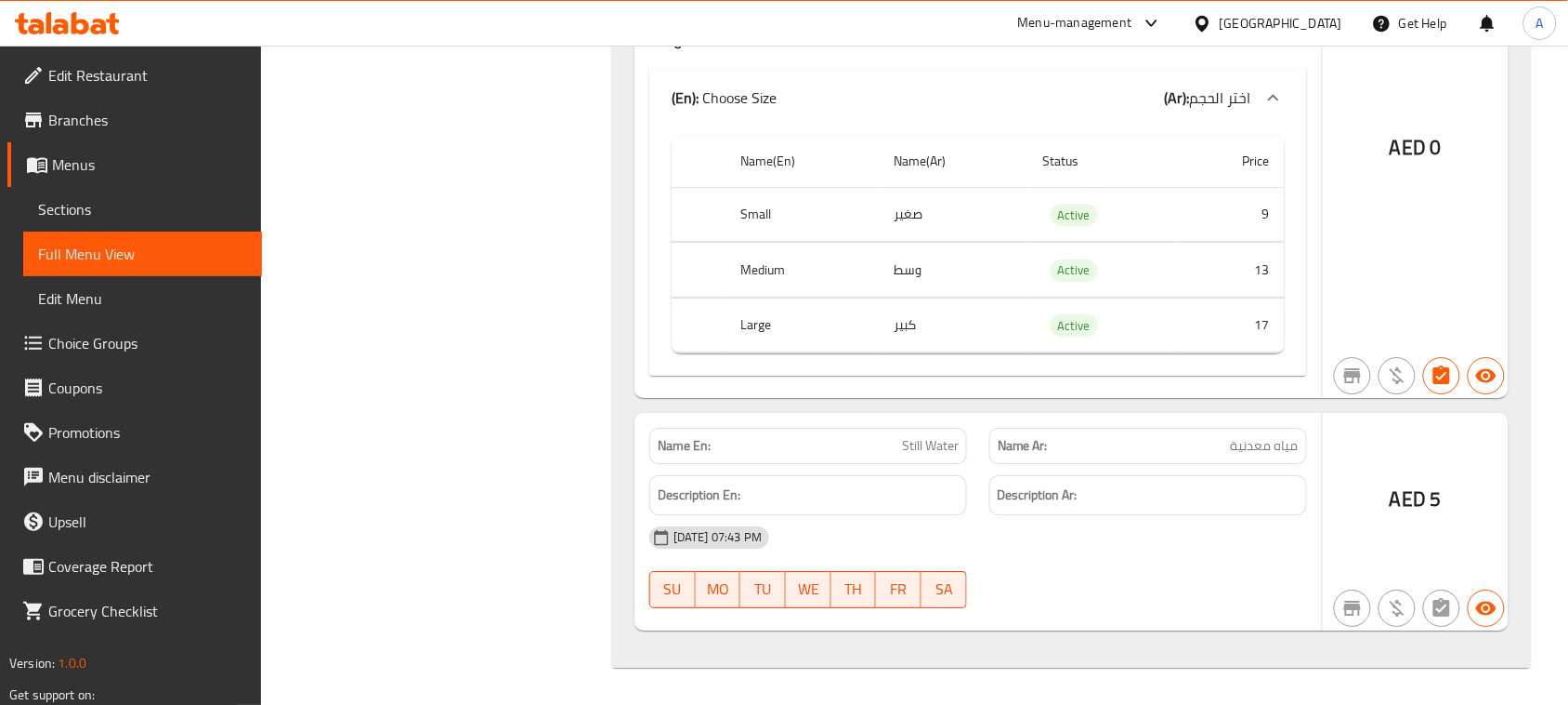
drag, startPoint x: 865, startPoint y: 432, endPoint x: 1062, endPoint y: 475, distance: 201.6
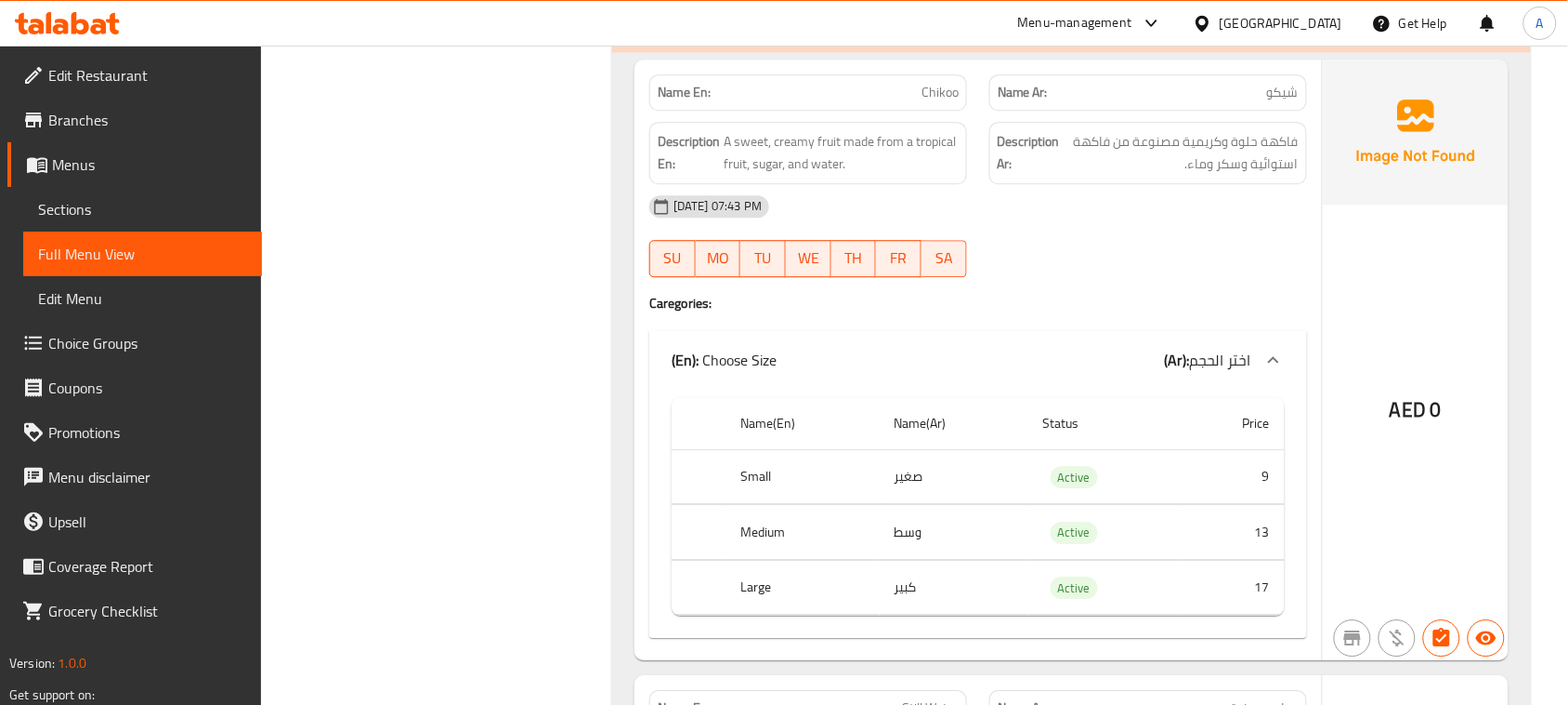
scroll to position [3379, 0]
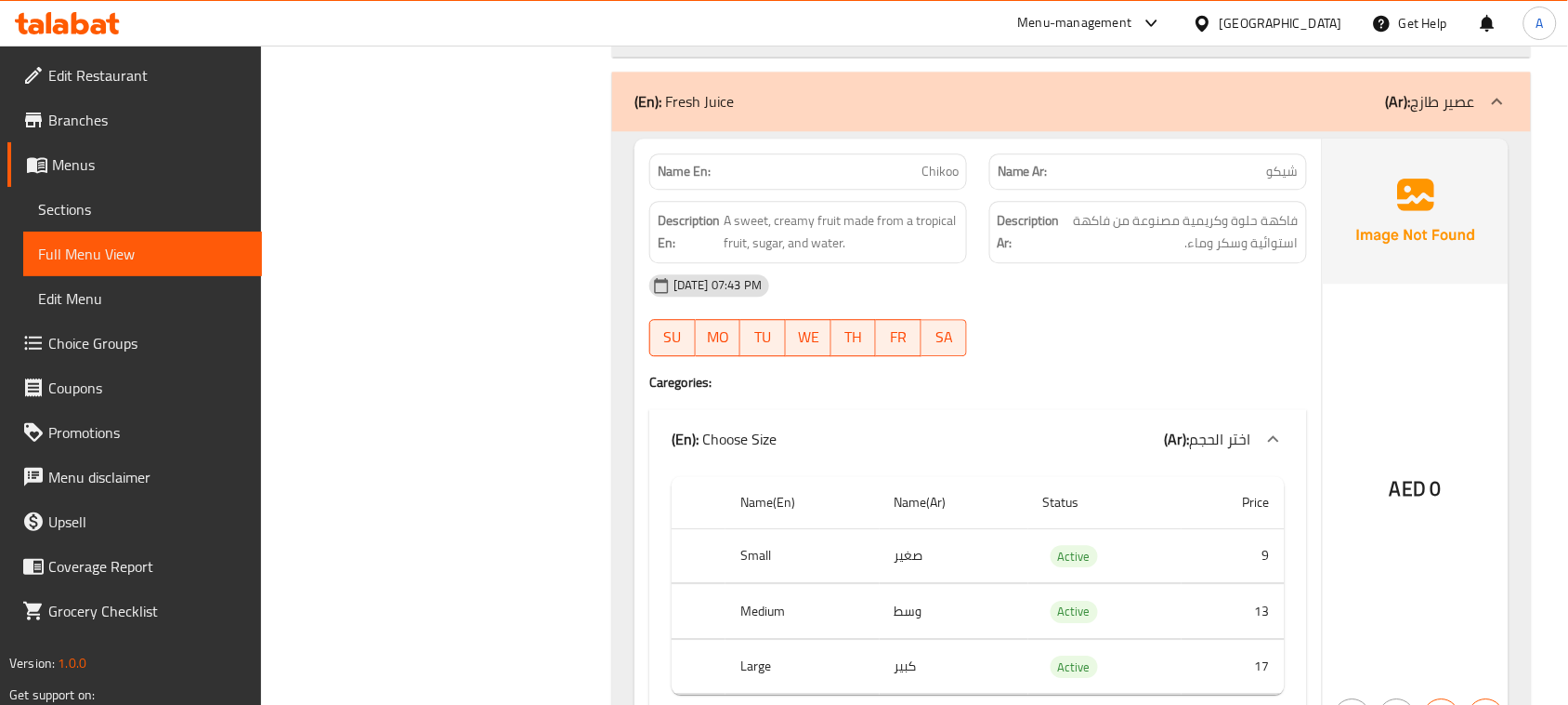
drag, startPoint x: 934, startPoint y: 156, endPoint x: 1104, endPoint y: 206, distance: 177.2
drag, startPoint x: 1157, startPoint y: 237, endPoint x: 1078, endPoint y: 237, distance: 79.0
click at [1078, 237] on span "فاكهة حلوة وكريمية مصنوعة من فاكهة استوائية وسكر وماء." at bounding box center [1180, 232] width 235 height 45
click at [1266, 240] on span "فاكهة حلوة وكريمية مصنوعة من فاكهة استوائية وسكر وماء." at bounding box center [1180, 232] width 235 height 45
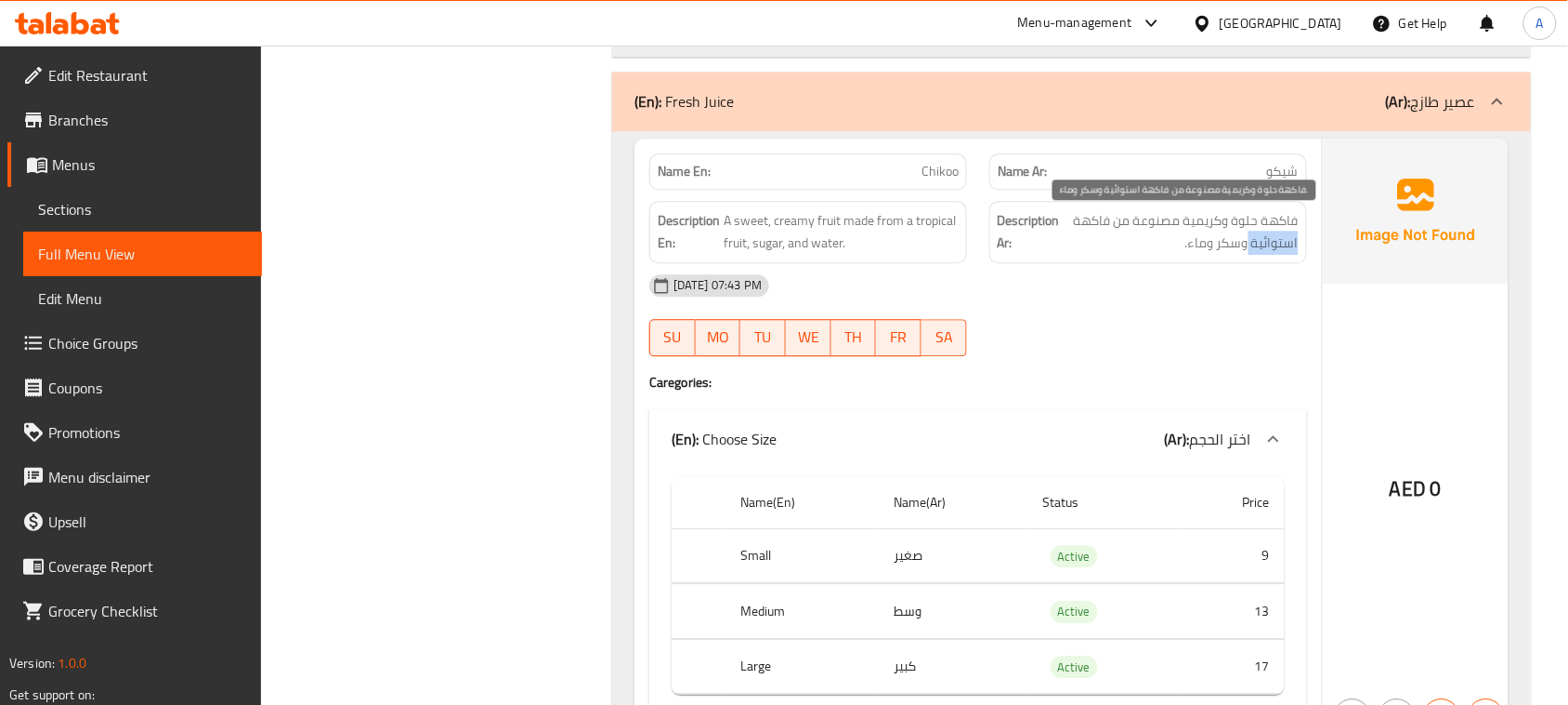
click at [1266, 240] on span "فاكهة حلوة وكريمية مصنوعة من فاكهة استوائية وسكر وماء." at bounding box center [1180, 232] width 235 height 45
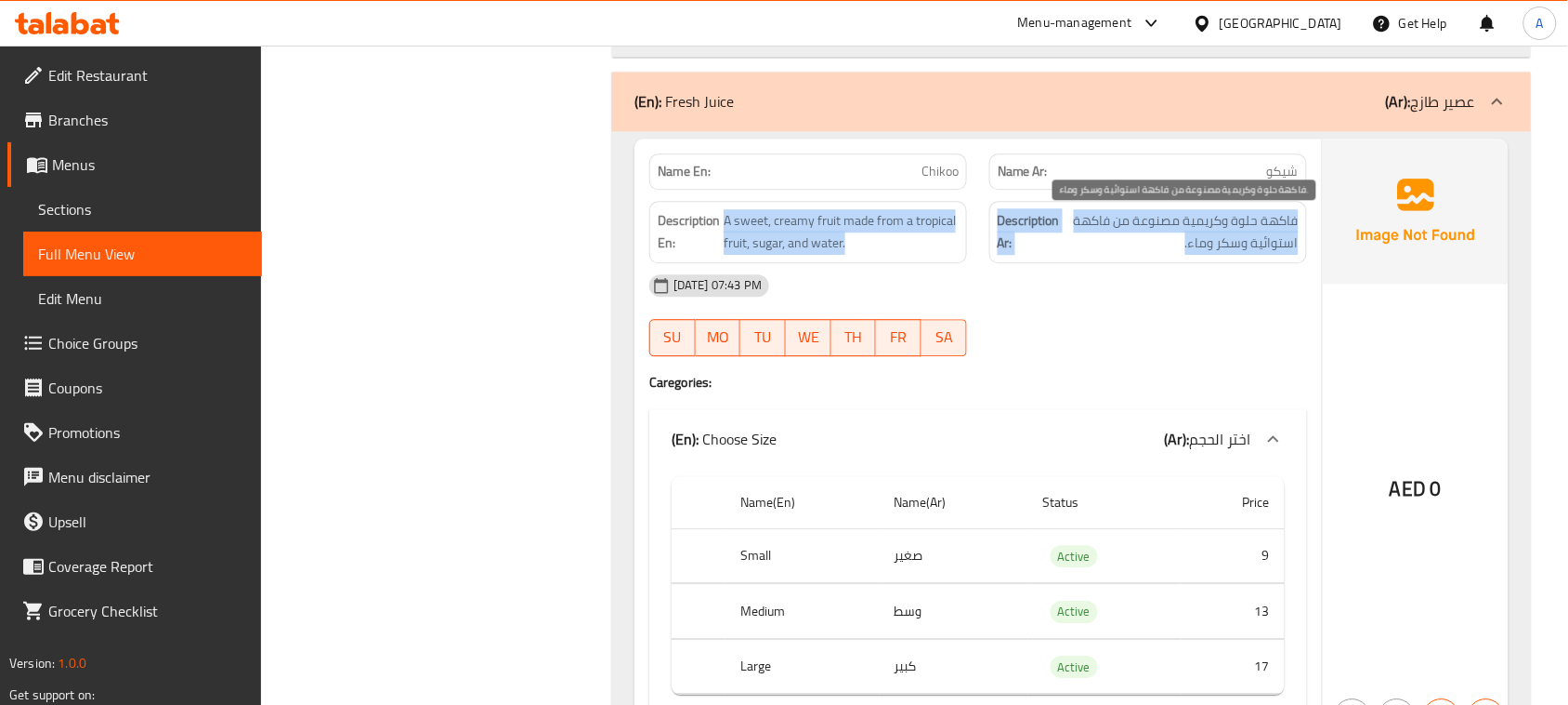
drag, startPoint x: 1266, startPoint y: 240, endPoint x: 930, endPoint y: 235, distance: 336.0
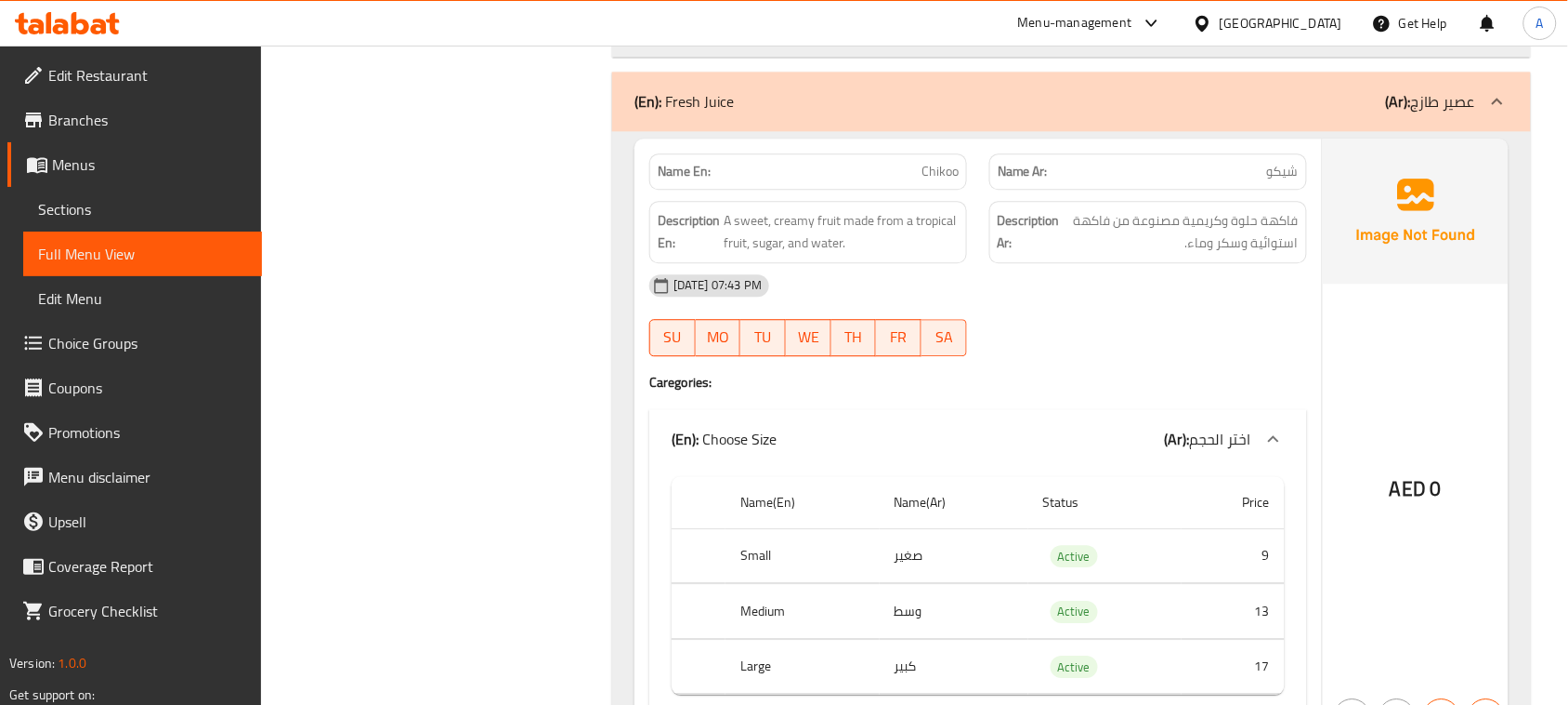
drag, startPoint x: 748, startPoint y: 220, endPoint x: 1056, endPoint y: 295, distance: 317.0
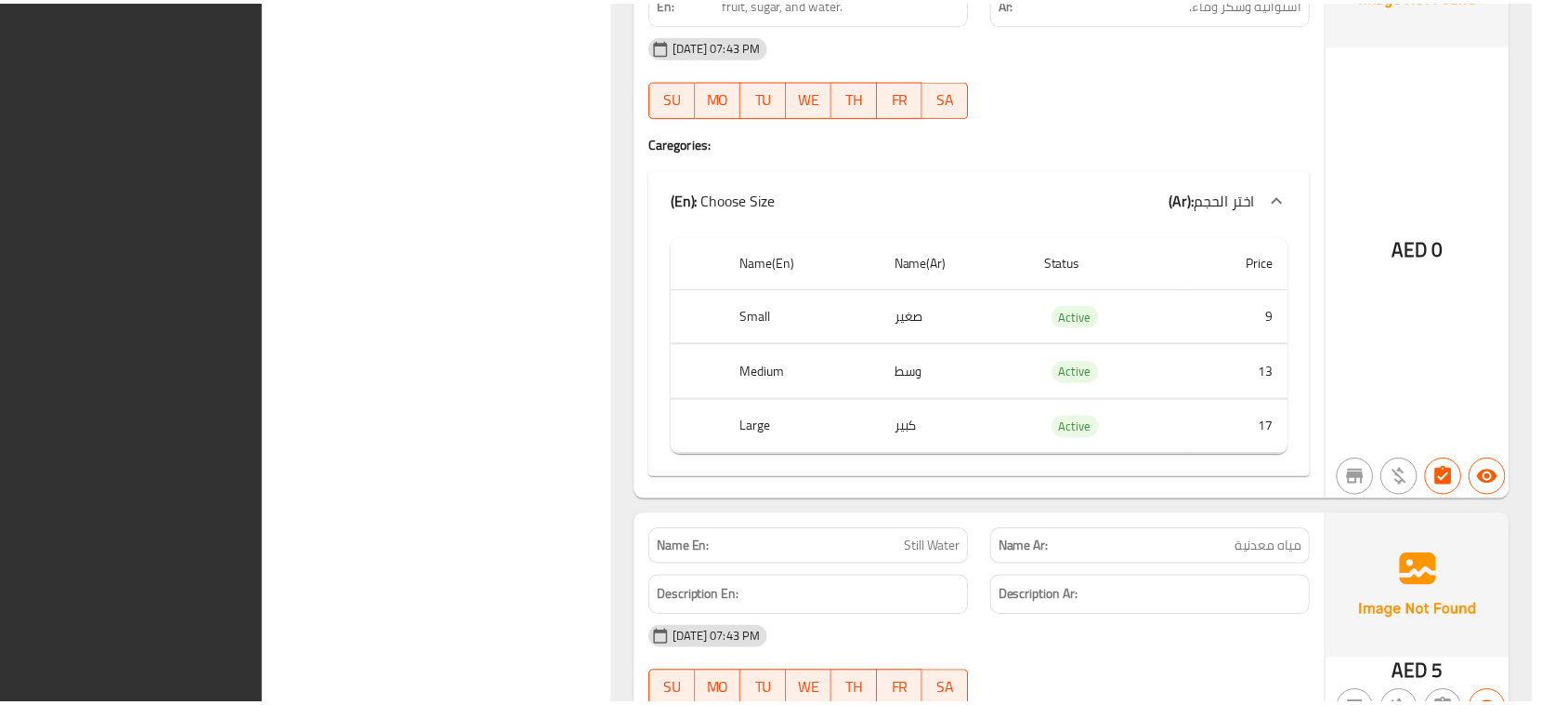
scroll to position [3727, 0]
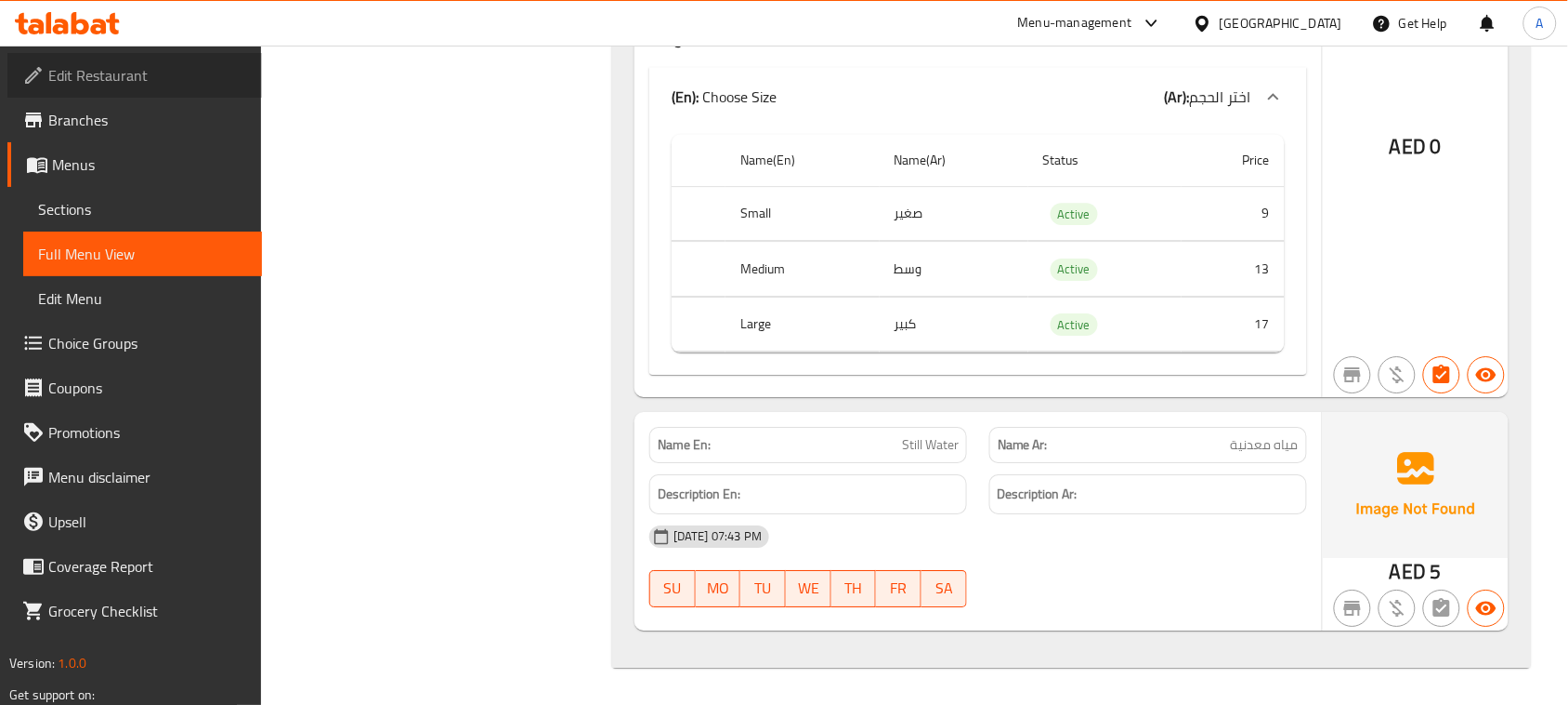
click at [99, 75] on span "Edit Restaurant" at bounding box center [147, 75] width 199 height 23
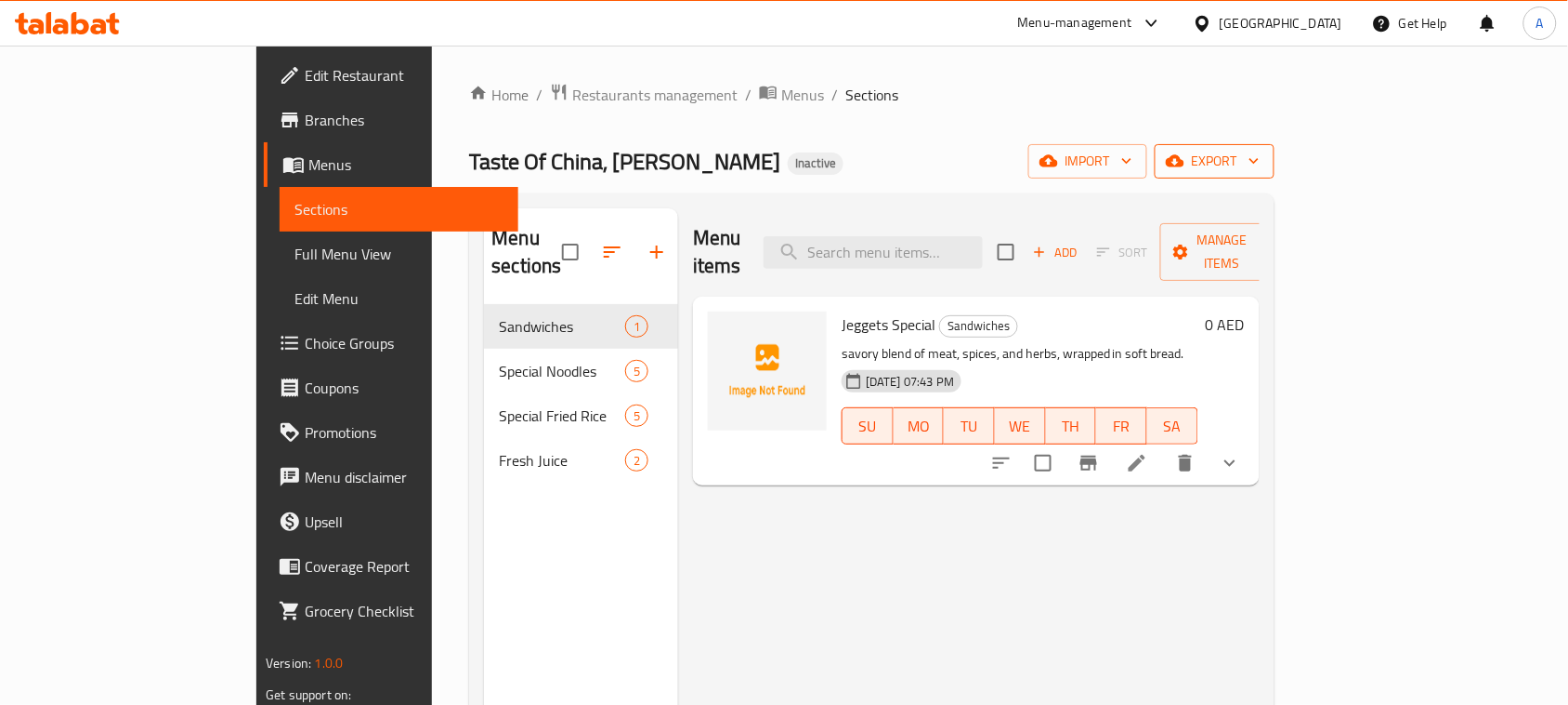
click at [1260, 167] on span "export" at bounding box center [1215, 161] width 90 height 24
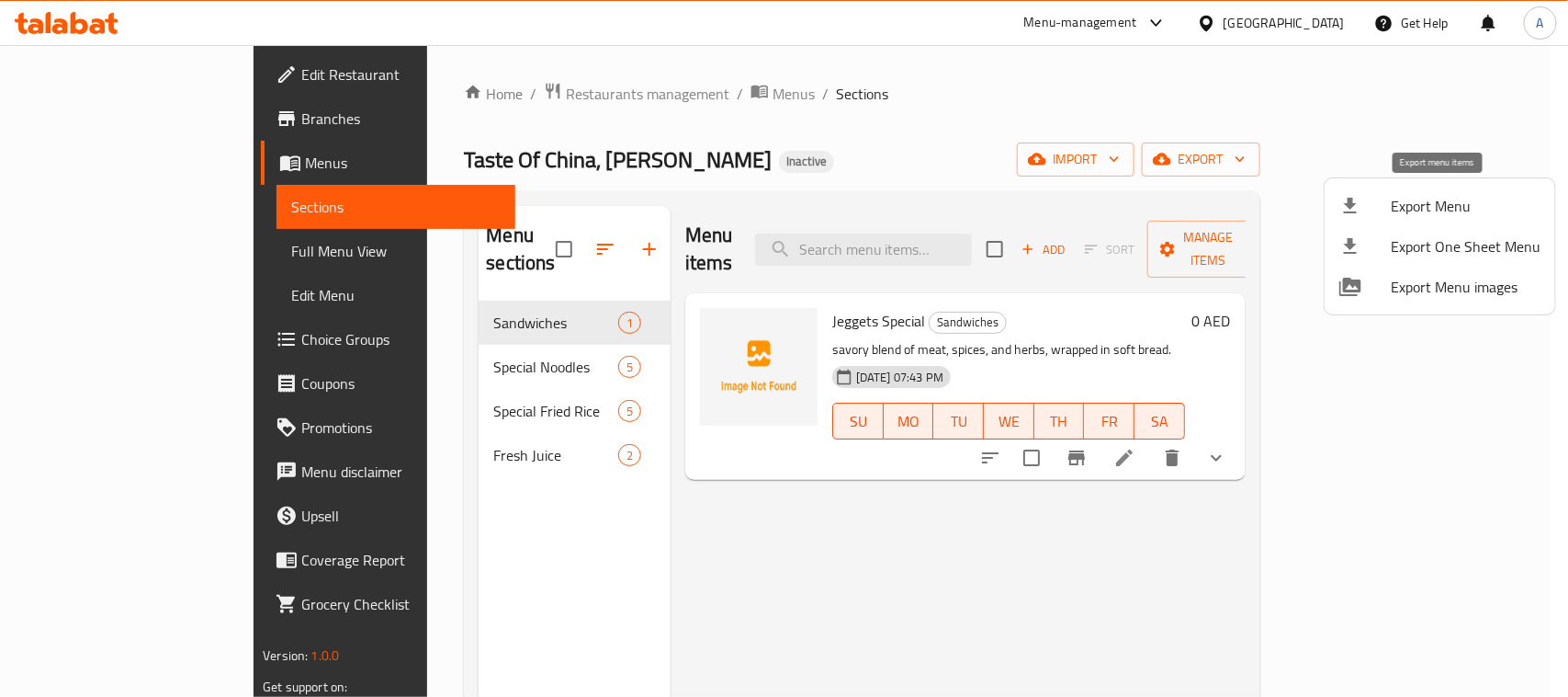
click at [1387, 191] on li "Export Menu" at bounding box center [1440, 206] width 231 height 41
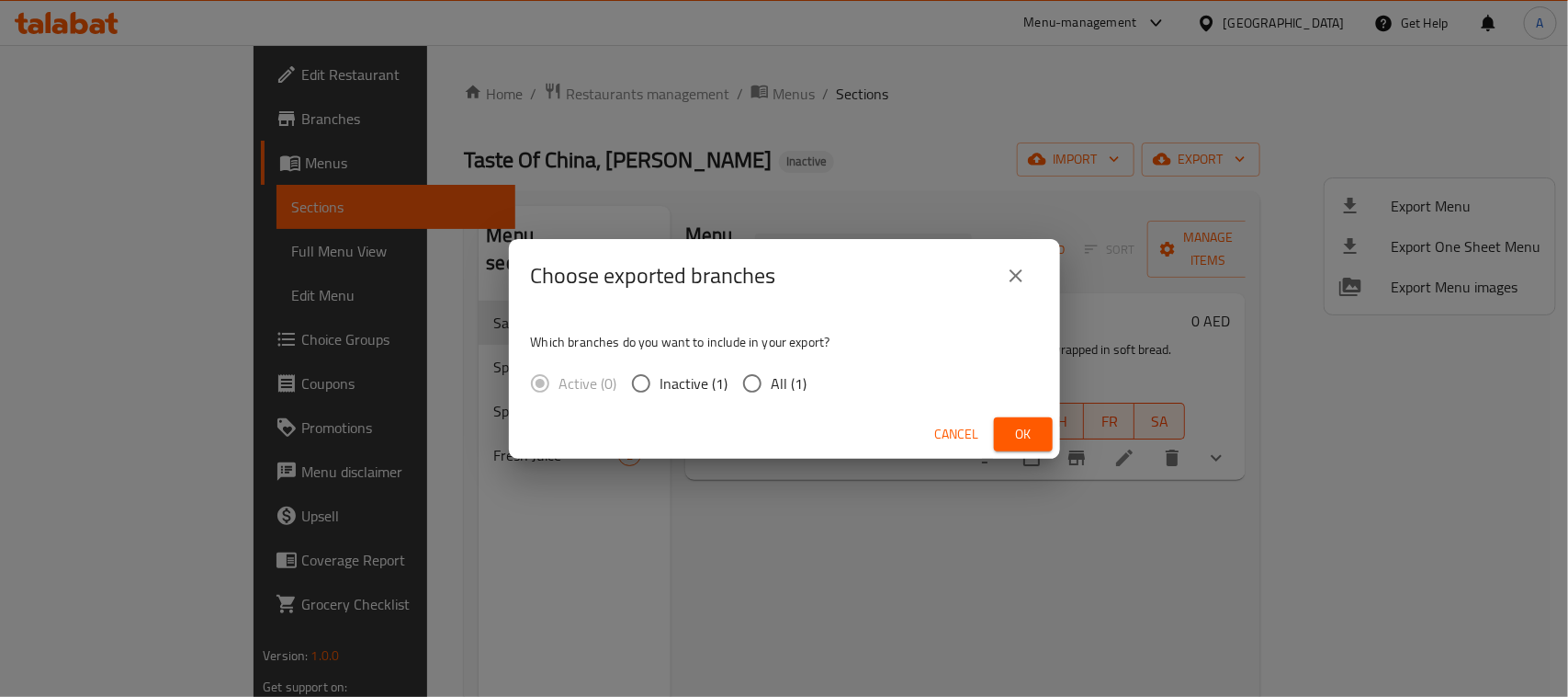
click at [788, 386] on span "All (1)" at bounding box center [789, 382] width 36 height 22
click at [771, 386] on input "All (1)" at bounding box center [752, 383] width 39 height 39
radio input "true"
click at [1011, 415] on div "Cancel Ok" at bounding box center [784, 434] width 551 height 49
click at [1013, 430] on span "Ok" at bounding box center [1023, 434] width 29 height 23
